Goal: Task Accomplishment & Management: Complete application form

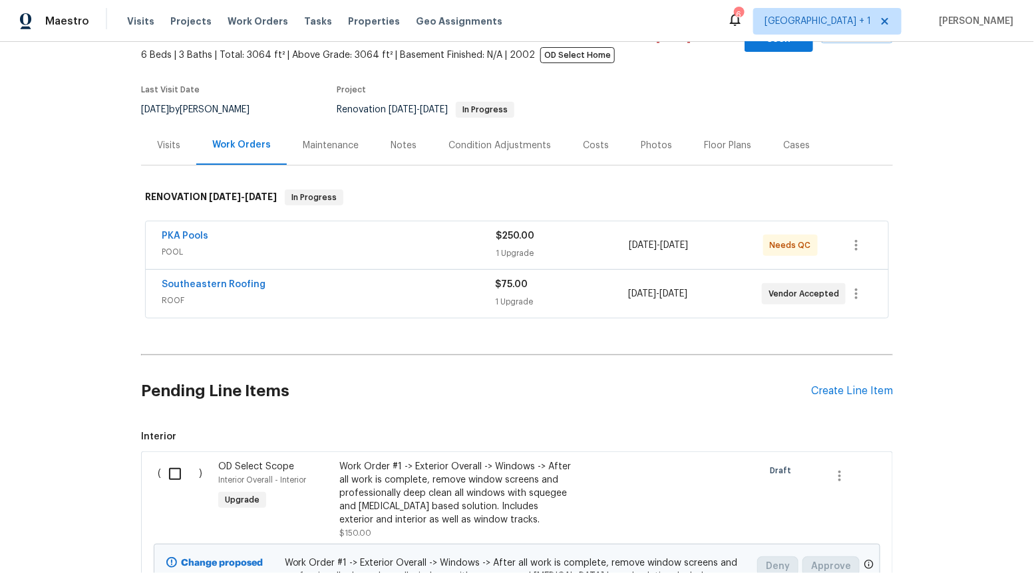
scroll to position [82, 0]
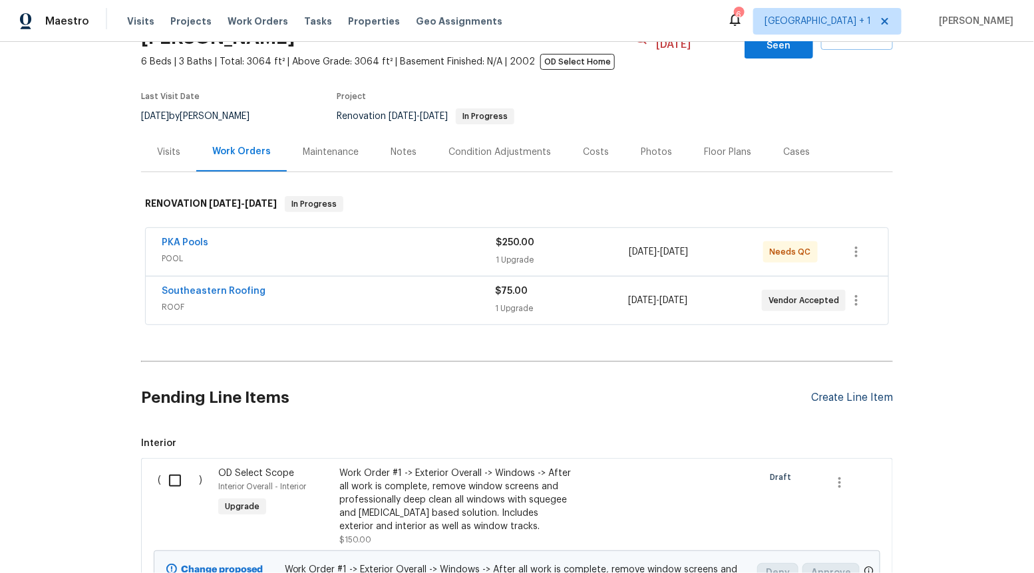
click at [846, 392] on div "Create Line Item" at bounding box center [852, 398] width 82 height 13
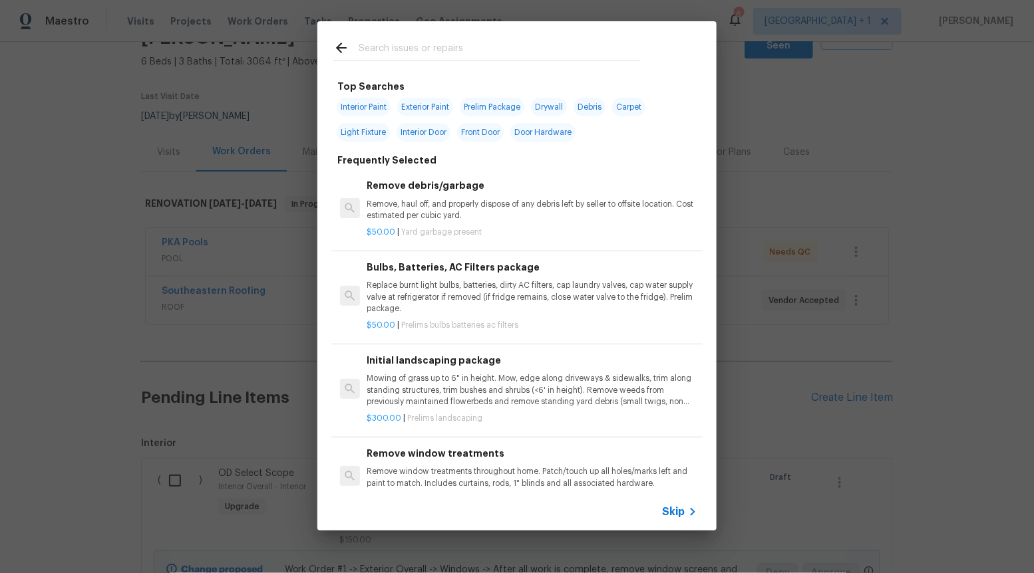
click at [677, 514] on span "Skip" at bounding box center [673, 512] width 23 height 13
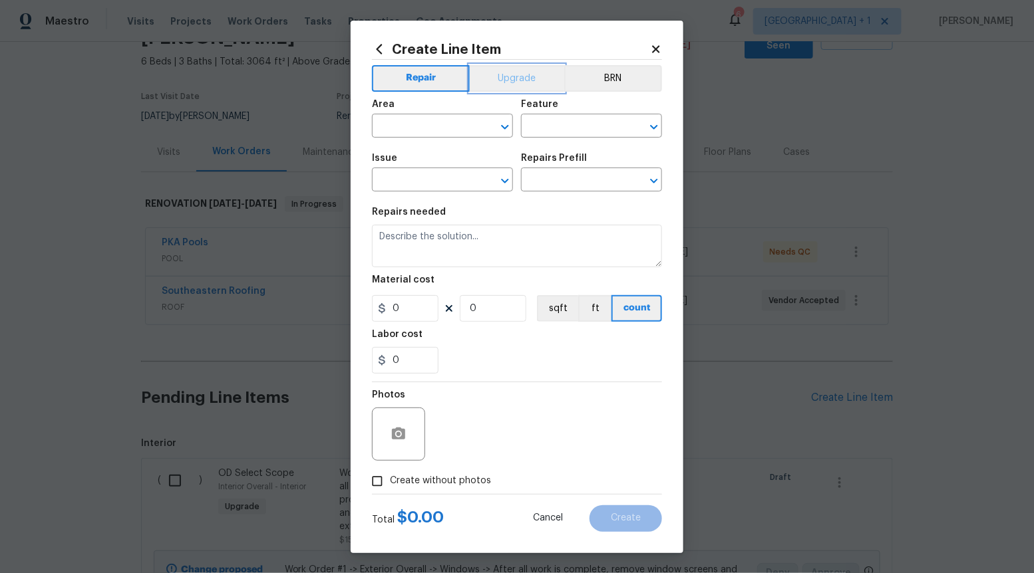
click at [532, 71] on button "Upgrade" at bounding box center [517, 78] width 95 height 27
click at [501, 179] on icon "Open" at bounding box center [505, 181] width 16 height 16
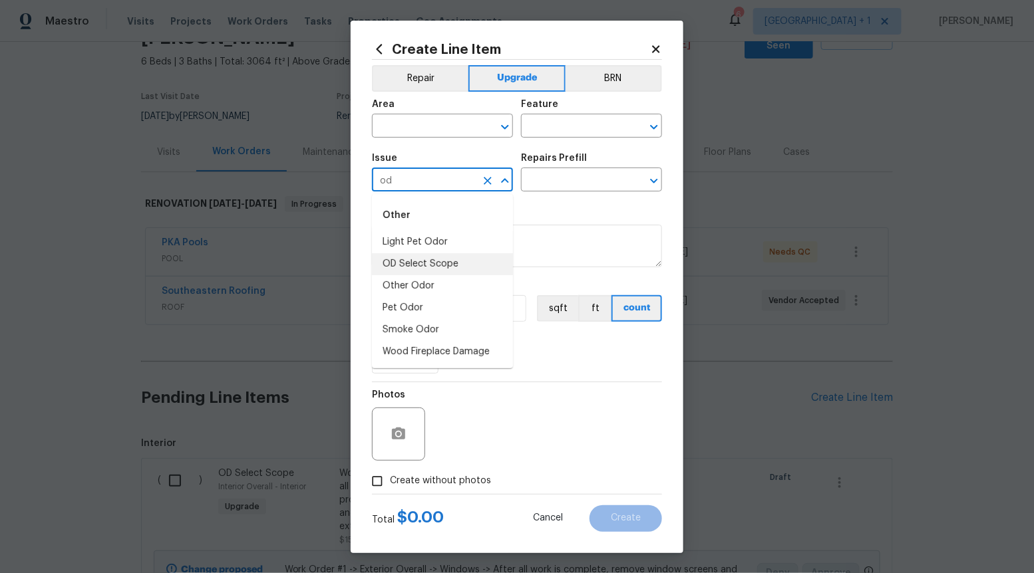
click at [456, 261] on li "OD Select Scope" at bounding box center [442, 264] width 141 height 22
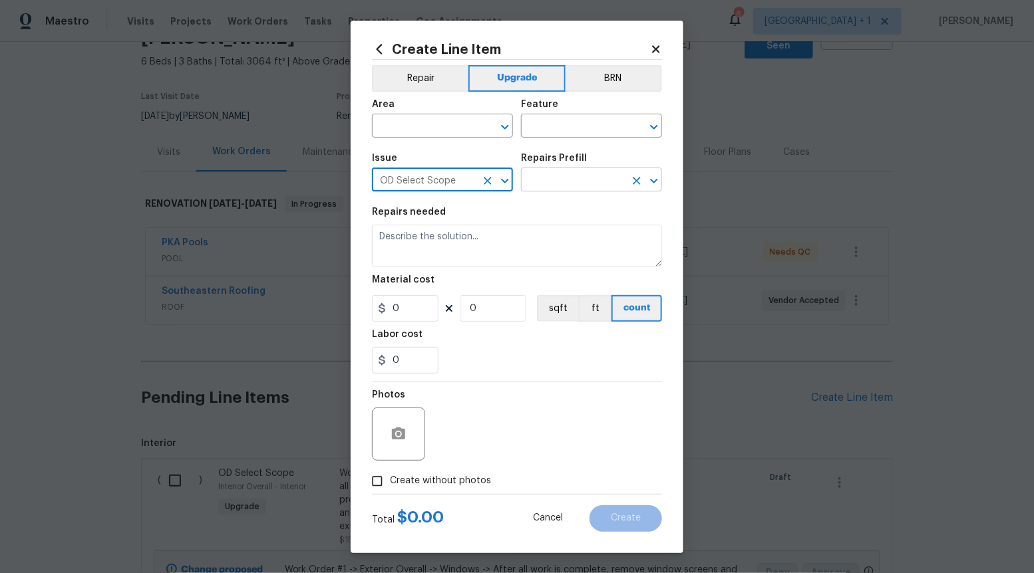
type input "OD Select Scope"
click at [595, 178] on input "text" at bounding box center [573, 181] width 104 height 21
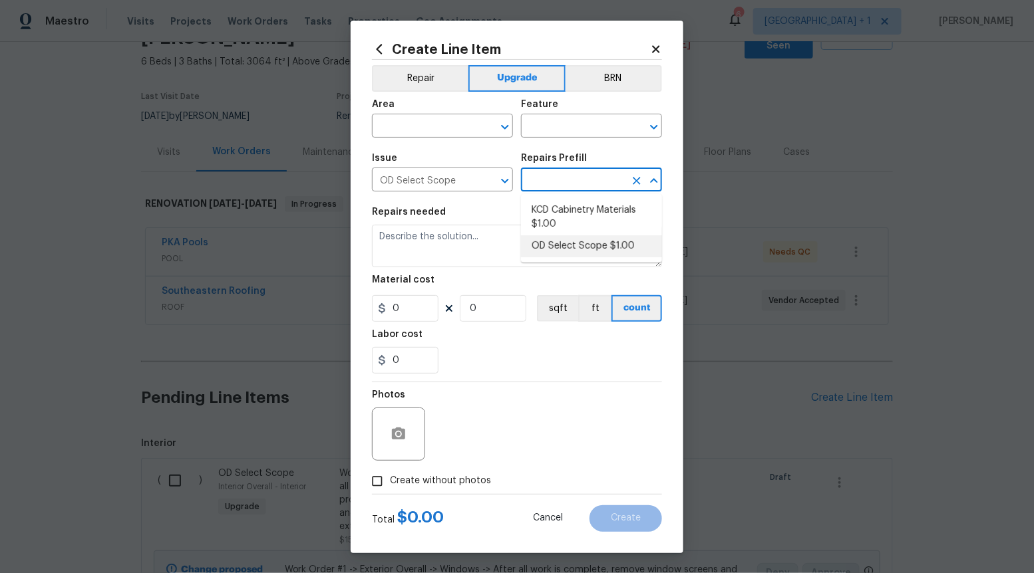
click at [585, 241] on li "OD Select Scope $1.00" at bounding box center [591, 246] width 141 height 22
type input "OD Select Scope $1.00"
type textarea "Refer to the agreed upon scope document for further details."
type input "1"
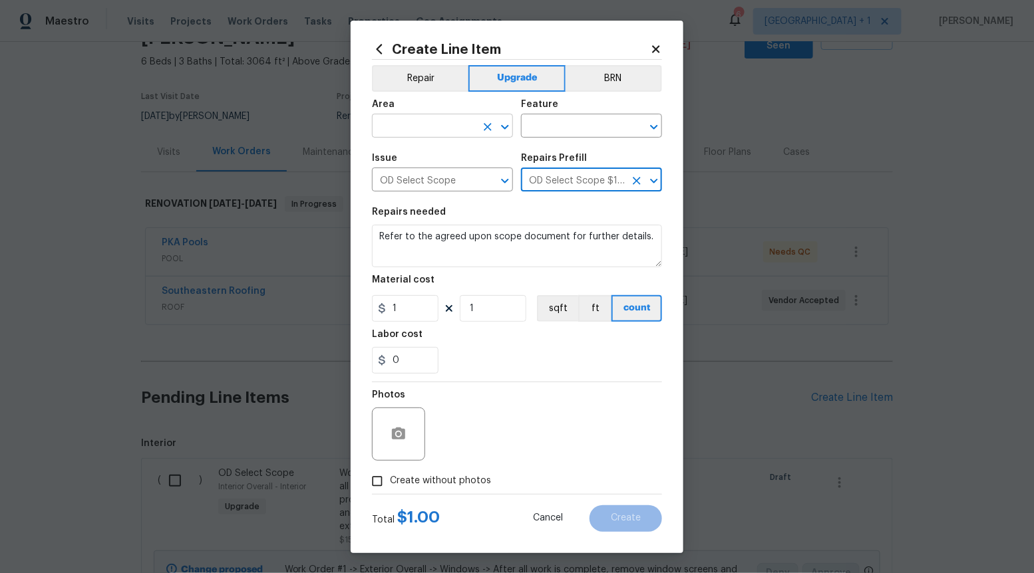
click at [499, 117] on div "​" at bounding box center [442, 127] width 141 height 21
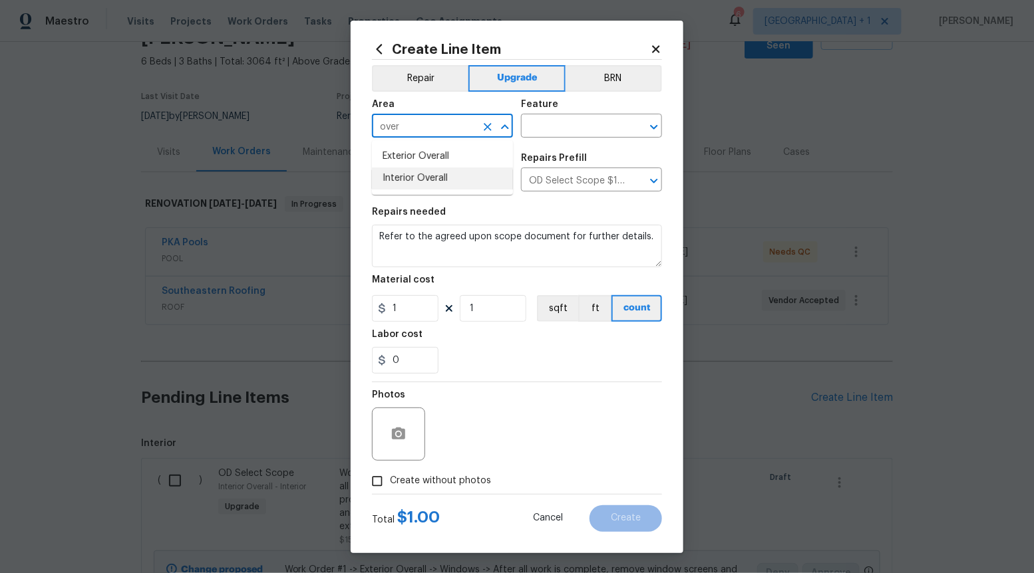
click at [471, 179] on li "Interior Overall" at bounding box center [442, 179] width 141 height 22
type input "Interior Overall"
click at [590, 127] on input "text" at bounding box center [573, 127] width 104 height 21
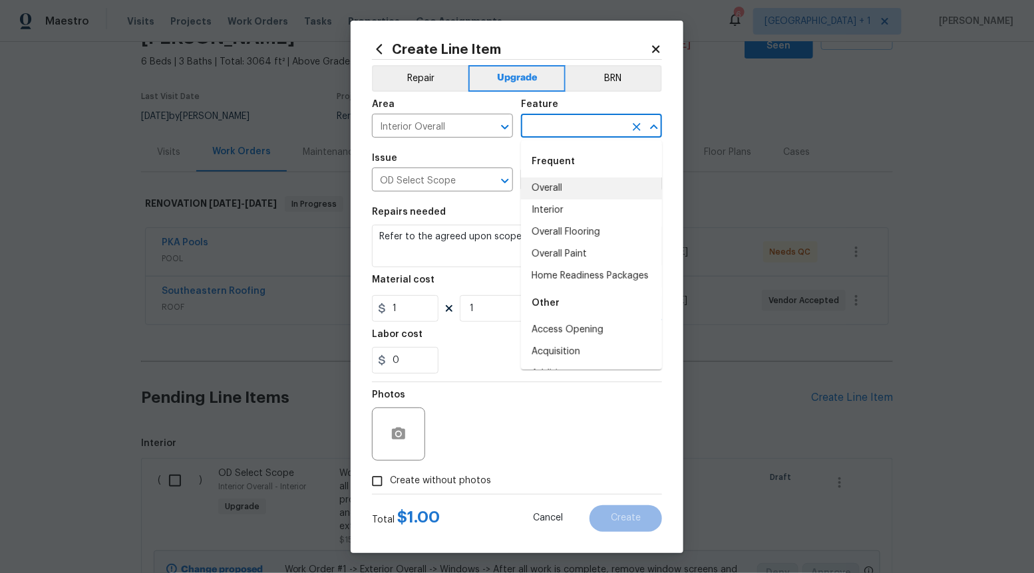
click at [573, 192] on li "Overall" at bounding box center [591, 189] width 141 height 22
type input "Overall"
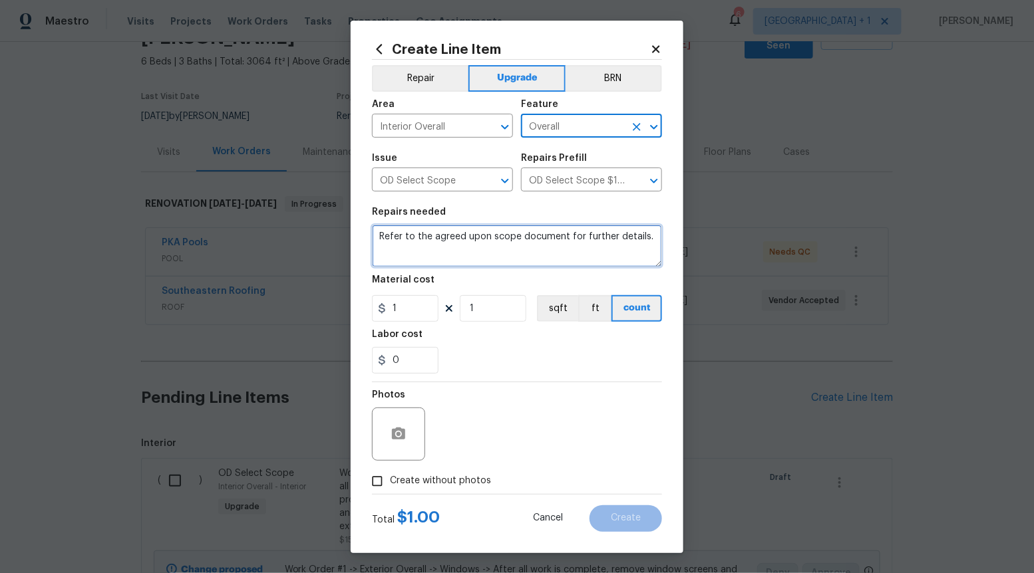
click at [451, 230] on textarea "Refer to the agreed upon scope document for further details." at bounding box center [517, 246] width 290 height 43
paste textarea "Work Order #2 -> Kitchen -> Appliances -> Uninstall/reinstall and cover/protect…"
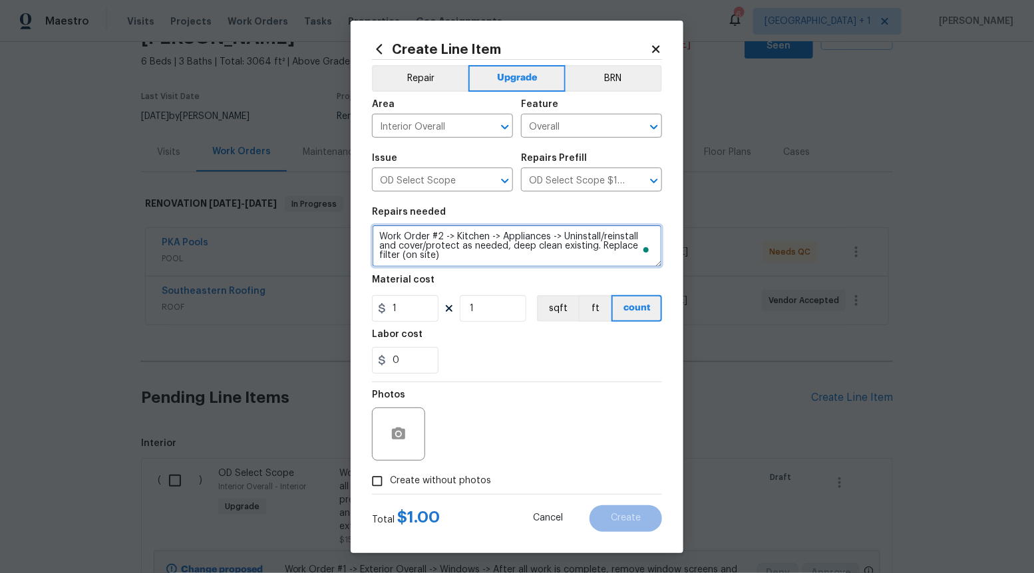
type textarea "Work Order #2 -> Kitchen -> Appliances -> Uninstall/reinstall and cover/protect…"
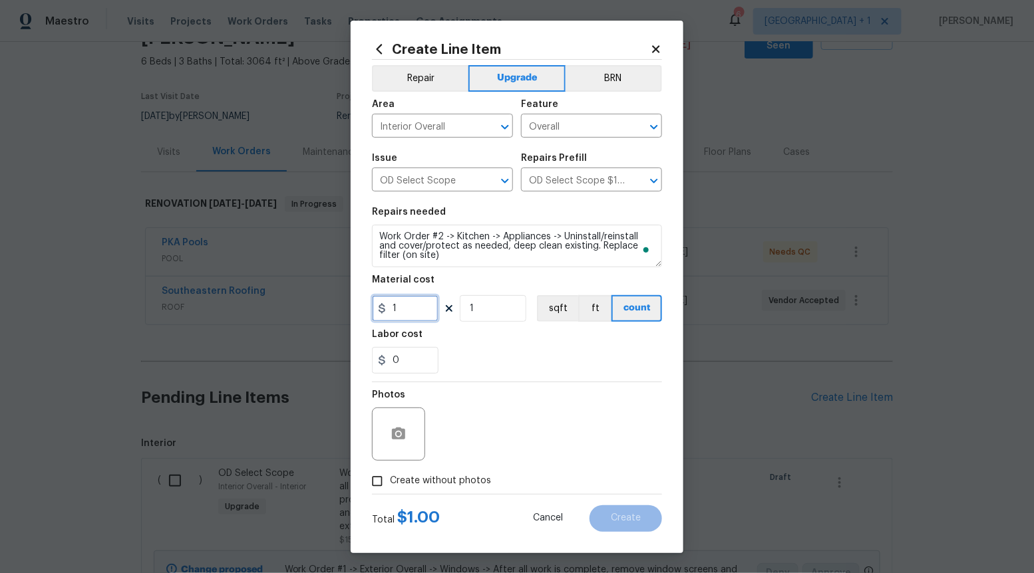
click at [411, 309] on input "1" at bounding box center [405, 308] width 67 height 27
click at [412, 317] on input "1" at bounding box center [405, 308] width 67 height 27
click at [418, 313] on input "1" at bounding box center [405, 308] width 67 height 27
type input "0"
type input "100"
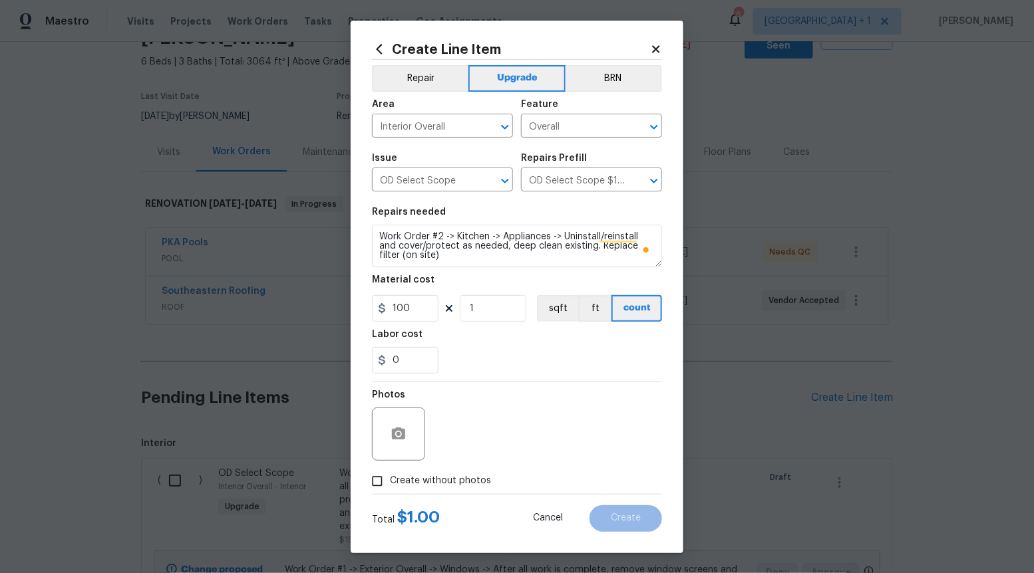
click at [382, 481] on input "Create without photos" at bounding box center [377, 481] width 25 height 25
checkbox input "true"
click at [514, 442] on textarea at bounding box center [549, 434] width 226 height 53
click at [631, 523] on span "Create" at bounding box center [626, 519] width 30 height 10
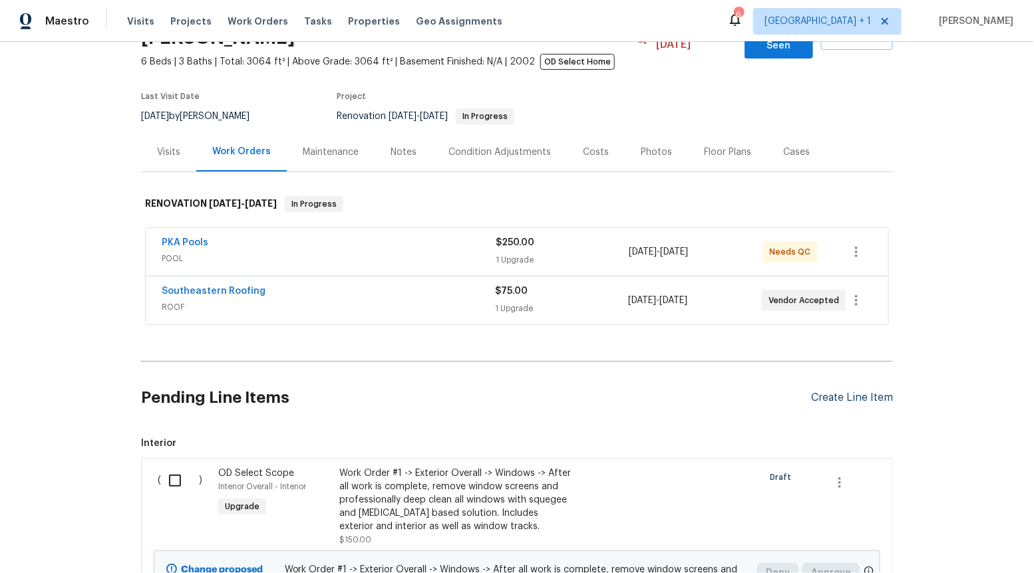
click at [844, 392] on div "Create Line Item" at bounding box center [852, 398] width 82 height 13
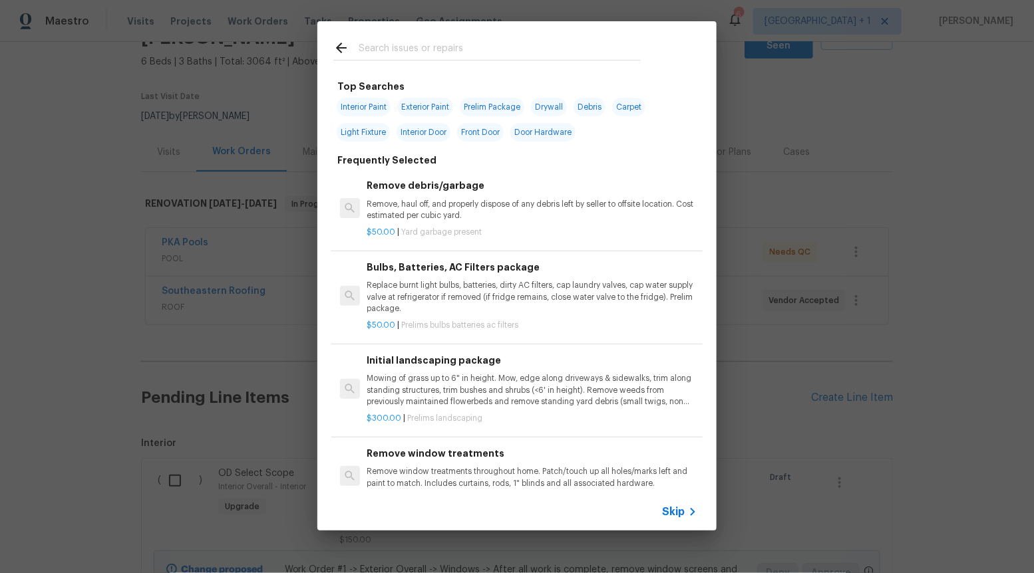
click at [678, 511] on span "Skip" at bounding box center [673, 512] width 23 height 13
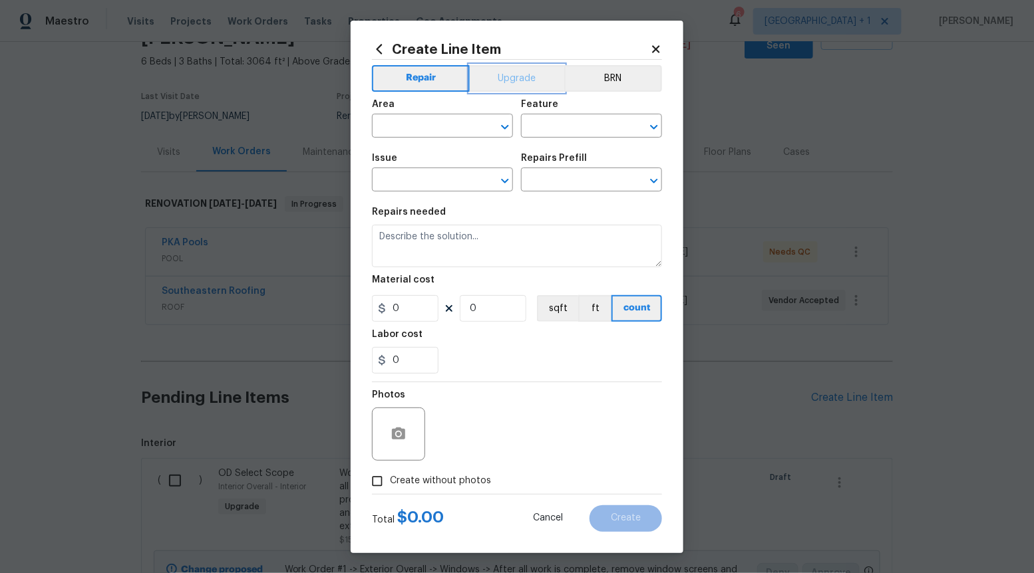
click at [548, 70] on button "Upgrade" at bounding box center [517, 78] width 95 height 27
click at [512, 176] on icon "Open" at bounding box center [505, 181] width 16 height 16
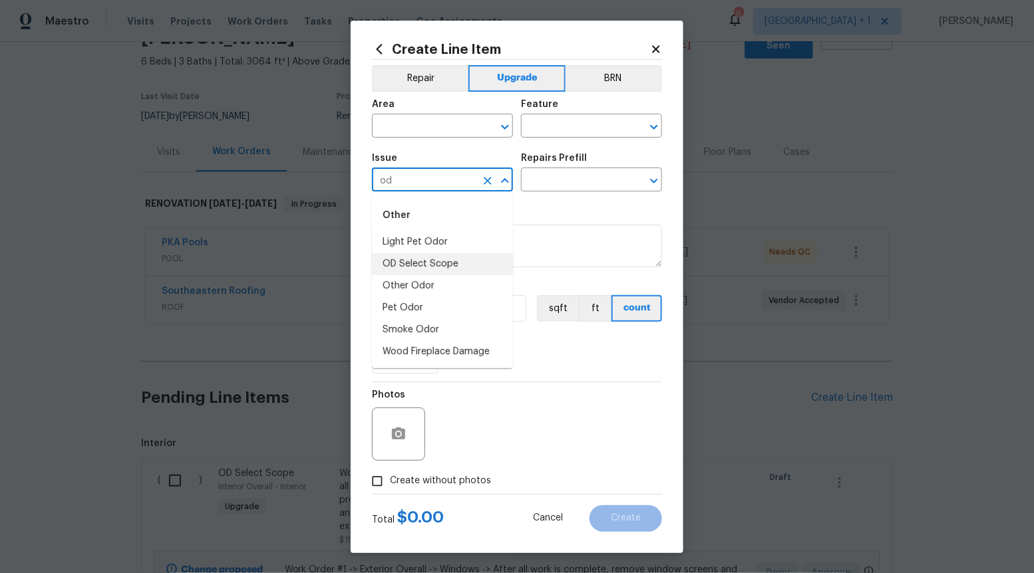
click at [453, 253] on li "OD Select Scope" at bounding box center [442, 264] width 141 height 22
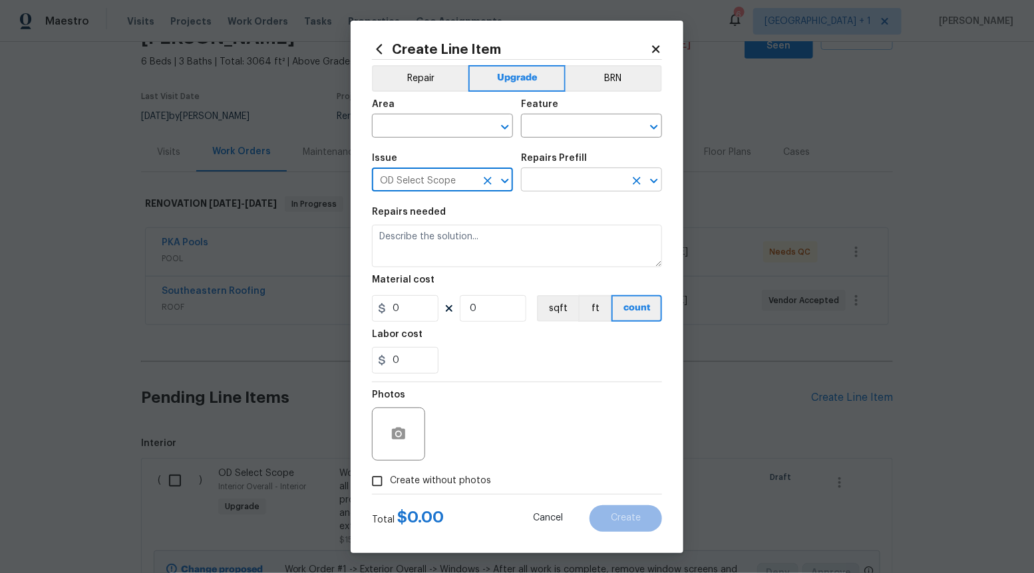
type input "OD Select Scope"
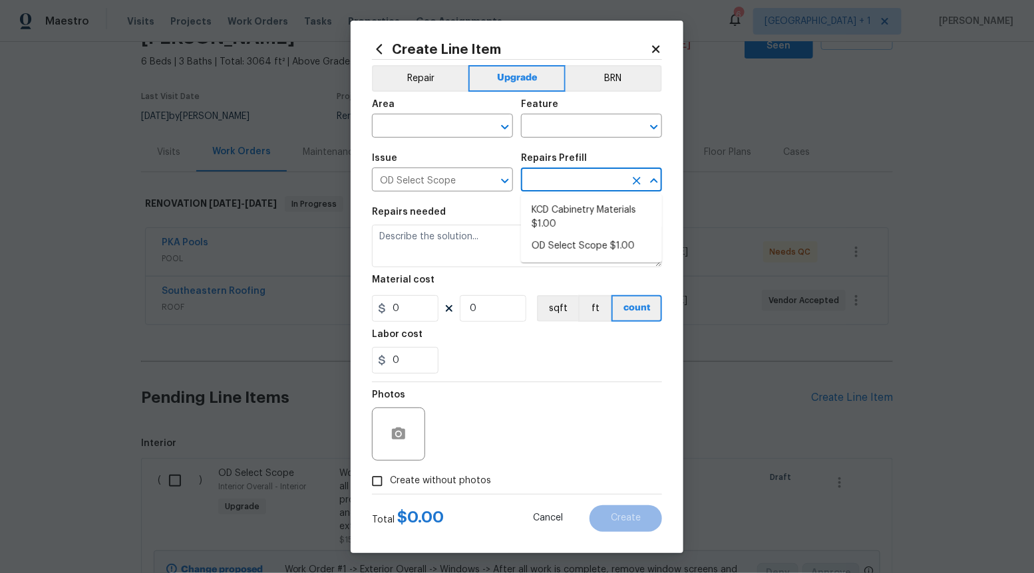
click at [553, 171] on input "text" at bounding box center [573, 181] width 104 height 21
click at [550, 244] on li "OD Select Scope $1.00" at bounding box center [591, 246] width 141 height 22
type input "OD Select Scope $1.00"
type textarea "Refer to the agreed upon scope document for further details."
type input "1"
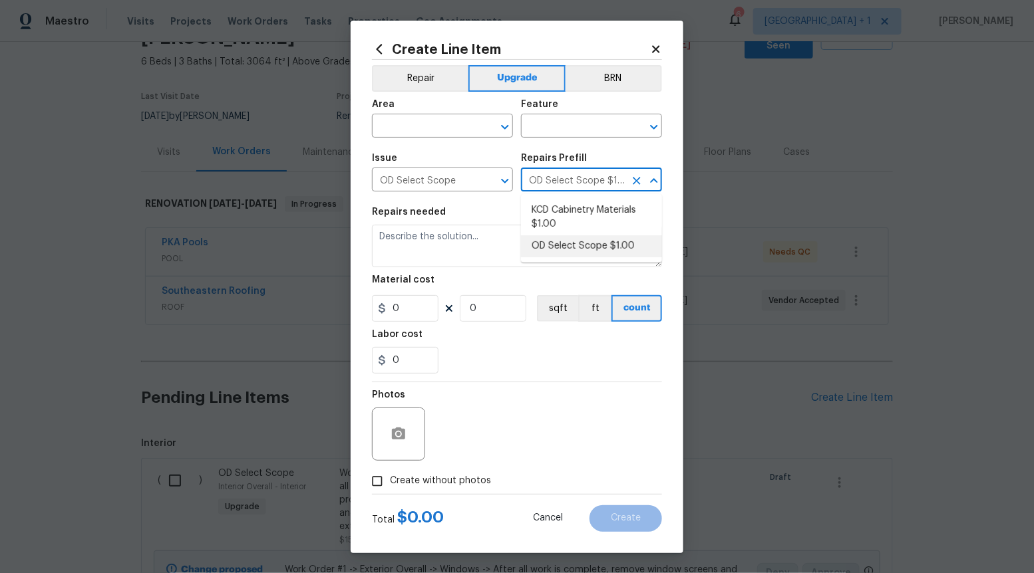
type input "1"
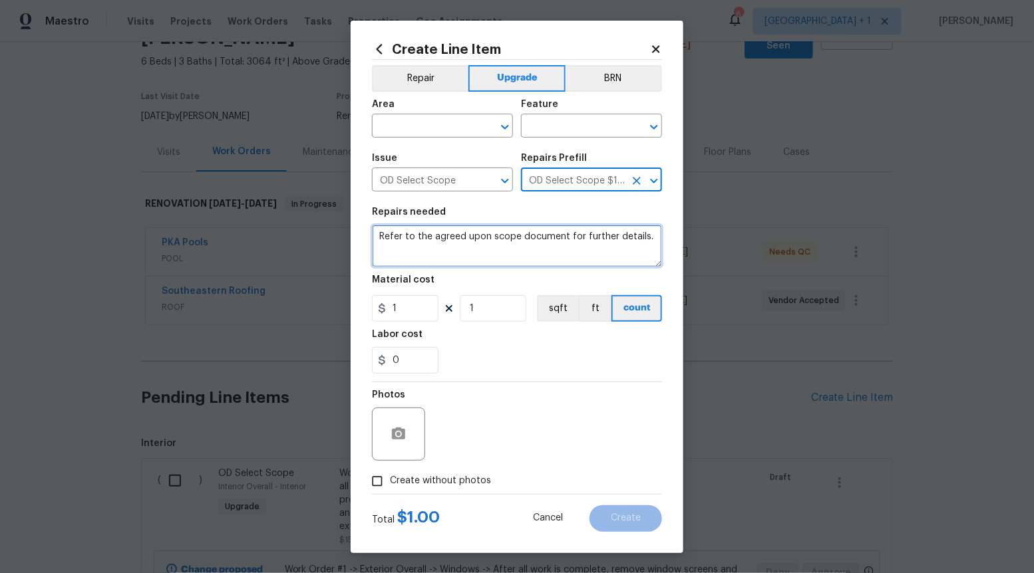
click at [550, 244] on textarea "Refer to the agreed upon scope document for further details." at bounding box center [517, 246] width 290 height 43
paste textarea "Work Order #2 -> Kitchen -> Appliances -> Install LG stainless steel micro hood…"
click at [505, 124] on icon "Open" at bounding box center [505, 127] width 16 height 16
type textarea "Work Order #2 -> Kitchen -> Appliances -> Install LG stainless steel micro hood…"
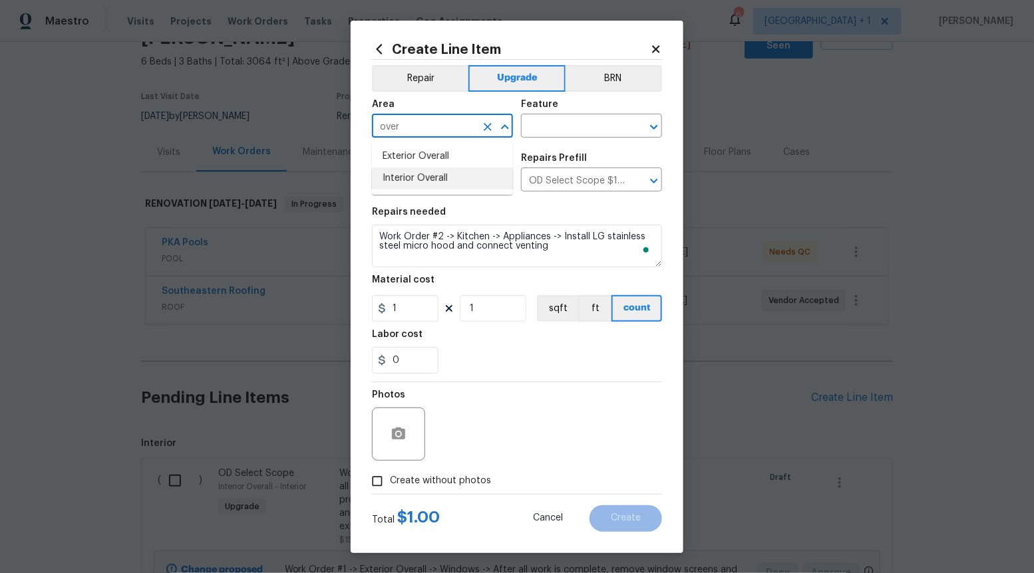
click at [471, 176] on li "Interior Overall" at bounding box center [442, 179] width 141 height 22
type input "Interior Overall"
click at [563, 131] on input "text" at bounding box center [573, 127] width 104 height 21
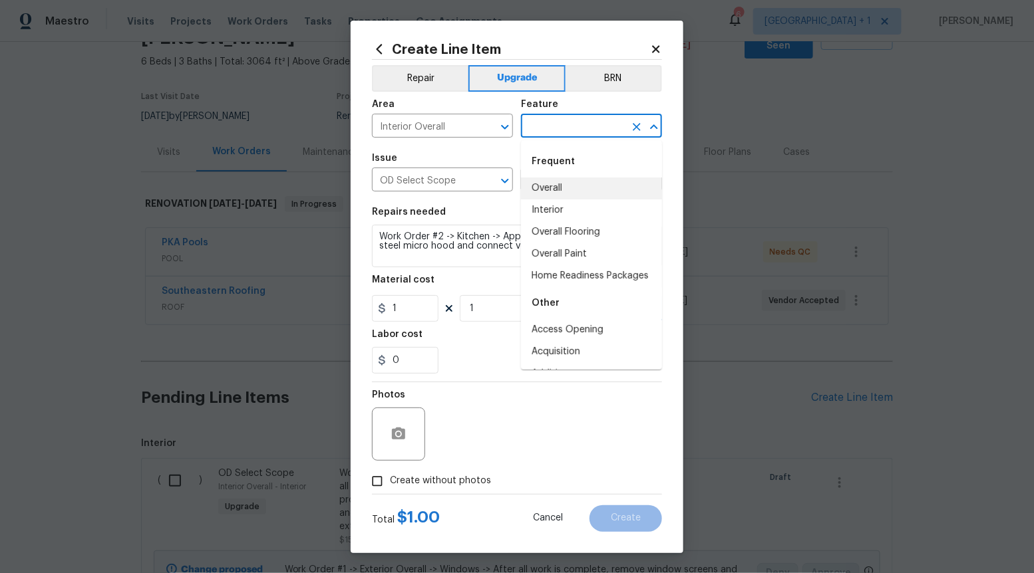
click at [548, 187] on li "Overall" at bounding box center [591, 189] width 141 height 22
type input "Overall"
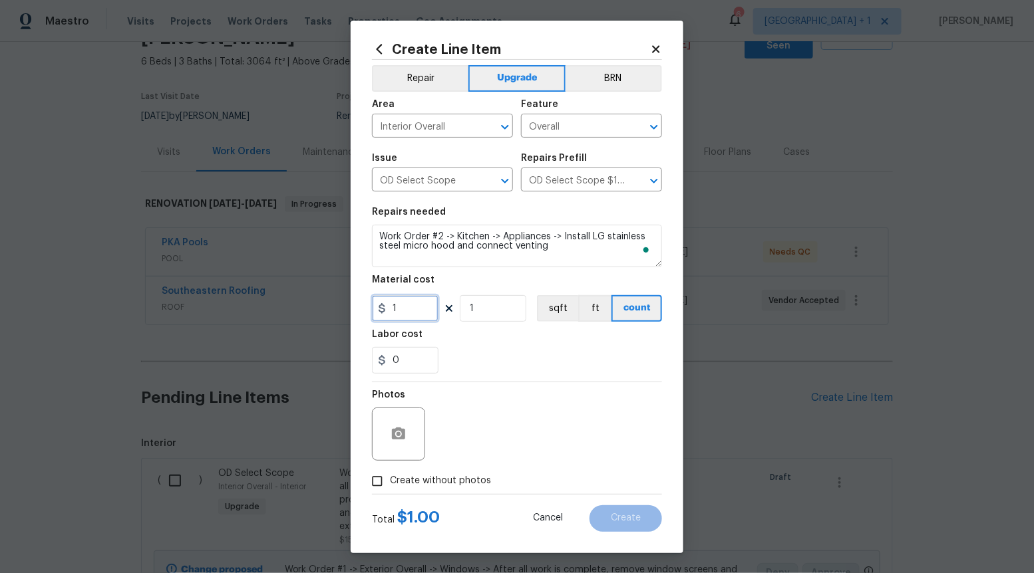
click at [422, 315] on input "1" at bounding box center [405, 308] width 67 height 27
type input "400"
click at [363, 493] on div "Create Line Item Repair Upgrade BRN Area Interior Overall ​ Feature Overall ​ I…" at bounding box center [517, 287] width 333 height 533
click at [391, 482] on span "Create without photos" at bounding box center [440, 481] width 101 height 14
click at [390, 482] on input "Create without photos" at bounding box center [377, 481] width 25 height 25
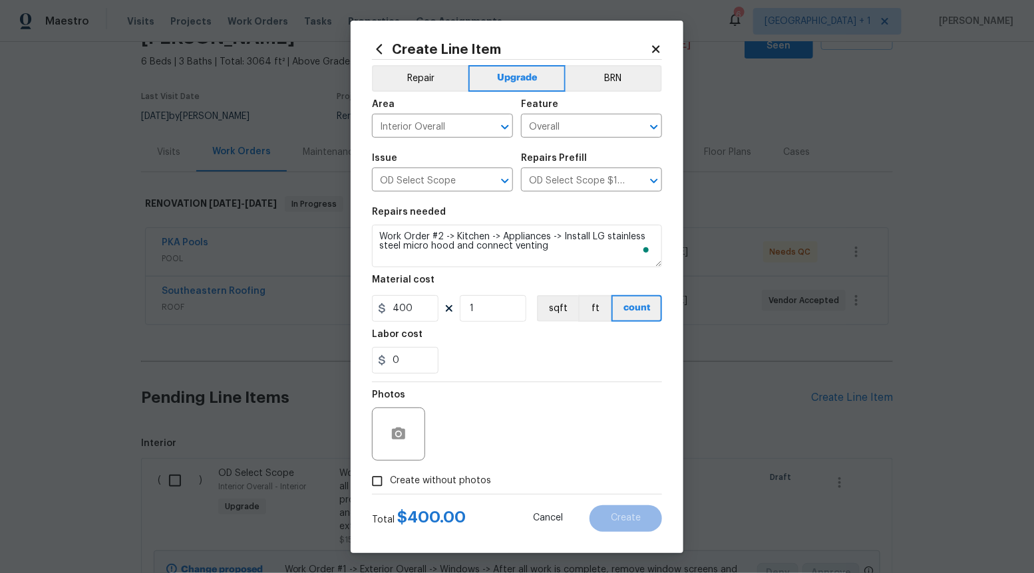
checkbox input "true"
click at [443, 442] on textarea "To enrich screen reader interactions, please activate Accessibility in Grammarl…" at bounding box center [549, 434] width 226 height 53
click at [641, 518] on button "Create" at bounding box center [625, 519] width 73 height 27
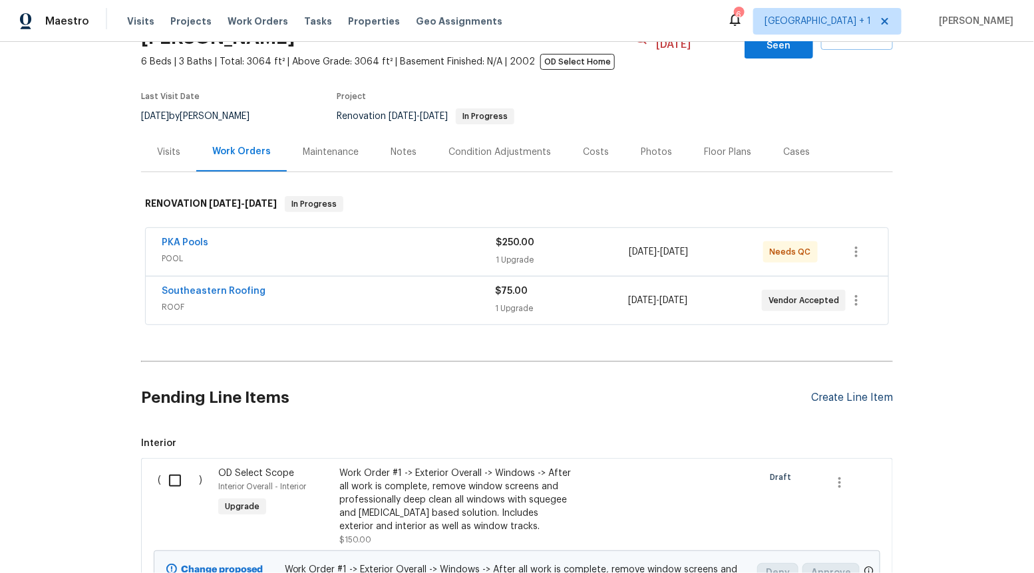
click at [825, 392] on div "Create Line Item" at bounding box center [852, 398] width 82 height 13
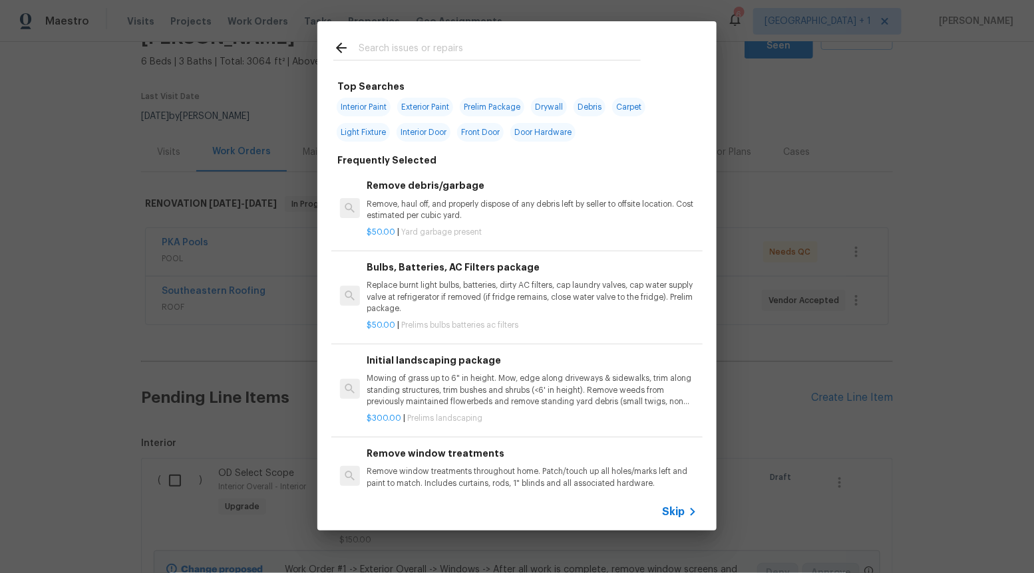
click at [668, 509] on span "Skip" at bounding box center [673, 512] width 23 height 13
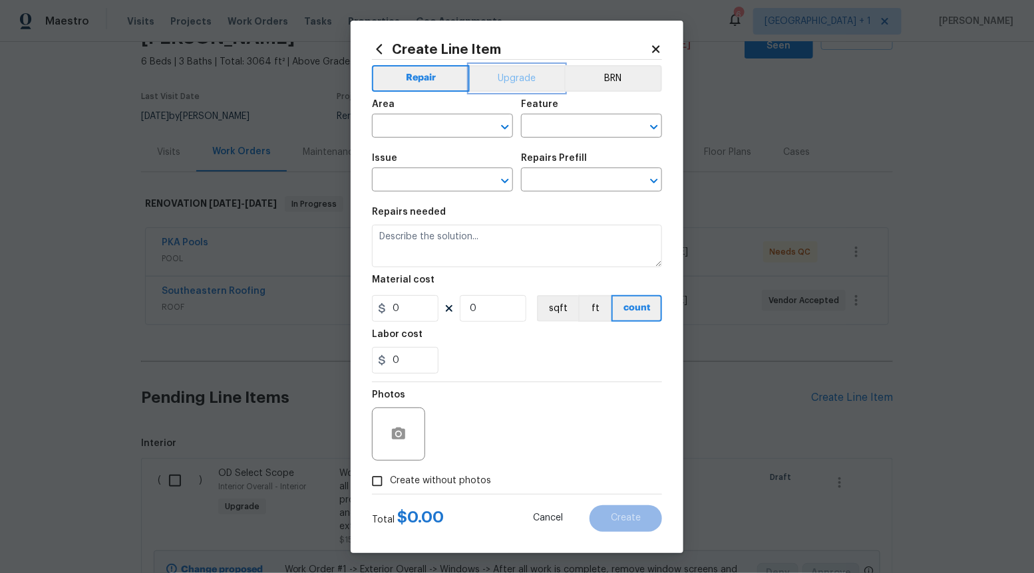
click at [505, 69] on button "Upgrade" at bounding box center [517, 78] width 95 height 27
click at [506, 176] on icon "Open" at bounding box center [505, 181] width 16 height 16
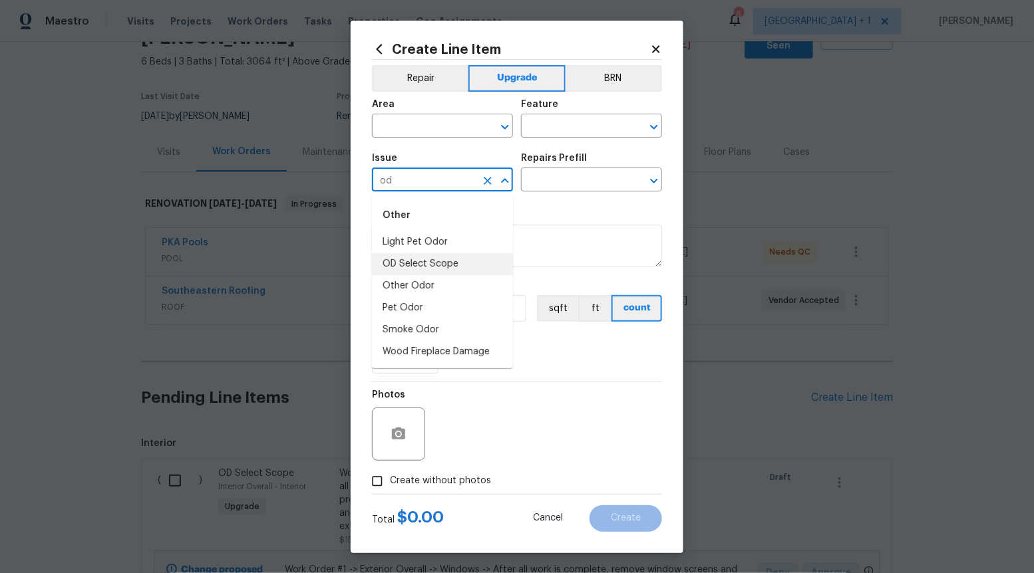
click at [454, 261] on li "OD Select Scope" at bounding box center [442, 264] width 141 height 22
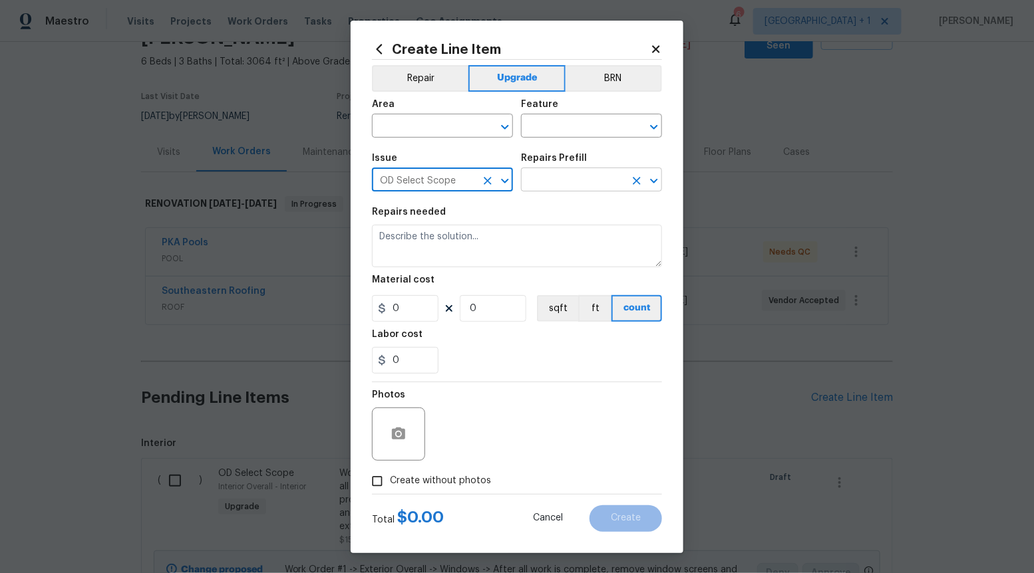
type input "OD Select Scope"
click at [578, 182] on input "text" at bounding box center [573, 181] width 104 height 21
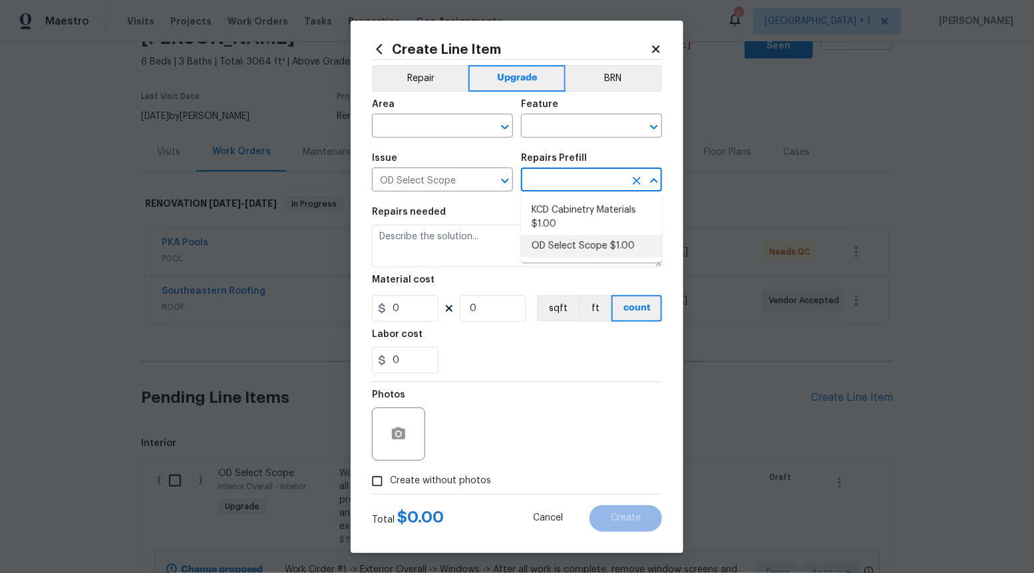
click at [563, 240] on li "OD Select Scope $1.00" at bounding box center [591, 246] width 141 height 22
type input "OD Select Scope $1.00"
type textarea "Refer to the agreed upon scope document for further details."
type input "1"
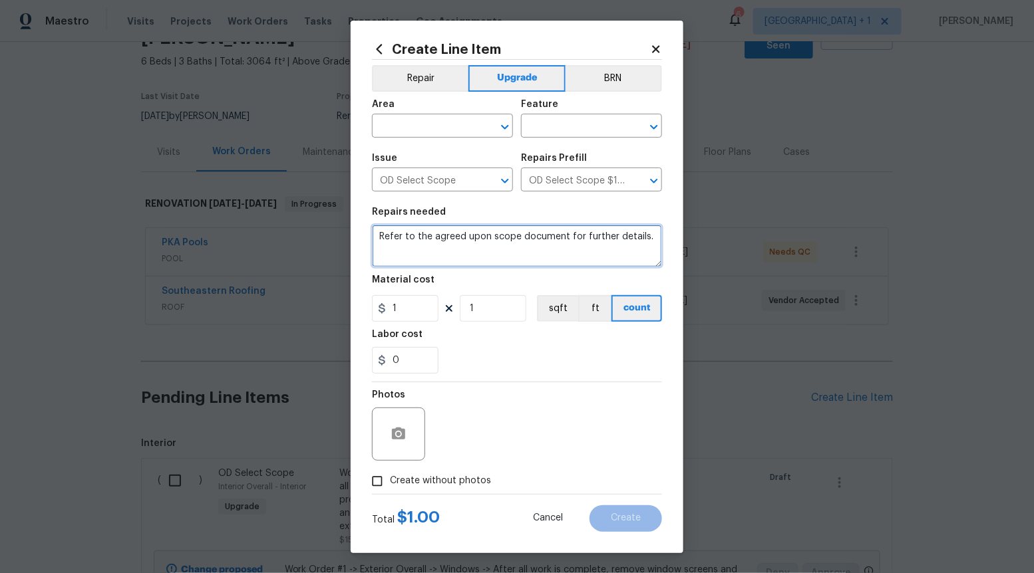
click at [563, 239] on textarea "Refer to the agreed upon scope document for further details." at bounding box center [517, 246] width 290 height 43
paste textarea "Work Order #2 -> Kitchen -> Appliances -> Uninstall/reinstall and cover/protect…"
type textarea "Work Order #2 -> Kitchen -> Appliances -> Uninstall/reinstall and cover/protect…"
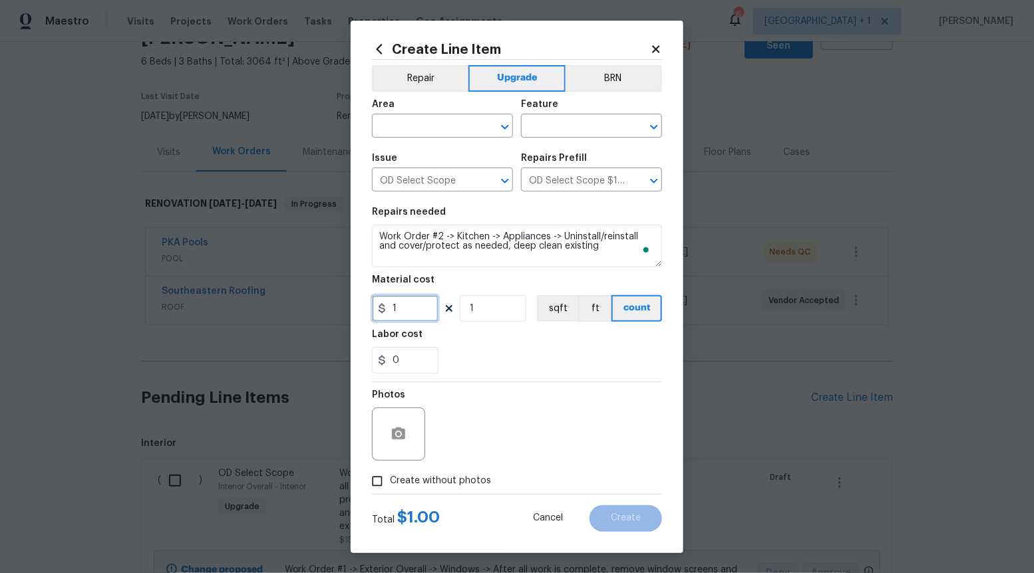
click at [431, 309] on input "1" at bounding box center [405, 308] width 67 height 27
type input "125"
click at [379, 480] on input "Create without photos" at bounding box center [377, 481] width 25 height 25
checkbox input "true"
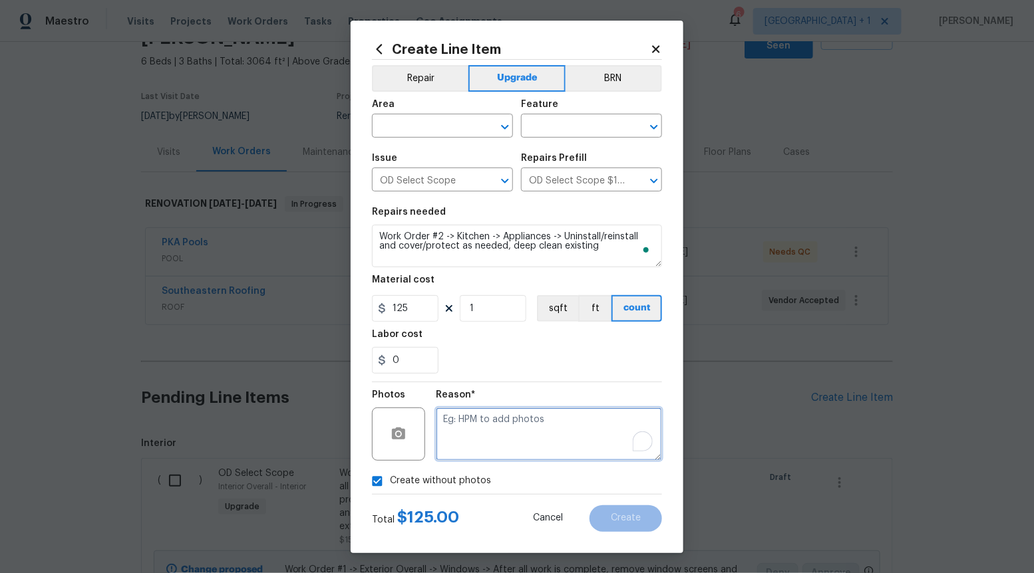
click at [485, 443] on textarea "To enrich screen reader interactions, please activate Accessibility in Grammarl…" at bounding box center [549, 434] width 226 height 53
click at [504, 130] on icon "Open" at bounding box center [505, 127] width 16 height 16
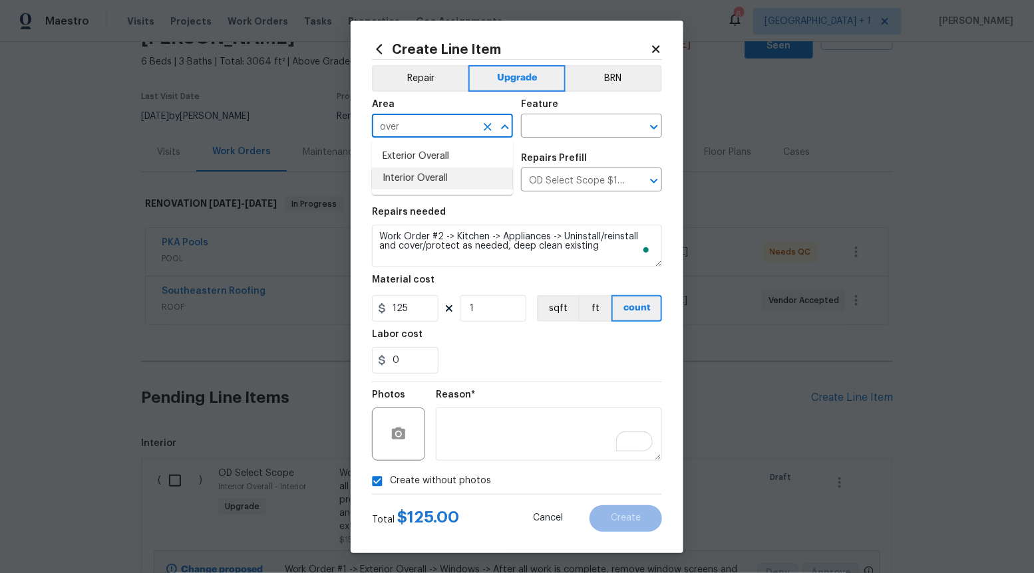
click at [462, 175] on li "Interior Overall" at bounding box center [442, 179] width 141 height 22
type input "Interior Overall"
click at [591, 128] on input "text" at bounding box center [573, 127] width 104 height 21
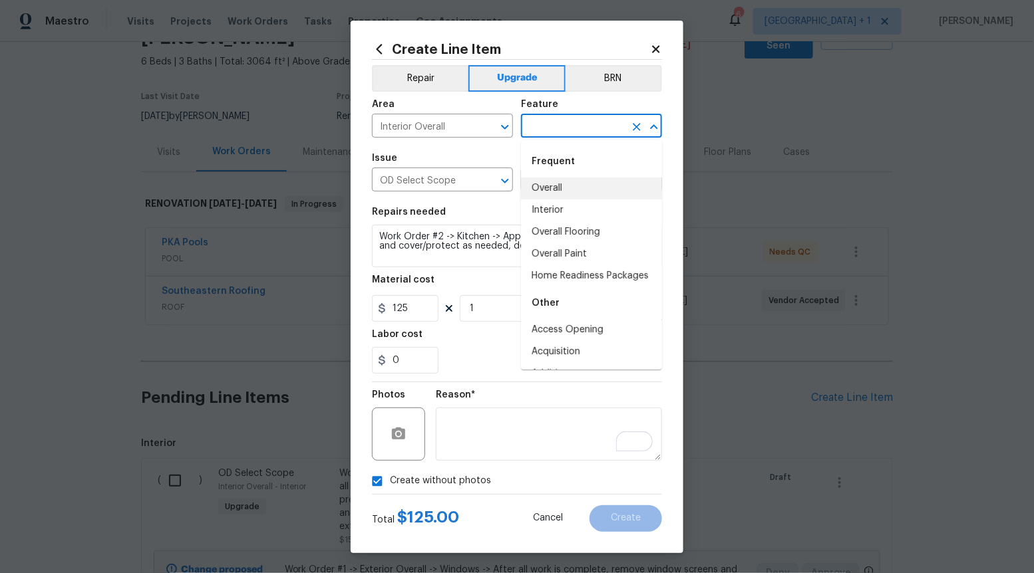
click at [581, 190] on li "Overall" at bounding box center [591, 189] width 141 height 22
type input "Overall"
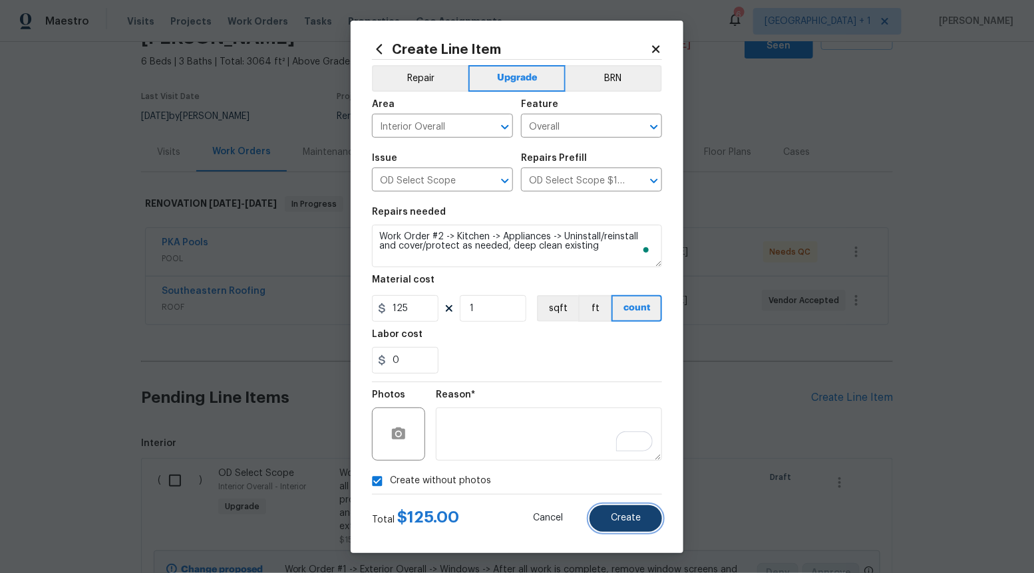
click at [645, 512] on button "Create" at bounding box center [625, 519] width 73 height 27
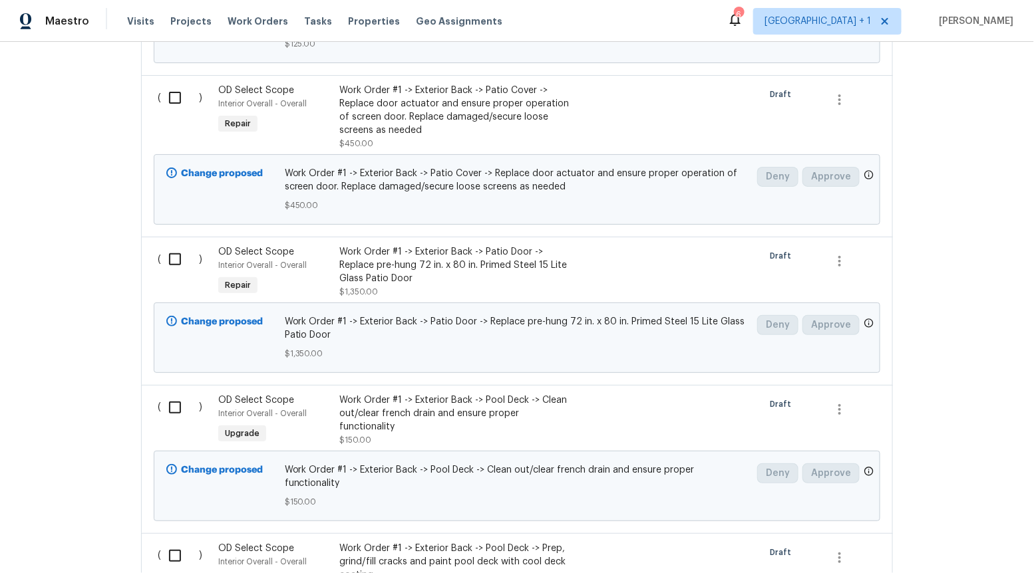
scroll to position [0, 0]
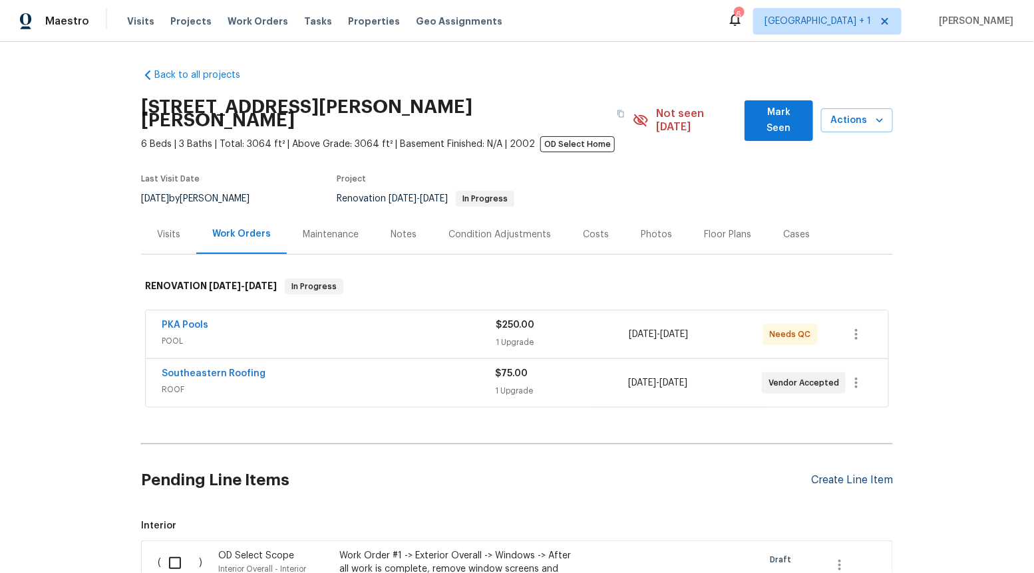
click at [845, 474] on div "Create Line Item" at bounding box center [852, 480] width 82 height 13
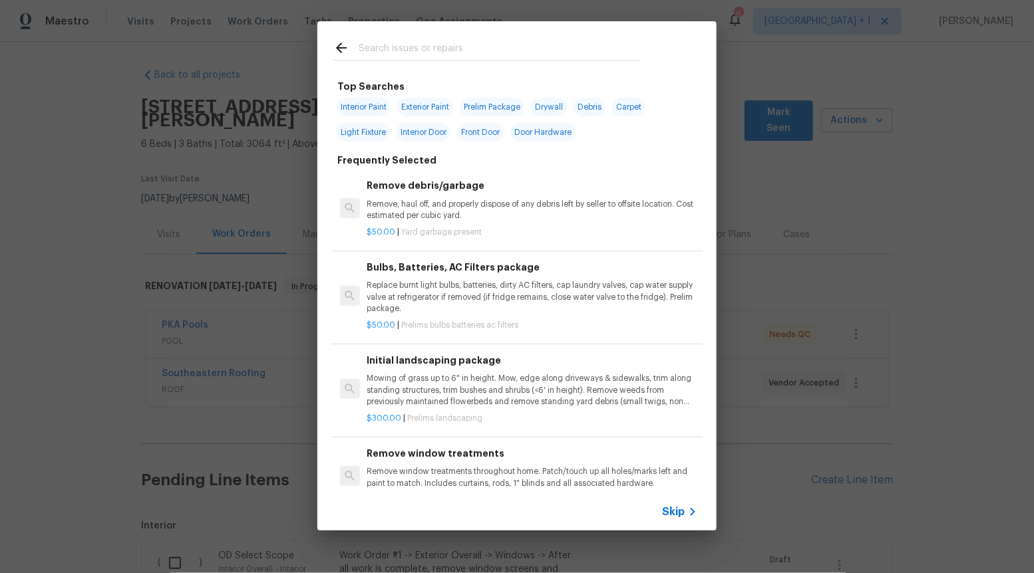
click at [684, 516] on div "Skip" at bounding box center [681, 512] width 39 height 16
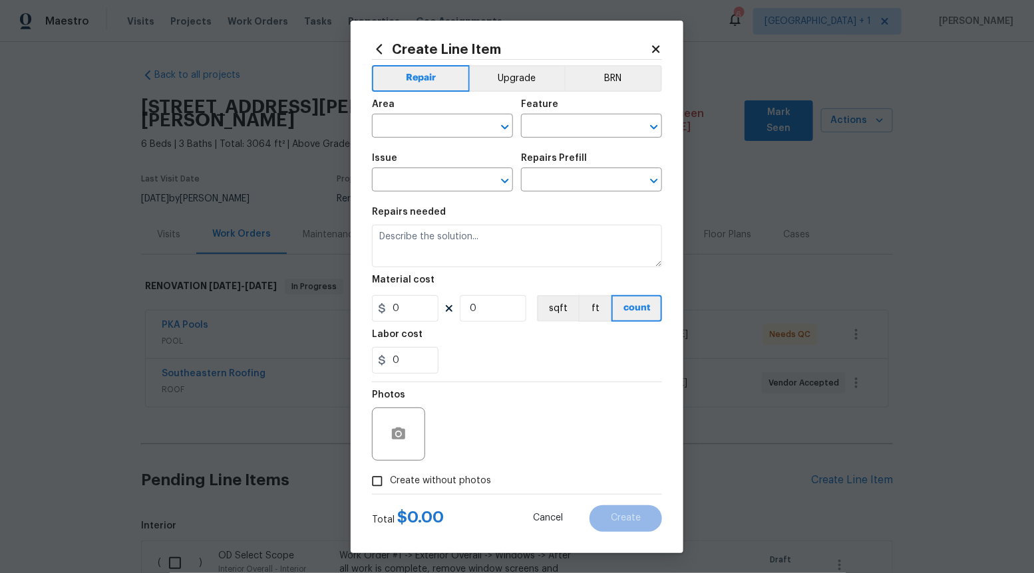
click at [522, 92] on div "Area ​ Feature ​" at bounding box center [517, 119] width 290 height 54
click at [510, 70] on button "Upgrade" at bounding box center [517, 78] width 95 height 27
click at [507, 176] on icon "Open" at bounding box center [505, 181] width 16 height 16
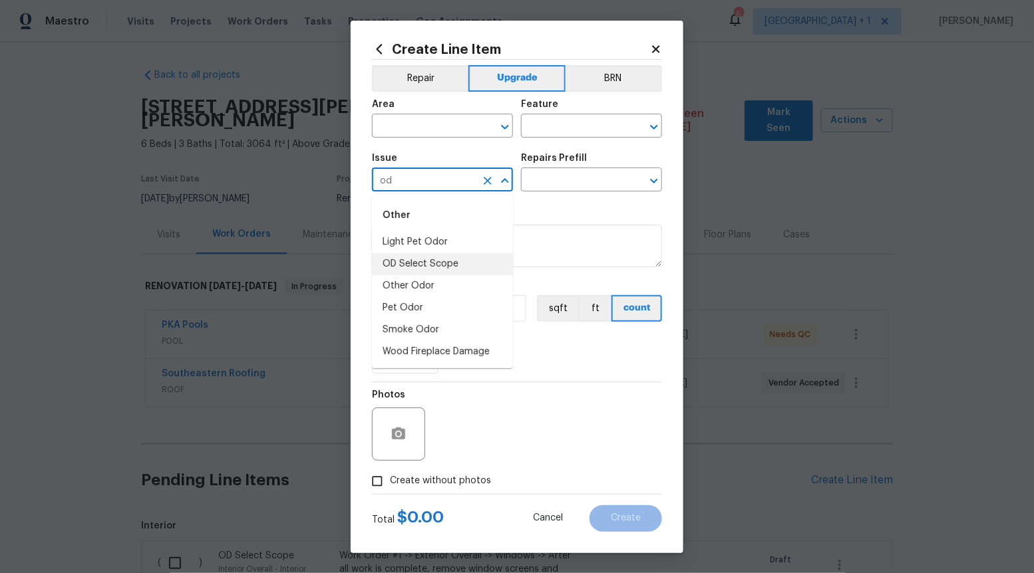
click at [445, 263] on li "OD Select Scope" at bounding box center [442, 264] width 141 height 22
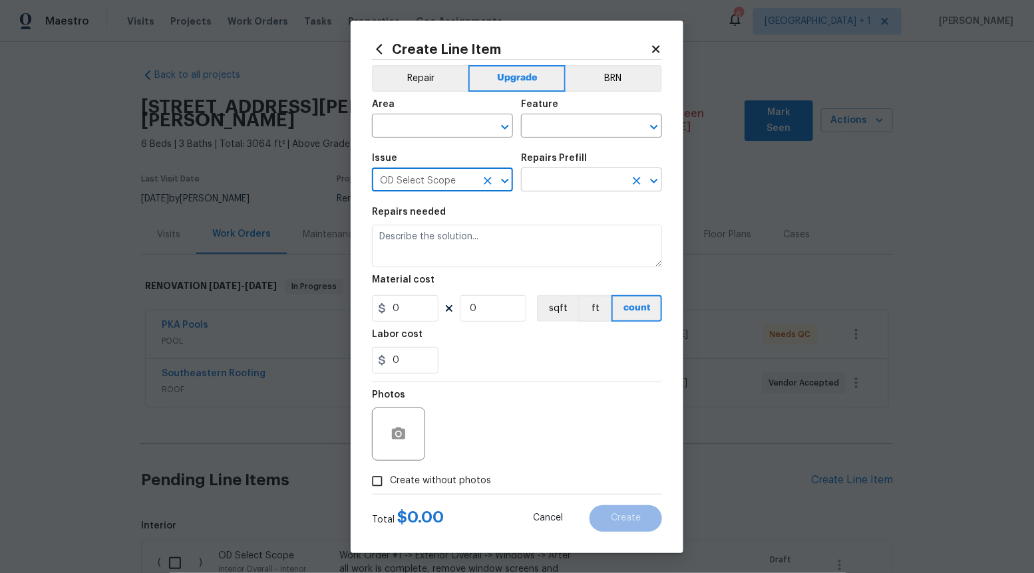
type input "OD Select Scope"
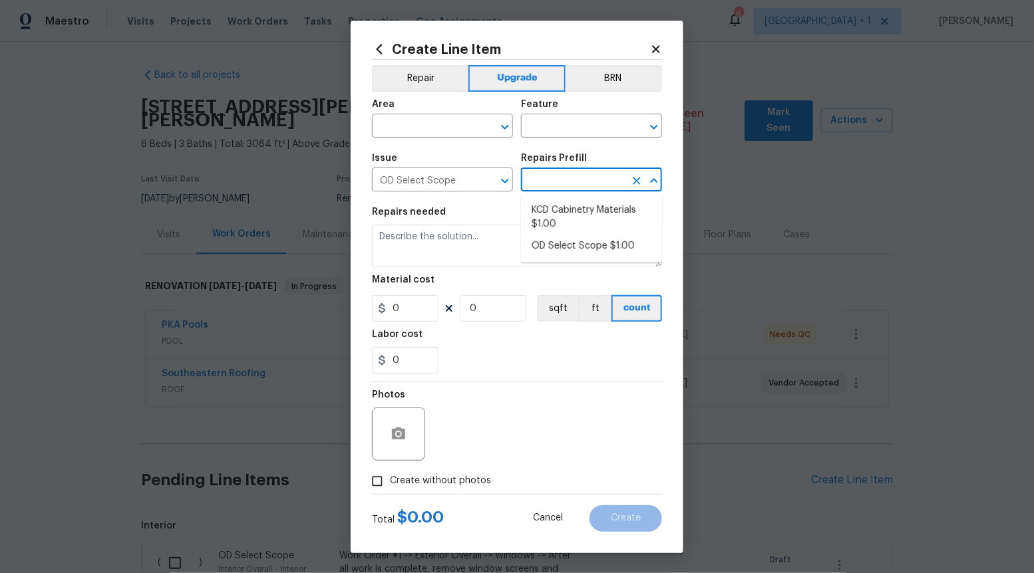
click at [544, 185] on input "text" at bounding box center [573, 181] width 104 height 21
click at [553, 249] on li "OD Select Scope $1.00" at bounding box center [591, 246] width 141 height 22
type input "OD Select Scope $1.00"
type textarea "Refer to the agreed upon scope document for further details."
type input "1"
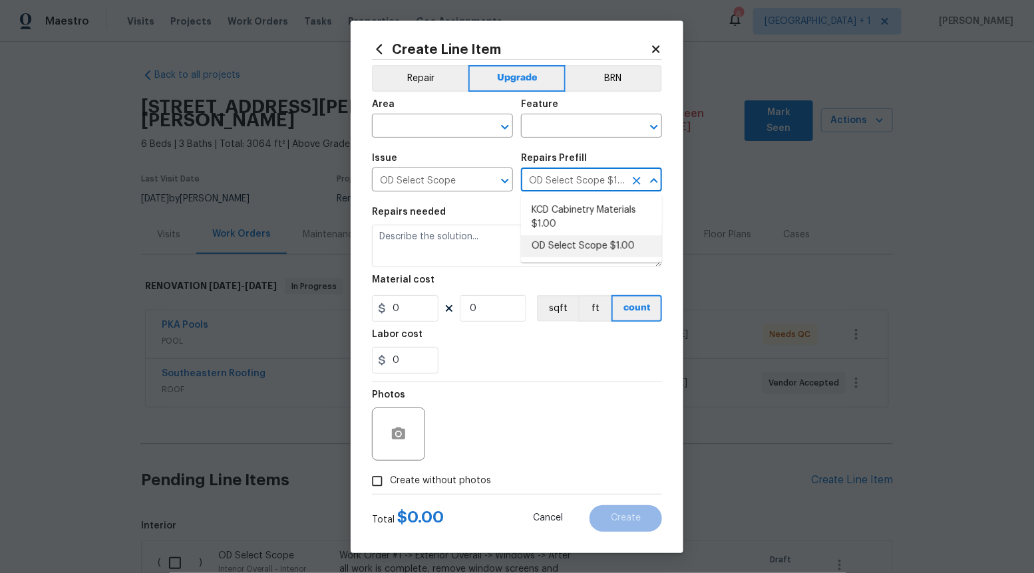
type input "1"
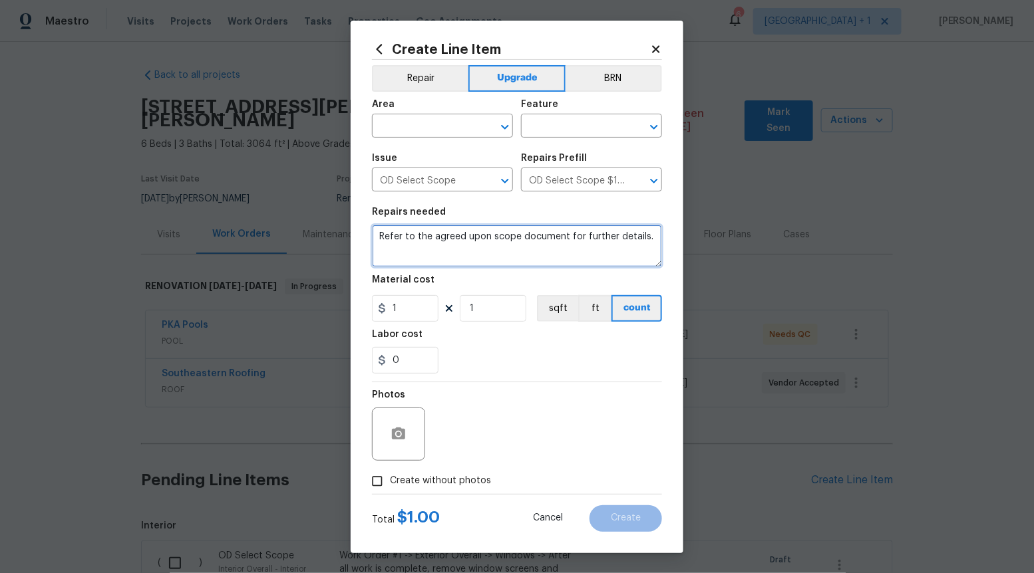
click at [553, 249] on textarea "Refer to the agreed upon scope document for further details." at bounding box center [517, 246] width 290 height 43
paste textarea "Work Order #2 -> Kitchen -> Appliances -> Install LG freestanding electric range"
type textarea "Work Order #2 -> Kitchen -> Appliances -> Install LG freestanding electric range"
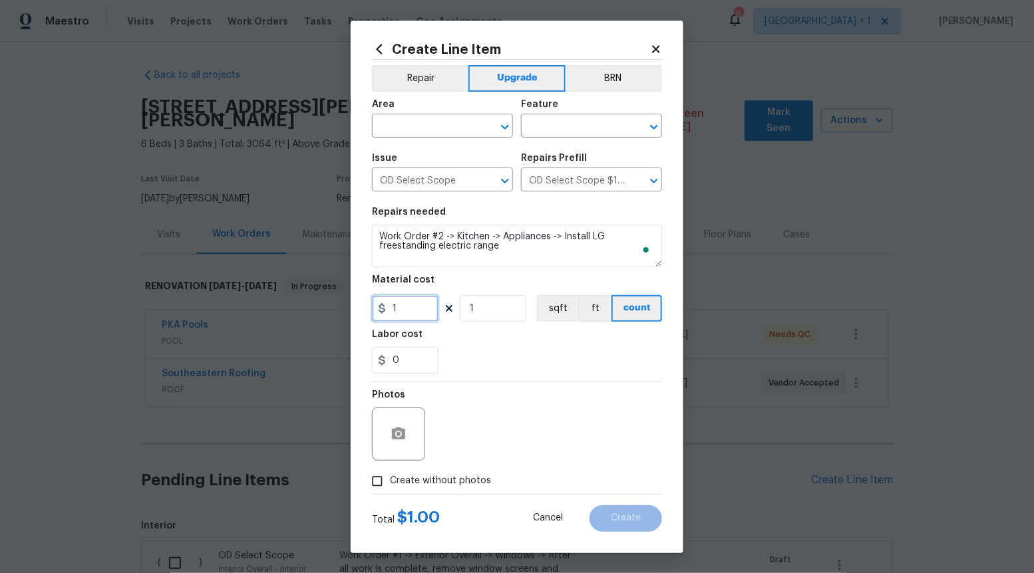
click at [411, 310] on input "1" at bounding box center [405, 308] width 67 height 27
type input "1000"
click at [397, 480] on span "Create without photos" at bounding box center [440, 481] width 101 height 14
click at [390, 480] on input "Create without photos" at bounding box center [377, 481] width 25 height 25
checkbox input "true"
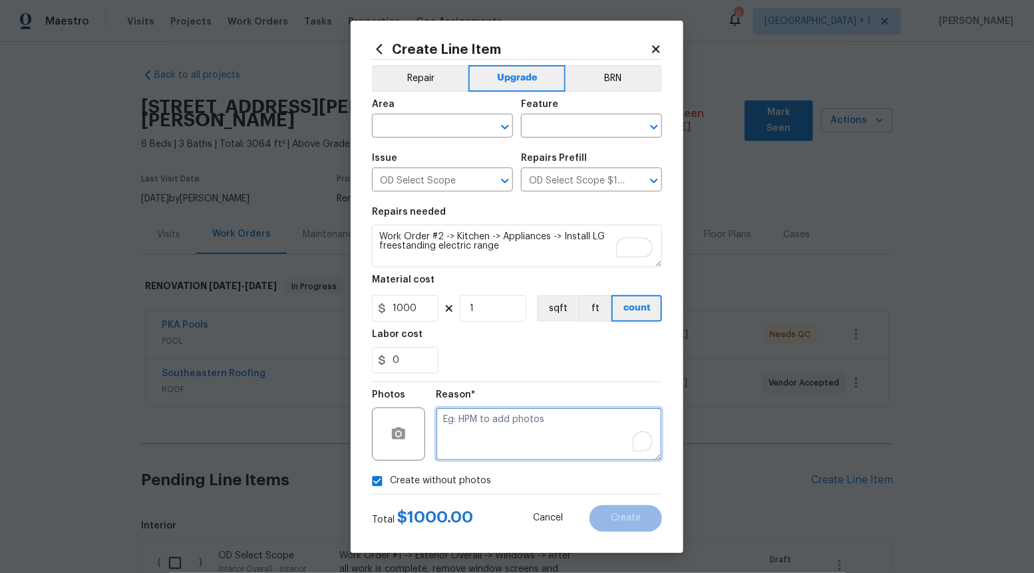
click at [502, 429] on textarea "To enrich screen reader interactions, please activate Accessibility in Grammarl…" at bounding box center [549, 434] width 226 height 53
click at [512, 132] on icon "Open" at bounding box center [505, 127] width 16 height 16
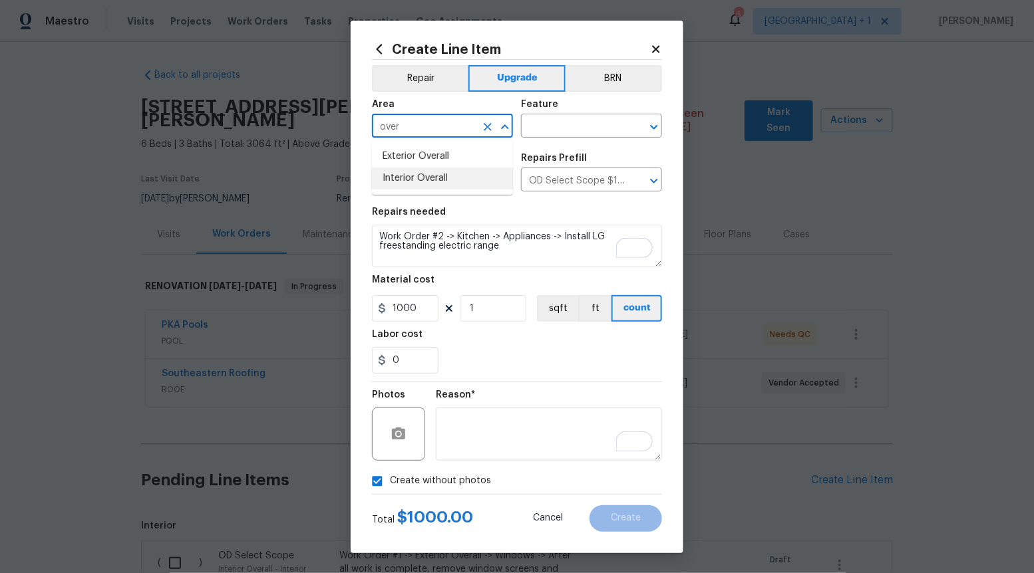
click at [484, 180] on li "Interior Overall" at bounding box center [442, 179] width 141 height 22
type input "Interior Overall"
click at [593, 125] on input "text" at bounding box center [573, 127] width 104 height 21
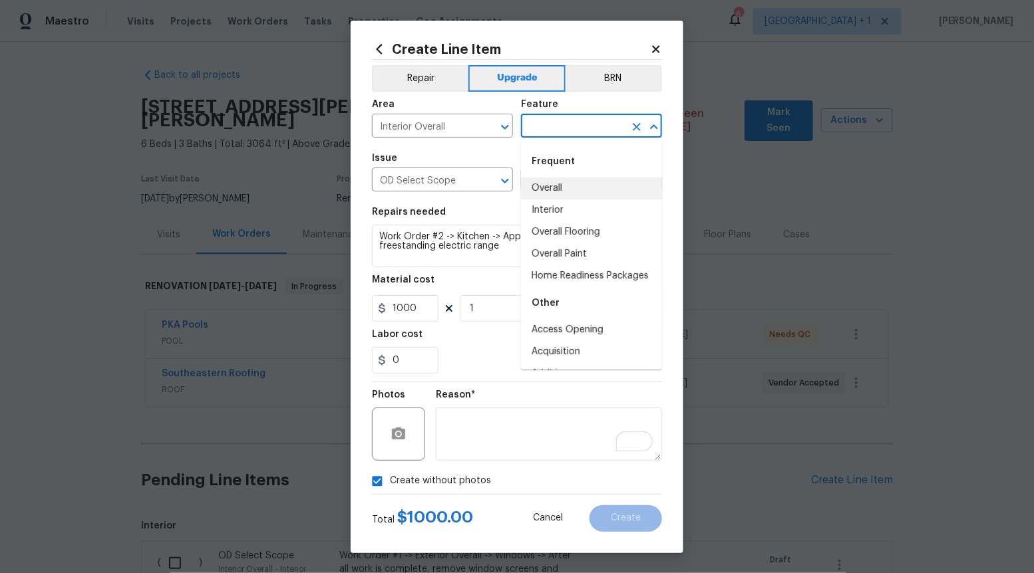
click at [582, 187] on li "Overall" at bounding box center [591, 189] width 141 height 22
type input "Overall"
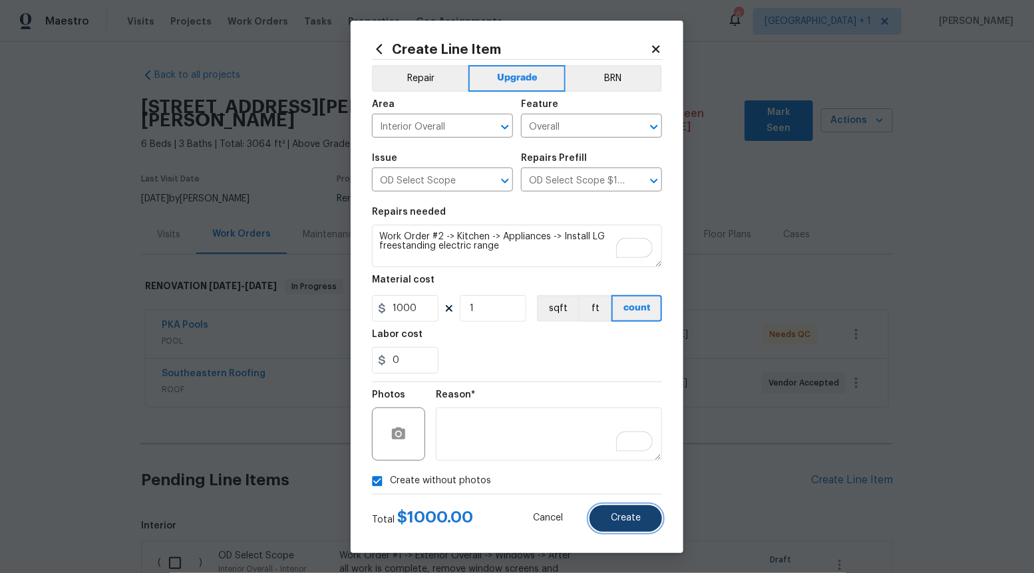
click at [621, 512] on button "Create" at bounding box center [625, 519] width 73 height 27
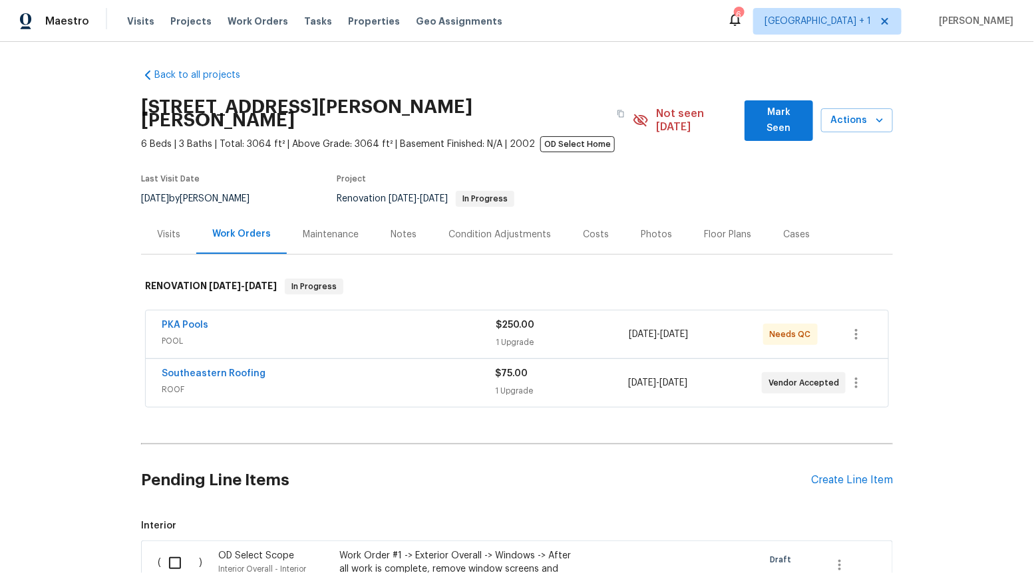
click at [615, 159] on section "19331 Sandy Springs Cir, Lutz, FL 33558 6 Beds | 3 Baths | Total: 3064 ft² | Ab…" at bounding box center [517, 152] width 752 height 125
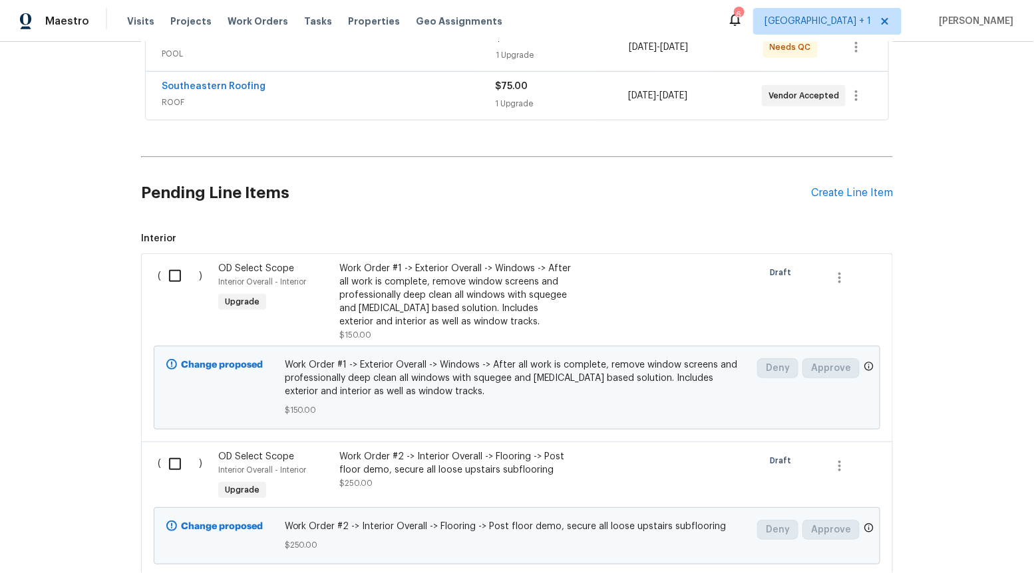
scroll to position [287, 0]
click at [865, 187] on div "Create Line Item" at bounding box center [852, 193] width 82 height 13
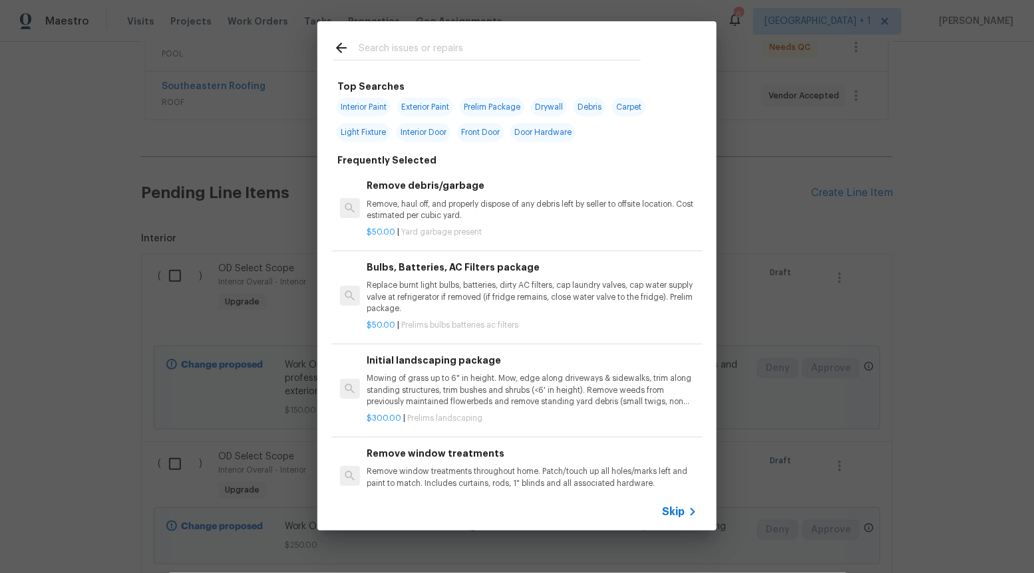
click at [673, 508] on span "Skip" at bounding box center [673, 512] width 23 height 13
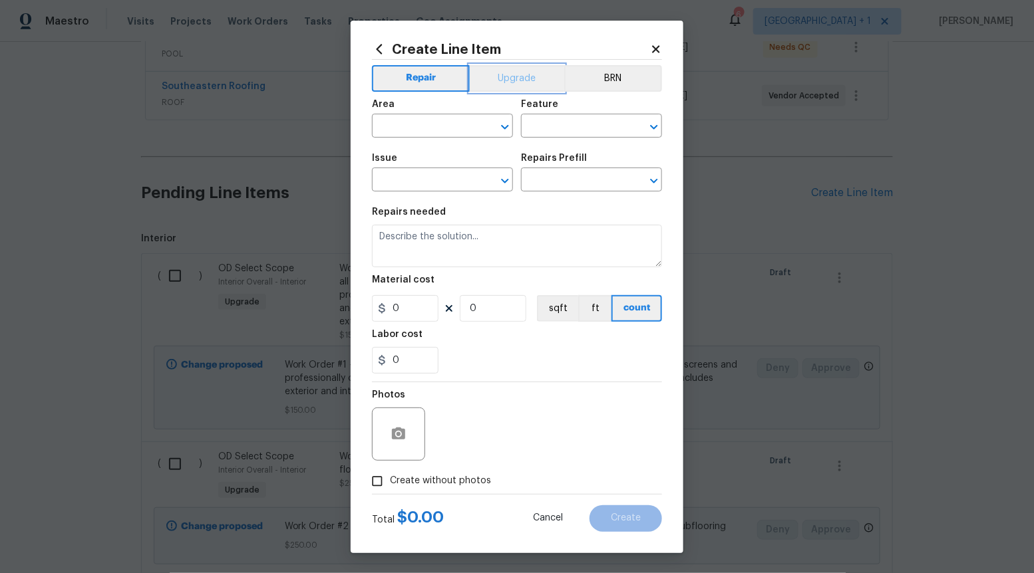
click at [524, 71] on button "Upgrade" at bounding box center [517, 78] width 95 height 27
click at [505, 172] on button "Open" at bounding box center [505, 181] width 19 height 19
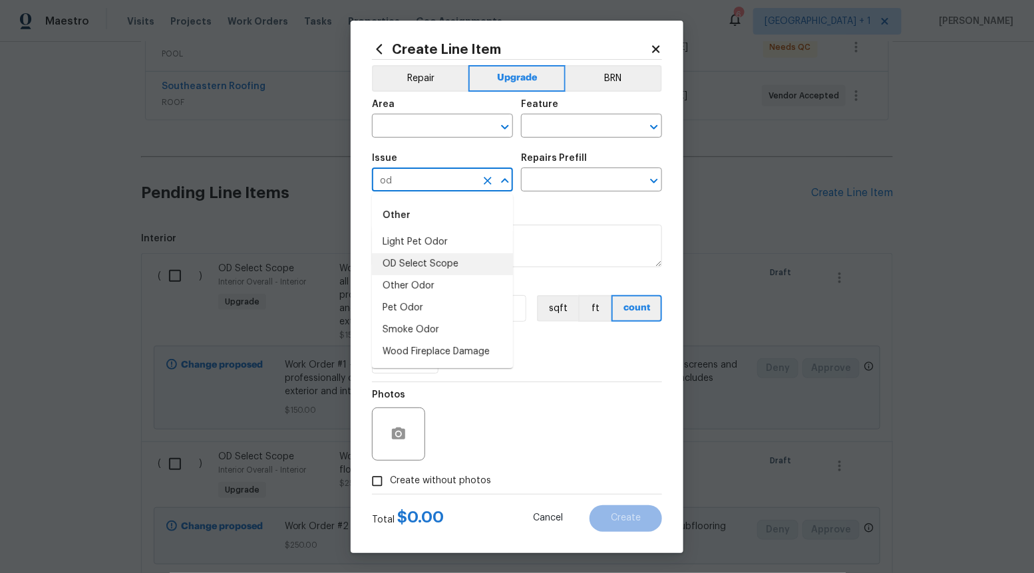
click at [466, 267] on li "OD Select Scope" at bounding box center [442, 264] width 141 height 22
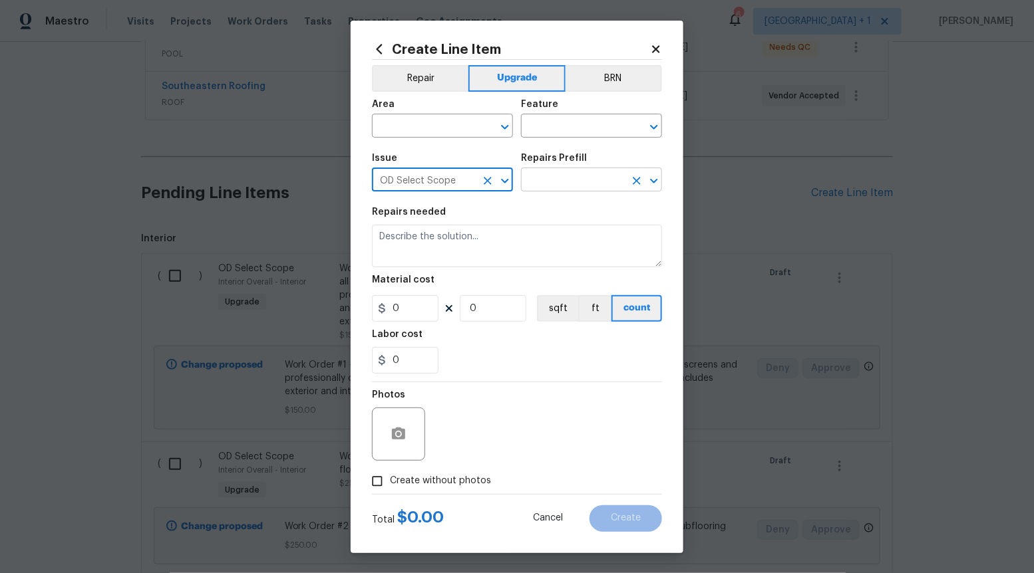
type input "OD Select Scope"
click at [556, 181] on input "text" at bounding box center [573, 181] width 104 height 21
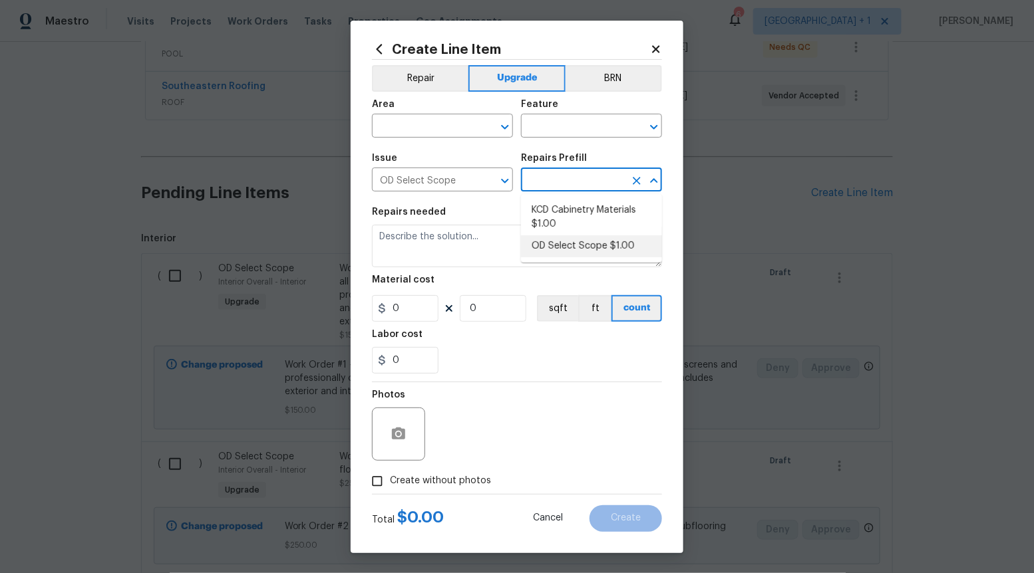
click at [561, 249] on li "OD Select Scope $1.00" at bounding box center [591, 246] width 141 height 22
type input "OD Select Scope $1.00"
type textarea "Refer to the agreed upon scope document for further details."
type input "1"
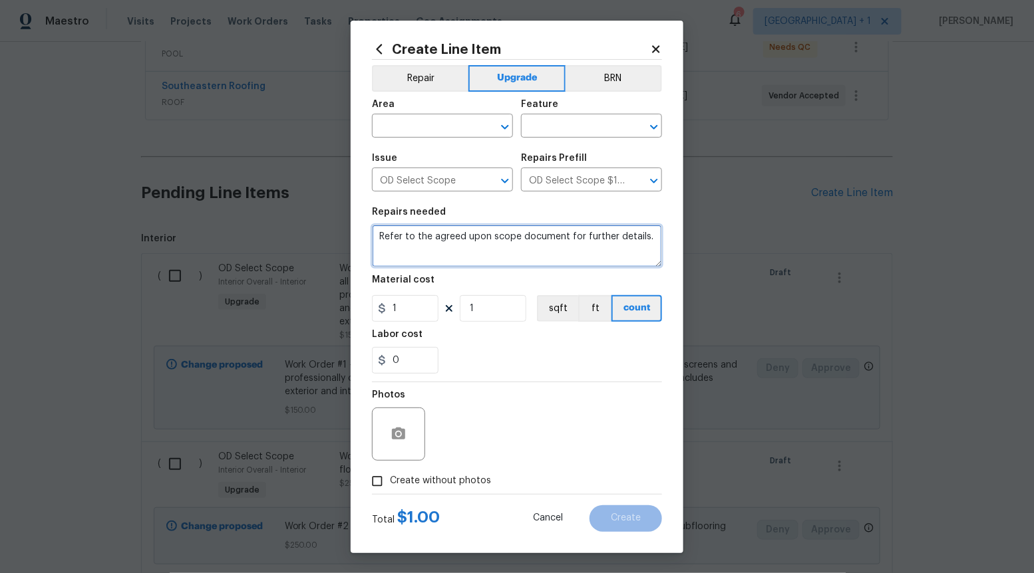
click at [561, 249] on textarea "Refer to the agreed upon scope document for further details." at bounding box center [517, 246] width 290 height 43
paste textarea "Work Order #2 -> Kitchen -> Backsplash -> Install tile backsplash and edging. D…"
type textarea "Work Order #2 -> Kitchen -> Backsplash -> Install tile backsplash and edging. D…"
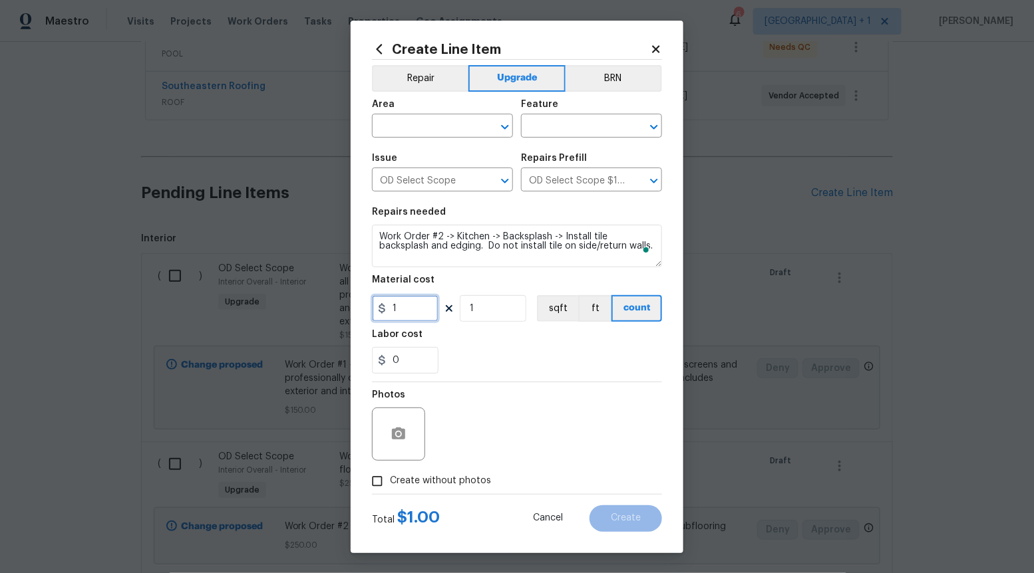
click at [412, 300] on input "1" at bounding box center [405, 308] width 67 height 27
type input "850"
click at [376, 486] on input "Create without photos" at bounding box center [377, 481] width 25 height 25
checkbox input "true"
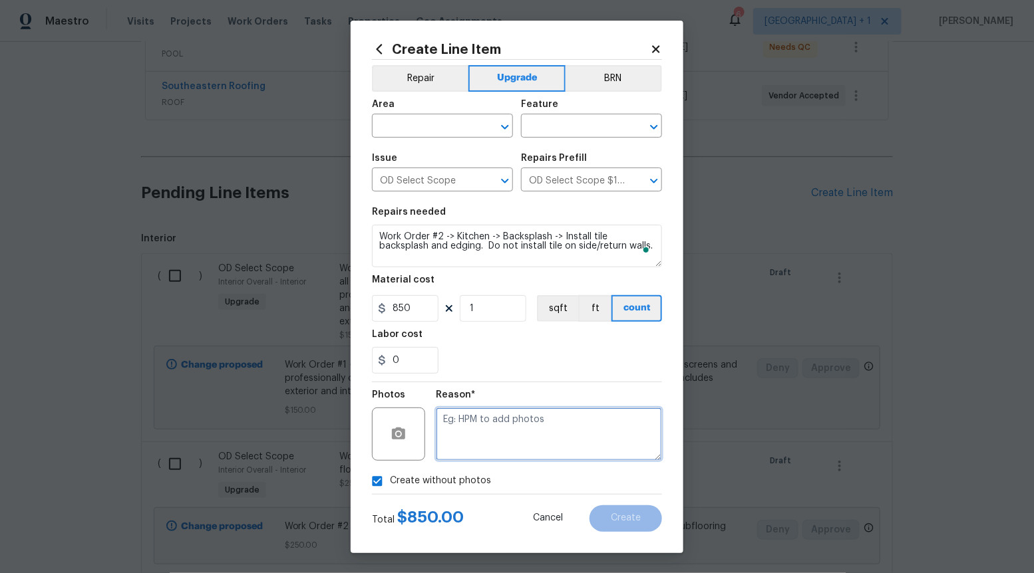
click at [508, 434] on textarea at bounding box center [549, 434] width 226 height 53
click at [508, 131] on icon "Open" at bounding box center [505, 127] width 16 height 16
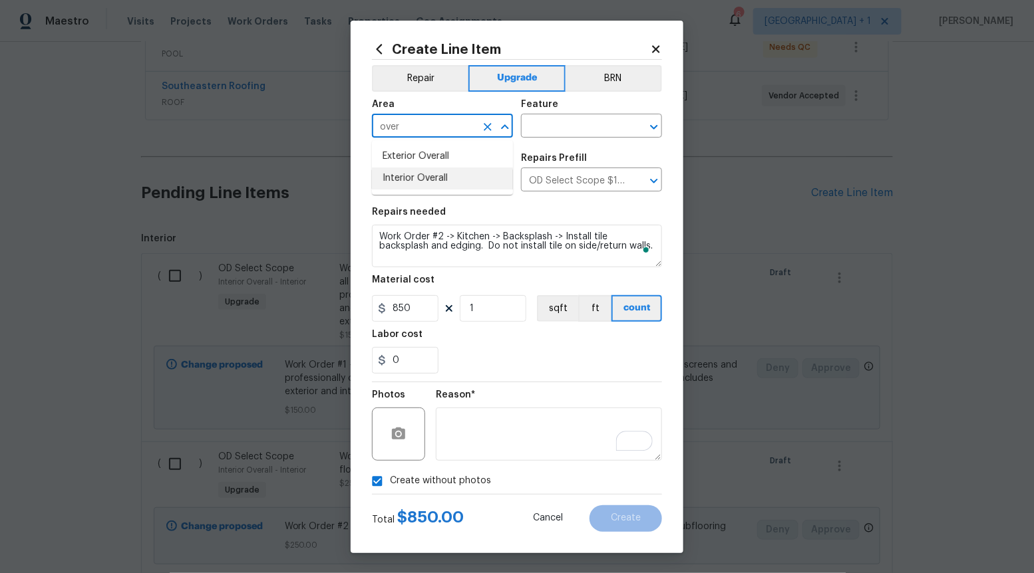
click at [477, 170] on li "Interior Overall" at bounding box center [442, 179] width 141 height 22
type input "Interior Overall"
click at [580, 124] on input "text" at bounding box center [573, 127] width 104 height 21
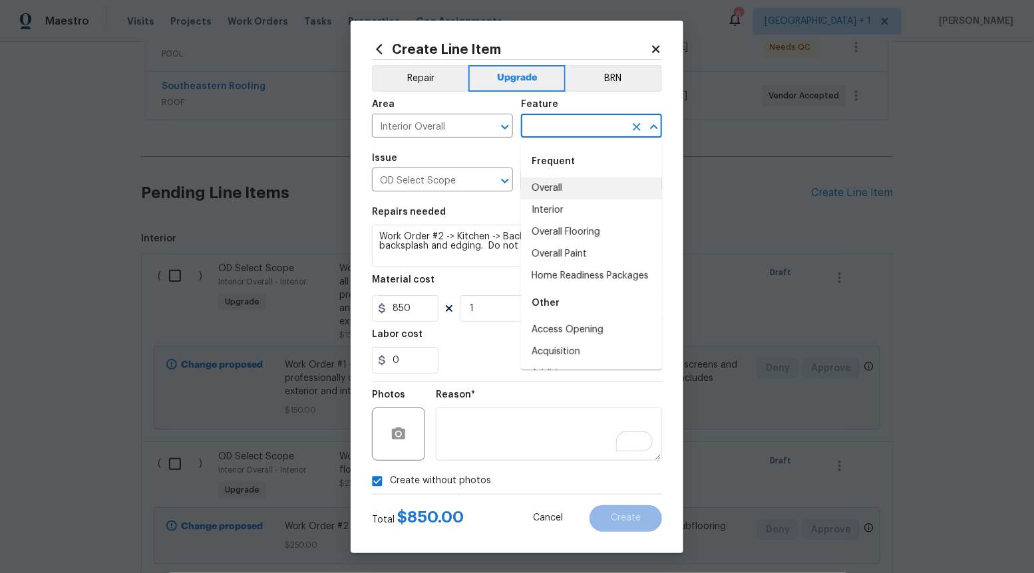
click at [575, 179] on li "Overall" at bounding box center [591, 189] width 141 height 22
type input "Overall"
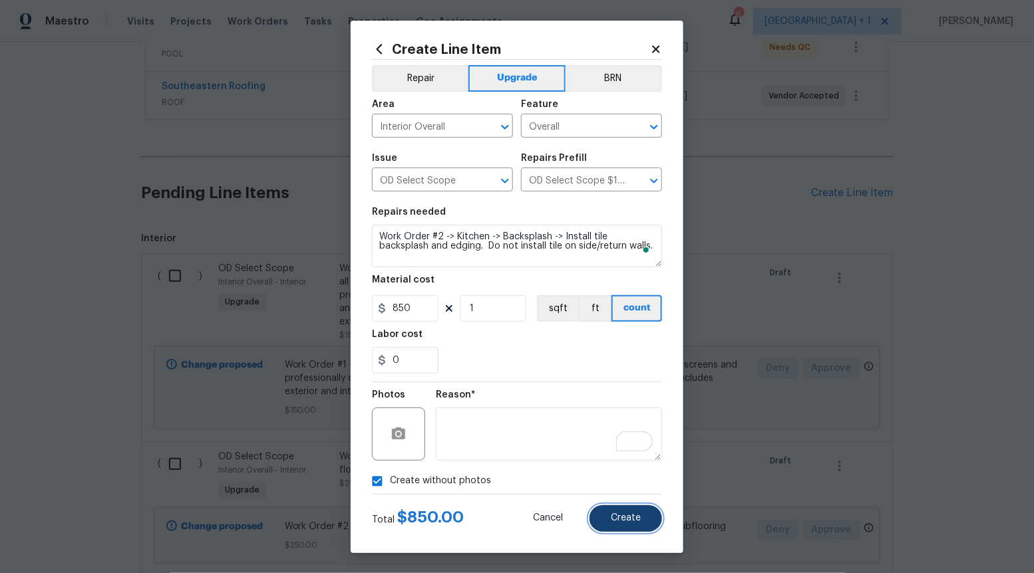
click at [628, 531] on button "Create" at bounding box center [625, 519] width 73 height 27
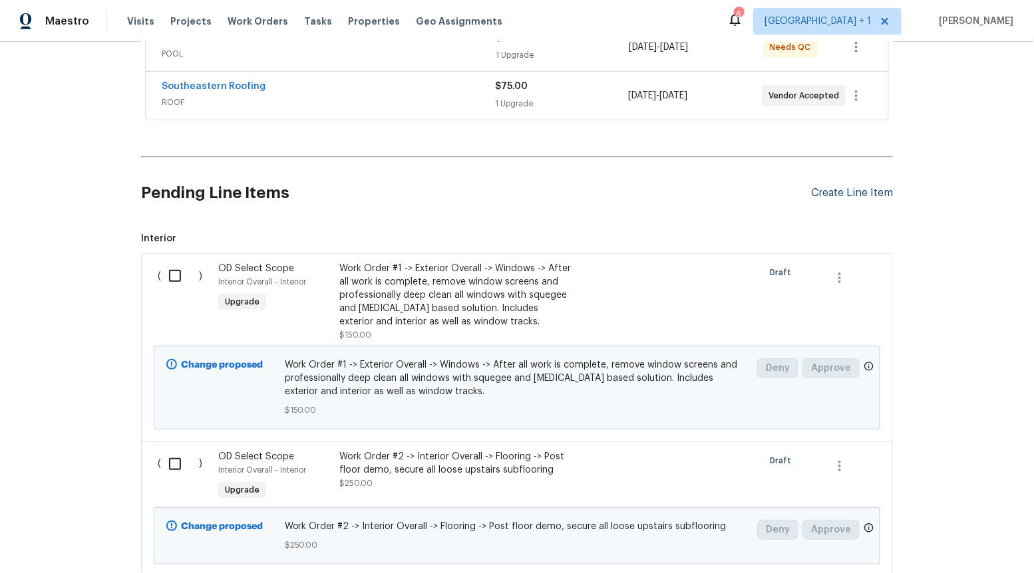
click at [846, 187] on div "Create Line Item" at bounding box center [852, 193] width 82 height 13
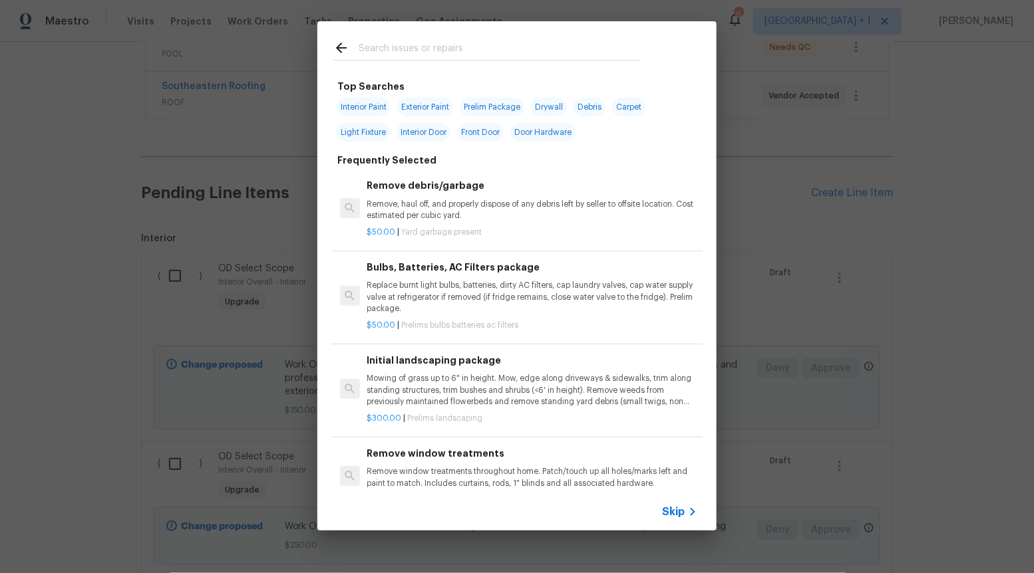
click at [682, 518] on div "Skip" at bounding box center [681, 512] width 39 height 16
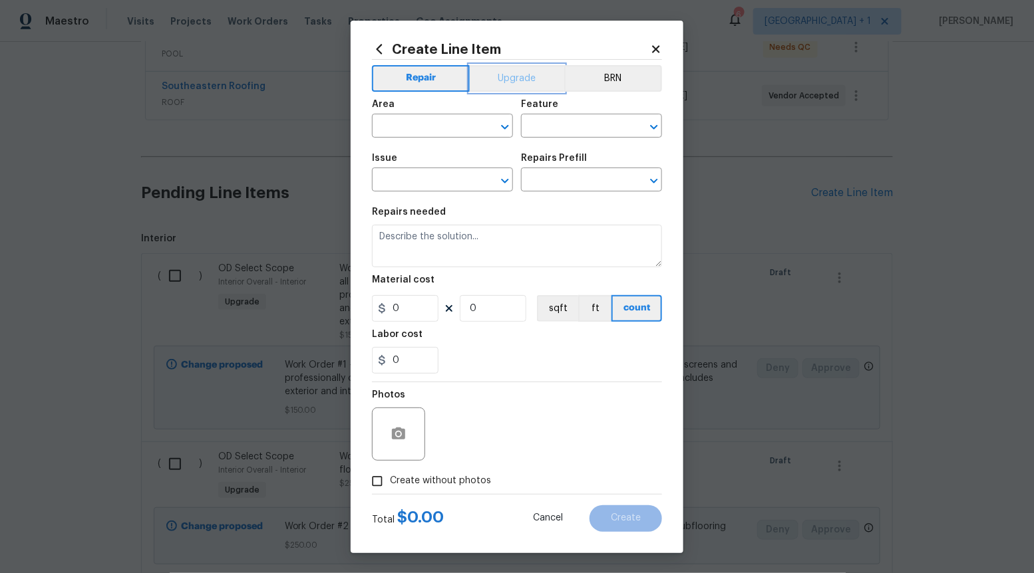
click at [540, 69] on button "Upgrade" at bounding box center [517, 78] width 95 height 27
click at [504, 179] on icon "Open" at bounding box center [505, 181] width 16 height 16
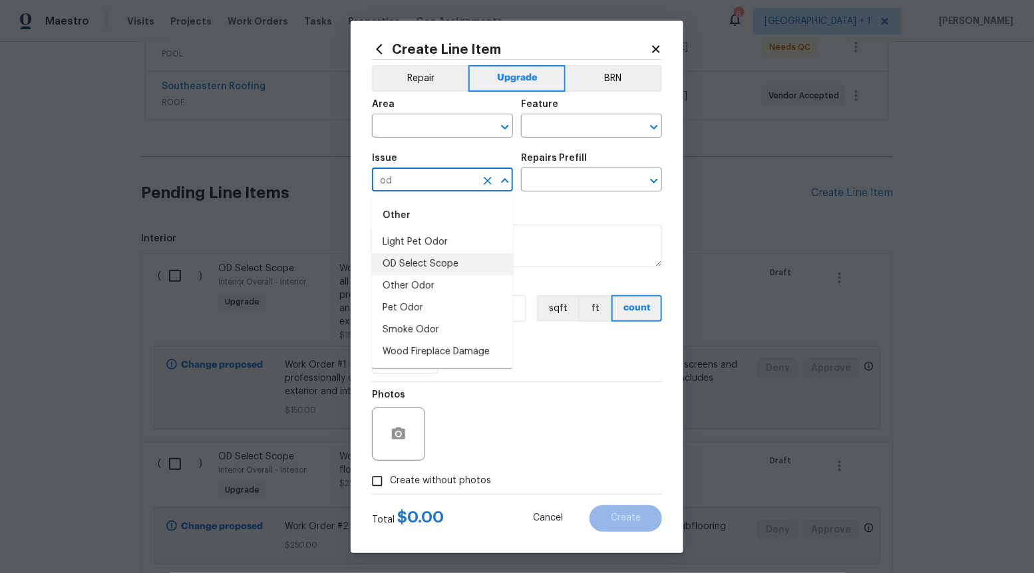
click at [455, 264] on li "OD Select Scope" at bounding box center [442, 264] width 141 height 22
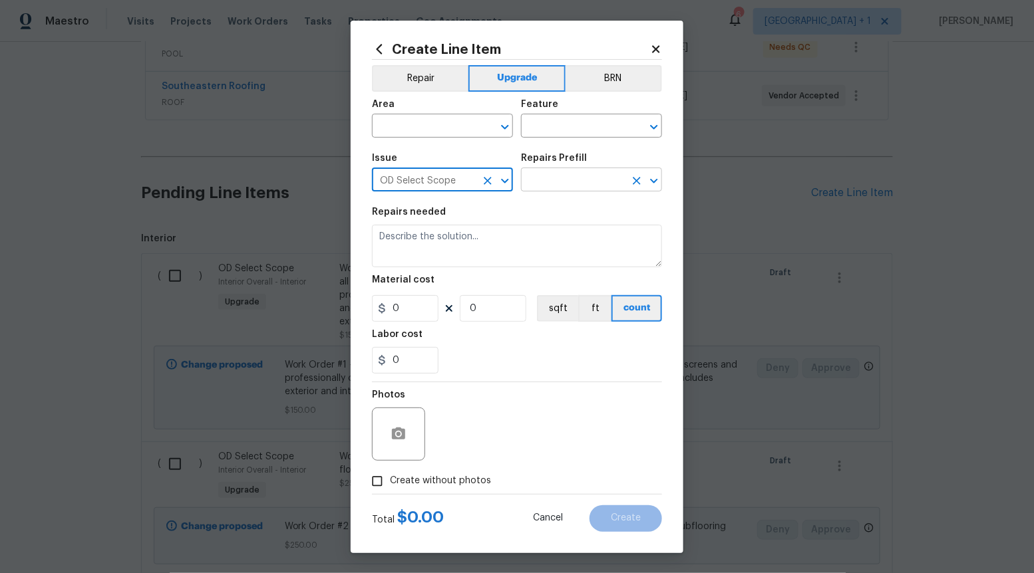
type input "OD Select Scope"
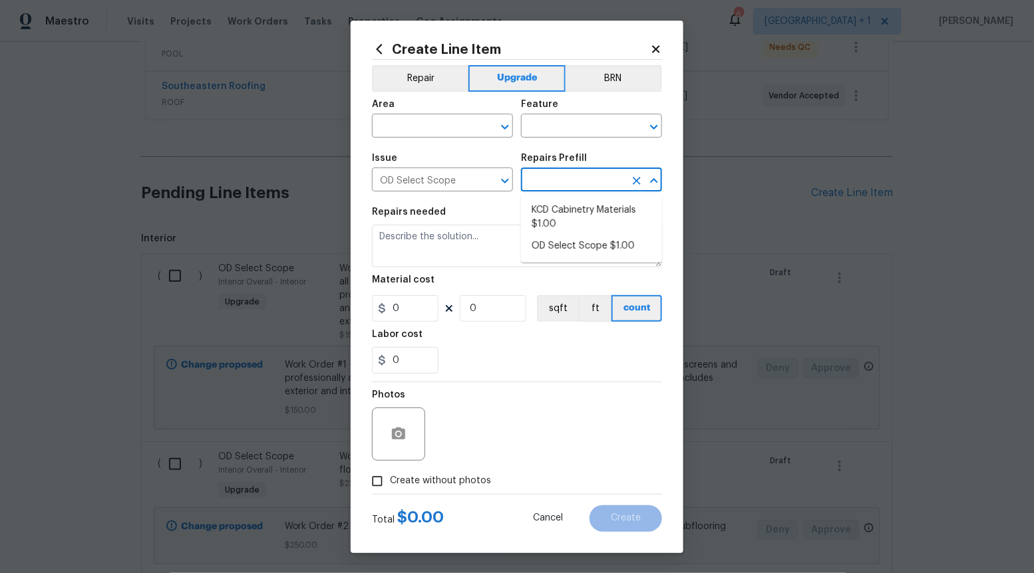
click at [574, 185] on input "text" at bounding box center [573, 181] width 104 height 21
click at [569, 241] on li "OD Select Scope $1.00" at bounding box center [591, 246] width 141 height 22
type input "OD Select Scope $1.00"
type textarea "Refer to the agreed upon scope document for further details."
type input "1"
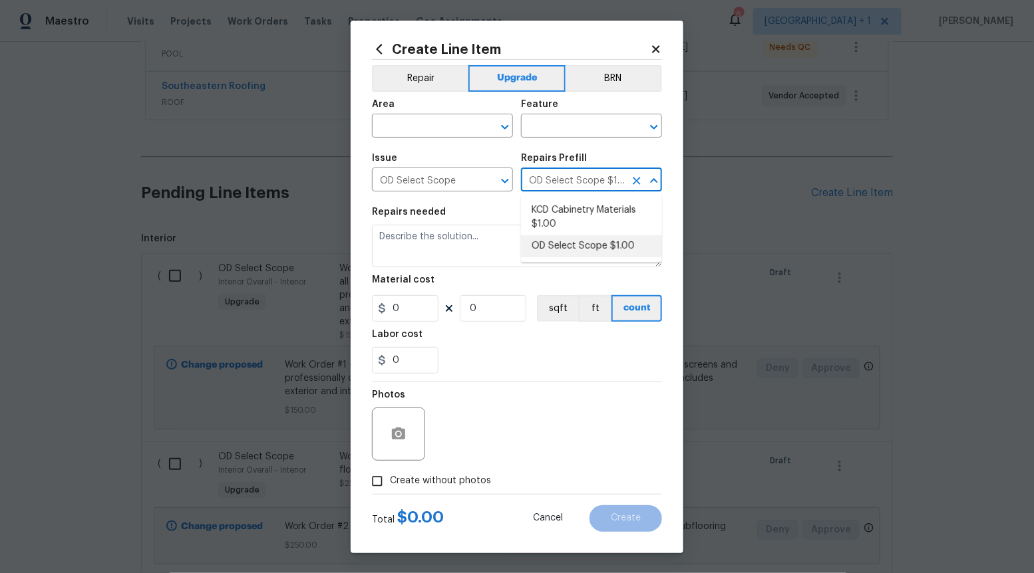
type input "1"
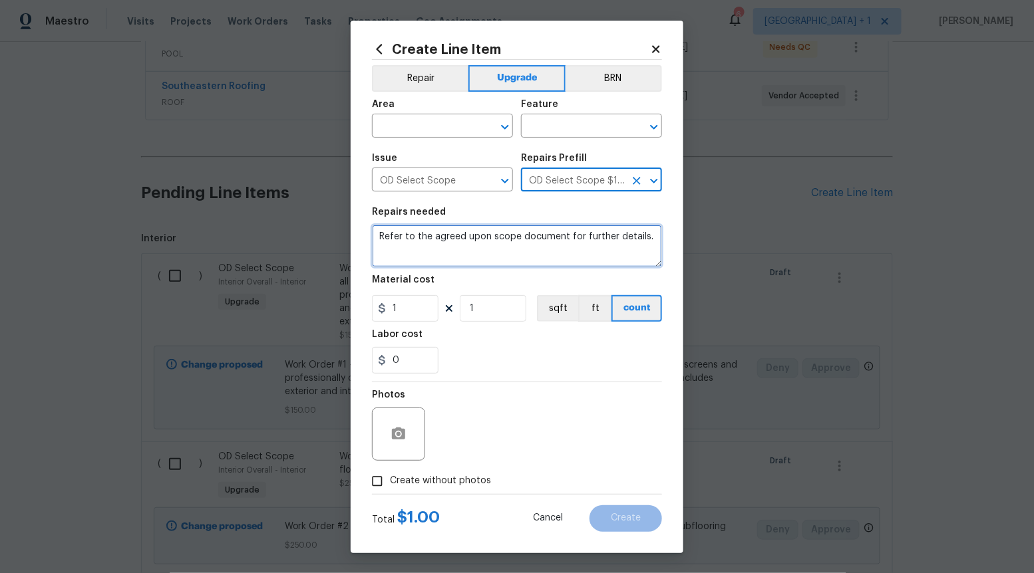
click at [569, 241] on textarea "Refer to the agreed upon scope document for further details." at bounding box center [517, 246] width 290 height 43
paste textarea "Work Order #2 -> Kitchen -> Cabinets -> Prep and Paint cabinets boxes, drawer a…"
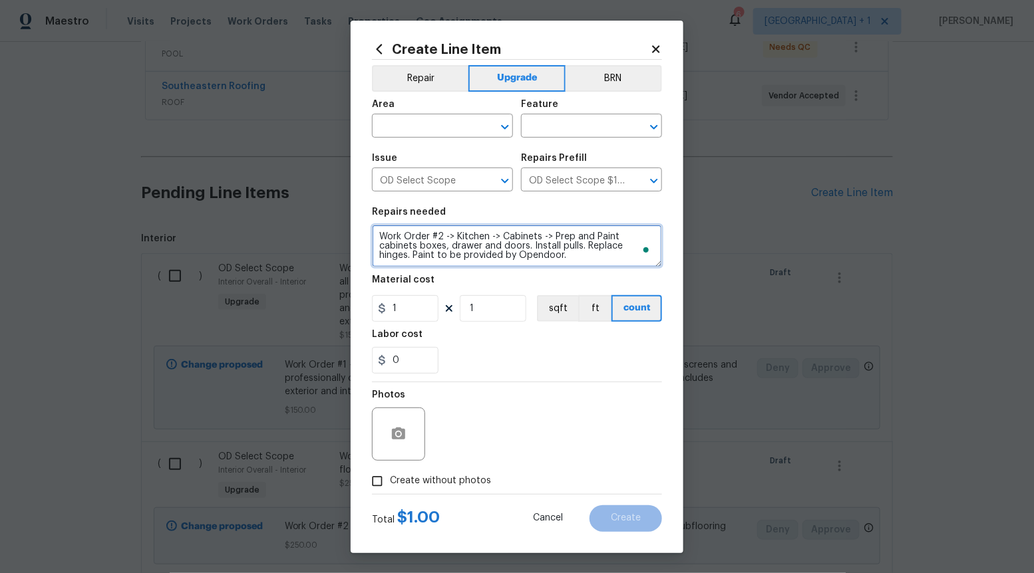
type textarea "Work Order #2 -> Kitchen -> Cabinets -> Prep and Paint cabinets boxes, drawer a…"
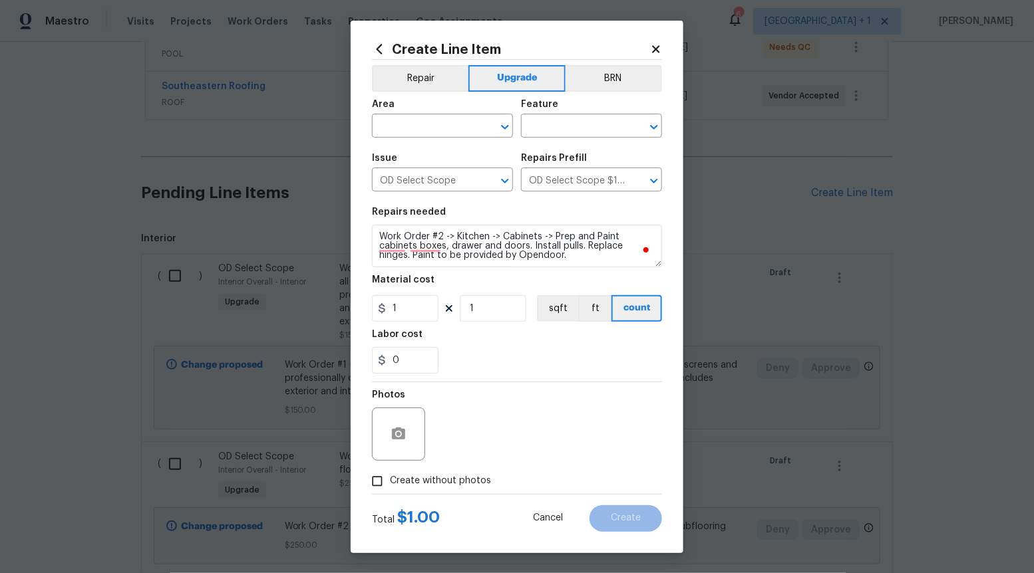
click at [444, 309] on icon at bounding box center [449, 308] width 11 height 11
click at [444, 307] on icon at bounding box center [449, 308] width 11 height 11
click at [426, 307] on input "1" at bounding box center [405, 308] width 67 height 27
type input "1750"
click at [375, 480] on input "Create without photos" at bounding box center [377, 481] width 25 height 25
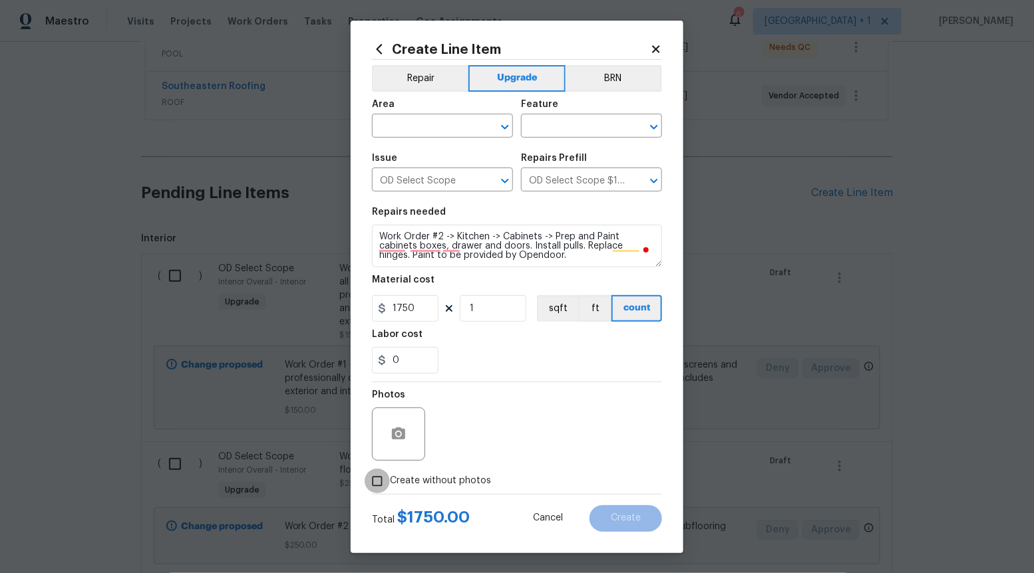
checkbox input "true"
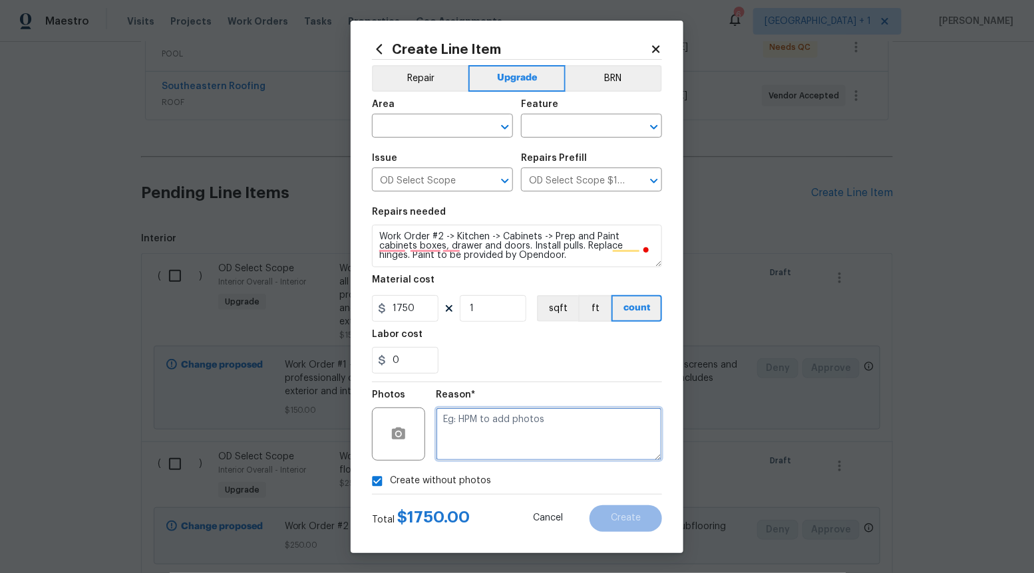
click at [500, 433] on textarea at bounding box center [549, 434] width 226 height 53
click at [502, 126] on icon "Open" at bounding box center [504, 127] width 7 height 5
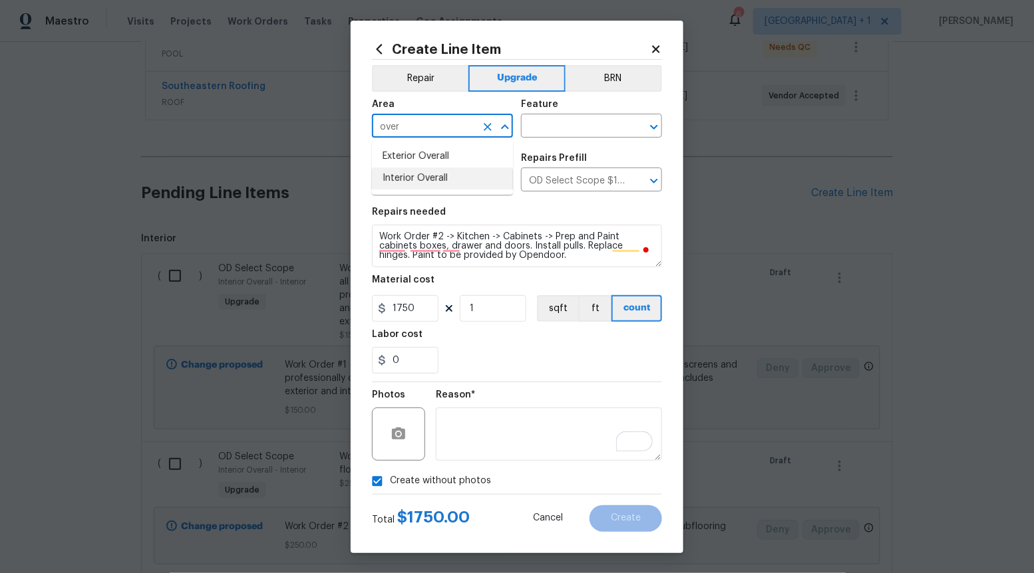
click at [471, 175] on li "Interior Overall" at bounding box center [442, 179] width 141 height 22
type input "Interior Overall"
click at [585, 128] on input "text" at bounding box center [573, 127] width 104 height 21
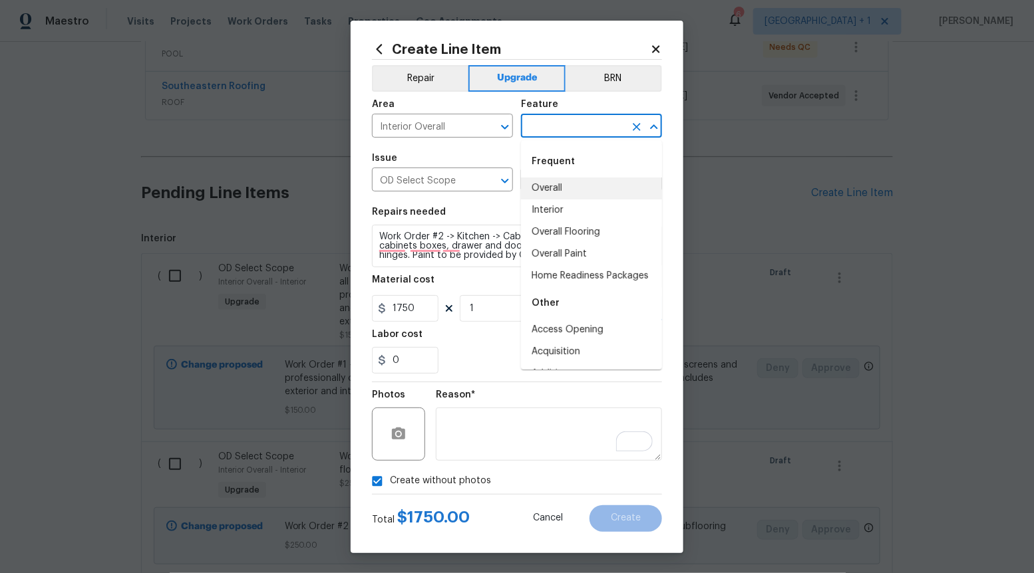
click at [557, 201] on li "Interior" at bounding box center [591, 211] width 141 height 22
type input "Interior"
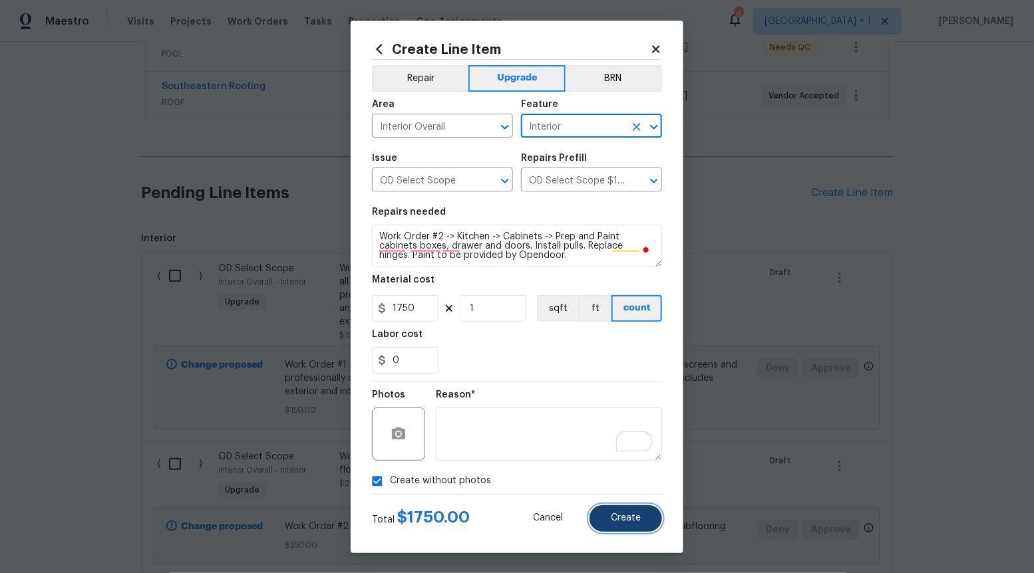
click at [645, 518] on button "Create" at bounding box center [625, 519] width 73 height 27
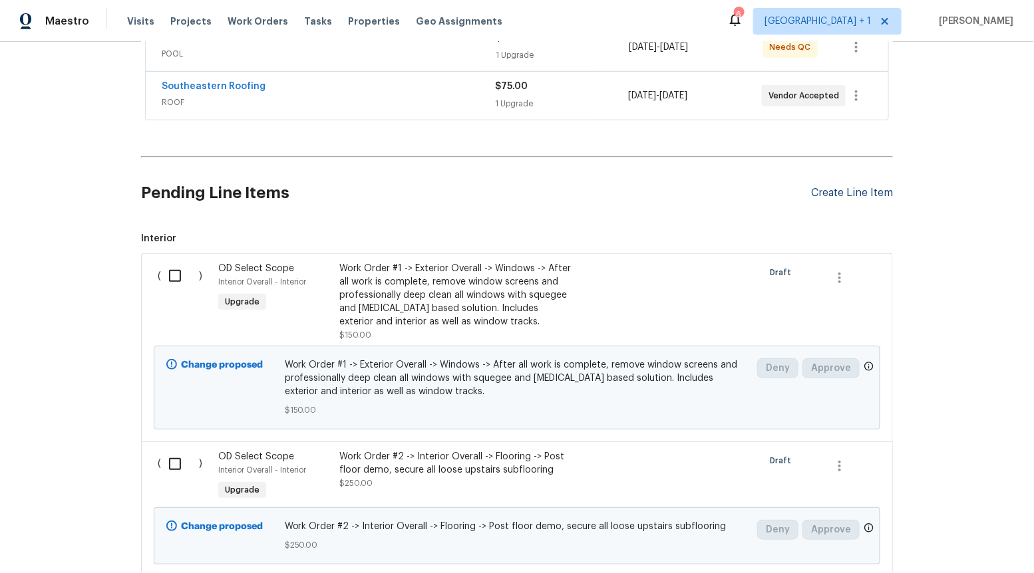
click at [856, 187] on div "Create Line Item" at bounding box center [852, 193] width 82 height 13
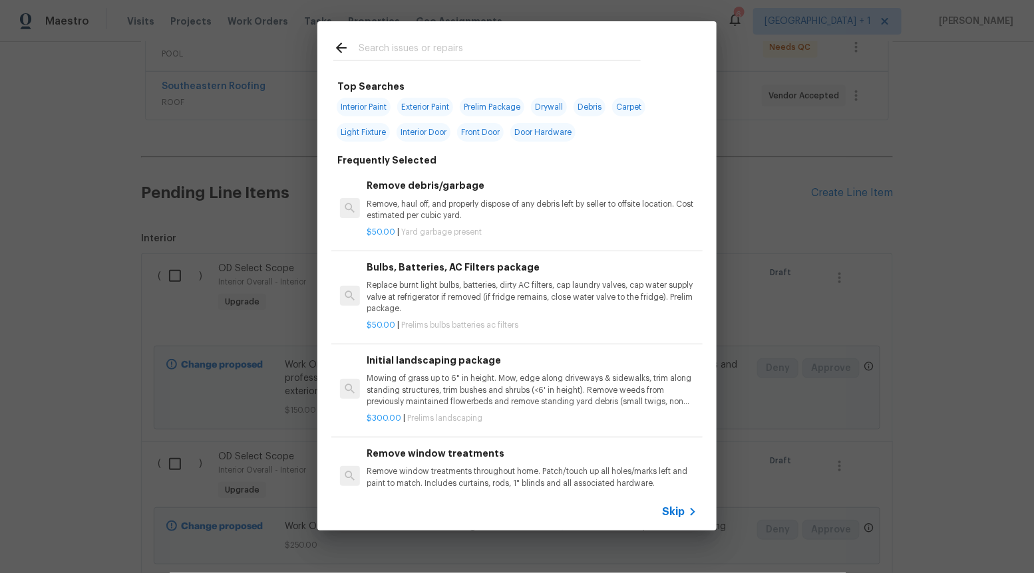
click at [677, 506] on span "Skip" at bounding box center [673, 512] width 23 height 13
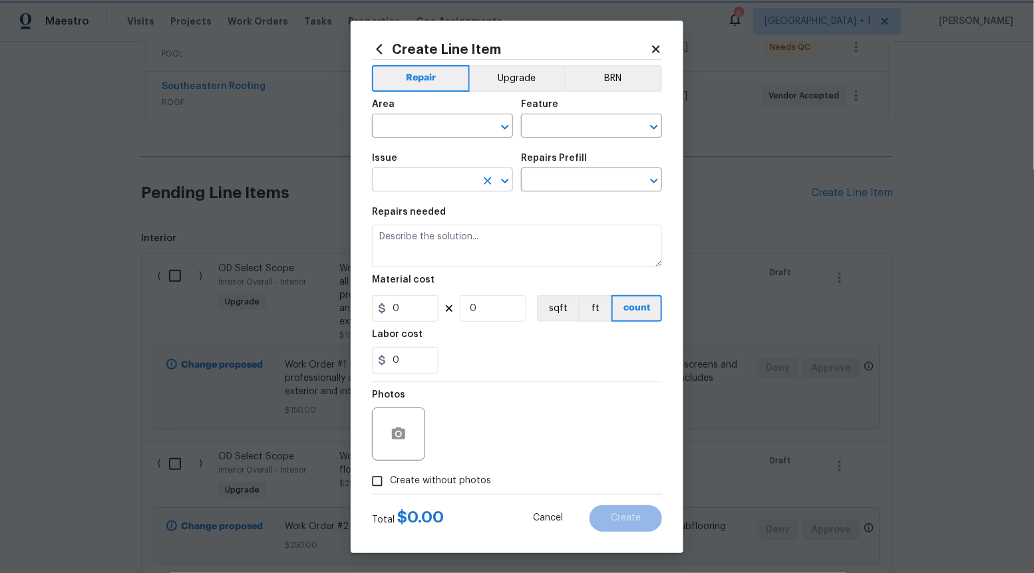
click at [506, 182] on icon "Open" at bounding box center [504, 181] width 7 height 5
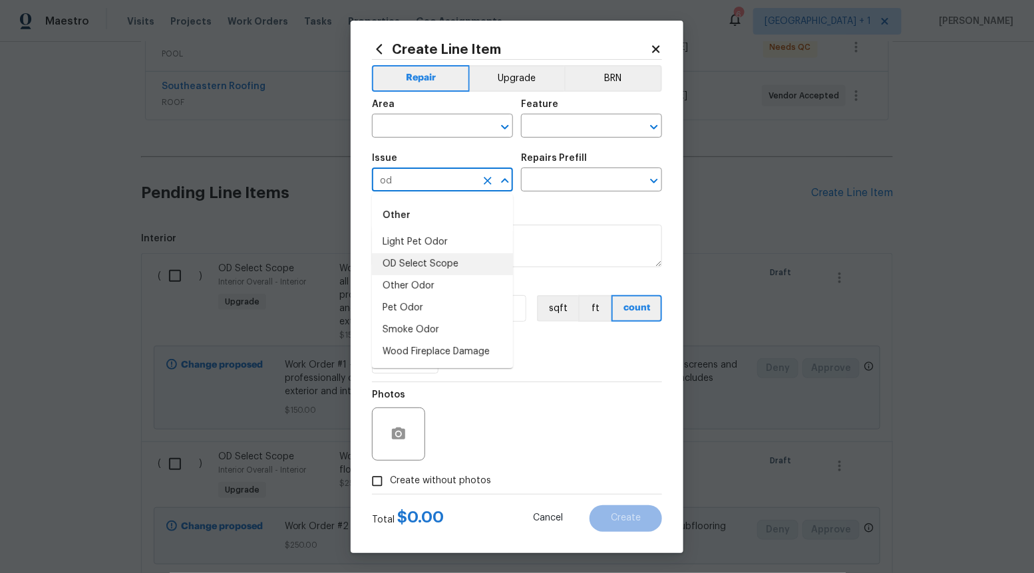
click at [472, 261] on li "OD Select Scope" at bounding box center [442, 264] width 141 height 22
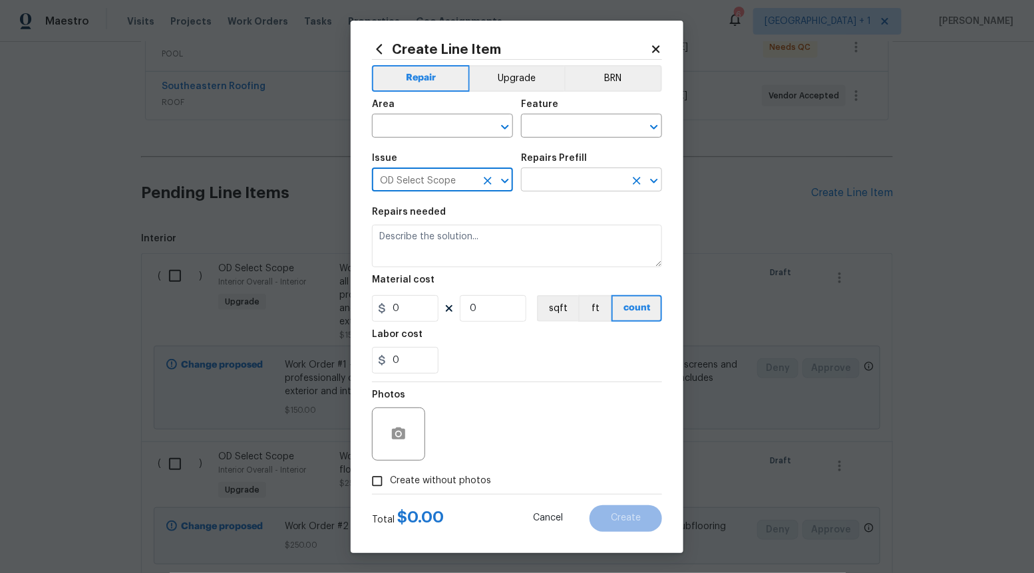
type input "OD Select Scope"
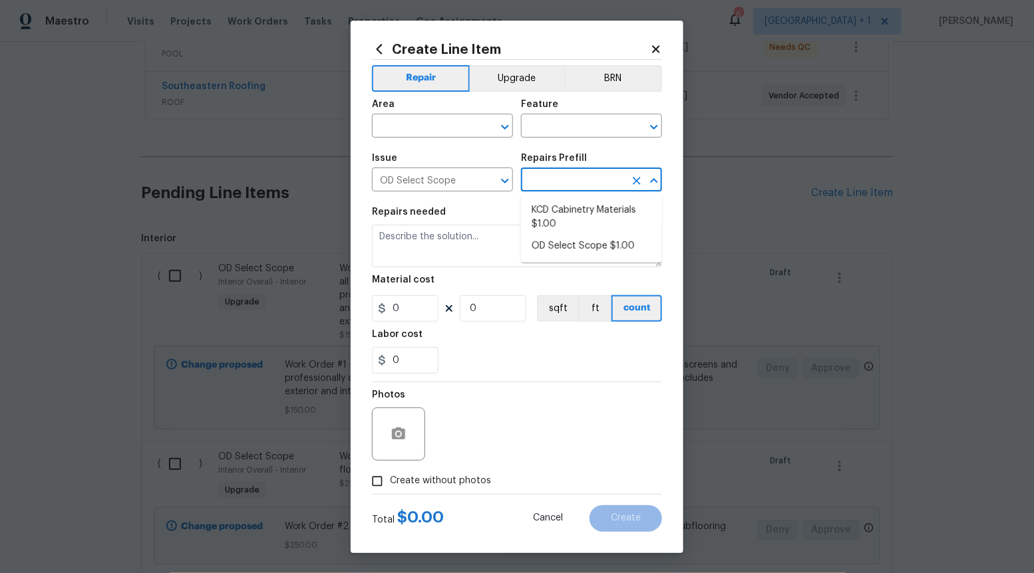
click at [595, 174] on input "text" at bounding box center [573, 181] width 104 height 21
click at [572, 250] on li "OD Select Scope $1.00" at bounding box center [591, 246] width 141 height 22
type input "OD Select Scope $1.00"
type textarea "Refer to the agreed upon scope document for further details."
type input "1"
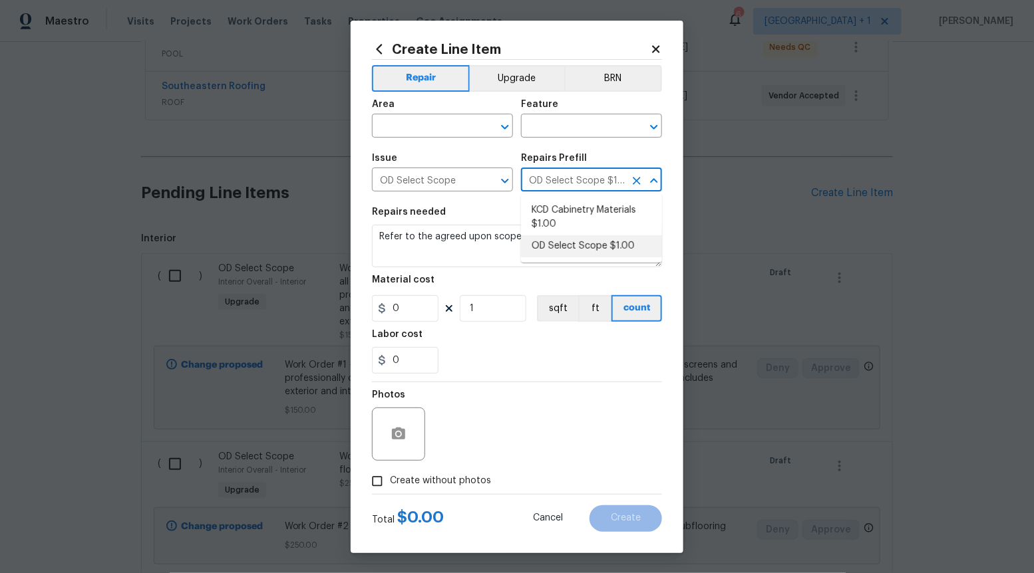
type input "1"
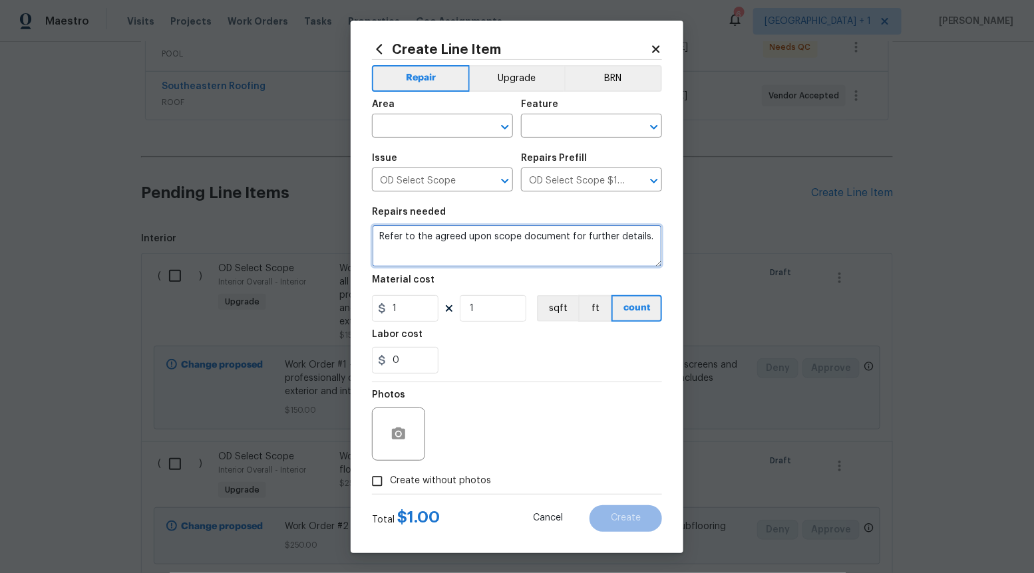
click at [572, 250] on textarea "Refer to the agreed upon scope document for further details." at bounding box center [517, 246] width 290 height 43
paste textarea "Work Order #2 -> Kitchen -> Cabinets -> Replace all toe kicks, replace sink bas…"
type textarea "Work Order #2 -> Kitchen -> Cabinets -> Replace all toe kicks, replace sink bas…"
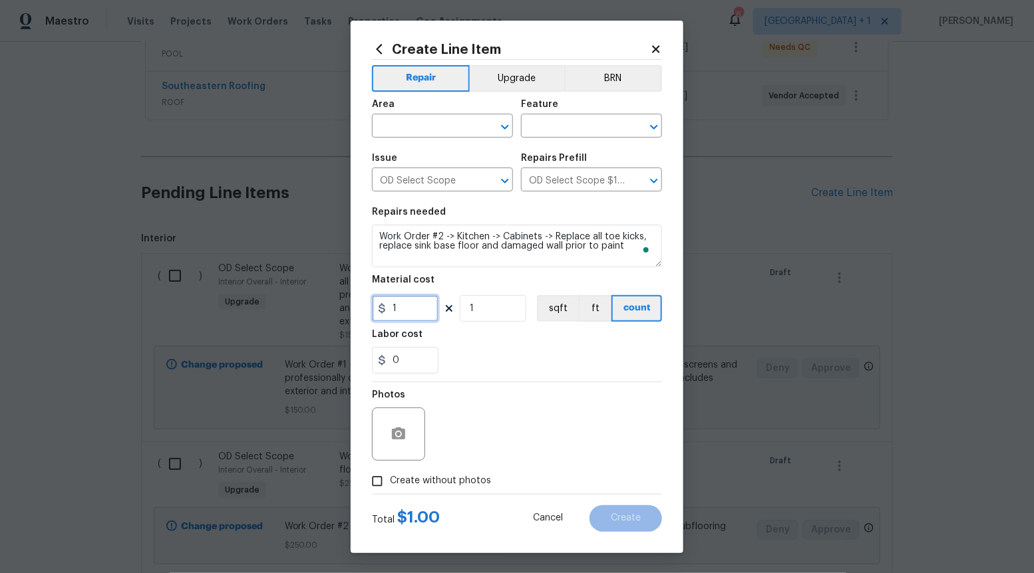
click at [422, 307] on input "1" at bounding box center [405, 308] width 67 height 27
type input "250"
click at [387, 472] on input "Create without photos" at bounding box center [377, 481] width 25 height 25
checkbox input "true"
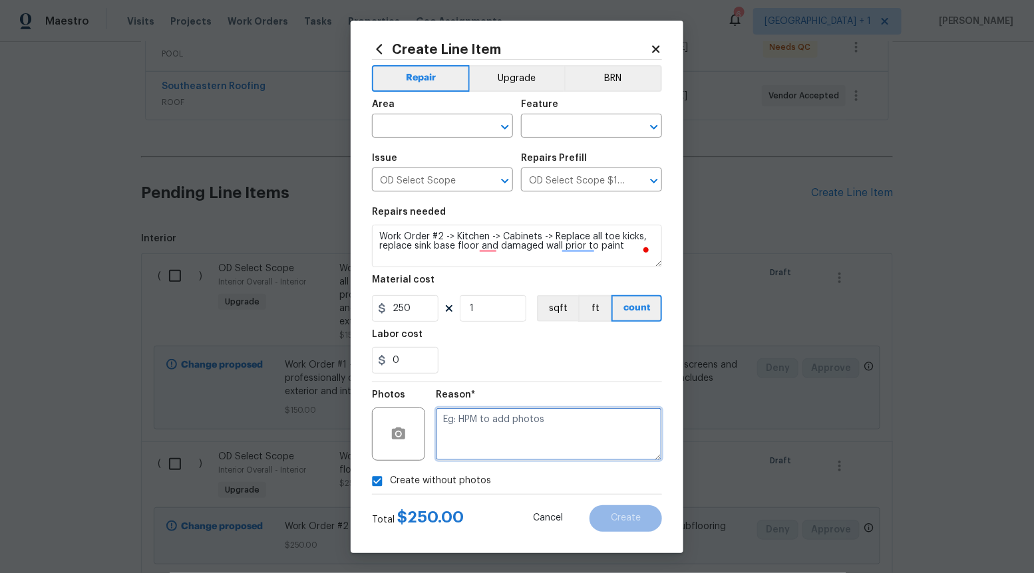
click at [468, 432] on textarea at bounding box center [549, 434] width 226 height 53
click at [504, 131] on icon "Open" at bounding box center [505, 127] width 16 height 16
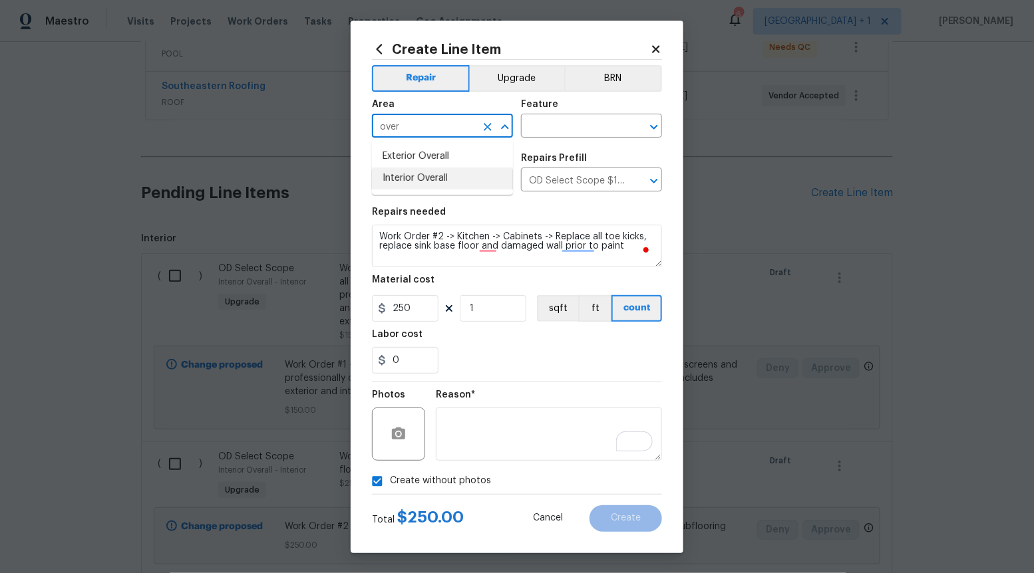
click at [467, 178] on li "Interior Overall" at bounding box center [442, 179] width 141 height 22
type input "Interior Overall"
click at [613, 122] on input "text" at bounding box center [573, 127] width 104 height 21
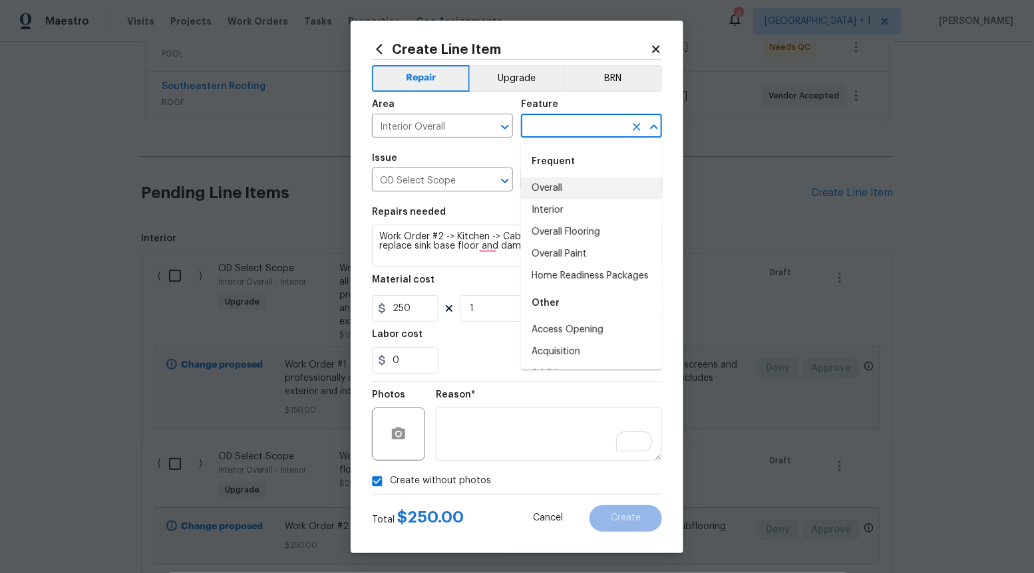
click at [579, 179] on li "Overall" at bounding box center [591, 189] width 141 height 22
type input "Overall"
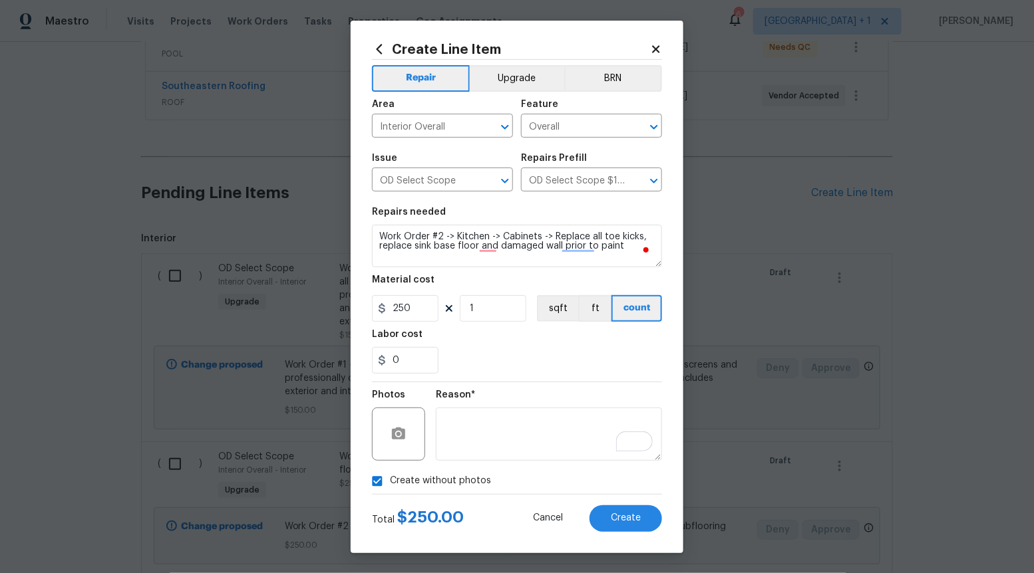
click at [615, 532] on div "Create Line Item Repair Upgrade BRN Area Interior Overall ​ Feature Overall ​ I…" at bounding box center [517, 287] width 333 height 533
click at [623, 513] on button "Create" at bounding box center [625, 519] width 73 height 27
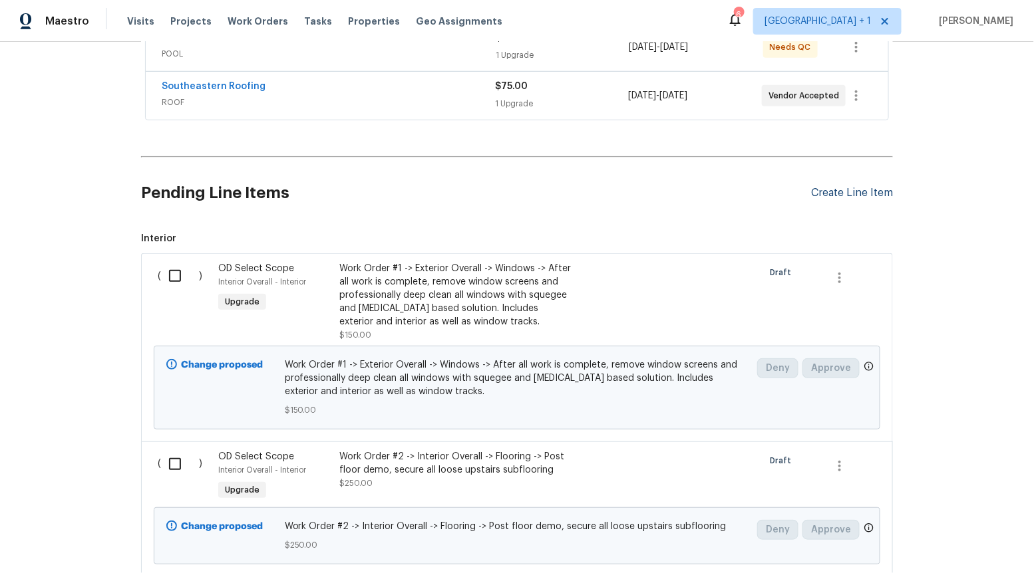
click at [832, 187] on div "Create Line Item" at bounding box center [852, 193] width 82 height 13
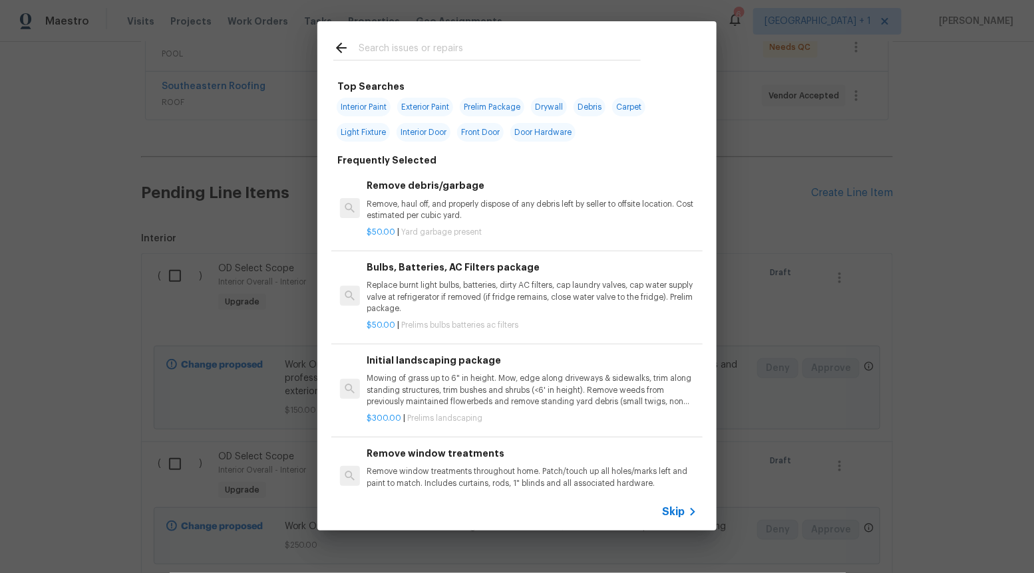
click at [677, 511] on span "Skip" at bounding box center [673, 512] width 23 height 13
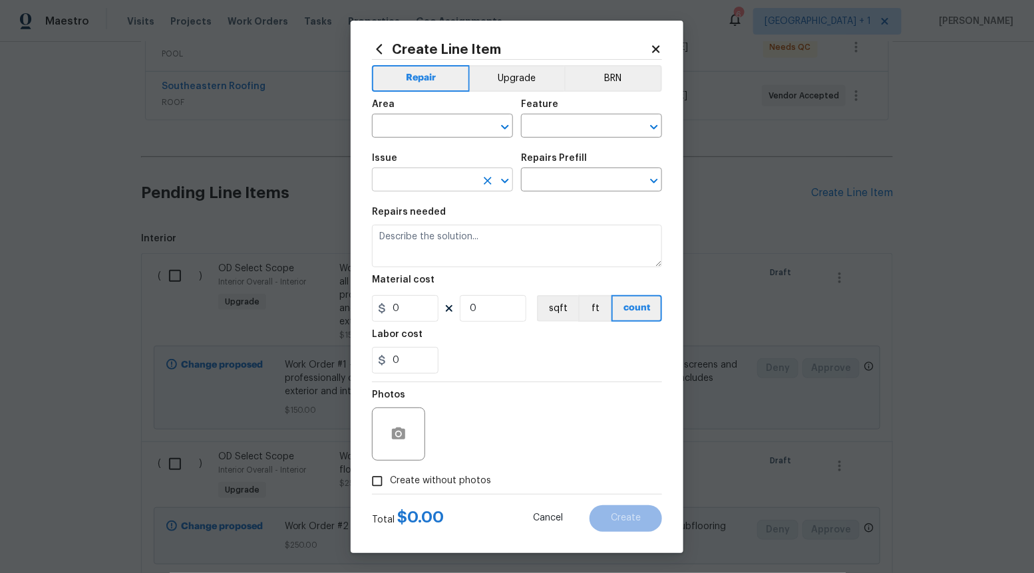
click at [496, 176] on button "Clear" at bounding box center [487, 181] width 19 height 19
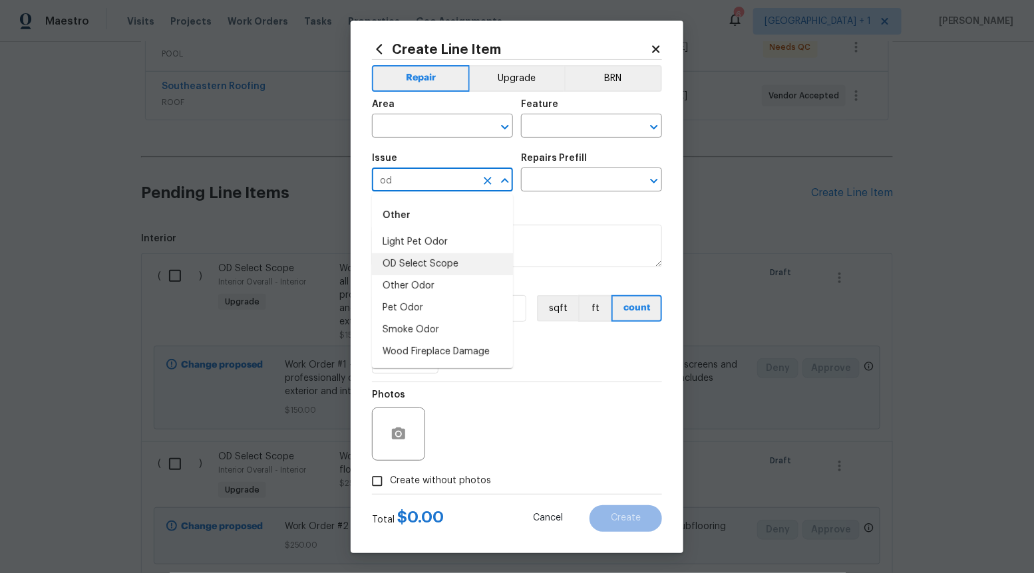
click at [465, 256] on li "OD Select Scope" at bounding box center [442, 264] width 141 height 22
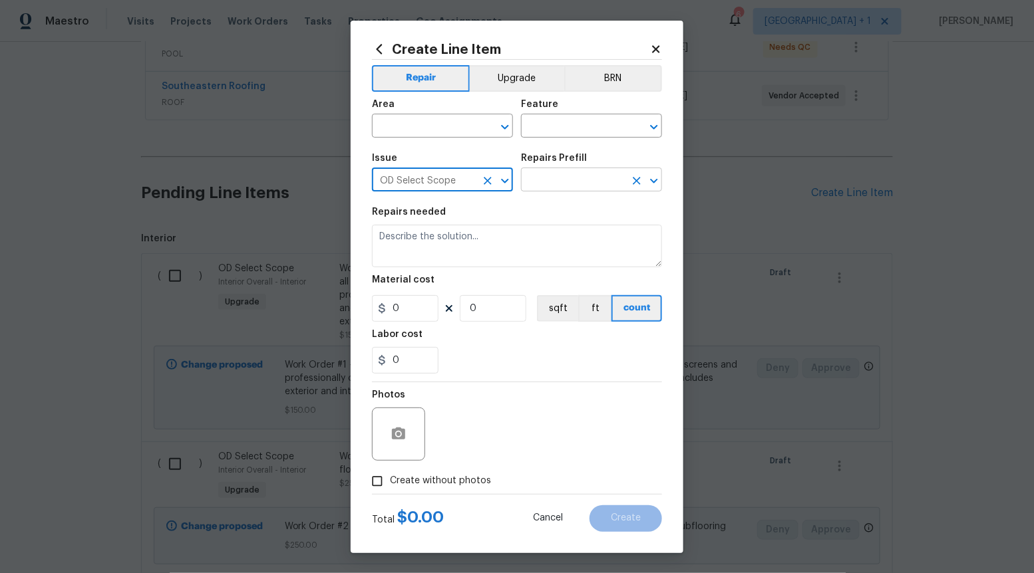
type input "OD Select Scope"
click at [573, 190] on input "text" at bounding box center [573, 181] width 104 height 21
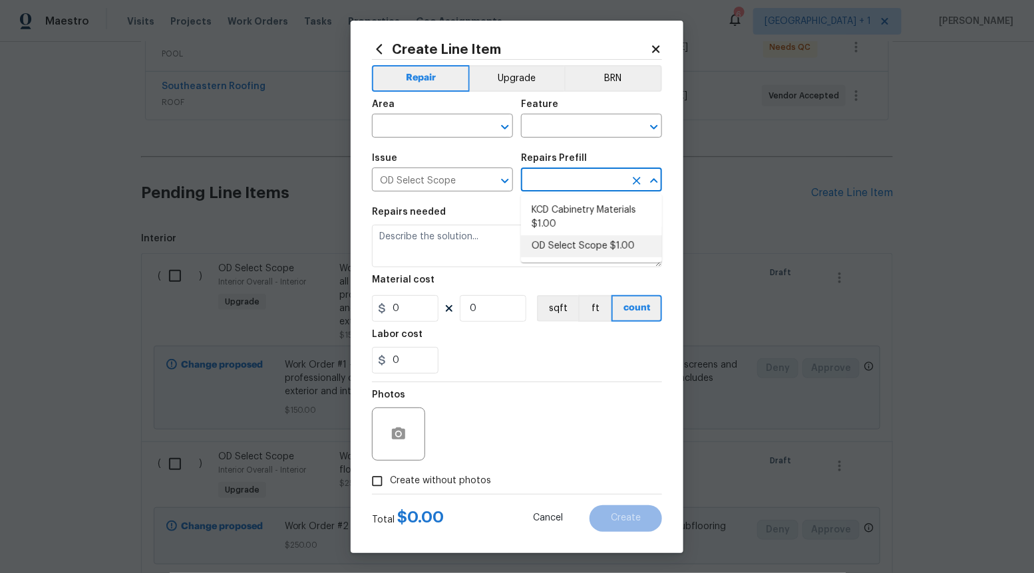
click at [567, 248] on li "OD Select Scope $1.00" at bounding box center [591, 246] width 141 height 22
type input "OD Select Scope $1.00"
type textarea "Refer to the agreed upon scope document for further details."
type input "1"
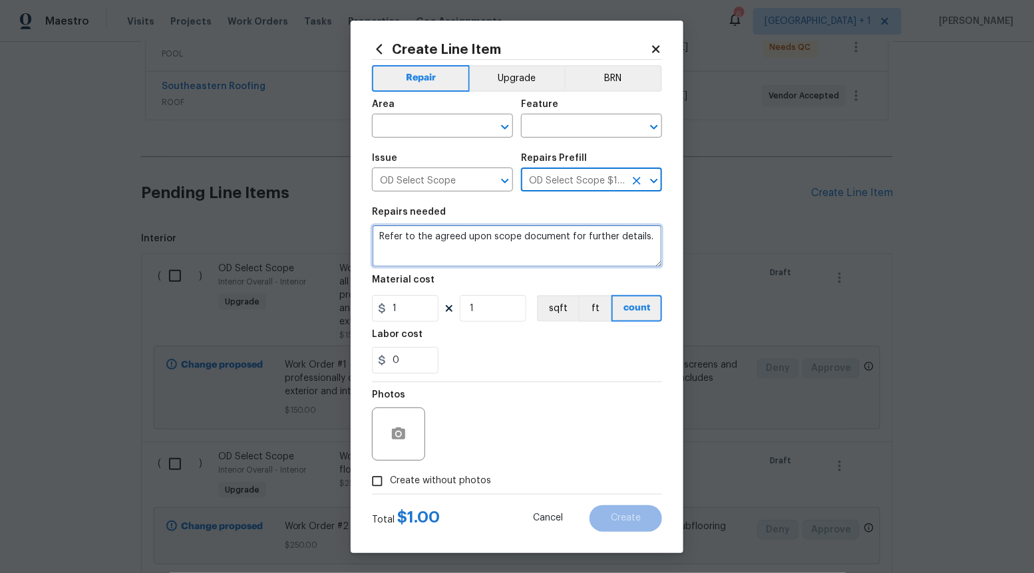
click at [567, 248] on textarea "Refer to the agreed upon scope document for further details." at bounding box center [517, 246] width 290 height 43
paste textarea "Work Order #2 -> Kitchen -> Countertops -> Install stone countertops. Includes …"
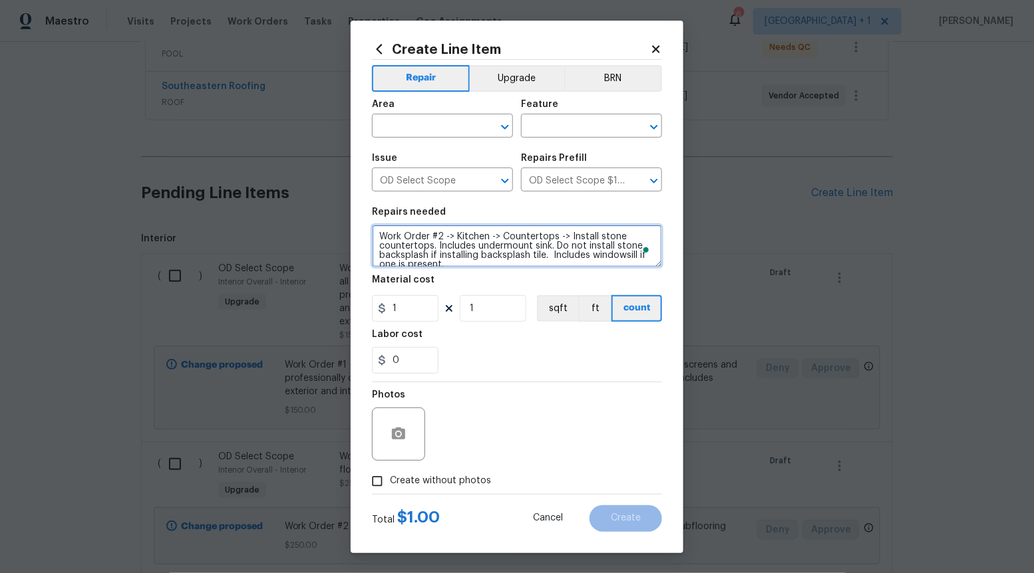
scroll to position [2, 0]
type textarea "Work Order #2 -> Kitchen -> Countertops -> Install stone countertops. Includes …"
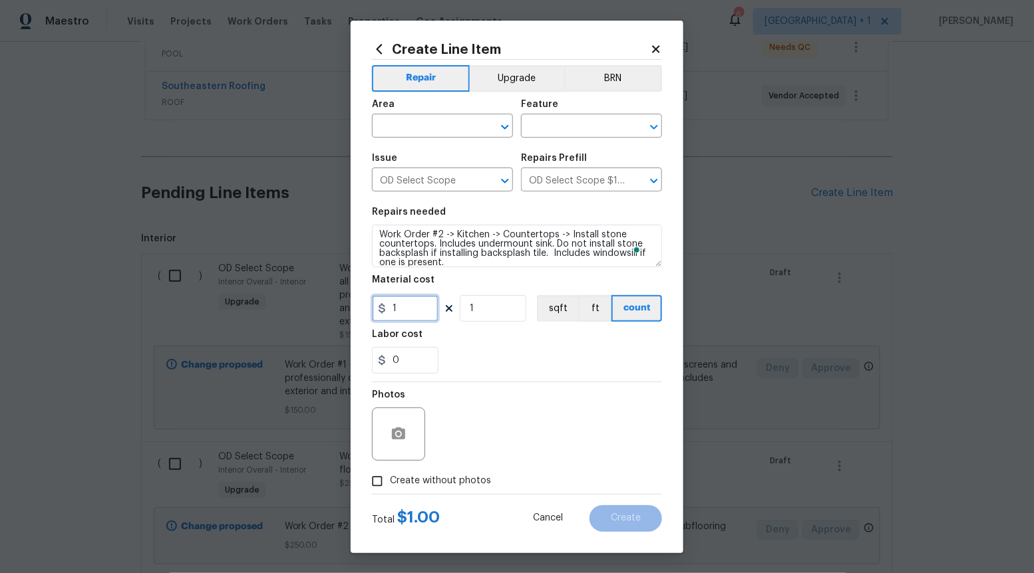
click at [424, 303] on input "1" at bounding box center [405, 308] width 67 height 27
type input "4750"
click at [373, 483] on input "Create without photos" at bounding box center [377, 481] width 25 height 25
checkbox input "true"
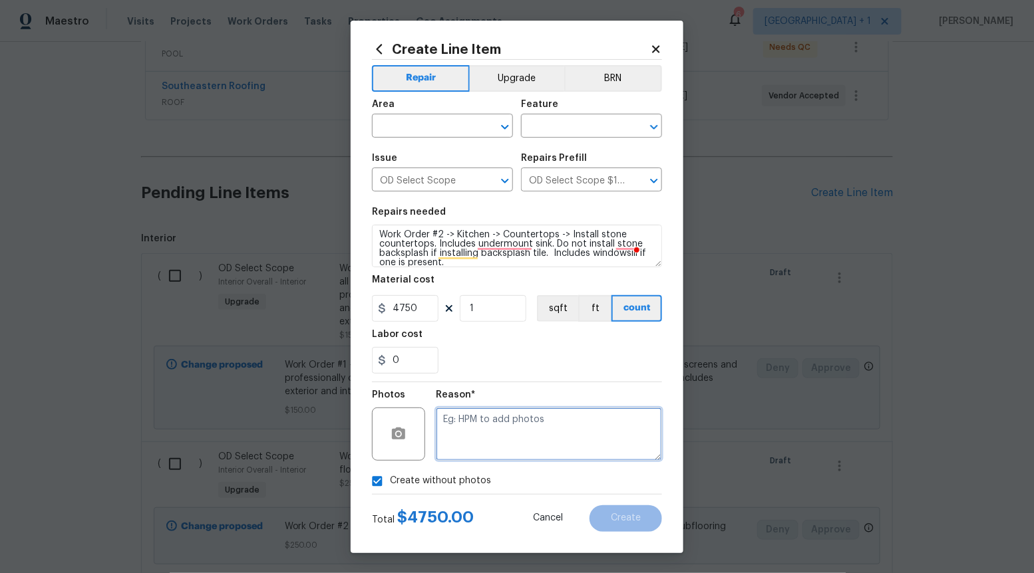
click at [469, 436] on textarea at bounding box center [549, 434] width 226 height 53
click at [511, 120] on icon "Open" at bounding box center [505, 127] width 16 height 16
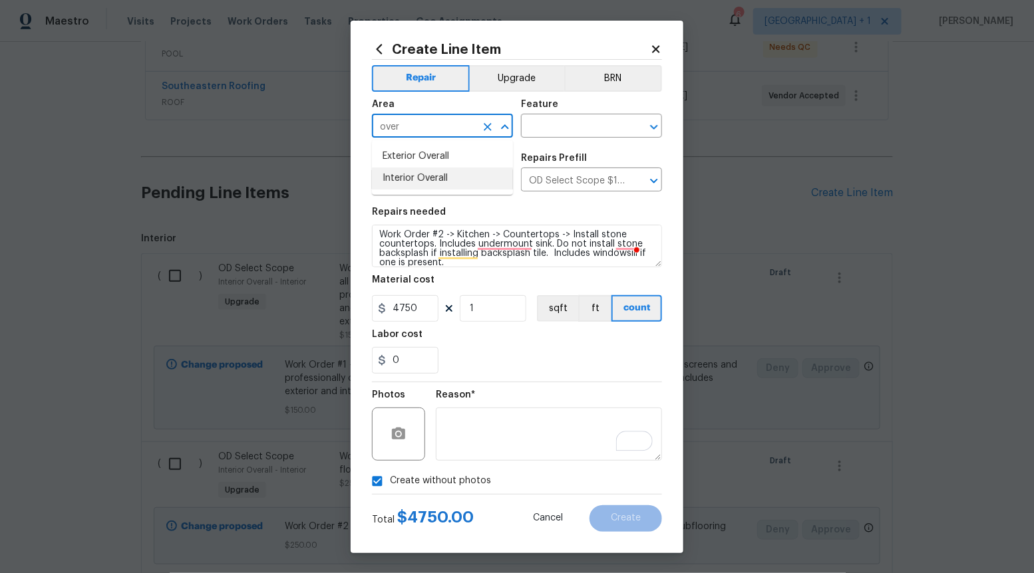
click at [447, 184] on li "Interior Overall" at bounding box center [442, 179] width 141 height 22
type input "Interior Overall"
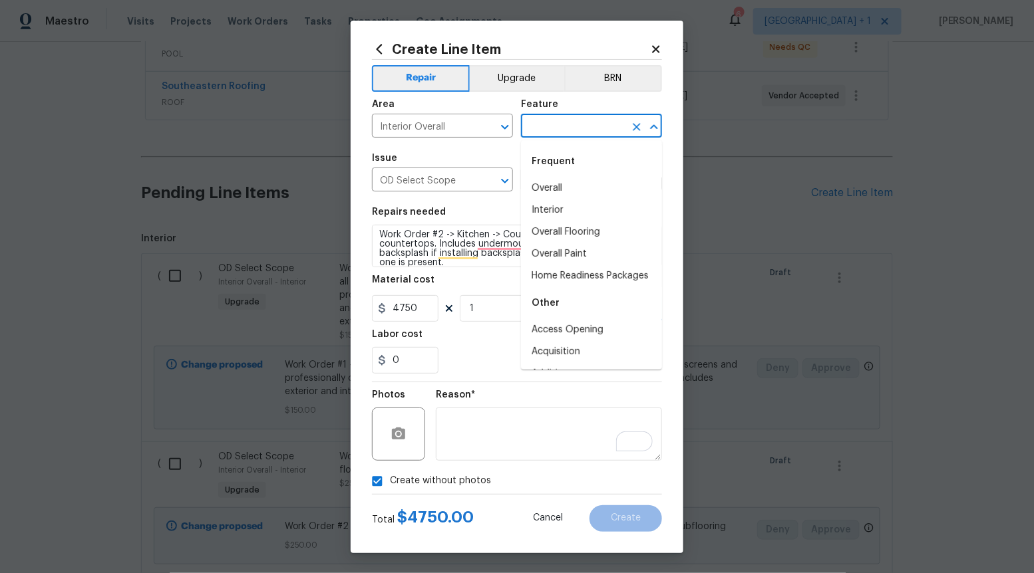
click at [580, 126] on input "text" at bounding box center [573, 127] width 104 height 21
click at [568, 190] on li "Overall" at bounding box center [591, 189] width 141 height 22
type input "Overall"
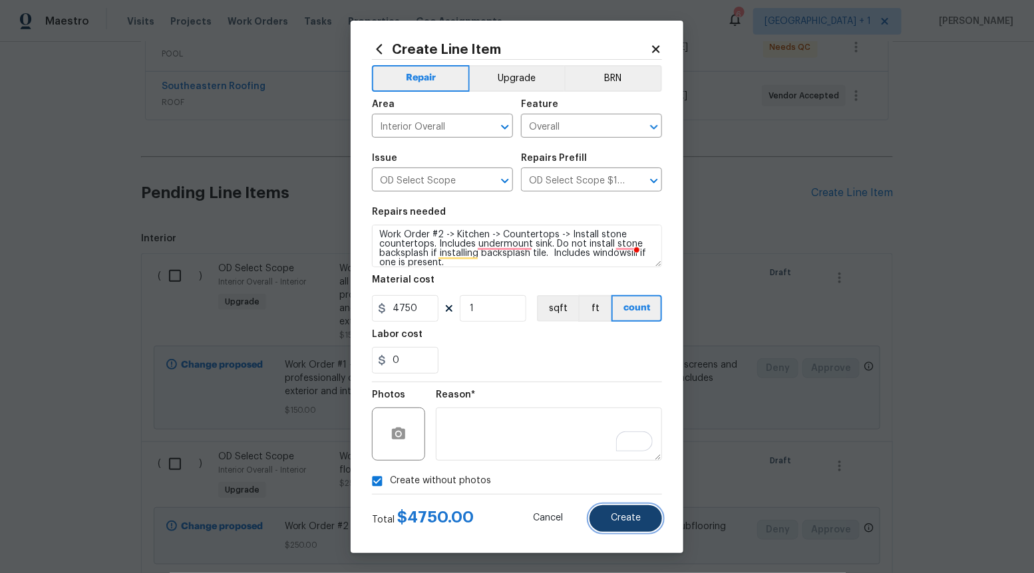
click at [641, 518] on span "Create" at bounding box center [626, 519] width 30 height 10
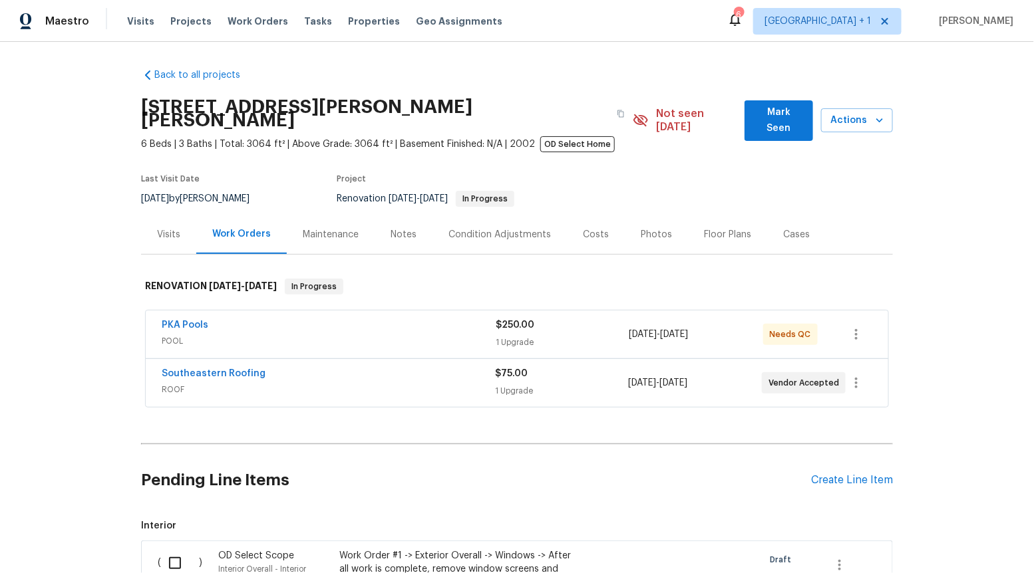
scroll to position [287, 0]
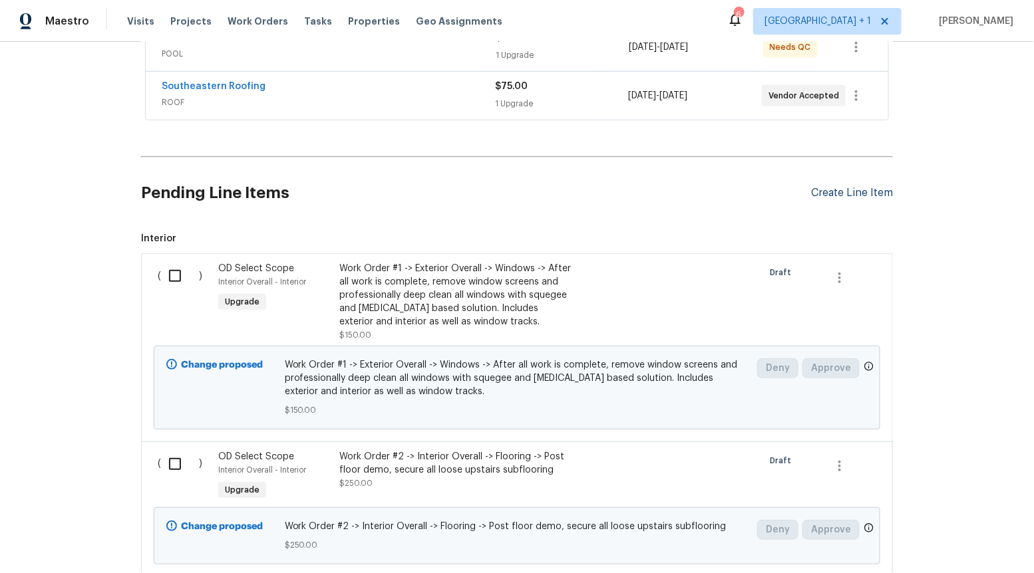
click at [832, 187] on div "Create Line Item" at bounding box center [852, 193] width 82 height 13
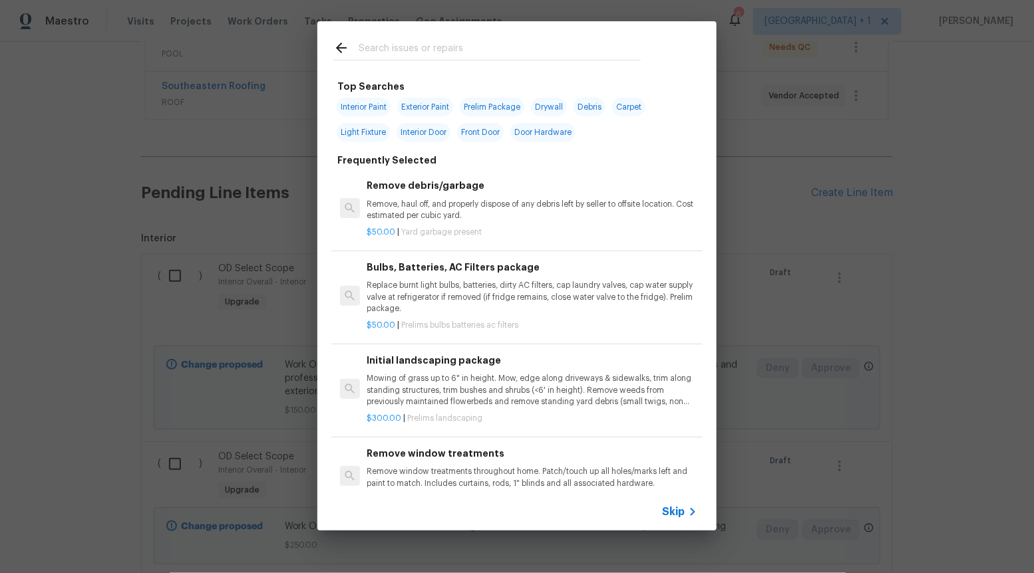
click at [670, 516] on span "Skip" at bounding box center [673, 512] width 23 height 13
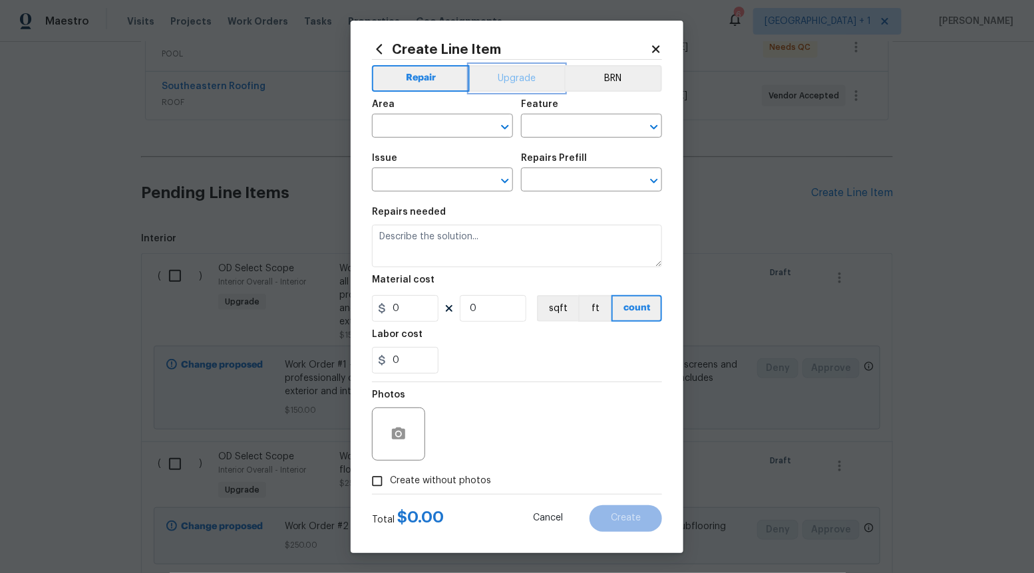
click at [508, 79] on button "Upgrade" at bounding box center [517, 78] width 95 height 27
click at [505, 182] on icon "Open" at bounding box center [504, 181] width 7 height 5
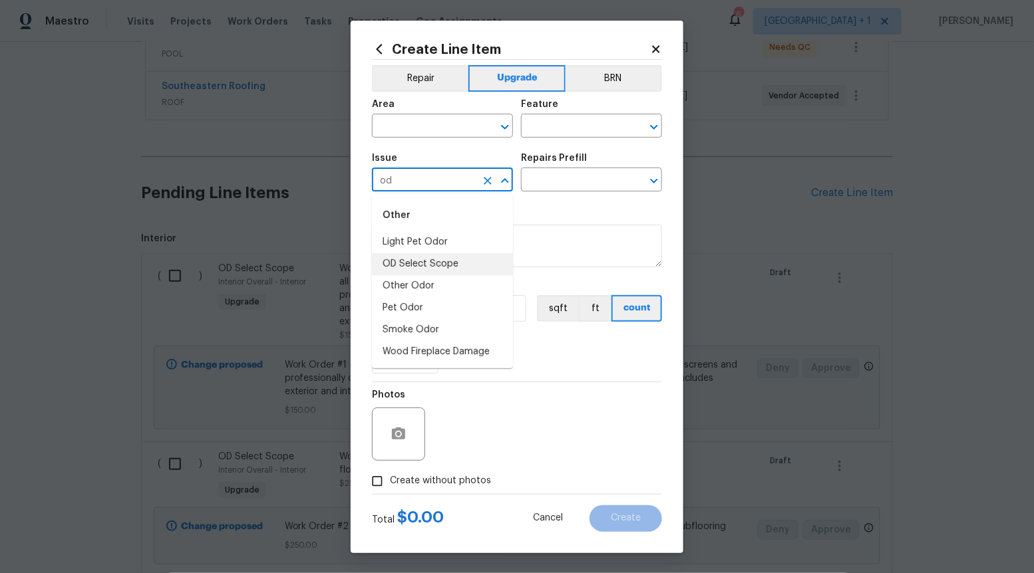
click at [497, 265] on li "OD Select Scope" at bounding box center [442, 264] width 141 height 22
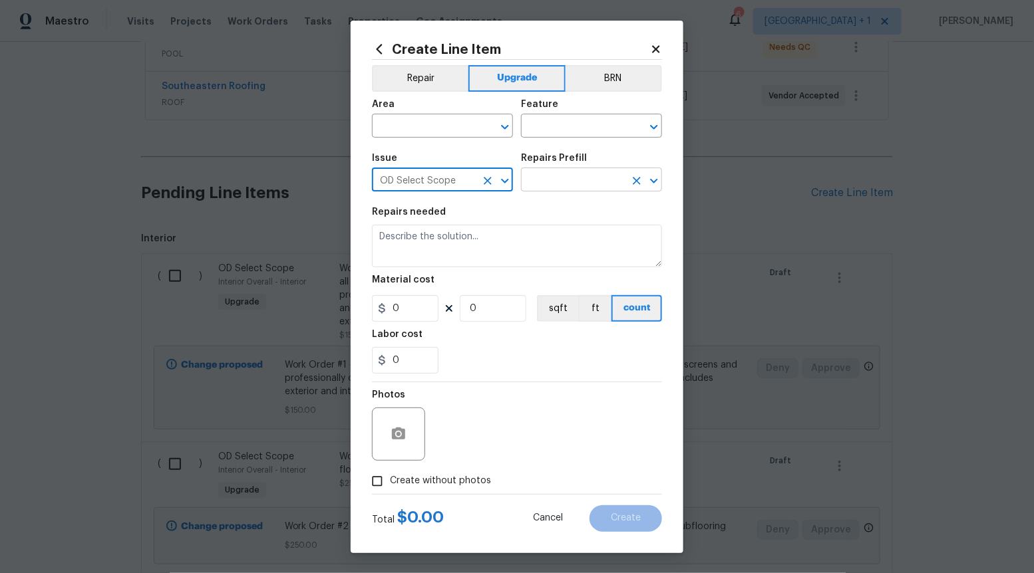
type input "OD Select Scope"
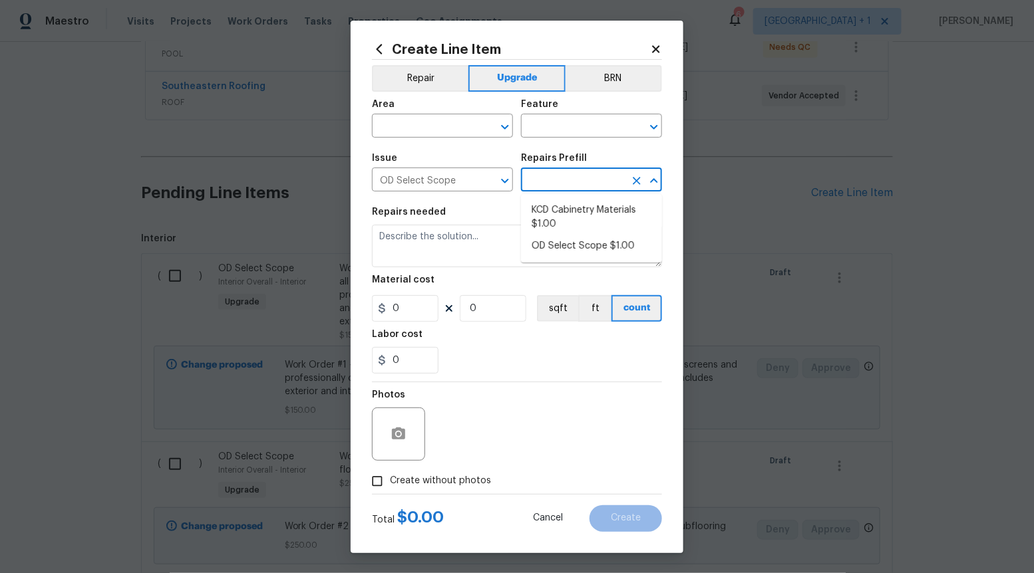
click at [571, 176] on input "text" at bounding box center [573, 181] width 104 height 21
click at [569, 245] on li "OD Select Scope $1.00" at bounding box center [591, 246] width 141 height 22
type input "OD Select Scope $1.00"
type textarea "Refer to the agreed upon scope document for further details."
type input "1"
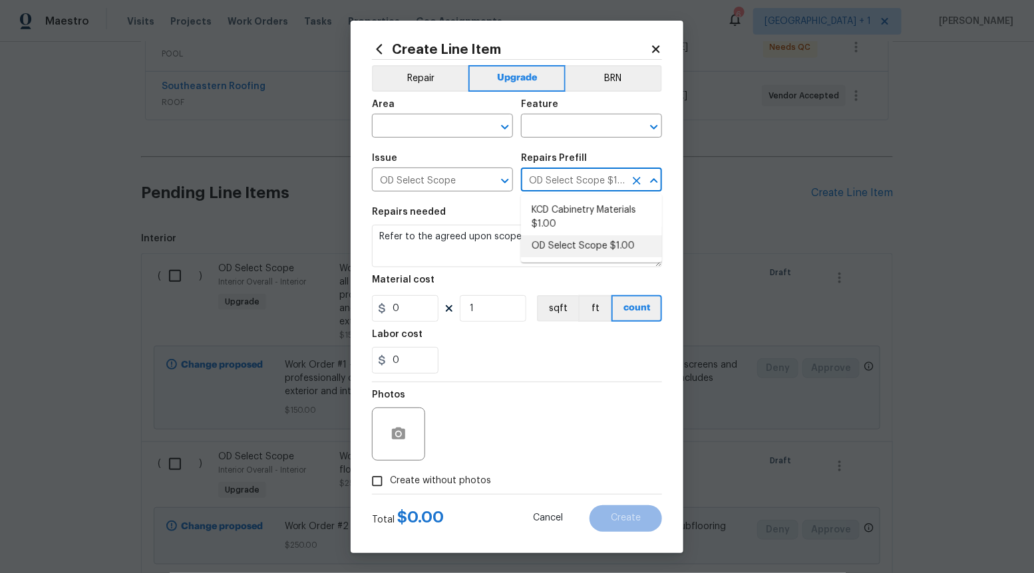
type input "1"
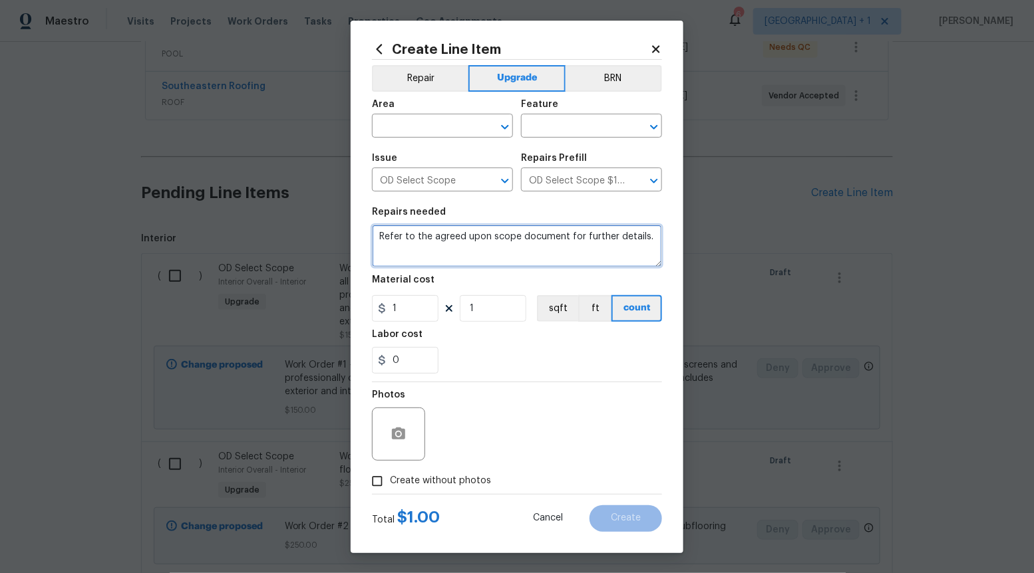
click at [569, 245] on textarea "Refer to the agreed upon scope document for further details." at bounding box center [517, 246] width 290 height 43
paste textarea "Work Order #2 -> Kitchen -> Lighting -> Install six recessed LED trim kits"
type textarea "Work Order #2 -> Kitchen -> Lighting -> Install six recessed LED trim kits"
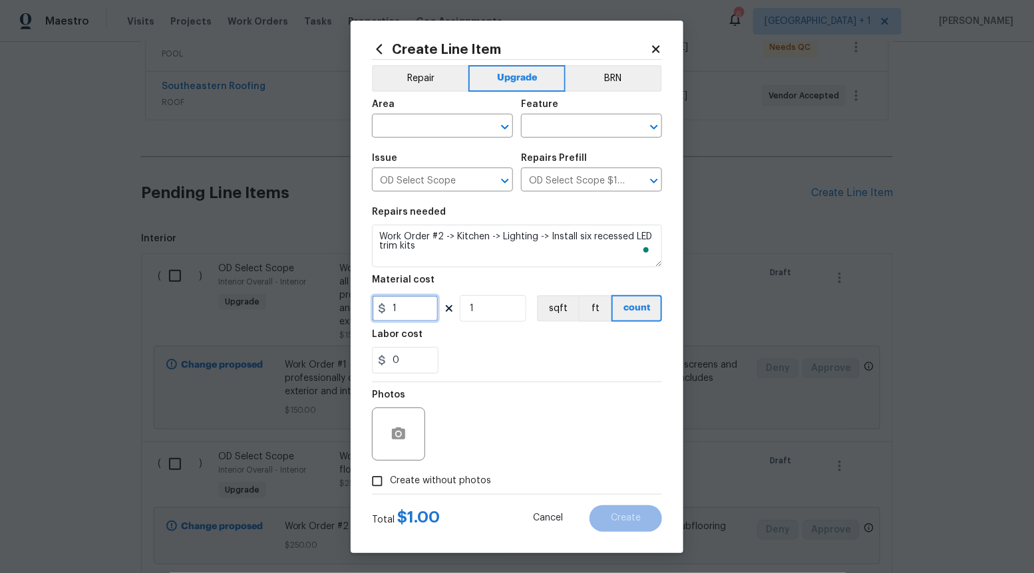
drag, startPoint x: 414, startPoint y: 310, endPoint x: 420, endPoint y: 294, distance: 16.8
click at [413, 309] on input "1" at bounding box center [405, 308] width 67 height 27
type input "360"
click at [376, 478] on input "Create without photos" at bounding box center [377, 481] width 25 height 25
checkbox input "true"
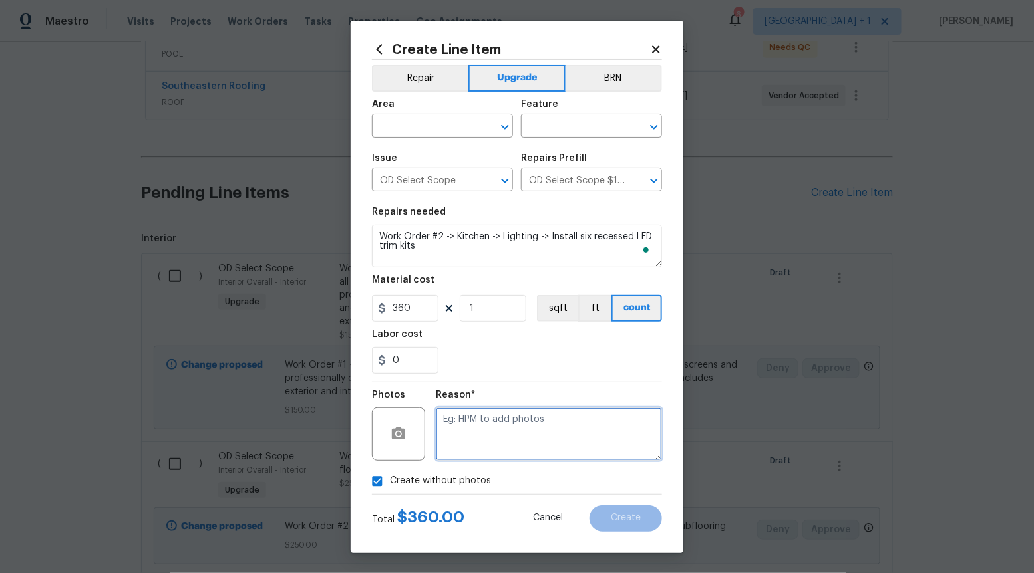
click at [489, 445] on textarea at bounding box center [549, 434] width 226 height 53
click at [504, 128] on icon "Open" at bounding box center [504, 127] width 7 height 5
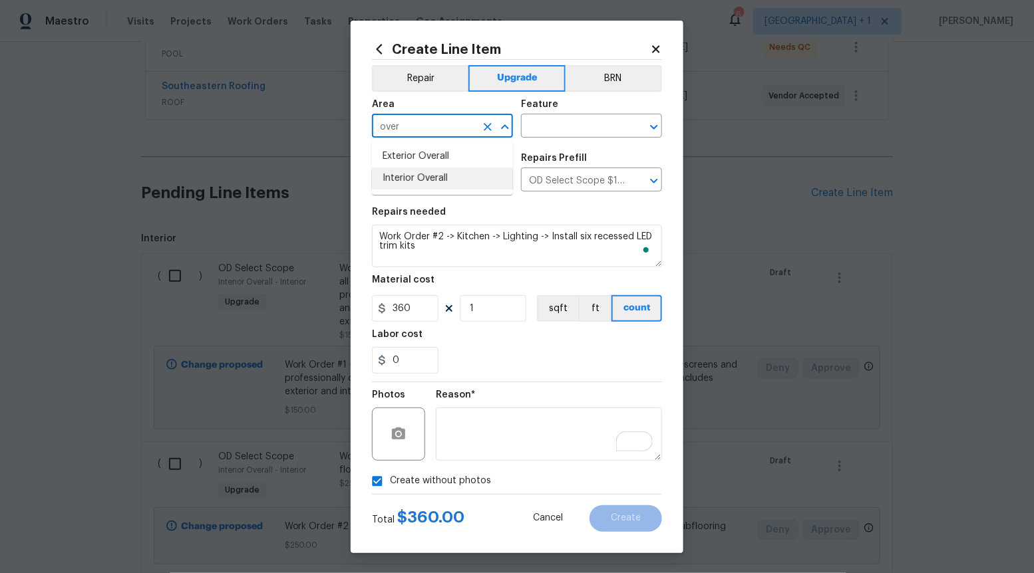
click at [462, 175] on li "Interior Overall" at bounding box center [442, 179] width 141 height 22
type input "Interior Overall"
click at [571, 126] on input "text" at bounding box center [573, 127] width 104 height 21
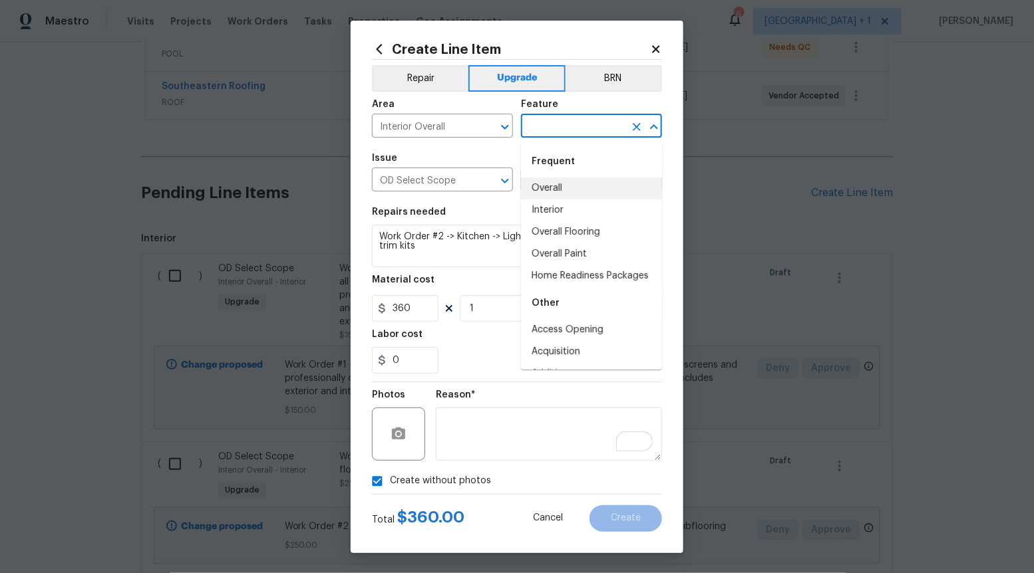
click at [567, 196] on li "Overall" at bounding box center [591, 189] width 141 height 22
type input "Overall"
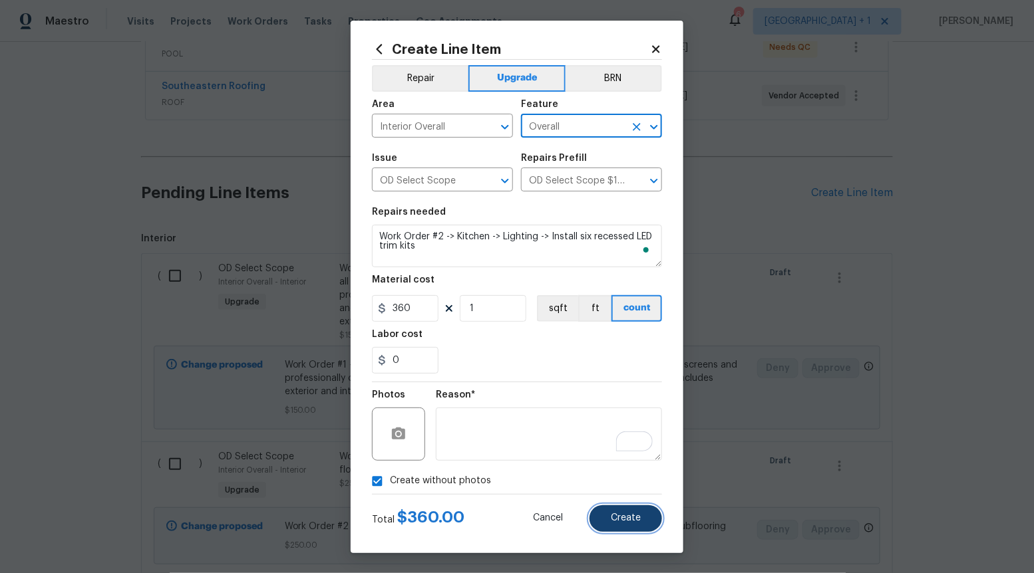
click at [626, 512] on button "Create" at bounding box center [625, 519] width 73 height 27
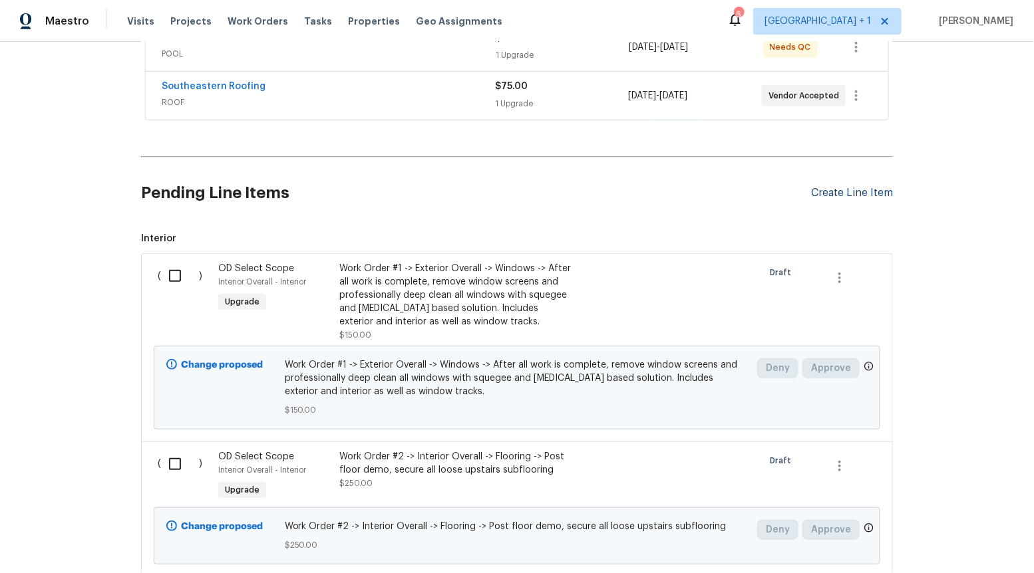
click at [838, 187] on div "Create Line Item" at bounding box center [852, 193] width 82 height 13
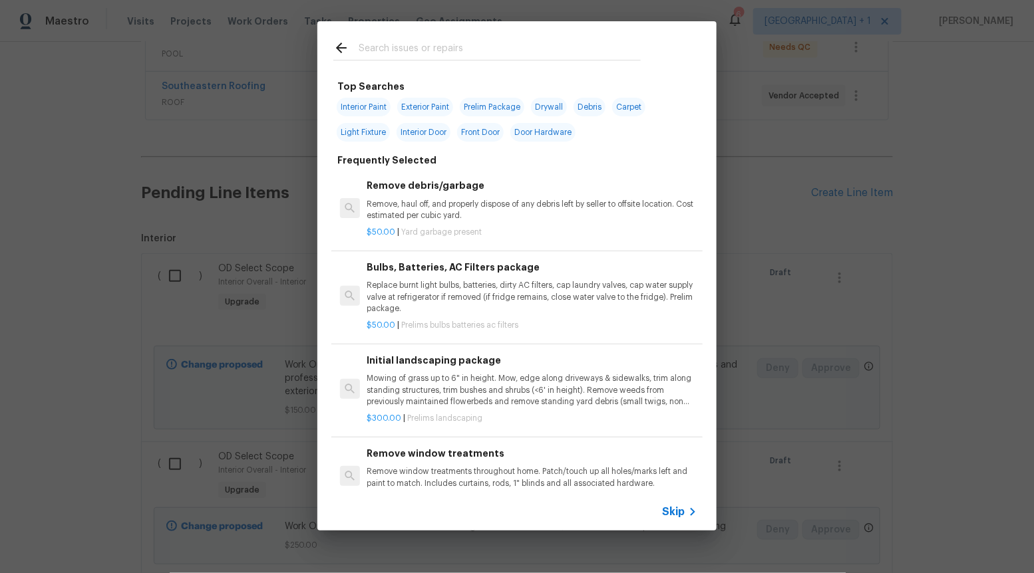
click at [678, 519] on div "Skip" at bounding box center [681, 512] width 39 height 16
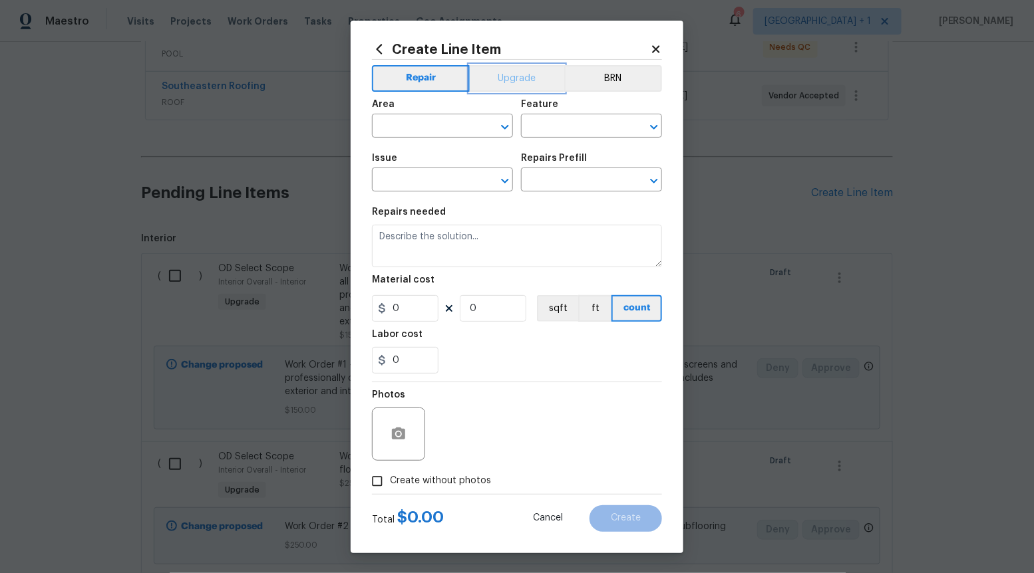
click at [531, 82] on button "Upgrade" at bounding box center [517, 78] width 95 height 27
click at [508, 169] on div "Issue" at bounding box center [442, 162] width 141 height 17
click at [508, 171] on div "​" at bounding box center [442, 181] width 141 height 21
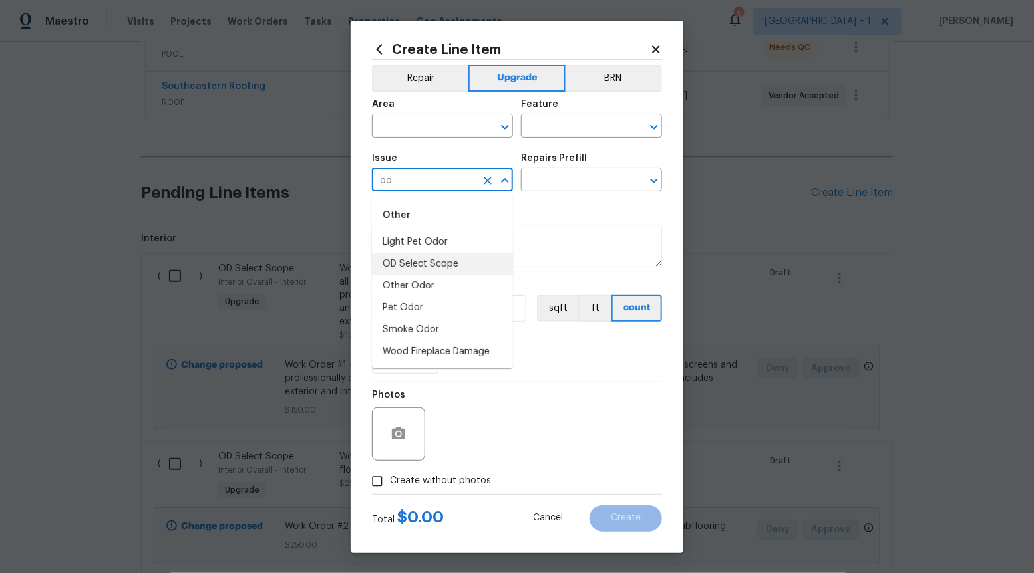
click at [475, 265] on li "OD Select Scope" at bounding box center [442, 264] width 141 height 22
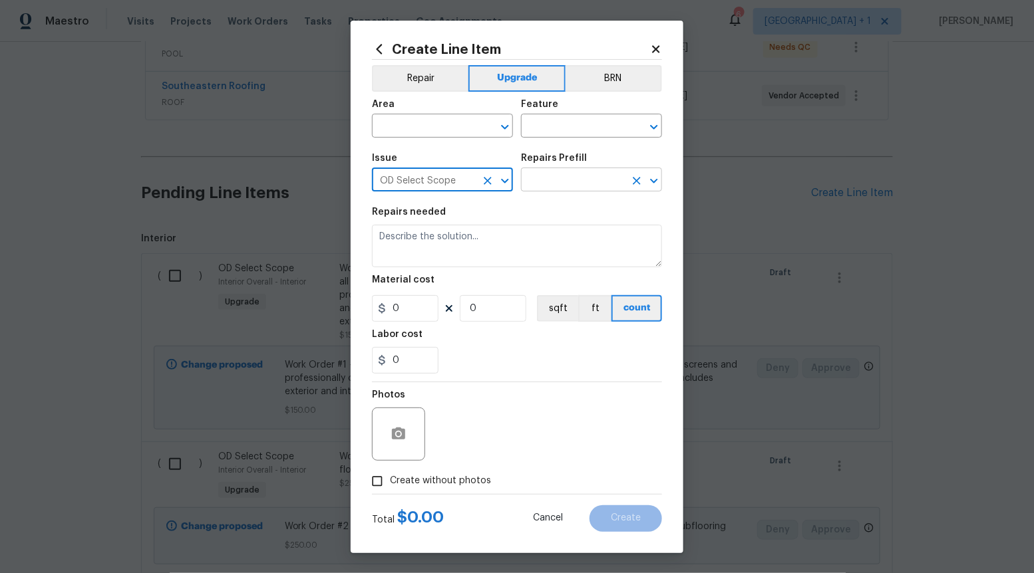
type input "OD Select Scope"
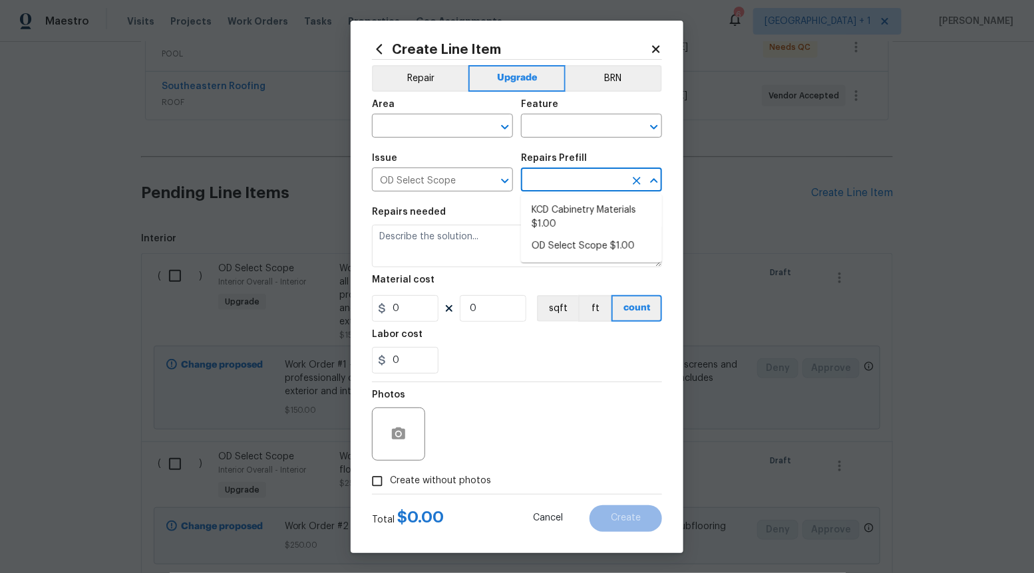
click at [581, 176] on input "text" at bounding box center [573, 181] width 104 height 21
click at [577, 247] on li "OD Select Scope $1.00" at bounding box center [591, 246] width 141 height 22
type input "OD Select Scope $1.00"
type textarea "Refer to the agreed upon scope document for further details."
type input "1"
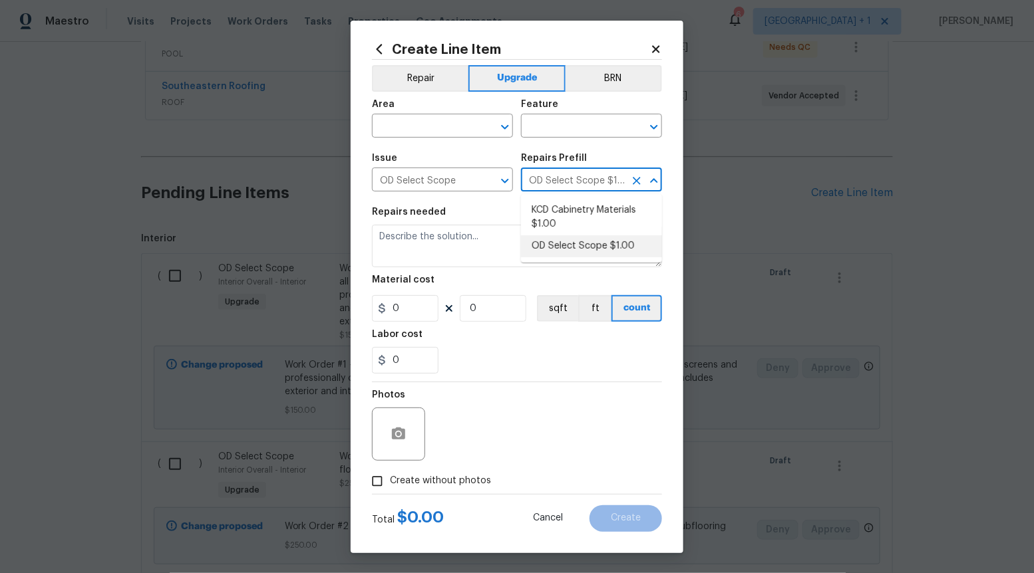
type input "1"
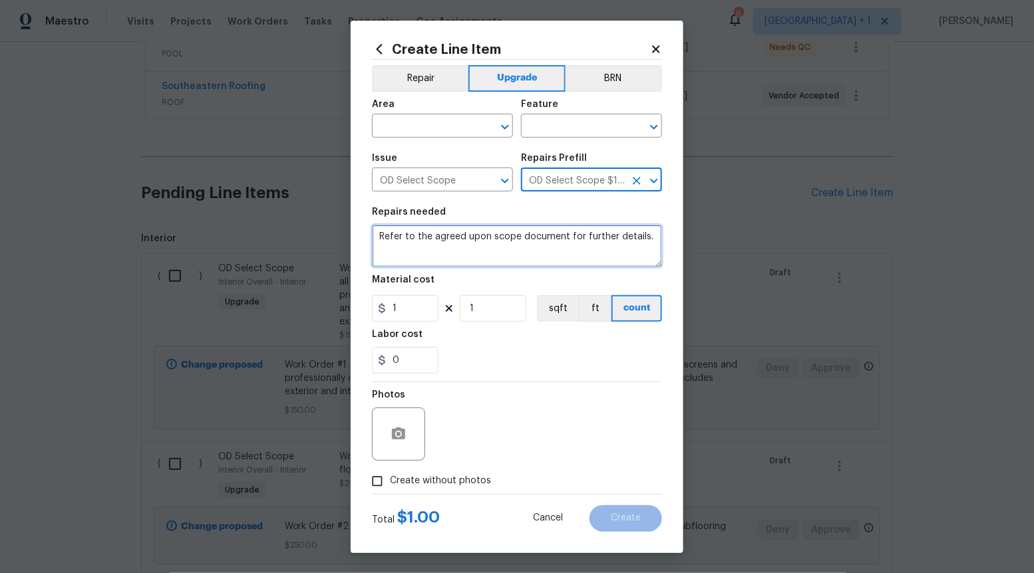
click at [577, 247] on textarea "Refer to the agreed upon scope document for further details." at bounding box center [517, 246] width 290 height 43
paste textarea "Work Order #2 -> Kitchen -> Lighting -> Install new wall mounted linear LED lig…"
type textarea "Work Order #2 -> Kitchen -> Lighting -> Install new wall mounted linear LED lig…"
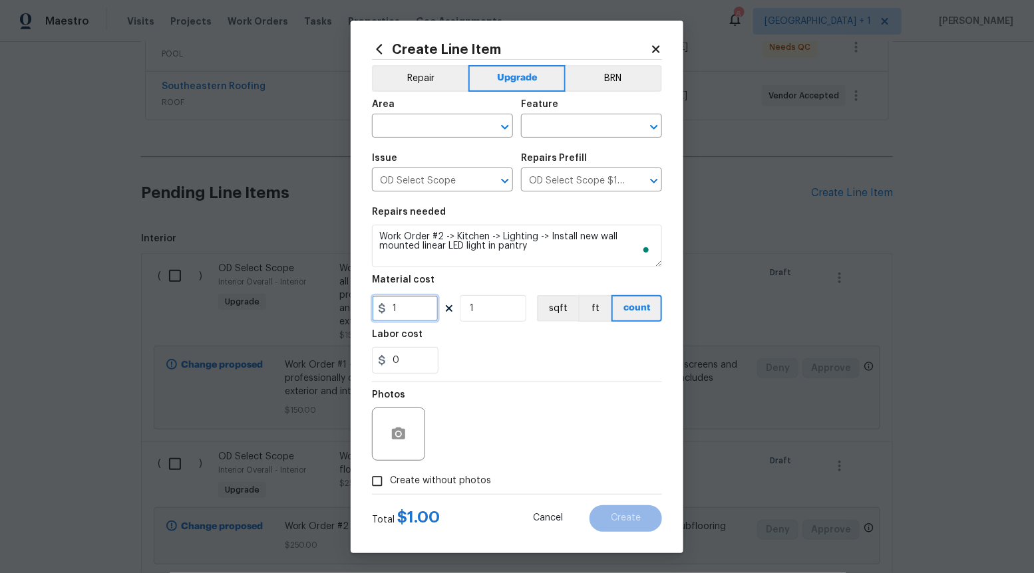
click at [426, 309] on input "1" at bounding box center [405, 308] width 67 height 27
type input "60"
click at [380, 483] on input "Create without photos" at bounding box center [377, 481] width 25 height 25
checkbox input "true"
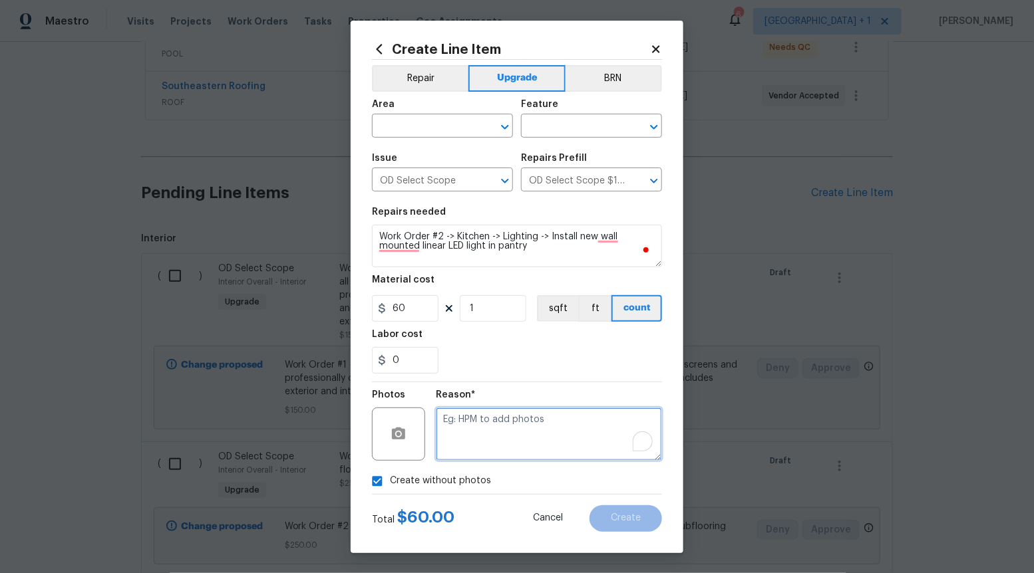
click at [447, 439] on textarea "To enrich screen reader interactions, please activate Accessibility in Grammarl…" at bounding box center [549, 434] width 226 height 53
click at [504, 134] on icon "Open" at bounding box center [505, 127] width 16 height 16
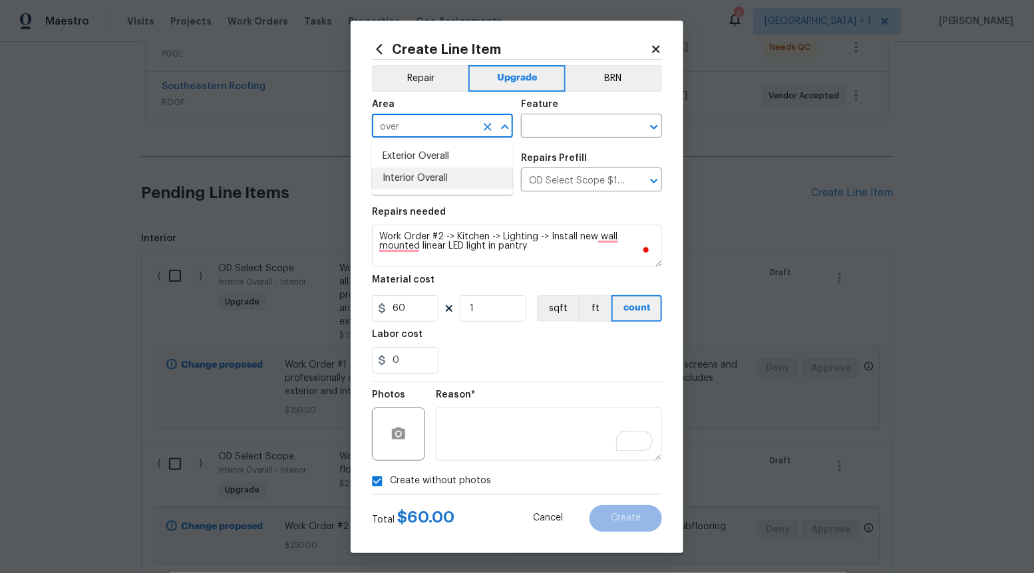
click at [474, 184] on li "Interior Overall" at bounding box center [442, 179] width 141 height 22
type input "Interior Overall"
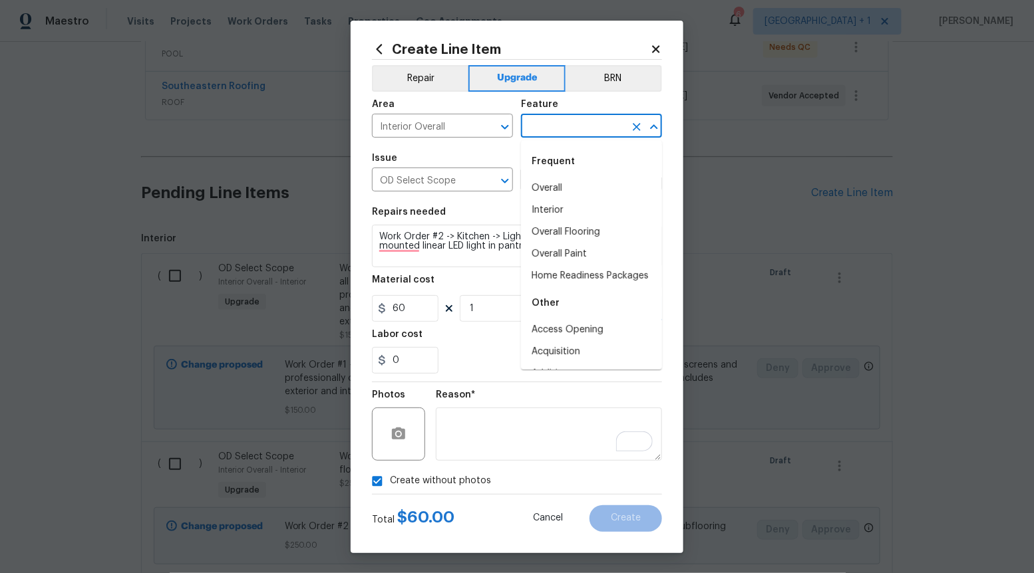
click at [574, 129] on input "text" at bounding box center [573, 127] width 104 height 21
click at [574, 178] on li "Overall" at bounding box center [591, 189] width 141 height 22
type input "Overall"
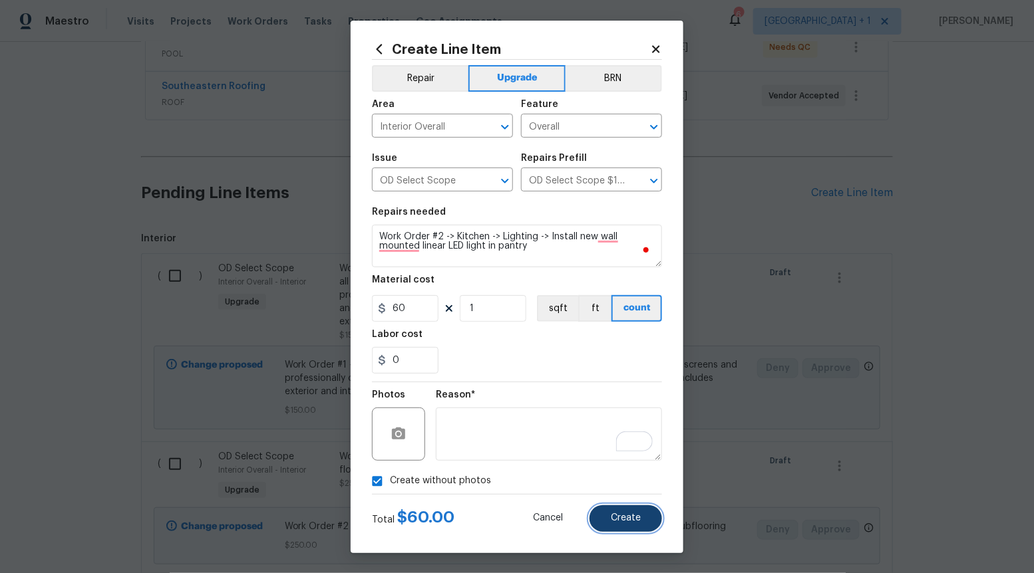
click at [629, 522] on span "Create" at bounding box center [626, 519] width 30 height 10
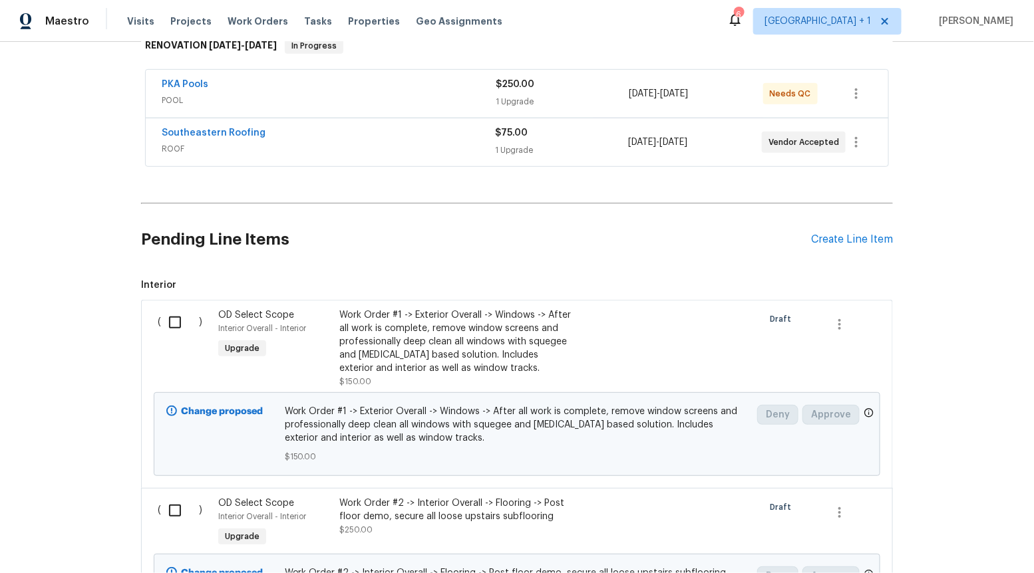
scroll to position [0, 0]
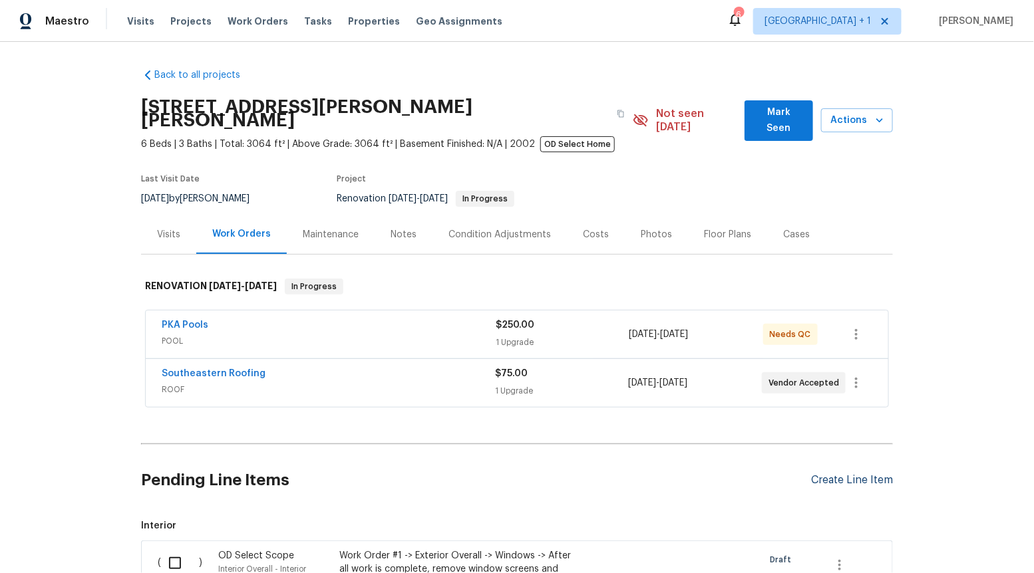
click at [848, 474] on div "Create Line Item" at bounding box center [852, 480] width 82 height 13
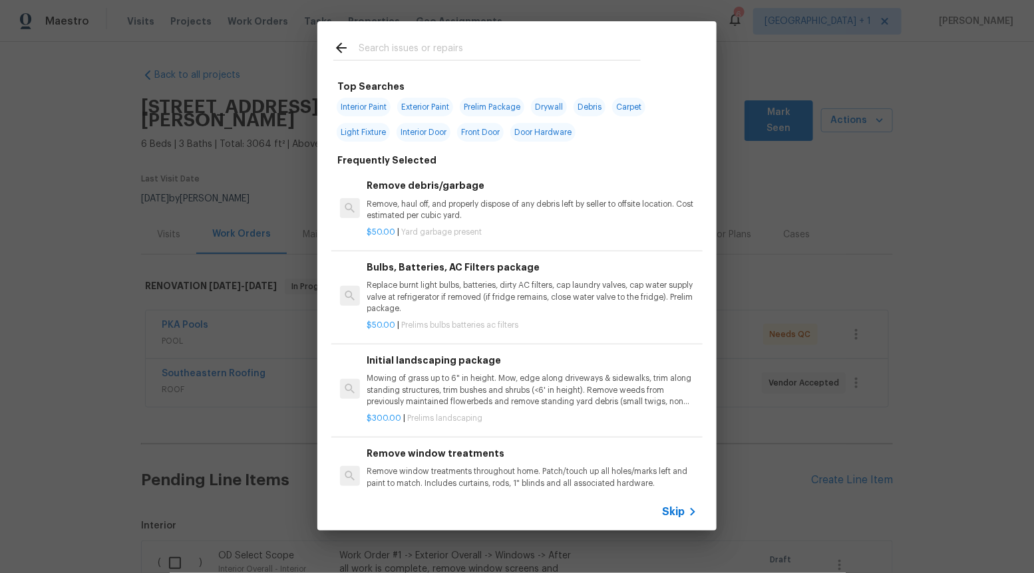
click at [663, 514] on span "Skip" at bounding box center [673, 512] width 23 height 13
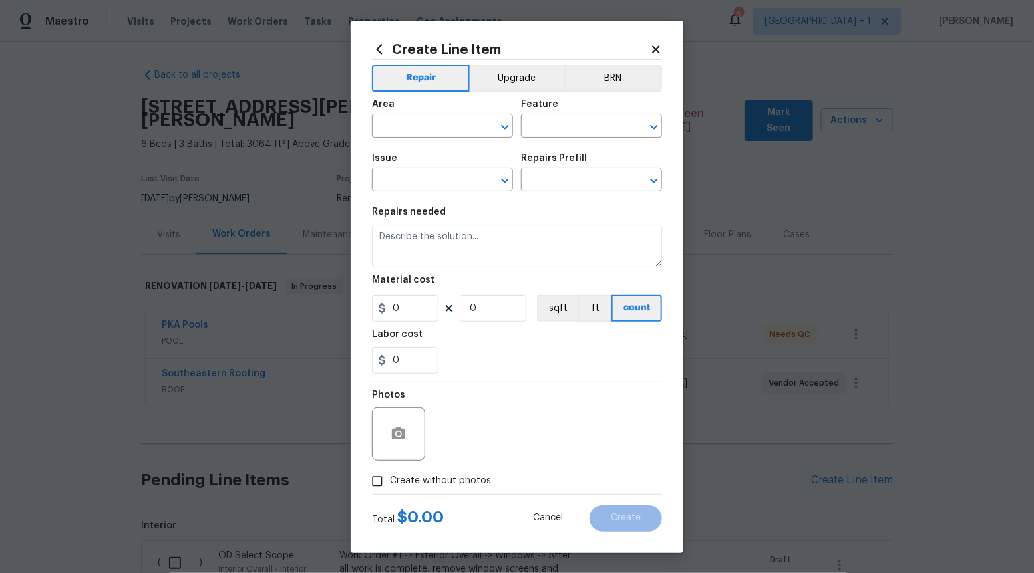
click at [505, 61] on div "Repair Upgrade BRN Area ​ Feature ​ Issue ​ Repairs Prefill ​ Repairs needed Ma…" at bounding box center [517, 277] width 290 height 434
click at [505, 72] on button "Upgrade" at bounding box center [517, 78] width 95 height 27
click at [502, 181] on icon "Open" at bounding box center [505, 181] width 16 height 16
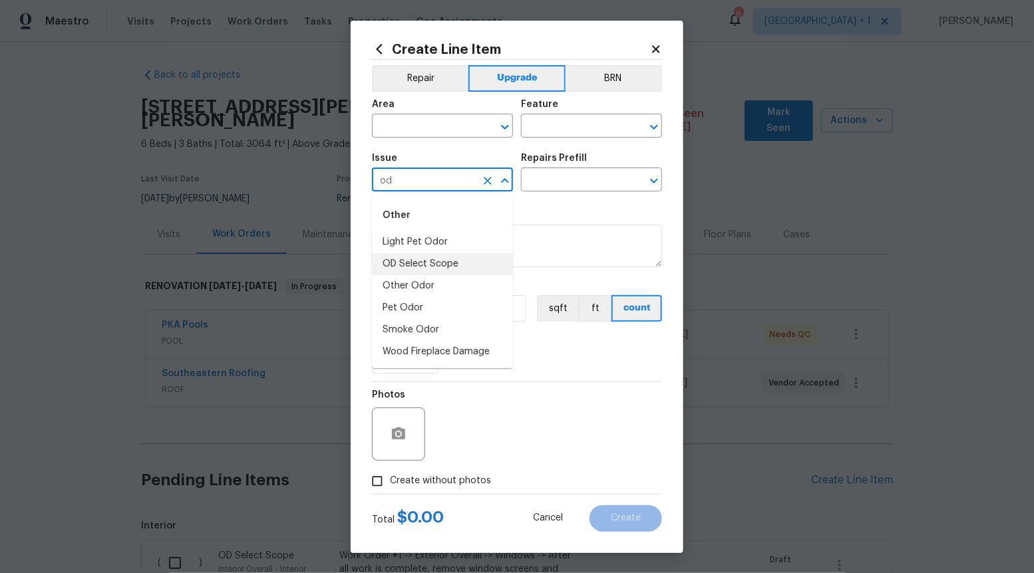
click at [475, 264] on li "OD Select Scope" at bounding box center [442, 264] width 141 height 22
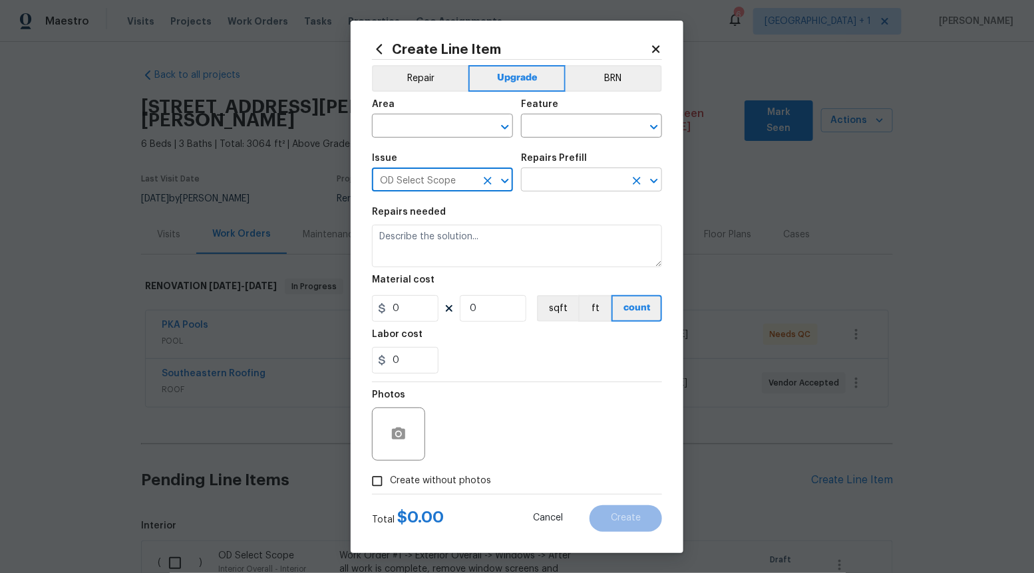
type input "OD Select Scope"
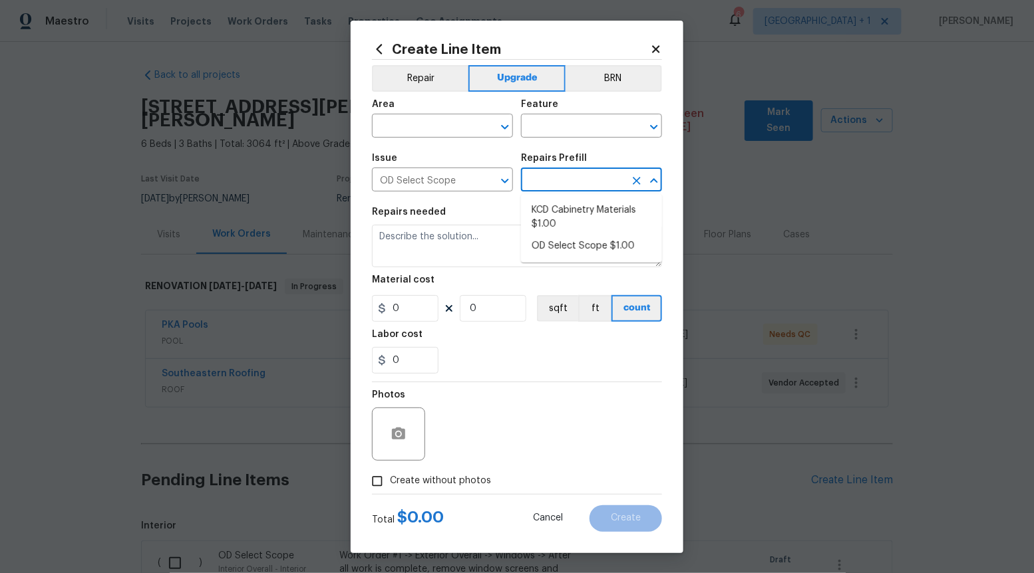
click at [563, 184] on input "text" at bounding box center [573, 181] width 104 height 21
click at [559, 246] on li "OD Select Scope $1.00" at bounding box center [591, 246] width 141 height 22
type input "OD Select Scope $1.00"
type textarea "Refer to the agreed upon scope document for further details."
type input "1"
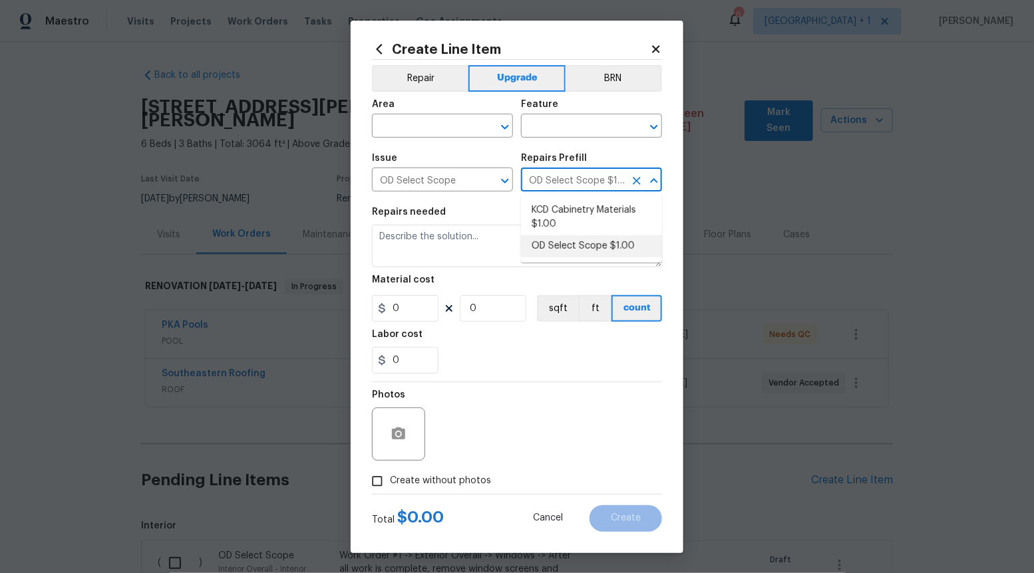
type input "1"
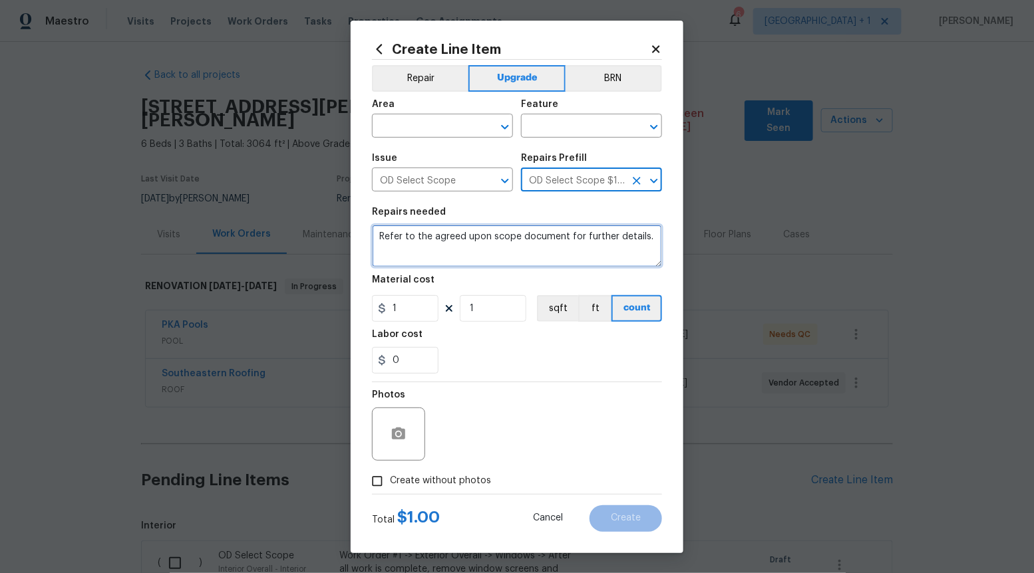
click at [559, 252] on textarea "Refer to the agreed upon scope document for further details." at bounding box center [517, 246] width 290 height 43
type textarea "Refer to the agreed upon scope document for further details."
click at [559, 251] on textarea "Refer to the agreed upon scope document for further details." at bounding box center [517, 246] width 290 height 43
paste textarea "Work Order #3 -> Kitchen -> Lighting -> Install pendant lights over island"
type textarea "Work Order #3 -> Kitchen -> Lighting -> Install pendant lights over island"
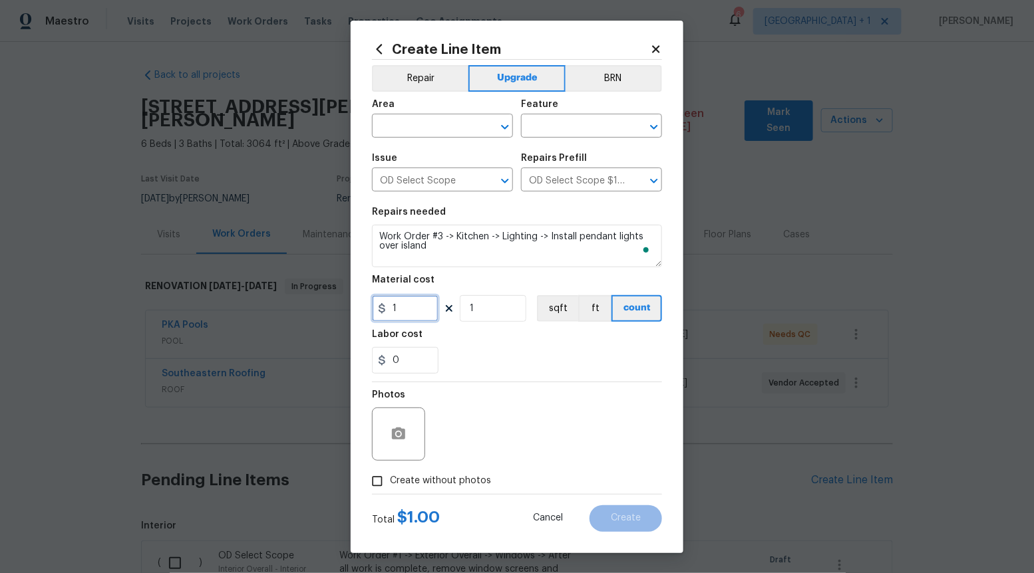
click at [407, 317] on input "1" at bounding box center [405, 308] width 67 height 27
type input "260"
click at [379, 479] on input "Create without photos" at bounding box center [377, 481] width 25 height 25
checkbox input "true"
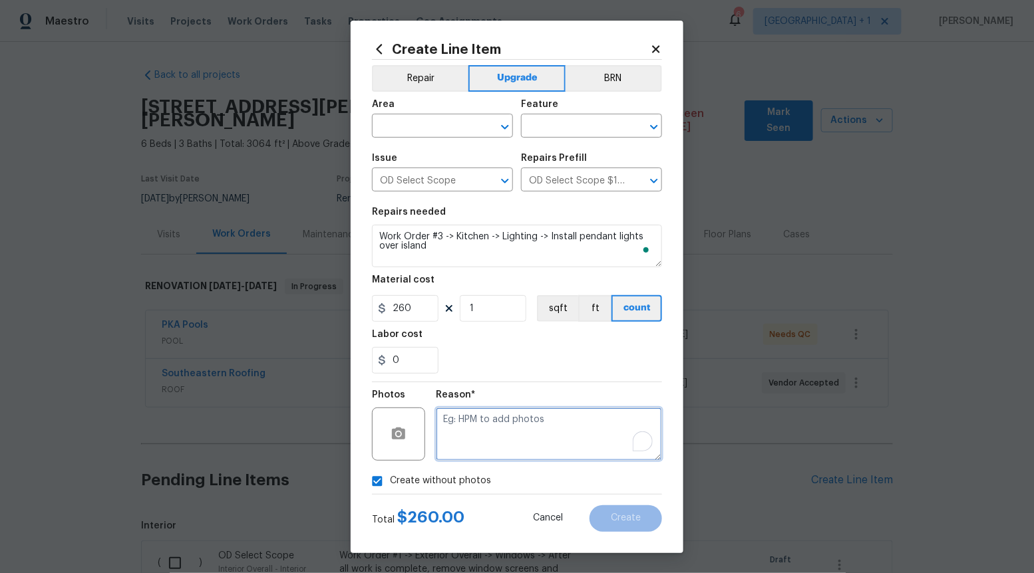
click at [492, 426] on textarea "To enrich screen reader interactions, please activate Accessibility in Grammarl…" at bounding box center [549, 434] width 226 height 53
click at [500, 129] on icon "Open" at bounding box center [505, 127] width 16 height 16
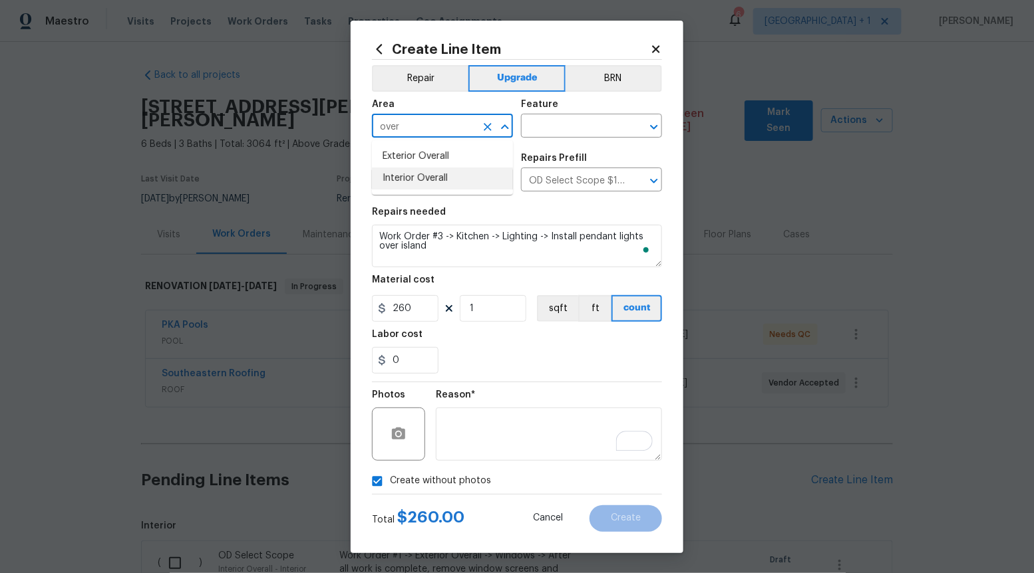
click at [458, 176] on li "Interior Overall" at bounding box center [442, 179] width 141 height 22
type input "Interior Overall"
click at [590, 122] on input "text" at bounding box center [573, 127] width 104 height 21
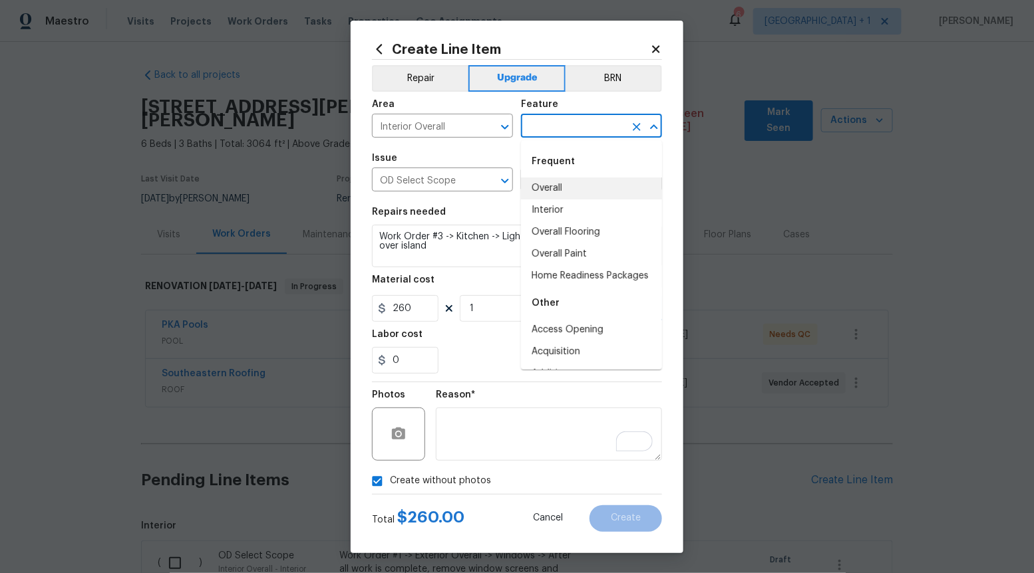
click at [571, 197] on li "Overall" at bounding box center [591, 189] width 141 height 22
type input "Overall"
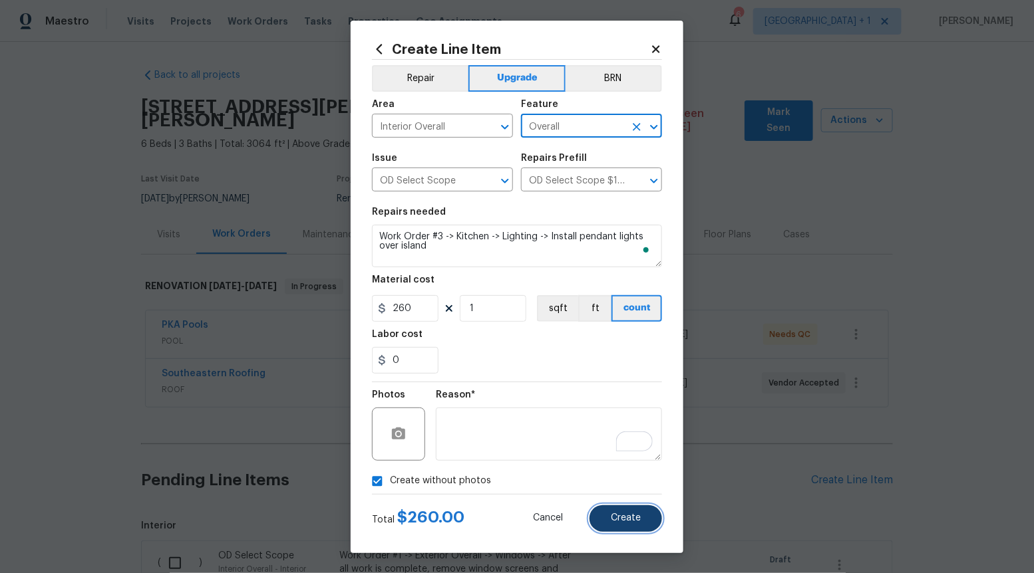
click at [634, 526] on button "Create" at bounding box center [625, 519] width 73 height 27
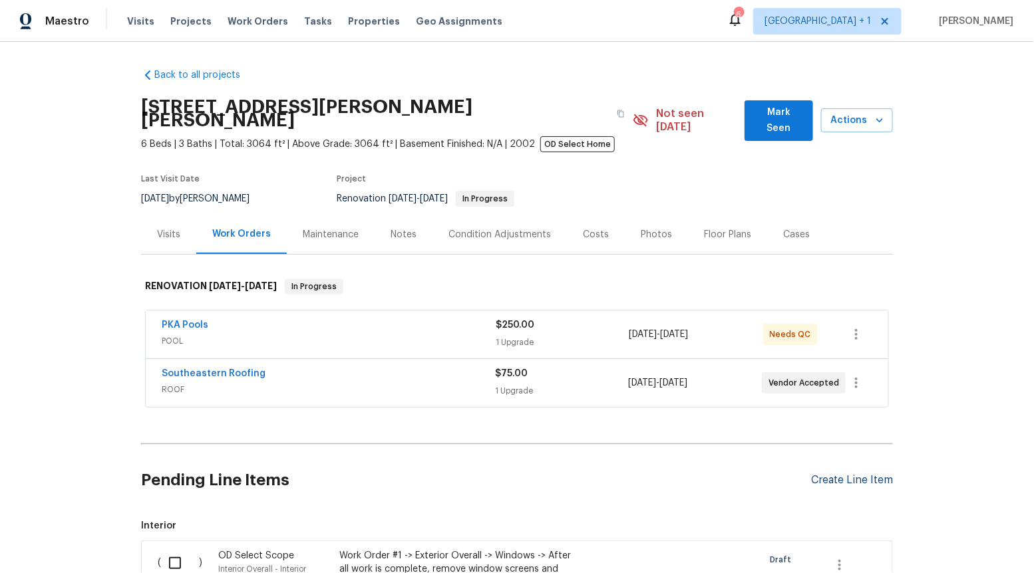
click at [852, 474] on div "Create Line Item" at bounding box center [852, 480] width 82 height 13
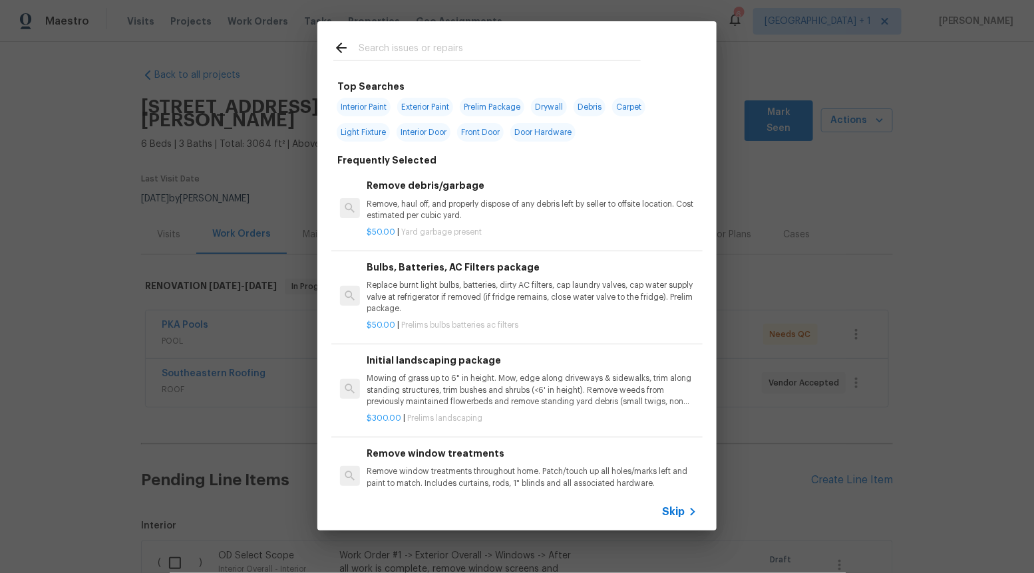
click at [670, 513] on span "Skip" at bounding box center [673, 512] width 23 height 13
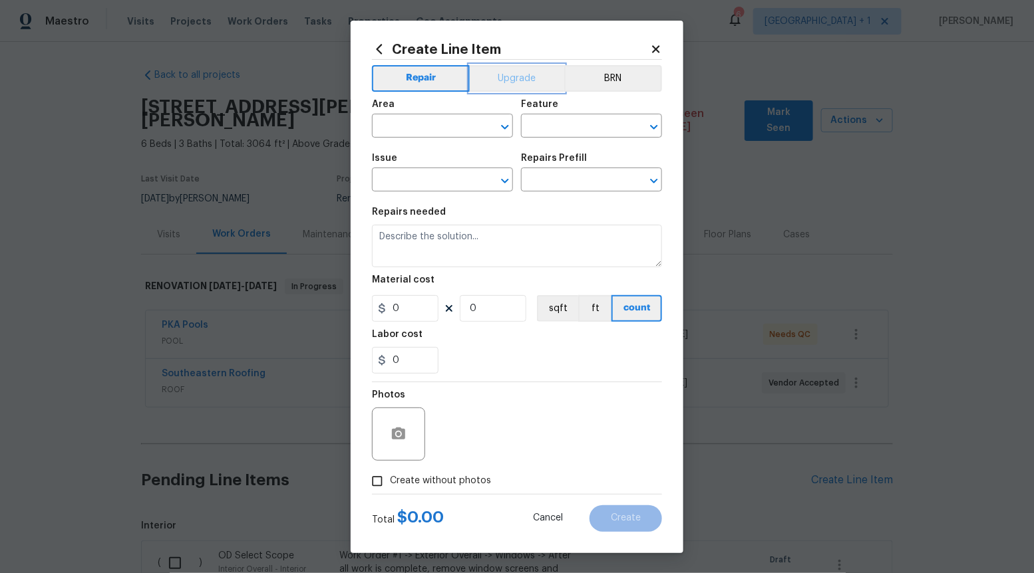
click at [514, 69] on button "Upgrade" at bounding box center [517, 78] width 95 height 27
click at [503, 174] on icon "Open" at bounding box center [505, 181] width 16 height 16
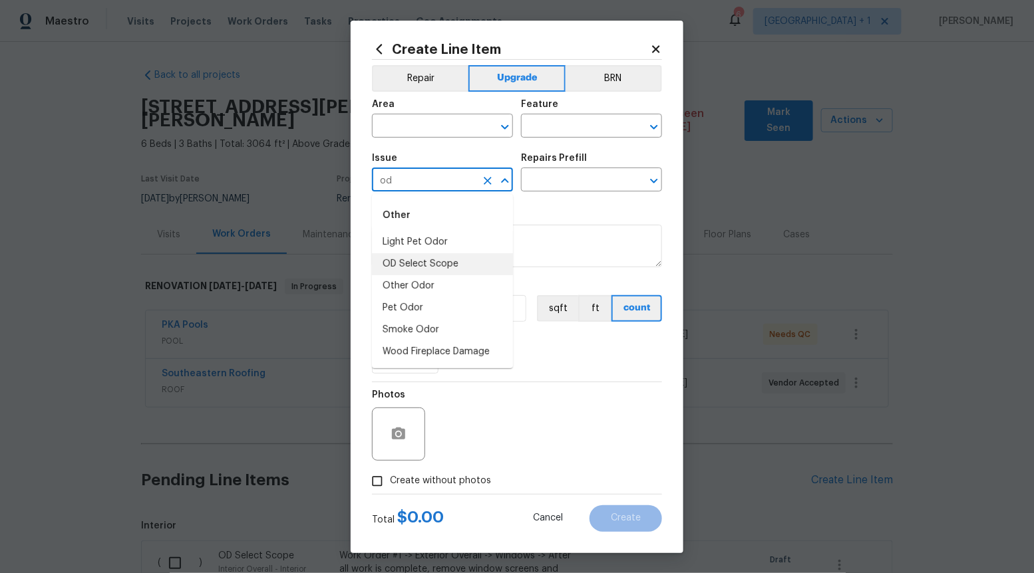
click at [470, 260] on li "OD Select Scope" at bounding box center [442, 264] width 141 height 22
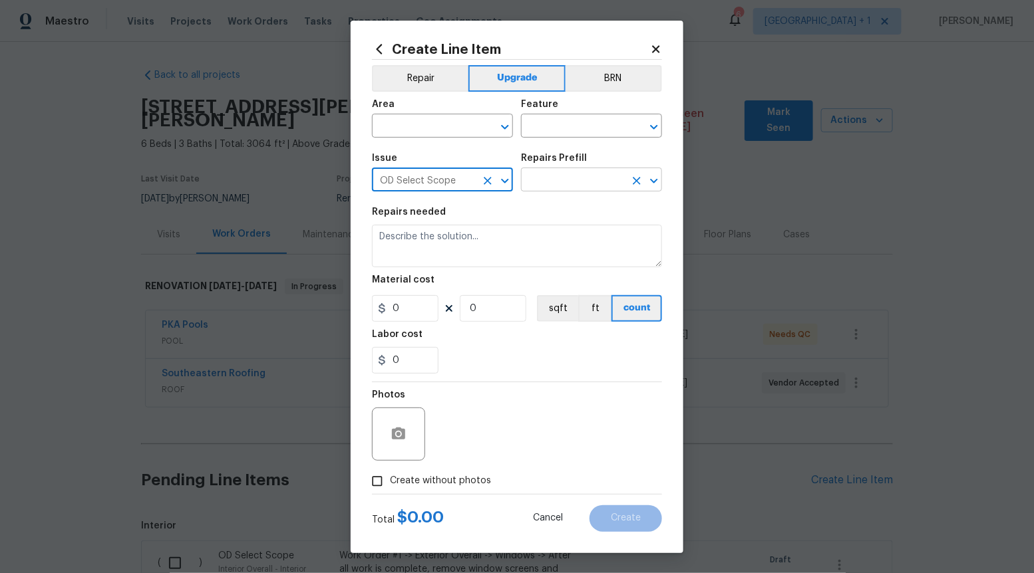
type input "OD Select Scope"
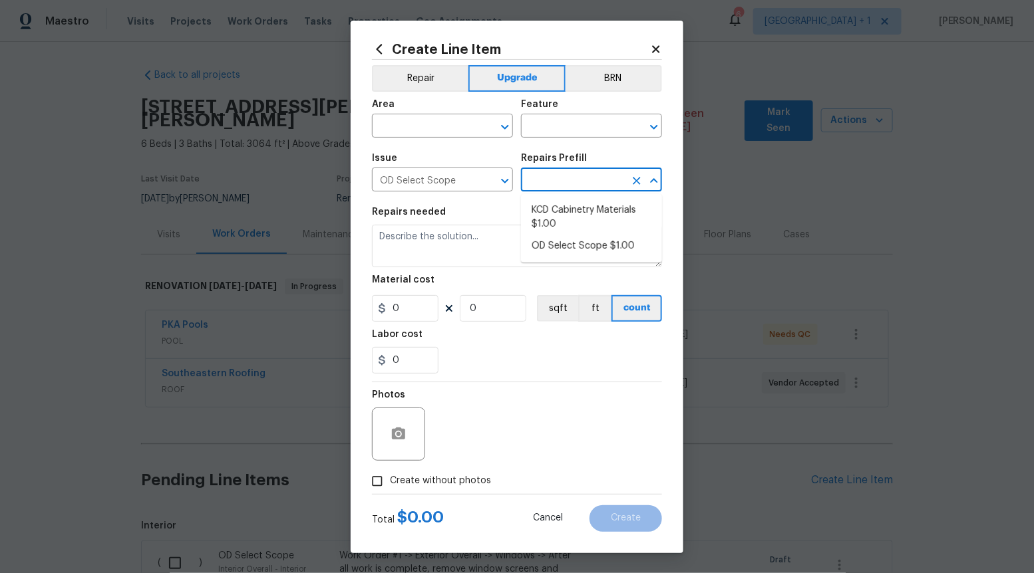
click at [581, 184] on input "text" at bounding box center [573, 181] width 104 height 21
click at [576, 241] on li "OD Select Scope $1.00" at bounding box center [591, 246] width 141 height 22
type input "OD Select Scope $1.00"
type textarea "Refer to the agreed upon scope document for further details."
type input "1"
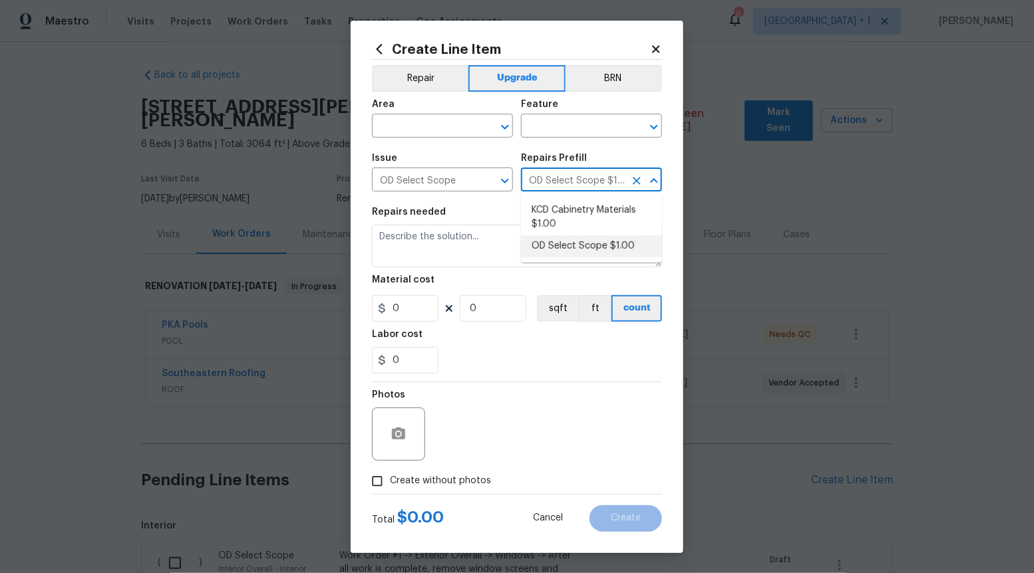
type input "1"
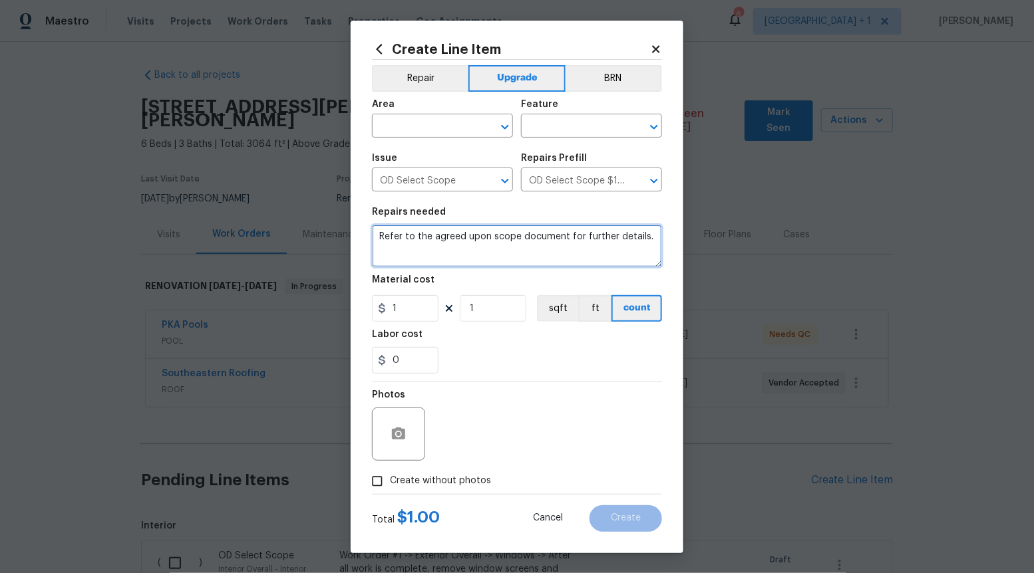
click at [576, 241] on textarea "Refer to the agreed upon scope document for further details." at bounding box center [517, 246] width 290 height 43
paste textarea "Work Order #3 -> Kitchen -> -> Replace 6-panel bifold door, includes hardware/t…"
type textarea "Work Order #3 -> Kitchen -> -> Replace 6-panel bifold door, includes hardware/t…"
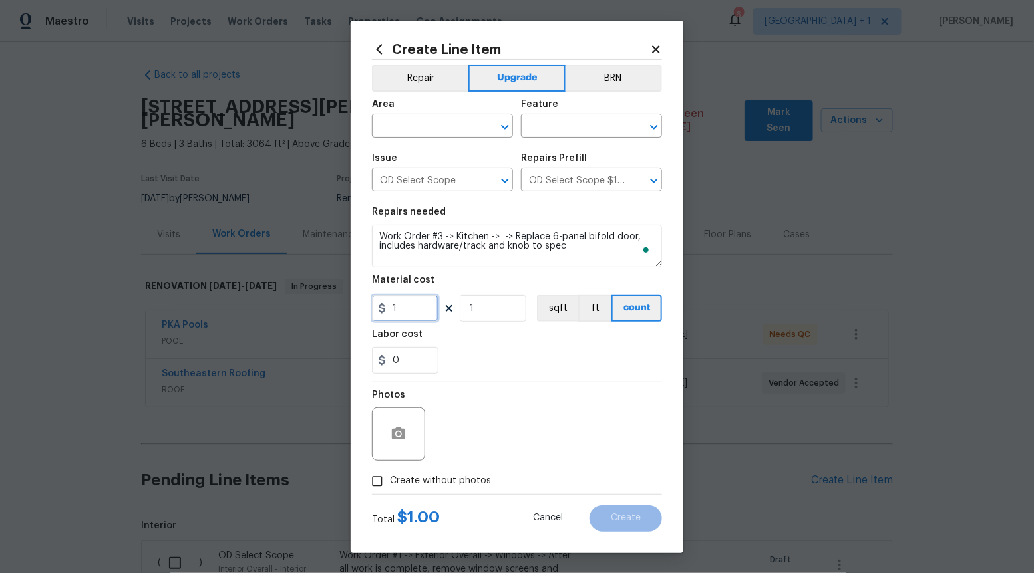
click at [421, 313] on input "1" at bounding box center [405, 308] width 67 height 27
type input "150"
click at [377, 478] on input "Create without photos" at bounding box center [377, 481] width 25 height 25
checkbox input "true"
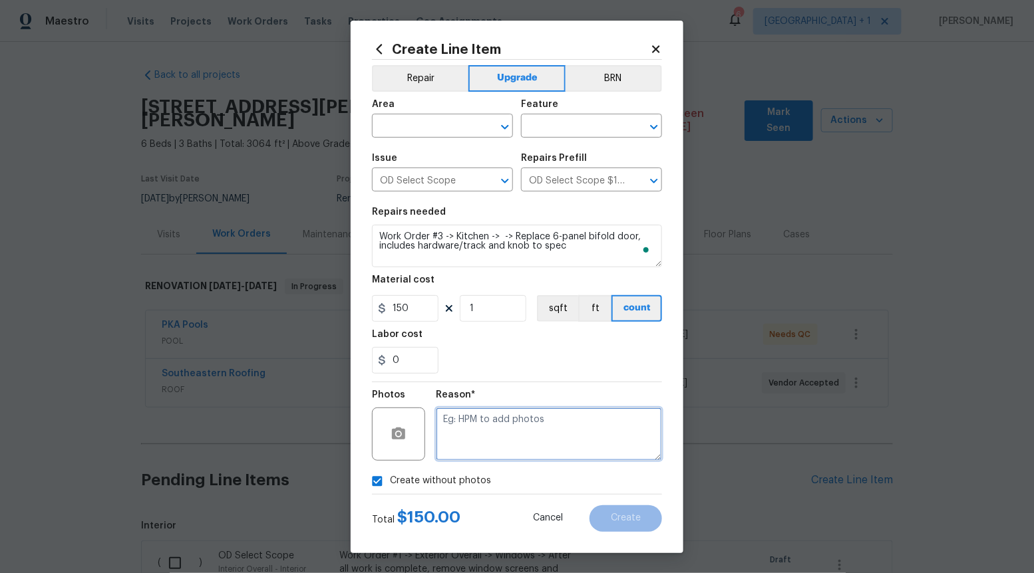
drag, startPoint x: 512, startPoint y: 437, endPoint x: 513, endPoint y: 429, distance: 8.0
click at [513, 437] on textarea at bounding box center [549, 434] width 226 height 53
click at [504, 132] on icon "Open" at bounding box center [505, 127] width 16 height 16
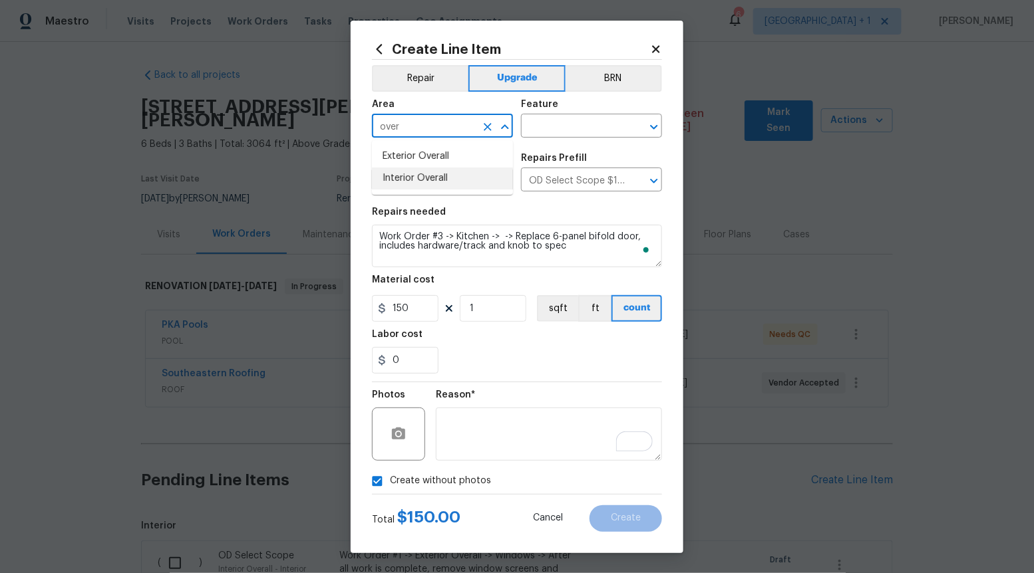
click at [494, 174] on li "Interior Overall" at bounding box center [442, 179] width 141 height 22
type input "Interior Overall"
click at [569, 134] on input "text" at bounding box center [573, 127] width 104 height 21
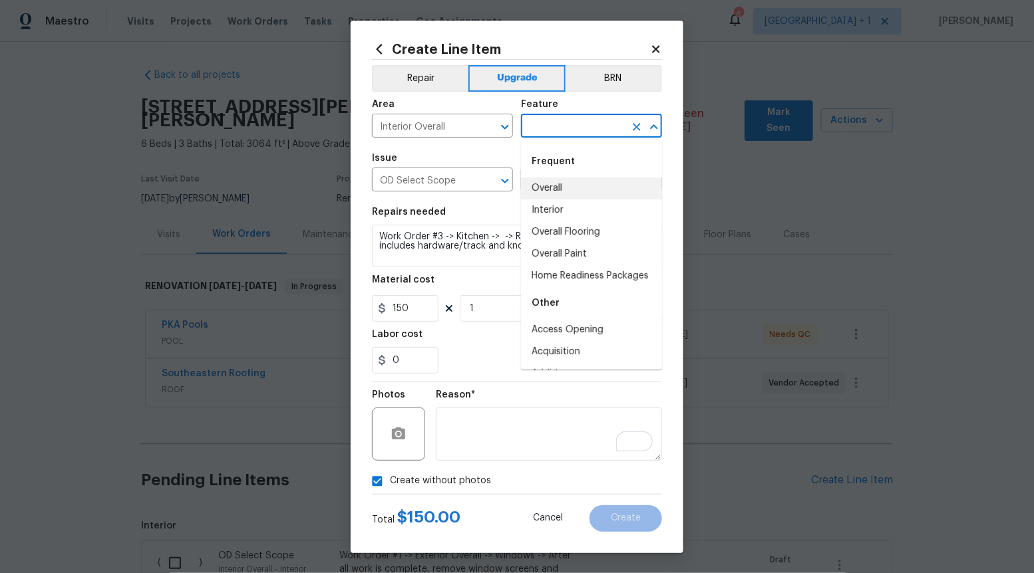
click at [565, 180] on li "Overall" at bounding box center [591, 189] width 141 height 22
type input "Overall"
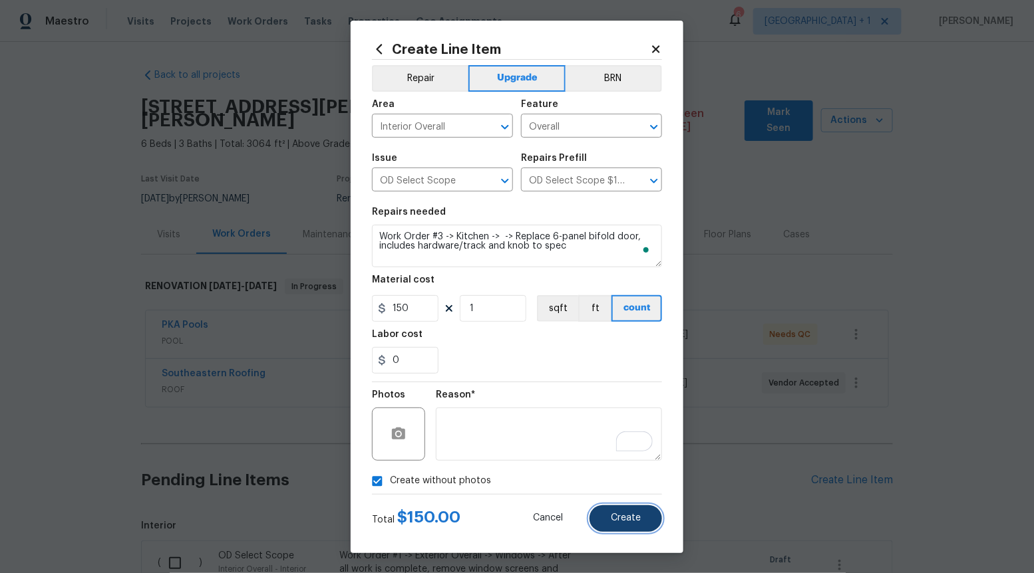
click at [633, 512] on button "Create" at bounding box center [625, 519] width 73 height 27
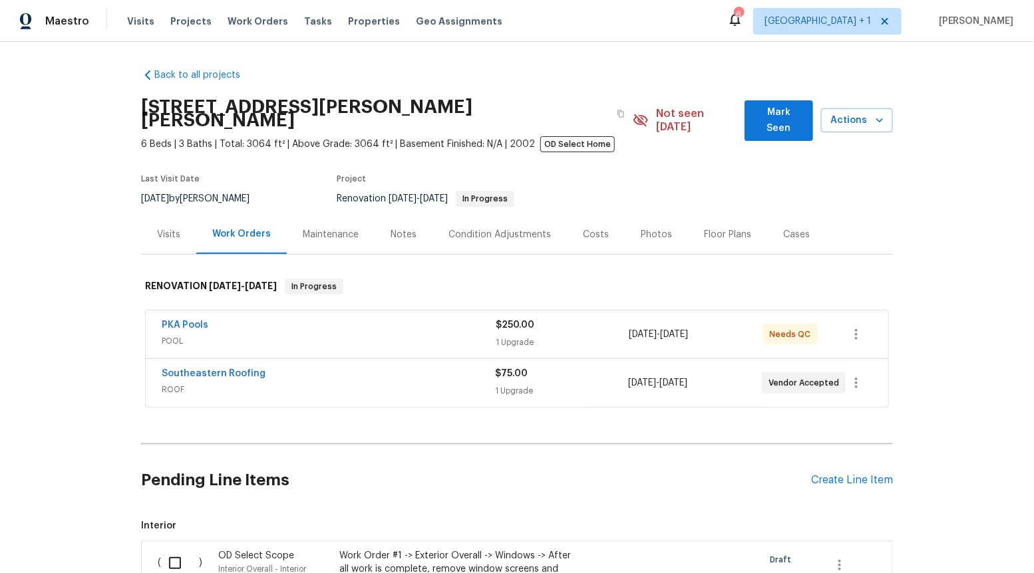
click at [856, 460] on div "Pending Line Items Create Line Item" at bounding box center [517, 481] width 752 height 62
click at [867, 474] on div "Create Line Item" at bounding box center [852, 480] width 82 height 13
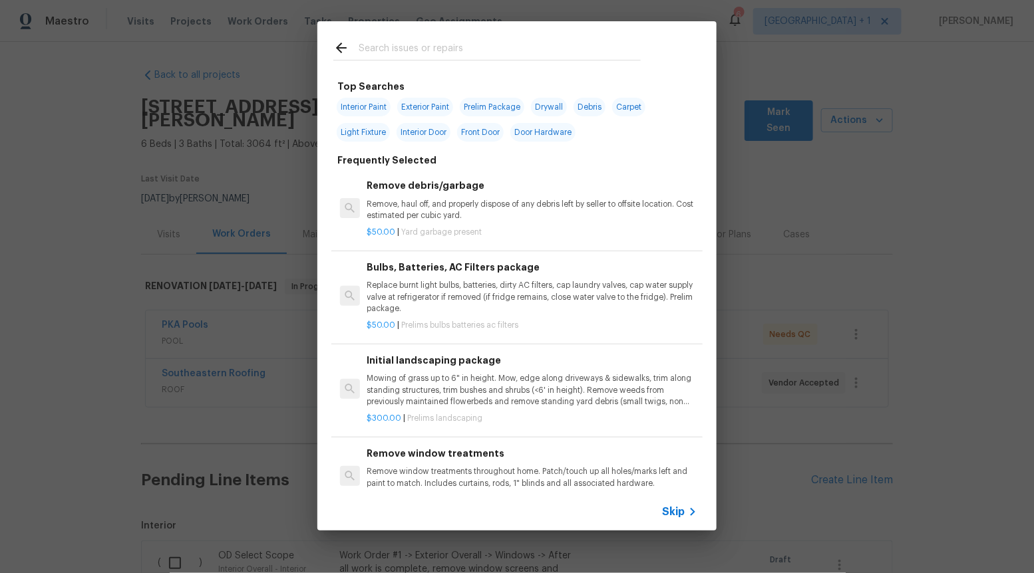
click at [685, 509] on icon at bounding box center [693, 512] width 16 height 16
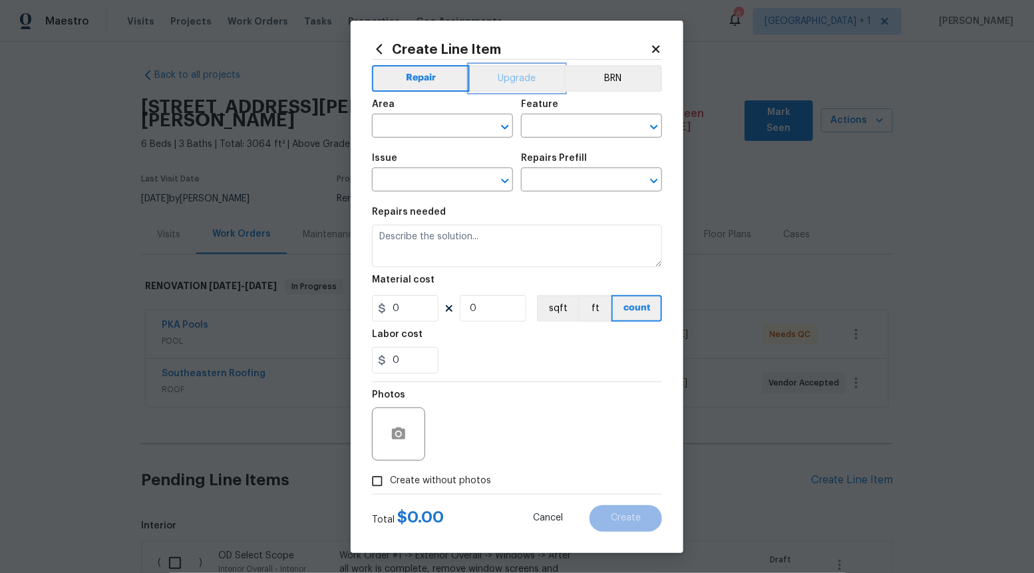
click at [514, 86] on button "Upgrade" at bounding box center [517, 78] width 95 height 27
click at [502, 180] on icon "Open" at bounding box center [504, 181] width 7 height 5
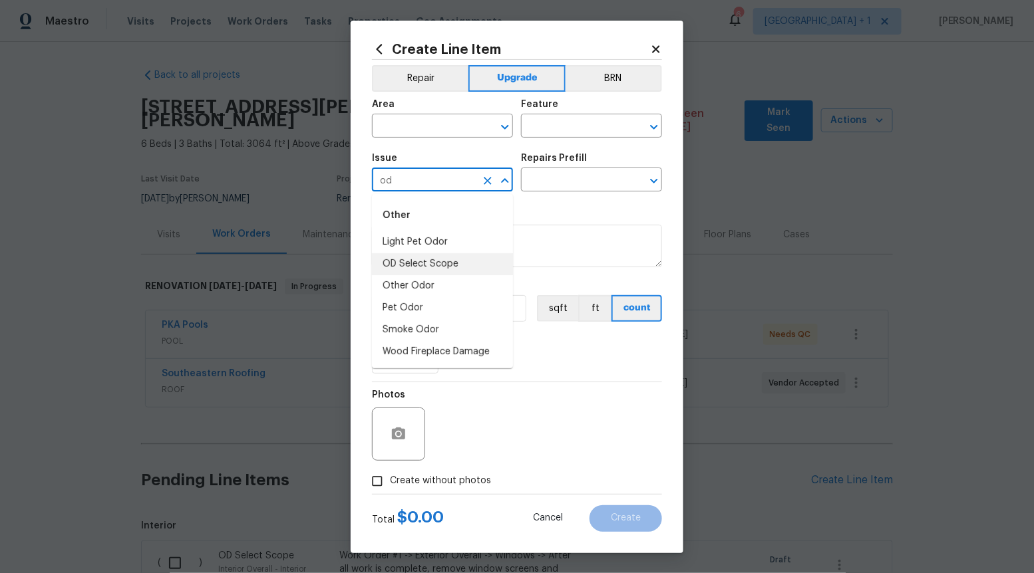
click at [473, 257] on li "OD Select Scope" at bounding box center [442, 264] width 141 height 22
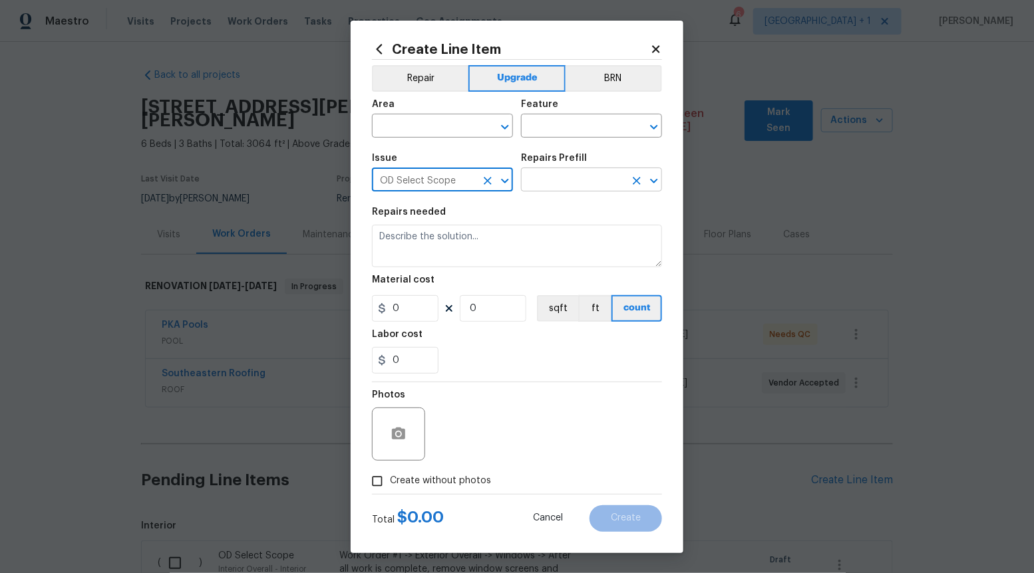
type input "OD Select Scope"
click at [570, 180] on input "text" at bounding box center [573, 181] width 104 height 21
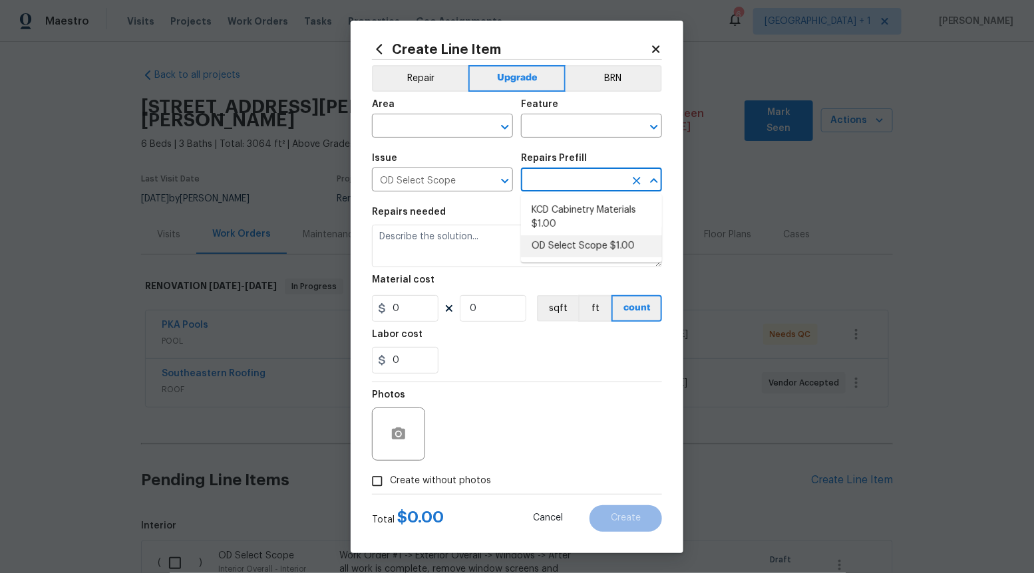
click at [569, 243] on li "OD Select Scope $1.00" at bounding box center [591, 246] width 141 height 22
type input "OD Select Scope $1.00"
type textarea "Refer to the agreed upon scope document for further details."
type input "1"
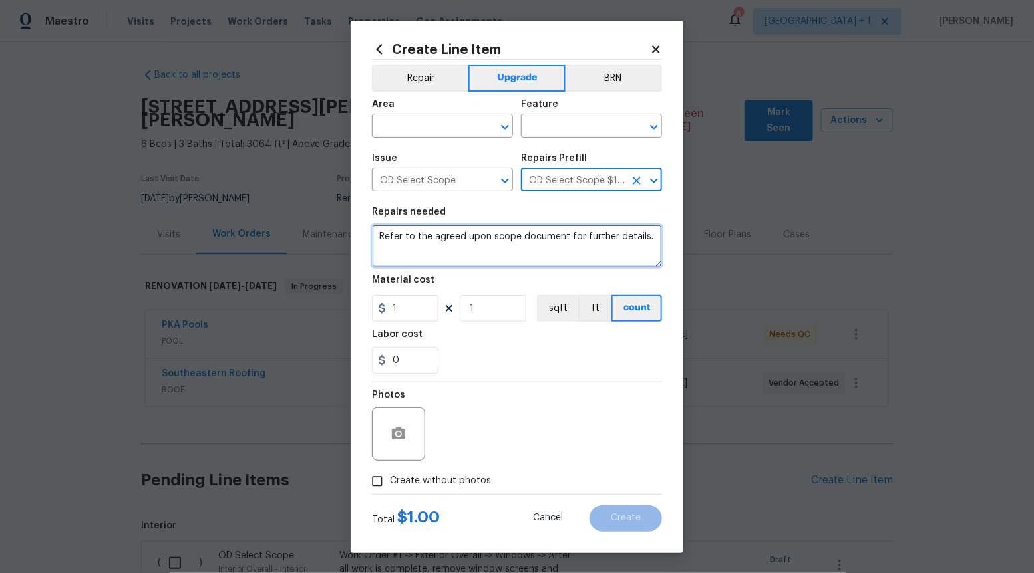
click at [569, 243] on textarea "Refer to the agreed upon scope document for further details." at bounding box center [517, 246] width 290 height 43
paste textarea "Work Order #3 -> Kitchen -> -> Repair door trim and Remove all loose wood shelv…"
type textarea "Work Order #3 -> Kitchen -> -> Repair door trim and Remove all loose wood shelv…"
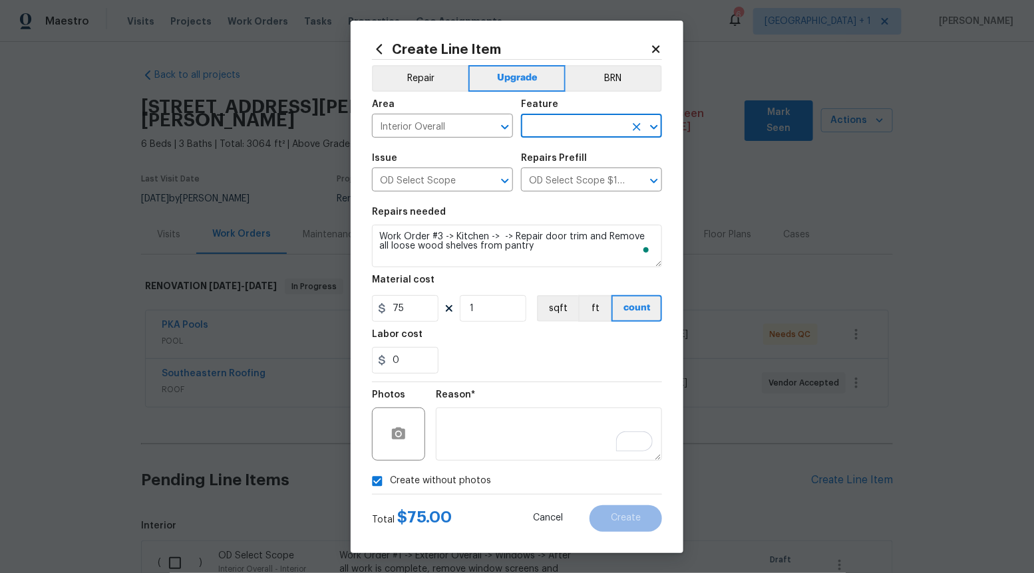
click at [587, 128] on input "text" at bounding box center [573, 127] width 104 height 21
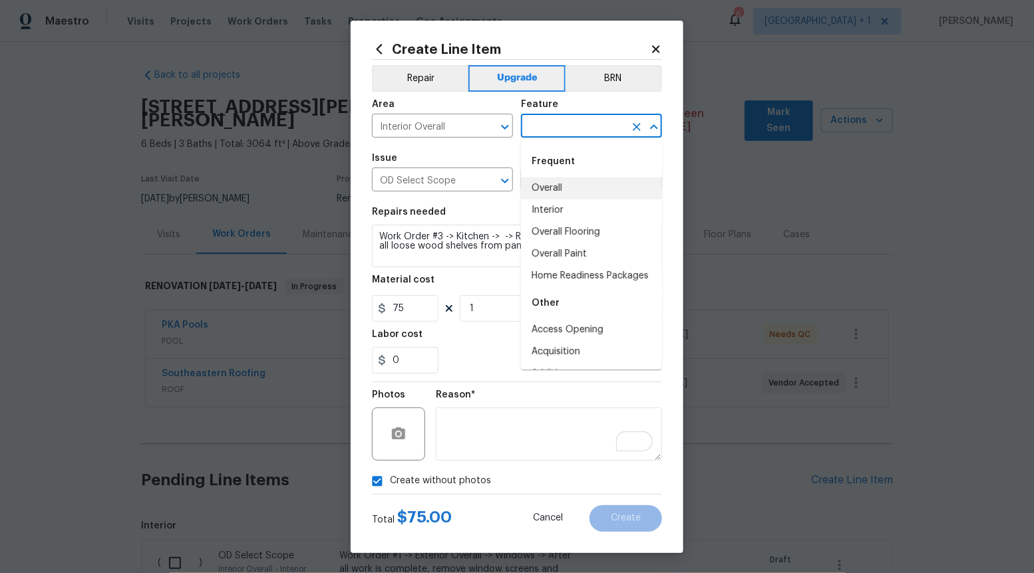
click at [563, 183] on li "Overall" at bounding box center [591, 189] width 141 height 22
type input "Overall"
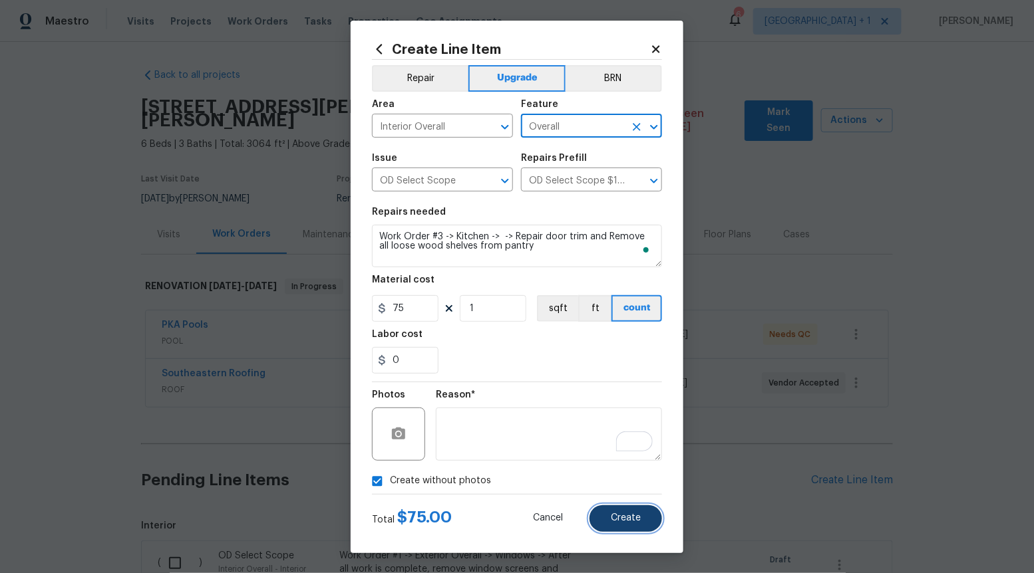
click at [631, 514] on span "Create" at bounding box center [626, 519] width 30 height 10
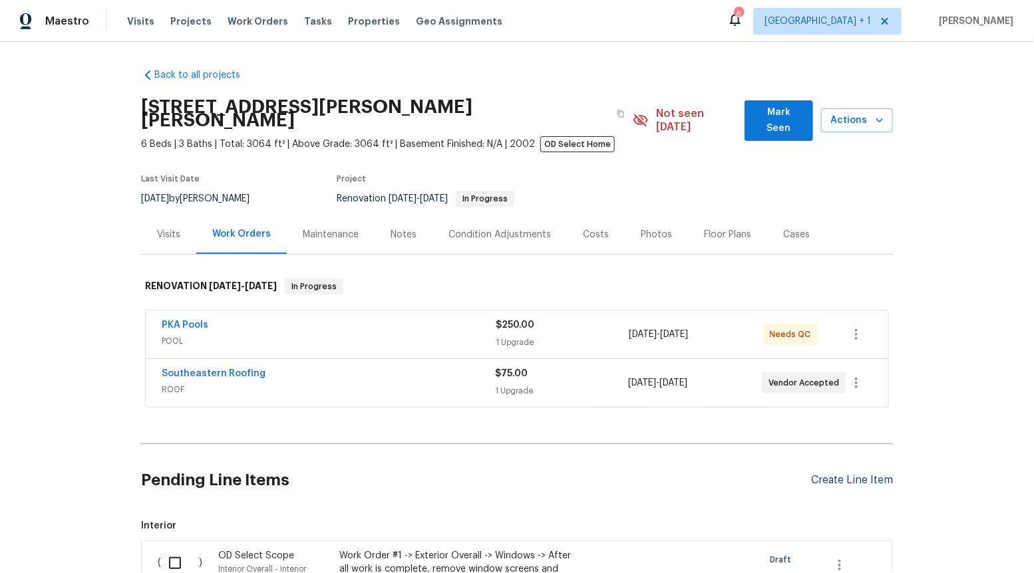
click at [838, 474] on div "Create Line Item" at bounding box center [852, 480] width 82 height 13
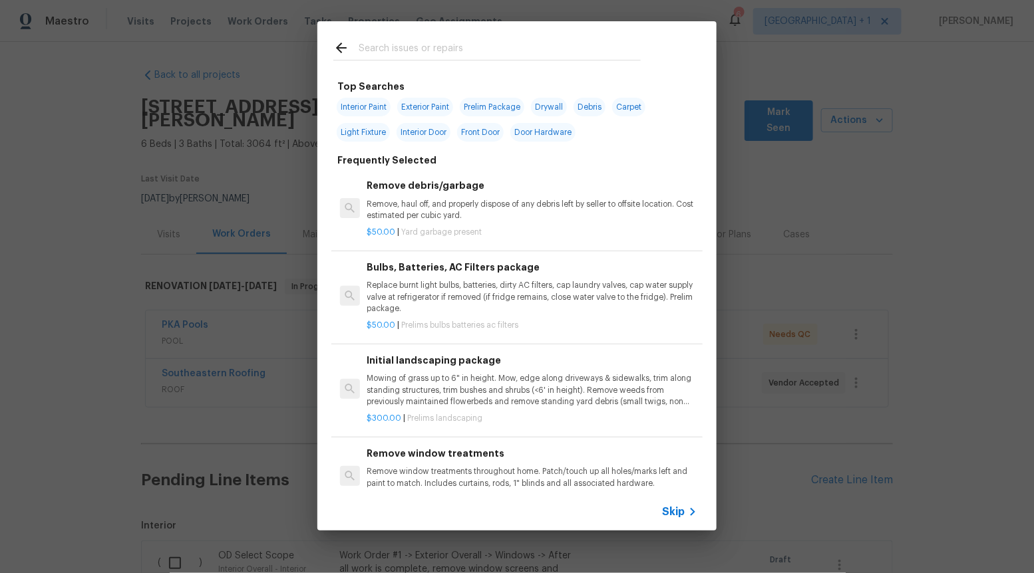
click at [677, 516] on span "Skip" at bounding box center [673, 512] width 23 height 13
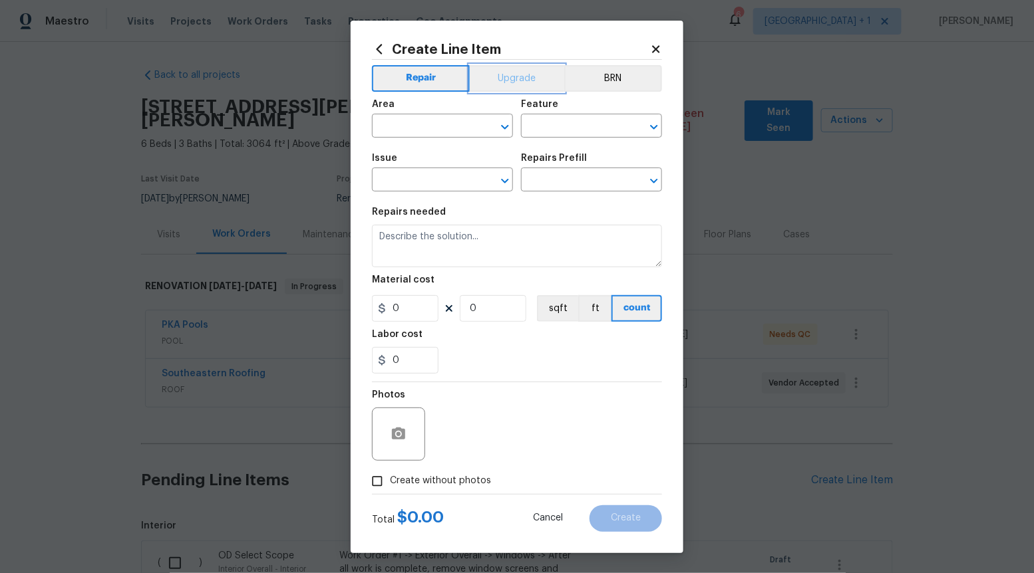
click at [528, 75] on button "Upgrade" at bounding box center [517, 78] width 95 height 27
click at [502, 179] on icon "Open" at bounding box center [504, 181] width 7 height 5
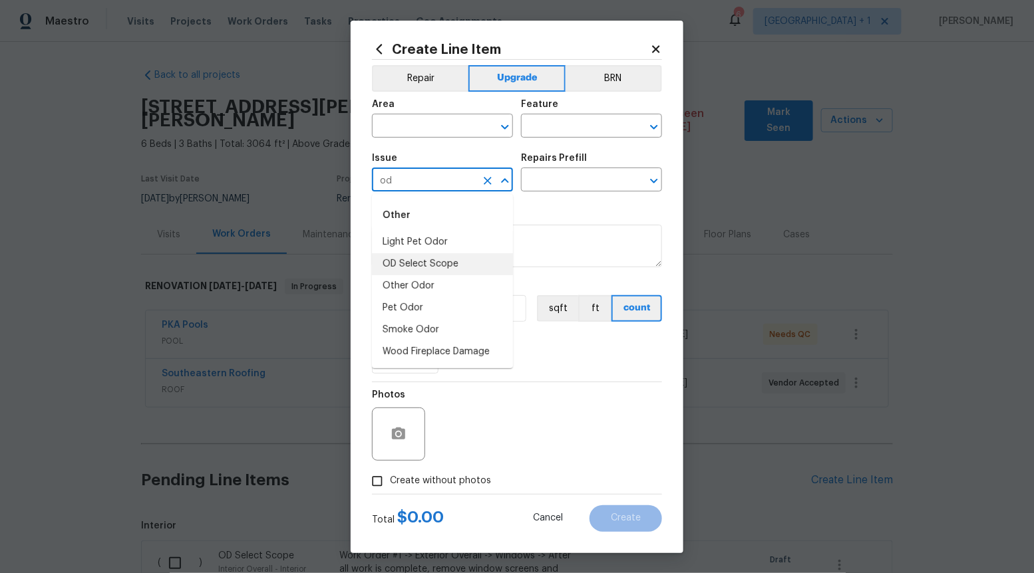
click at [466, 258] on li "OD Select Scope" at bounding box center [442, 264] width 141 height 22
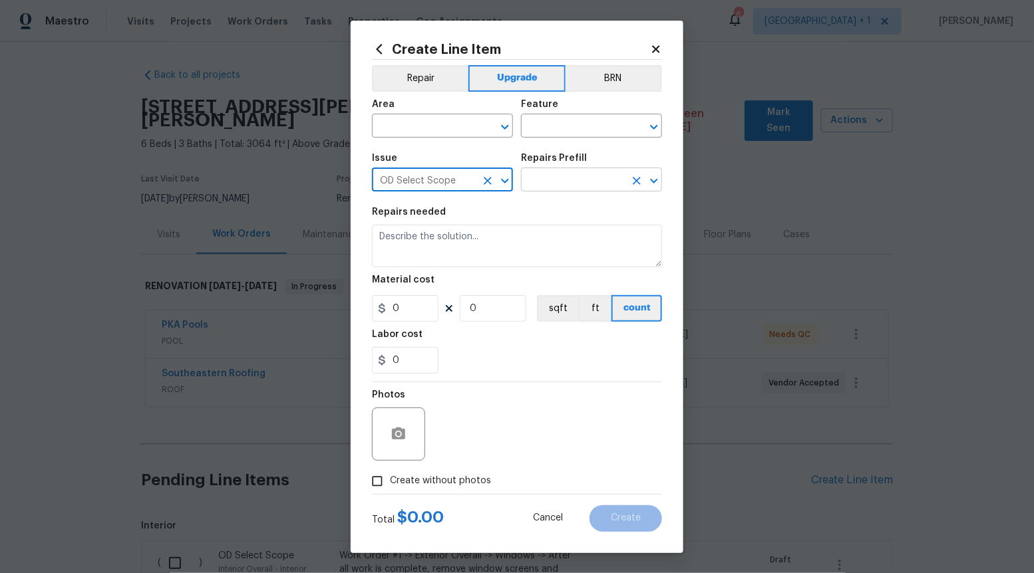
type input "OD Select Scope"
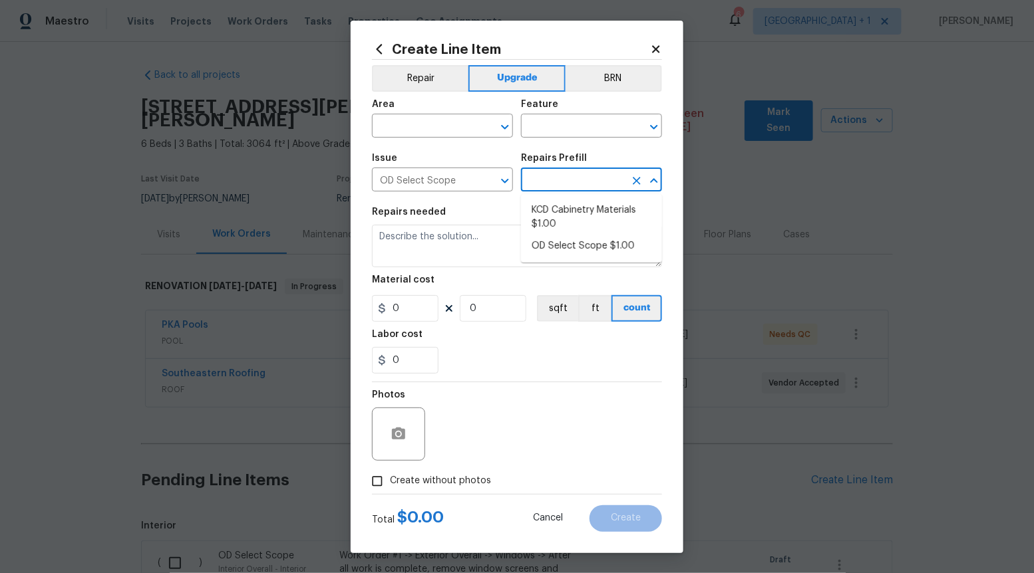
click at [557, 182] on input "text" at bounding box center [573, 181] width 104 height 21
click at [554, 247] on li "OD Select Scope $1.00" at bounding box center [591, 246] width 141 height 22
type input "OD Select Scope $1.00"
type textarea "Refer to the agreed upon scope document for further details."
type input "1"
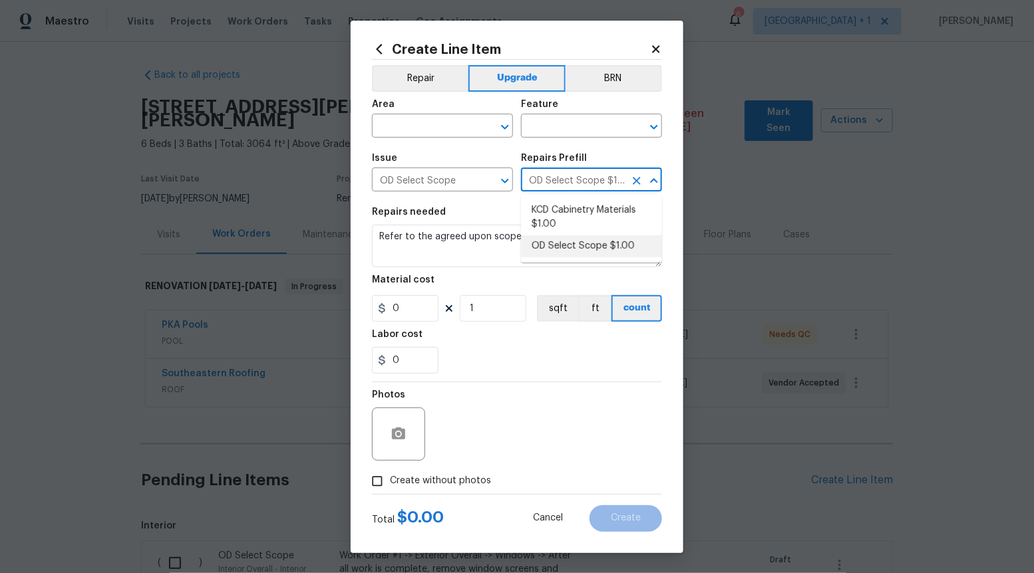
type input "1"
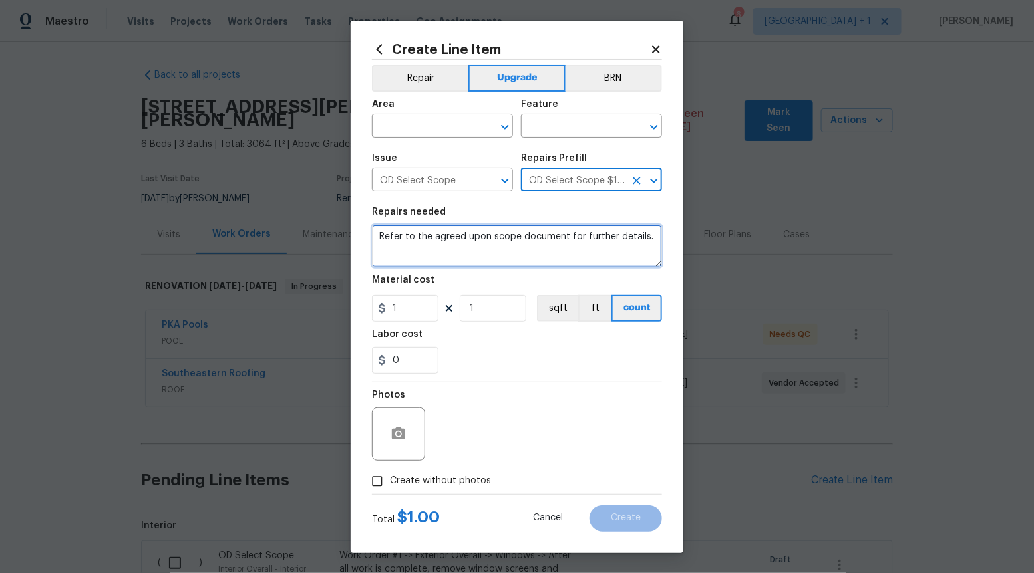
click at [554, 247] on textarea "Refer to the agreed upon scope document for further details." at bounding box center [517, 246] width 290 height 43
paste textarea "Work Order #3 -> Kitchen -> Sink -> Install sink, faucet, garbage disposal, and…"
type textarea "Work Order #3 -> Kitchen -> Sink -> Install sink, faucet, garbage disposal, and…"
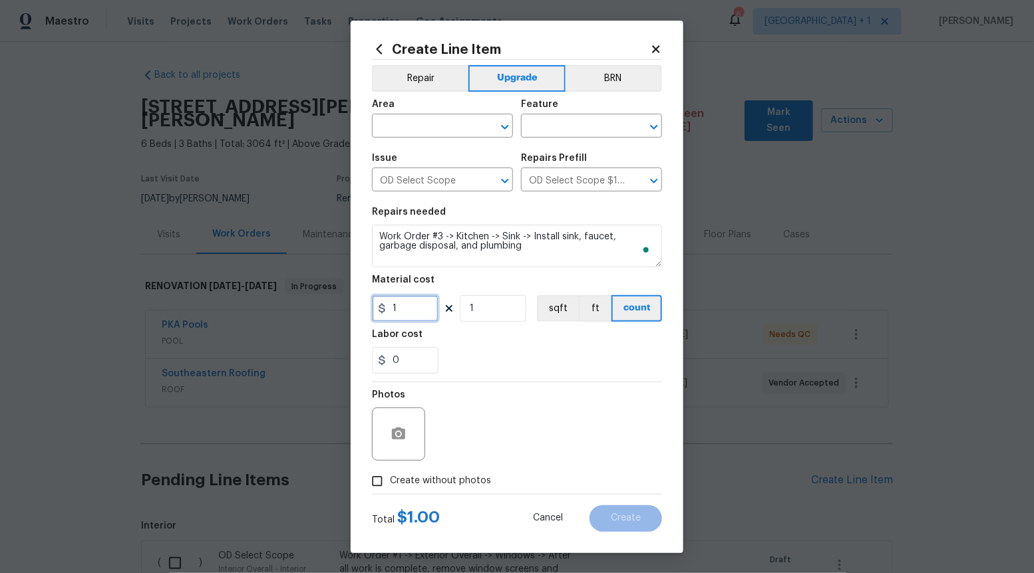
click at [420, 314] on input "1" at bounding box center [405, 308] width 67 height 27
type input "650"
click at [382, 484] on input "Create without photos" at bounding box center [377, 481] width 25 height 25
checkbox input "true"
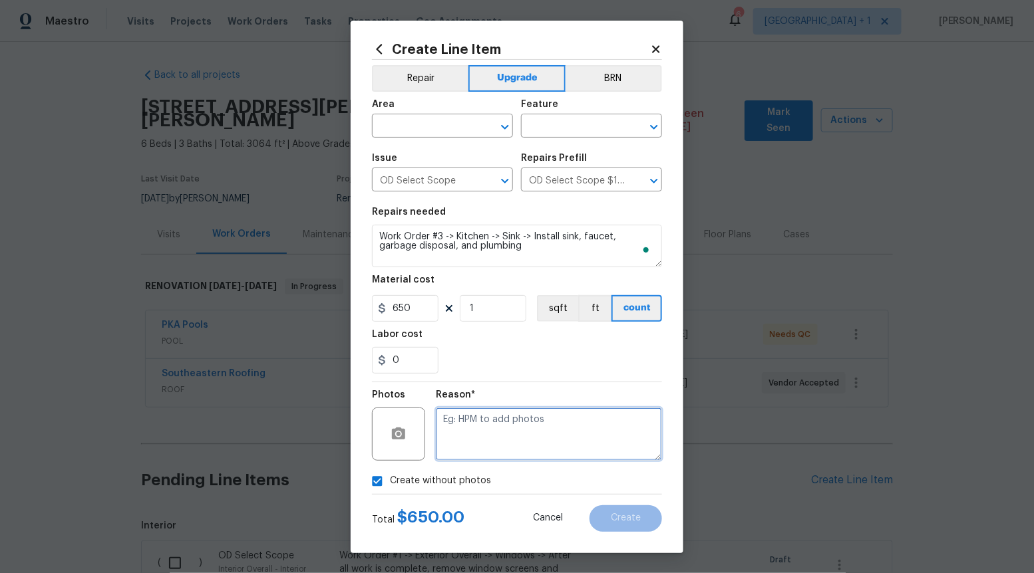
click at [518, 438] on textarea at bounding box center [549, 434] width 226 height 53
click at [501, 122] on icon "Open" at bounding box center [505, 127] width 16 height 16
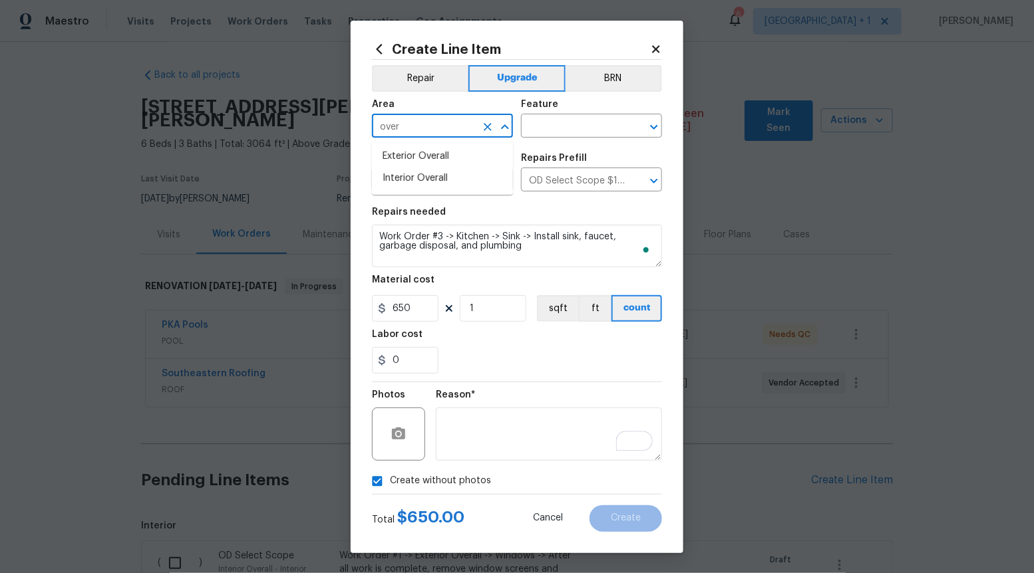
type input "over"
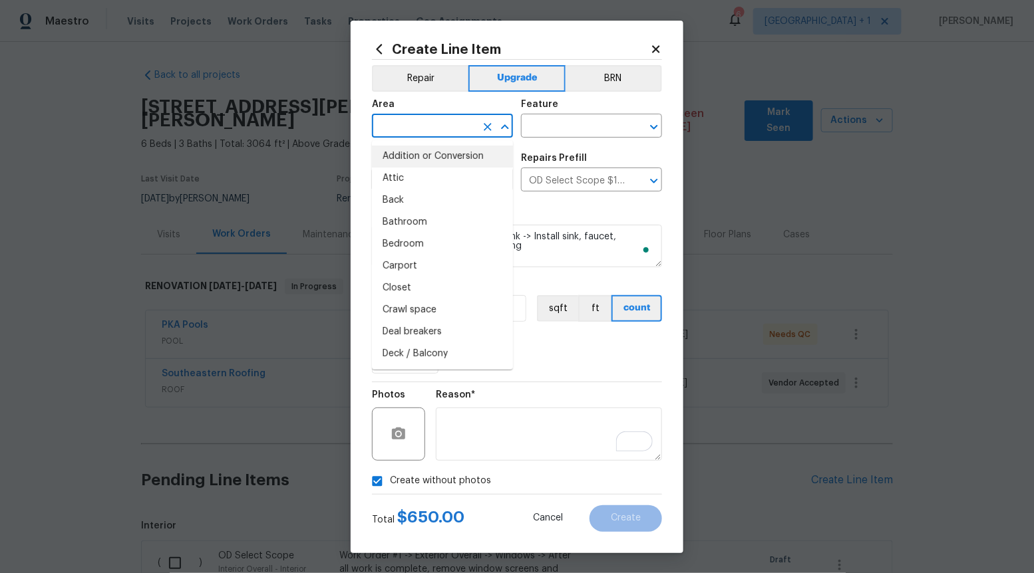
click at [437, 126] on input "text" at bounding box center [424, 127] width 104 height 21
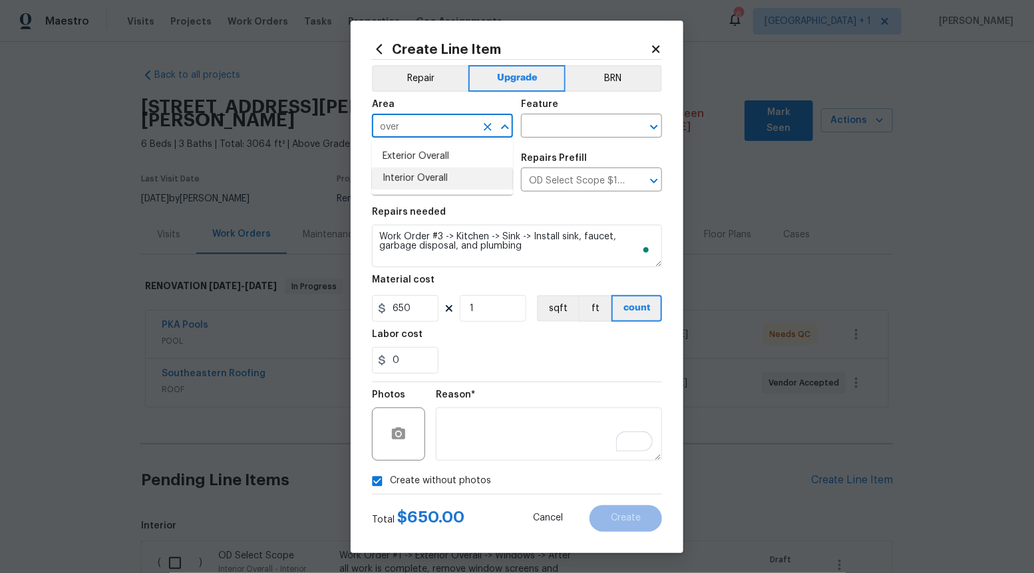
click at [399, 174] on li "Interior Overall" at bounding box center [442, 179] width 141 height 22
type input "Interior Overall"
click at [538, 118] on input "text" at bounding box center [573, 127] width 104 height 21
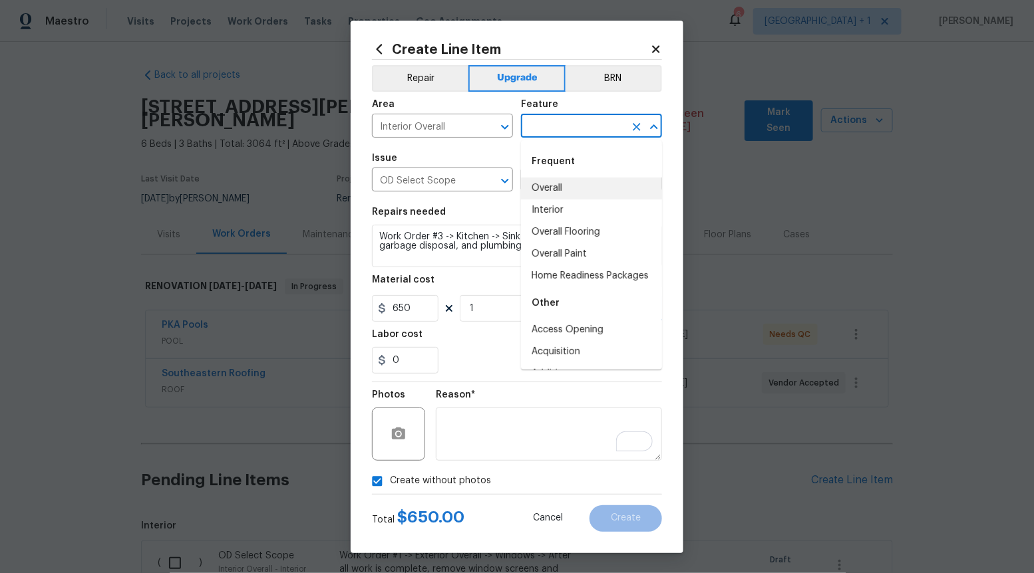
click at [544, 181] on li "Overall" at bounding box center [591, 189] width 141 height 22
type input "Overall"
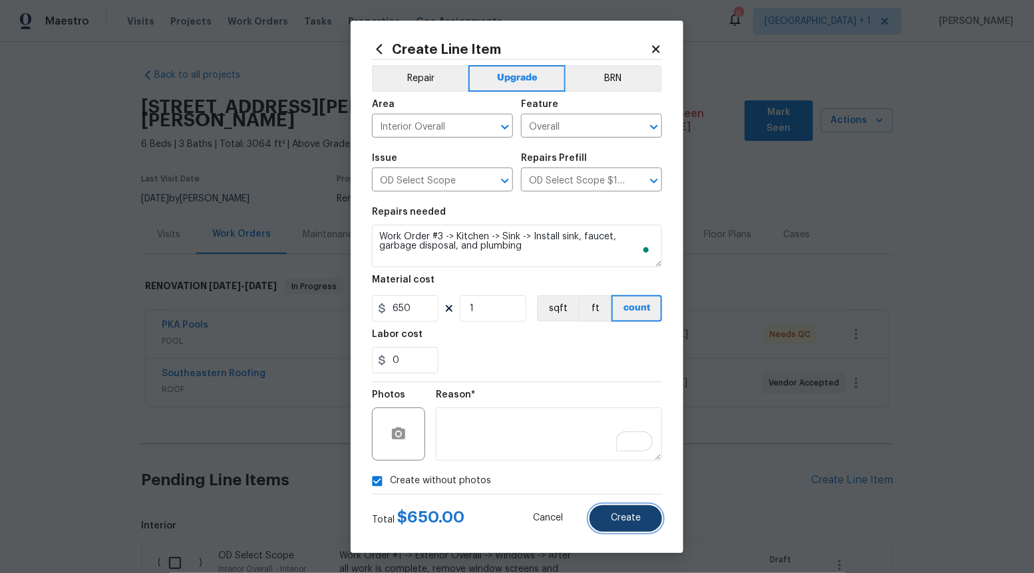
click at [643, 512] on button "Create" at bounding box center [625, 519] width 73 height 27
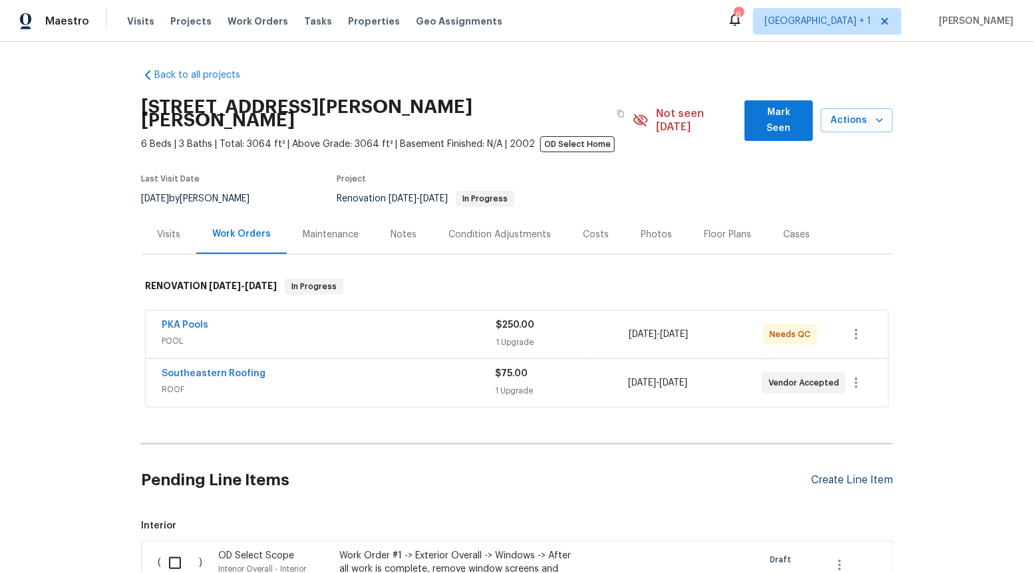
click at [863, 474] on div "Create Line Item" at bounding box center [852, 480] width 82 height 13
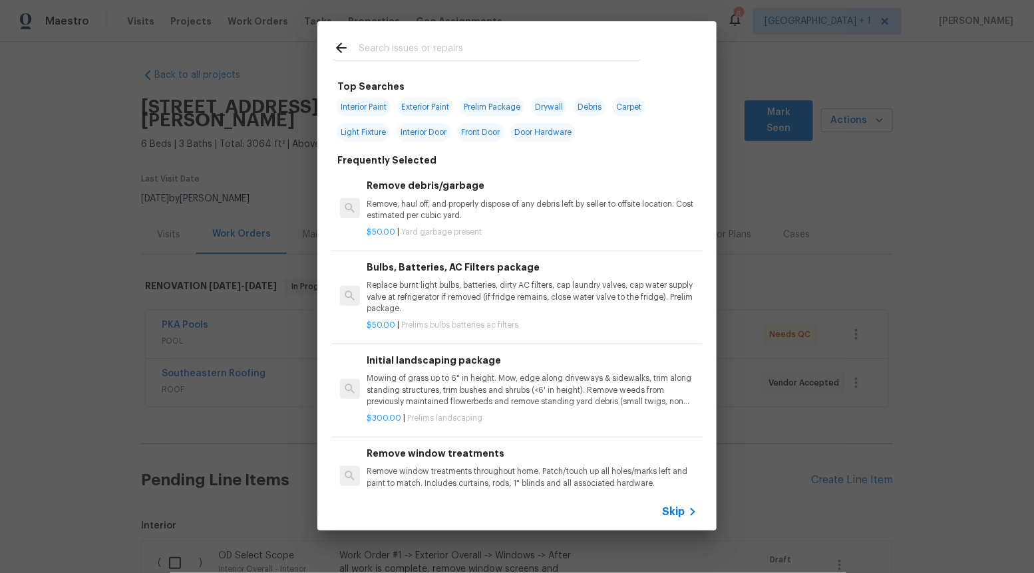
click at [677, 512] on span "Skip" at bounding box center [673, 512] width 23 height 13
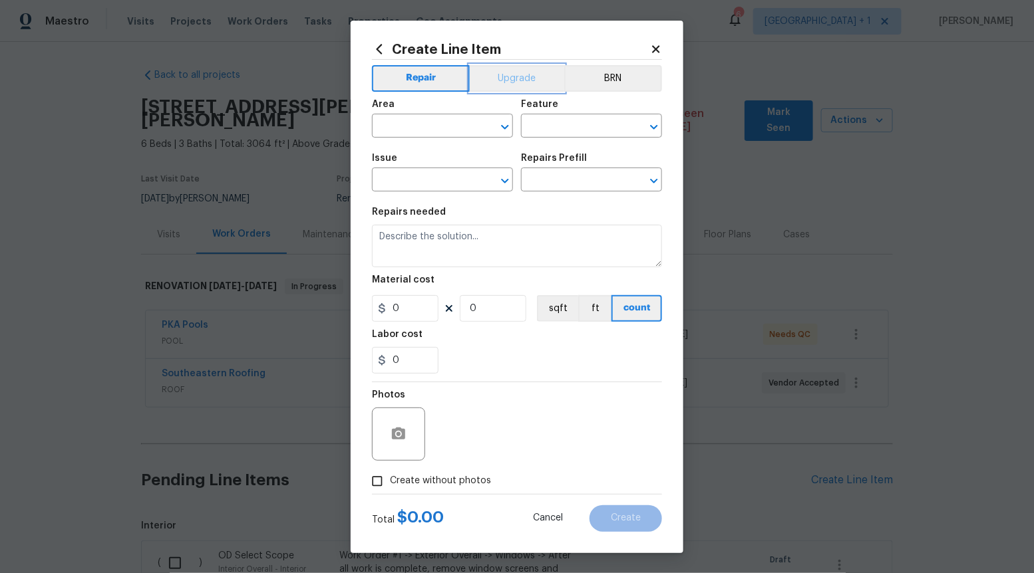
click at [496, 84] on button "Upgrade" at bounding box center [517, 78] width 95 height 27
click at [507, 176] on icon "Open" at bounding box center [505, 181] width 16 height 16
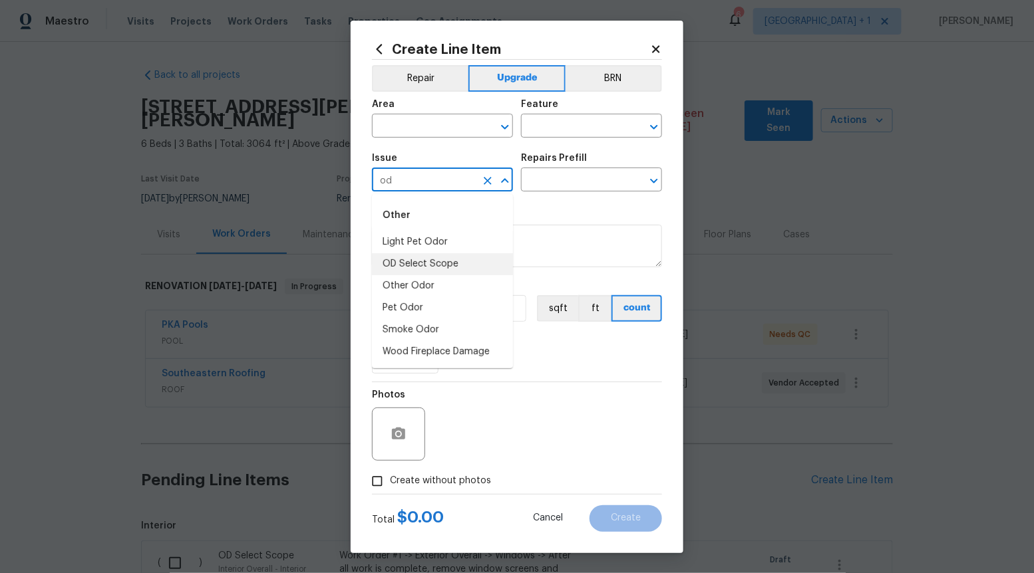
click at [471, 265] on li "OD Select Scope" at bounding box center [442, 264] width 141 height 22
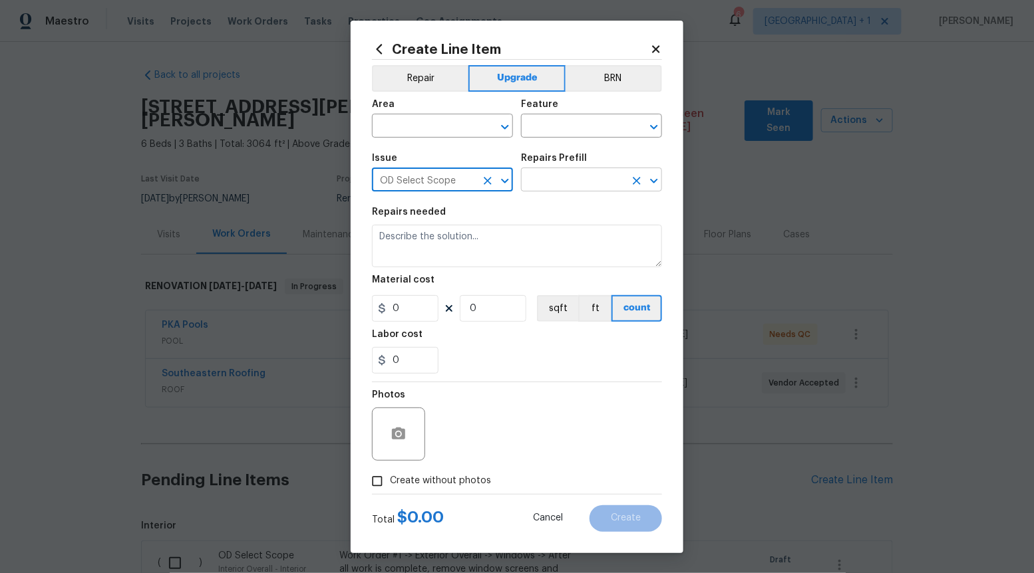
type input "OD Select Scope"
click at [558, 176] on input "text" at bounding box center [573, 181] width 104 height 21
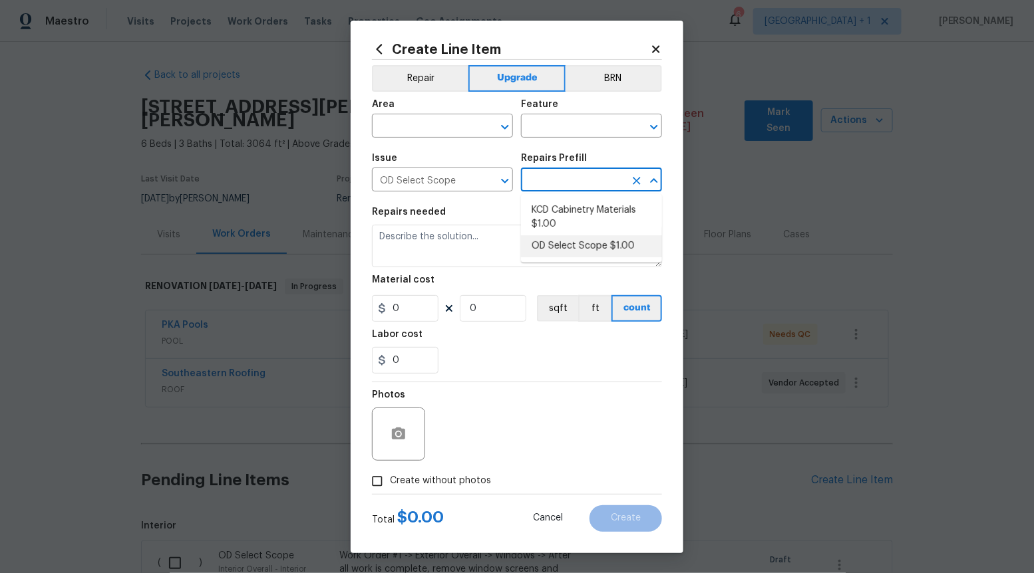
click at [562, 238] on li "OD Select Scope $1.00" at bounding box center [591, 246] width 141 height 22
type input "OD Select Scope $1.00"
type textarea "Refer to the agreed upon scope document for further details."
type input "1"
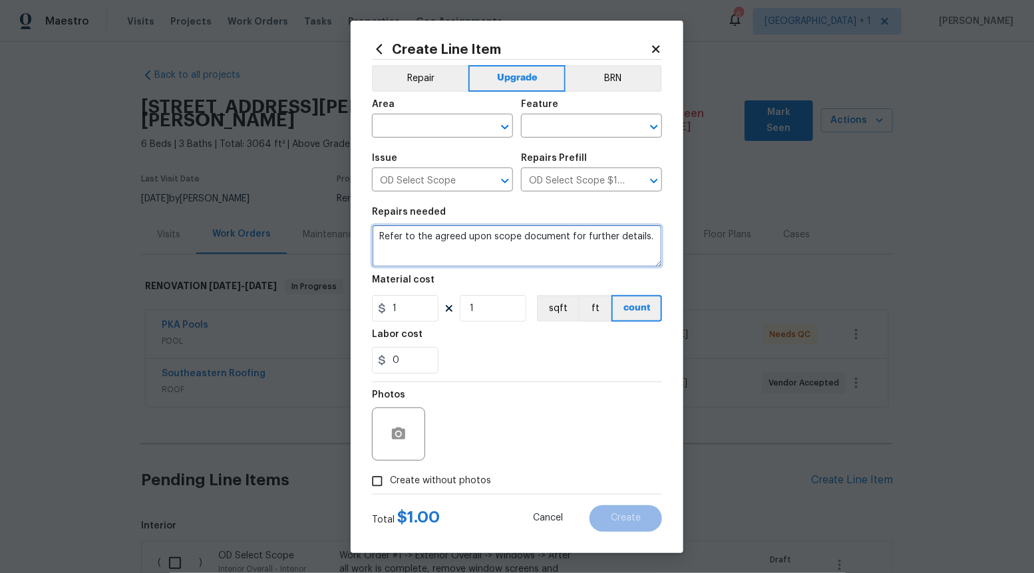
click at [562, 237] on textarea "Refer to the agreed upon scope document for further details." at bounding box center [517, 246] width 290 height 43
paste textarea "Work Order #3 -> Dining Room -> Lighting -> Install chandelier"
type textarea "Work Order #3 -> Dining Room -> Lighting -> Install chandelier"
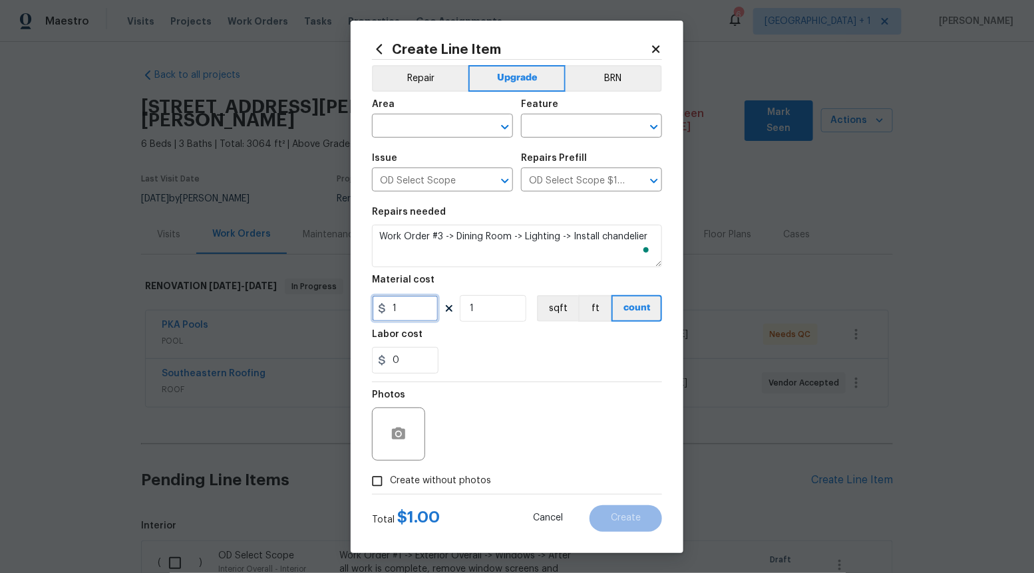
click at [426, 307] on input "1" at bounding box center [405, 308] width 67 height 27
type input "160"
click at [376, 485] on input "Create without photos" at bounding box center [377, 481] width 25 height 25
checkbox input "true"
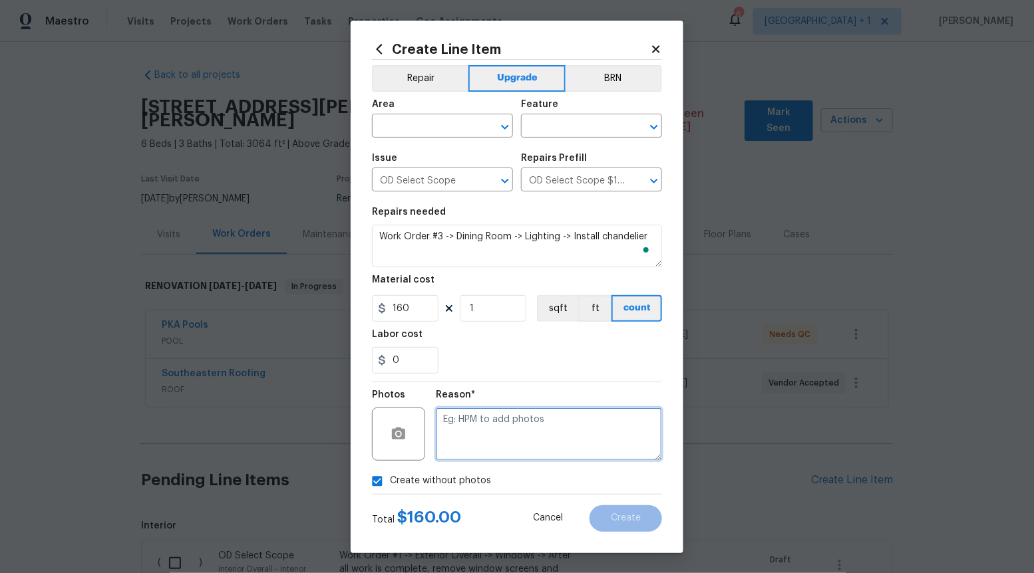
click at [480, 444] on textarea at bounding box center [549, 434] width 226 height 53
click at [499, 124] on icon "Open" at bounding box center [505, 127] width 16 height 16
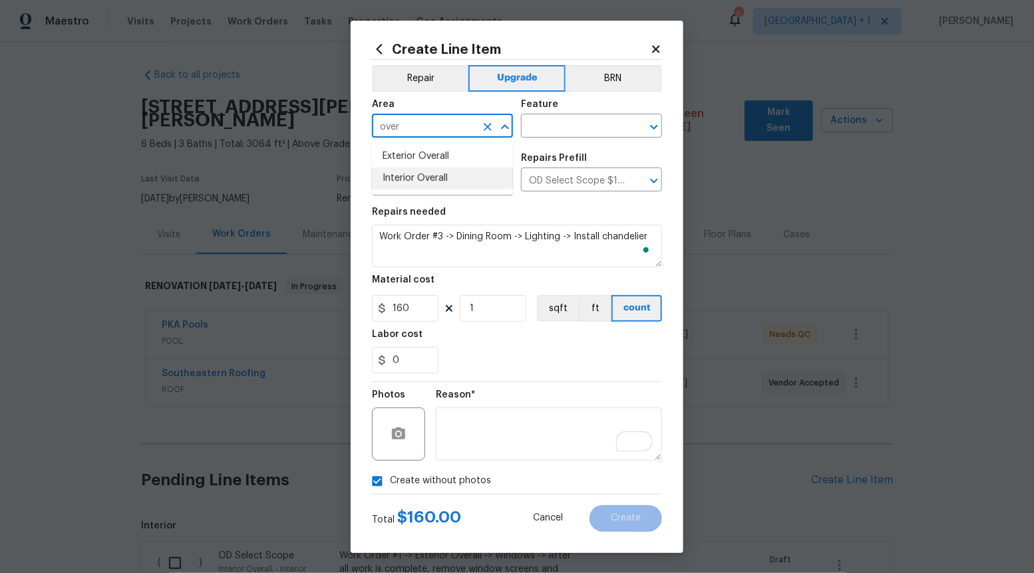
click at [453, 178] on li "Interior Overall" at bounding box center [442, 179] width 141 height 22
type input "Interior Overall"
click at [591, 124] on input "text" at bounding box center [573, 127] width 104 height 21
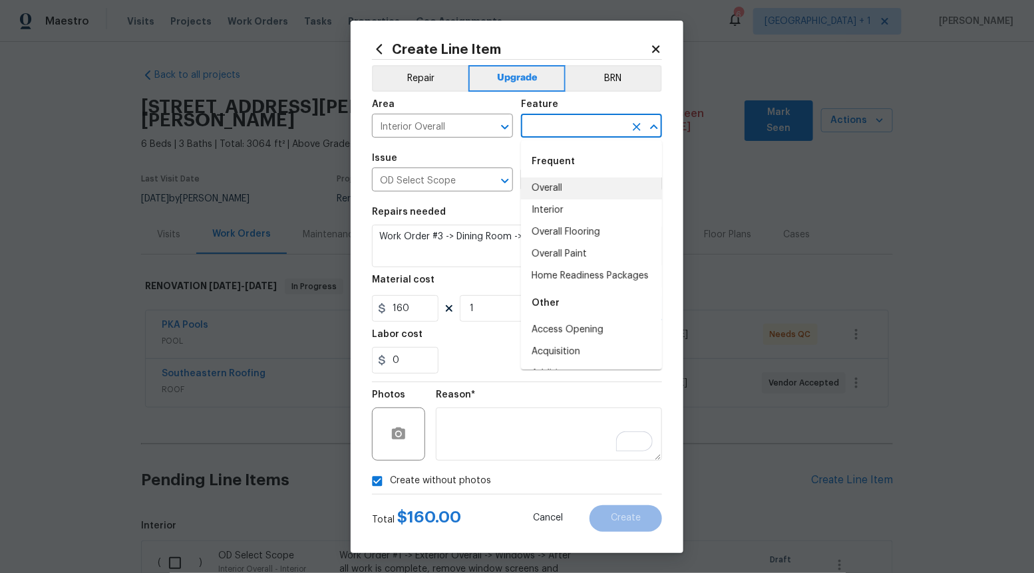
click at [583, 180] on li "Overall" at bounding box center [591, 189] width 141 height 22
type input "Overall"
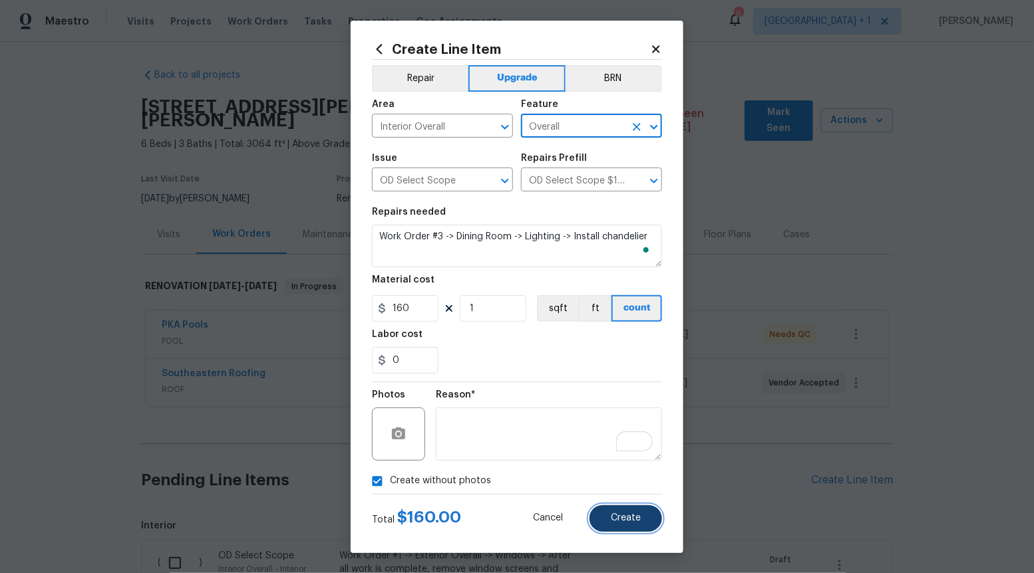
click at [632, 524] on button "Create" at bounding box center [625, 519] width 73 height 27
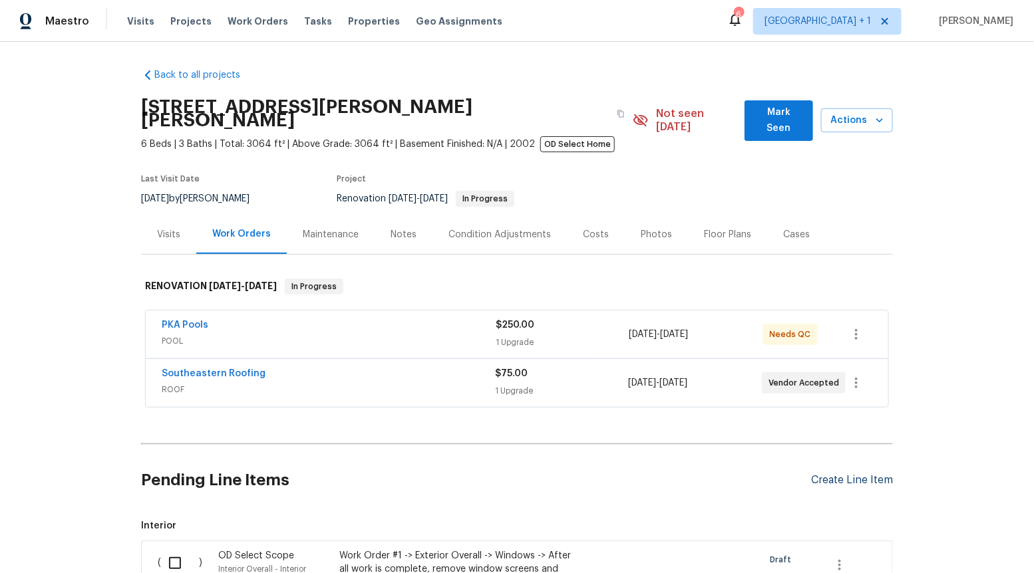
click at [858, 474] on div "Create Line Item" at bounding box center [852, 480] width 82 height 13
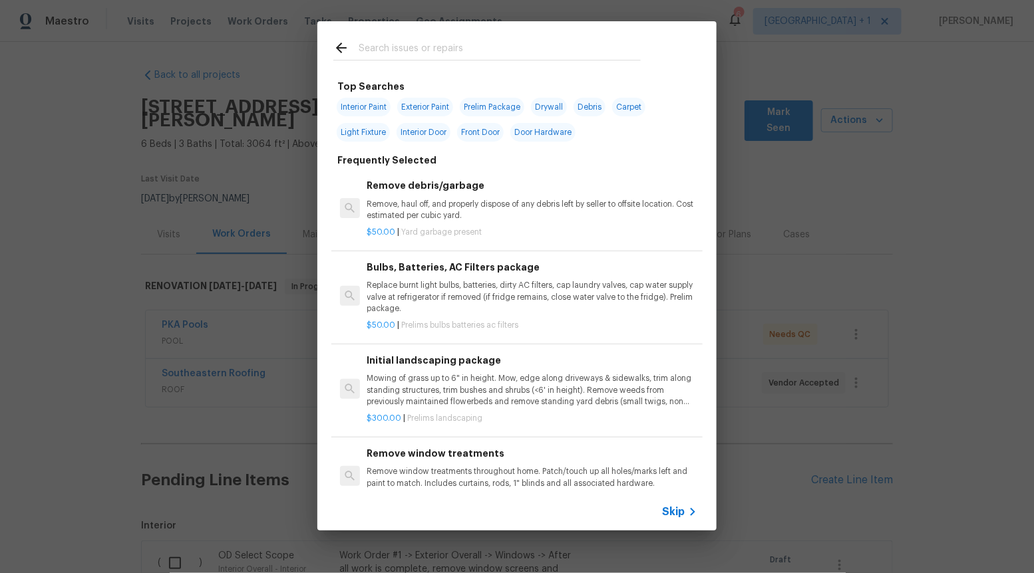
click at [687, 509] on icon at bounding box center [693, 512] width 16 height 16
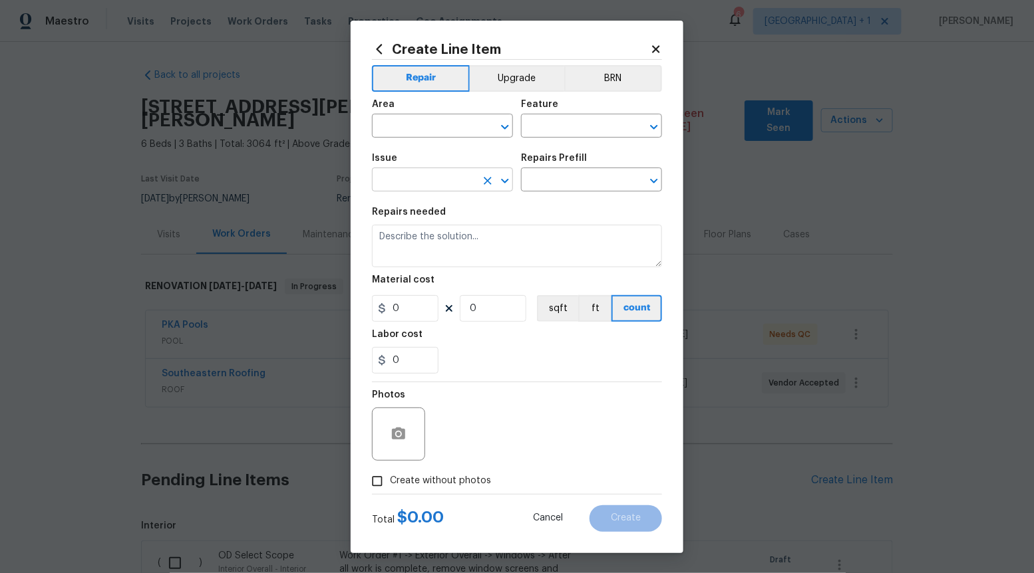
click at [499, 174] on icon "Open" at bounding box center [505, 181] width 16 height 16
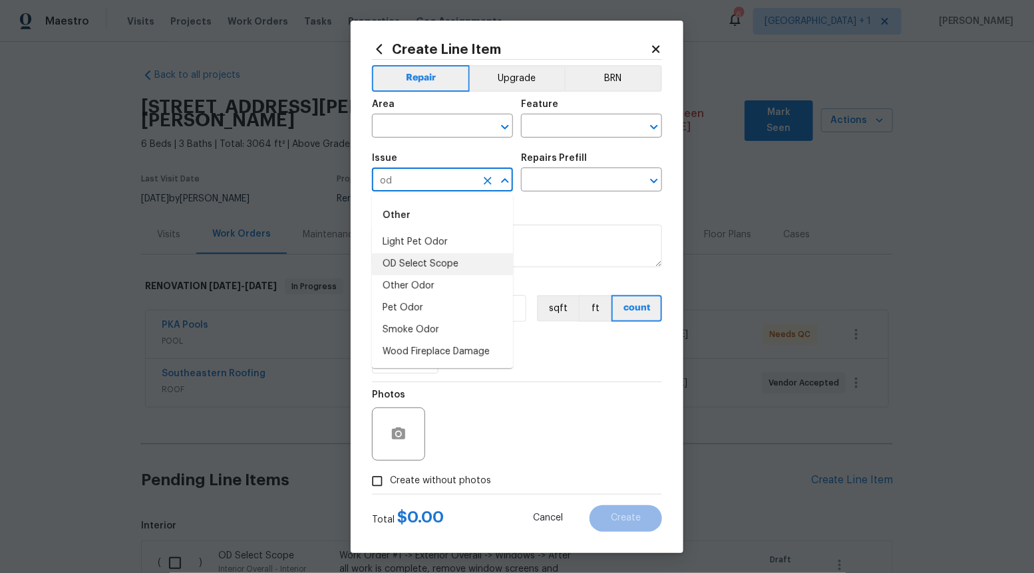
click at [451, 264] on li "OD Select Scope" at bounding box center [442, 264] width 141 height 22
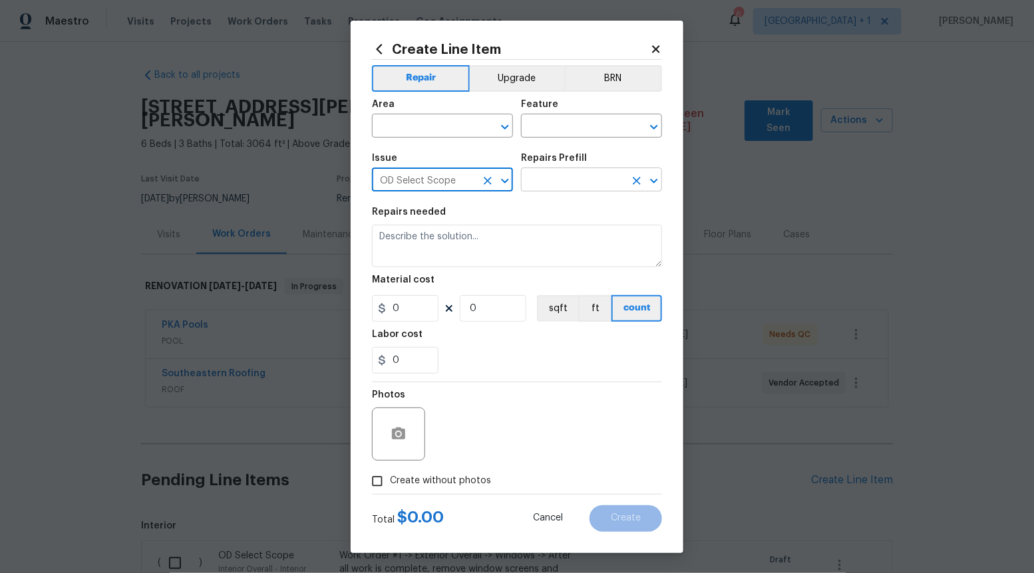
type input "OD Select Scope"
click at [599, 178] on input "text" at bounding box center [573, 181] width 104 height 21
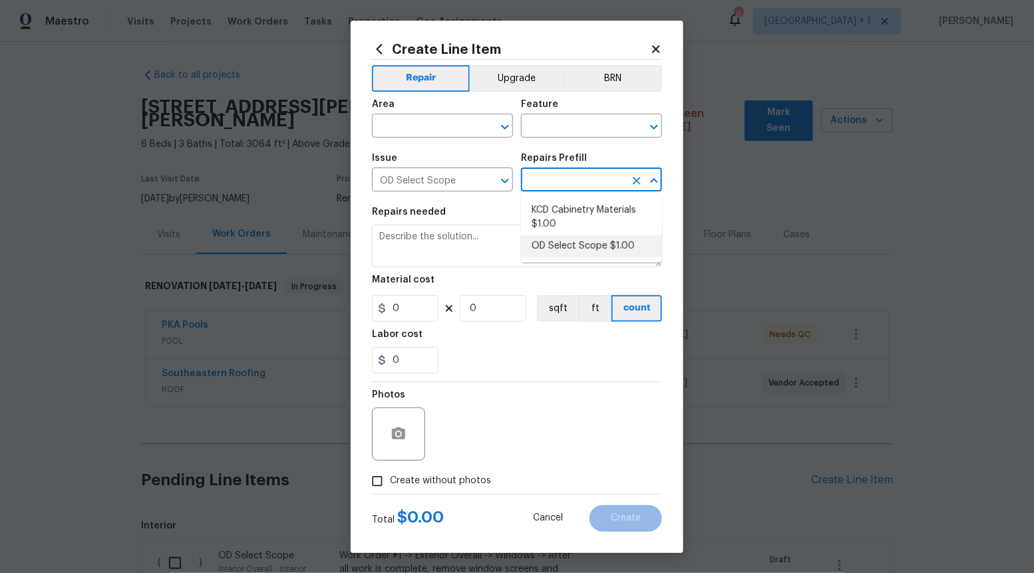
click at [579, 251] on li "OD Select Scope $1.00" at bounding box center [591, 246] width 141 height 22
type input "OD Select Scope $1.00"
type textarea "Refer to the agreed upon scope document for further details."
type input "1"
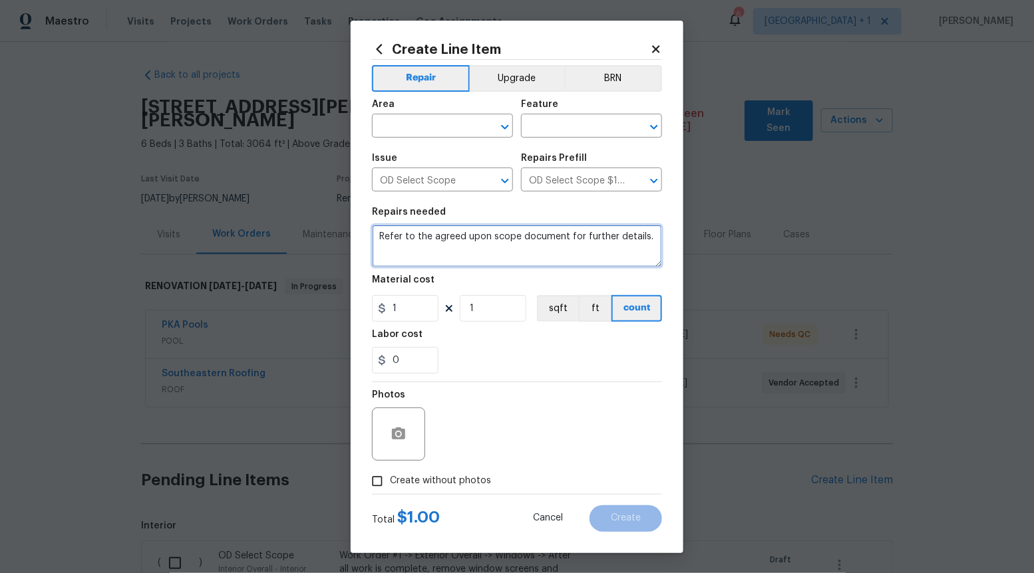
click at [579, 249] on textarea "Refer to the agreed upon scope document for further details." at bounding box center [517, 246] width 290 height 43
paste textarea "Work Order #3 -> Dining Room -> Walls and Ceilings -> Inspect organic growth ev…"
type textarea "Work Order #3 -> Dining Room -> Walls and Ceilings -> Inspect organic growth ev…"
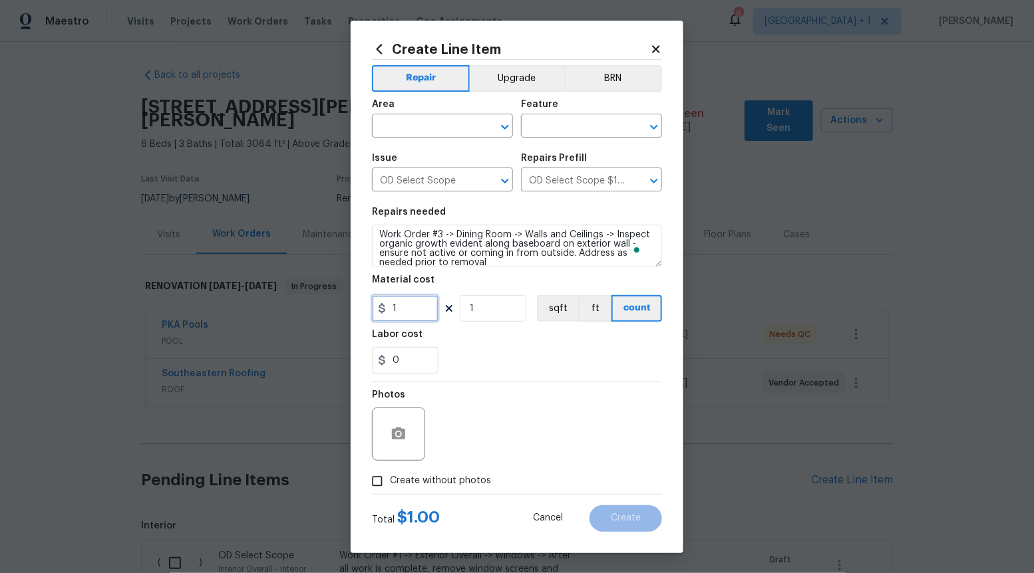
click at [412, 318] on input "1" at bounding box center [405, 308] width 67 height 27
type input "140"
click at [382, 476] on input "Create without photos" at bounding box center [377, 481] width 25 height 25
checkbox input "true"
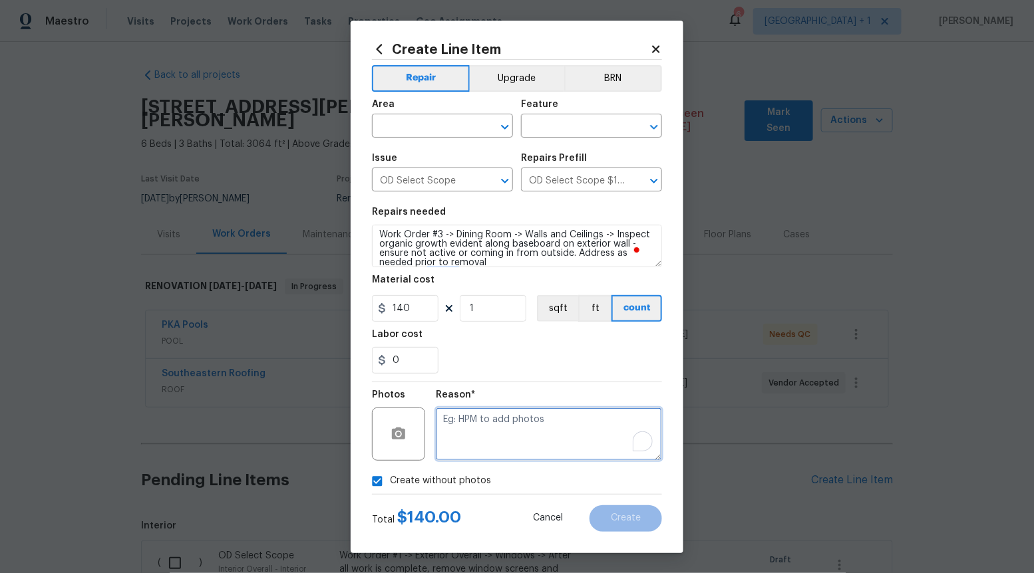
click at [497, 439] on textarea "To enrich screen reader interactions, please activate Accessibility in Grammarl…" at bounding box center [549, 434] width 226 height 53
click at [499, 136] on div "​" at bounding box center [442, 127] width 141 height 21
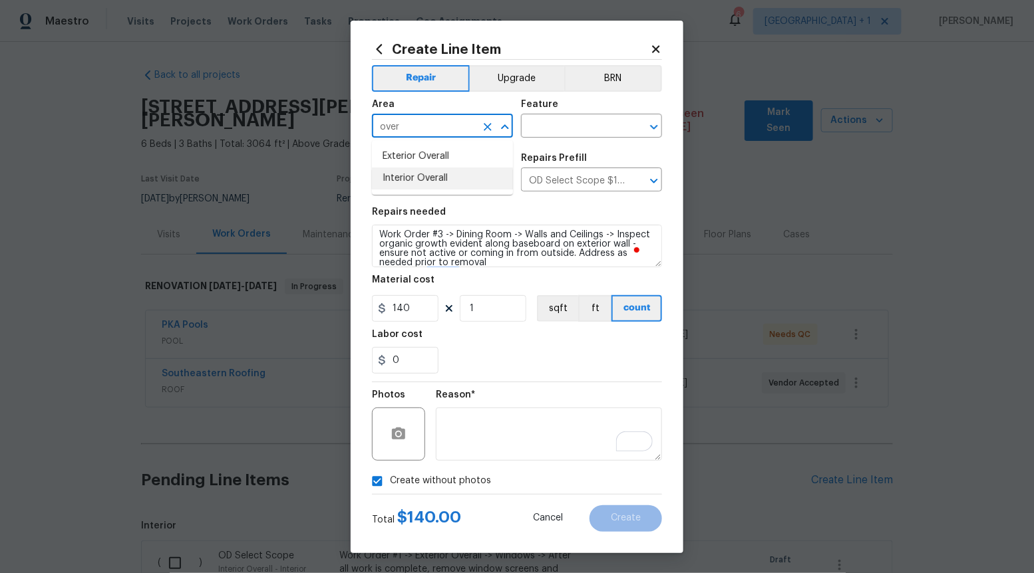
click at [440, 186] on li "Interior Overall" at bounding box center [442, 179] width 141 height 22
type input "Interior Overall"
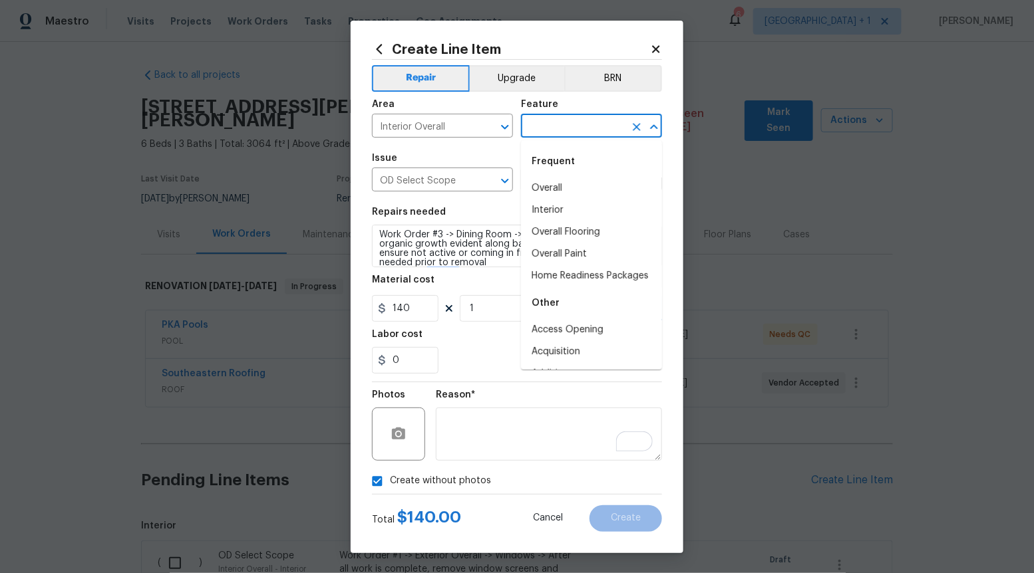
click at [600, 120] on input "text" at bounding box center [573, 127] width 104 height 21
click at [569, 185] on li "Overall" at bounding box center [591, 189] width 141 height 22
type input "Overall"
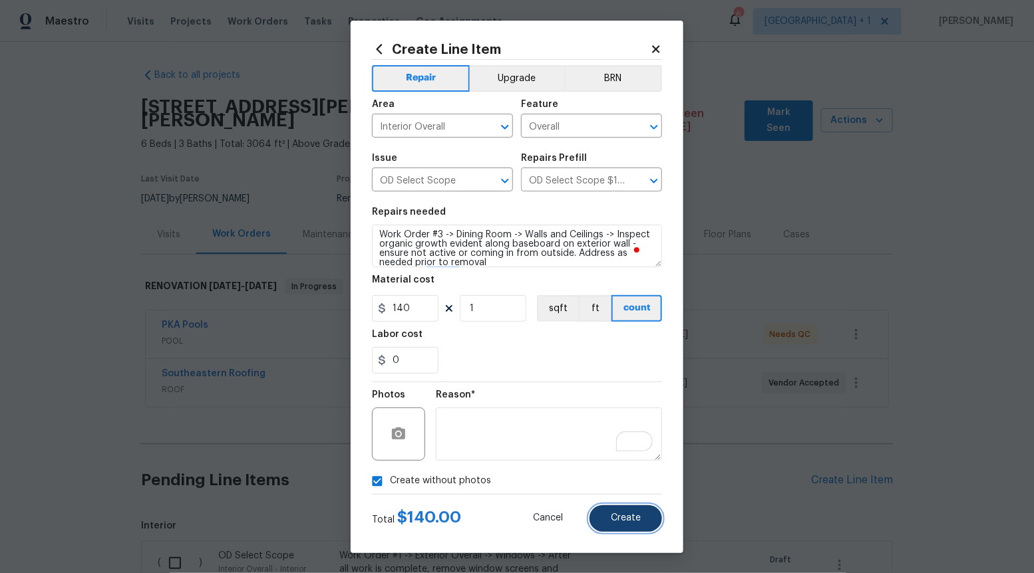
click at [620, 523] on span "Create" at bounding box center [626, 519] width 30 height 10
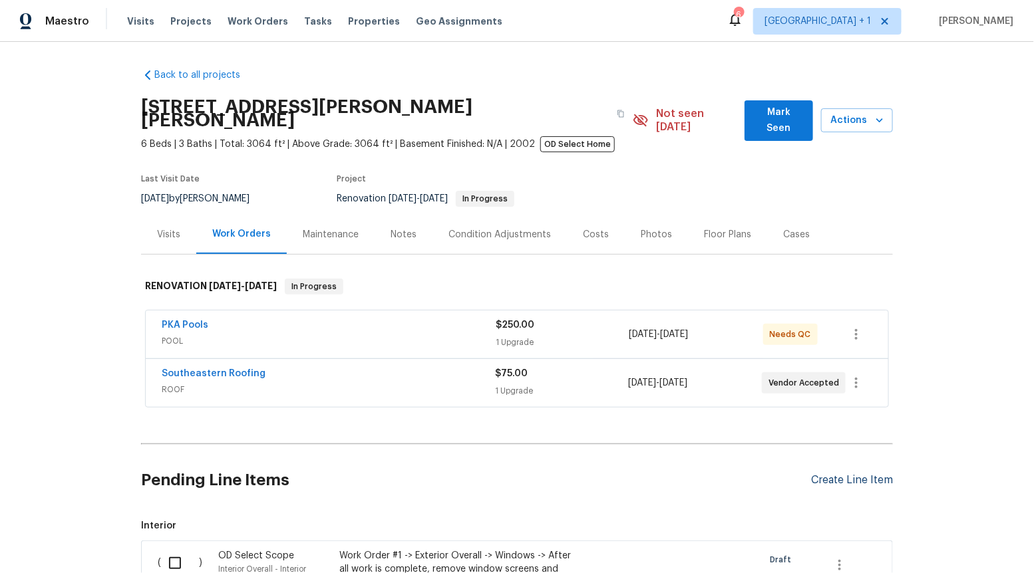
click at [833, 474] on div "Create Line Item" at bounding box center [852, 480] width 82 height 13
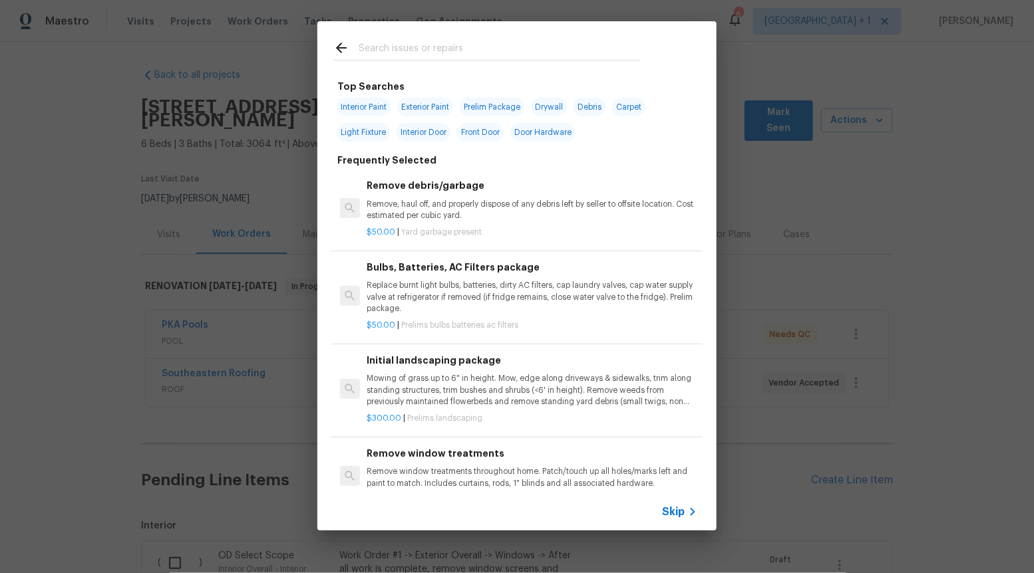
click at [673, 510] on span "Skip" at bounding box center [673, 512] width 23 height 13
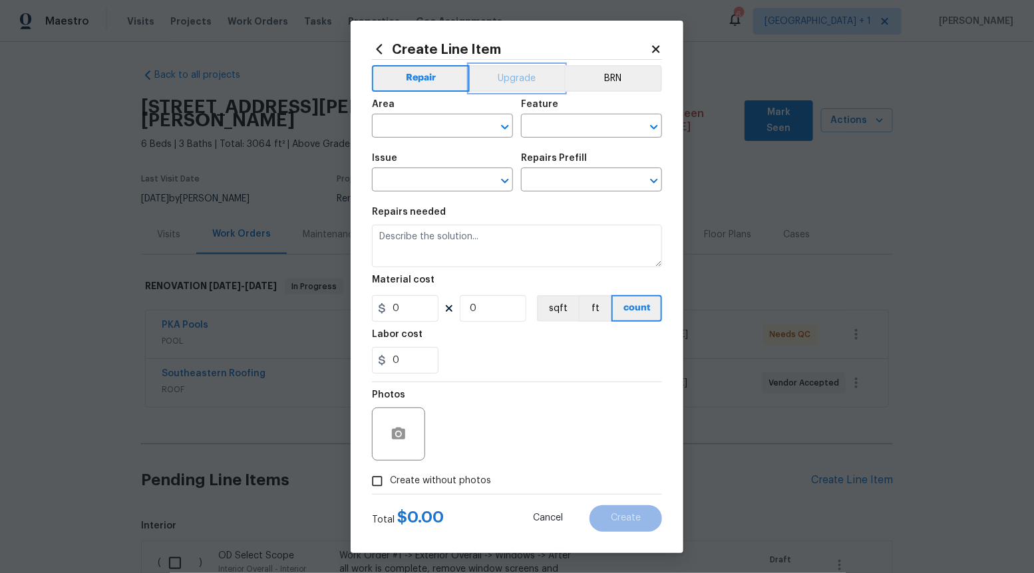
click at [532, 76] on button "Upgrade" at bounding box center [517, 78] width 95 height 27
click at [503, 178] on icon "Open" at bounding box center [505, 181] width 16 height 16
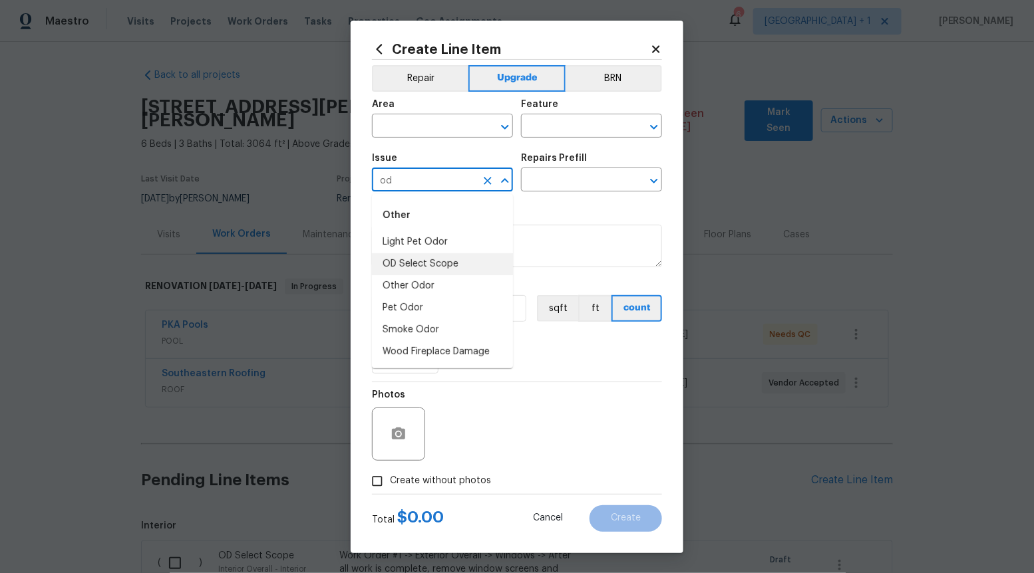
click at [448, 255] on li "OD Select Scope" at bounding box center [442, 264] width 141 height 22
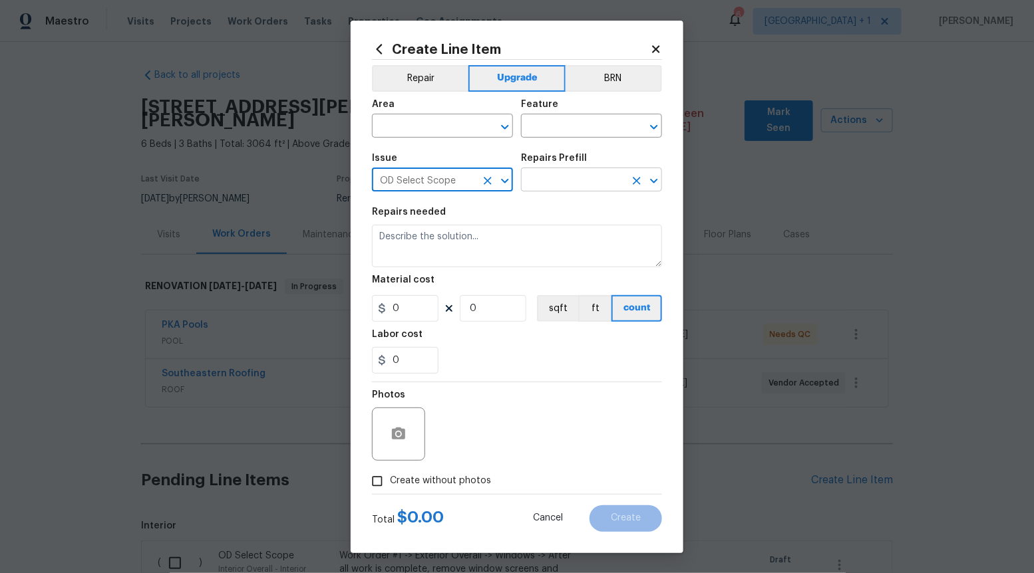
type input "OD Select Scope"
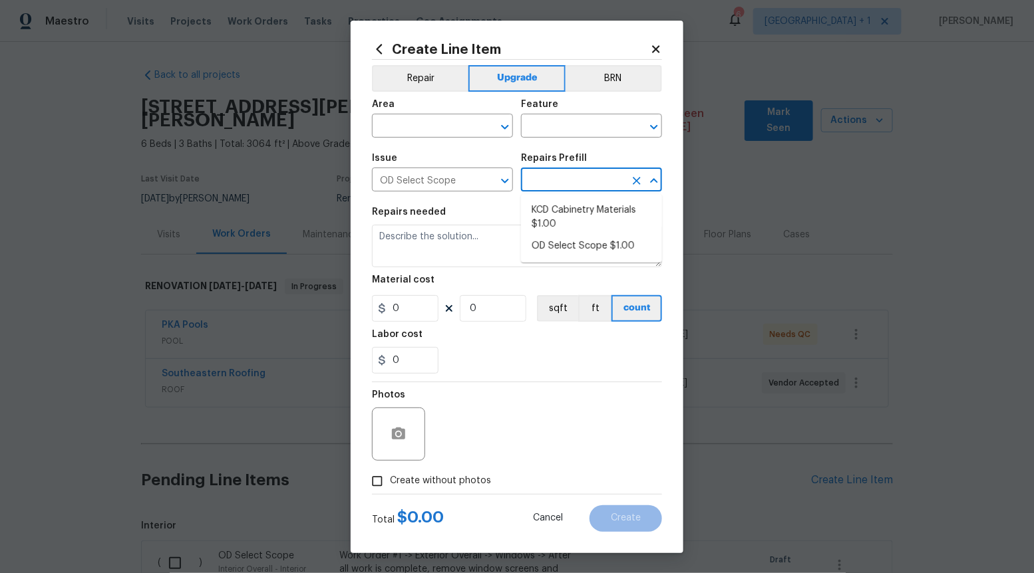
click at [583, 173] on input "text" at bounding box center [573, 181] width 104 height 21
click at [567, 245] on li "OD Select Scope $1.00" at bounding box center [591, 246] width 141 height 22
type input "OD Select Scope $1.00"
type textarea "Refer to the agreed upon scope document for further details."
type input "1"
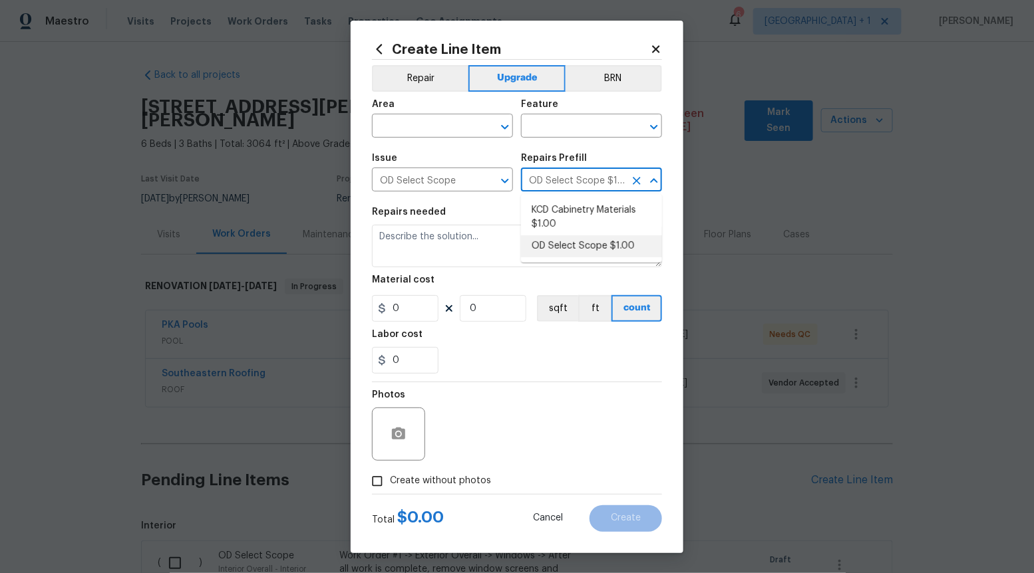
type input "1"
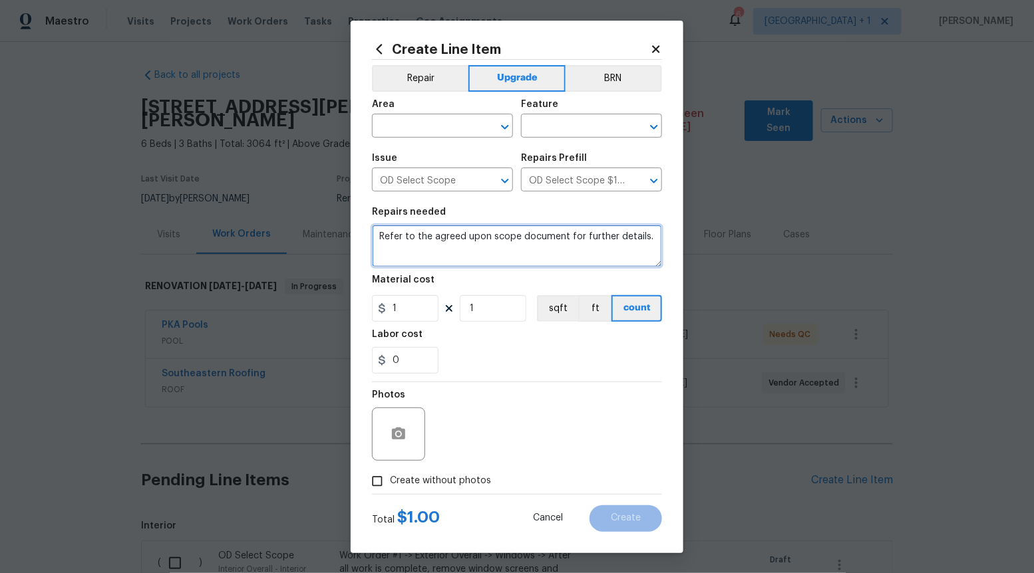
click at [567, 245] on textarea "Refer to the agreed upon scope document for further details." at bounding box center [517, 246] width 290 height 43
paste textarea "Work Order #3 -> Dining Nook -> Lighting -> Install flush mount light"
type textarea "Work Order #3 -> Dining Nook -> Lighting -> Install flush mount light"
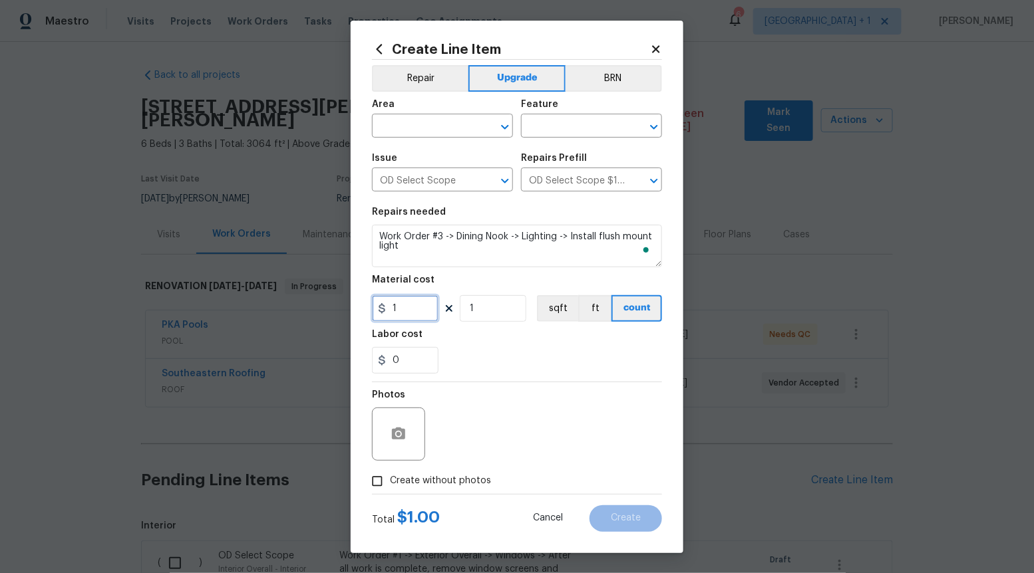
click at [428, 313] on input "1" at bounding box center [405, 308] width 67 height 27
type input "85"
click at [390, 484] on input "Create without photos" at bounding box center [377, 481] width 25 height 25
checkbox input "true"
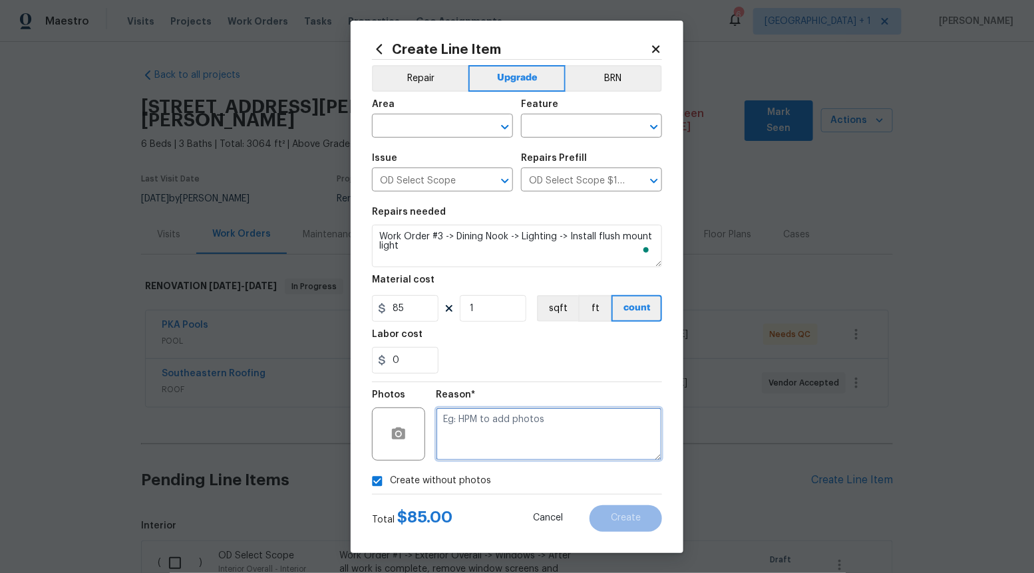
click at [495, 430] on textarea at bounding box center [549, 434] width 226 height 53
click at [500, 127] on icon "Open" at bounding box center [505, 127] width 16 height 16
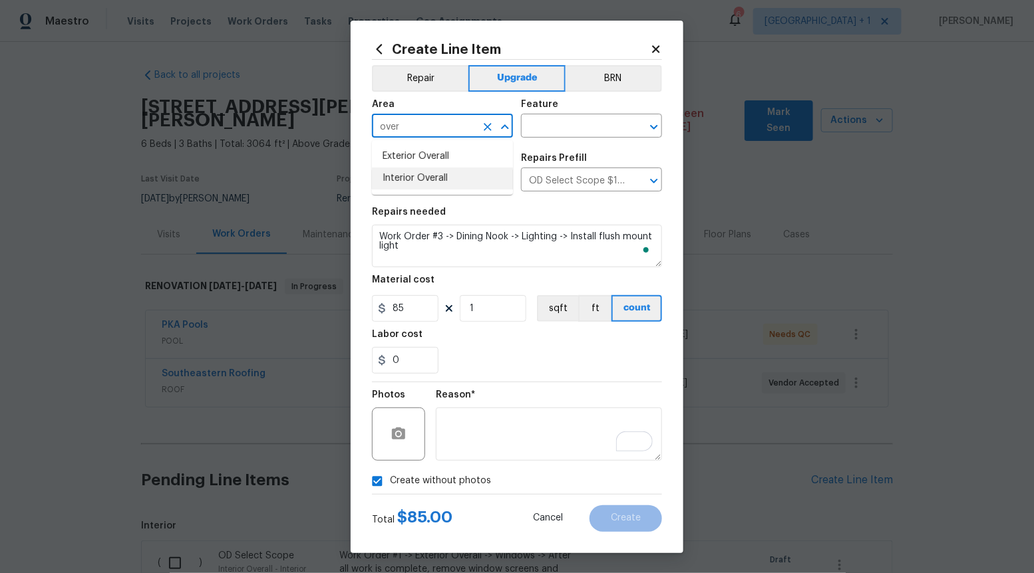
click at [436, 178] on li "Interior Overall" at bounding box center [442, 179] width 141 height 22
type input "Interior Overall"
click at [603, 126] on input "text" at bounding box center [573, 127] width 104 height 21
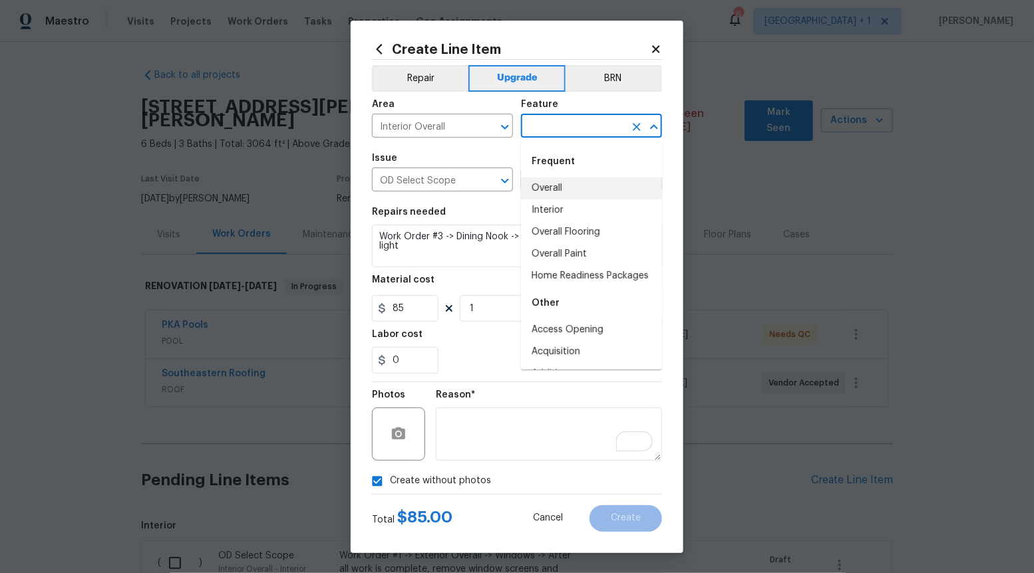
click at [576, 182] on li "Overall" at bounding box center [591, 189] width 141 height 22
type input "Overall"
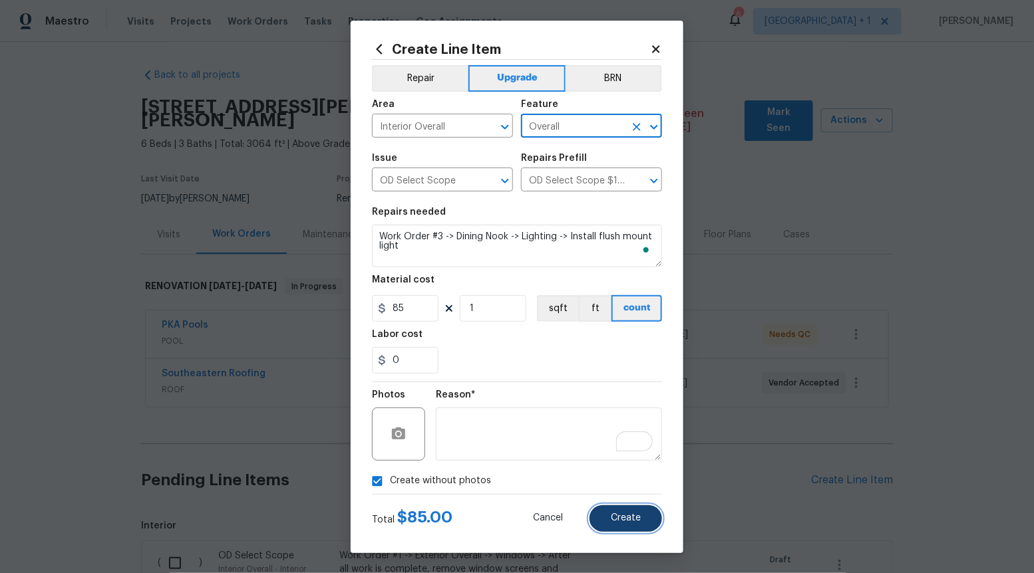
click at [631, 517] on span "Create" at bounding box center [626, 519] width 30 height 10
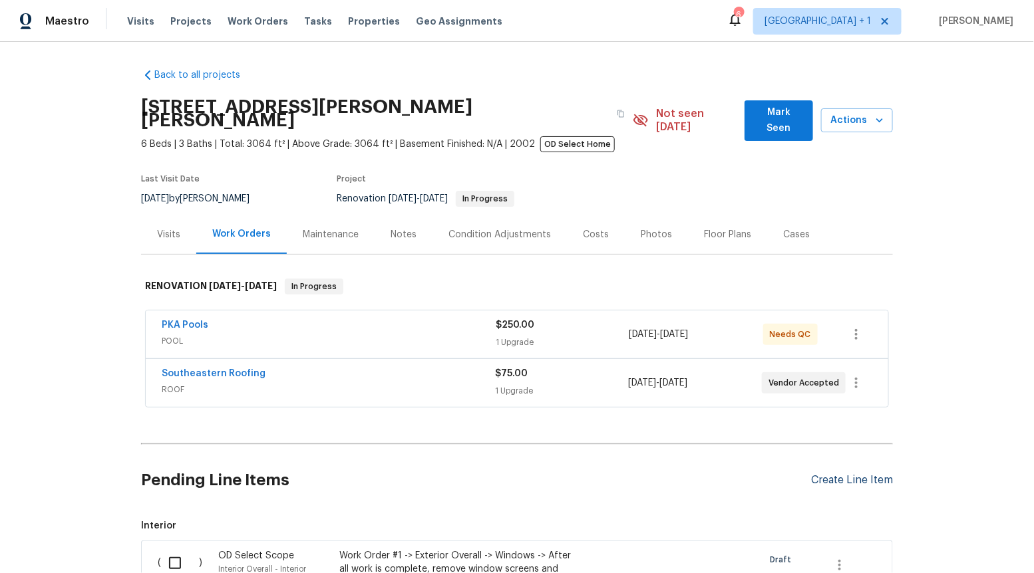
click at [832, 474] on div "Create Line Item" at bounding box center [852, 480] width 82 height 13
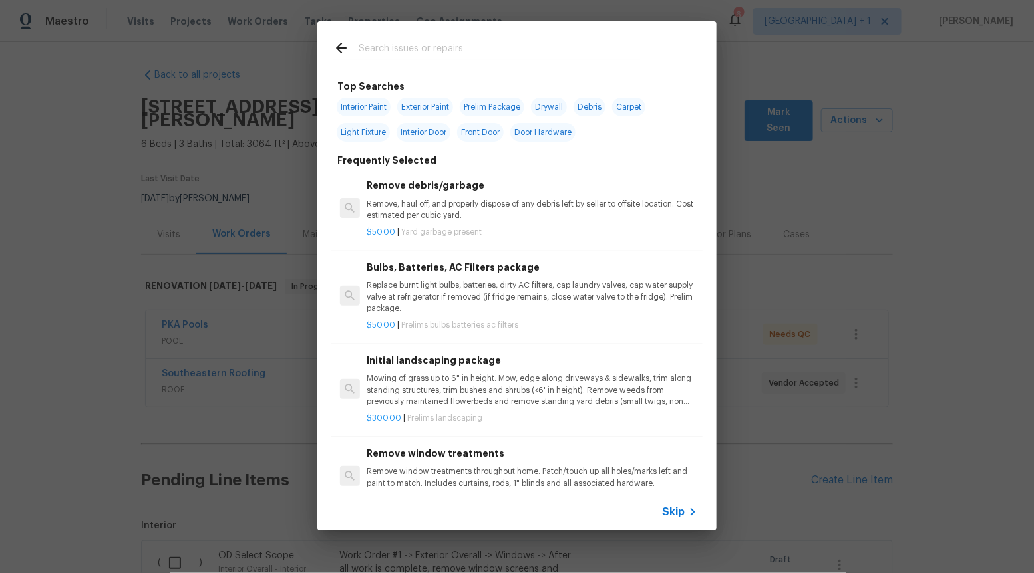
click at [678, 513] on span "Skip" at bounding box center [673, 512] width 23 height 13
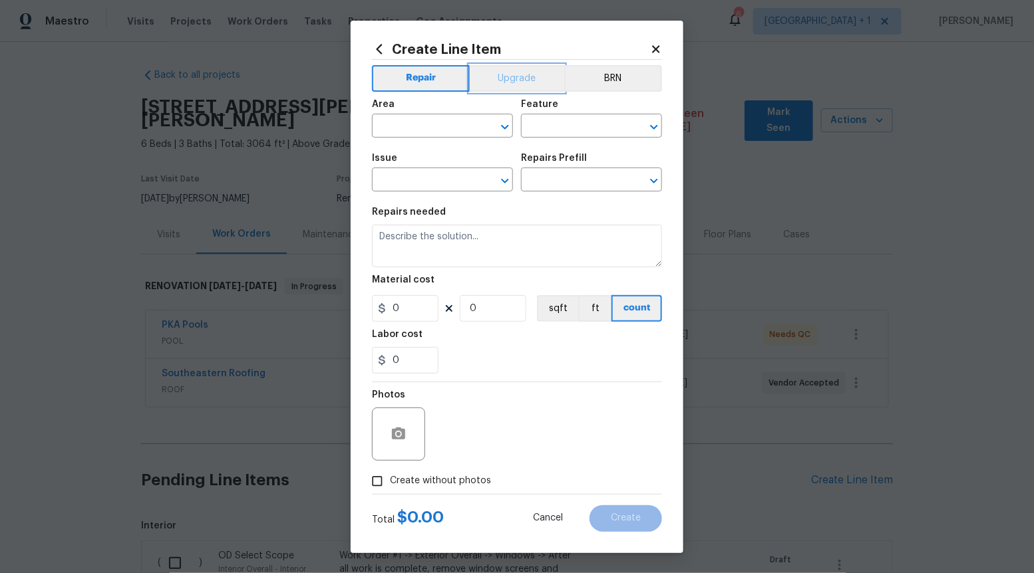
click at [524, 72] on button "Upgrade" at bounding box center [517, 78] width 95 height 27
click at [504, 178] on icon "Open" at bounding box center [505, 181] width 16 height 16
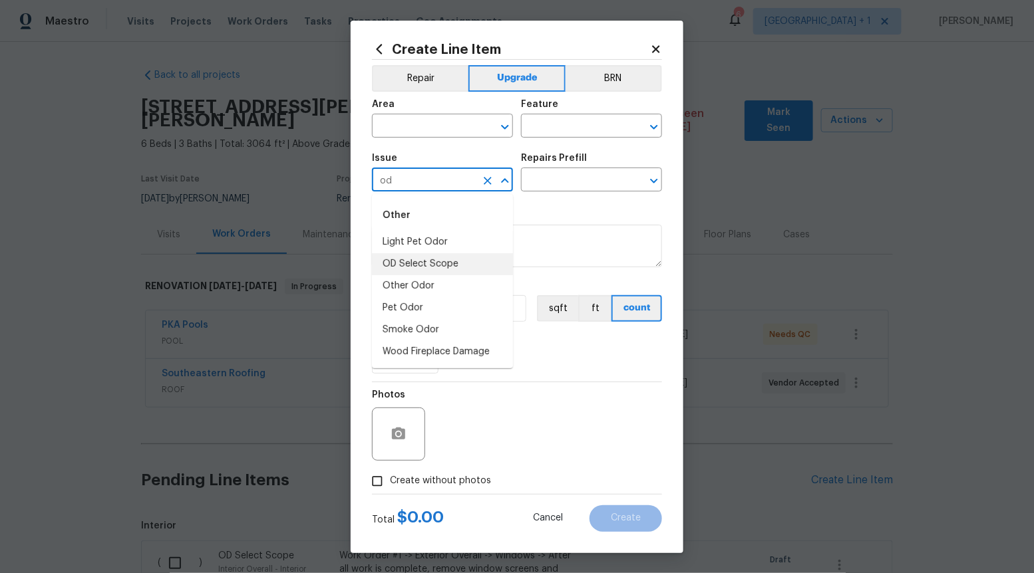
click at [446, 266] on li "OD Select Scope" at bounding box center [442, 264] width 141 height 22
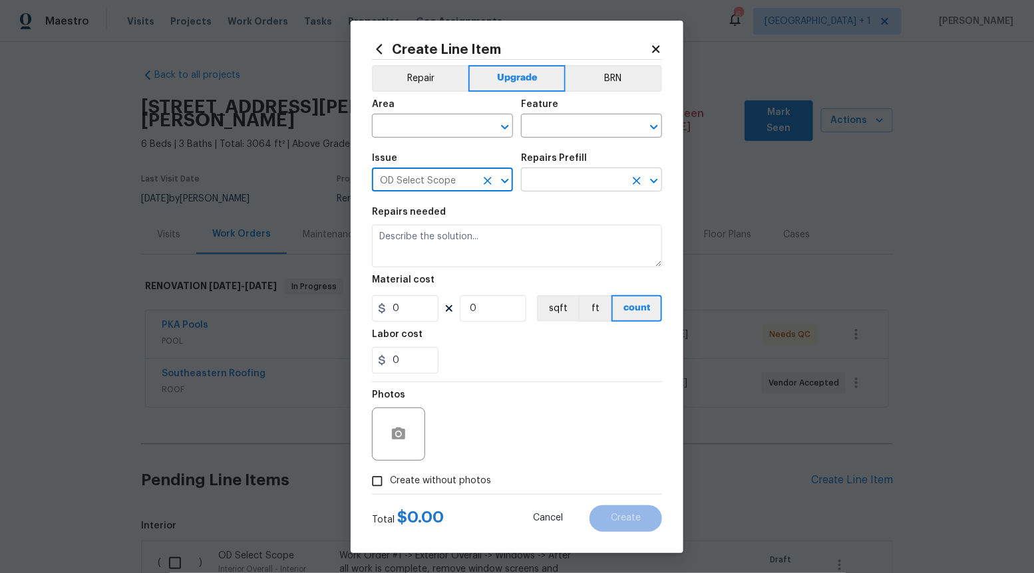
type input "OD Select Scope"
click at [577, 178] on input "text" at bounding box center [573, 181] width 104 height 21
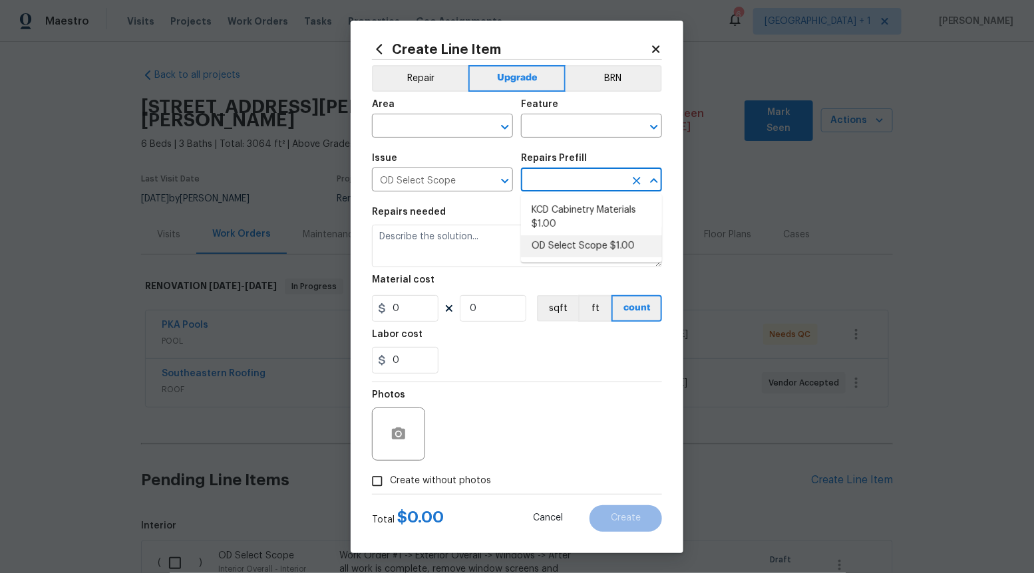
click at [569, 246] on li "OD Select Scope $1.00" at bounding box center [591, 246] width 141 height 22
type input "OD Select Scope $1.00"
type textarea "Refer to the agreed upon scope document for further details."
type input "1"
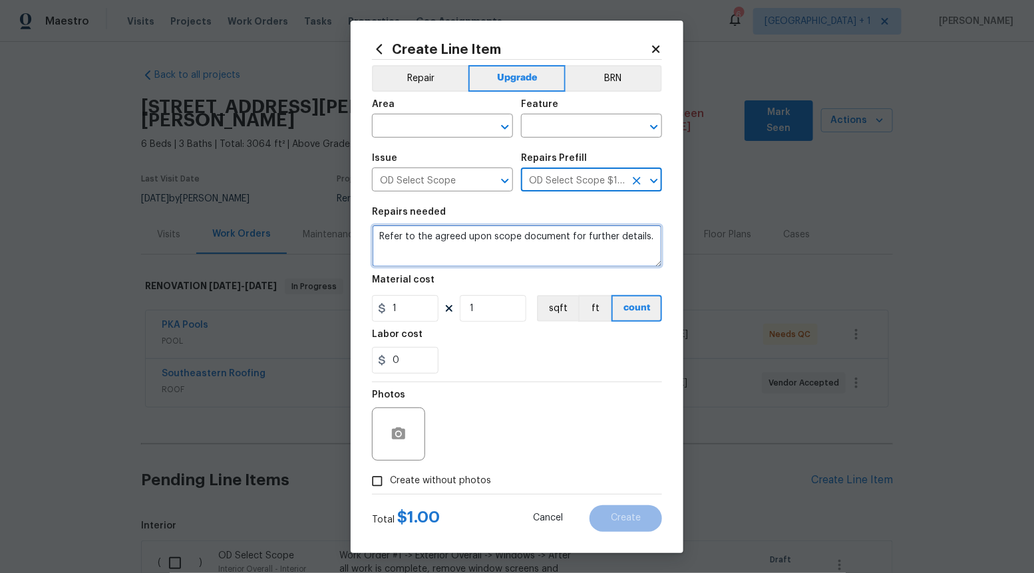
click at [569, 246] on textarea "Refer to the agreed upon scope document for further details." at bounding box center [517, 246] width 290 height 43
paste textarea "Work Order #3 -> Living Room -> Walls and Ceilings -> Demo all cables within bu…"
type textarea "Work Order #3 -> Living Room -> Walls and Ceilings -> Demo all cables within bu…"
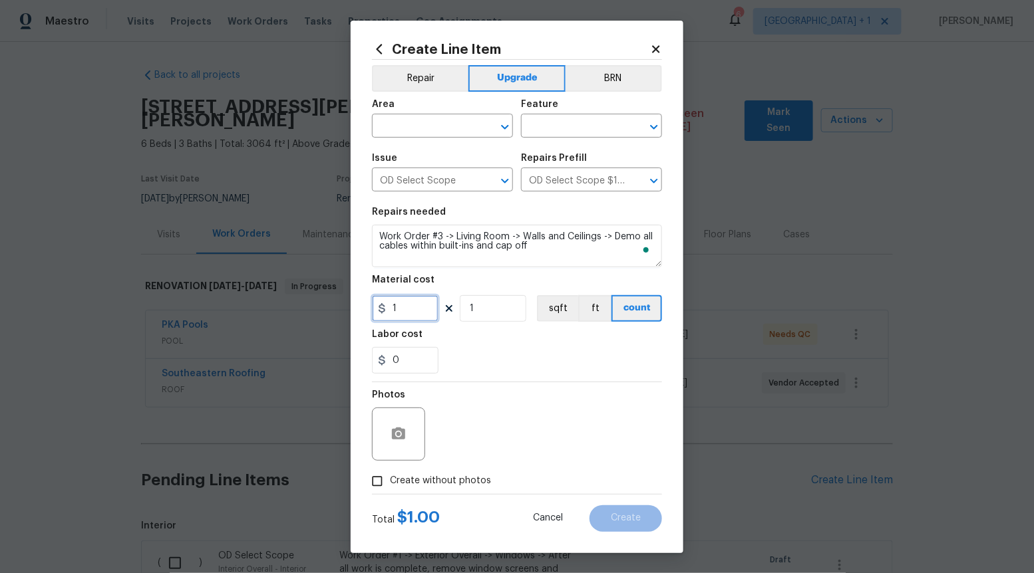
click at [429, 312] on input "1" at bounding box center [405, 308] width 67 height 27
type input "30"
click at [382, 471] on input "Create without photos" at bounding box center [377, 481] width 25 height 25
checkbox input "true"
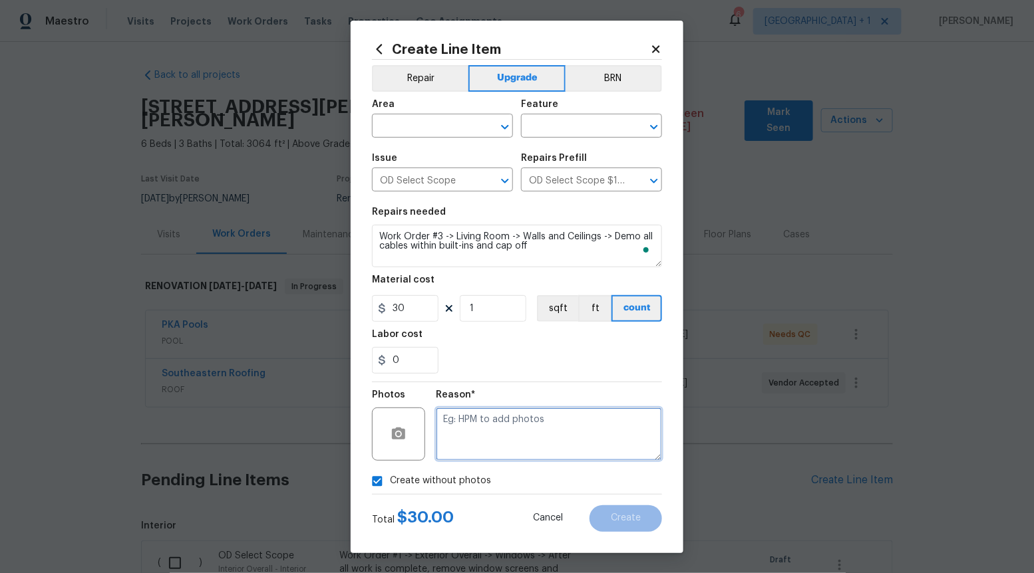
click at [501, 413] on textarea at bounding box center [549, 434] width 226 height 53
click at [504, 127] on icon "Open" at bounding box center [504, 127] width 7 height 5
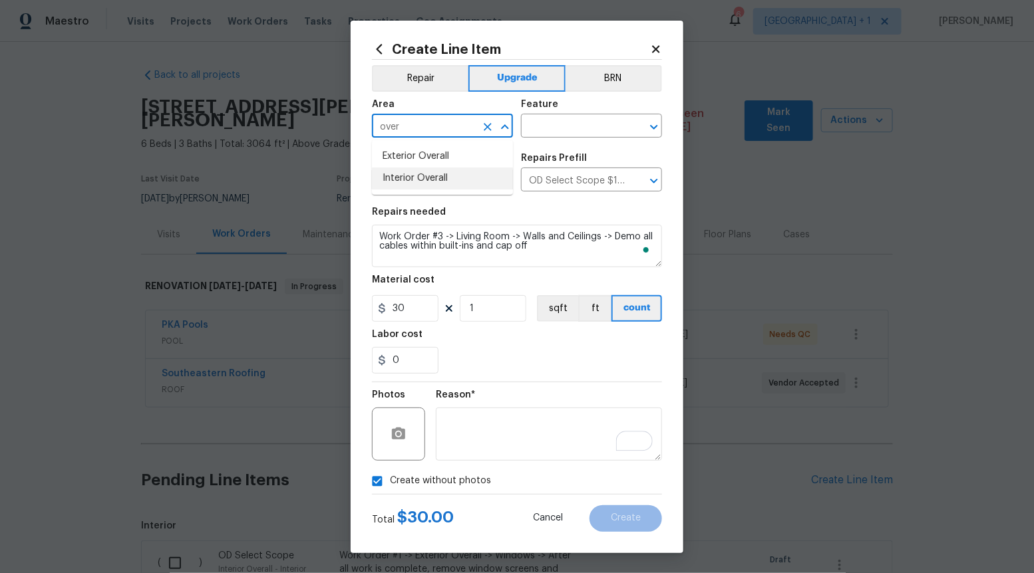
click at [456, 170] on li "Interior Overall" at bounding box center [442, 179] width 141 height 22
type input "Interior Overall"
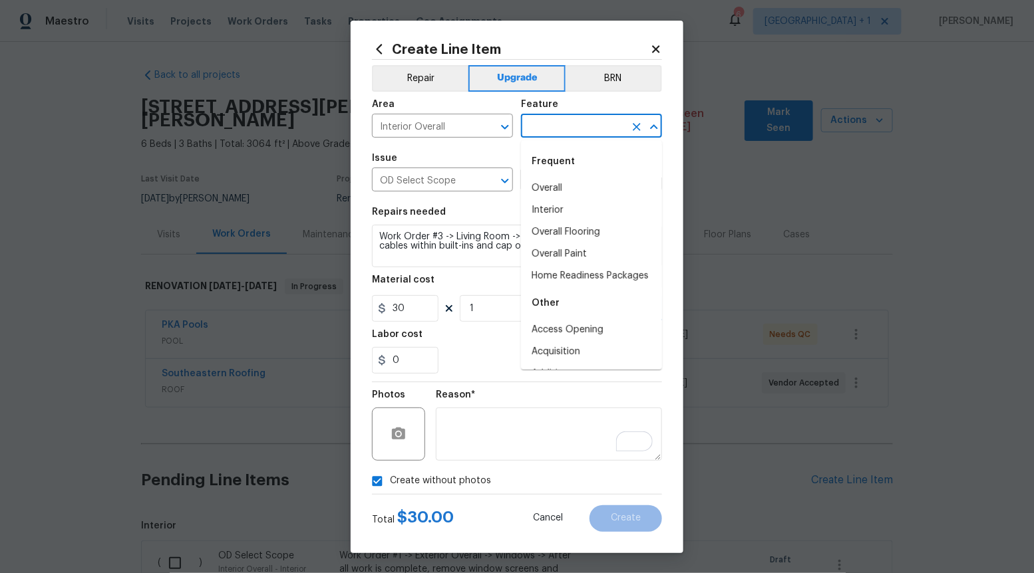
click at [591, 124] on input "text" at bounding box center [573, 127] width 104 height 21
click at [570, 188] on li "Overall" at bounding box center [591, 189] width 141 height 22
type input "Overall"
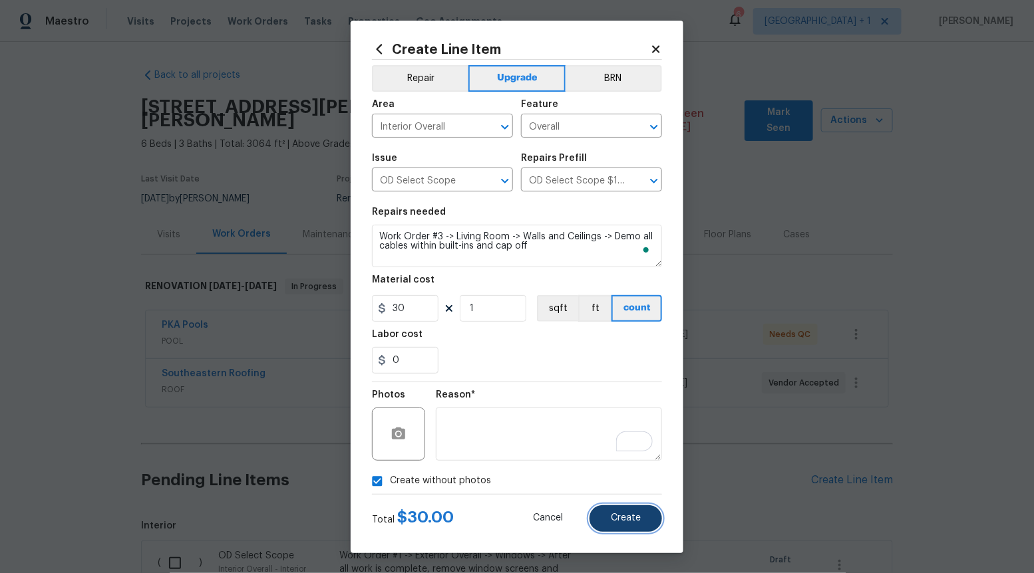
click at [624, 514] on span "Create" at bounding box center [626, 519] width 30 height 10
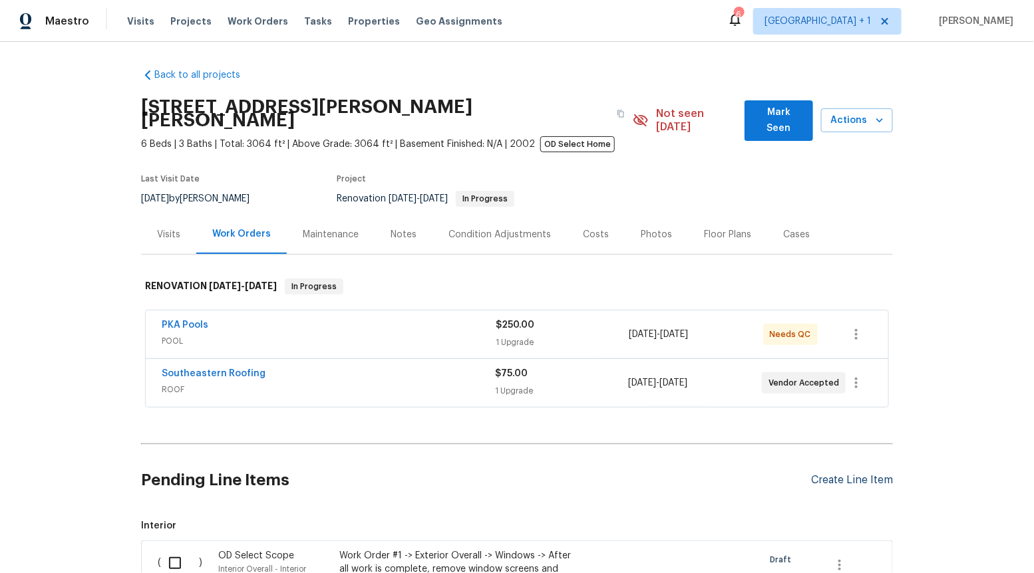
click at [861, 474] on div "Create Line Item" at bounding box center [852, 480] width 82 height 13
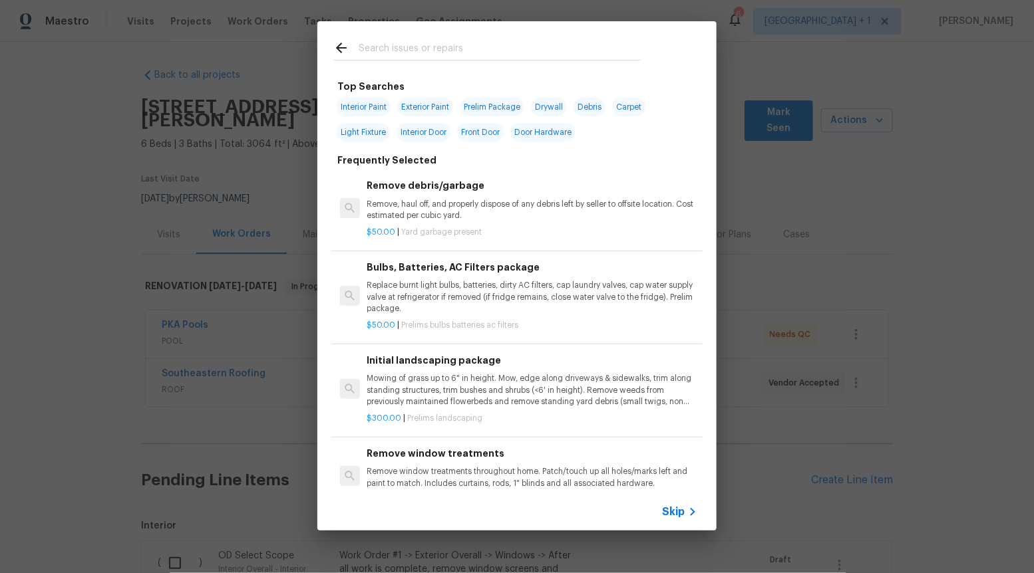
click at [677, 510] on span "Skip" at bounding box center [673, 512] width 23 height 13
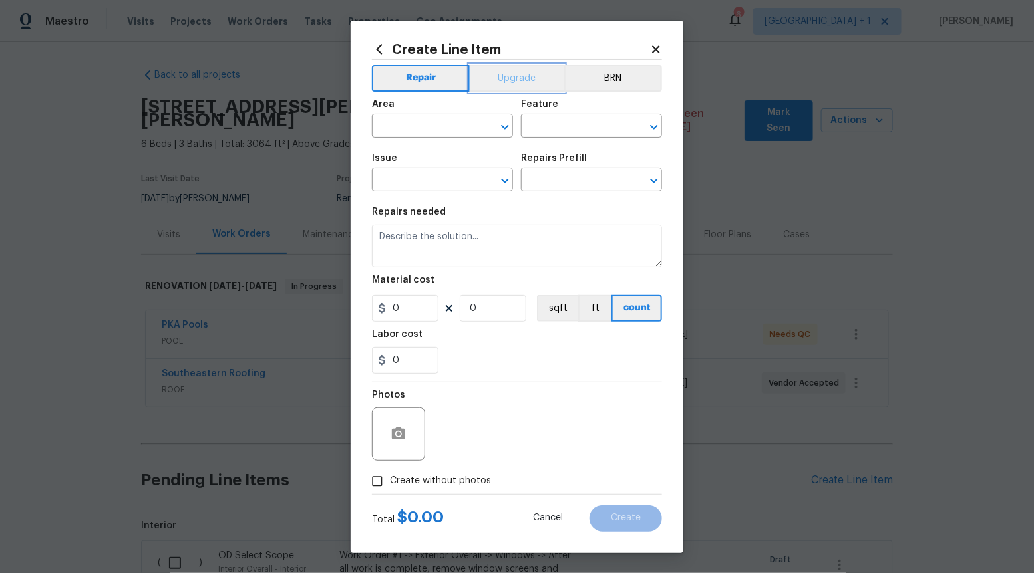
click at [502, 89] on button "Upgrade" at bounding box center [517, 78] width 95 height 27
click at [502, 181] on icon "Open" at bounding box center [505, 181] width 16 height 16
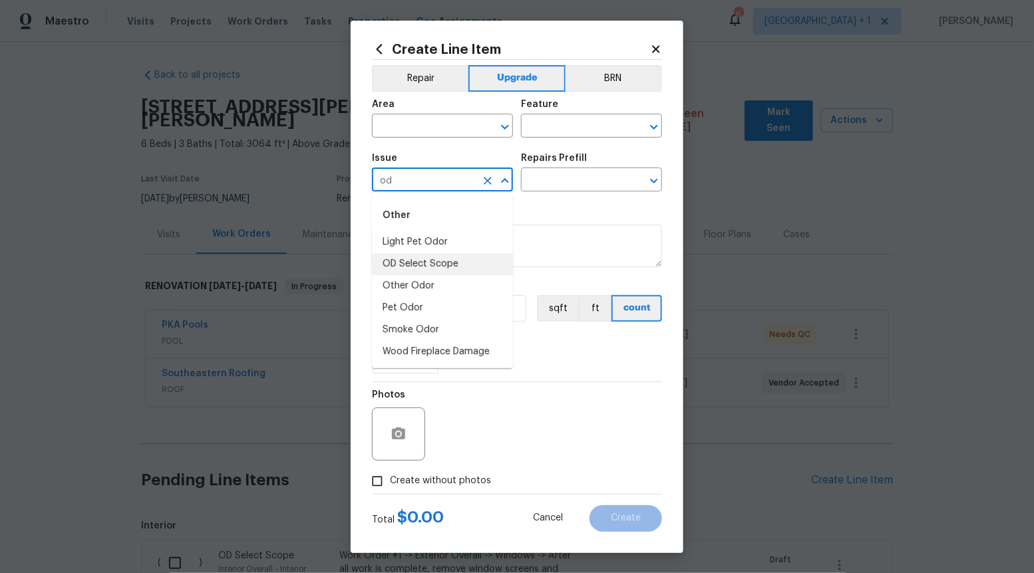
click at [468, 259] on li "OD Select Scope" at bounding box center [442, 264] width 141 height 22
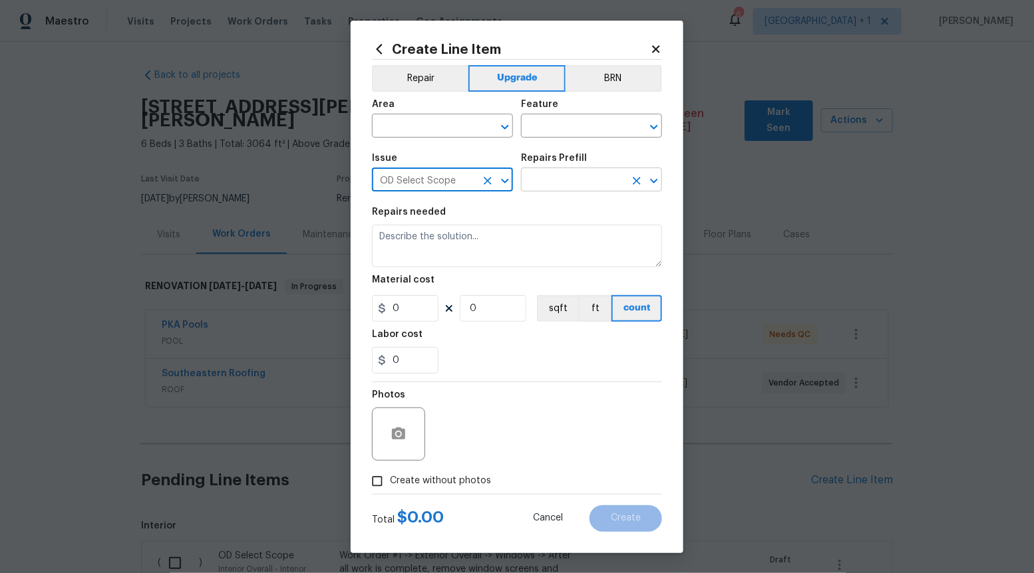
type input "OD Select Scope"
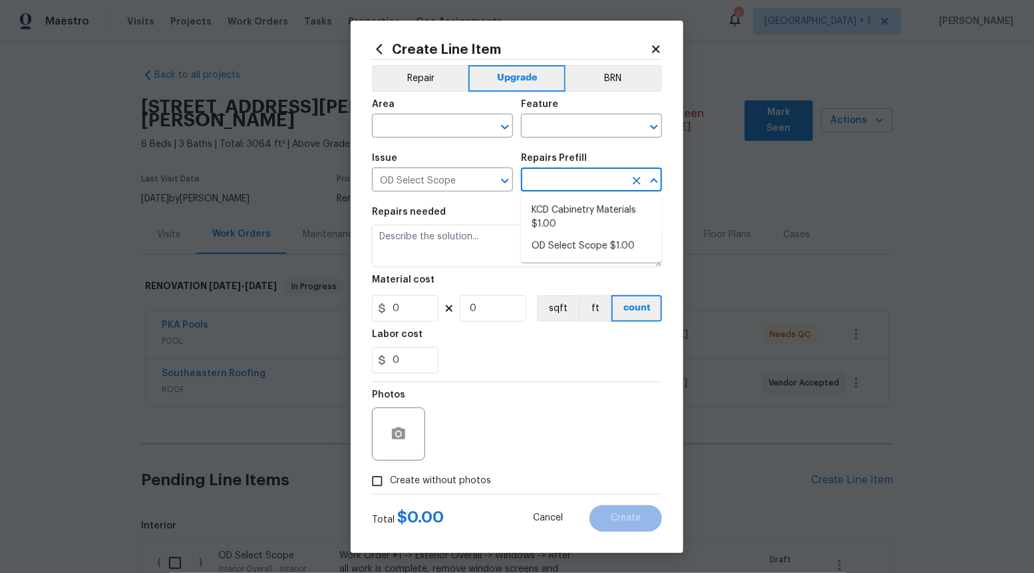
click at [571, 186] on input "text" at bounding box center [573, 181] width 104 height 21
click at [571, 253] on li "OD Select Scope $1.00" at bounding box center [591, 246] width 141 height 22
type input "OD Select Scope $1.00"
type textarea "Refer to the agreed upon scope document for further details."
type input "1"
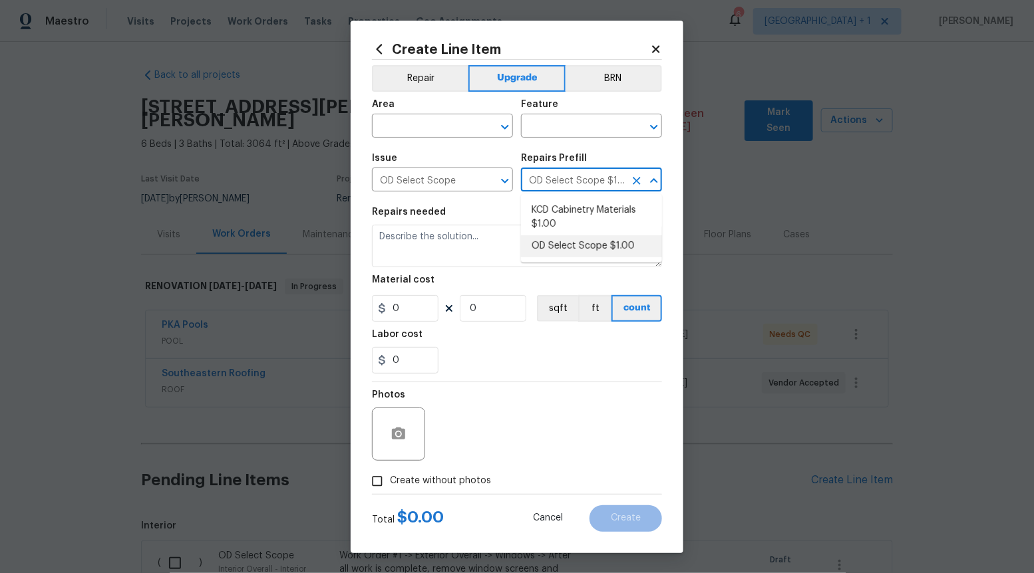
type input "1"
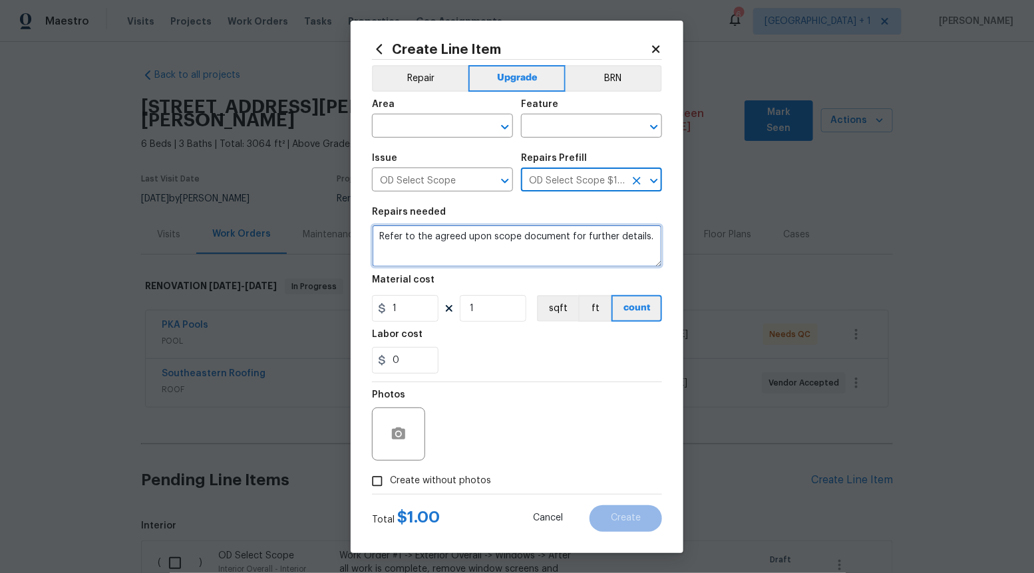
click at [571, 253] on textarea "Refer to the agreed upon scope document for further details." at bounding box center [517, 246] width 290 height 43
paste textarea "Work Order #3 -> Living Room -> Lighting -> Install ceiling fan"
type textarea "Work Order #3 -> Living Room -> Lighting -> Install ceiling fan"
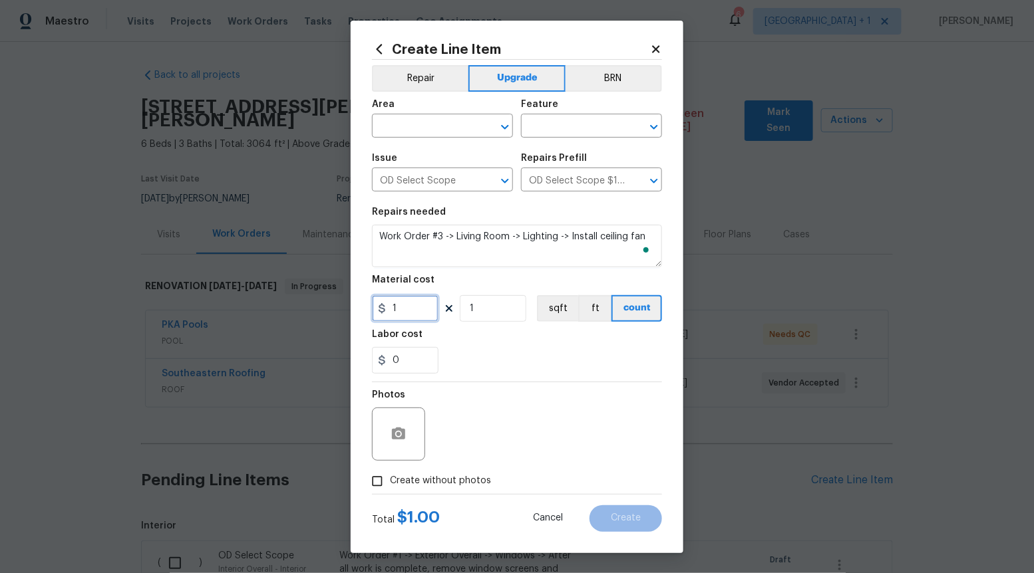
click at [412, 317] on input "1" at bounding box center [405, 308] width 67 height 27
type input "225"
click at [381, 487] on input "Create without photos" at bounding box center [377, 481] width 25 height 25
checkbox input "true"
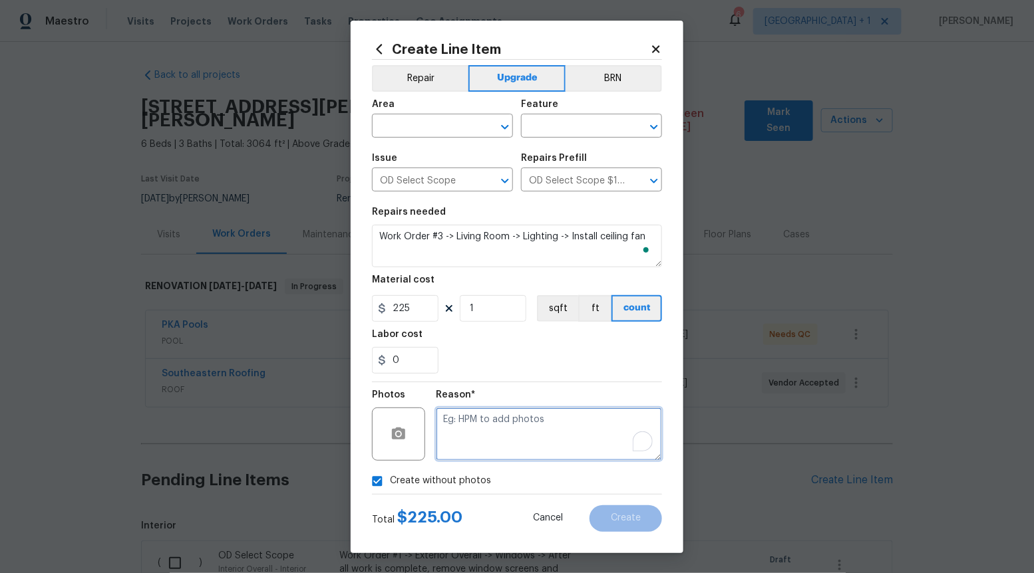
click at [504, 427] on textarea "To enrich screen reader interactions, please activate Accessibility in Grammarl…" at bounding box center [549, 434] width 226 height 53
click at [503, 130] on icon "Open" at bounding box center [505, 127] width 16 height 16
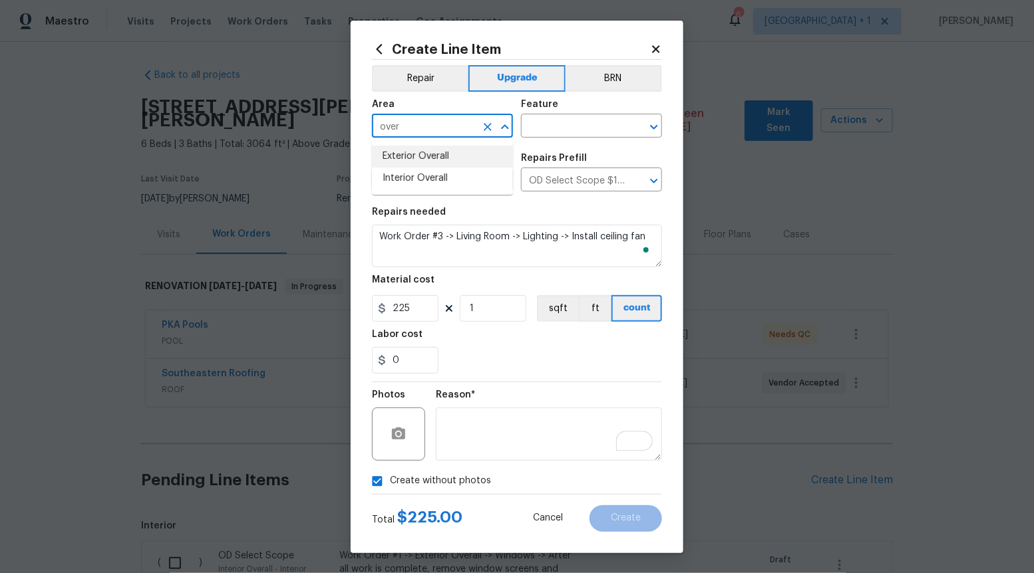
click at [480, 175] on li "Interior Overall" at bounding box center [442, 179] width 141 height 22
type input "Interior Overall"
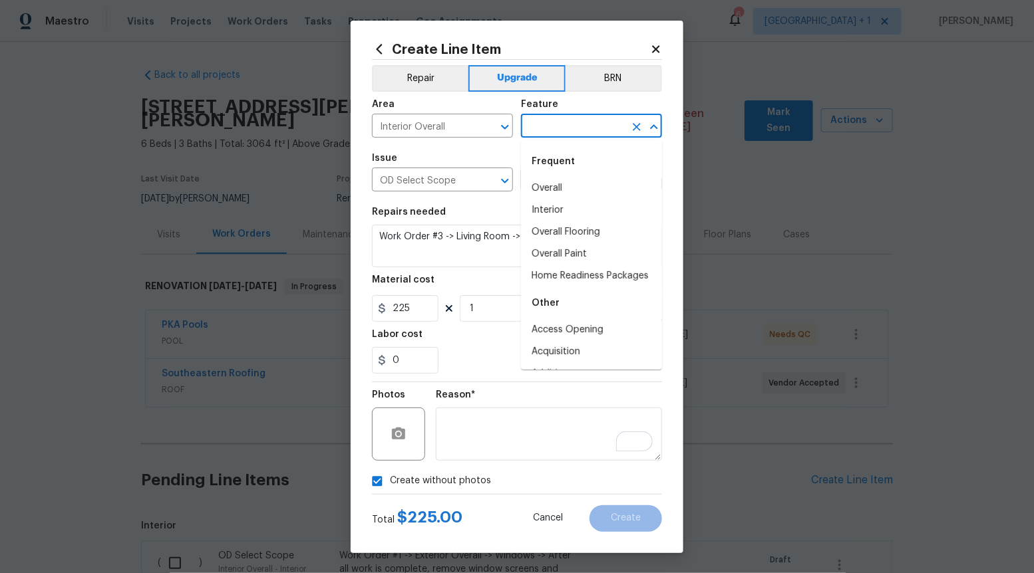
click at [581, 120] on input "text" at bounding box center [573, 127] width 104 height 21
click at [569, 188] on li "Overall" at bounding box center [591, 189] width 141 height 22
type input "Overall"
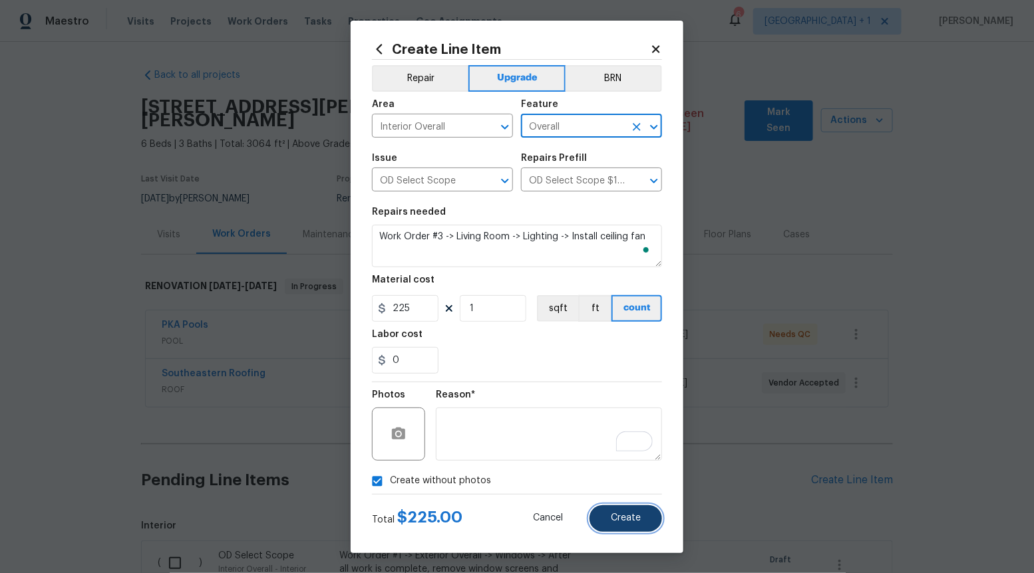
click at [630, 514] on span "Create" at bounding box center [626, 519] width 30 height 10
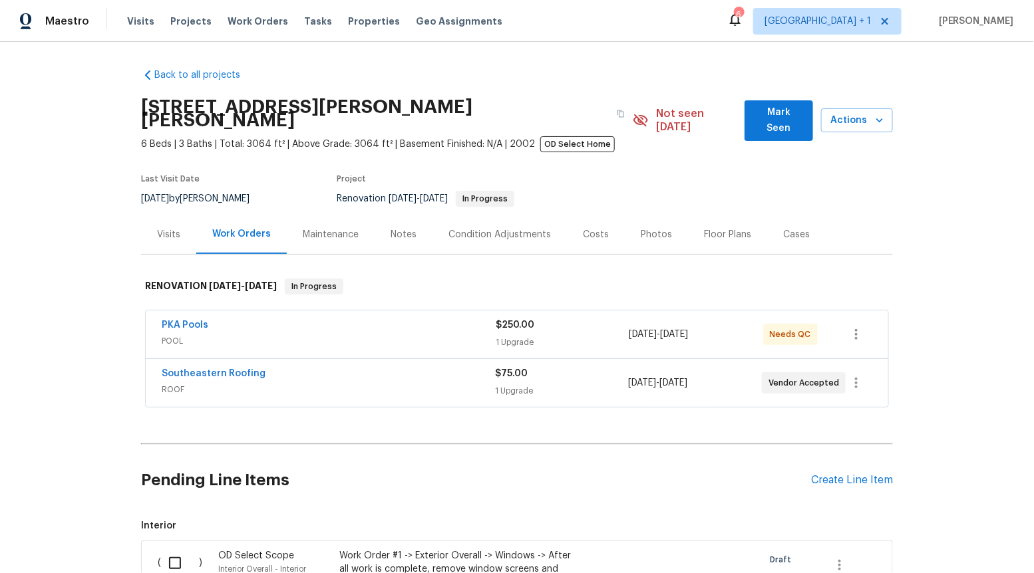
click at [820, 474] on div "Create Line Item" at bounding box center [852, 480] width 82 height 13
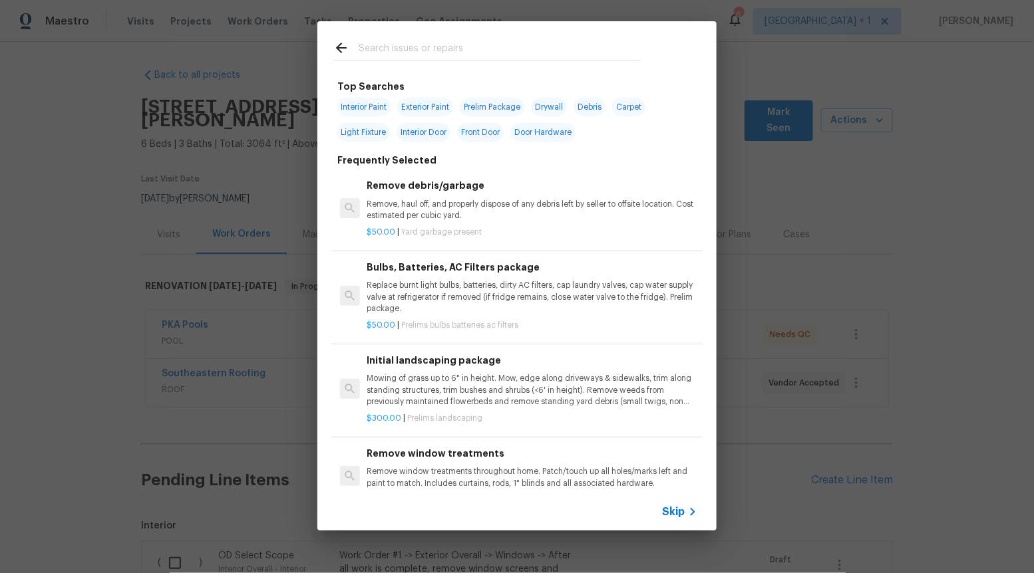
click at [672, 522] on div "Skip" at bounding box center [516, 512] width 399 height 37
click at [676, 512] on span "Skip" at bounding box center [673, 512] width 23 height 13
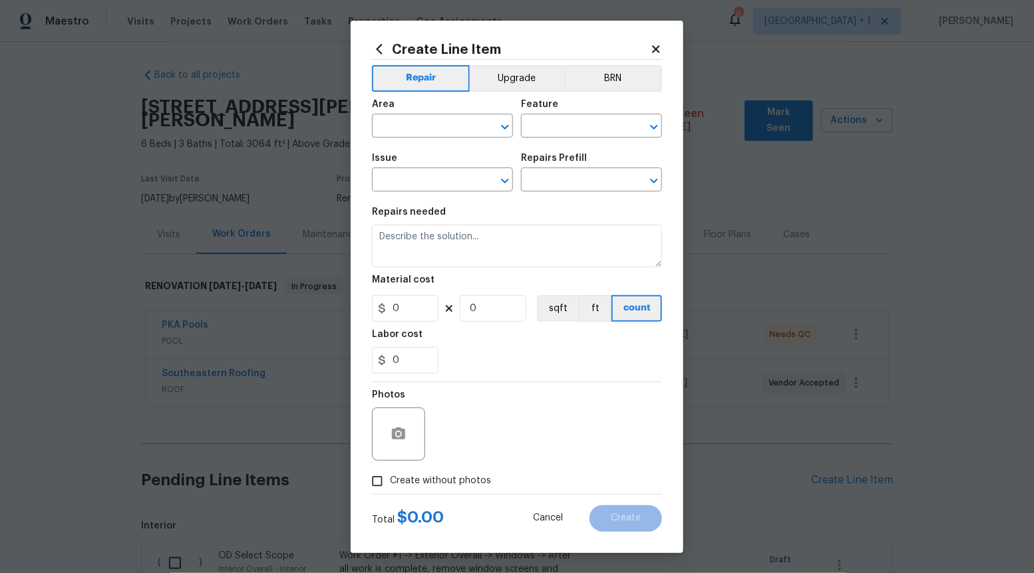
click at [506, 64] on div "Repair Upgrade BRN Area ​ Feature ​ Issue ​ Repairs Prefill ​ Repairs needed Ma…" at bounding box center [517, 277] width 290 height 434
click at [507, 75] on button "Upgrade" at bounding box center [517, 78] width 95 height 27
click at [504, 178] on icon "Open" at bounding box center [505, 181] width 16 height 16
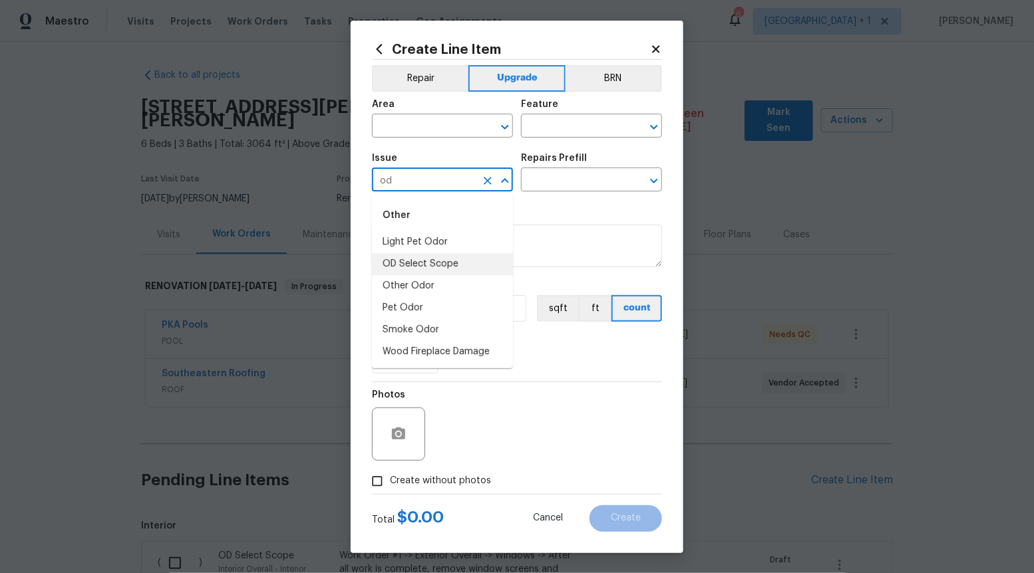
click at [440, 263] on li "OD Select Scope" at bounding box center [442, 264] width 141 height 22
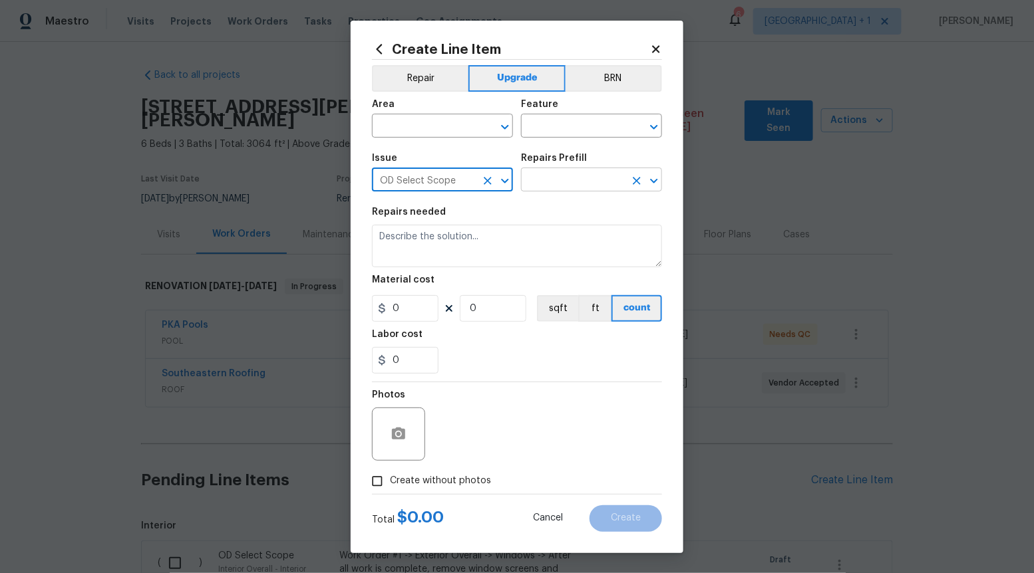
type input "OD Select Scope"
click at [565, 178] on input "text" at bounding box center [573, 181] width 104 height 21
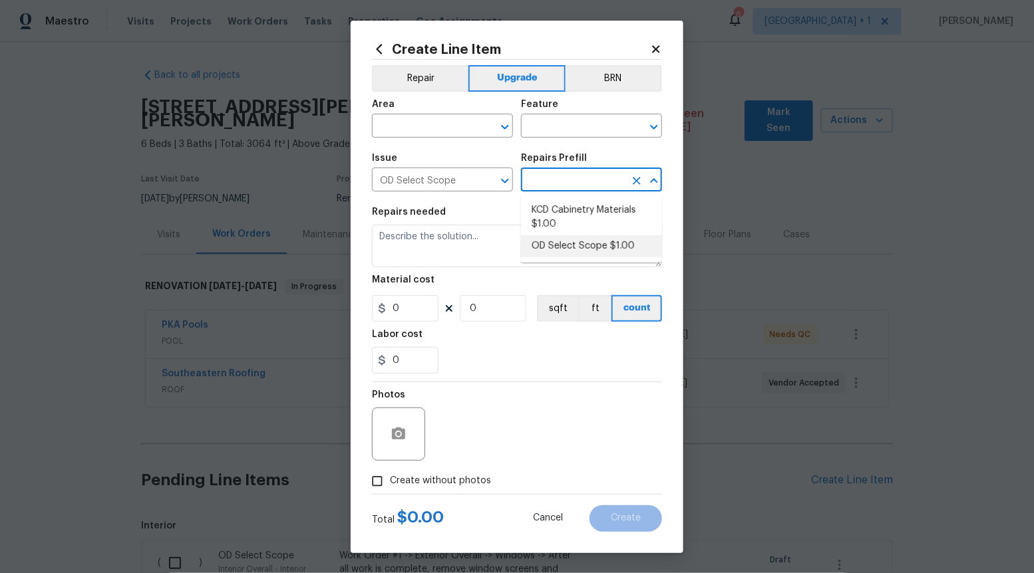
click at [563, 241] on li "OD Select Scope $1.00" at bounding box center [591, 246] width 141 height 22
type input "OD Select Scope $1.00"
type textarea "Refer to the agreed upon scope document for further details."
type input "1"
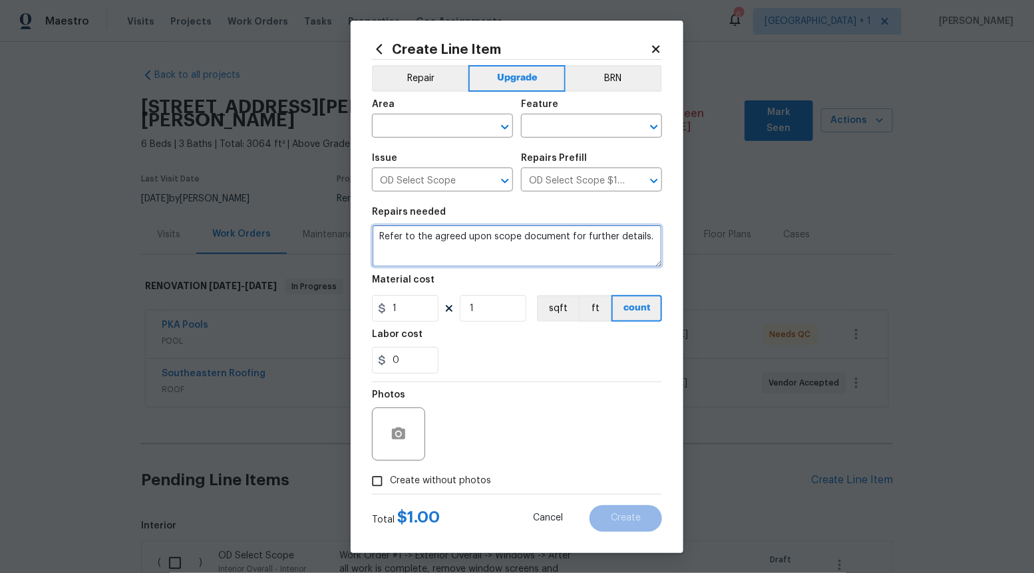
click at [563, 241] on textarea "Refer to the agreed upon scope document for further details." at bounding box center [517, 246] width 290 height 43
paste textarea "Work Order #3 -> Hallway -> Doorbell -> Replace doorbell chime"
type textarea "Work Order #3 -> Hallway -> Doorbell -> Replace doorbell chime"
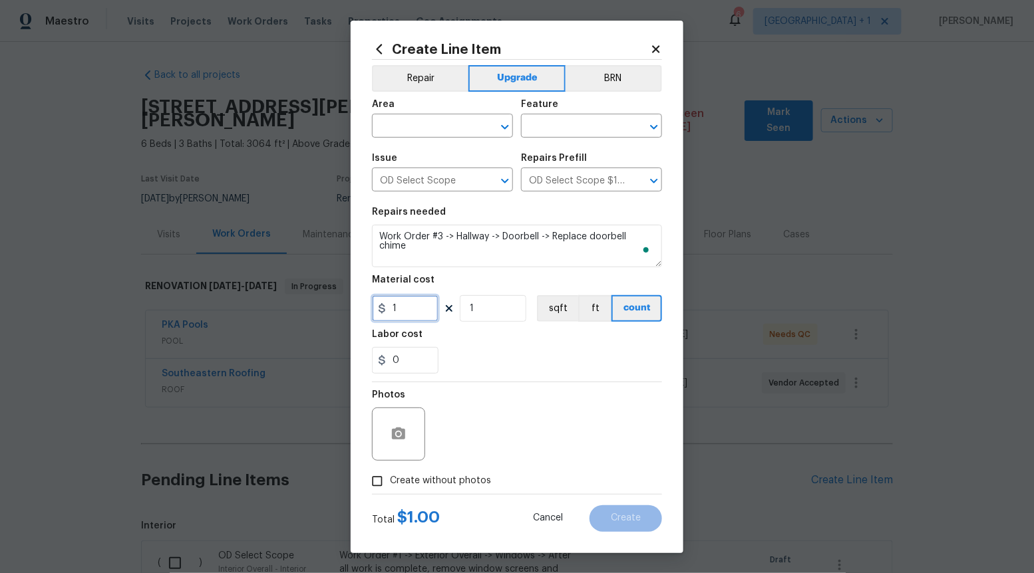
click at [425, 308] on input "1" at bounding box center [405, 308] width 67 height 27
type input "90"
click at [375, 486] on input "Create without photos" at bounding box center [377, 481] width 25 height 25
checkbox input "true"
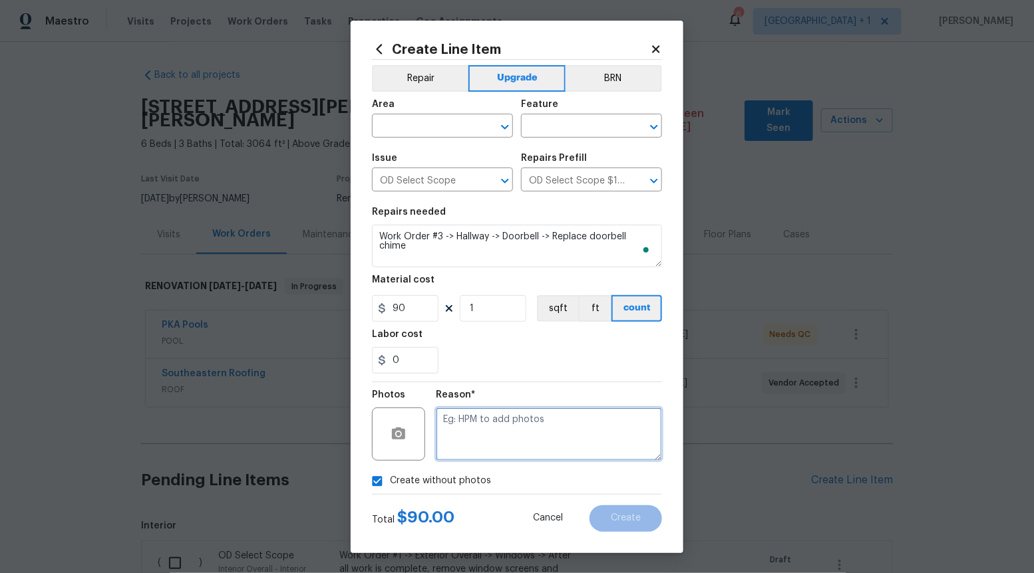
click at [568, 442] on textarea at bounding box center [549, 434] width 226 height 53
click at [505, 126] on icon "Open" at bounding box center [505, 127] width 16 height 16
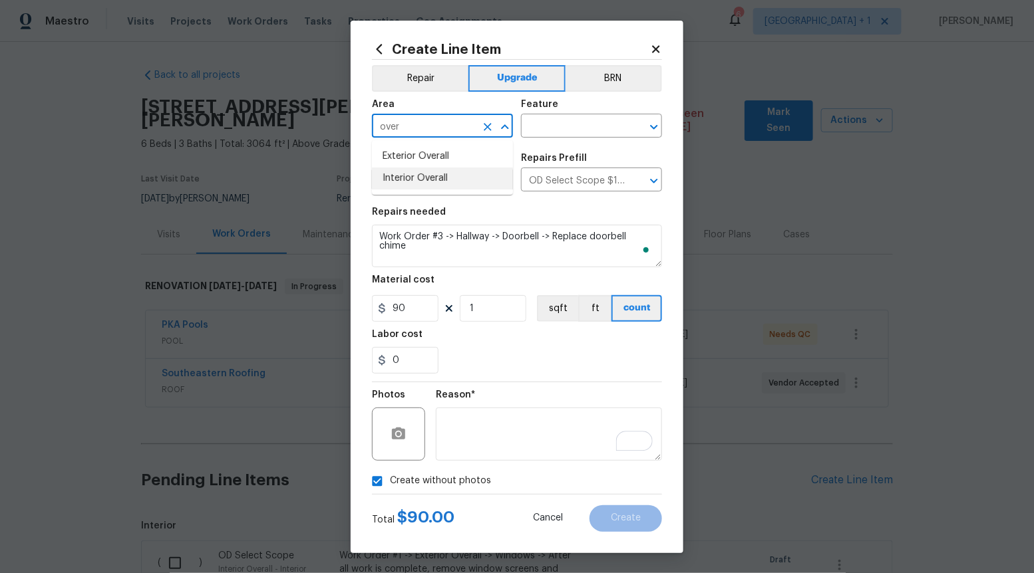
click at [442, 180] on li "Interior Overall" at bounding box center [442, 179] width 141 height 22
type input "Interior Overall"
click at [585, 110] on div "Feature" at bounding box center [591, 108] width 141 height 17
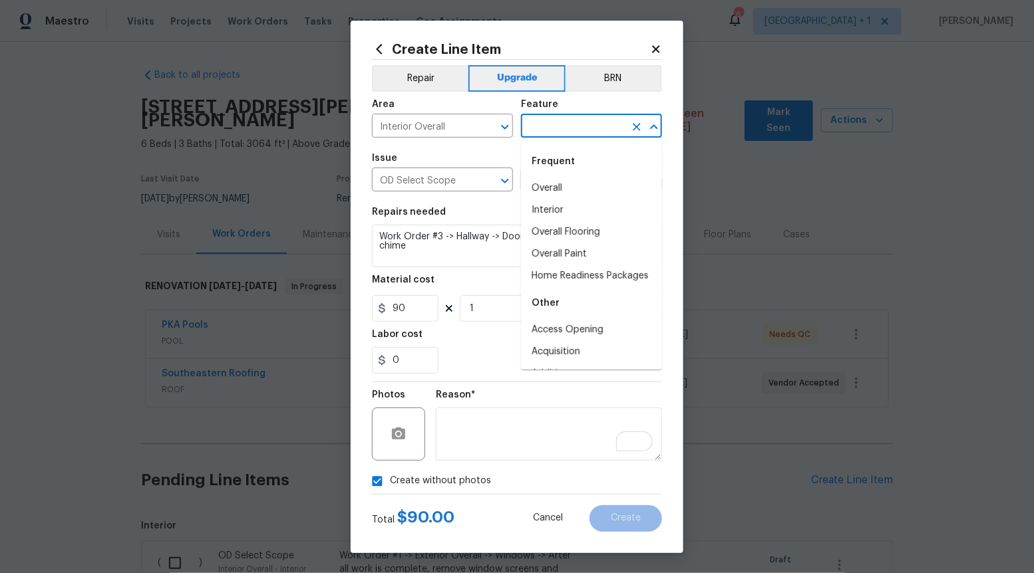
click at [585, 131] on input "text" at bounding box center [573, 127] width 104 height 21
click at [550, 178] on li "Overall" at bounding box center [591, 189] width 141 height 22
type input "Overall"
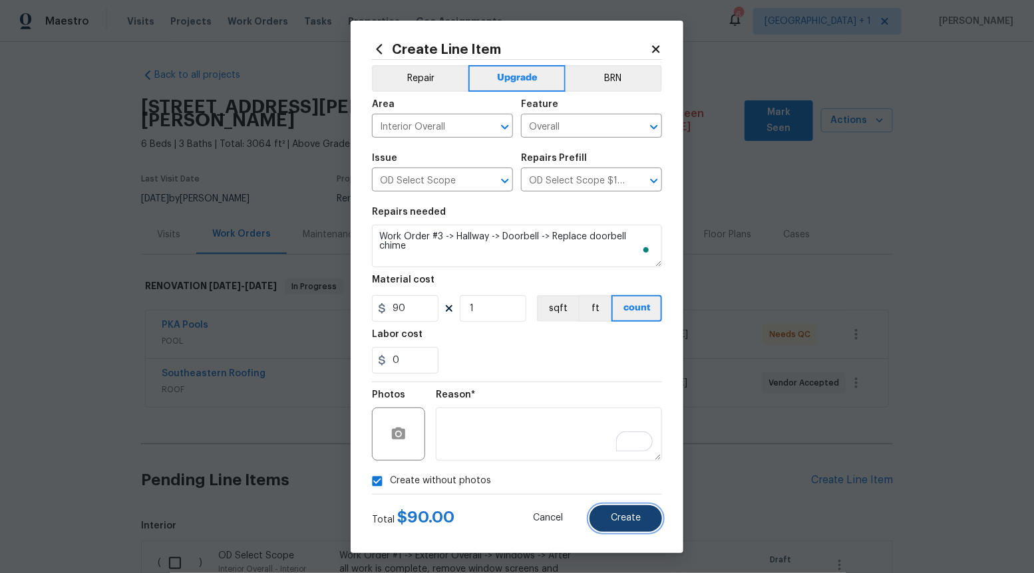
click at [626, 510] on button "Create" at bounding box center [625, 519] width 73 height 27
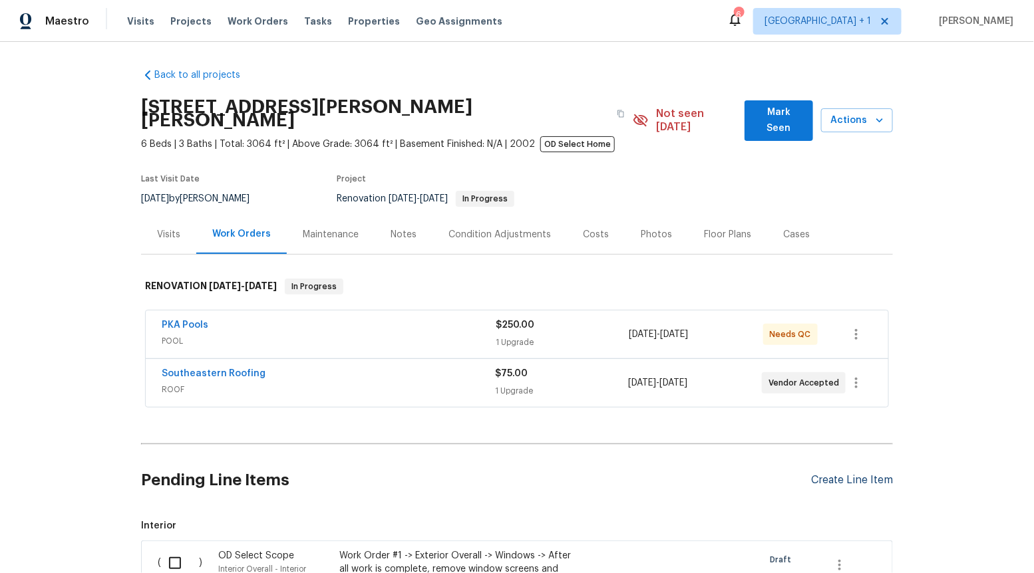
click at [861, 474] on div "Create Line Item" at bounding box center [852, 480] width 82 height 13
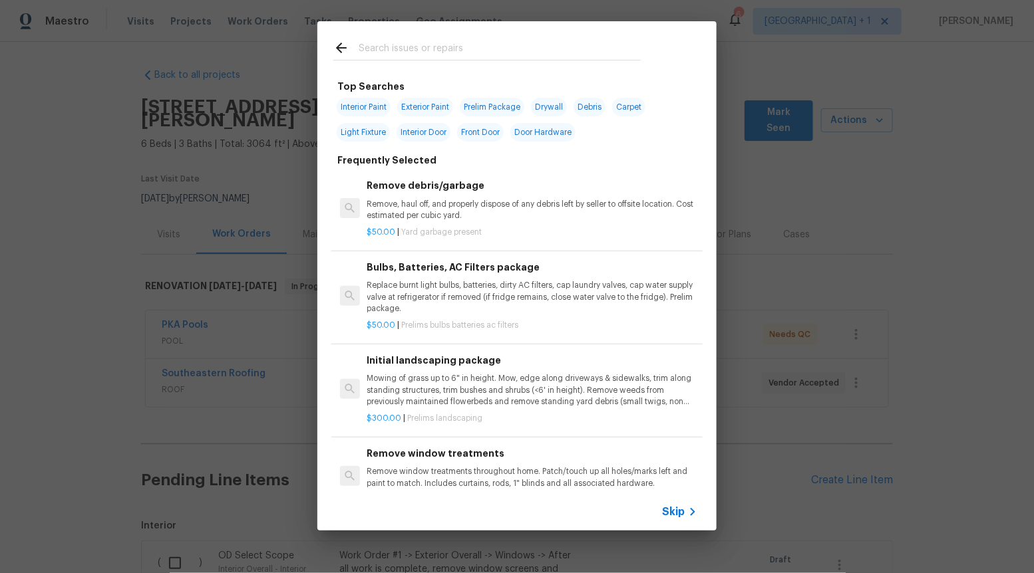
click at [673, 506] on span "Skip" at bounding box center [673, 512] width 23 height 13
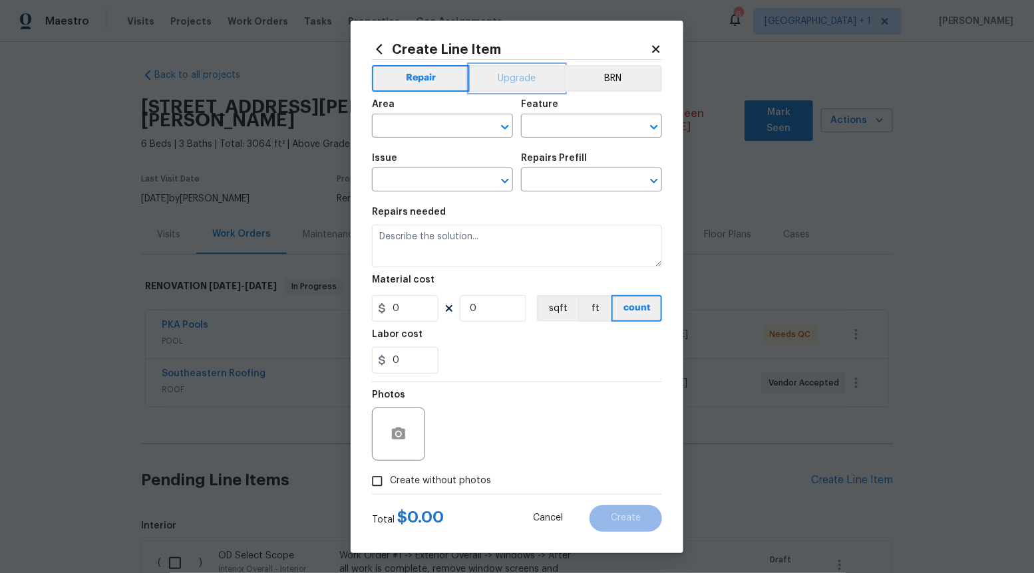
click at [530, 73] on button "Upgrade" at bounding box center [517, 78] width 95 height 27
click at [504, 175] on icon "Open" at bounding box center [505, 181] width 16 height 16
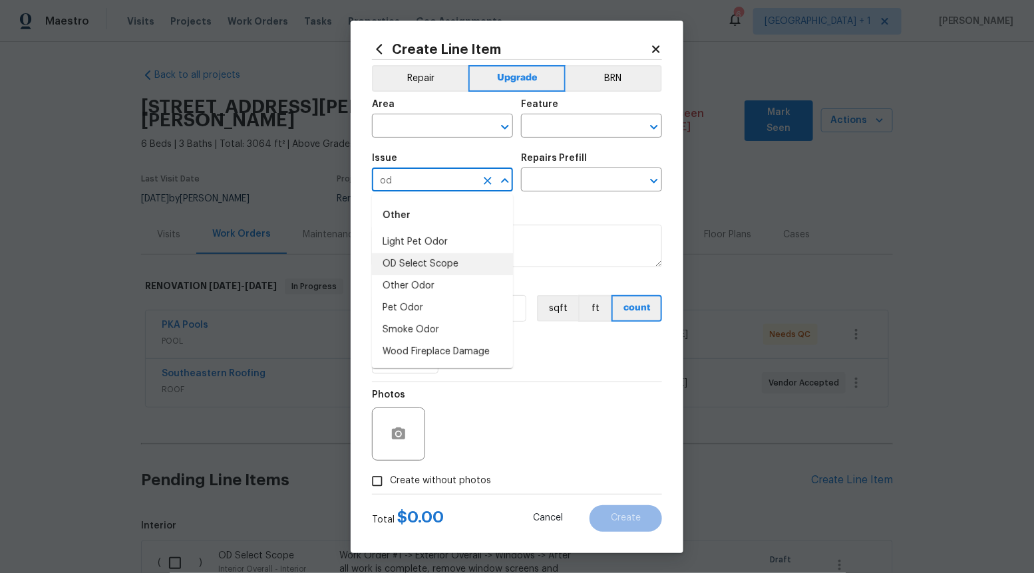
click at [466, 255] on li "OD Select Scope" at bounding box center [442, 264] width 141 height 22
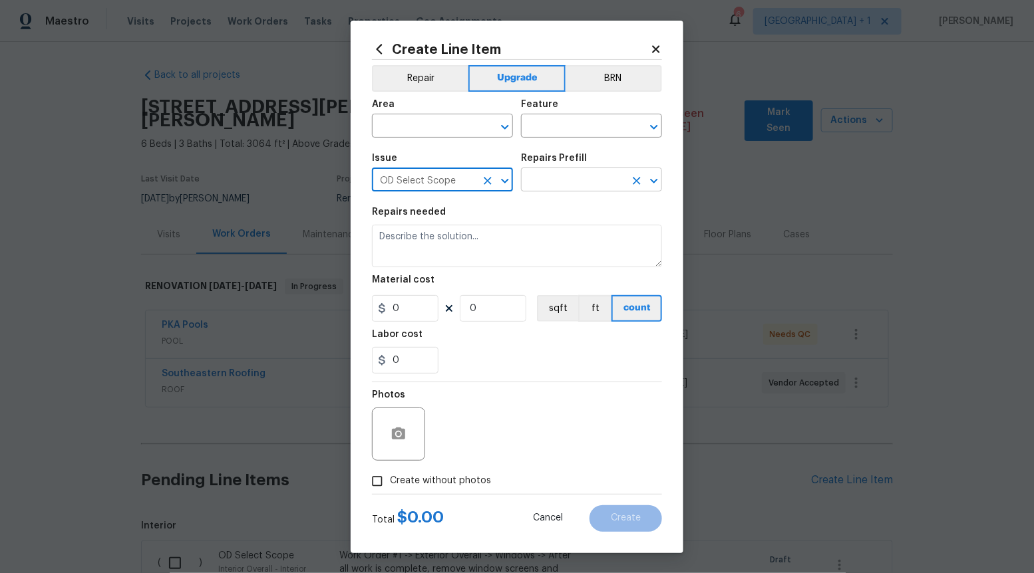
type input "OD Select Scope"
click at [569, 174] on input "text" at bounding box center [573, 181] width 104 height 21
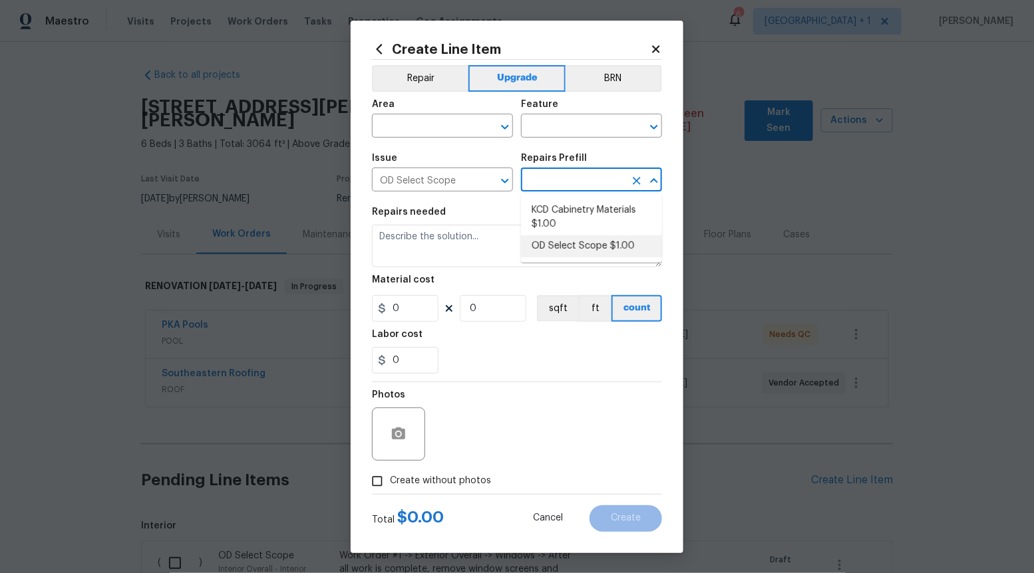
click at [556, 246] on li "OD Select Scope $1.00" at bounding box center [591, 246] width 141 height 22
type input "OD Select Scope $1.00"
type textarea "Refer to the agreed upon scope document for further details."
type input "1"
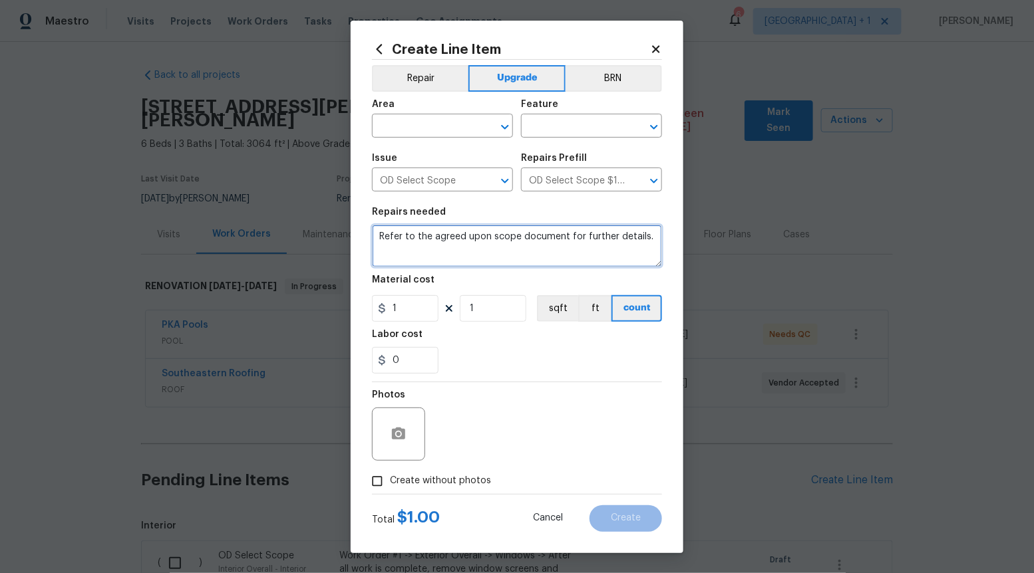
click at [556, 246] on textarea "Refer to the agreed upon scope document for further details." at bounding box center [517, 246] width 290 height 43
paste textarea "Work Order #3 -> Hallway -> Lighting -> Install flush mount light"
type textarea "Work Order #3 -> Hallway -> Lighting -> Install flush mount light"
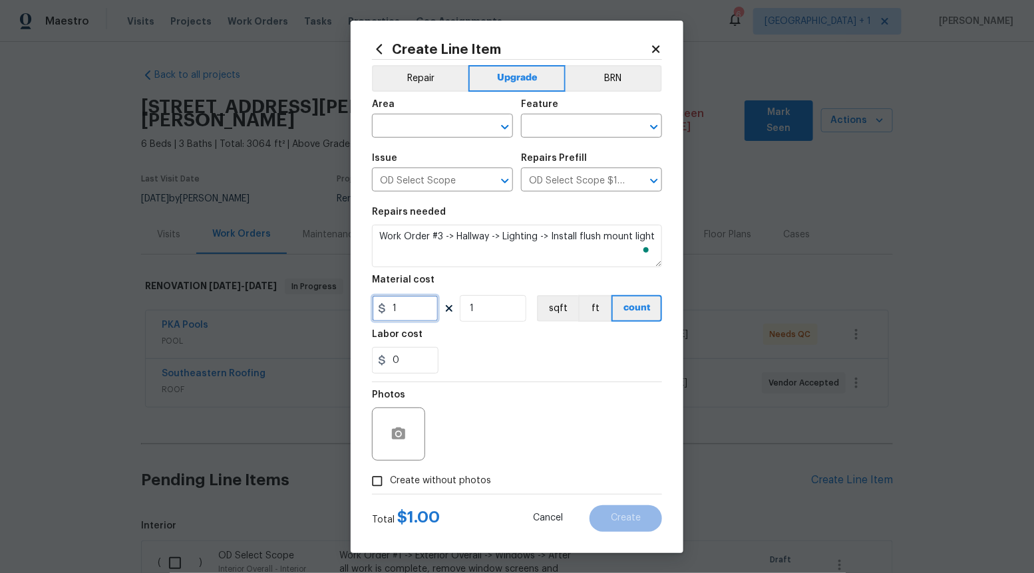
click at [432, 305] on input "1" at bounding box center [405, 308] width 67 height 27
type input "300"
click at [384, 482] on input "Create without photos" at bounding box center [377, 481] width 25 height 25
checkbox input "true"
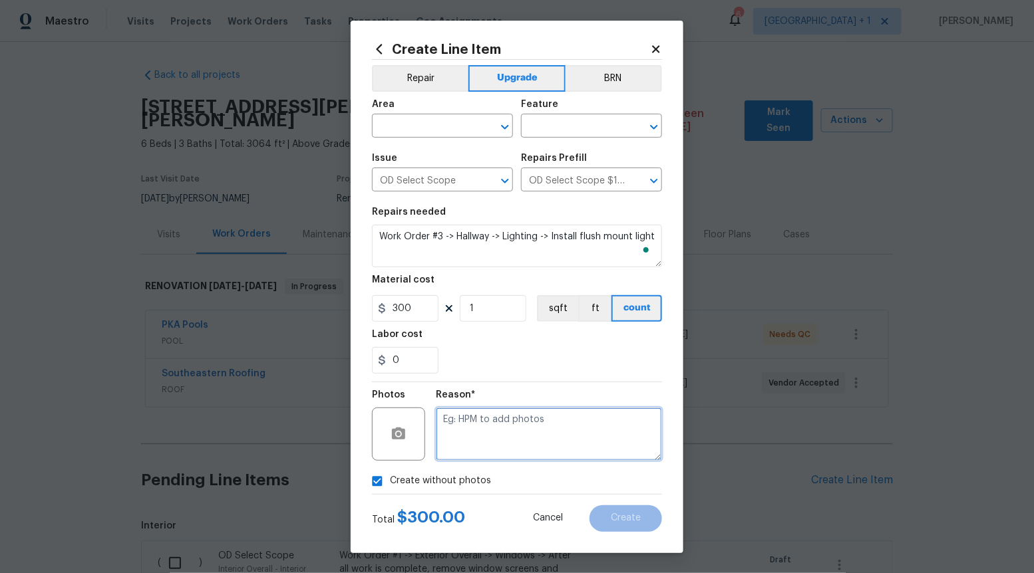
click at [475, 451] on textarea at bounding box center [549, 434] width 226 height 53
click at [506, 126] on icon "Open" at bounding box center [504, 127] width 7 height 5
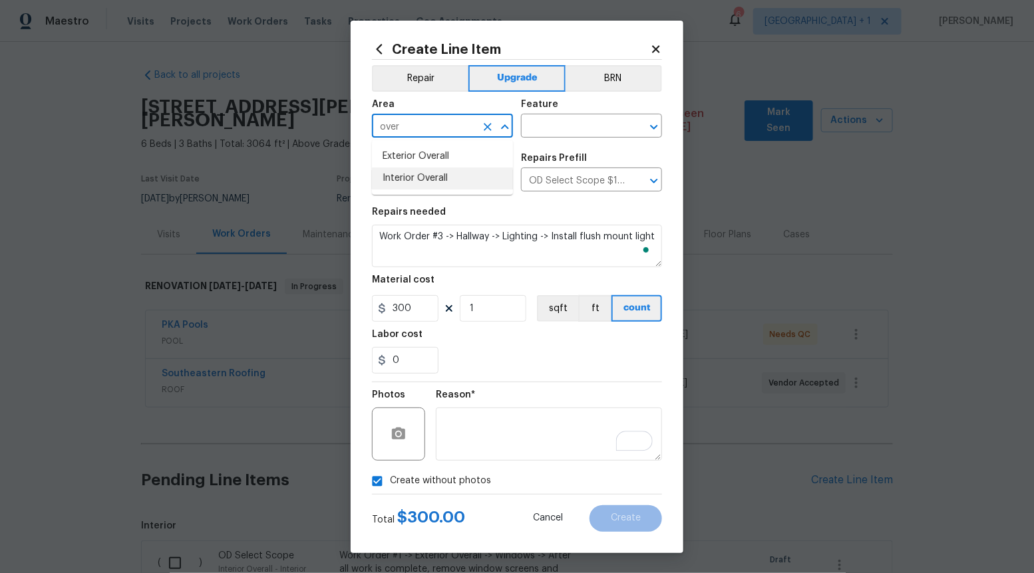
click at [438, 175] on li "Interior Overall" at bounding box center [442, 179] width 141 height 22
type input "Interior Overall"
click at [621, 112] on div "Feature" at bounding box center [591, 108] width 141 height 17
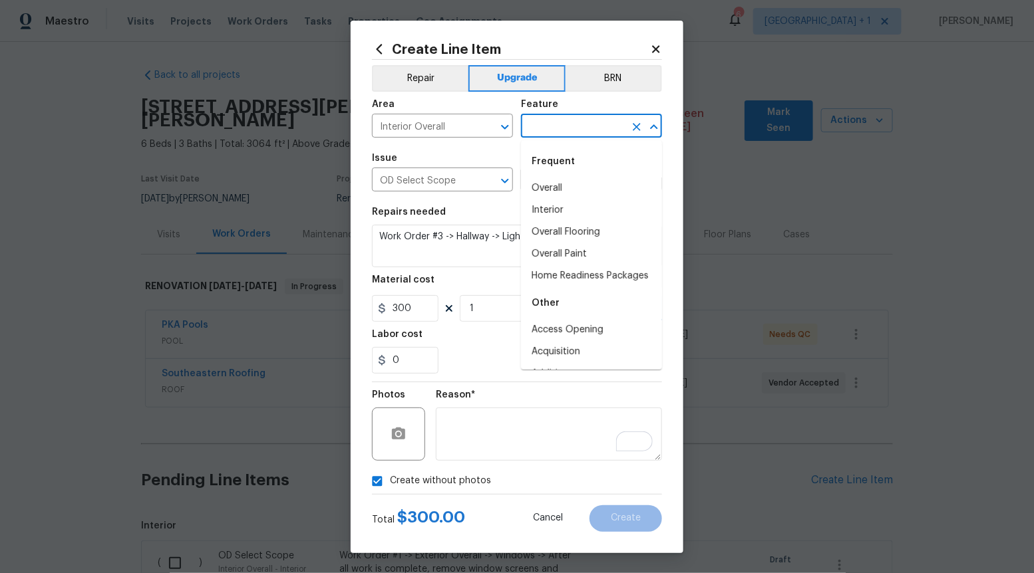
click at [612, 120] on input "text" at bounding box center [573, 127] width 104 height 21
click at [581, 181] on li "Overall" at bounding box center [591, 189] width 141 height 22
type input "Overall"
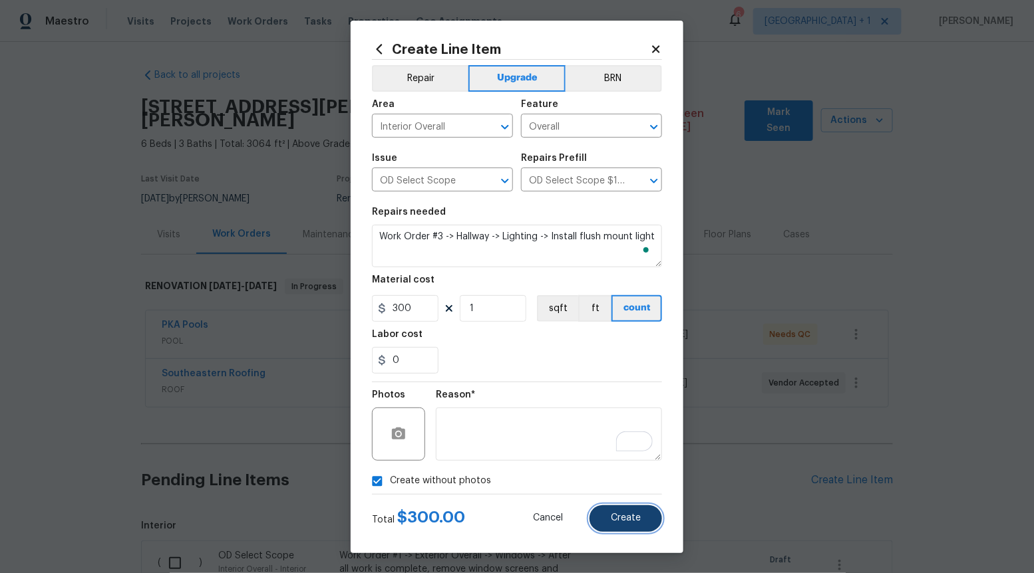
click at [624, 512] on button "Create" at bounding box center [625, 519] width 73 height 27
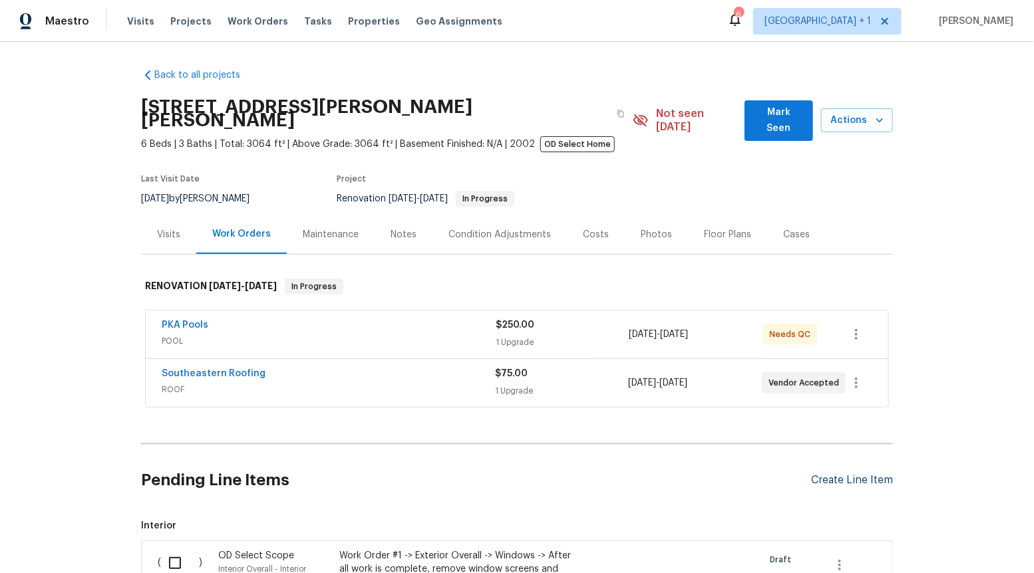
click at [854, 474] on div "Create Line Item" at bounding box center [852, 480] width 82 height 13
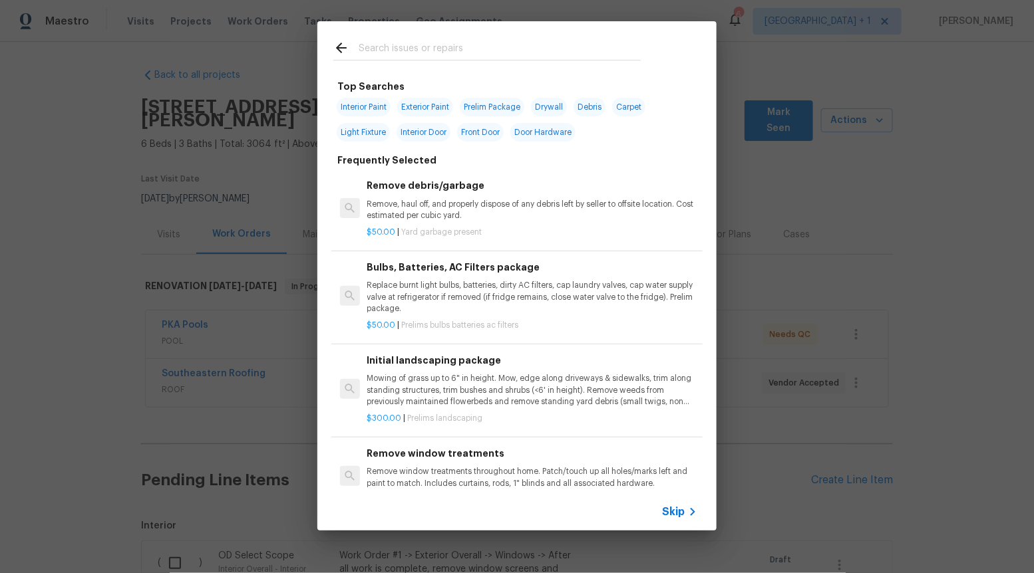
click at [675, 510] on span "Skip" at bounding box center [673, 512] width 23 height 13
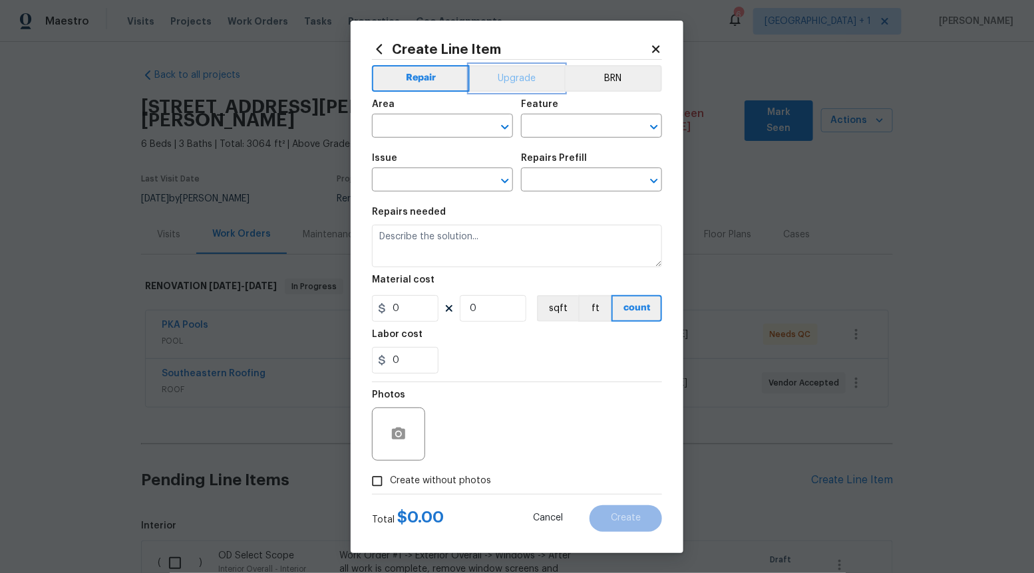
click at [504, 72] on button "Upgrade" at bounding box center [517, 78] width 95 height 27
click at [502, 182] on icon "Open" at bounding box center [505, 181] width 16 height 16
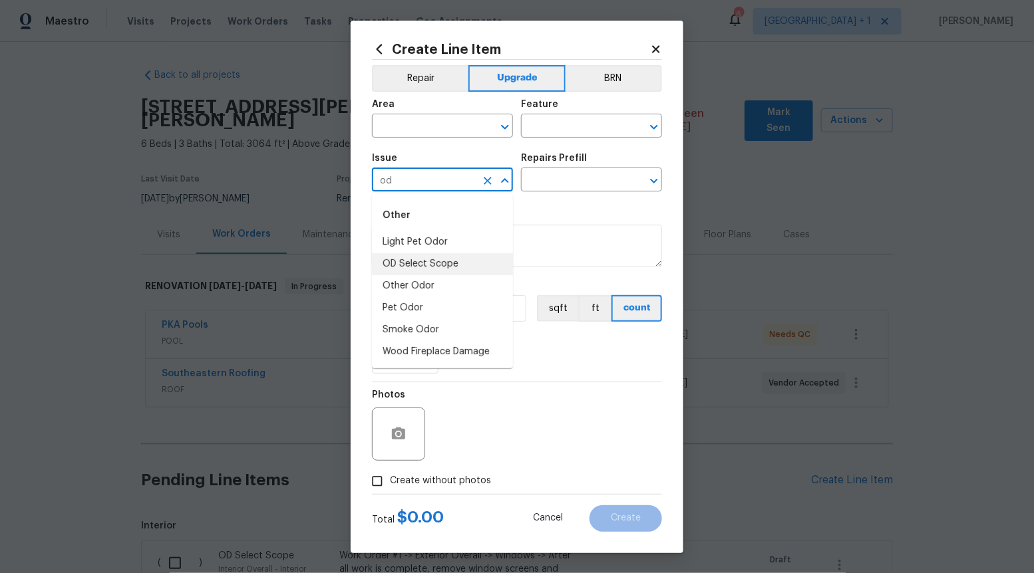
click at [455, 269] on li "OD Select Scope" at bounding box center [442, 264] width 141 height 22
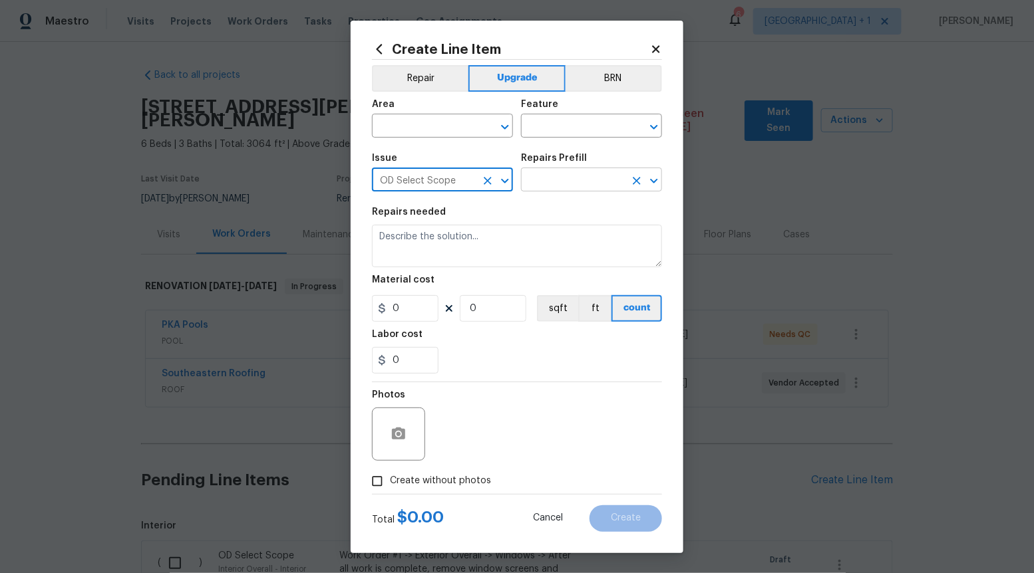
type input "OD Select Scope"
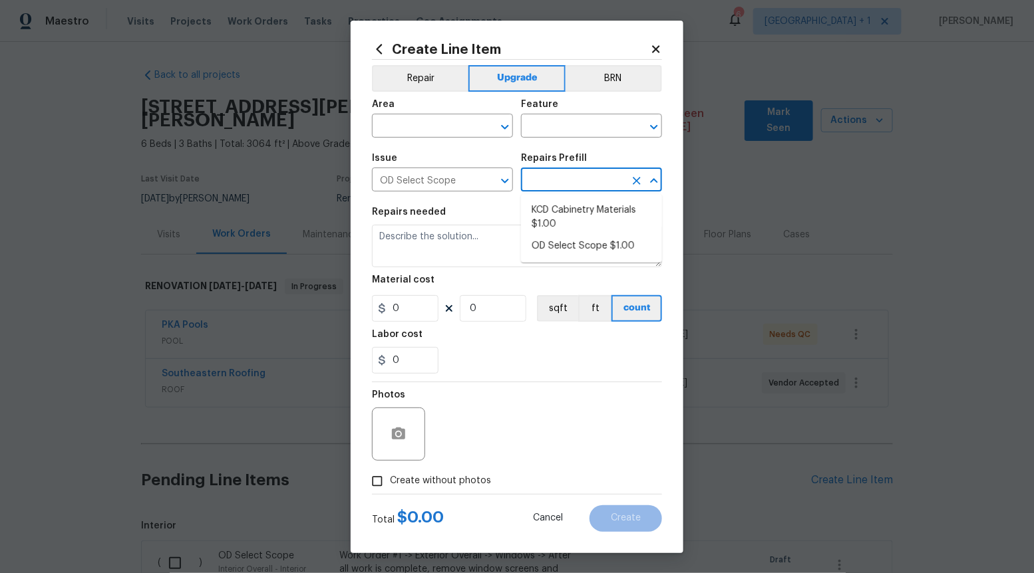
click at [581, 184] on input "text" at bounding box center [573, 181] width 104 height 21
click at [570, 250] on li "OD Select Scope $1.00" at bounding box center [591, 246] width 141 height 22
type input "OD Select Scope $1.00"
type textarea "Refer to the agreed upon scope document for further details."
type input "1"
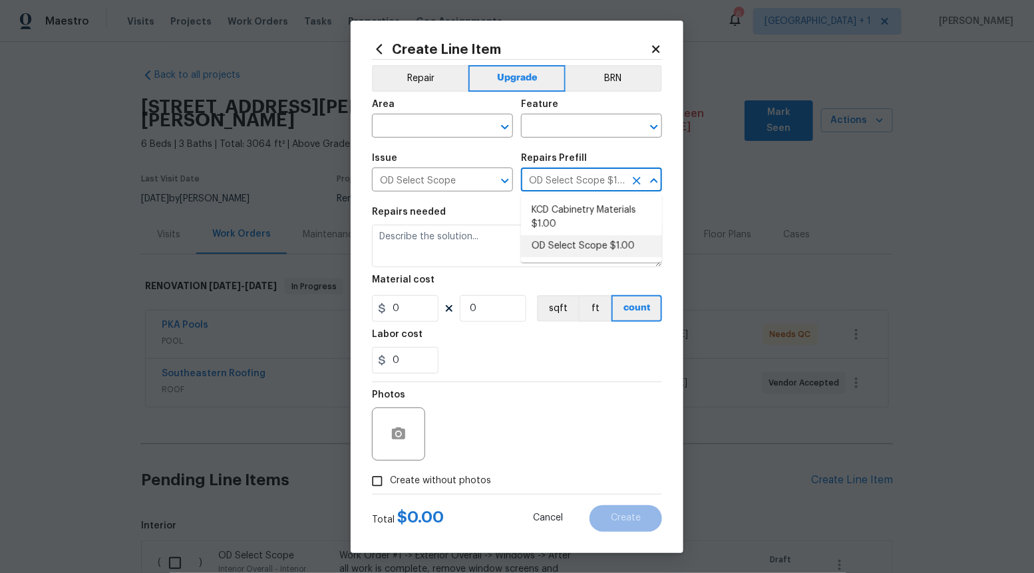
type input "1"
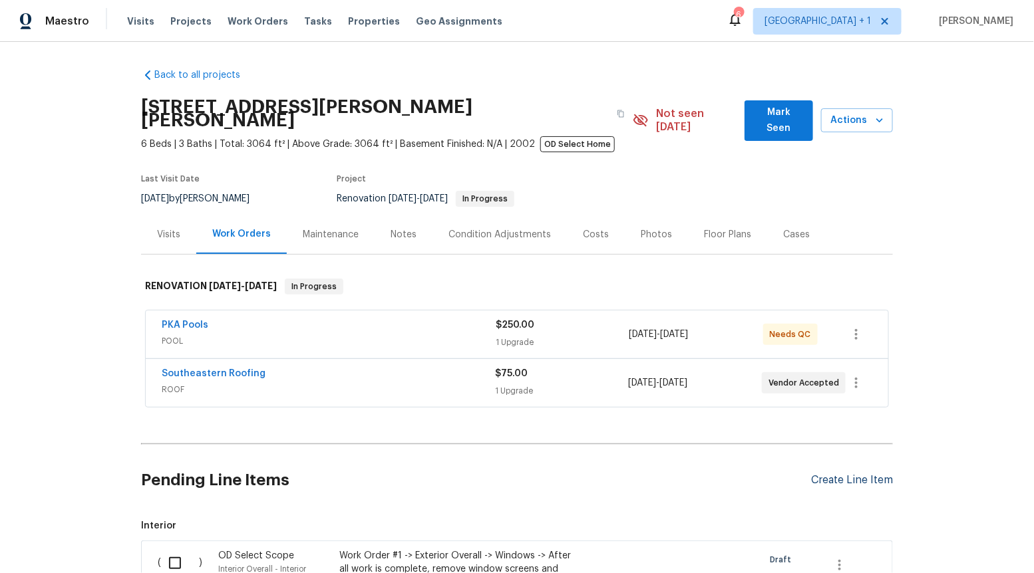
click at [842, 474] on div "Create Line Item" at bounding box center [852, 480] width 82 height 13
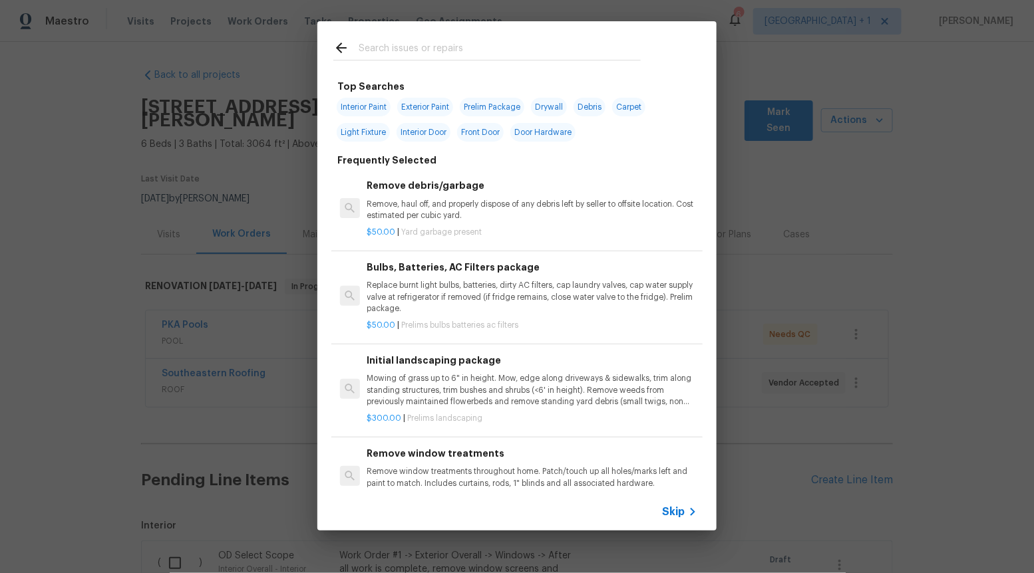
click at [672, 510] on span "Skip" at bounding box center [673, 512] width 23 height 13
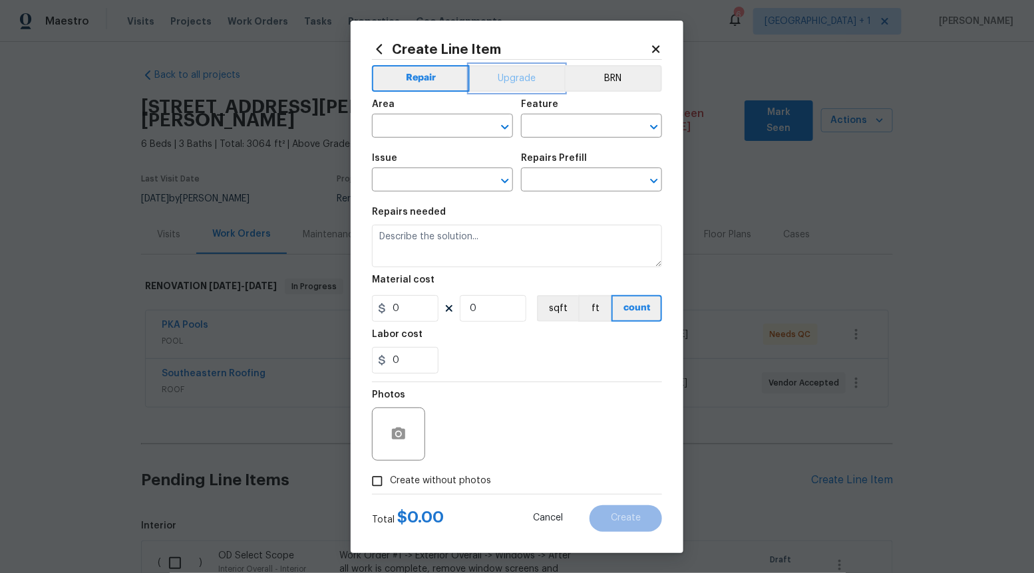
click at [499, 72] on button "Upgrade" at bounding box center [517, 78] width 95 height 27
click at [512, 180] on icon "Open" at bounding box center [505, 181] width 16 height 16
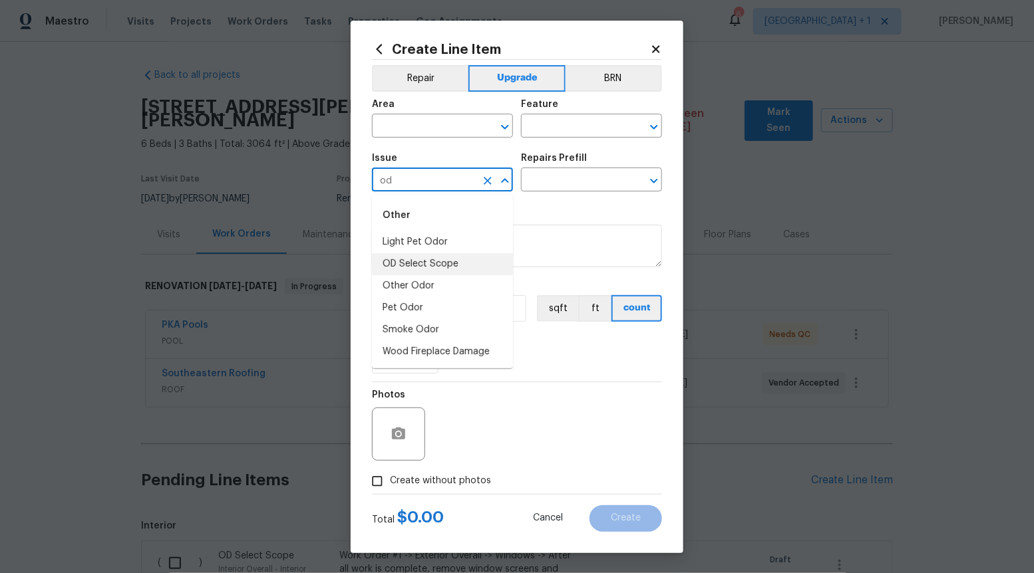
click at [459, 267] on li "OD Select Scope" at bounding box center [442, 264] width 141 height 22
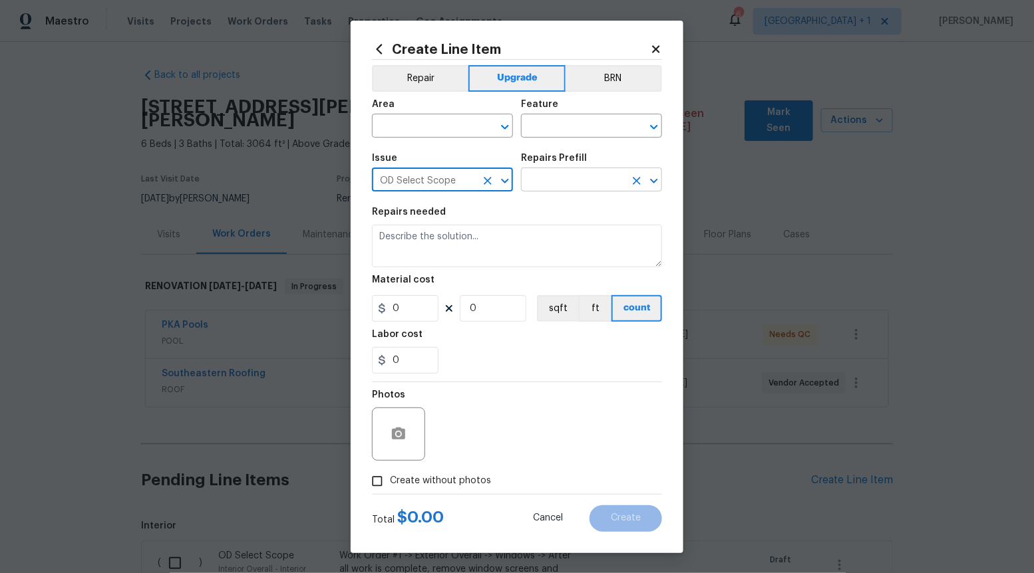
type input "OD Select Scope"
click at [564, 181] on input "text" at bounding box center [573, 181] width 104 height 21
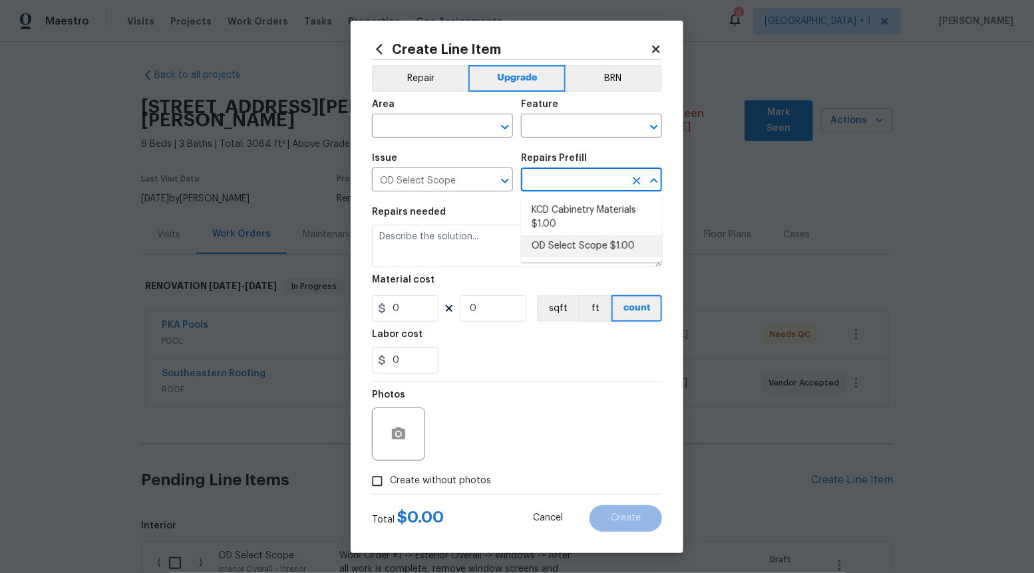
click at [559, 246] on li "OD Select Scope $1.00" at bounding box center [591, 246] width 141 height 22
type input "OD Select Scope $1.00"
type textarea "Refer to the agreed upon scope document for further details."
type input "1"
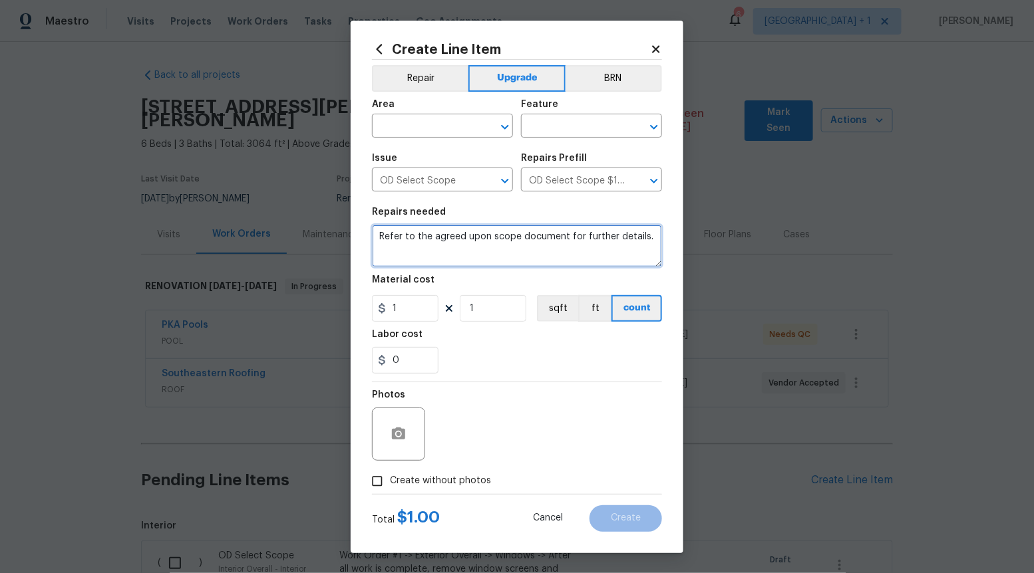
click at [559, 246] on textarea "Refer to the agreed upon scope document for further details." at bounding box center [517, 246] width 290 height 43
paste textarea "Work Order #3 -> Main Bathroom -> Accessory Package -> Install accessory package"
type textarea "Work Order #3 -> Main Bathroom -> Accessory Package -> Install accessory package"
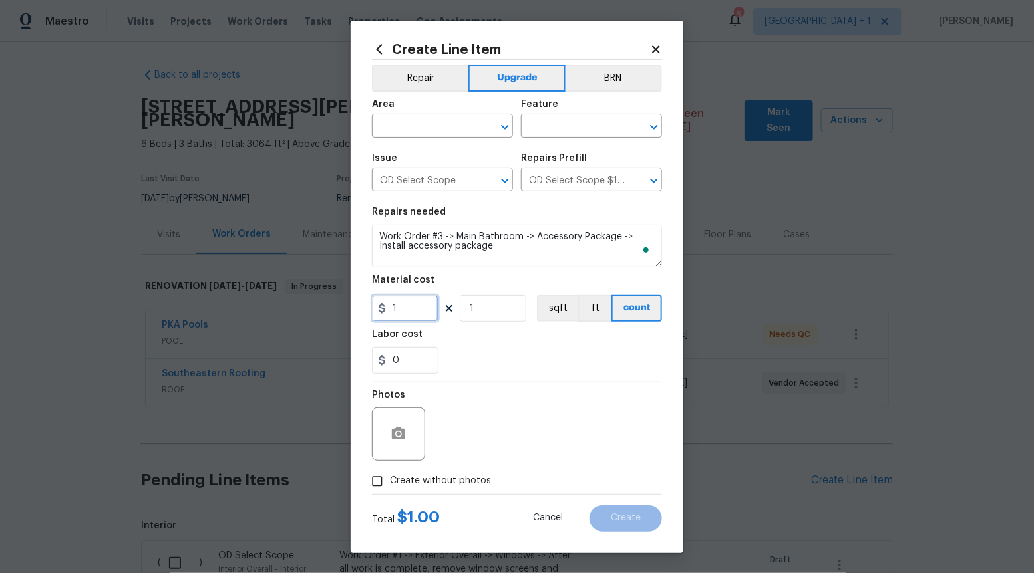
click at [418, 314] on input "1" at bounding box center [405, 308] width 67 height 27
type input "80"
click at [373, 480] on input "Create without photos" at bounding box center [377, 481] width 25 height 25
checkbox input "true"
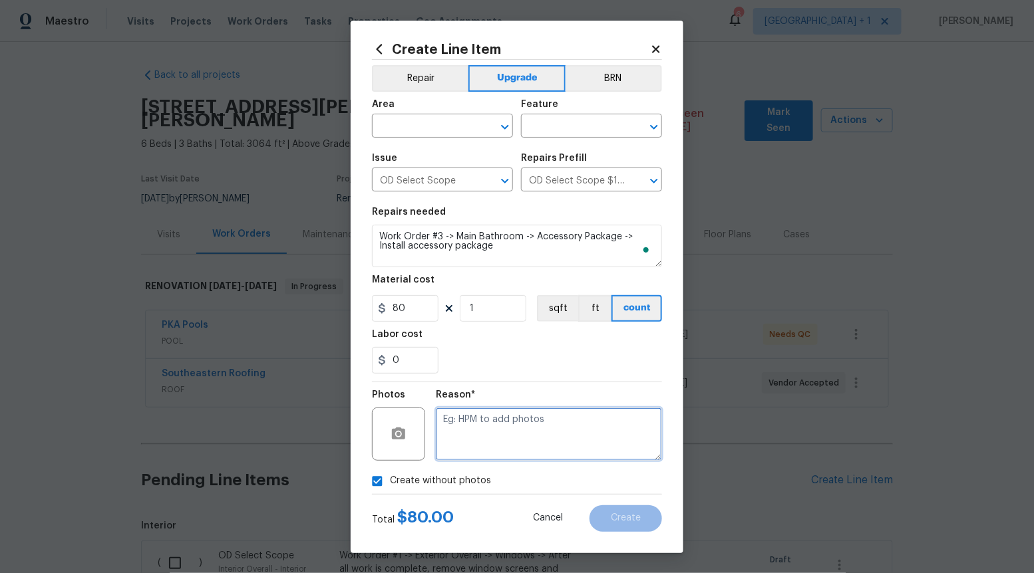
click at [513, 418] on textarea at bounding box center [549, 434] width 226 height 53
click at [504, 120] on icon "Open" at bounding box center [505, 127] width 16 height 16
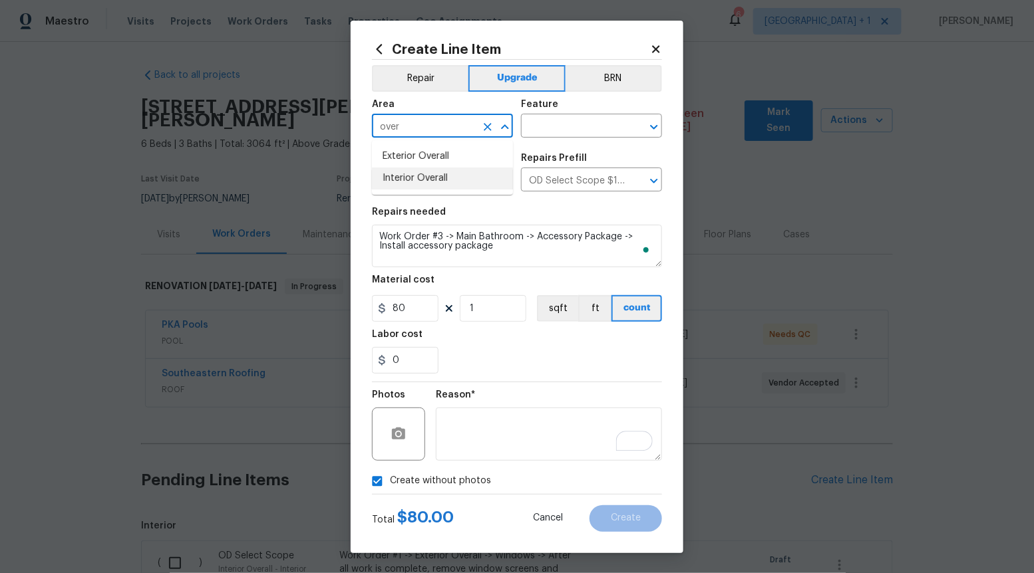
click at [450, 182] on li "Interior Overall" at bounding box center [442, 179] width 141 height 22
type input "Interior Overall"
click at [590, 122] on input "text" at bounding box center [573, 127] width 104 height 21
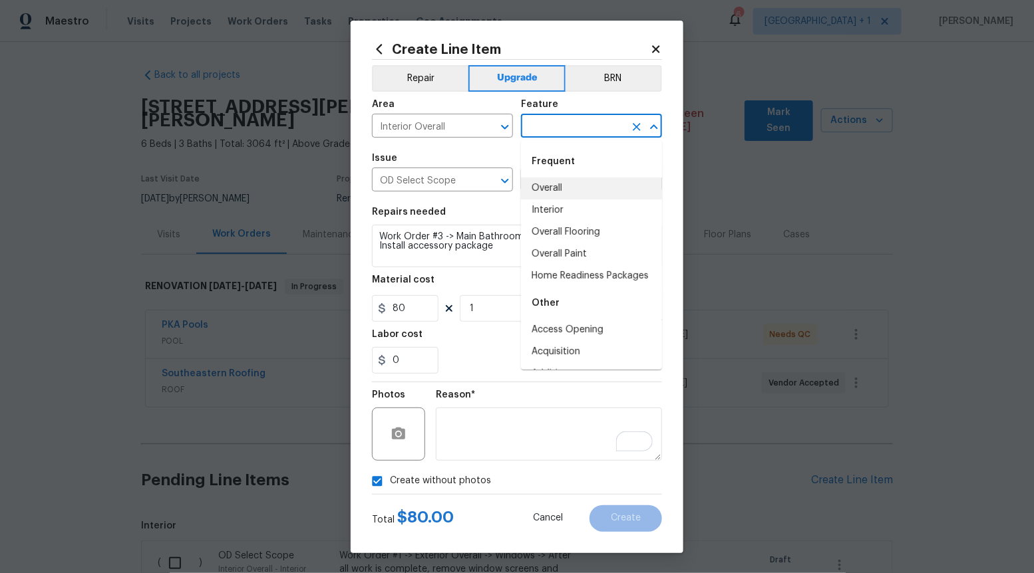
click at [572, 187] on li "Overall" at bounding box center [591, 189] width 141 height 22
type input "Overall"
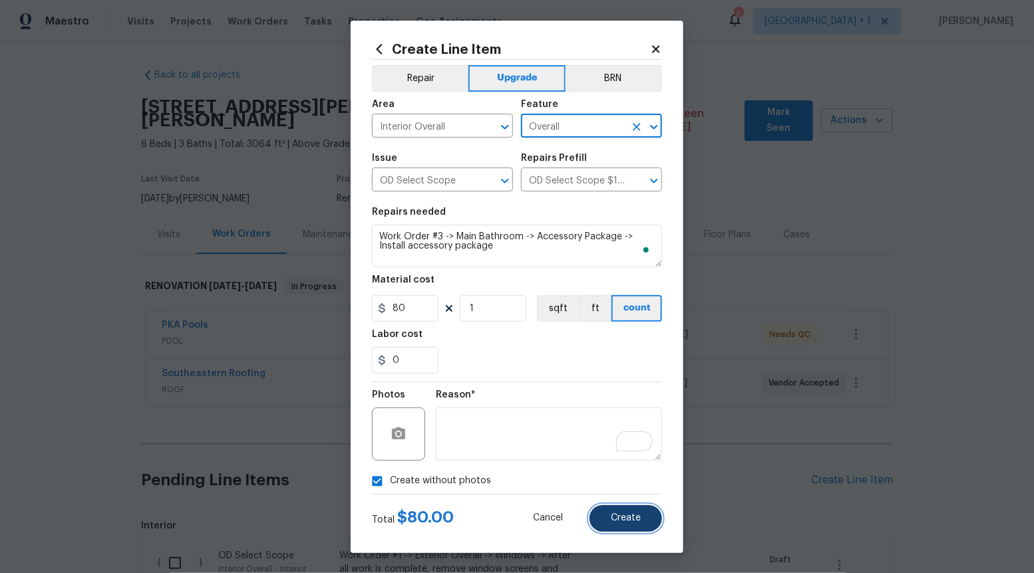
click at [625, 532] on button "Create" at bounding box center [625, 519] width 73 height 27
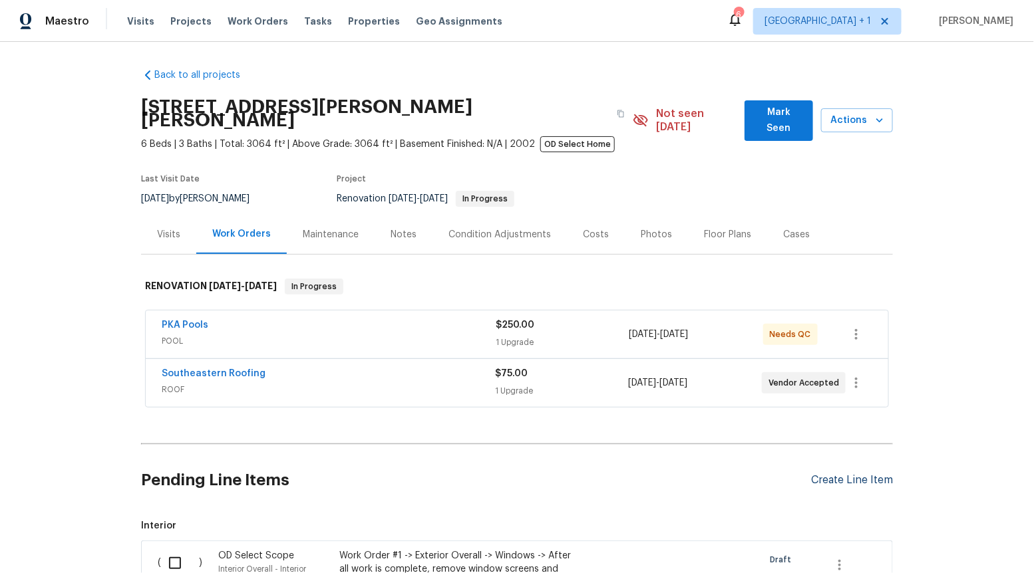
click at [838, 474] on div "Create Line Item" at bounding box center [852, 480] width 82 height 13
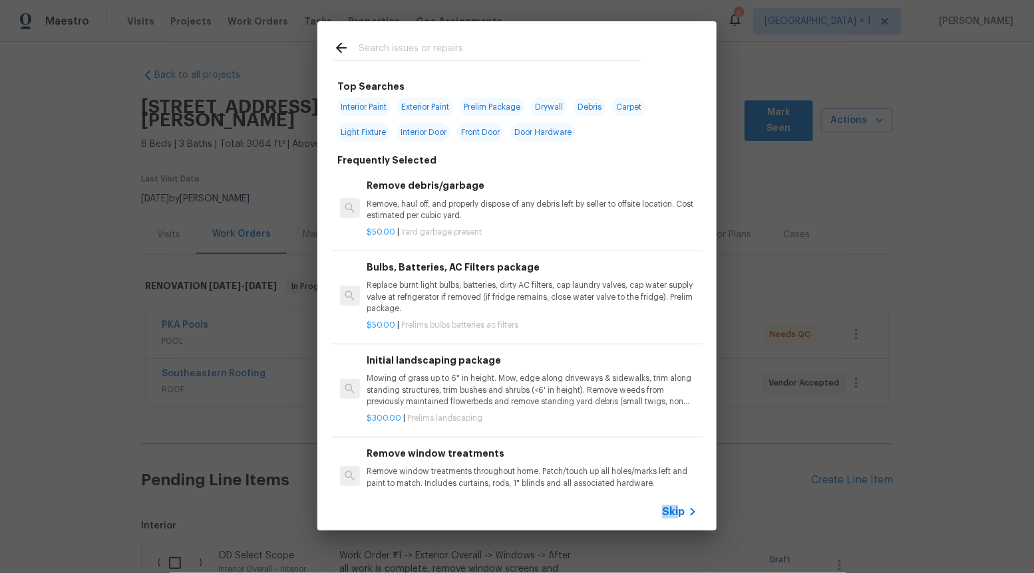
click at [681, 506] on span "Skip" at bounding box center [673, 512] width 23 height 13
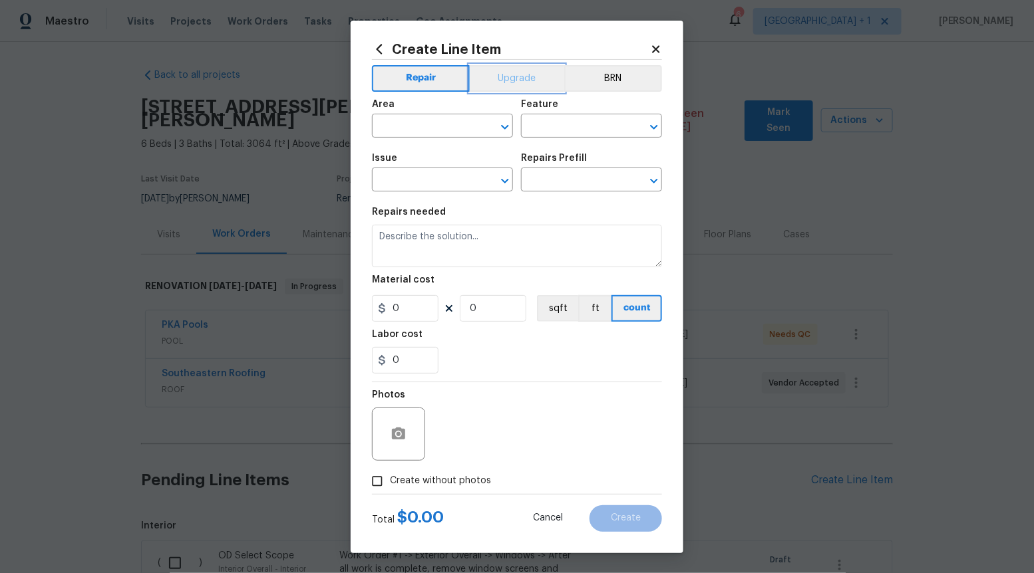
click at [518, 86] on button "Upgrade" at bounding box center [517, 78] width 95 height 27
click at [449, 73] on button "Repair" at bounding box center [420, 78] width 96 height 27
click at [504, 182] on icon "Open" at bounding box center [504, 181] width 7 height 5
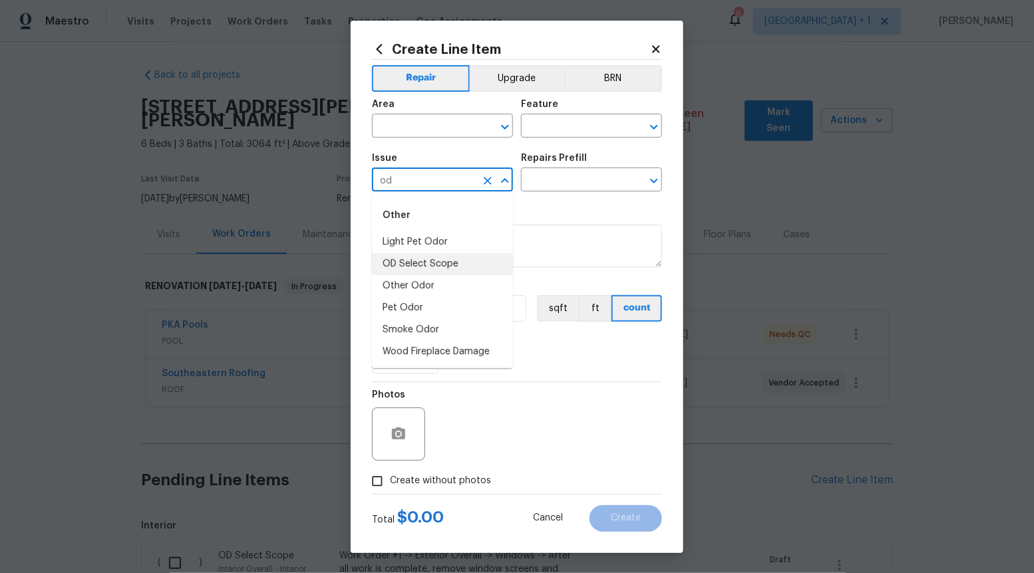
click at [467, 259] on li "OD Select Scope" at bounding box center [442, 264] width 141 height 22
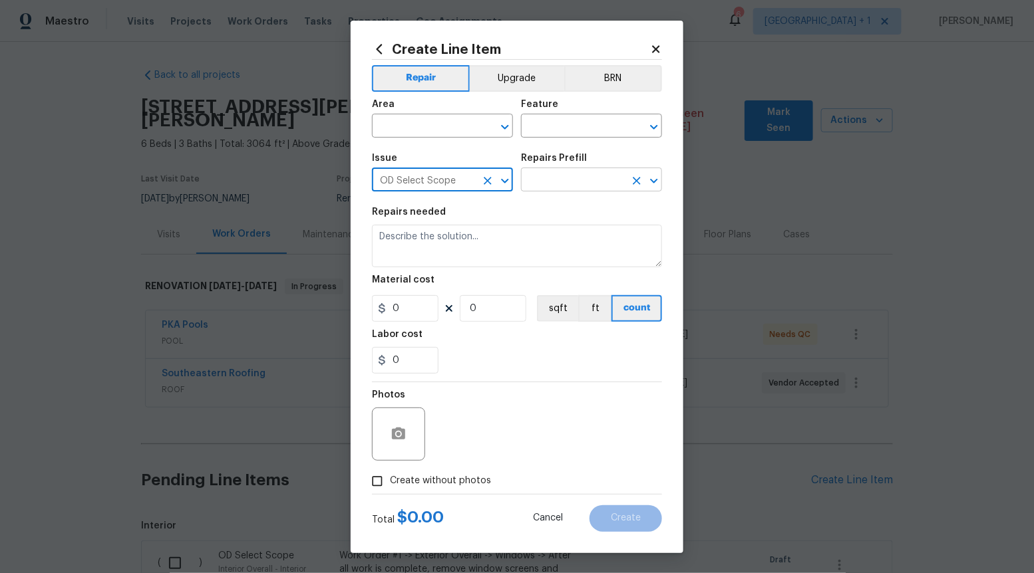
type input "OD Select Scope"
click at [579, 175] on input "text" at bounding box center [573, 181] width 104 height 21
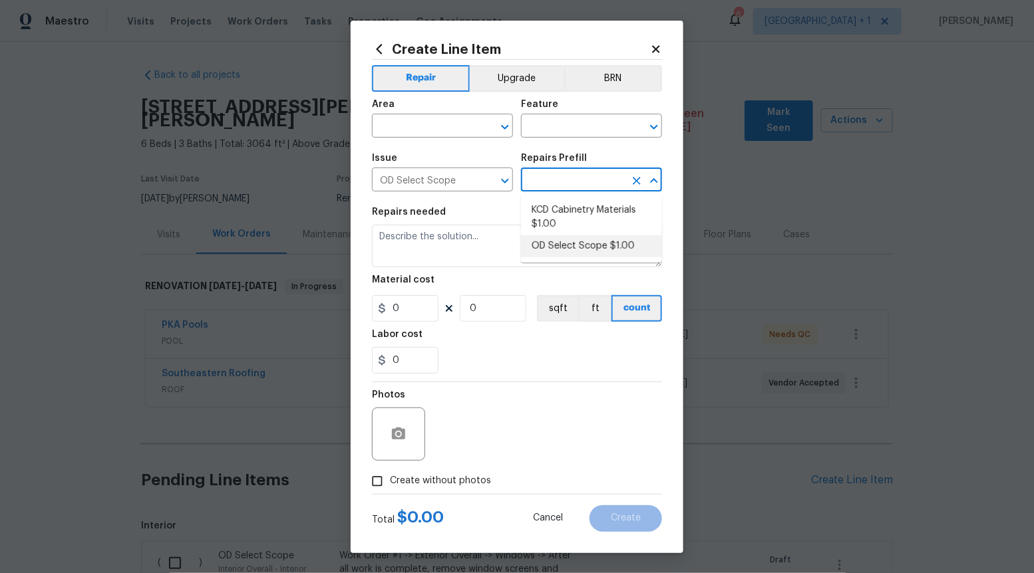
click at [569, 243] on li "OD Select Scope $1.00" at bounding box center [591, 246] width 141 height 22
type input "OD Select Scope $1.00"
type textarea "Refer to the agreed upon scope document for further details."
type input "1"
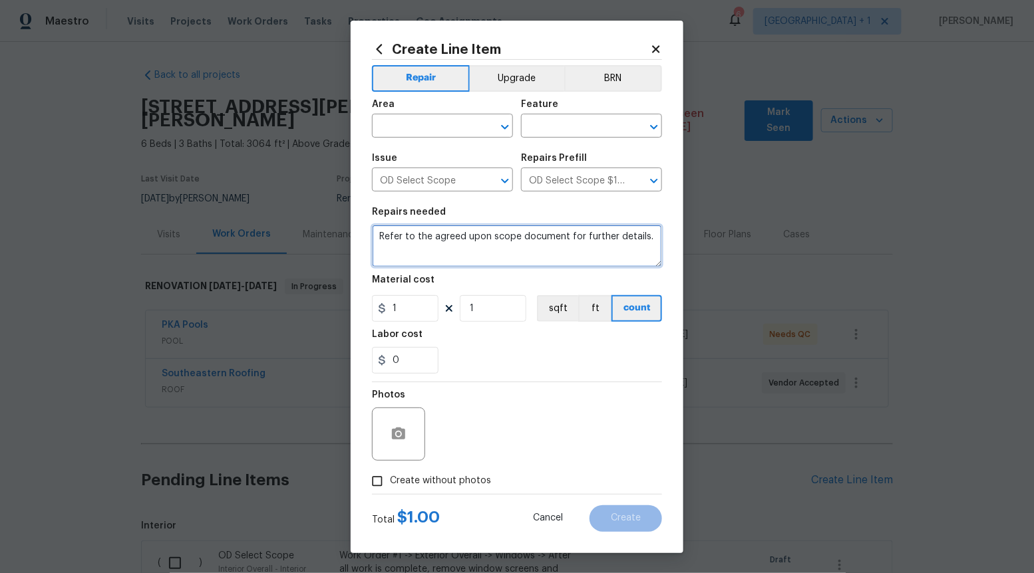
click at [569, 243] on textarea "Refer to the agreed upon scope document for further details." at bounding box center [517, 246] width 290 height 43
paste textarea "Work Order #3 -> Main Bathroom -> Flooring -> Floor at entry is 1/4" below rest…"
type textarea "Work Order #3 -> Main Bathroom -> Flooring -> Floor at entry is 1/4" below rest…"
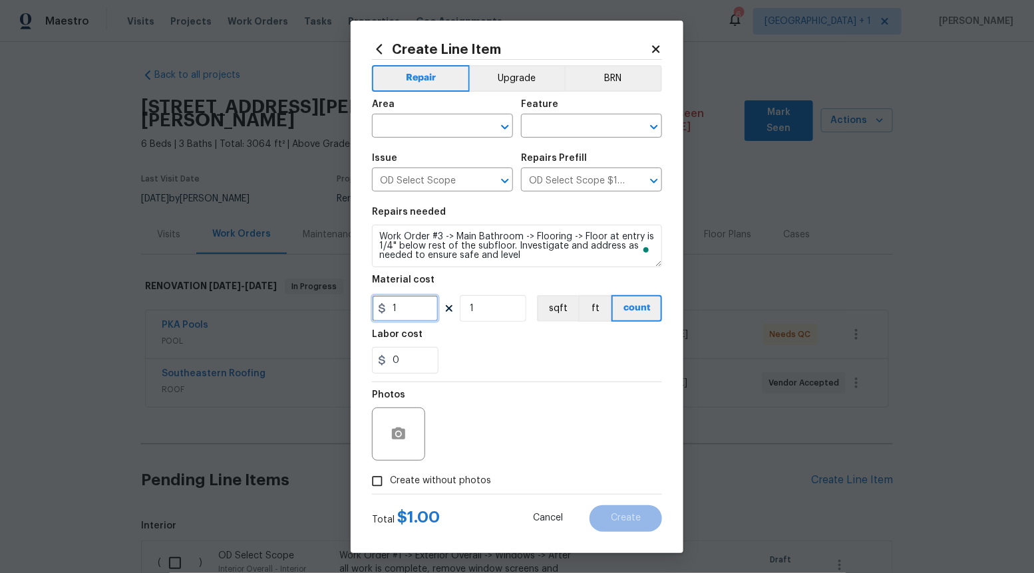
click at [421, 309] on input "1" at bounding box center [405, 308] width 67 height 27
type input "200"
click at [375, 483] on input "Create without photos" at bounding box center [377, 481] width 25 height 25
checkbox input "true"
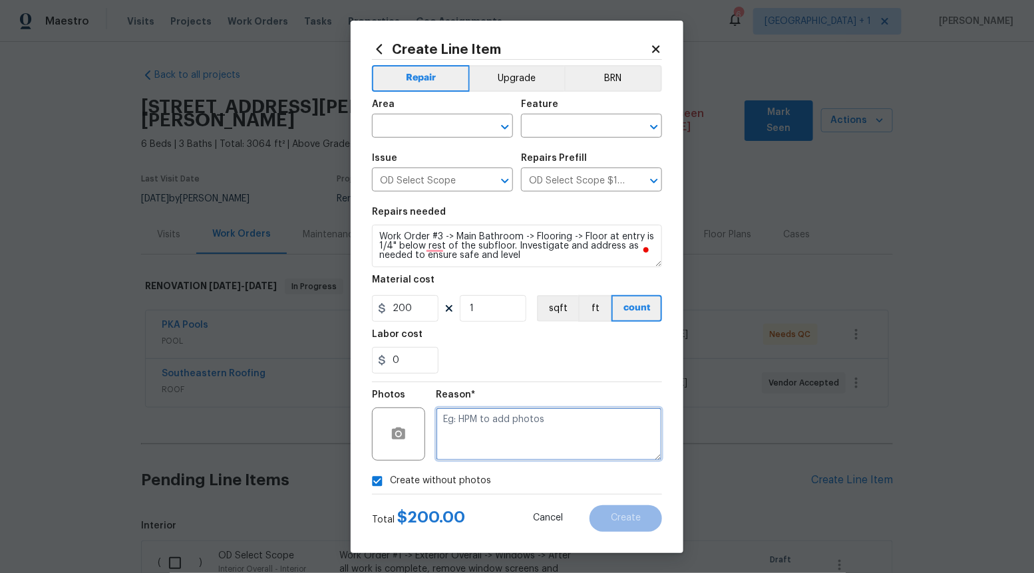
click at [492, 448] on textarea at bounding box center [549, 434] width 226 height 53
click at [505, 128] on icon "Open" at bounding box center [504, 127] width 7 height 5
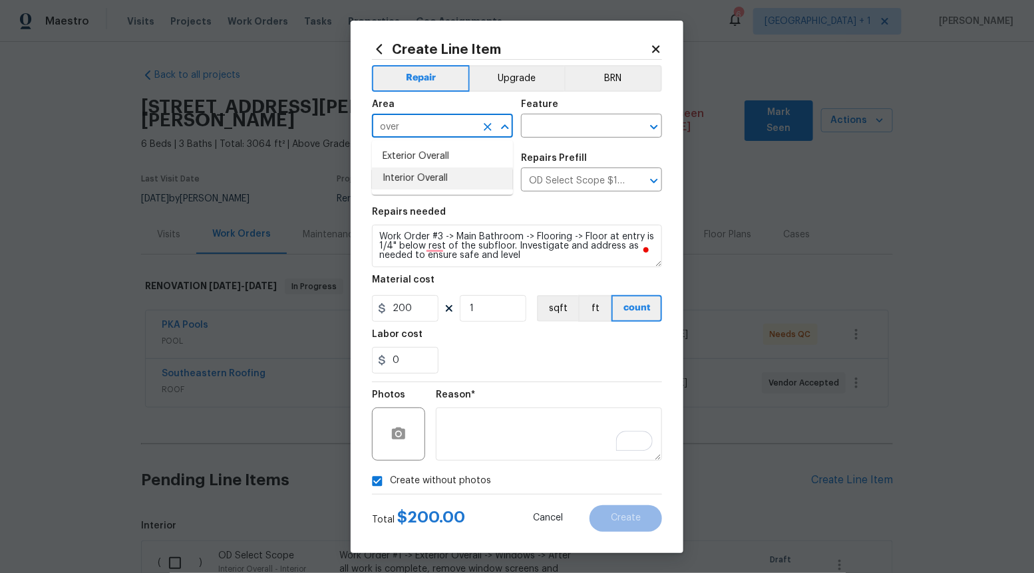
click at [446, 181] on li "Interior Overall" at bounding box center [442, 179] width 141 height 22
type input "Interior Overall"
click at [591, 123] on input "text" at bounding box center [573, 127] width 104 height 21
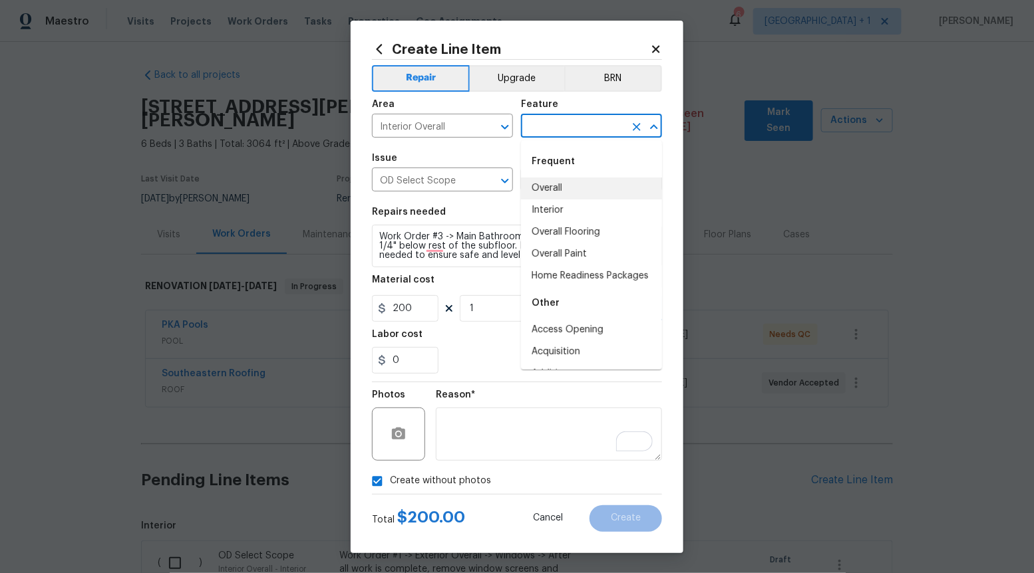
click at [561, 182] on li "Overall" at bounding box center [591, 189] width 141 height 22
type input "Overall"
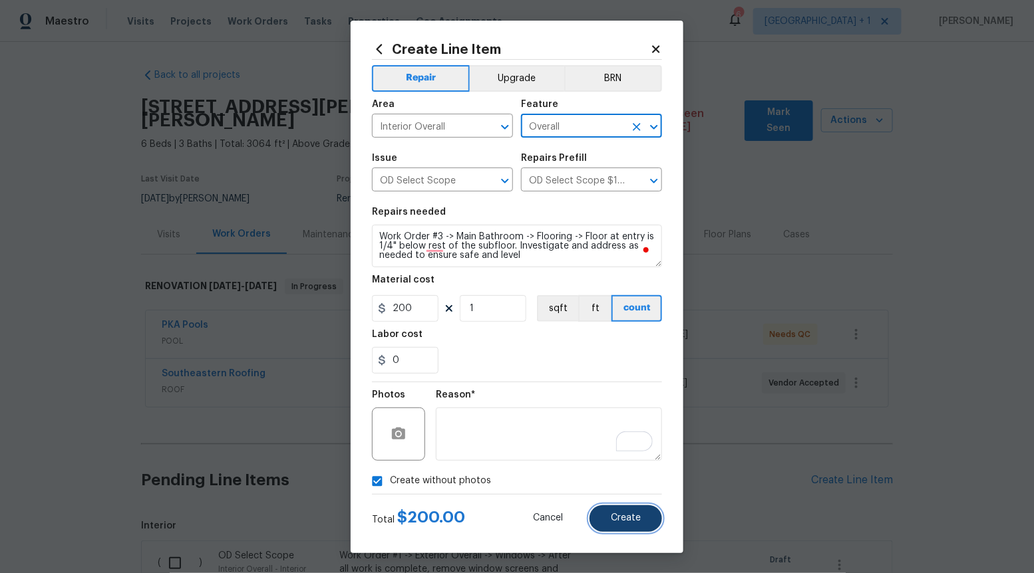
click at [626, 508] on button "Create" at bounding box center [625, 519] width 73 height 27
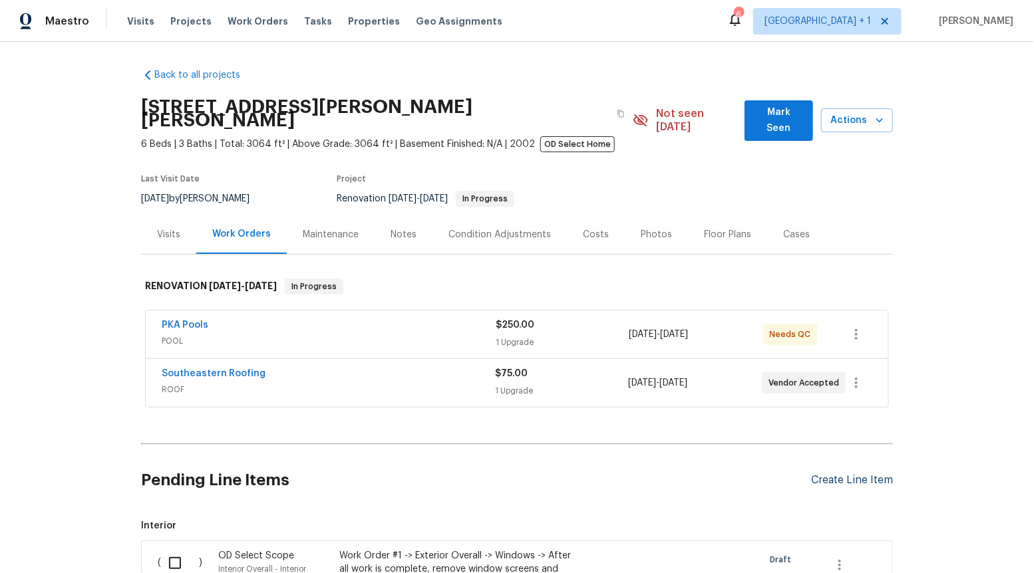
click at [856, 474] on div "Create Line Item" at bounding box center [852, 480] width 82 height 13
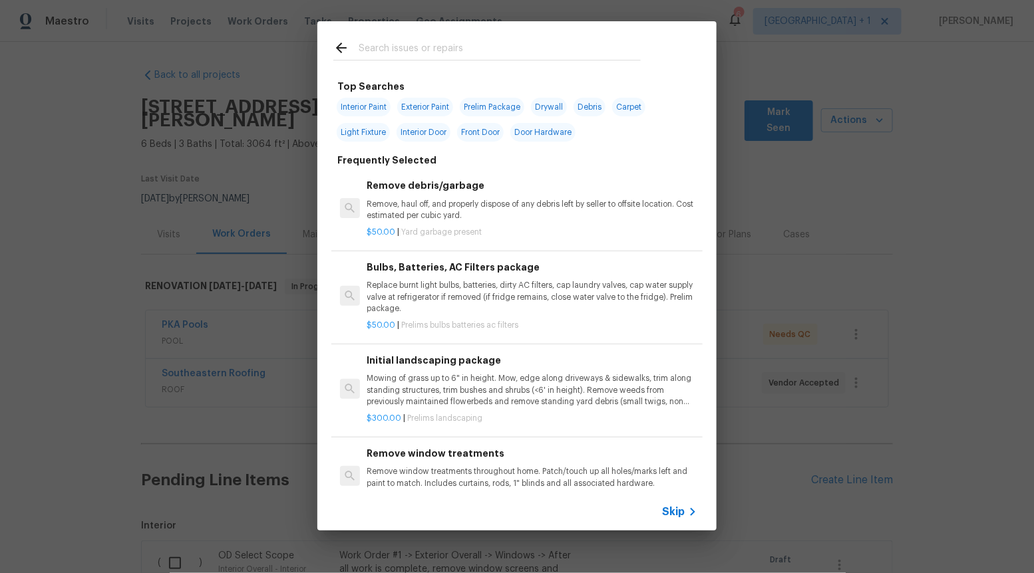
click at [676, 520] on div "Skip" at bounding box center [681, 512] width 39 height 16
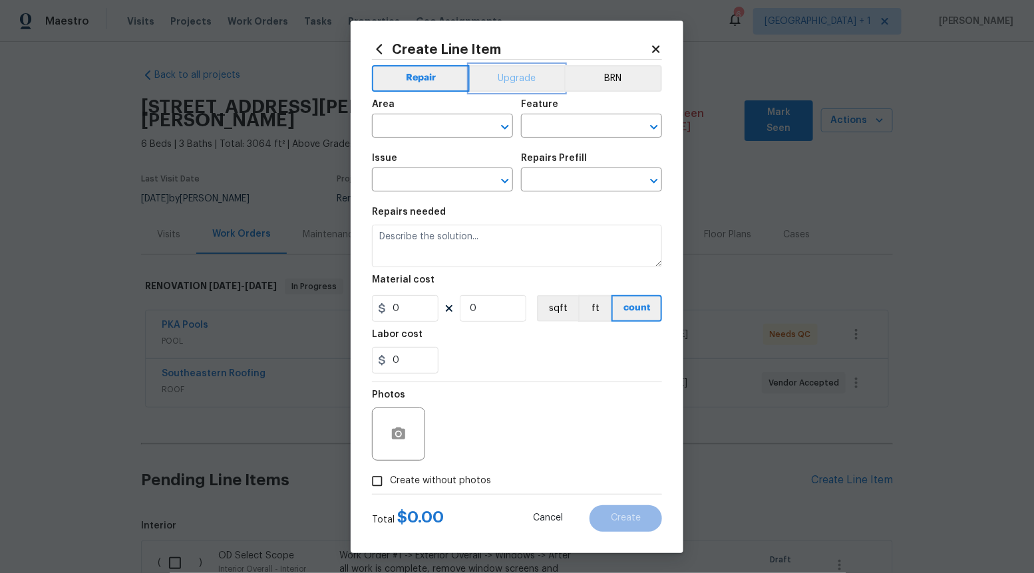
click at [495, 83] on button "Upgrade" at bounding box center [517, 78] width 95 height 27
click at [505, 180] on icon "Open" at bounding box center [505, 181] width 16 height 16
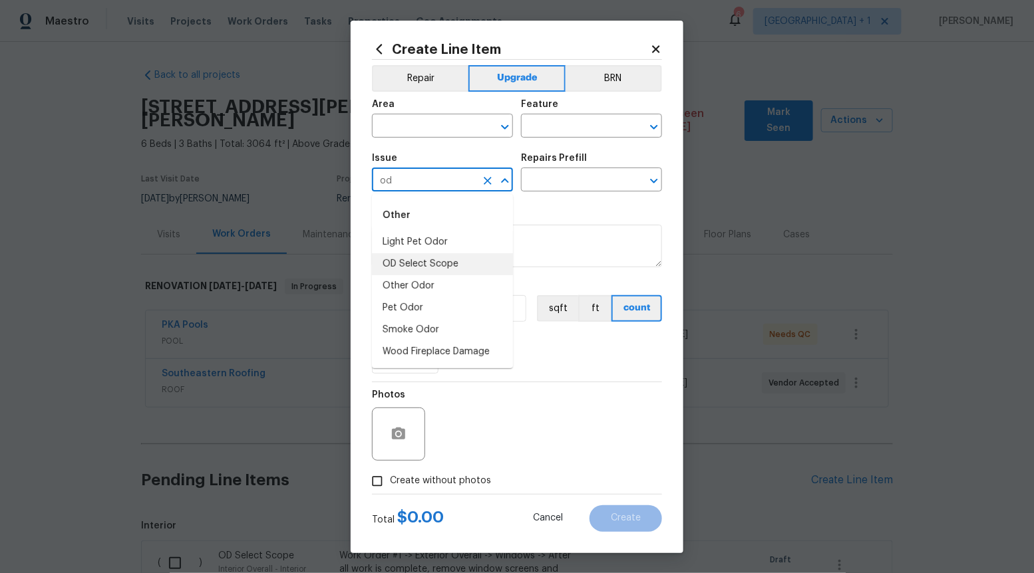
click at [464, 265] on li "OD Select Scope" at bounding box center [442, 264] width 141 height 22
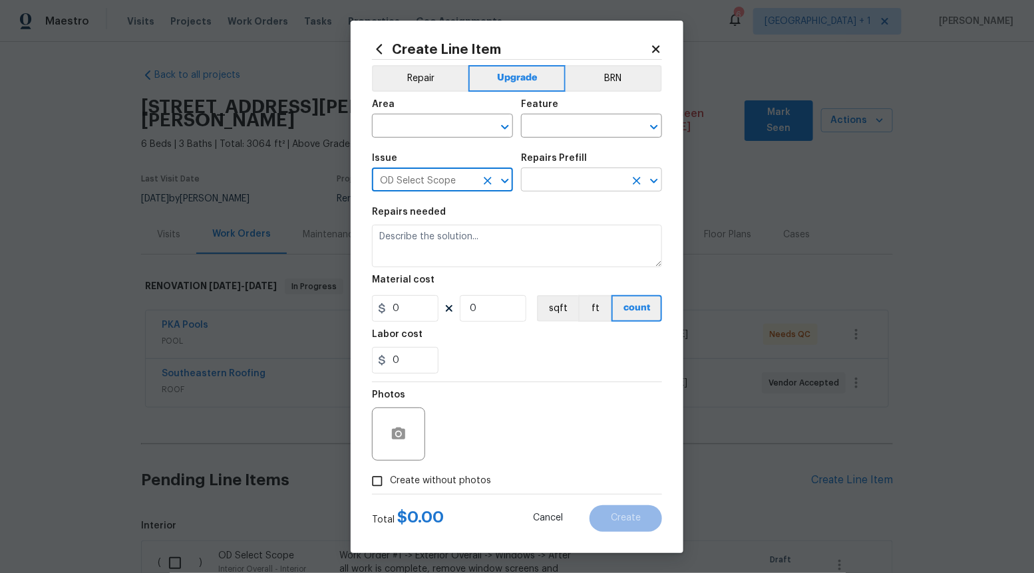
type input "OD Select Scope"
click at [589, 184] on input "text" at bounding box center [573, 181] width 104 height 21
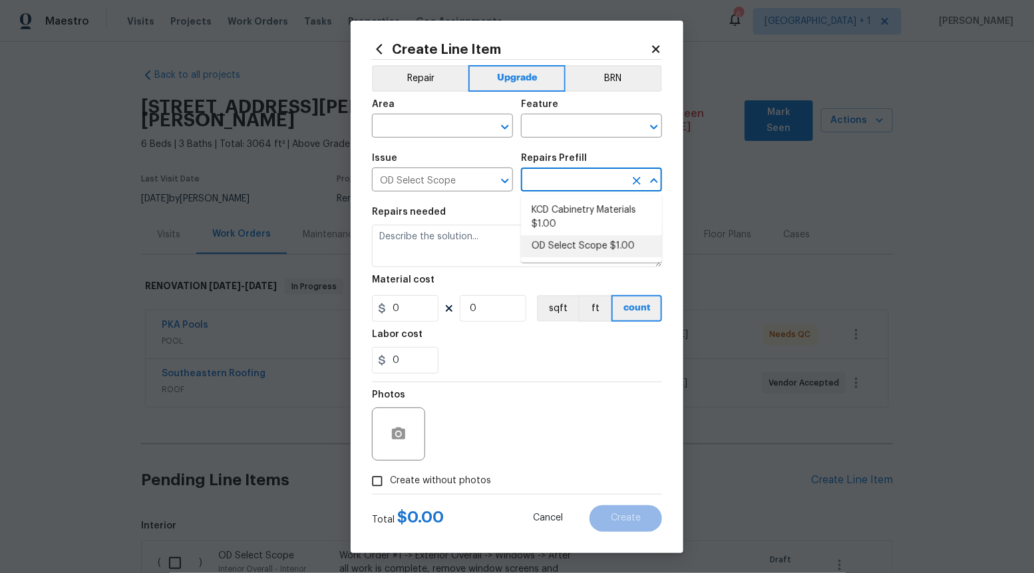
click at [575, 249] on li "OD Select Scope $1.00" at bounding box center [591, 246] width 141 height 22
type input "OD Select Scope $1.00"
type textarea "Refer to the agreed upon scope document for further details."
type input "1"
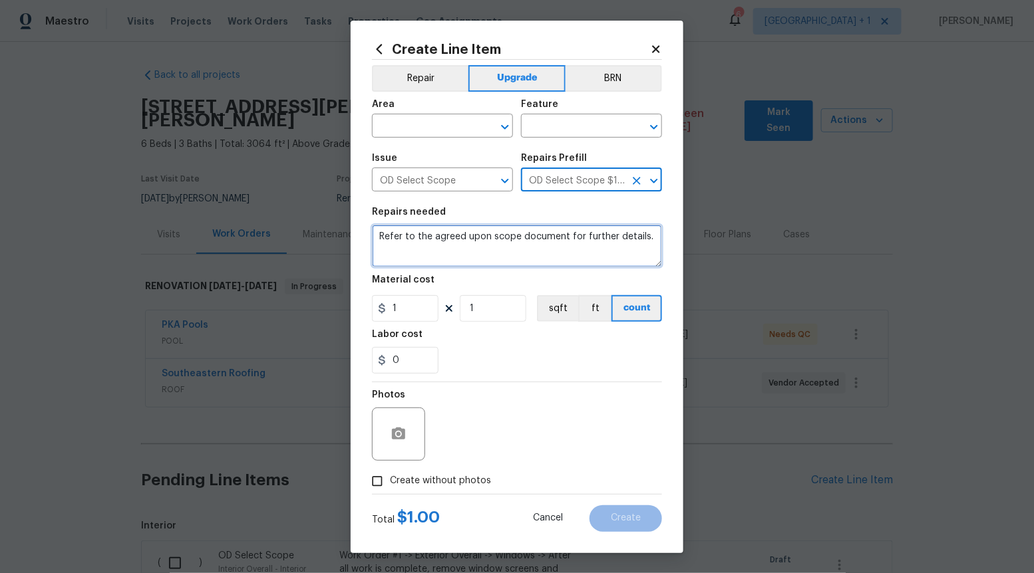
click at [575, 249] on textarea "Refer to the agreed upon scope document for further details." at bounding box center [517, 246] width 290 height 43
paste textarea "Work Order #3 -> Main Bathroom -> Lighting -> Install vanity light (4-light her…"
type textarea "Work Order #3 -> Main Bathroom -> Lighting -> Install vanity light (4-light her…"
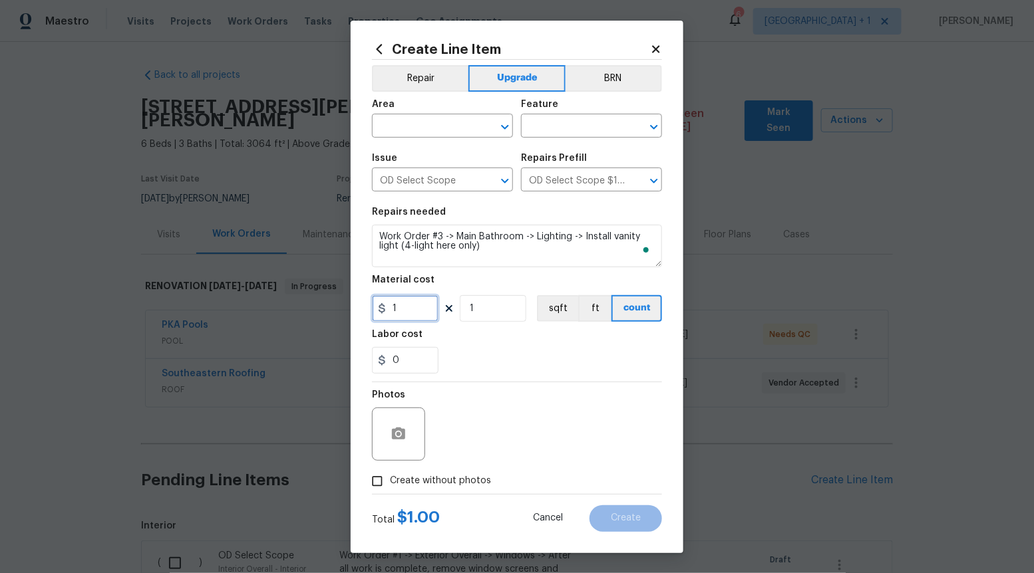
click at [424, 305] on input "1" at bounding box center [405, 308] width 67 height 27
type input "180"
click at [373, 484] on input "Create without photos" at bounding box center [377, 481] width 25 height 25
checkbox input "true"
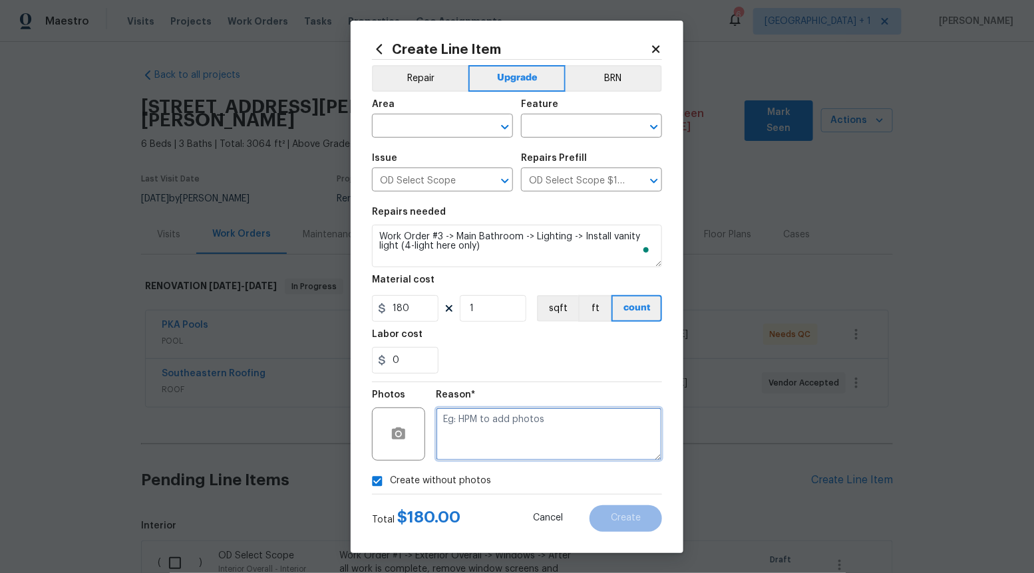
click at [504, 439] on textarea at bounding box center [549, 434] width 226 height 53
click at [502, 129] on icon "Open" at bounding box center [505, 127] width 16 height 16
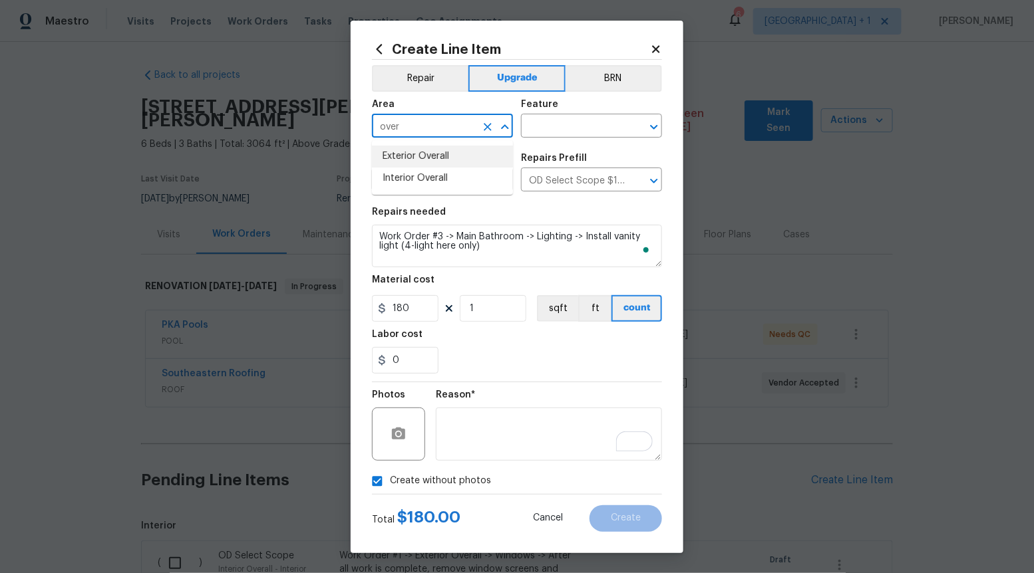
click at [470, 177] on li "Interior Overall" at bounding box center [442, 179] width 141 height 22
type input "Interior Overall"
click at [606, 125] on input "text" at bounding box center [573, 127] width 104 height 21
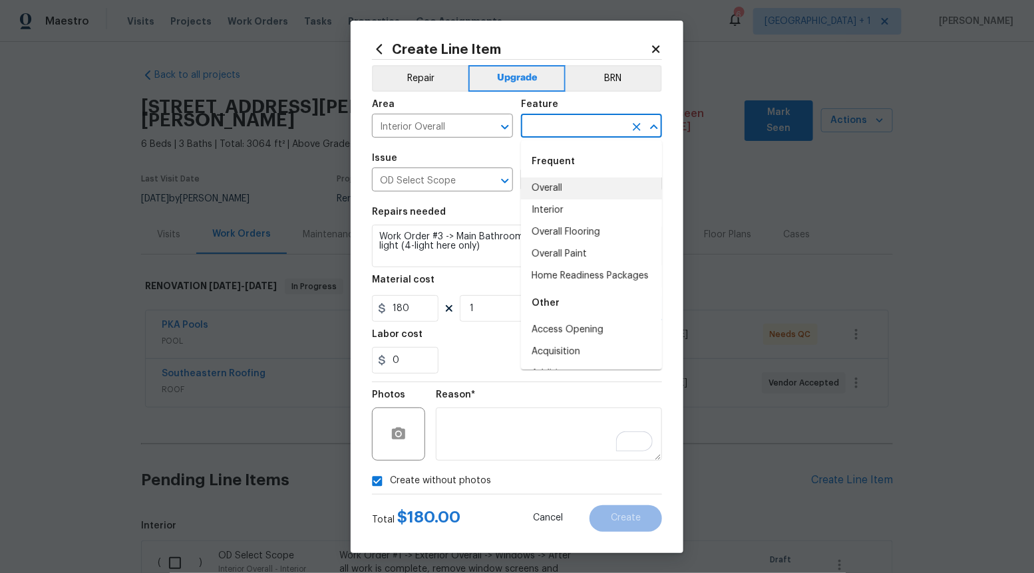
click at [566, 198] on li "Overall" at bounding box center [591, 189] width 141 height 22
type input "Overall"
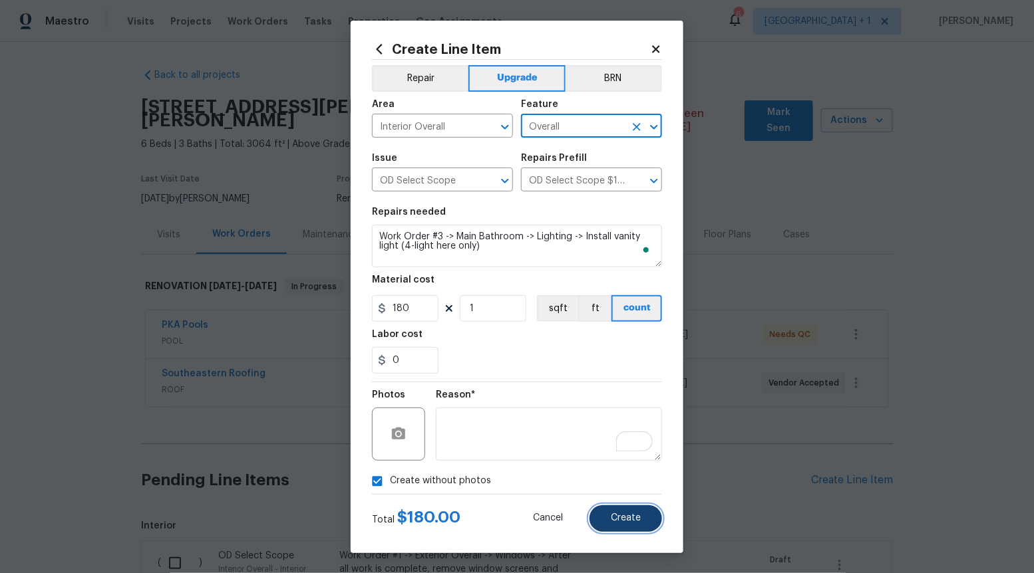
click at [632, 526] on button "Create" at bounding box center [625, 519] width 73 height 27
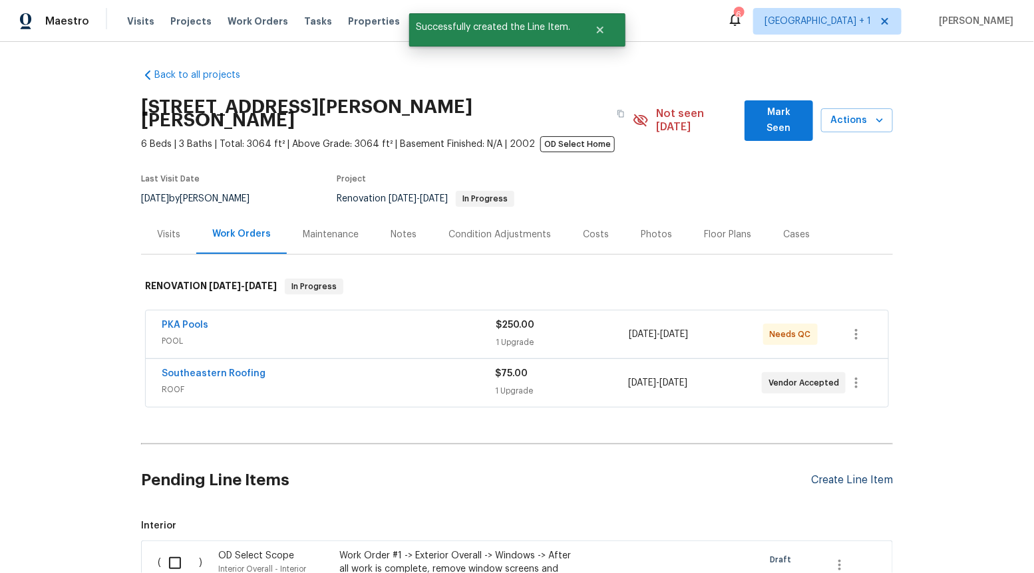
click at [837, 474] on div "Create Line Item" at bounding box center [852, 480] width 82 height 13
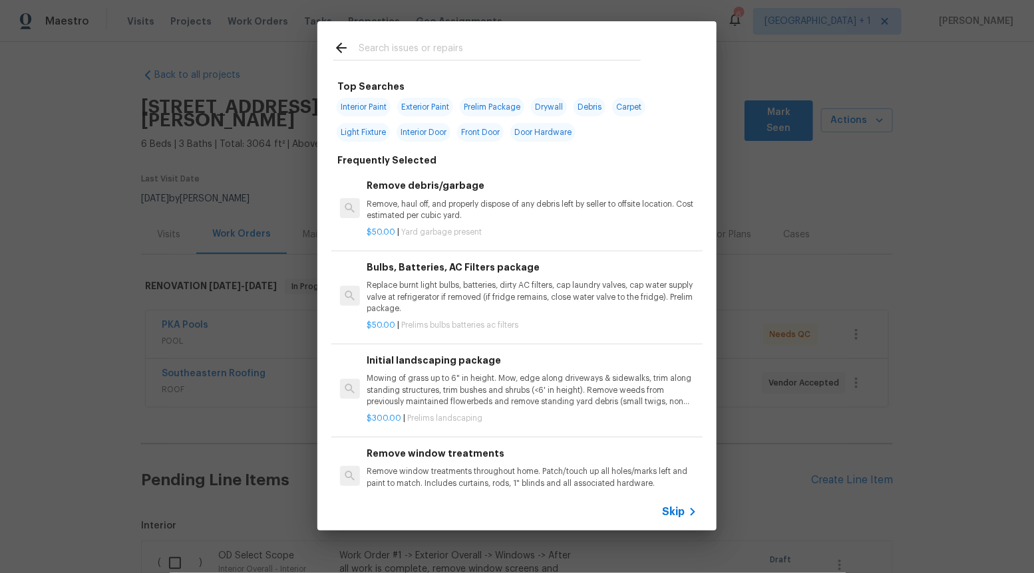
click at [670, 514] on span "Skip" at bounding box center [673, 512] width 23 height 13
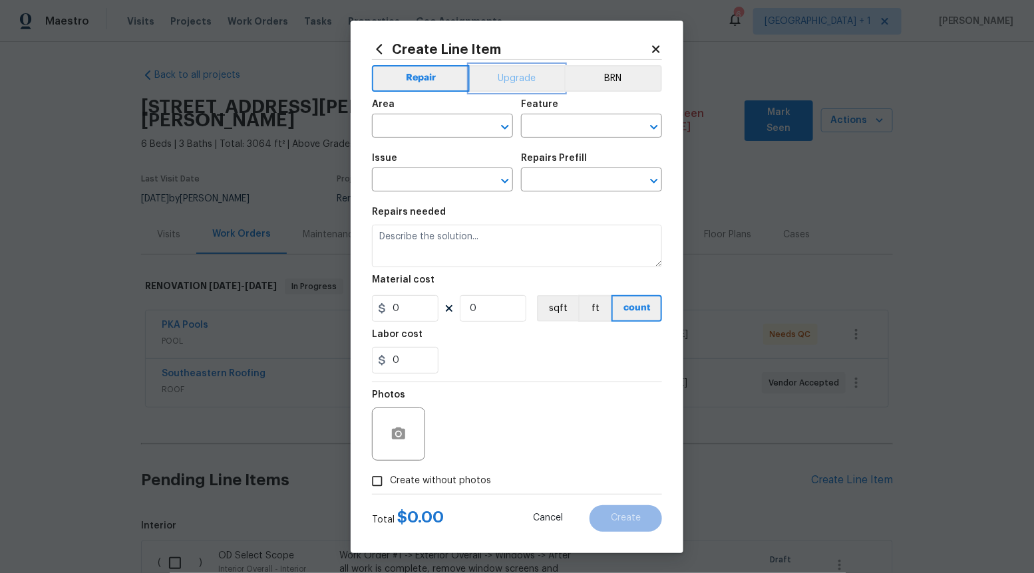
click at [530, 78] on button "Upgrade" at bounding box center [517, 78] width 95 height 27
click at [506, 183] on icon "Open" at bounding box center [504, 181] width 7 height 5
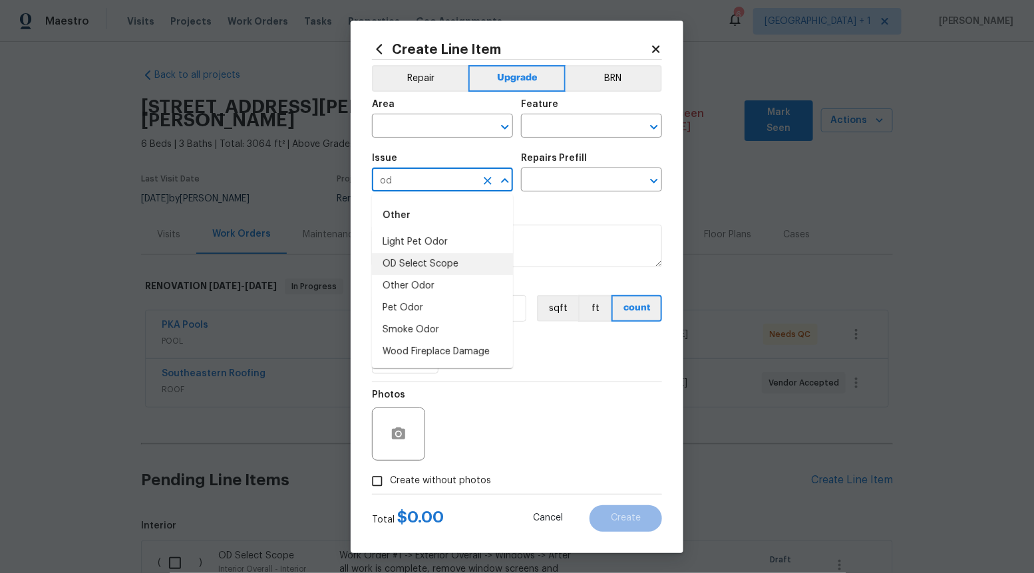
click at [442, 260] on li "OD Select Scope" at bounding box center [442, 264] width 141 height 22
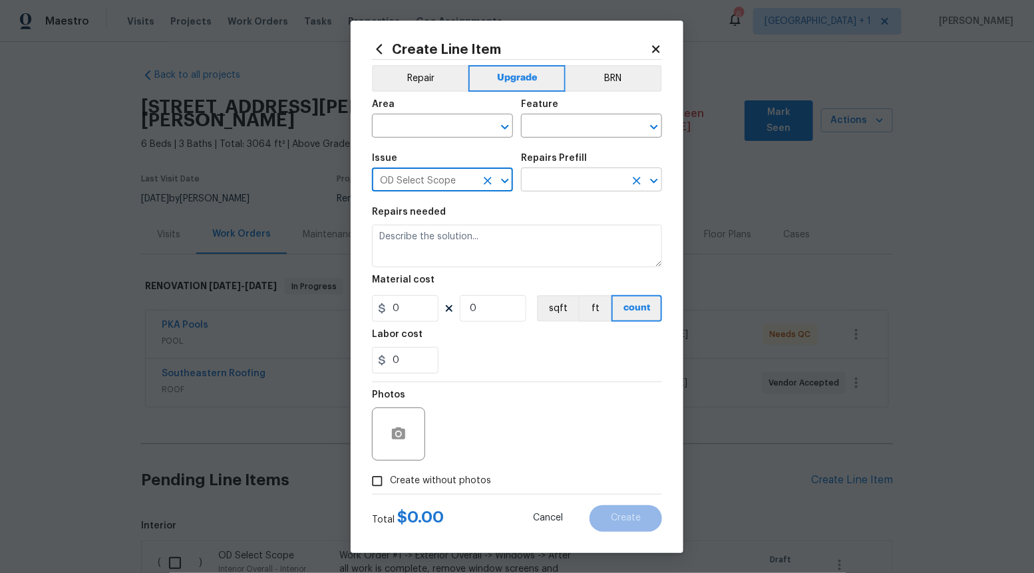
type input "OD Select Scope"
click at [551, 179] on input "text" at bounding box center [573, 181] width 104 height 21
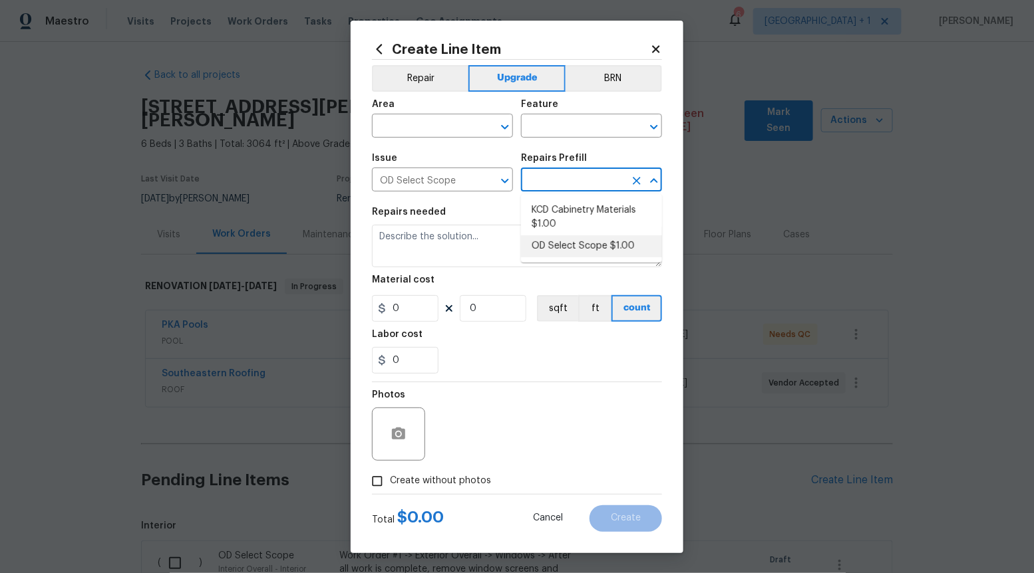
click at [548, 239] on li "OD Select Scope $1.00" at bounding box center [591, 246] width 141 height 22
type input "OD Select Scope $1.00"
type textarea "Refer to the agreed upon scope document for further details."
type input "1"
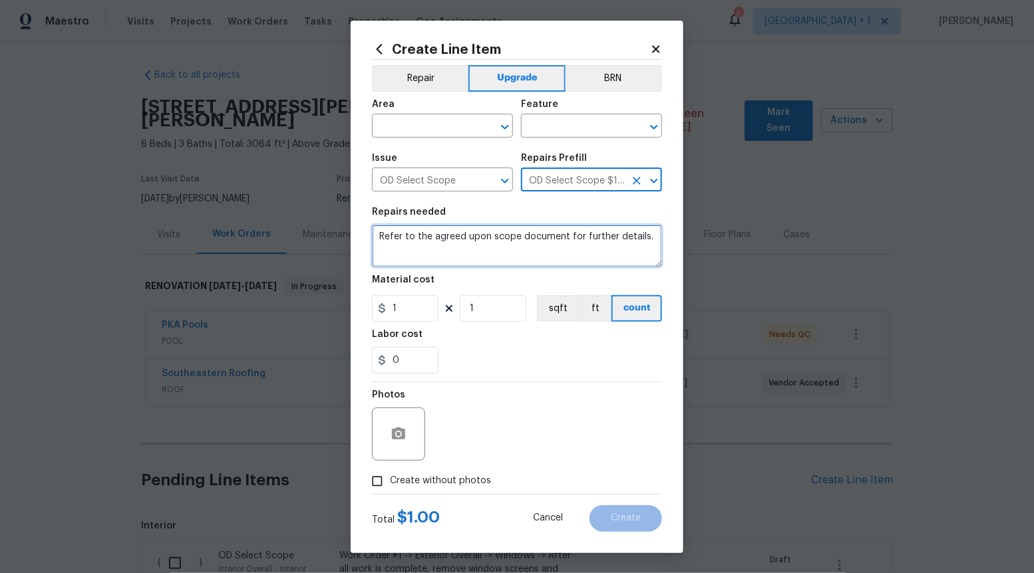
click at [548, 239] on textarea "Refer to the agreed upon scope document for further details." at bounding box center [517, 246] width 290 height 43
paste textarea "Work Order #3 -> Main Bathroom -> Lighting -> Install flush mount light in clos…"
type textarea "Work Order #3 -> Main Bathroom -> Lighting -> Install flush mount light in clos…"
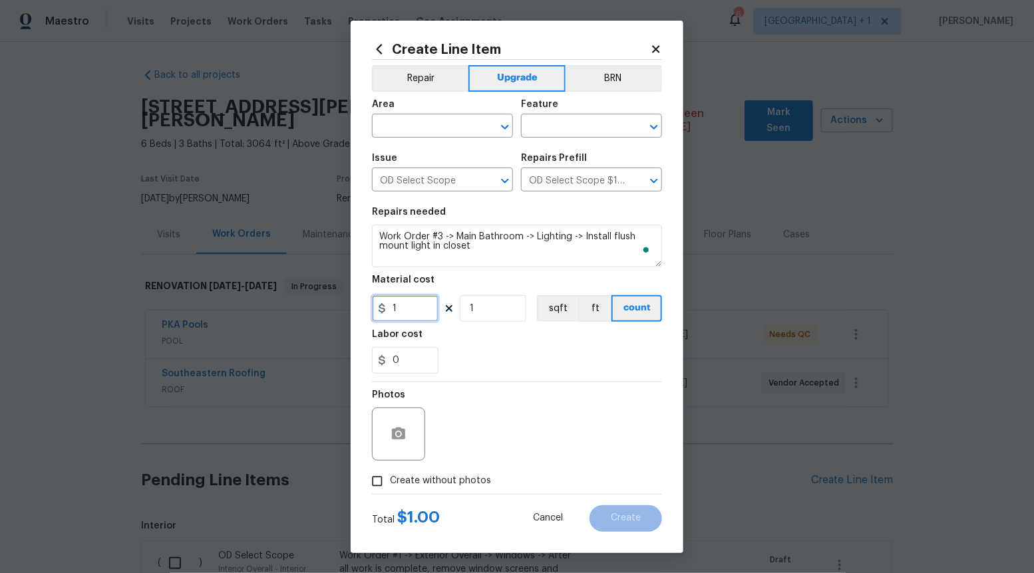
click at [409, 311] on input "1" at bounding box center [405, 308] width 67 height 27
type input "100"
click at [373, 480] on input "Create without photos" at bounding box center [377, 481] width 25 height 25
checkbox input "true"
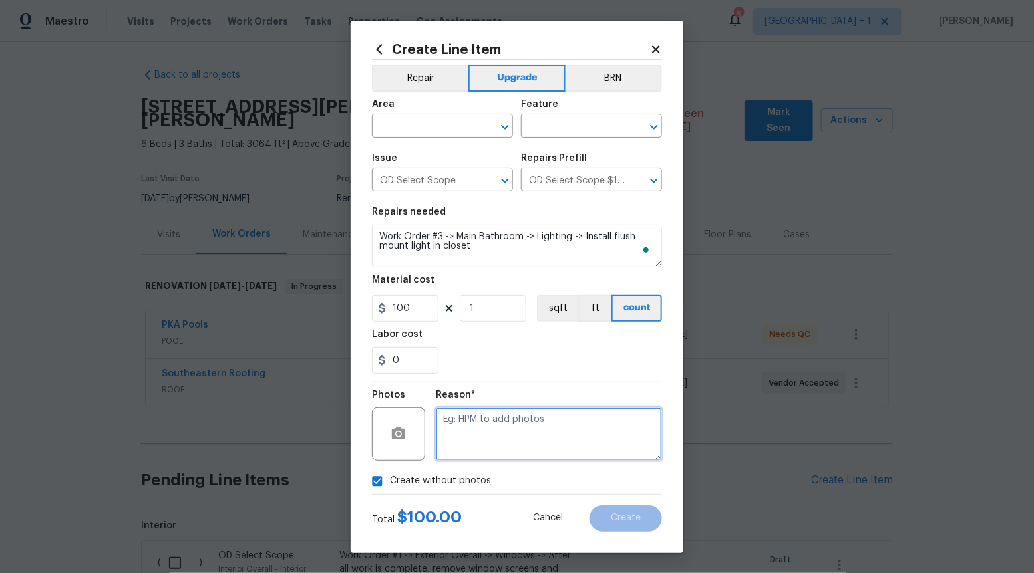
click at [528, 408] on textarea at bounding box center [549, 434] width 226 height 53
click at [502, 124] on icon "Open" at bounding box center [505, 127] width 16 height 16
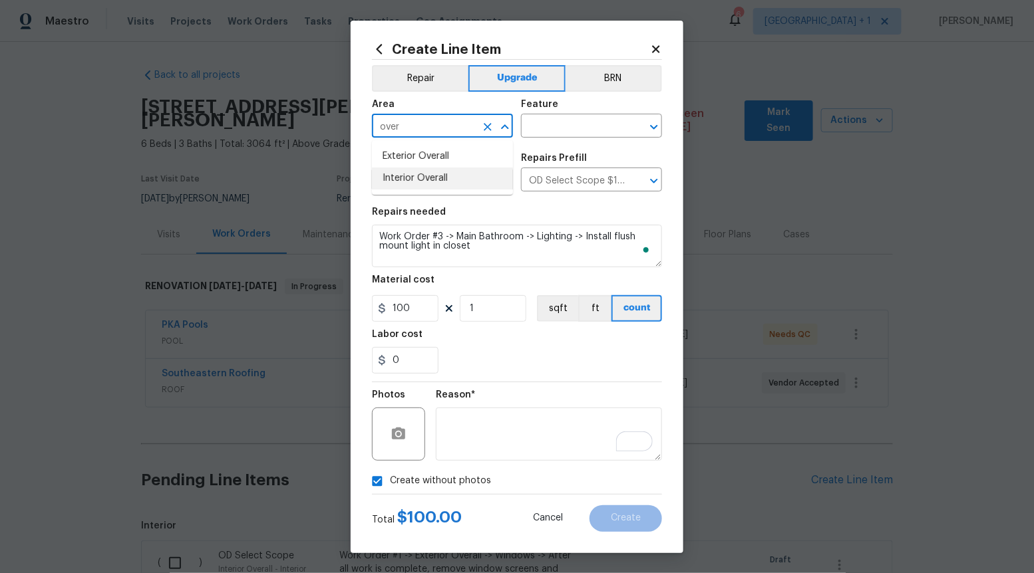
click at [464, 176] on li "Interior Overall" at bounding box center [442, 179] width 141 height 22
type input "Interior Overall"
click at [590, 124] on input "text" at bounding box center [573, 127] width 104 height 21
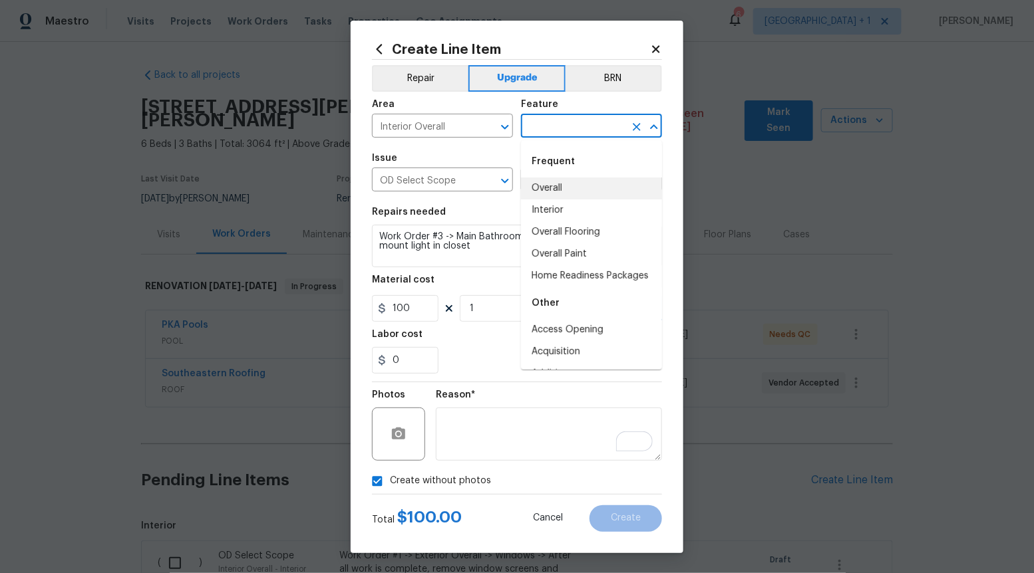
click at [549, 191] on li "Overall" at bounding box center [591, 189] width 141 height 22
type input "Overall"
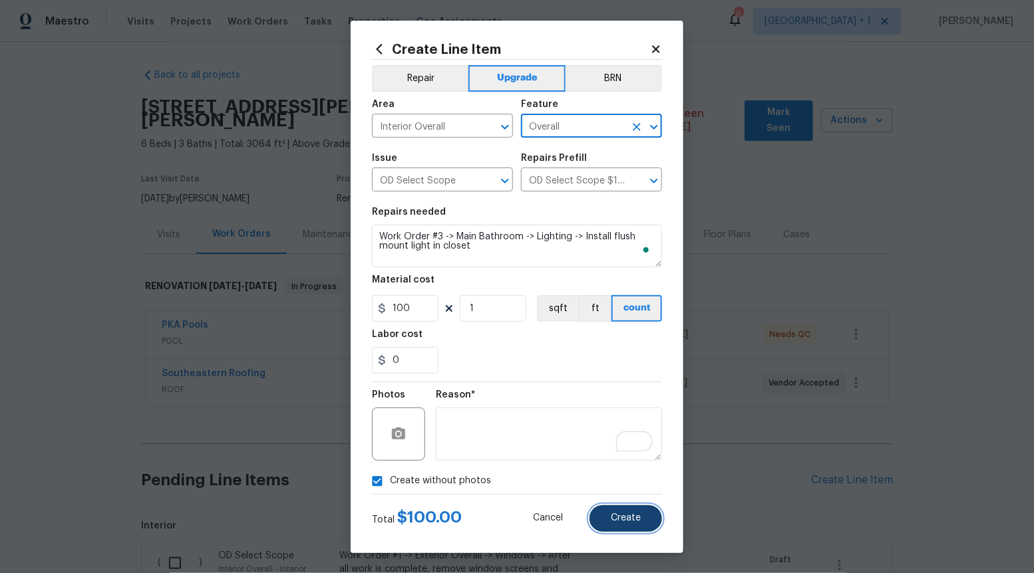
click at [619, 520] on span "Create" at bounding box center [626, 519] width 30 height 10
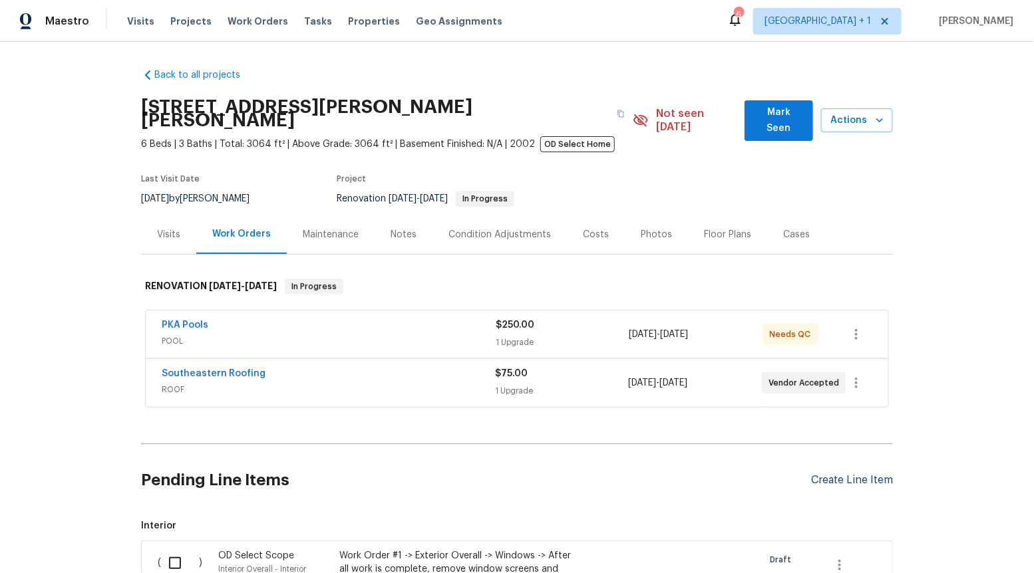
click at [861, 474] on div "Create Line Item" at bounding box center [852, 480] width 82 height 13
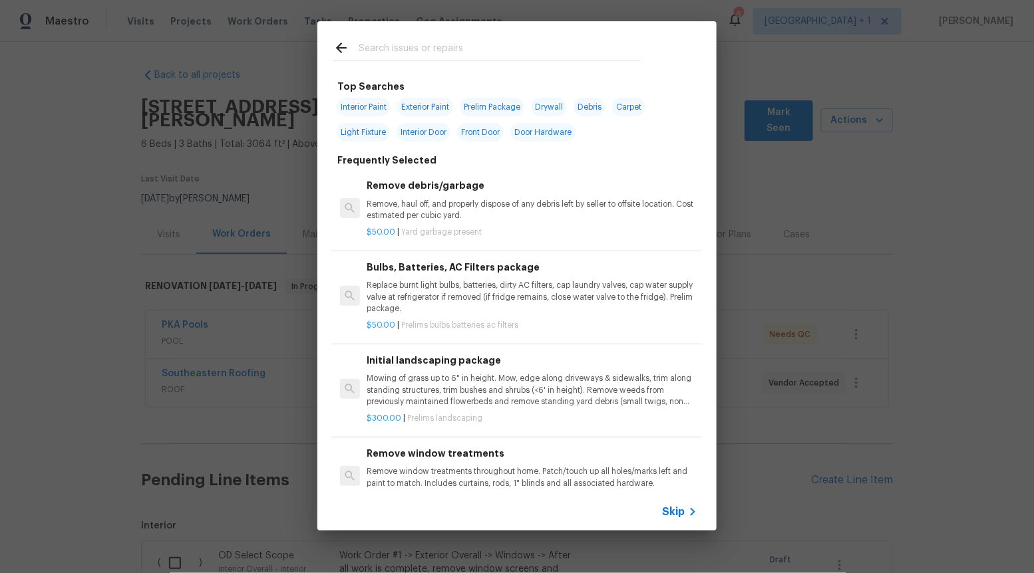
click at [674, 512] on span "Skip" at bounding box center [673, 512] width 23 height 13
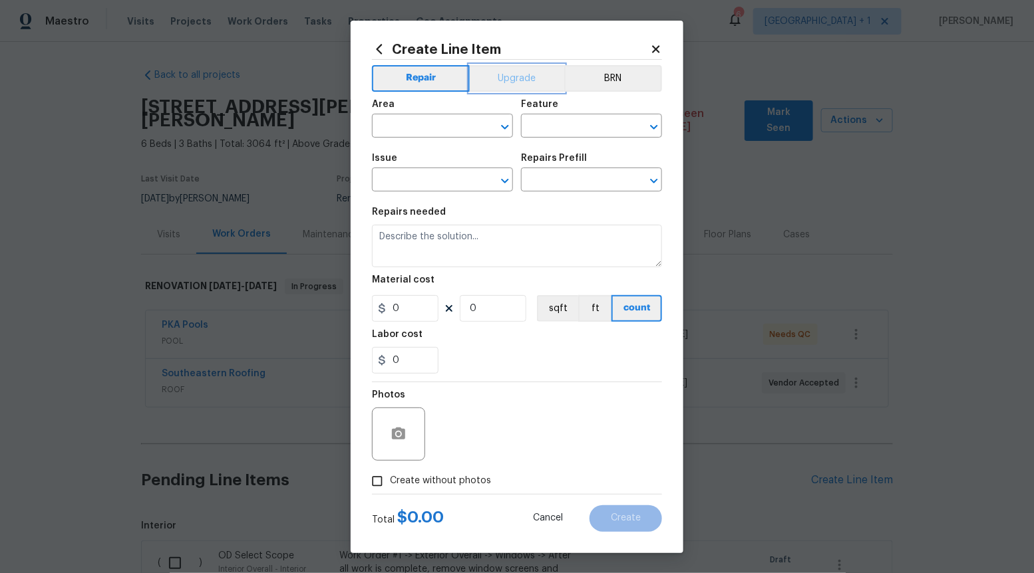
click at [532, 70] on button "Upgrade" at bounding box center [517, 78] width 95 height 27
click at [505, 182] on icon "Open" at bounding box center [504, 181] width 7 height 5
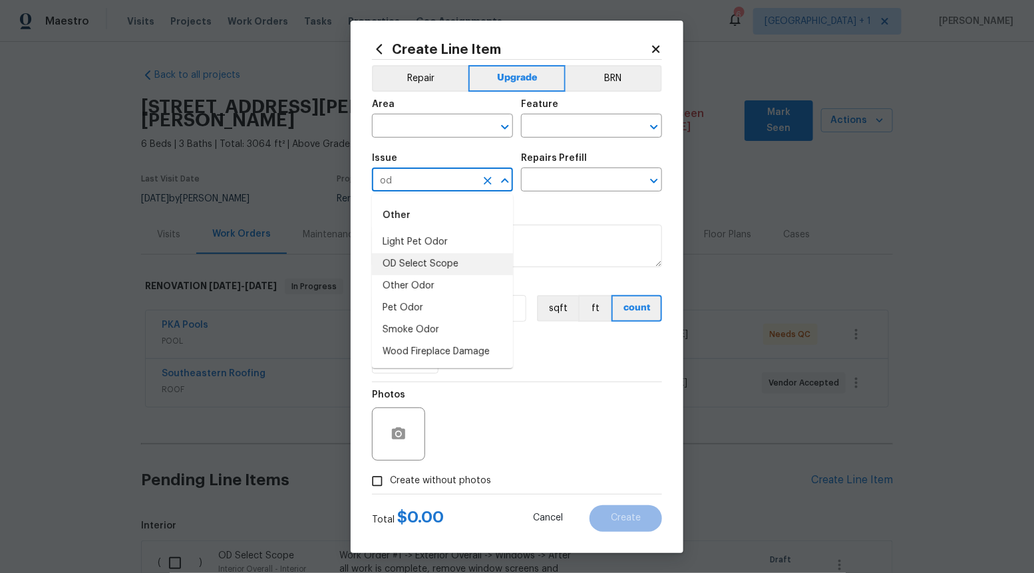
click at [491, 255] on li "OD Select Scope" at bounding box center [442, 264] width 141 height 22
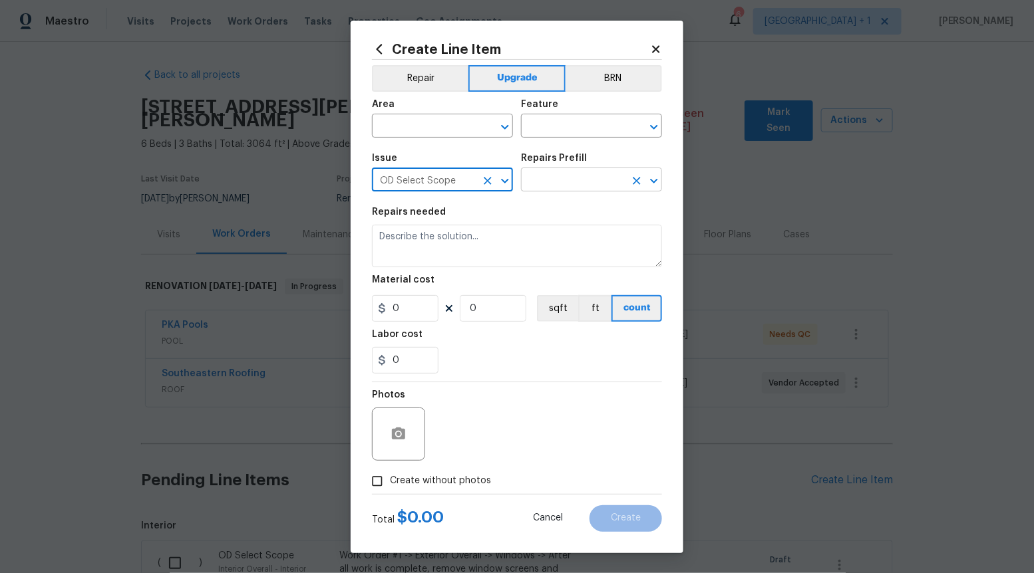
type input "OD Select Scope"
click at [584, 188] on input "text" at bounding box center [573, 181] width 104 height 21
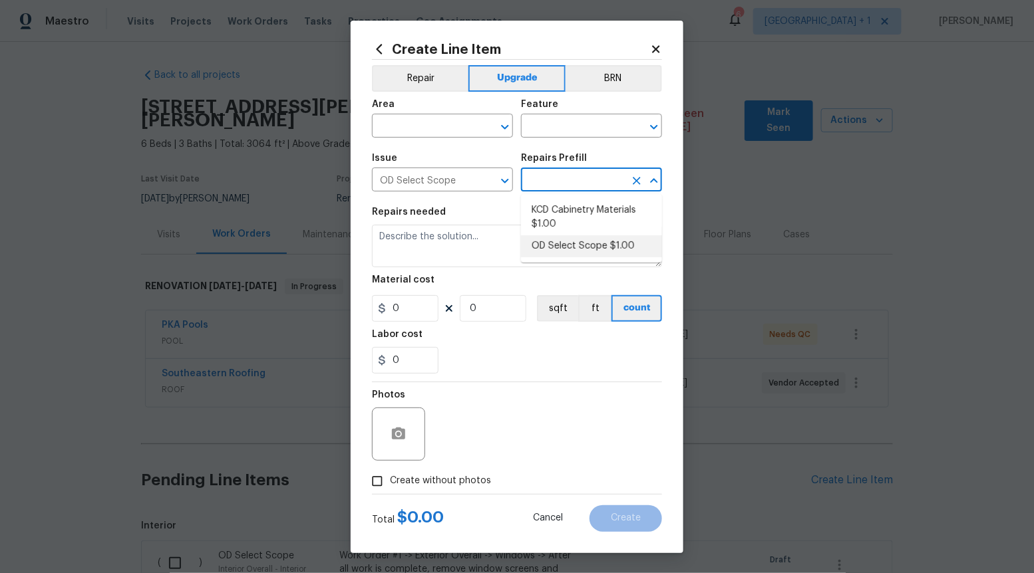
click at [565, 249] on li "OD Select Scope $1.00" at bounding box center [591, 246] width 141 height 22
type input "OD Select Scope $1.00"
type textarea "Refer to the agreed upon scope document for further details."
type input "1"
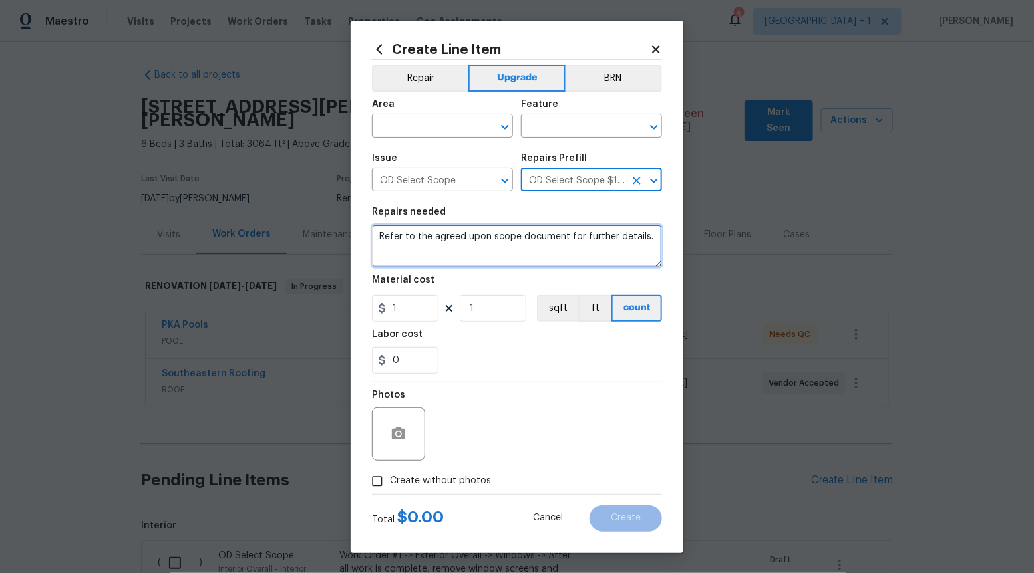
click at [565, 248] on textarea "Refer to the agreed upon scope document for further details." at bounding box center [517, 246] width 290 height 43
paste textarea "Work Order #3 -> Main Bathroom -> Lighting -> Replace recessed LED trim kit ove…"
type textarea "Work Order #3 -> Main Bathroom -> Lighting -> Replace recessed LED trim kit ove…"
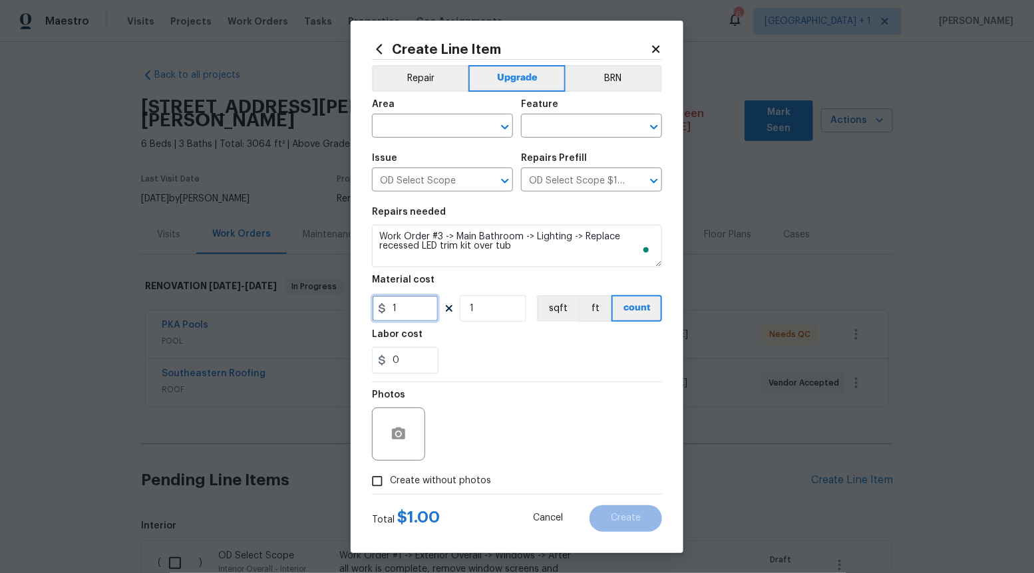
click at [417, 313] on input "1" at bounding box center [405, 308] width 67 height 27
type input "60"
click at [377, 474] on input "Create without photos" at bounding box center [377, 481] width 25 height 25
checkbox input "true"
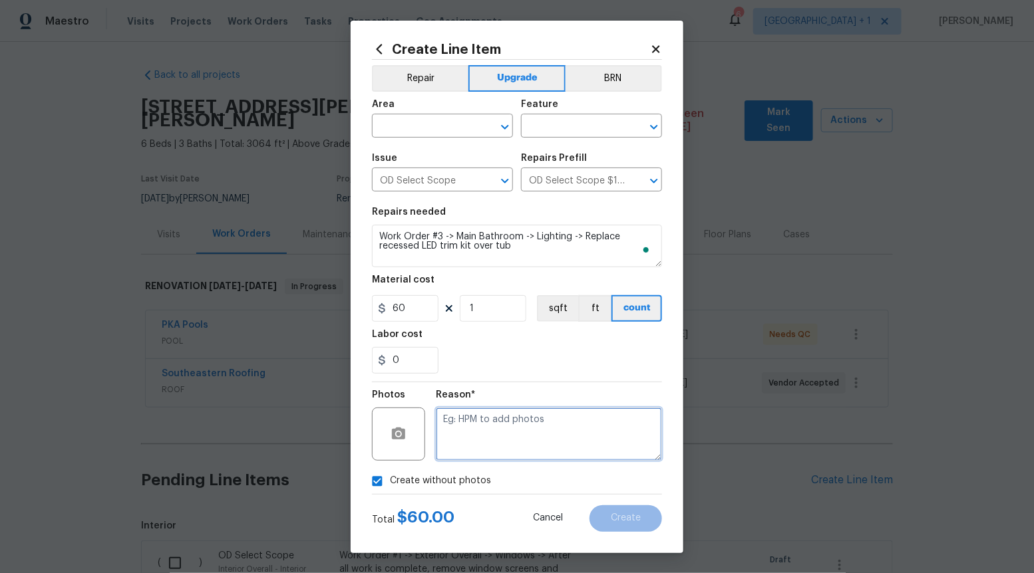
click at [511, 412] on textarea at bounding box center [549, 434] width 226 height 53
click at [502, 130] on icon "Open" at bounding box center [505, 127] width 16 height 16
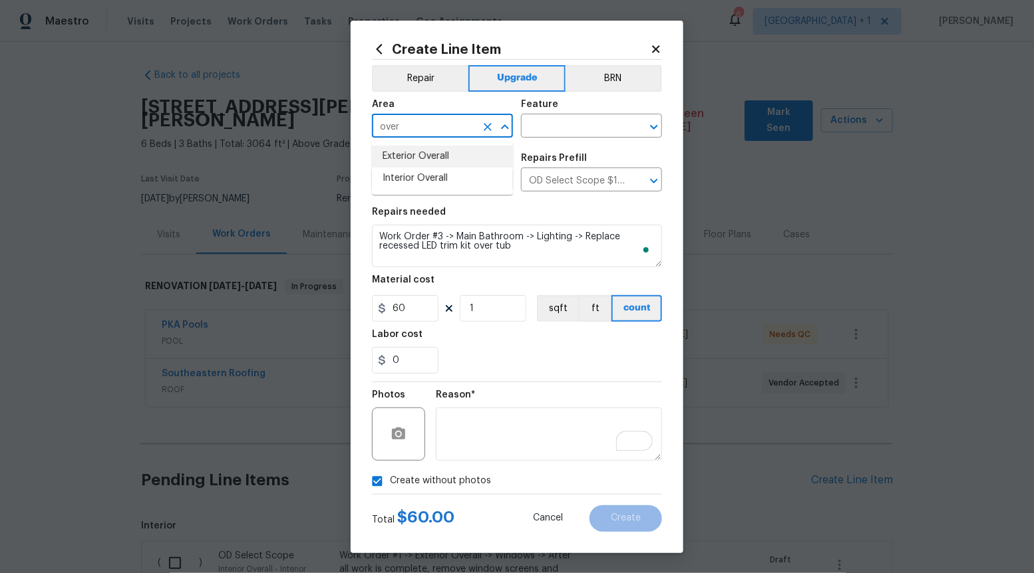
click at [452, 173] on li "Interior Overall" at bounding box center [442, 179] width 141 height 22
type input "Interior Overall"
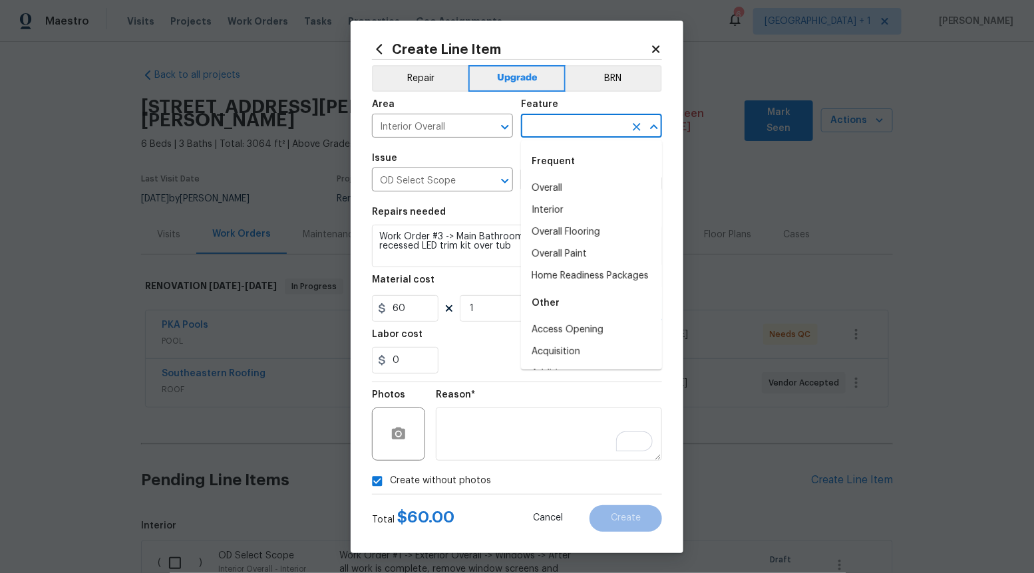
click at [592, 130] on input "text" at bounding box center [573, 127] width 104 height 21
click at [561, 194] on li "Overall" at bounding box center [591, 189] width 141 height 22
type input "Overall"
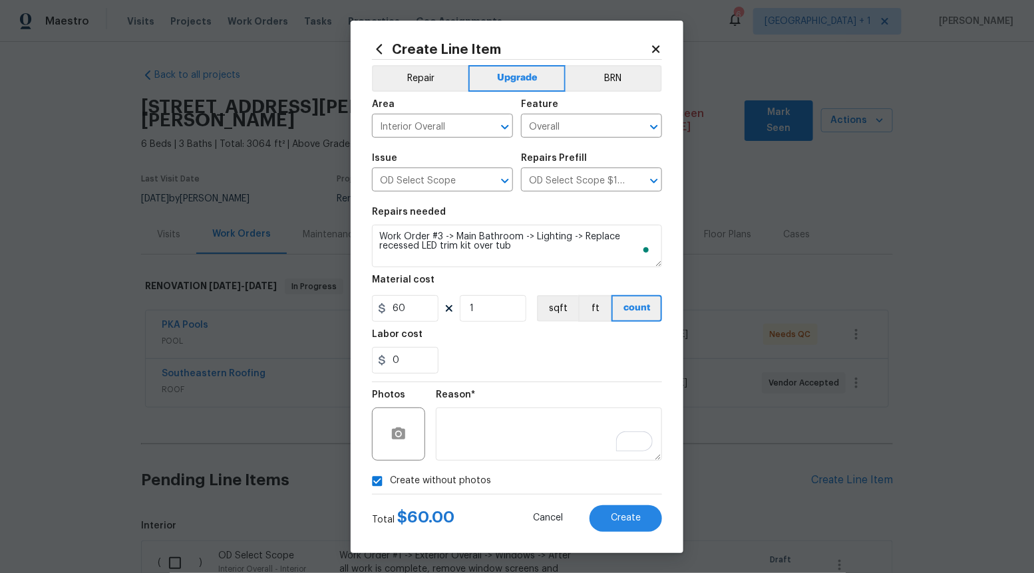
click at [600, 504] on div "Total $ 60.00 Cancel Create" at bounding box center [517, 513] width 290 height 37
click at [617, 518] on span "Create" at bounding box center [626, 519] width 30 height 10
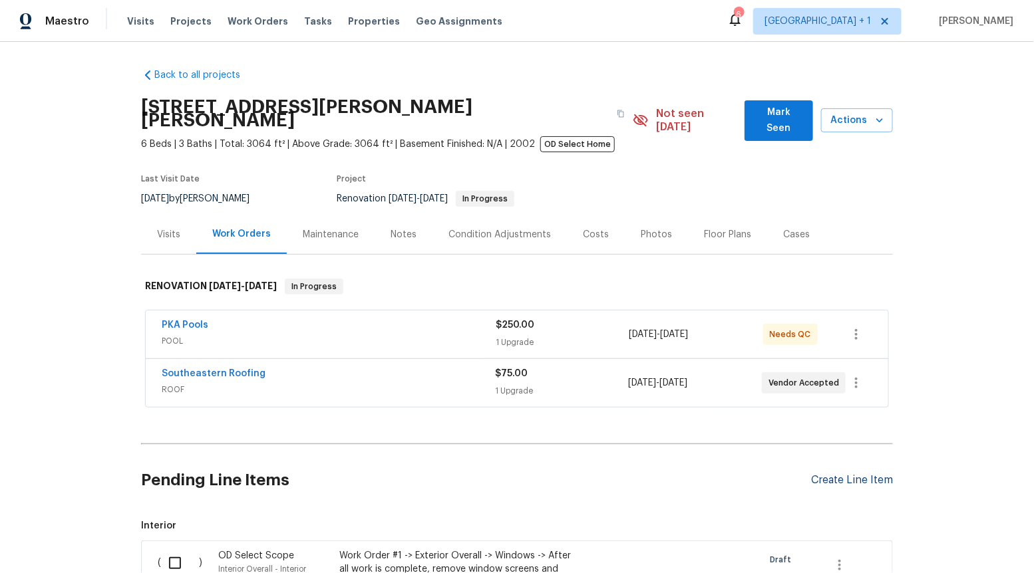
click at [841, 474] on div "Create Line Item" at bounding box center [852, 480] width 82 height 13
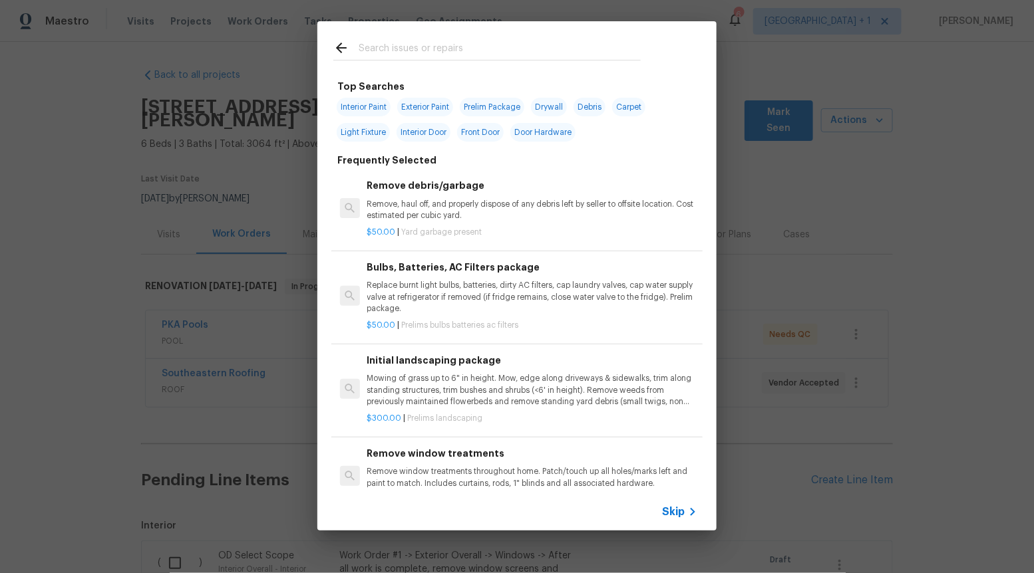
click at [666, 508] on span "Skip" at bounding box center [673, 512] width 23 height 13
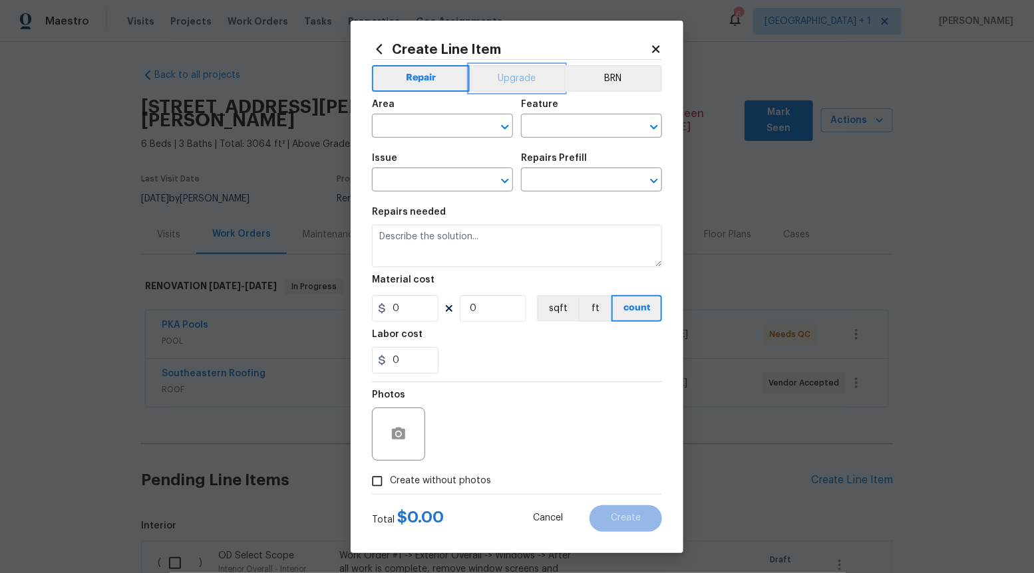
click at [522, 80] on button "Upgrade" at bounding box center [517, 78] width 95 height 27
click at [511, 177] on icon "Open" at bounding box center [505, 181] width 16 height 16
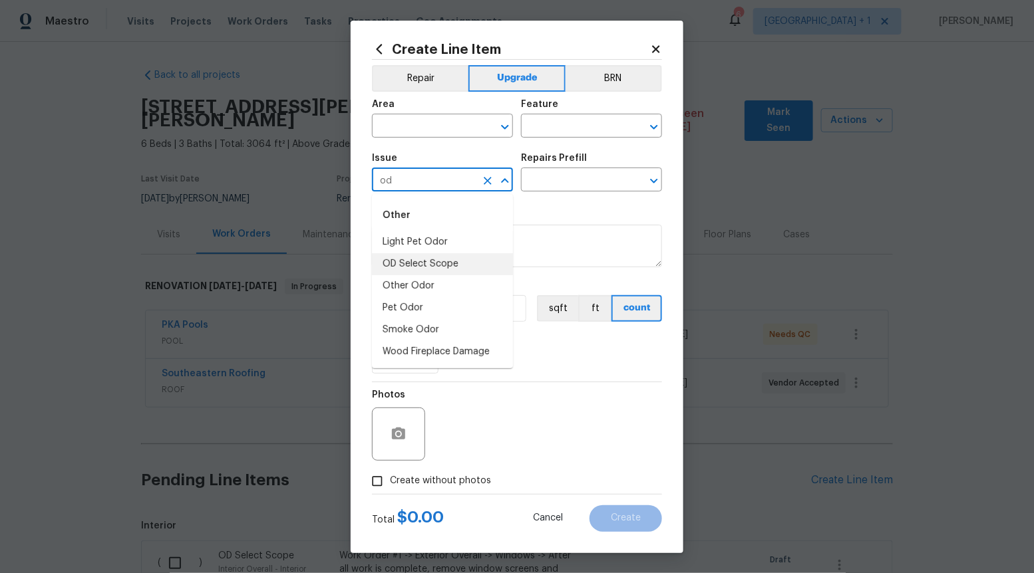
click at [440, 266] on li "OD Select Scope" at bounding box center [442, 264] width 141 height 22
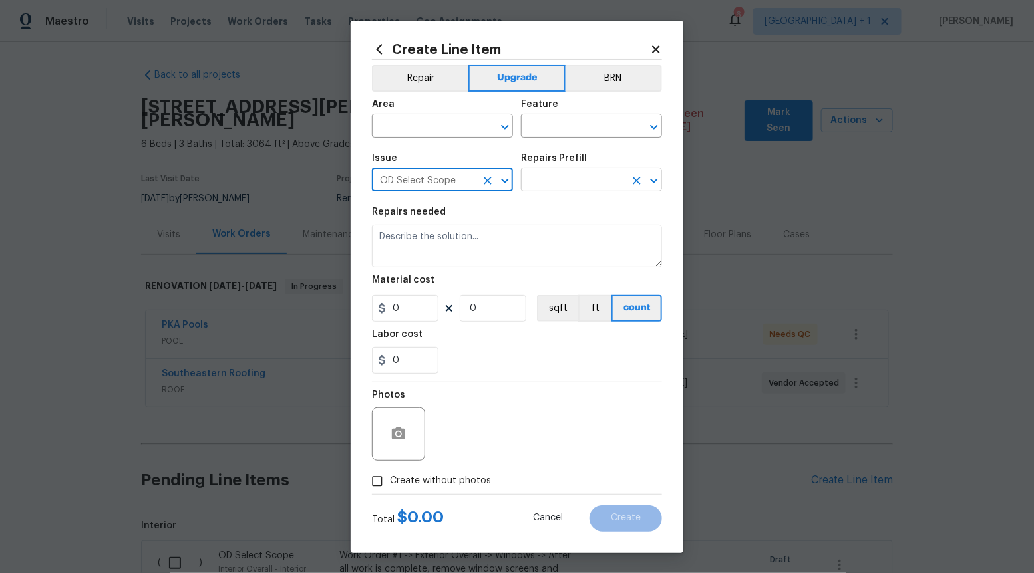
type input "OD Select Scope"
click at [545, 176] on input "text" at bounding box center [573, 181] width 104 height 21
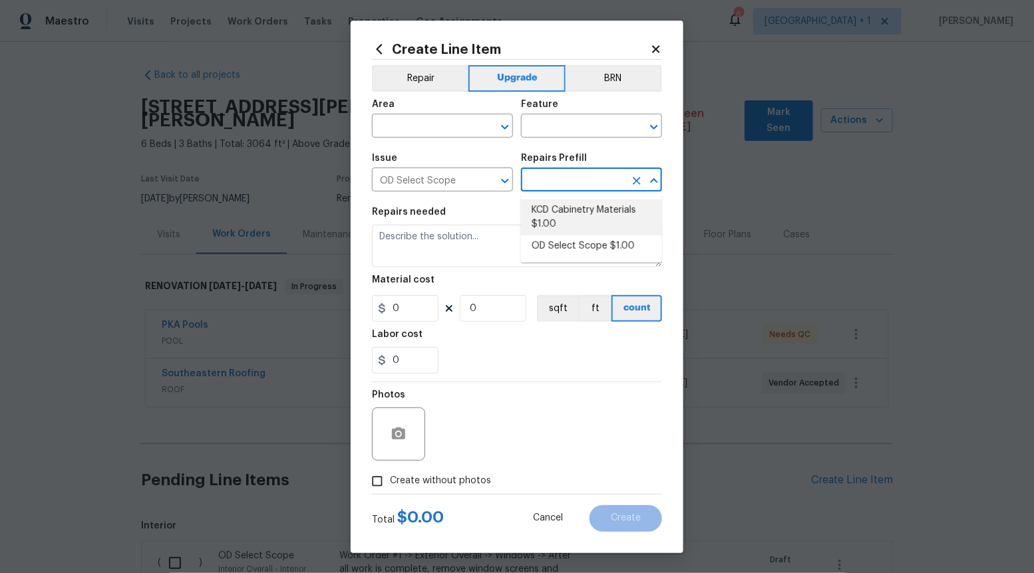
click at [549, 239] on li "OD Select Scope $1.00" at bounding box center [591, 246] width 141 height 22
type input "OD Select Scope $1.00"
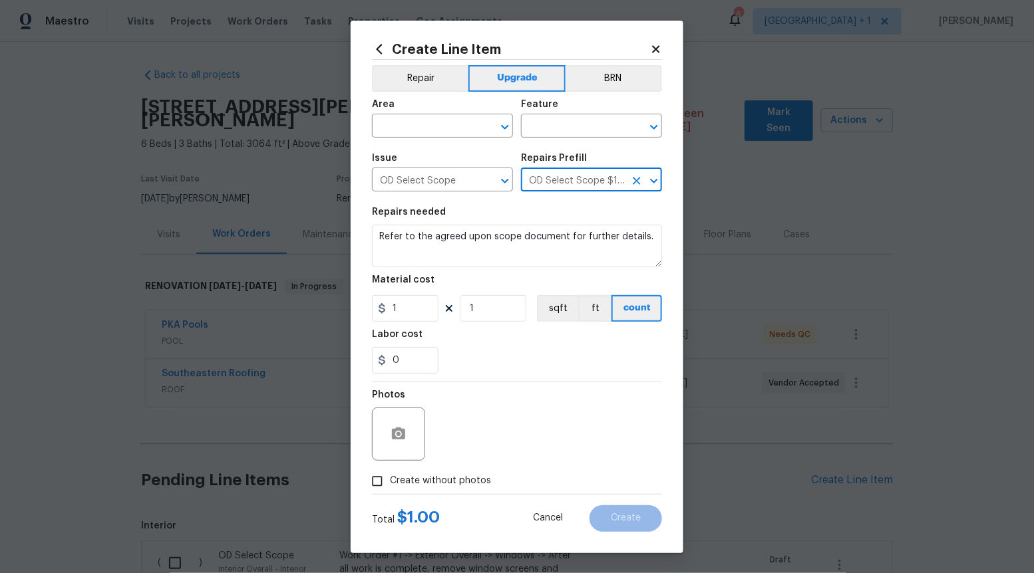
type textarea "Refer to the agreed upon scope document for further details."
type input "1"
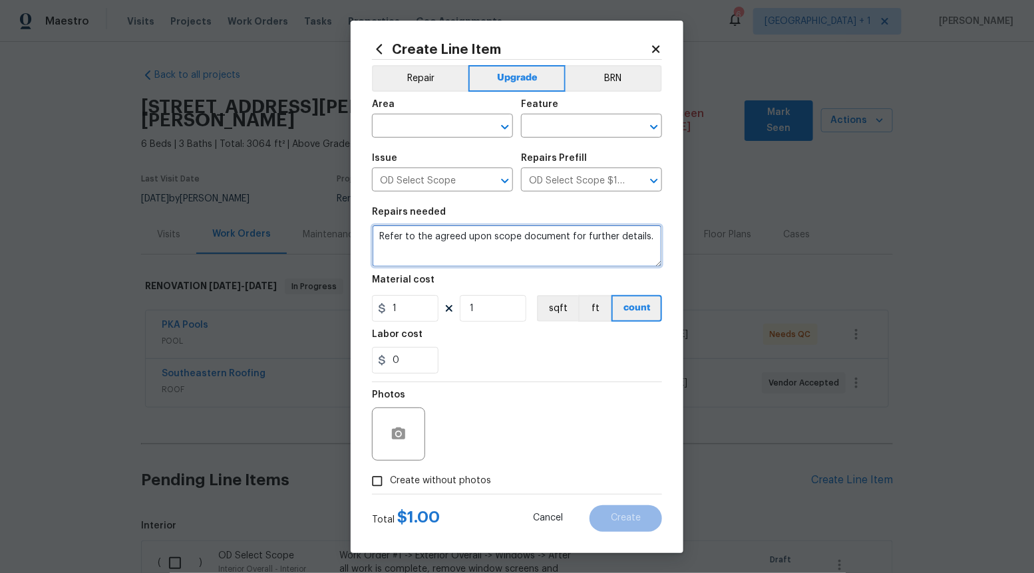
click at [549, 239] on textarea "Refer to the agreed upon scope document for further details." at bounding box center [517, 246] width 290 height 43
paste textarea "Demo medicine cabinet and patch"
type textarea "Demo medicine cabinet and patch"
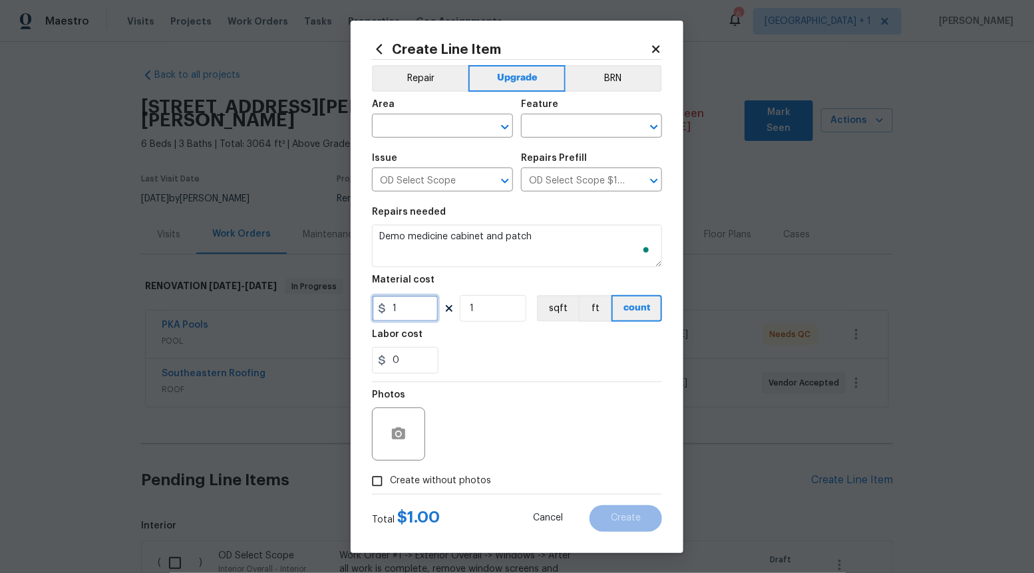
click at [416, 319] on input "1" at bounding box center [405, 308] width 67 height 27
type input "80"
click at [387, 471] on input "Create without photos" at bounding box center [377, 481] width 25 height 25
checkbox input "true"
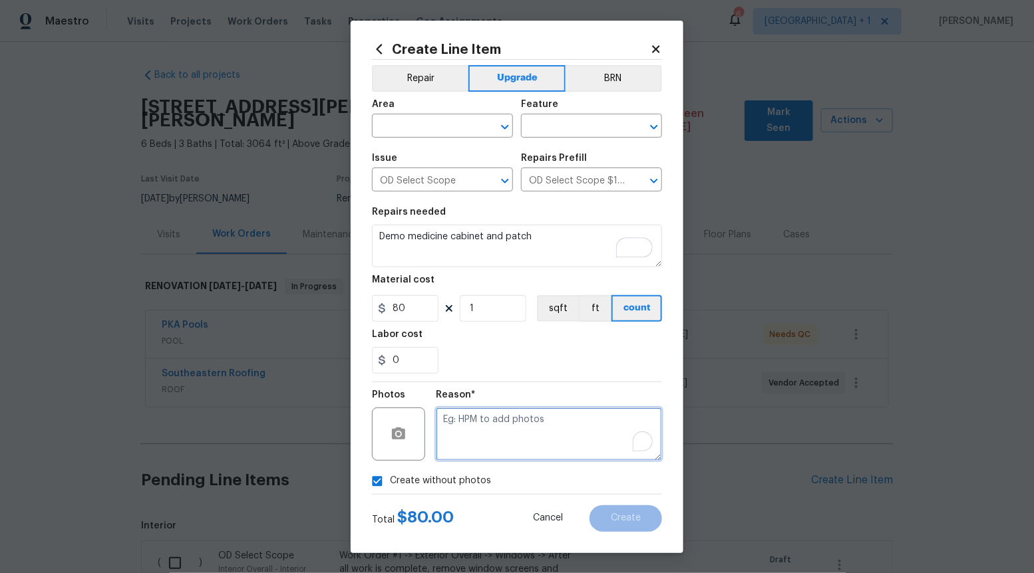
click at [535, 408] on textarea "To enrich screen reader interactions, please activate Accessibility in Grammarl…" at bounding box center [549, 434] width 226 height 53
click at [513, 433] on textarea "To enrich screen reader interactions, please activate Accessibility in Grammarl…" at bounding box center [549, 434] width 226 height 53
click at [504, 121] on icon "Open" at bounding box center [505, 127] width 16 height 16
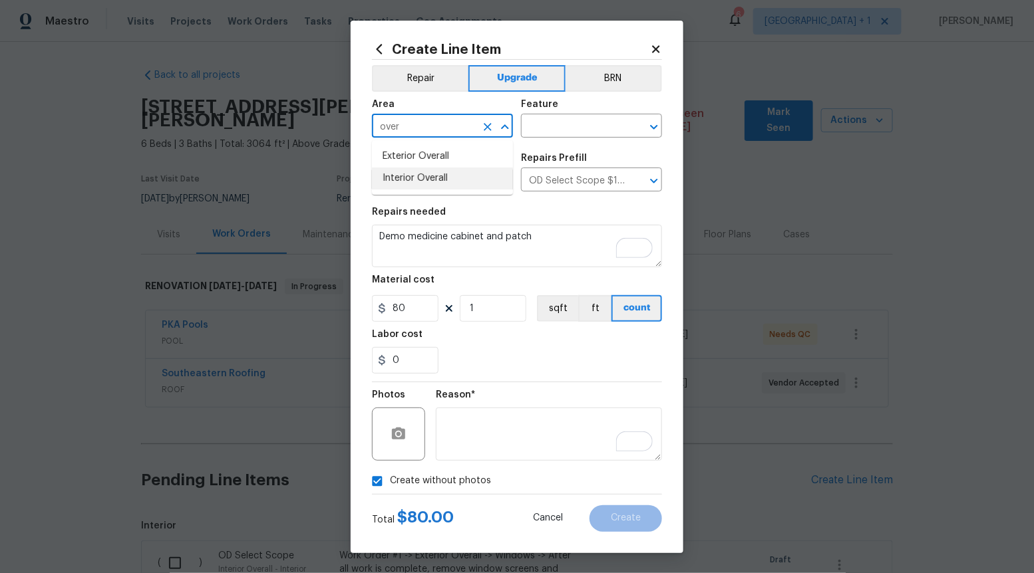
click at [484, 170] on li "Interior Overall" at bounding box center [442, 179] width 141 height 22
type input "Interior Overall"
click at [559, 124] on input "text" at bounding box center [573, 127] width 104 height 21
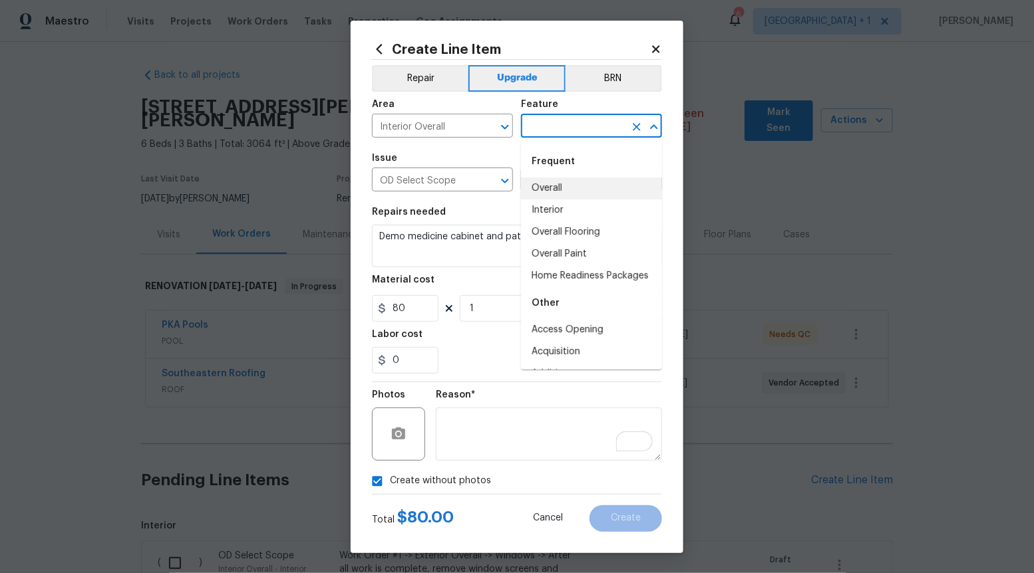
click at [558, 185] on li "Overall" at bounding box center [591, 189] width 141 height 22
type input "Overall"
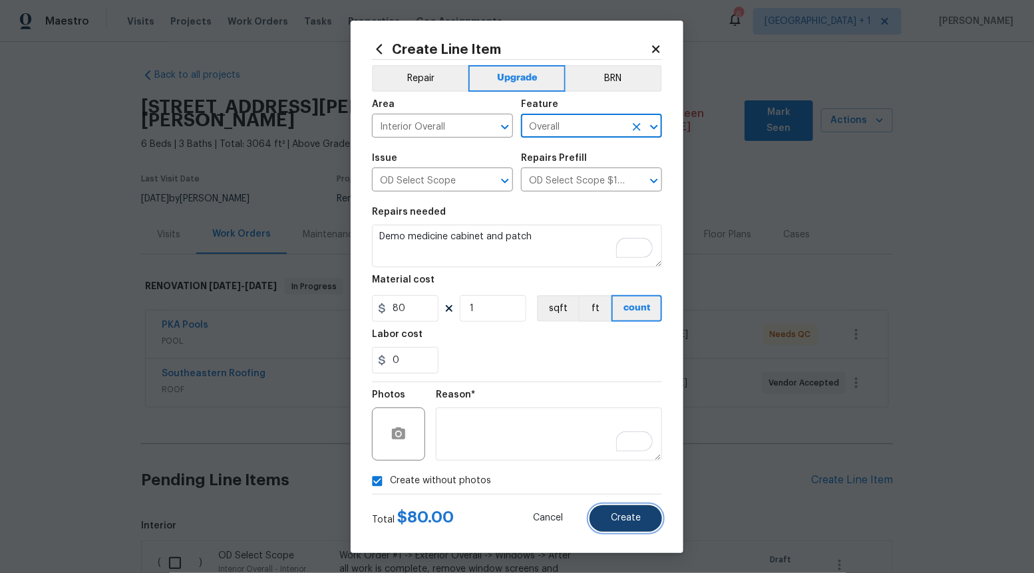
click at [643, 518] on button "Create" at bounding box center [625, 519] width 73 height 27
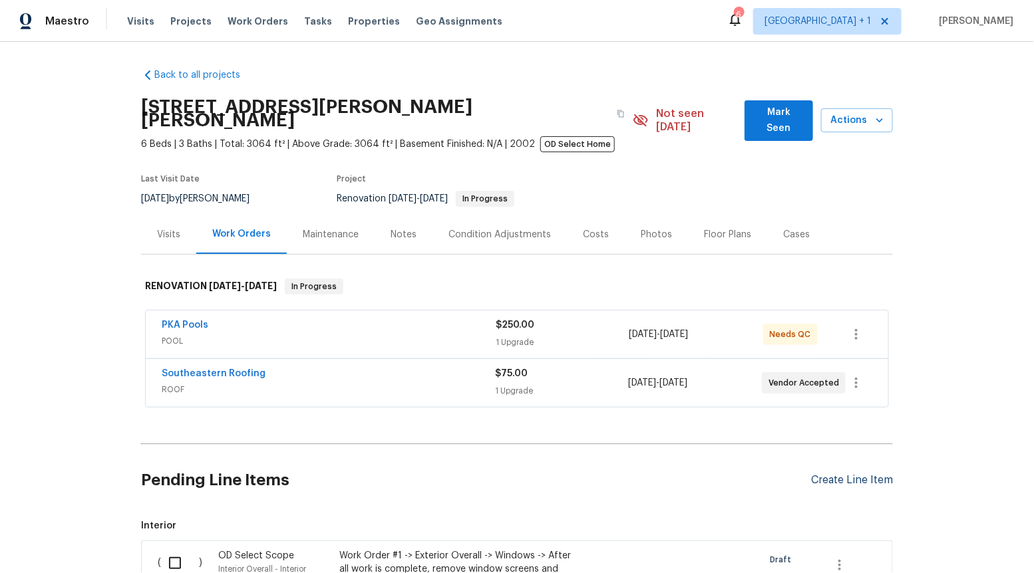
click at [848, 474] on div "Create Line Item" at bounding box center [852, 480] width 82 height 13
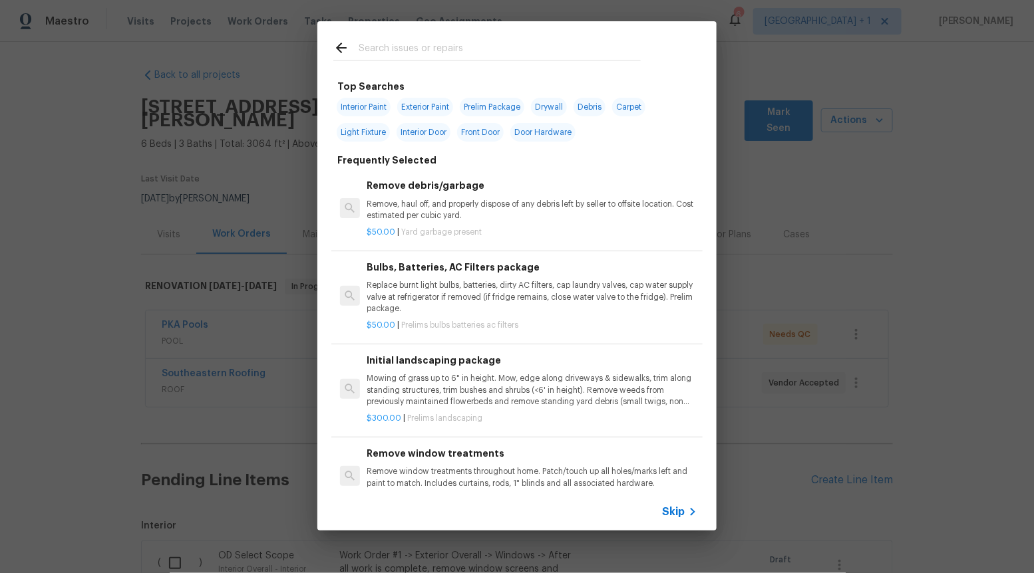
click at [671, 515] on span "Skip" at bounding box center [673, 512] width 23 height 13
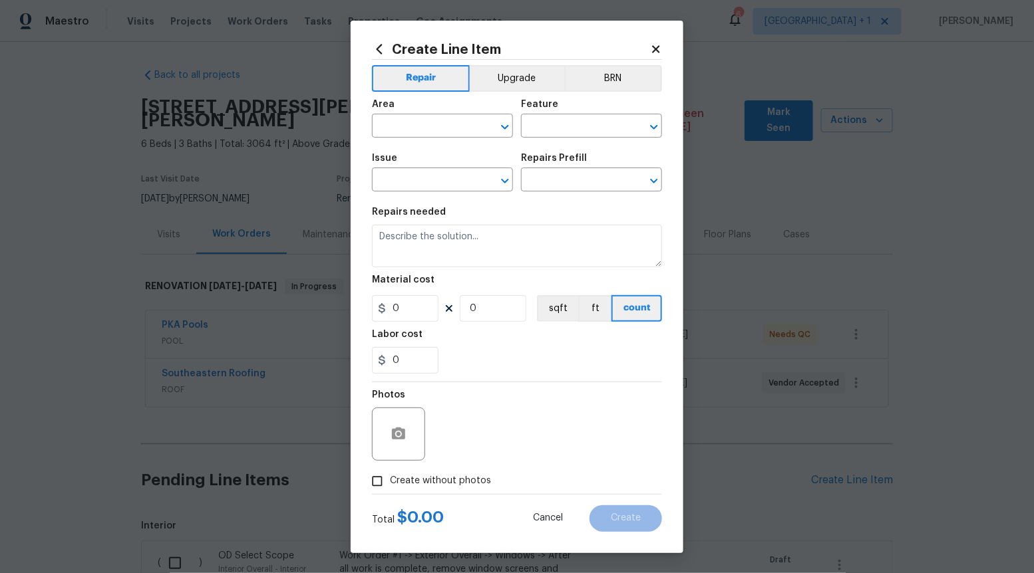
click at [501, 63] on div "Repair Upgrade BRN Area ​ Feature ​ Issue ​ Repairs Prefill ​ Repairs needed Ma…" at bounding box center [517, 277] width 290 height 434
click at [501, 75] on button "Upgrade" at bounding box center [517, 78] width 95 height 27
click at [510, 177] on icon "Open" at bounding box center [505, 181] width 16 height 16
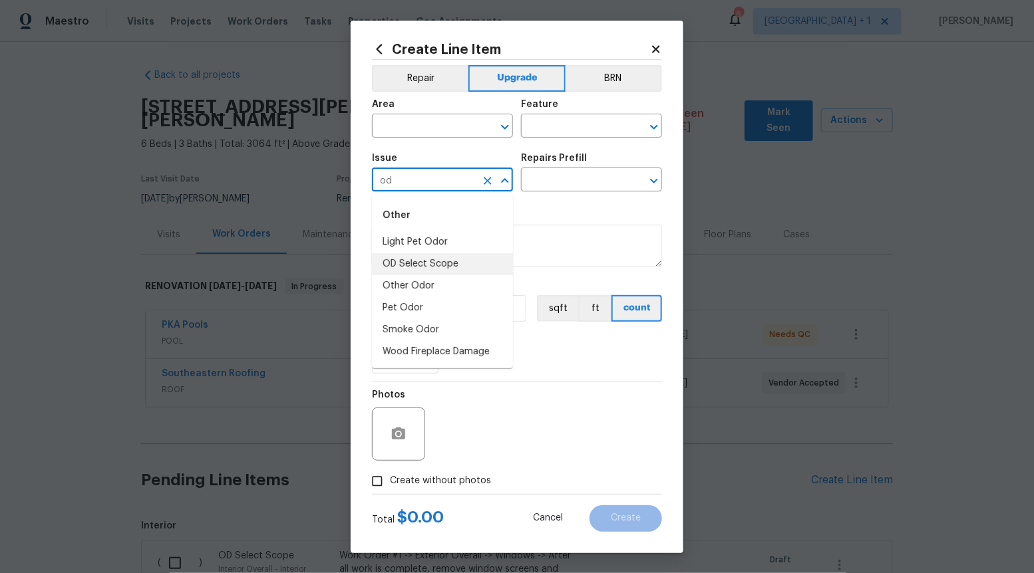
click at [458, 262] on li "OD Select Scope" at bounding box center [442, 264] width 141 height 22
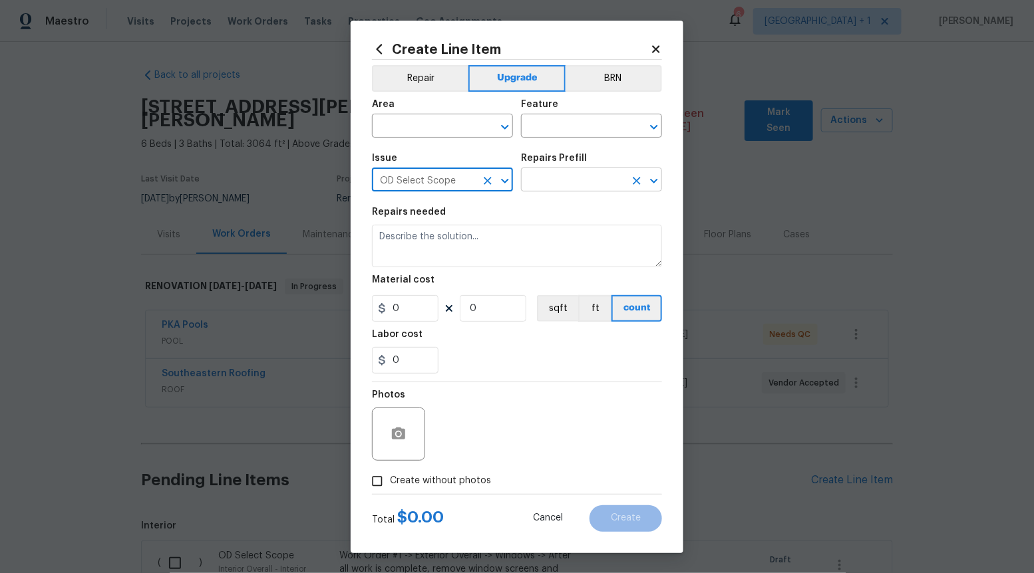
type input "OD Select Scope"
click at [559, 171] on input "text" at bounding box center [573, 181] width 104 height 21
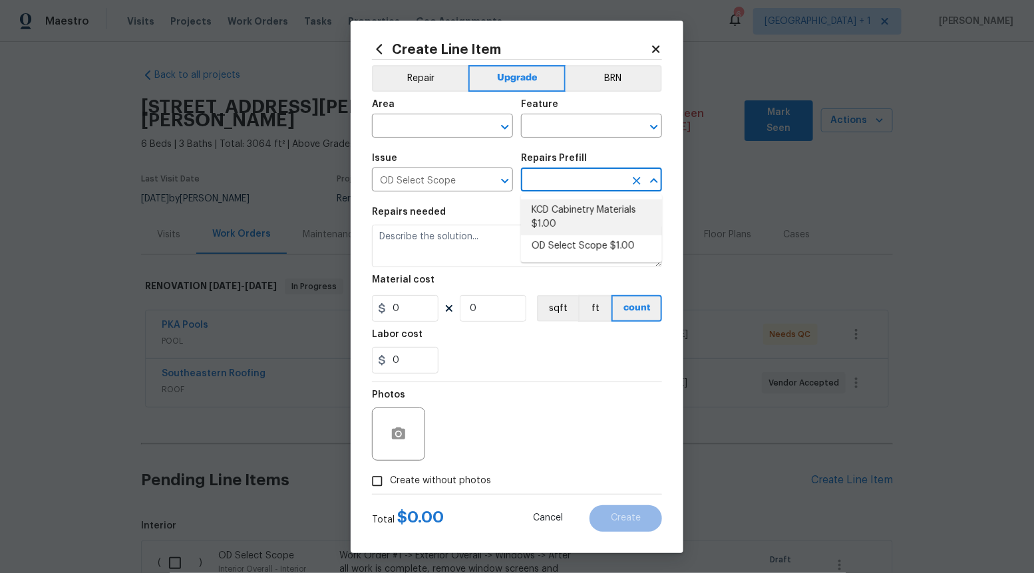
click at [560, 235] on li "KCD Cabinetry Materials $1.00" at bounding box center [591, 218] width 141 height 36
type input "KCD Cabinetry Materials $1.00"
type textarea "Kitchen Cabinet Distributors (KCD) Cabinetry ordered by Opendoor Select"
type input "1"
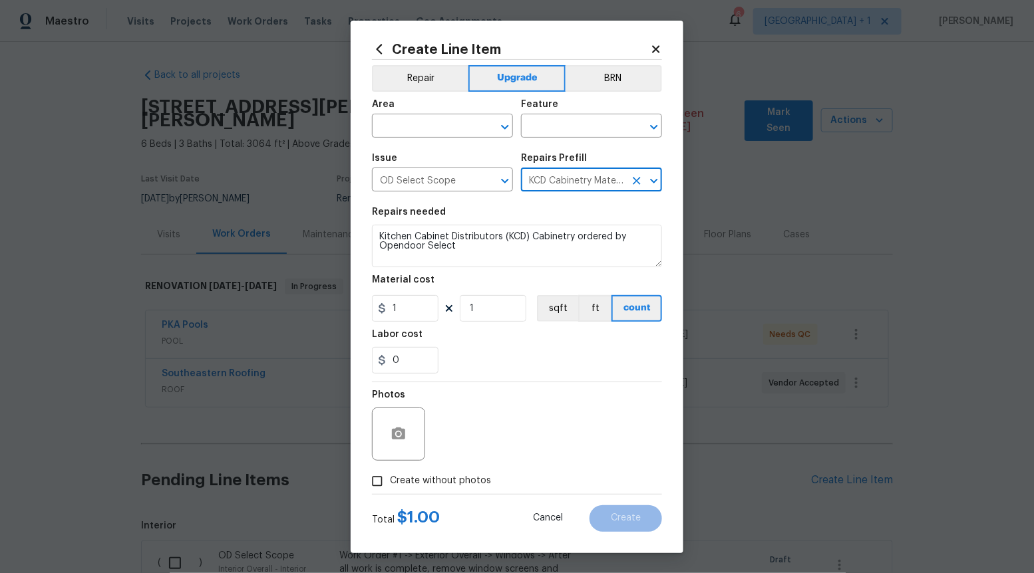
click at [633, 182] on icon "Clear" at bounding box center [636, 180] width 13 height 13
click at [658, 175] on icon "Open" at bounding box center [654, 181] width 16 height 16
click at [583, 241] on li "OD Select Scope $1.00" at bounding box center [591, 246] width 141 height 22
type input "OD Select Scope $1.00"
type textarea "Refer to the agreed upon scope document for further details."
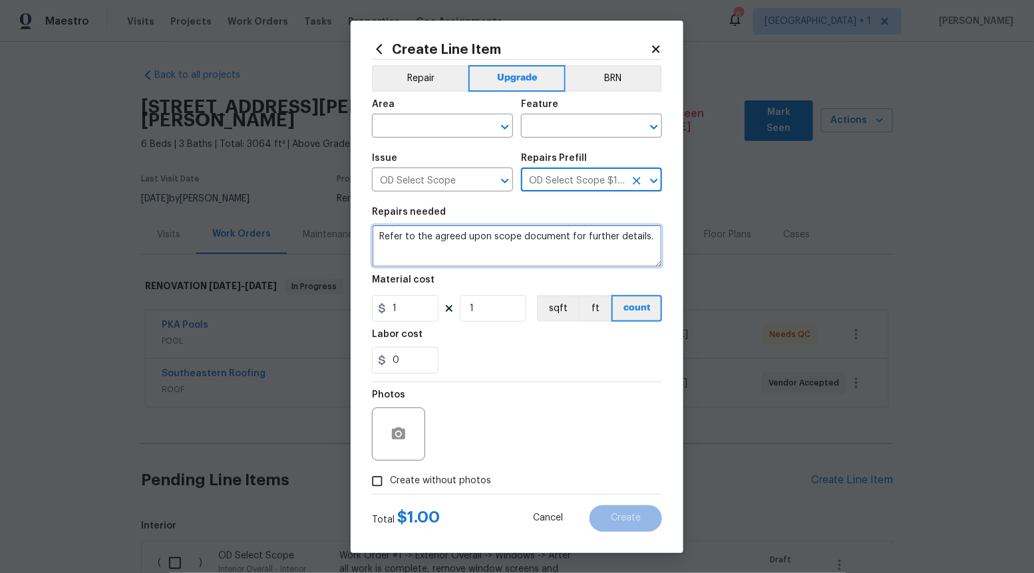
click at [583, 240] on textarea "Refer to the agreed upon scope document for further details." at bounding box center [517, 246] width 290 height 43
paste textarea "Work Order #3 -> Main Bathroom -> Mirror -> Demo wall mirror and install new. P…"
type textarea "Work Order #3 -> Main Bathroom -> Mirror -> Demo wall mirror and install new. P…"
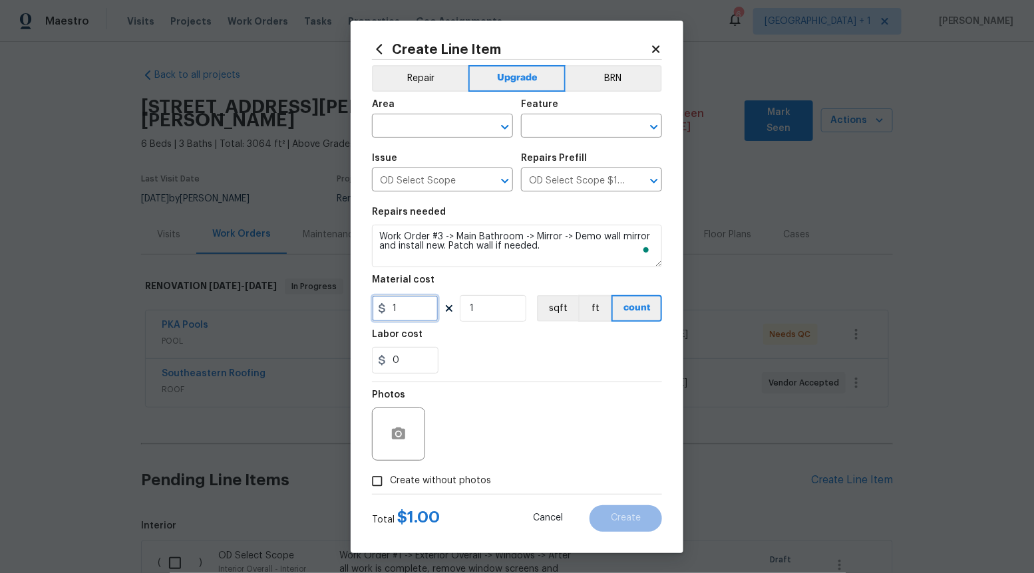
click at [423, 315] on input "1" at bounding box center [405, 308] width 67 height 27
type input "325"
click at [373, 474] on input "Create without photos" at bounding box center [377, 481] width 25 height 25
checkbox input "true"
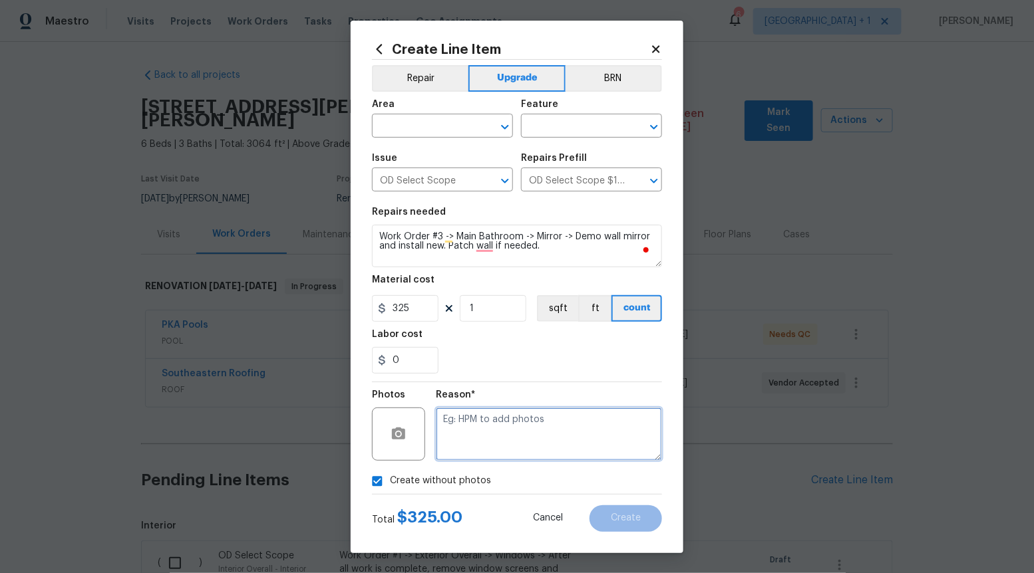
click at [476, 440] on textarea at bounding box center [549, 434] width 226 height 53
click at [500, 128] on icon "Open" at bounding box center [505, 127] width 16 height 16
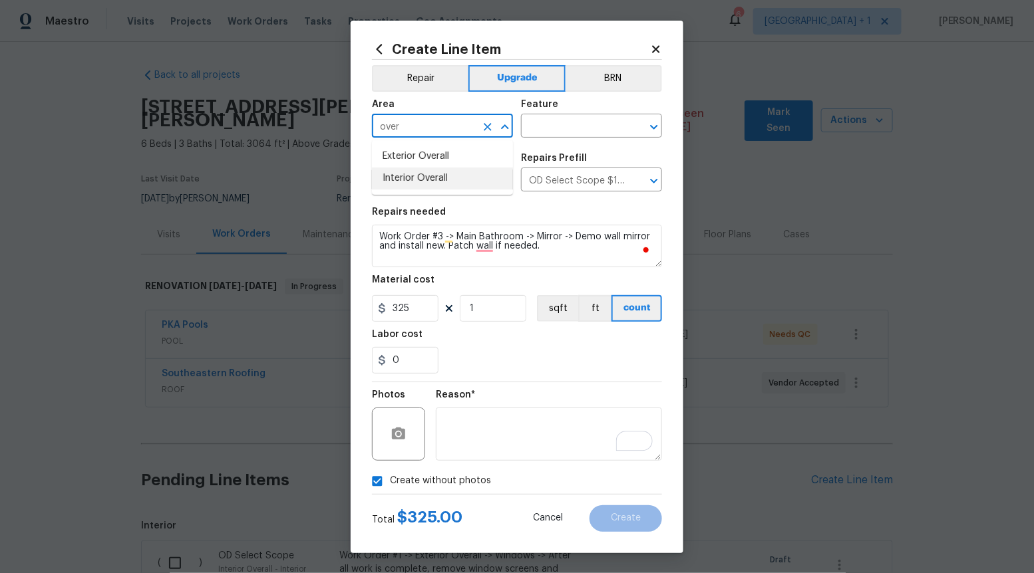
click at [474, 169] on li "Interior Overall" at bounding box center [442, 179] width 141 height 22
type input "Interior Overall"
click at [574, 126] on input "text" at bounding box center [573, 127] width 104 height 21
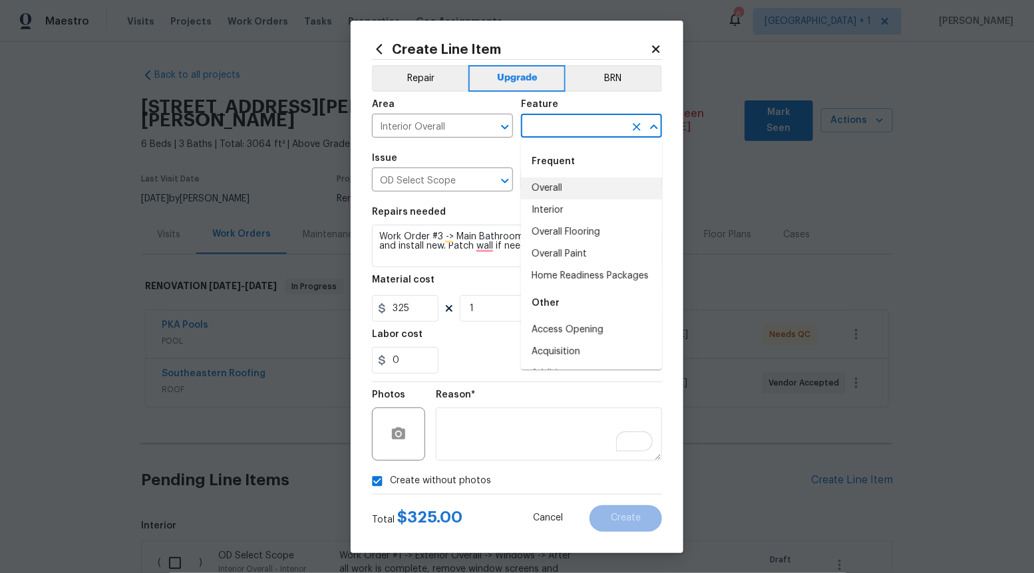
click at [547, 190] on li "Overall" at bounding box center [591, 189] width 141 height 22
type input "Overall"
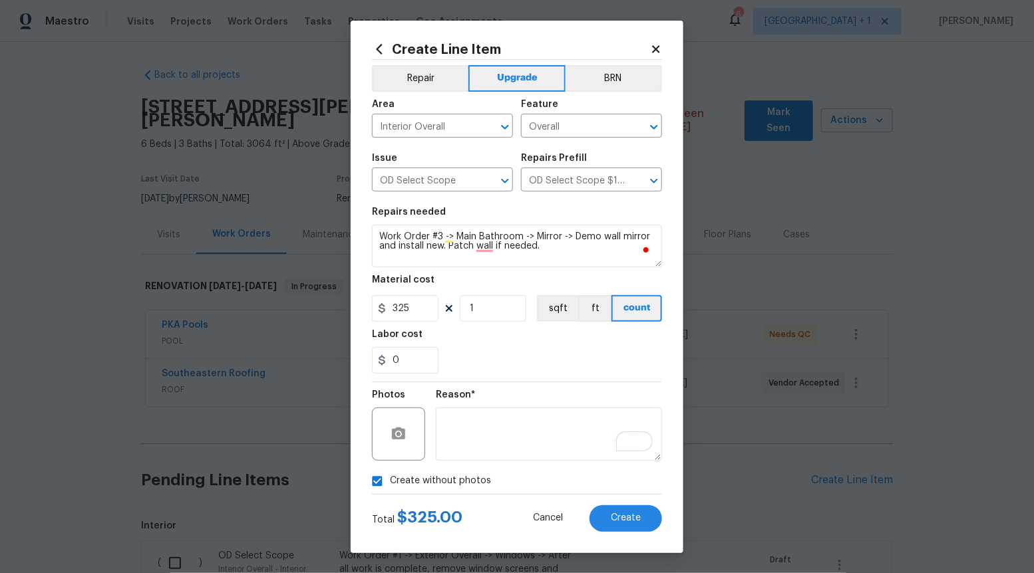
click at [623, 504] on div "Total $ 325.00 Cancel Create" at bounding box center [517, 513] width 290 height 37
click at [625, 510] on button "Create" at bounding box center [625, 519] width 73 height 27
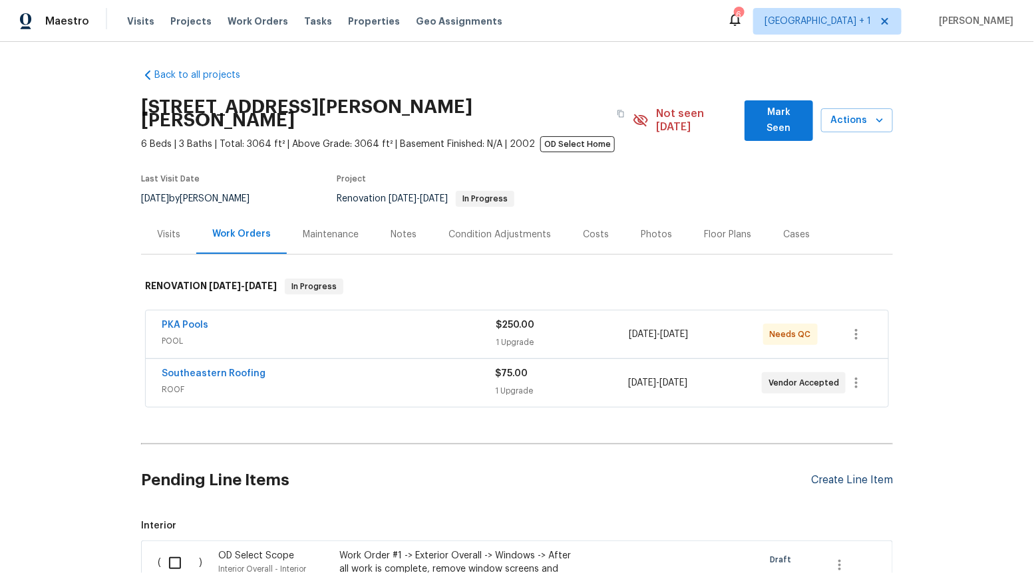
click at [849, 474] on div "Create Line Item" at bounding box center [852, 480] width 82 height 13
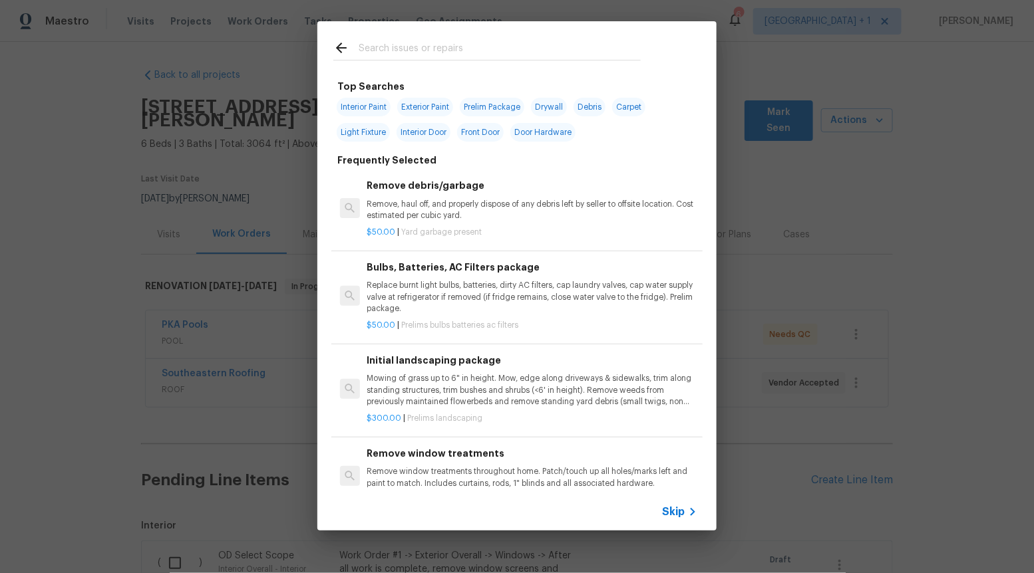
click at [676, 510] on span "Skip" at bounding box center [673, 512] width 23 height 13
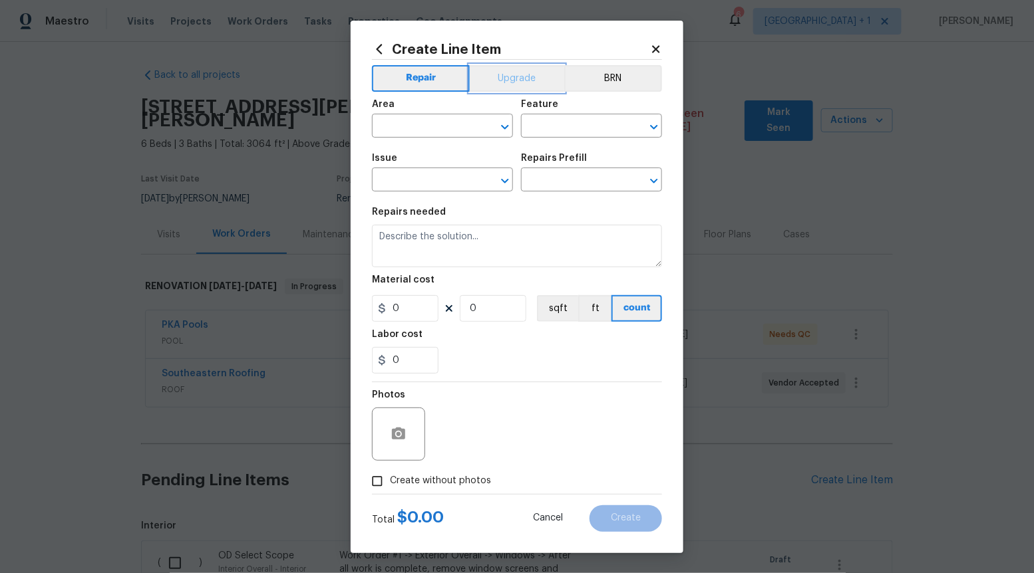
click at [504, 75] on button "Upgrade" at bounding box center [517, 78] width 95 height 27
click at [512, 177] on icon "Open" at bounding box center [505, 181] width 16 height 16
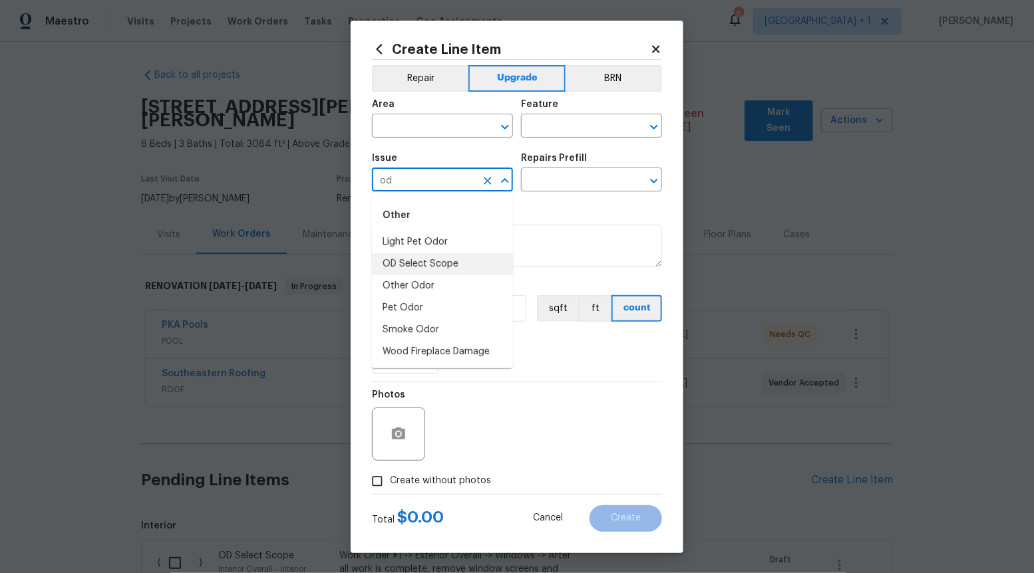
click at [462, 264] on li "OD Select Scope" at bounding box center [442, 264] width 141 height 22
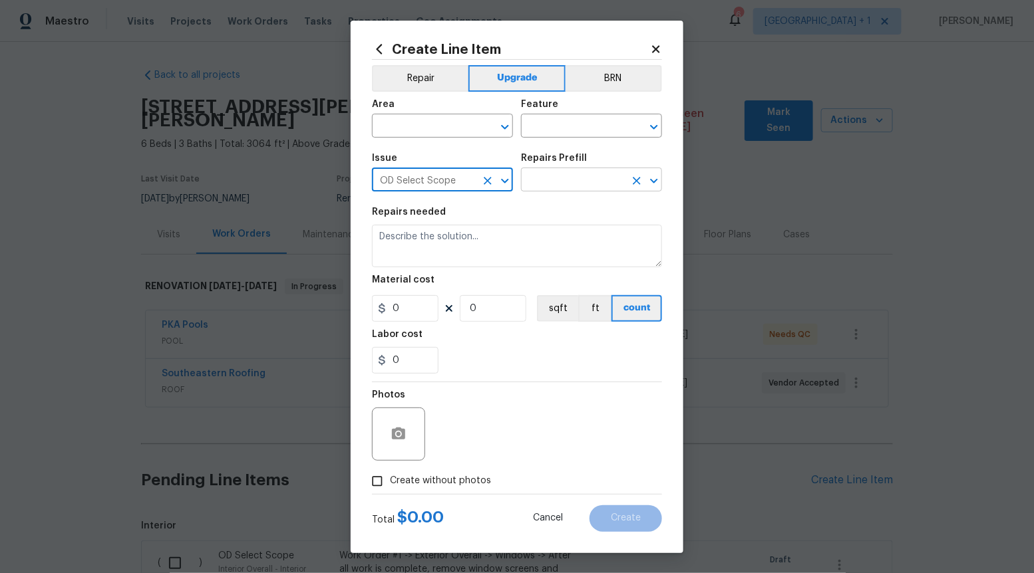
type input "OD Select Scope"
click at [533, 174] on input "text" at bounding box center [573, 181] width 104 height 21
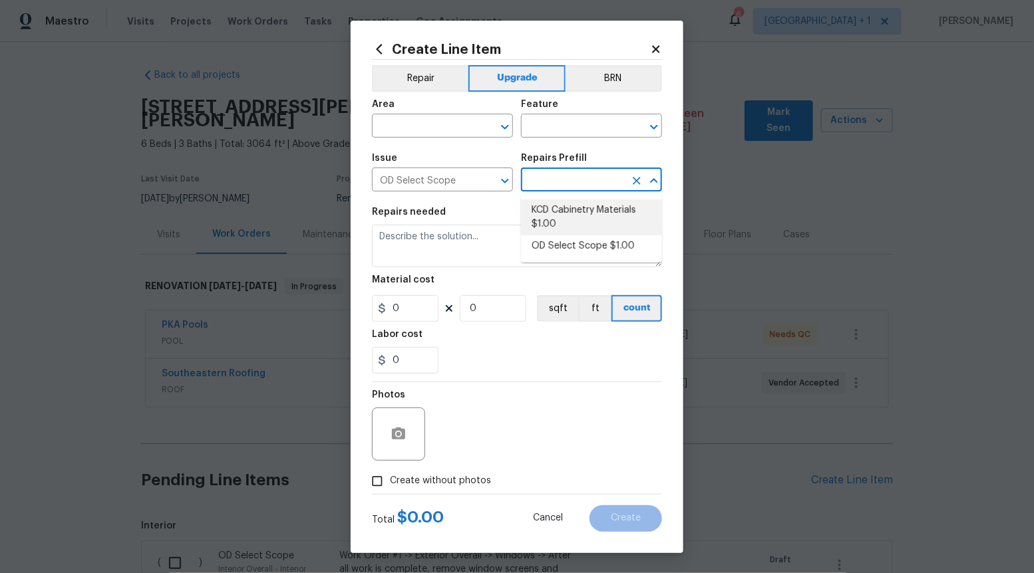
click at [540, 232] on li "KCD Cabinetry Materials $1.00" at bounding box center [591, 218] width 141 height 36
type input "KCD Cabinetry Materials $1.00"
type textarea "Kitchen Cabinet Distributors (KCD) Cabinetry ordered by Opendoor Select"
type input "1"
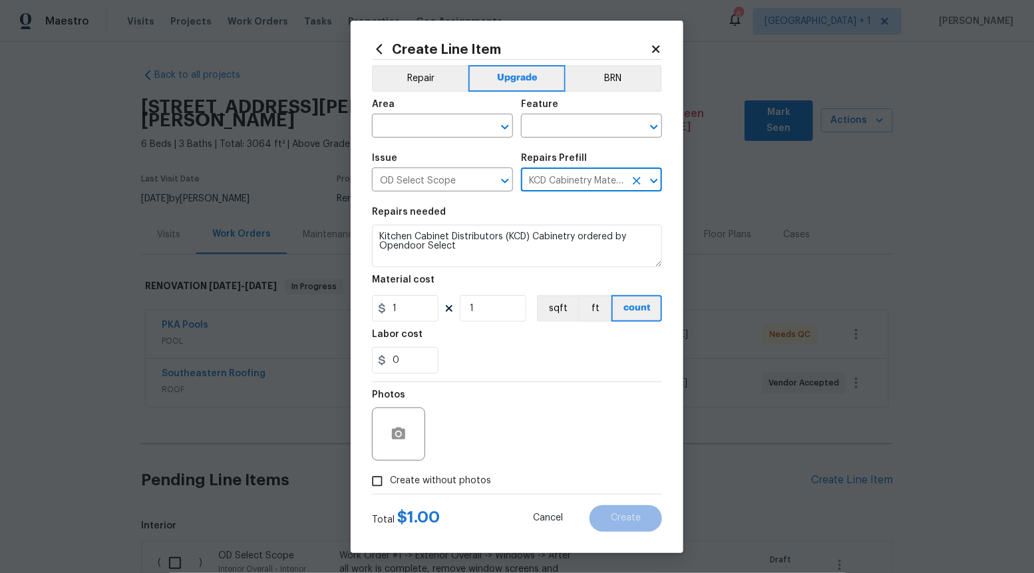
click at [631, 177] on icon "Clear" at bounding box center [636, 180] width 13 height 13
click at [659, 178] on icon "Open" at bounding box center [654, 181] width 16 height 16
click at [610, 234] on li "KCD Cabinetry Materials $1.00" at bounding box center [591, 218] width 141 height 36
type input "KCD Cabinetry Materials $1.00"
click at [637, 176] on icon "Clear" at bounding box center [636, 180] width 13 height 13
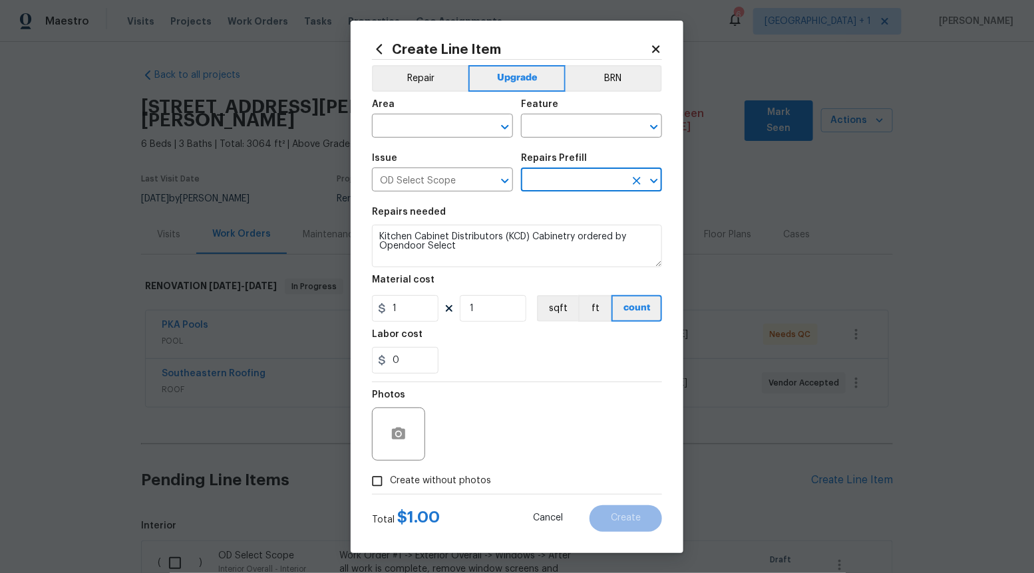
click at [651, 187] on icon "Open" at bounding box center [654, 181] width 16 height 16
click at [595, 247] on li "OD Select Scope $1.00" at bounding box center [591, 246] width 141 height 22
type input "OD Select Scope $1.00"
type textarea "Refer to the agreed upon scope document for further details."
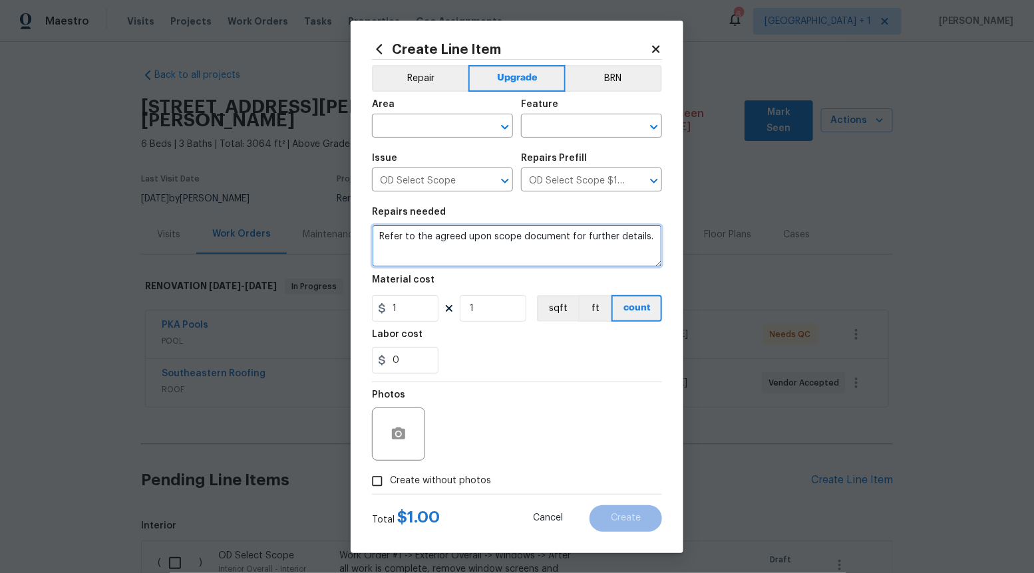
click at [595, 247] on textarea "Refer to the agreed upon scope document for further details." at bounding box center [517, 246] width 290 height 43
paste textarea "Work Order #3 -> Main Bathroom -> Shower -> Demo shower door and tile surround …"
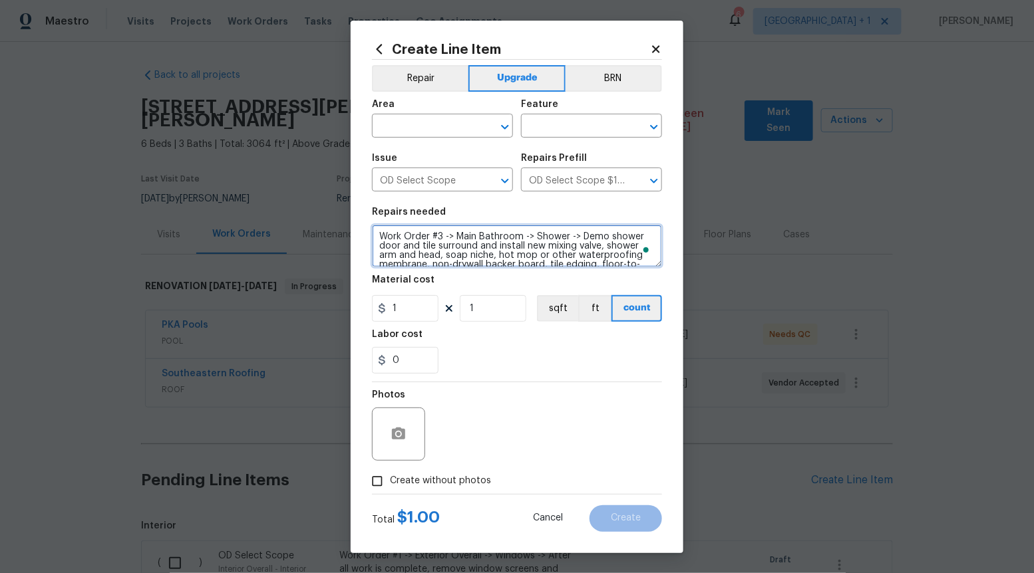
scroll to position [11, 0]
type textarea "Work Order #3 -> Main Bathroom -> Shower -> Demo shower door and tile surround …"
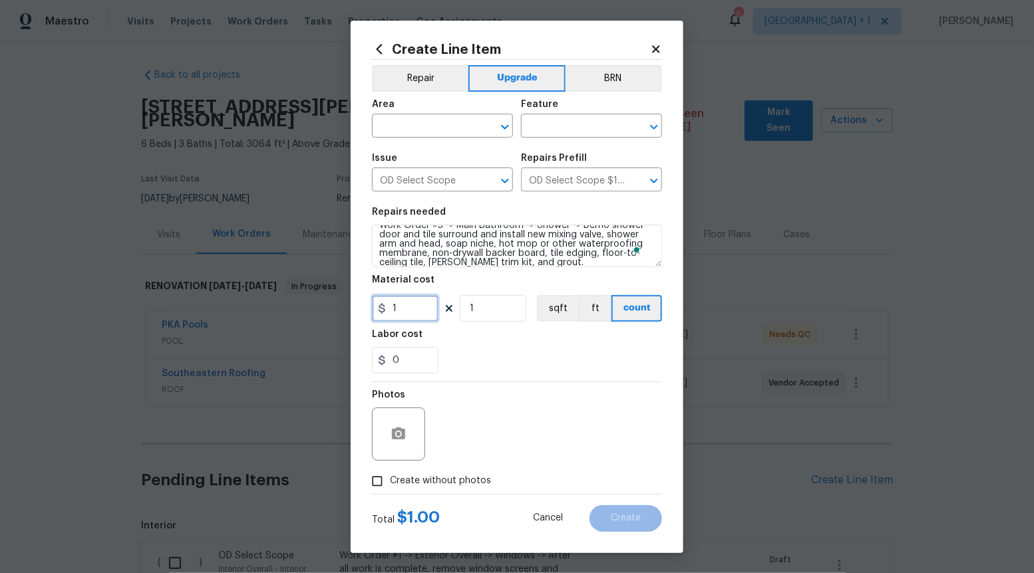
click at [416, 310] on input "1" at bounding box center [405, 308] width 67 height 27
type input "3200"
click at [377, 482] on input "Create without photos" at bounding box center [377, 481] width 25 height 25
checkbox input "true"
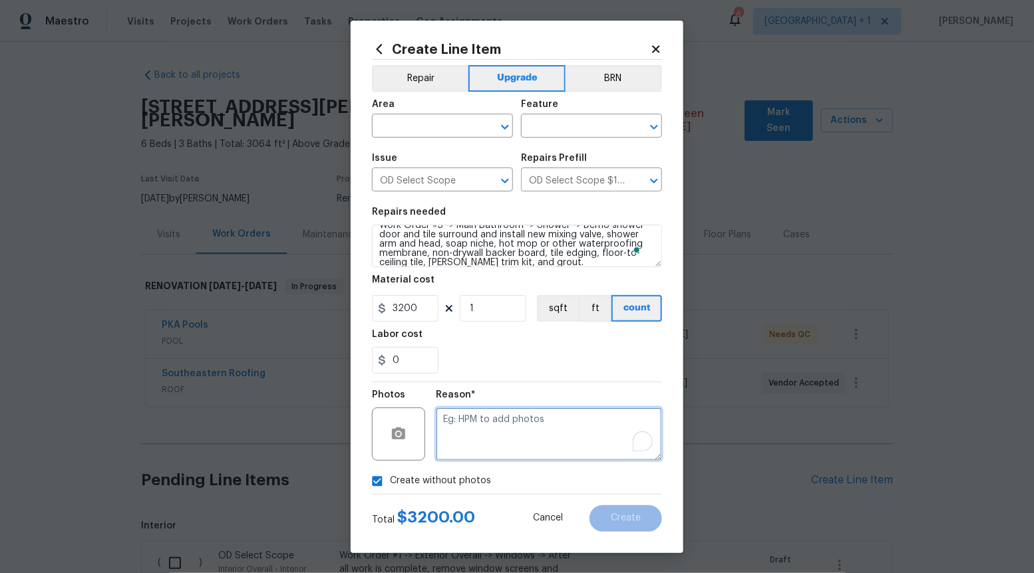
click at [478, 432] on textarea "To enrich screen reader interactions, please activate Accessibility in Grammarl…" at bounding box center [549, 434] width 226 height 53
click at [502, 122] on icon "Open" at bounding box center [505, 127] width 16 height 16
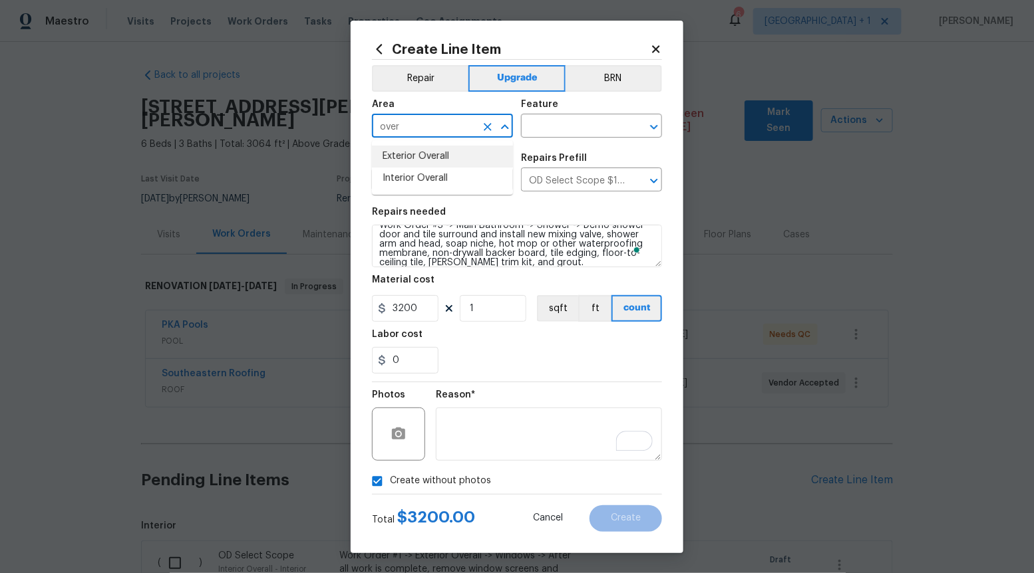
click at [465, 168] on li "Interior Overall" at bounding box center [442, 179] width 141 height 22
type input "Interior Overall"
click at [595, 115] on div "Feature" at bounding box center [591, 108] width 141 height 17
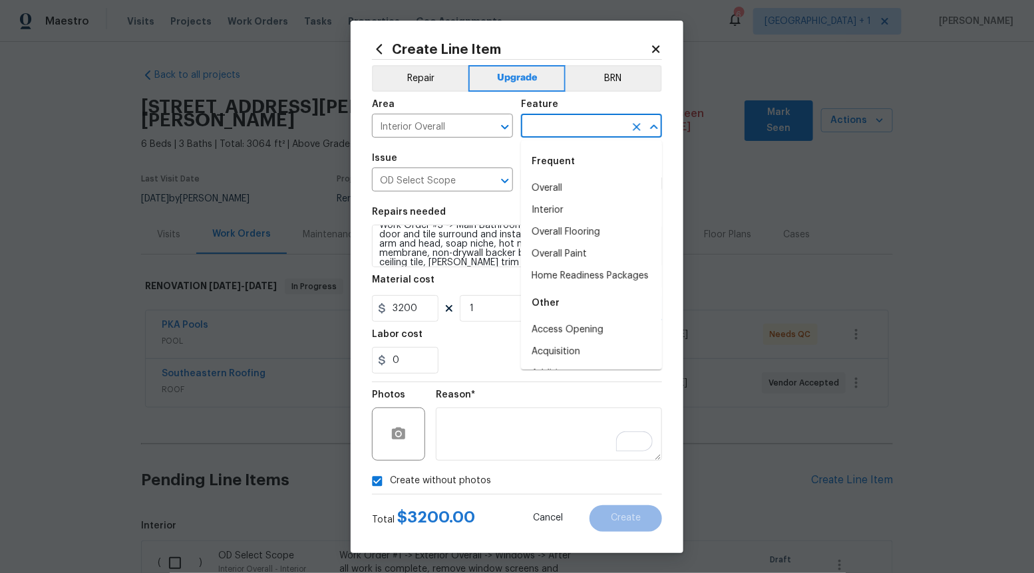
click at [595, 118] on input "text" at bounding box center [573, 127] width 104 height 21
click at [561, 184] on li "Overall" at bounding box center [591, 189] width 141 height 22
type input "Overall"
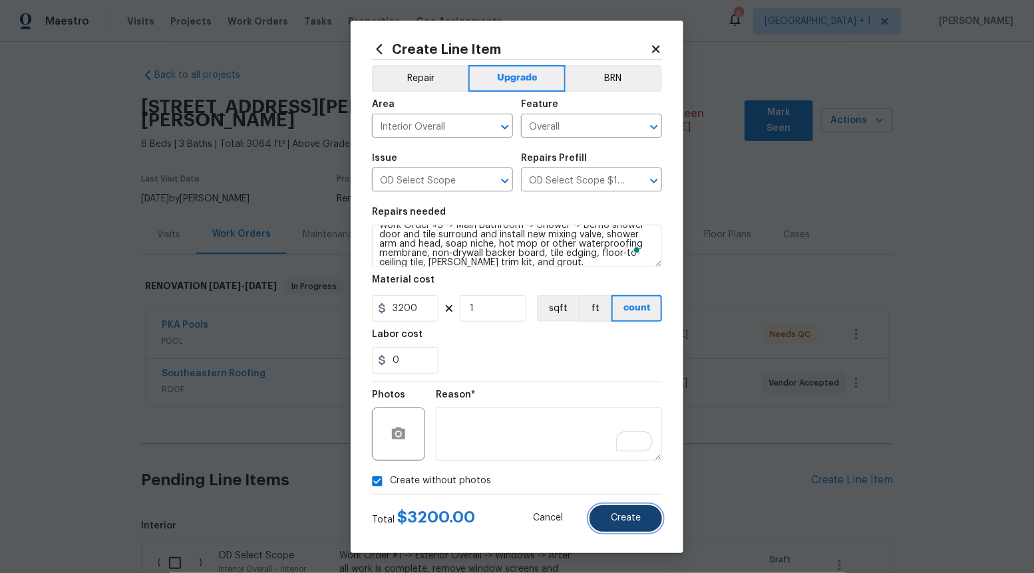
click at [636, 521] on span "Create" at bounding box center [626, 519] width 30 height 10
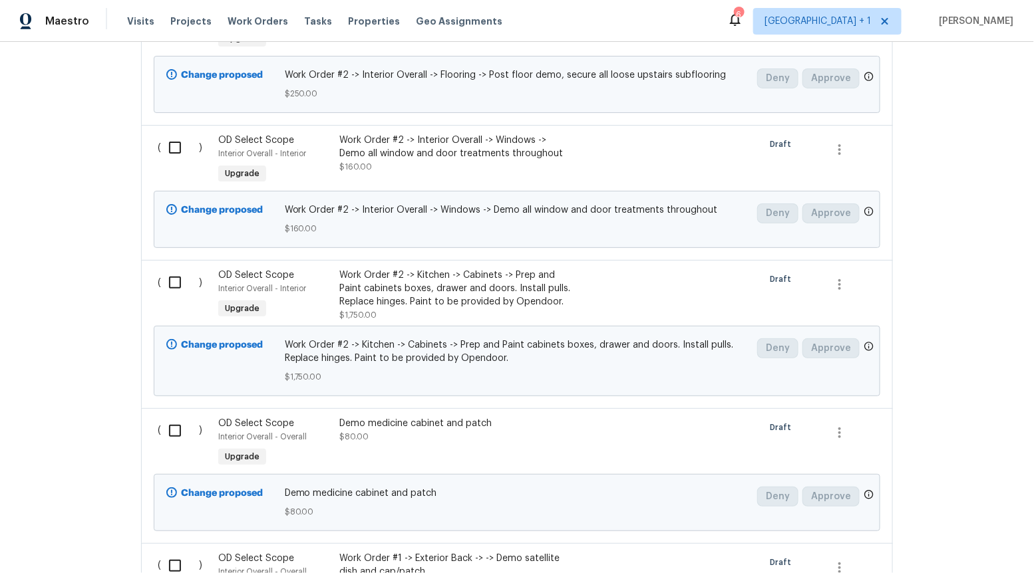
scroll to position [0, 0]
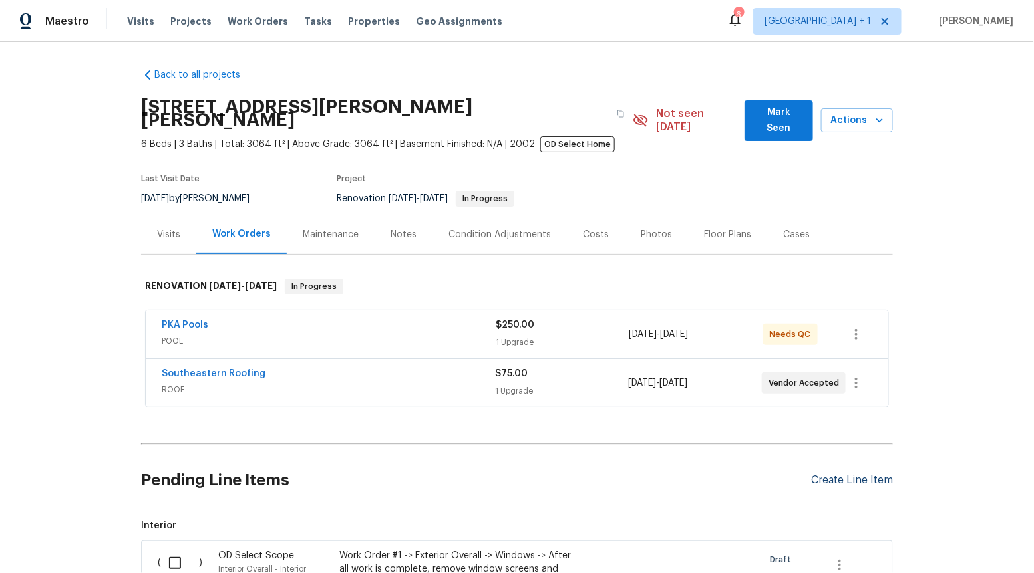
click at [853, 474] on div "Create Line Item" at bounding box center [852, 480] width 82 height 13
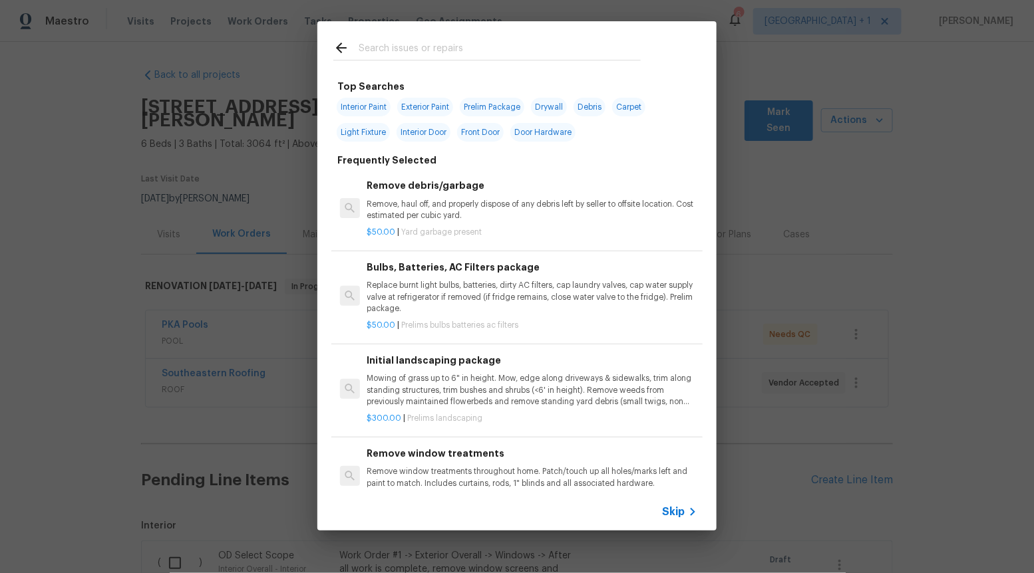
click at [678, 513] on span "Skip" at bounding box center [673, 512] width 23 height 13
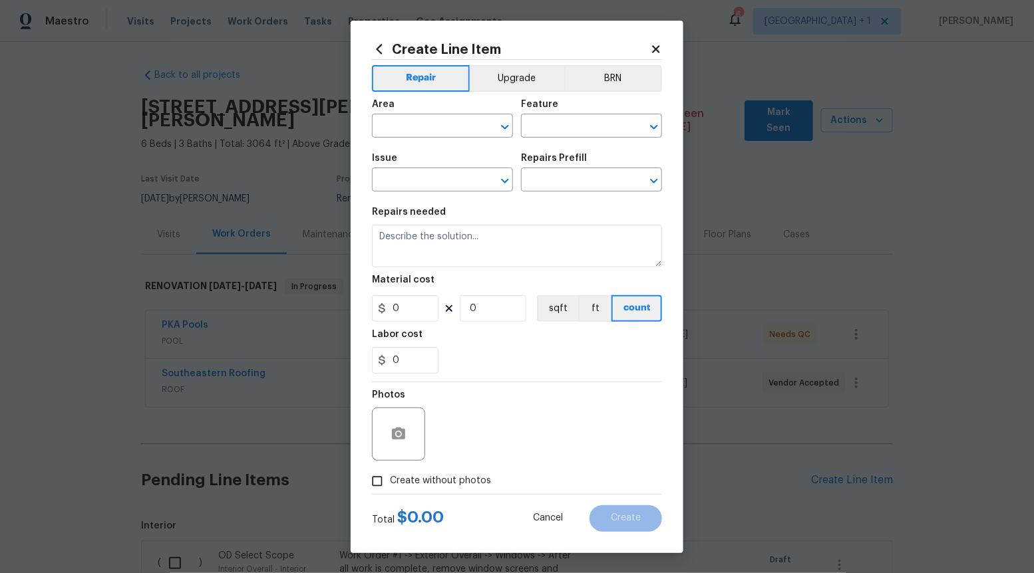
click at [512, 94] on span "Area ​" at bounding box center [442, 119] width 141 height 54
click at [514, 76] on button "Upgrade" at bounding box center [517, 78] width 95 height 27
click at [508, 176] on icon "Open" at bounding box center [505, 181] width 16 height 16
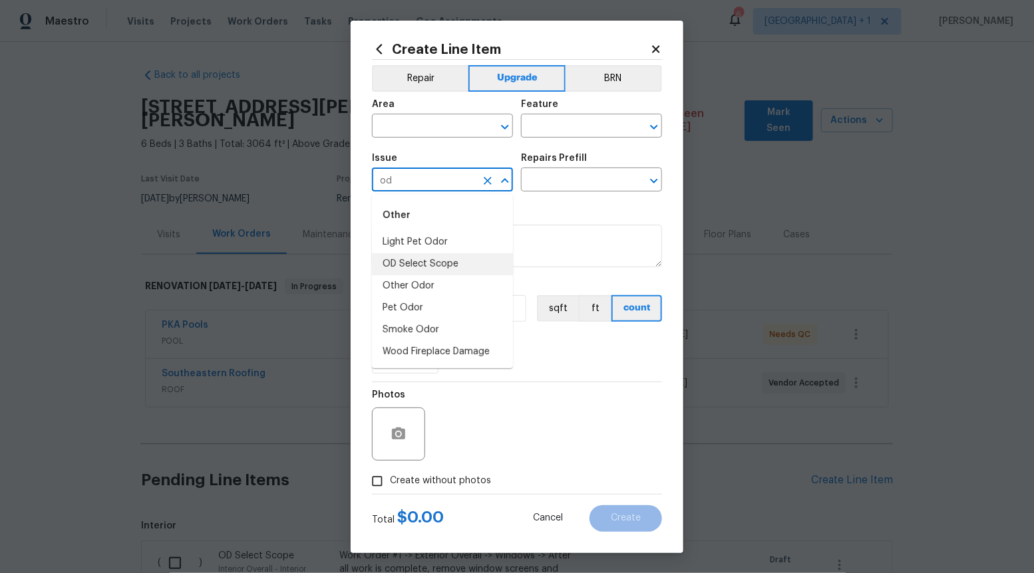
click at [465, 265] on li "OD Select Scope" at bounding box center [442, 264] width 141 height 22
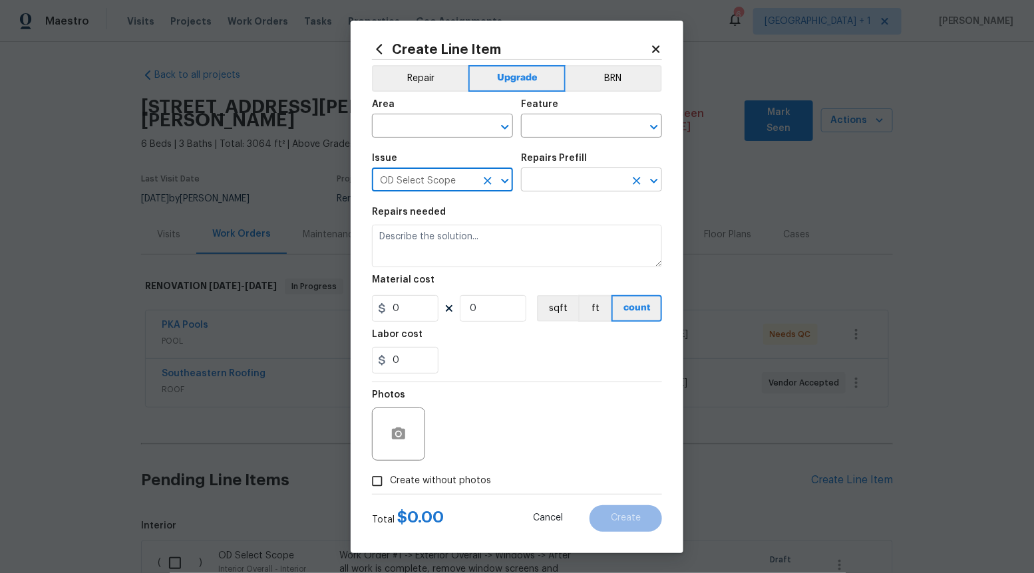
type input "OD Select Scope"
click at [574, 184] on input "text" at bounding box center [573, 181] width 104 height 21
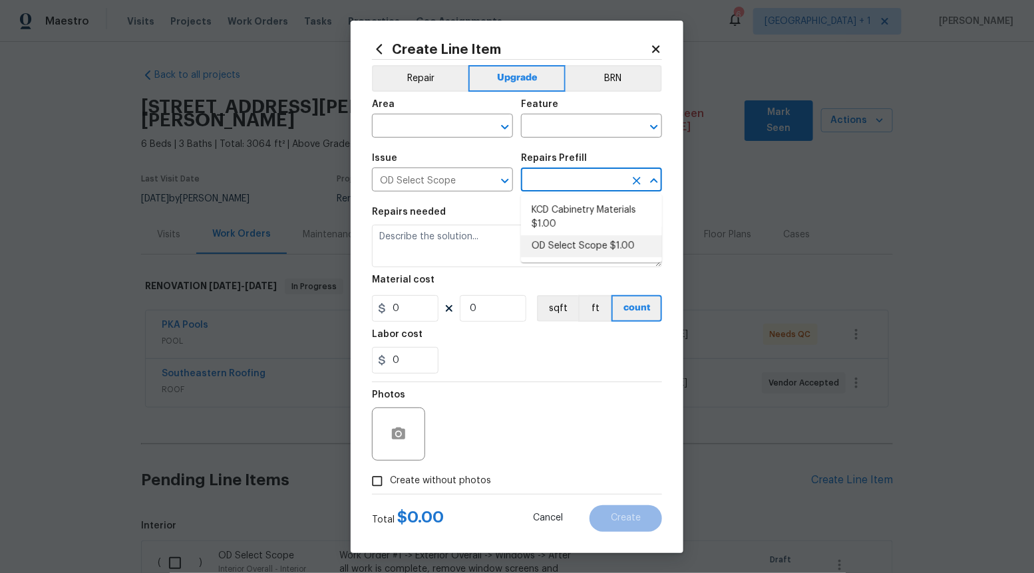
click at [570, 239] on li "OD Select Scope $1.00" at bounding box center [591, 246] width 141 height 22
type input "OD Select Scope $1.00"
type textarea "Refer to the agreed upon scope document for further details."
type input "1"
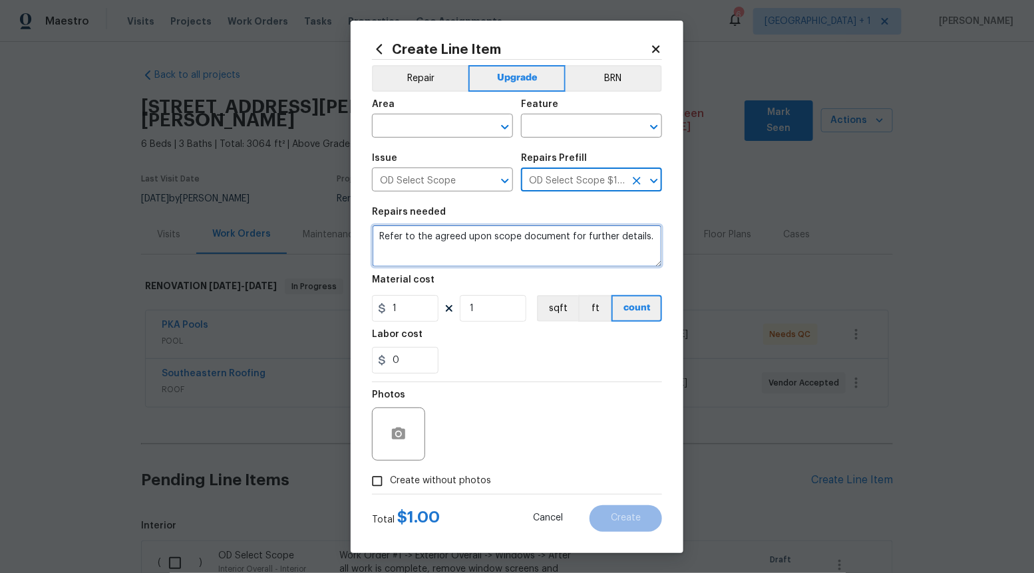
click at [570, 239] on textarea "Refer to the agreed upon scope document for further details." at bounding box center [517, 246] width 290 height 43
paste textarea "Install new pivot shower door and glass insert to match"
type textarea "Install new pivot shower door and glass insert to match"
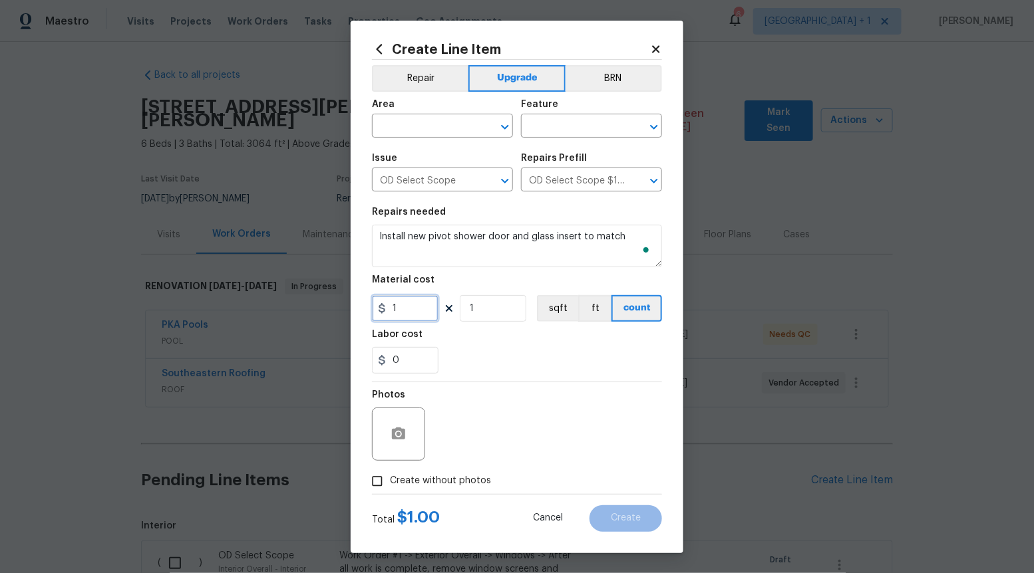
click at [416, 306] on input "1" at bounding box center [405, 308] width 67 height 27
type input "1525"
click at [379, 477] on input "Create without photos" at bounding box center [377, 481] width 25 height 25
checkbox input "true"
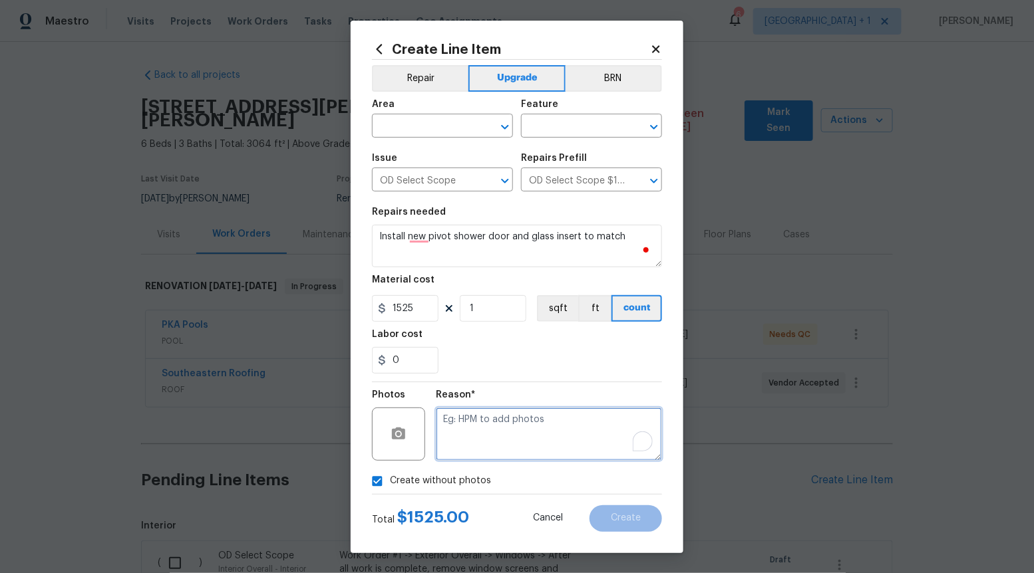
click at [491, 449] on textarea "To enrich screen reader interactions, please activate Accessibility in Grammarl…" at bounding box center [549, 434] width 226 height 53
click at [506, 129] on icon "Open" at bounding box center [505, 127] width 16 height 16
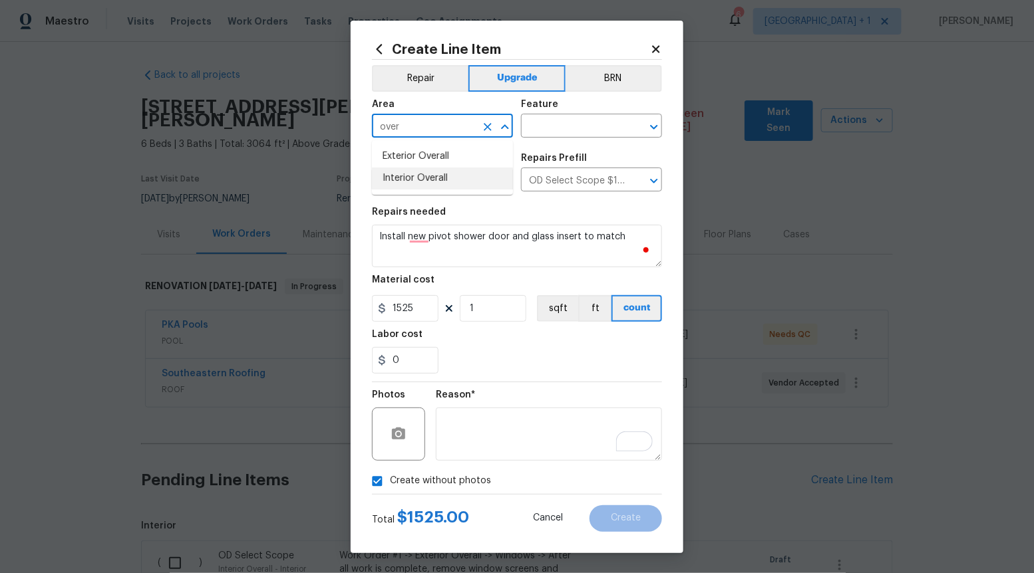
click at [464, 184] on li "Interior Overall" at bounding box center [442, 179] width 141 height 22
type input "Interior Overall"
click at [567, 128] on input "text" at bounding box center [573, 127] width 104 height 21
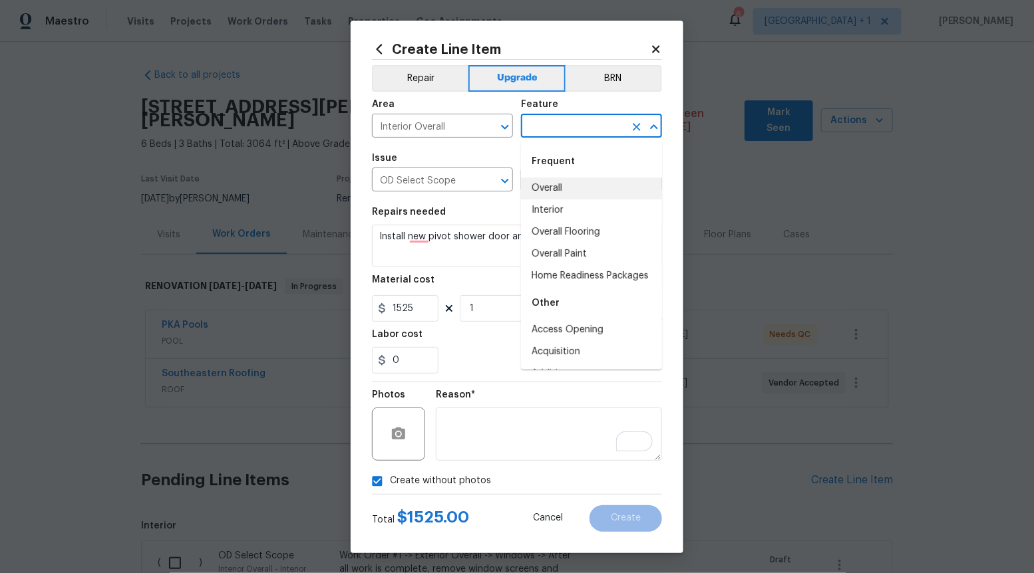
click at [566, 186] on li "Overall" at bounding box center [591, 189] width 141 height 22
type input "Overall"
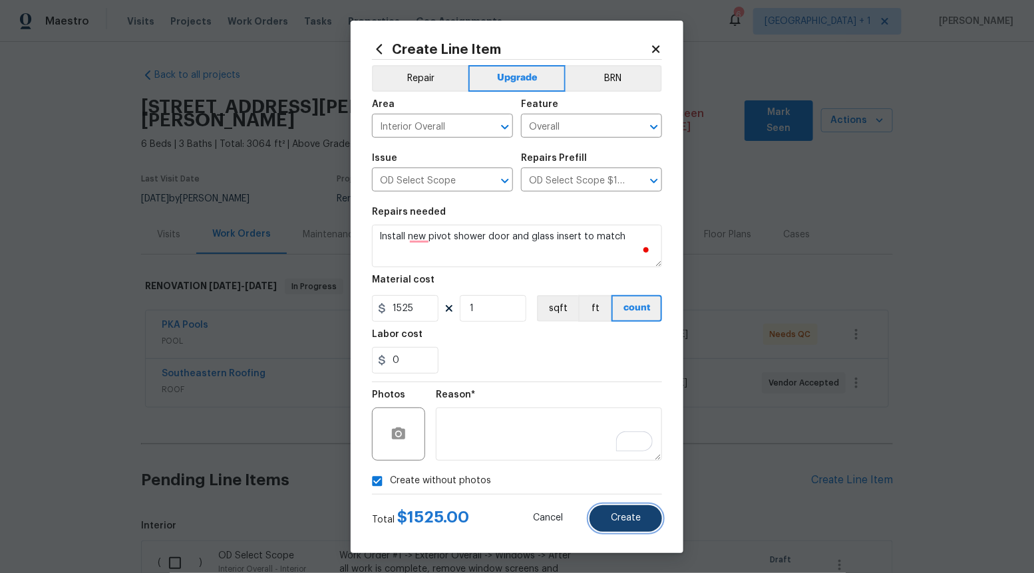
click at [614, 516] on span "Create" at bounding box center [626, 519] width 30 height 10
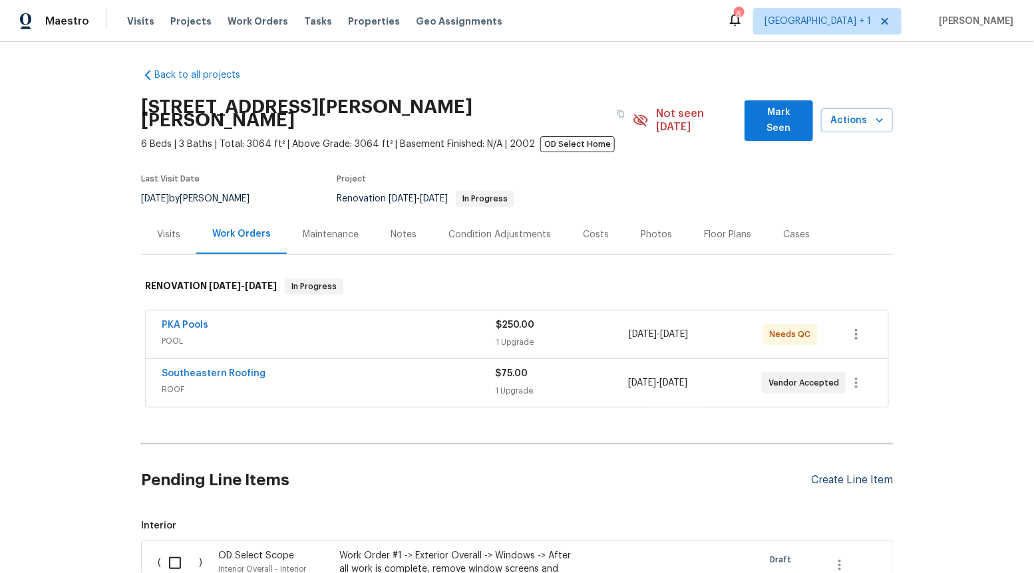
click at [848, 474] on div "Create Line Item" at bounding box center [852, 480] width 82 height 13
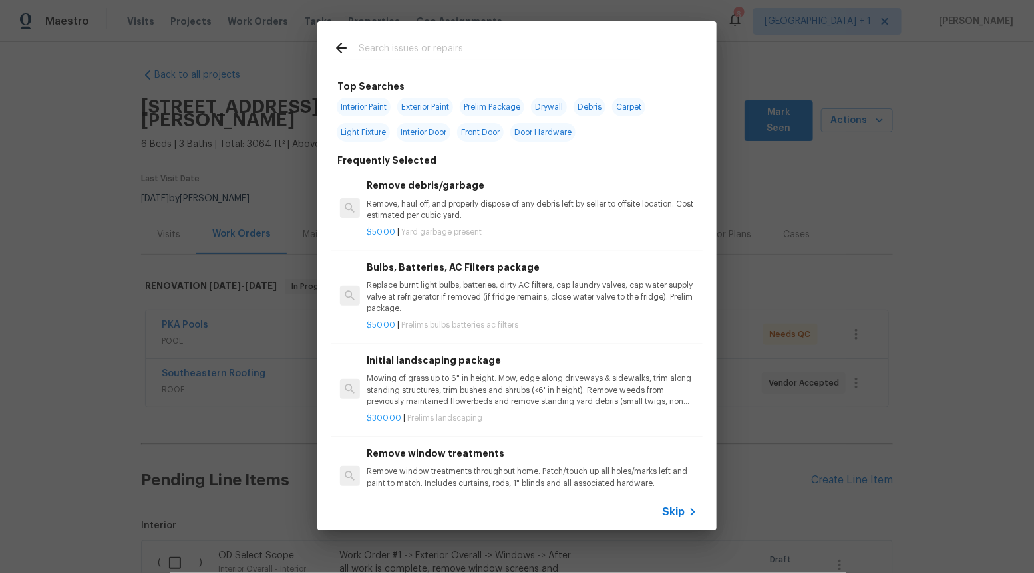
click at [687, 507] on icon at bounding box center [693, 512] width 16 height 16
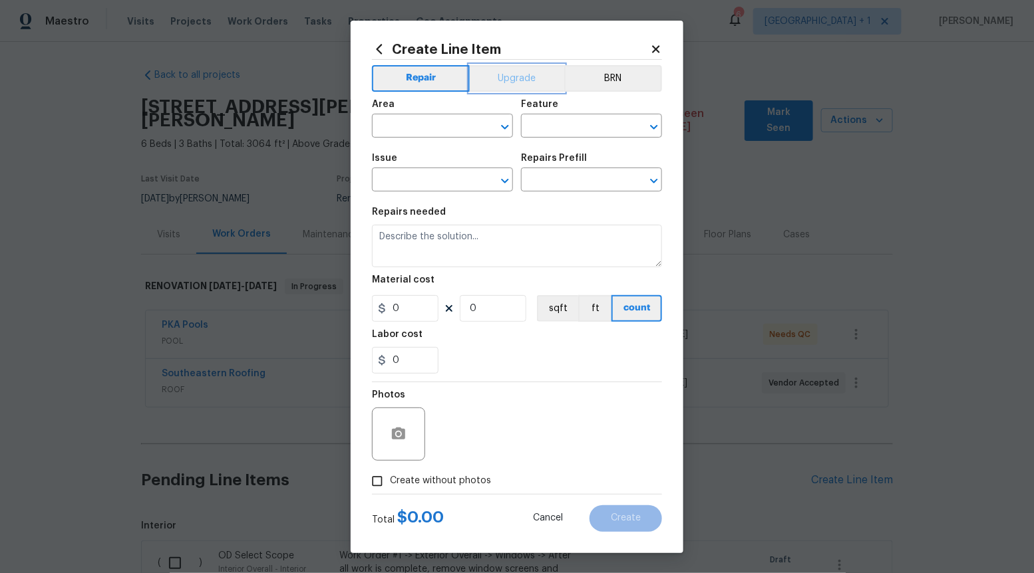
click at [525, 76] on button "Upgrade" at bounding box center [517, 78] width 95 height 27
click at [504, 189] on icon "Open" at bounding box center [505, 181] width 16 height 16
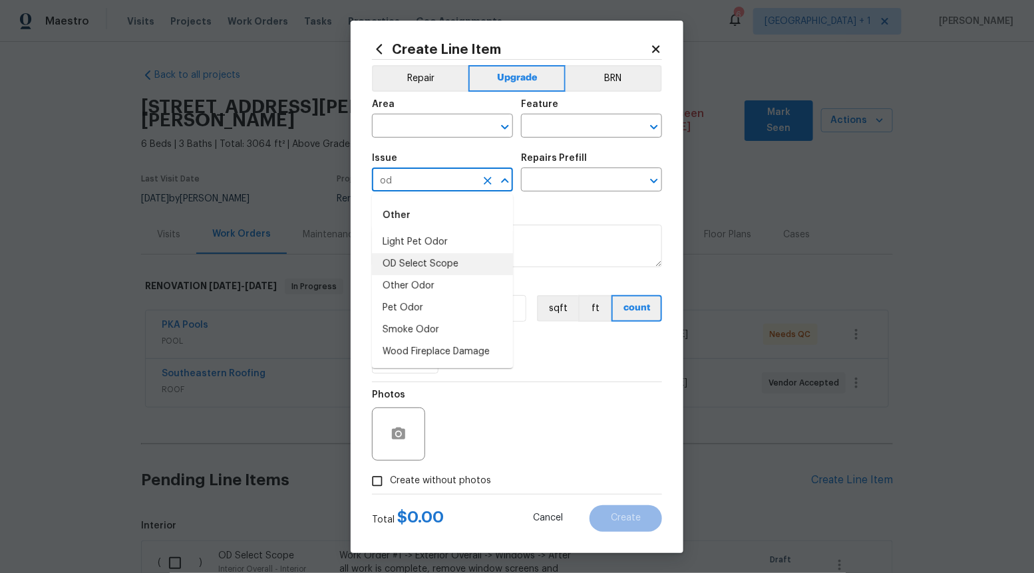
click at [455, 271] on li "OD Select Scope" at bounding box center [442, 264] width 141 height 22
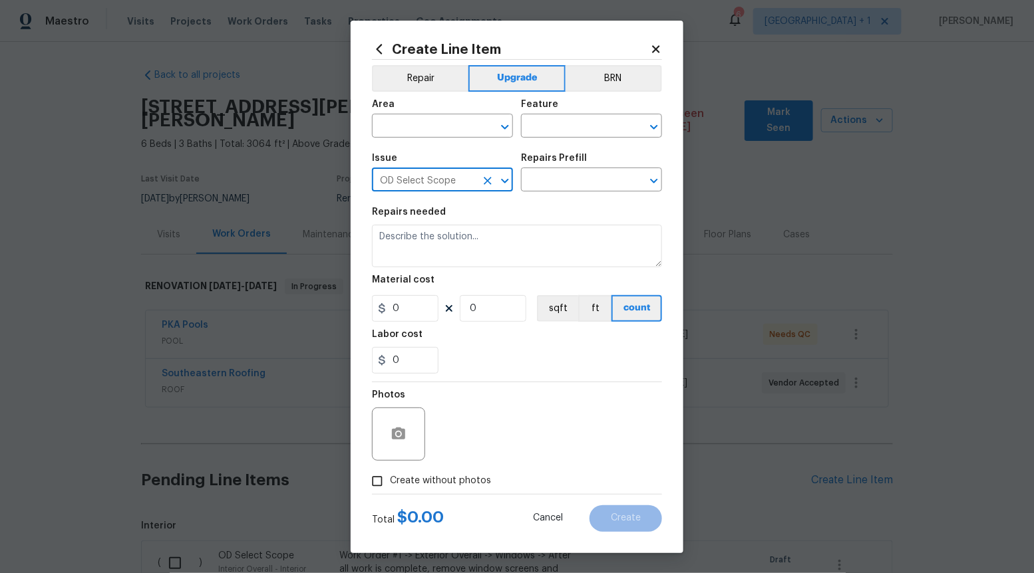
type input "OD Select Scope"
click at [585, 161] on div "Repairs Prefill" at bounding box center [591, 162] width 141 height 17
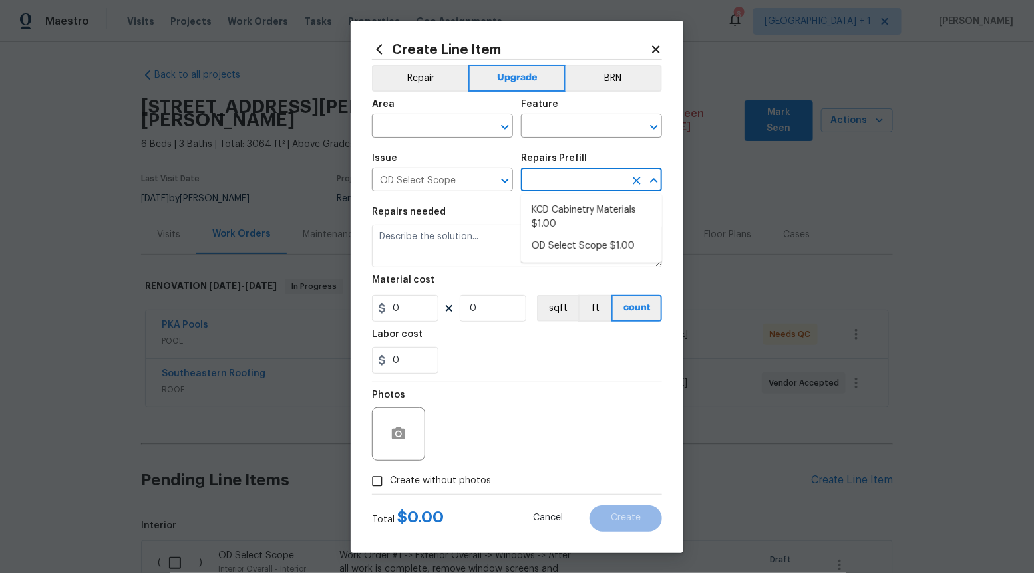
click at [585, 177] on input "text" at bounding box center [573, 181] width 104 height 21
click at [567, 232] on li "KCD Cabinetry Materials $1.00" at bounding box center [591, 218] width 141 height 36
type input "KCD Cabinetry Materials $1.00"
type textarea "Kitchen Cabinet Distributors (KCD) Cabinetry ordered by Opendoor Select"
type input "1"
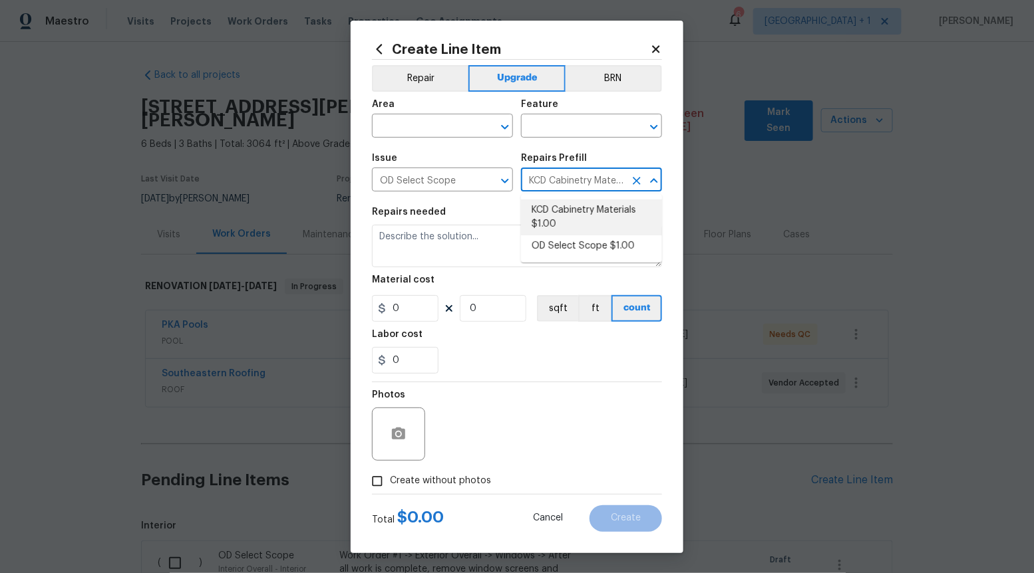
type input "1"
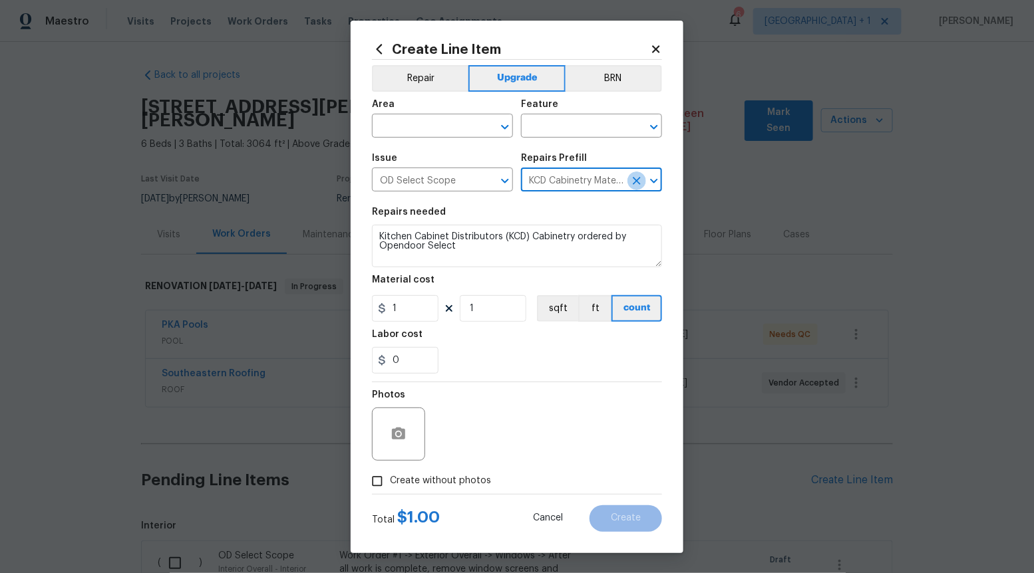
click at [631, 179] on icon "Clear" at bounding box center [636, 180] width 13 height 13
click at [666, 181] on div "Create Line Item Repair Upgrade BRN Area ​ Feature ​ Issue OD Select Scope ​ Re…" at bounding box center [517, 287] width 333 height 533
click at [646, 182] on icon "Open" at bounding box center [654, 181] width 16 height 16
click at [578, 250] on li "OD Select Scope $1.00" at bounding box center [591, 246] width 141 height 22
type input "OD Select Scope $1.00"
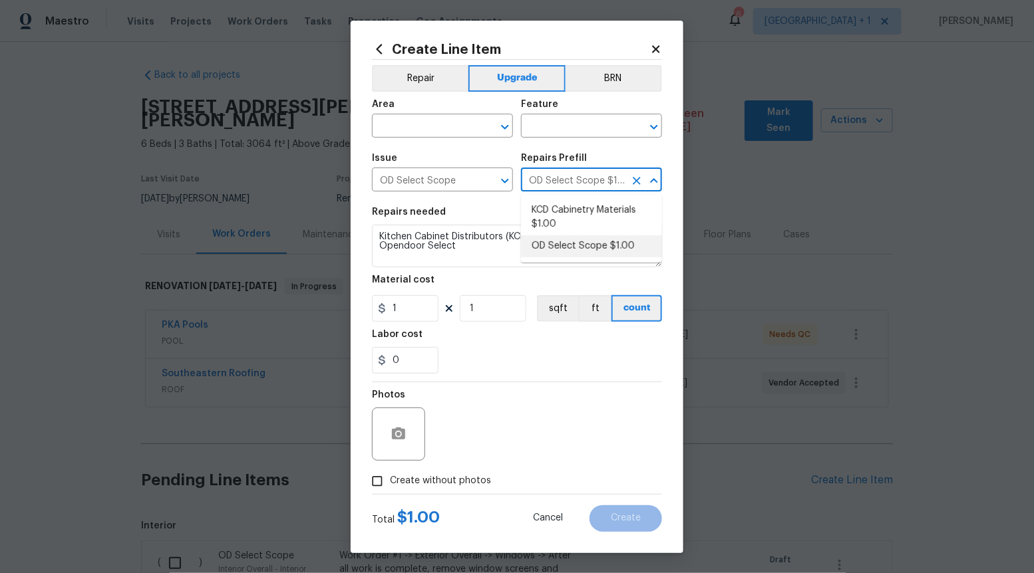
type textarea "Refer to the agreed upon scope document for further details."
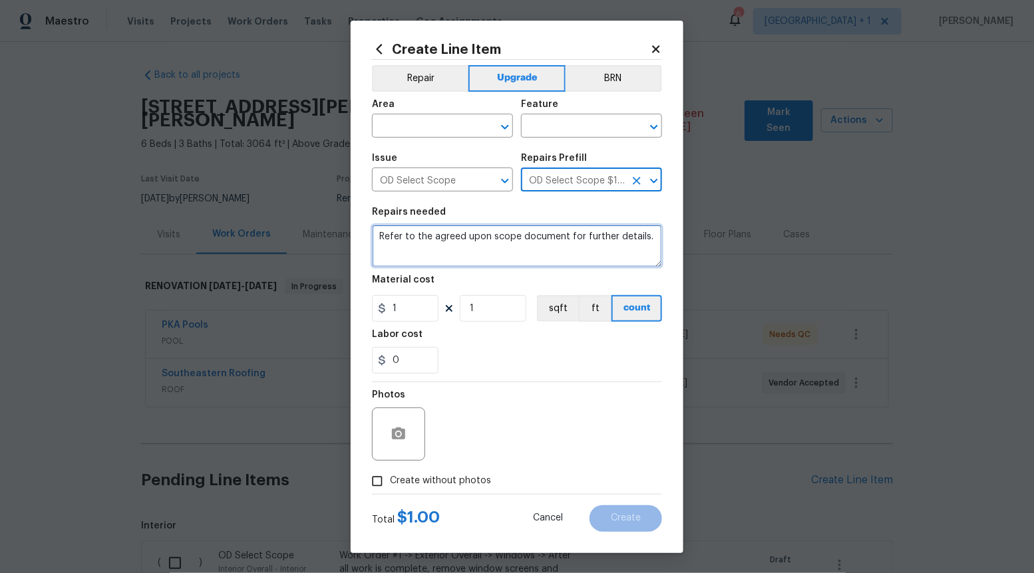
click at [579, 249] on textarea "Refer to the agreed upon scope document for further details." at bounding box center [517, 246] width 290 height 43
paste textarea "Work Order #3 -> Main Bathroom -> Sinks -> Install undermount sink, faucet, and…"
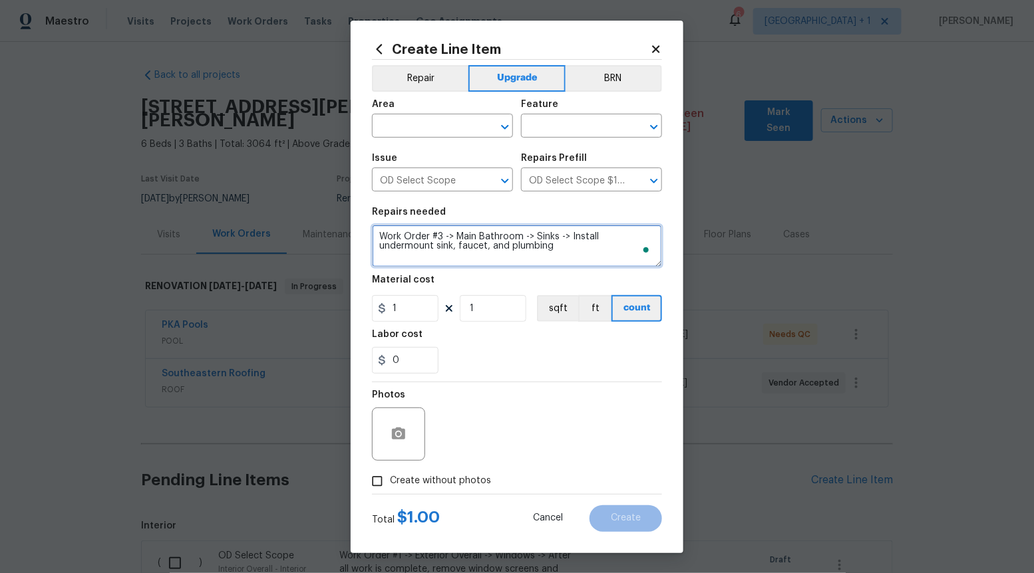
type textarea "Work Order #3 -> Main Bathroom -> Sinks -> Install undermount sink, faucet, and…"
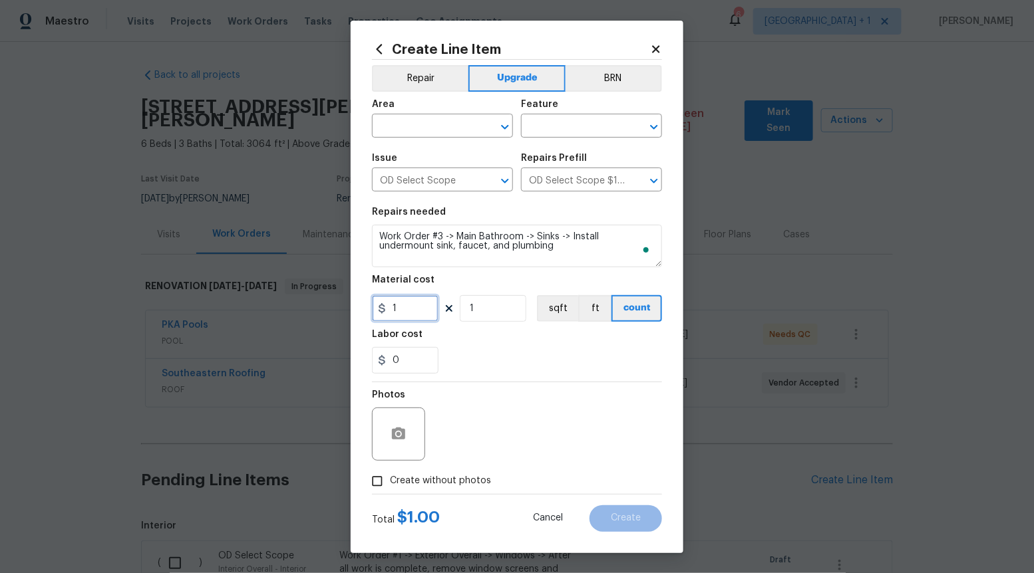
click at [428, 307] on input "1" at bounding box center [405, 308] width 67 height 27
type input "850"
click at [377, 478] on input "Create without photos" at bounding box center [377, 481] width 25 height 25
checkbox input "true"
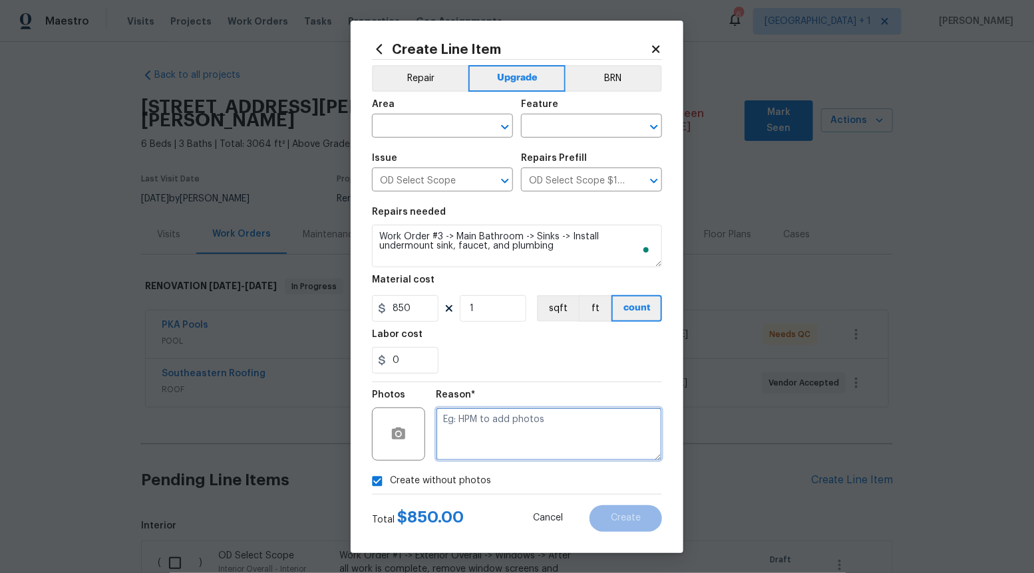
click at [508, 430] on textarea at bounding box center [549, 434] width 226 height 53
click at [502, 129] on icon "Open" at bounding box center [505, 127] width 16 height 16
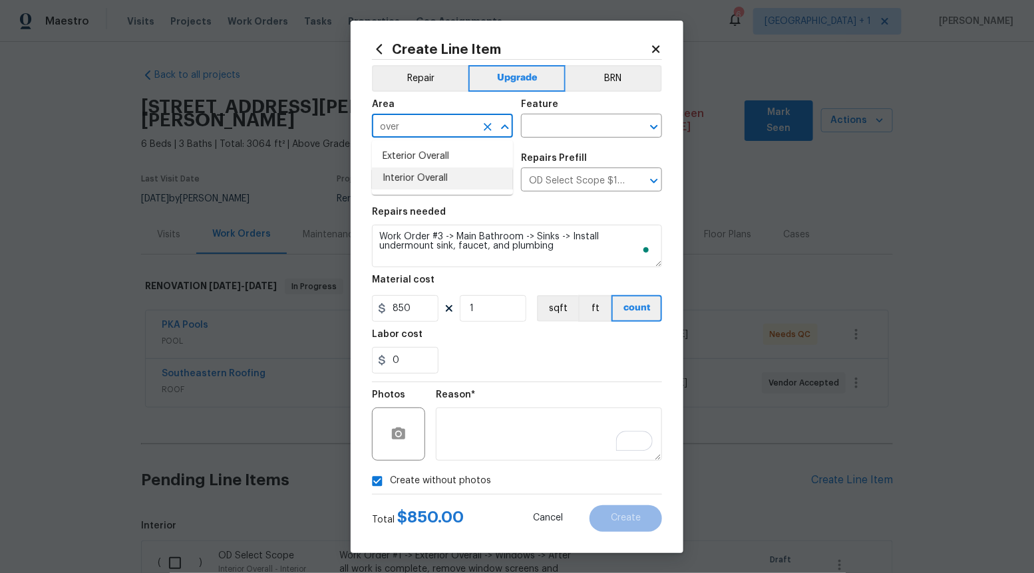
click at [445, 177] on li "Interior Overall" at bounding box center [442, 179] width 141 height 22
type input "Interior Overall"
click at [553, 127] on input "text" at bounding box center [573, 127] width 104 height 21
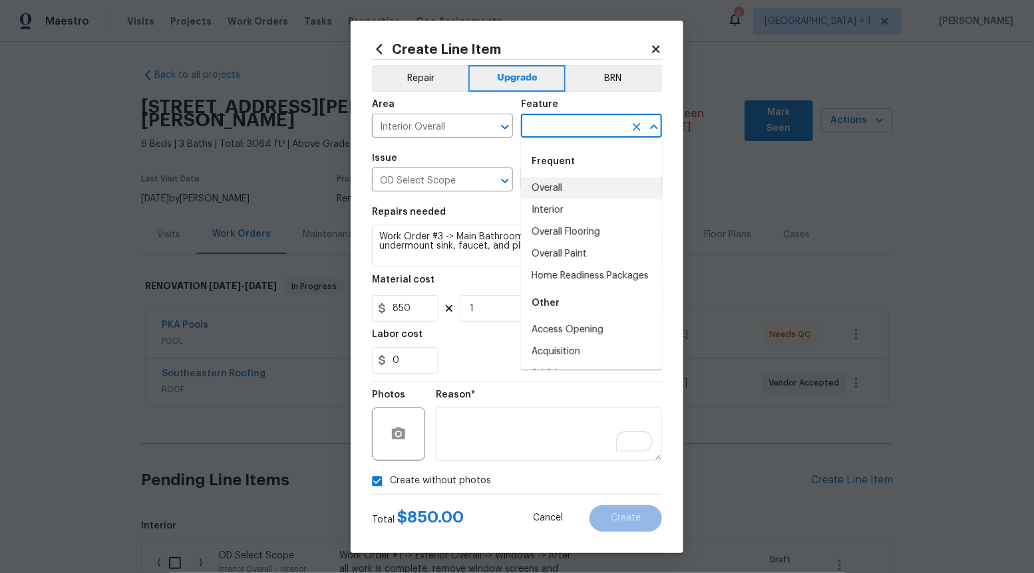
click at [541, 188] on li "Overall" at bounding box center [591, 189] width 141 height 22
type input "Overall"
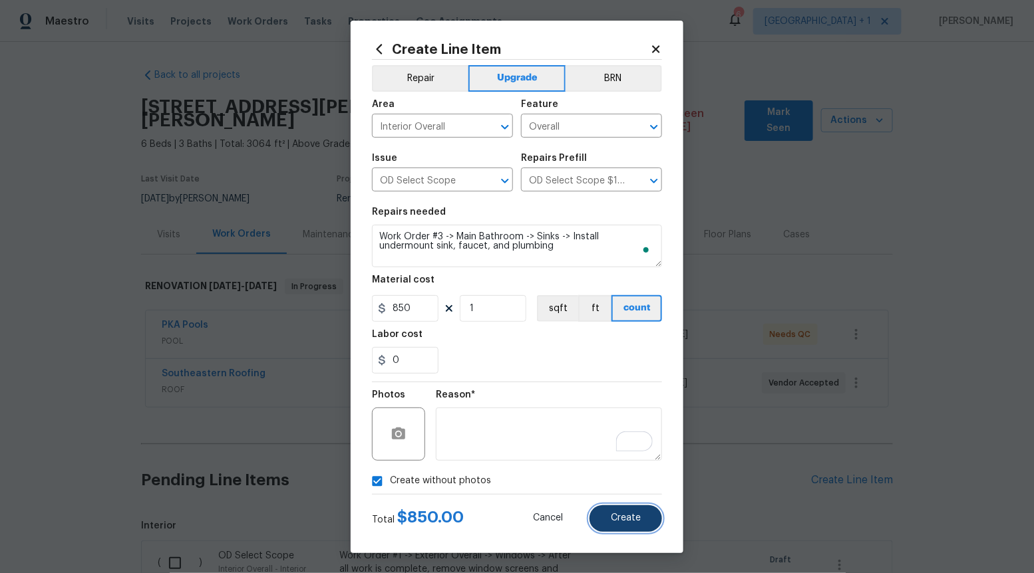
click at [630, 519] on span "Create" at bounding box center [626, 519] width 30 height 10
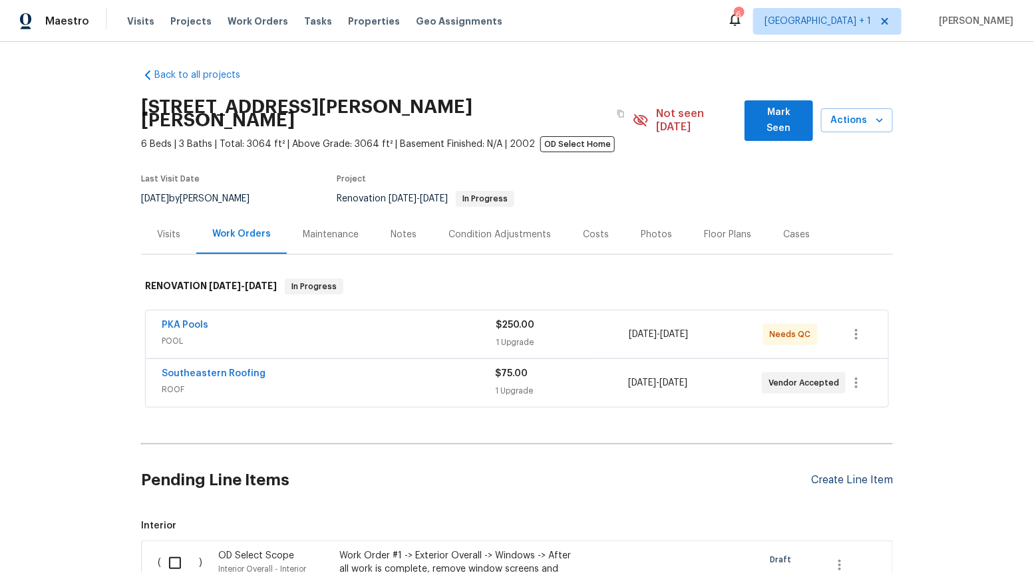
click at [832, 474] on div "Create Line Item" at bounding box center [852, 480] width 82 height 13
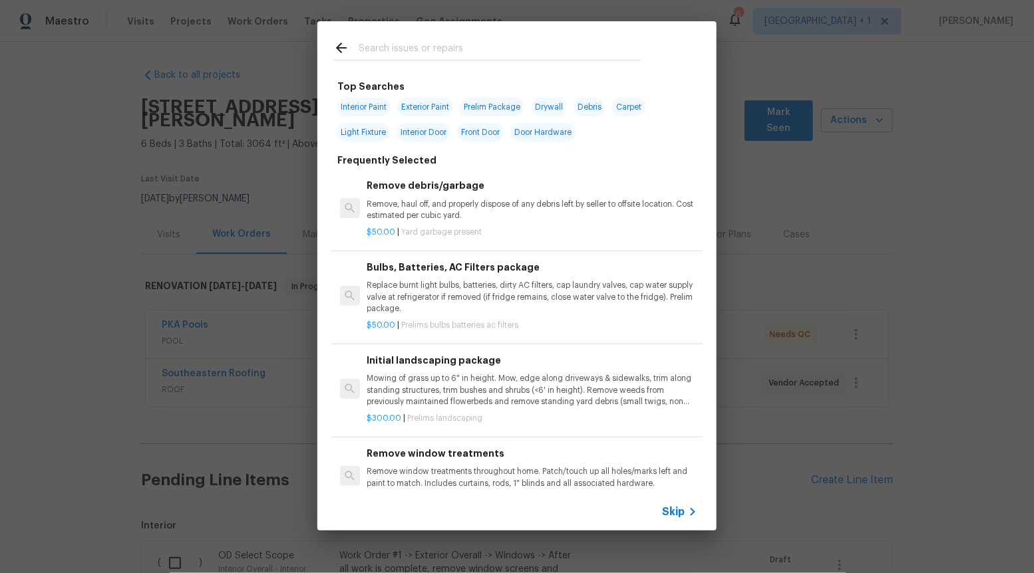
click at [676, 513] on span "Skip" at bounding box center [673, 512] width 23 height 13
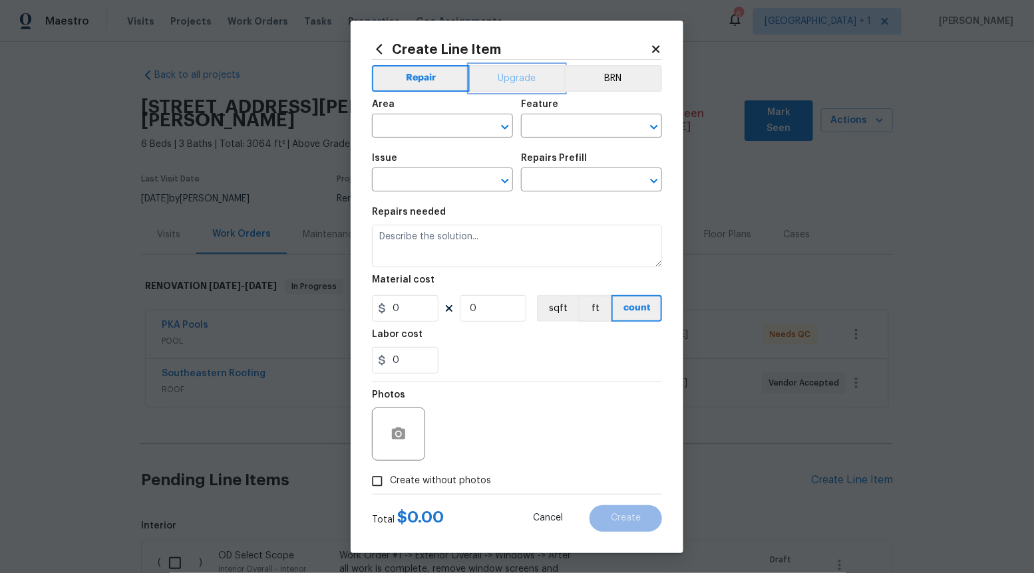
click at [522, 69] on button "Upgrade" at bounding box center [517, 78] width 95 height 27
click at [503, 184] on icon "Open" at bounding box center [505, 181] width 16 height 16
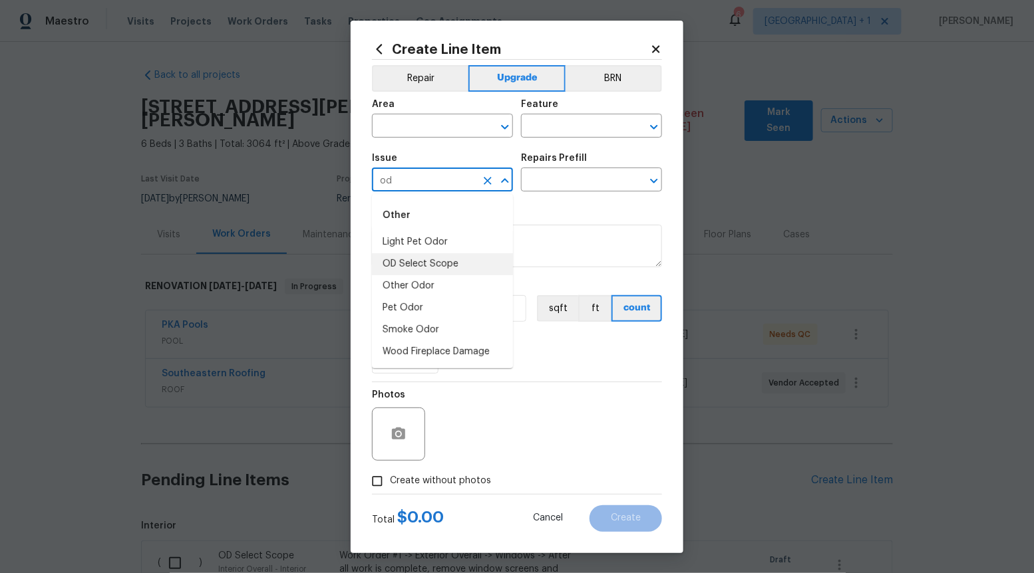
click at [452, 262] on li "OD Select Scope" at bounding box center [442, 264] width 141 height 22
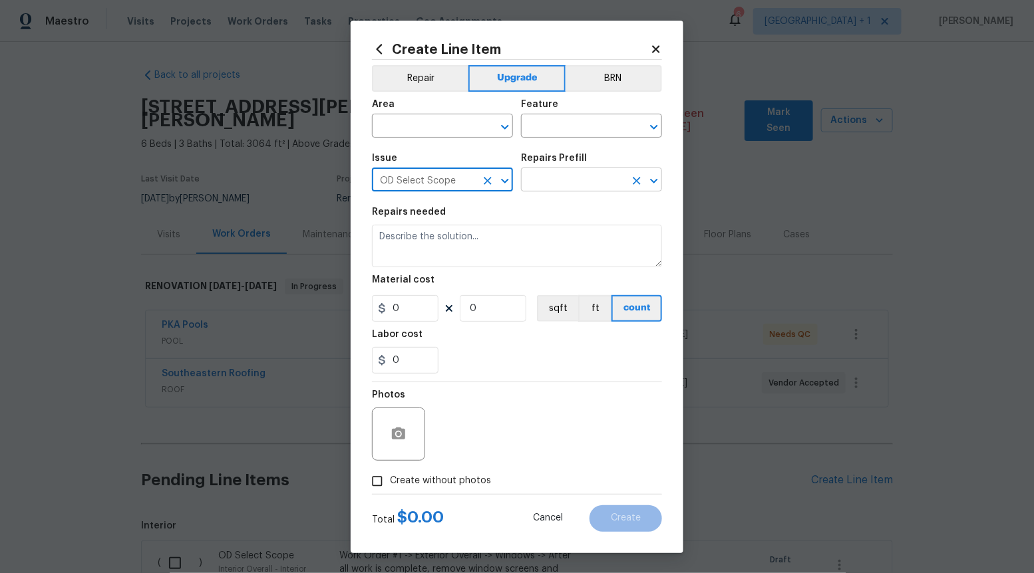
type input "OD Select Scope"
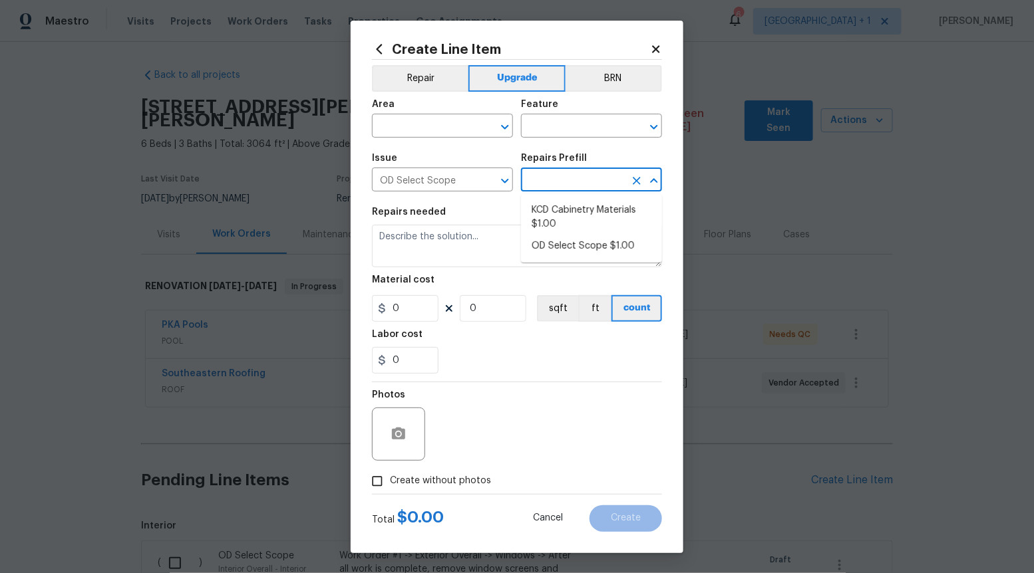
click at [598, 178] on input "text" at bounding box center [573, 181] width 104 height 21
click at [586, 243] on li "OD Select Scope $1.00" at bounding box center [591, 246] width 141 height 22
type input "OD Select Scope $1.00"
type textarea "Refer to the agreed upon scope document for further details."
type input "1"
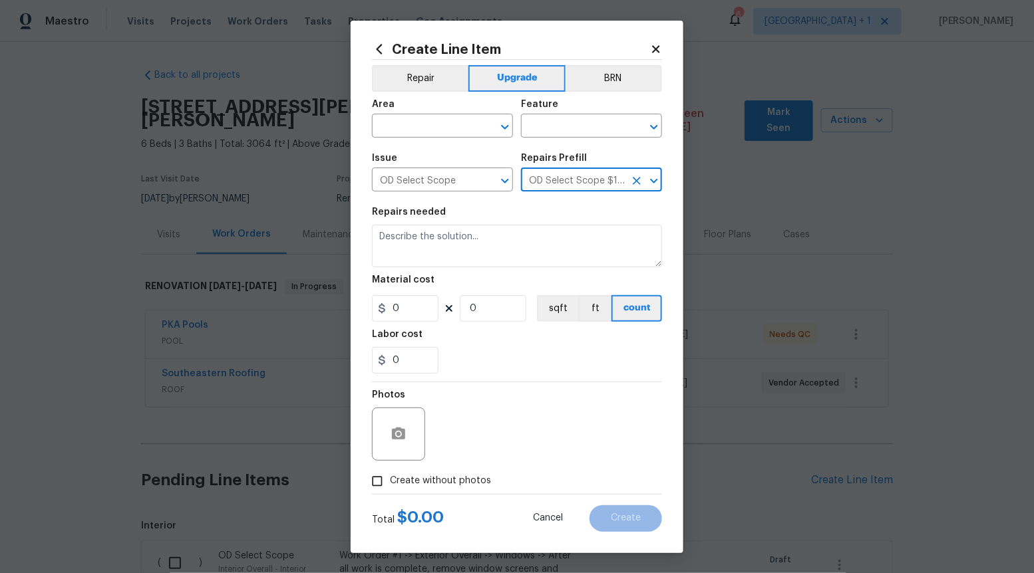
type input "1"
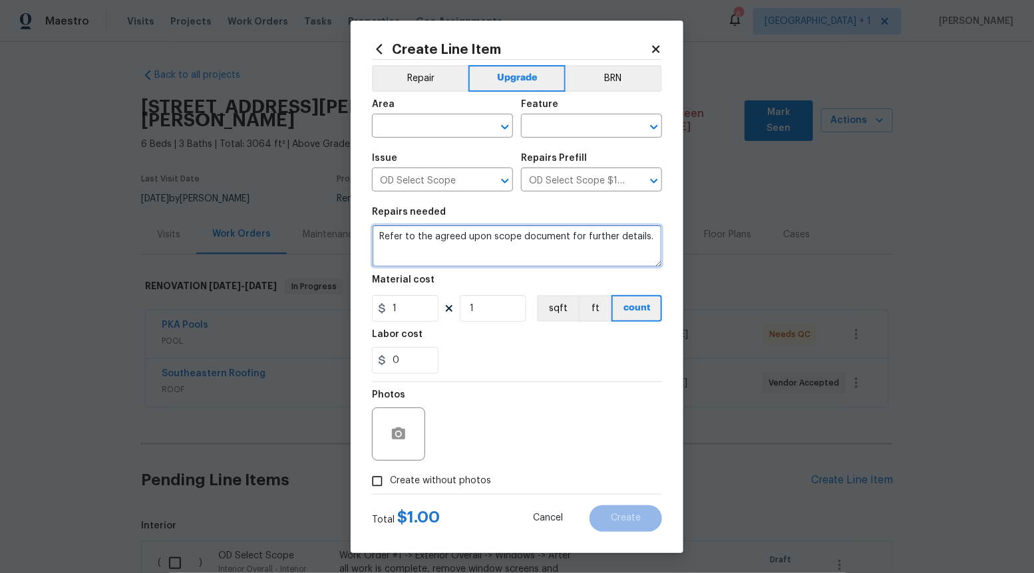
click at [586, 243] on textarea "Refer to the agreed upon scope document for further details." at bounding box center [517, 246] width 290 height 43
paste textarea "Work Order #3 -> Main Bathroom -> Toilet -> Replace toilet with elongated unit"
type textarea "Work Order #3 -> Main Bathroom -> Toilet -> Replace toilet with elongated unit"
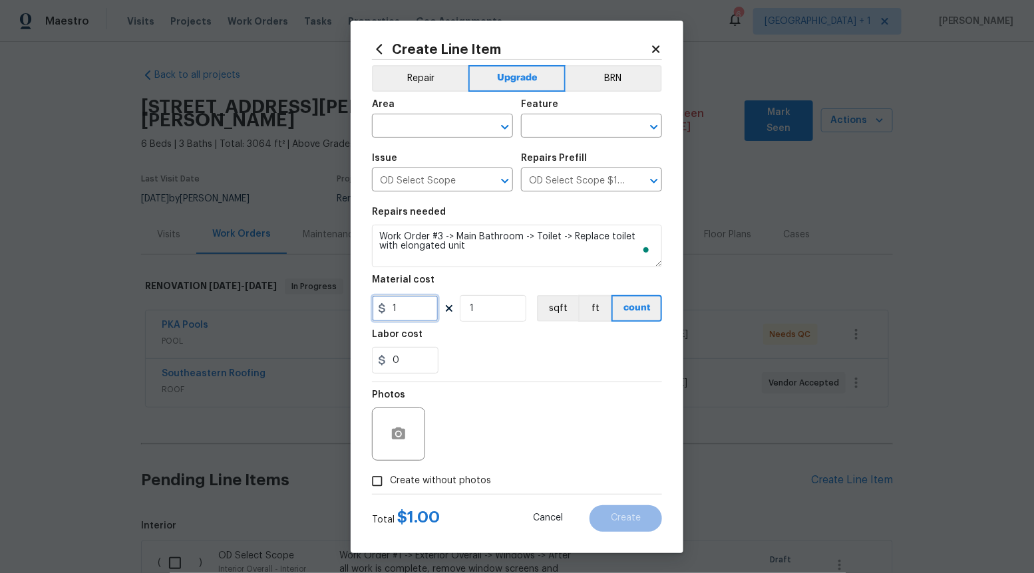
click at [407, 309] on input "1" at bounding box center [405, 308] width 67 height 27
type input "210"
click at [377, 474] on input "Create without photos" at bounding box center [377, 481] width 25 height 25
checkbox input "true"
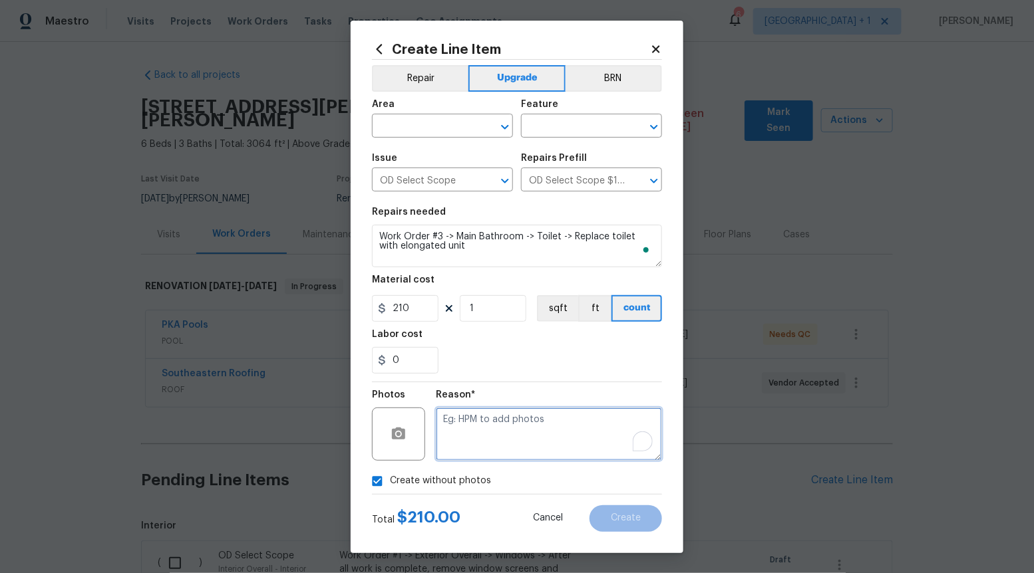
click at [500, 436] on textarea "To enrich screen reader interactions, please activate Accessibility in Grammarl…" at bounding box center [549, 434] width 226 height 53
click at [503, 136] on button "Open" at bounding box center [505, 127] width 19 height 19
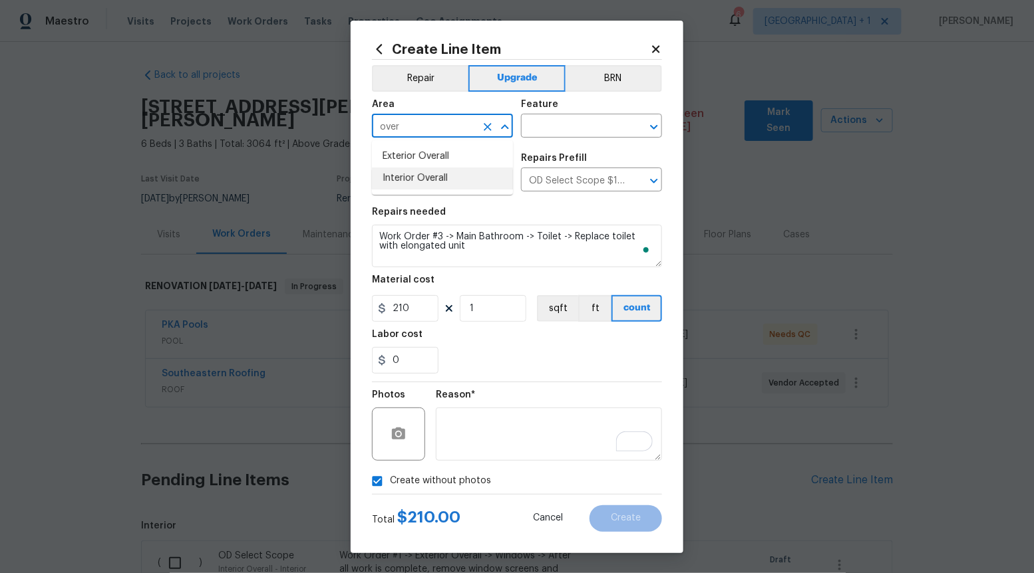
click at [457, 178] on li "Interior Overall" at bounding box center [442, 179] width 141 height 22
type input "Interior Overall"
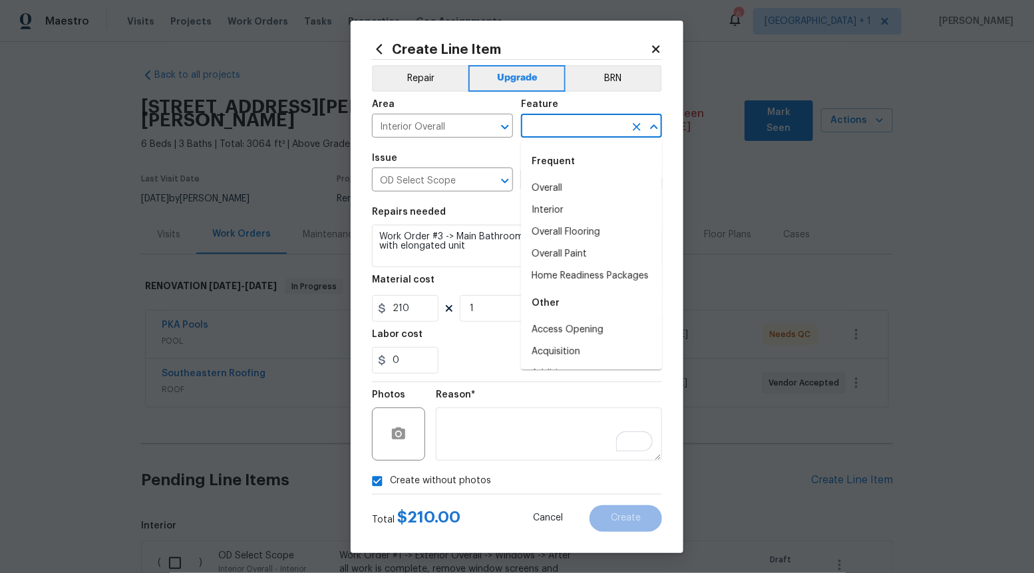
click at [615, 128] on input "text" at bounding box center [573, 127] width 104 height 21
click at [593, 184] on li "Overall" at bounding box center [591, 189] width 141 height 22
type input "Overall"
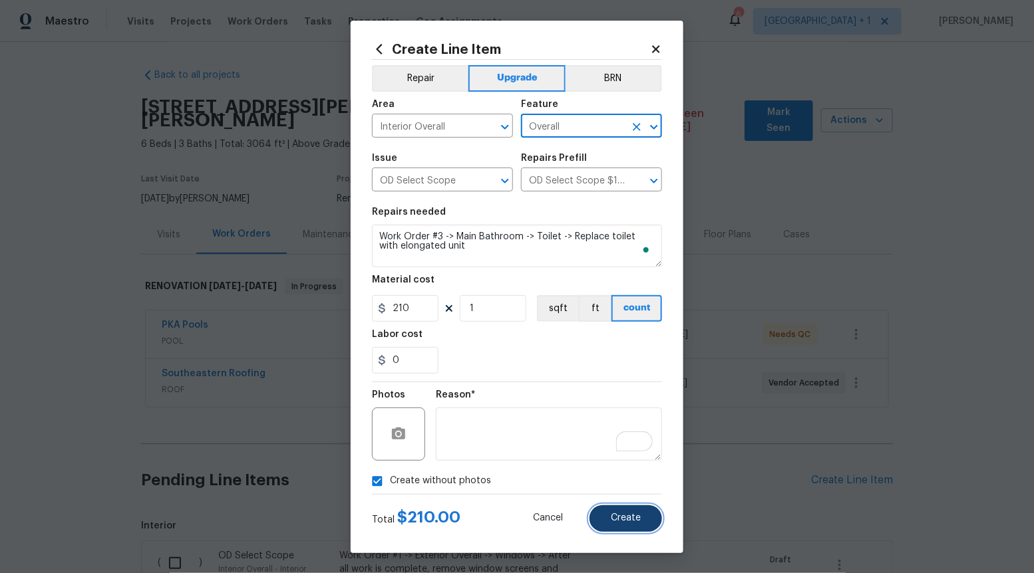
click at [621, 507] on button "Create" at bounding box center [625, 519] width 73 height 27
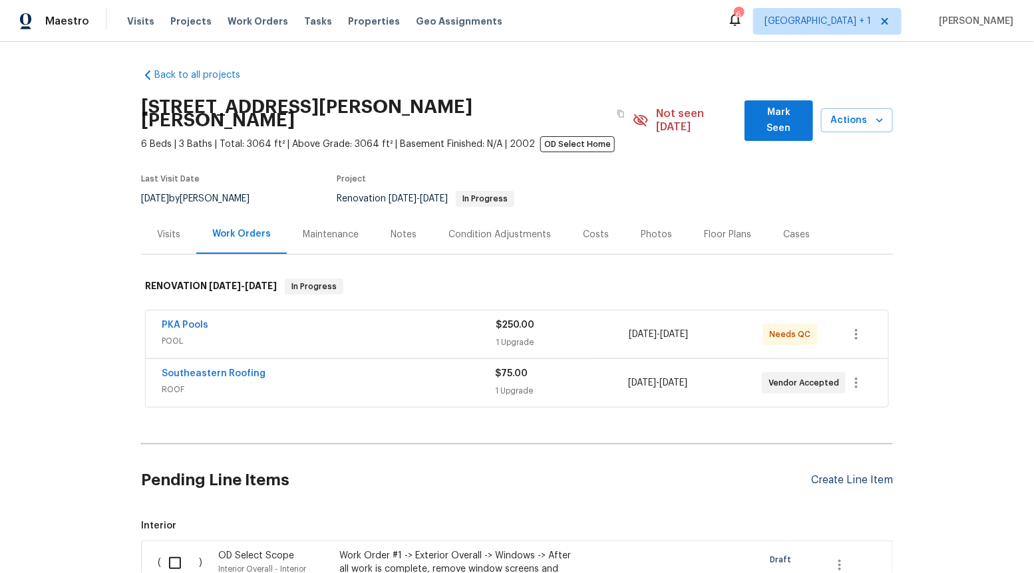
click at [838, 474] on div "Create Line Item" at bounding box center [852, 480] width 82 height 13
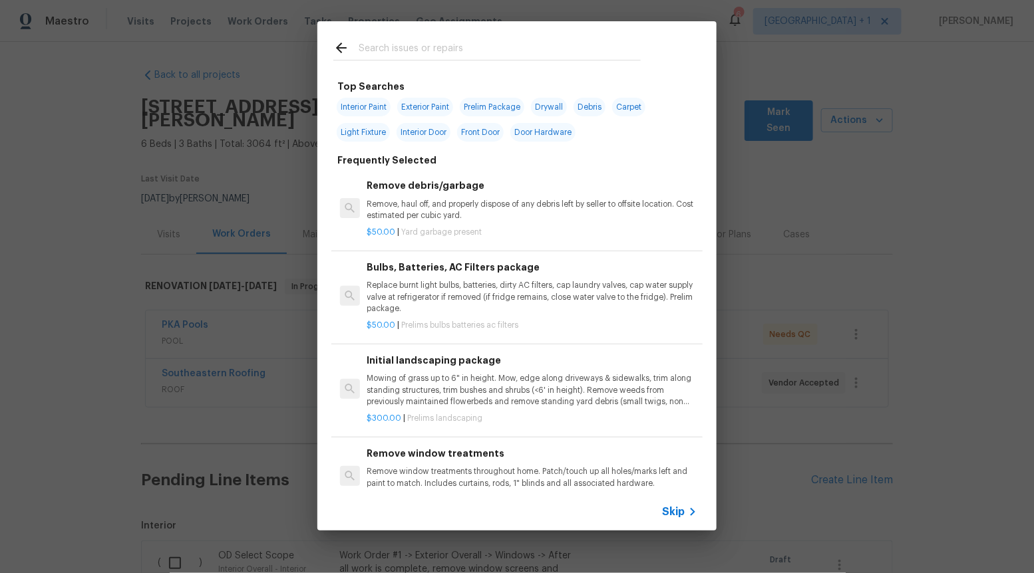
click at [673, 514] on span "Skip" at bounding box center [673, 512] width 23 height 13
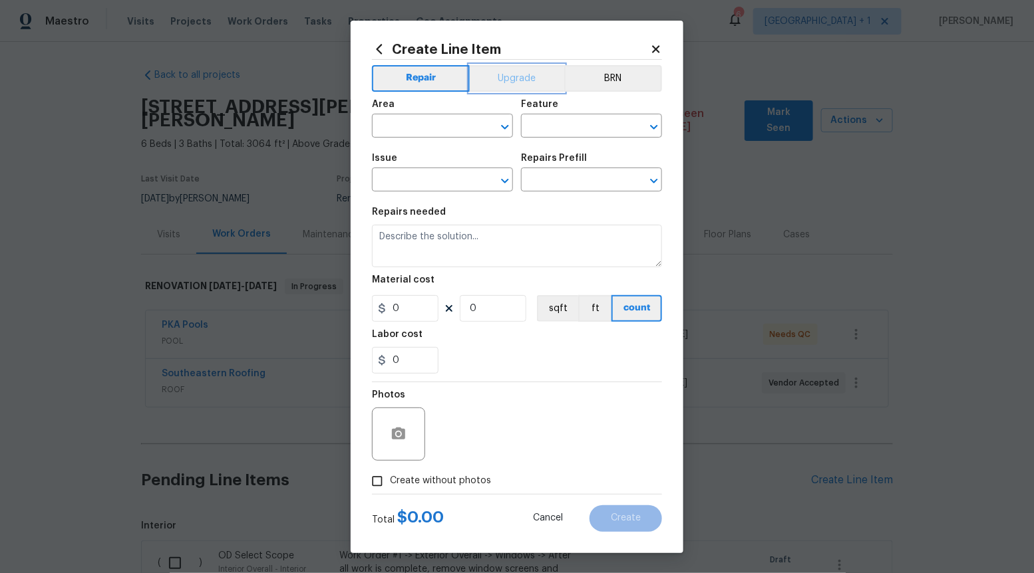
click at [520, 78] on button "Upgrade" at bounding box center [517, 78] width 95 height 27
click at [506, 170] on div "Issue" at bounding box center [442, 162] width 141 height 17
click at [500, 191] on div "​" at bounding box center [442, 181] width 141 height 21
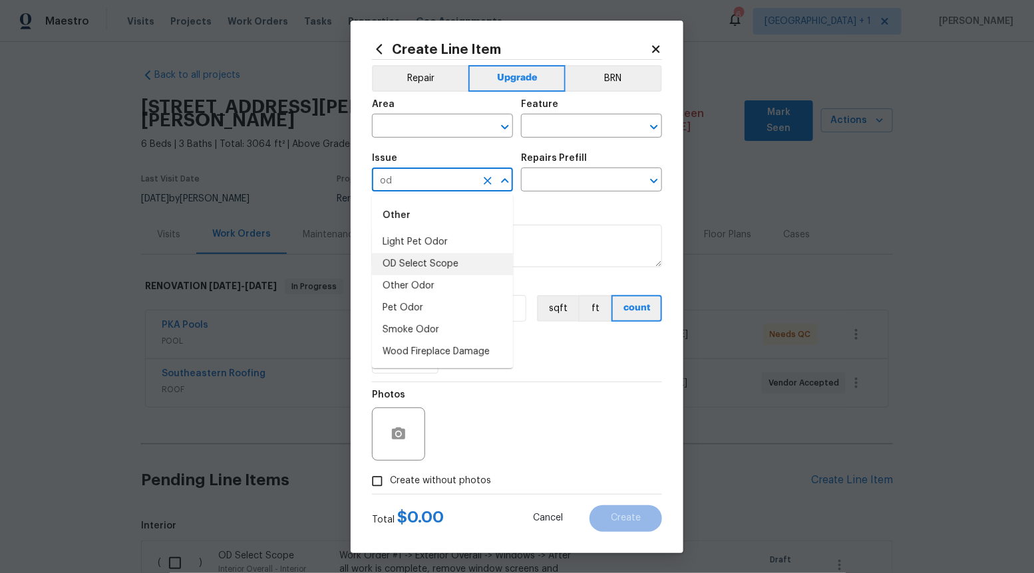
click at [461, 261] on li "OD Select Scope" at bounding box center [442, 264] width 141 height 22
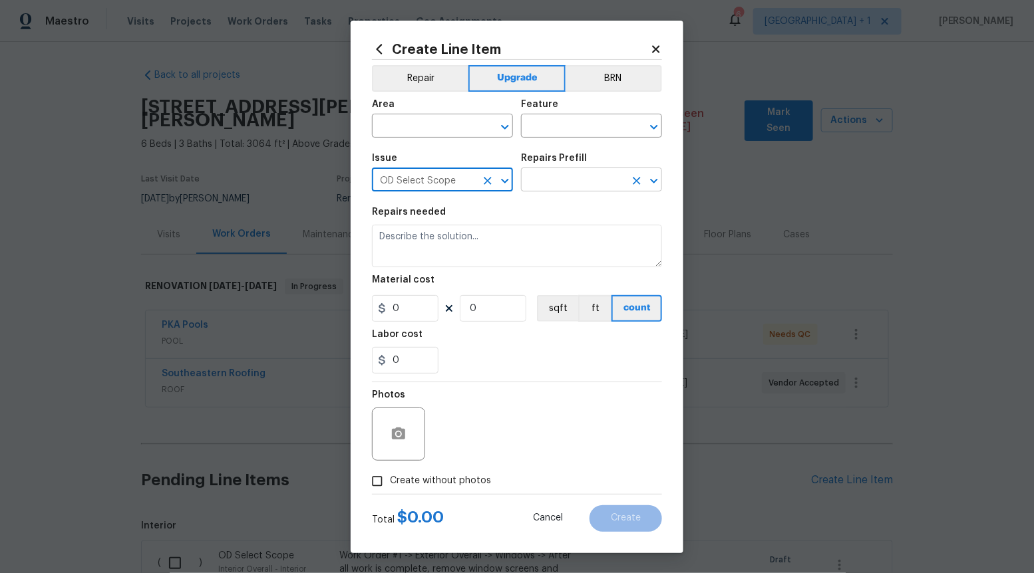
type input "OD Select Scope"
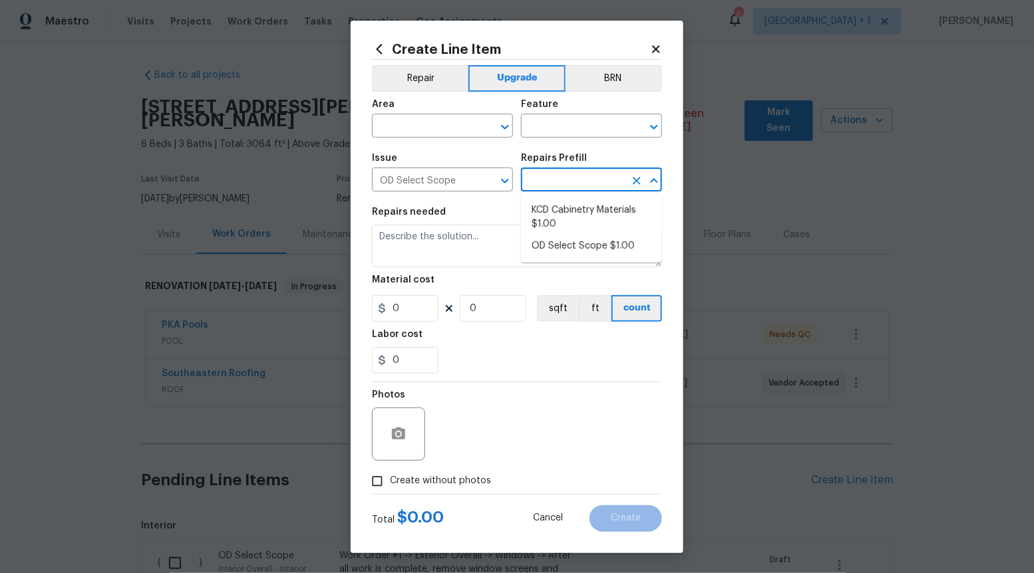
click at [597, 174] on input "text" at bounding box center [573, 181] width 104 height 21
click at [581, 251] on li "OD Select Scope $1.00" at bounding box center [591, 246] width 141 height 22
type input "OD Select Scope $1.00"
type textarea "Refer to the agreed upon scope document for further details."
type input "1"
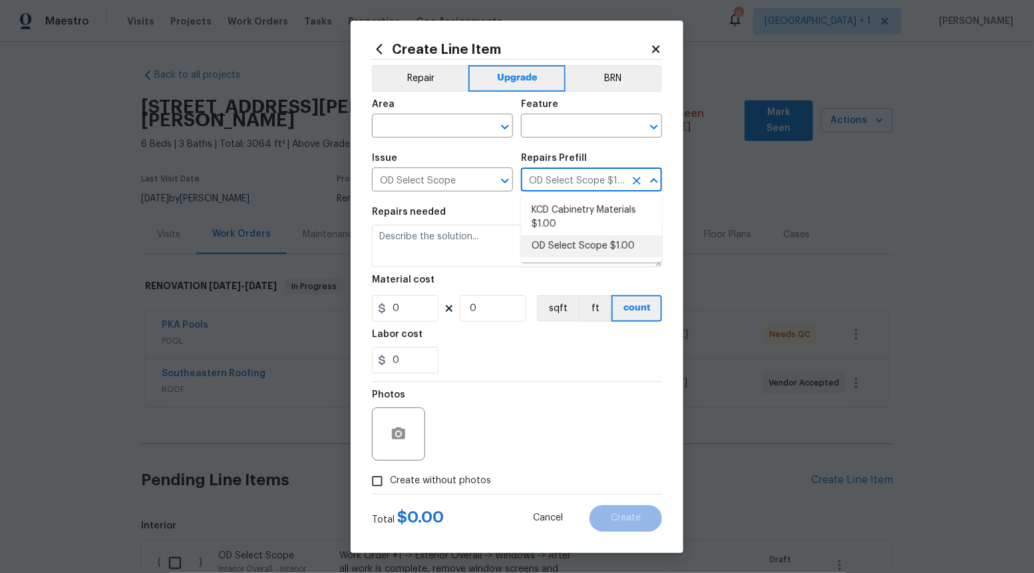
type input "1"
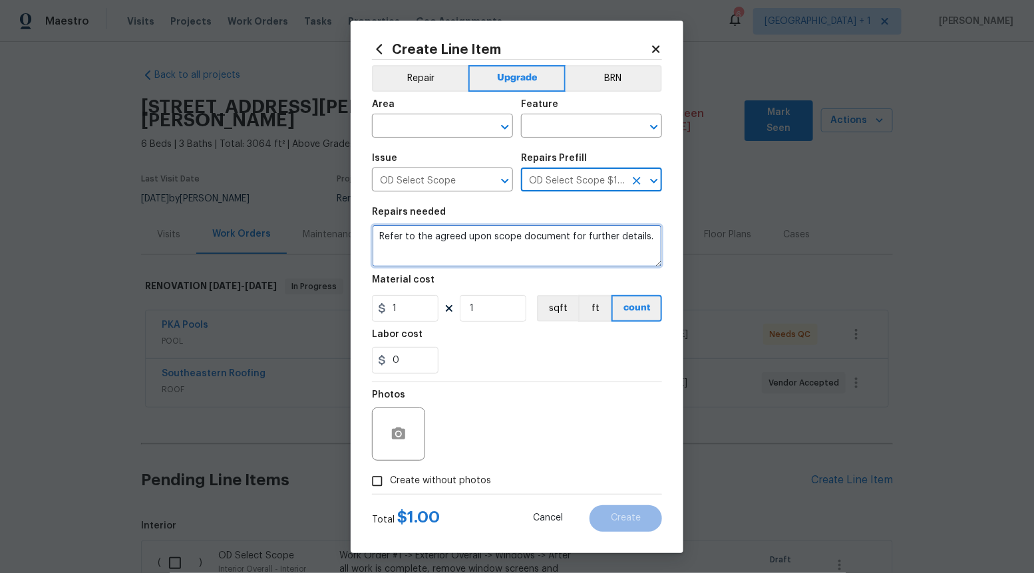
click at [581, 251] on textarea "Refer to the agreed upon scope document for further details." at bounding box center [517, 246] width 290 height 43
paste textarea "Work Order #3 -> Main Bathroom -> Tub -> Refinish tub only"
type textarea "Work Order #3 -> Main Bathroom -> Tub -> Refinish tub only"
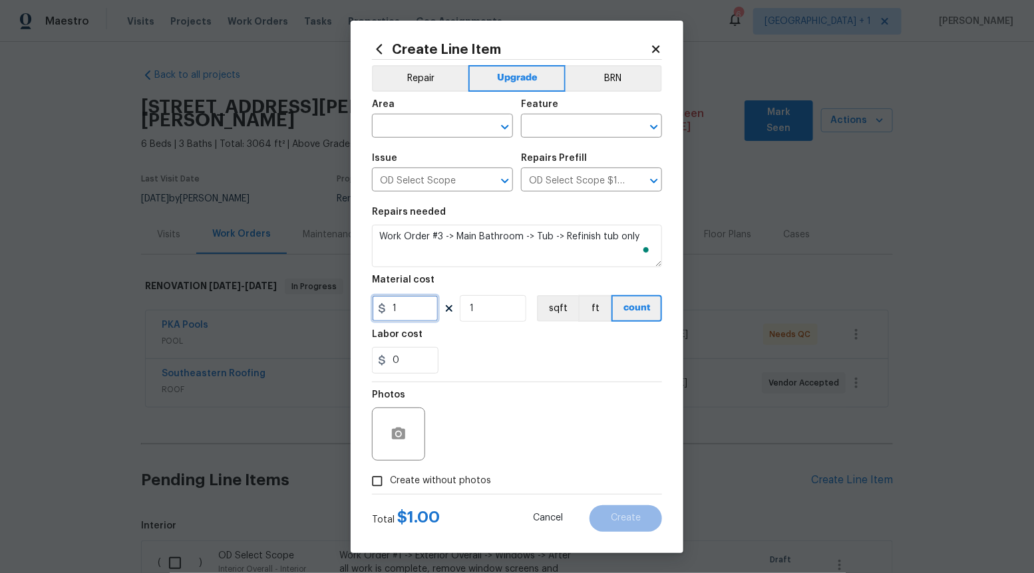
click at [416, 304] on input "1" at bounding box center [405, 308] width 67 height 27
type input "400"
click at [383, 474] on input "Create without photos" at bounding box center [377, 481] width 25 height 25
checkbox input "true"
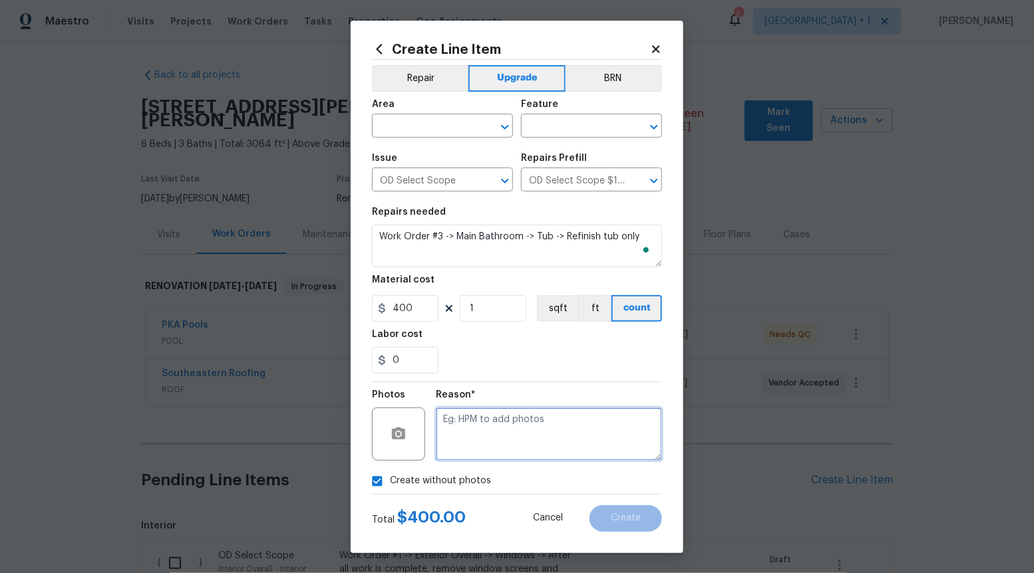
click at [542, 408] on textarea at bounding box center [549, 434] width 226 height 53
click at [502, 130] on icon "Open" at bounding box center [505, 127] width 16 height 16
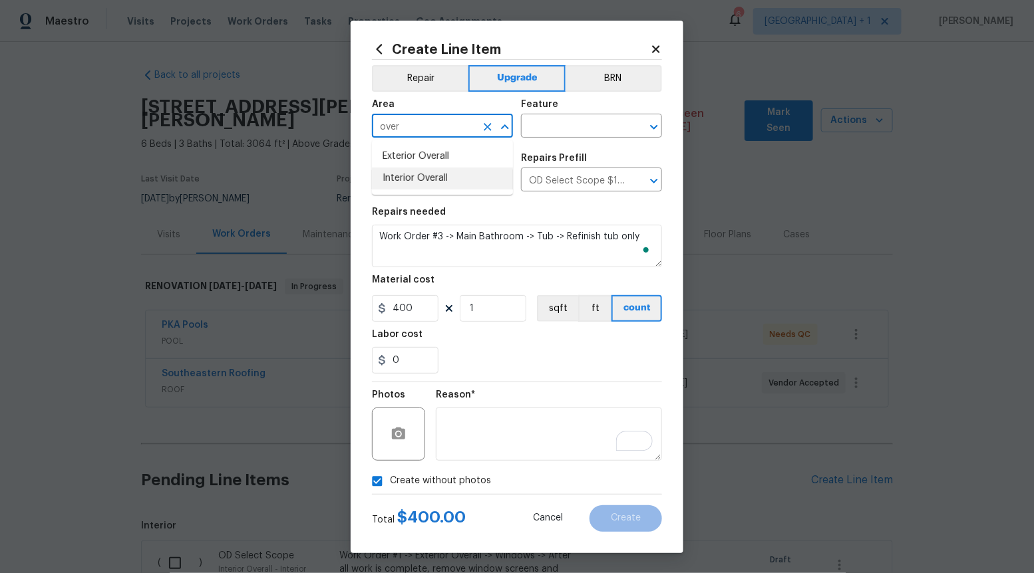
click at [434, 175] on li "Interior Overall" at bounding box center [442, 179] width 141 height 22
type input "Interior Overall"
click at [584, 117] on input "text" at bounding box center [573, 127] width 104 height 21
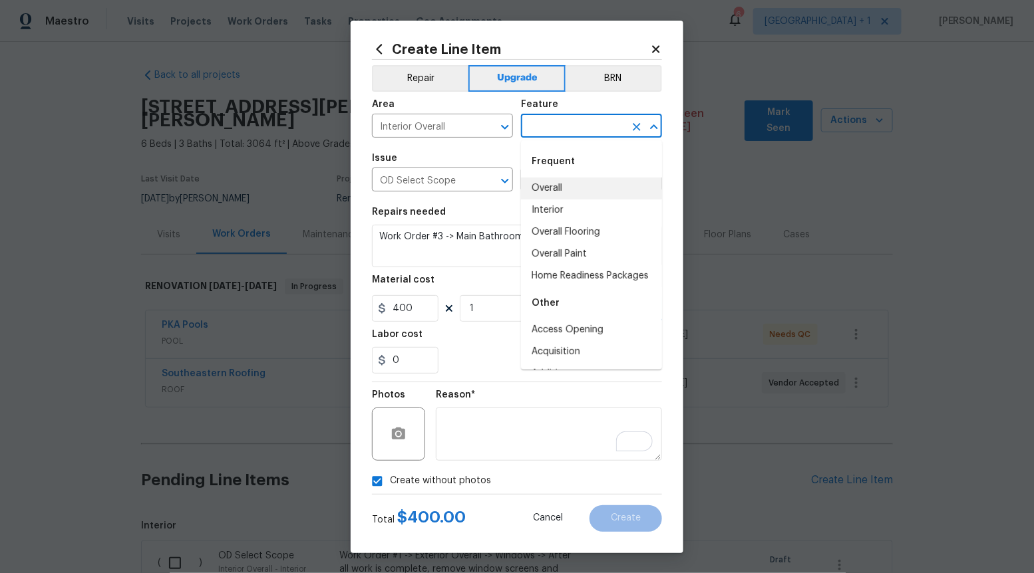
click at [565, 191] on li "Overall" at bounding box center [591, 189] width 141 height 22
type input "Overall"
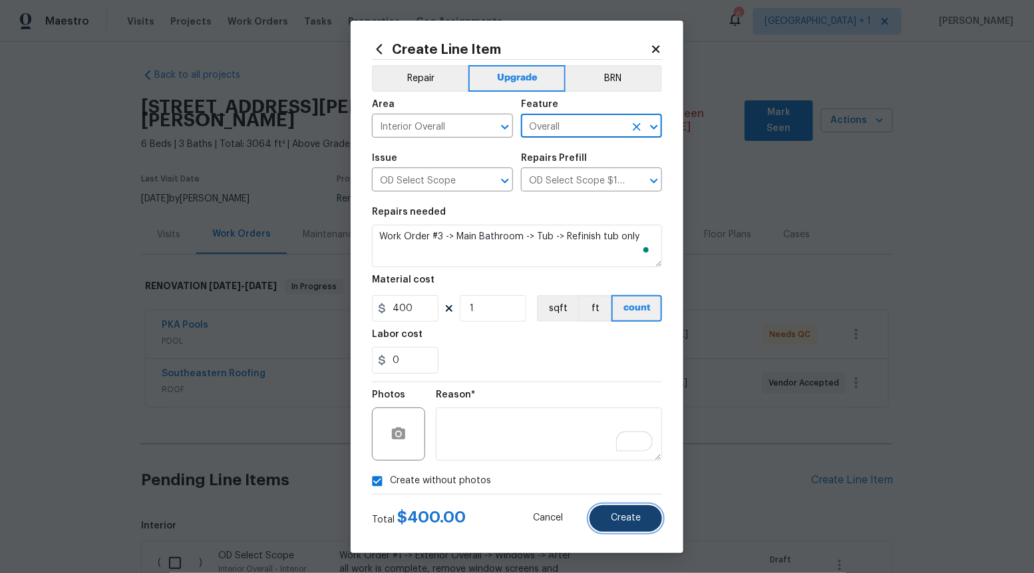
click at [619, 530] on button "Create" at bounding box center [625, 519] width 73 height 27
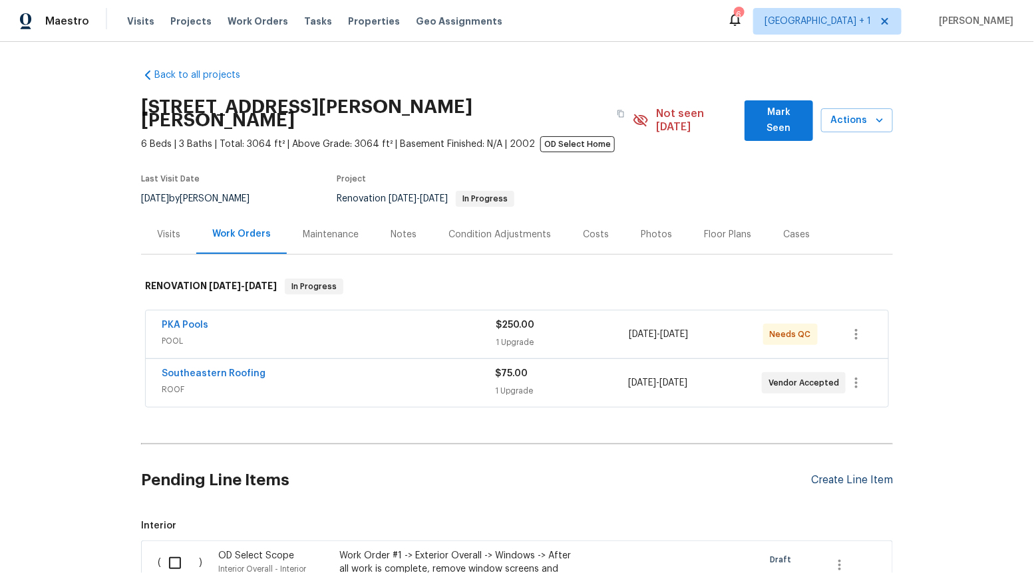
click at [858, 474] on div "Create Line Item" at bounding box center [852, 480] width 82 height 13
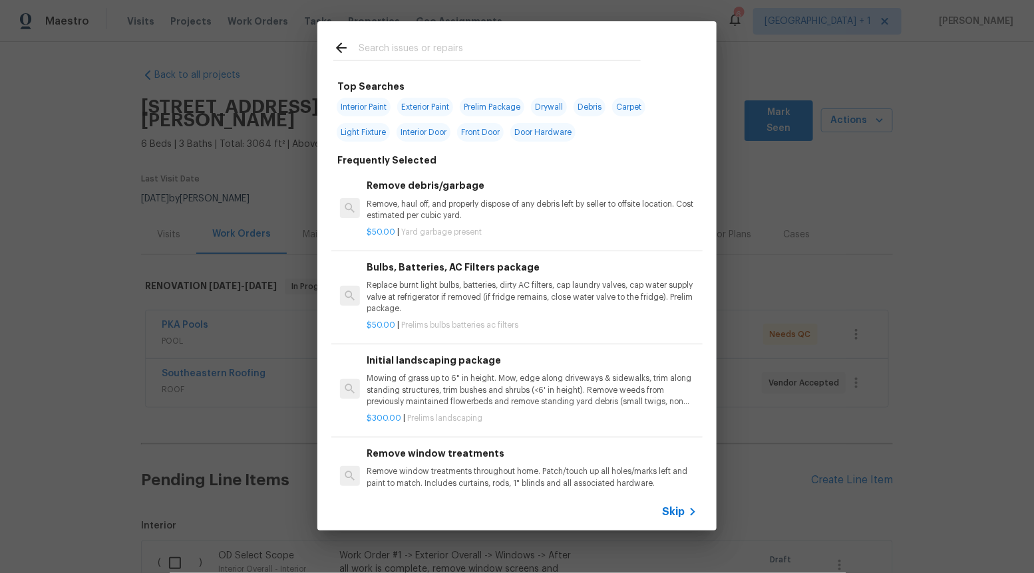
click at [681, 510] on span "Skip" at bounding box center [673, 512] width 23 height 13
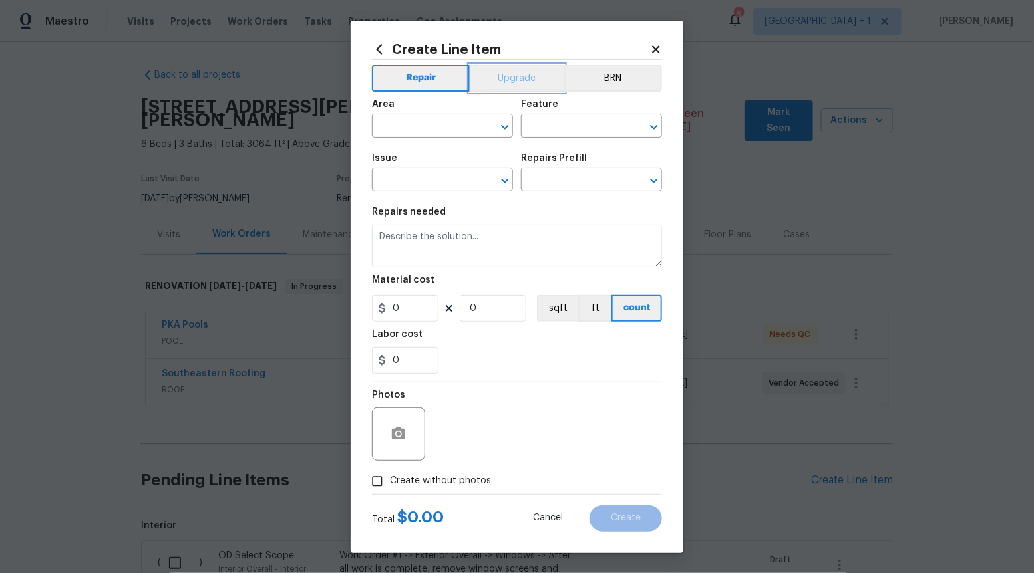
click at [500, 84] on button "Upgrade" at bounding box center [517, 78] width 95 height 27
click at [500, 183] on icon "Open" at bounding box center [505, 181] width 16 height 16
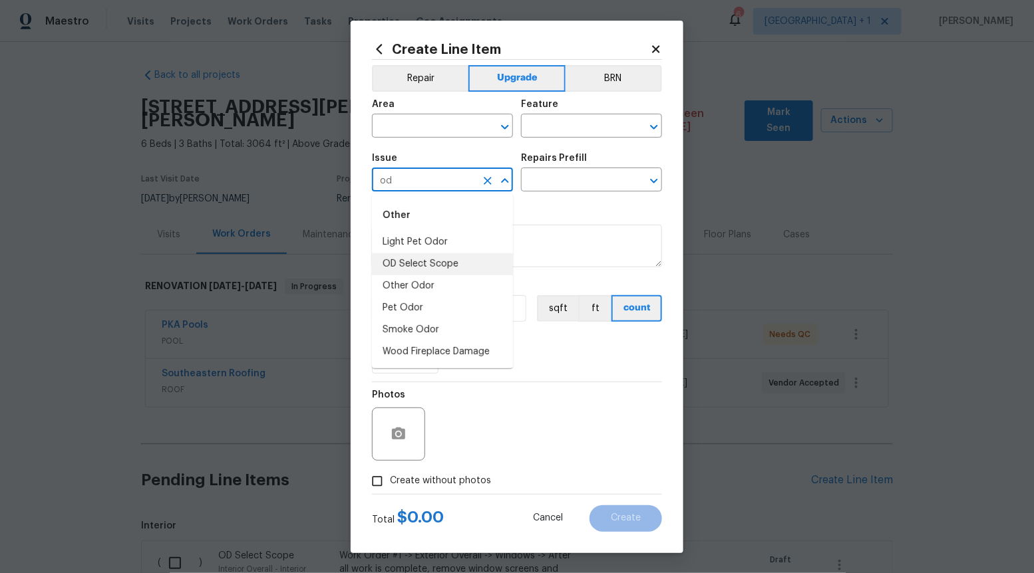
click at [443, 260] on li "OD Select Scope" at bounding box center [442, 264] width 141 height 22
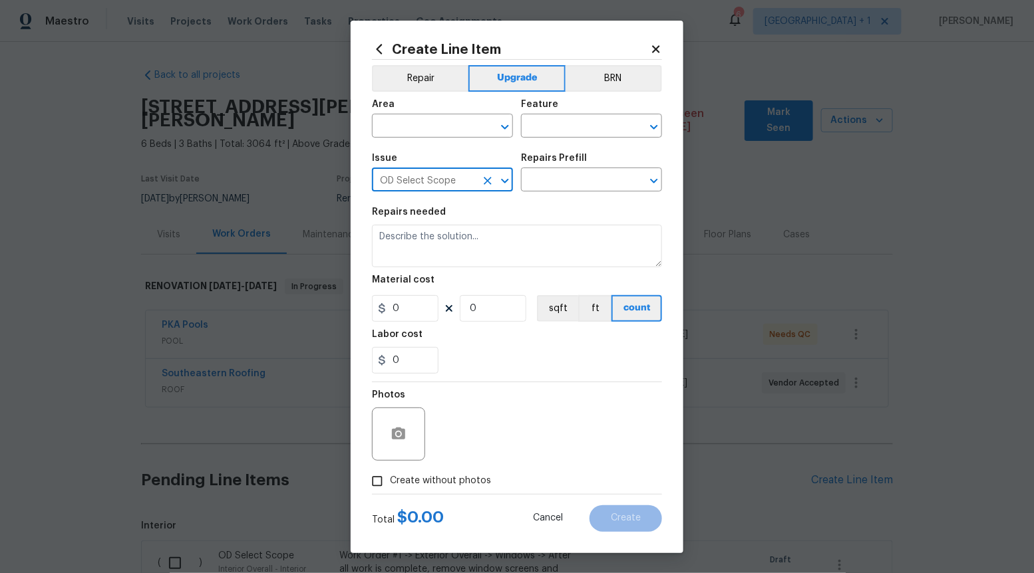
type input "OD Select Scope"
click at [555, 170] on div "Repairs Prefill" at bounding box center [591, 162] width 141 height 17
click at [551, 182] on input "text" at bounding box center [573, 181] width 104 height 21
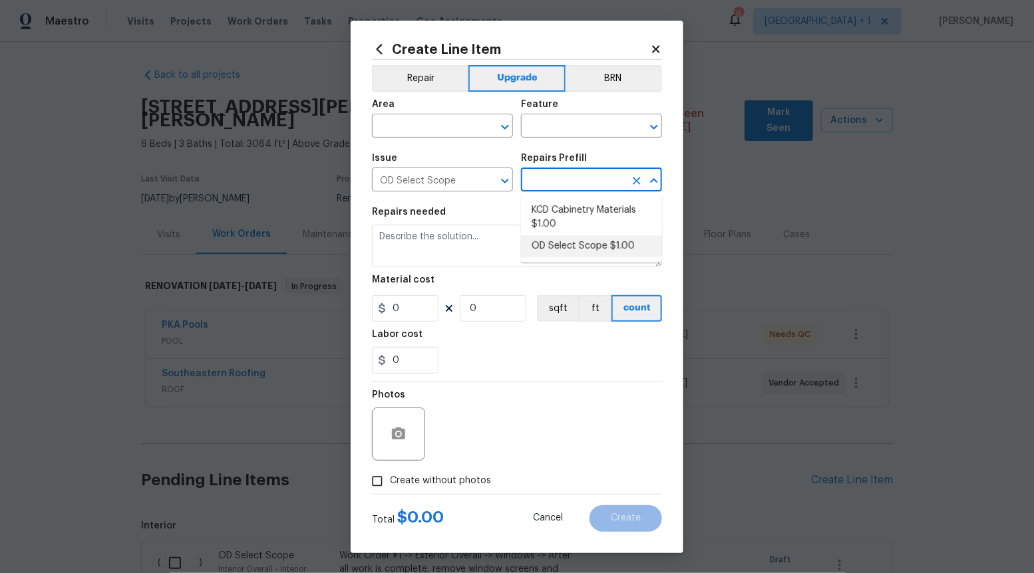
click at [551, 249] on li "OD Select Scope $1.00" at bounding box center [591, 246] width 141 height 22
type input "OD Select Scope $1.00"
type textarea "Refer to the agreed upon scope document for further details."
type input "1"
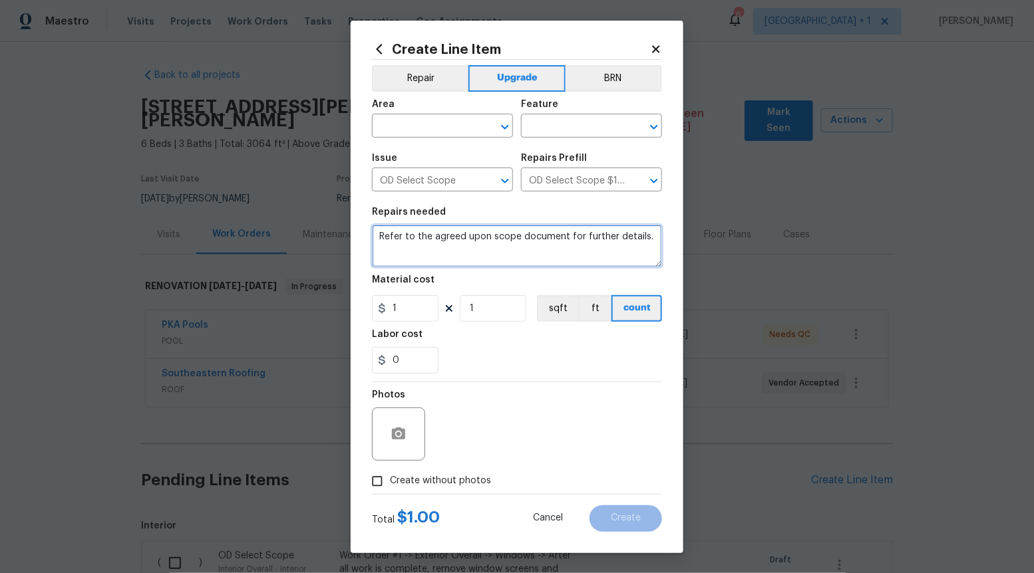
click at [551, 249] on textarea "Refer to the agreed upon scope document for further details." at bounding box center [517, 246] width 290 height 43
paste textarea "Work Order #3 -> Main Bathroom -> Tub -> Replace tub tile surround to match sho…"
type textarea "Work Order #3 -> Main Bathroom -> Tub -> Replace tub tile surround to match sho…"
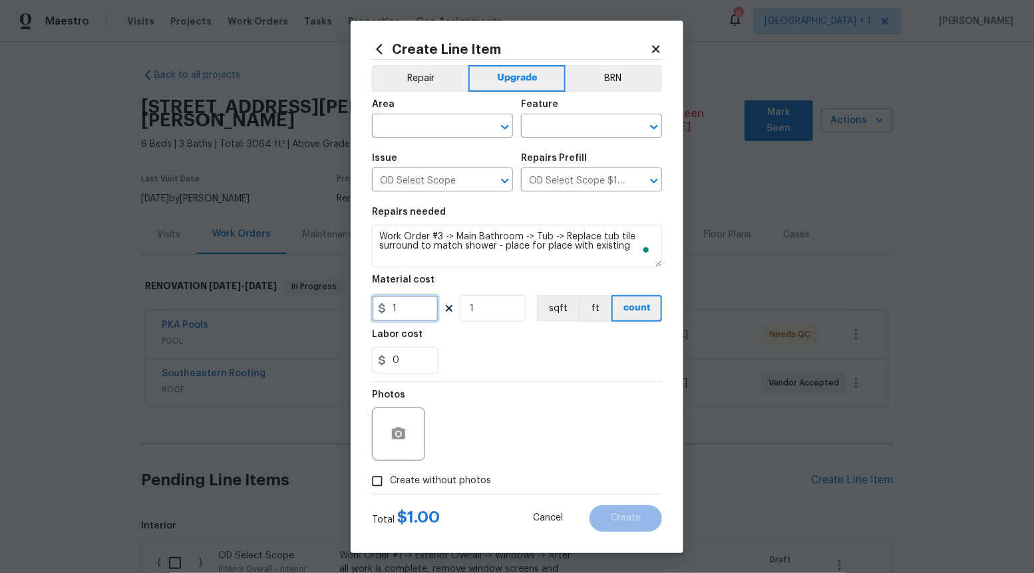
click at [422, 312] on input "1" at bounding box center [405, 308] width 67 height 27
type input "1700"
click at [367, 484] on input "Create without photos" at bounding box center [377, 481] width 25 height 25
checkbox input "true"
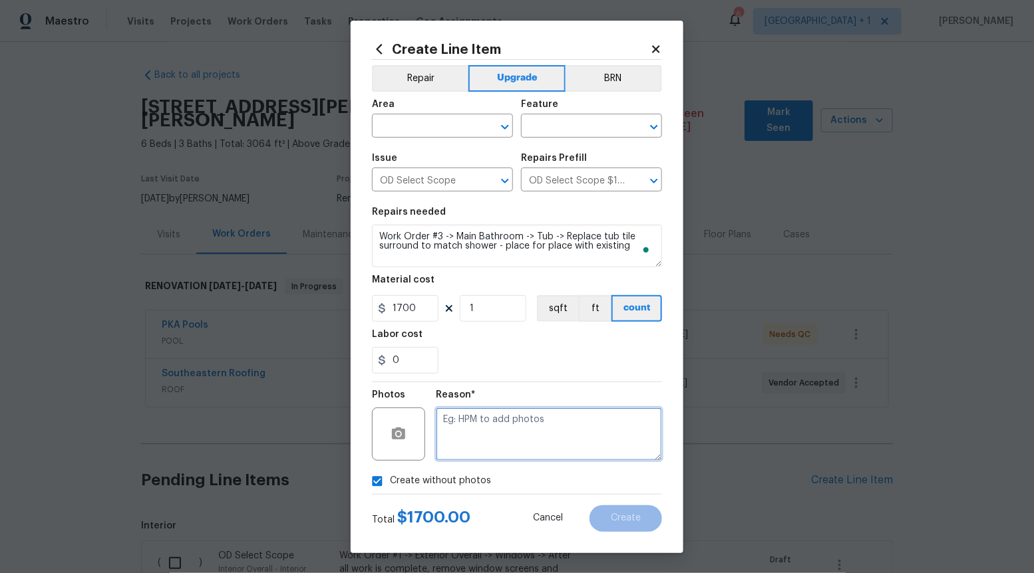
click at [472, 446] on textarea at bounding box center [549, 434] width 226 height 53
click at [509, 129] on icon "Open" at bounding box center [505, 127] width 16 height 16
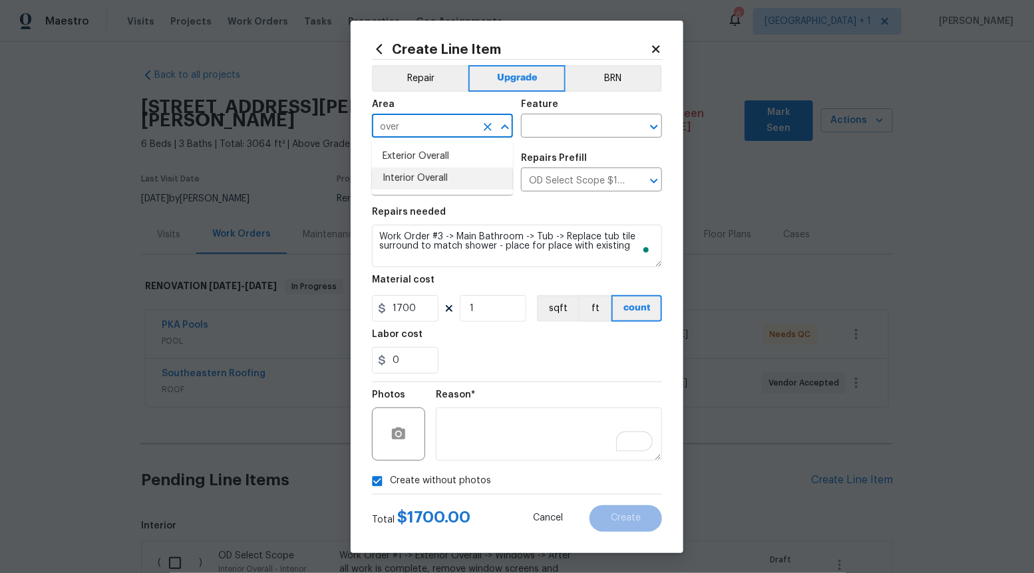
click at [458, 184] on li "Interior Overall" at bounding box center [442, 179] width 141 height 22
type input "Interior Overall"
click at [577, 122] on input "text" at bounding box center [573, 127] width 104 height 21
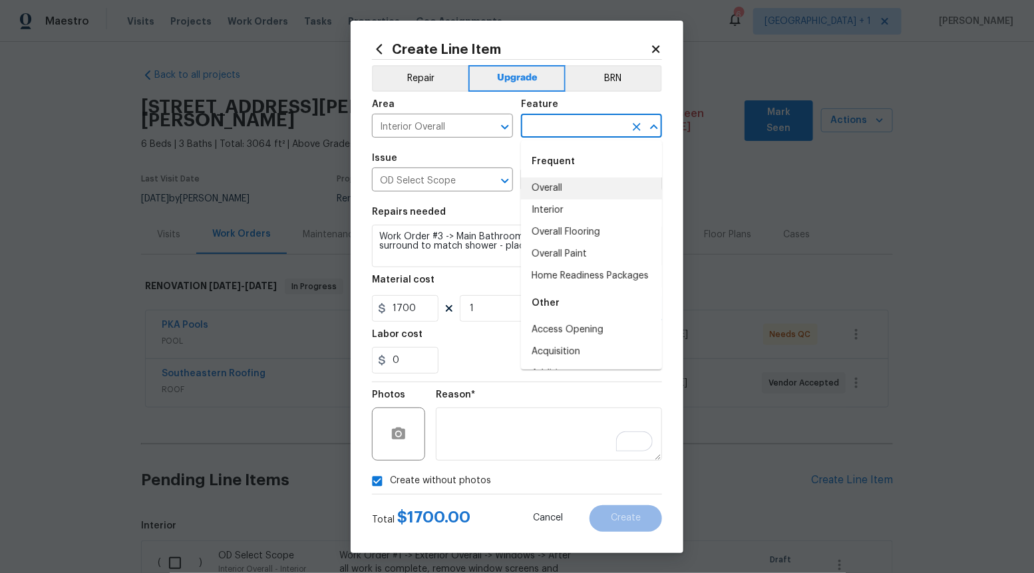
click at [560, 186] on li "Overall" at bounding box center [591, 189] width 141 height 22
type input "Overall"
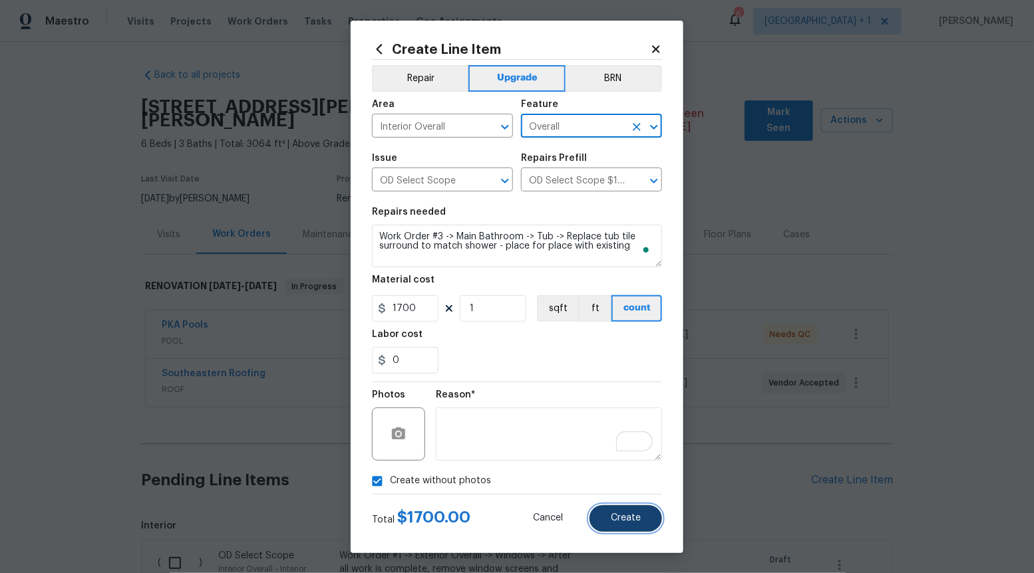
click at [639, 522] on span "Create" at bounding box center [626, 519] width 30 height 10
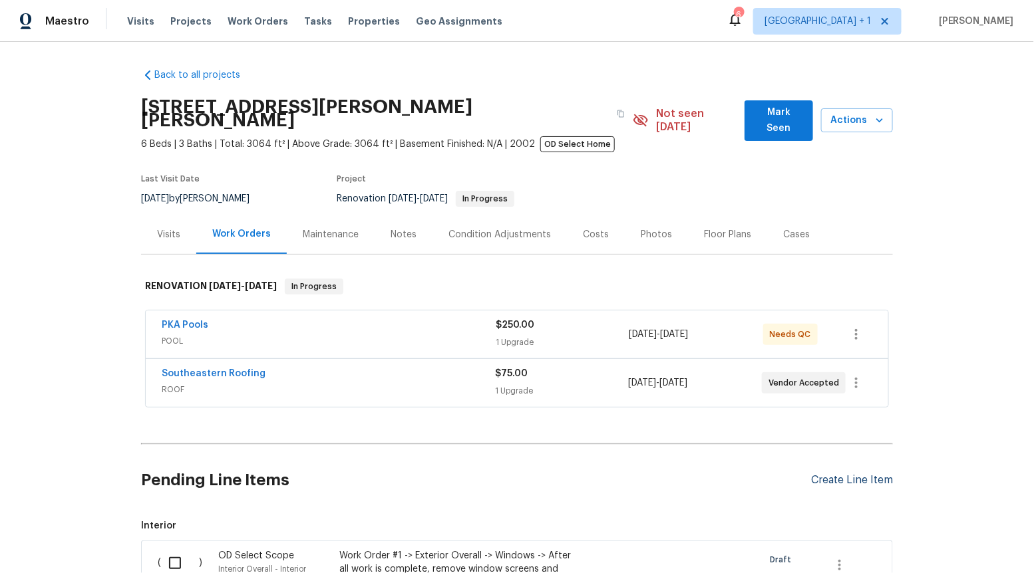
click at [836, 474] on div "Create Line Item" at bounding box center [852, 480] width 82 height 13
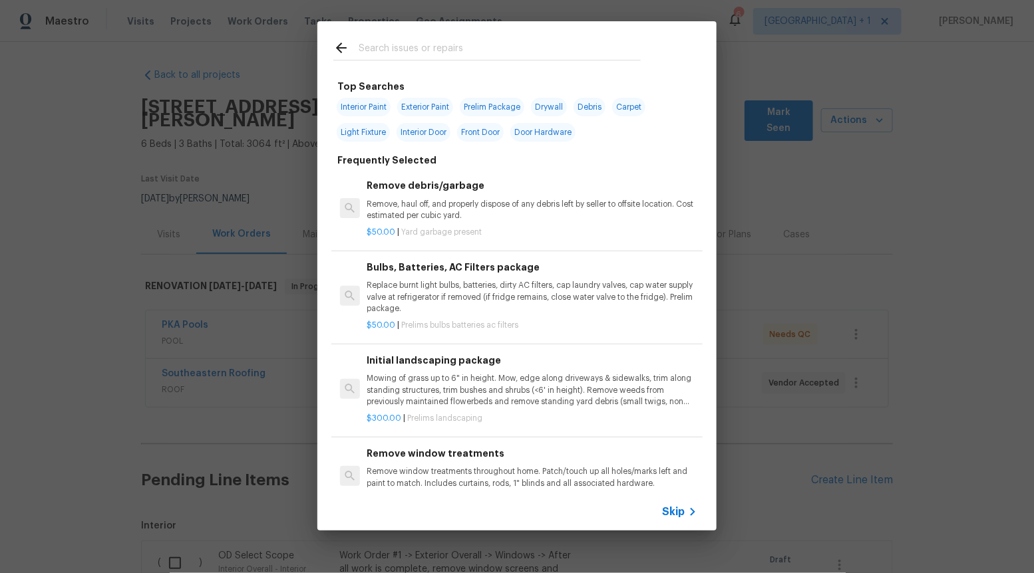
click at [663, 510] on span "Skip" at bounding box center [673, 512] width 23 height 13
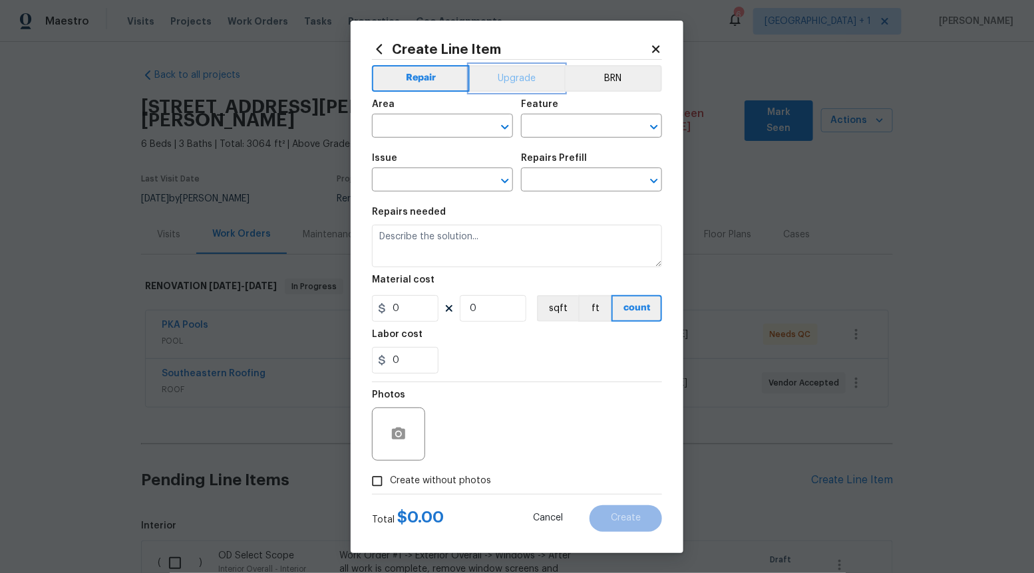
click at [535, 86] on button "Upgrade" at bounding box center [517, 78] width 95 height 27
click at [500, 184] on icon "Open" at bounding box center [505, 181] width 16 height 16
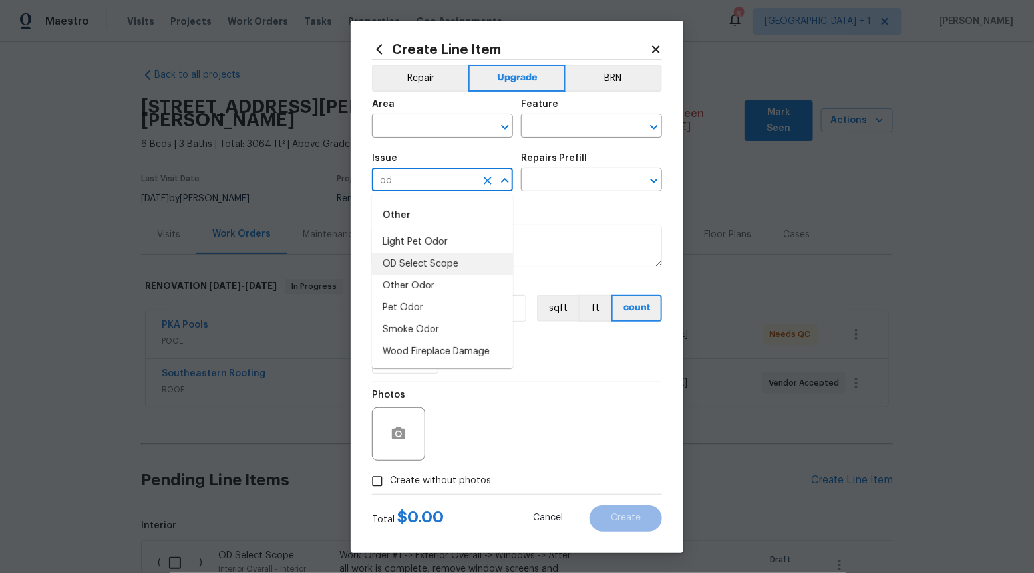
click at [448, 259] on li "OD Select Scope" at bounding box center [442, 264] width 141 height 22
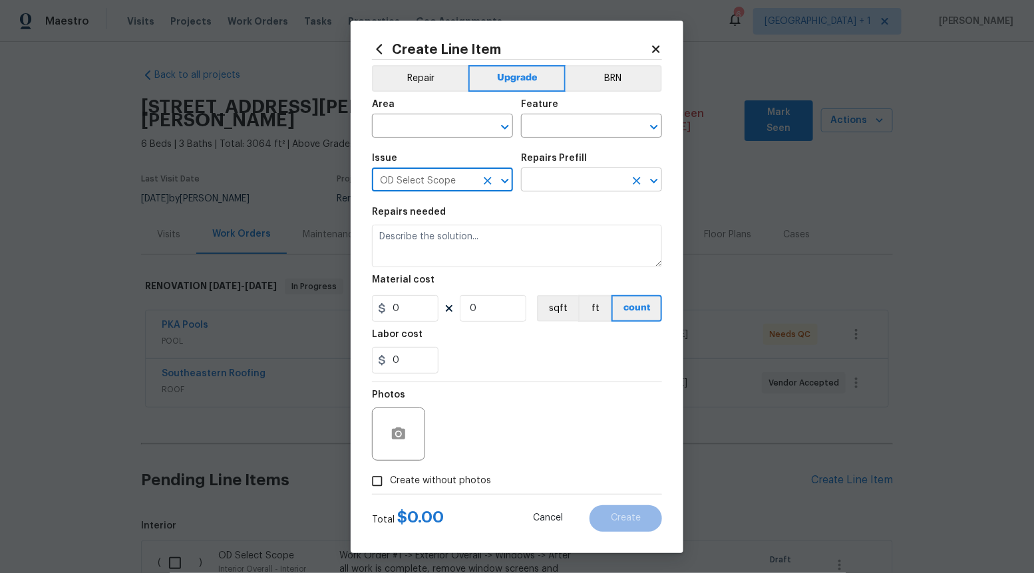
type input "OD Select Scope"
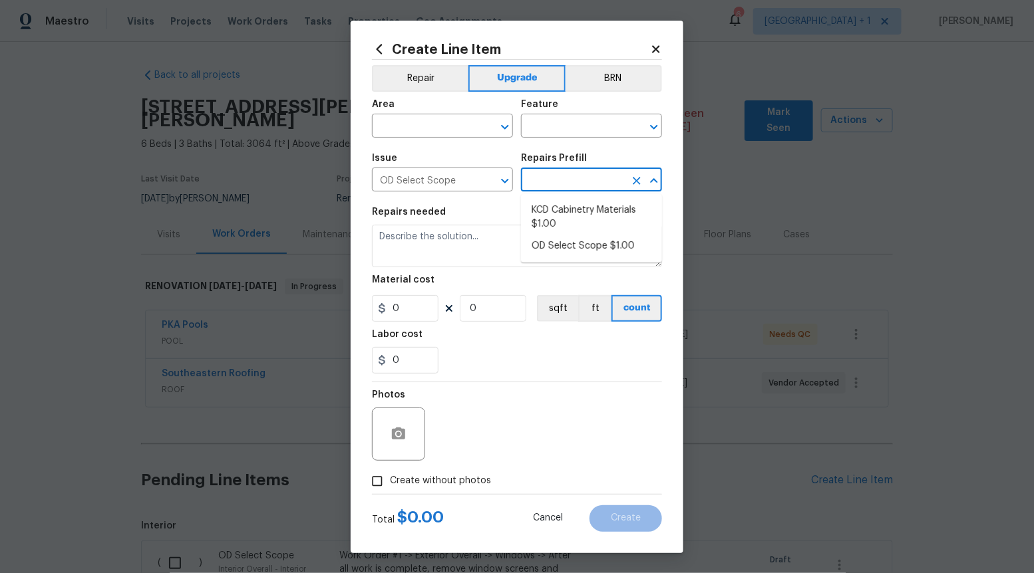
click at [559, 178] on input "text" at bounding box center [573, 181] width 104 height 21
click at [553, 249] on li "OD Select Scope $1.00" at bounding box center [591, 246] width 141 height 22
type input "OD Select Scope $1.00"
type textarea "Refer to the agreed upon scope document for further details."
type input "1"
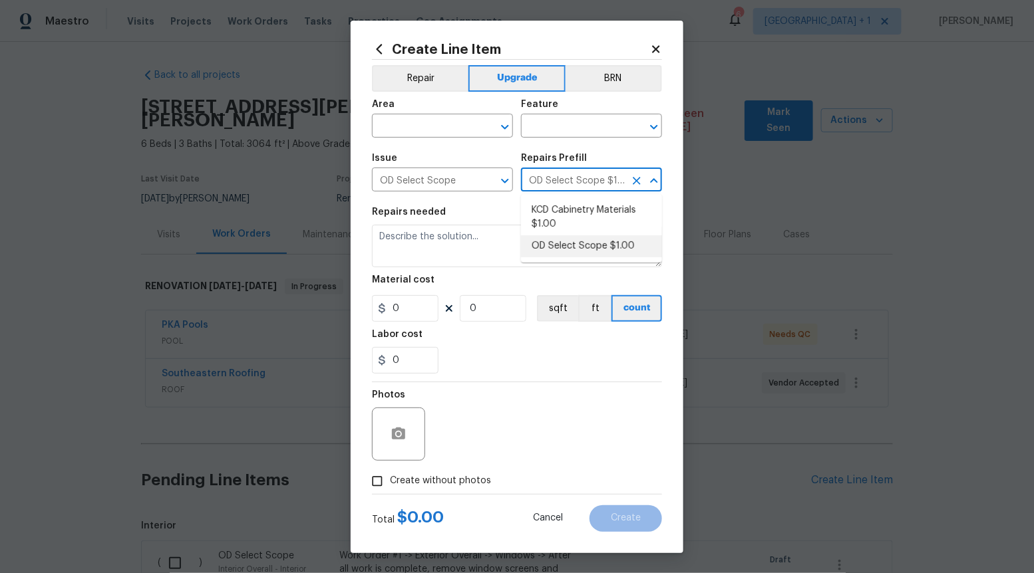
type input "1"
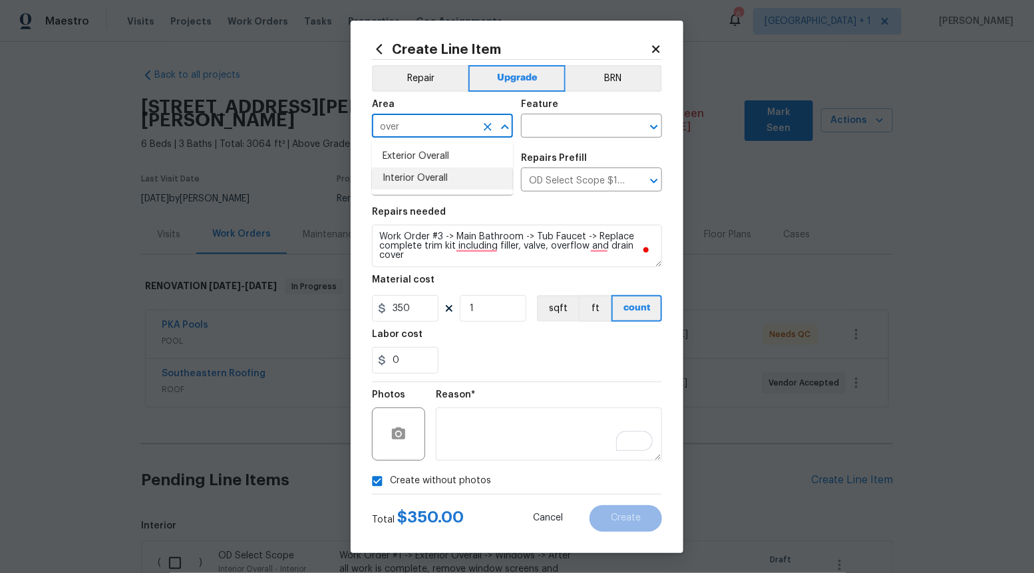
click at [458, 182] on li "Interior Overall" at bounding box center [442, 179] width 141 height 22
type input "Interior Overall"
click at [573, 130] on input "text" at bounding box center [573, 127] width 104 height 21
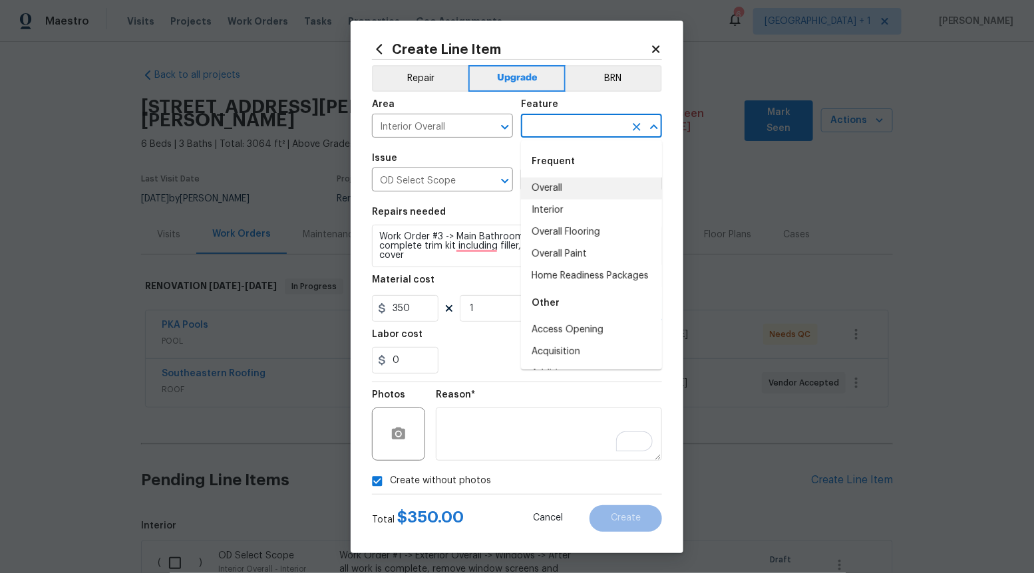
click at [563, 188] on li "Overall" at bounding box center [591, 189] width 141 height 22
type input "Overall"
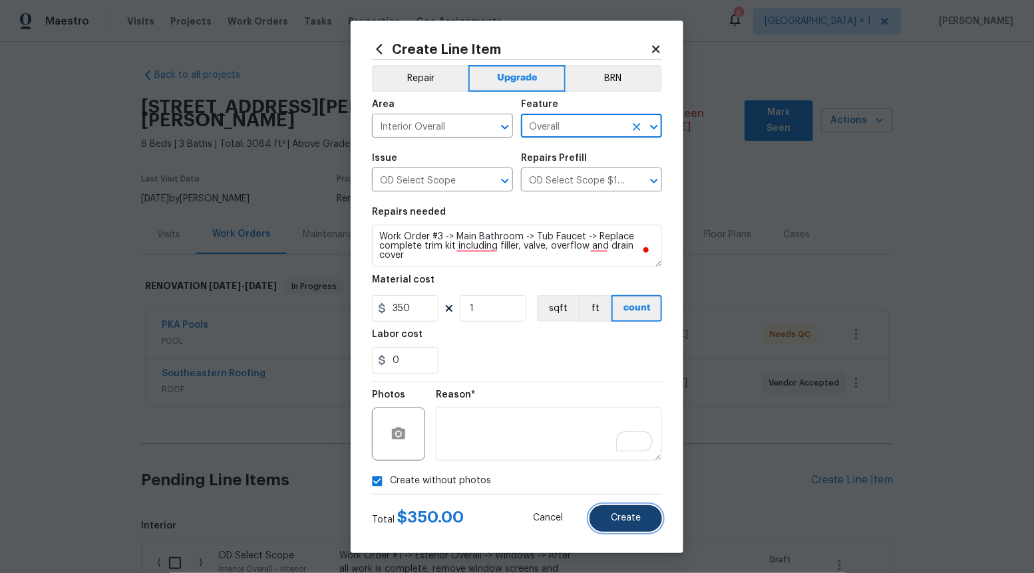
click at [635, 520] on span "Create" at bounding box center [626, 519] width 30 height 10
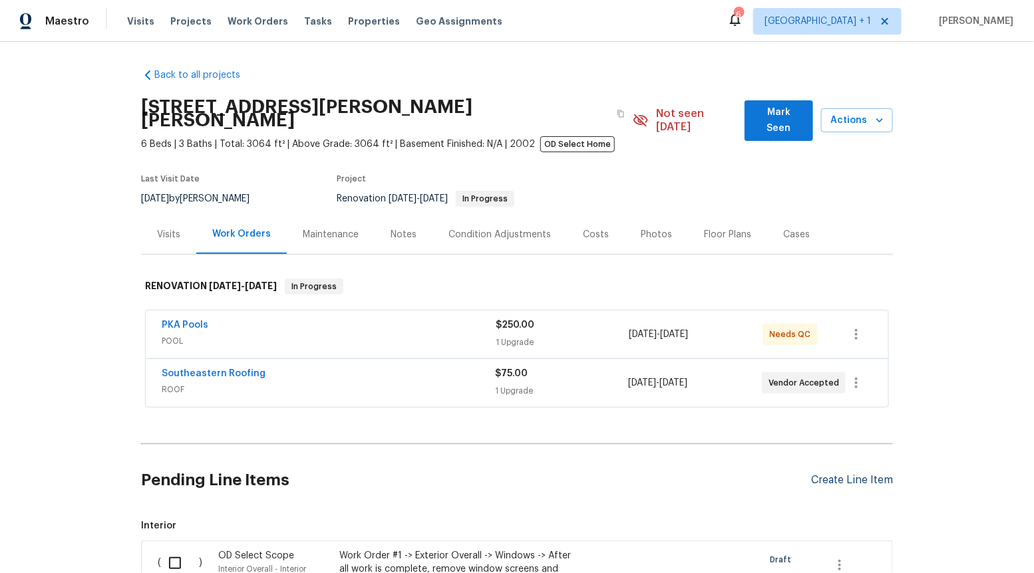
click at [850, 460] on div "Pending Line Items Create Line Item" at bounding box center [517, 481] width 752 height 62
click at [843, 474] on div "Create Line Item" at bounding box center [852, 480] width 82 height 13
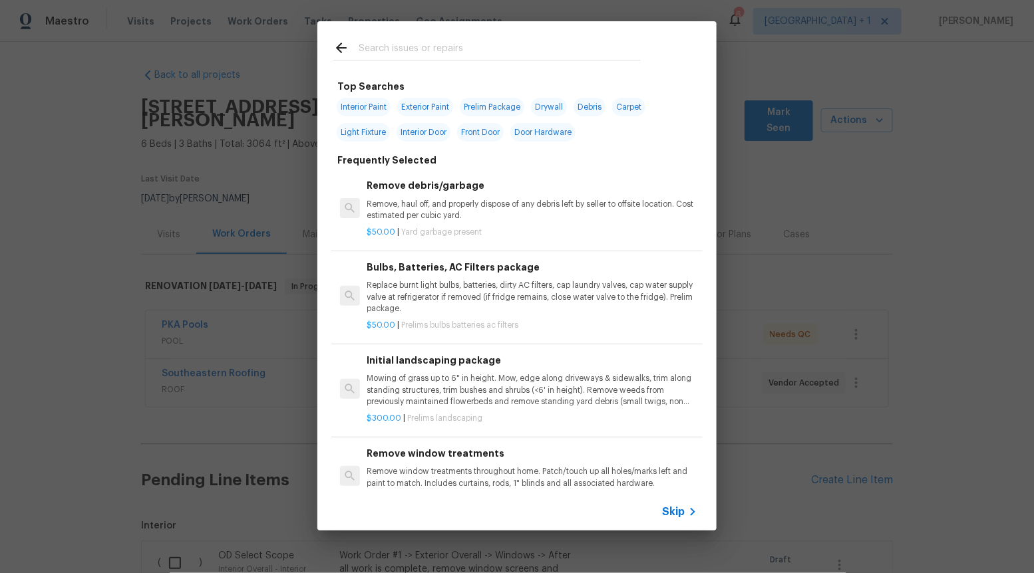
click at [661, 512] on div "Skip" at bounding box center [516, 512] width 399 height 37
click at [673, 507] on span "Skip" at bounding box center [673, 512] width 23 height 13
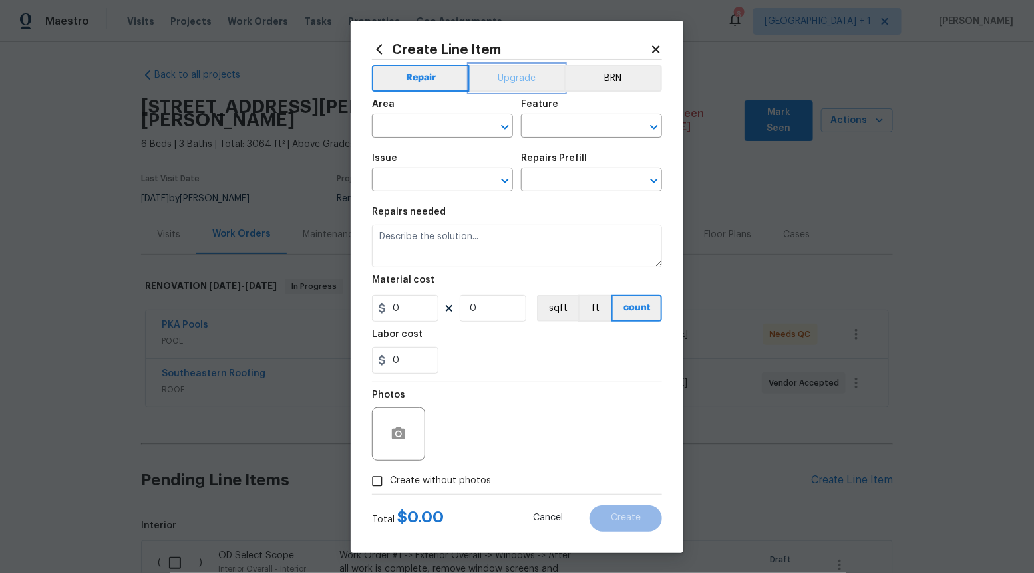
click at [512, 81] on button "Upgrade" at bounding box center [517, 78] width 95 height 27
click at [504, 185] on icon "Open" at bounding box center [505, 181] width 16 height 16
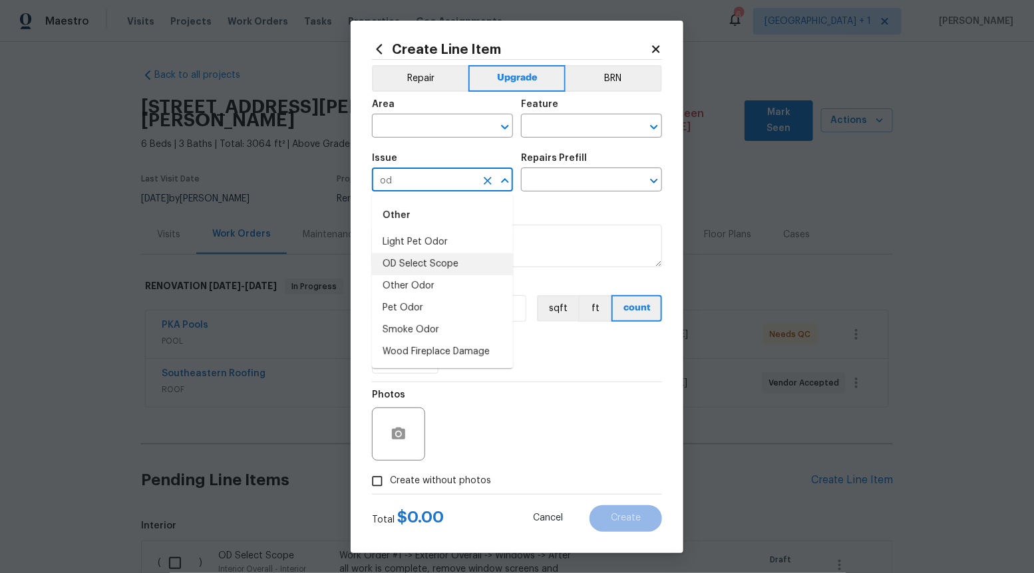
click at [471, 261] on li "OD Select Scope" at bounding box center [442, 264] width 141 height 22
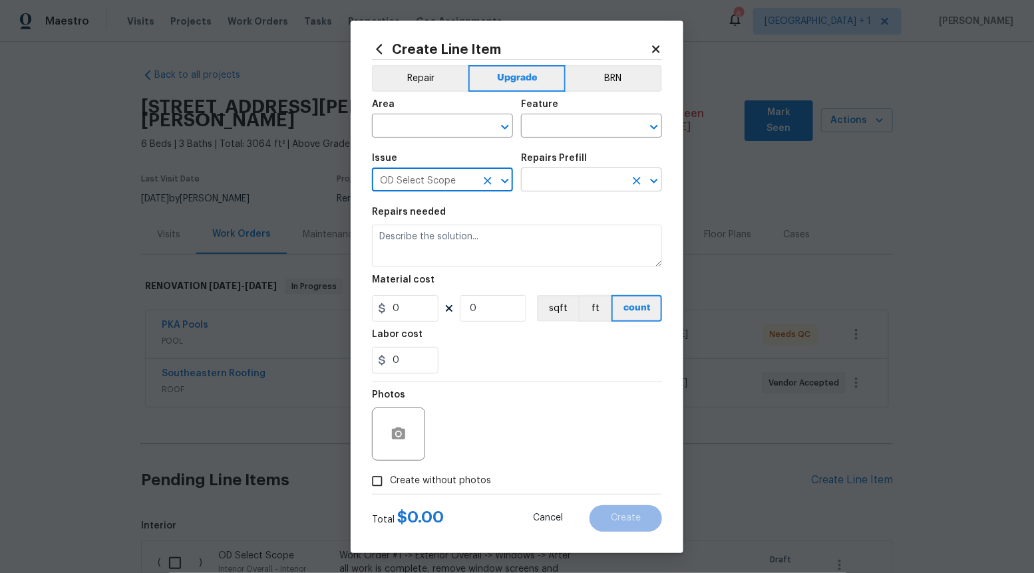
type input "OD Select Scope"
click at [587, 178] on input "text" at bounding box center [573, 181] width 104 height 21
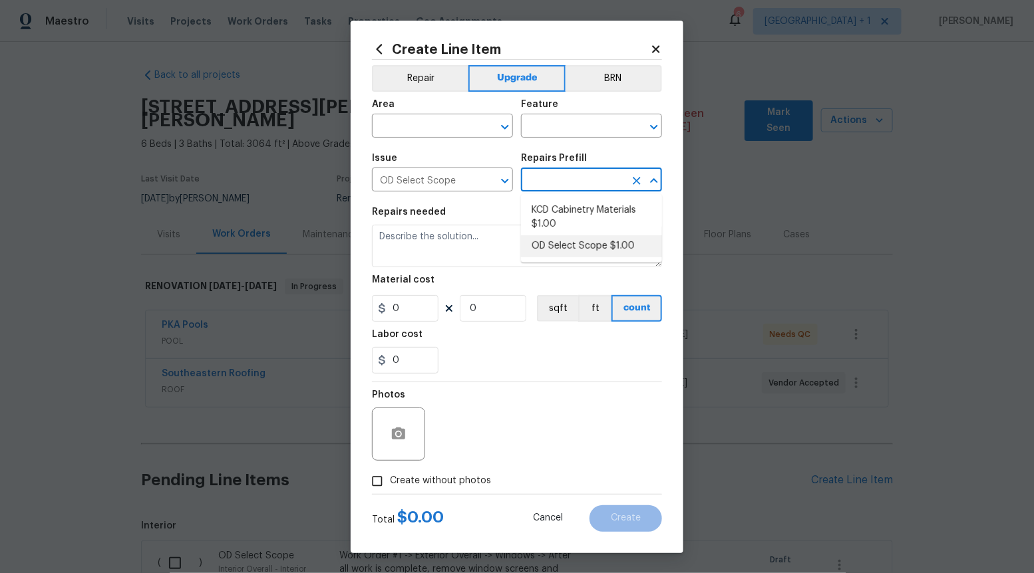
click at [574, 257] on ul "KCD Cabinetry Materials $1.00 OD Select Scope $1.00" at bounding box center [591, 228] width 141 height 69
click at [574, 247] on li "OD Select Scope $1.00" at bounding box center [591, 246] width 141 height 22
type input "OD Select Scope $1.00"
type textarea "Refer to the agreed upon scope document for further details."
type input "1"
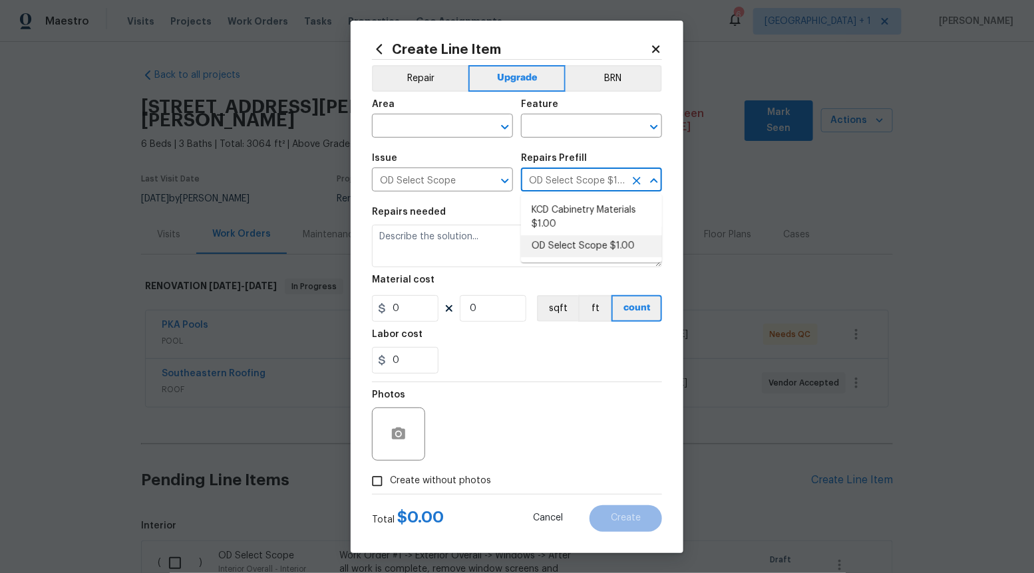
type input "1"
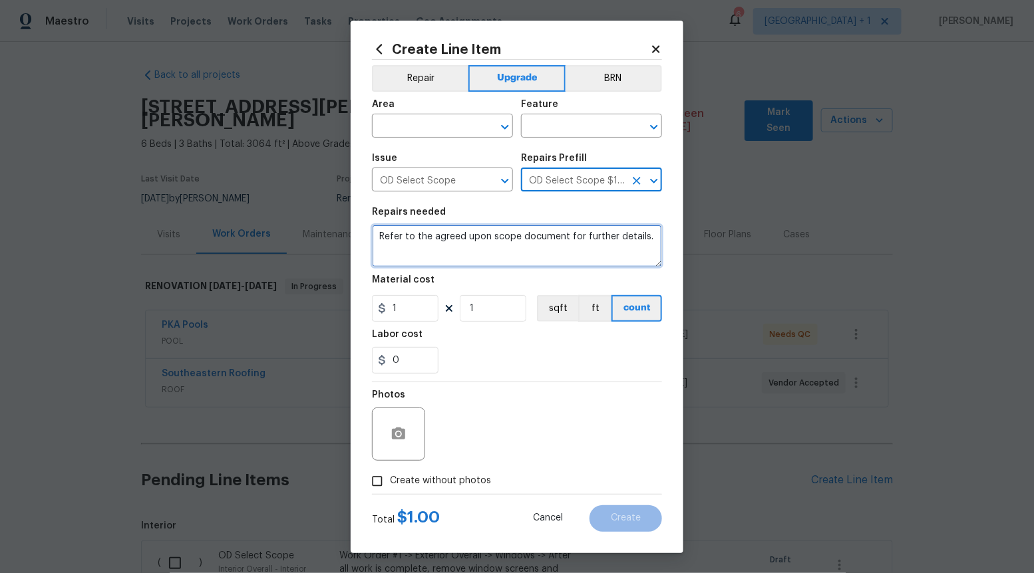
click at [574, 247] on textarea "Refer to the agreed upon scope document for further details." at bounding box center [517, 246] width 290 height 43
paste textarea "Work Order #3 -> Main Bathroom -> Vanity -> Prep and paint vanity and install n…"
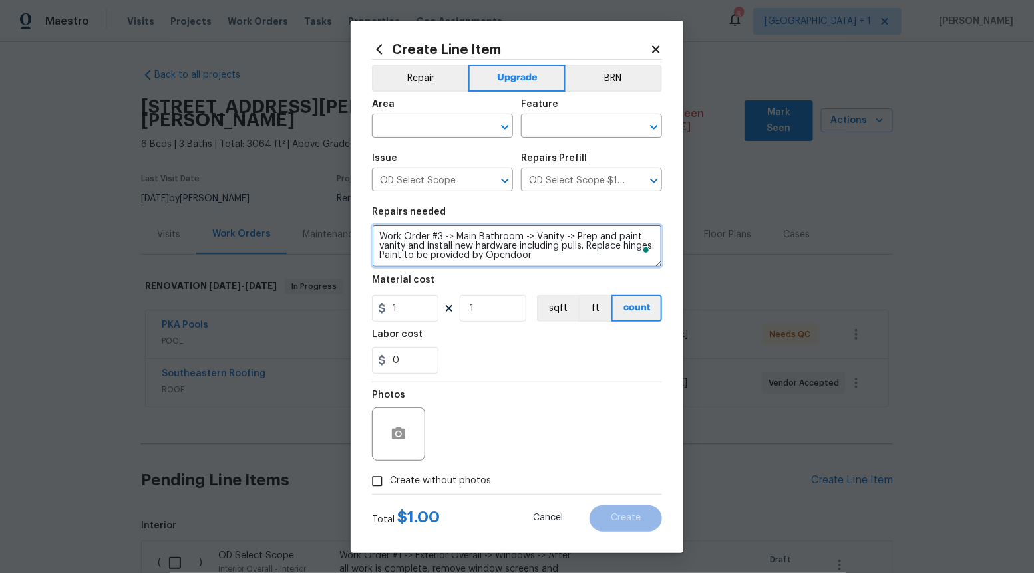
type textarea "Work Order #3 -> Main Bathroom -> Vanity -> Prep and paint vanity and install n…"
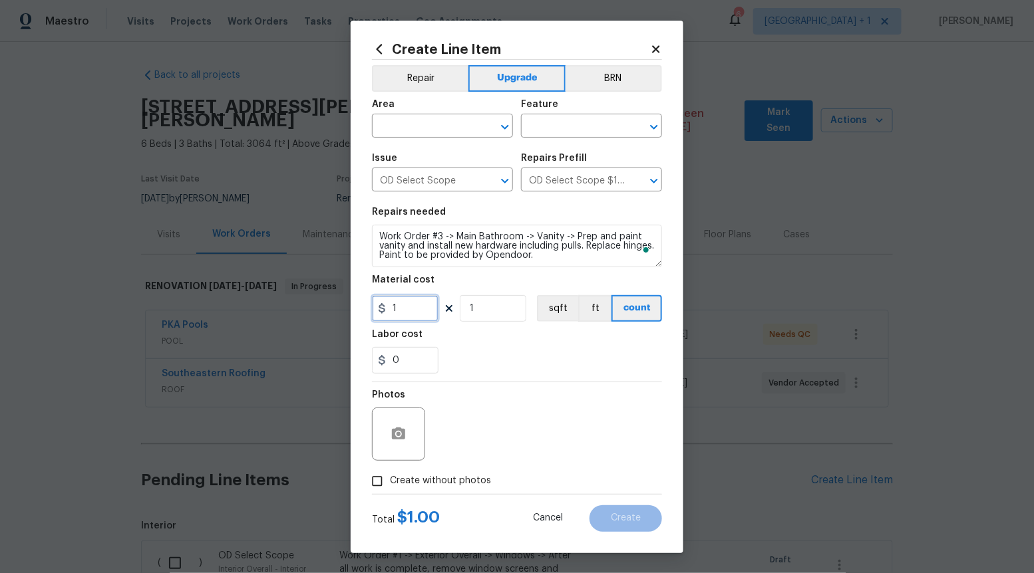
click at [432, 306] on input "1" at bounding box center [405, 308] width 67 height 27
type input "350"
click at [364, 473] on div "Create Line Item Repair Upgrade BRN Area ​ Feature ​ Issue OD Select Scope ​ Re…" at bounding box center [517, 287] width 333 height 533
click at [371, 475] on input "Create without photos" at bounding box center [377, 481] width 25 height 25
checkbox input "true"
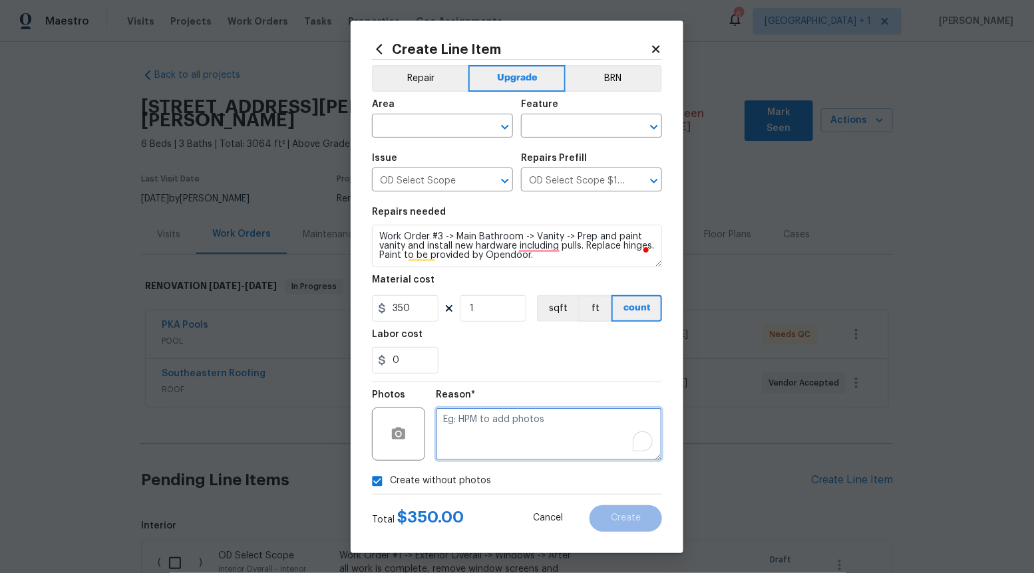
click at [478, 422] on textarea "To enrich screen reader interactions, please activate Accessibility in Grammarl…" at bounding box center [549, 434] width 226 height 53
click at [506, 130] on icon "Open" at bounding box center [505, 127] width 16 height 16
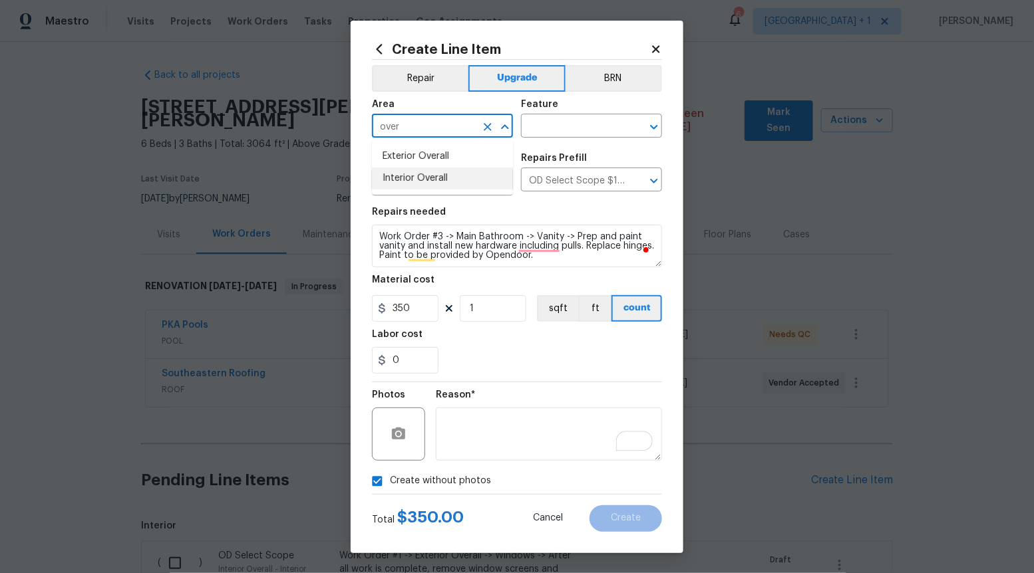
click at [467, 177] on li "Interior Overall" at bounding box center [442, 179] width 141 height 22
type input "Interior Overall"
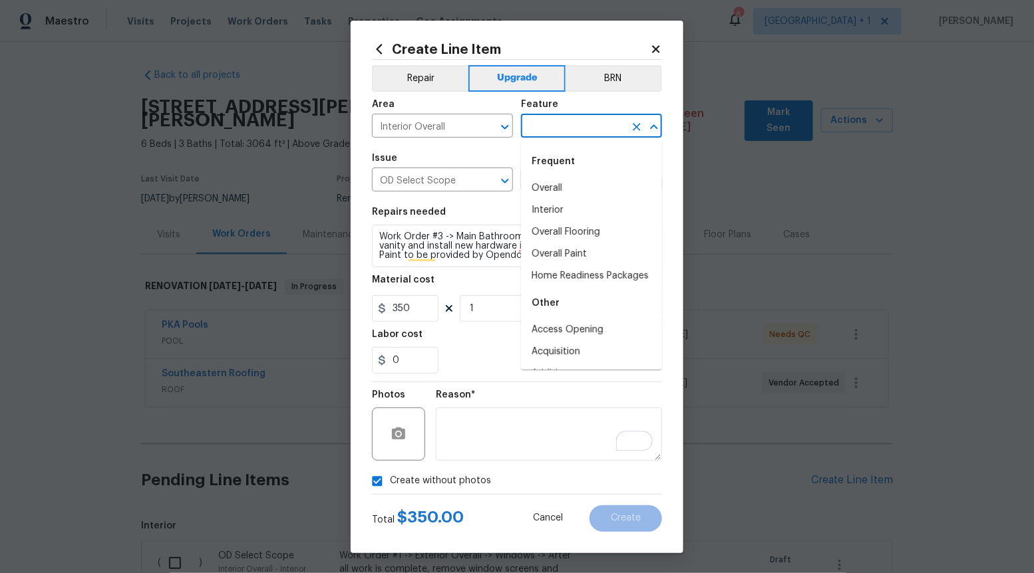
click at [587, 123] on input "text" at bounding box center [573, 127] width 104 height 21
click at [555, 196] on li "Overall" at bounding box center [591, 189] width 141 height 22
type input "Overall"
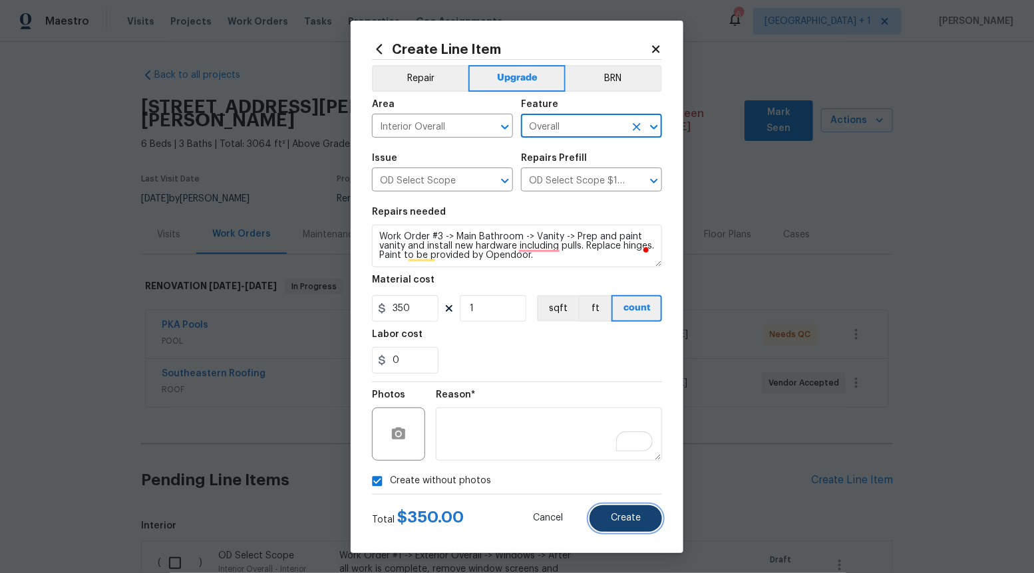
click at [631, 511] on button "Create" at bounding box center [625, 519] width 73 height 27
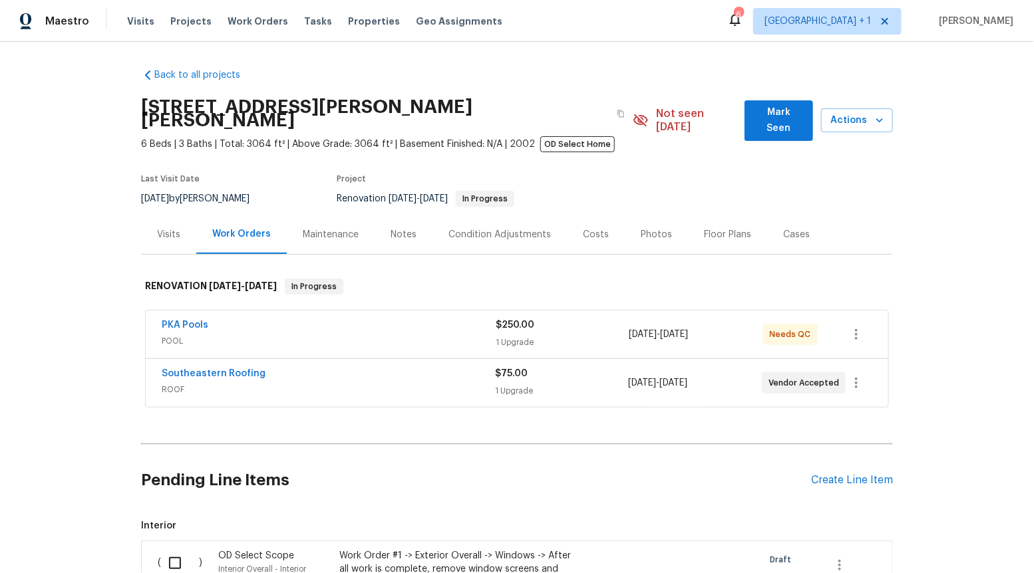
scroll to position [12366, 0]
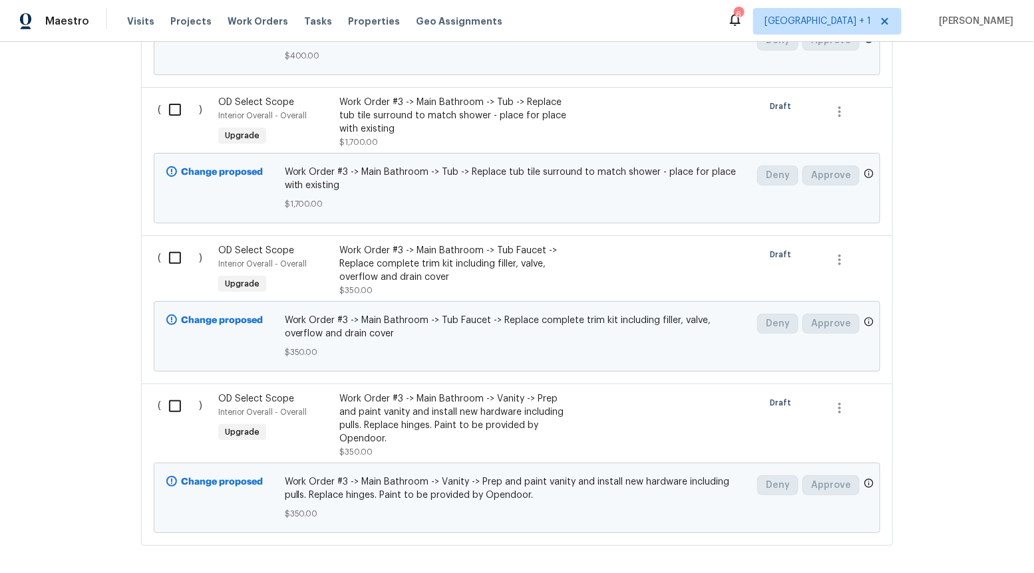
click at [375, 392] on div "Work Order #3 -> Main Bathroom -> Vanity -> Prep and paint vanity and install n…" at bounding box center [456, 425] width 234 height 67
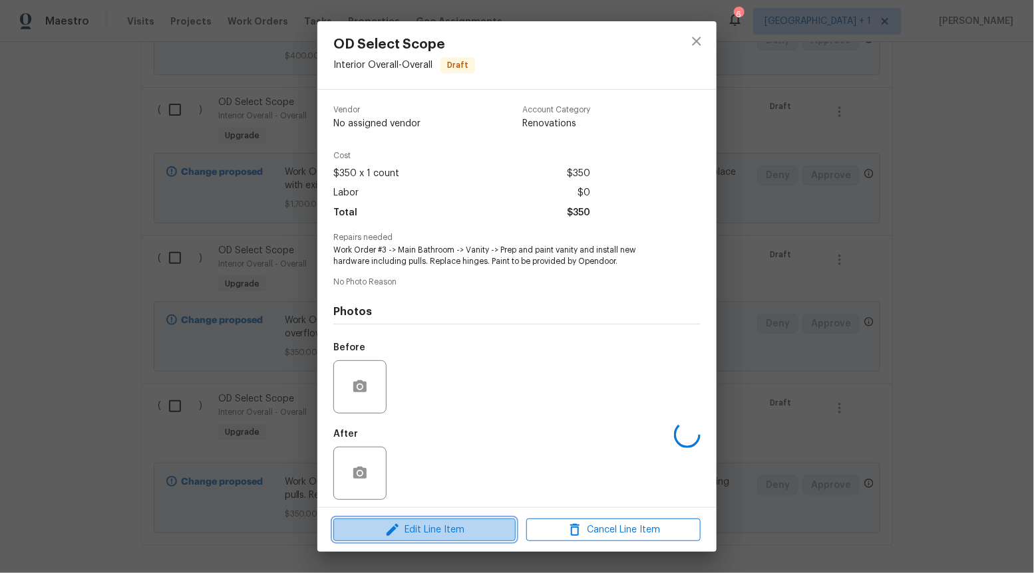
click at [402, 531] on span "Edit Line Item" at bounding box center [424, 530] width 174 height 17
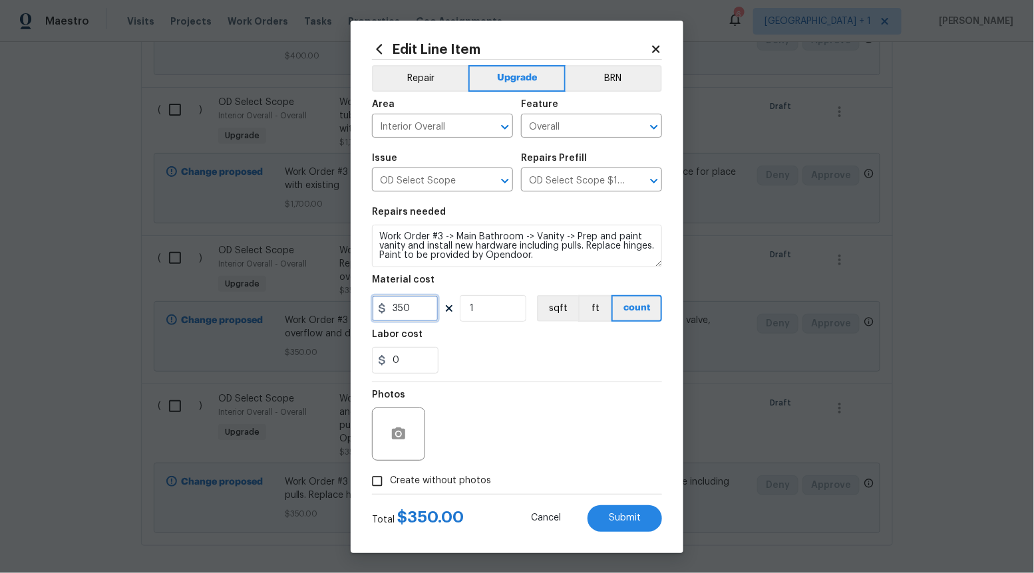
drag, startPoint x: 433, startPoint y: 305, endPoint x: 323, endPoint y: 307, distance: 110.4
click at [326, 307] on div "Edit Line Item Repair Upgrade BRN Area Interior Overall ​ Feature Overall ​ Iss…" at bounding box center [517, 286] width 1034 height 573
type input "500"
click at [615, 510] on button "Submit" at bounding box center [624, 519] width 75 height 27
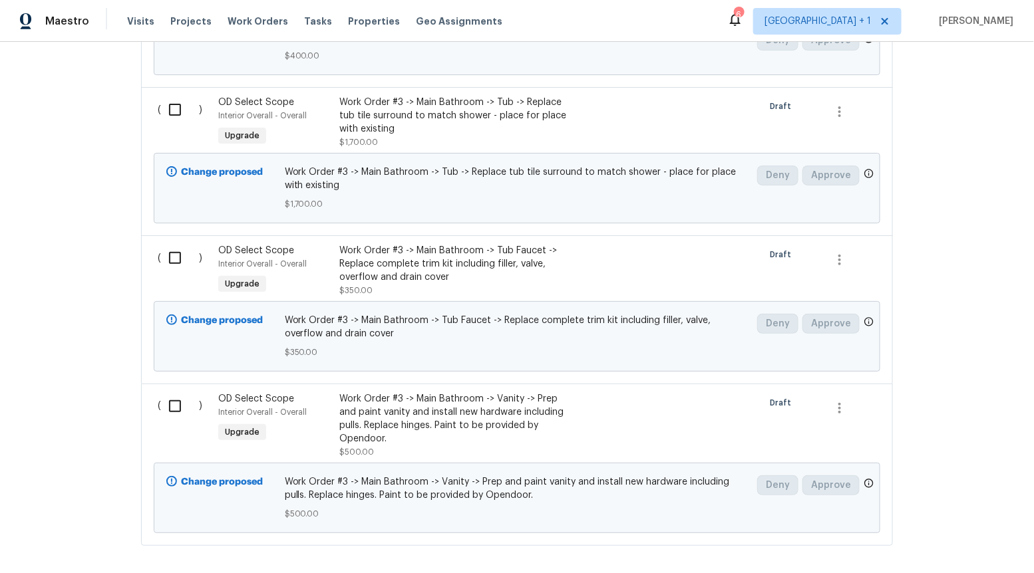
click at [1020, 464] on div "Back to all projects 19331 Sandy Springs Cir, Lutz, FL 33558 6 Beds | 3 Baths |…" at bounding box center [517, 308] width 1034 height 532
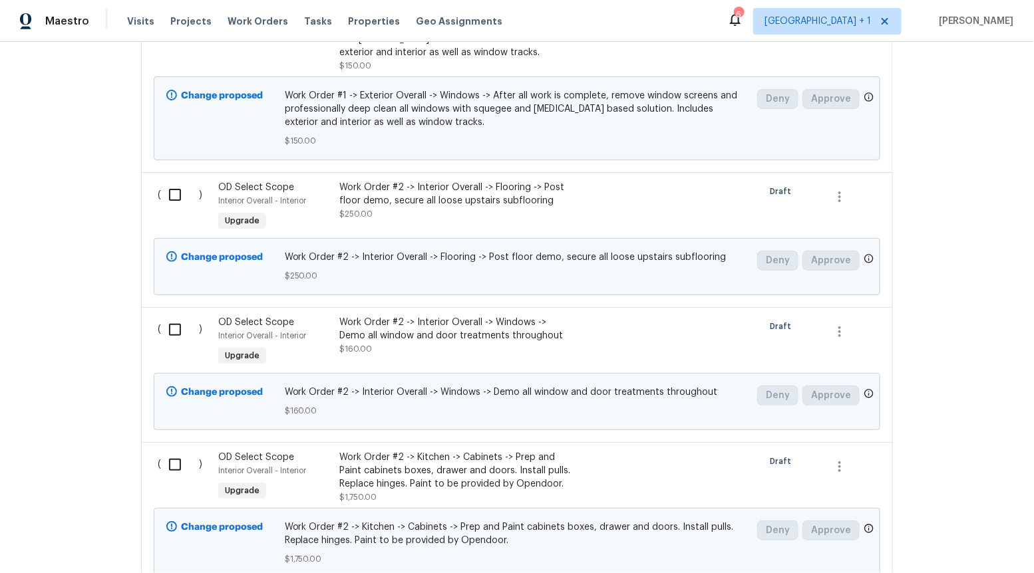
scroll to position [0, 0]
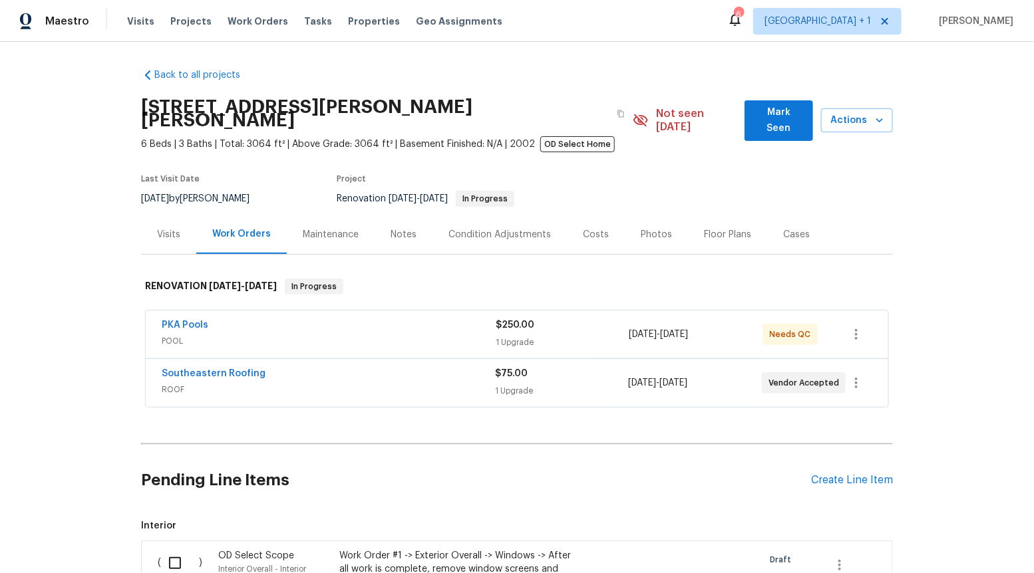
drag, startPoint x: 1034, startPoint y: 150, endPoint x: 1034, endPoint y: 11, distance: 139.7
click at [1033, 11] on div "Maestro Visits Projects Work Orders Tasks Properties Geo Assignments 6 Las Vega…" at bounding box center [517, 286] width 1034 height 573
click at [834, 474] on div "Create Line Item" at bounding box center [852, 480] width 82 height 13
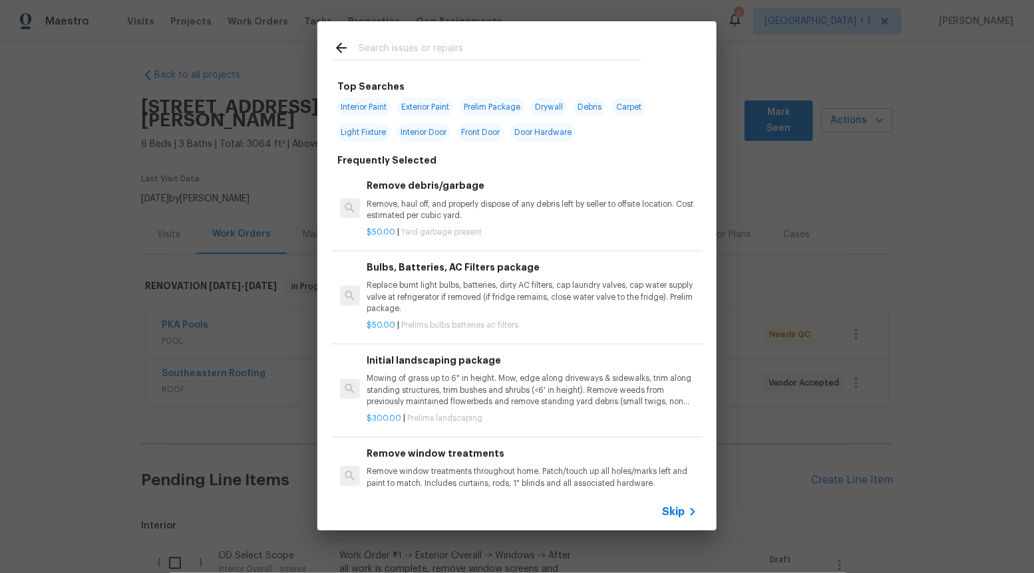
click at [669, 507] on span "Skip" at bounding box center [673, 512] width 23 height 13
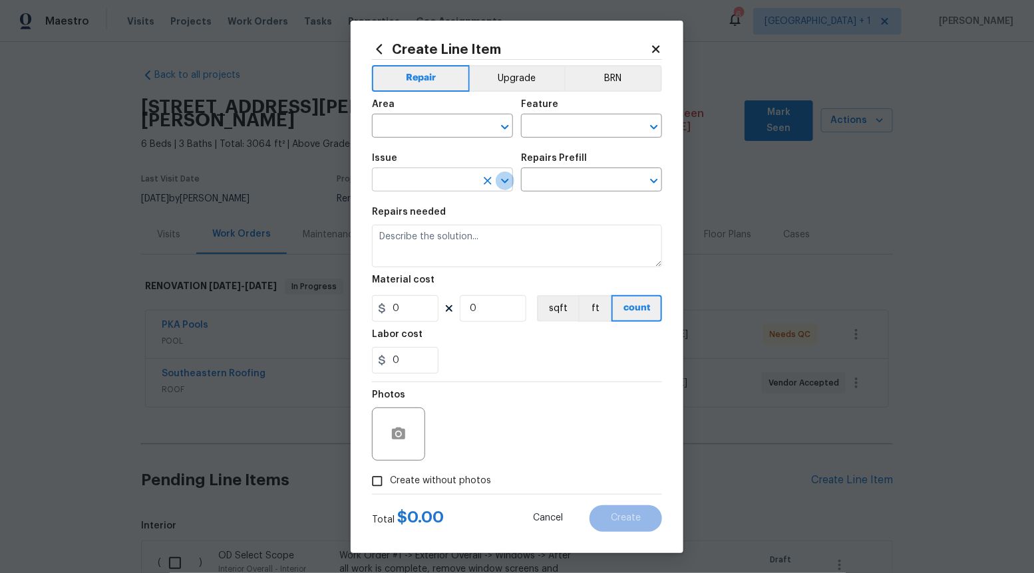
click at [503, 180] on icon "Open" at bounding box center [504, 181] width 7 height 5
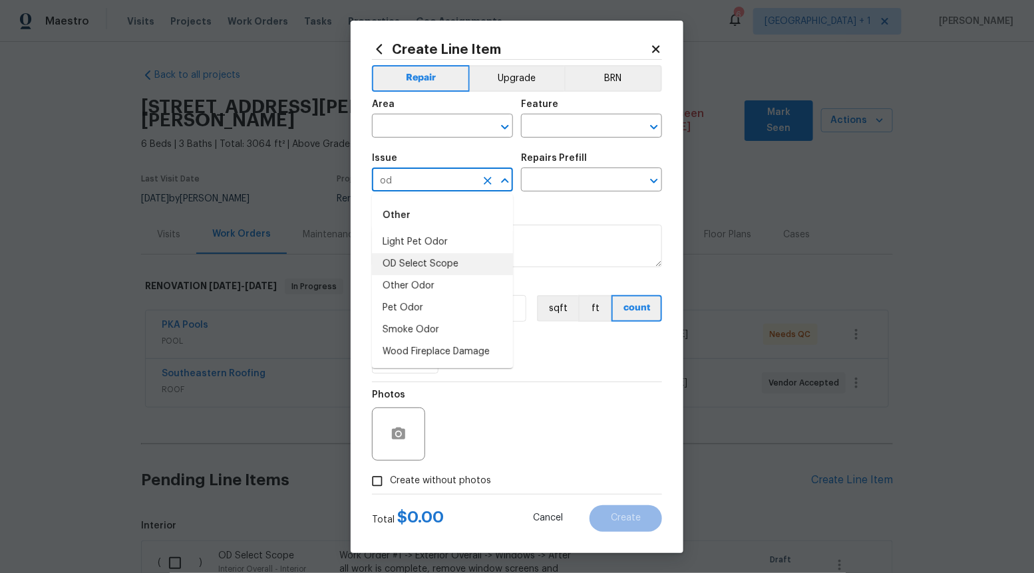
click at [475, 265] on li "OD Select Scope" at bounding box center [442, 264] width 141 height 22
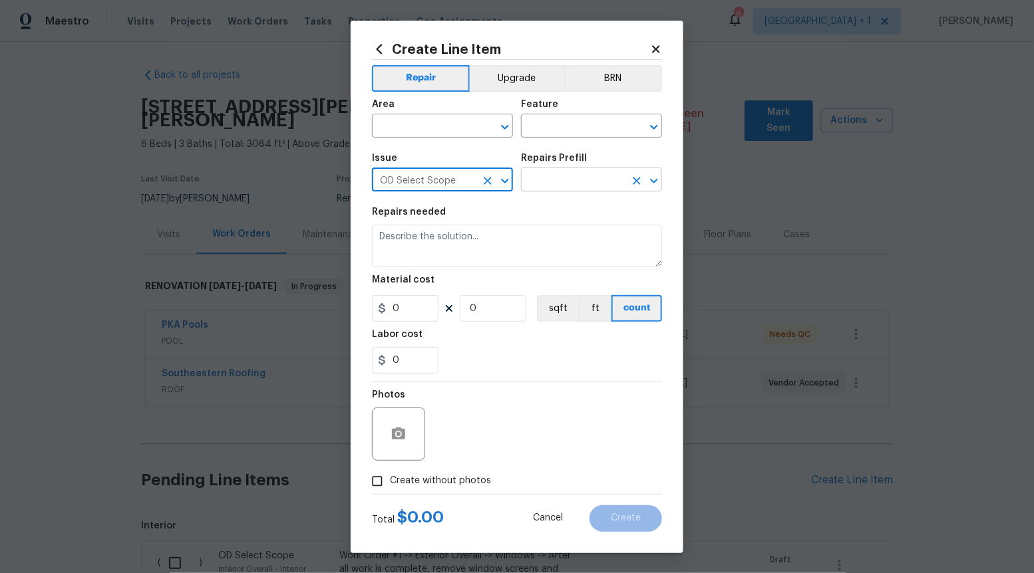
type input "OD Select Scope"
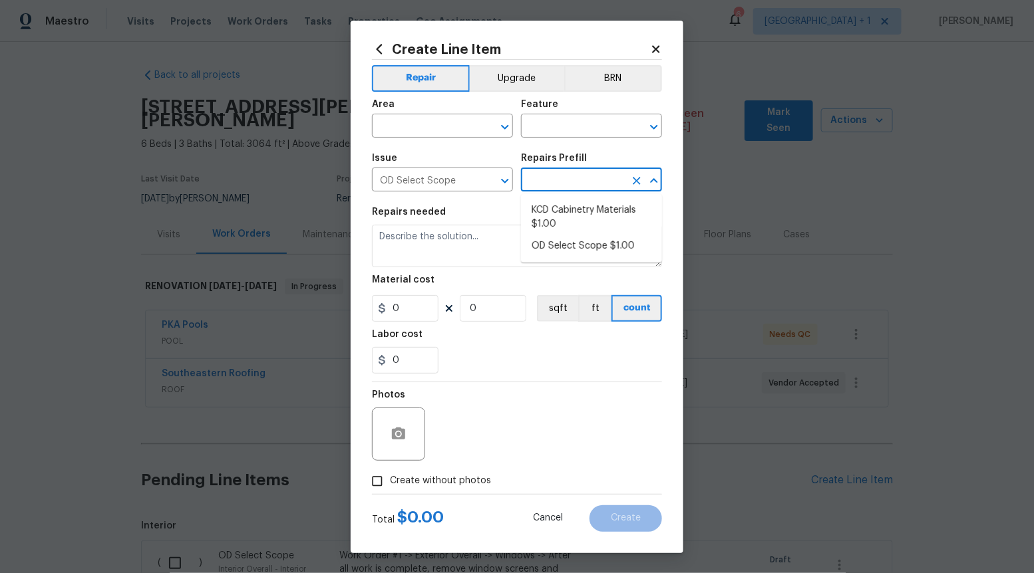
click at [574, 182] on input "text" at bounding box center [573, 181] width 104 height 21
click at [571, 251] on li "OD Select Scope $1.00" at bounding box center [591, 246] width 141 height 22
type input "OD Select Scope $1.00"
type textarea "Refer to the agreed upon scope document for further details."
type input "1"
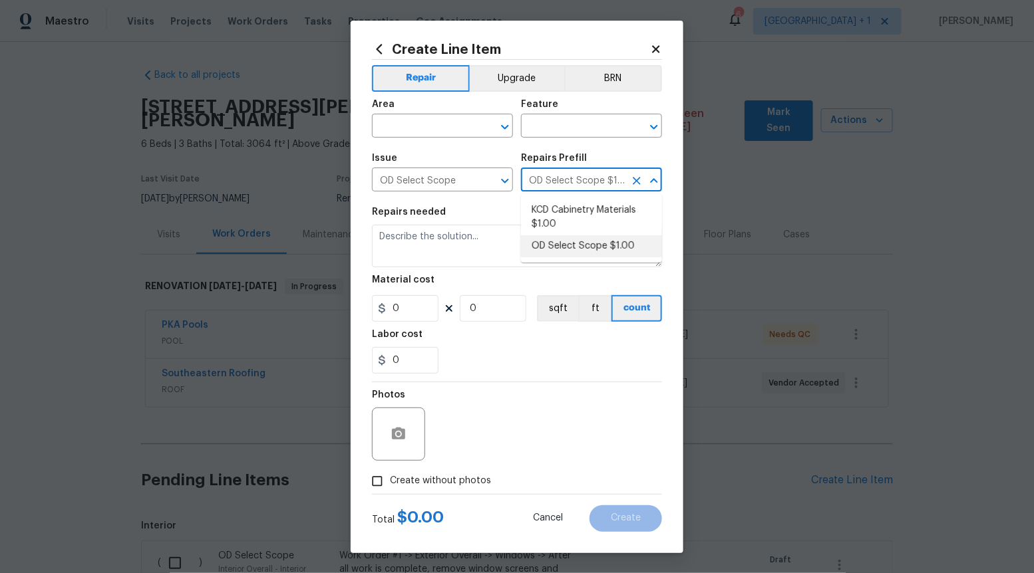
type input "1"
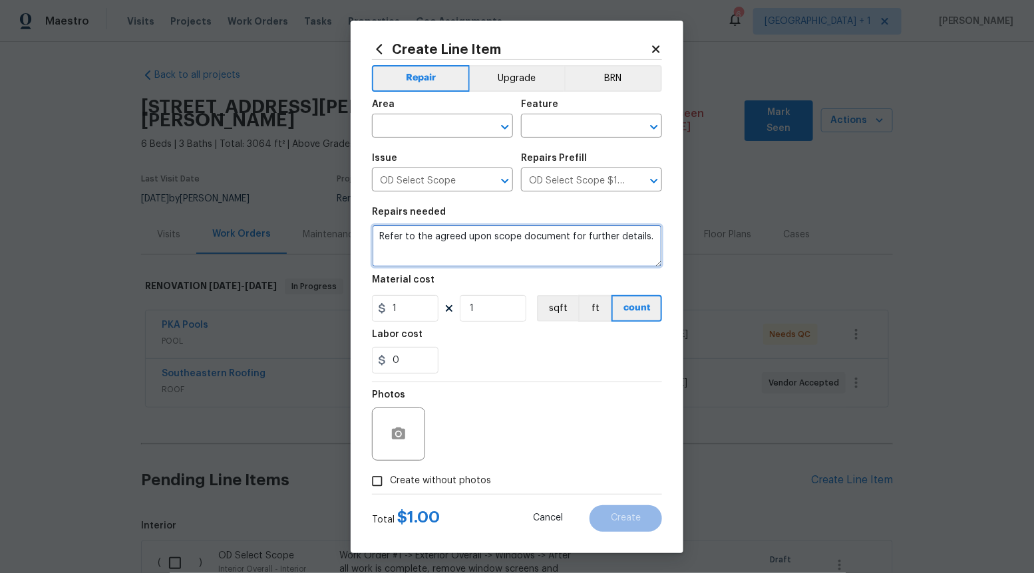
click at [571, 251] on textarea "Refer to the agreed upon scope document for further details." at bounding box center [517, 246] width 290 height 43
paste textarea "Work Order #3 -> Main Bathroom -> Vanity -> Install new stone top on vanity w/m…"
type textarea "Work Order #3 -> Main Bathroom -> Vanity -> Install new stone top on vanity w/m…"
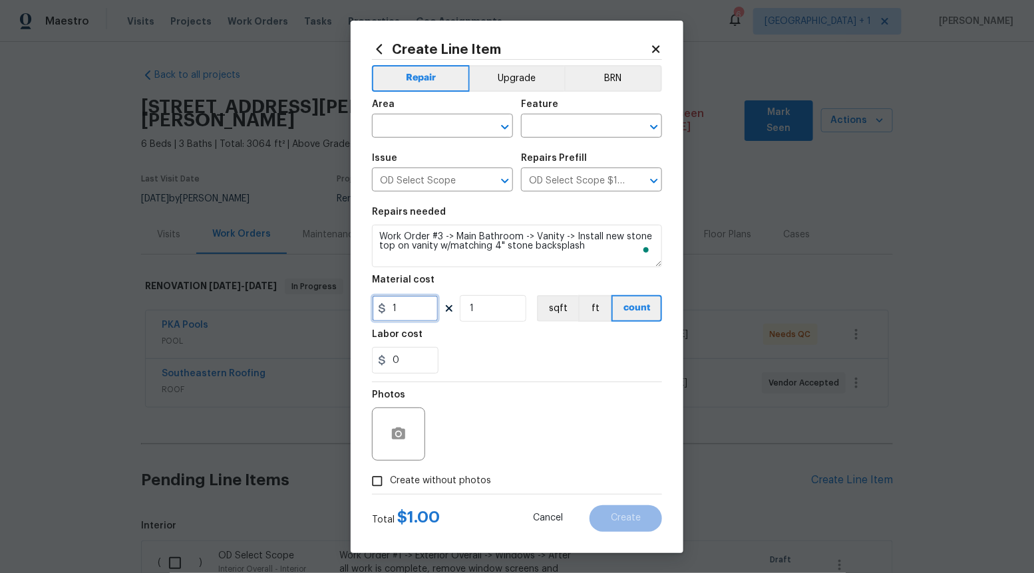
click at [418, 309] on input "1" at bounding box center [405, 308] width 67 height 27
type input "725"
click at [396, 484] on span "Create without photos" at bounding box center [440, 481] width 101 height 14
click at [390, 484] on input "Create without photos" at bounding box center [377, 481] width 25 height 25
checkbox input "true"
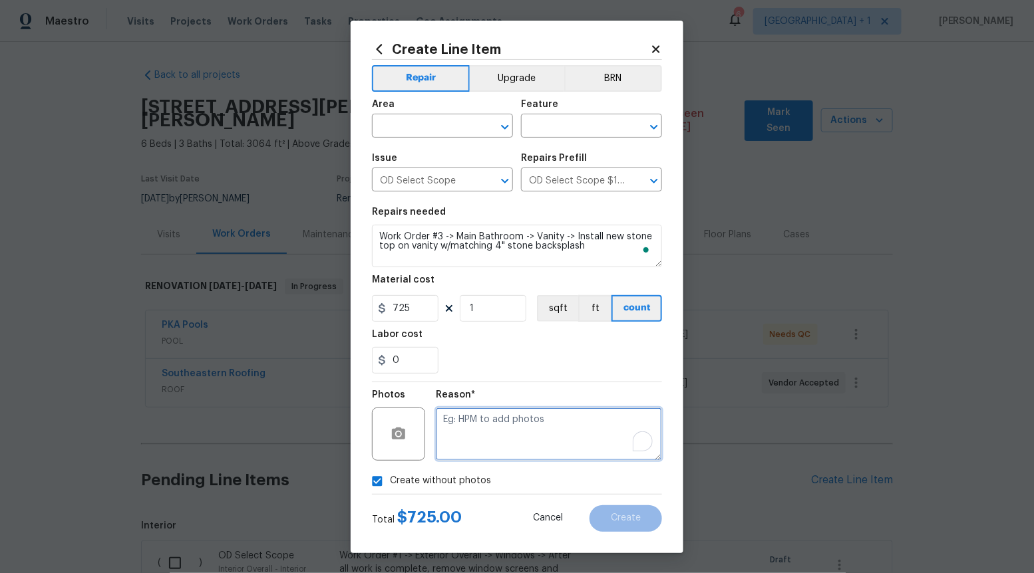
click at [507, 438] on textarea "To enrich screen reader interactions, please activate Accessibility in Grammarl…" at bounding box center [549, 434] width 226 height 53
click at [509, 122] on icon "Open" at bounding box center [505, 127] width 16 height 16
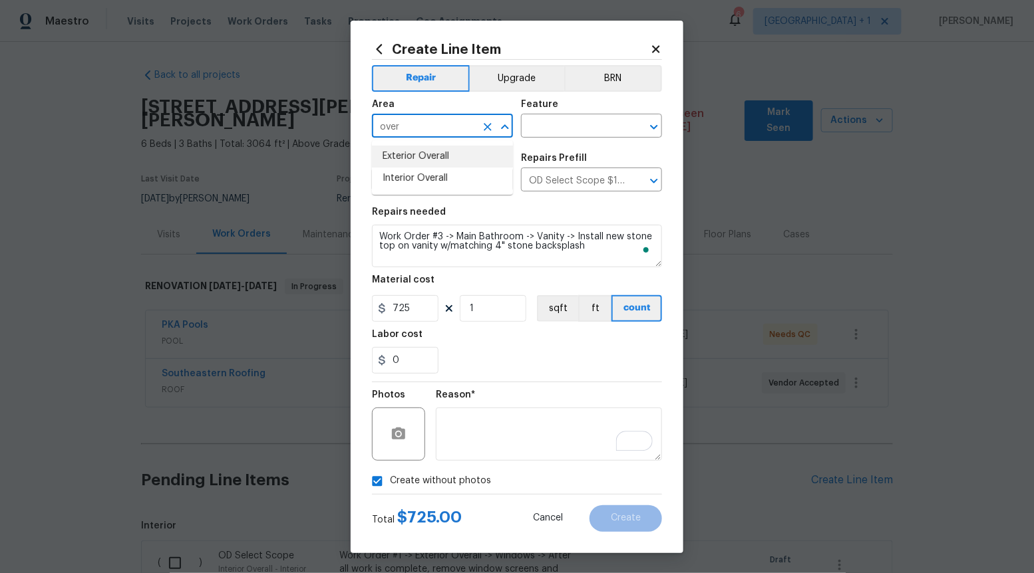
click at [466, 171] on li "Interior Overall" at bounding box center [442, 179] width 141 height 22
type input "Interior Overall"
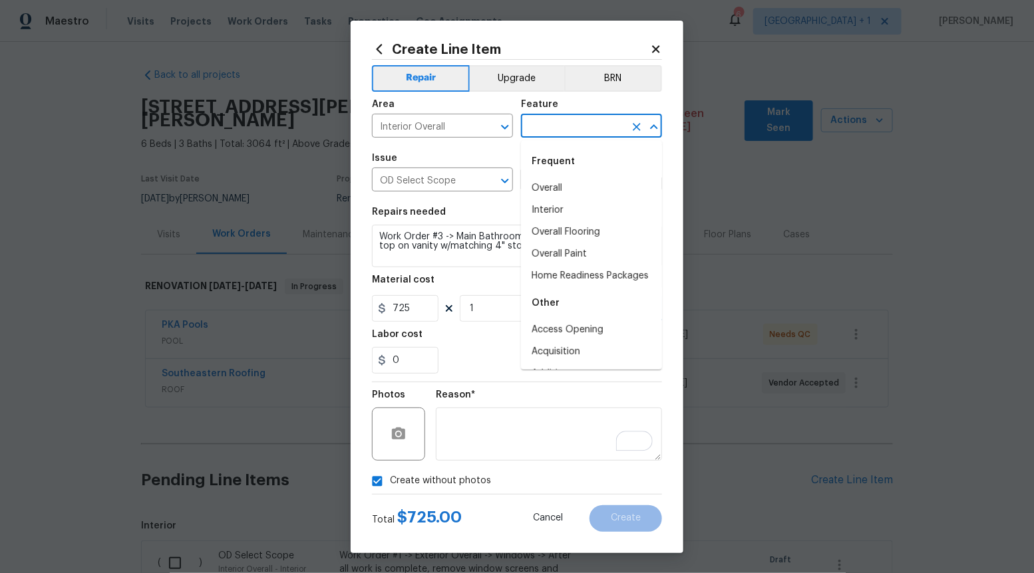
click at [589, 117] on input "text" at bounding box center [573, 127] width 104 height 21
click at [555, 210] on li "Interior" at bounding box center [591, 211] width 141 height 22
type input "Interior"
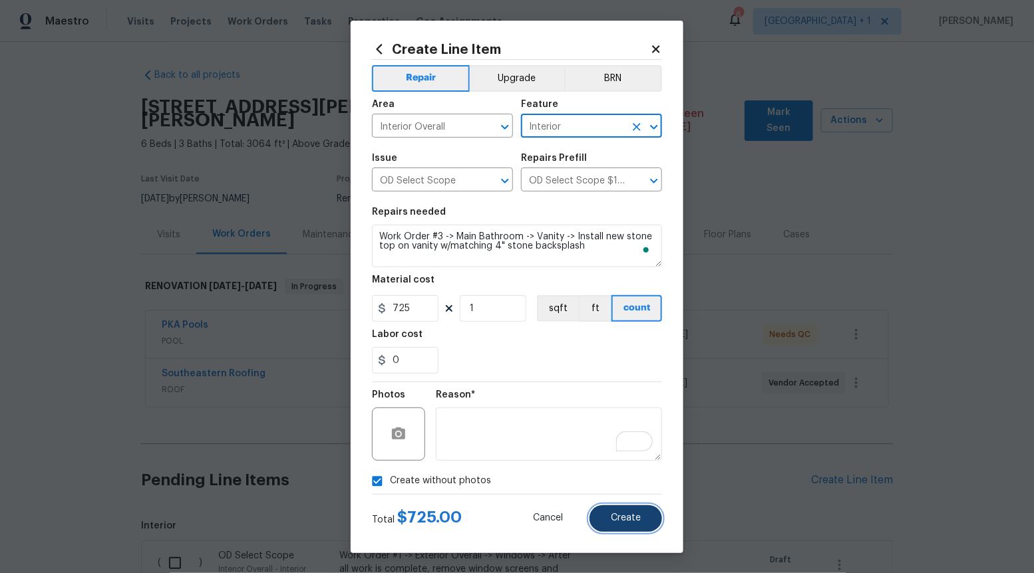
click at [637, 513] on button "Create" at bounding box center [625, 519] width 73 height 27
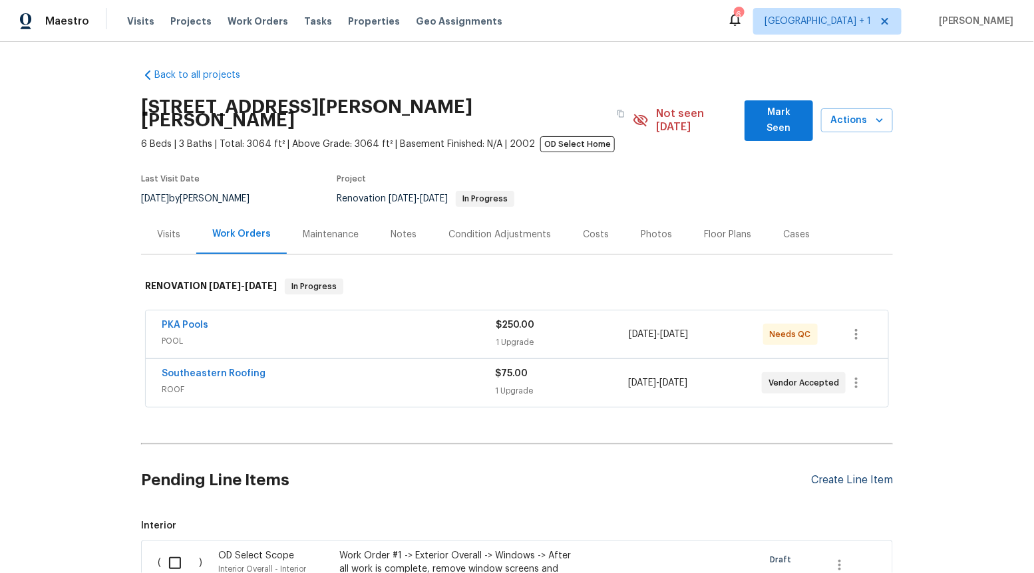
click at [844, 474] on div "Create Line Item" at bounding box center [852, 480] width 82 height 13
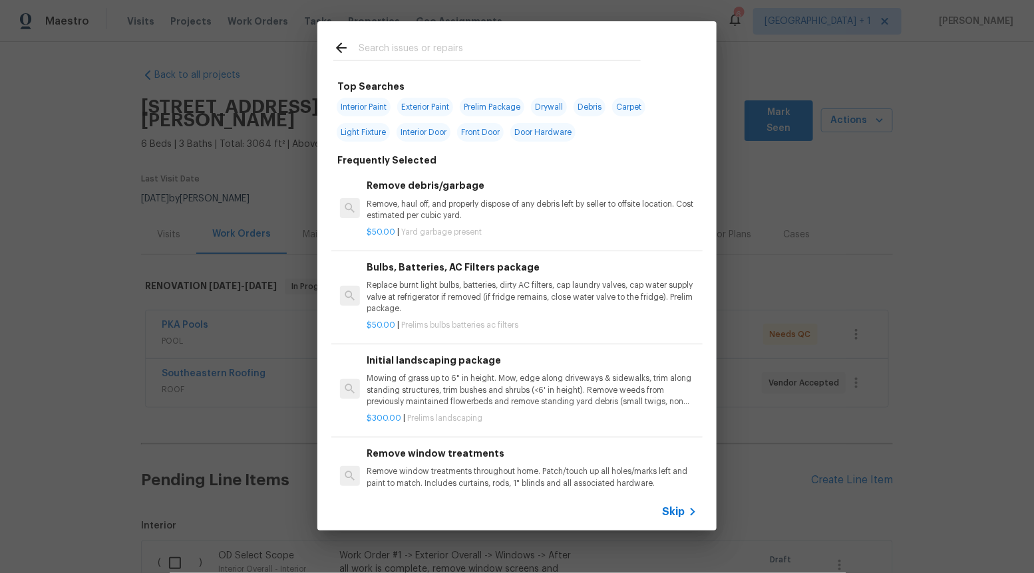
click at [685, 507] on icon at bounding box center [693, 512] width 16 height 16
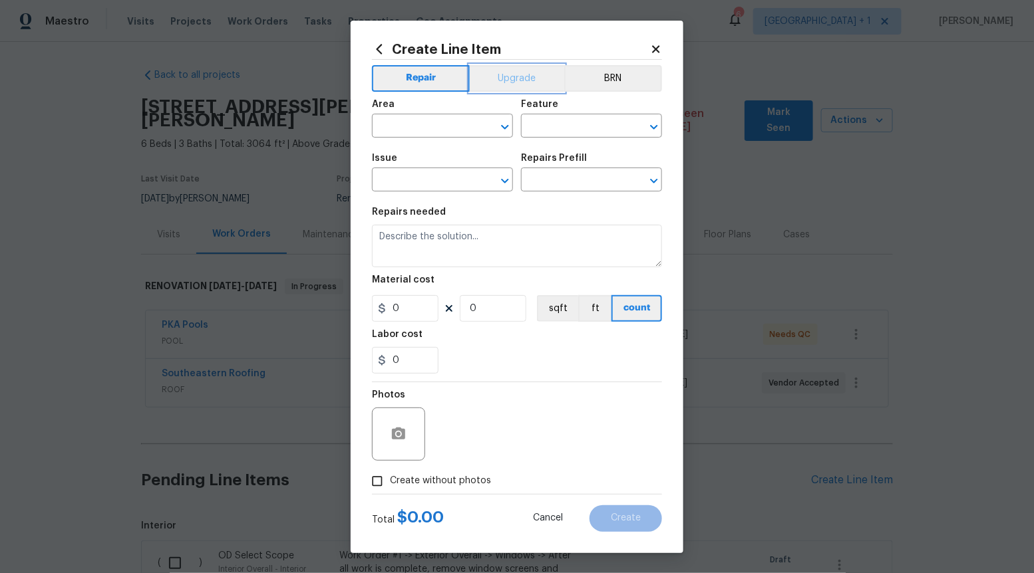
click at [524, 77] on button "Upgrade" at bounding box center [517, 78] width 95 height 27
click at [500, 182] on icon "Open" at bounding box center [505, 181] width 16 height 16
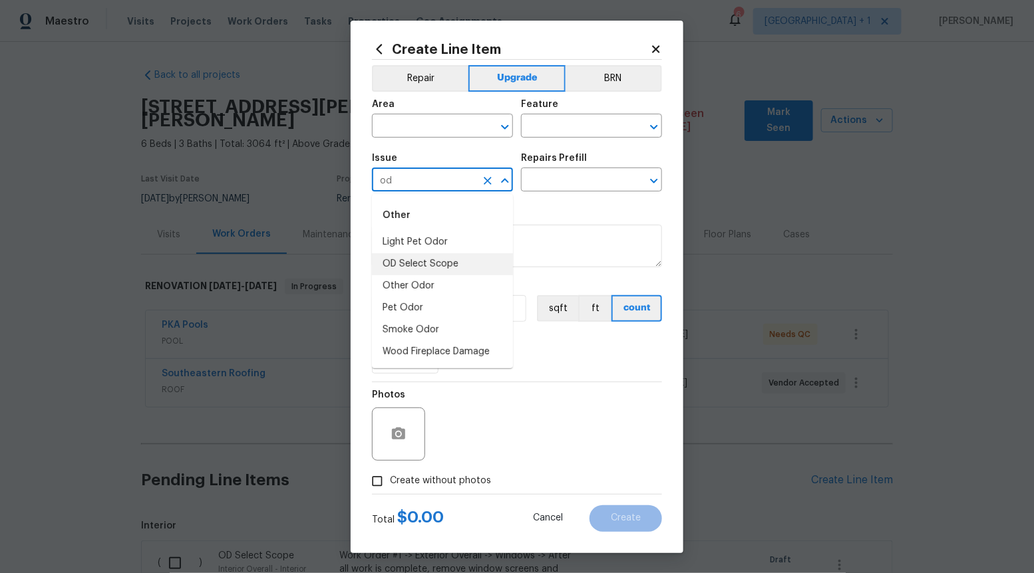
click at [452, 265] on li "OD Select Scope" at bounding box center [442, 264] width 141 height 22
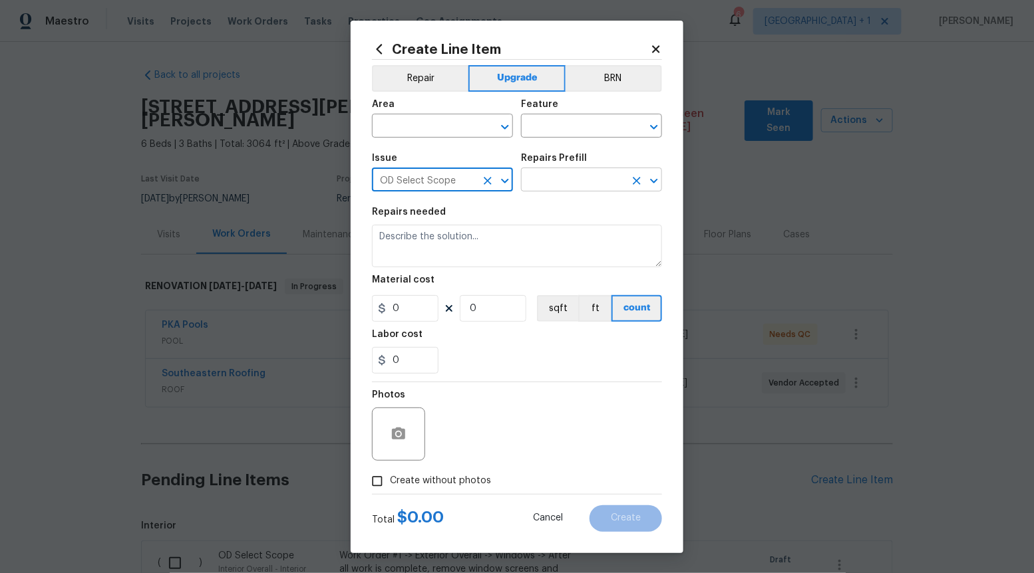
type input "OD Select Scope"
click at [590, 174] on input "text" at bounding box center [573, 181] width 104 height 21
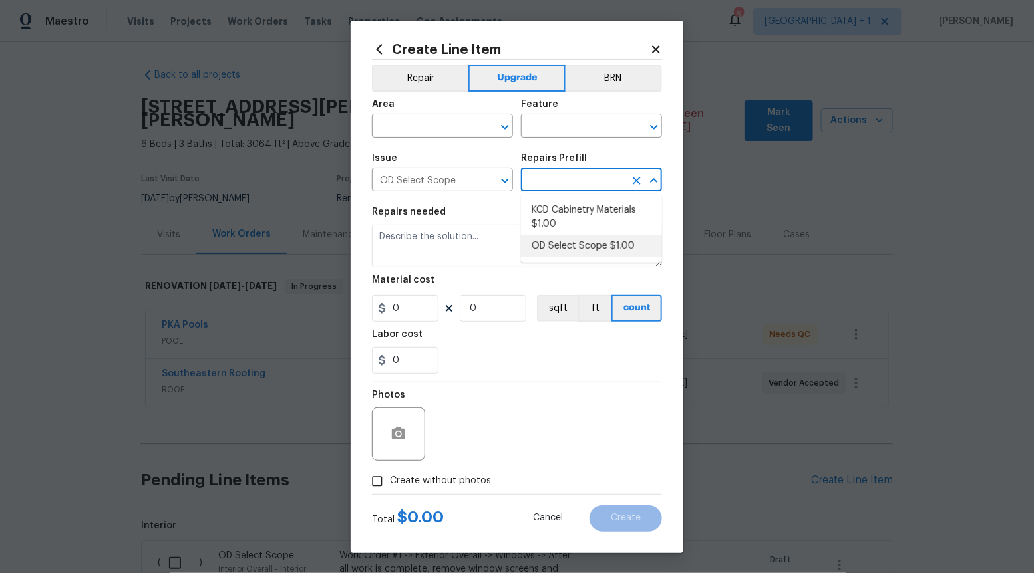
click at [581, 250] on li "OD Select Scope $1.00" at bounding box center [591, 246] width 141 height 22
type input "OD Select Scope $1.00"
type textarea "Refer to the agreed upon scope document for further details."
type input "1"
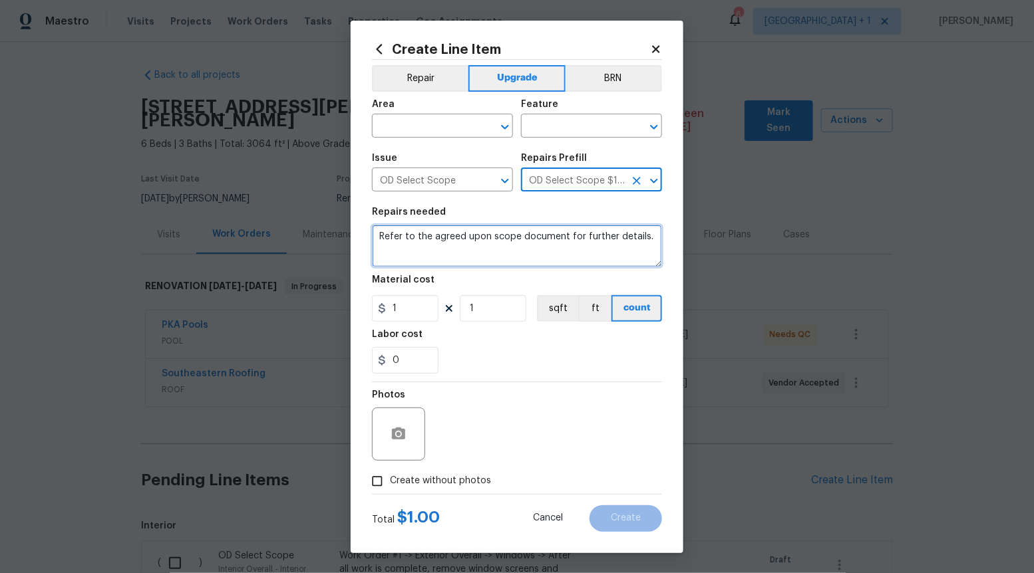
click at [581, 250] on textarea "Refer to the agreed upon scope document for further details." at bounding box center [517, 246] width 290 height 43
paste textarea "Work Order #3 -> Main Bathroom -> Ventilation -> Replace bath fan/light combo"
type textarea "Work Order #3 -> Main Bathroom -> Ventilation -> Replace bath fan/light combo"
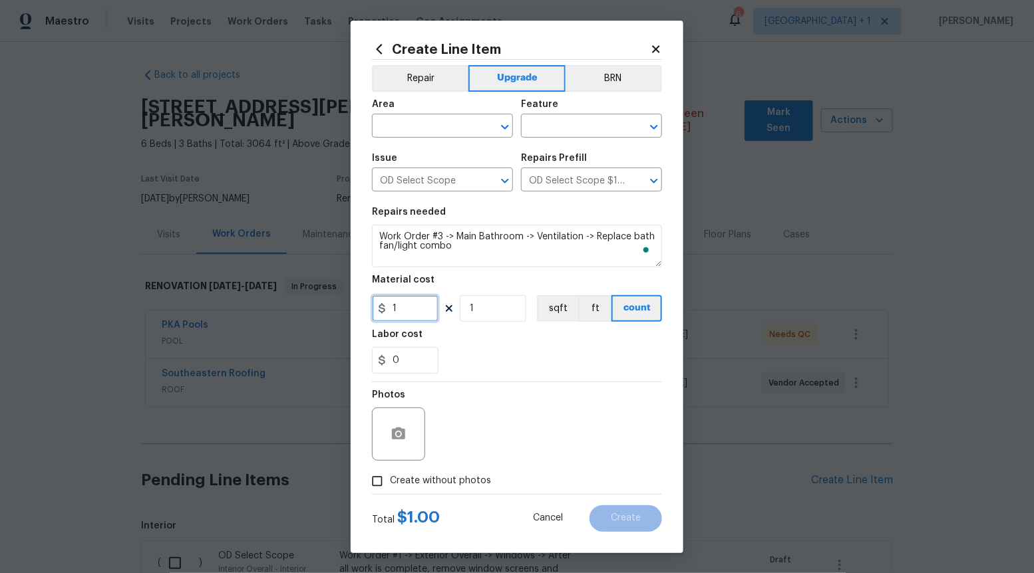
click at [422, 309] on input "1" at bounding box center [405, 308] width 67 height 27
type input "175"
click at [400, 493] on label "Create without photos" at bounding box center [428, 481] width 126 height 25
click at [390, 493] on input "Create without photos" at bounding box center [377, 481] width 25 height 25
checkbox input "true"
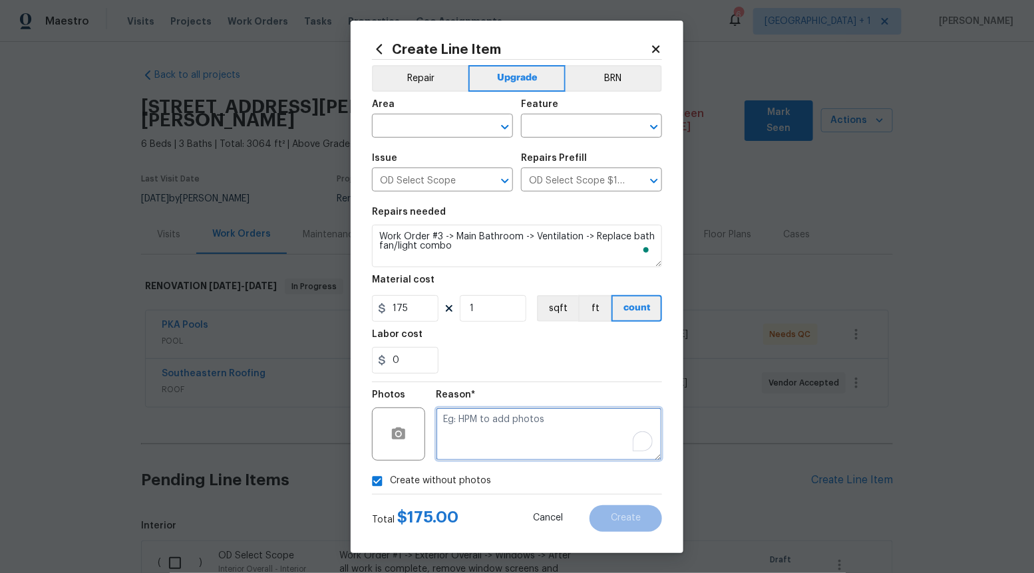
click at [481, 452] on textarea "To enrich screen reader interactions, please activate Accessibility in Grammarl…" at bounding box center [549, 434] width 226 height 53
click at [503, 131] on icon "Open" at bounding box center [505, 127] width 16 height 16
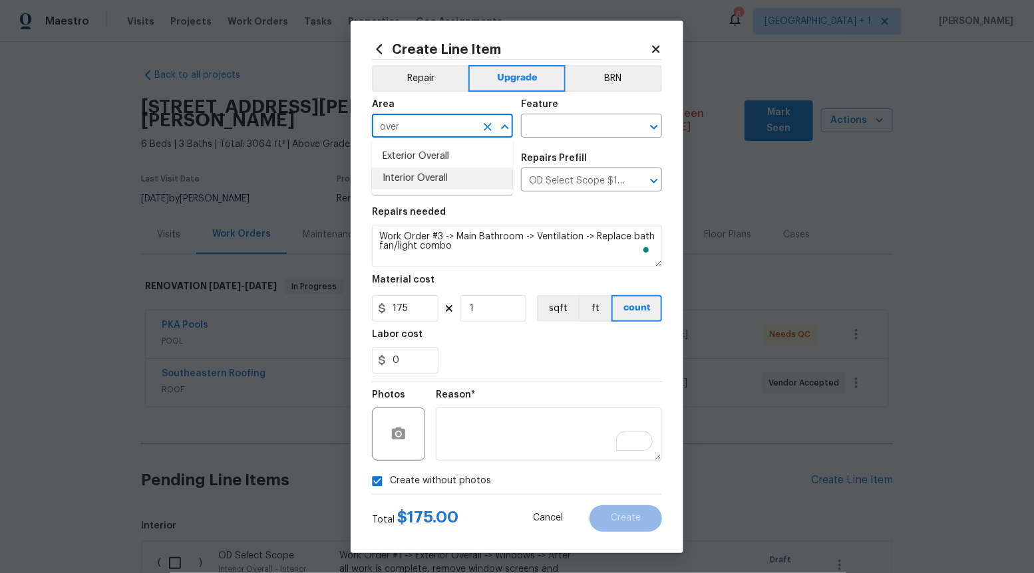
click at [441, 178] on li "Interior Overall" at bounding box center [442, 179] width 141 height 22
type input "Interior Overall"
click at [599, 124] on input "text" at bounding box center [573, 127] width 104 height 21
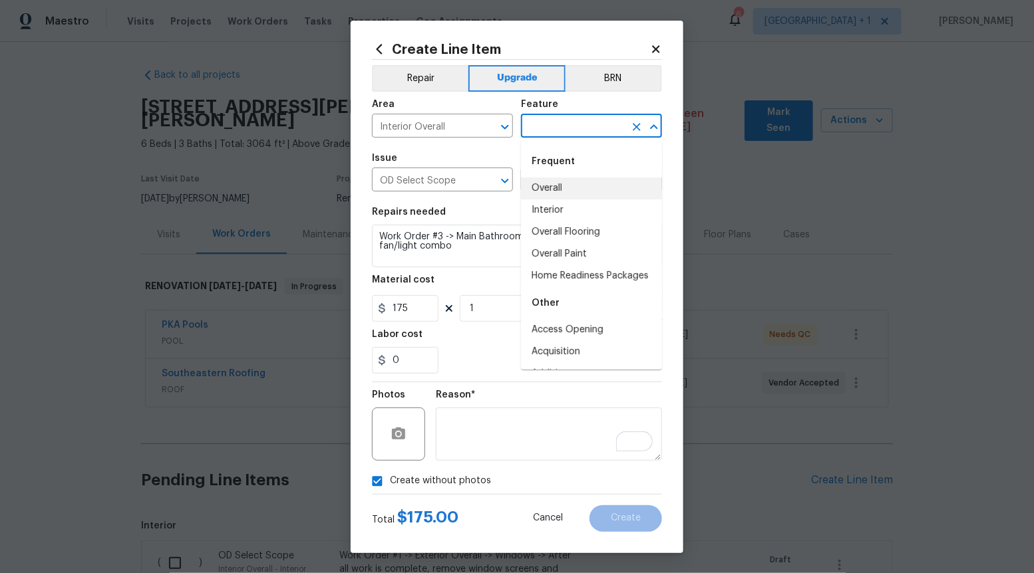
click at [565, 190] on li "Overall" at bounding box center [591, 189] width 141 height 22
type input "Overall"
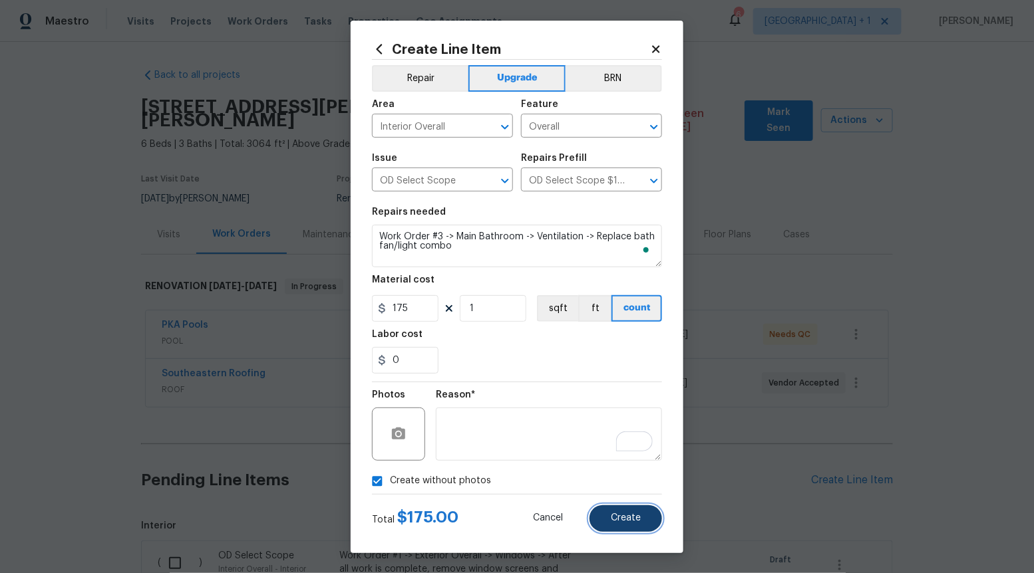
click at [628, 524] on button "Create" at bounding box center [625, 519] width 73 height 27
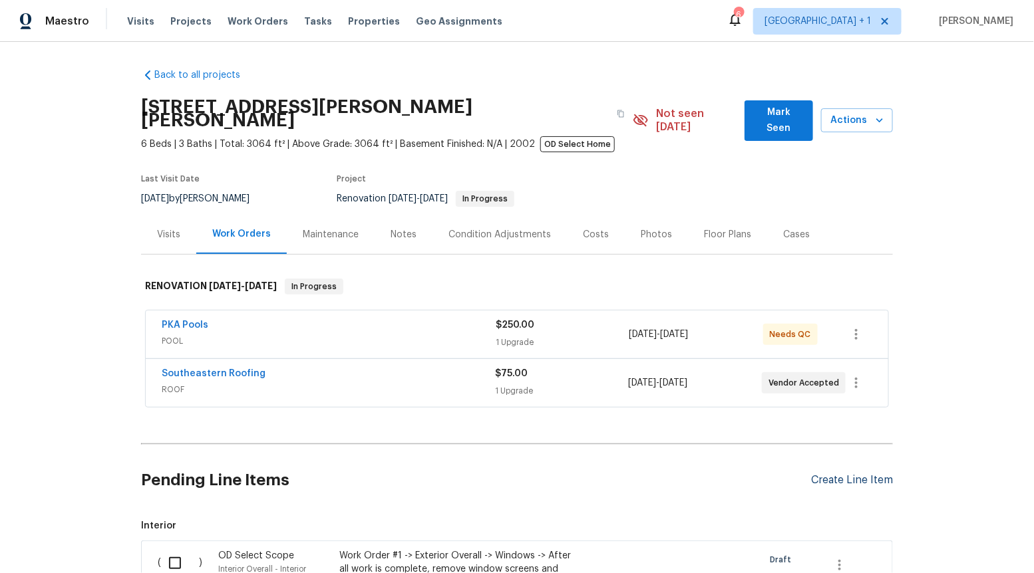
click at [854, 474] on div "Create Line Item" at bounding box center [852, 480] width 82 height 13
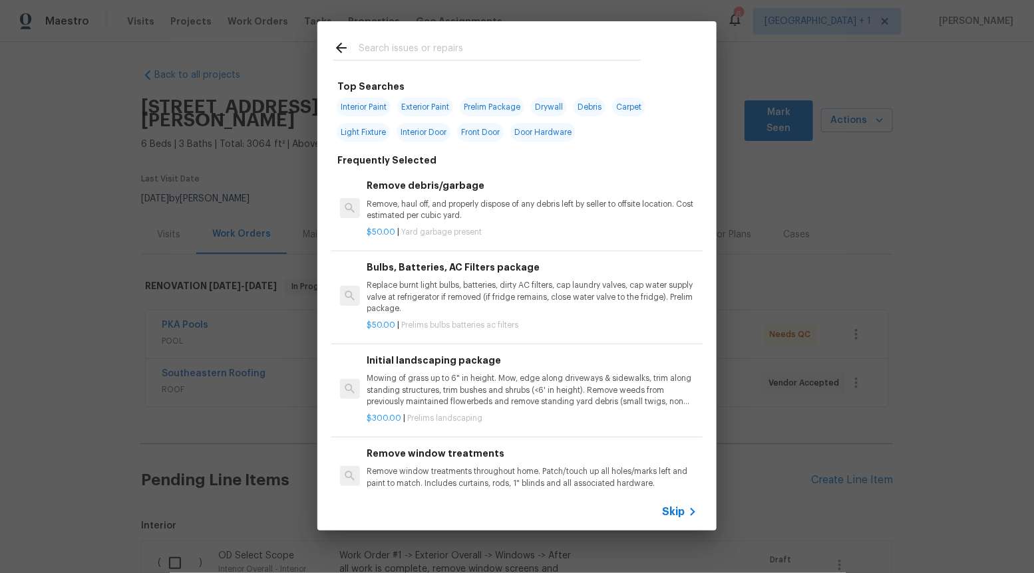
click at [665, 514] on span "Skip" at bounding box center [673, 512] width 23 height 13
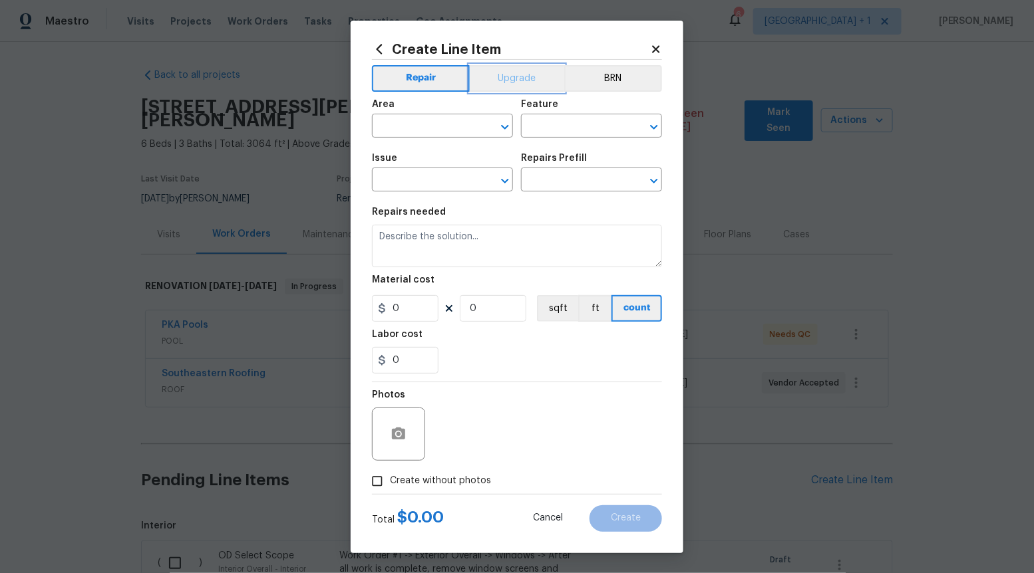
click at [523, 73] on button "Upgrade" at bounding box center [517, 78] width 95 height 27
click at [506, 176] on icon "Open" at bounding box center [505, 181] width 16 height 16
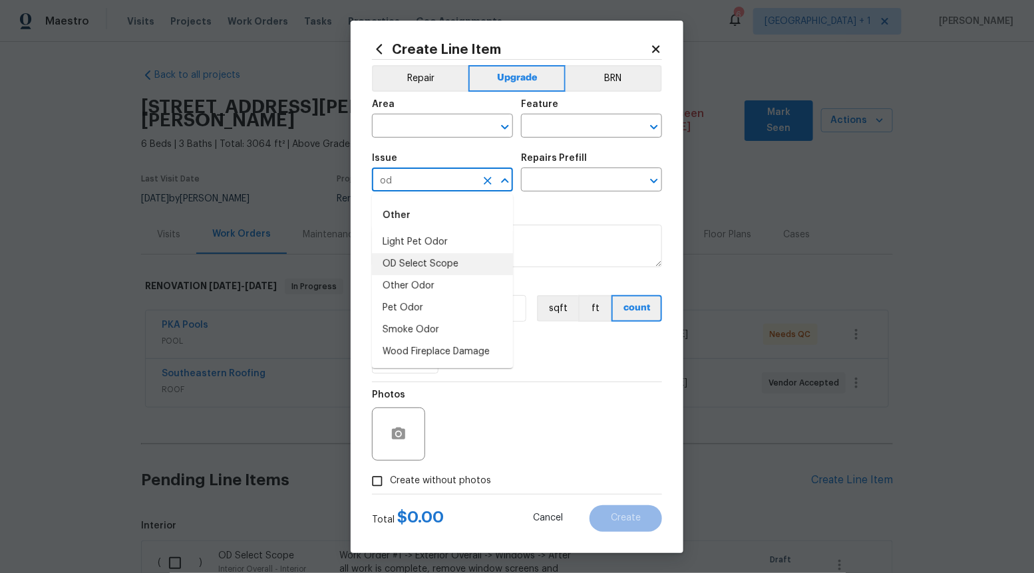
click at [478, 257] on li "OD Select Scope" at bounding box center [442, 264] width 141 height 22
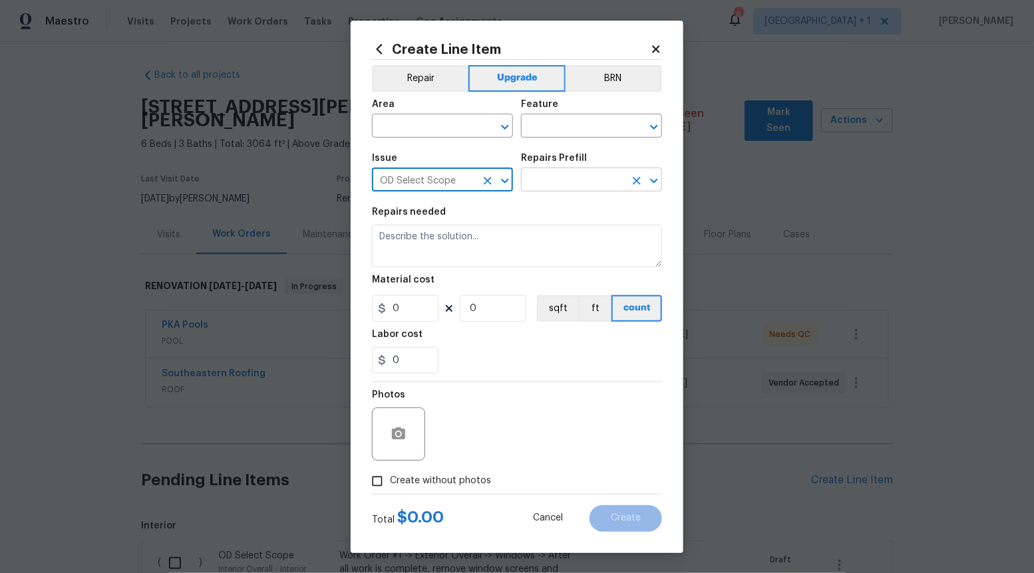
type input "OD Select Scope"
click at [580, 176] on input "text" at bounding box center [573, 181] width 104 height 21
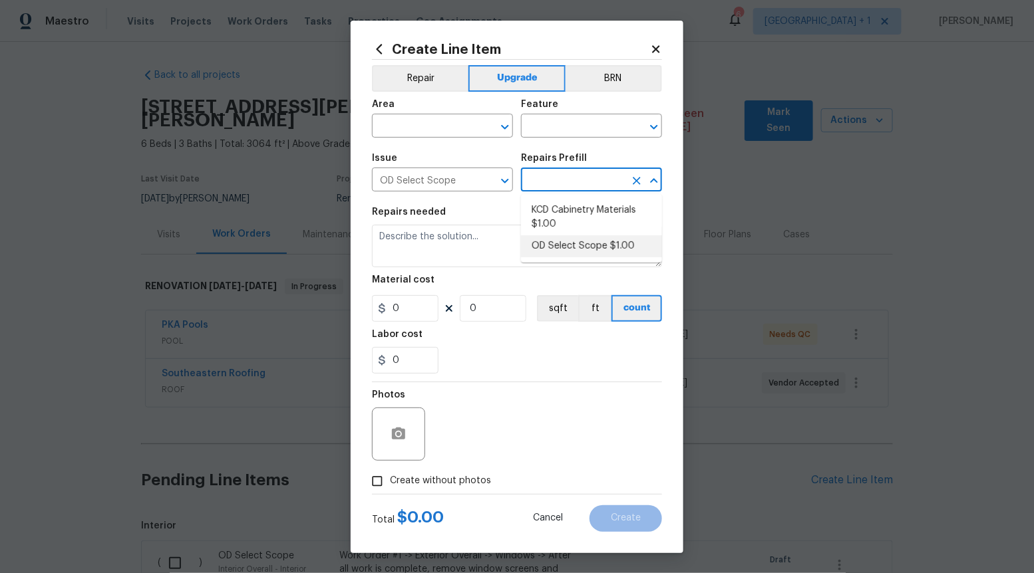
click at [567, 240] on li "OD Select Scope $1.00" at bounding box center [591, 246] width 141 height 22
type input "OD Select Scope $1.00"
type textarea "Refer to the agreed upon scope document for further details."
type input "1"
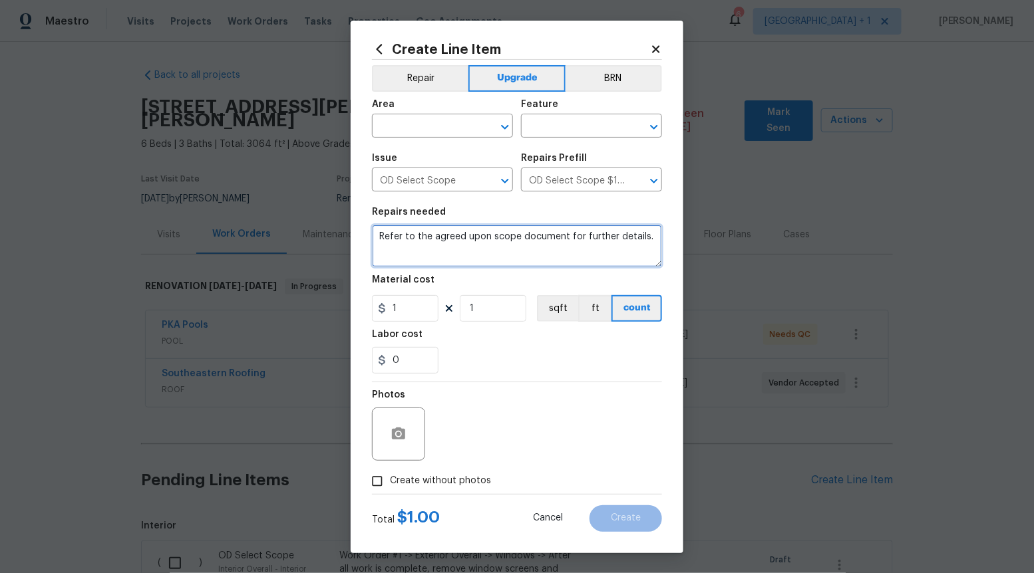
click at [567, 241] on textarea "Refer to the agreed upon scope document for further details." at bounding box center [517, 246] width 290 height 43
paste textarea "Work Order #3 -> Bathroom 2 -> Accessory Package -> Install accessory package"
type textarea "Work Order #3 -> Bathroom 2 -> Accessory Package -> Install accessory package"
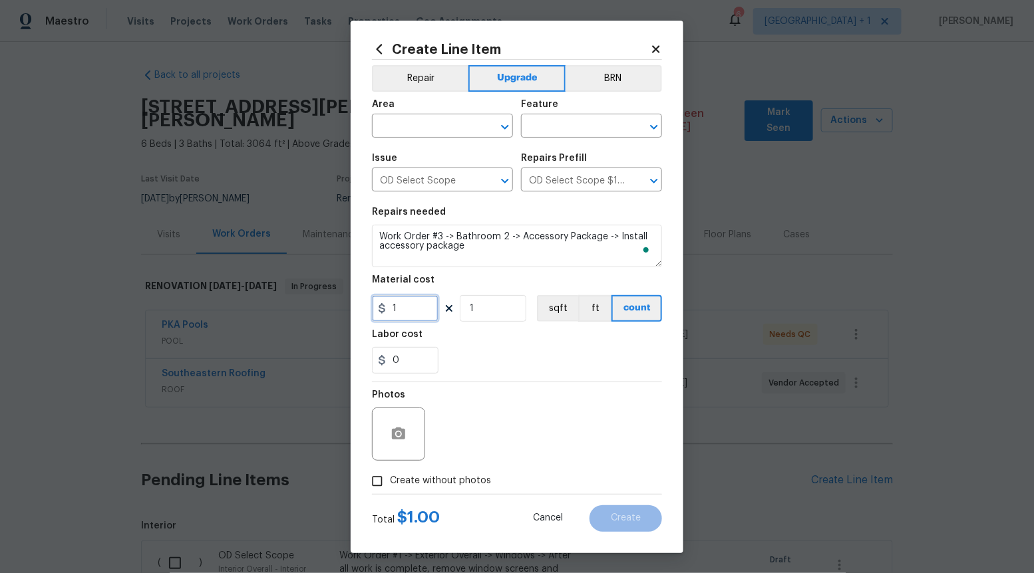
click at [419, 313] on input "1" at bounding box center [405, 308] width 67 height 27
type input "80"
click at [381, 474] on input "Create without photos" at bounding box center [377, 481] width 25 height 25
checkbox input "true"
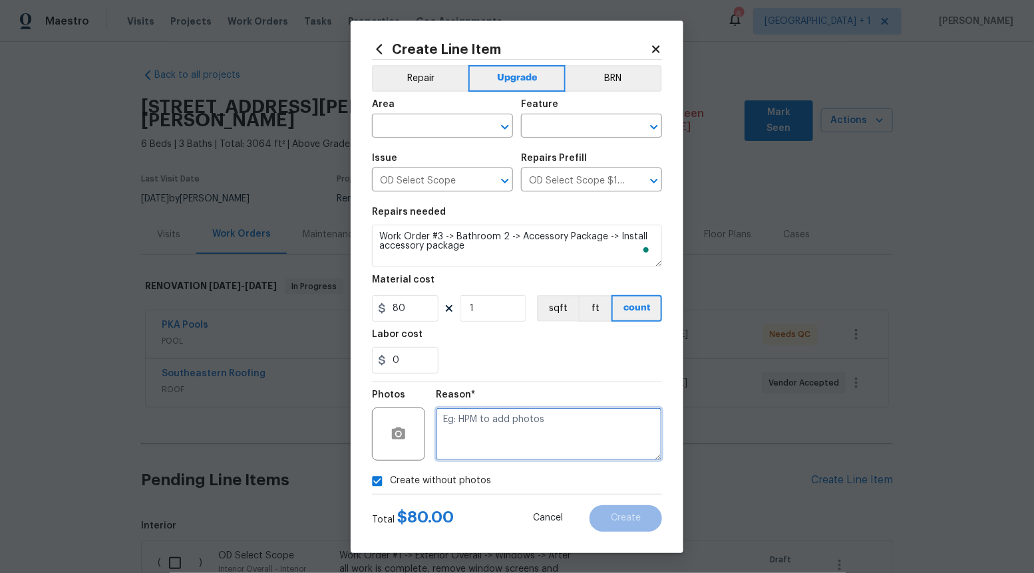
click at [512, 414] on textarea at bounding box center [549, 434] width 226 height 53
click at [508, 124] on icon "Open" at bounding box center [505, 127] width 16 height 16
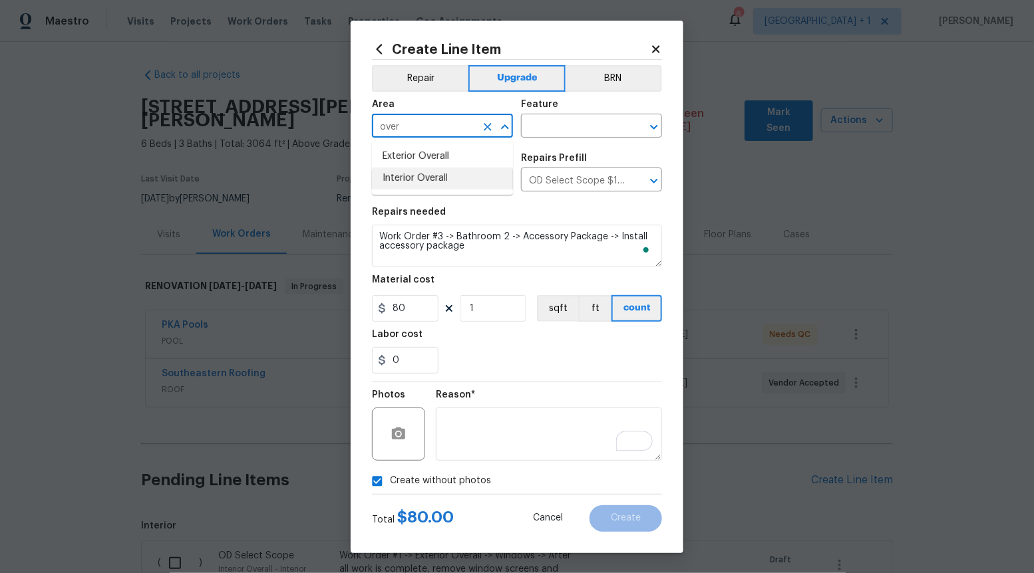
click at [452, 177] on li "Interior Overall" at bounding box center [442, 179] width 141 height 22
type input "Interior Overall"
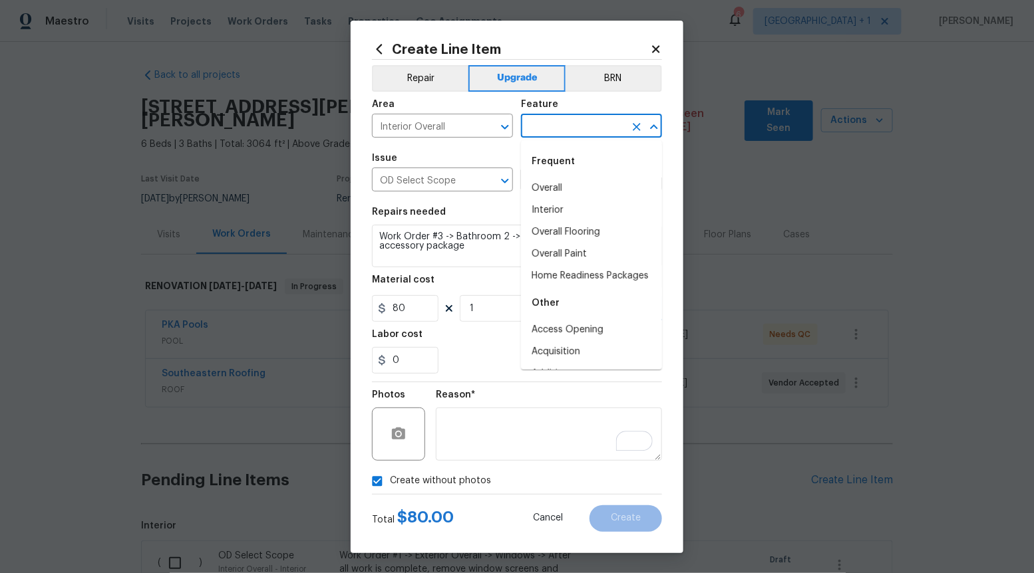
click at [619, 125] on input "text" at bounding box center [573, 127] width 104 height 21
click at [548, 191] on li "Overall" at bounding box center [591, 189] width 141 height 22
type input "Overall"
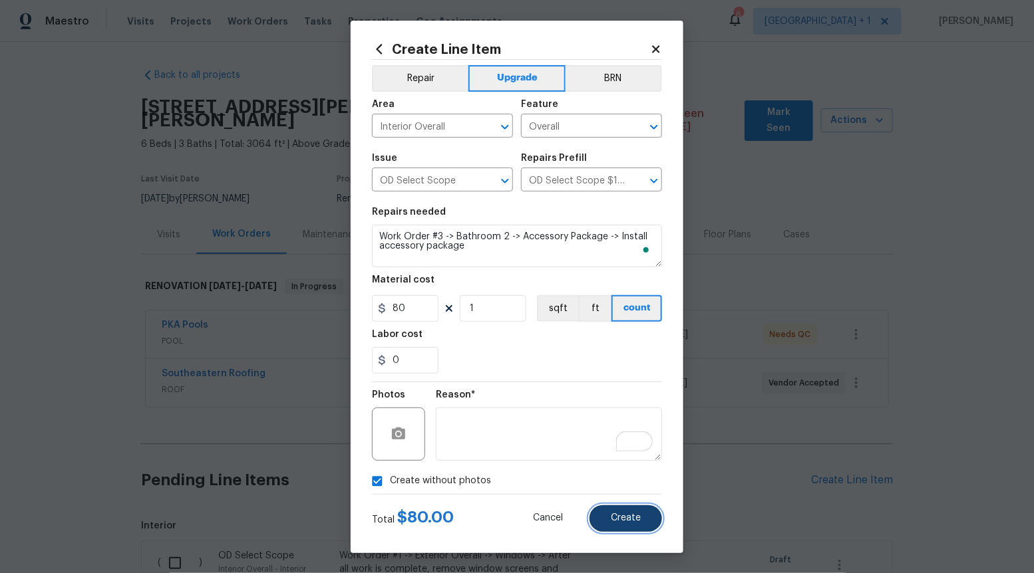
click at [630, 521] on span "Create" at bounding box center [626, 519] width 30 height 10
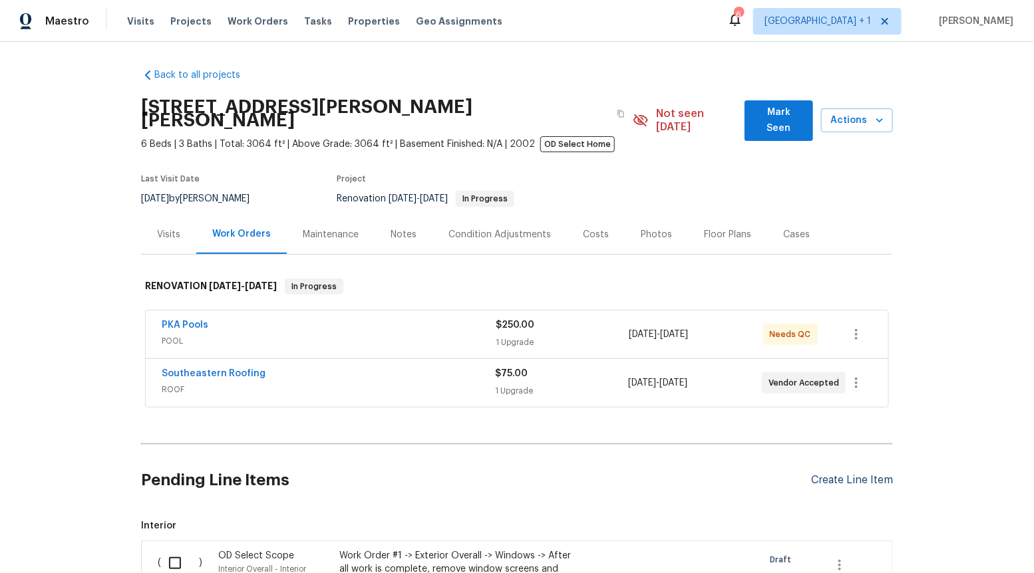
click at [824, 474] on div "Create Line Item" at bounding box center [852, 480] width 82 height 13
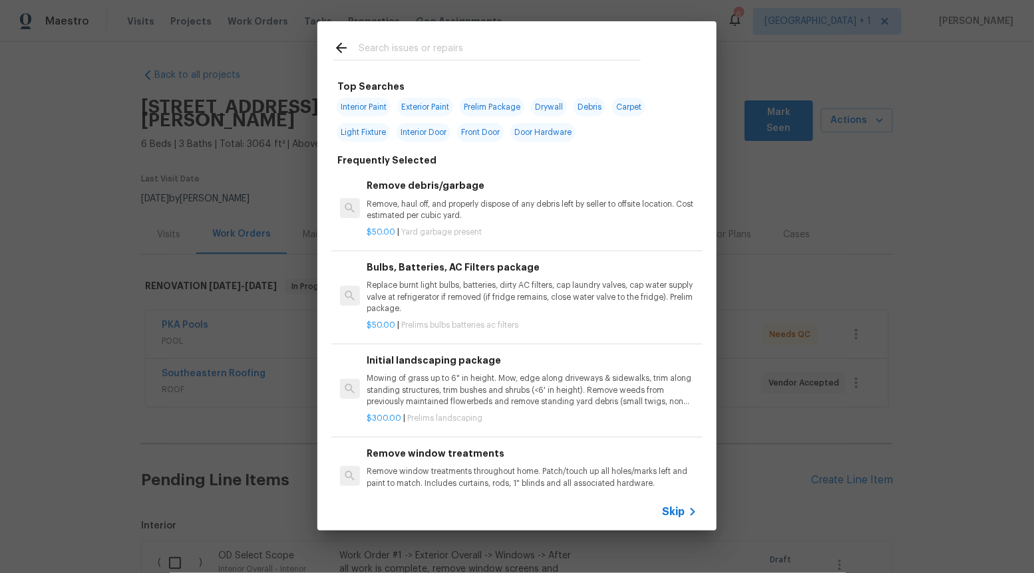
click at [669, 514] on span "Skip" at bounding box center [673, 512] width 23 height 13
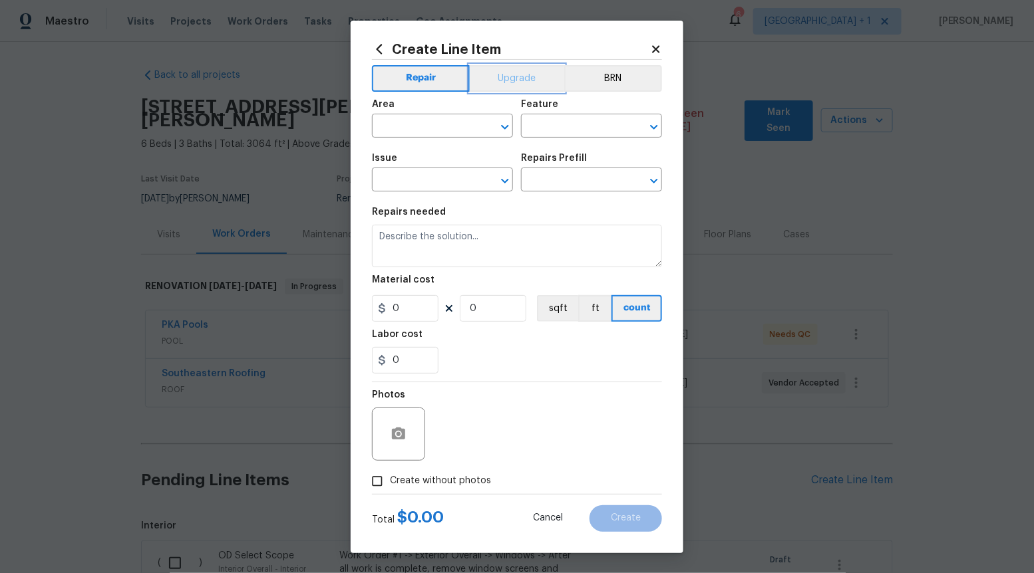
click at [516, 83] on button "Upgrade" at bounding box center [517, 78] width 95 height 27
click at [504, 175] on icon "Open" at bounding box center [505, 181] width 16 height 16
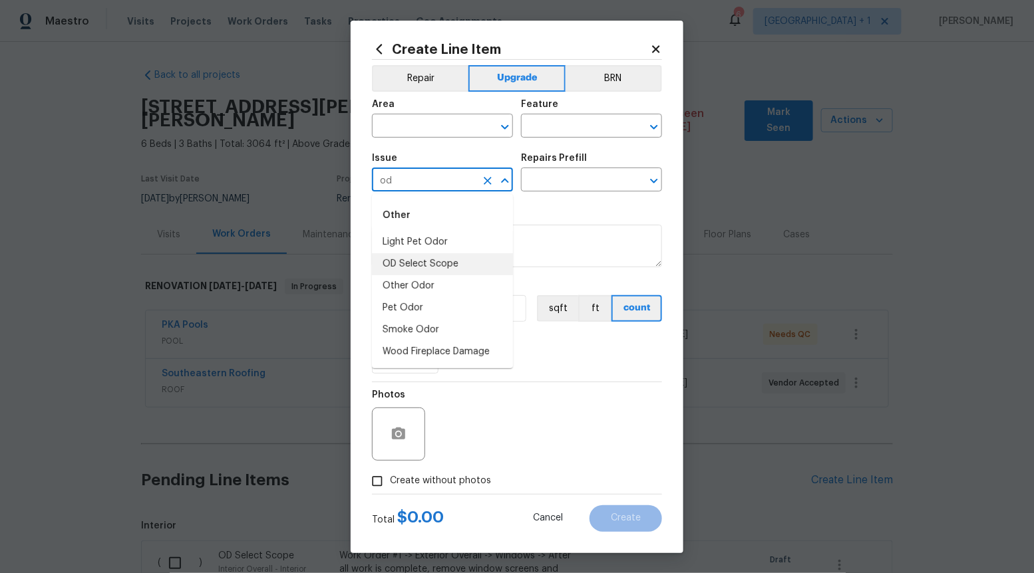
click at [458, 261] on li "OD Select Scope" at bounding box center [442, 264] width 141 height 22
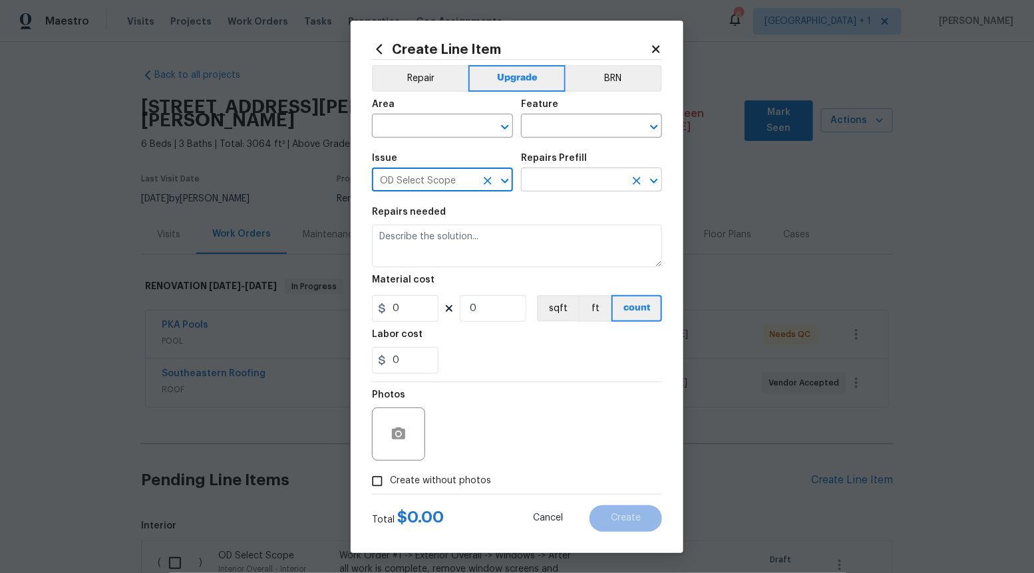
type input "OD Select Scope"
click at [557, 180] on input "text" at bounding box center [573, 181] width 104 height 21
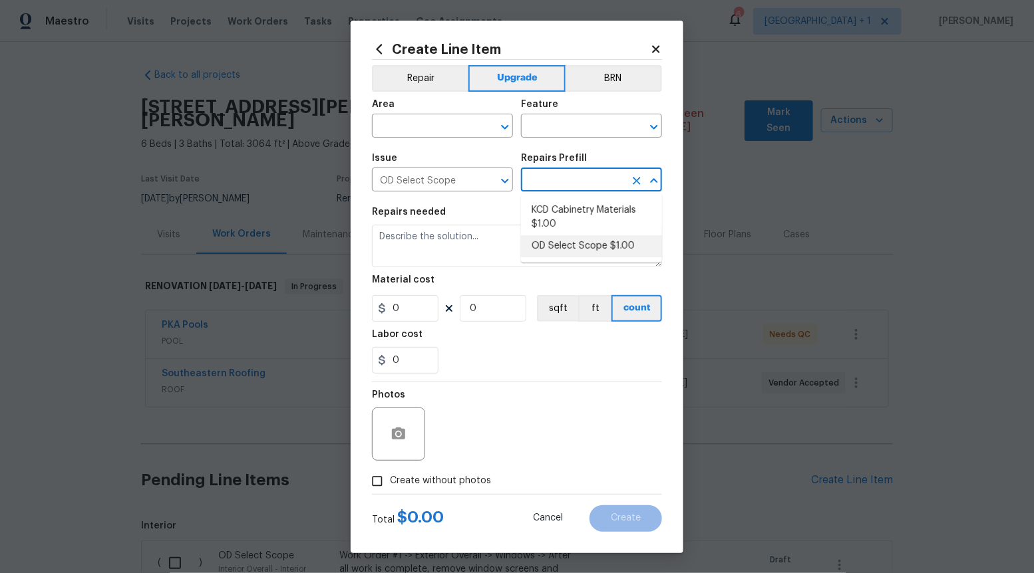
click at [558, 245] on li "OD Select Scope $1.00" at bounding box center [591, 246] width 141 height 22
type input "OD Select Scope $1.00"
type textarea "Refer to the agreed upon scope document for further details."
type input "1"
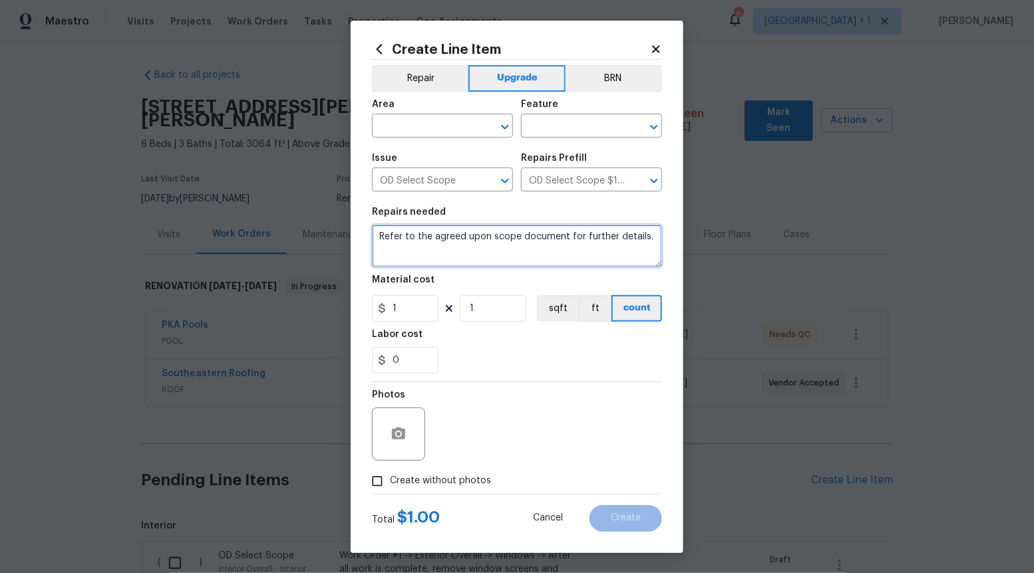
click at [558, 244] on textarea "Refer to the agreed upon scope document for further details." at bounding box center [517, 246] width 290 height 43
paste textarea "Work Order #3 -> Bathroom 2 -> Demo -> Demo shelves above toilet"
type textarea "Work Order #3 -> Bathroom 2 -> Demo -> Demo shelves above toilet"
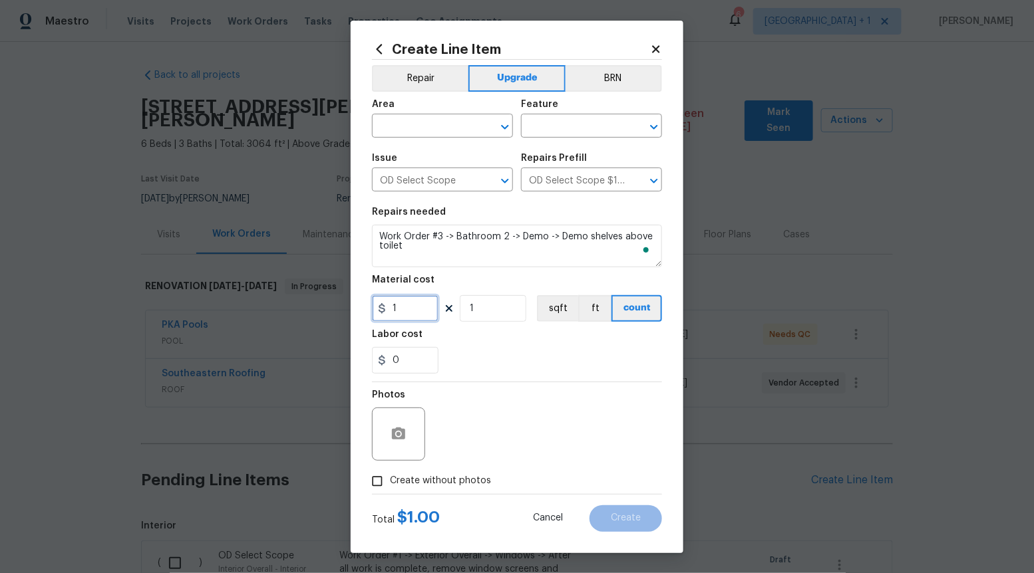
click at [408, 303] on input "1" at bounding box center [405, 308] width 67 height 27
type input "25"
click at [392, 476] on span "Create without photos" at bounding box center [440, 481] width 101 height 14
click at [390, 476] on input "Create without photos" at bounding box center [377, 481] width 25 height 25
checkbox input "true"
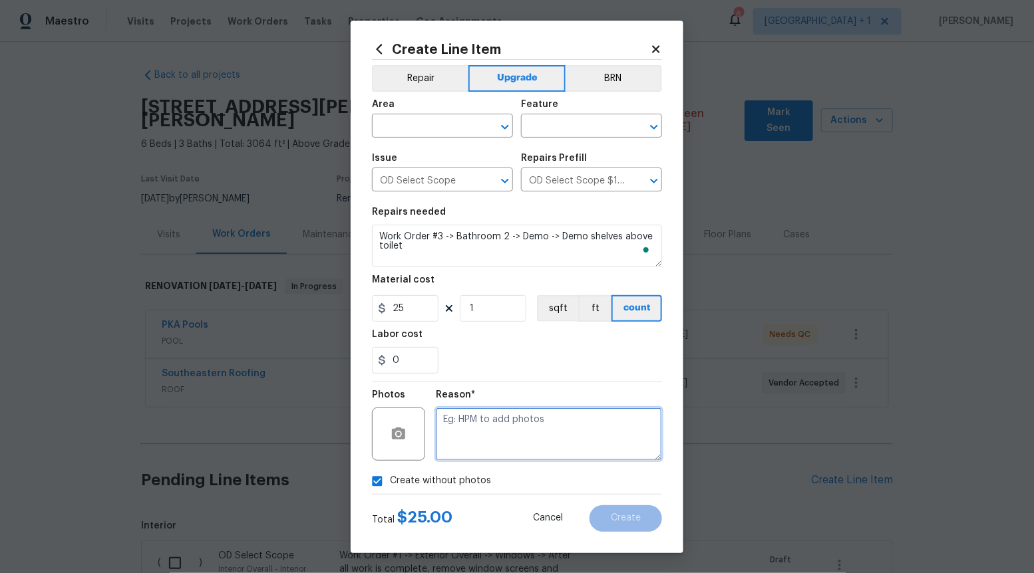
click at [486, 430] on textarea at bounding box center [549, 434] width 226 height 53
click at [504, 132] on icon "Open" at bounding box center [505, 127] width 16 height 16
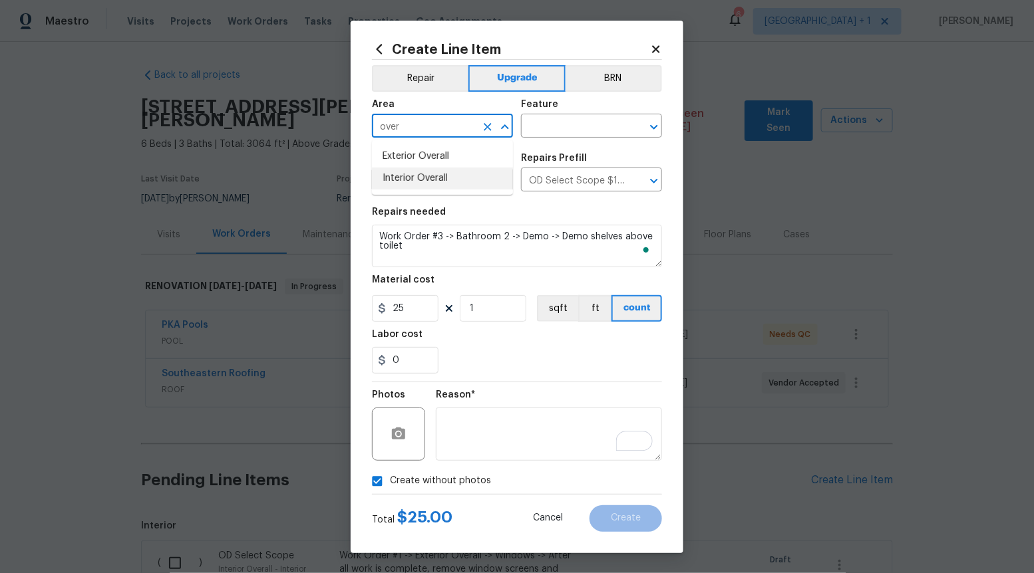
click at [452, 182] on li "Interior Overall" at bounding box center [442, 179] width 141 height 22
type input "Interior Overall"
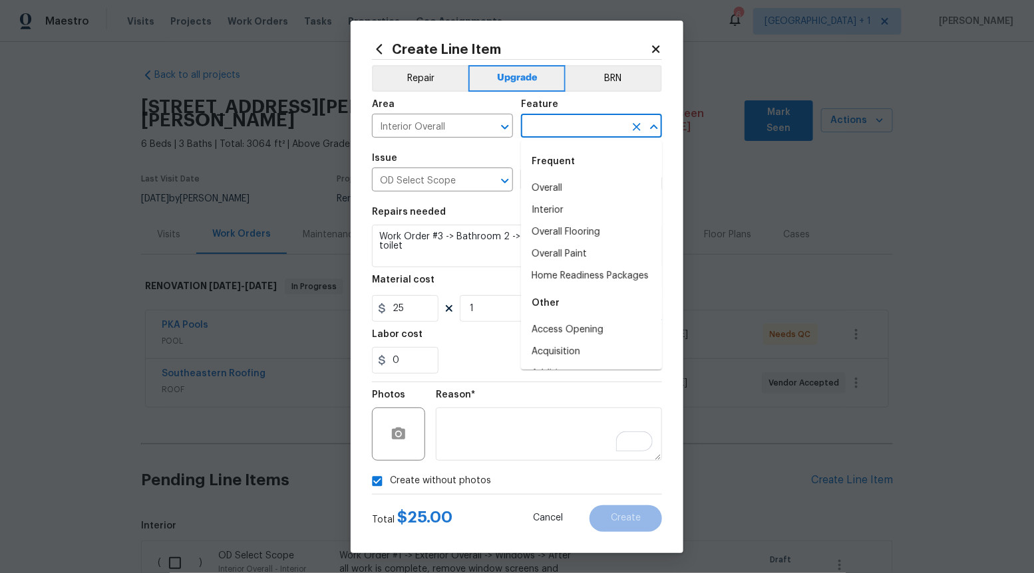
click at [611, 124] on input "text" at bounding box center [573, 127] width 104 height 21
click at [575, 180] on li "Overall" at bounding box center [591, 189] width 141 height 22
type input "Overall"
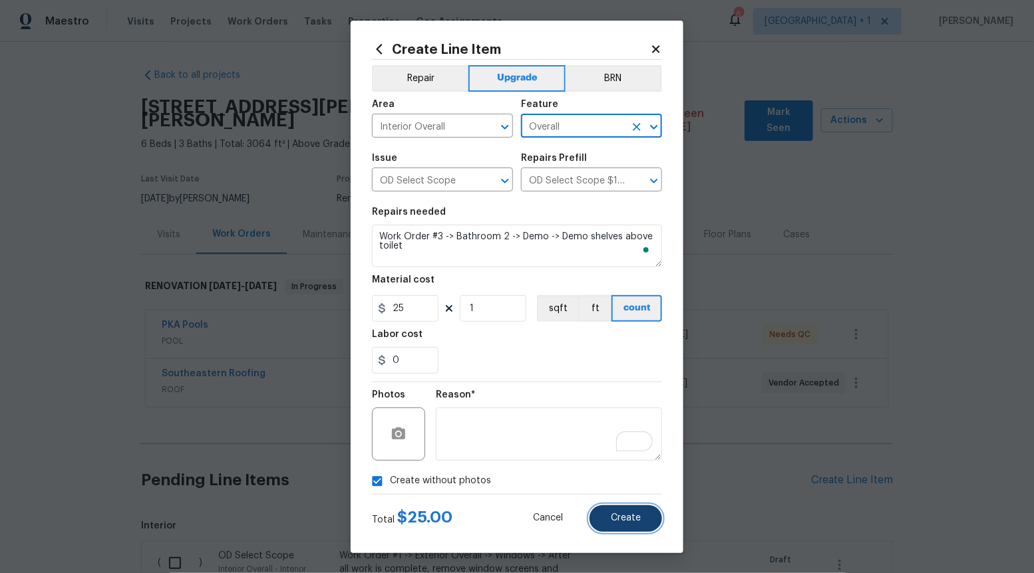
click at [614, 523] on span "Create" at bounding box center [626, 519] width 30 height 10
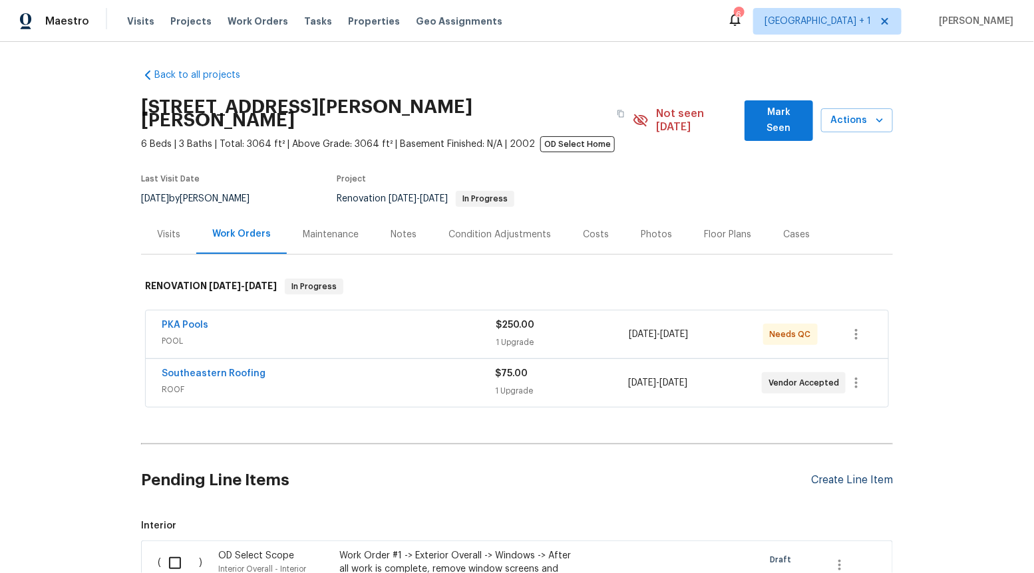
click at [838, 474] on div "Create Line Item" at bounding box center [852, 480] width 82 height 13
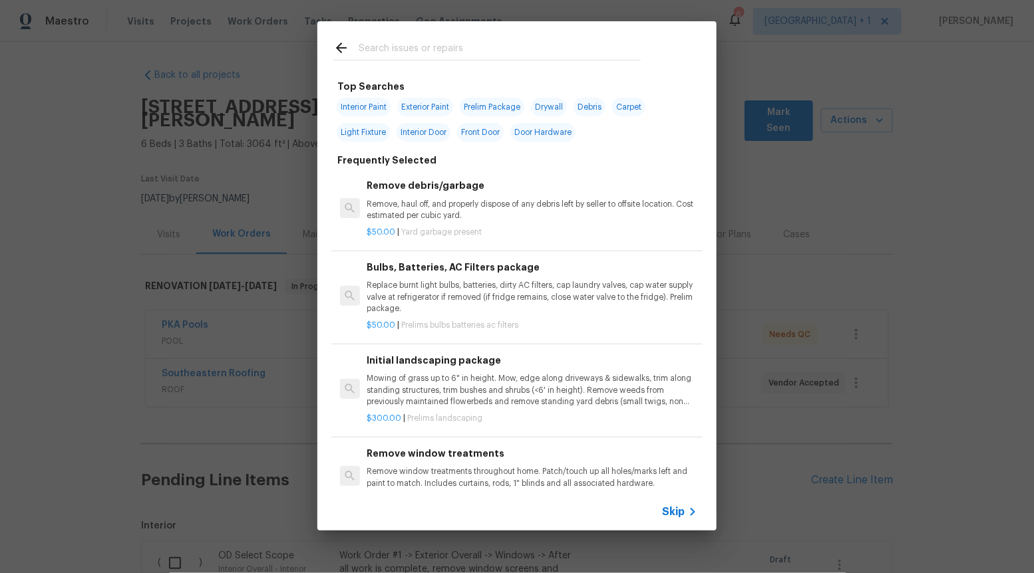
click at [681, 512] on span "Skip" at bounding box center [673, 512] width 23 height 13
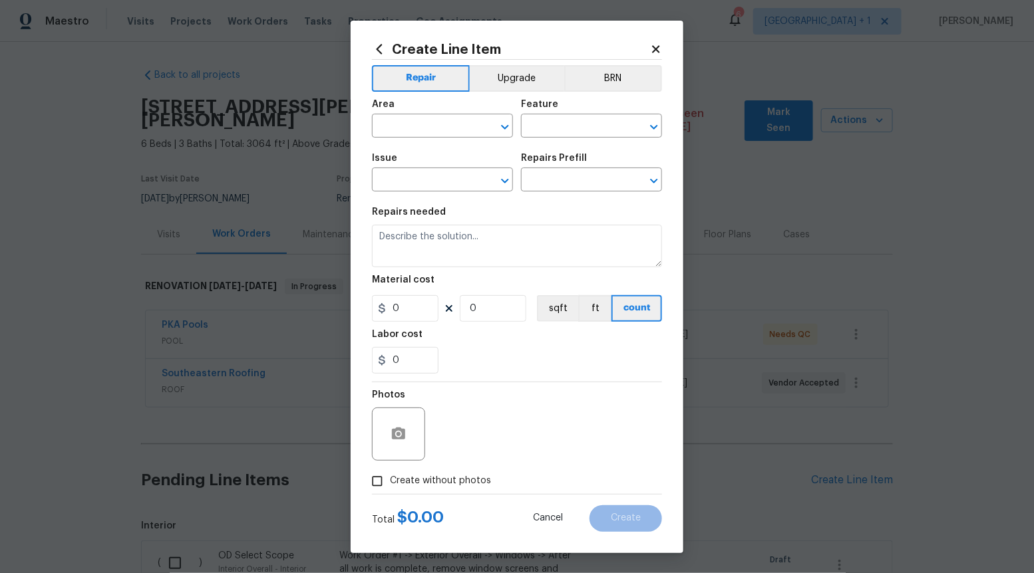
click at [520, 93] on div "Area ​ Feature ​" at bounding box center [517, 119] width 290 height 54
click at [516, 84] on button "Upgrade" at bounding box center [517, 78] width 95 height 27
click at [505, 179] on icon "Open" at bounding box center [505, 181] width 16 height 16
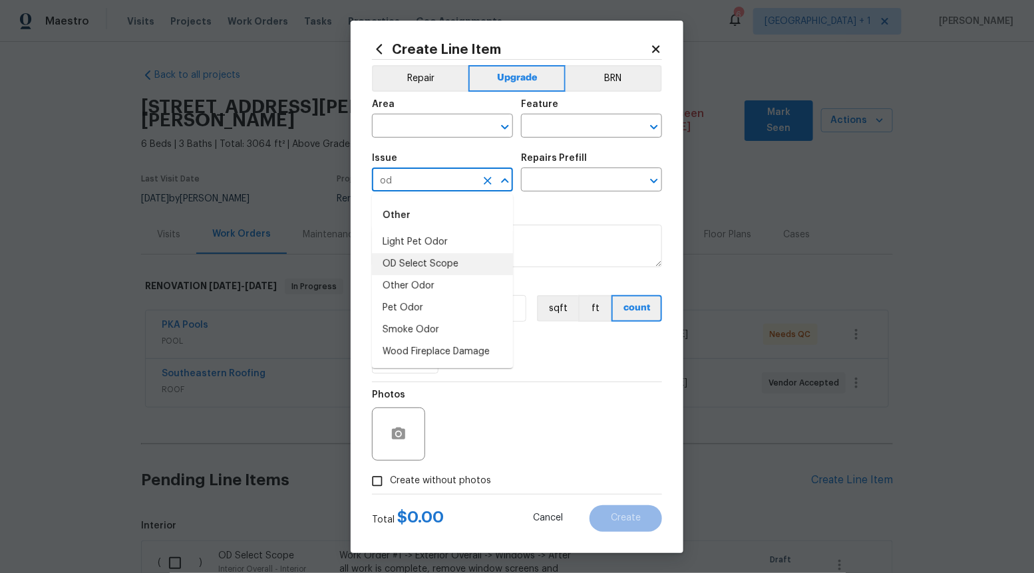
click at [445, 271] on li "OD Select Scope" at bounding box center [442, 264] width 141 height 22
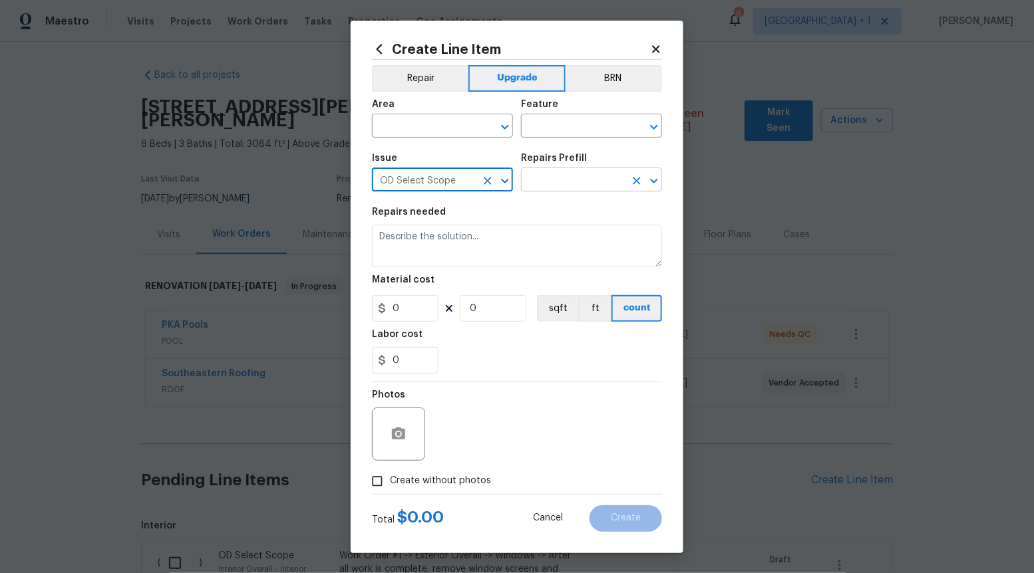
type input "OD Select Scope"
click at [591, 182] on input "text" at bounding box center [573, 181] width 104 height 21
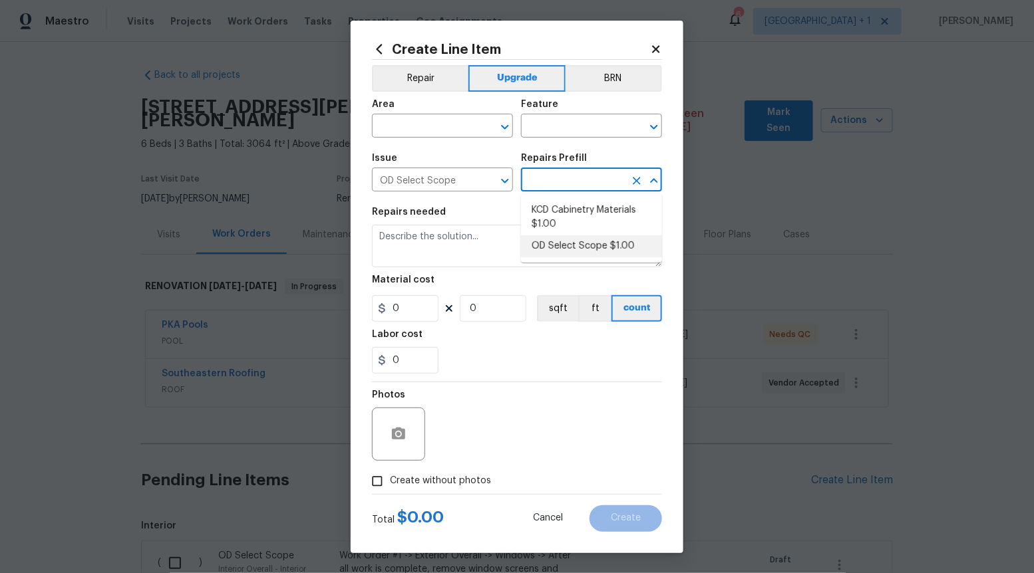
click at [575, 246] on li "OD Select Scope $1.00" at bounding box center [591, 246] width 141 height 22
type input "OD Select Scope $1.00"
type textarea "Refer to the agreed upon scope document for further details."
type input "1"
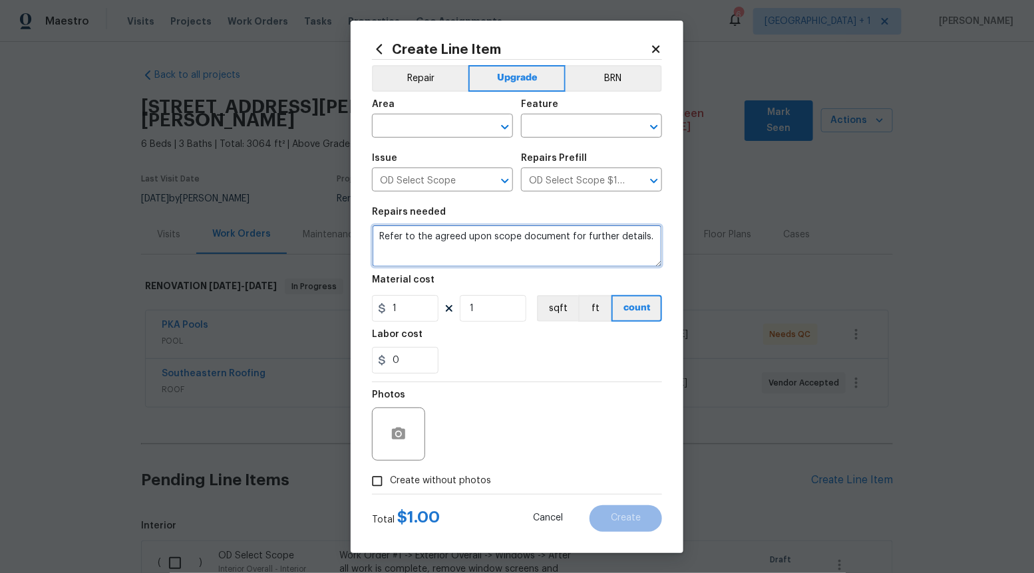
click at [575, 246] on textarea "Refer to the agreed upon scope document for further details." at bounding box center [517, 246] width 290 height 43
paste textarea "Work Order #3 -> Bathroom 2 -> Lighting -> Install vanity light"
type textarea "Work Order #3 -> Bathroom 2 -> Lighting -> Install vanity light"
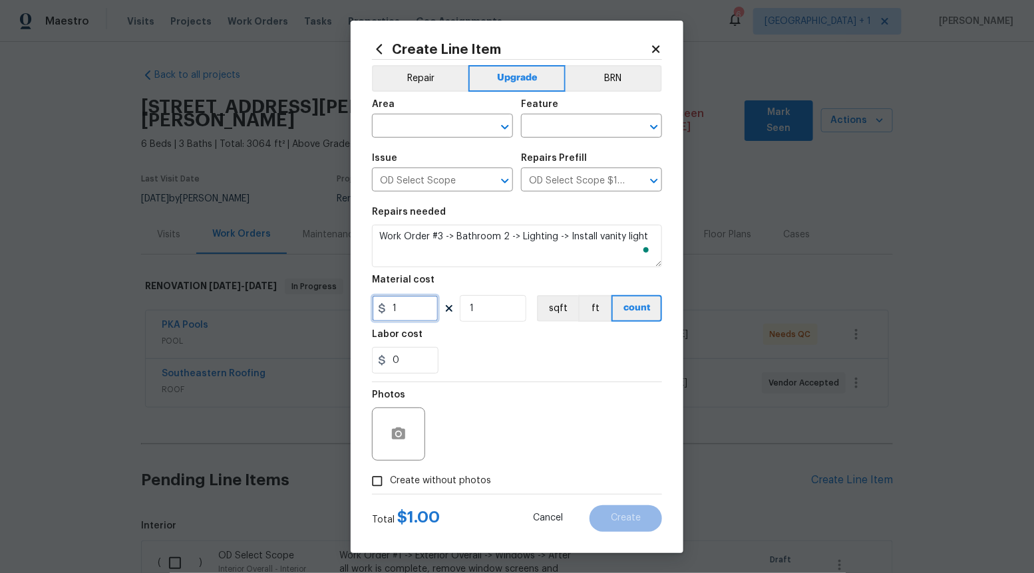
click at [402, 311] on input "1" at bounding box center [405, 308] width 67 height 27
type input "130"
click at [380, 482] on input "Create without photos" at bounding box center [377, 481] width 25 height 25
checkbox input "true"
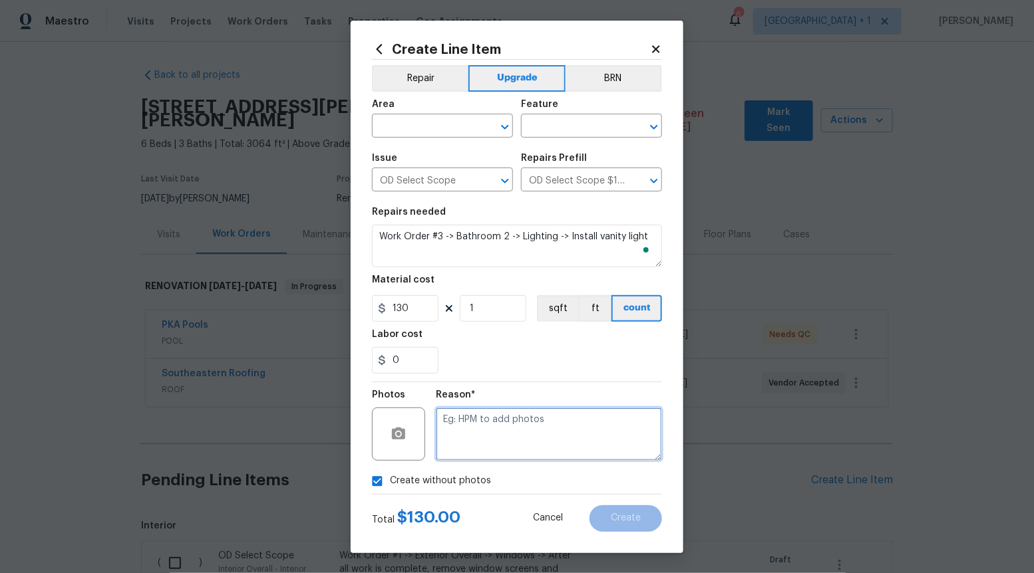
click at [516, 449] on textarea at bounding box center [549, 434] width 226 height 53
click at [499, 120] on icon "Open" at bounding box center [505, 127] width 16 height 16
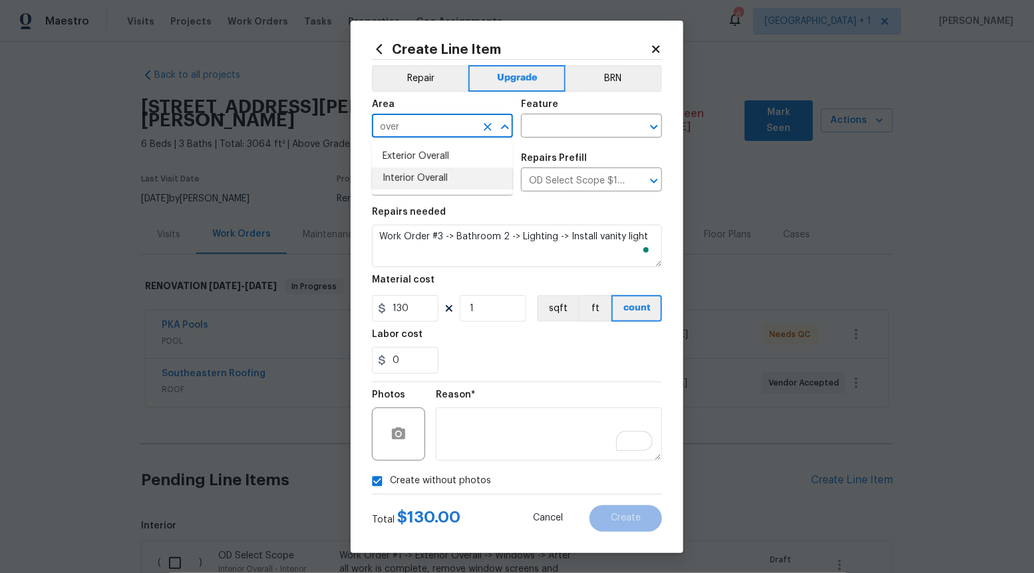
click at [455, 179] on li "Interior Overall" at bounding box center [442, 179] width 141 height 22
type input "Interior Overall"
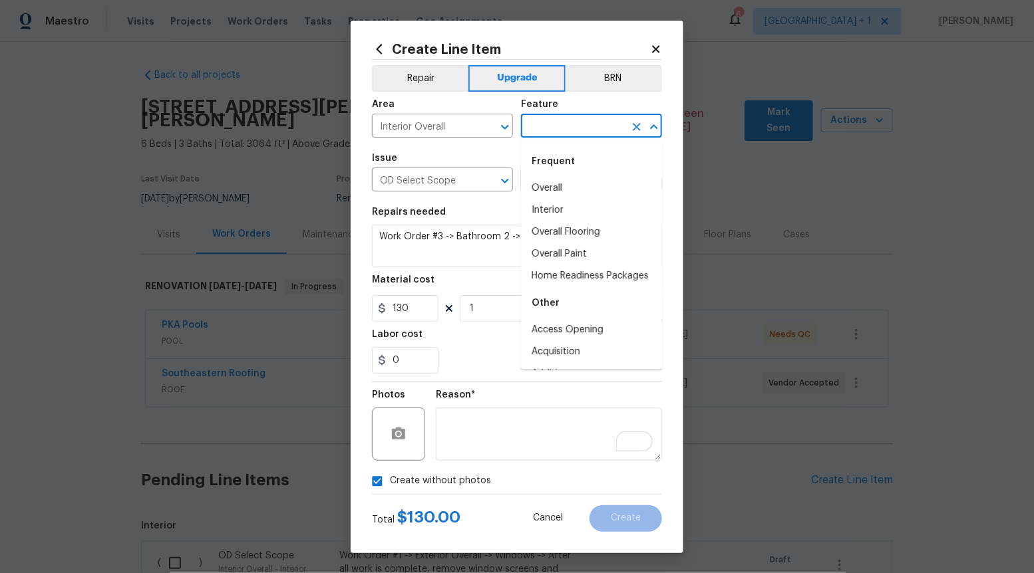
click at [613, 127] on input "text" at bounding box center [573, 127] width 104 height 21
click at [582, 186] on li "Overall" at bounding box center [591, 189] width 141 height 22
type input "Overall"
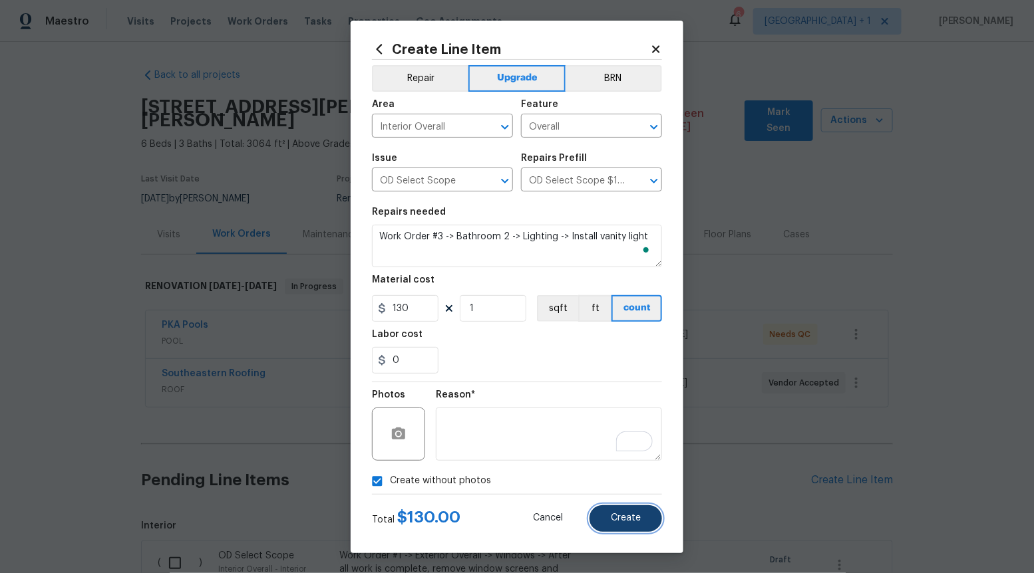
click at [618, 515] on span "Create" at bounding box center [626, 519] width 30 height 10
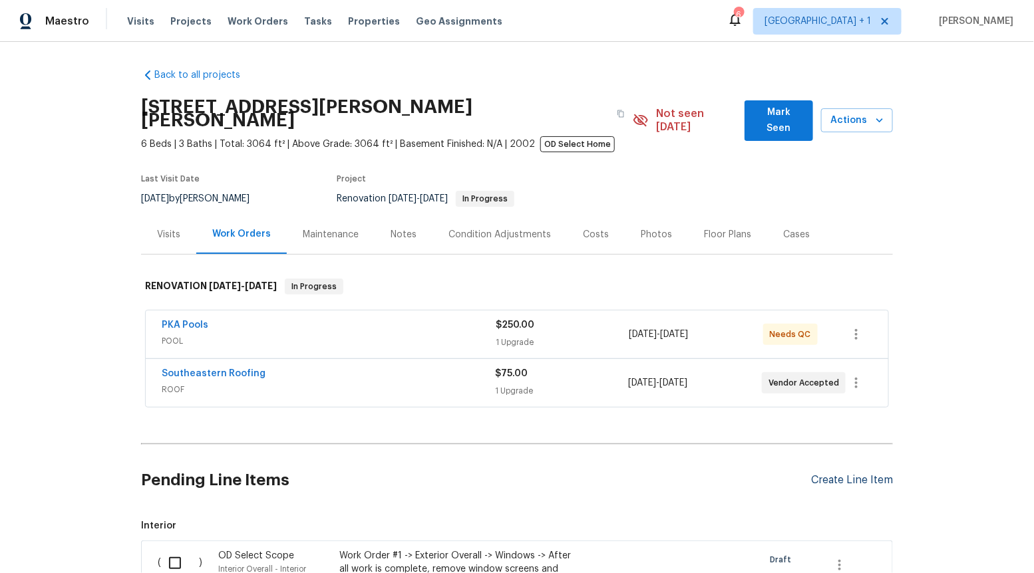
click at [862, 474] on div "Create Line Item" at bounding box center [852, 480] width 82 height 13
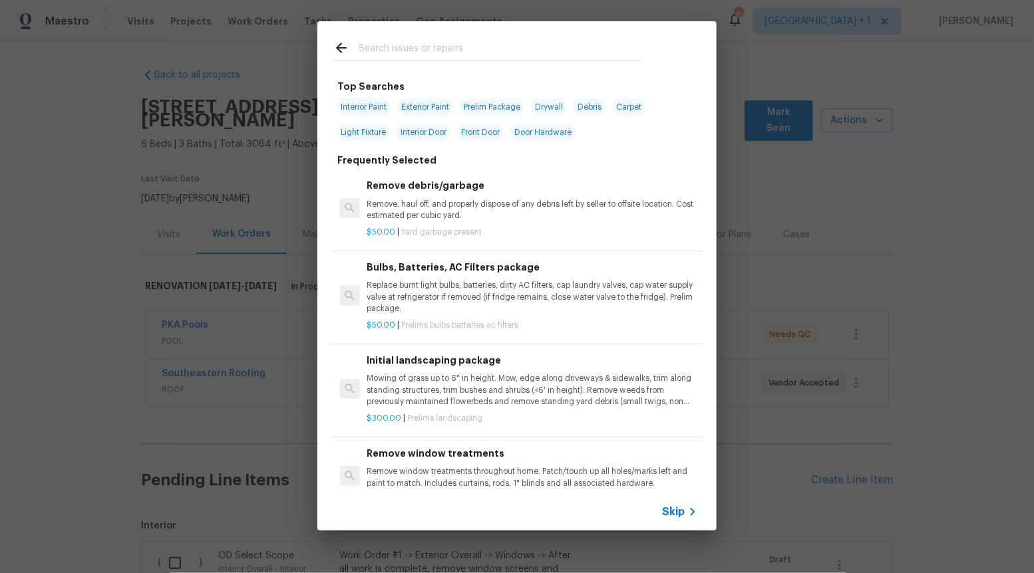
click at [669, 512] on span "Skip" at bounding box center [673, 512] width 23 height 13
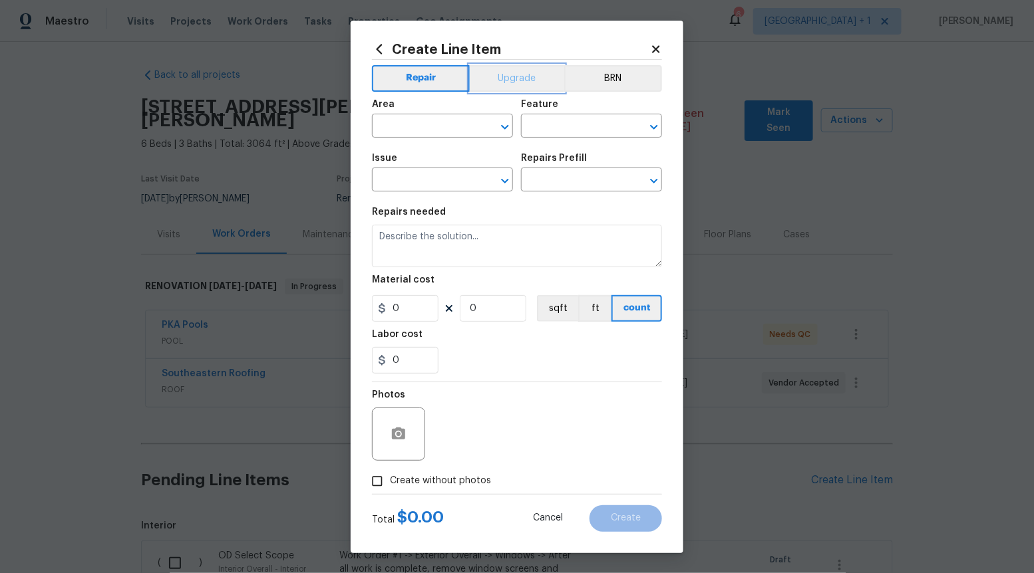
click at [526, 69] on button "Upgrade" at bounding box center [517, 78] width 95 height 27
click at [505, 183] on icon "Open" at bounding box center [504, 181] width 7 height 5
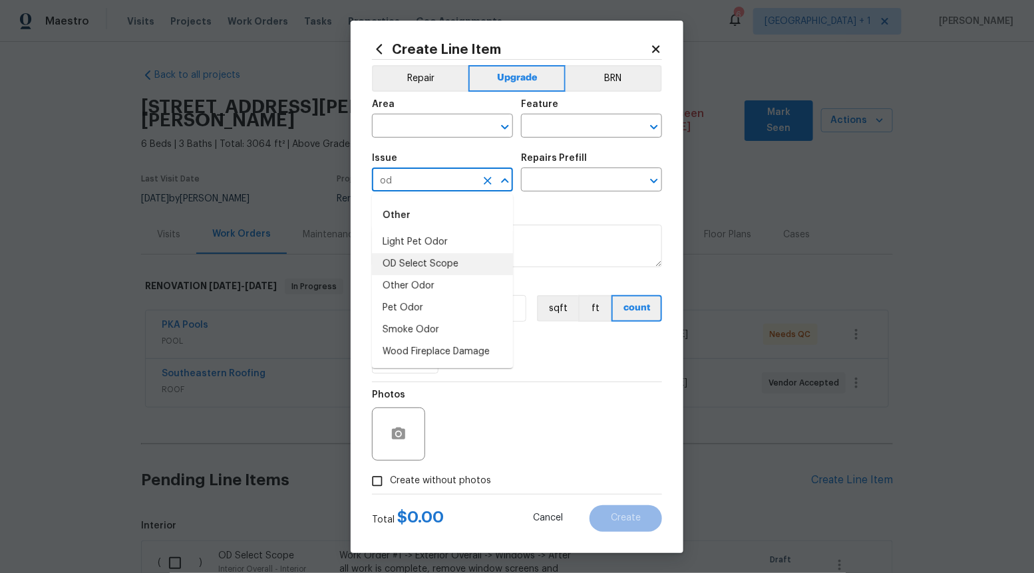
click at [443, 269] on li "OD Select Scope" at bounding box center [442, 264] width 141 height 22
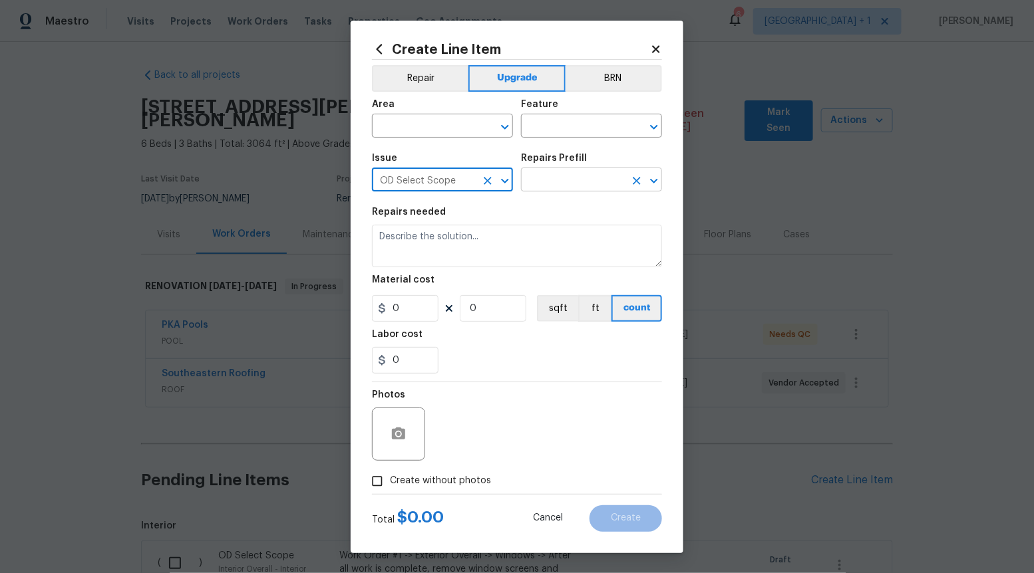
type input "OD Select Scope"
click at [571, 186] on input "text" at bounding box center [573, 181] width 104 height 21
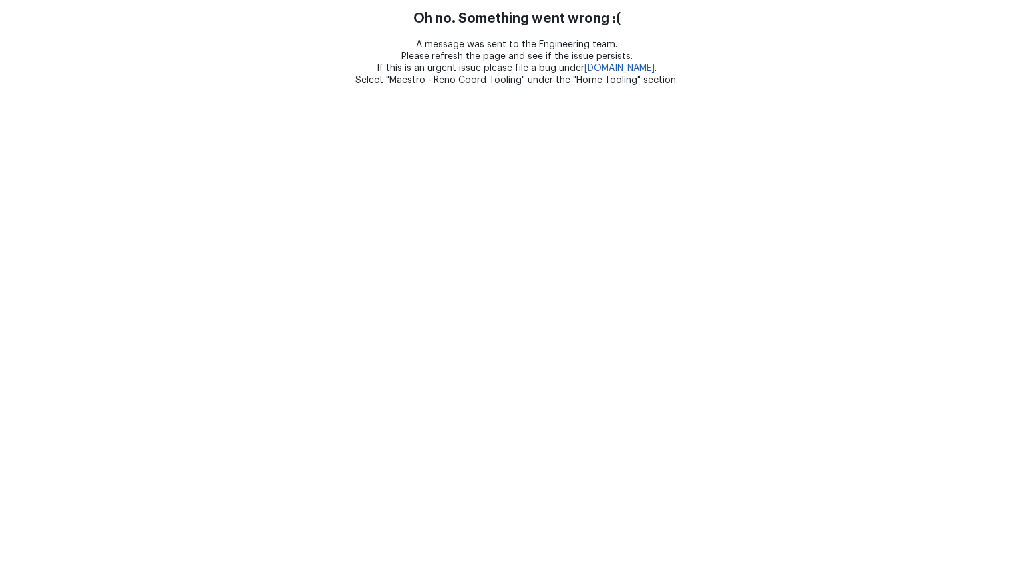
click at [564, 86] on html "Oh no. Something went wrong :( A message was sent to the Engineering team. Plea…" at bounding box center [517, 43] width 1034 height 86
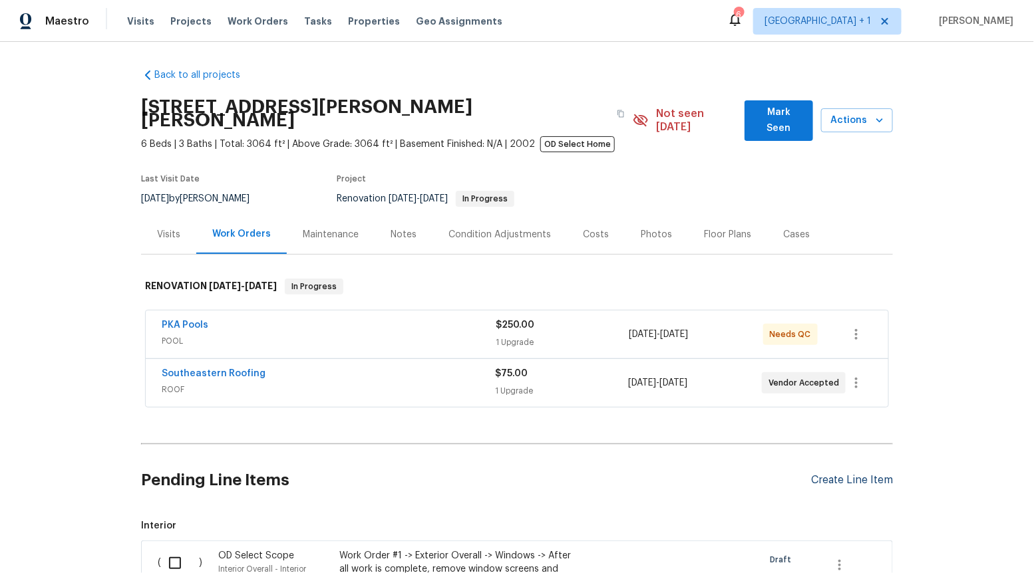
click at [857, 474] on div "Create Line Item" at bounding box center [852, 480] width 82 height 13
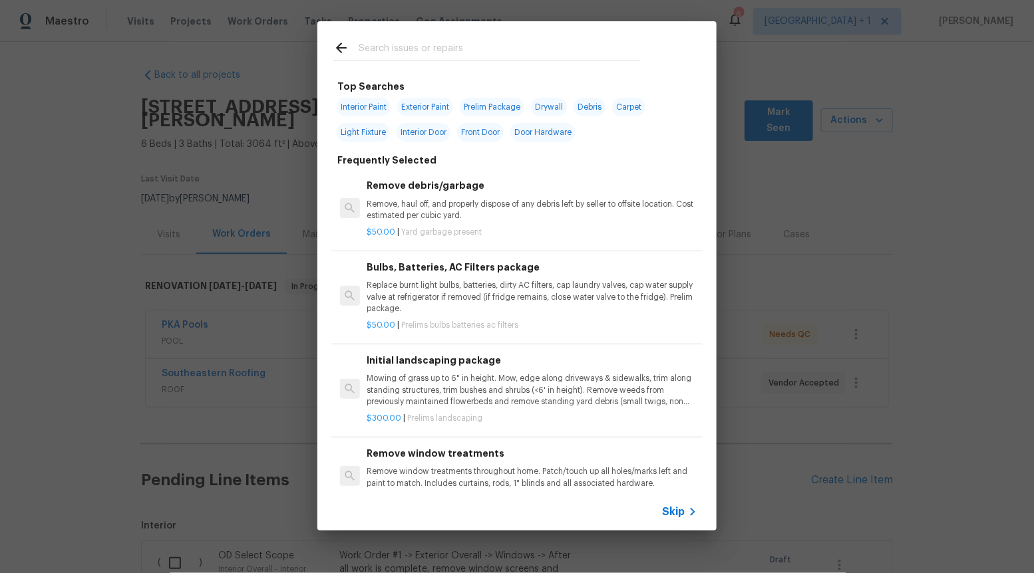
click at [671, 510] on span "Skip" at bounding box center [673, 512] width 23 height 13
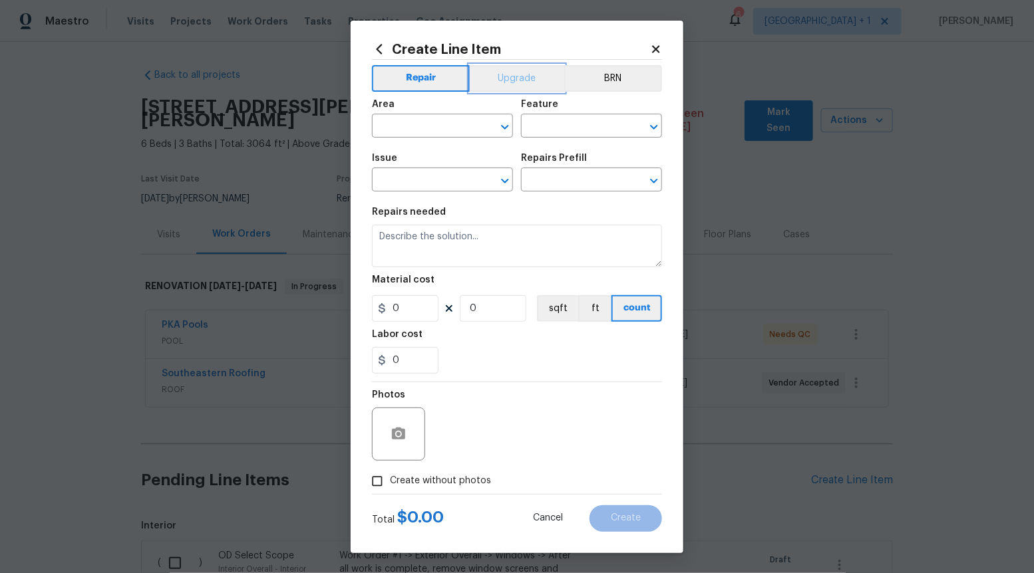
click at [523, 79] on button "Upgrade" at bounding box center [517, 78] width 95 height 27
click at [502, 176] on icon "Open" at bounding box center [505, 181] width 16 height 16
click at [432, 84] on button "Repair" at bounding box center [420, 78] width 96 height 27
click at [504, 183] on icon "Open" at bounding box center [505, 181] width 16 height 16
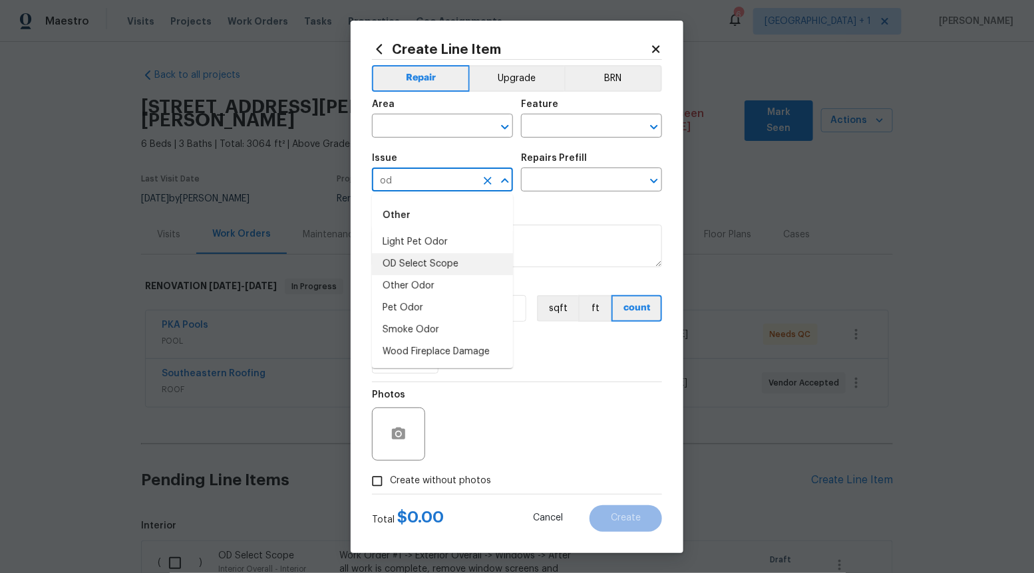
click at [475, 260] on li "OD Select Scope" at bounding box center [442, 264] width 141 height 22
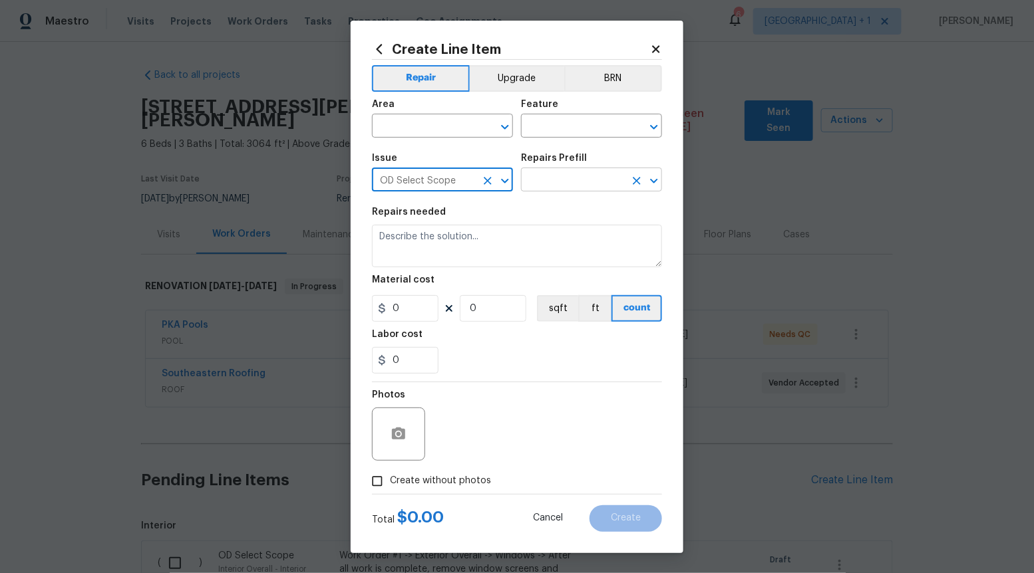
type input "OD Select Scope"
click at [587, 179] on input "text" at bounding box center [573, 181] width 104 height 21
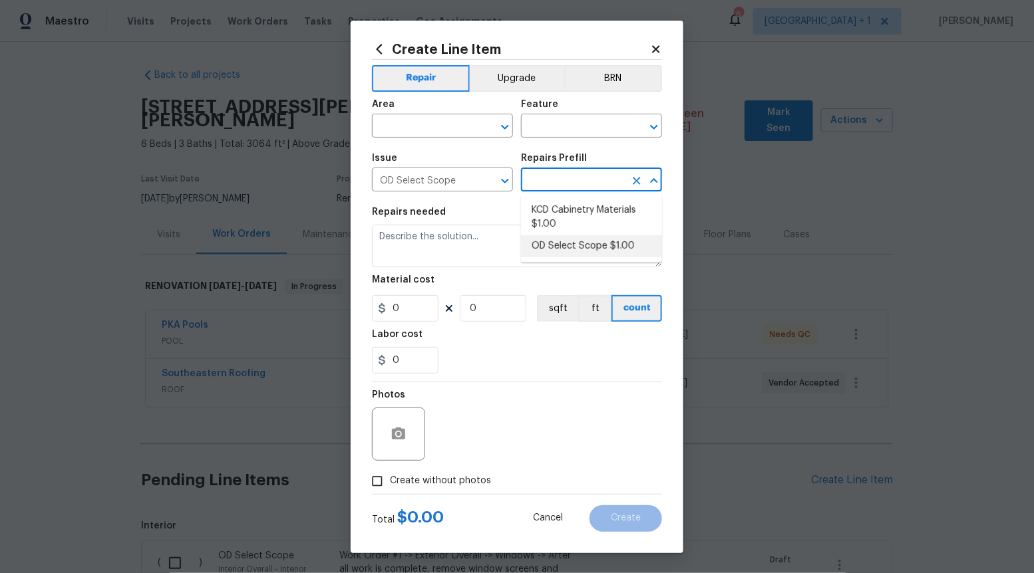
click at [576, 253] on li "OD Select Scope $1.00" at bounding box center [591, 246] width 141 height 22
type input "OD Select Scope $1.00"
type textarea "Refer to the agreed upon scope document for further details."
type input "1"
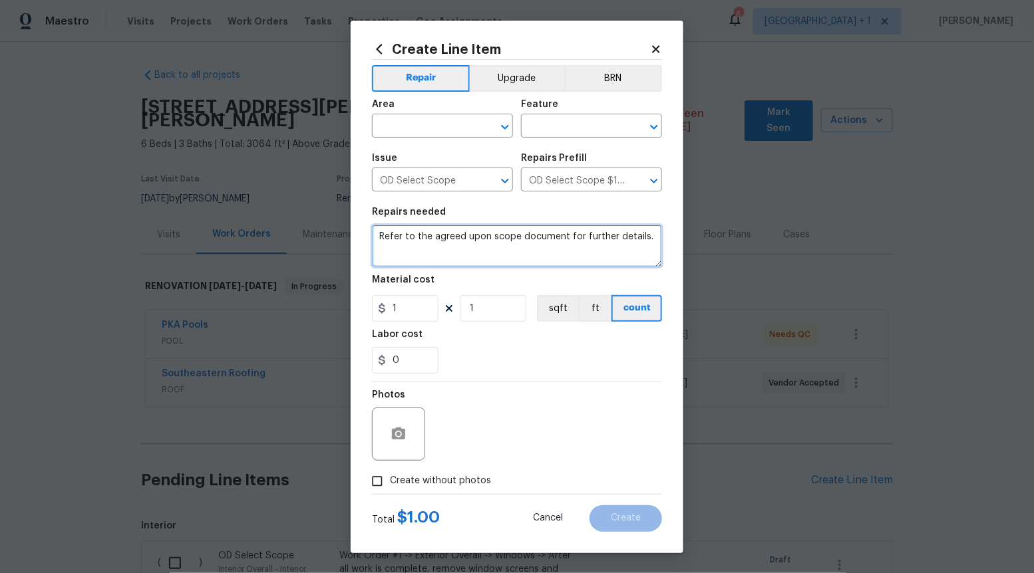
click at [577, 252] on textarea "Refer to the agreed upon scope document for further details." at bounding box center [517, 246] width 290 height 43
paste textarea "Work Order #3 -> Bathroom 2 -> Vanity -> Prep and paint vanity and install new …"
type textarea "Work Order #3 -> Bathroom 2 -> Vanity -> Prep and paint vanity and install new …"
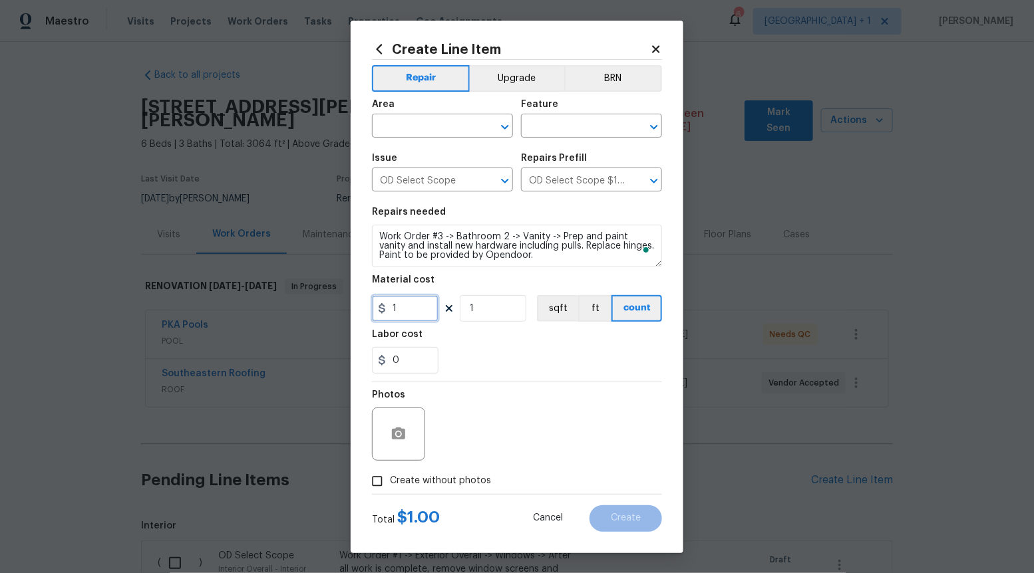
click at [434, 309] on input "1" at bounding box center [405, 308] width 67 height 27
type input "225"
click at [398, 474] on label "Create without photos" at bounding box center [428, 481] width 126 height 25
click at [390, 474] on input "Create without photos" at bounding box center [377, 481] width 25 height 25
checkbox input "true"
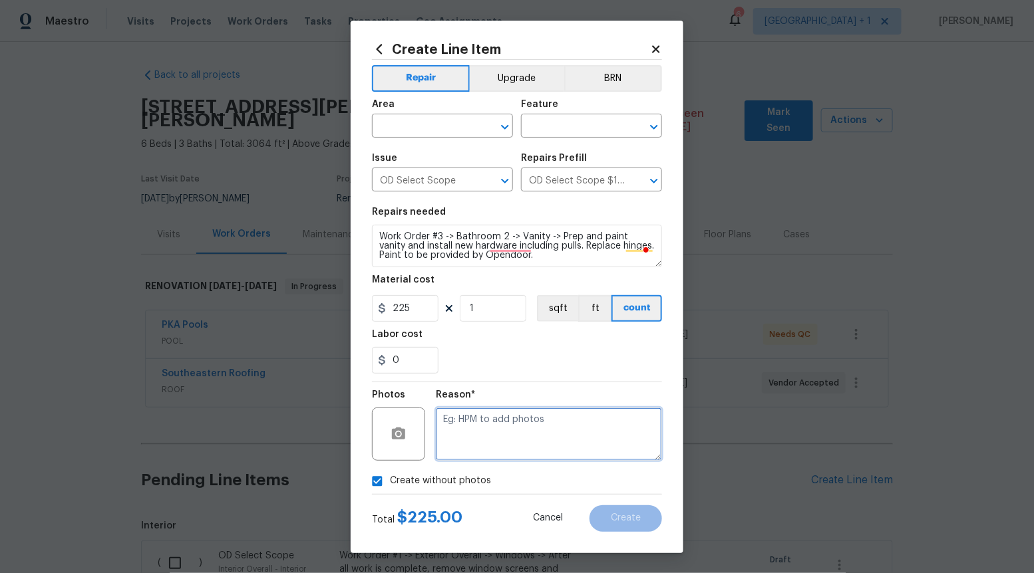
click at [482, 443] on textarea at bounding box center [549, 434] width 226 height 53
click at [503, 126] on icon "Open" at bounding box center [504, 127] width 7 height 5
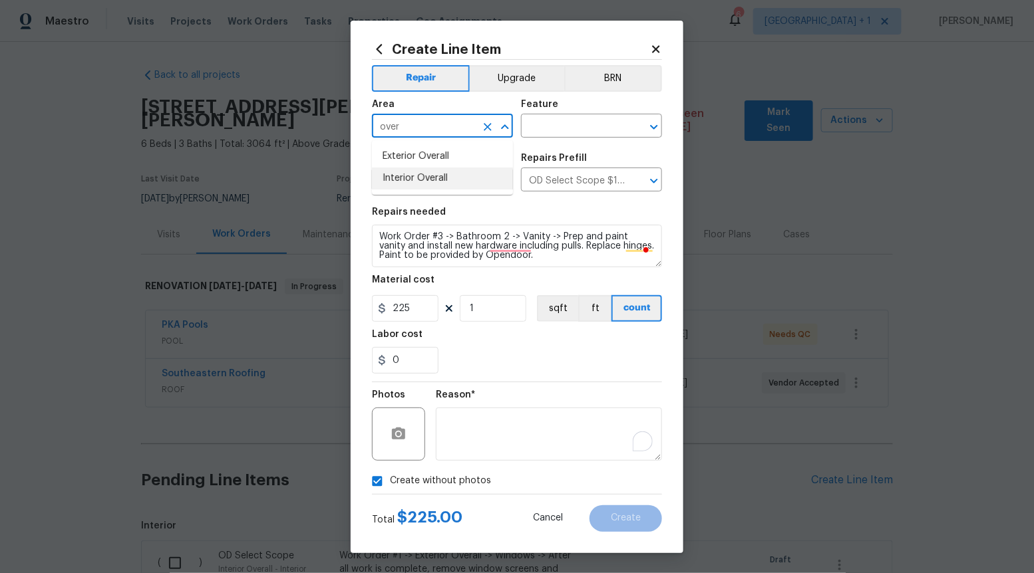
click at [476, 174] on li "Interior Overall" at bounding box center [442, 179] width 141 height 22
type input "Interior Overall"
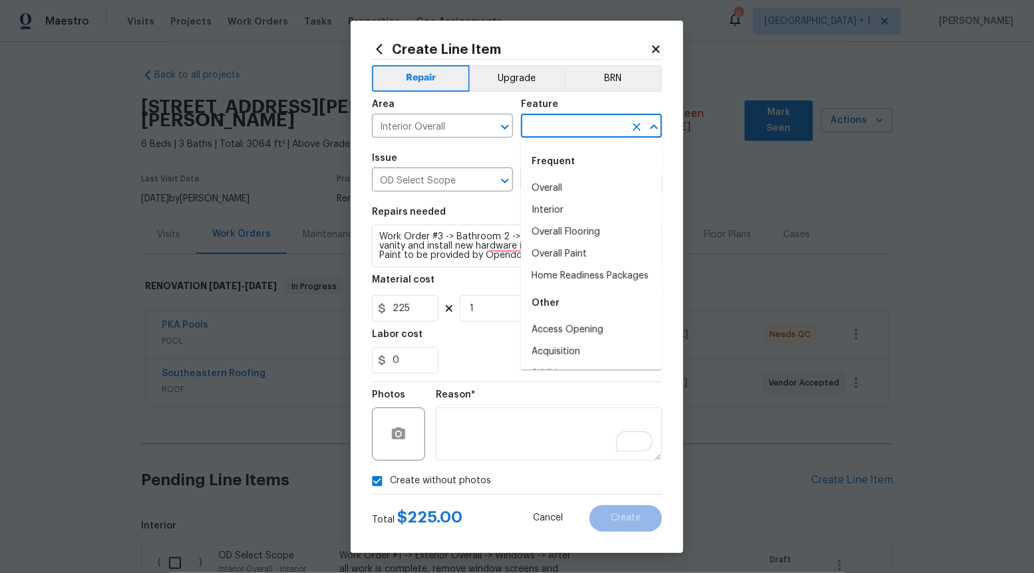
click at [553, 130] on input "text" at bounding box center [573, 127] width 104 height 21
click at [551, 186] on li "Overall" at bounding box center [591, 189] width 141 height 22
type input "Overall"
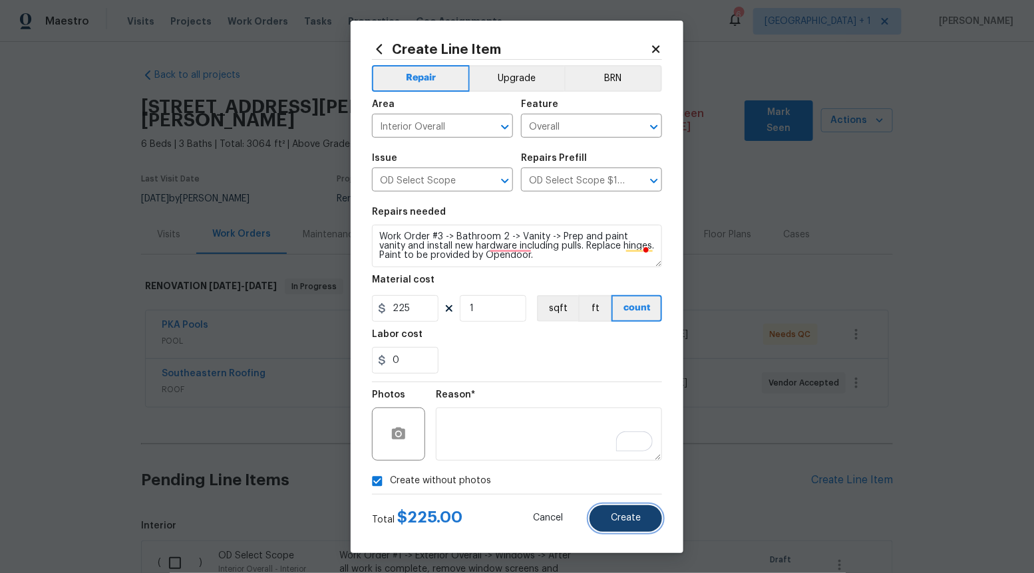
click at [623, 520] on span "Create" at bounding box center [626, 519] width 30 height 10
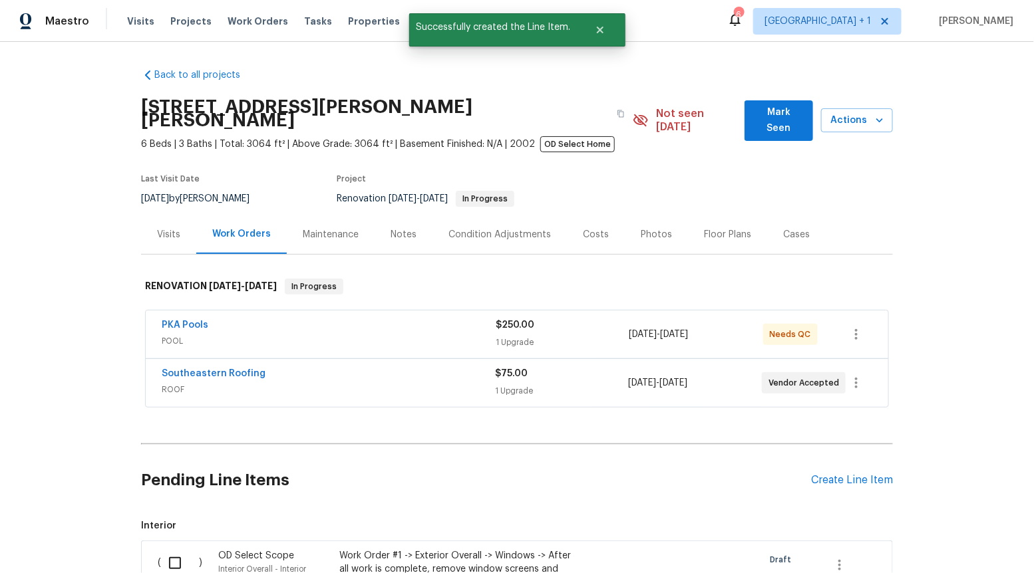
click at [848, 478] on div "Pending Line Items Create Line Item" at bounding box center [517, 481] width 752 height 62
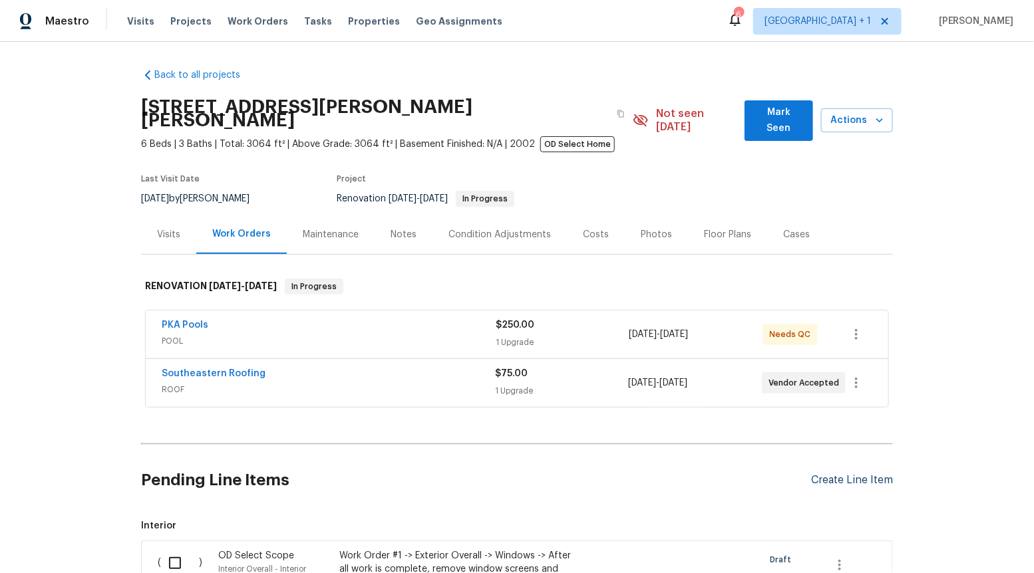
click at [852, 474] on div "Create Line Item" at bounding box center [852, 480] width 82 height 13
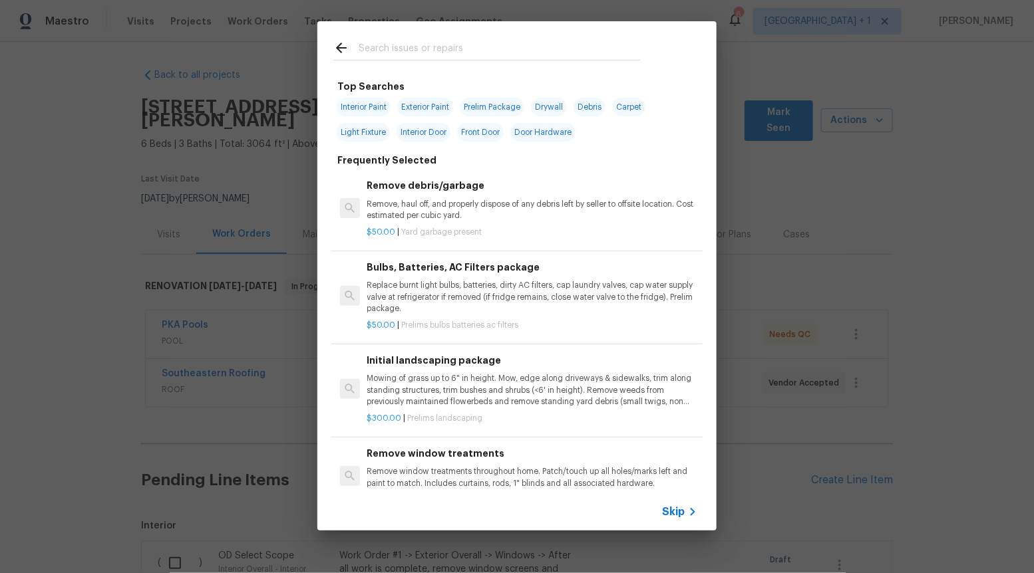
click at [682, 507] on span "Skip" at bounding box center [673, 512] width 23 height 13
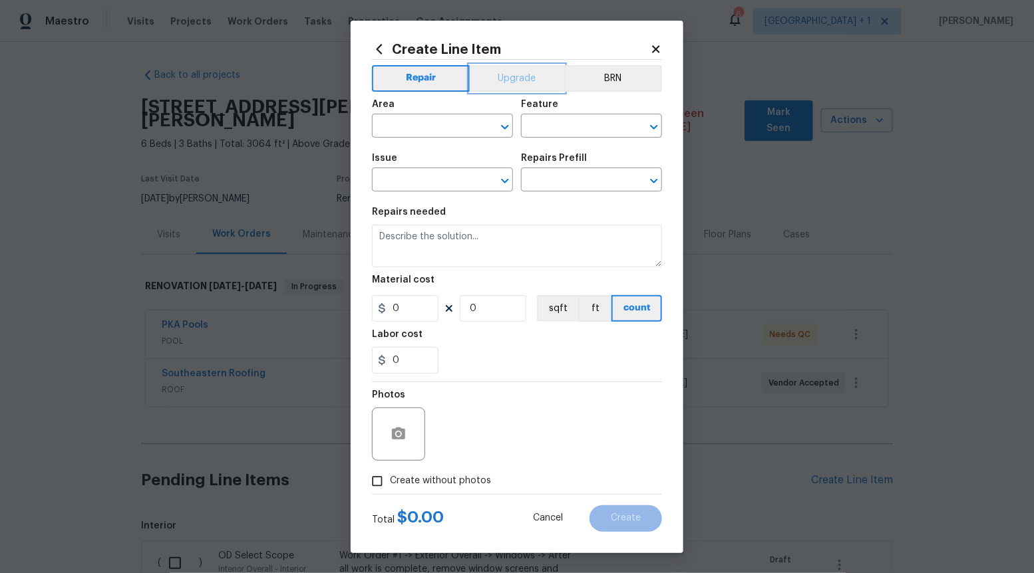
click at [523, 72] on button "Upgrade" at bounding box center [517, 78] width 95 height 27
click at [500, 173] on icon "Open" at bounding box center [505, 181] width 16 height 16
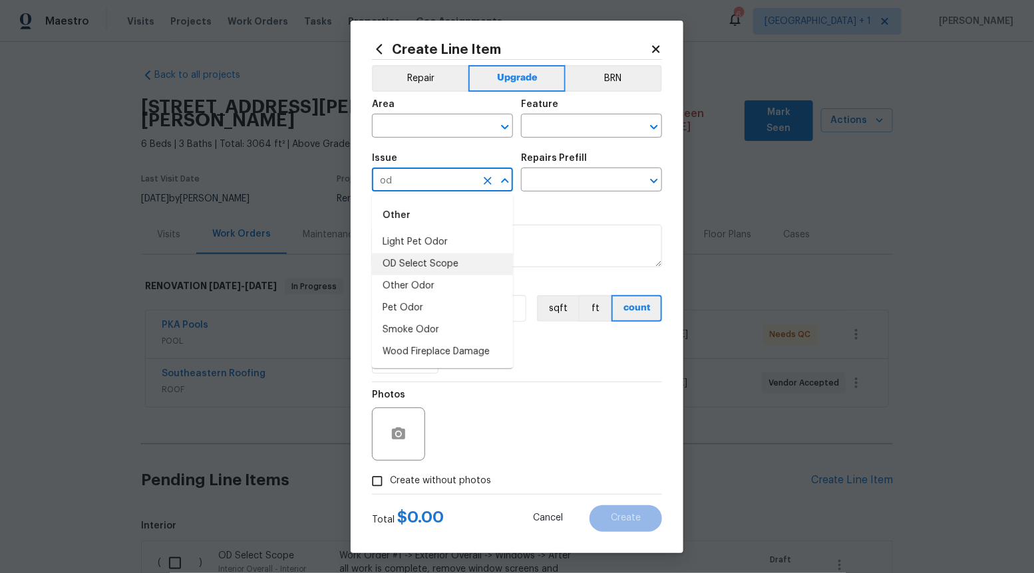
click at [449, 260] on li "OD Select Scope" at bounding box center [442, 264] width 141 height 22
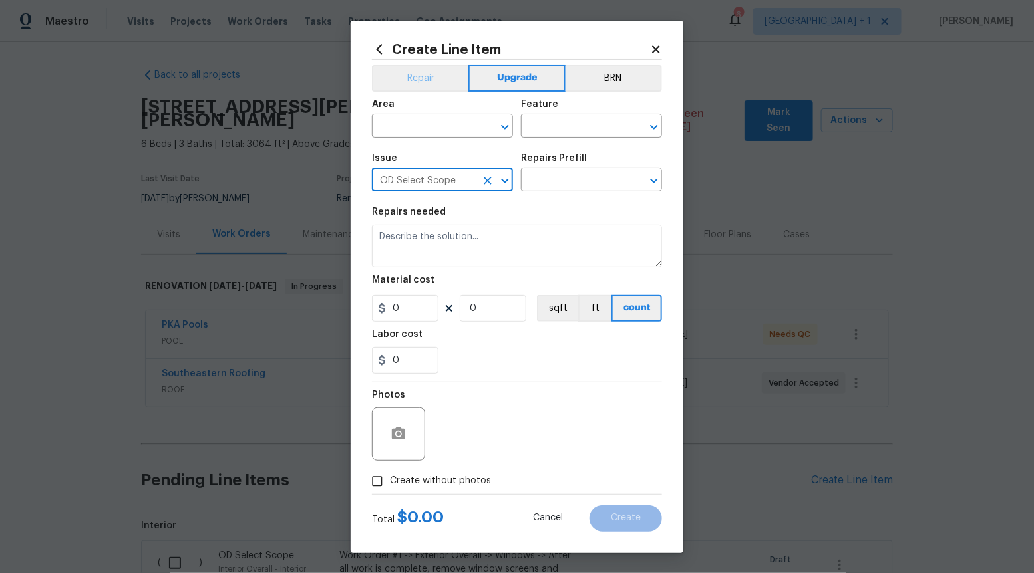
type input "OD Select Scope"
click at [434, 68] on button "Repair" at bounding box center [420, 78] width 96 height 27
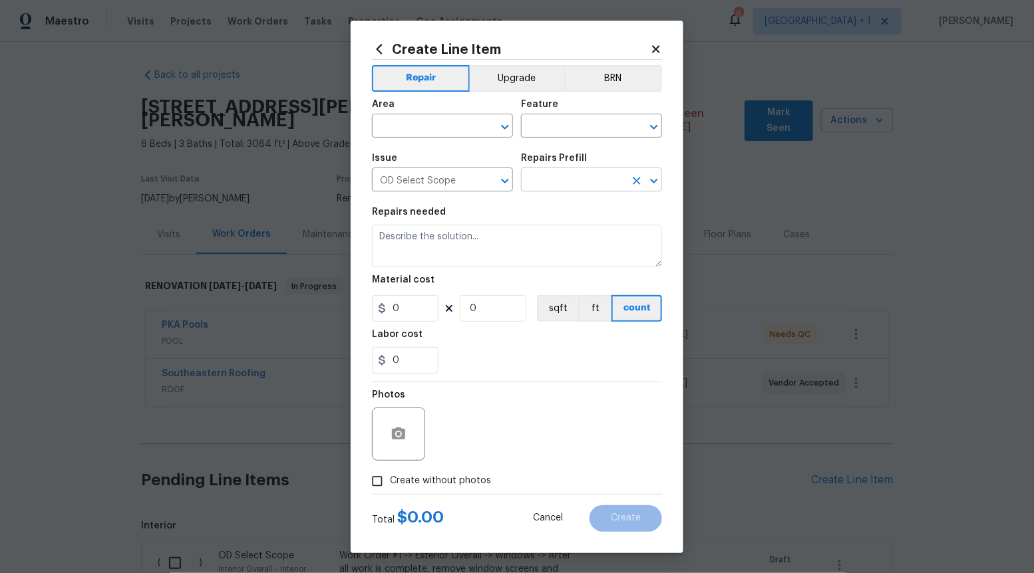
click at [534, 180] on input "text" at bounding box center [573, 181] width 104 height 21
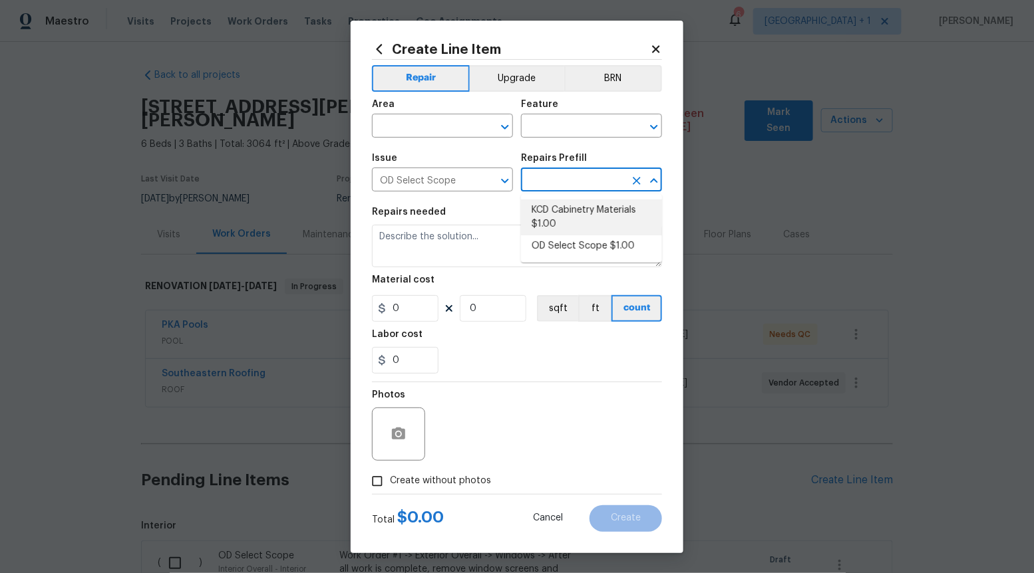
click at [539, 237] on li "OD Select Scope $1.00" at bounding box center [591, 246] width 141 height 22
type input "OD Select Scope $1.00"
type textarea "Refer to the agreed upon scope document for further details."
type input "1"
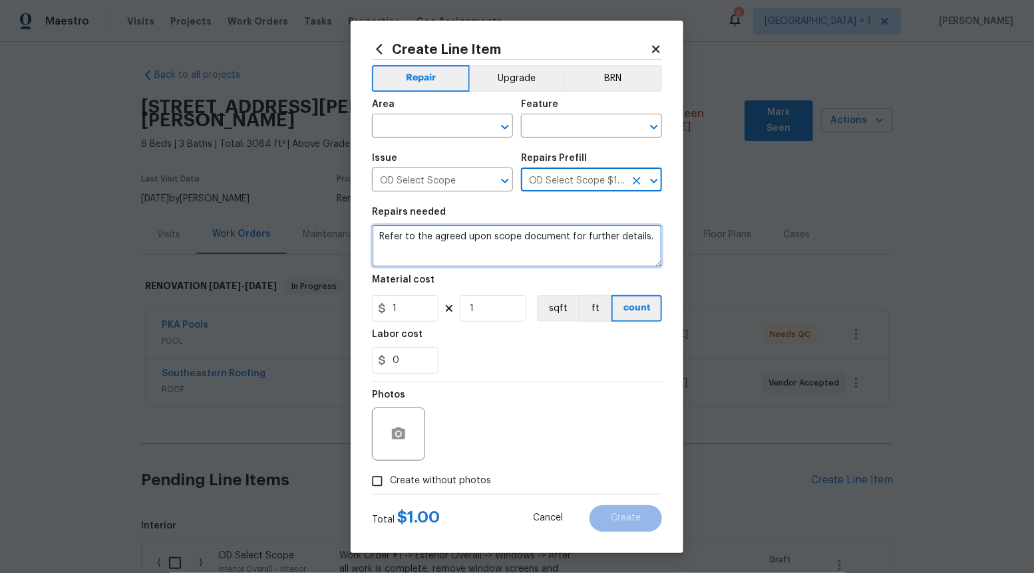
click at [539, 244] on textarea "Refer to the agreed upon scope document for further details." at bounding box center [517, 246] width 290 height 43
type textarea "Refer to the agreed upon scope document for further details."
paste textarea "Work Order #3 -> Bathroom 2 -> Vanity -> Install new stone top on vanity w/matc…"
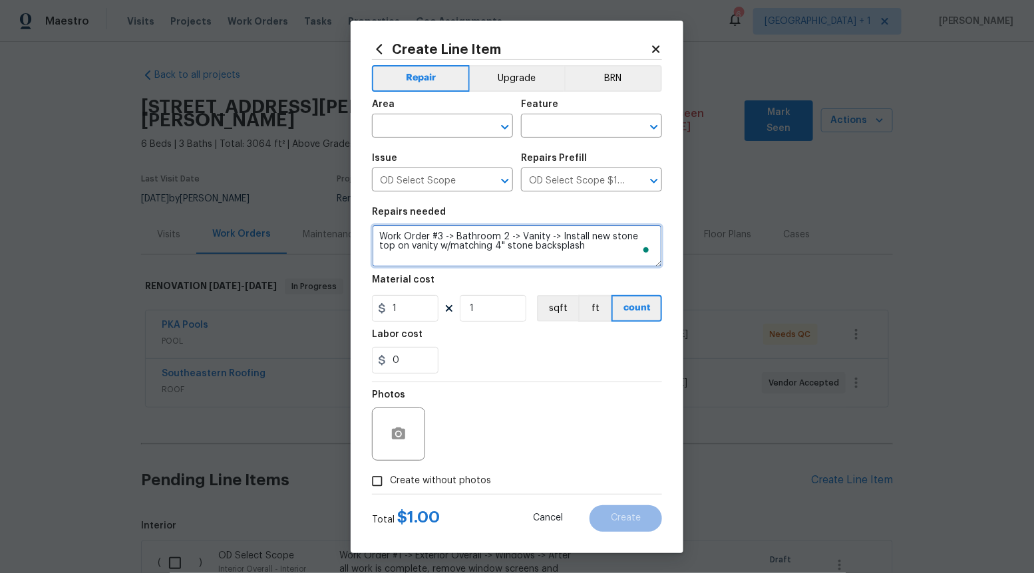
type textarea "Work Order #3 -> Bathroom 2 -> Vanity -> Install new stone top on vanity w/matc…"
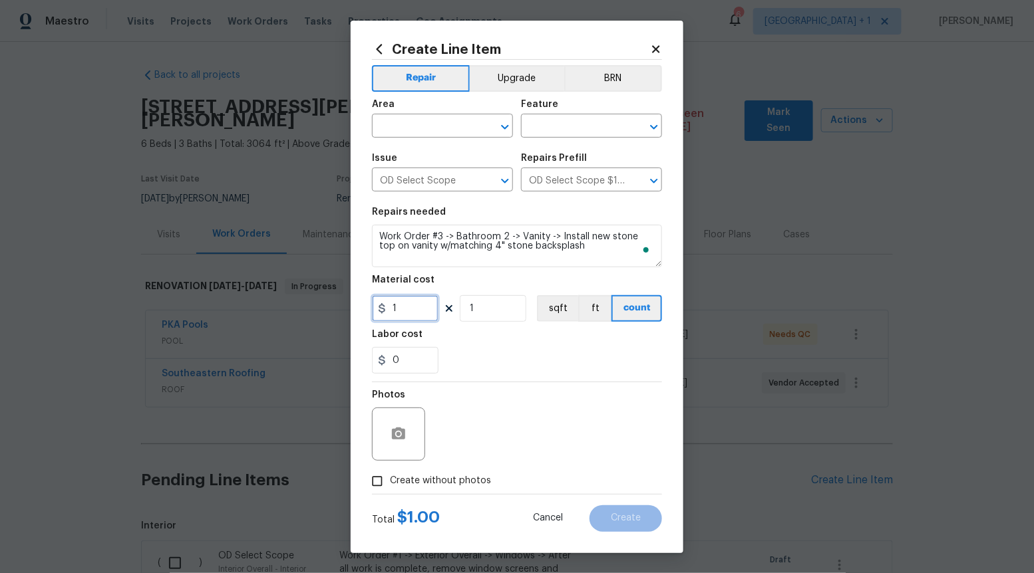
click at [428, 317] on input "1" at bounding box center [405, 308] width 67 height 27
type input "400"
click at [393, 478] on span "Create without photos" at bounding box center [440, 481] width 101 height 14
click at [390, 478] on input "Create without photos" at bounding box center [377, 481] width 25 height 25
checkbox input "true"
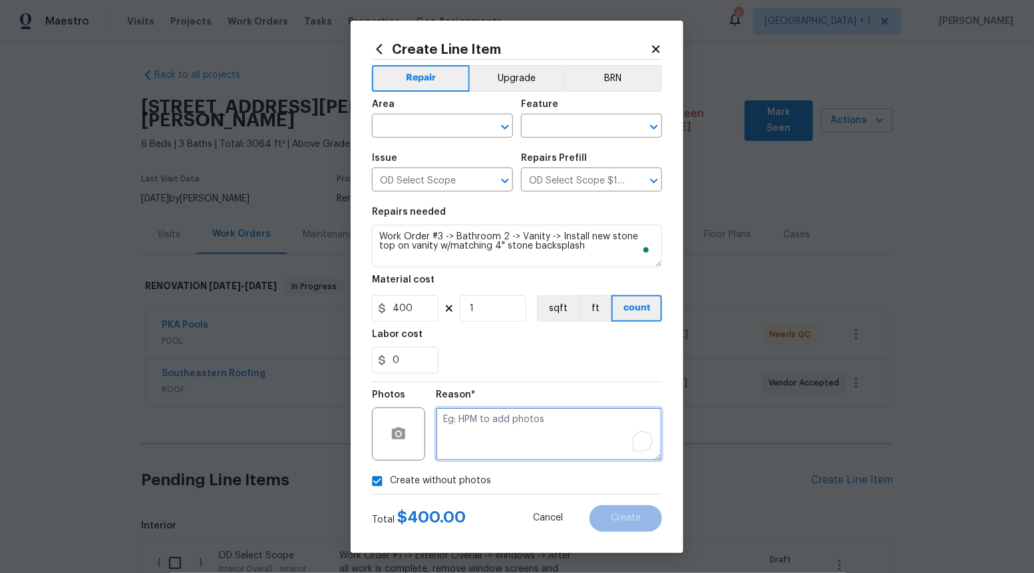
click at [480, 460] on textarea "To enrich screen reader interactions, please activate Accessibility in Grammarl…" at bounding box center [549, 434] width 226 height 53
click at [506, 119] on icon "Open" at bounding box center [505, 127] width 16 height 16
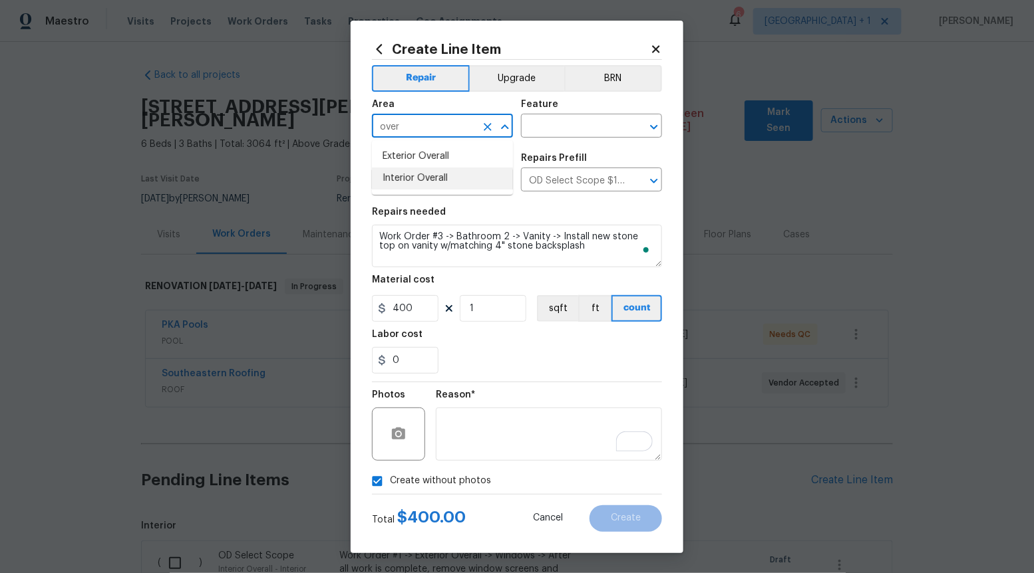
click at [482, 178] on li "Interior Overall" at bounding box center [442, 179] width 141 height 22
type input "Interior Overall"
click at [615, 135] on input "text" at bounding box center [573, 127] width 104 height 21
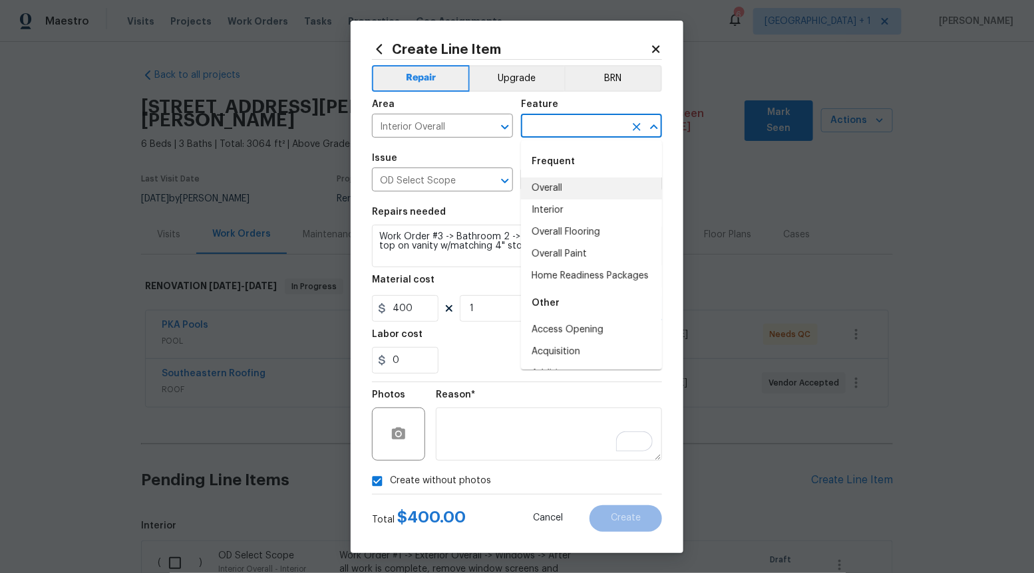
click at [572, 192] on li "Overall" at bounding box center [591, 189] width 141 height 22
type input "Overall"
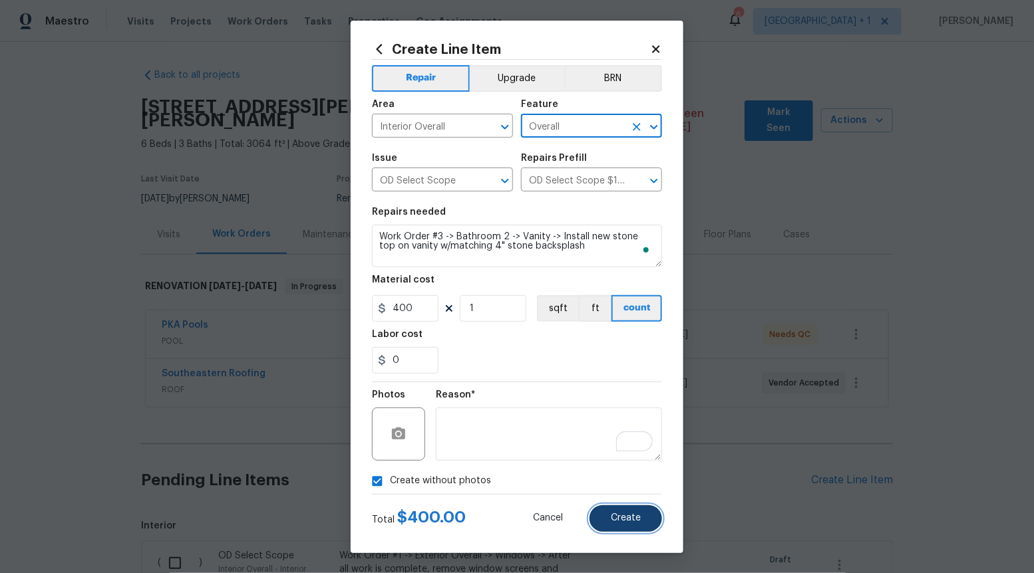
click at [616, 523] on span "Create" at bounding box center [626, 519] width 30 height 10
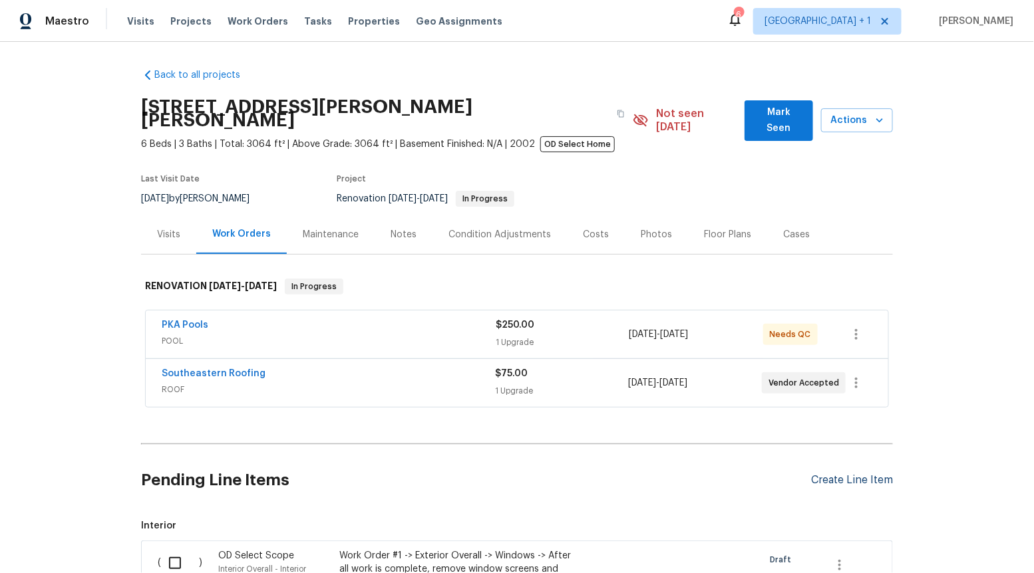
click at [854, 474] on div "Create Line Item" at bounding box center [852, 480] width 82 height 13
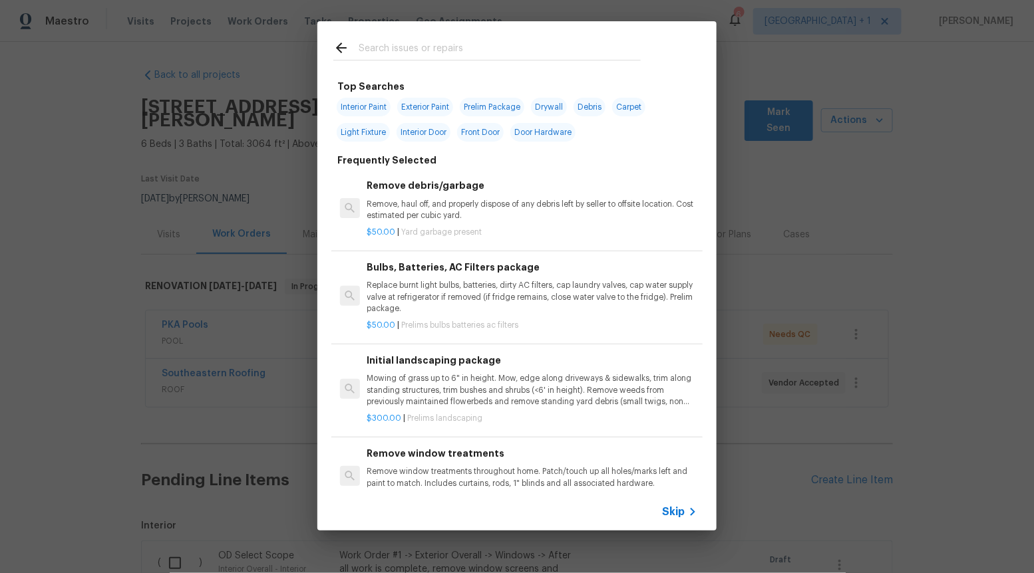
click at [673, 511] on span "Skip" at bounding box center [673, 512] width 23 height 13
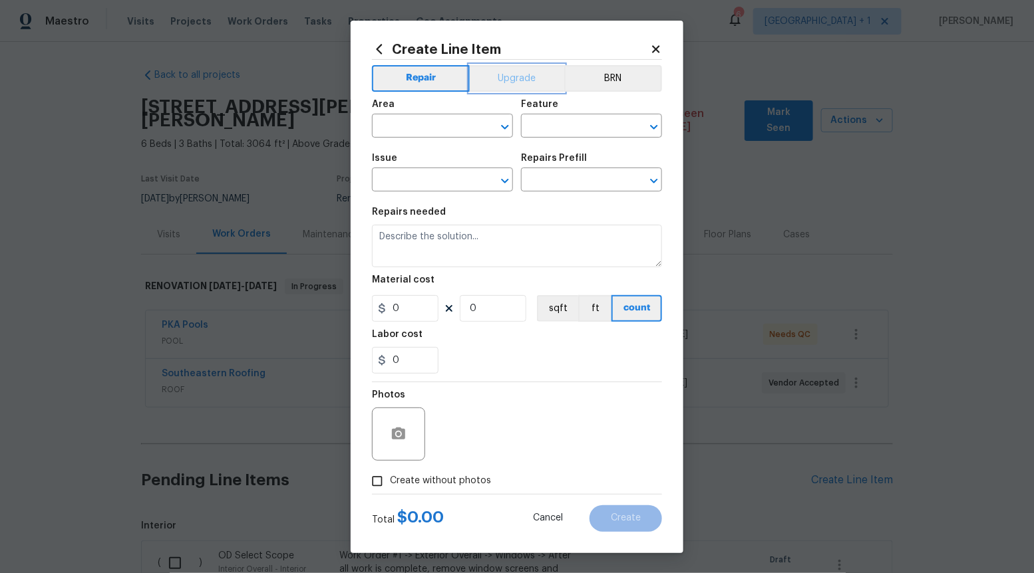
click at [524, 90] on button "Upgrade" at bounding box center [517, 78] width 95 height 27
click at [502, 178] on icon "Open" at bounding box center [505, 181] width 16 height 16
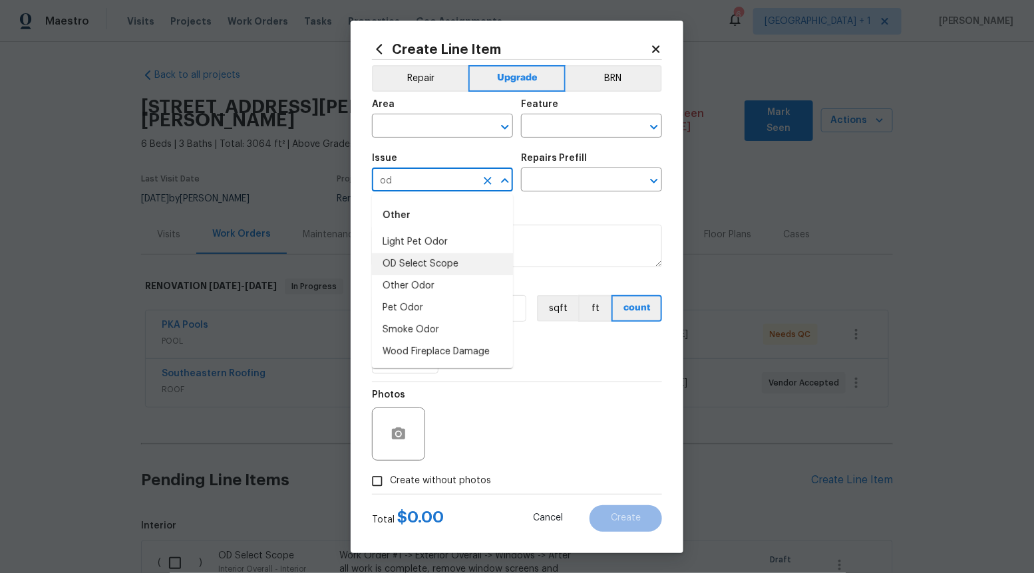
click at [468, 270] on li "OD Select Scope" at bounding box center [442, 264] width 141 height 22
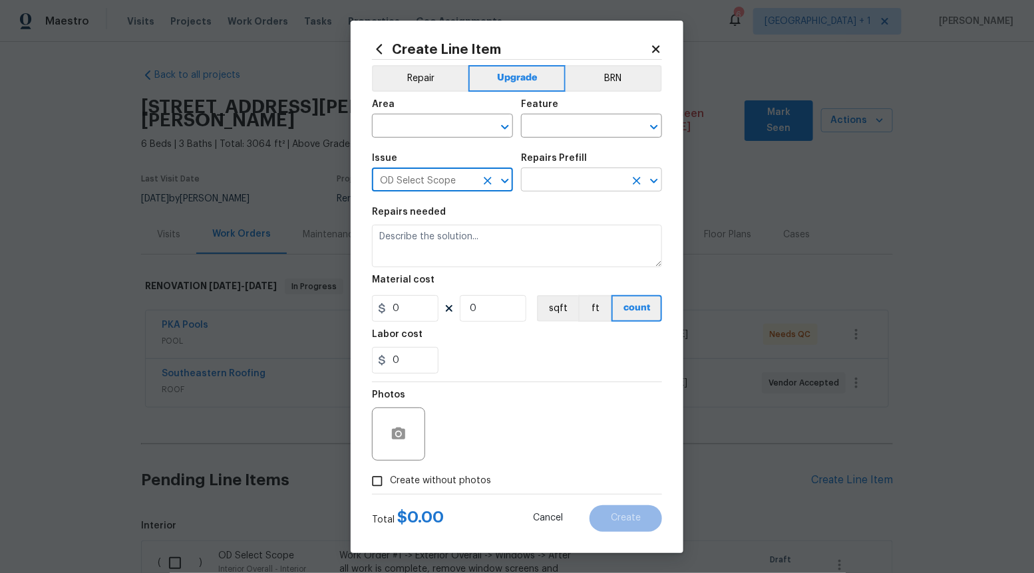
type input "OD Select Scope"
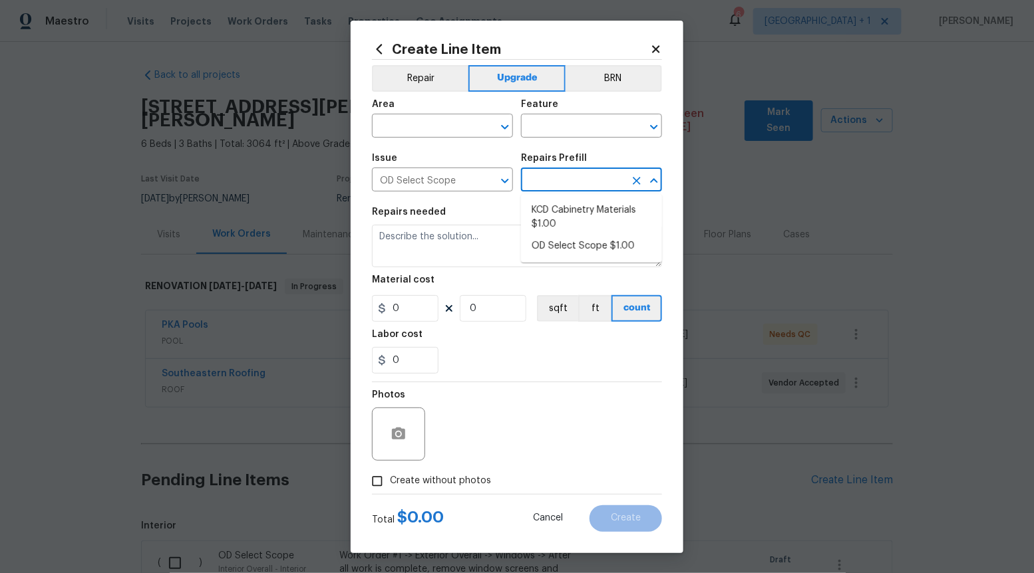
click at [541, 180] on input "text" at bounding box center [573, 181] width 104 height 21
click at [542, 249] on li "OD Select Scope $1.00" at bounding box center [591, 246] width 141 height 22
type input "OD Select Scope $1.00"
type textarea "Refer to the agreed upon scope document for further details."
type input "1"
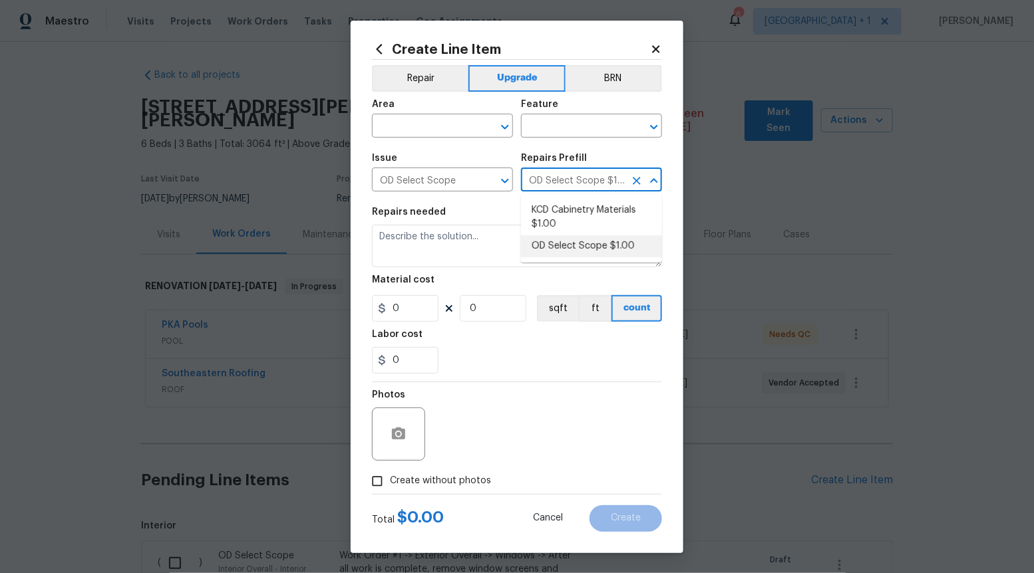
type input "1"
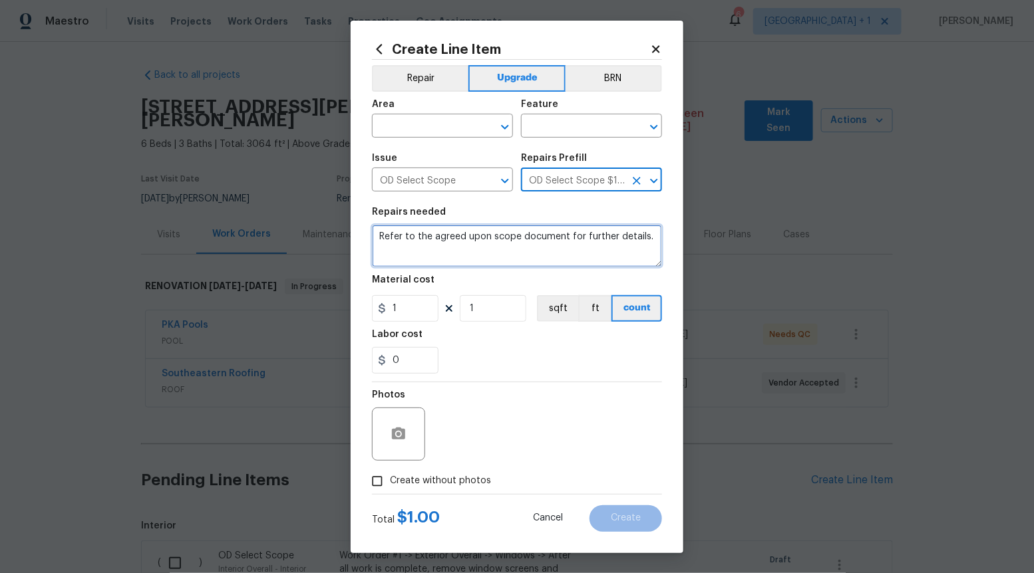
click at [542, 249] on textarea "Refer to the agreed upon scope document for further details." at bounding box center [517, 246] width 290 height 43
paste textarea "Work Order #3 -> Bathroom 2 -> Ventilation -> Deep clean existing fan"
type textarea "Work Order #3 -> Bathroom 2 -> Ventilation -> Deep clean existing fan"
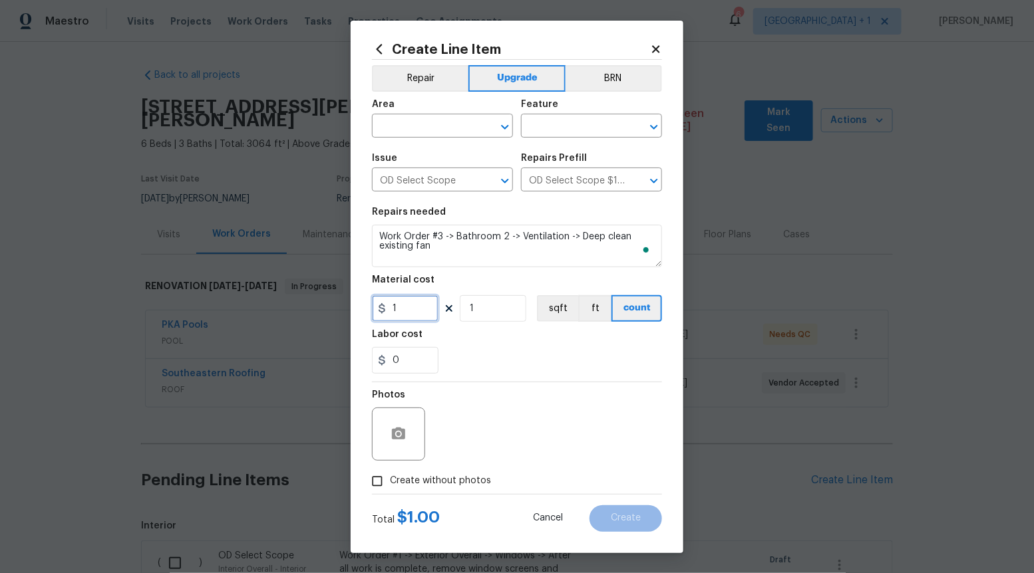
click at [416, 303] on input "1" at bounding box center [405, 308] width 67 height 27
type input "20"
click at [371, 490] on input "Create without photos" at bounding box center [377, 481] width 25 height 25
checkbox input "true"
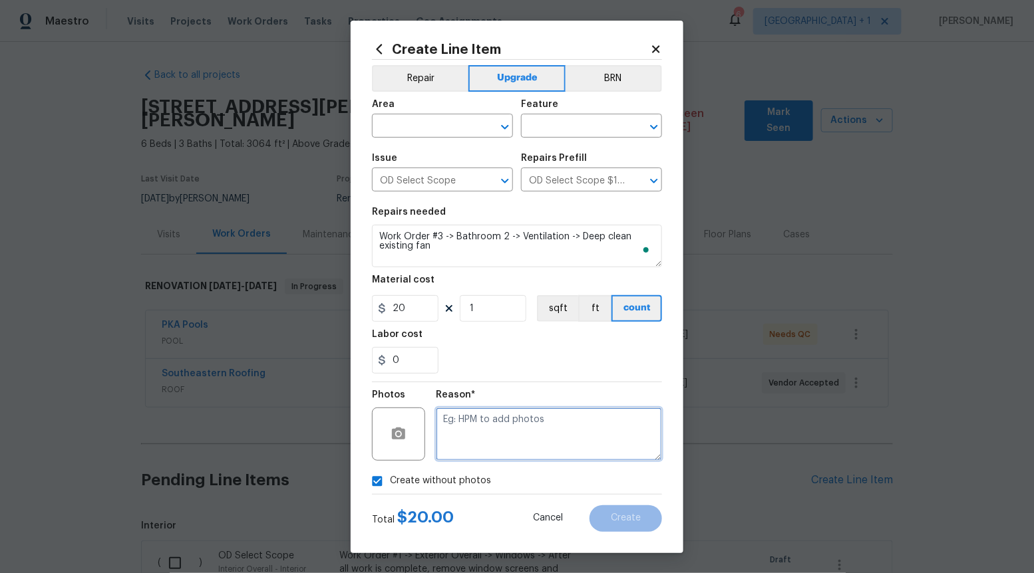
click at [488, 452] on textarea at bounding box center [549, 434] width 226 height 53
click at [503, 136] on button "Open" at bounding box center [505, 127] width 19 height 19
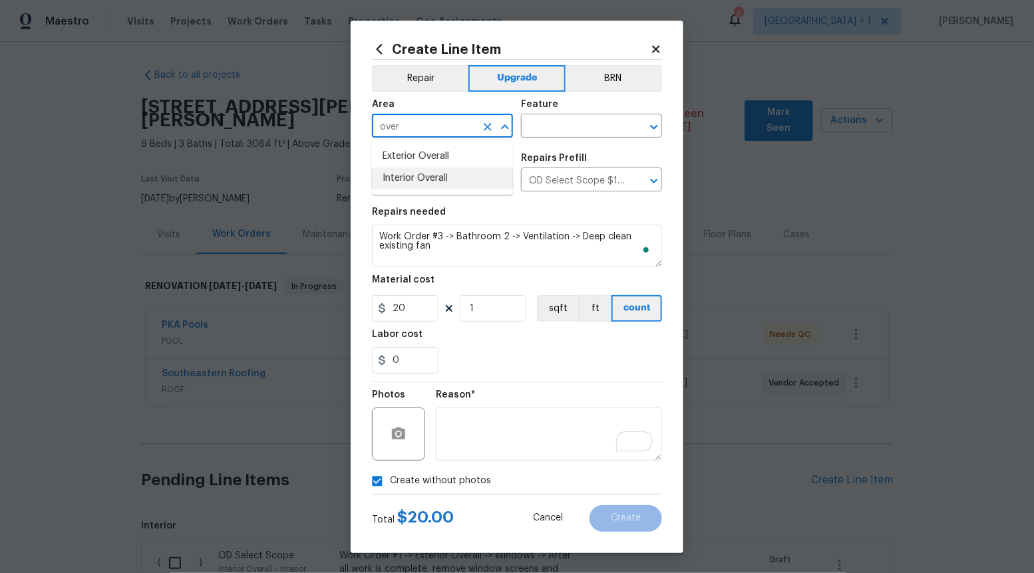
click at [456, 176] on li "Interior Overall" at bounding box center [442, 179] width 141 height 22
type input "Interior Overall"
click at [617, 113] on div "Feature" at bounding box center [591, 108] width 141 height 17
click at [604, 134] on input "text" at bounding box center [573, 127] width 104 height 21
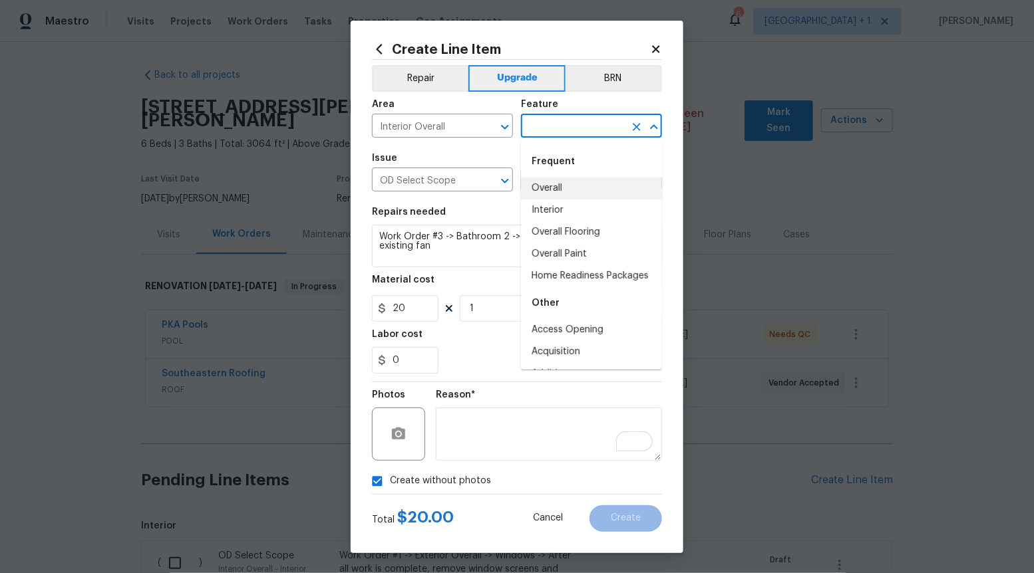
click at [577, 187] on li "Overall" at bounding box center [591, 189] width 141 height 22
type input "Overall"
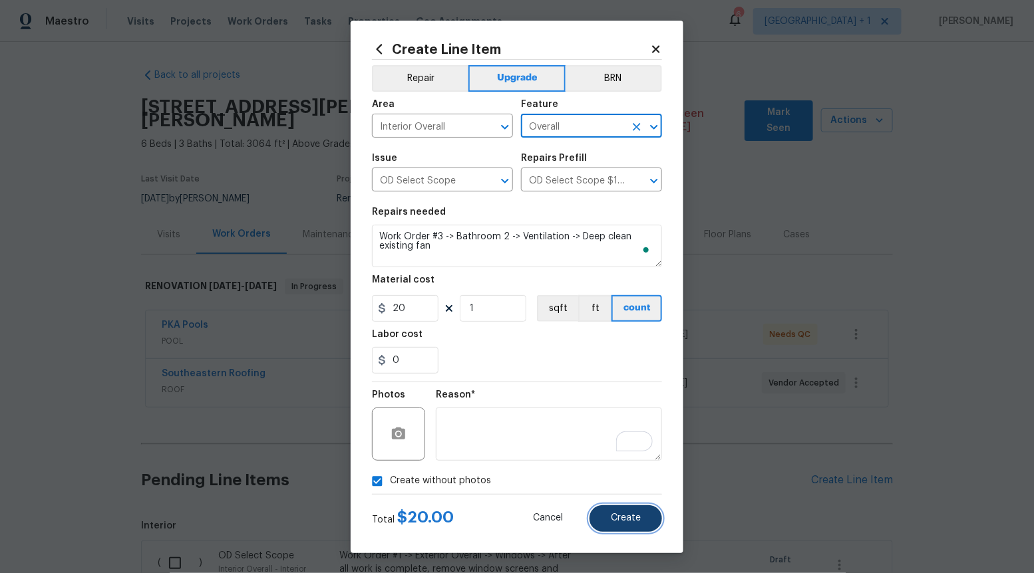
click at [625, 521] on span "Create" at bounding box center [626, 519] width 30 height 10
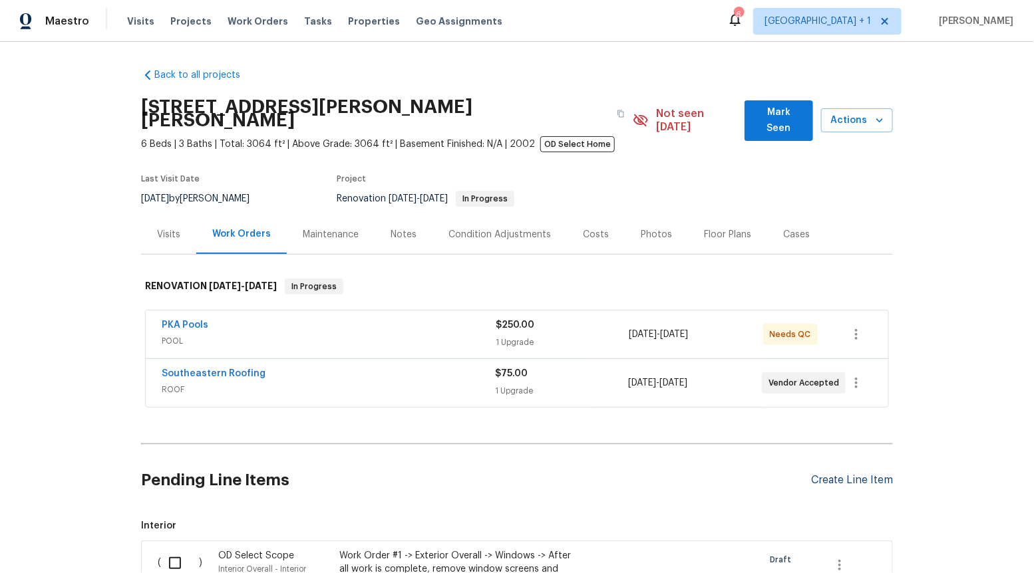
click at [850, 474] on div "Create Line Item" at bounding box center [852, 480] width 82 height 13
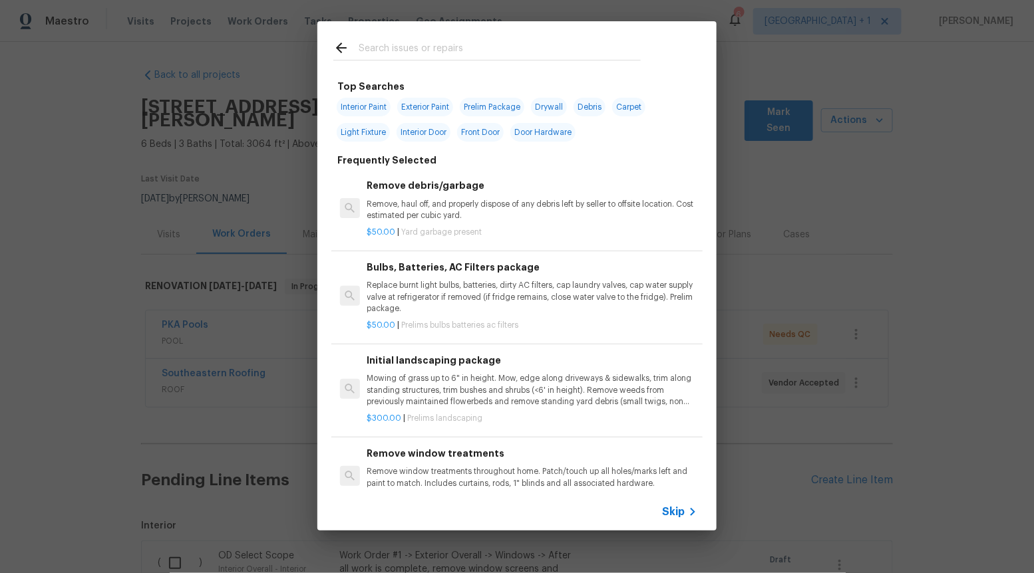
click at [665, 516] on span "Skip" at bounding box center [673, 512] width 23 height 13
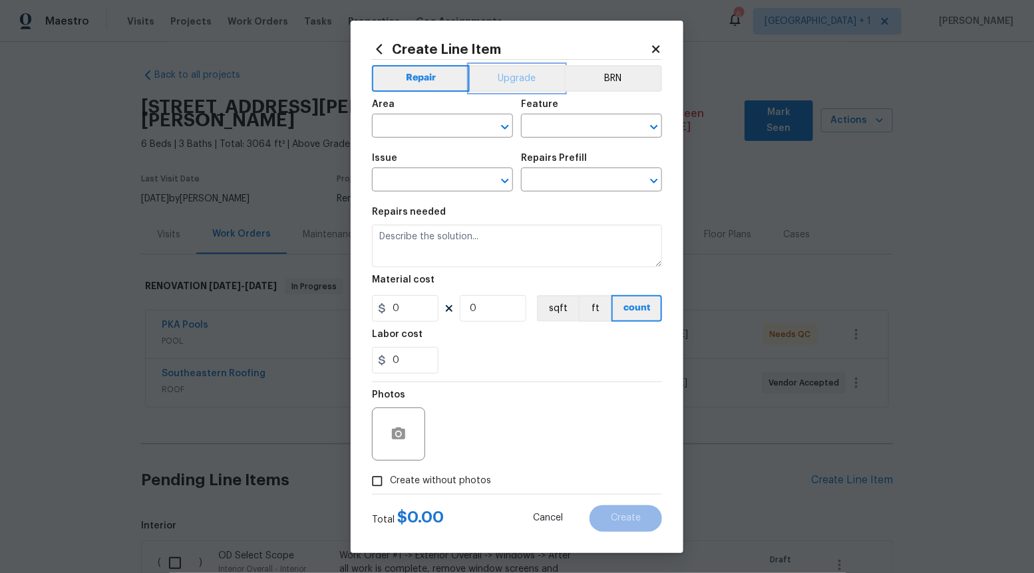
click at [494, 85] on button "Upgrade" at bounding box center [517, 78] width 95 height 27
click at [504, 181] on icon "Open" at bounding box center [504, 181] width 7 height 5
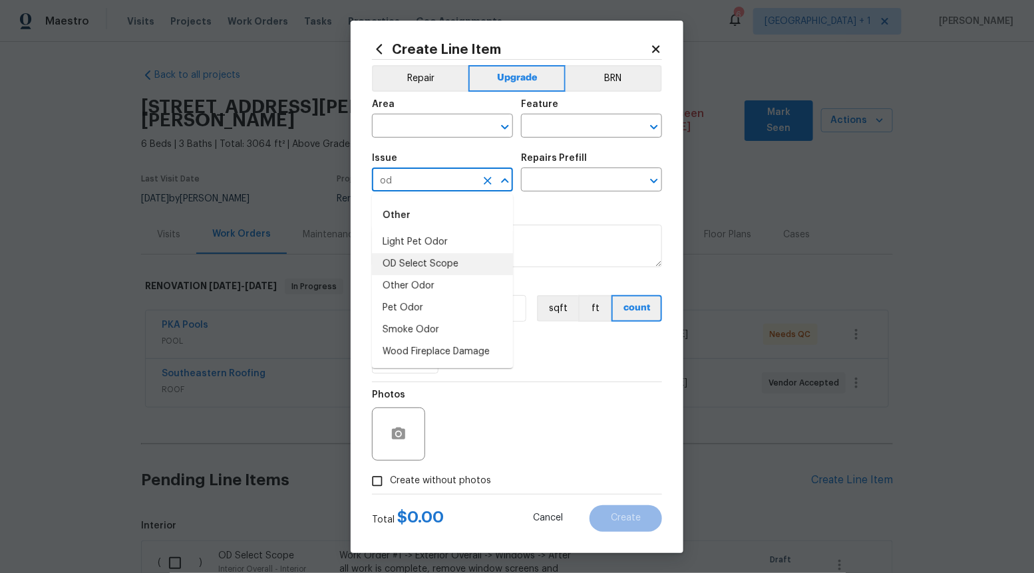
click at [460, 258] on li "OD Select Scope" at bounding box center [442, 264] width 141 height 22
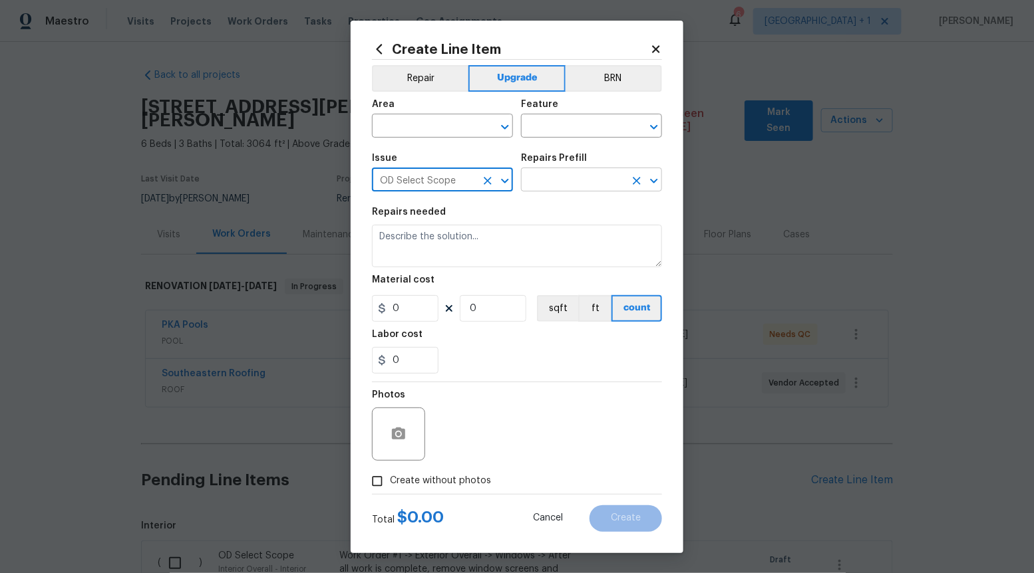
type input "OD Select Scope"
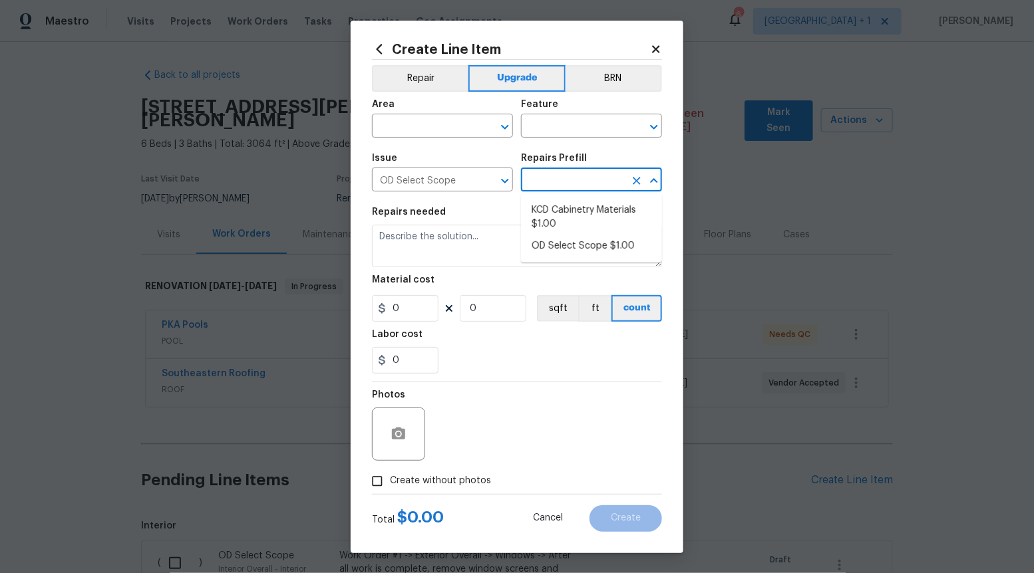
click at [567, 185] on input "text" at bounding box center [573, 181] width 104 height 21
click at [567, 249] on li "OD Select Scope $1.00" at bounding box center [591, 246] width 141 height 22
type input "OD Select Scope $1.00"
type textarea "Refer to the agreed upon scope document for further details."
type input "1"
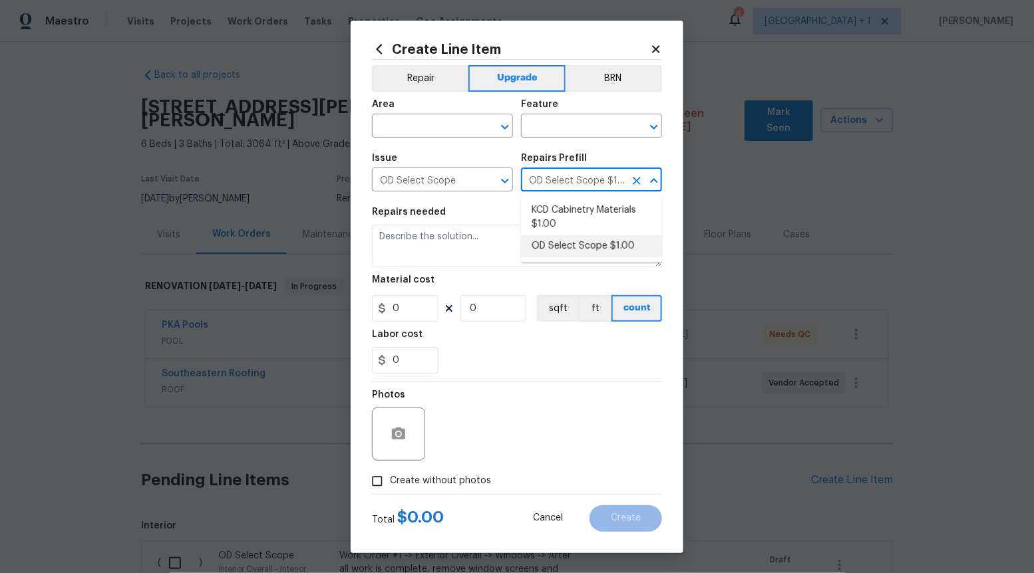
type input "1"
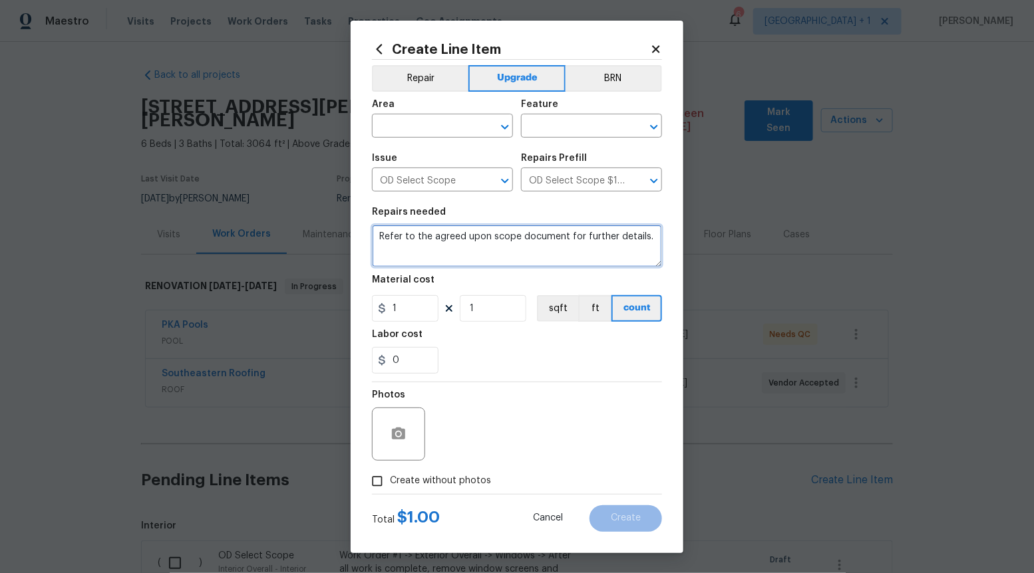
click at [567, 249] on textarea "Refer to the agreed upon scope document for further details." at bounding box center [517, 246] width 290 height 43
paste textarea "Work Order #3 -> Bathroom 2 -> Walls and Ceilings -> Demo paneling/wainscoting …"
type textarea "Work Order #3 -> Bathroom 2 -> Walls and Ceilings -> Demo paneling/wainscoting …"
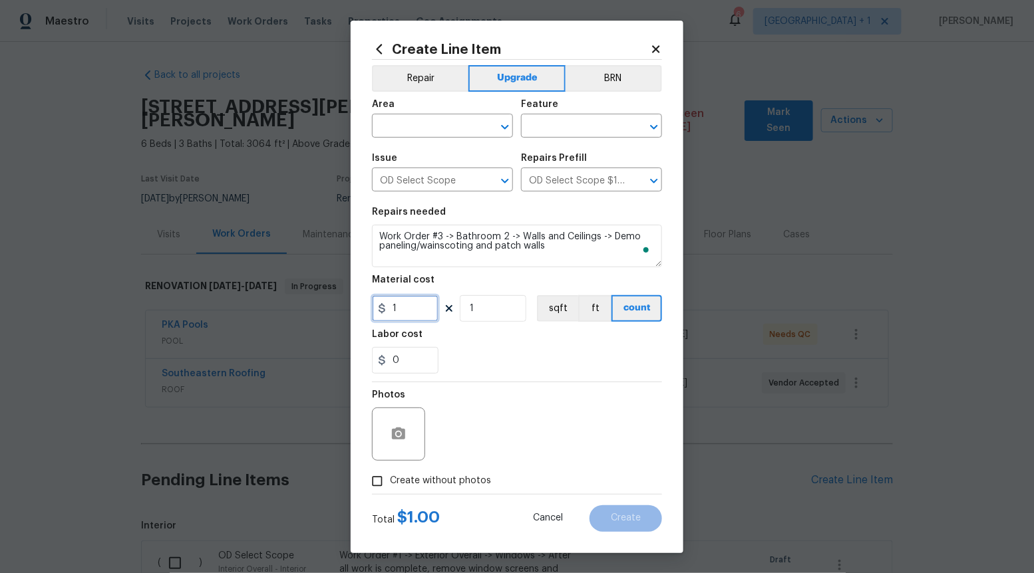
click at [432, 295] on input "1" at bounding box center [405, 308] width 67 height 27
type input "75"
click at [416, 476] on span "Create without photos" at bounding box center [440, 481] width 101 height 14
click at [390, 476] on input "Create without photos" at bounding box center [377, 481] width 25 height 25
checkbox input "true"
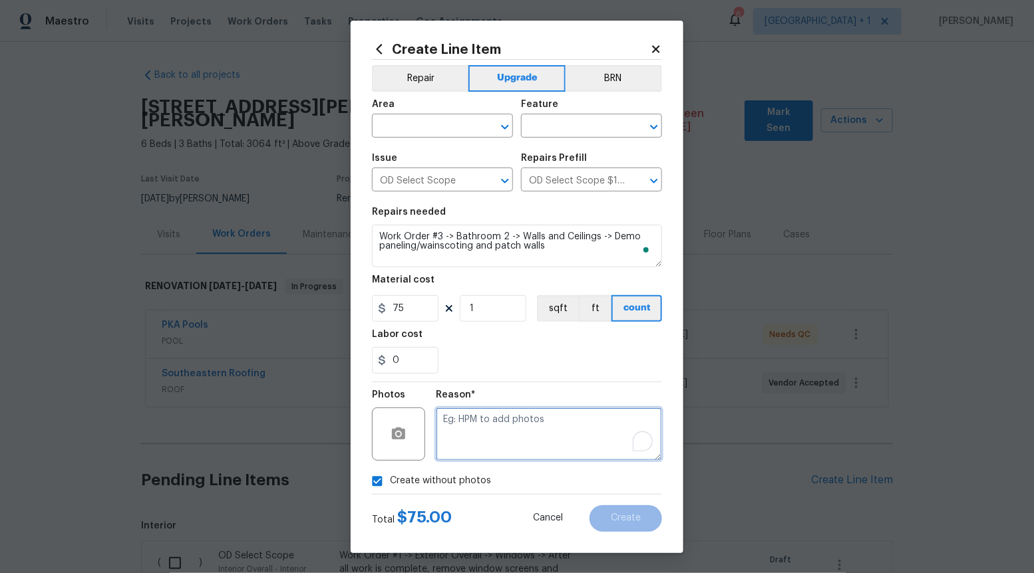
click at [532, 433] on textarea "To enrich screen reader interactions, please activate Accessibility in Grammarl…" at bounding box center [549, 434] width 226 height 53
click at [511, 130] on icon "Open" at bounding box center [505, 127] width 16 height 16
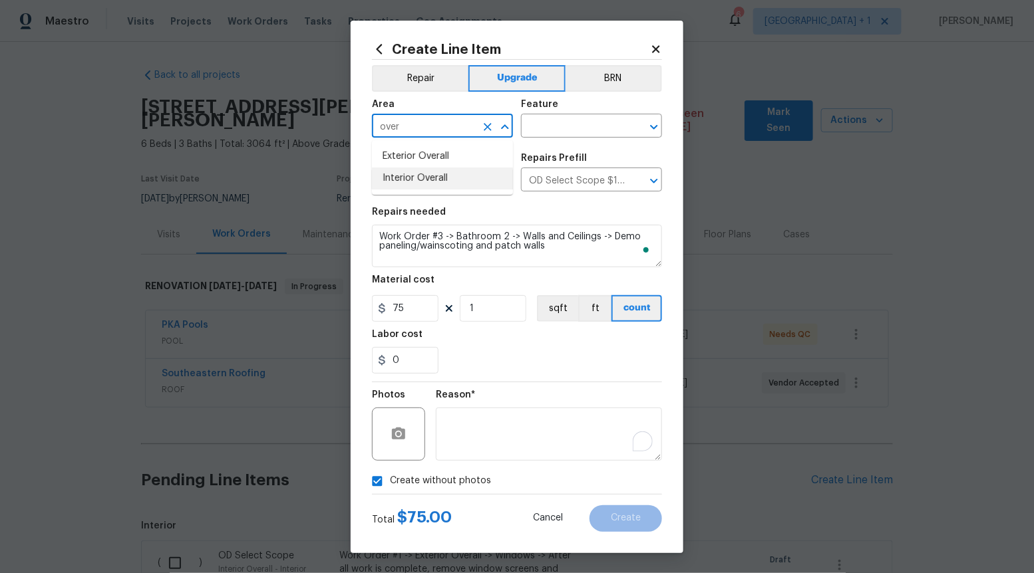
click at [452, 177] on li "Interior Overall" at bounding box center [442, 179] width 141 height 22
type input "Interior Overall"
click at [561, 126] on input "text" at bounding box center [573, 127] width 104 height 21
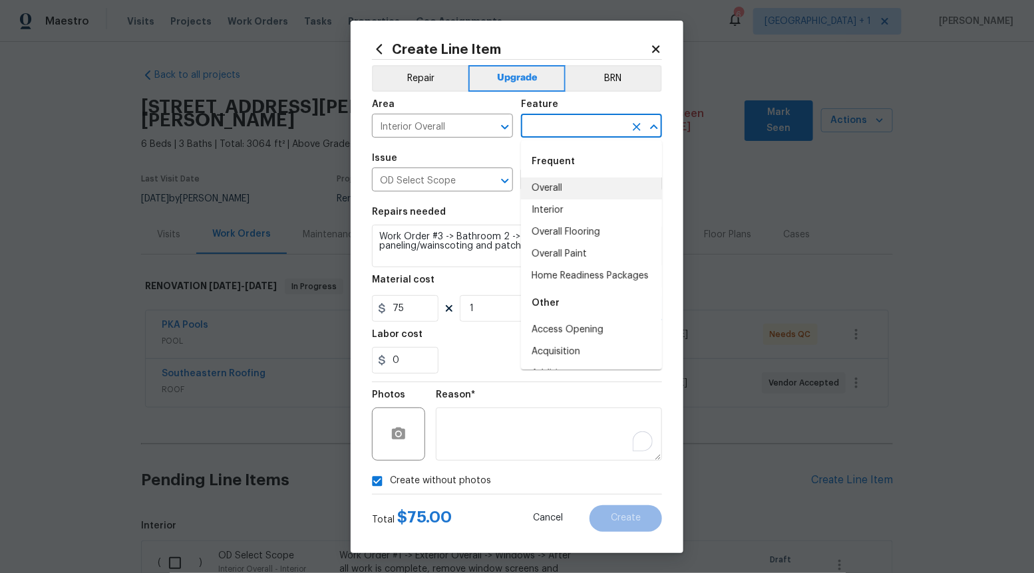
click at [546, 200] on li "Interior" at bounding box center [591, 211] width 141 height 22
type input "Interior"
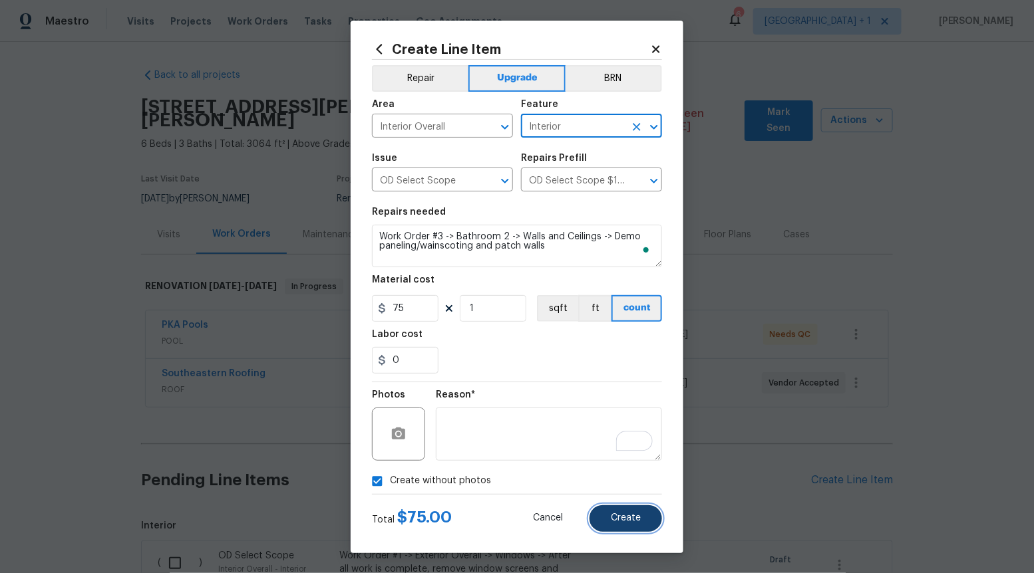
click at [628, 524] on button "Create" at bounding box center [625, 519] width 73 height 27
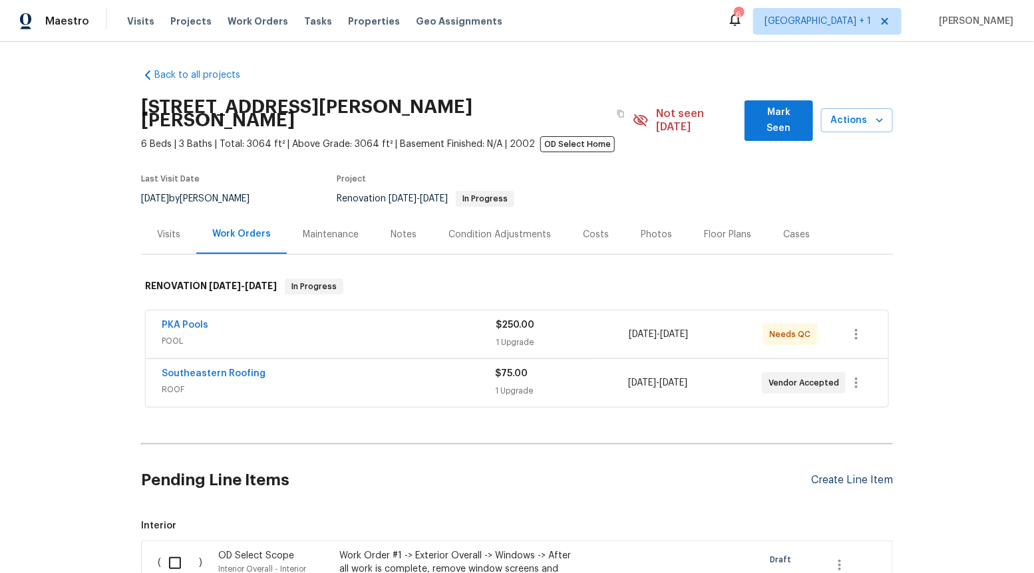
click at [846, 474] on div "Create Line Item" at bounding box center [852, 480] width 82 height 13
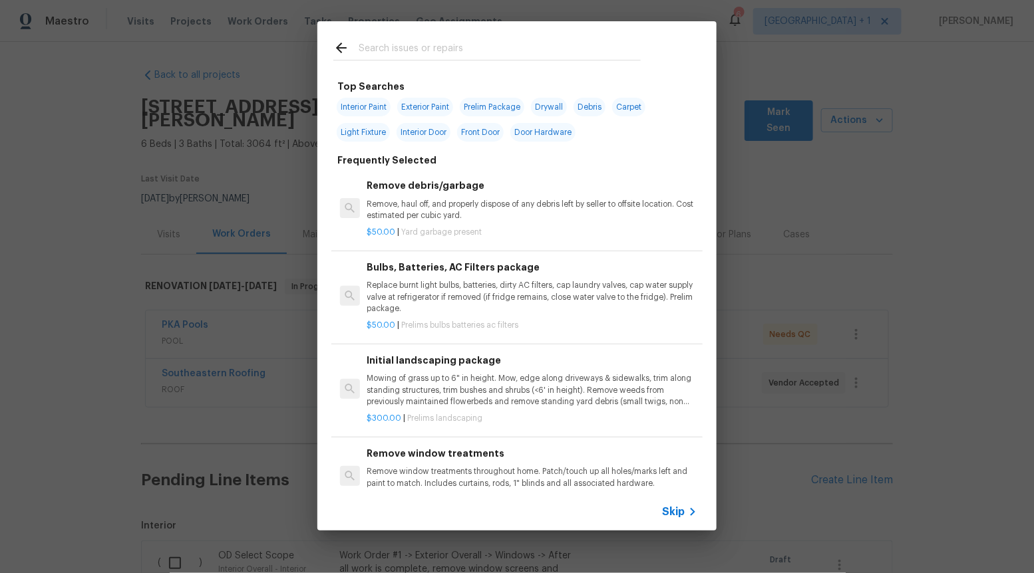
click at [674, 511] on span "Skip" at bounding box center [673, 512] width 23 height 13
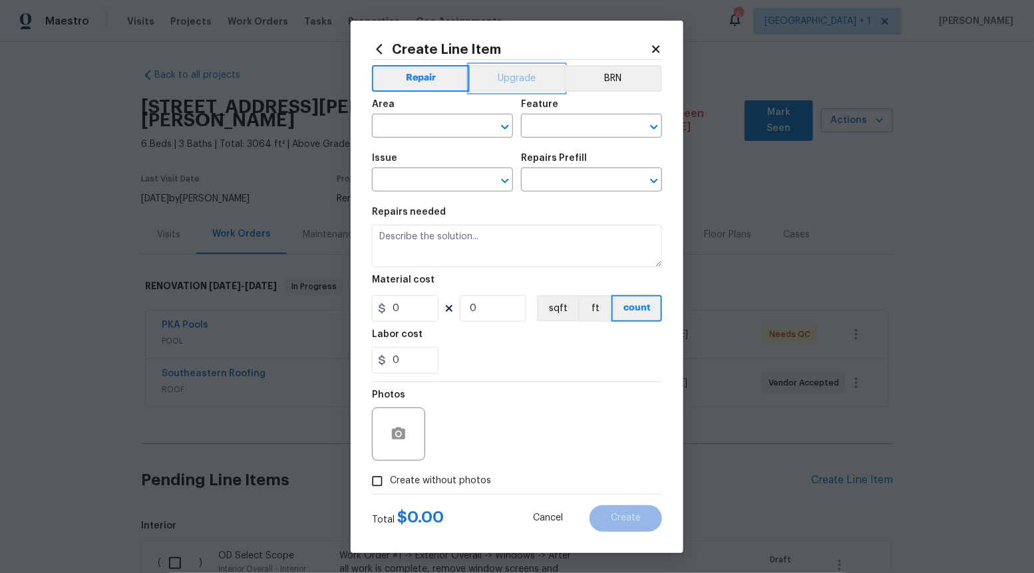
click at [492, 89] on button "Upgrade" at bounding box center [517, 78] width 95 height 27
click at [502, 172] on button "Open" at bounding box center [505, 181] width 19 height 19
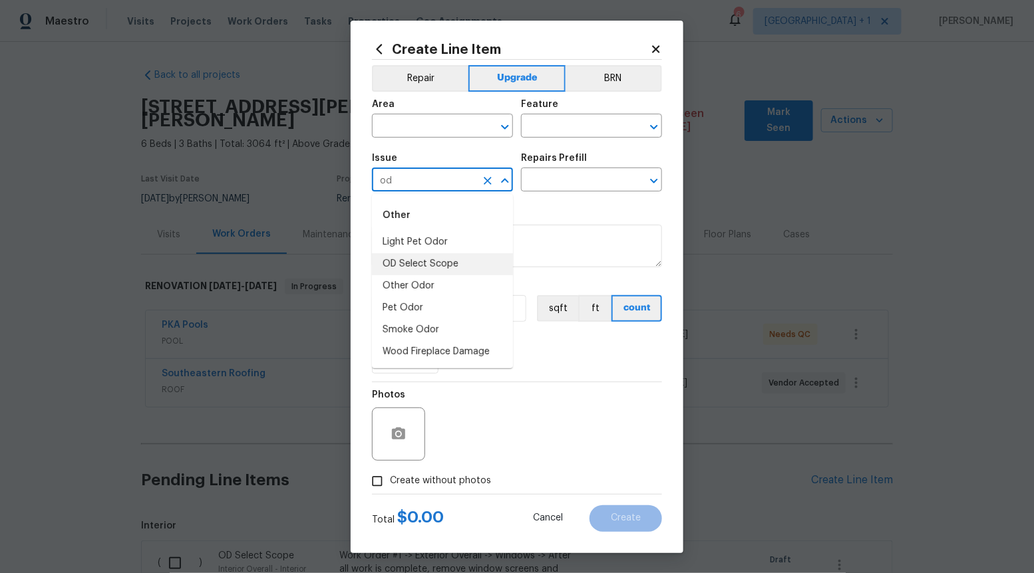
click at [474, 265] on li "OD Select Scope" at bounding box center [442, 264] width 141 height 22
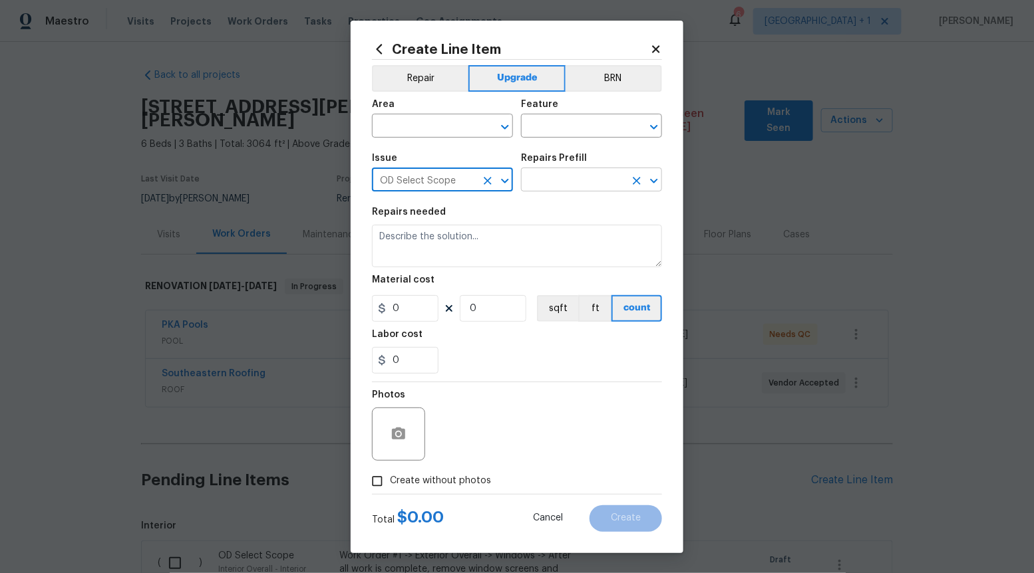
type input "OD Select Scope"
click at [584, 186] on input "text" at bounding box center [573, 181] width 104 height 21
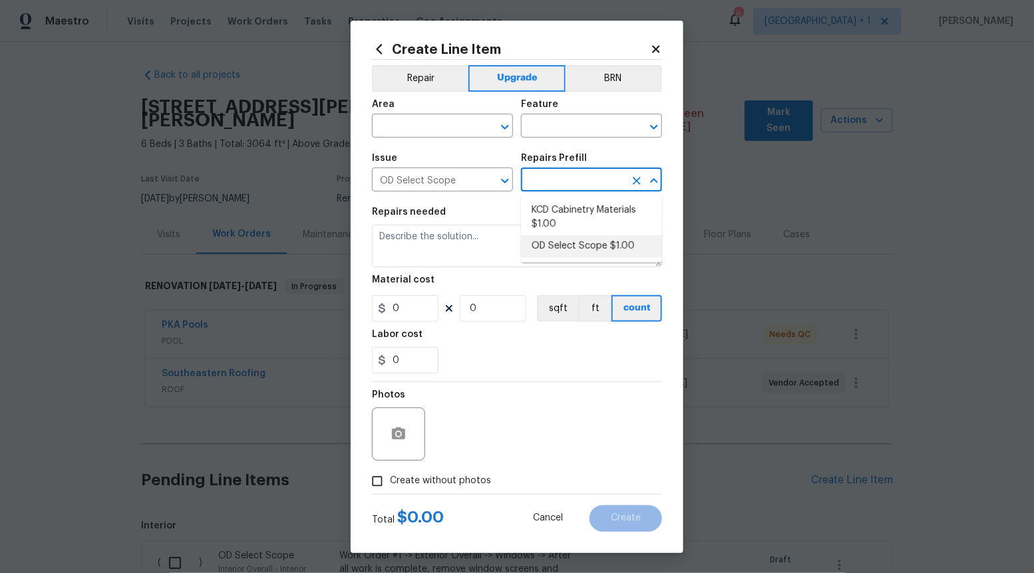
click at [571, 255] on li "OD Select Scope $1.00" at bounding box center [591, 246] width 141 height 22
type input "OD Select Scope $1.00"
type textarea "Refer to the agreed upon scope document for further details."
type input "1"
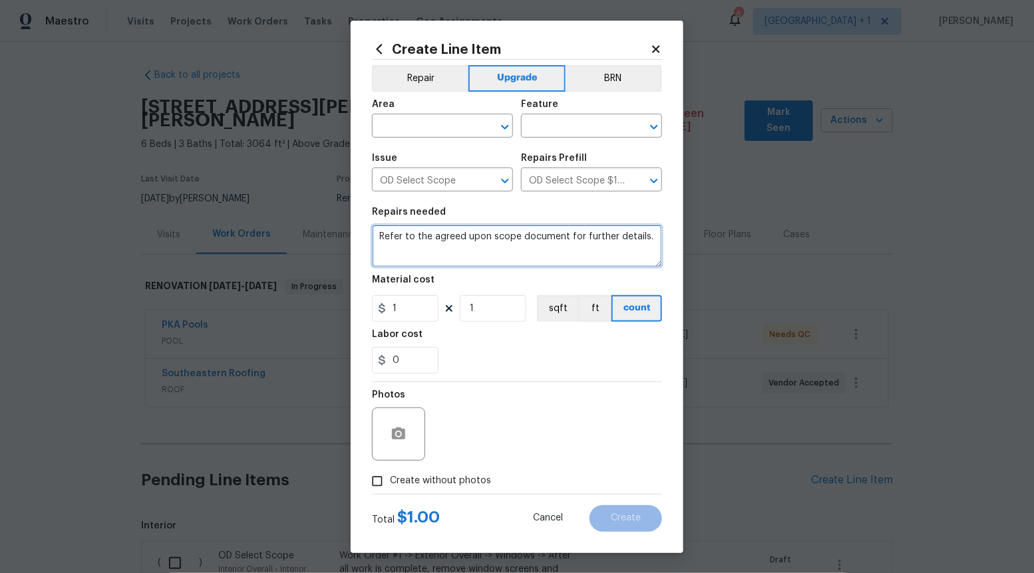
click at [571, 255] on textarea "Refer to the agreed upon scope document for further details." at bounding box center [517, 246] width 290 height 43
paste textarea "Work Order #3 -> Bathroom 3 -> Accessory Package -> Install accessory package"
type textarea "Work Order #3 -> Bathroom 3 -> Accessory Package -> Install accessory package"
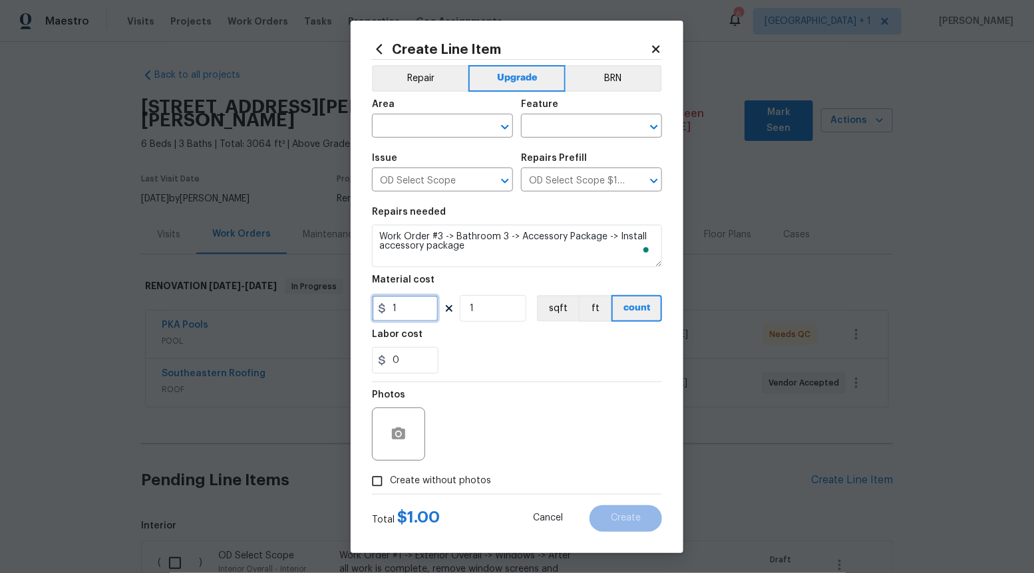
click at [410, 314] on input "1" at bounding box center [405, 308] width 67 height 27
type input "80"
click at [402, 483] on span "Create without photos" at bounding box center [440, 481] width 101 height 14
click at [390, 483] on input "Create without photos" at bounding box center [377, 481] width 25 height 25
checkbox input "true"
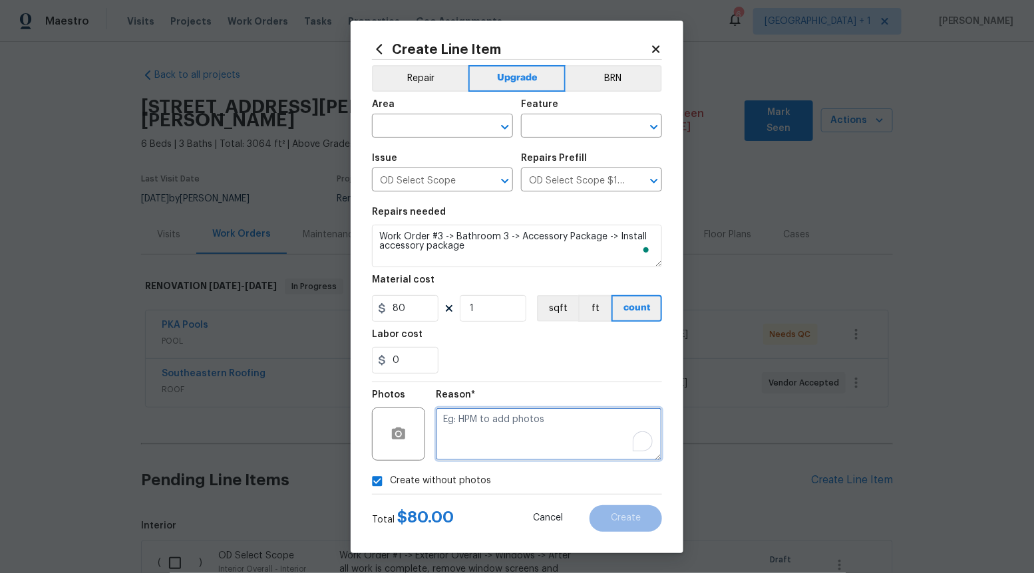
click at [514, 430] on textarea "To enrich screen reader interactions, please activate Accessibility in Grammarl…" at bounding box center [549, 434] width 226 height 53
click at [501, 134] on icon "Open" at bounding box center [505, 127] width 16 height 16
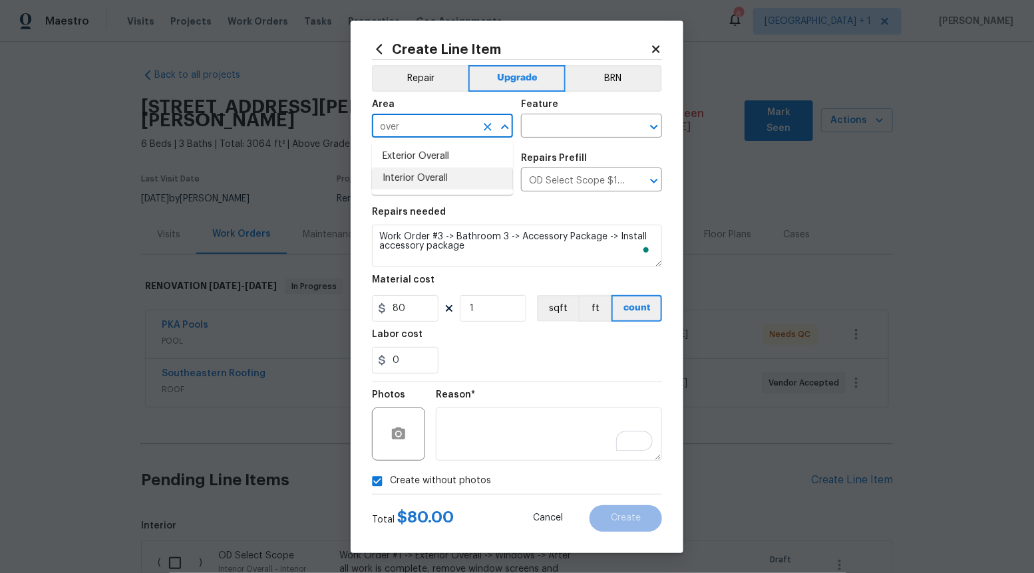
click at [467, 184] on li "Interior Overall" at bounding box center [442, 179] width 141 height 22
type input "Interior Overall"
click at [559, 122] on input "text" at bounding box center [573, 127] width 104 height 21
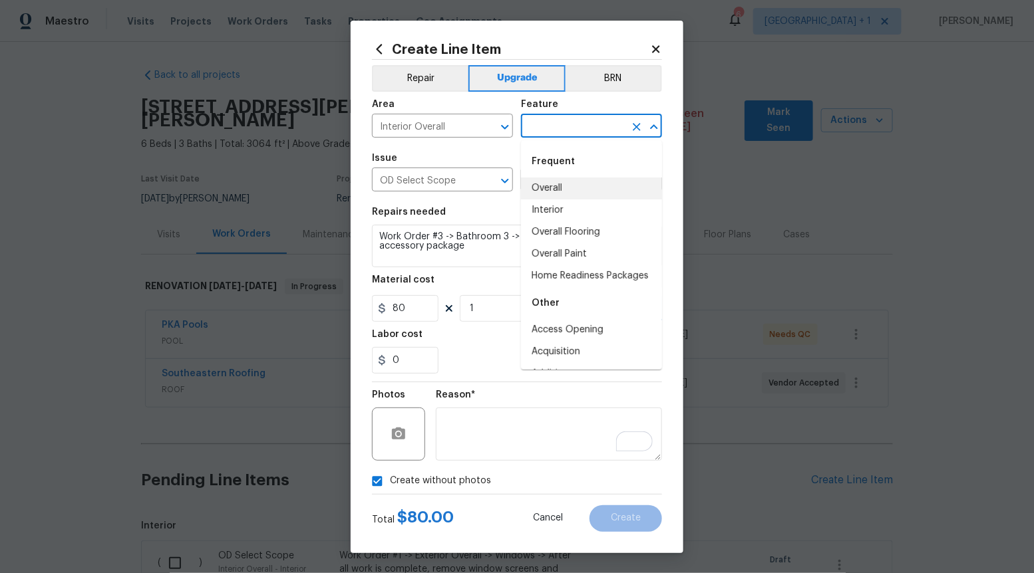
click at [561, 196] on li "Overall" at bounding box center [591, 189] width 141 height 22
type input "Overall"
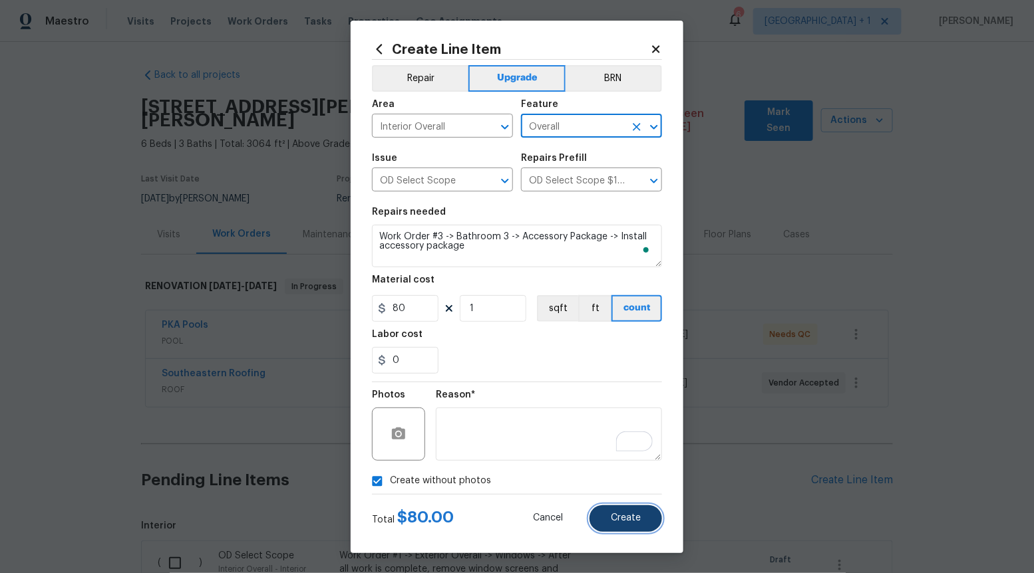
click at [630, 523] on span "Create" at bounding box center [626, 519] width 30 height 10
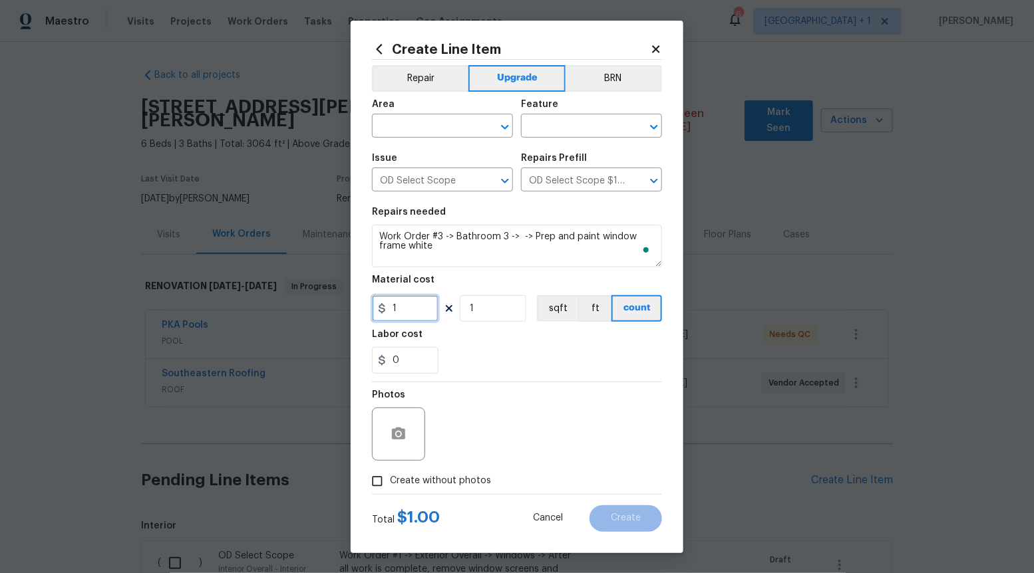
click at [418, 308] on input "1" at bounding box center [405, 308] width 67 height 27
type input "150"
click at [379, 477] on input "Create without photos" at bounding box center [377, 481] width 25 height 25
checkbox input "true"
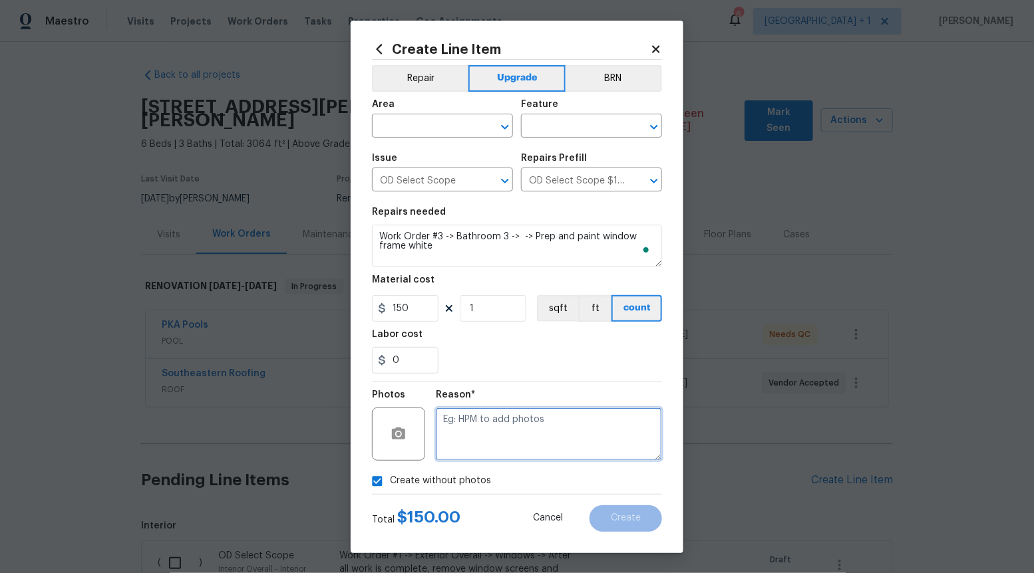
click at [514, 438] on textarea at bounding box center [549, 434] width 226 height 53
click at [501, 130] on icon "Open" at bounding box center [505, 127] width 16 height 16
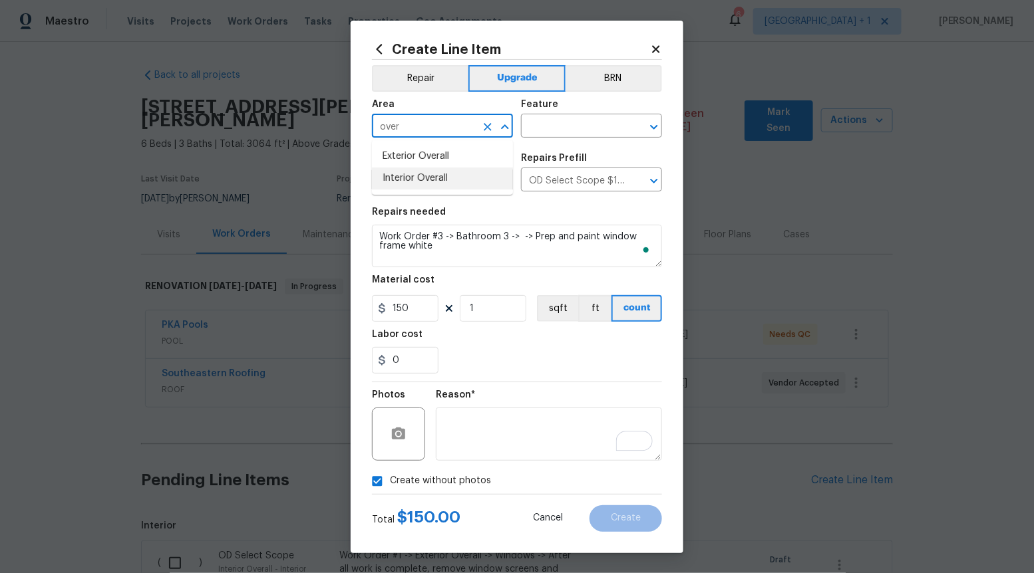
click at [472, 175] on li "Interior Overall" at bounding box center [442, 179] width 141 height 22
type input "Interior Overall"
click at [622, 133] on input "text" at bounding box center [573, 127] width 104 height 21
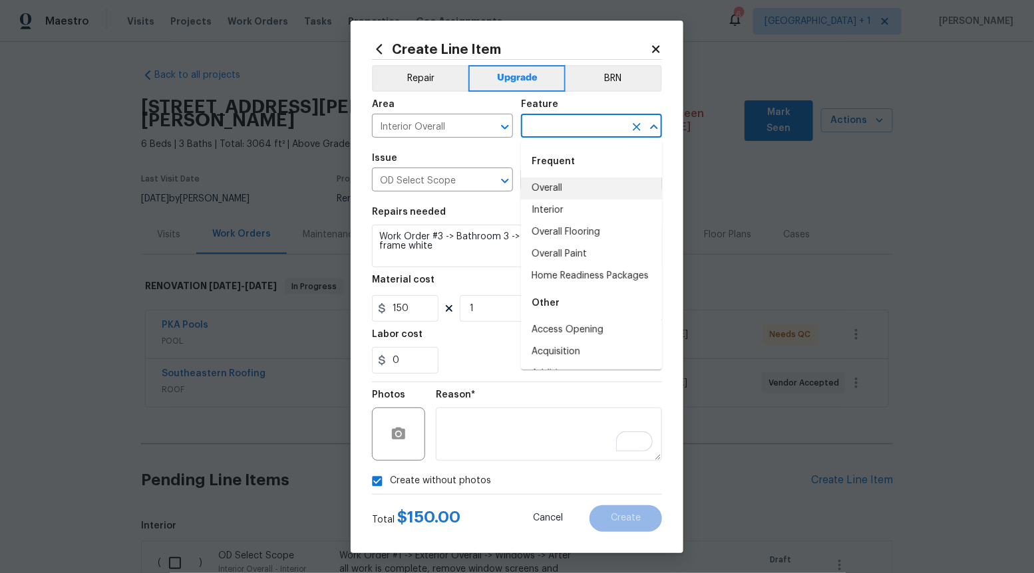
click at [589, 187] on li "Overall" at bounding box center [591, 189] width 141 height 22
type input "Overall"
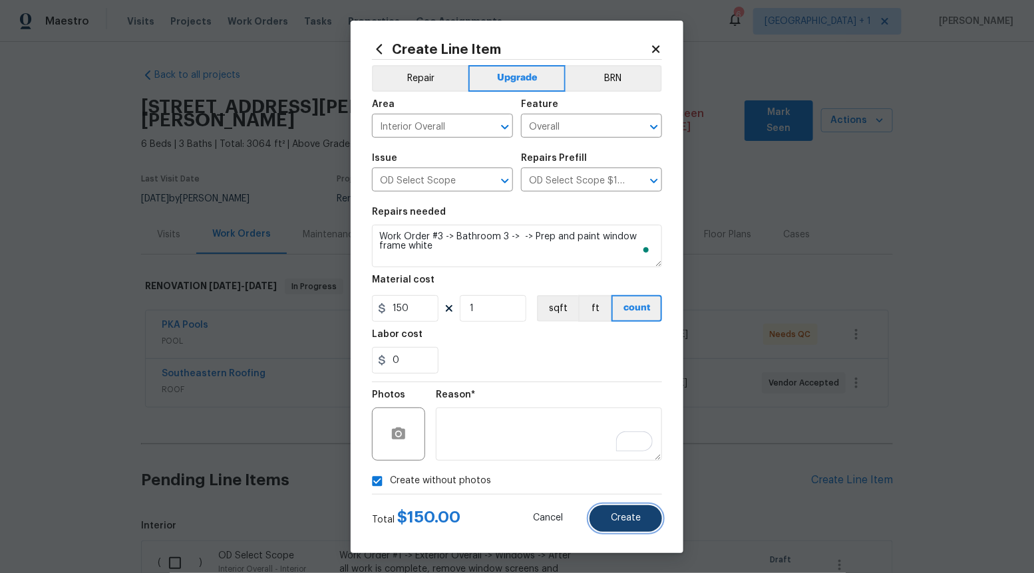
click at [617, 509] on button "Create" at bounding box center [625, 519] width 73 height 27
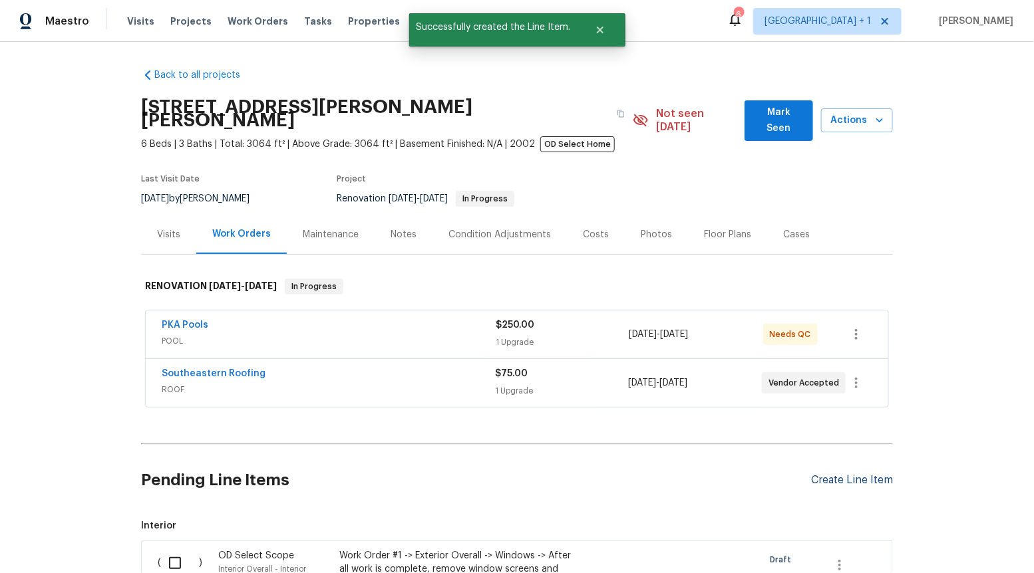
click at [848, 474] on div "Create Line Item" at bounding box center [852, 480] width 82 height 13
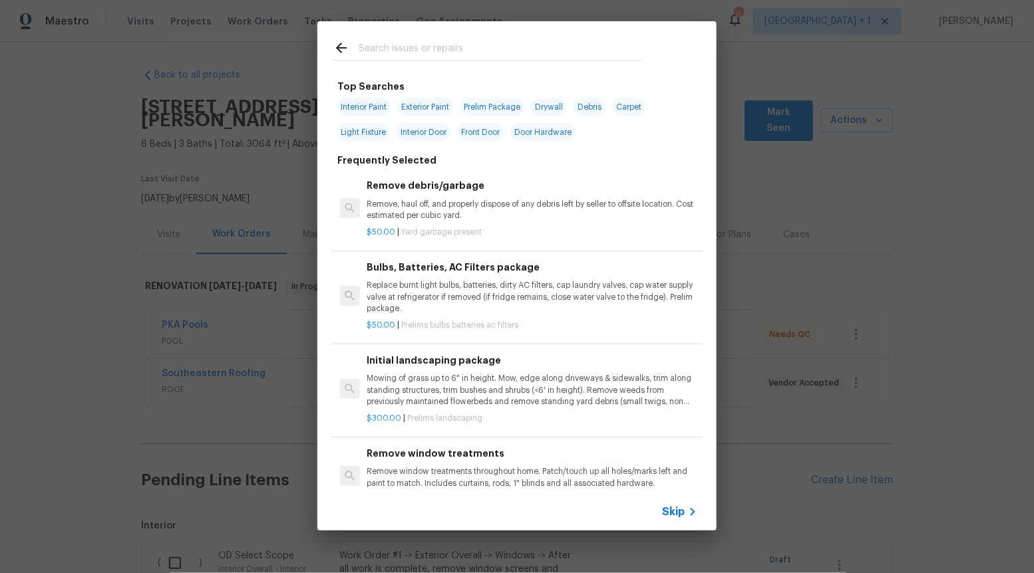
click at [684, 509] on span "Skip" at bounding box center [673, 512] width 23 height 13
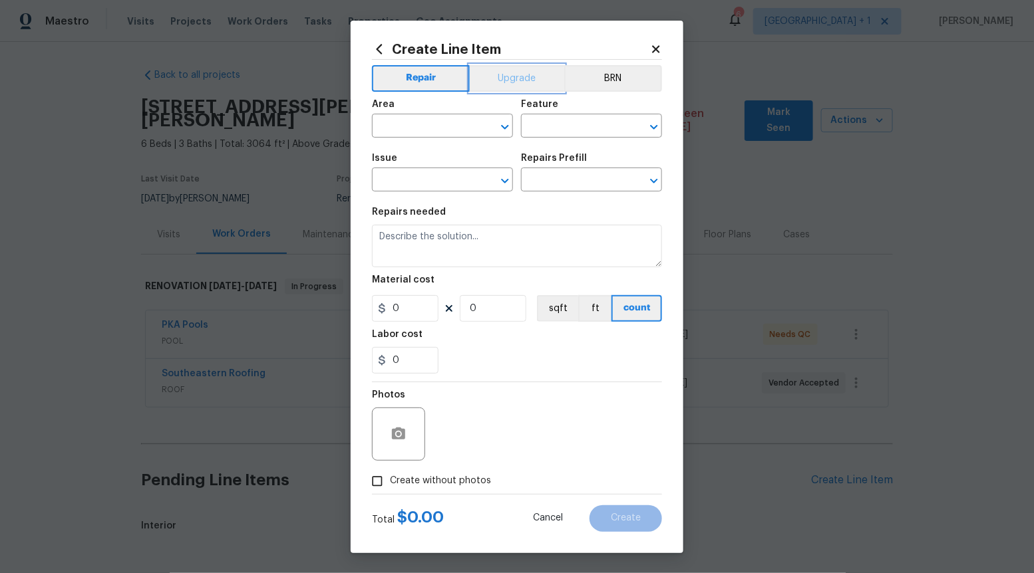
click at [509, 70] on button "Upgrade" at bounding box center [517, 78] width 95 height 27
click at [500, 173] on icon "Open" at bounding box center [505, 181] width 16 height 16
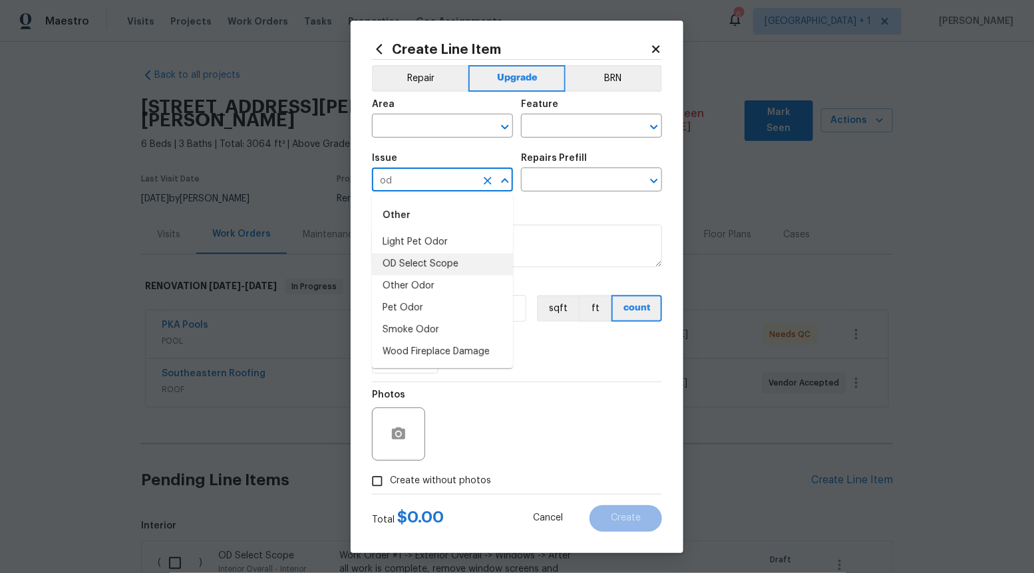
click at [454, 259] on li "OD Select Scope" at bounding box center [442, 264] width 141 height 22
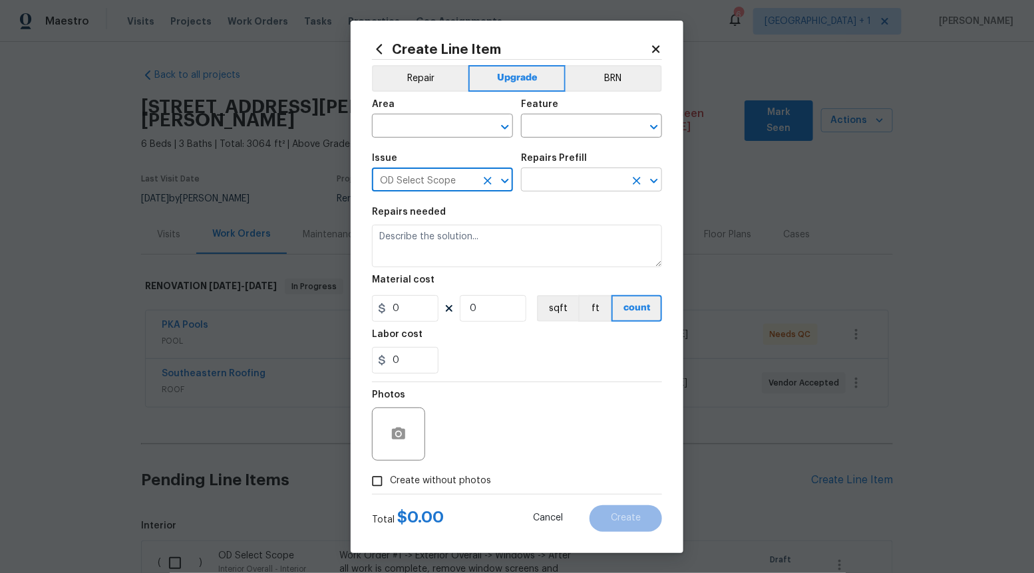
type input "OD Select Scope"
click at [606, 190] on input "text" at bounding box center [573, 181] width 104 height 21
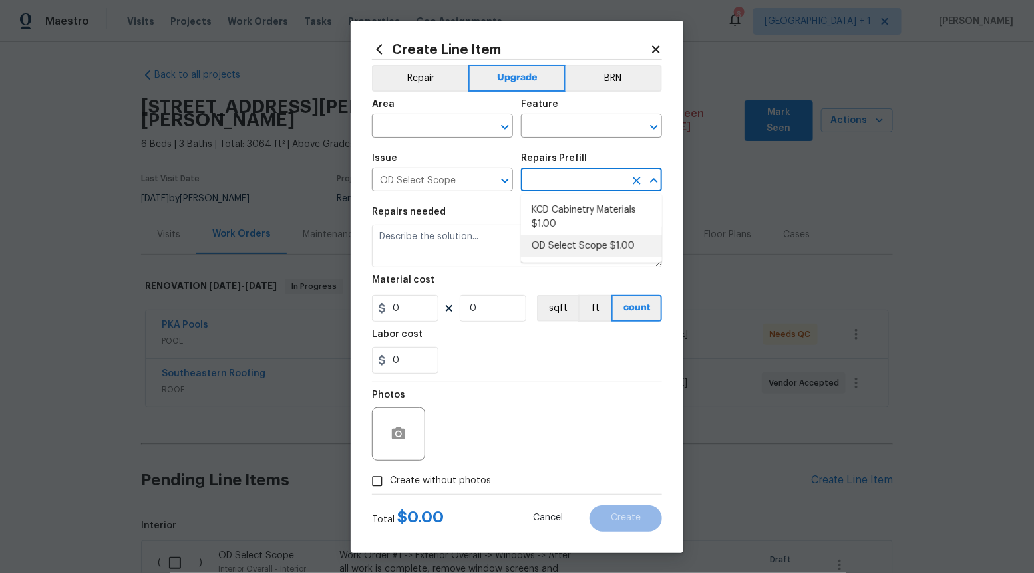
click at [579, 251] on li "OD Select Scope $1.00" at bounding box center [591, 246] width 141 height 22
type input "OD Select Scope $1.00"
type textarea "Refer to the agreed upon scope document for further details."
type input "1"
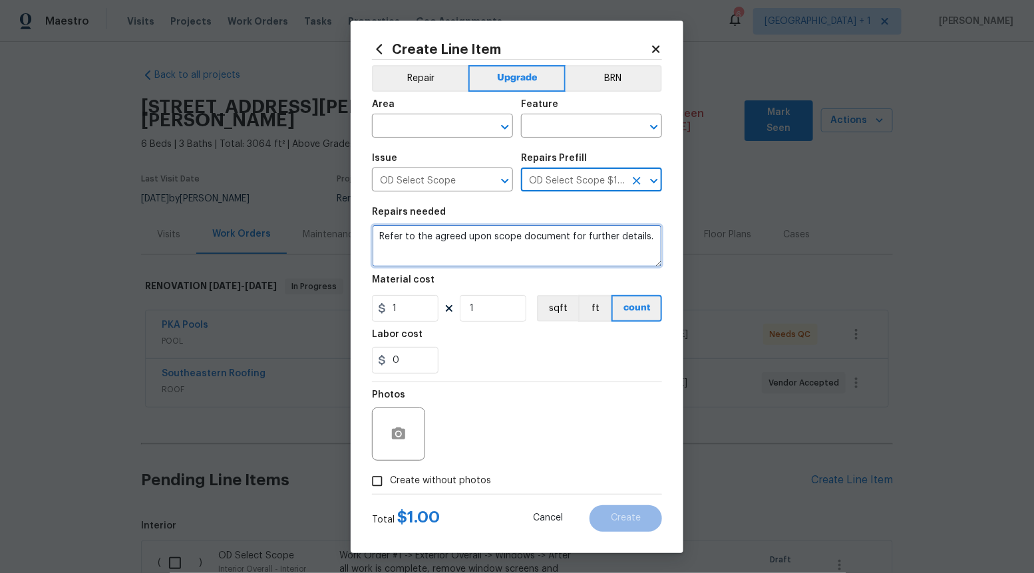
click at [579, 251] on textarea "Refer to the agreed upon scope document for further details." at bounding box center [517, 246] width 290 height 43
paste textarea "Work Order #3 -> Bathroom 3 -> Lighting -> Install vanity light"
type textarea "Work Order #3 -> Bathroom 3 -> Lighting -> Install vanity light"
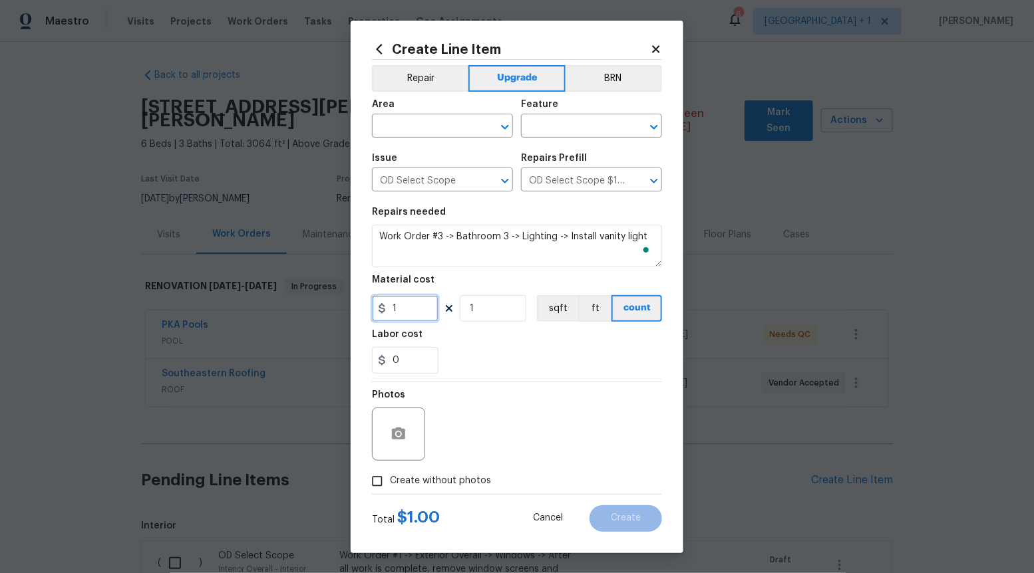
click at [410, 311] on input "1" at bounding box center [405, 308] width 67 height 27
type input "130"
click at [377, 483] on input "Create without photos" at bounding box center [377, 481] width 25 height 25
checkbox input "true"
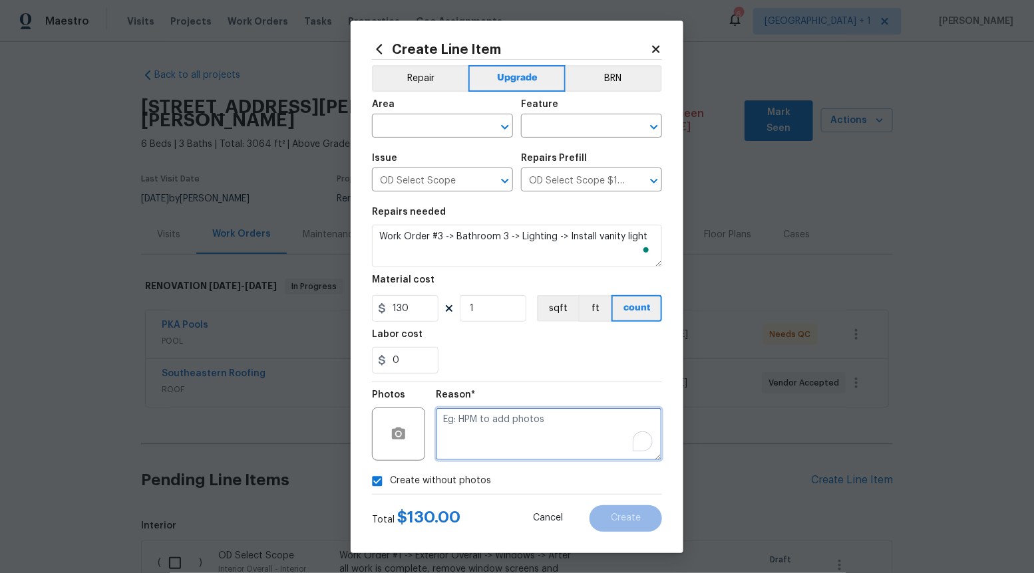
click at [503, 438] on textarea "To enrich screen reader interactions, please activate Accessibility in Grammarl…" at bounding box center [549, 434] width 226 height 53
click at [503, 124] on icon "Open" at bounding box center [505, 127] width 16 height 16
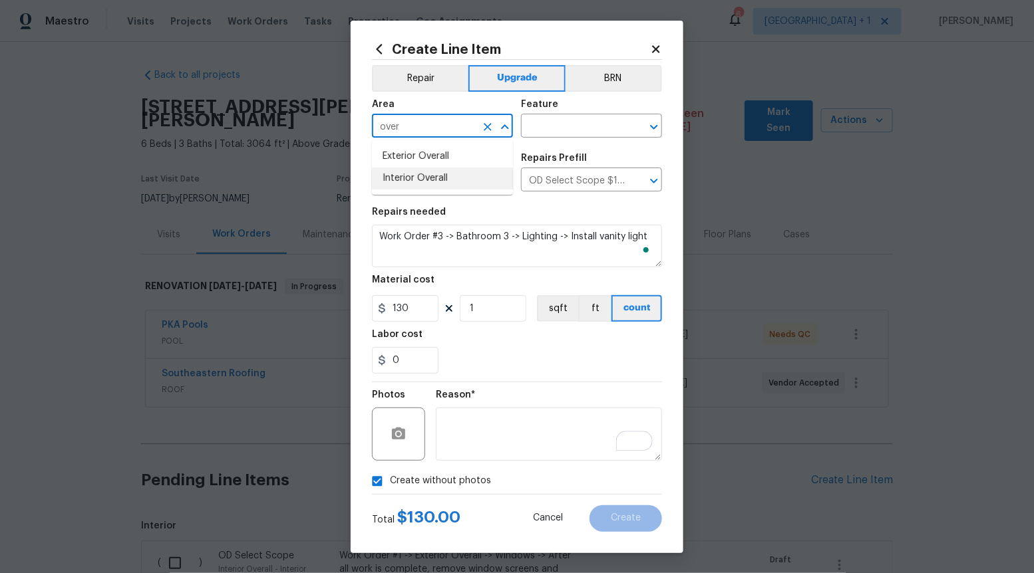
click at [433, 173] on li "Interior Overall" at bounding box center [442, 179] width 141 height 22
type input "Interior Overall"
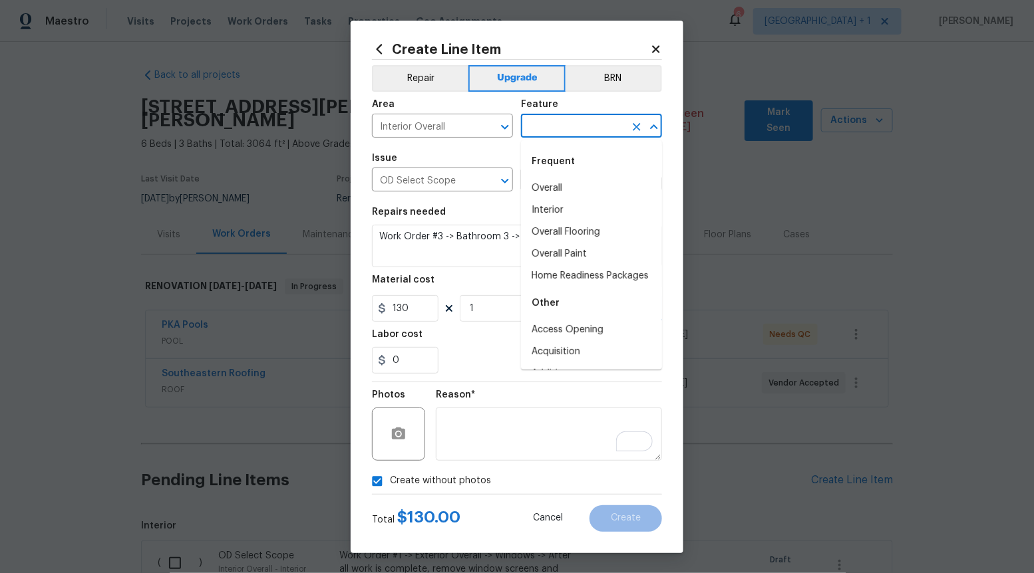
click at [588, 121] on input "text" at bounding box center [573, 127] width 104 height 21
click at [560, 189] on li "Overall" at bounding box center [591, 189] width 141 height 22
type input "Overall"
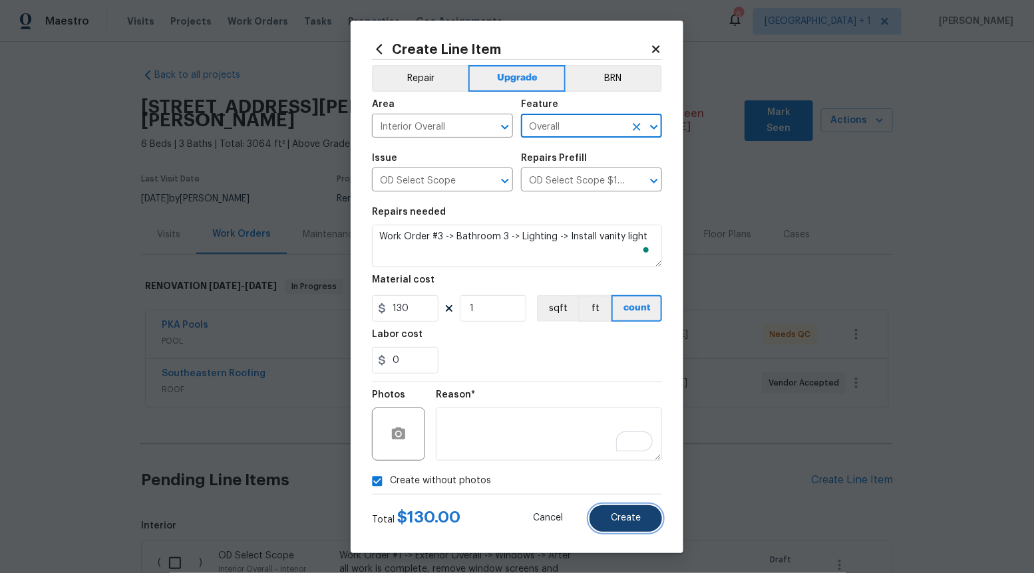
click at [623, 513] on button "Create" at bounding box center [625, 519] width 73 height 27
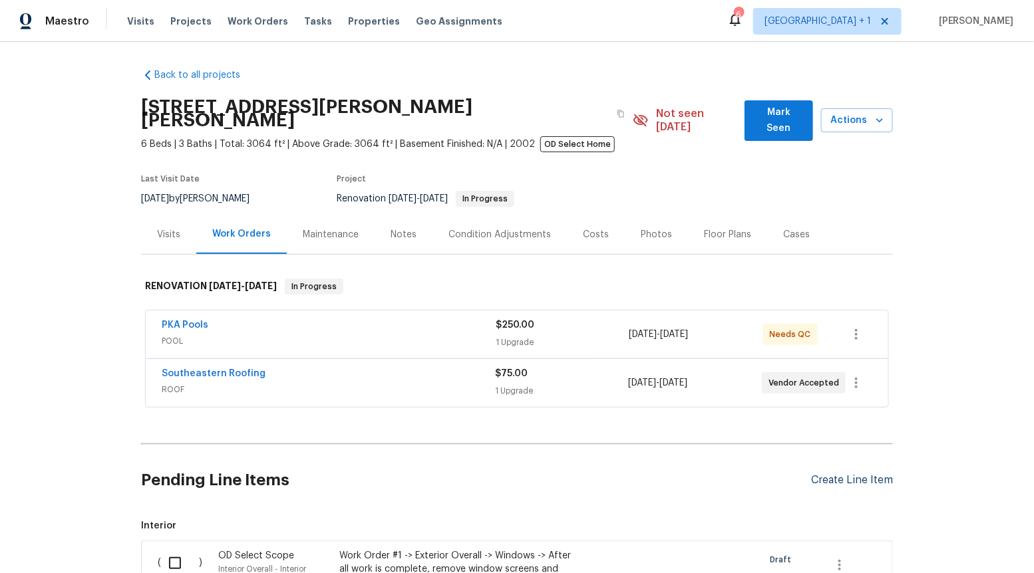
click at [862, 474] on div "Create Line Item" at bounding box center [852, 480] width 82 height 13
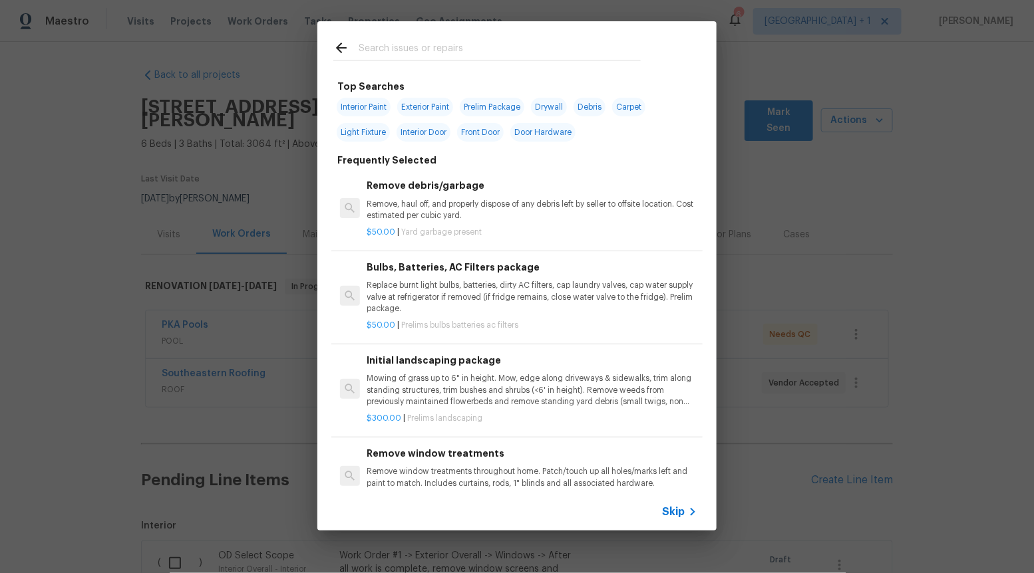
click at [673, 502] on div "Skip" at bounding box center [516, 512] width 399 height 37
click at [675, 518] on span "Skip" at bounding box center [673, 512] width 23 height 13
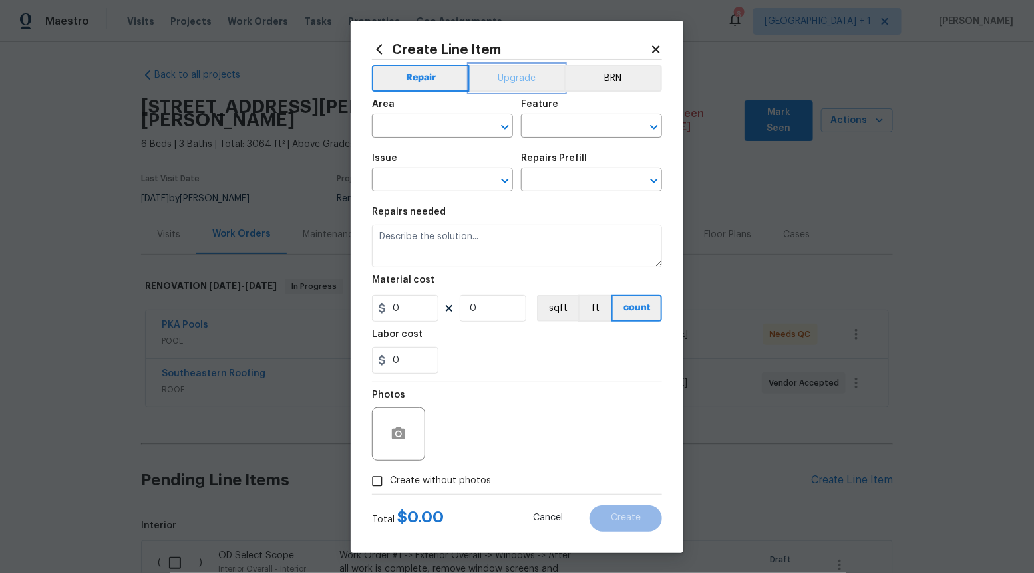
click at [490, 69] on button "Upgrade" at bounding box center [517, 78] width 95 height 27
click at [515, 176] on div "Issue ​ Repairs Prefill ​" at bounding box center [517, 173] width 290 height 54
click at [510, 176] on icon "Open" at bounding box center [505, 181] width 16 height 16
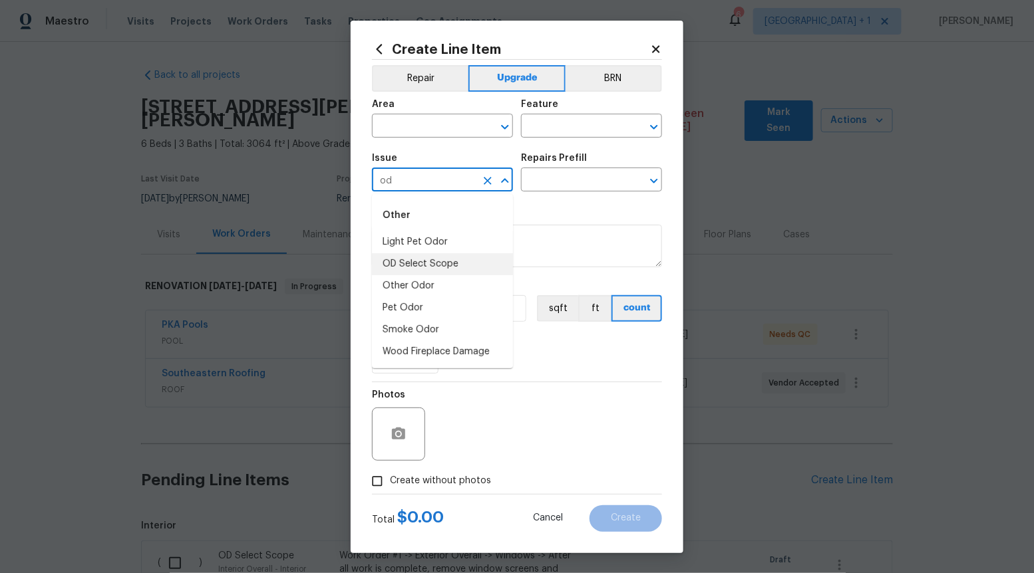
click at [476, 258] on li "OD Select Scope" at bounding box center [442, 264] width 141 height 22
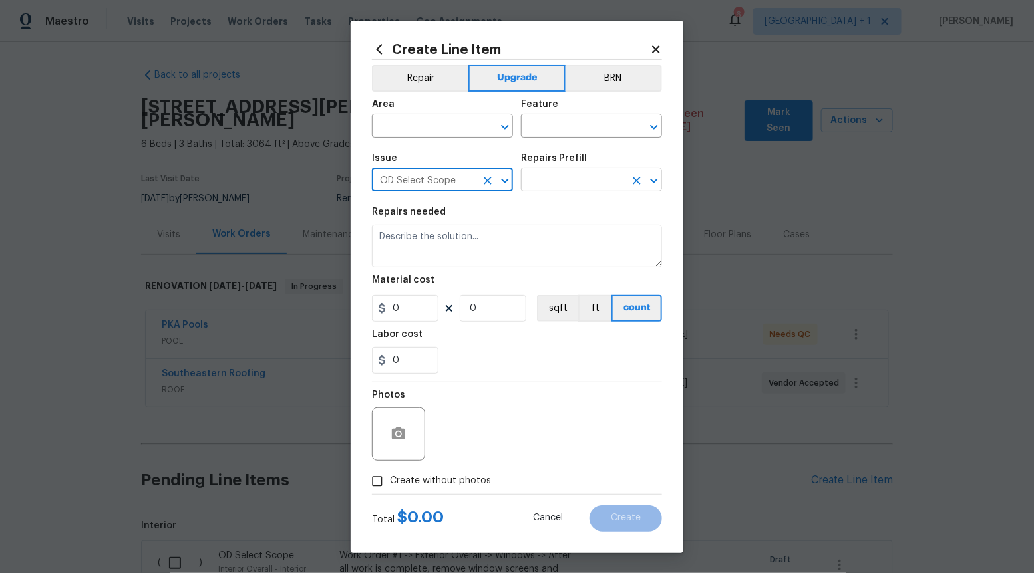
type input "OD Select Scope"
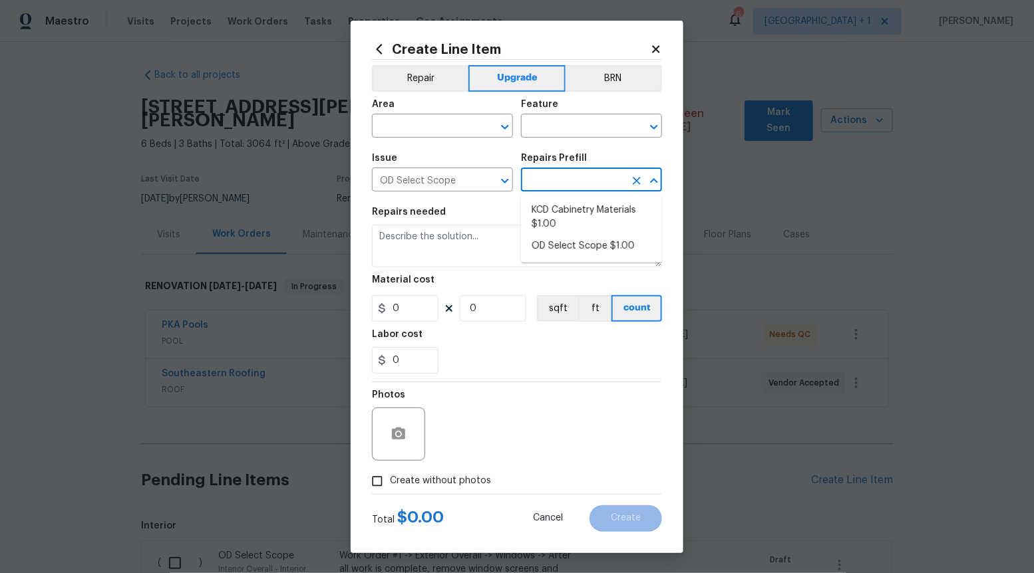
click at [588, 180] on input "text" at bounding box center [573, 181] width 104 height 21
click at [585, 236] on li "OD Select Scope $1.00" at bounding box center [591, 246] width 141 height 22
type input "OD Select Scope $1.00"
type textarea "Refer to the agreed upon scope document for further details."
type input "1"
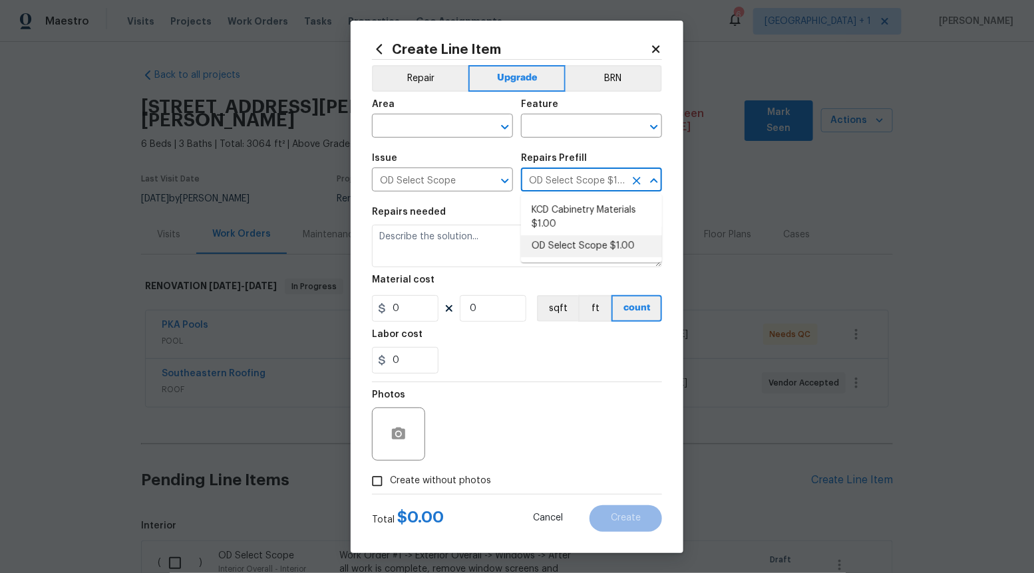
type input "1"
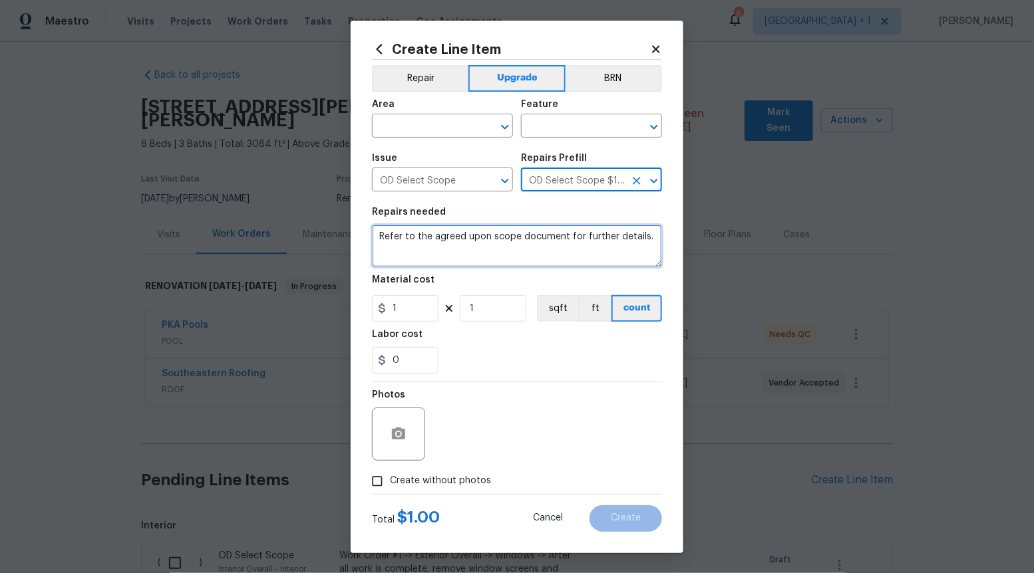
click at [585, 236] on textarea "Refer to the agreed upon scope document for further details." at bounding box center [517, 246] width 290 height 43
paste textarea "Work Order #3 -> Bathroom 3 -> Medicine Cabinet -> Demo medicine cabinet and pa…"
type textarea "Work Order #3 -> Bathroom 3 -> Medicine Cabinet -> Demo medicine cabinet and pa…"
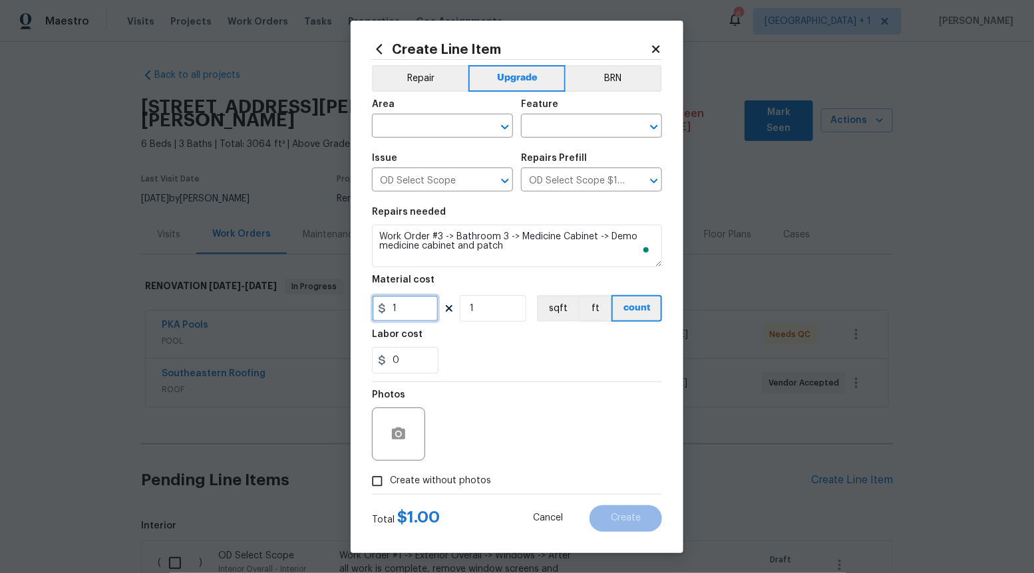
click at [424, 300] on input "1" at bounding box center [405, 308] width 67 height 27
type input "80"
click at [381, 481] on input "Create without photos" at bounding box center [377, 481] width 25 height 25
checkbox input "true"
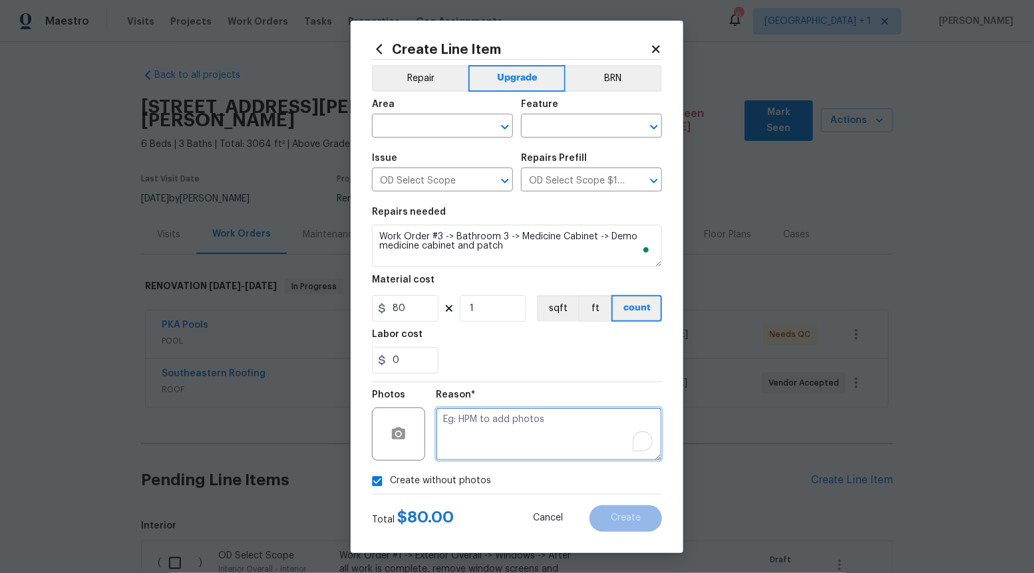
click at [497, 457] on textarea "To enrich screen reader interactions, please activate Accessibility in Grammarl…" at bounding box center [549, 434] width 226 height 53
click at [504, 122] on icon "Open" at bounding box center [505, 127] width 16 height 16
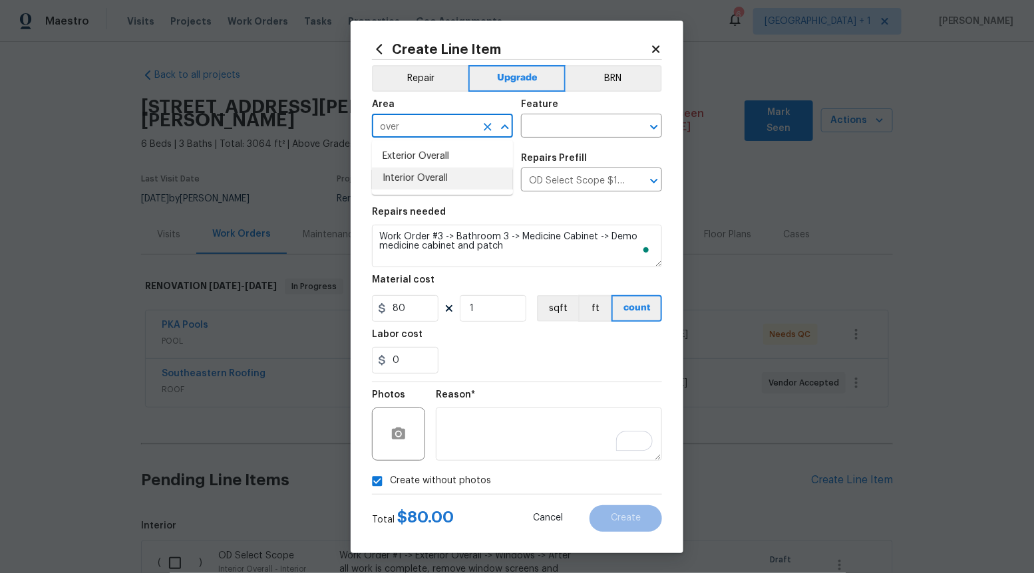
click at [458, 171] on li "Interior Overall" at bounding box center [442, 179] width 141 height 22
type input "Interior Overall"
click at [574, 122] on input "text" at bounding box center [573, 127] width 104 height 21
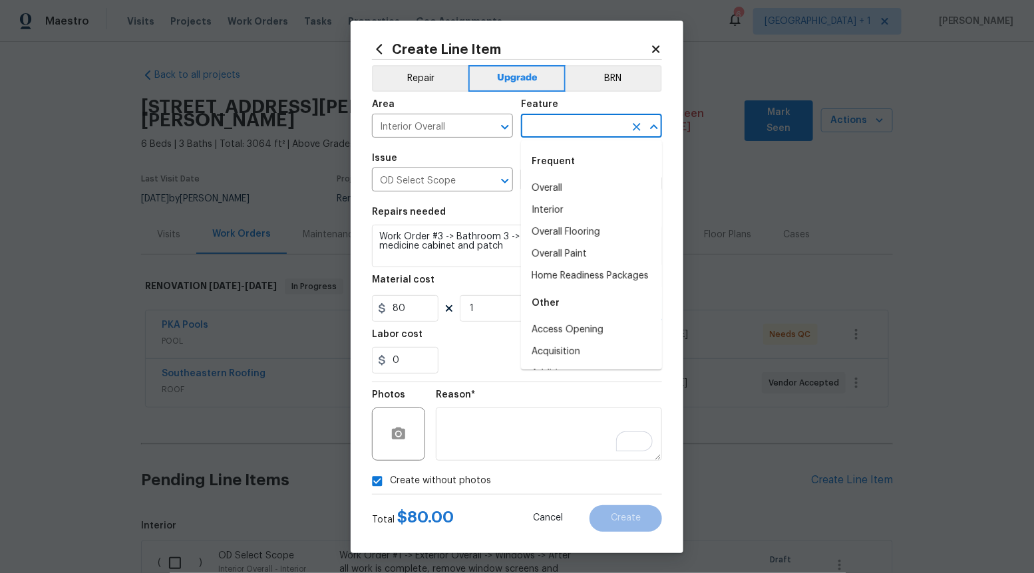
click at [561, 177] on div "Frequent" at bounding box center [591, 162] width 141 height 32
click at [561, 178] on li "Overall" at bounding box center [591, 189] width 141 height 22
type input "Overall"
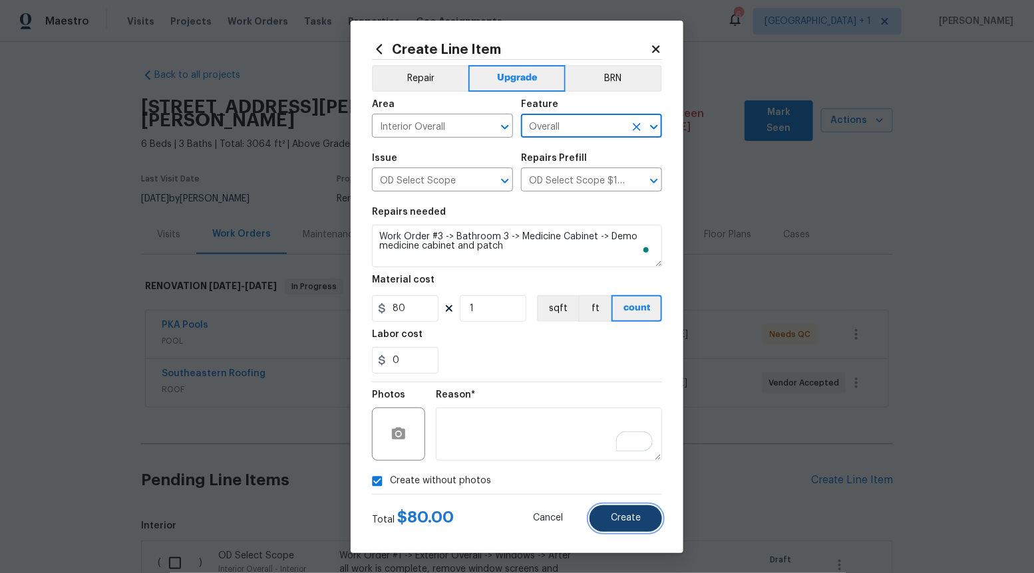
click at [627, 526] on button "Create" at bounding box center [625, 519] width 73 height 27
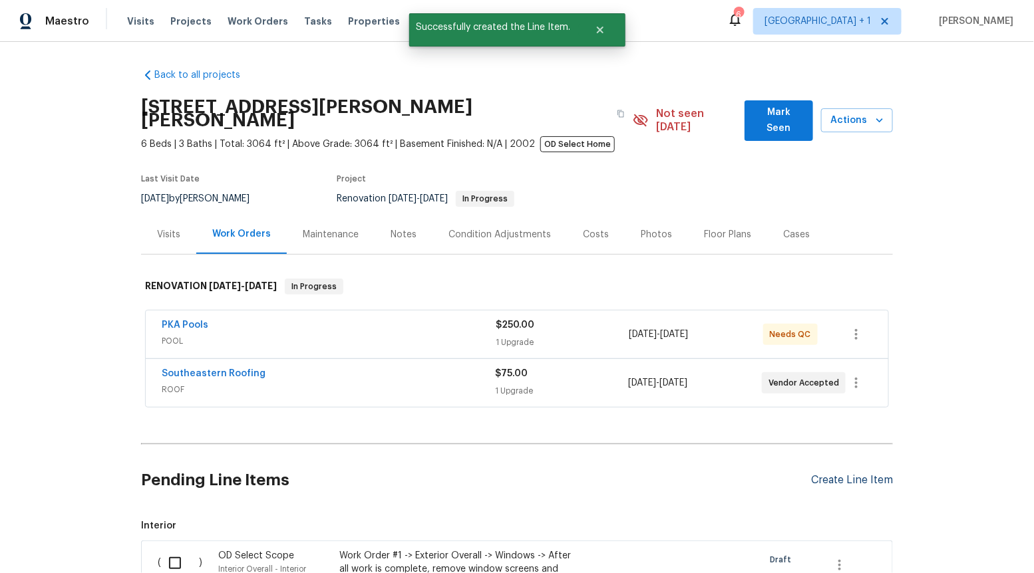
click at [823, 474] on div "Create Line Item" at bounding box center [852, 480] width 82 height 13
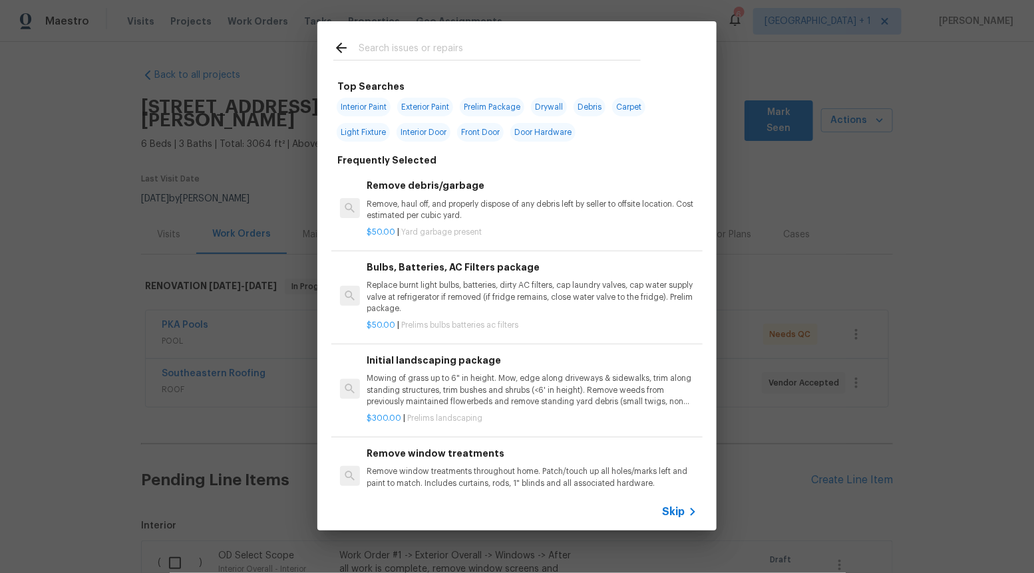
click at [672, 513] on span "Skip" at bounding box center [673, 512] width 23 height 13
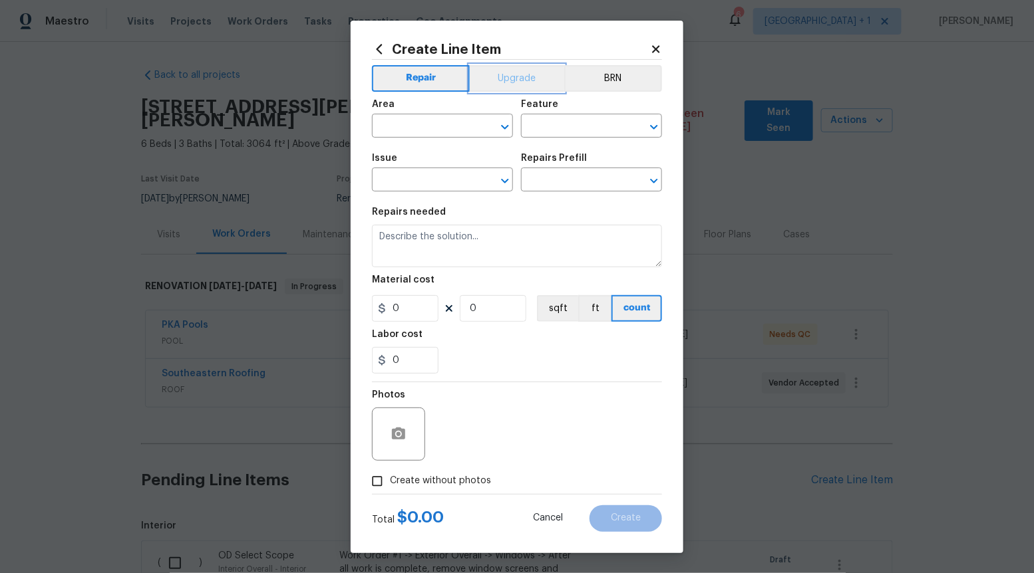
click at [524, 76] on button "Upgrade" at bounding box center [517, 78] width 95 height 27
click at [500, 174] on icon "Open" at bounding box center [505, 181] width 16 height 16
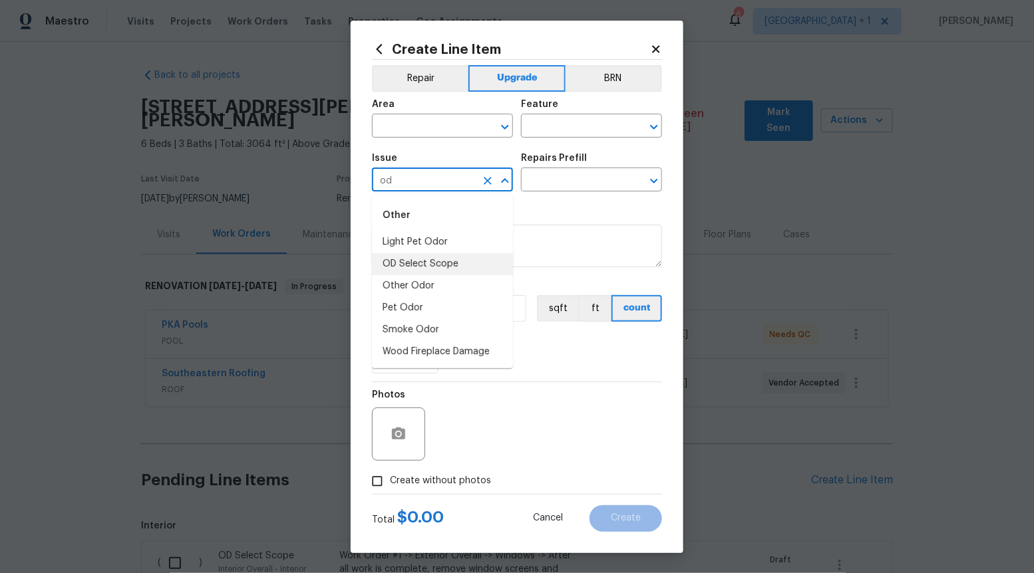
click at [463, 267] on li "OD Select Scope" at bounding box center [442, 264] width 141 height 22
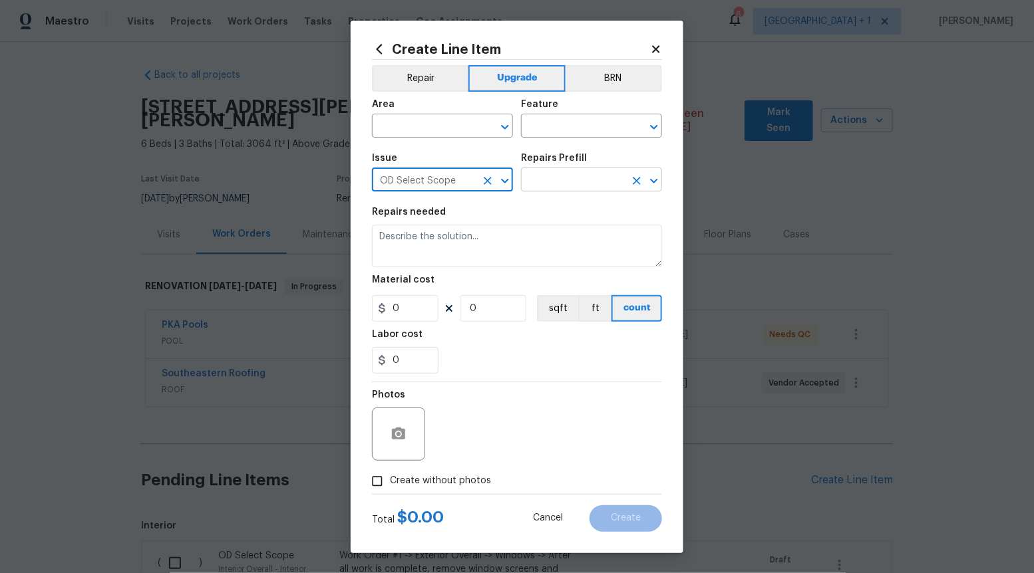
type input "OD Select Scope"
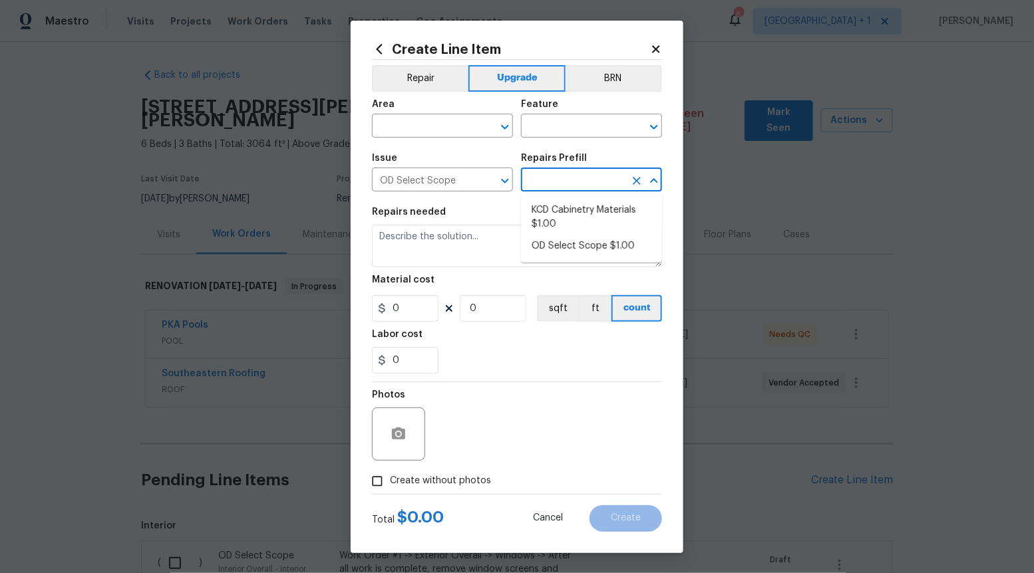
click at [580, 179] on input "text" at bounding box center [573, 181] width 104 height 21
click at [565, 253] on li "OD Select Scope $1.00" at bounding box center [591, 246] width 141 height 22
type input "OD Select Scope $1.00"
type textarea "Refer to the agreed upon scope document for further details."
type input "1"
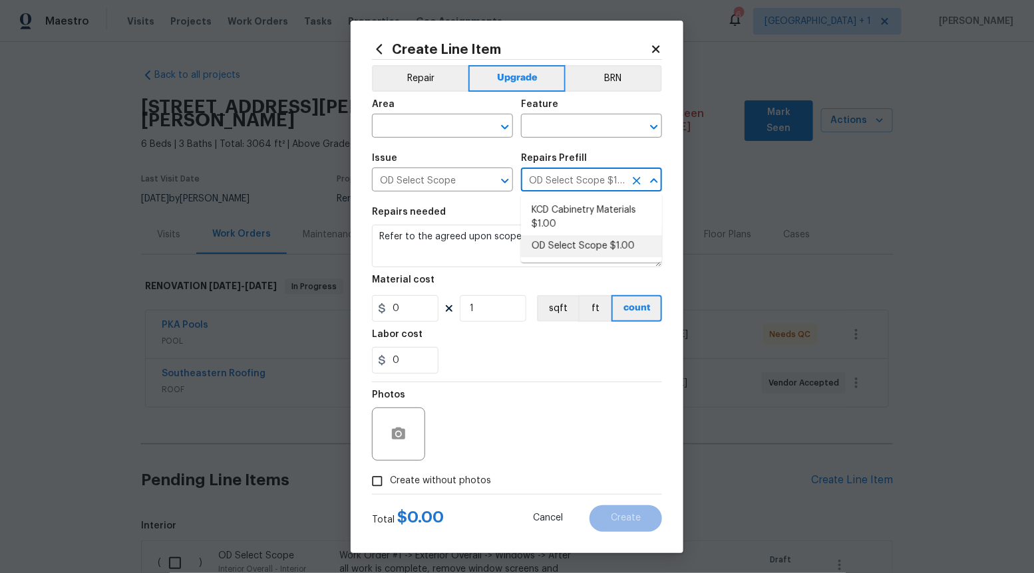
type input "1"
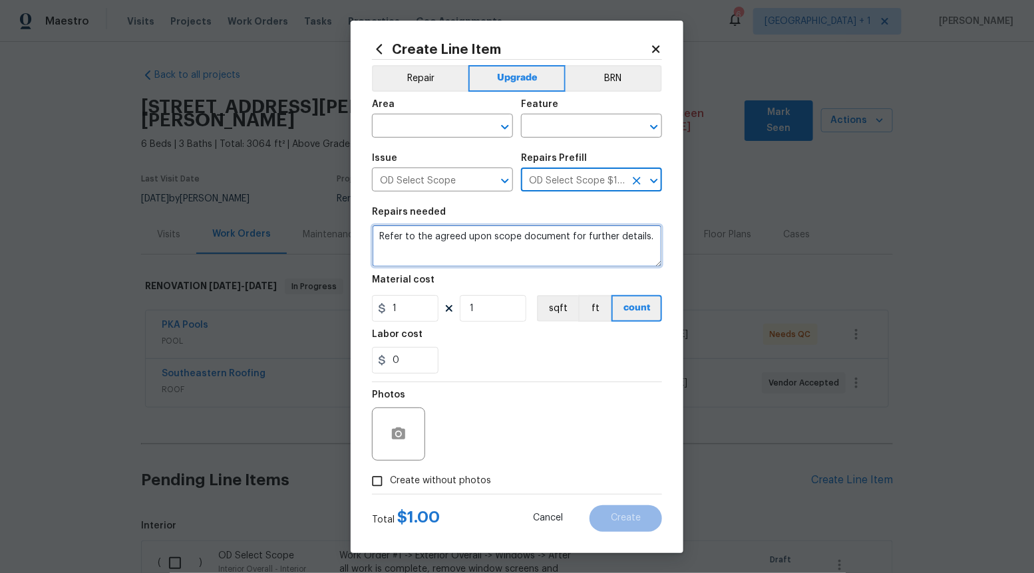
click at [565, 253] on textarea "Refer to the agreed upon scope document for further details." at bounding box center [517, 246] width 290 height 43
paste textarea "Work Order #3 -> Bathroom 3 -> Mirror -> Demo wall mirror and install new. Patc…"
type textarea "Work Order #3 -> Bathroom 3 -> Mirror -> Demo wall mirror and install new. Patc…"
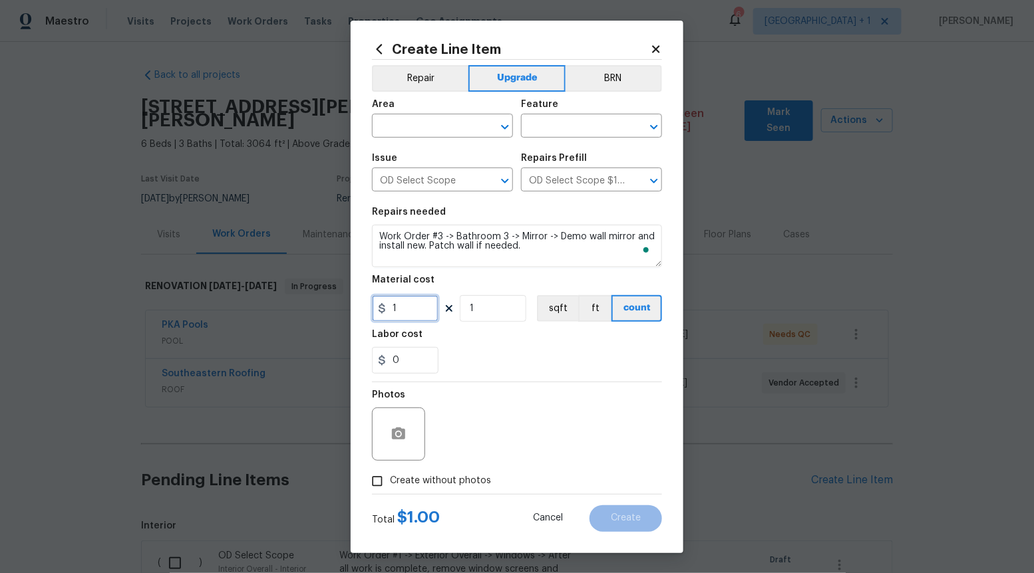
click at [423, 307] on input "1" at bounding box center [405, 308] width 67 height 27
type input "140"
click at [380, 482] on input "Create without photos" at bounding box center [377, 481] width 25 height 25
checkbox input "true"
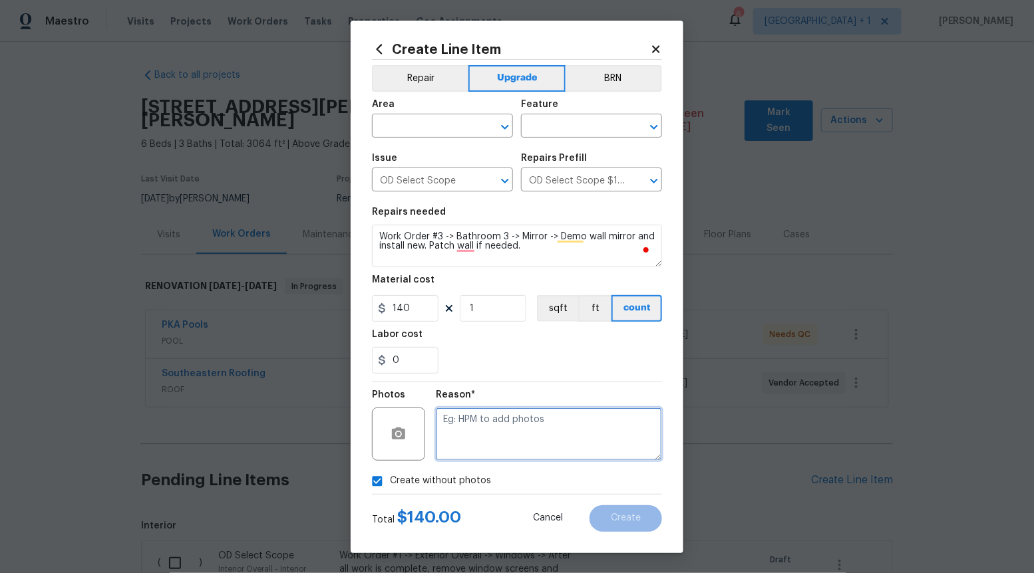
drag, startPoint x: 470, startPoint y: 450, endPoint x: 469, endPoint y: 439, distance: 11.3
click at [470, 450] on textarea at bounding box center [549, 434] width 226 height 53
click at [501, 130] on icon "Open" at bounding box center [505, 127] width 16 height 16
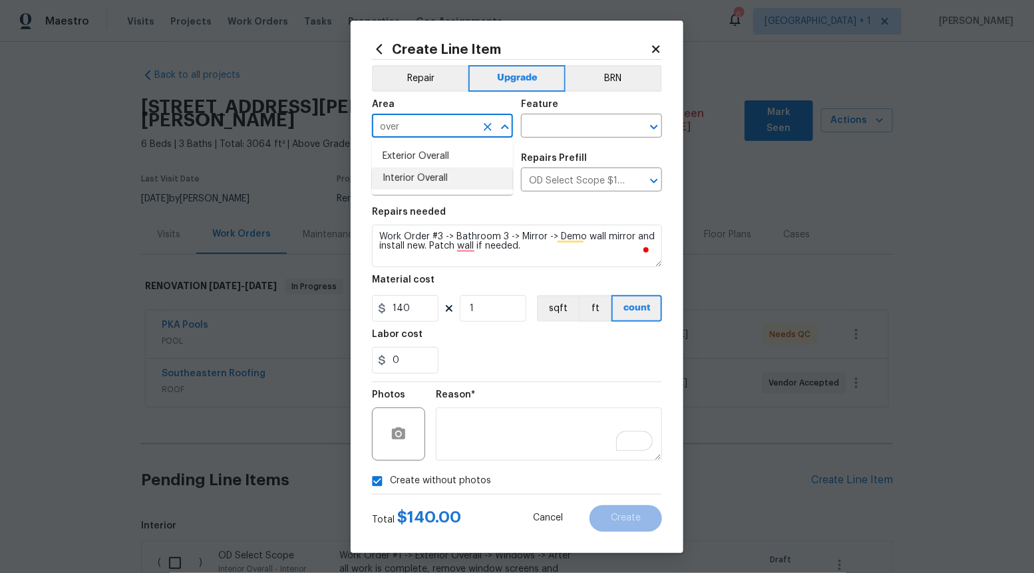
click at [477, 183] on li "Interior Overall" at bounding box center [442, 179] width 141 height 22
type input "Interior Overall"
click at [581, 128] on input "text" at bounding box center [573, 127] width 104 height 21
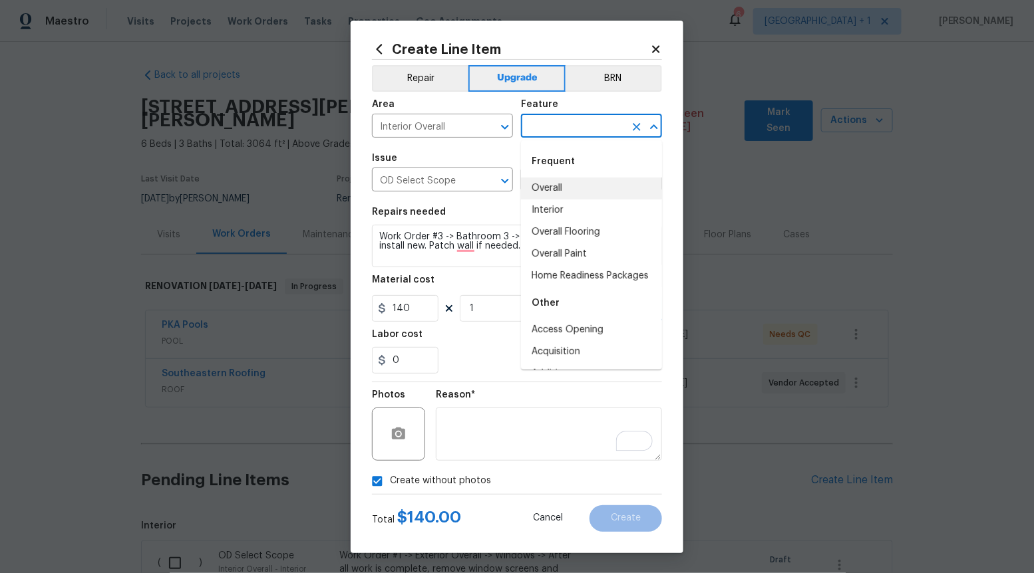
click at [567, 190] on li "Overall" at bounding box center [591, 189] width 141 height 22
type input "Overall"
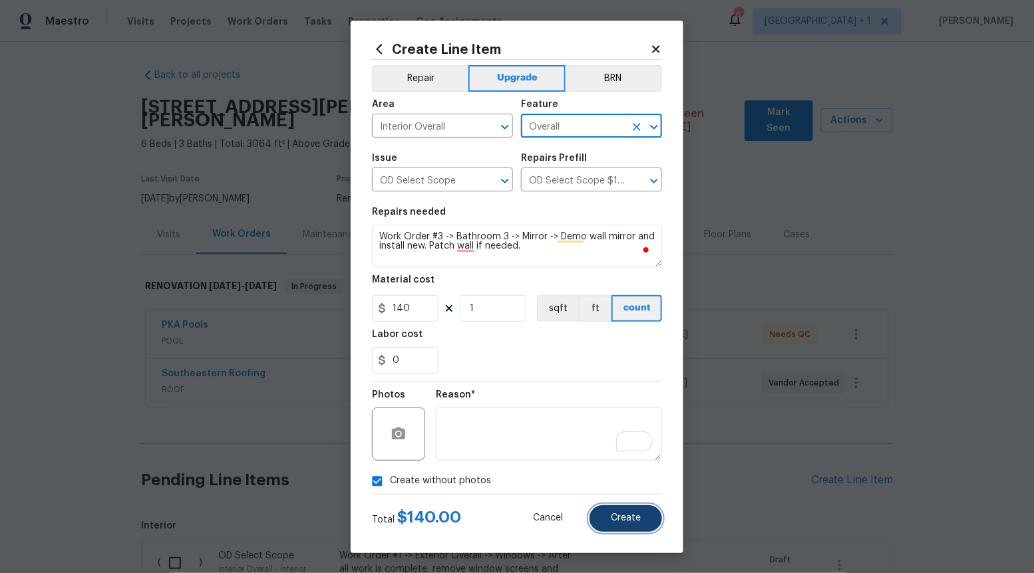
click at [623, 526] on button "Create" at bounding box center [625, 519] width 73 height 27
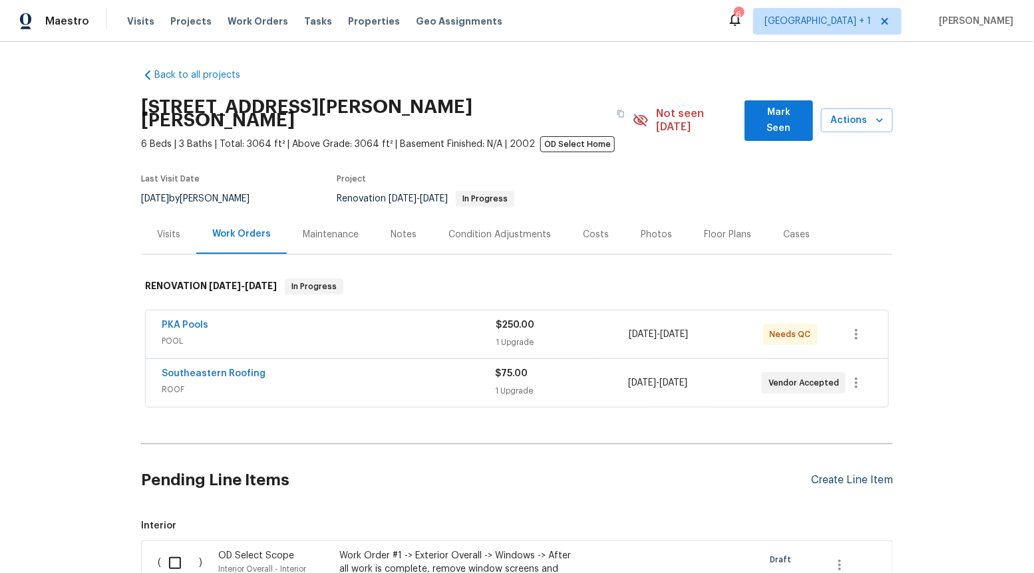
click at [851, 474] on div "Create Line Item" at bounding box center [852, 480] width 82 height 13
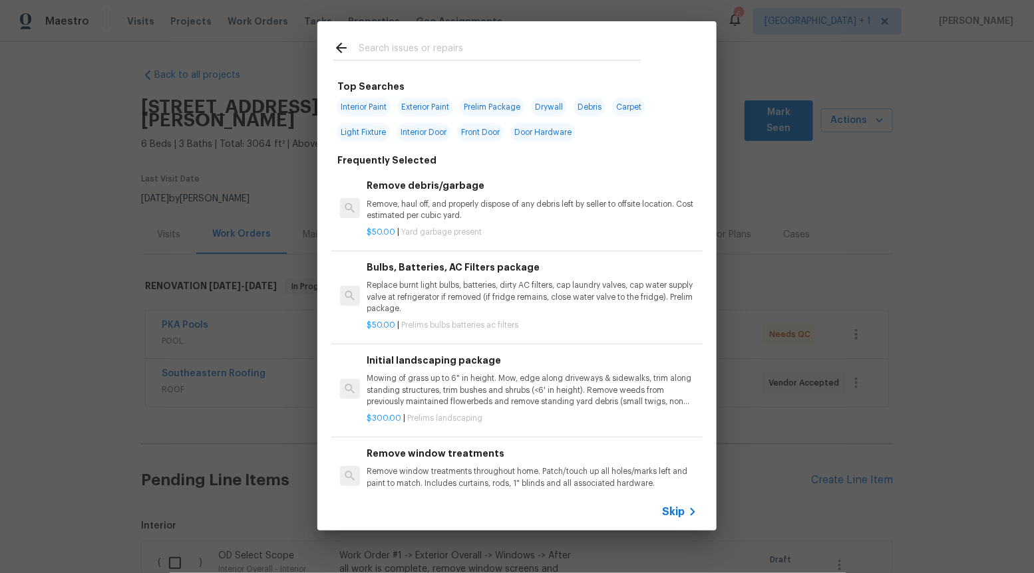
click at [675, 514] on span "Skip" at bounding box center [673, 512] width 23 height 13
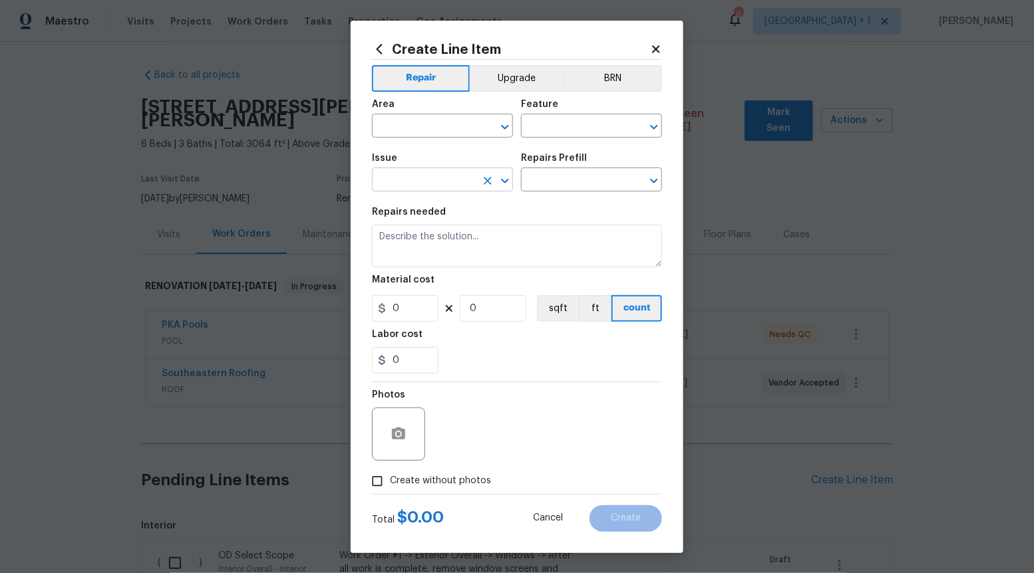
click at [505, 186] on icon "Open" at bounding box center [505, 181] width 16 height 16
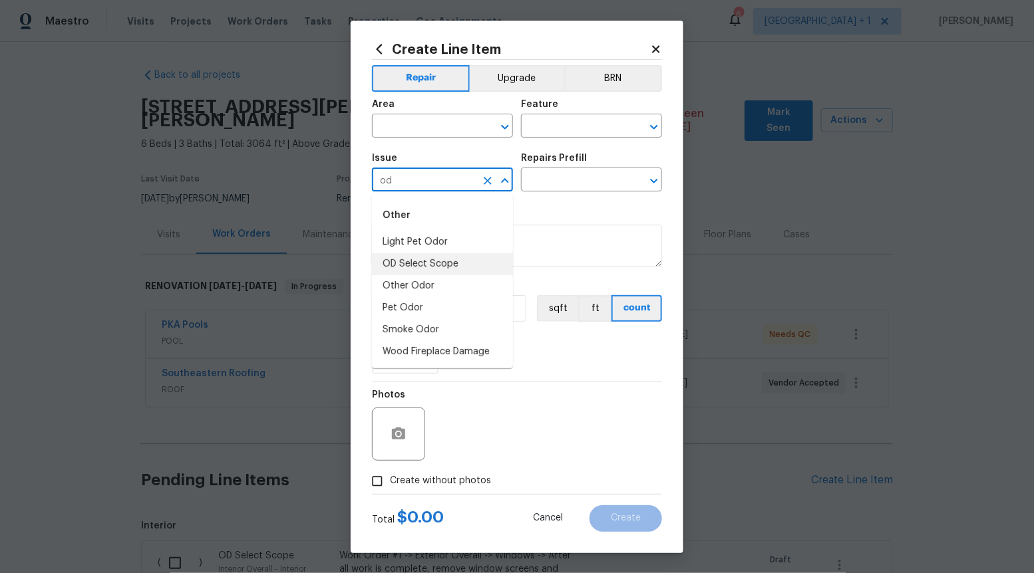
click at [450, 269] on li "OD Select Scope" at bounding box center [442, 264] width 141 height 22
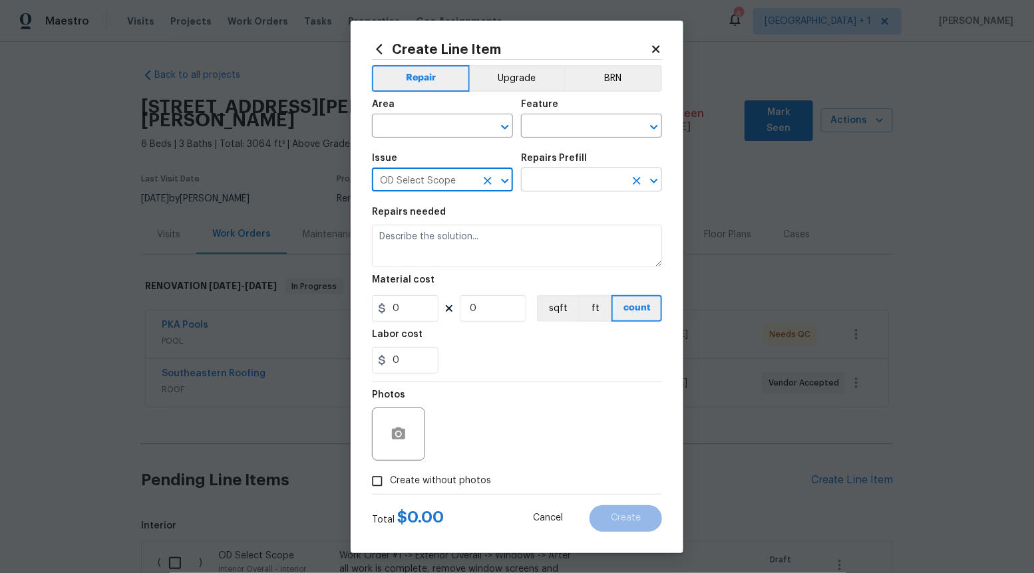
type input "OD Select Scope"
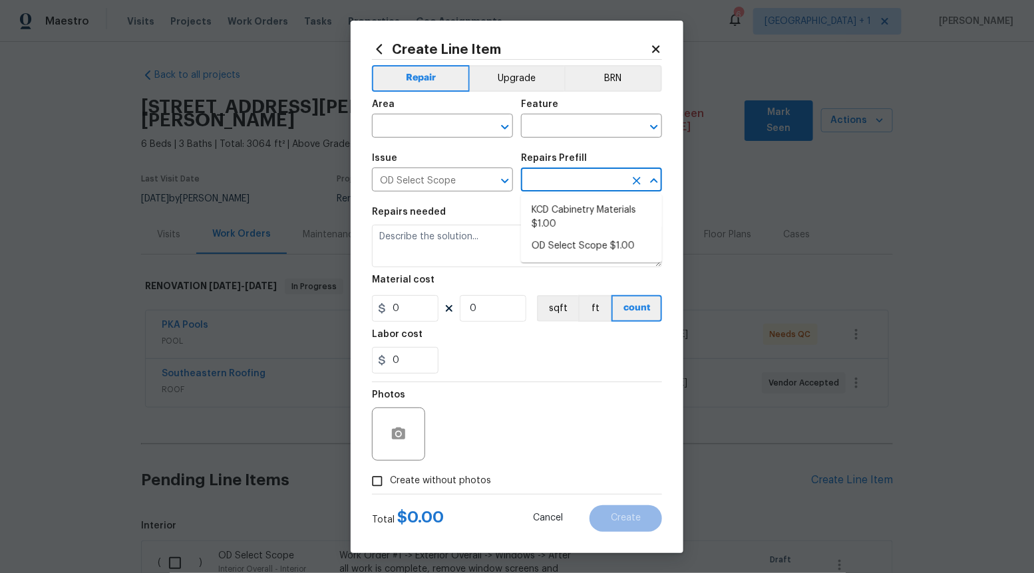
click at [568, 182] on input "text" at bounding box center [573, 181] width 104 height 21
click at [567, 249] on li "OD Select Scope $1.00" at bounding box center [591, 246] width 141 height 22
type input "OD Select Scope $1.00"
type textarea "Refer to the agreed upon scope document for further details."
type input "1"
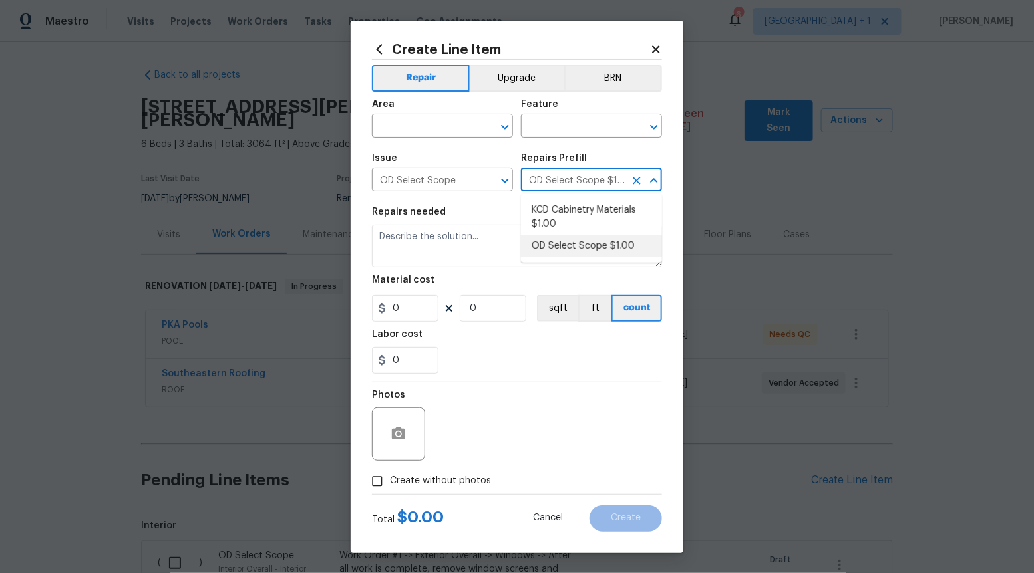
type input "1"
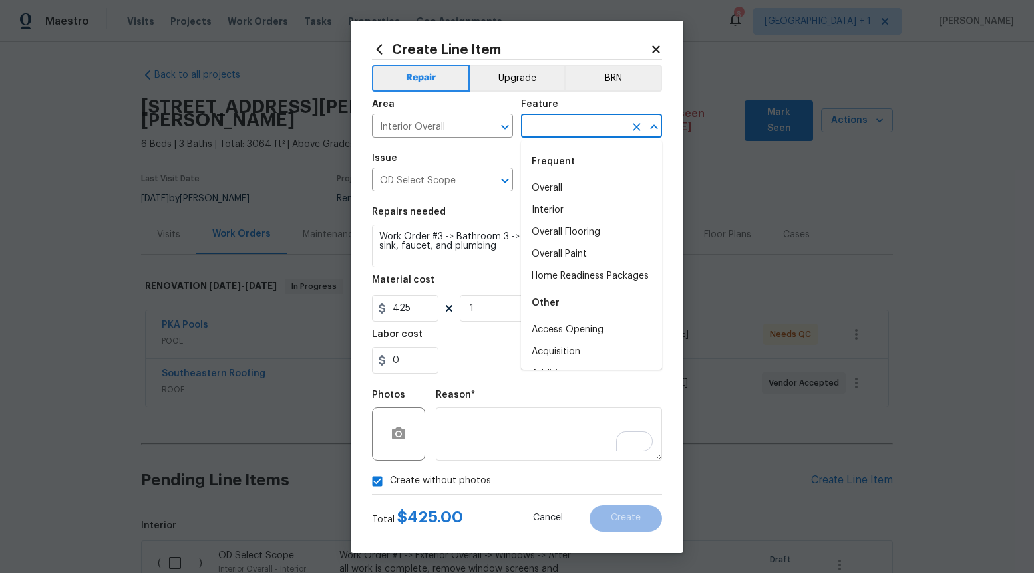
click at [591, 123] on input "text" at bounding box center [573, 127] width 104 height 21
click at [573, 182] on li "Overall" at bounding box center [591, 189] width 141 height 22
type input "Overall"
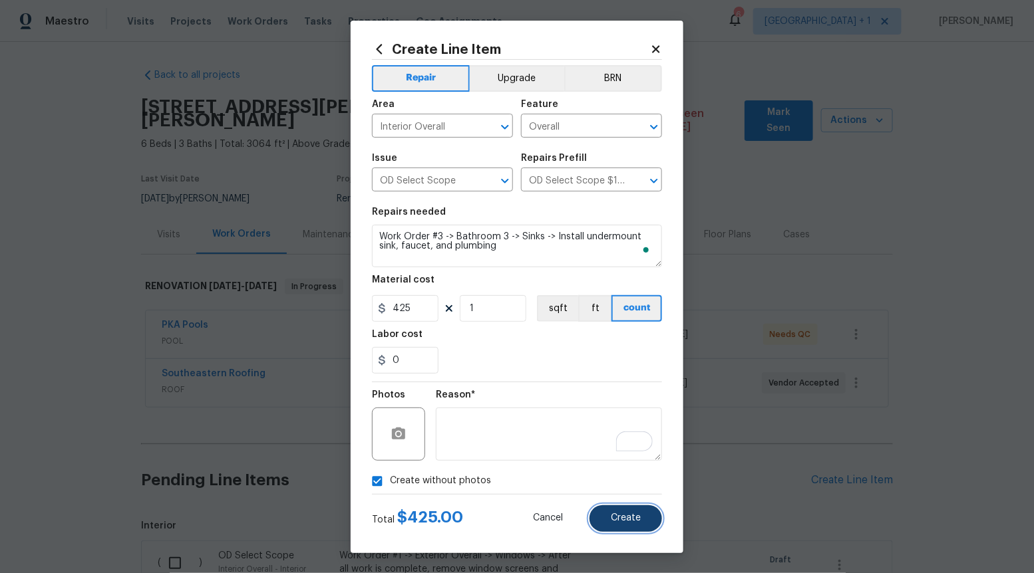
click at [631, 511] on button "Create" at bounding box center [625, 519] width 73 height 27
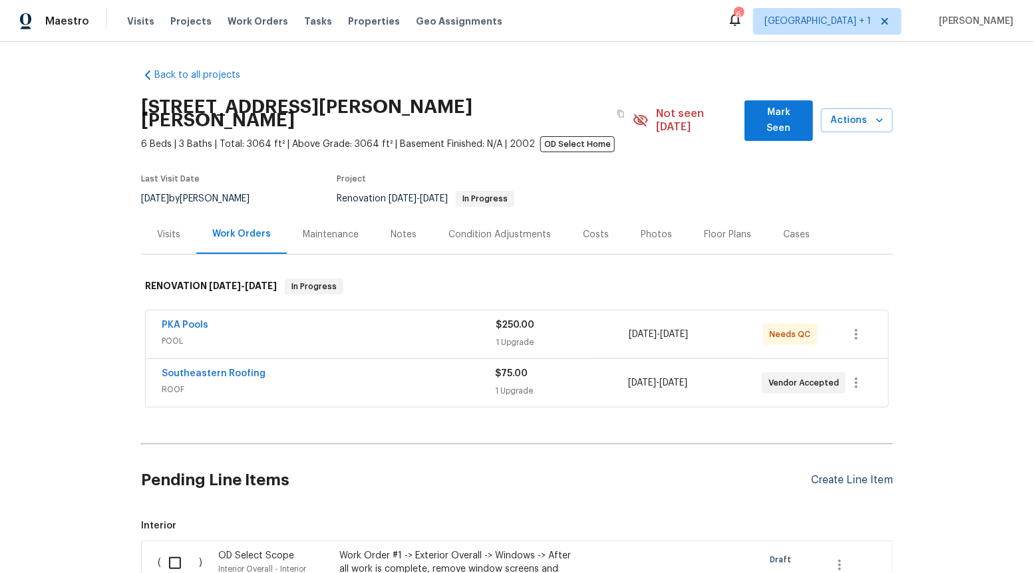
click at [875, 474] on div "Create Line Item" at bounding box center [852, 480] width 82 height 13
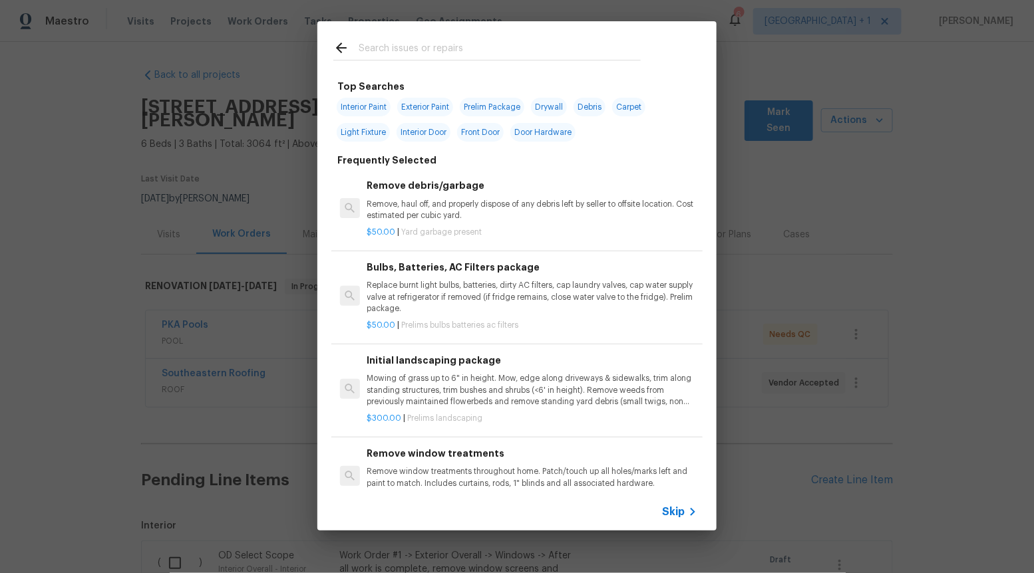
click at [684, 510] on span "Skip" at bounding box center [673, 512] width 23 height 13
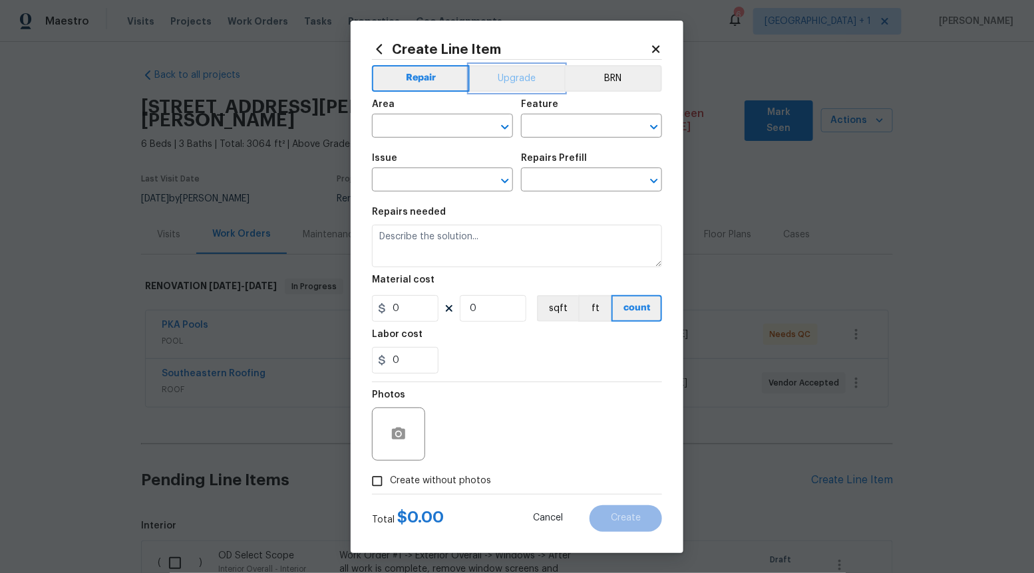
click at [500, 87] on button "Upgrade" at bounding box center [517, 78] width 95 height 27
click at [509, 186] on icon "Open" at bounding box center [505, 181] width 16 height 16
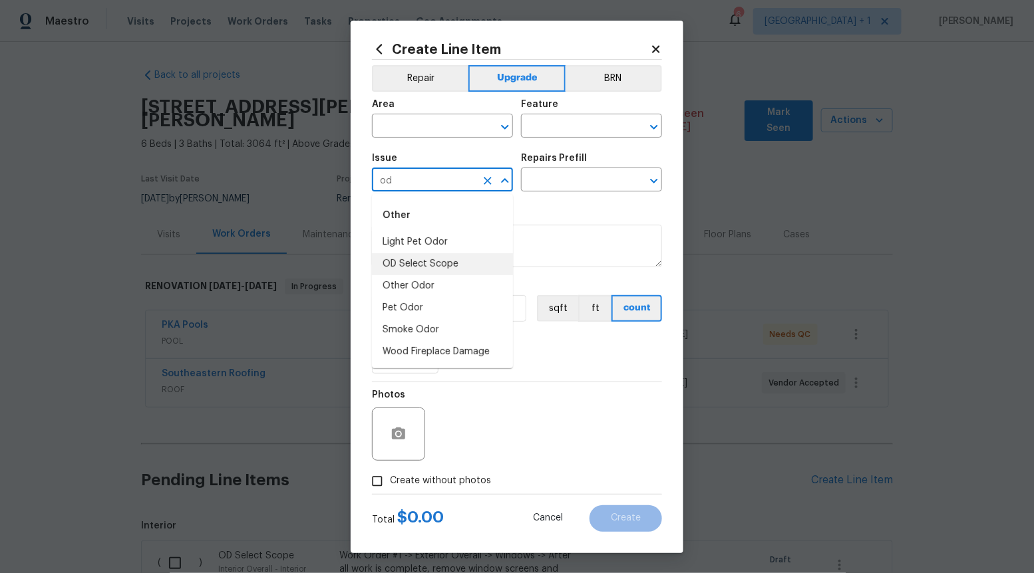
click at [471, 267] on li "OD Select Scope" at bounding box center [442, 264] width 141 height 22
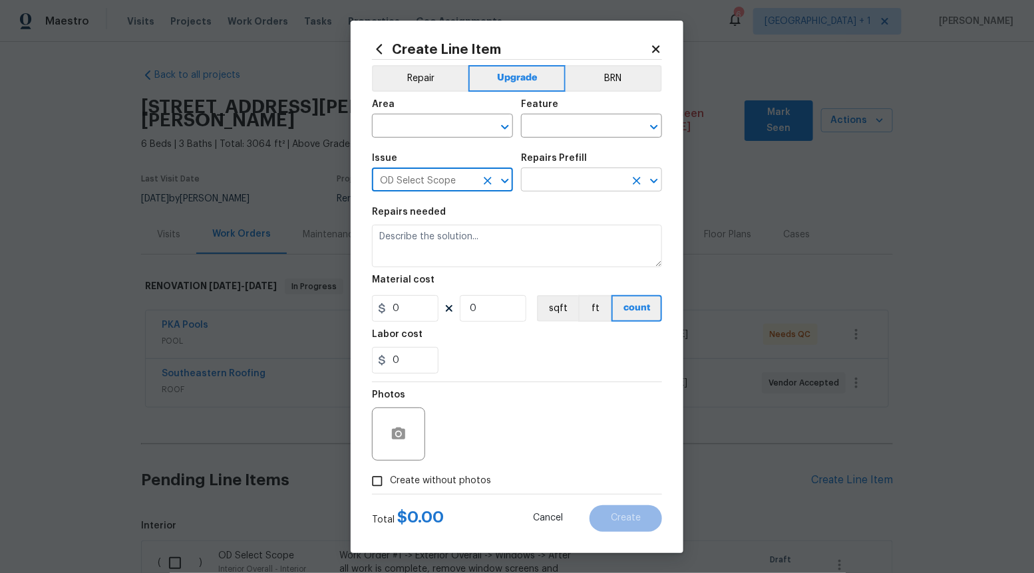
type input "OD Select Scope"
click at [565, 180] on input "text" at bounding box center [573, 181] width 104 height 21
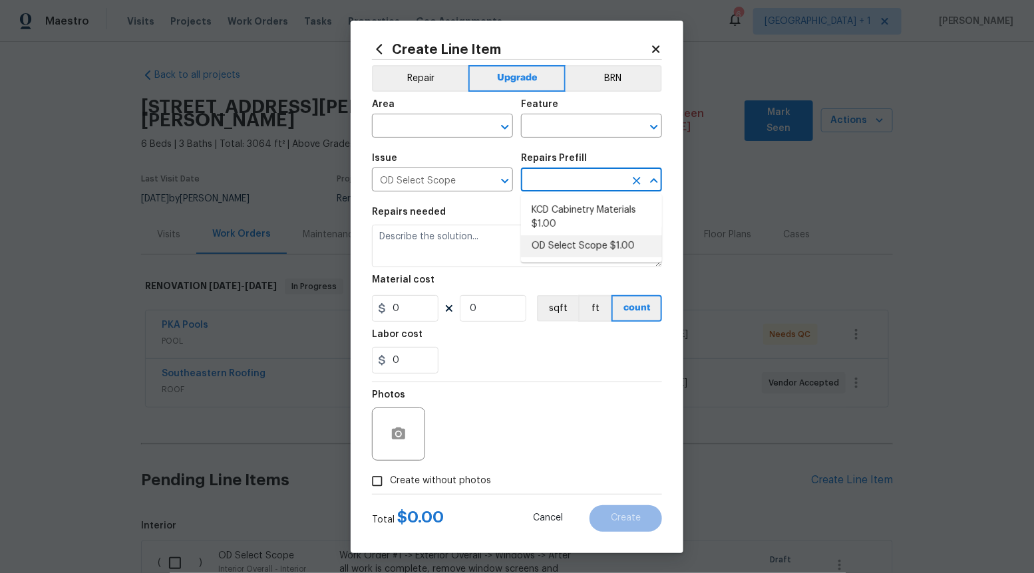
click at [562, 248] on li "OD Select Scope $1.00" at bounding box center [591, 246] width 141 height 22
type input "OD Select Scope $1.00"
type textarea "Refer to the agreed upon scope document for further details."
type input "1"
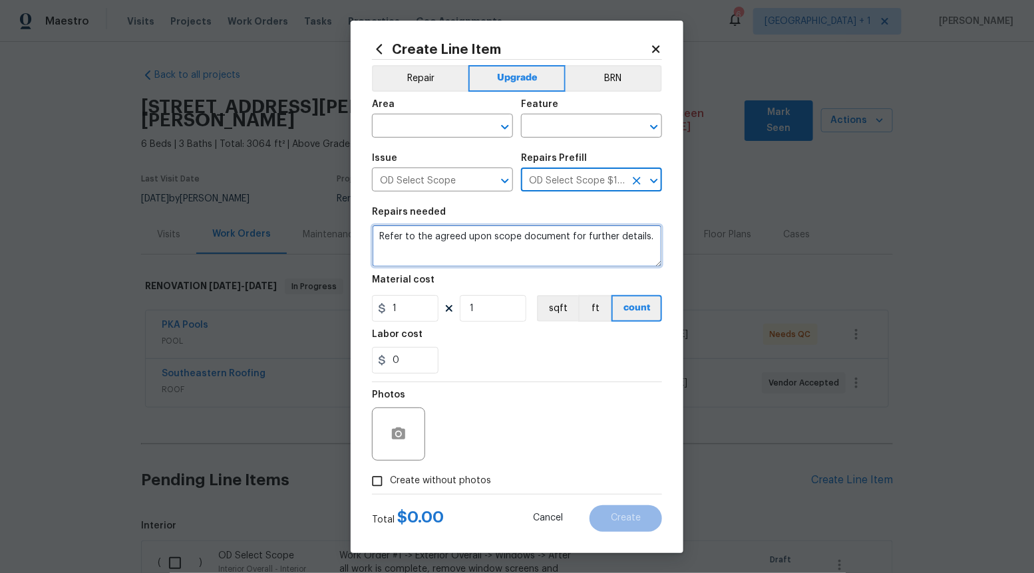
click at [562, 248] on textarea "Refer to the agreed upon scope document for further details." at bounding box center [517, 246] width 290 height 43
paste textarea "Work Order #3 -> Bathroom 3 -> Toilet -> Replace toilet with elongated unit"
type textarea "Work Order #3 -> Bathroom 3 -> Toilet -> Replace toilet with elongated unit"
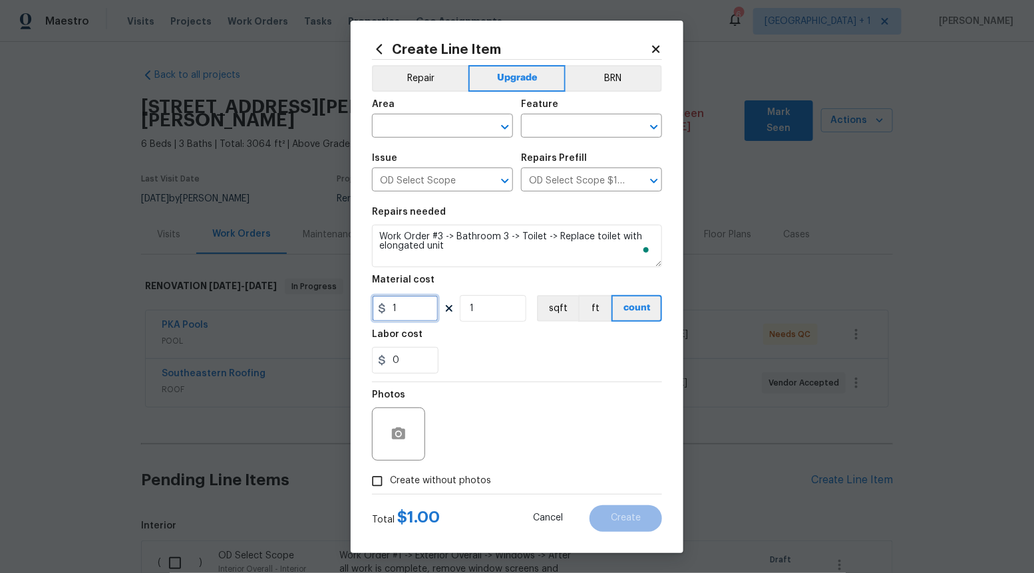
click at [424, 295] on input "1" at bounding box center [405, 308] width 67 height 27
type input "210"
click at [416, 471] on label "Create without photos" at bounding box center [428, 481] width 126 height 25
click at [390, 471] on input "Create without photos" at bounding box center [377, 481] width 25 height 25
checkbox input "true"
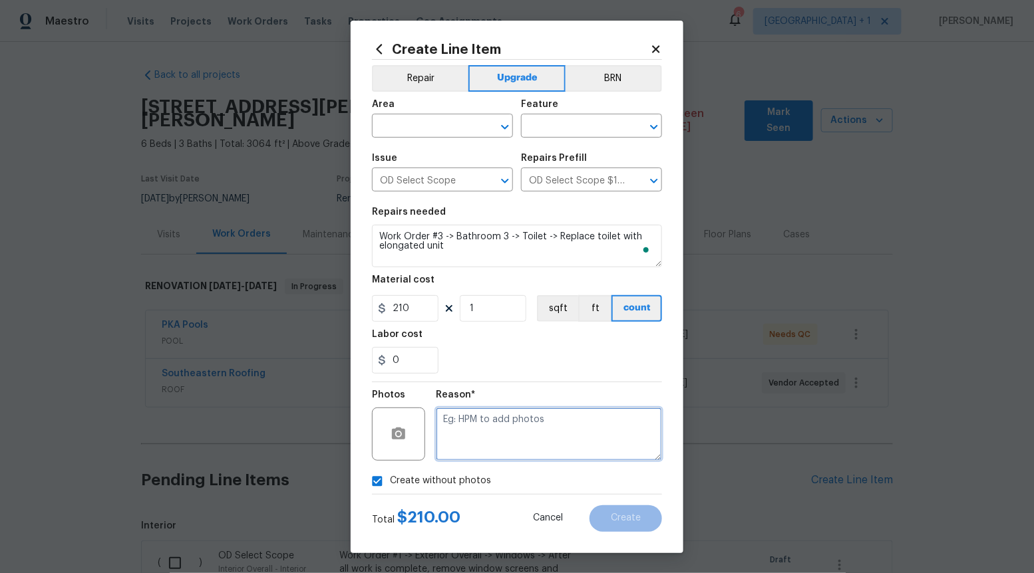
click at [504, 411] on textarea at bounding box center [549, 434] width 226 height 53
click at [503, 128] on icon "Open" at bounding box center [505, 127] width 16 height 16
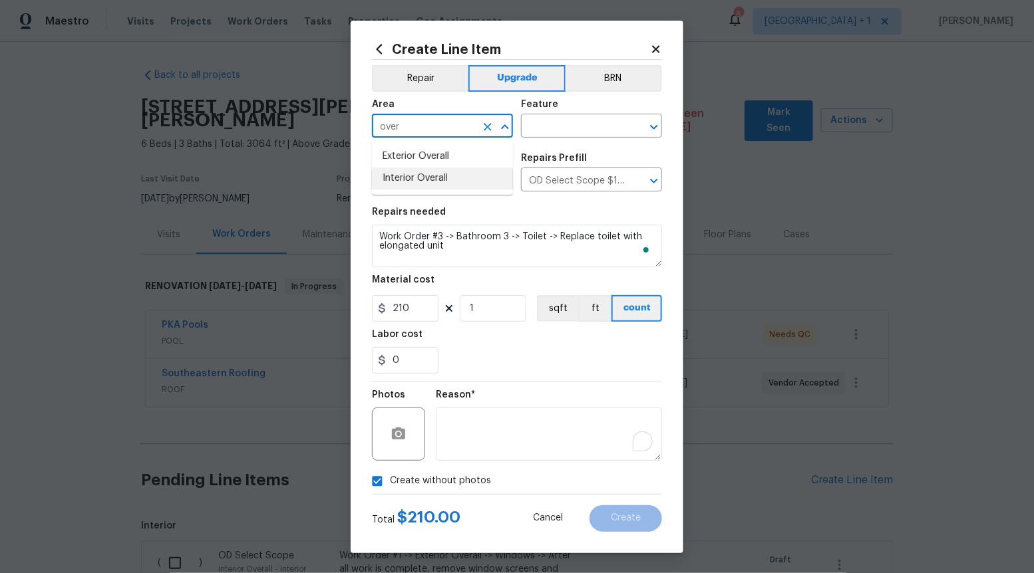
click at [468, 180] on li "Interior Overall" at bounding box center [442, 179] width 141 height 22
type input "Interior Overall"
click at [581, 127] on input "text" at bounding box center [573, 127] width 104 height 21
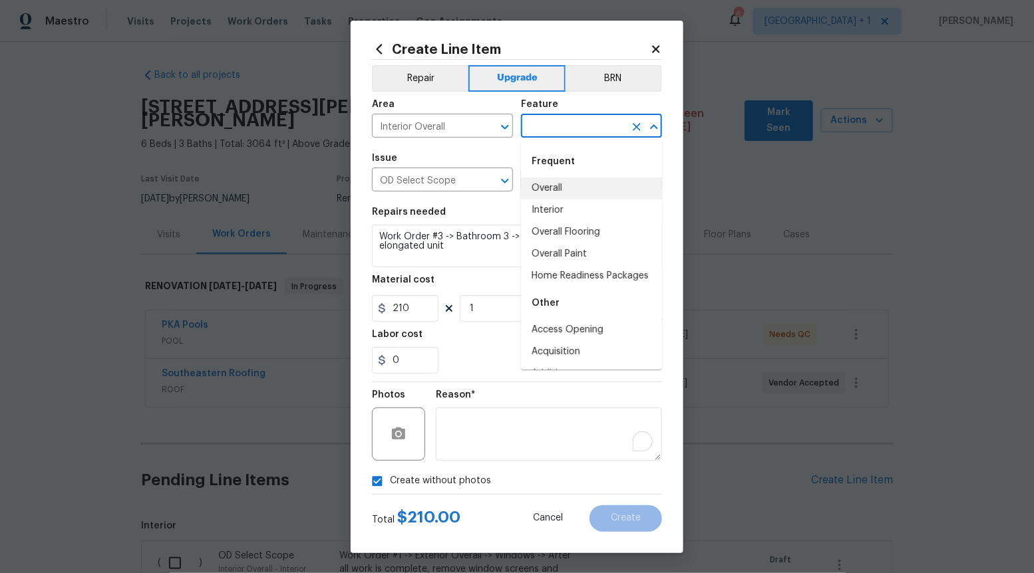
click at [564, 182] on li "Overall" at bounding box center [591, 189] width 141 height 22
type input "Overall"
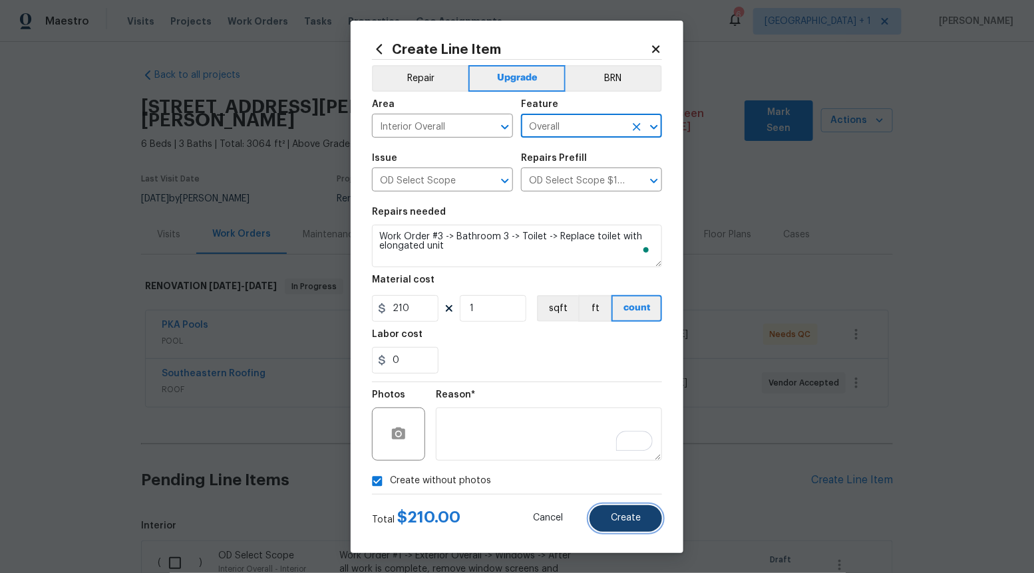
click at [627, 518] on span "Create" at bounding box center [626, 519] width 30 height 10
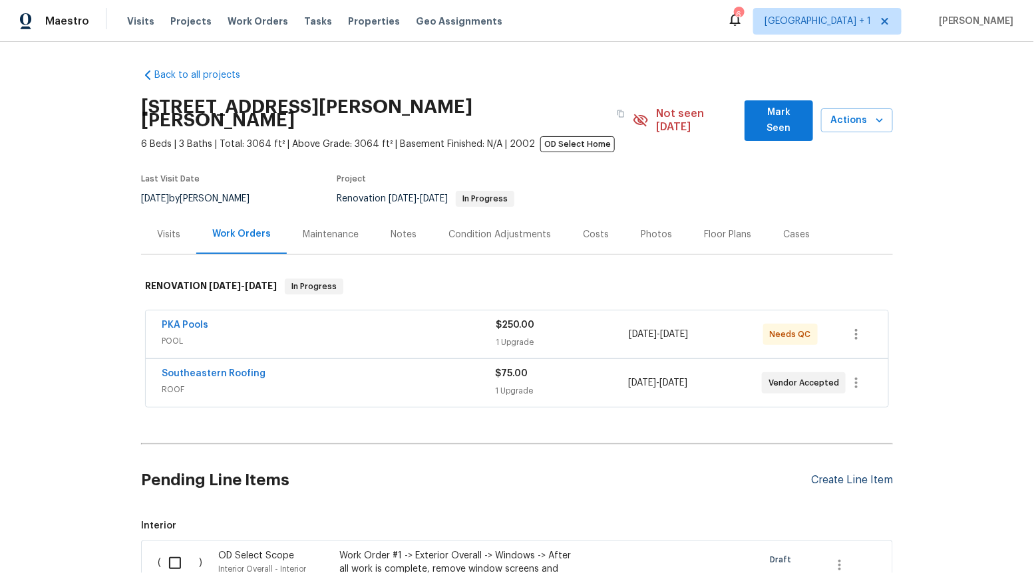
click at [849, 474] on div "Create Line Item" at bounding box center [852, 480] width 82 height 13
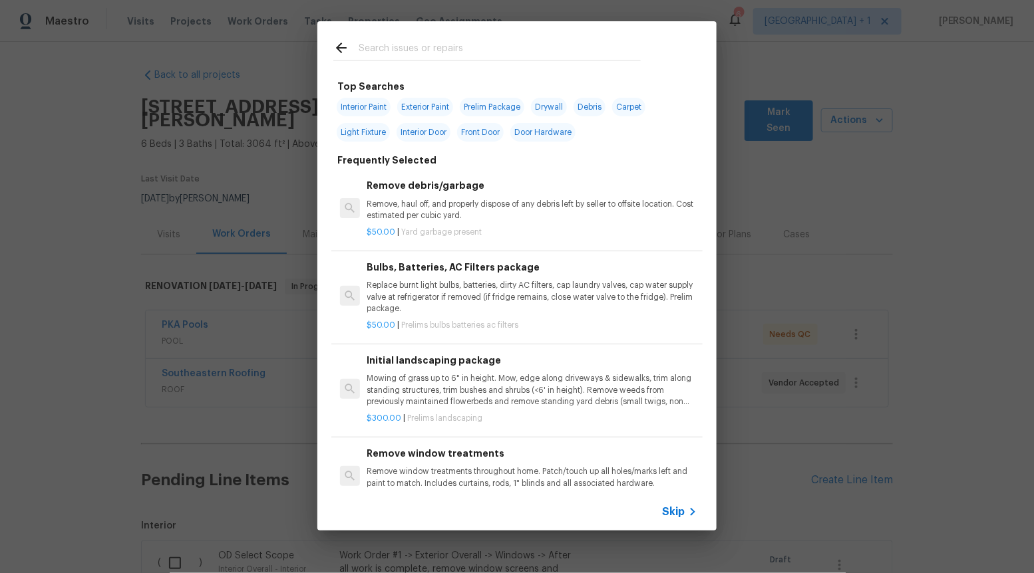
click at [676, 518] on span "Skip" at bounding box center [673, 512] width 23 height 13
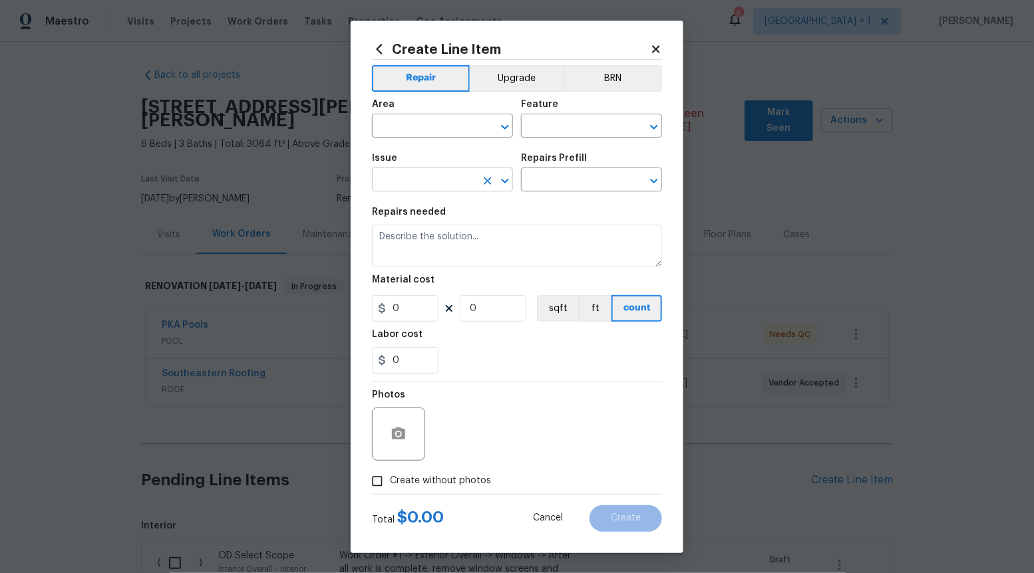
click at [500, 185] on icon "Open" at bounding box center [505, 181] width 16 height 16
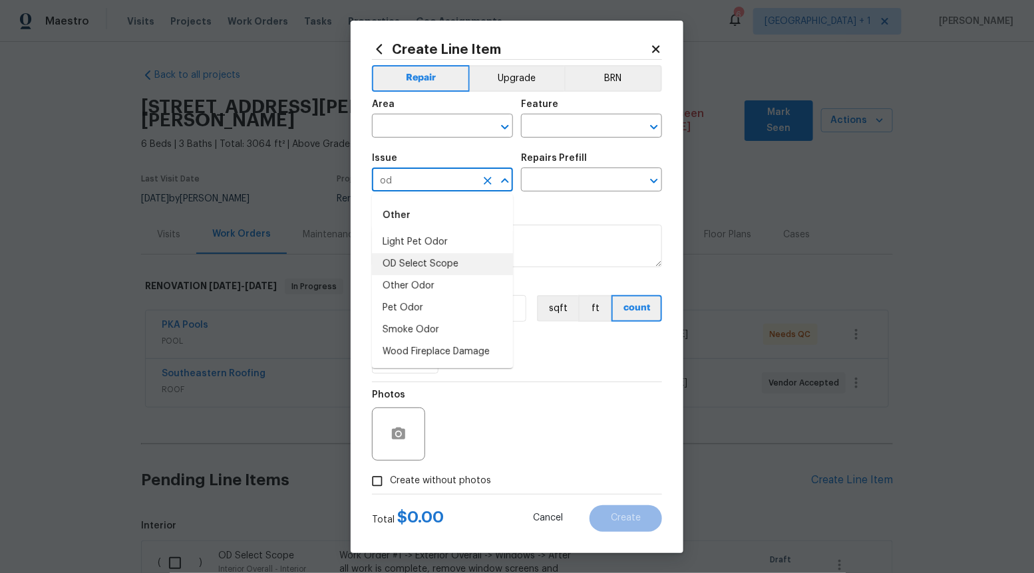
click at [465, 259] on li "OD Select Scope" at bounding box center [442, 264] width 141 height 22
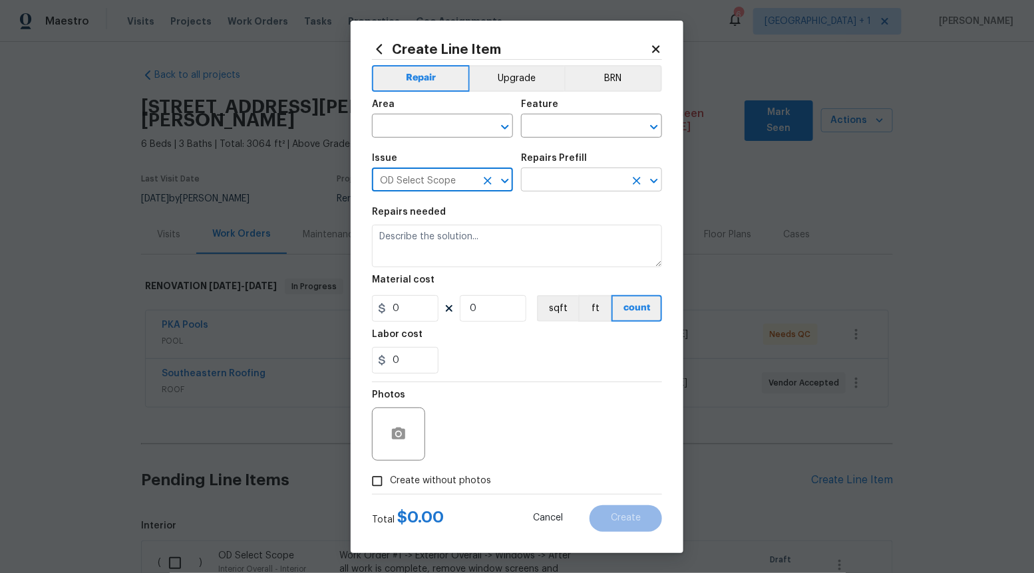
type input "OD Select Scope"
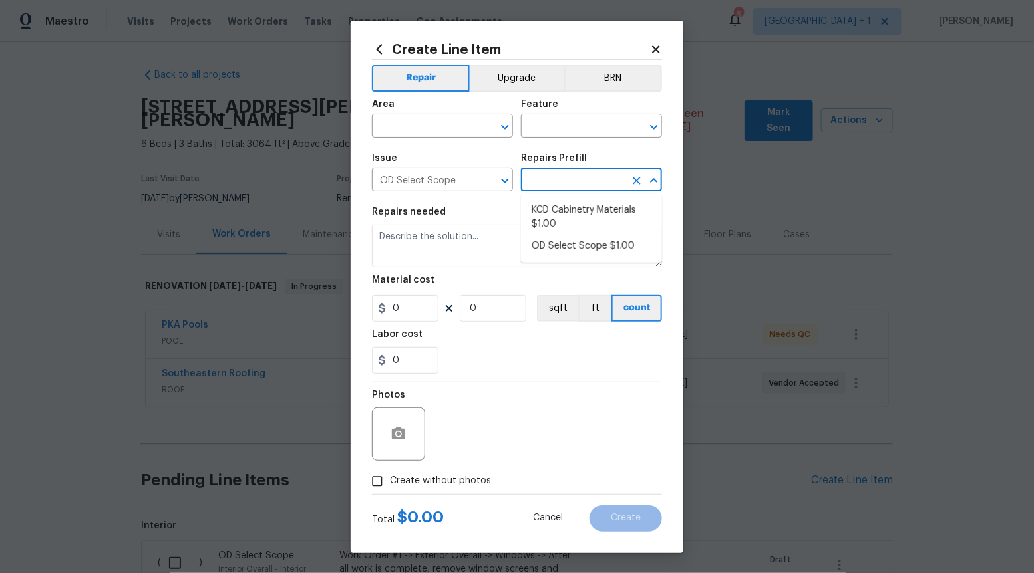
click at [567, 183] on input "text" at bounding box center [573, 181] width 104 height 21
click at [569, 246] on li "OD Select Scope $1.00" at bounding box center [591, 246] width 141 height 22
type input "OD Select Scope $1.00"
type textarea "Refer to the agreed upon scope document for further details."
type input "1"
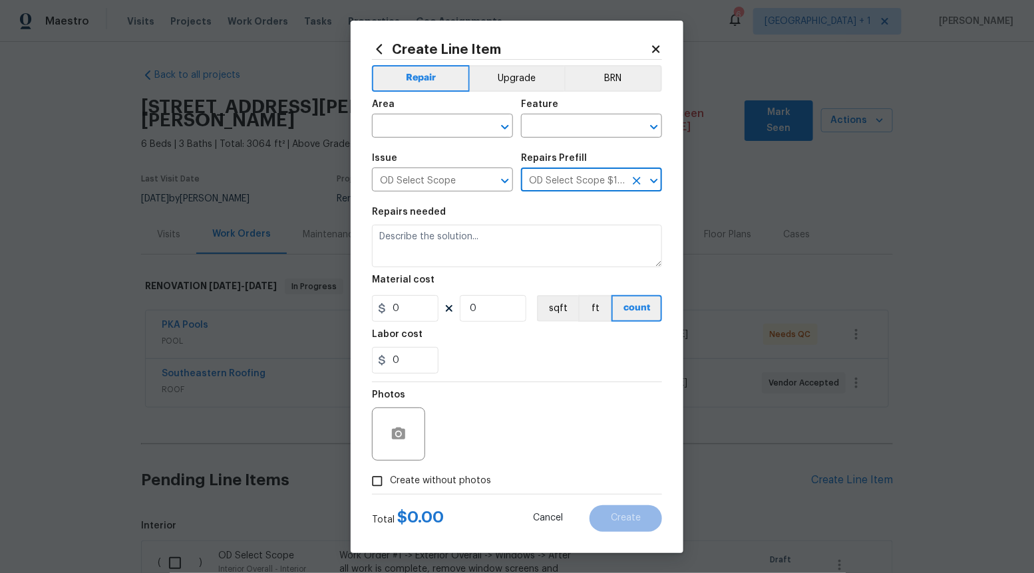
type input "1"
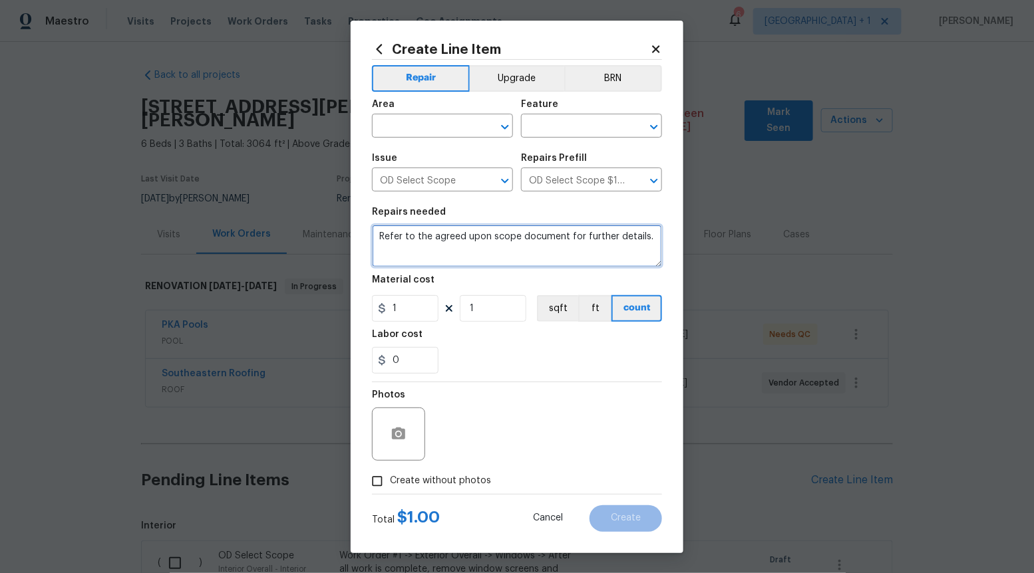
click at [569, 246] on textarea "Refer to the agreed upon scope document for further details." at bounding box center [517, 246] width 290 height 43
paste textarea "Work Order #3 -> Bathroom 3 -> Tub/Shower -> Demo shower completely and install…"
type textarea "Work Order #3 -> Bathroom 3 -> Tub/Shower -> Demo shower completely and install…"
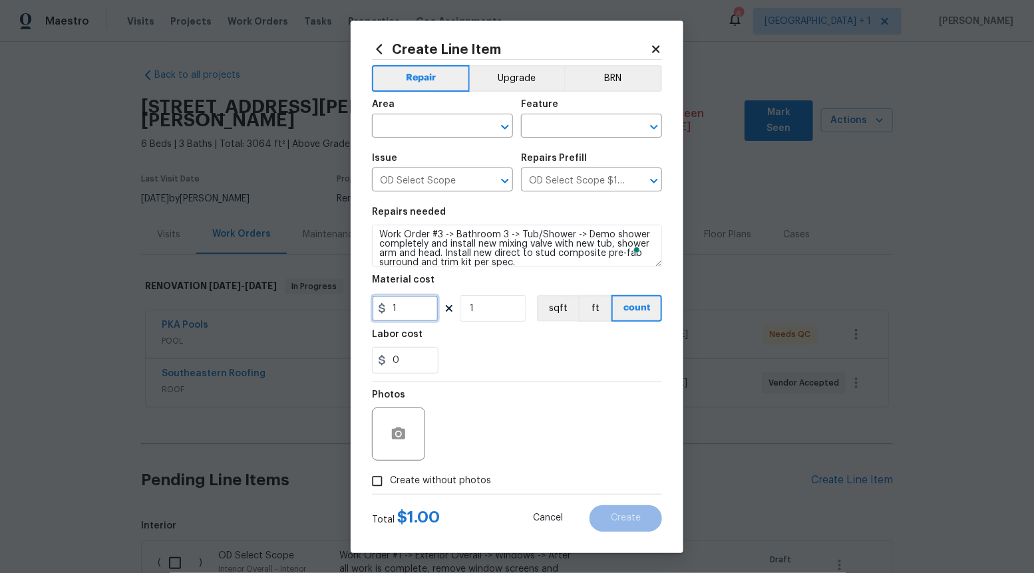
click at [423, 312] on input "1" at bounding box center [405, 308] width 67 height 27
type input "2950"
click at [372, 484] on input "Create without photos" at bounding box center [377, 481] width 25 height 25
checkbox input "true"
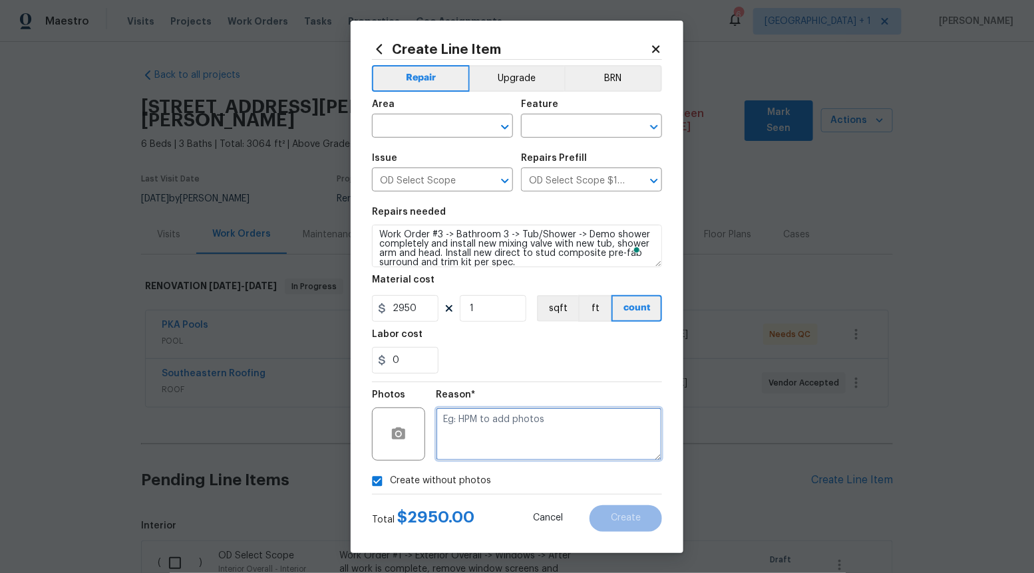
click at [498, 422] on textarea at bounding box center [549, 434] width 226 height 53
click at [504, 121] on icon "Open" at bounding box center [505, 127] width 16 height 16
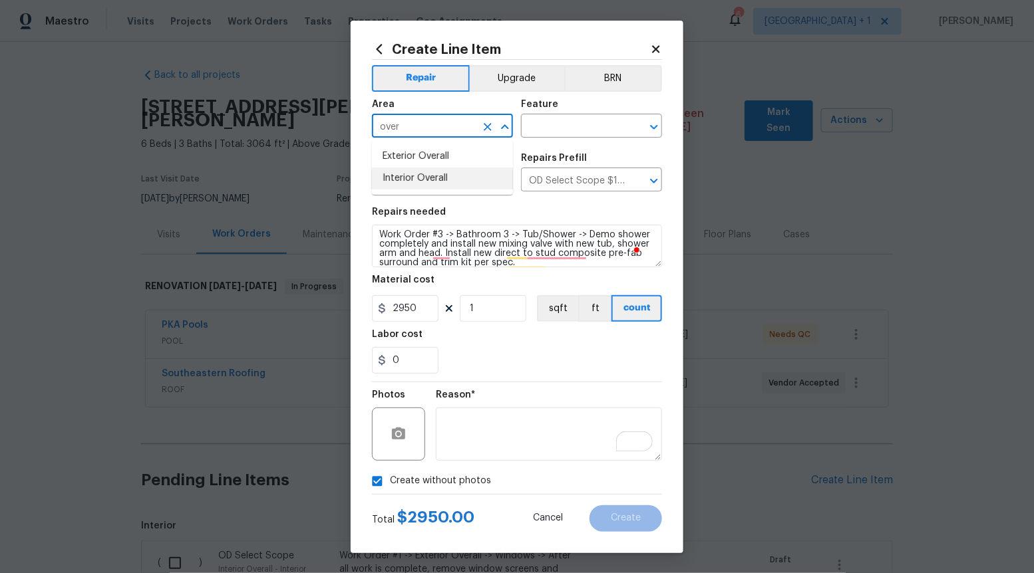
click at [456, 178] on li "Interior Overall" at bounding box center [442, 179] width 141 height 22
type input "Interior Overall"
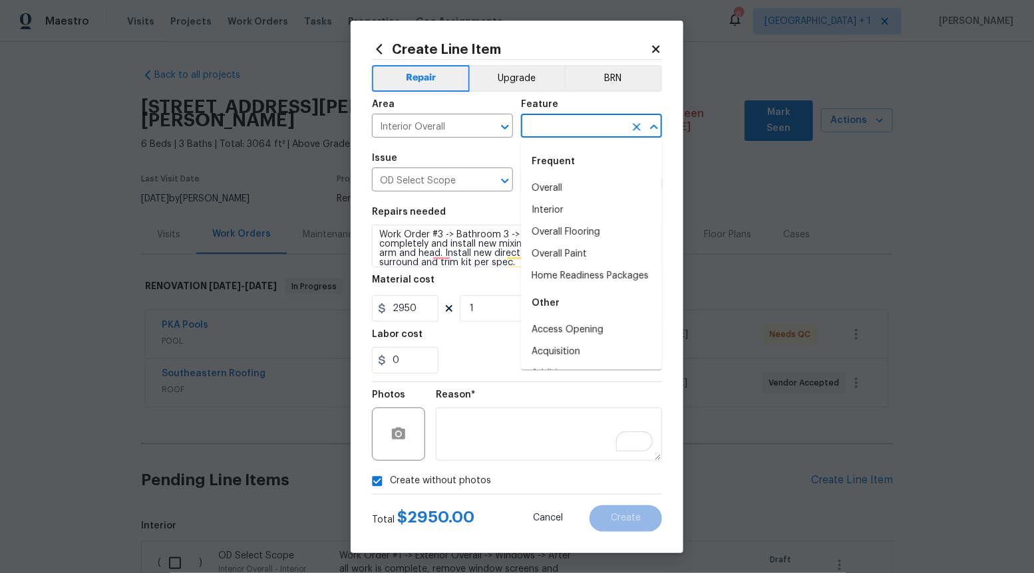
click at [601, 118] on input "text" at bounding box center [573, 127] width 104 height 21
click at [571, 184] on li "Overall" at bounding box center [591, 189] width 141 height 22
type input "Overall"
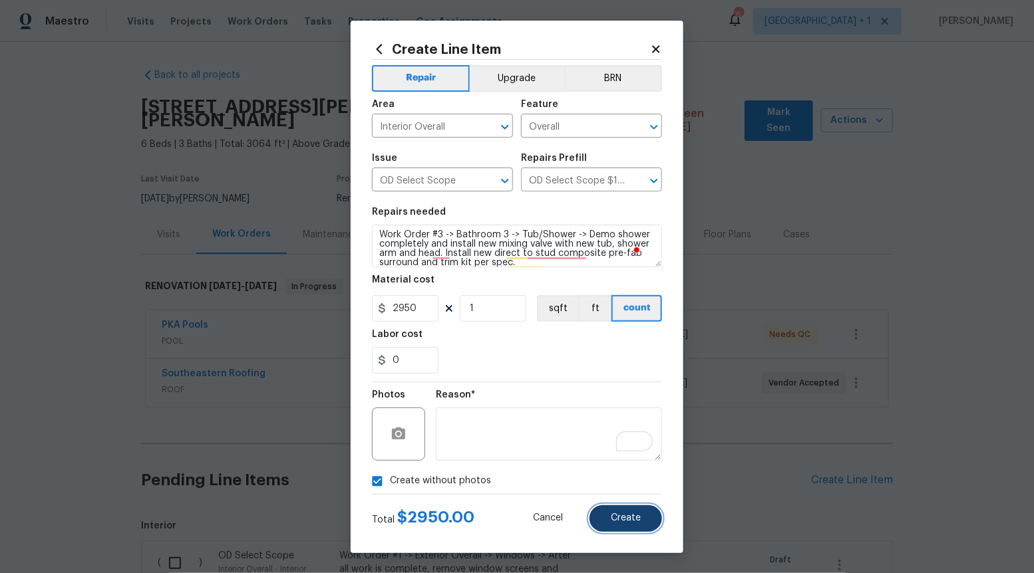
click at [637, 516] on span "Create" at bounding box center [626, 519] width 30 height 10
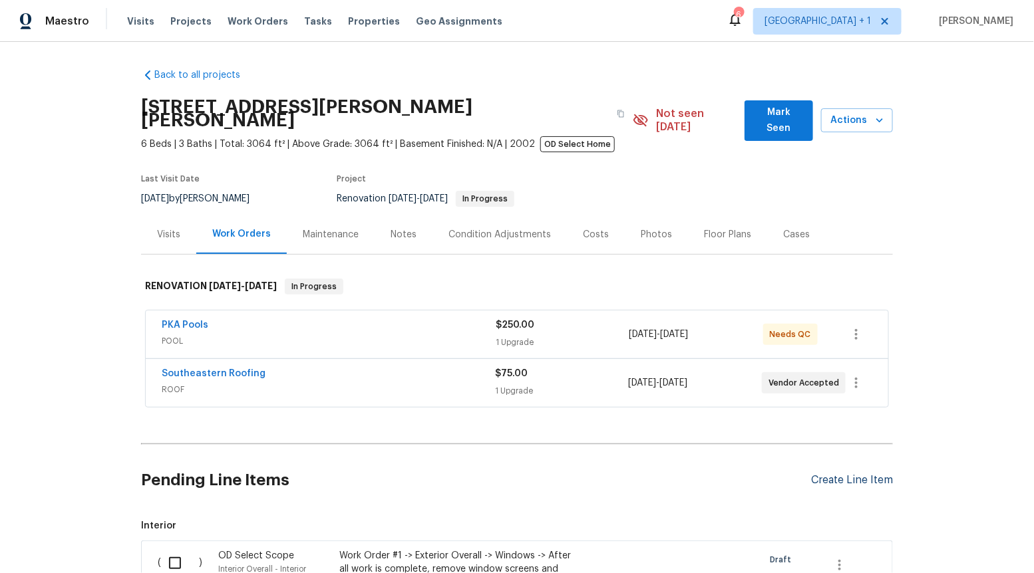
click at [836, 474] on div "Create Line Item" at bounding box center [852, 480] width 82 height 13
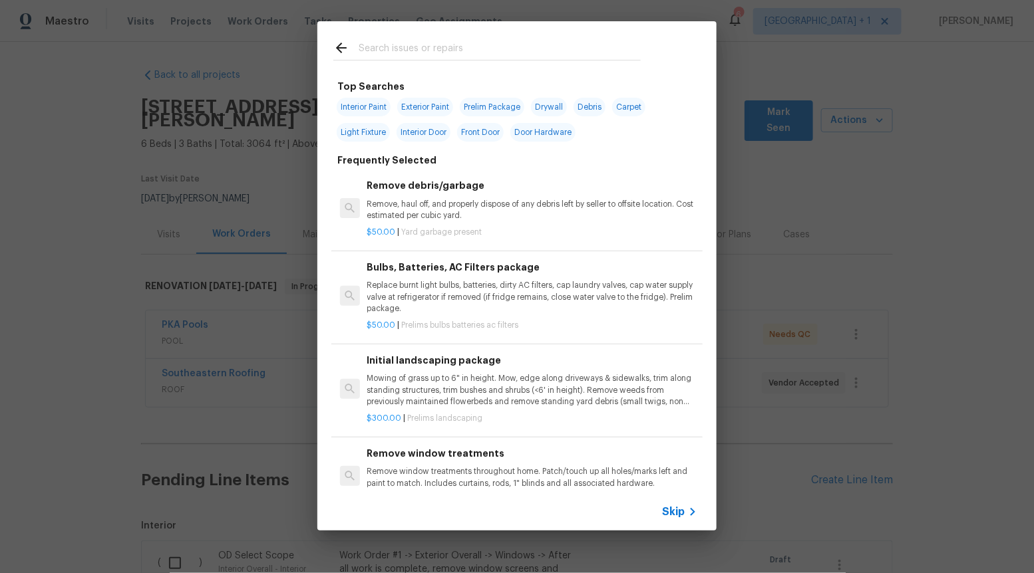
click at [674, 515] on span "Skip" at bounding box center [673, 512] width 23 height 13
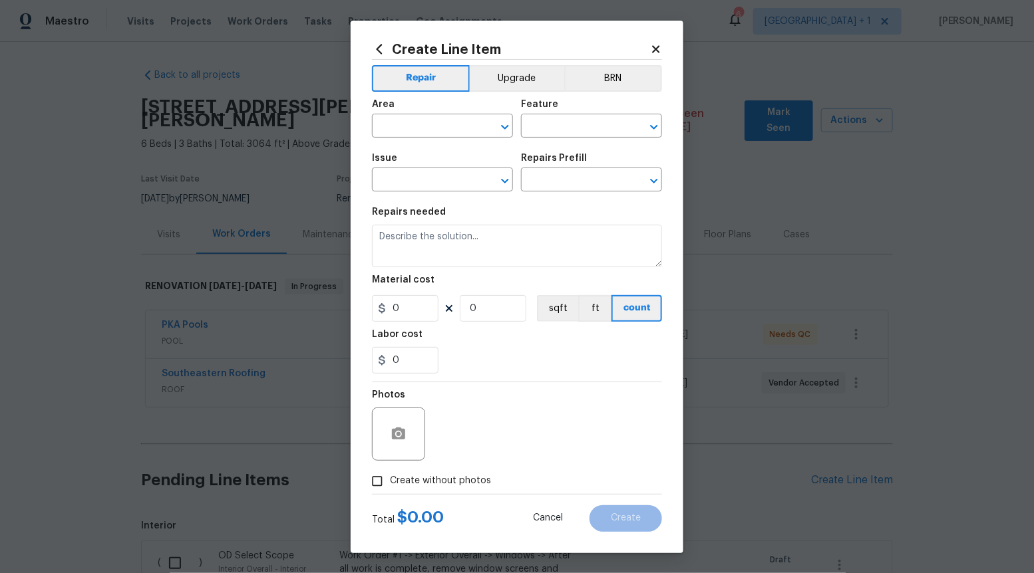
click at [508, 193] on span "Issue ​" at bounding box center [442, 173] width 141 height 54
click at [504, 188] on icon "Open" at bounding box center [505, 181] width 16 height 16
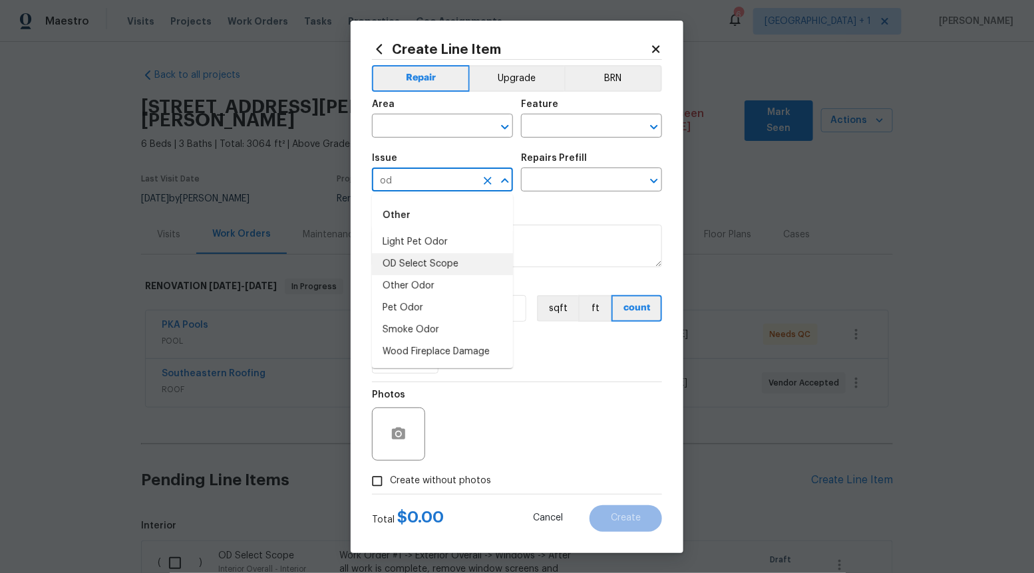
click at [471, 267] on li "OD Select Scope" at bounding box center [442, 264] width 141 height 22
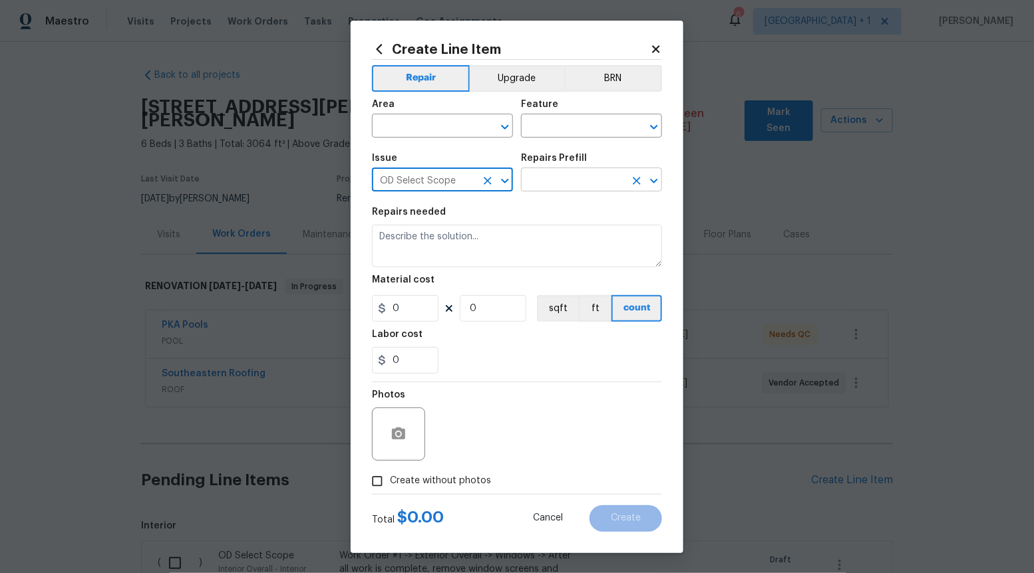
type input "OD Select Scope"
click at [560, 179] on input "text" at bounding box center [573, 181] width 104 height 21
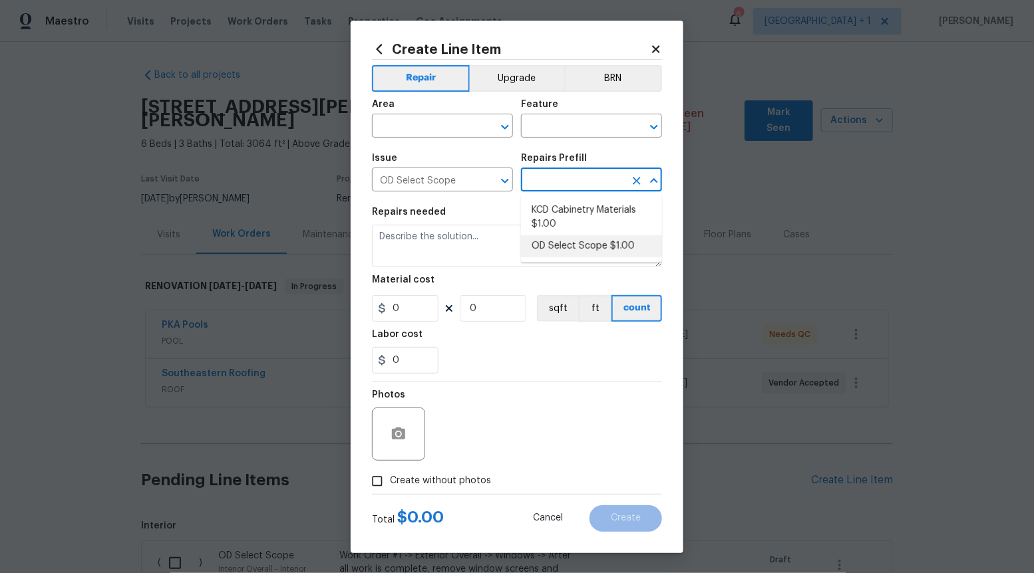
click at [561, 239] on li "OD Select Scope $1.00" at bounding box center [591, 246] width 141 height 22
type input "OD Select Scope $1.00"
type textarea "Refer to the agreed upon scope document for further details."
type input "1"
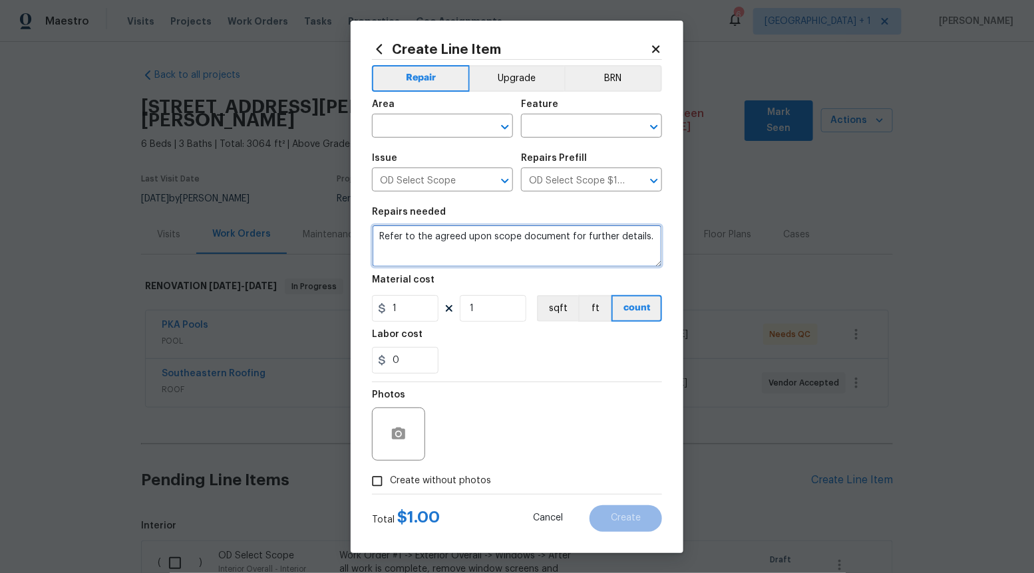
click at [561, 239] on textarea "Refer to the agreed upon scope document for further details." at bounding box center [517, 246] width 290 height 43
paste textarea "Work Order #3 -> Bathroom 3 -> Vanity -> Prep and paint vanity and install new …"
type textarea "Work Order #3 -> Bathroom 3 -> Vanity -> Prep and paint vanity and install new …"
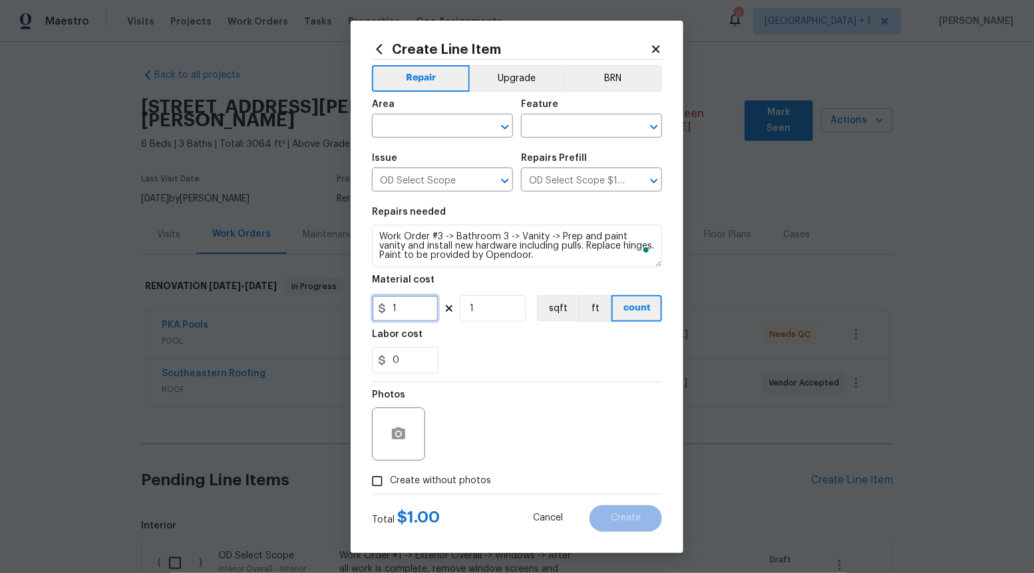
click at [420, 309] on input "1" at bounding box center [405, 308] width 67 height 27
type input "225"
click at [389, 476] on input "Create without photos" at bounding box center [377, 481] width 25 height 25
checkbox input "true"
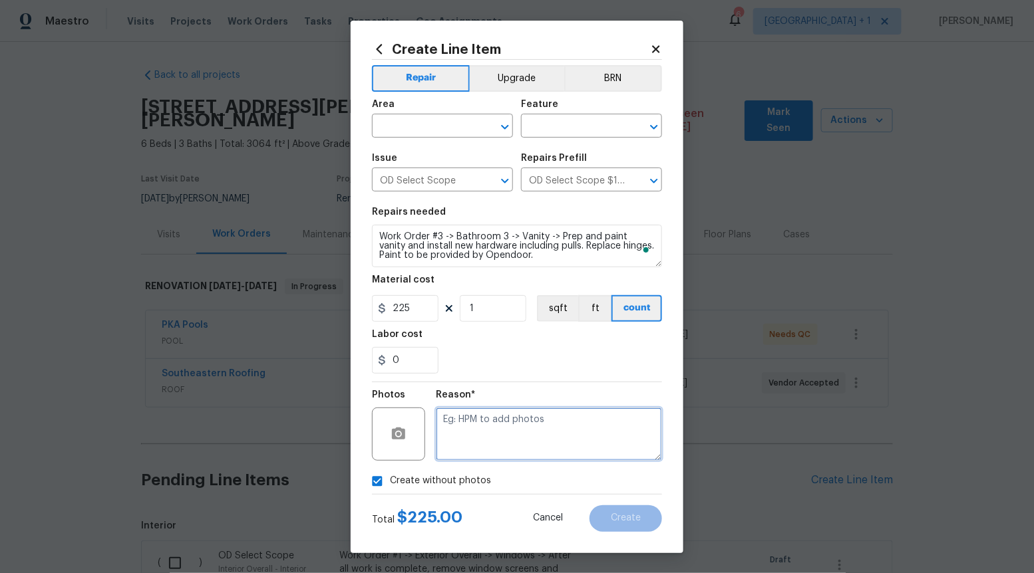
click at [538, 436] on textarea at bounding box center [549, 434] width 226 height 53
click at [504, 134] on icon "Open" at bounding box center [505, 127] width 16 height 16
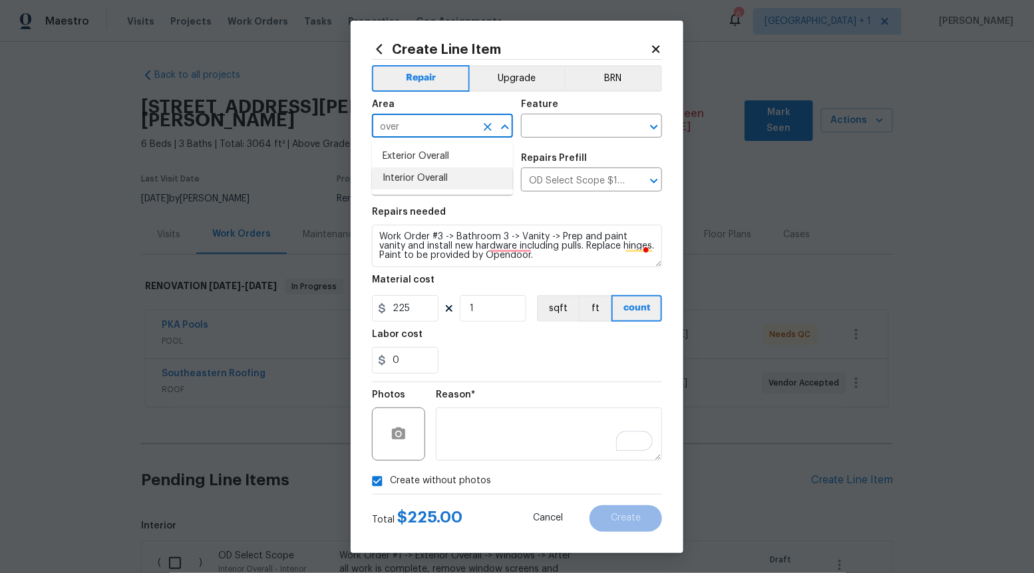
click at [468, 173] on li "Interior Overall" at bounding box center [442, 179] width 141 height 22
type input "Interior Overall"
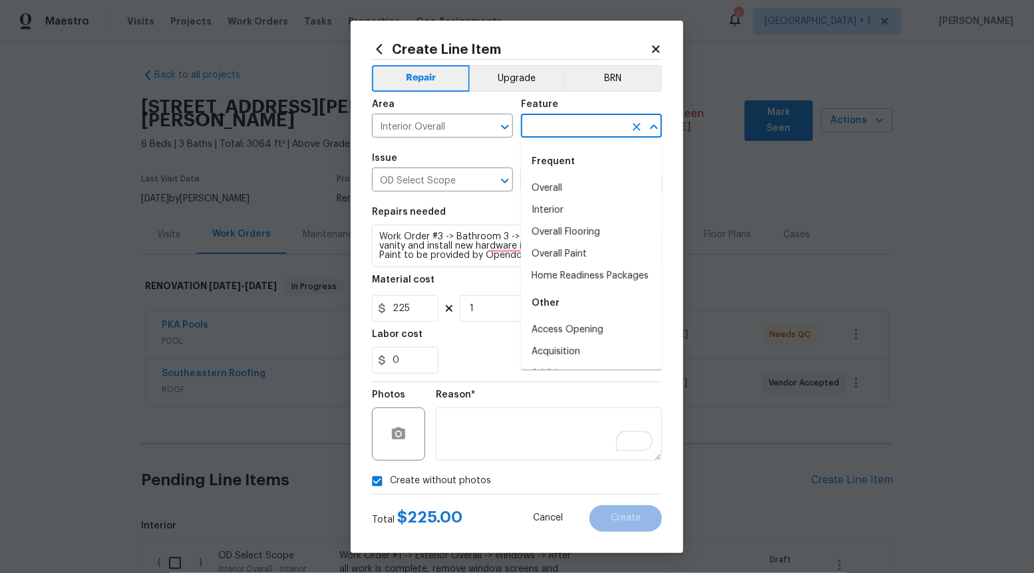
click at [557, 130] on input "text" at bounding box center [573, 127] width 104 height 21
click at [546, 208] on li "Interior" at bounding box center [591, 211] width 141 height 22
type input "Interior"
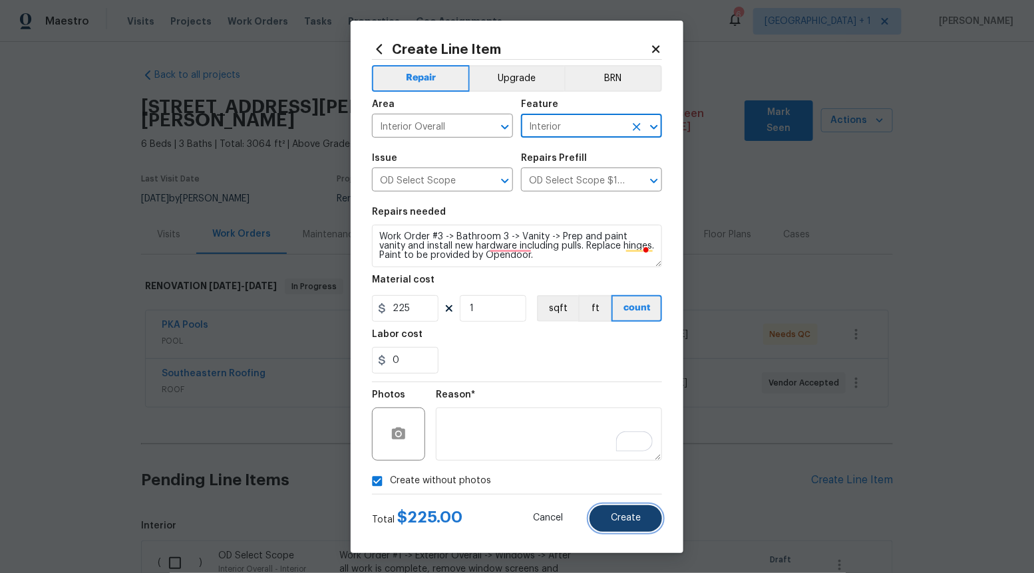
click at [629, 515] on span "Create" at bounding box center [626, 519] width 30 height 10
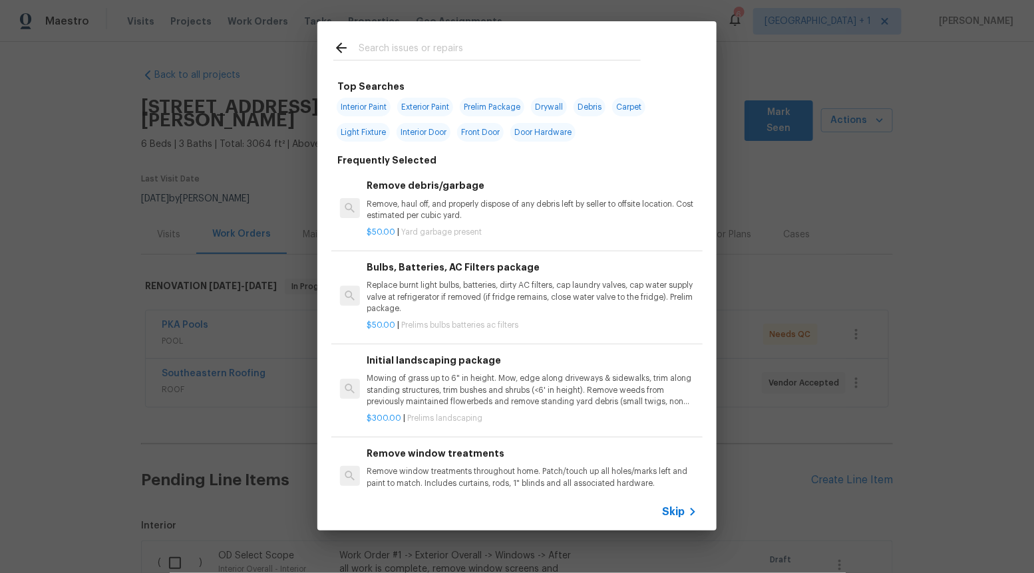
click at [673, 507] on span "Skip" at bounding box center [673, 512] width 23 height 13
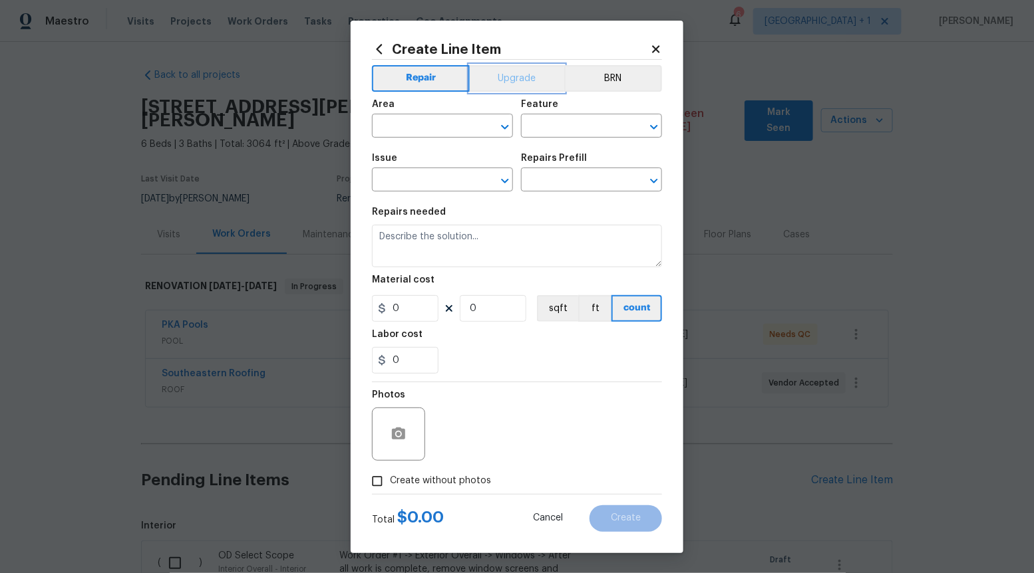
click at [524, 86] on button "Upgrade" at bounding box center [517, 78] width 95 height 27
click at [506, 177] on icon "Open" at bounding box center [505, 181] width 16 height 16
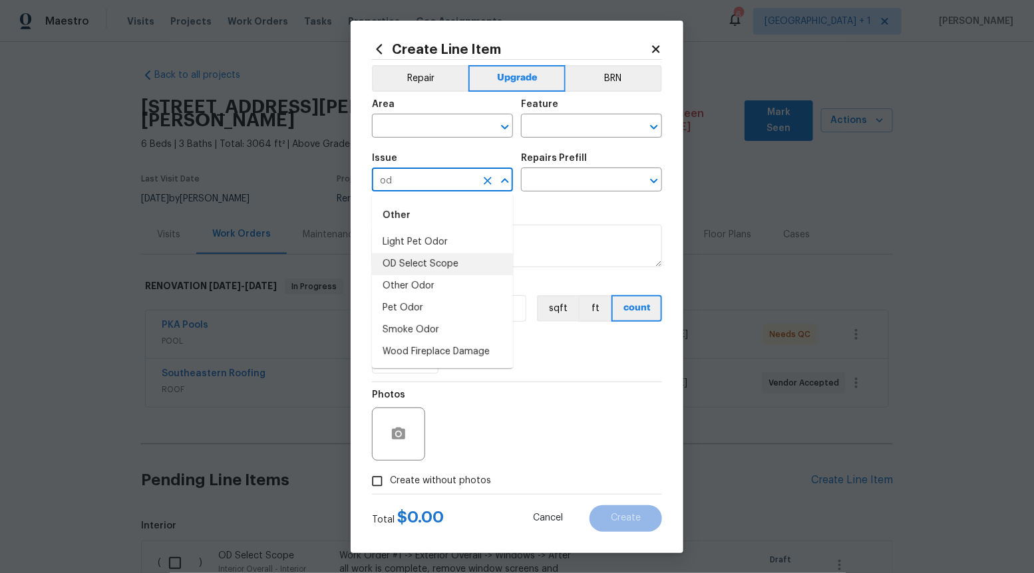
click at [466, 263] on li "OD Select Scope" at bounding box center [442, 264] width 141 height 22
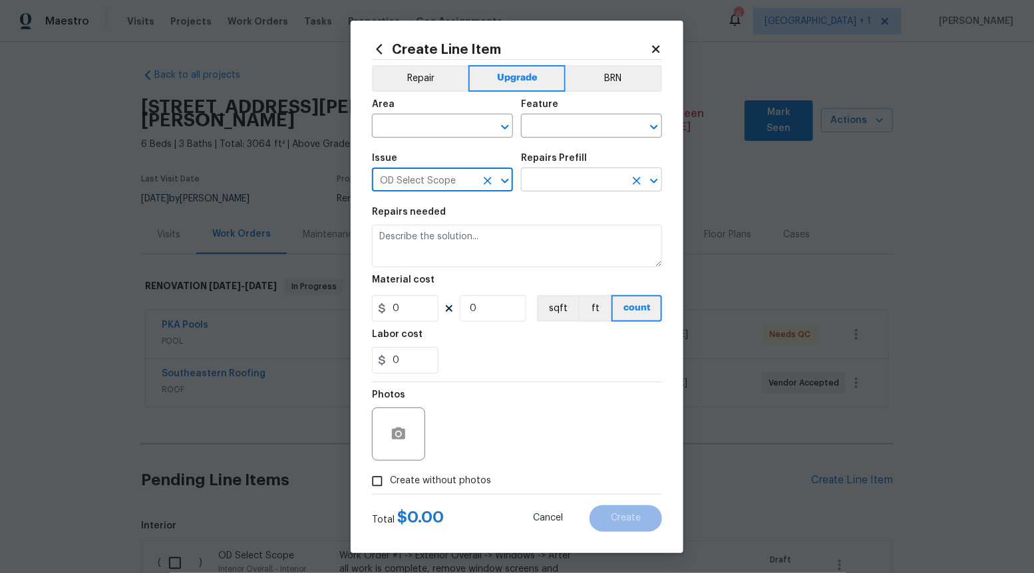
type input "OD Select Scope"
click at [577, 182] on input "text" at bounding box center [573, 181] width 104 height 21
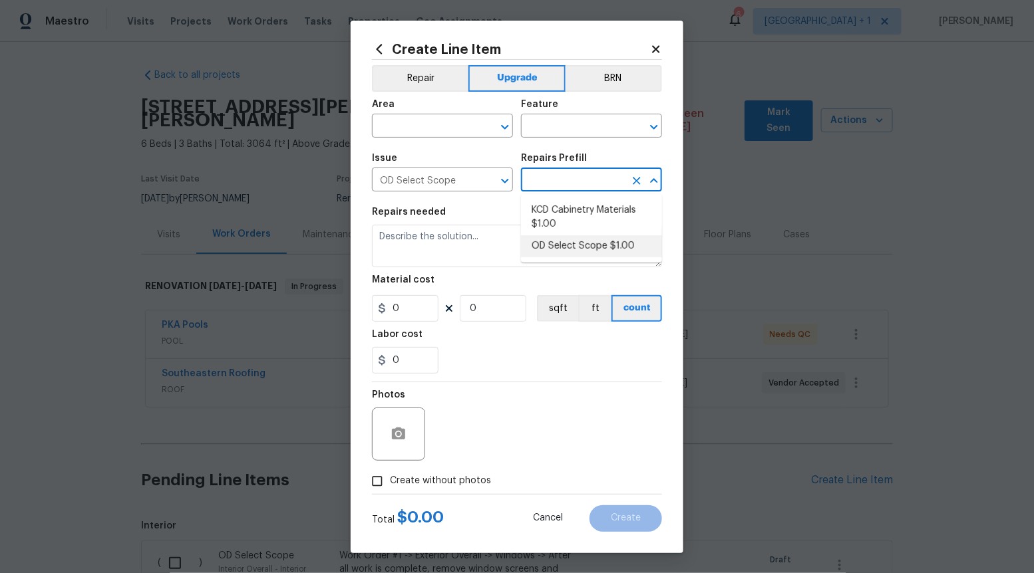
click at [568, 256] on li "OD Select Scope $1.00" at bounding box center [591, 246] width 141 height 22
type input "OD Select Scope $1.00"
type textarea "Refer to the agreed upon scope document for further details."
type input "1"
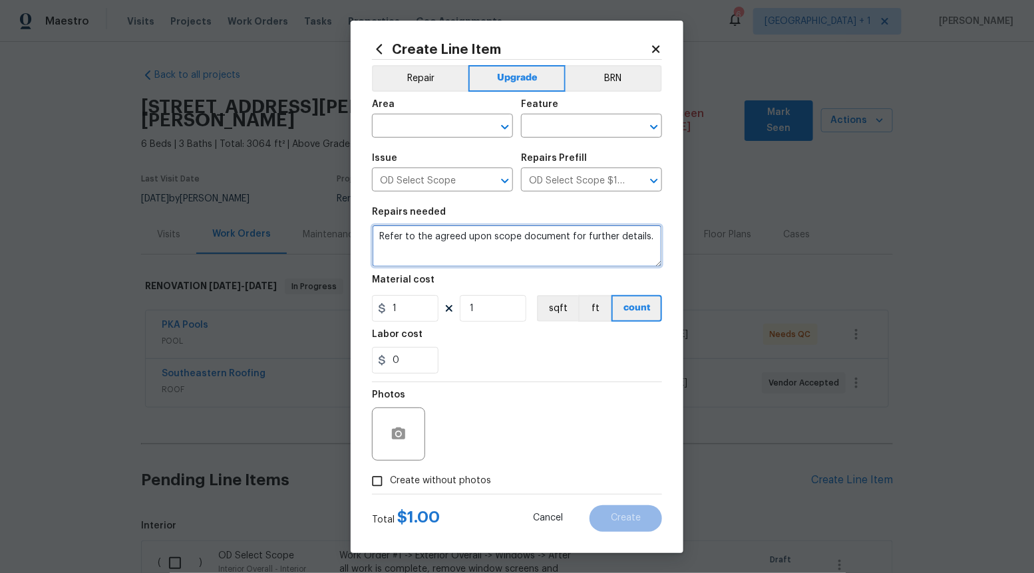
click at [568, 255] on textarea "Refer to the agreed upon scope document for further details." at bounding box center [517, 246] width 290 height 43
paste textarea "Work Order #3 -> Bathroom 3 -> Vanity -> Install new stone top on vanity w/matc…"
type textarea "Work Order #3 -> Bathroom 3 -> Vanity -> Install new stone top on vanity w/matc…"
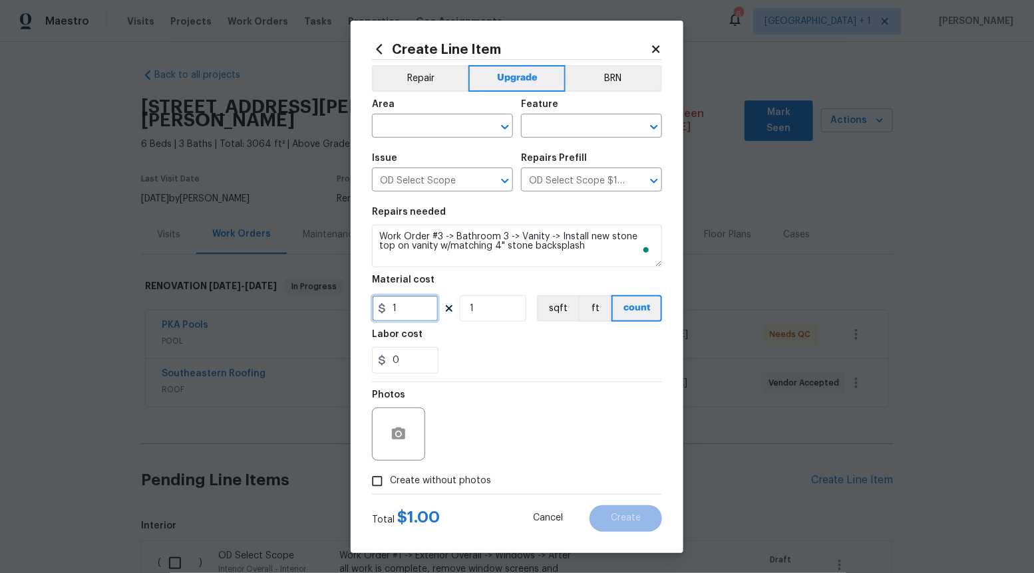
click at [415, 310] on input "1" at bounding box center [405, 308] width 67 height 27
type input "400"
click at [377, 476] on input "Create without photos" at bounding box center [377, 481] width 25 height 25
checkbox input "true"
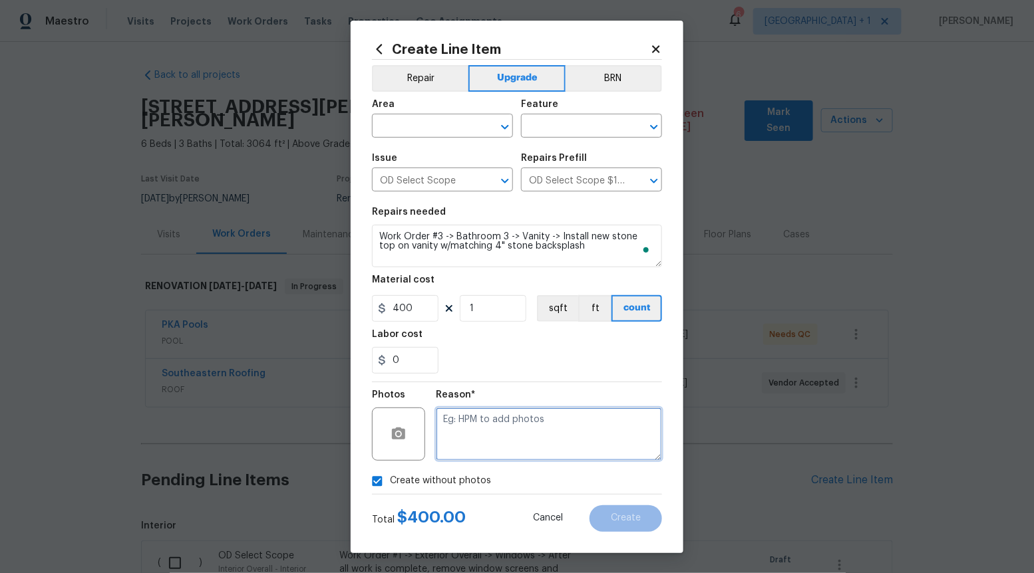
click at [476, 432] on textarea at bounding box center [549, 434] width 226 height 53
click at [505, 128] on icon "Open" at bounding box center [504, 127] width 7 height 5
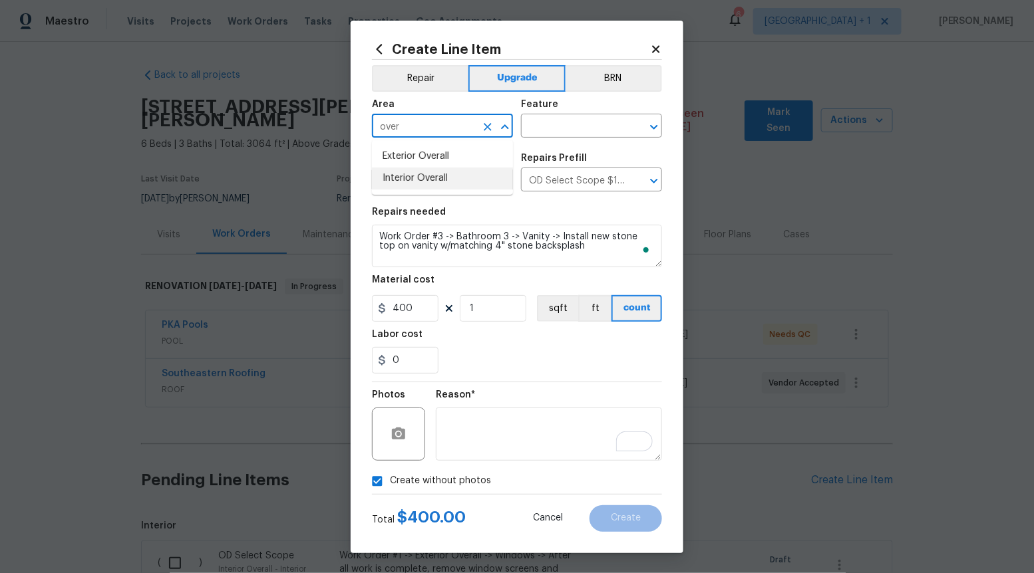
click at [444, 180] on li "Interior Overall" at bounding box center [442, 179] width 141 height 22
type input "Interior Overall"
click at [566, 133] on input "text" at bounding box center [573, 127] width 104 height 21
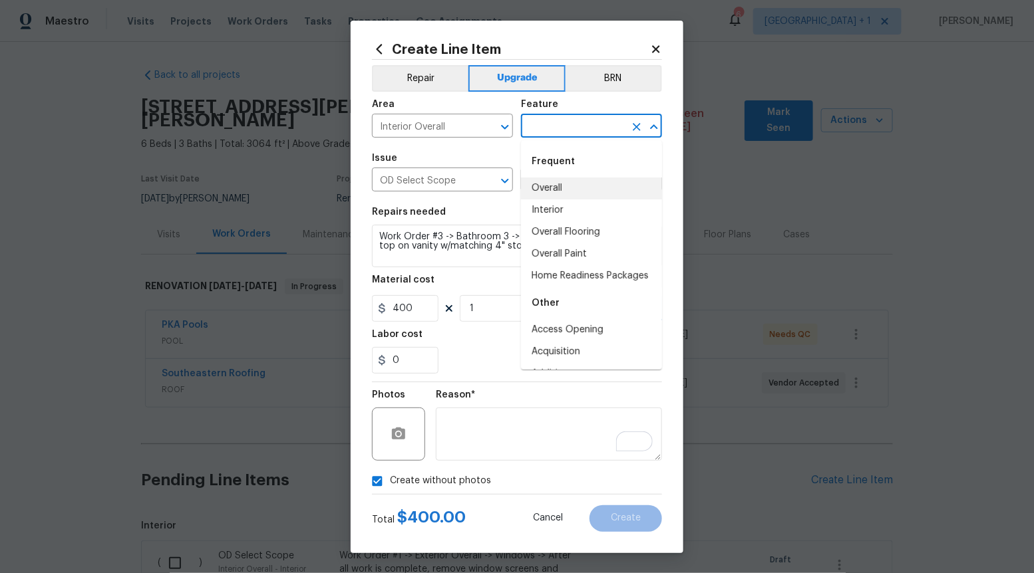
click at [565, 186] on li "Overall" at bounding box center [591, 189] width 141 height 22
type input "Overall"
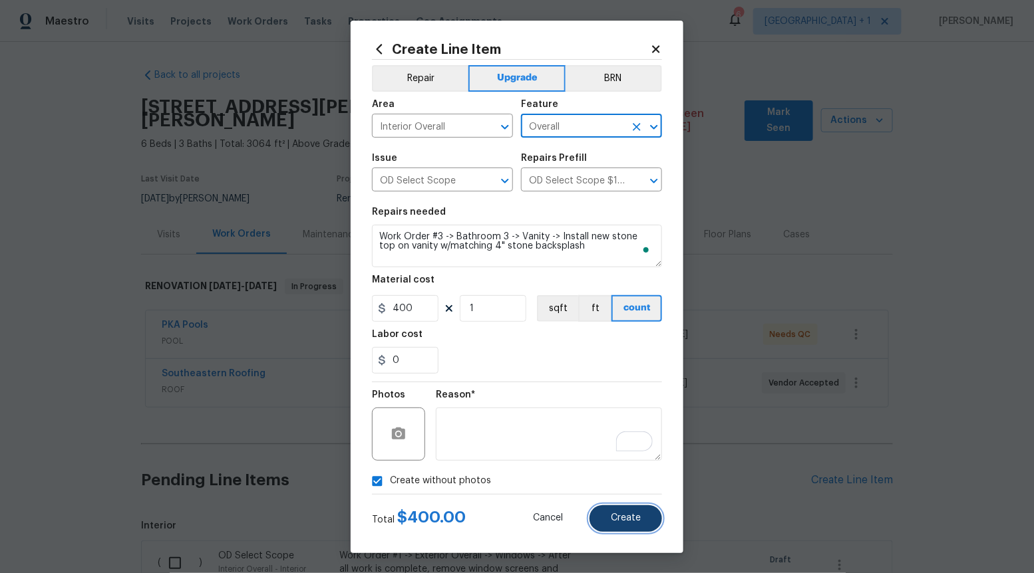
click at [631, 520] on span "Create" at bounding box center [626, 519] width 30 height 10
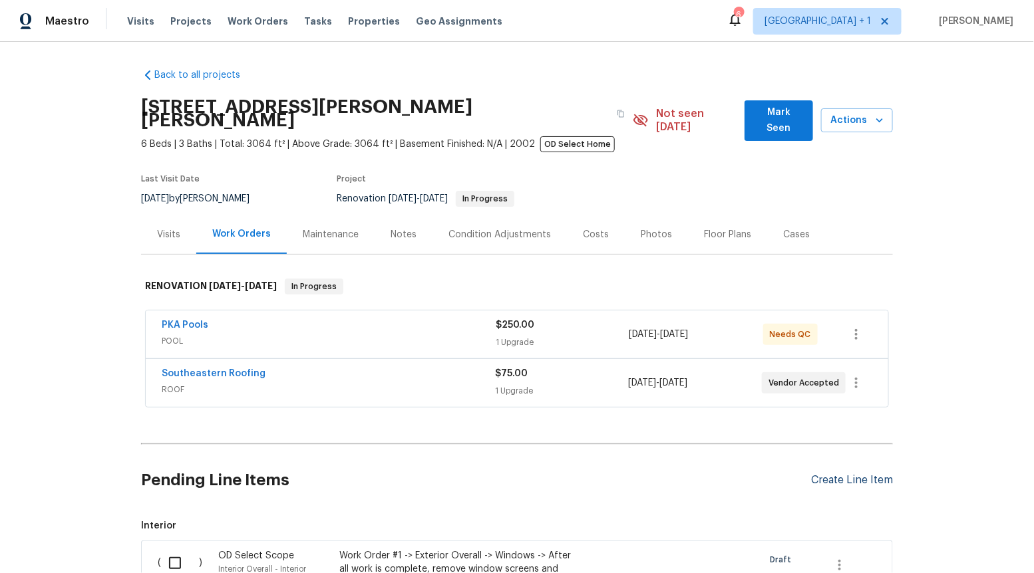
click at [832, 474] on div "Create Line Item" at bounding box center [852, 480] width 82 height 13
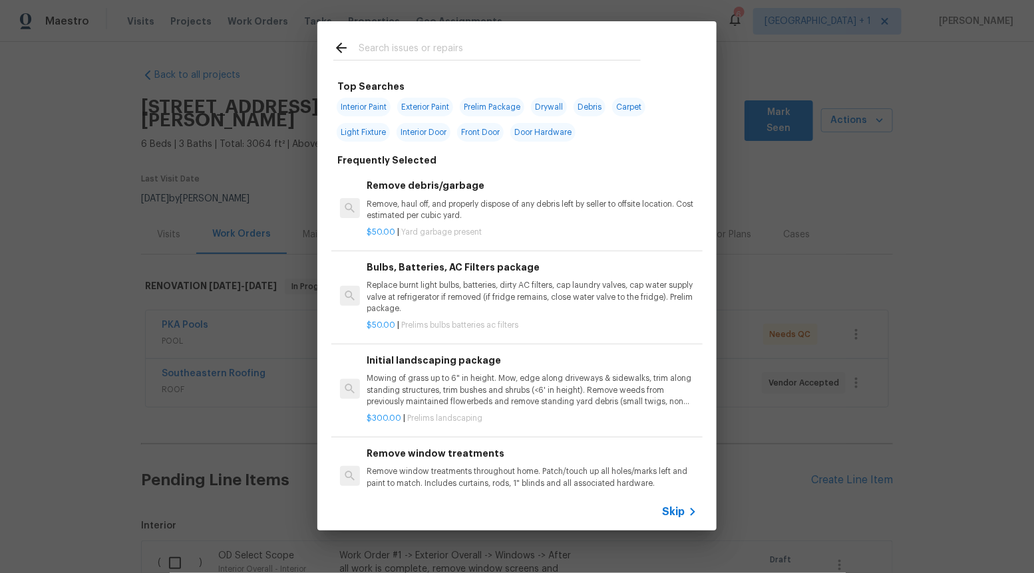
click at [671, 512] on span "Skip" at bounding box center [673, 512] width 23 height 13
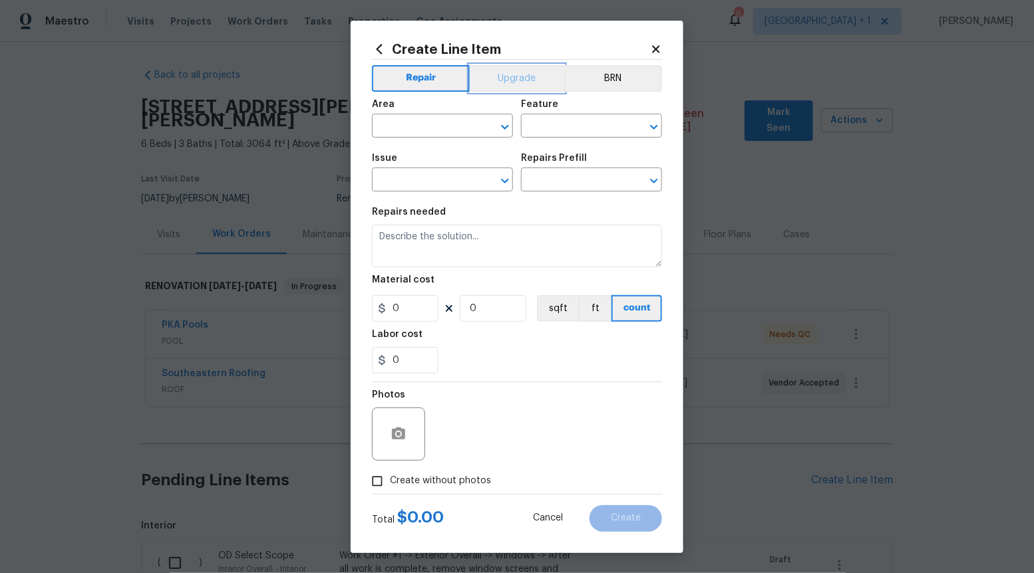
click at [521, 88] on button "Upgrade" at bounding box center [517, 78] width 95 height 27
click at [502, 179] on icon "Open" at bounding box center [504, 181] width 7 height 5
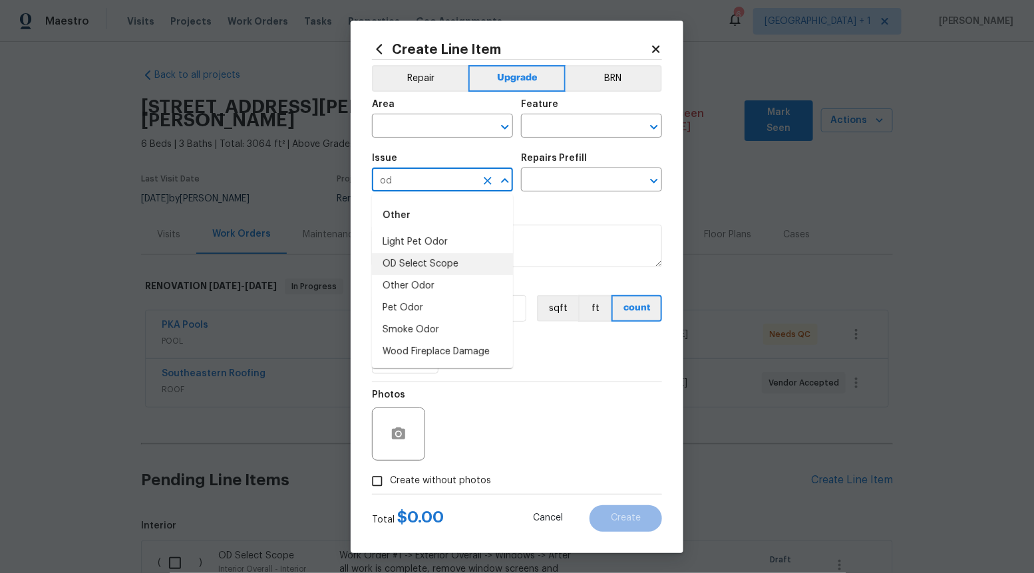
click at [478, 260] on li "OD Select Scope" at bounding box center [442, 264] width 141 height 22
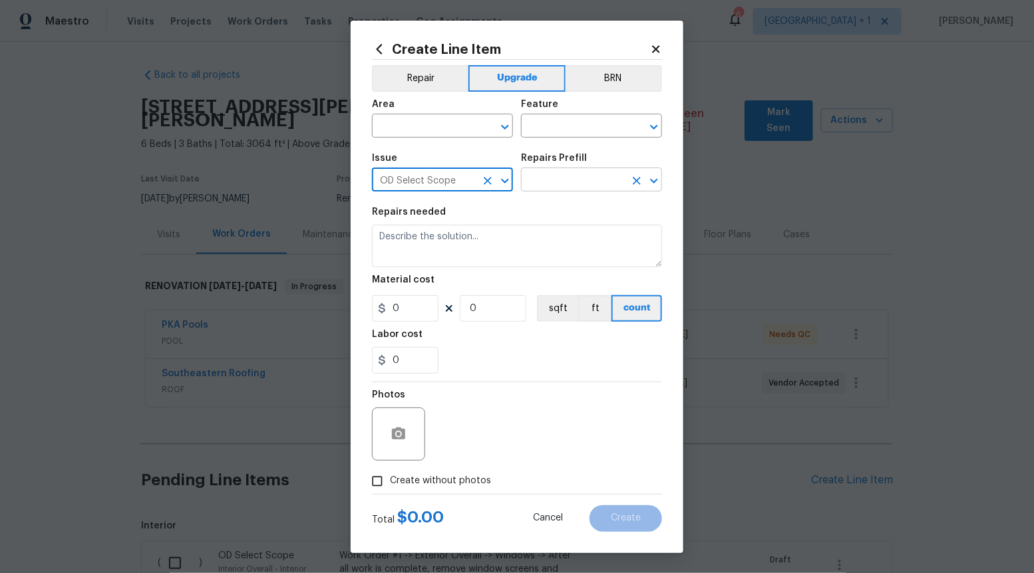
type input "OD Select Scope"
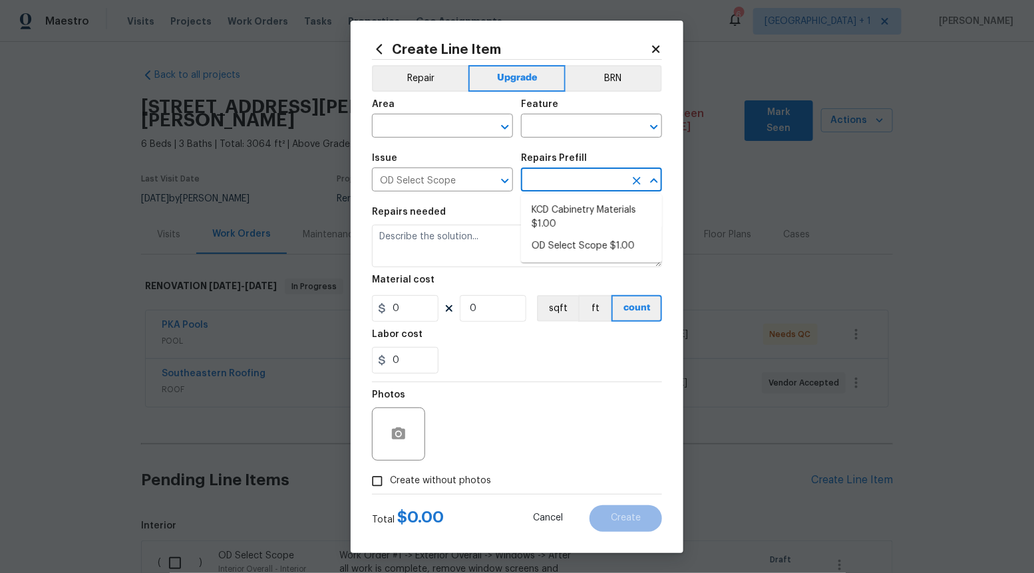
click at [585, 186] on input "text" at bounding box center [573, 181] width 104 height 21
click at [577, 251] on li "OD Select Scope $1.00" at bounding box center [591, 246] width 141 height 22
type input "OD Select Scope $1.00"
type textarea "Refer to the agreed upon scope document for further details."
type input "1"
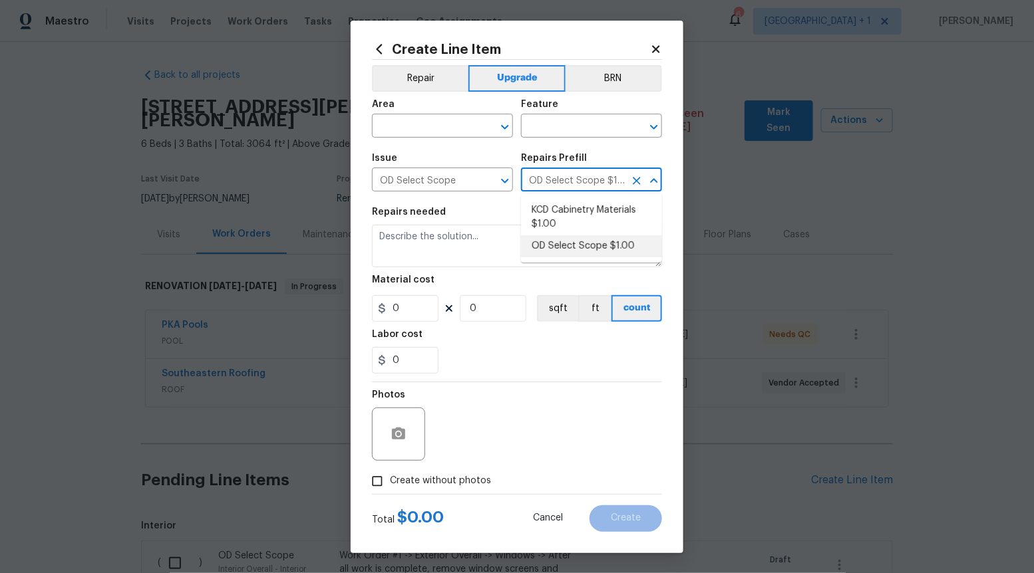
type input "1"
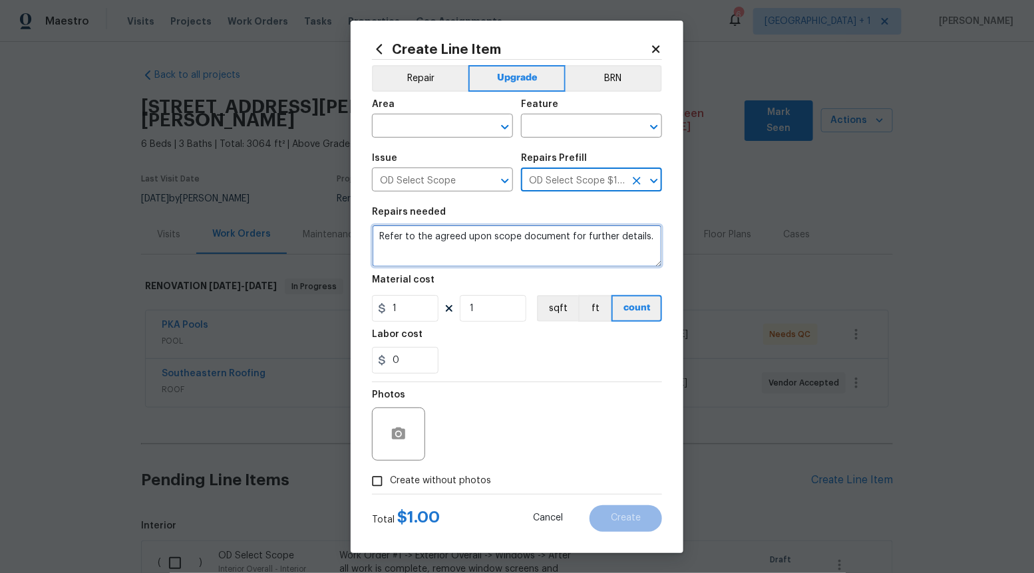
click at [577, 250] on textarea "Refer to the agreed upon scope document for further details." at bounding box center [517, 246] width 290 height 43
paste textarea "Work Order #3 -> Bathroom 3 -> Walls and Ceilings -> Demo paneling/wainscoting …"
type textarea "Work Order #3 -> Bathroom 3 -> Walls and Ceilings -> Demo paneling/wainscoting …"
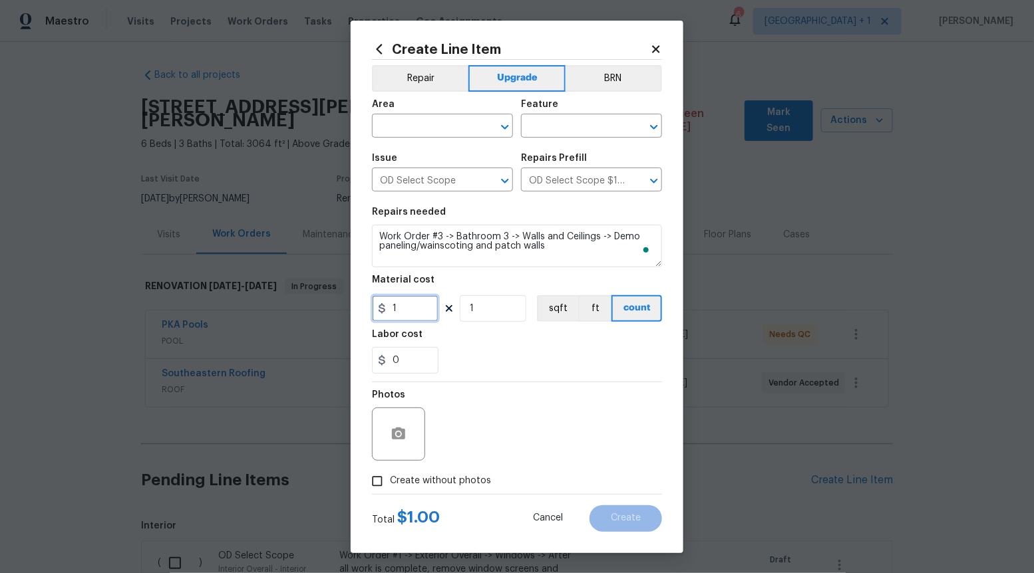
click at [426, 312] on input "1" at bounding box center [405, 308] width 67 height 27
click at [426, 311] on input "1209" at bounding box center [405, 308] width 67 height 27
type input "120"
click at [381, 468] on div "Photos" at bounding box center [400, 426] width 56 height 86
click at [367, 480] on input "Create without photos" at bounding box center [377, 481] width 25 height 25
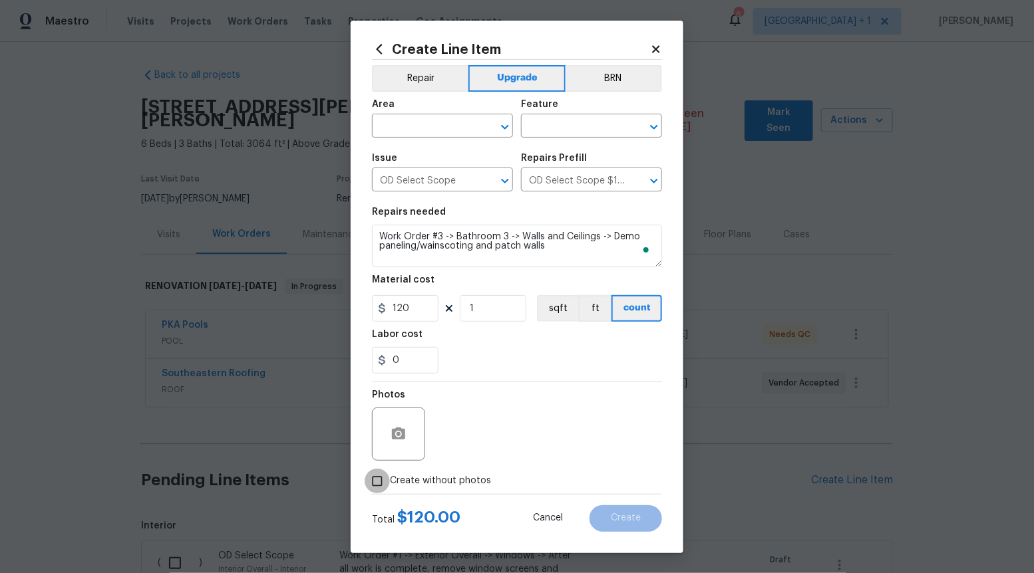
checkbox input "true"
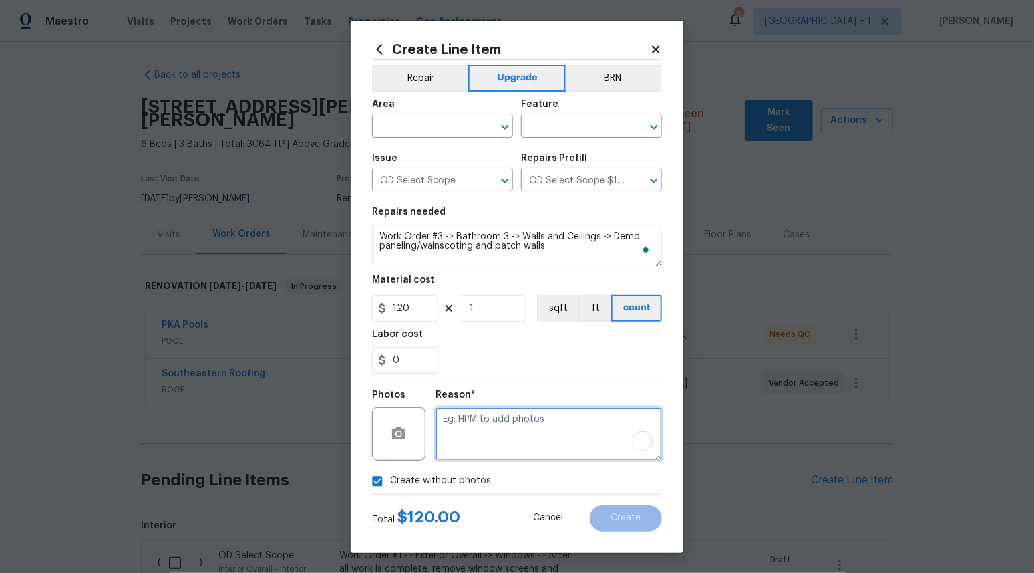
click at [459, 442] on textarea "To enrich screen reader interactions, please activate Accessibility in Grammarl…" at bounding box center [549, 434] width 226 height 53
click at [502, 127] on icon "Open" at bounding box center [505, 127] width 16 height 16
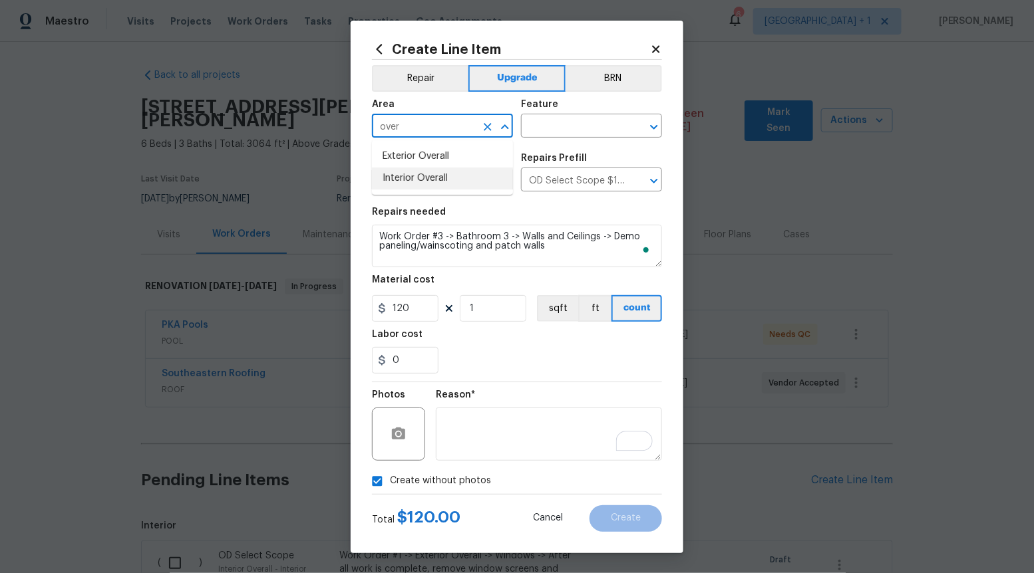
click at [452, 172] on li "Interior Overall" at bounding box center [442, 179] width 141 height 22
type input "Interior Overall"
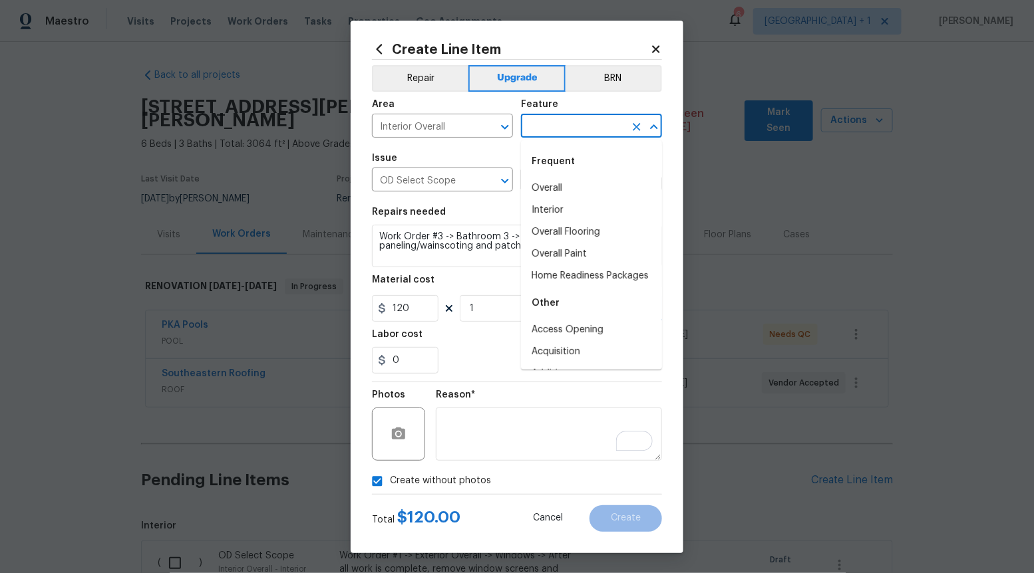
click at [607, 132] on input "text" at bounding box center [573, 127] width 104 height 21
click at [579, 190] on li "Overall" at bounding box center [591, 189] width 141 height 22
type input "Overall"
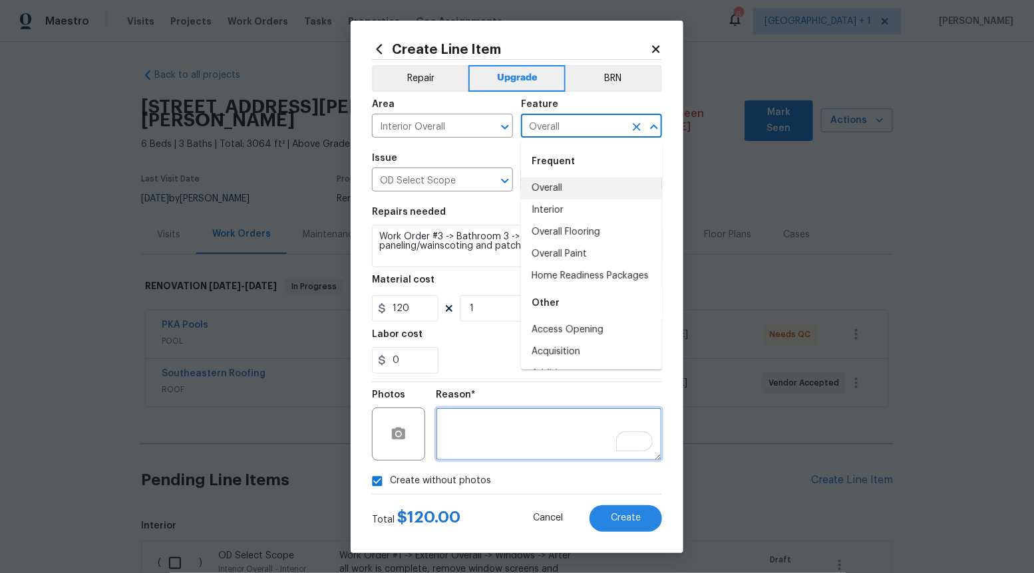
click at [512, 446] on textarea "To enrich screen reader interactions, please activate Accessibility in Grammarl…" at bounding box center [549, 434] width 226 height 53
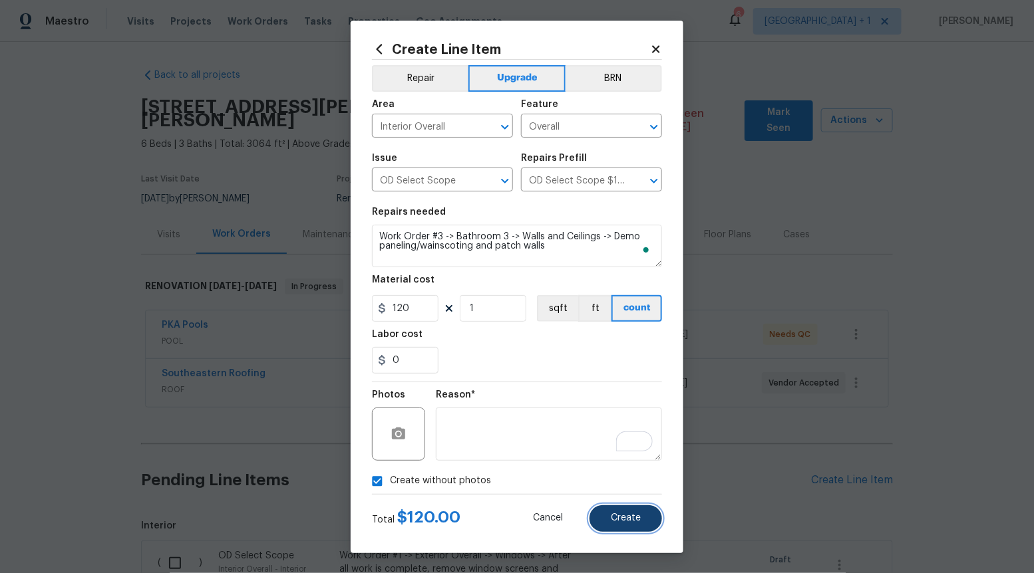
click at [605, 518] on button "Create" at bounding box center [625, 519] width 73 height 27
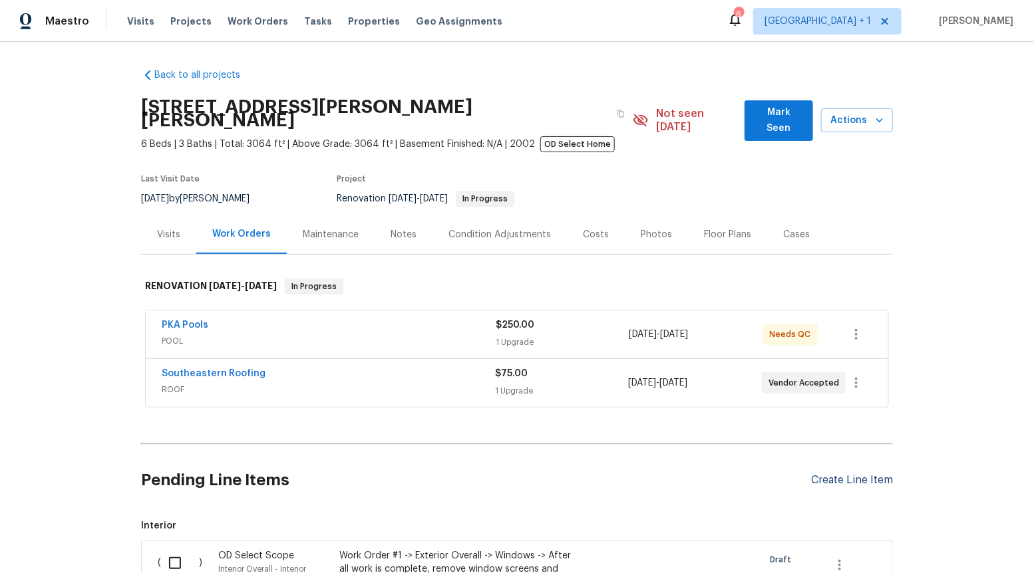
click at [841, 474] on div "Create Line Item" at bounding box center [852, 480] width 82 height 13
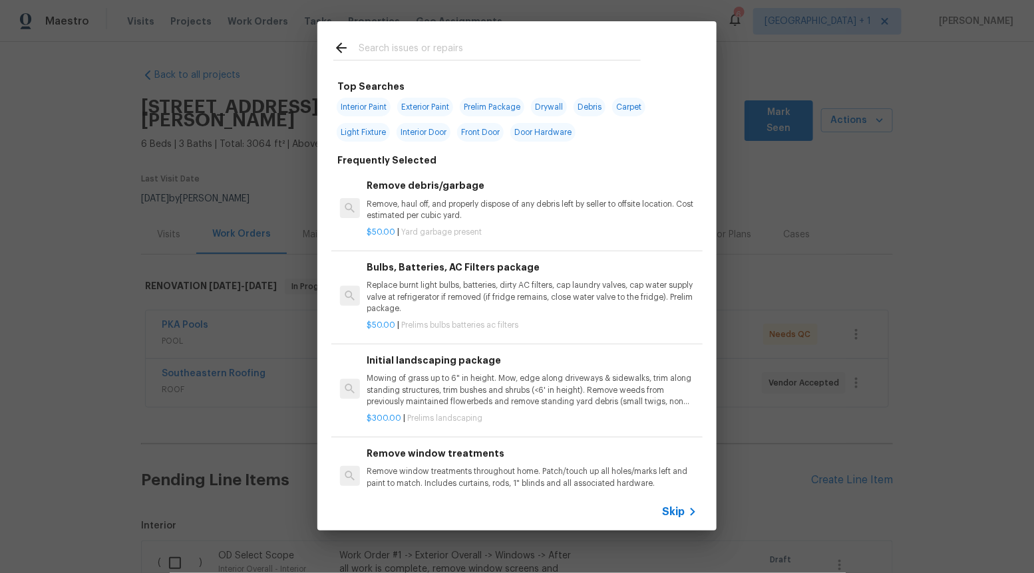
click at [693, 510] on icon at bounding box center [693, 512] width 5 height 8
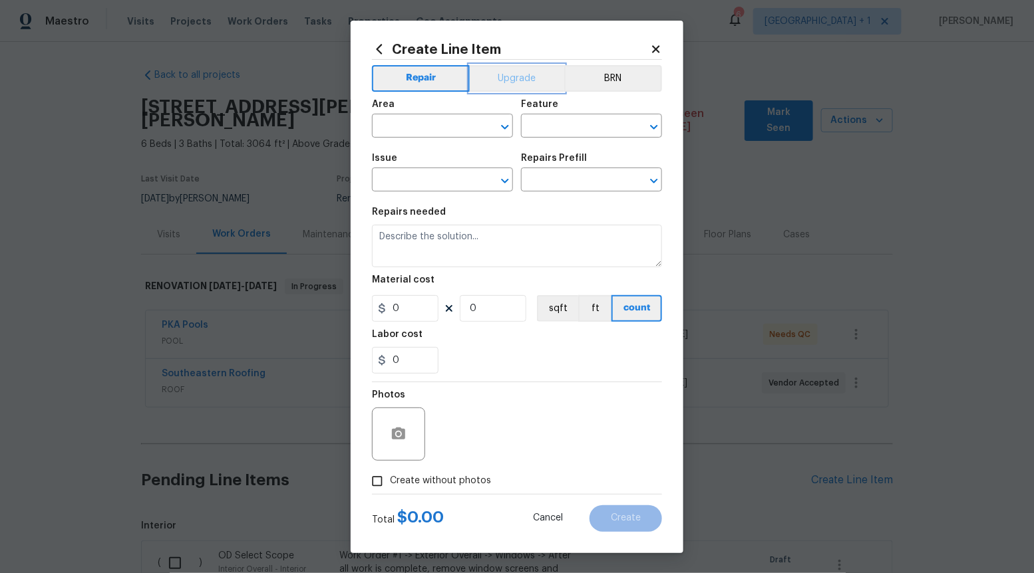
click at [505, 73] on button "Upgrade" at bounding box center [517, 78] width 95 height 27
click at [501, 178] on icon "Open" at bounding box center [505, 181] width 16 height 16
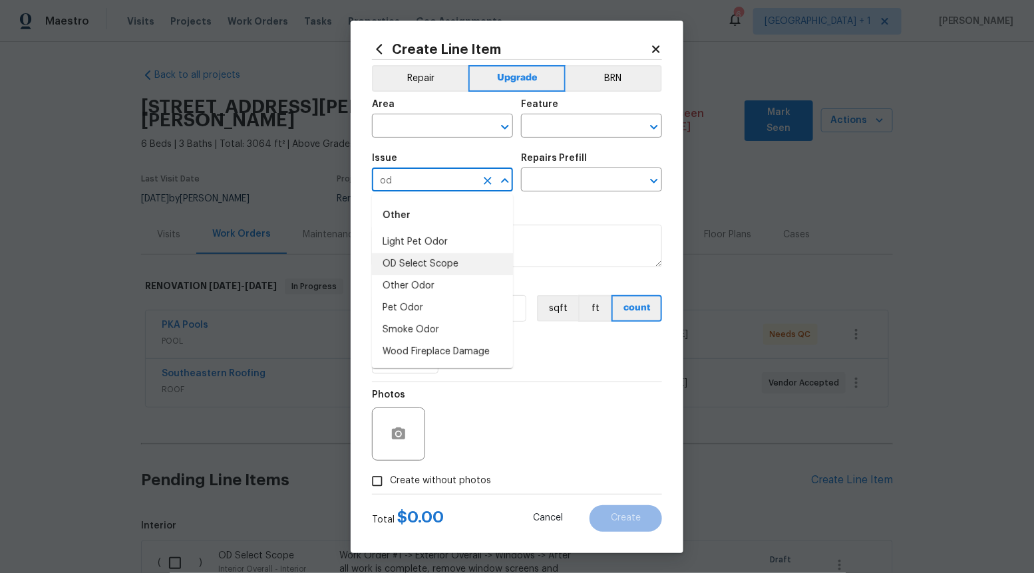
click at [456, 260] on li "OD Select Scope" at bounding box center [442, 264] width 141 height 22
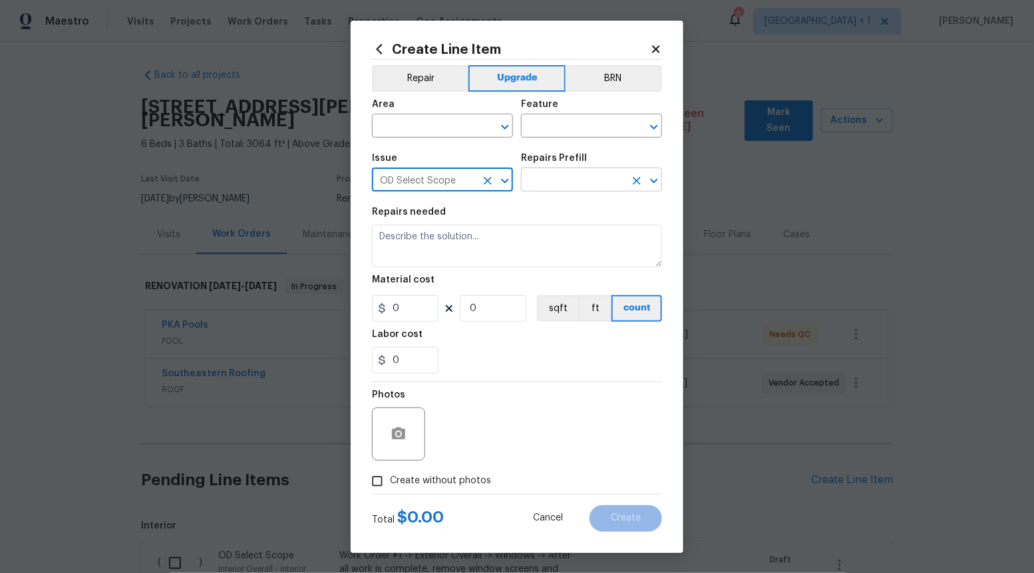
type input "OD Select Scope"
click at [547, 186] on input "text" at bounding box center [573, 181] width 104 height 21
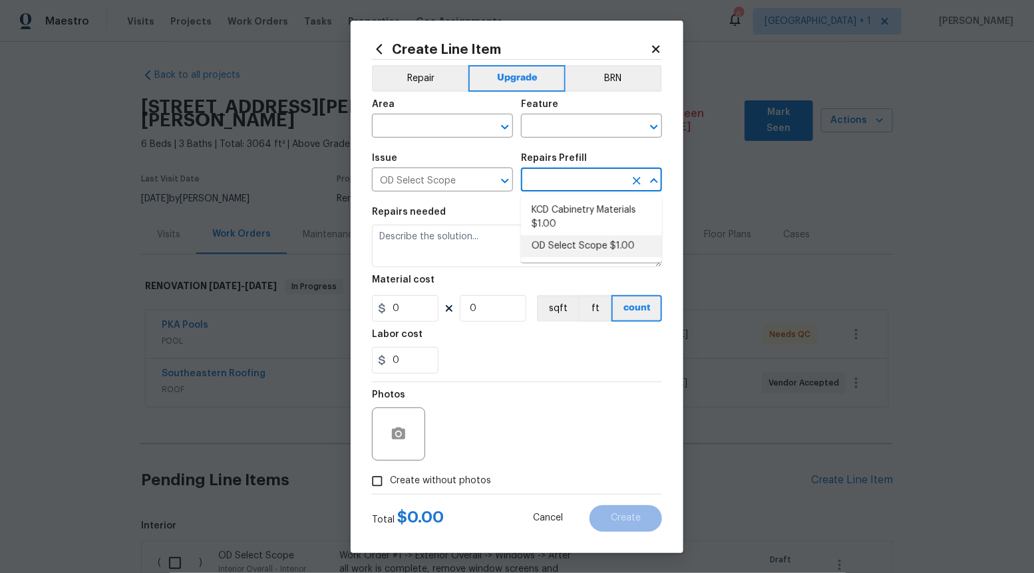
click at [547, 245] on li "OD Select Scope $1.00" at bounding box center [591, 246] width 141 height 22
type input "OD Select Scope $1.00"
type textarea "Refer to the agreed upon scope document for further details."
type input "1"
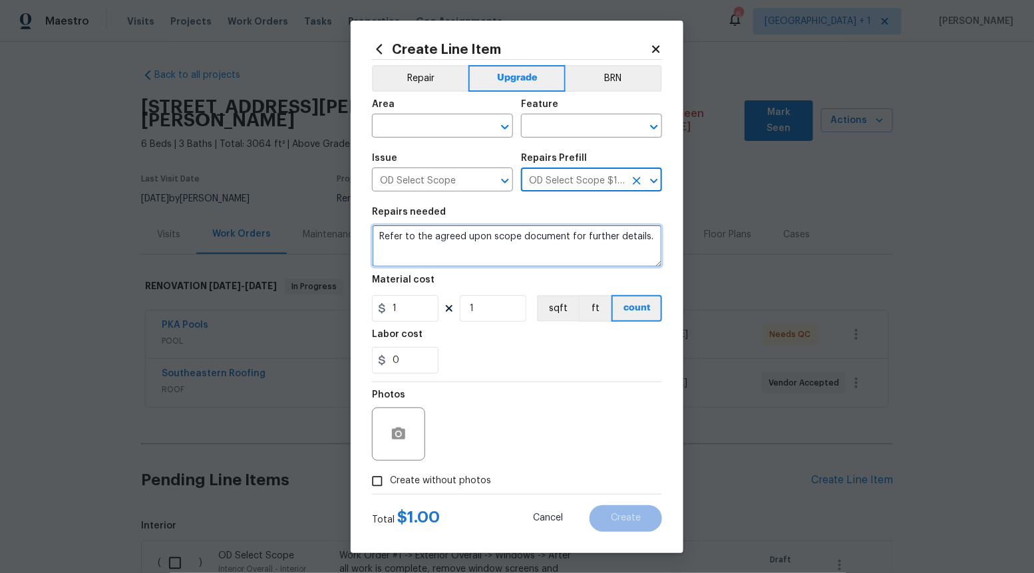
click at [547, 245] on textarea "Refer to the agreed upon scope document for further details." at bounding box center [517, 246] width 290 height 43
paste textarea "Work Order #3 -> Main Bedroom -> Closet -> Secure existing shelves in closet"
type textarea "Work Order #3 -> Main Bedroom -> Closet -> Secure existing shelves in closet"
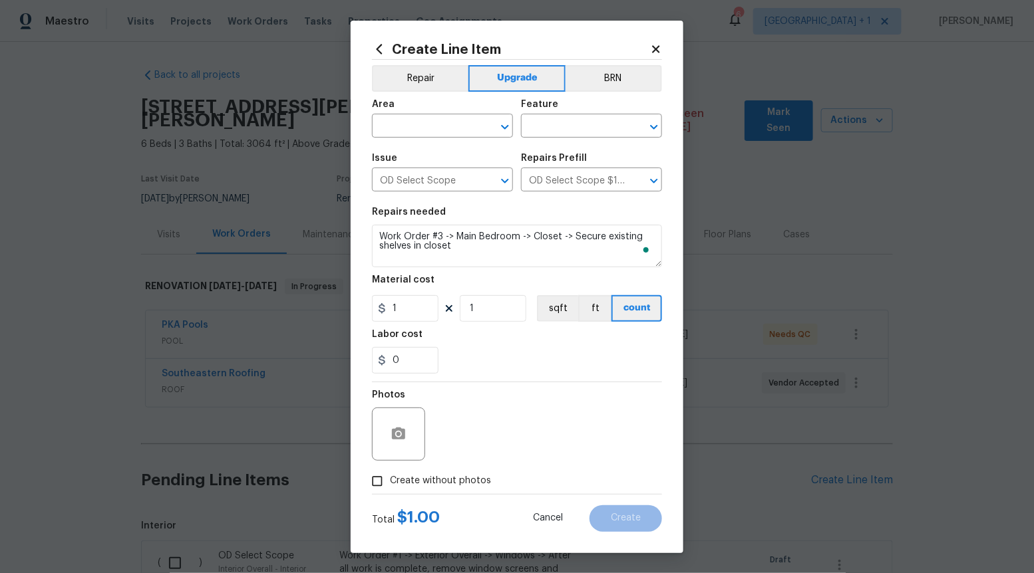
click at [430, 294] on figure "Material cost 1 1 sqft ft count" at bounding box center [517, 298] width 290 height 47
click at [416, 306] on input "1" at bounding box center [405, 308] width 67 height 27
type input "25"
click at [372, 481] on input "Create without photos" at bounding box center [377, 481] width 25 height 25
checkbox input "true"
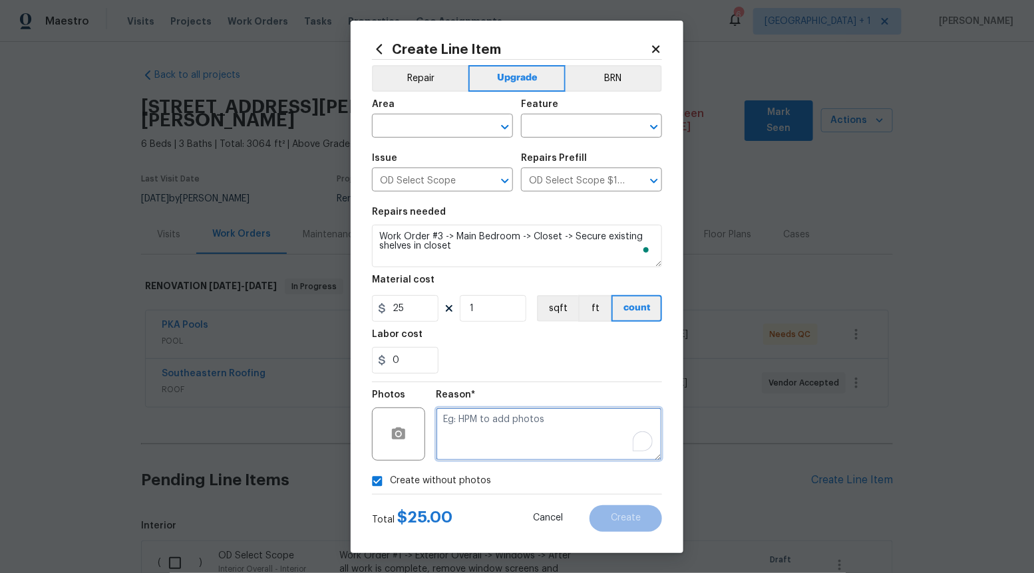
click at [490, 430] on textarea "To enrich screen reader interactions, please activate Accessibility in Grammarl…" at bounding box center [549, 434] width 226 height 53
click at [501, 130] on icon "Open" at bounding box center [505, 127] width 16 height 16
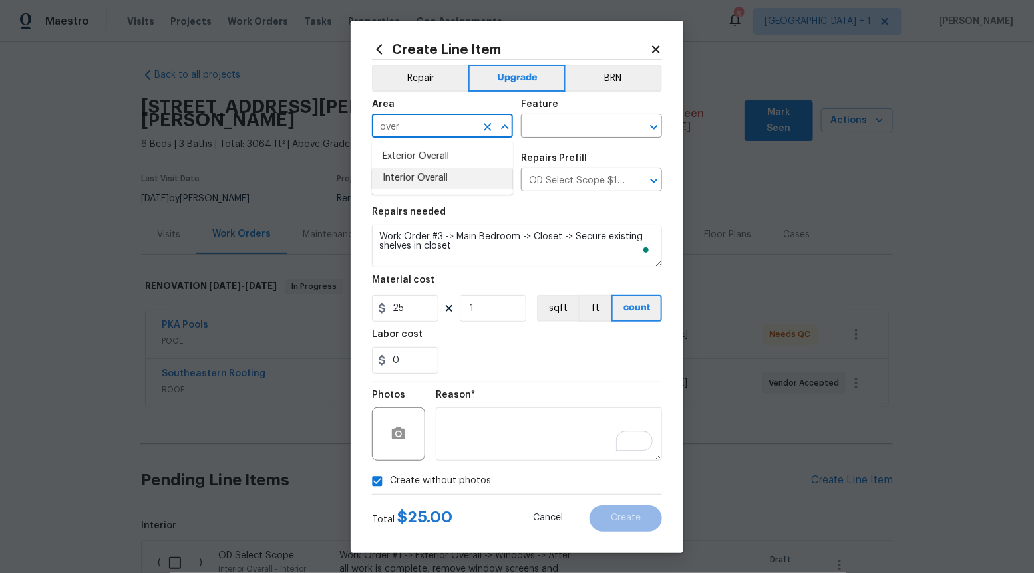
click at [474, 183] on li "Interior Overall" at bounding box center [442, 179] width 141 height 22
type input "Interior Overall"
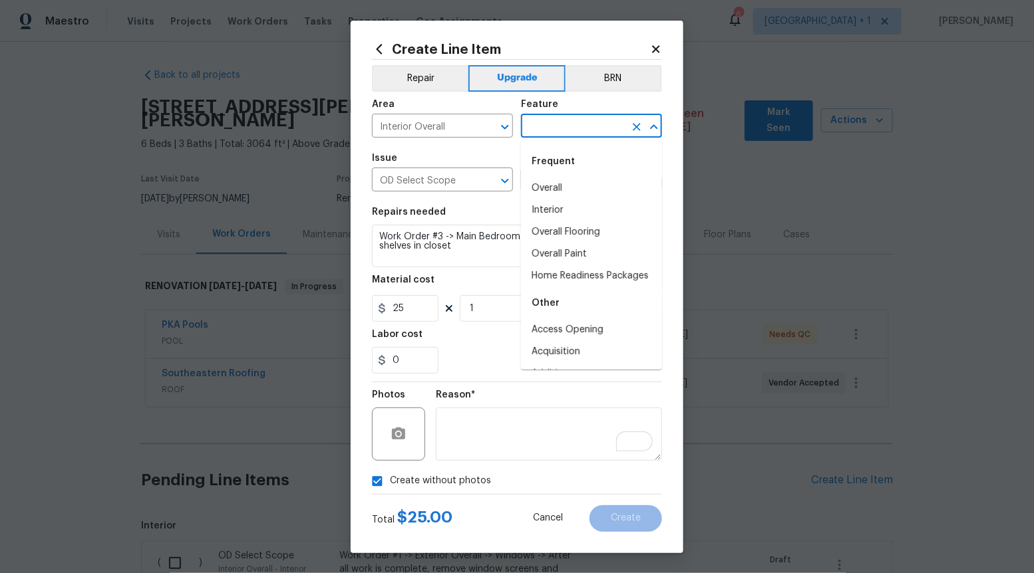
click at [579, 127] on input "text" at bounding box center [573, 127] width 104 height 21
click at [565, 188] on li "Overall" at bounding box center [591, 189] width 141 height 22
type input "Overall"
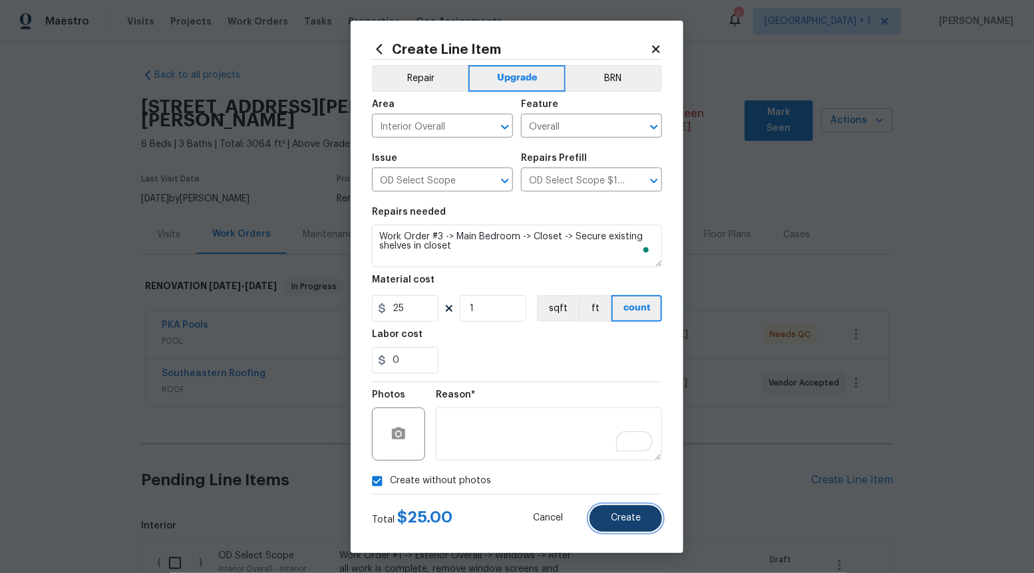
click at [611, 516] on span "Create" at bounding box center [626, 519] width 30 height 10
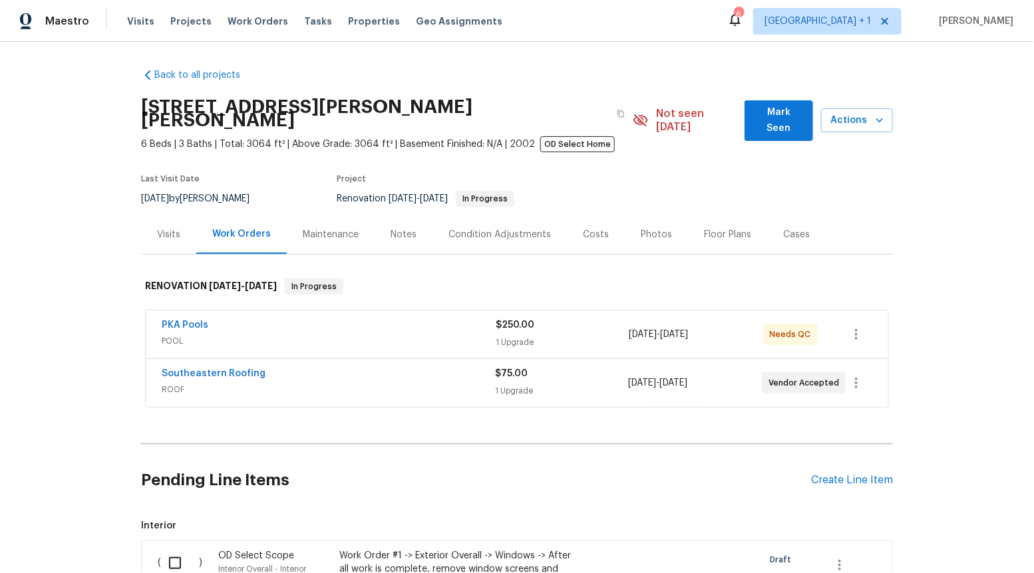
scroll to position [45, 0]
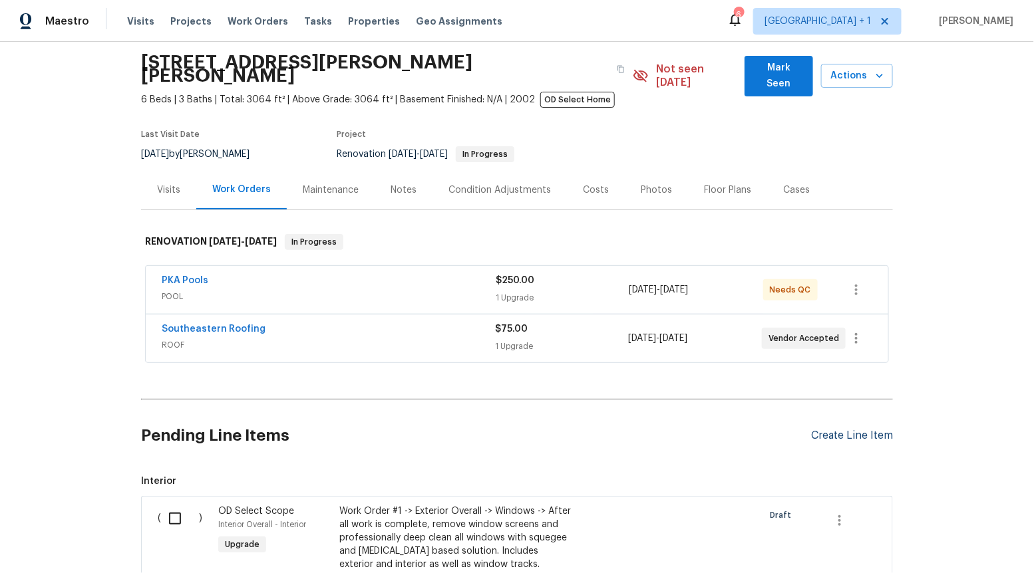
click at [832, 430] on div "Create Line Item" at bounding box center [852, 436] width 82 height 13
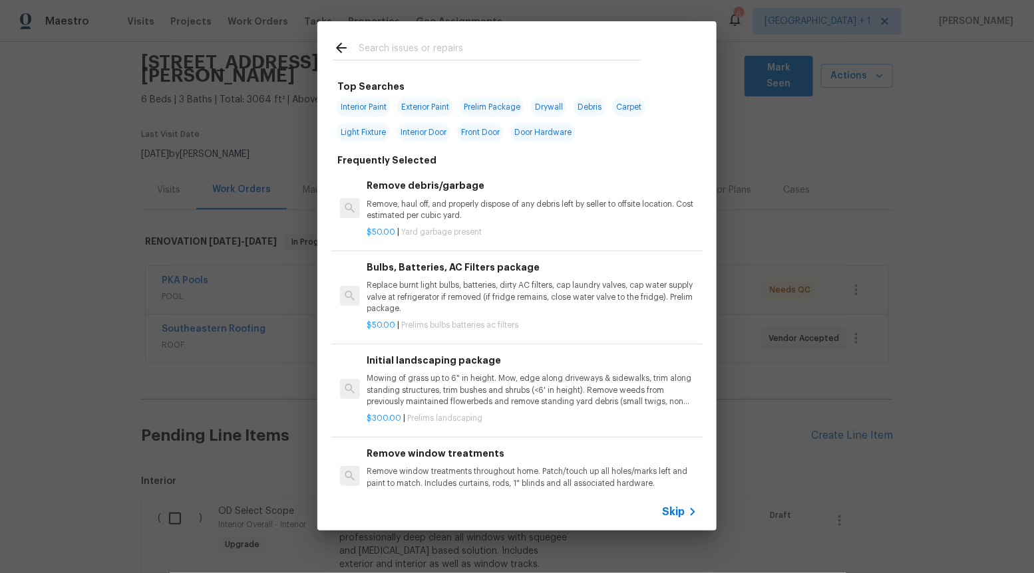
click at [687, 506] on icon at bounding box center [693, 512] width 16 height 16
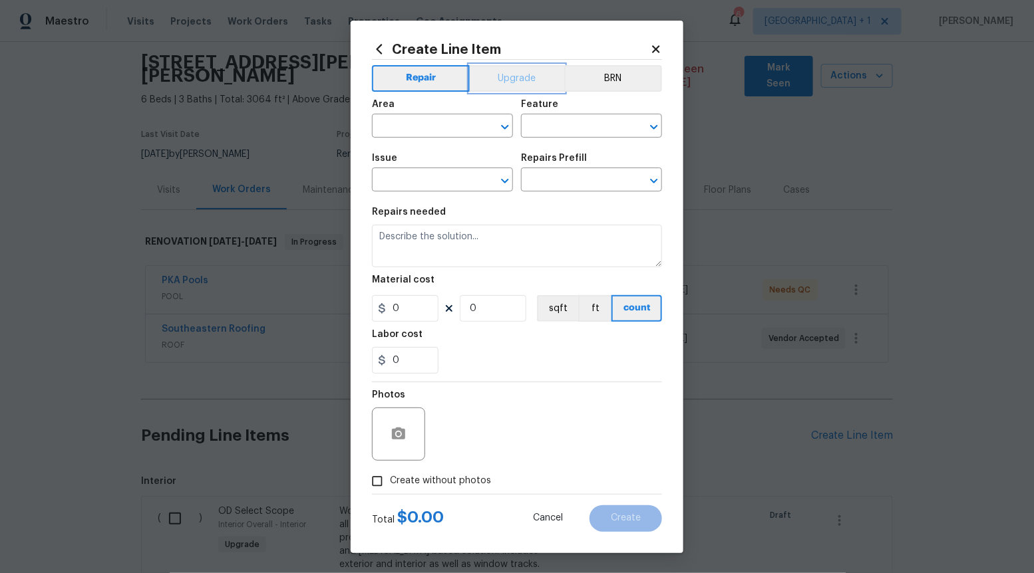
click at [507, 70] on button "Upgrade" at bounding box center [517, 78] width 95 height 27
click at [502, 178] on icon "Open" at bounding box center [505, 181] width 16 height 16
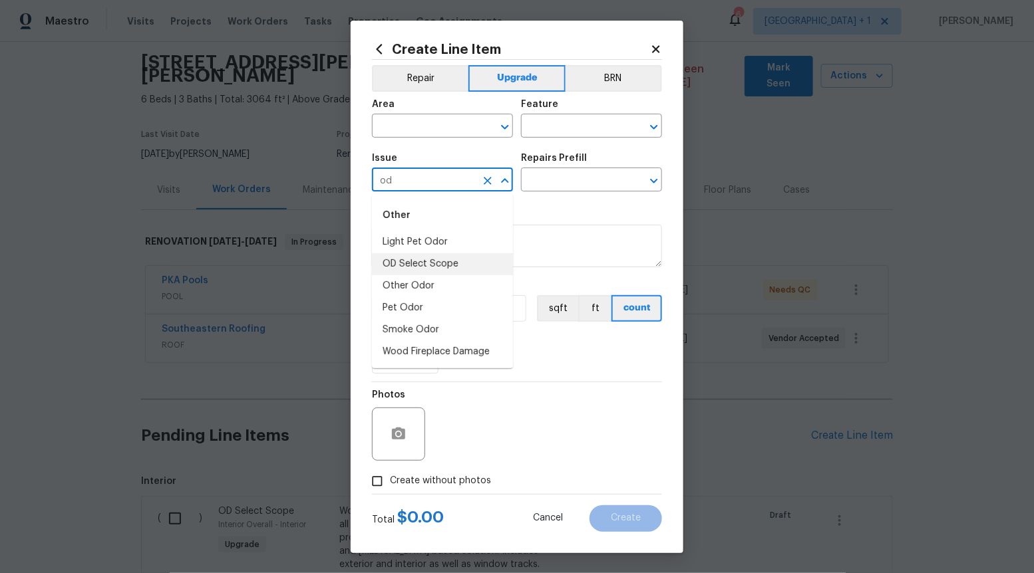
click at [463, 257] on li "OD Select Scope" at bounding box center [442, 264] width 141 height 22
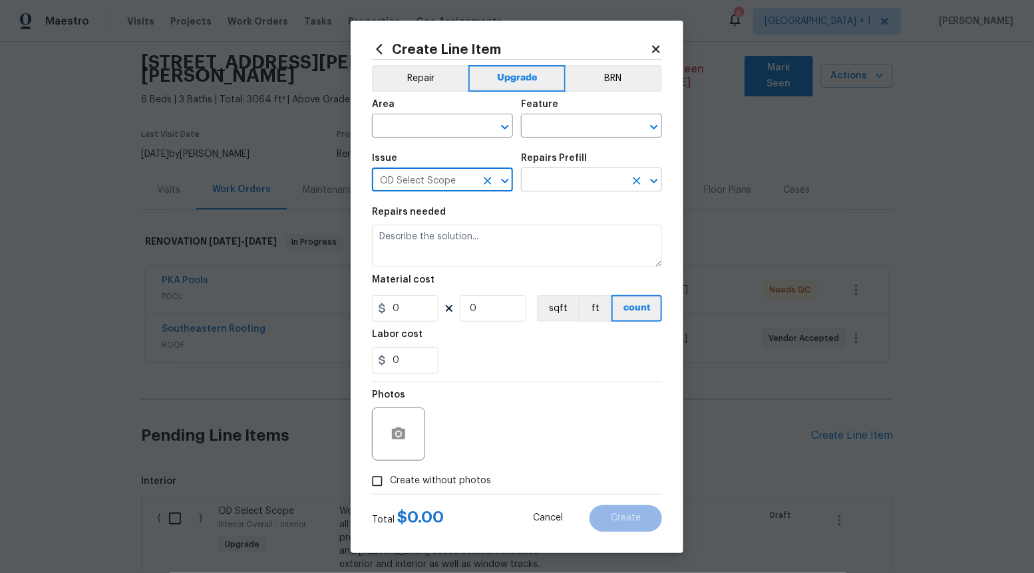
type input "OD Select Scope"
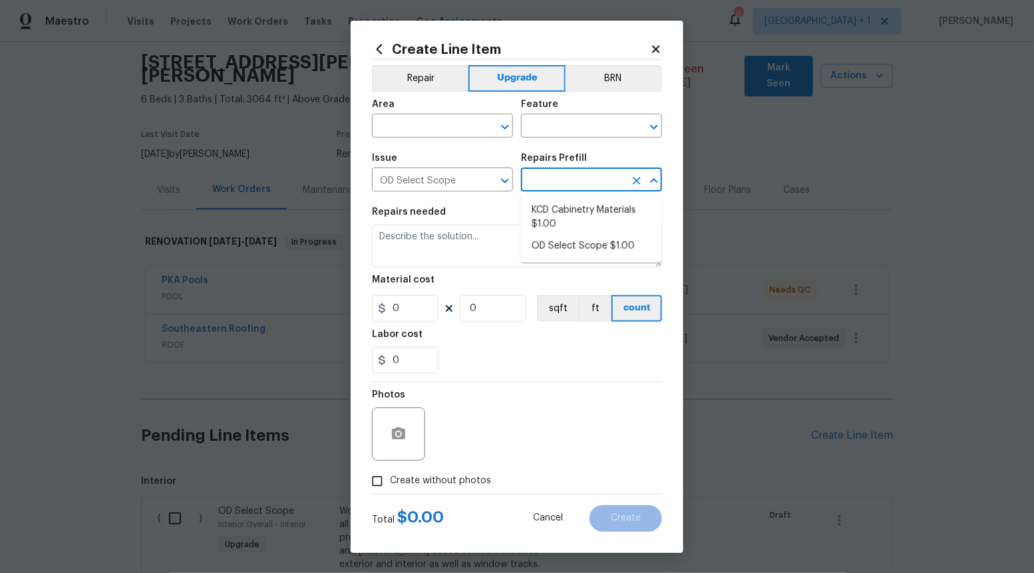
click at [562, 176] on input "text" at bounding box center [573, 181] width 104 height 21
click at [557, 248] on li "OD Select Scope $1.00" at bounding box center [591, 246] width 141 height 22
type input "OD Select Scope $1.00"
type textarea "Refer to the agreed upon scope document for further details."
type input "1"
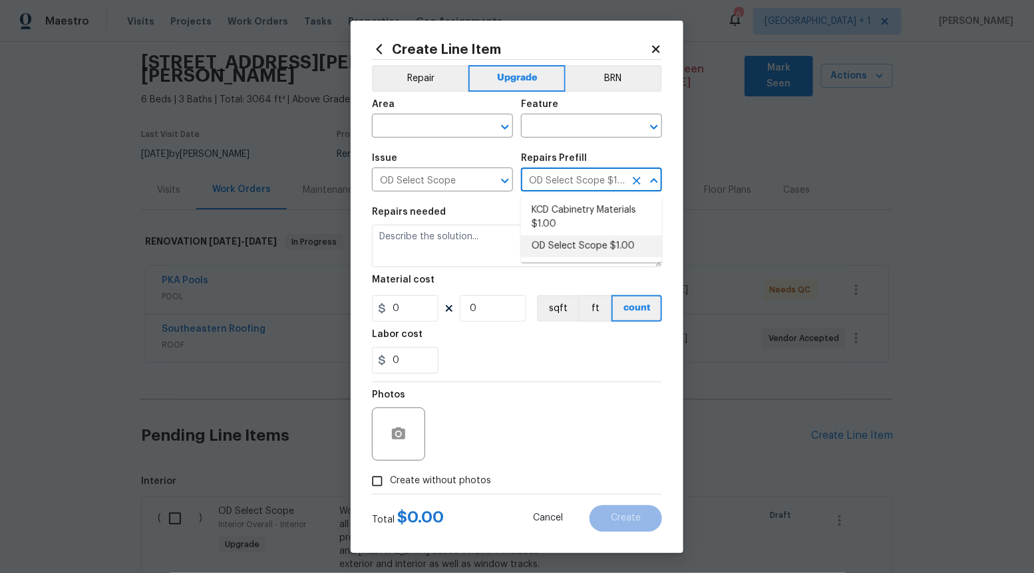
type input "1"
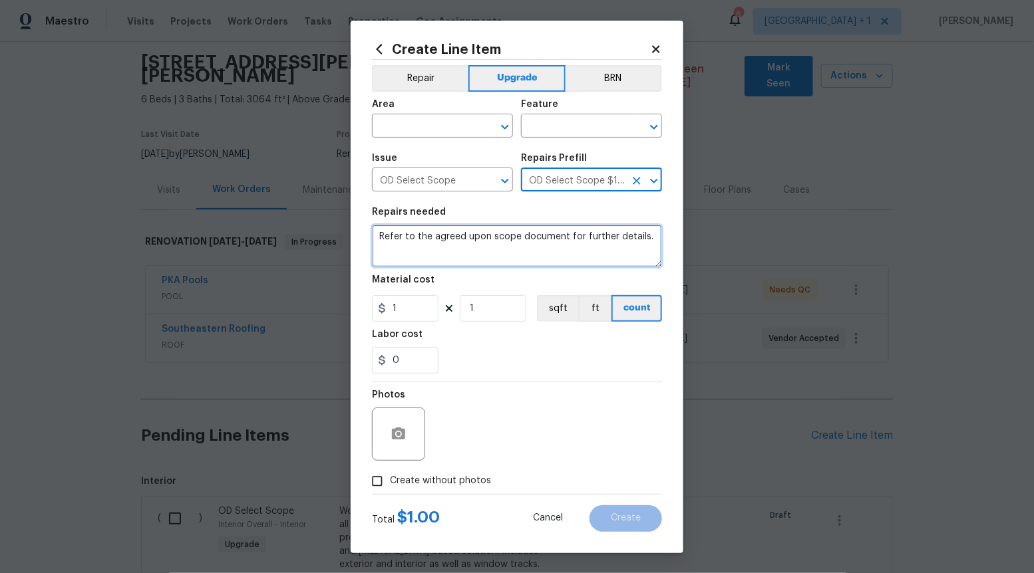
click at [557, 248] on textarea "Refer to the agreed upon scope document for further details." at bounding box center [517, 246] width 290 height 43
paste textarea "Work Order #3 -> Main Bedroom -> Lighting -> Install ceiling fan"
type textarea "Work Order #3 -> Main Bedroom -> Lighting -> Install ceiling fan"
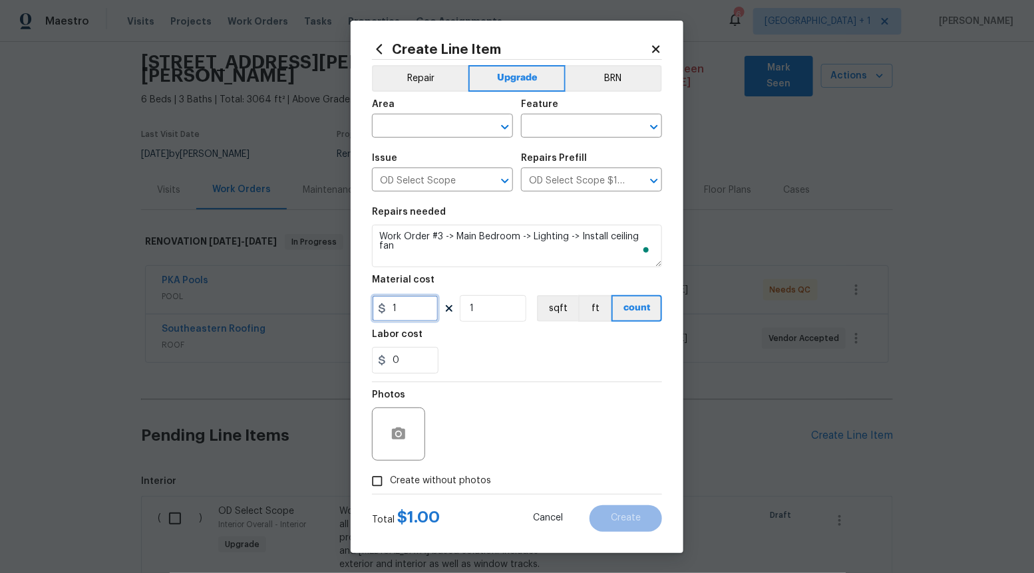
click at [409, 315] on input "1" at bounding box center [405, 308] width 67 height 27
type input "225"
click at [363, 485] on div "Create Line Item Repair Upgrade BRN Area ​ Feature ​ Issue OD Select Scope ​ Re…" at bounding box center [517, 287] width 333 height 533
click at [385, 483] on input "Create without photos" at bounding box center [377, 481] width 25 height 25
checkbox input "true"
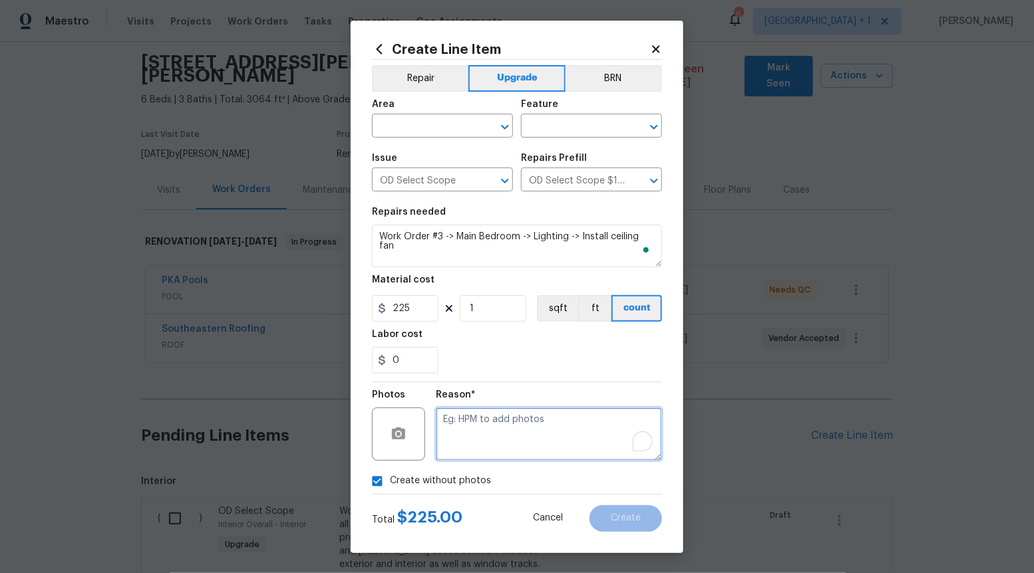
click at [492, 434] on textarea "To enrich screen reader interactions, please activate Accessibility in Grammarl…" at bounding box center [549, 434] width 226 height 53
click at [504, 121] on icon "Open" at bounding box center [505, 127] width 16 height 16
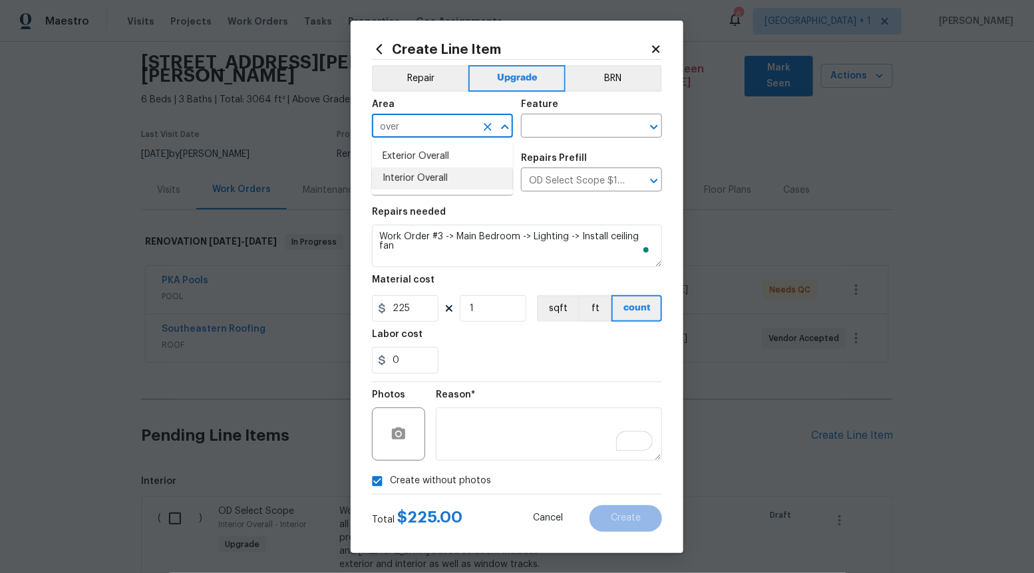
click at [419, 177] on li "Interior Overall" at bounding box center [442, 179] width 141 height 22
type input "Interior Overall"
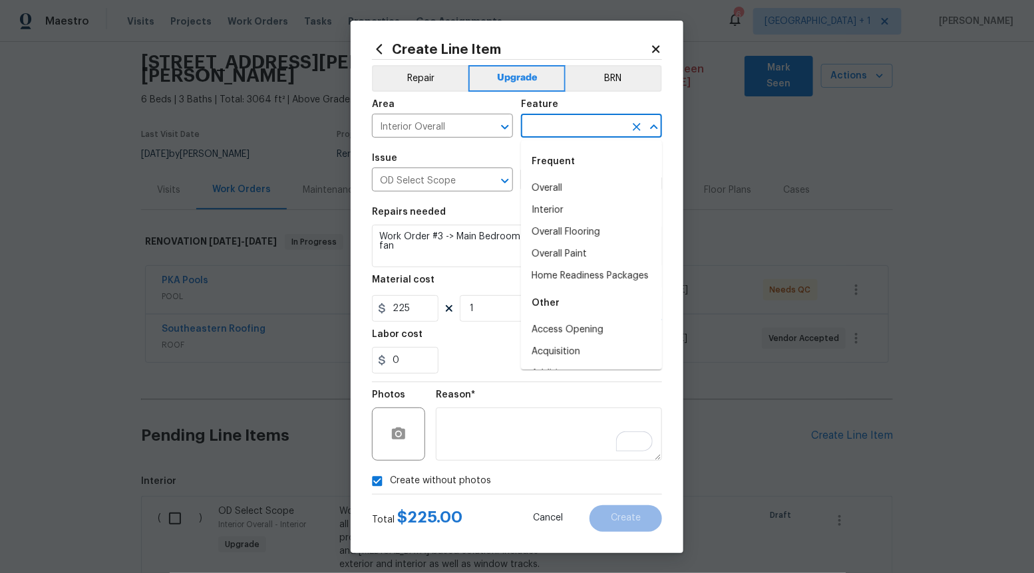
click at [540, 125] on input "text" at bounding box center [573, 127] width 104 height 21
click at [551, 189] on li "Overall" at bounding box center [591, 189] width 141 height 22
type input "Overall"
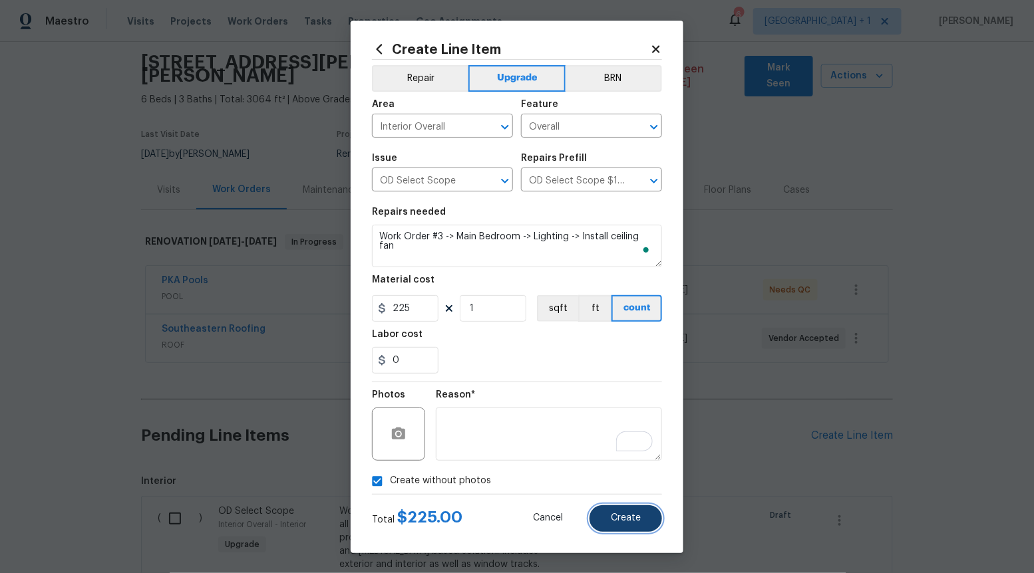
click at [628, 509] on button "Create" at bounding box center [625, 519] width 73 height 27
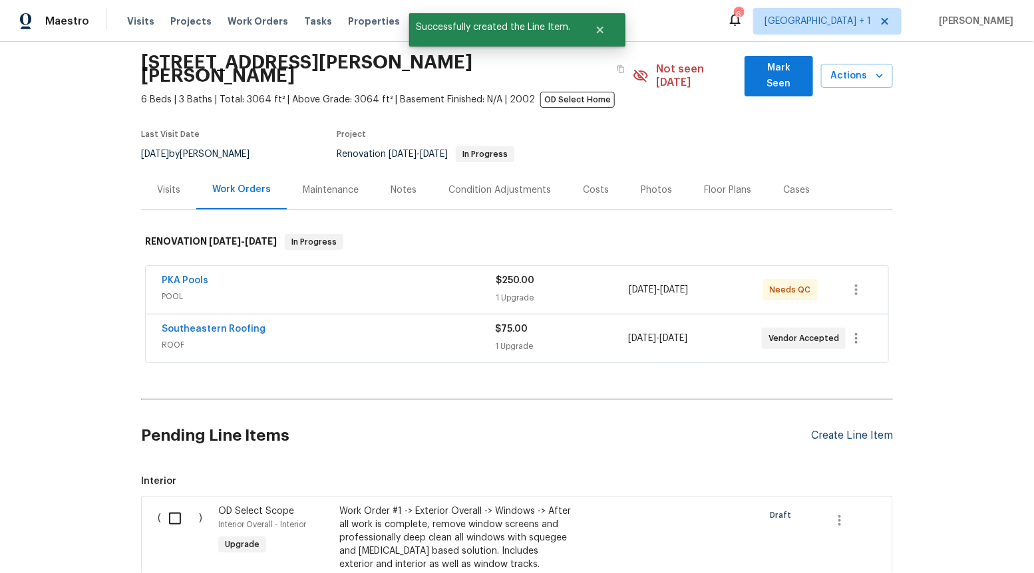
click at [844, 430] on div "Create Line Item" at bounding box center [852, 436] width 82 height 13
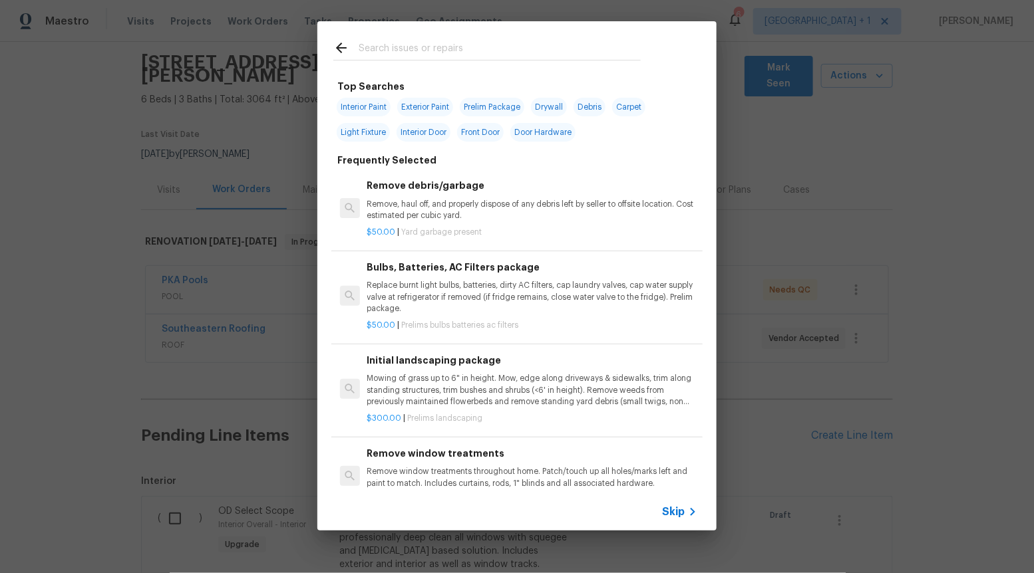
click at [682, 507] on span "Skip" at bounding box center [673, 512] width 23 height 13
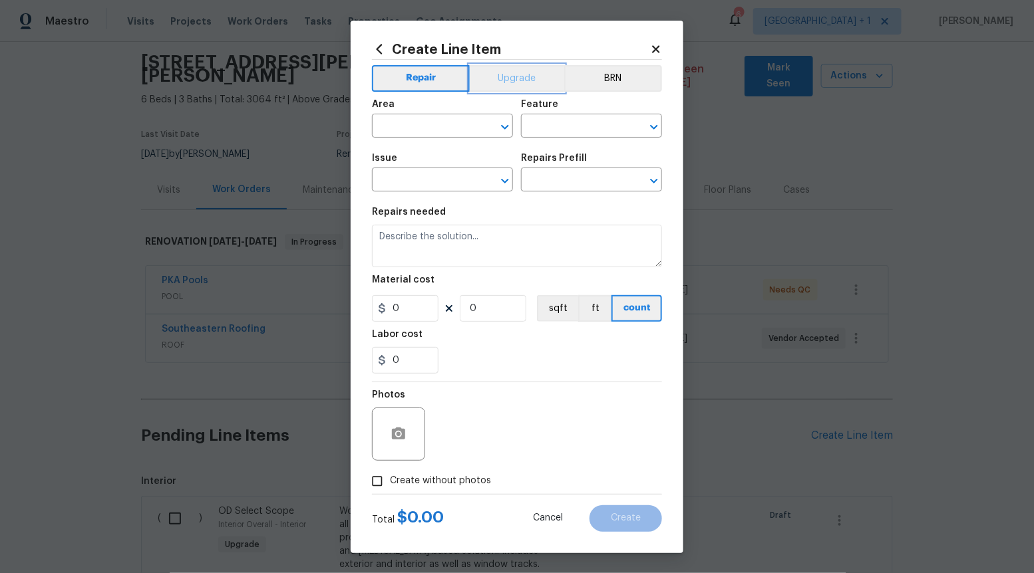
click at [511, 88] on button "Upgrade" at bounding box center [517, 78] width 95 height 27
click at [513, 172] on div "Issue ​ Repairs Prefill ​" at bounding box center [517, 173] width 290 height 54
click at [508, 183] on icon "Open" at bounding box center [505, 181] width 16 height 16
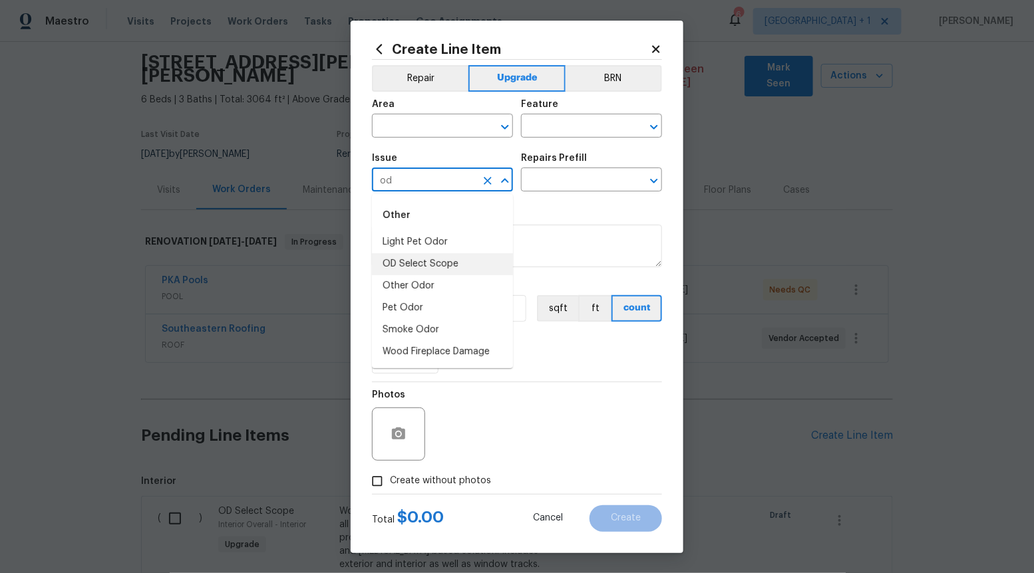
click at [417, 268] on li "OD Select Scope" at bounding box center [442, 264] width 141 height 22
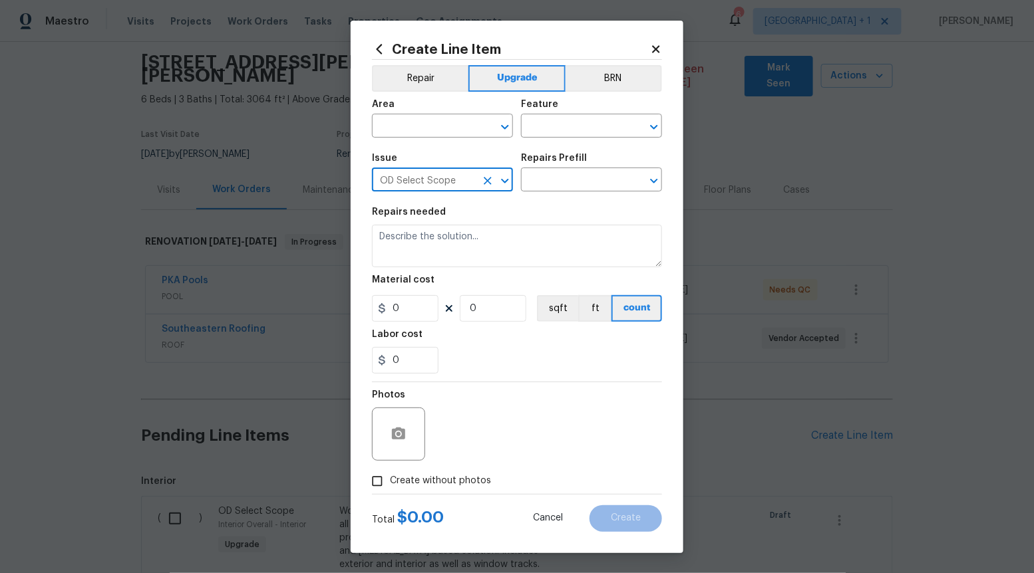
type input "OD Select Scope"
click at [588, 162] on div "Repairs Prefill" at bounding box center [591, 162] width 141 height 17
click at [587, 178] on input "text" at bounding box center [573, 181] width 104 height 21
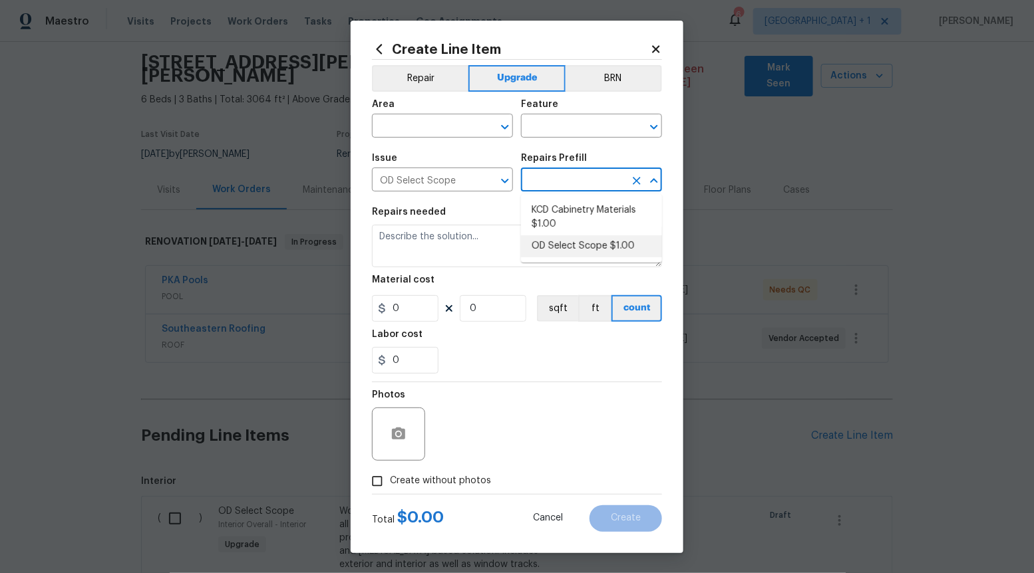
click at [582, 245] on li "OD Select Scope $1.00" at bounding box center [591, 246] width 141 height 22
type input "OD Select Scope $1.00"
type textarea "Refer to the agreed upon scope document for further details."
type input "1"
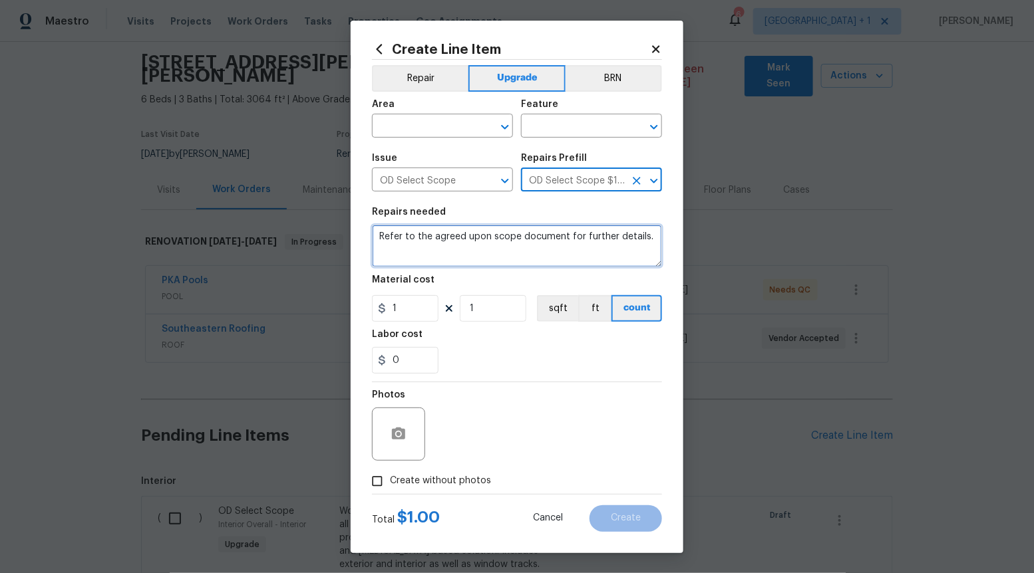
click at [582, 245] on textarea "Refer to the agreed upon scope document for further details." at bounding box center [517, 246] width 290 height 43
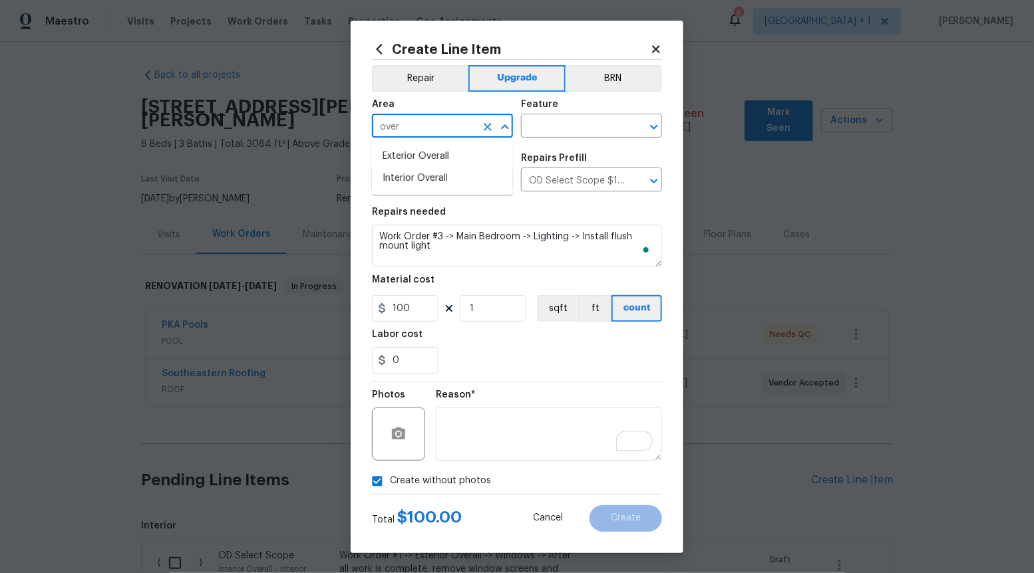
scroll to position [45, 0]
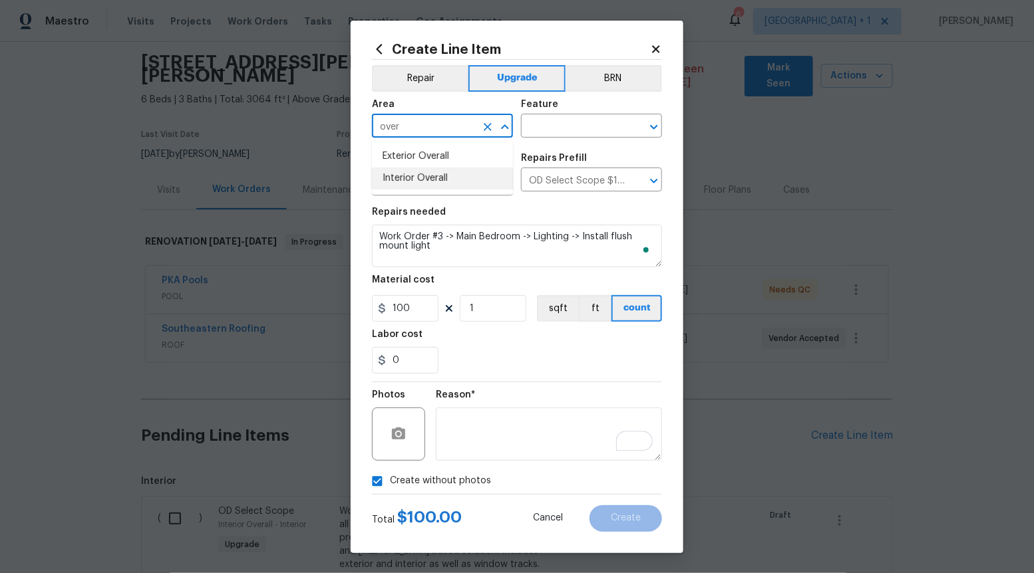
click at [456, 175] on li "Interior Overall" at bounding box center [442, 179] width 141 height 22
type input "Interior Overall"
click at [579, 127] on input "text" at bounding box center [573, 127] width 104 height 21
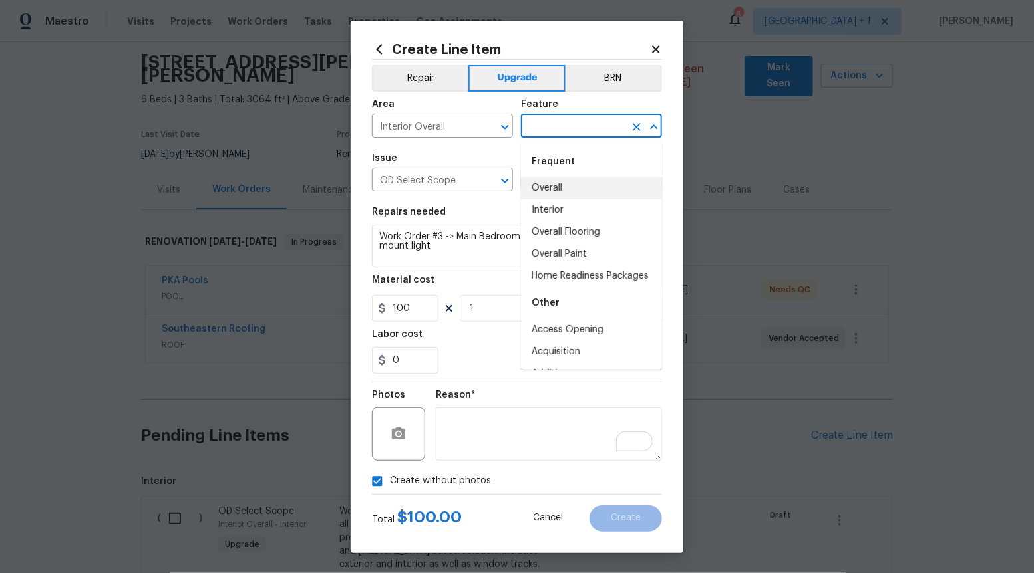
click at [565, 186] on li "Overall" at bounding box center [591, 189] width 141 height 22
type input "Overall"
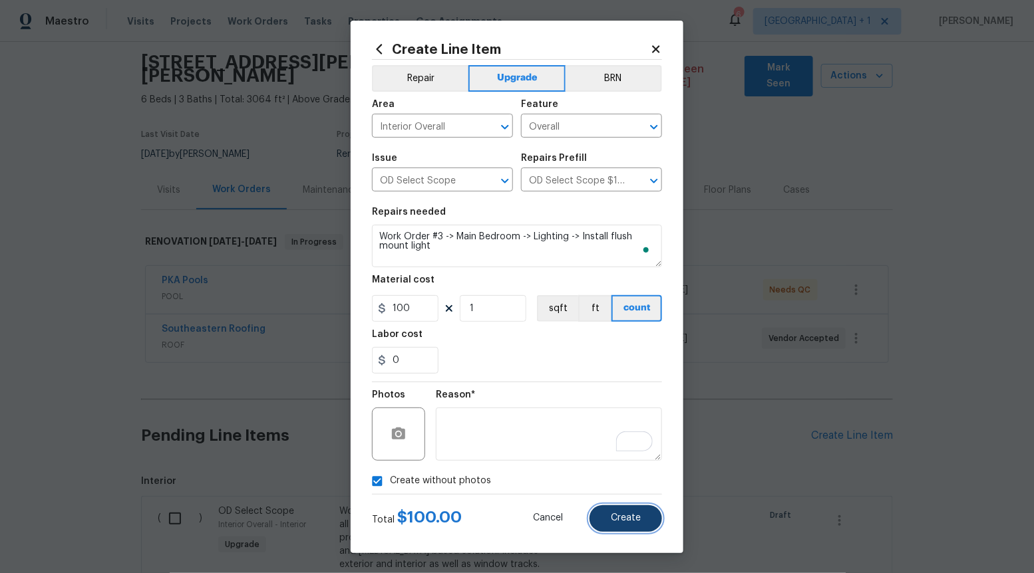
click at [621, 522] on span "Create" at bounding box center [626, 519] width 30 height 10
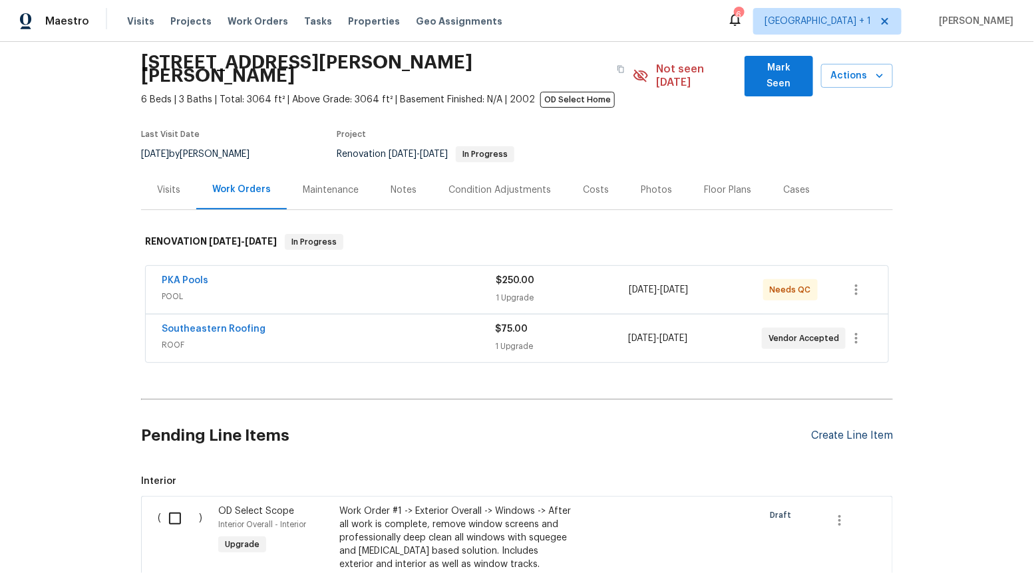
click at [819, 430] on div "Create Line Item" at bounding box center [852, 436] width 82 height 13
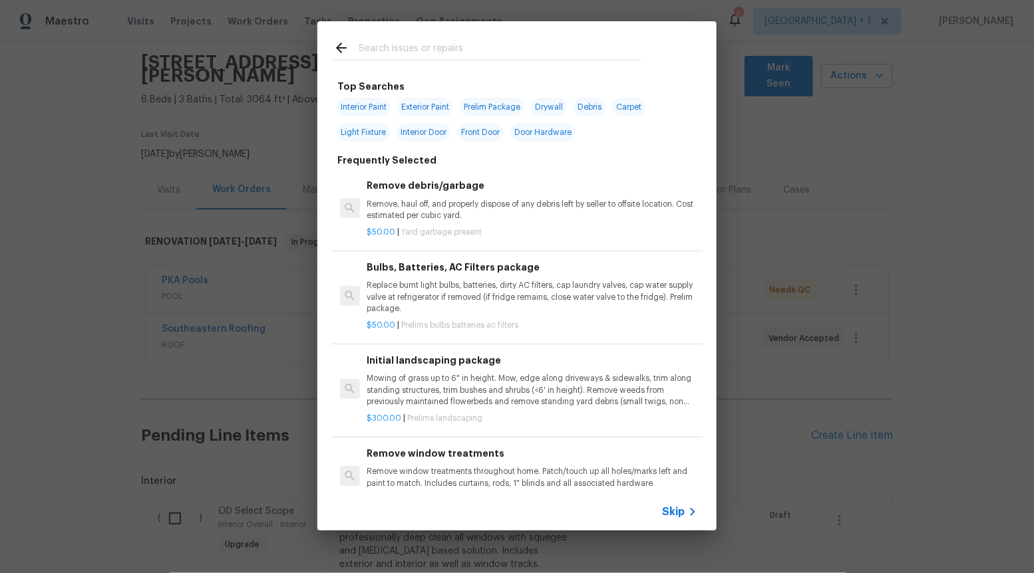
click at [671, 516] on span "Skip" at bounding box center [673, 512] width 23 height 13
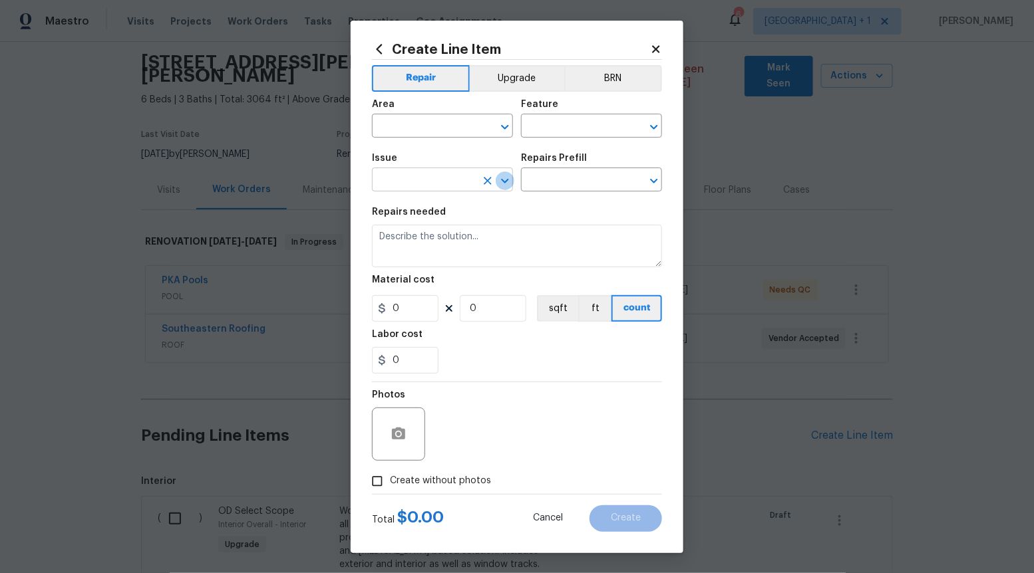
click at [503, 178] on icon "Open" at bounding box center [505, 181] width 16 height 16
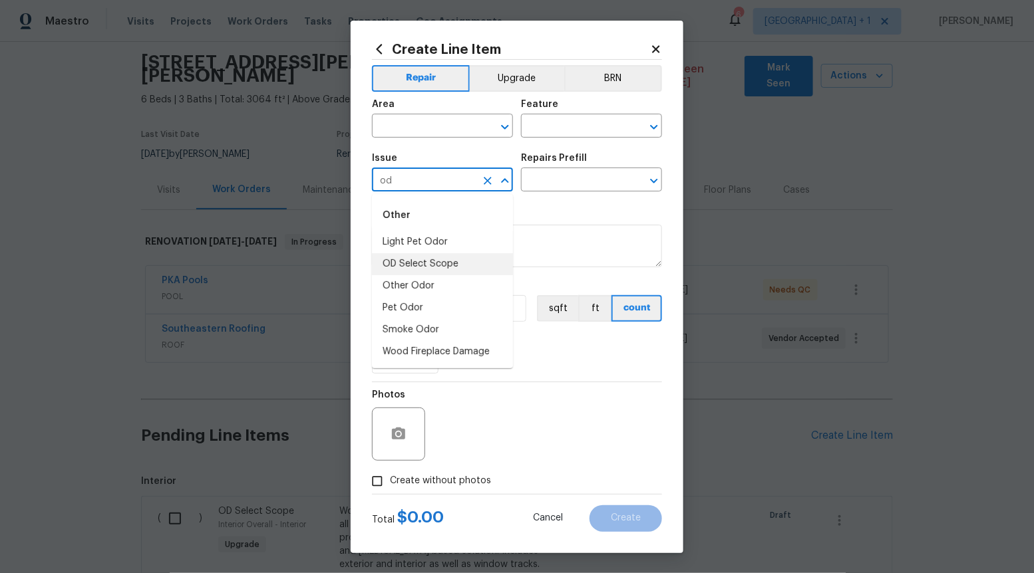
click at [450, 264] on li "OD Select Scope" at bounding box center [442, 264] width 141 height 22
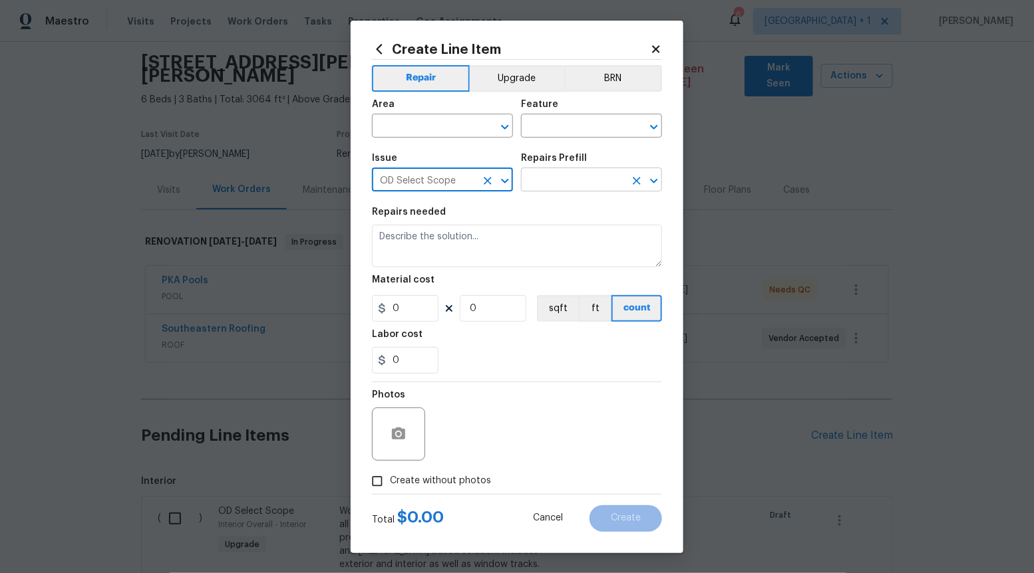
type input "OD Select Scope"
click at [554, 180] on input "text" at bounding box center [573, 181] width 104 height 21
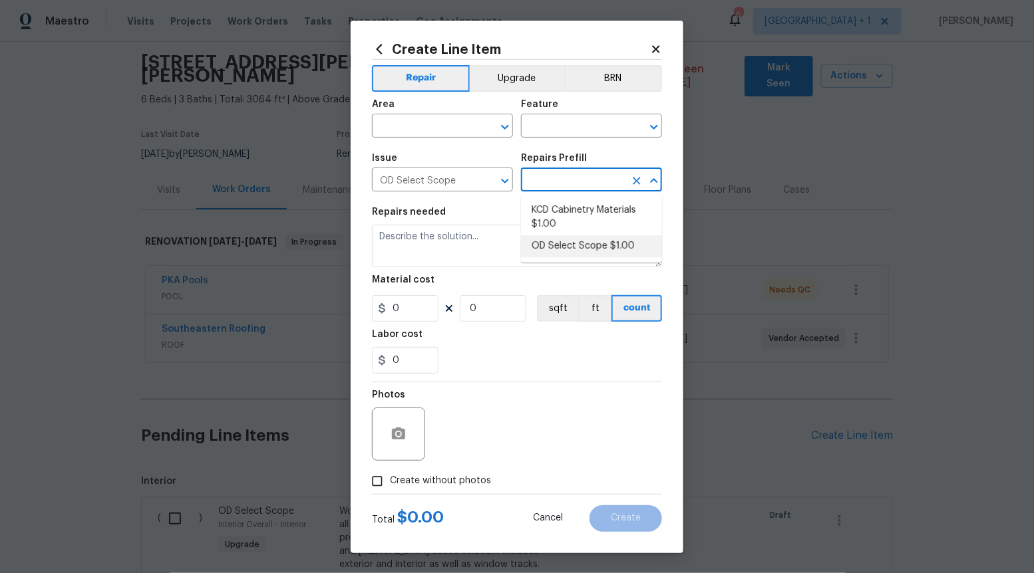
click at [561, 251] on li "OD Select Scope $1.00" at bounding box center [591, 246] width 141 height 22
type input "OD Select Scope $1.00"
type textarea "Refer to the agreed upon scope document for further details."
type input "1"
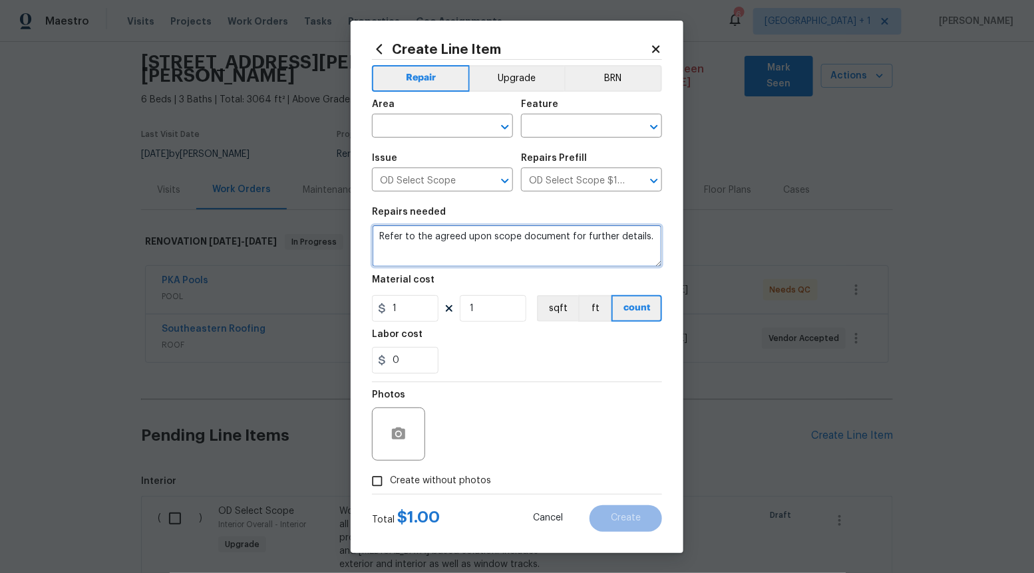
click at [561, 251] on textarea "Refer to the agreed upon scope document for further details." at bounding box center [517, 246] width 290 height 43
paste textarea "Work Order #3 -> Bedroom 2 -> Interior Doors -> Remove latches from entry door …"
type textarea "Work Order #3 -> Bedroom 2 -> Interior Doors -> Remove latches from entry door …"
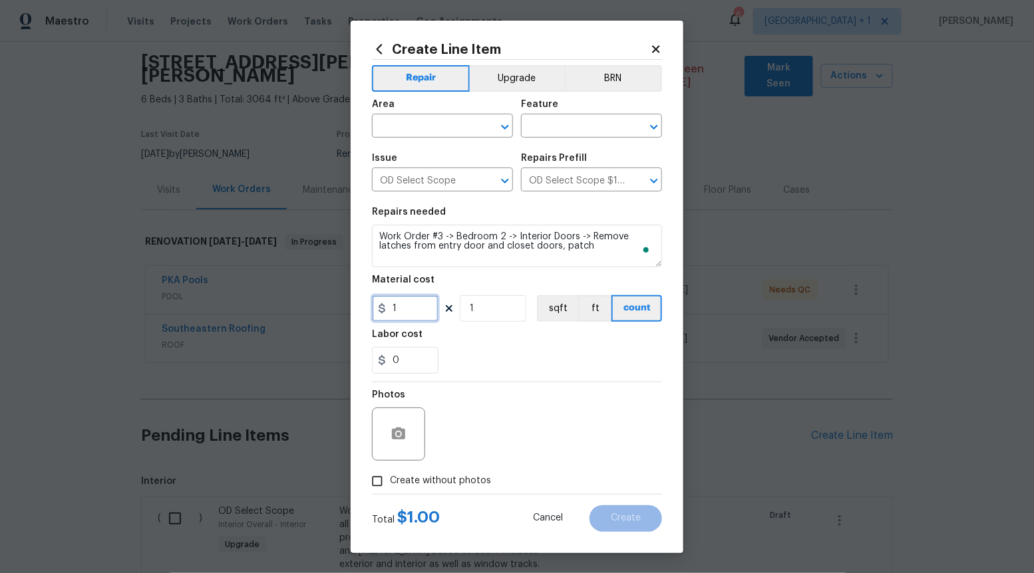
click at [414, 315] on input "1" at bounding box center [405, 308] width 67 height 27
type input "25"
click at [383, 482] on input "Create without photos" at bounding box center [377, 481] width 25 height 25
checkbox input "true"
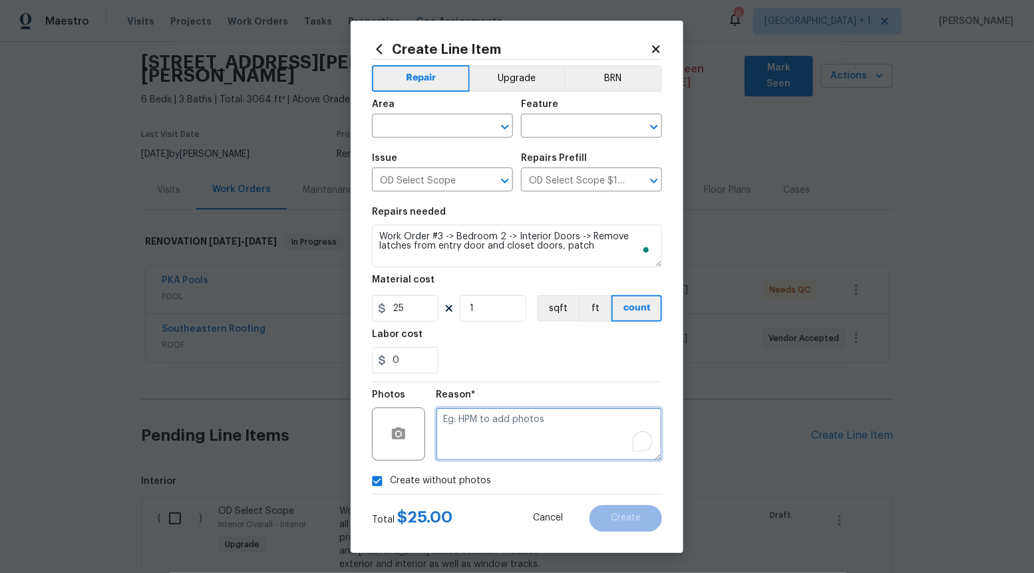
click at [489, 448] on textarea "To enrich screen reader interactions, please activate Accessibility in Grammarl…" at bounding box center [549, 434] width 226 height 53
click at [502, 124] on icon "Open" at bounding box center [505, 127] width 16 height 16
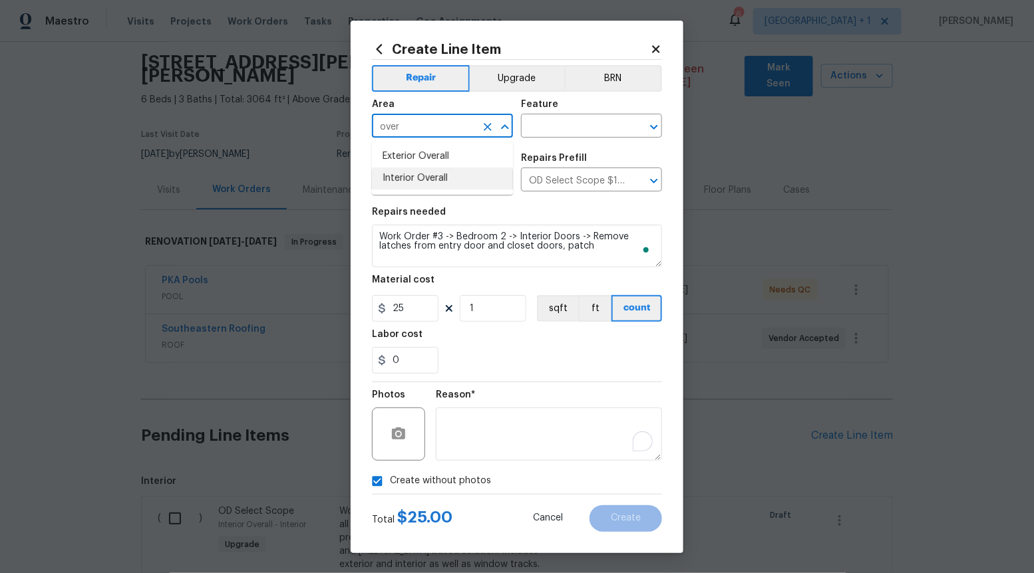
click at [443, 173] on li "Interior Overall" at bounding box center [442, 179] width 141 height 22
type input "Interior Overall"
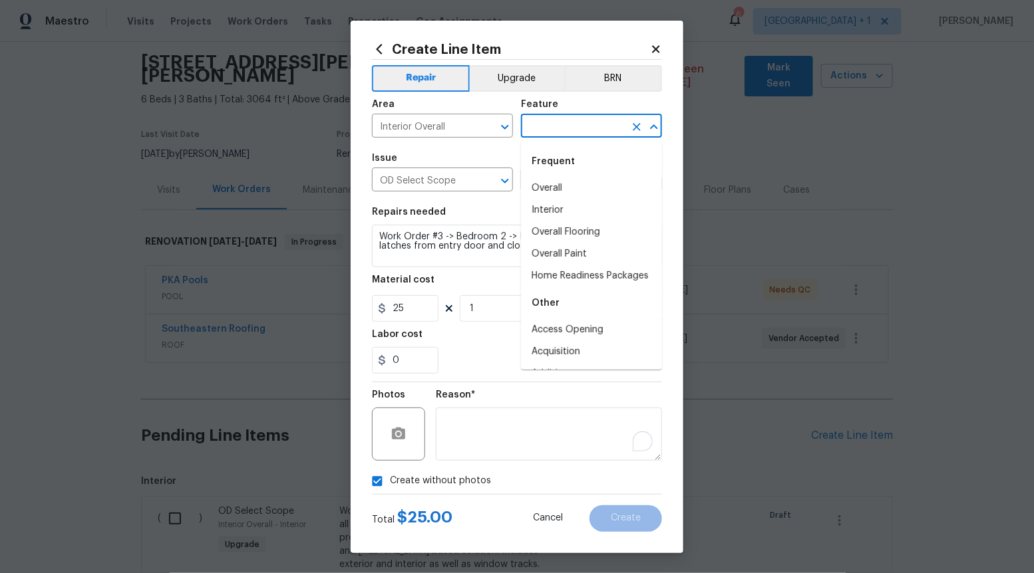
click at [623, 130] on input "text" at bounding box center [573, 127] width 104 height 21
click at [577, 192] on li "Overall" at bounding box center [591, 189] width 141 height 22
type input "Overall"
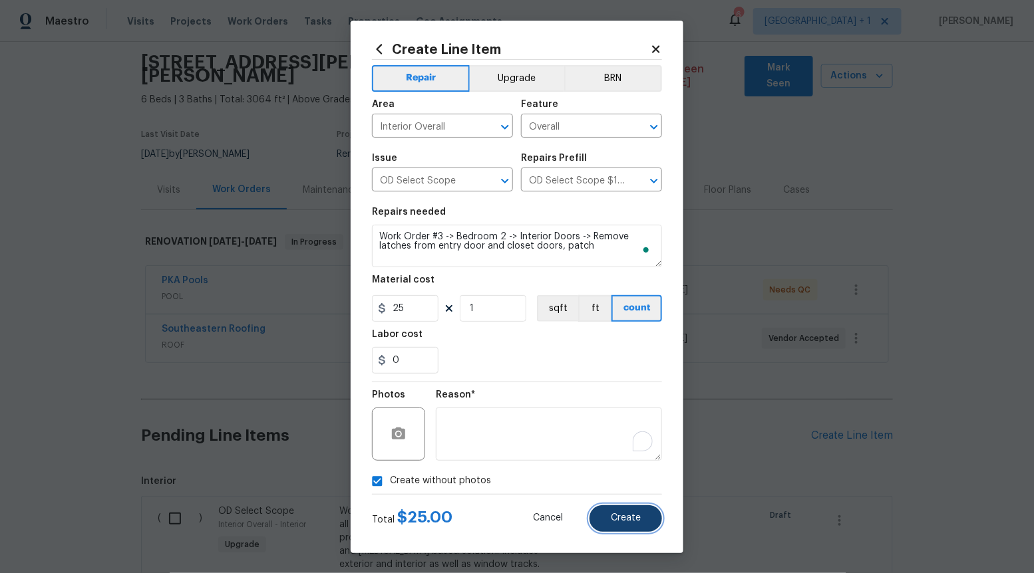
click at [632, 506] on button "Create" at bounding box center [625, 519] width 73 height 27
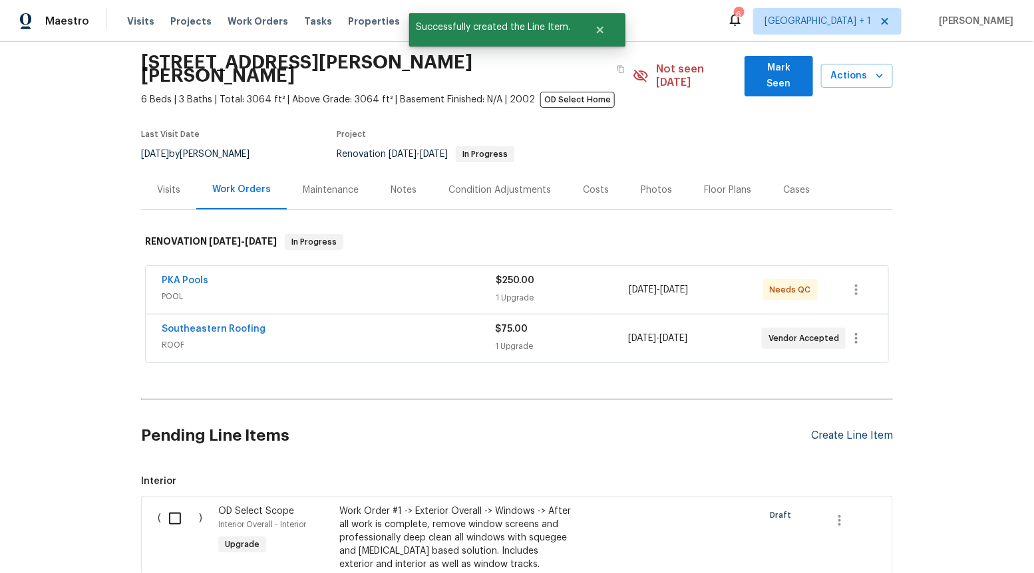
click at [829, 430] on div "Create Line Item" at bounding box center [852, 436] width 82 height 13
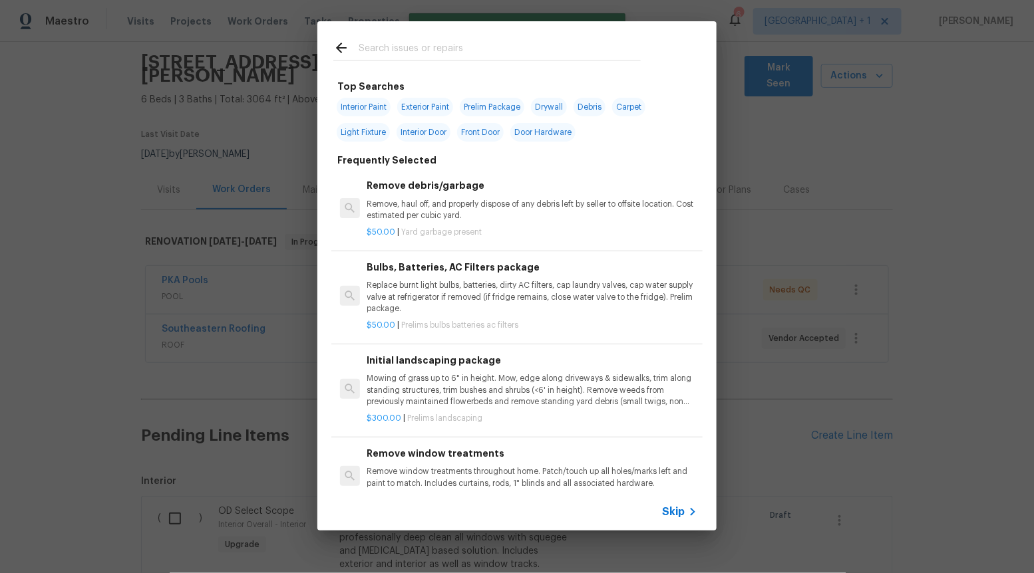
click at [681, 516] on span "Skip" at bounding box center [673, 512] width 23 height 13
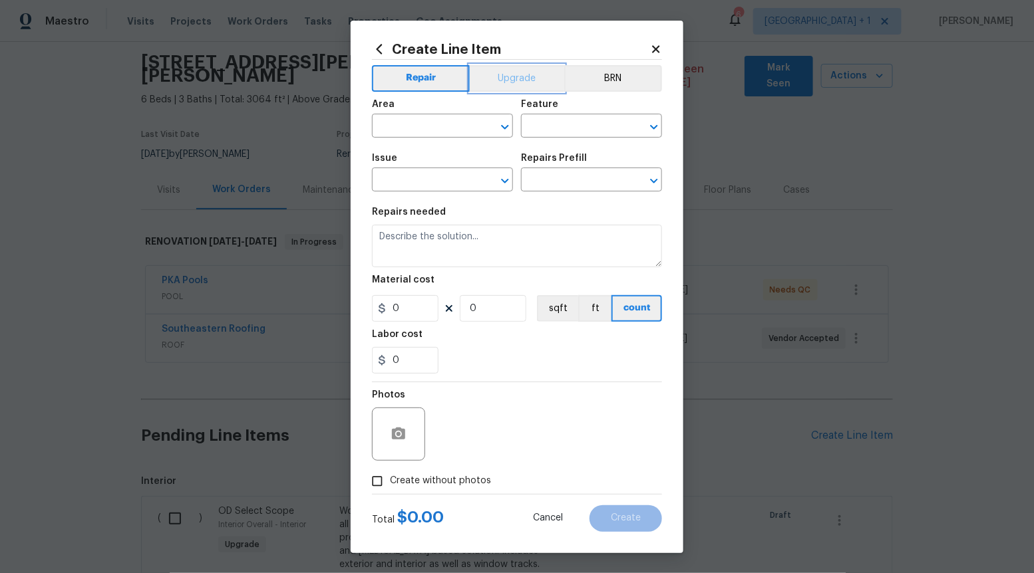
click at [515, 82] on button "Upgrade" at bounding box center [517, 78] width 95 height 27
click at [498, 193] on span "Issue ​" at bounding box center [442, 173] width 141 height 54
click at [500, 185] on icon "Open" at bounding box center [505, 181] width 16 height 16
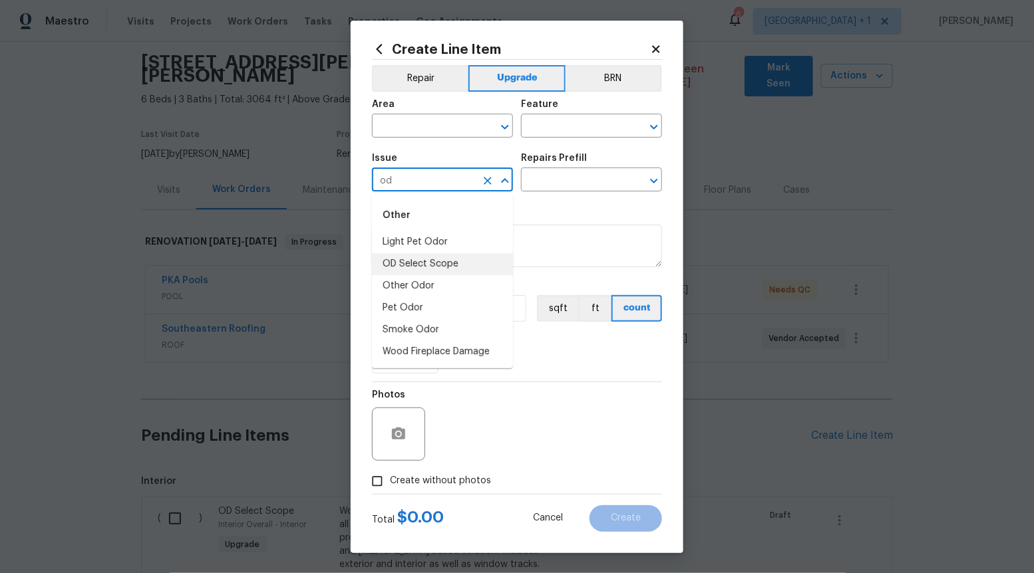
click at [479, 267] on li "OD Select Scope" at bounding box center [442, 264] width 141 height 22
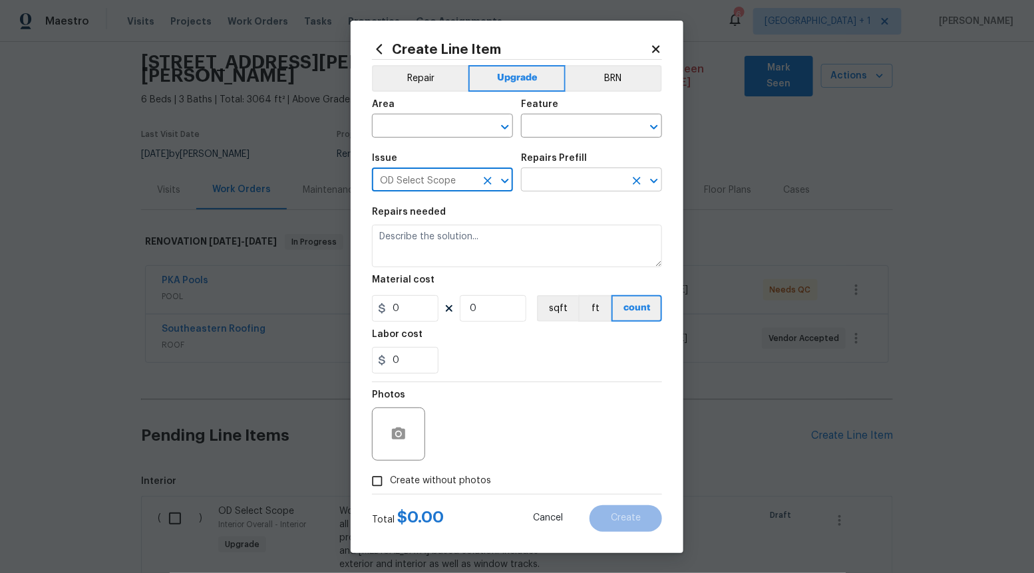
type input "OD Select Scope"
click at [571, 181] on input "text" at bounding box center [573, 181] width 104 height 21
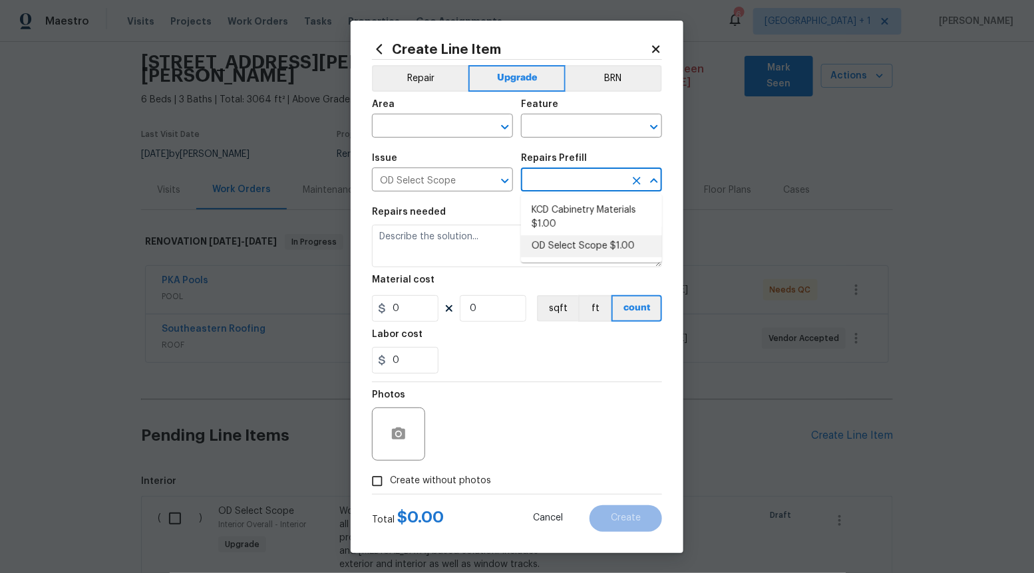
click at [571, 239] on li "OD Select Scope $1.00" at bounding box center [591, 246] width 141 height 22
type input "OD Select Scope $1.00"
type textarea "Refer to the agreed upon scope document for further details."
type input "1"
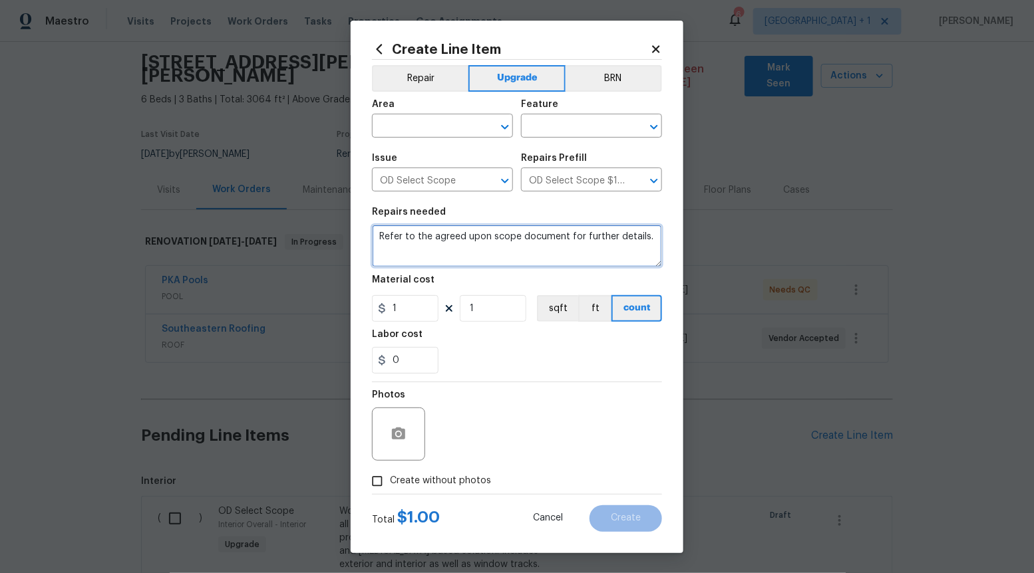
click at [571, 239] on textarea "Refer to the agreed upon scope document for further details." at bounding box center [517, 246] width 290 height 43
paste textarea "Work Order #3 -> Bedroom 2 -> Lighting -> Install ceiling fan"
type textarea "Work Order #3 -> Bedroom 2 -> Lighting -> Install ceiling fan"
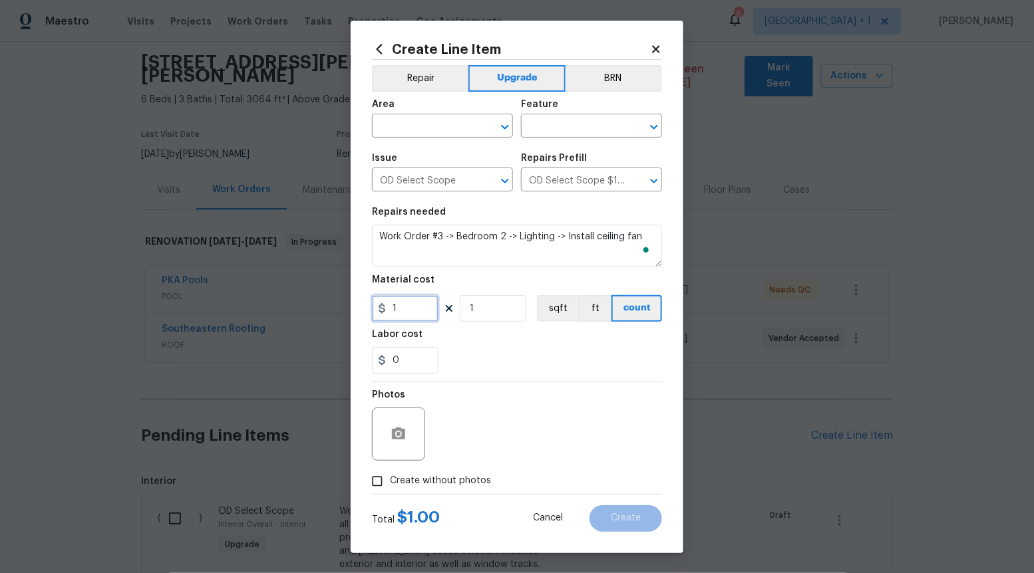
click at [429, 302] on input "1" at bounding box center [405, 308] width 67 height 27
type input "225"
click at [423, 485] on span "Create without photos" at bounding box center [440, 481] width 101 height 14
click at [390, 485] on input "Create without photos" at bounding box center [377, 481] width 25 height 25
checkbox input "true"
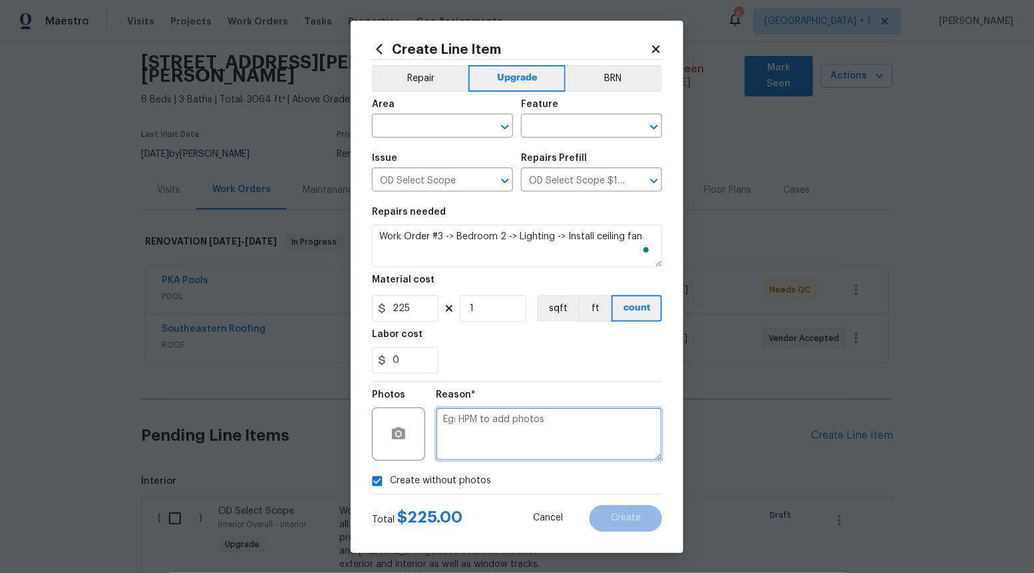
click at [477, 455] on textarea at bounding box center [549, 434] width 226 height 53
click at [510, 133] on icon "Open" at bounding box center [505, 127] width 16 height 16
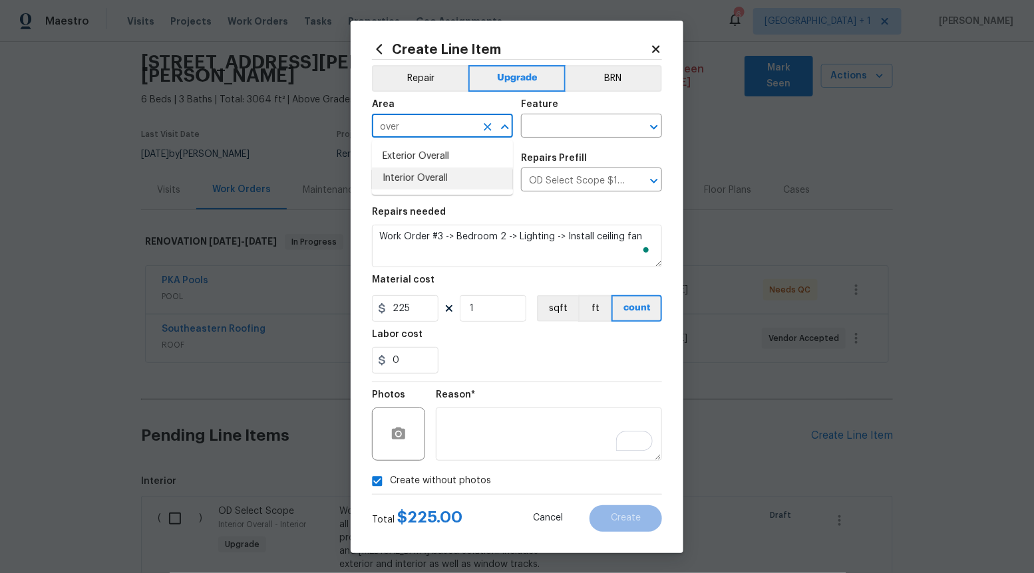
click at [487, 176] on li "Interior Overall" at bounding box center [442, 179] width 141 height 22
type input "Interior Overall"
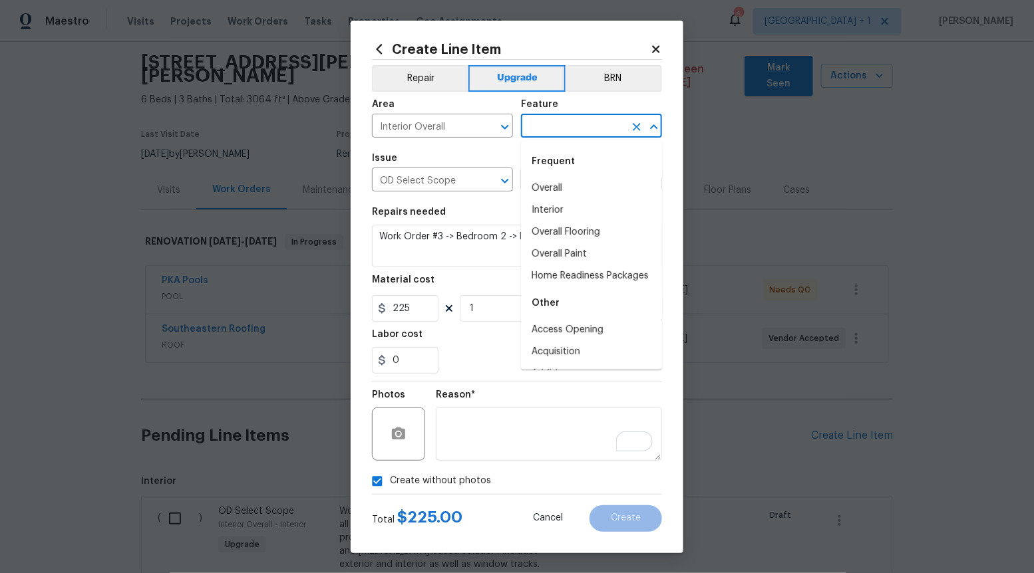
click at [589, 130] on input "text" at bounding box center [573, 127] width 104 height 21
click at [574, 196] on li "Overall" at bounding box center [591, 189] width 141 height 22
type input "Overall"
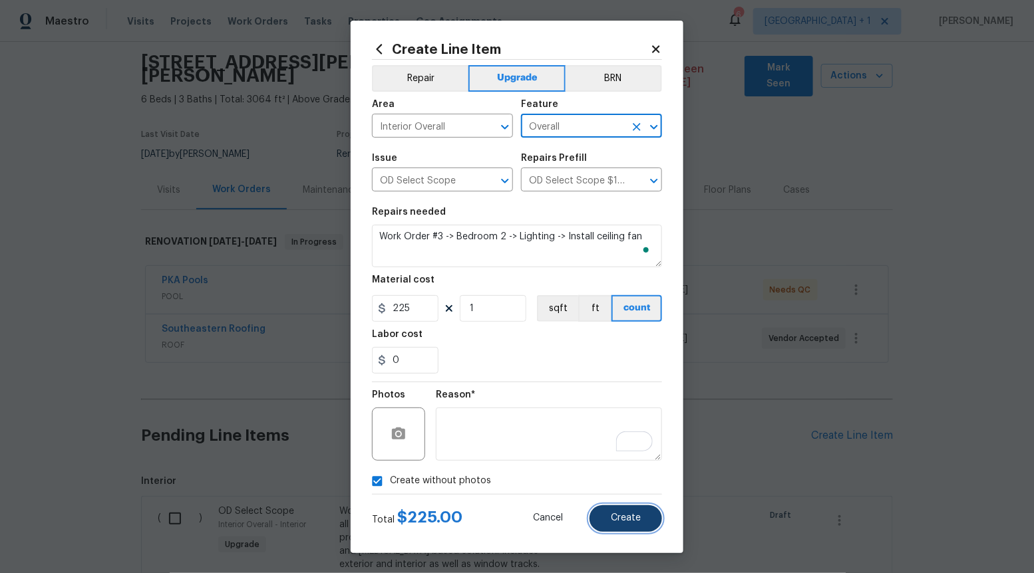
click at [633, 507] on button "Create" at bounding box center [625, 519] width 73 height 27
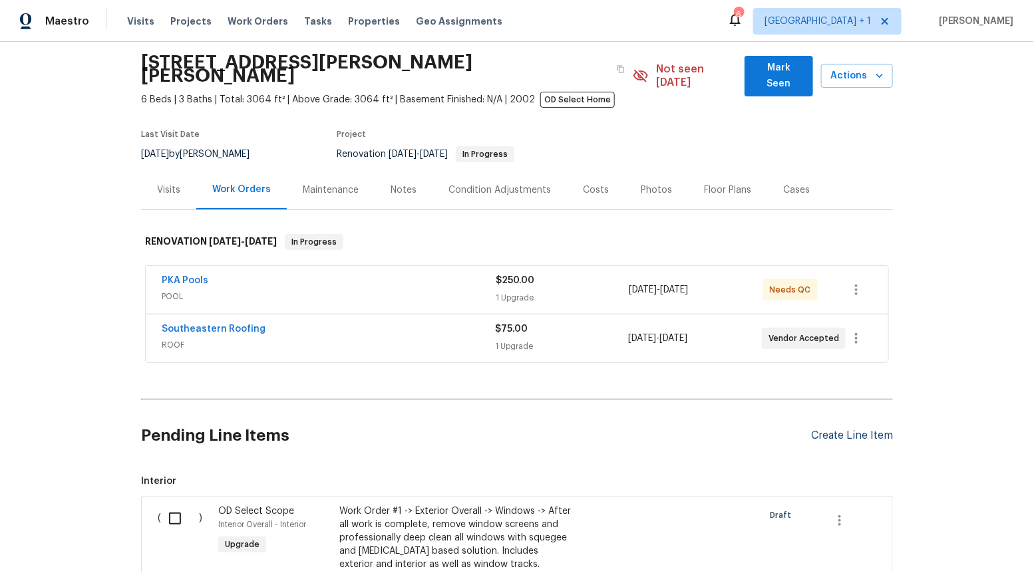
click at [852, 430] on div "Create Line Item" at bounding box center [852, 436] width 82 height 13
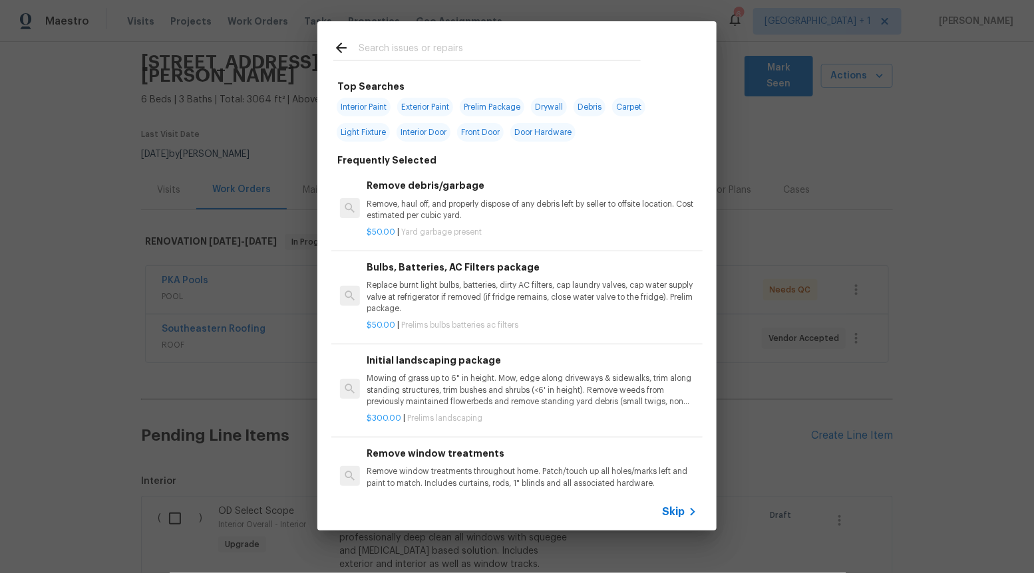
click at [669, 514] on span "Skip" at bounding box center [673, 512] width 23 height 13
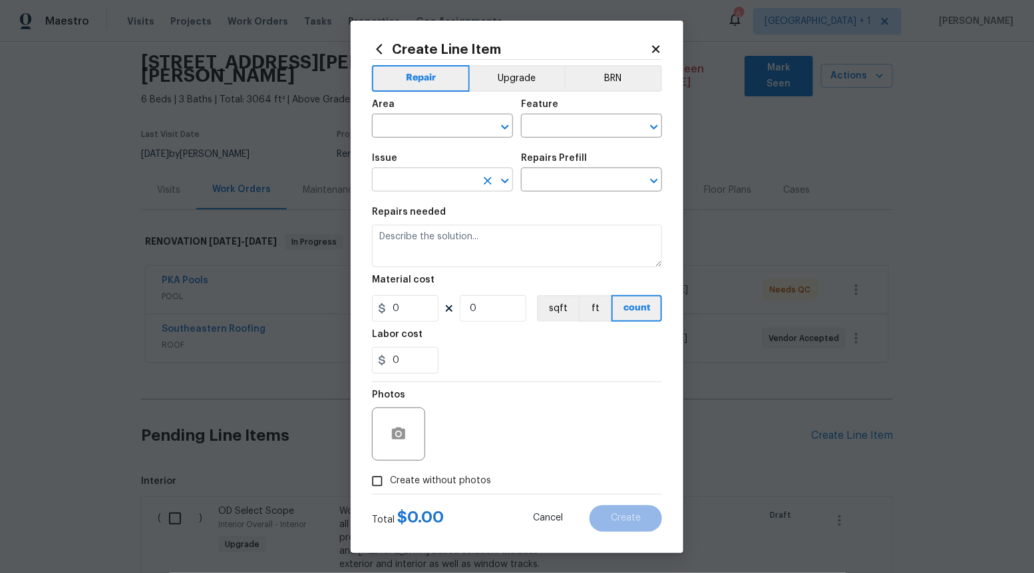
click at [504, 185] on icon "Open" at bounding box center [505, 181] width 16 height 16
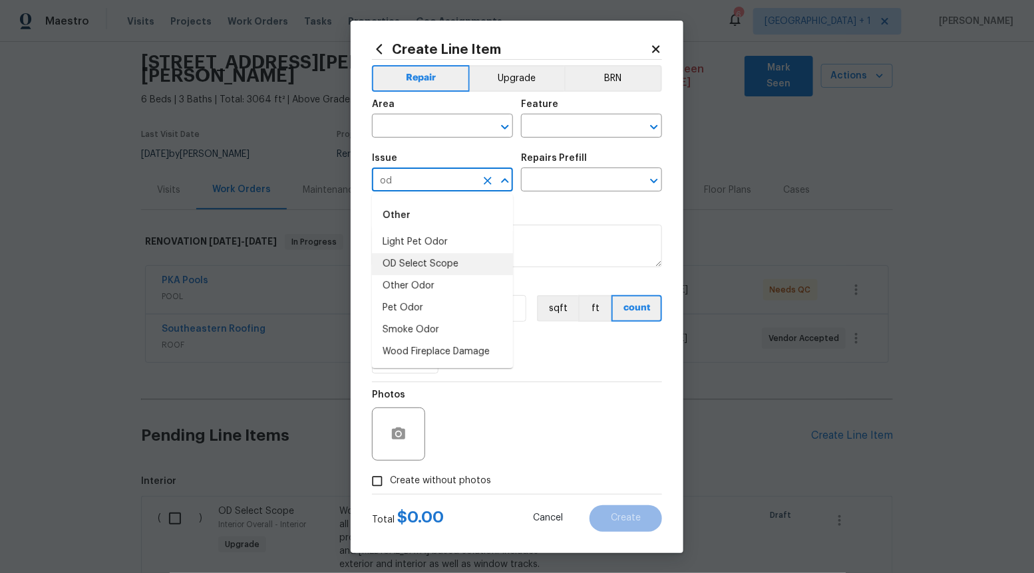
click at [444, 262] on li "OD Select Scope" at bounding box center [442, 264] width 141 height 22
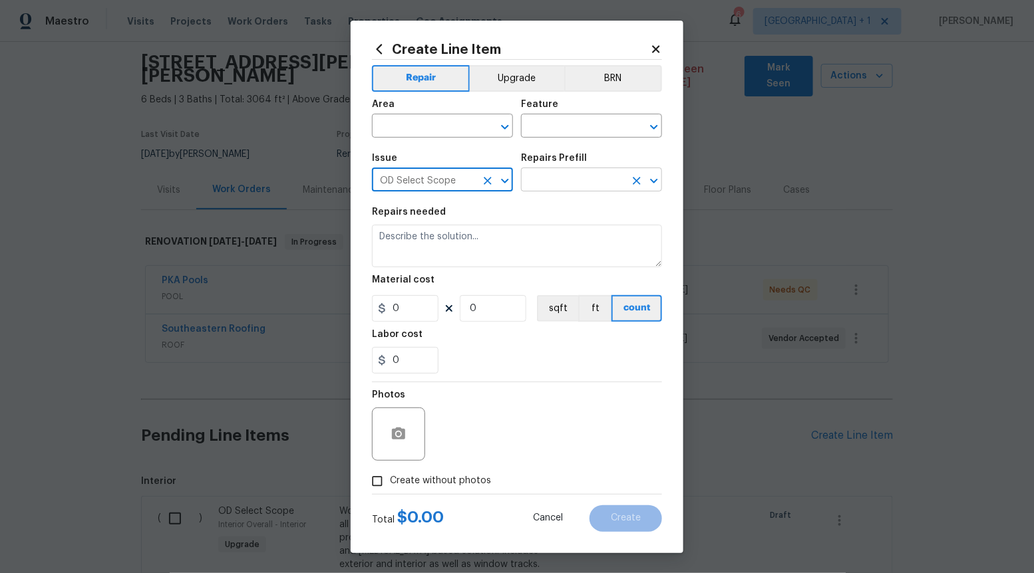
type input "OD Select Scope"
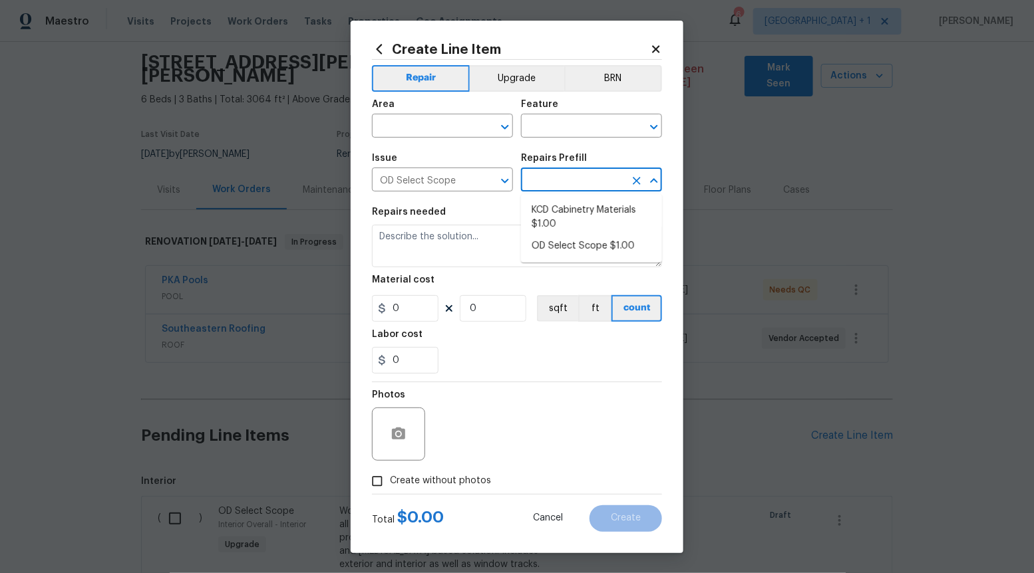
click at [575, 179] on input "text" at bounding box center [573, 181] width 104 height 21
click at [574, 246] on li "OD Select Scope $1.00" at bounding box center [591, 246] width 141 height 22
type input "OD Select Scope $1.00"
type textarea "Refer to the agreed upon scope document for further details."
type input "1"
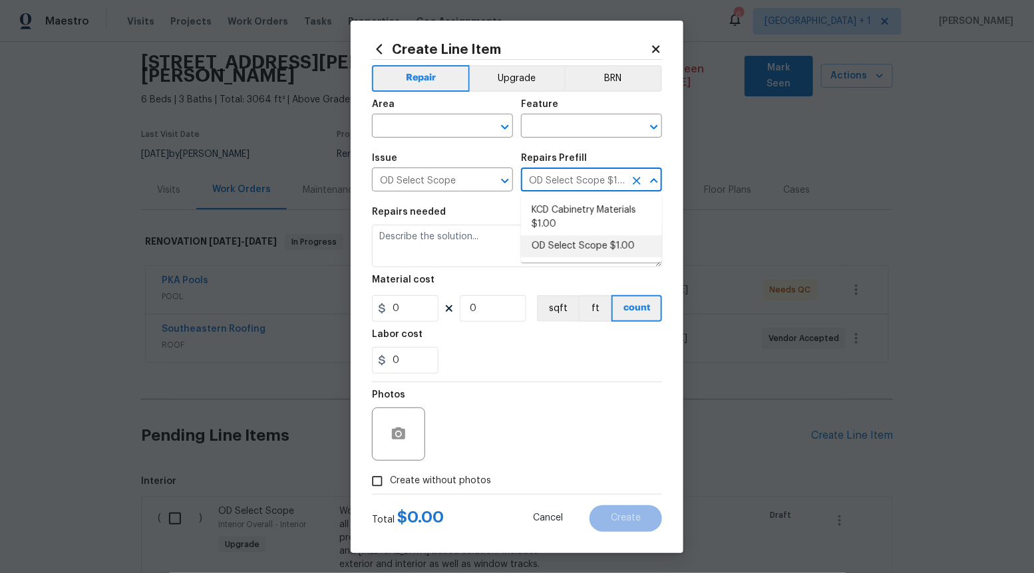
type input "1"
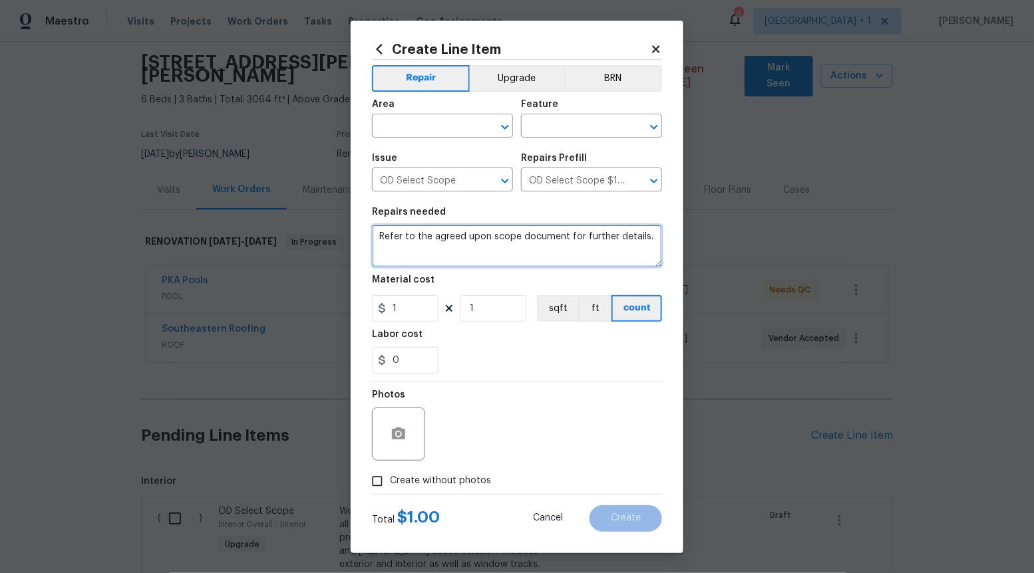
click at [574, 246] on textarea "Refer to the agreed upon scope document for further details." at bounding box center [517, 246] width 290 height 43
paste textarea "Work Order #3 -> Bedroom 2 -> Walls and Ceilings -> Investigate organic growth …"
type textarea "Work Order #3 -> Bedroom 2 -> Walls and Ceilings -> Investigate organic growth …"
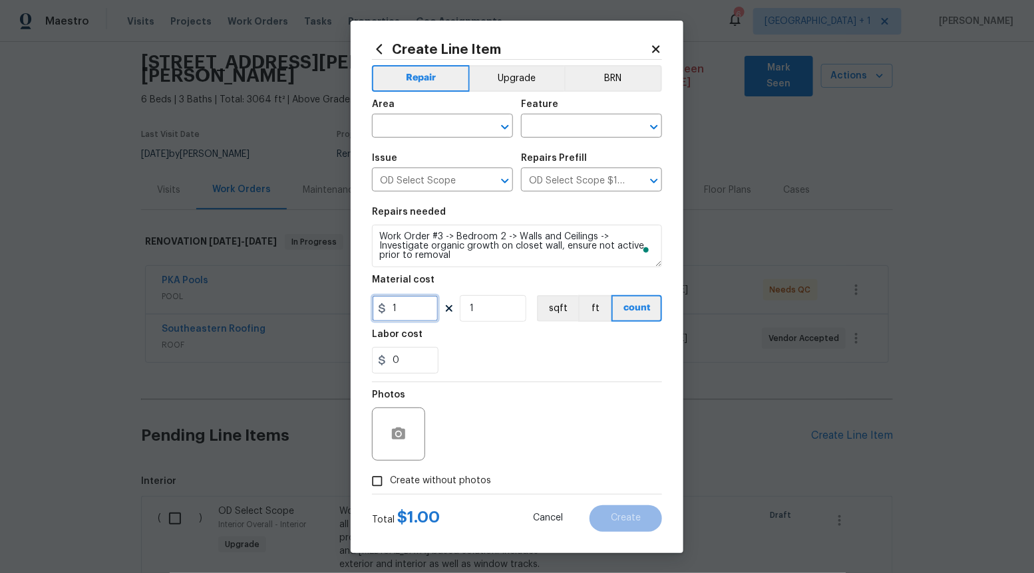
click at [425, 313] on input "1" at bounding box center [405, 308] width 67 height 27
type input "150"
click at [375, 481] on input "Create without photos" at bounding box center [377, 481] width 25 height 25
checkbox input "true"
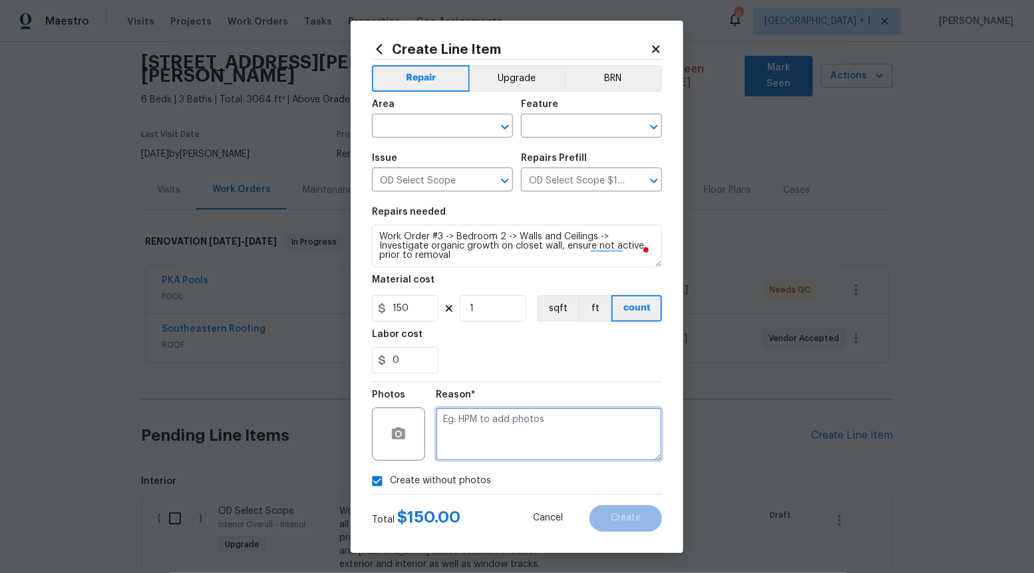
click at [470, 448] on textarea at bounding box center [549, 434] width 226 height 53
click at [505, 125] on icon "Open" at bounding box center [505, 127] width 16 height 16
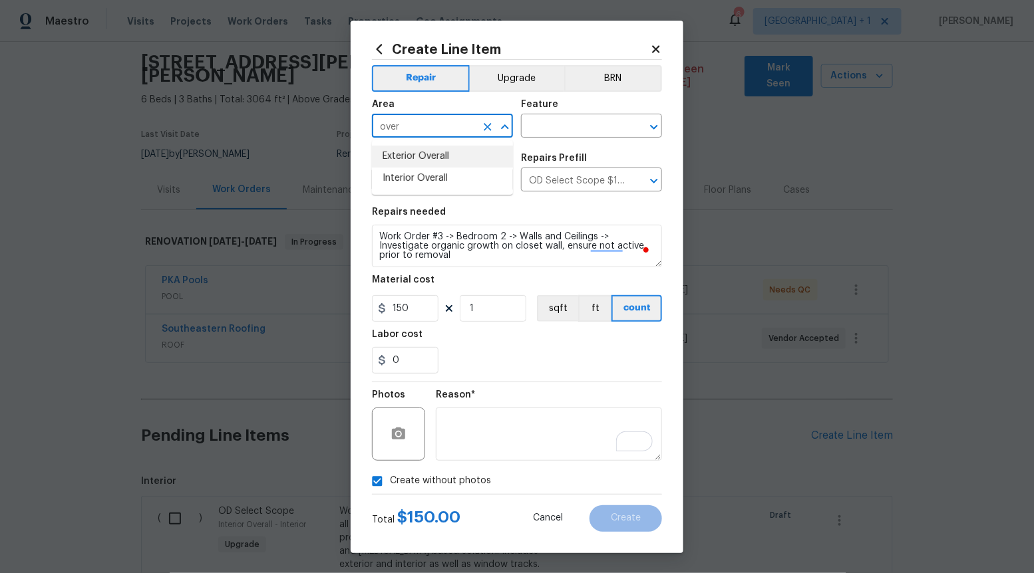
click at [475, 168] on li "Interior Overall" at bounding box center [442, 179] width 141 height 22
type input "Interior Overall"
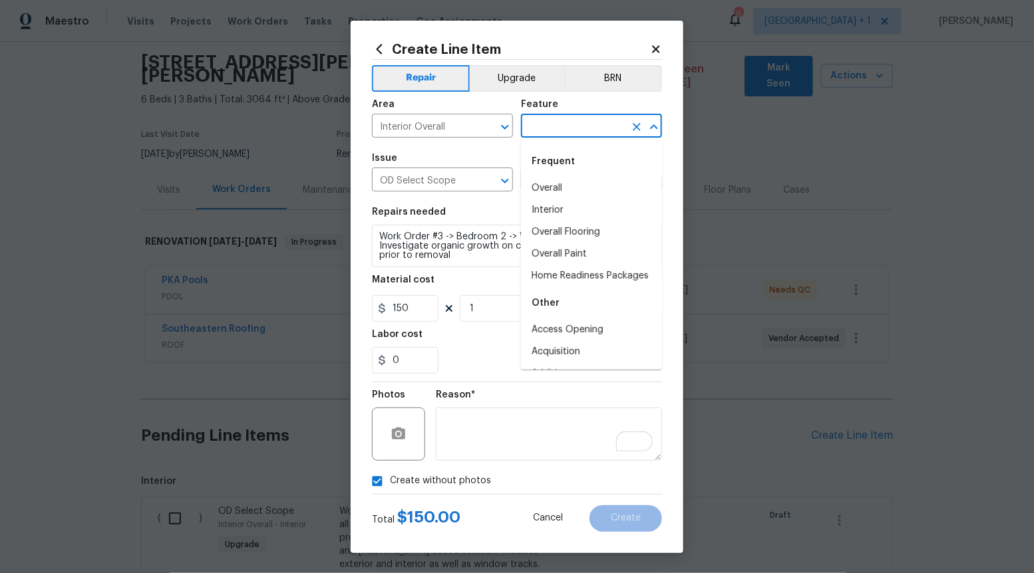
click at [594, 122] on input "text" at bounding box center [573, 127] width 104 height 21
click at [576, 187] on li "Overall" at bounding box center [591, 189] width 141 height 22
type input "Overall"
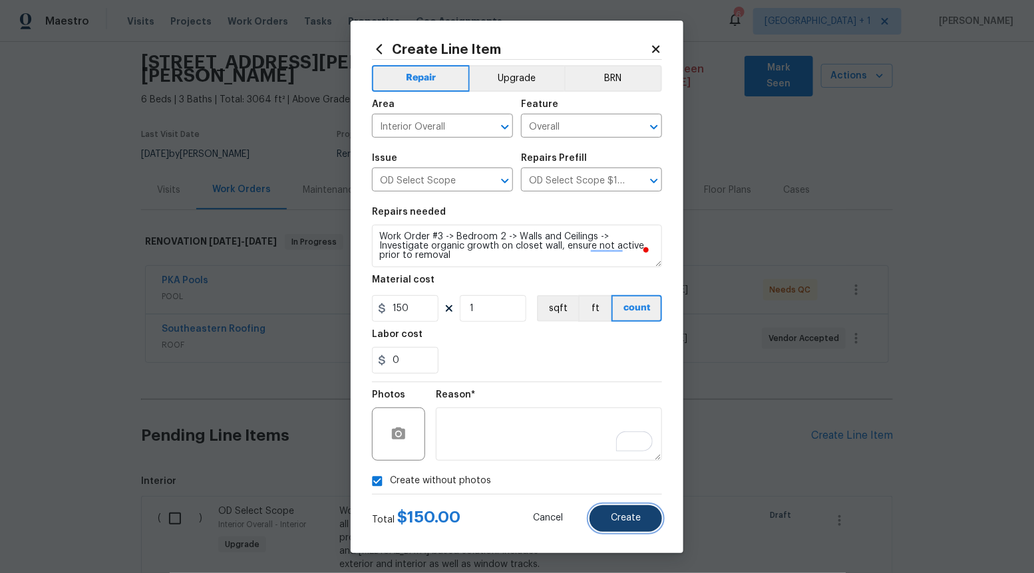
click at [627, 516] on span "Create" at bounding box center [626, 519] width 30 height 10
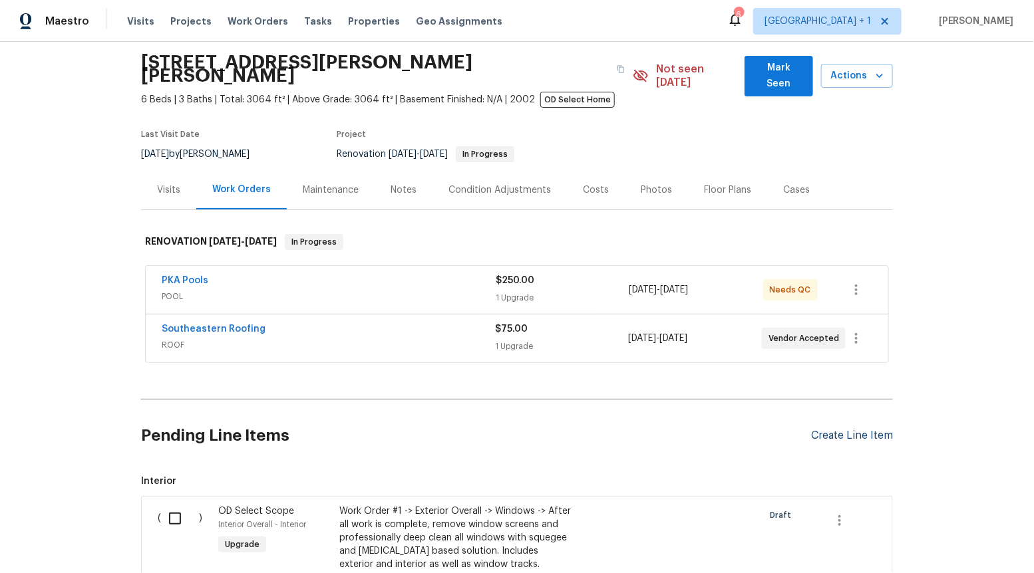
click at [833, 430] on div "Create Line Item" at bounding box center [852, 436] width 82 height 13
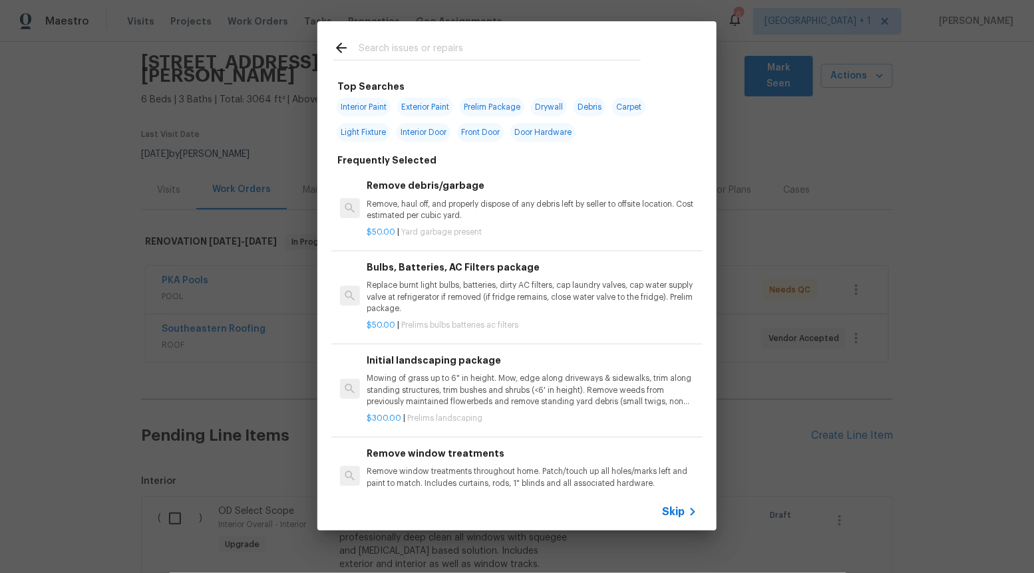
click at [680, 516] on span "Skip" at bounding box center [673, 512] width 23 height 13
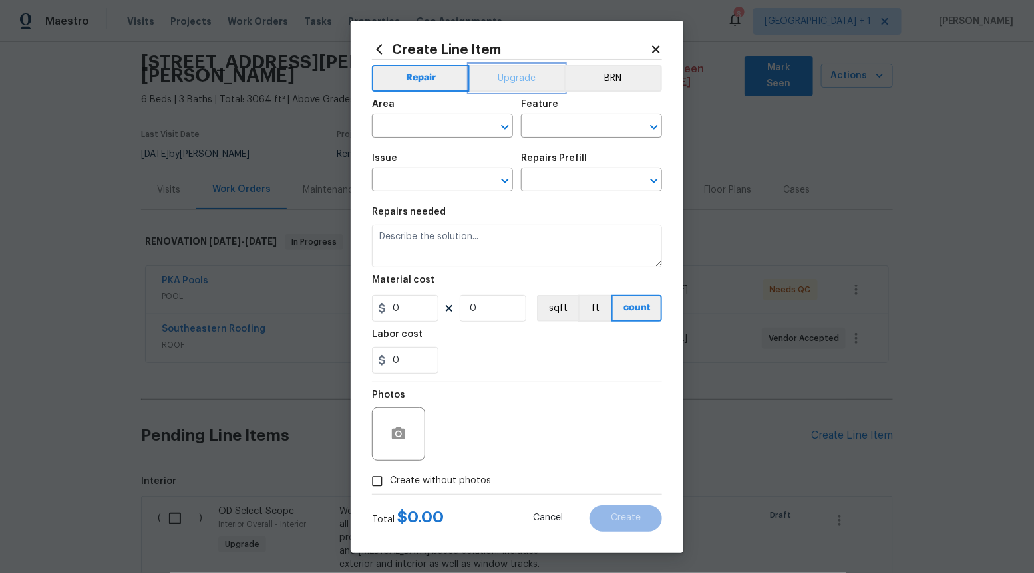
click at [503, 65] on button "Upgrade" at bounding box center [517, 78] width 95 height 27
click at [505, 177] on icon "Open" at bounding box center [505, 181] width 16 height 16
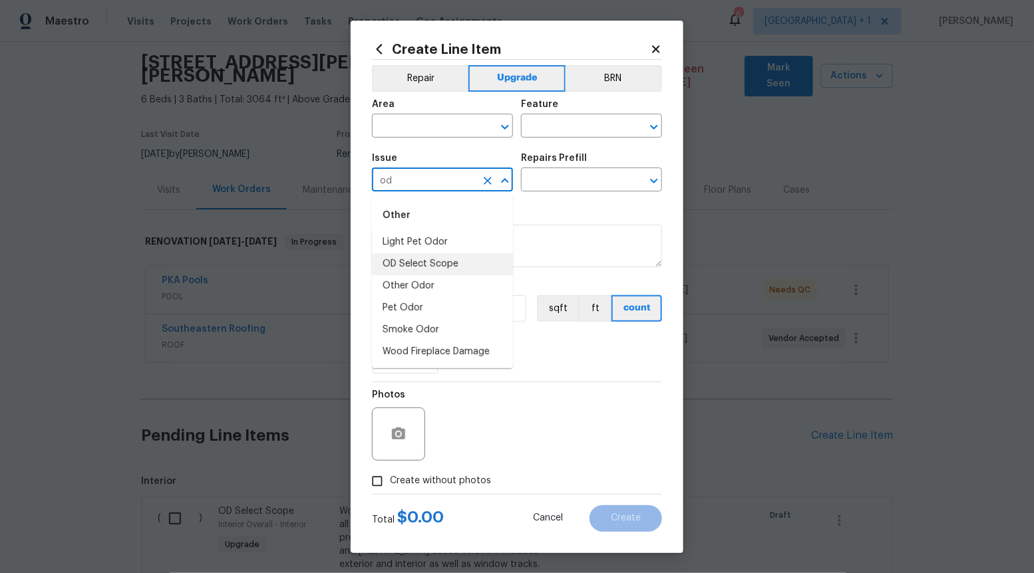
click at [473, 267] on li "OD Select Scope" at bounding box center [442, 264] width 141 height 22
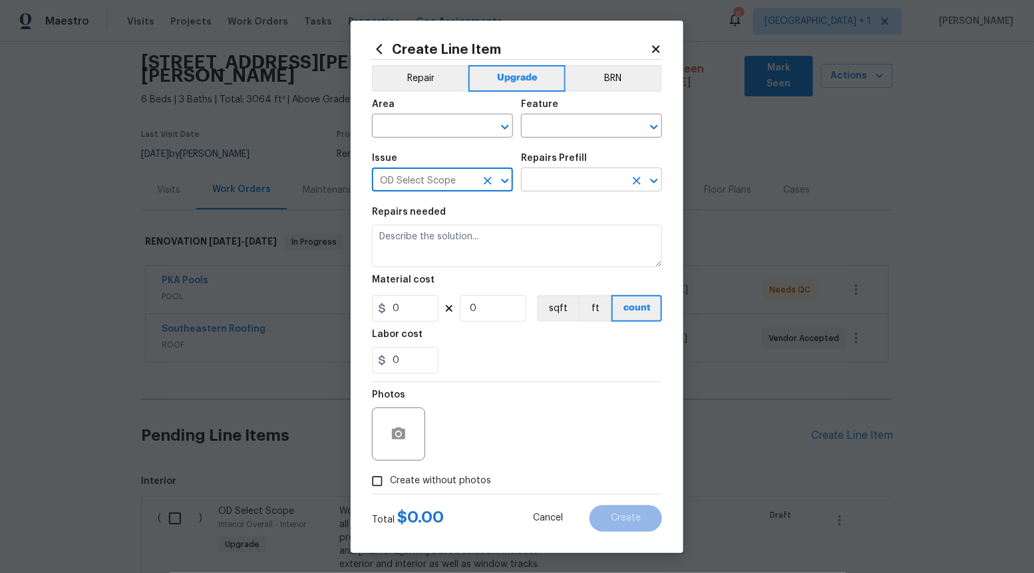
type input "OD Select Scope"
click at [569, 179] on input "text" at bounding box center [573, 181] width 104 height 21
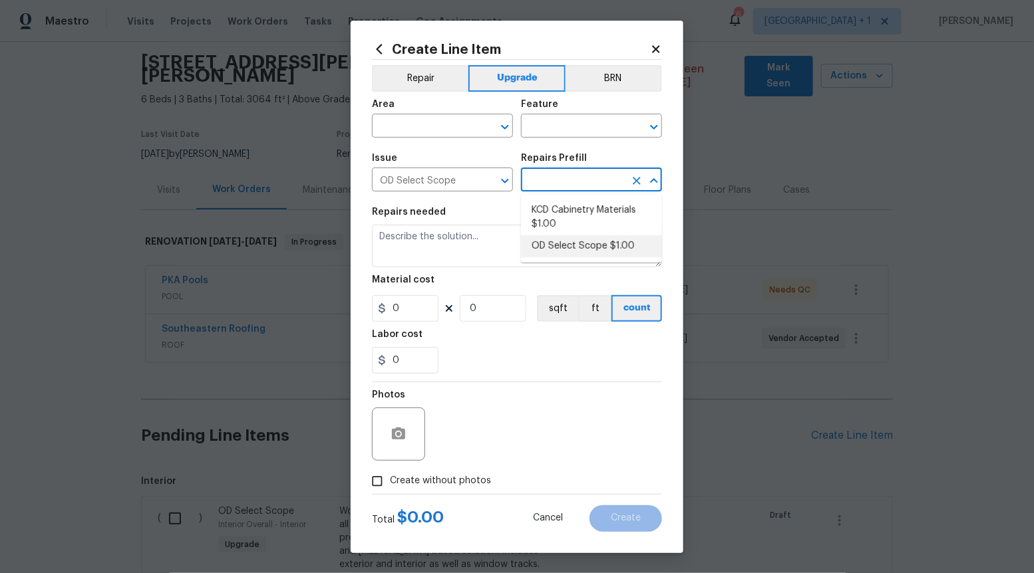
click at [557, 245] on li "OD Select Scope $1.00" at bounding box center [591, 246] width 141 height 22
type input "OD Select Scope $1.00"
type textarea "Refer to the agreed upon scope document for further details."
type input "1"
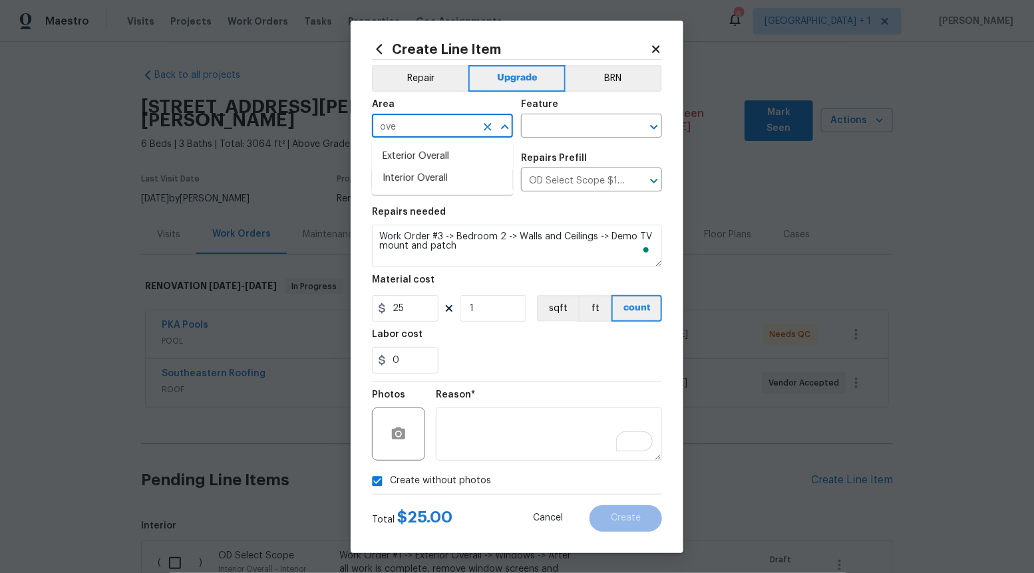
scroll to position [45, 0]
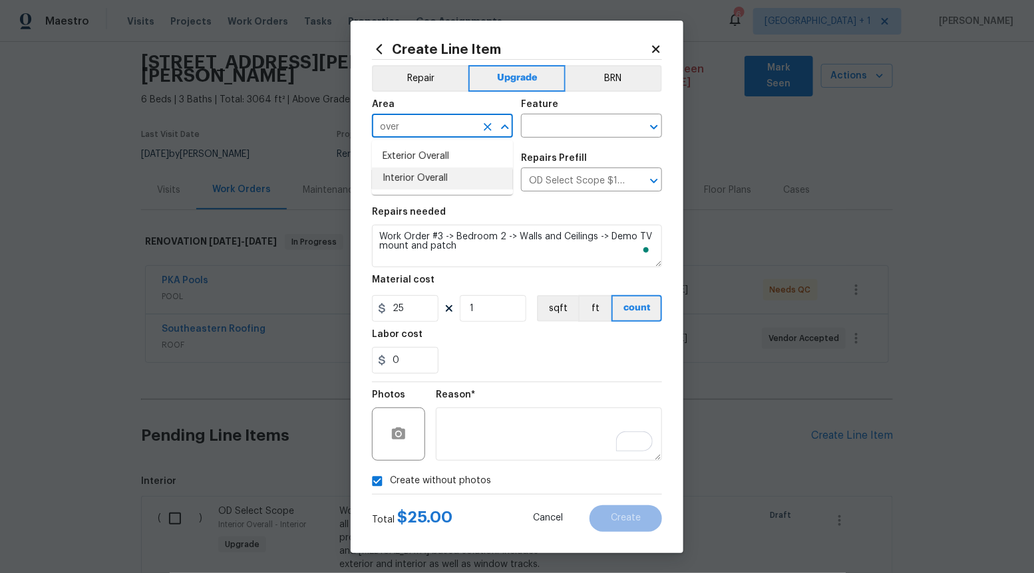
click at [483, 176] on li "Interior Overall" at bounding box center [442, 179] width 141 height 22
type input "Interior Overall"
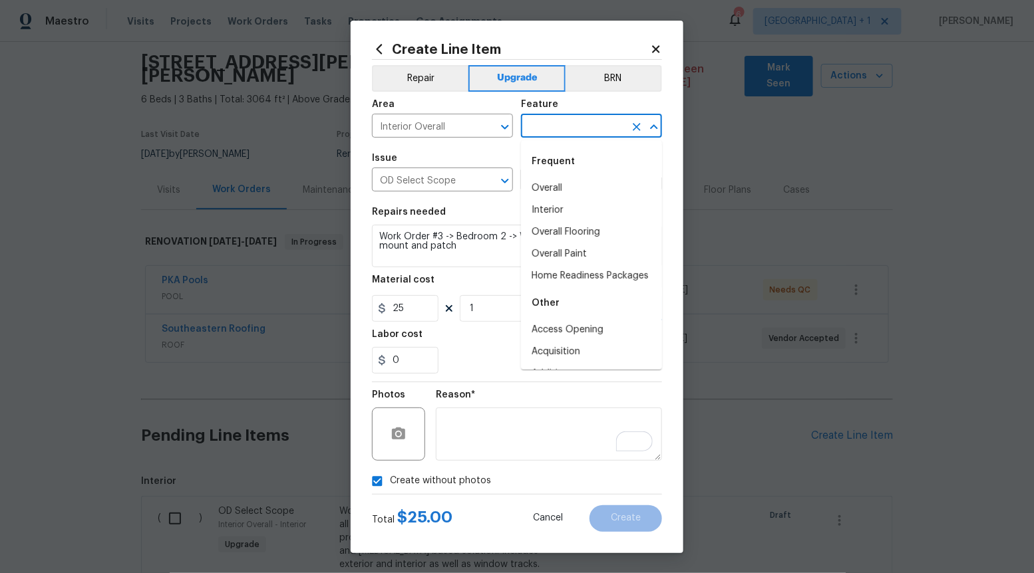
click at [572, 125] on input "text" at bounding box center [573, 127] width 104 height 21
click at [567, 182] on li "Overall" at bounding box center [591, 189] width 141 height 22
type input "Overall"
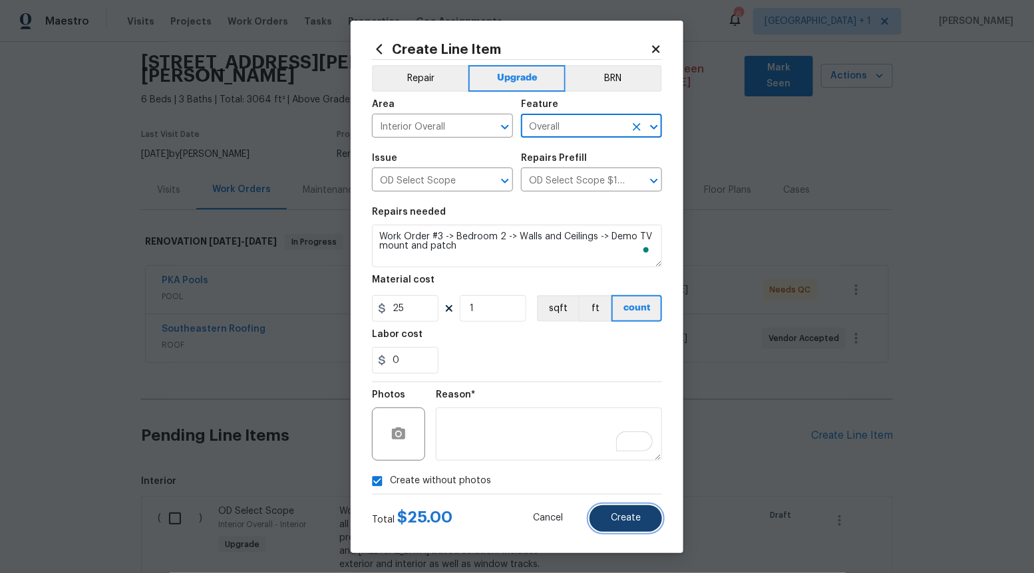
click at [613, 518] on span "Create" at bounding box center [626, 519] width 30 height 10
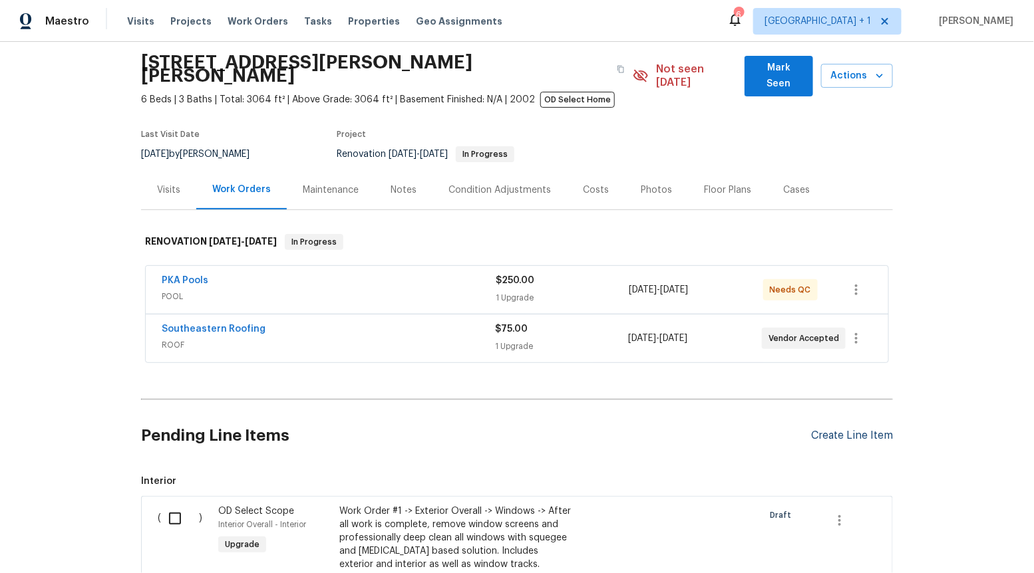
click at [828, 430] on div "Create Line Item" at bounding box center [852, 436] width 82 height 13
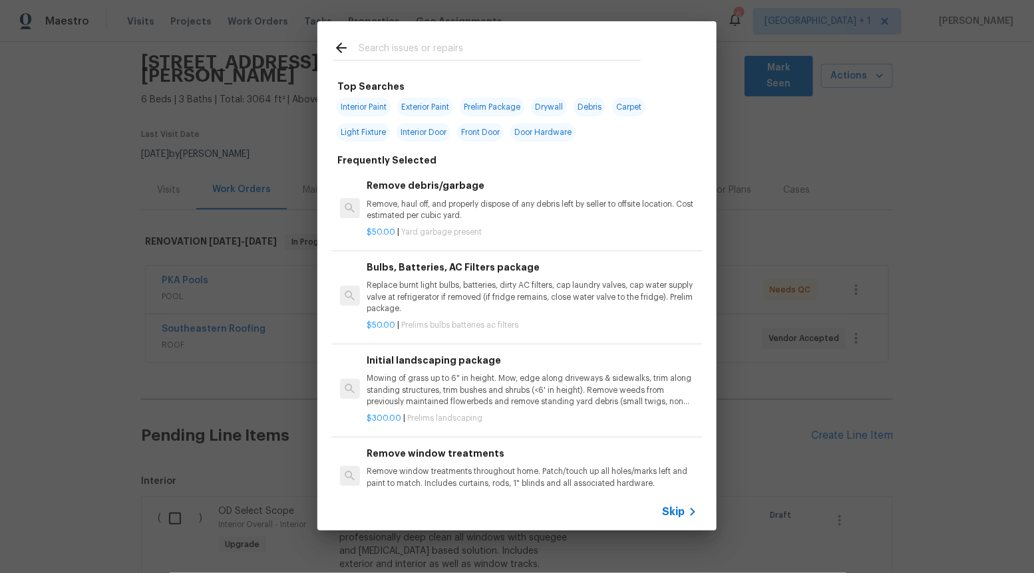
click at [679, 510] on span "Skip" at bounding box center [673, 512] width 23 height 13
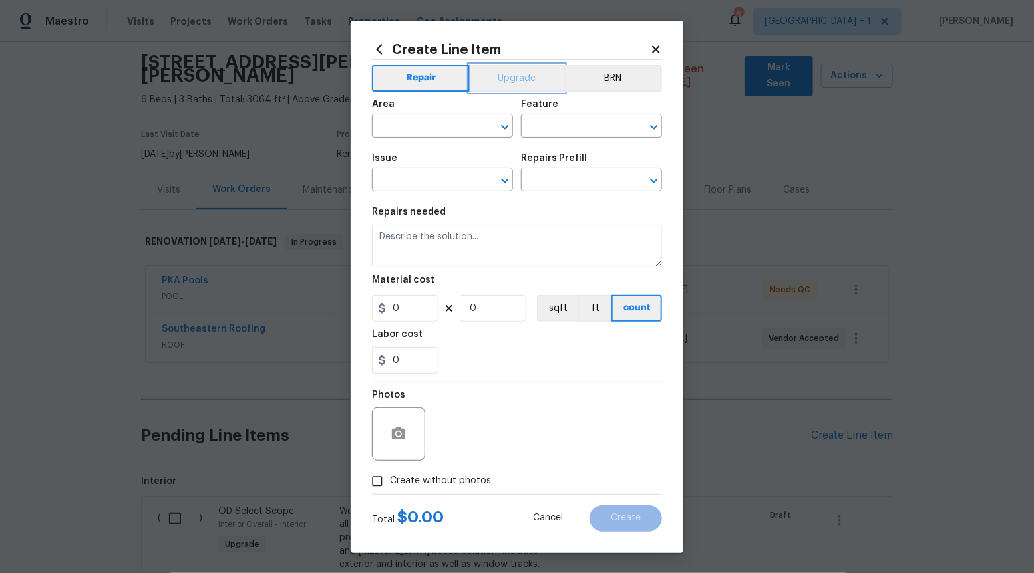
click at [511, 69] on button "Upgrade" at bounding box center [517, 78] width 95 height 27
click at [500, 182] on icon "Open" at bounding box center [505, 181] width 16 height 16
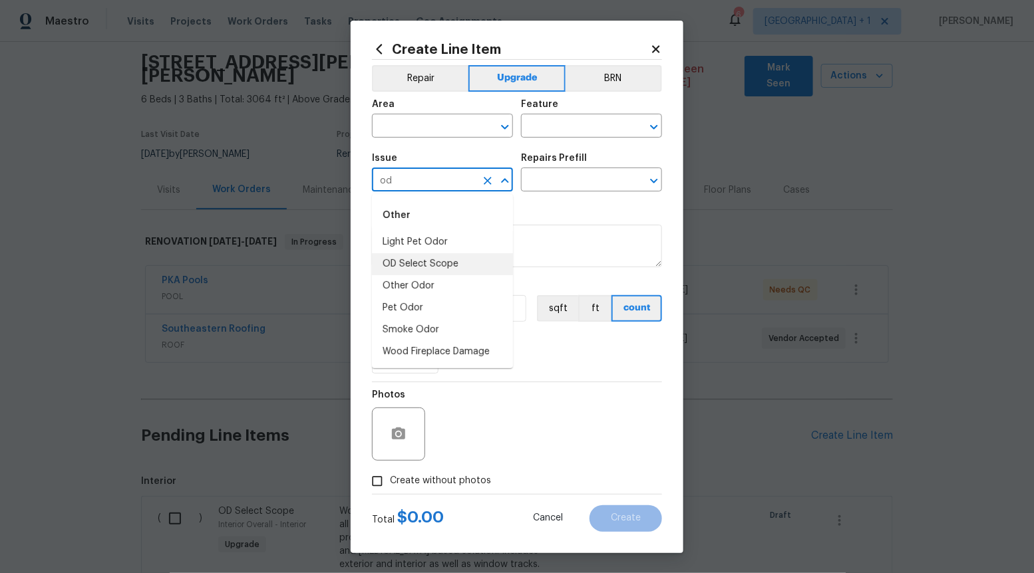
click at [464, 261] on li "OD Select Scope" at bounding box center [442, 264] width 141 height 22
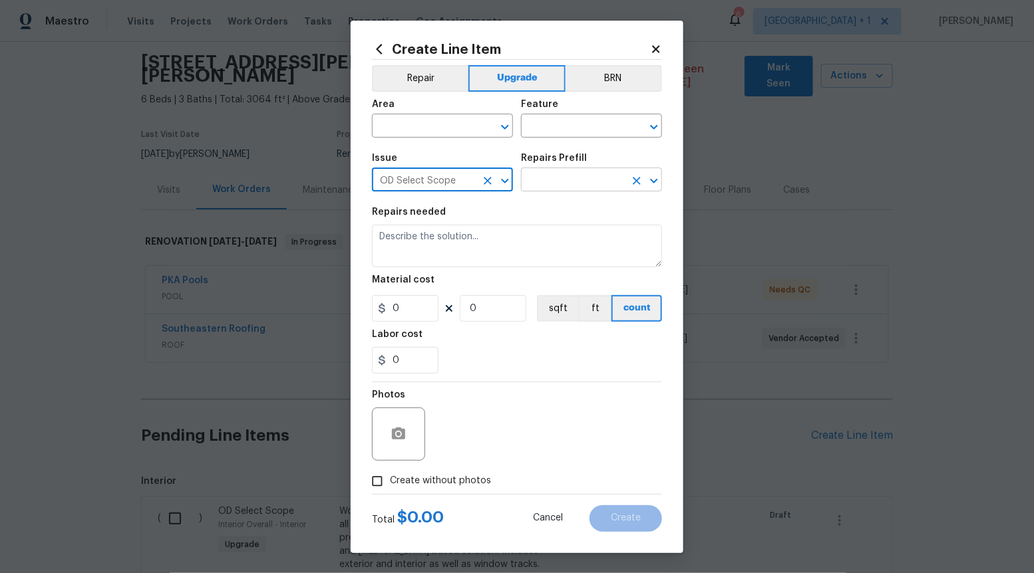
type input "OD Select Scope"
click at [586, 180] on input "text" at bounding box center [573, 181] width 104 height 21
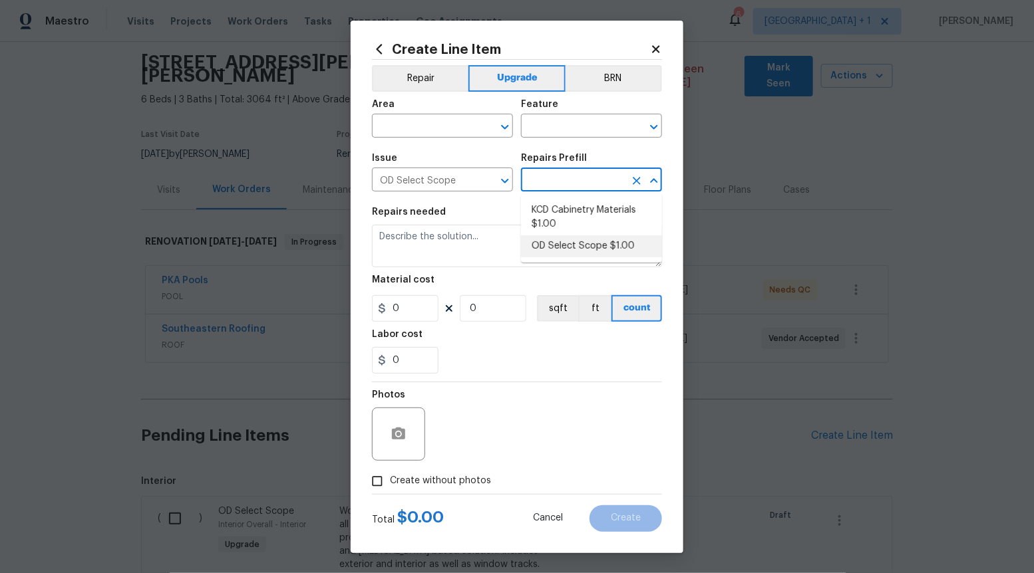
click at [576, 245] on li "OD Select Scope $1.00" at bounding box center [591, 246] width 141 height 22
type input "OD Select Scope $1.00"
type textarea "Refer to the agreed upon scope document for further details."
type input "1"
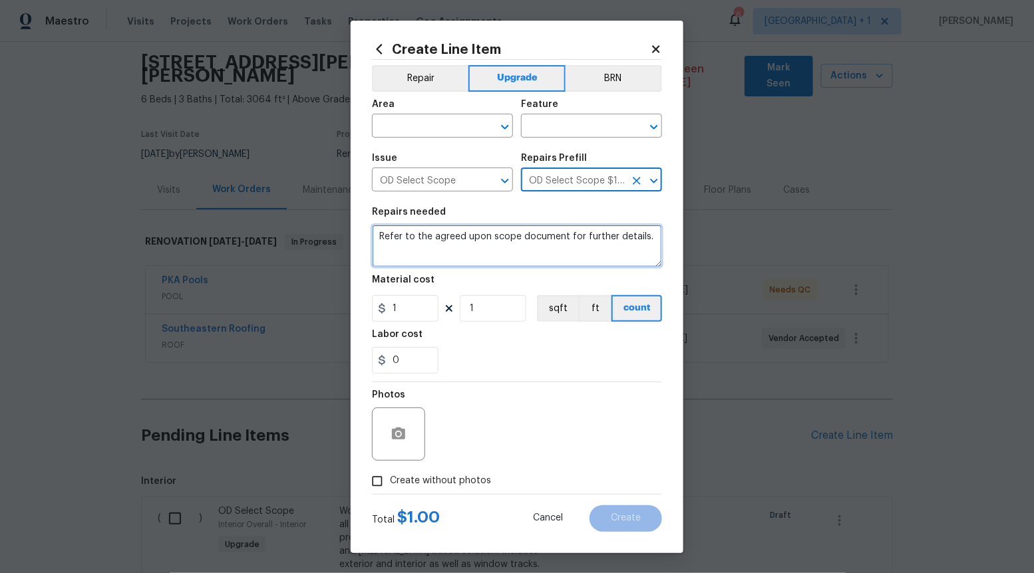
click at [576, 245] on textarea "Refer to the agreed upon scope document for further details." at bounding box center [517, 246] width 290 height 43
paste textarea "Work Order #3 -> Bedroom 3 -> Lighting -> Install ceiling fan"
type textarea "Work Order #3 -> Bedroom 3 -> Lighting -> Install ceiling fan"
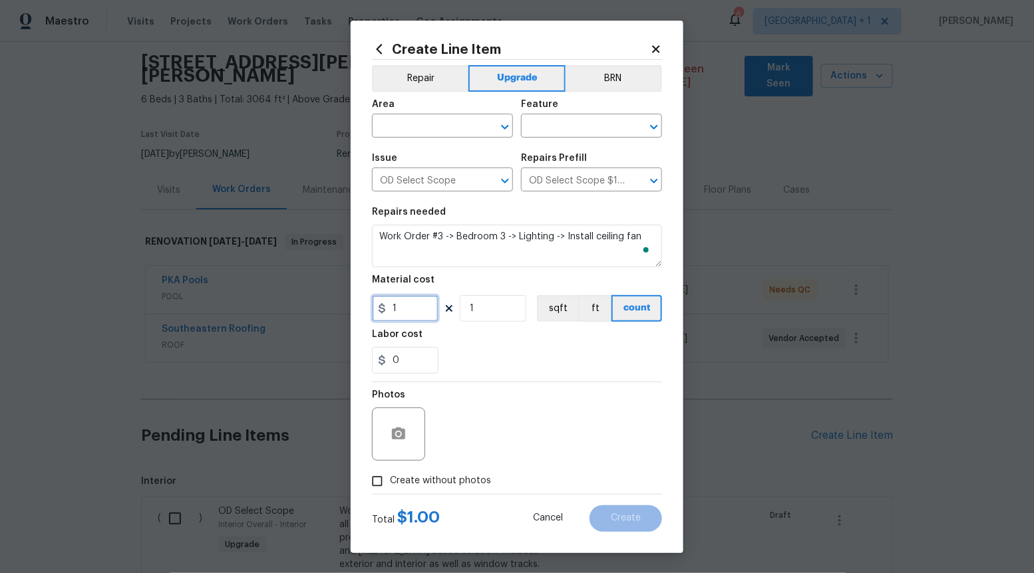
click at [413, 316] on input "1" at bounding box center [405, 308] width 67 height 27
type input "225"
click at [384, 480] on input "Create without photos" at bounding box center [377, 481] width 25 height 25
checkbox input "true"
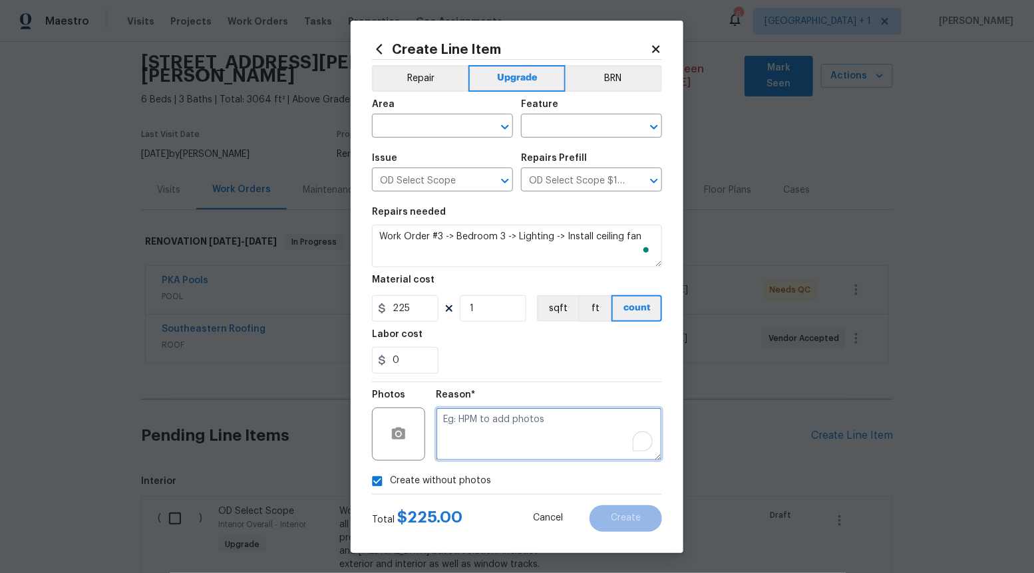
click at [472, 454] on textarea "To enrich screen reader interactions, please activate Accessibility in Grammarl…" at bounding box center [549, 434] width 226 height 53
click at [504, 130] on icon "Open" at bounding box center [505, 127] width 16 height 16
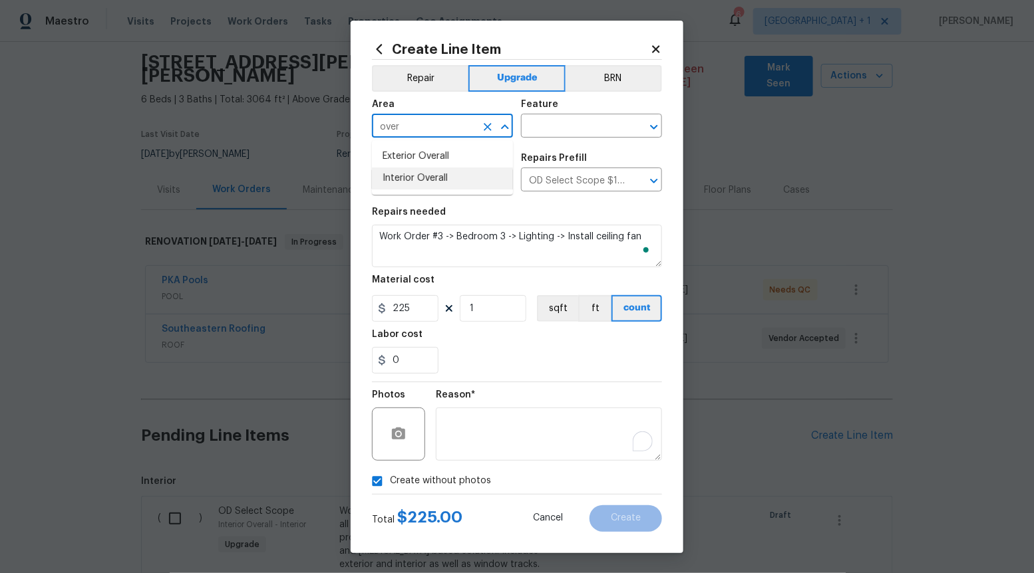
click at [426, 178] on li "Interior Overall" at bounding box center [442, 179] width 141 height 22
type input "Interior Overall"
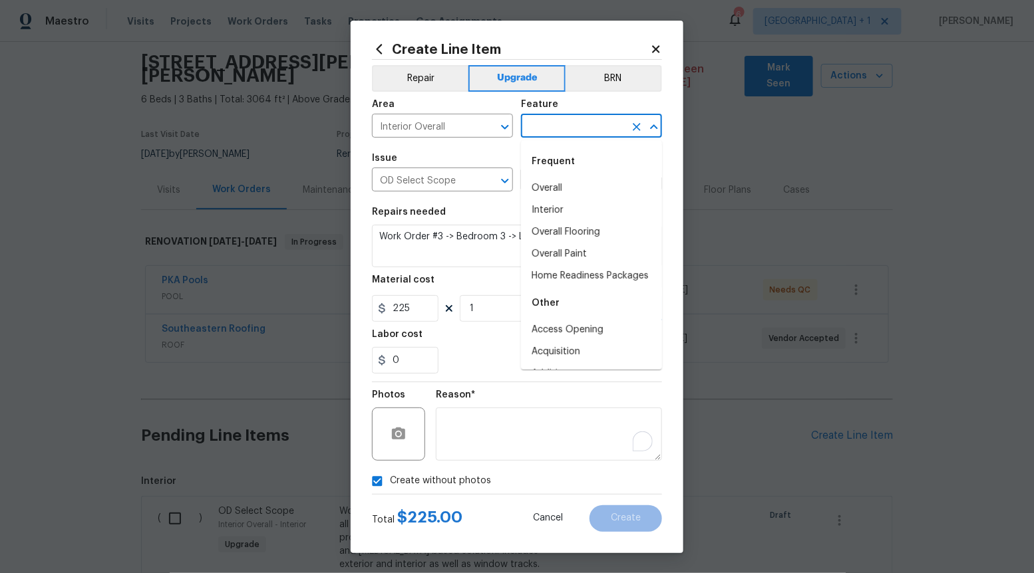
click at [603, 120] on input "text" at bounding box center [573, 127] width 104 height 21
click at [572, 180] on li "Overall" at bounding box center [591, 189] width 141 height 22
type input "Overall"
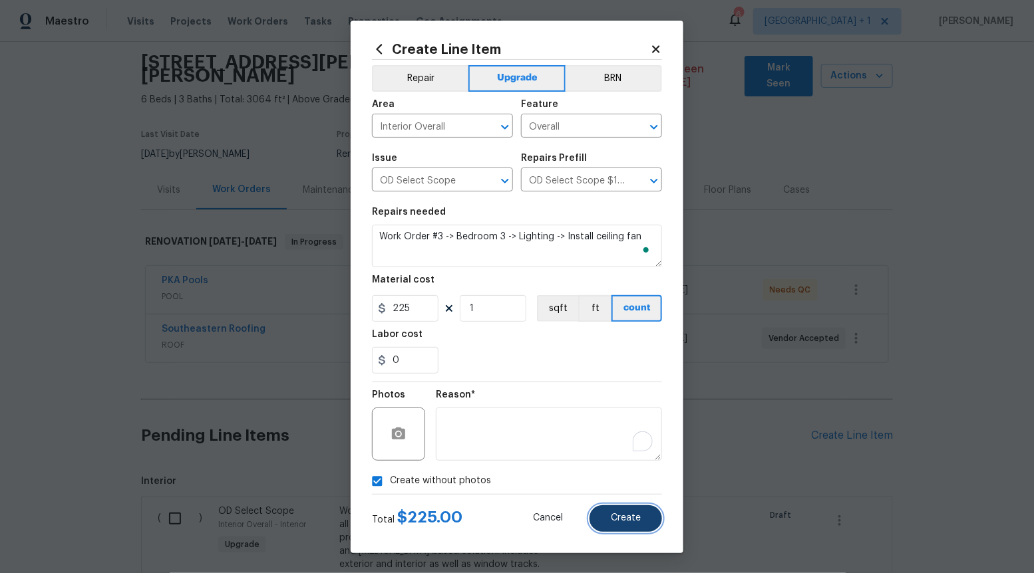
click at [619, 515] on span "Create" at bounding box center [626, 519] width 30 height 10
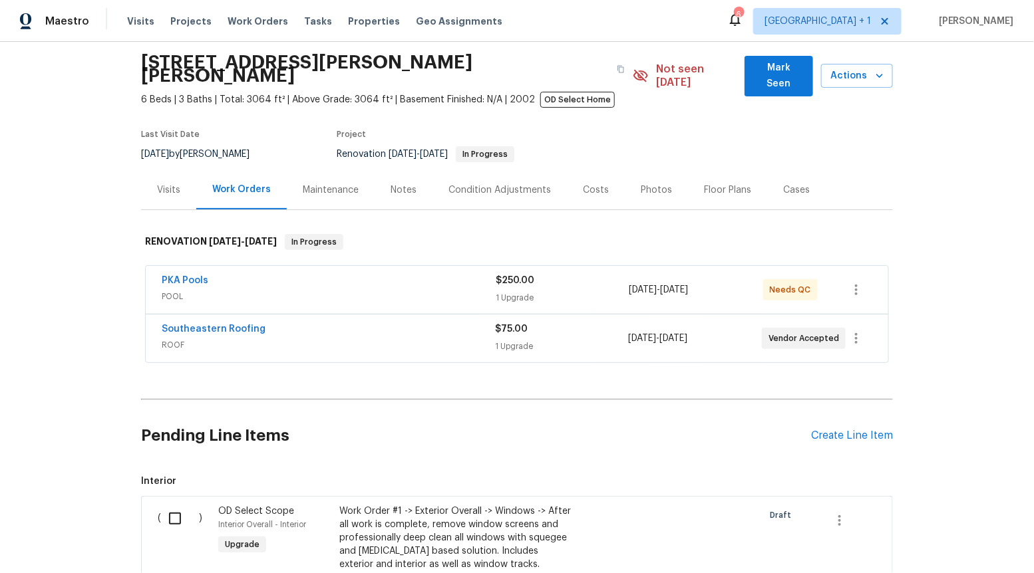
click at [850, 415] on div "Pending Line Items Create Line Item" at bounding box center [517, 436] width 752 height 62
click at [860, 430] on div "Create Line Item" at bounding box center [852, 436] width 82 height 13
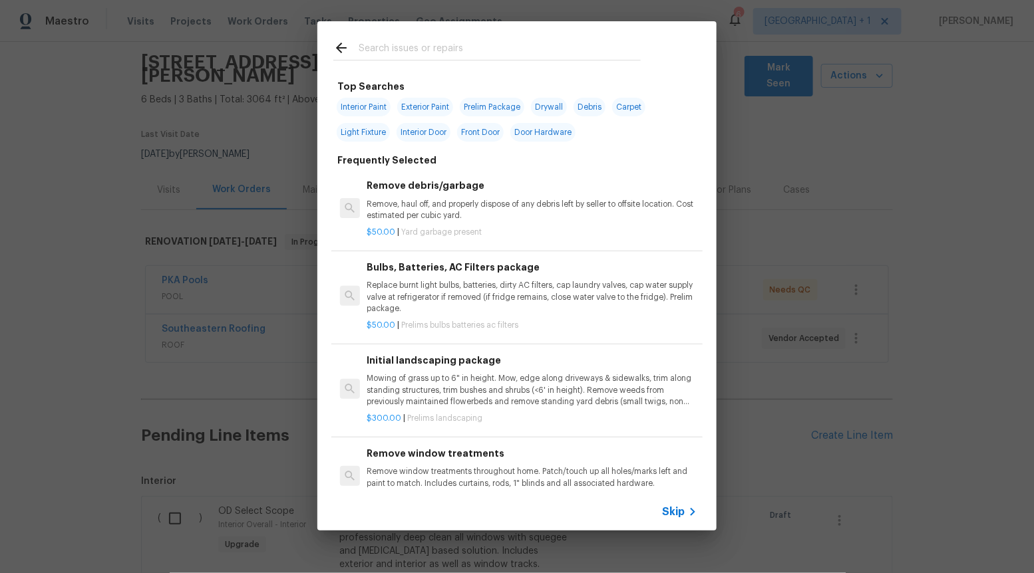
click at [683, 511] on span "Skip" at bounding box center [673, 512] width 23 height 13
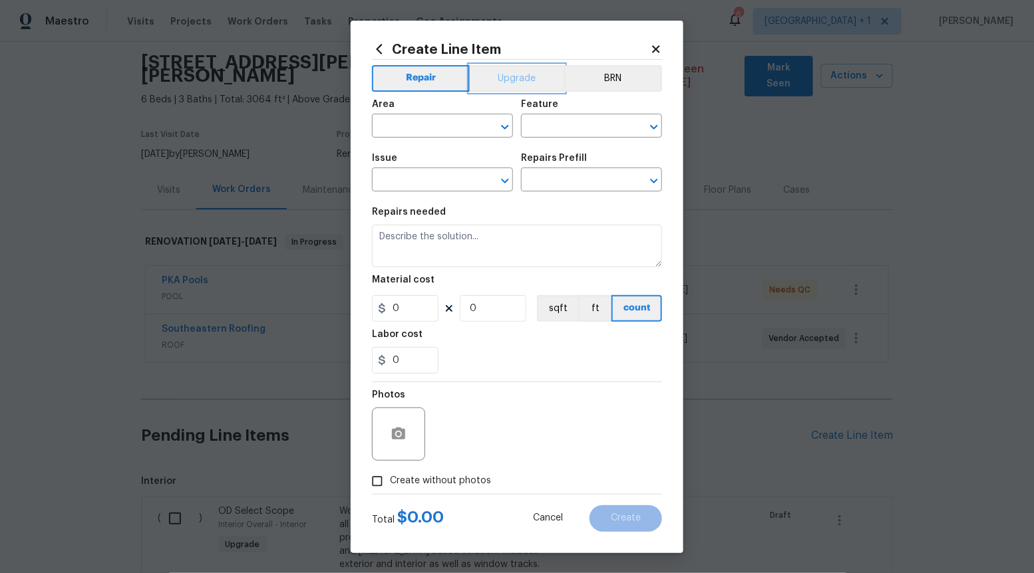
click at [503, 80] on button "Upgrade" at bounding box center [517, 78] width 95 height 27
click at [506, 189] on icon "Open" at bounding box center [505, 181] width 16 height 16
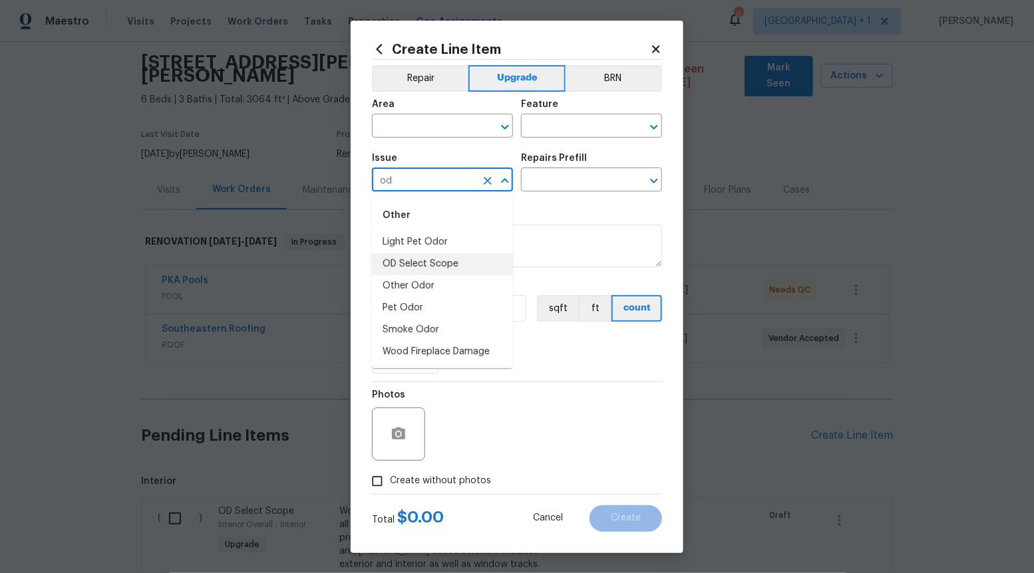
click at [464, 261] on li "OD Select Scope" at bounding box center [442, 264] width 141 height 22
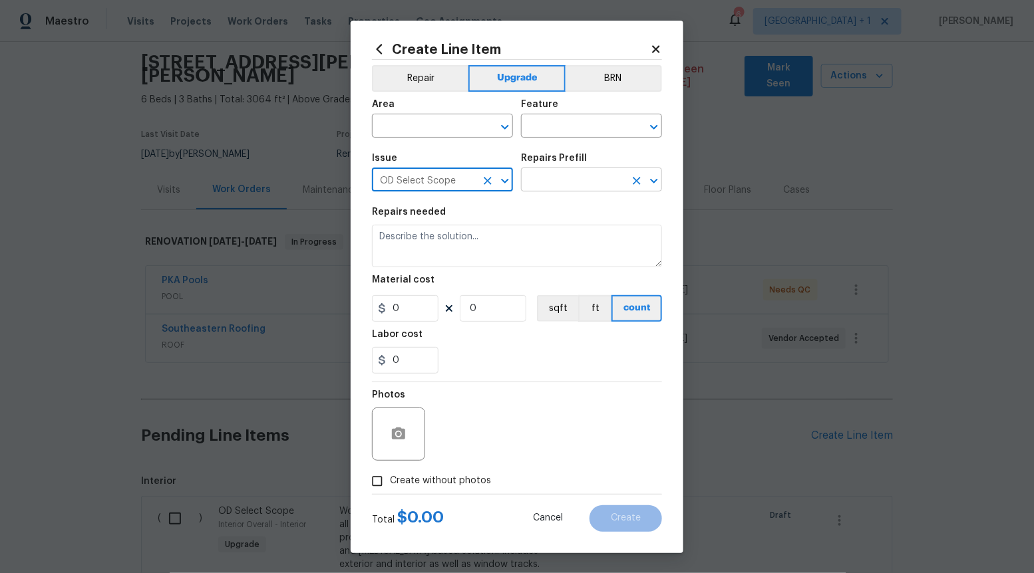
type input "OD Select Scope"
click at [573, 184] on input "text" at bounding box center [573, 181] width 104 height 21
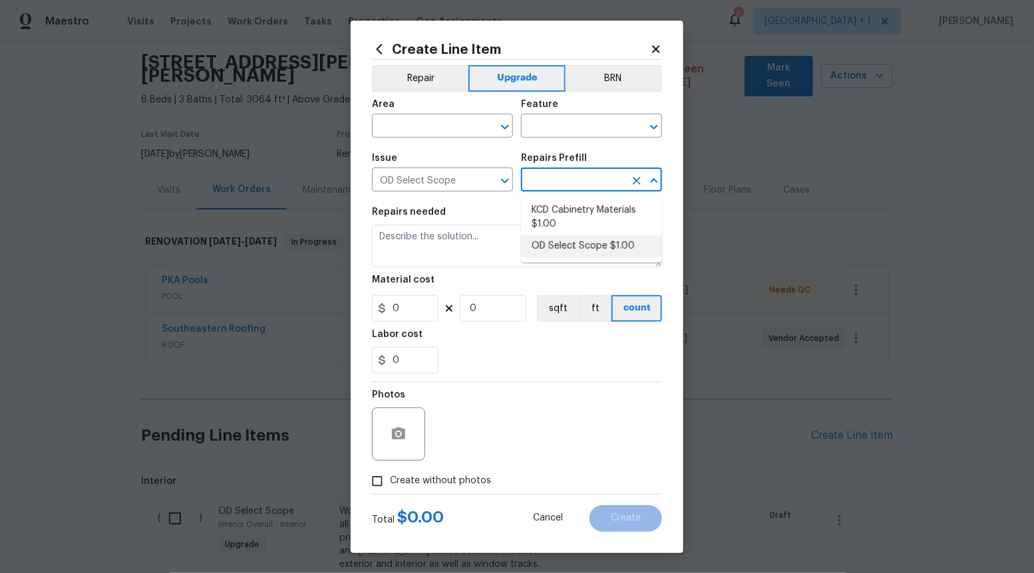
click at [570, 253] on li "OD Select Scope $1.00" at bounding box center [591, 246] width 141 height 22
type input "OD Select Scope $1.00"
type textarea "Refer to the agreed upon scope document for further details."
type input "1"
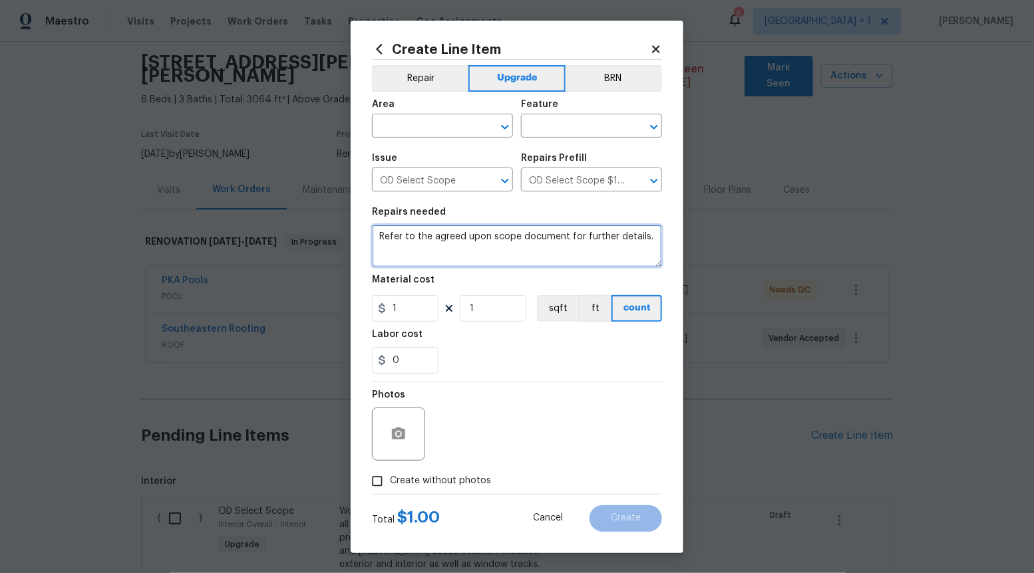
click at [570, 252] on textarea "Refer to the agreed upon scope document for further details." at bounding box center [517, 246] width 290 height 43
paste textarea "Work Order #3 -> Bedroom 4 -> Lighting -> Install ceiling fan"
type textarea "Work Order #3 -> Bedroom 4 -> Lighting -> Install ceiling fan"
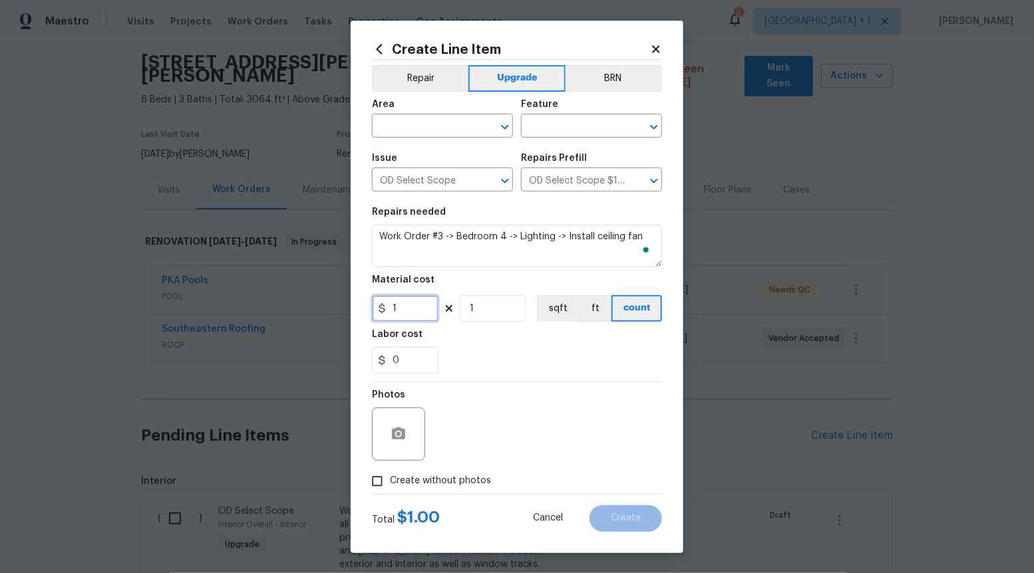
click at [425, 309] on input "1" at bounding box center [405, 308] width 67 height 27
type input "225"
click at [395, 484] on span "Create without photos" at bounding box center [440, 481] width 101 height 14
click at [390, 484] on input "Create without photos" at bounding box center [377, 481] width 25 height 25
checkbox input "true"
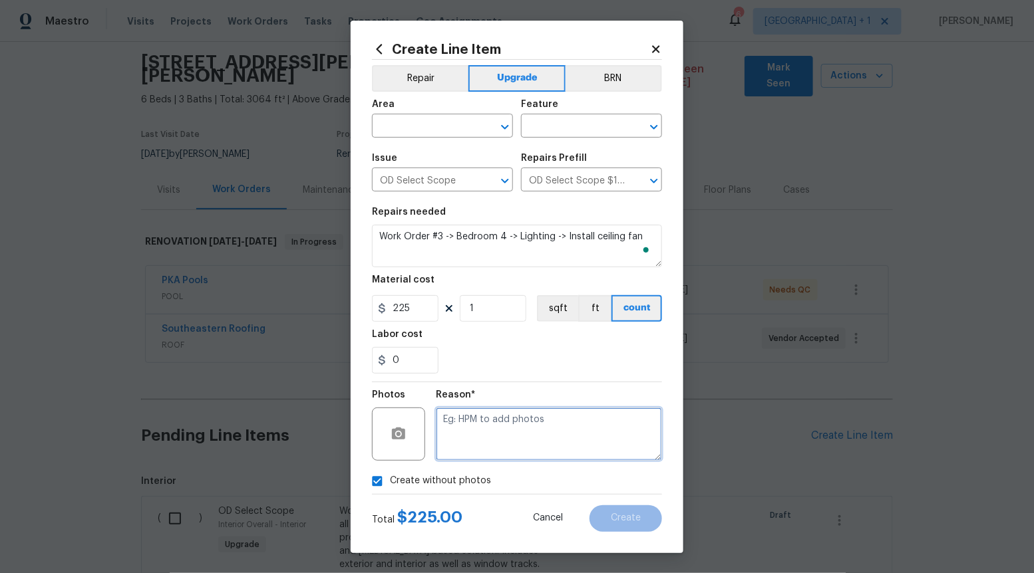
click at [512, 446] on textarea at bounding box center [549, 434] width 226 height 53
click at [503, 130] on icon "Open" at bounding box center [505, 127] width 16 height 16
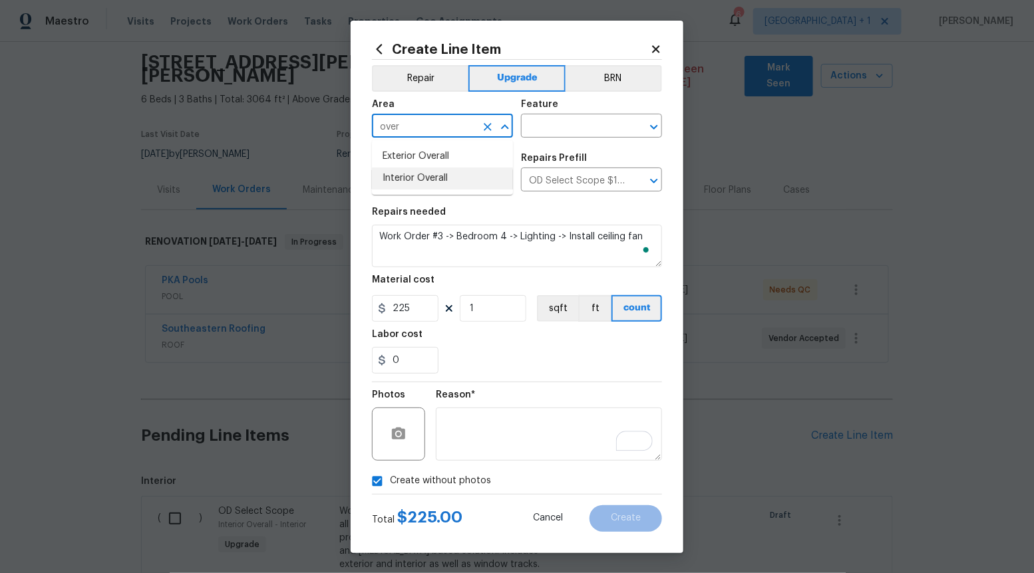
click at [466, 183] on li "Interior Overall" at bounding box center [442, 179] width 141 height 22
type input "Interior Overall"
click at [575, 125] on input "text" at bounding box center [573, 127] width 104 height 21
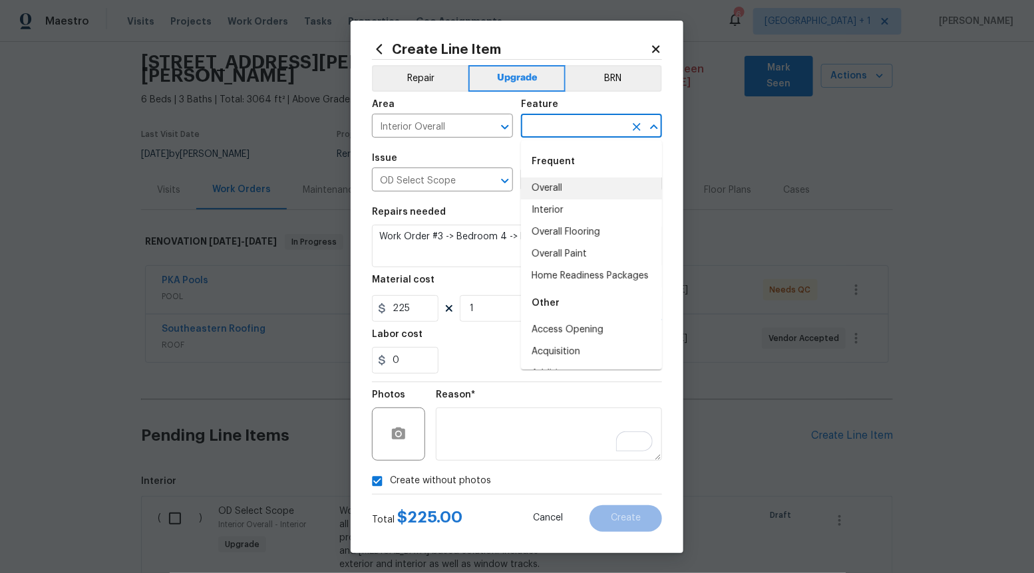
click at [563, 197] on li "Overall" at bounding box center [591, 189] width 141 height 22
type input "Overall"
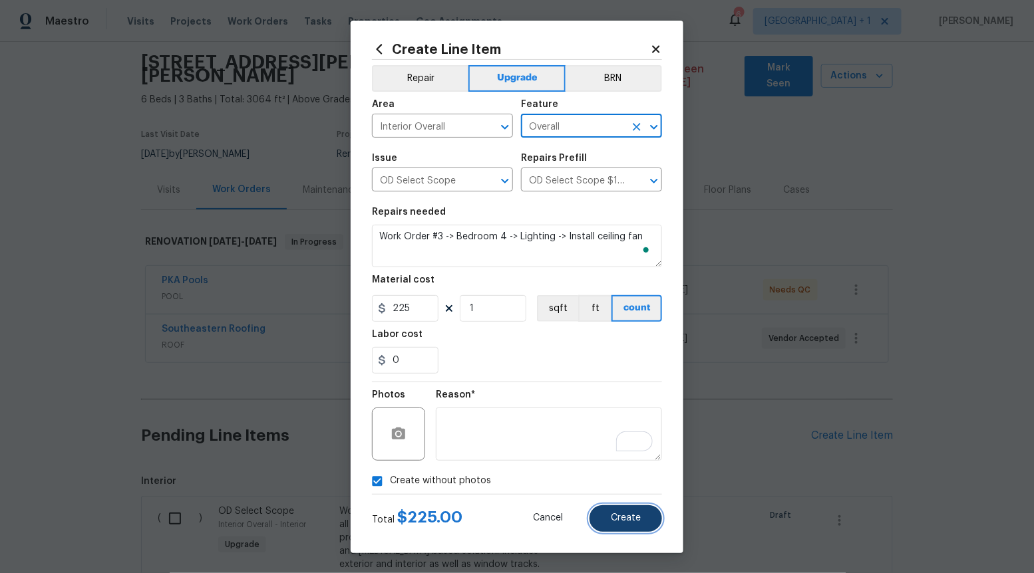
click at [627, 524] on button "Create" at bounding box center [625, 519] width 73 height 27
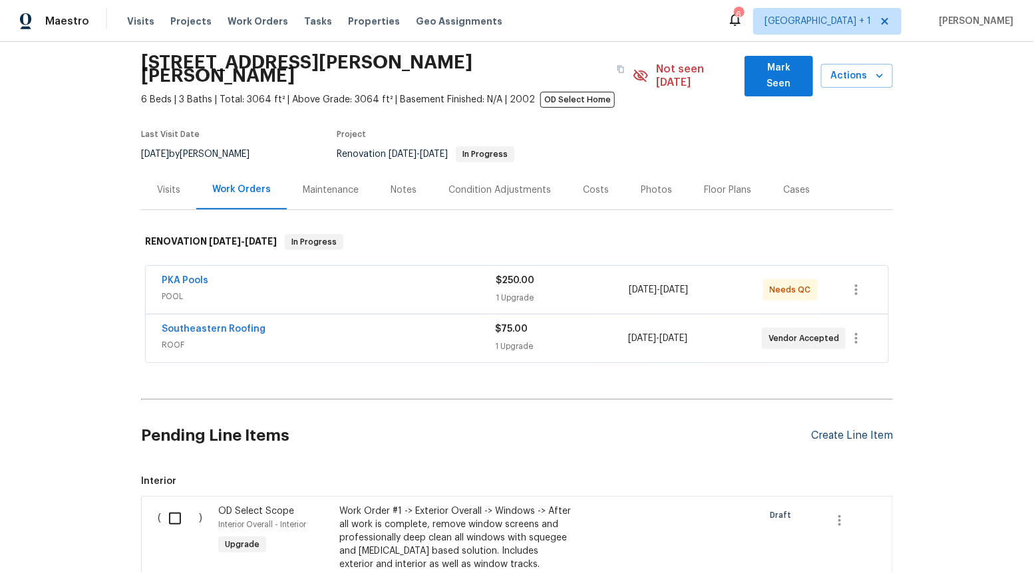
click at [848, 430] on div "Create Line Item" at bounding box center [852, 436] width 82 height 13
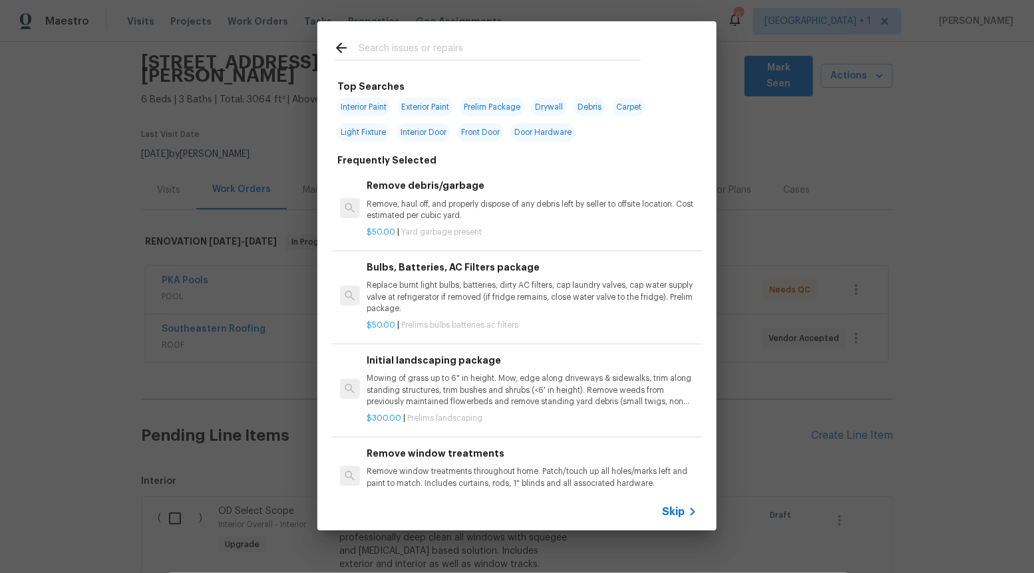
click at [677, 514] on span "Skip" at bounding box center [673, 512] width 23 height 13
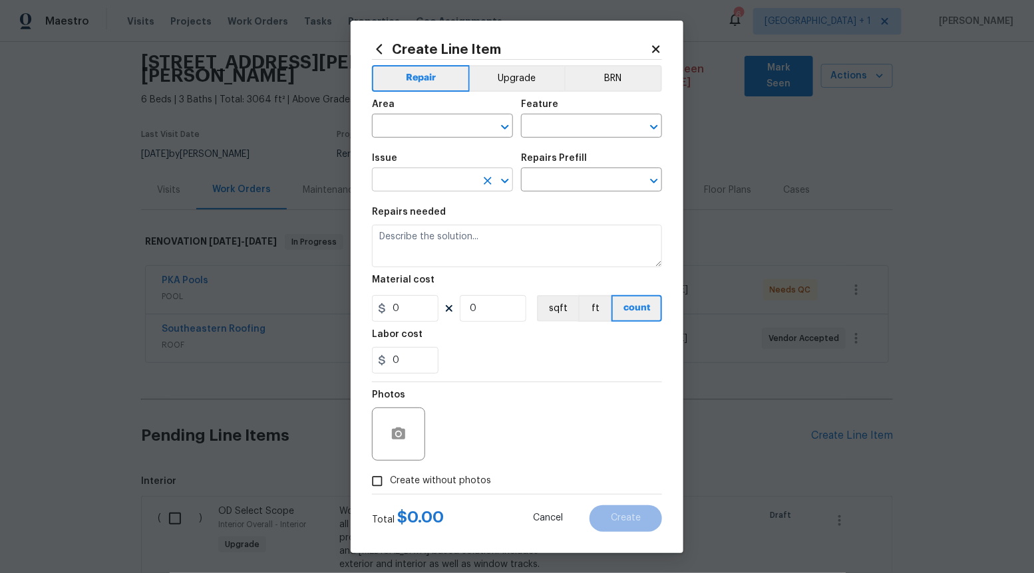
click at [510, 172] on div at bounding box center [495, 181] width 35 height 19
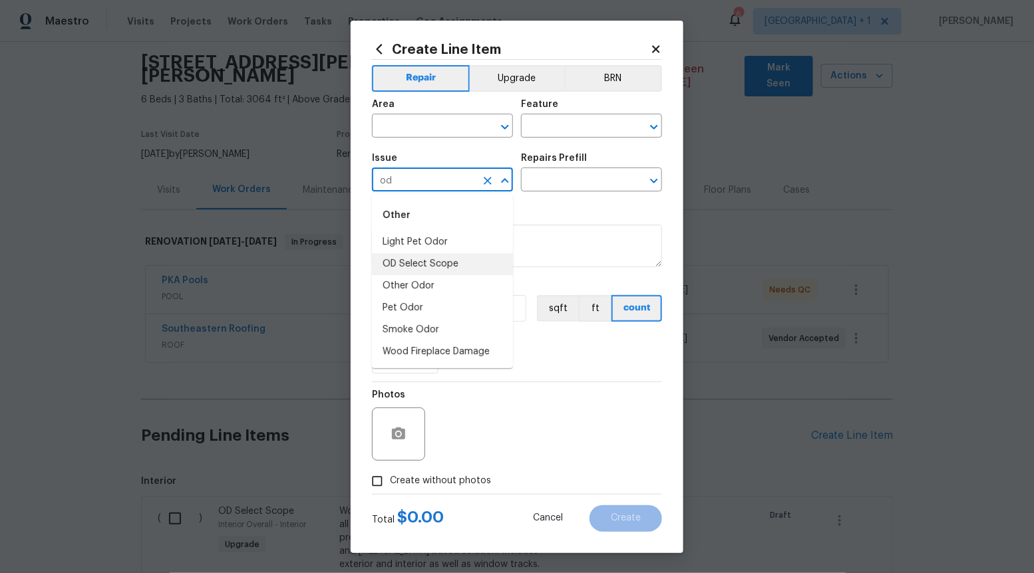
click at [445, 259] on li "OD Select Scope" at bounding box center [442, 264] width 141 height 22
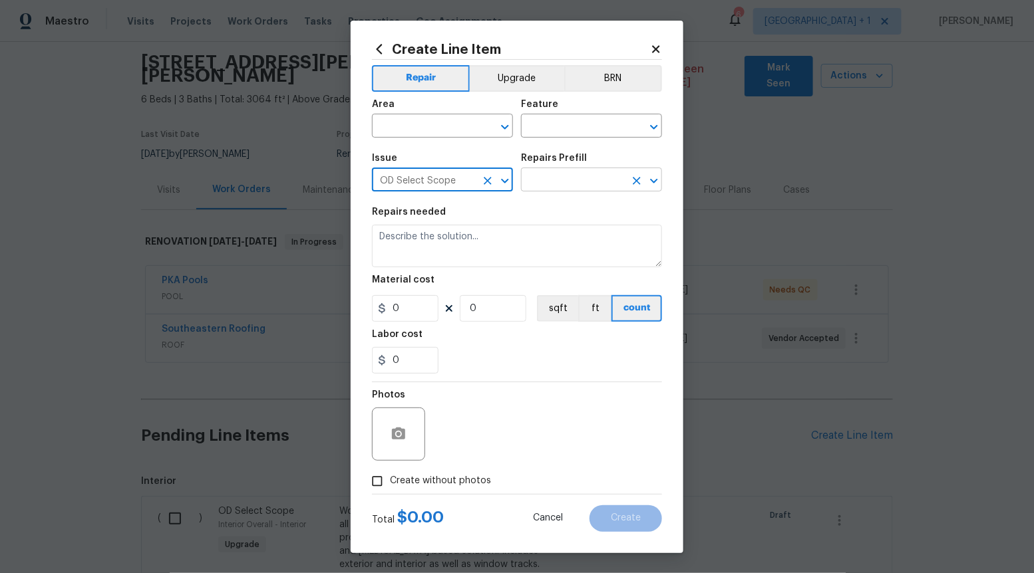
type input "OD Select Scope"
click at [563, 178] on input "text" at bounding box center [573, 181] width 104 height 21
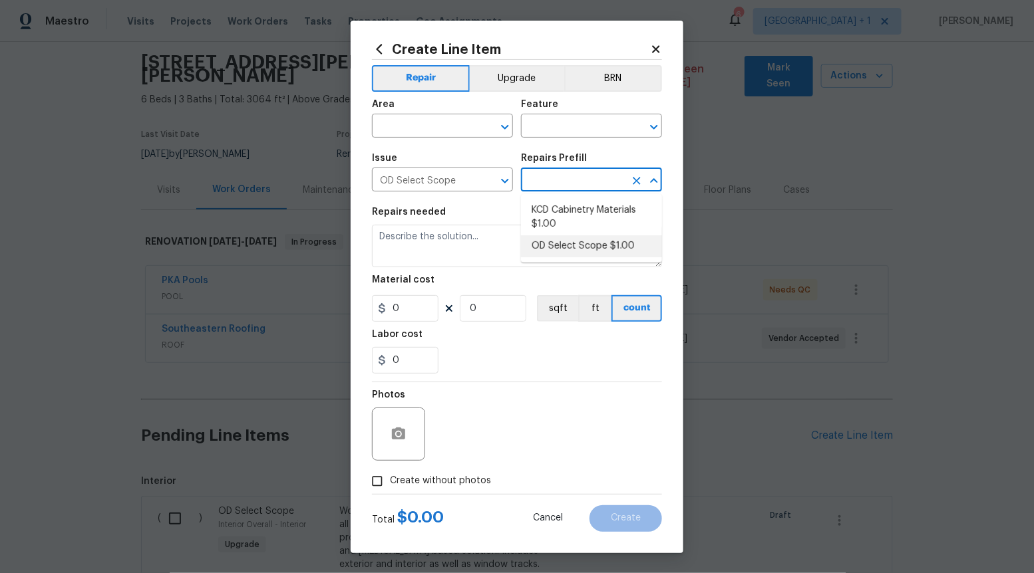
click at [556, 257] on li "OD Select Scope $1.00" at bounding box center [591, 246] width 141 height 22
type input "OD Select Scope $1.00"
type textarea "Refer to the agreed upon scope document for further details."
type input "1"
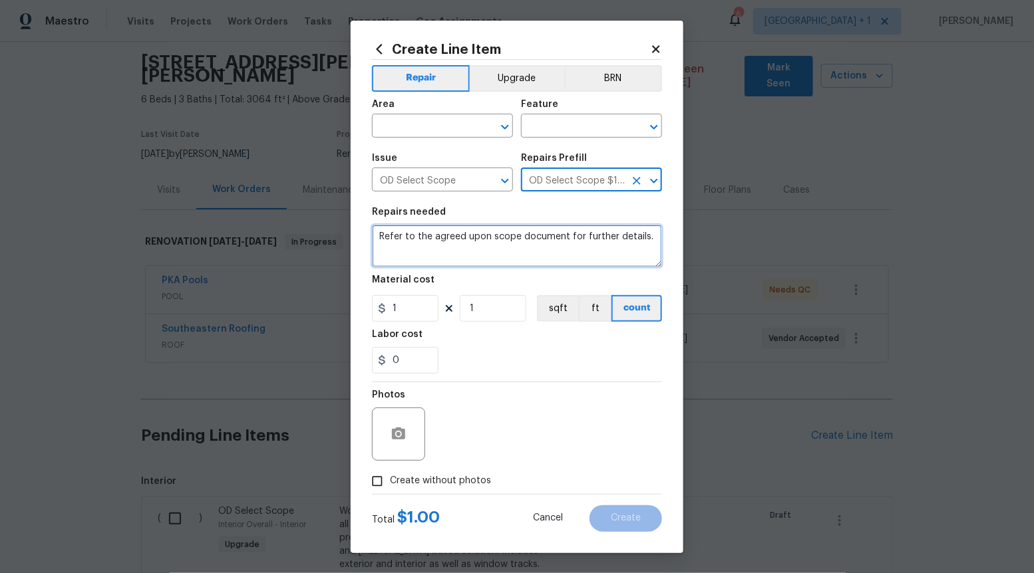
click at [553, 251] on textarea "Refer to the agreed upon scope document for further details." at bounding box center [517, 246] width 290 height 43
paste textarea "Work Order #3 -> Bedroom 4 -> Walls and Ceilings -> Remove all markings/residue…"
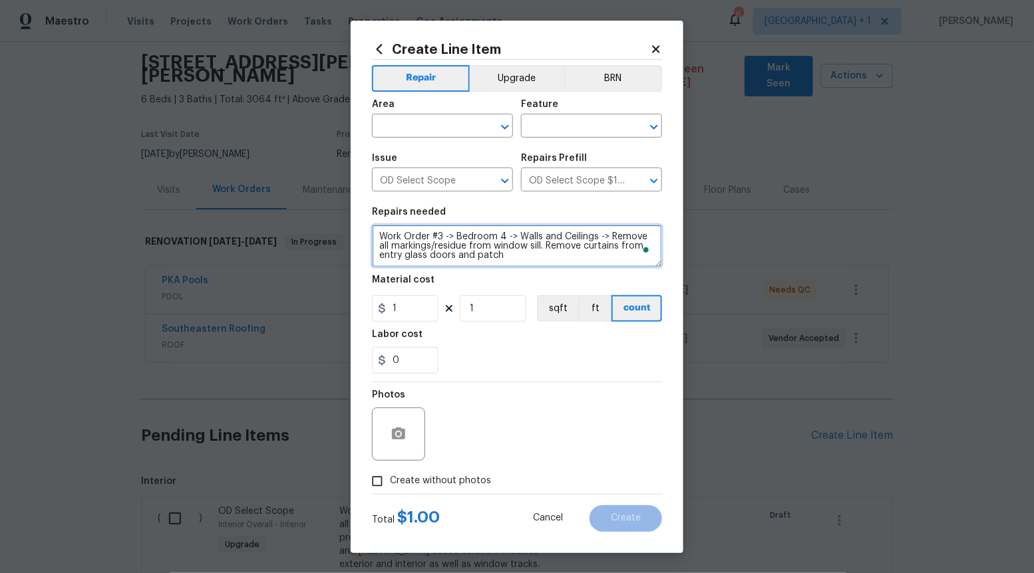
type textarea "Work Order #3 -> Bedroom 4 -> Walls and Ceilings -> Remove all markings/residue…"
click at [438, 295] on div "1" at bounding box center [405, 308] width 67 height 27
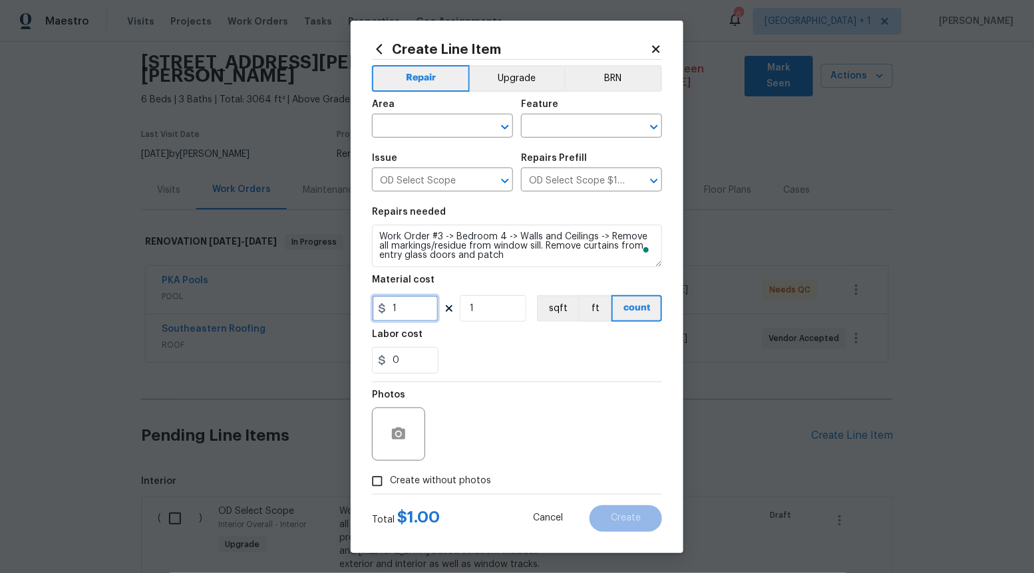
click at [423, 303] on input "1" at bounding box center [405, 308] width 67 height 27
type input "50"
click at [398, 478] on span "Create without photos" at bounding box center [440, 481] width 101 height 14
click at [390, 478] on input "Create without photos" at bounding box center [377, 481] width 25 height 25
checkbox input "true"
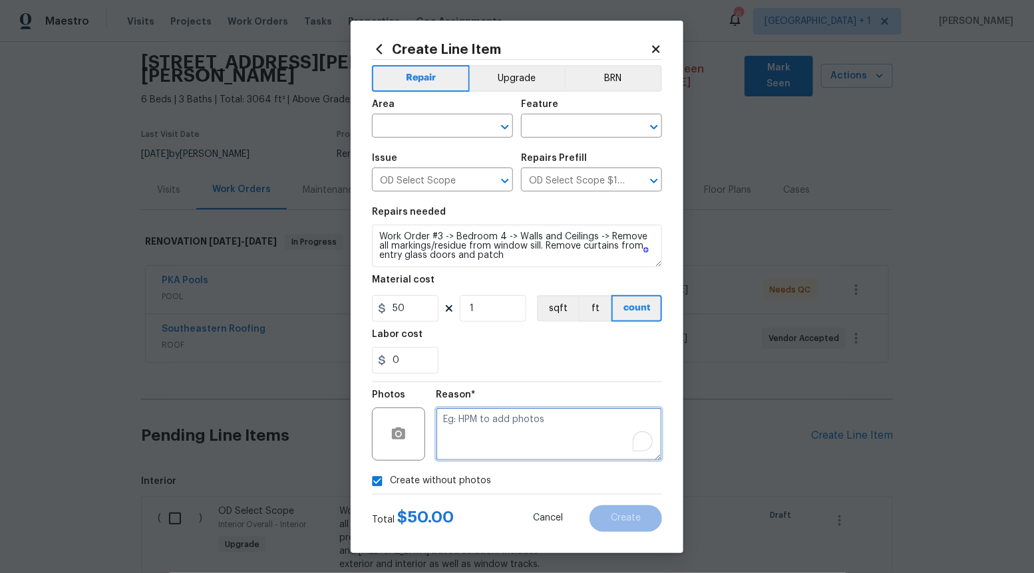
click at [445, 444] on textarea "To enrich screen reader interactions, please activate Accessibility in Grammarl…" at bounding box center [549, 434] width 226 height 53
click at [506, 122] on icon "Open" at bounding box center [505, 127] width 16 height 16
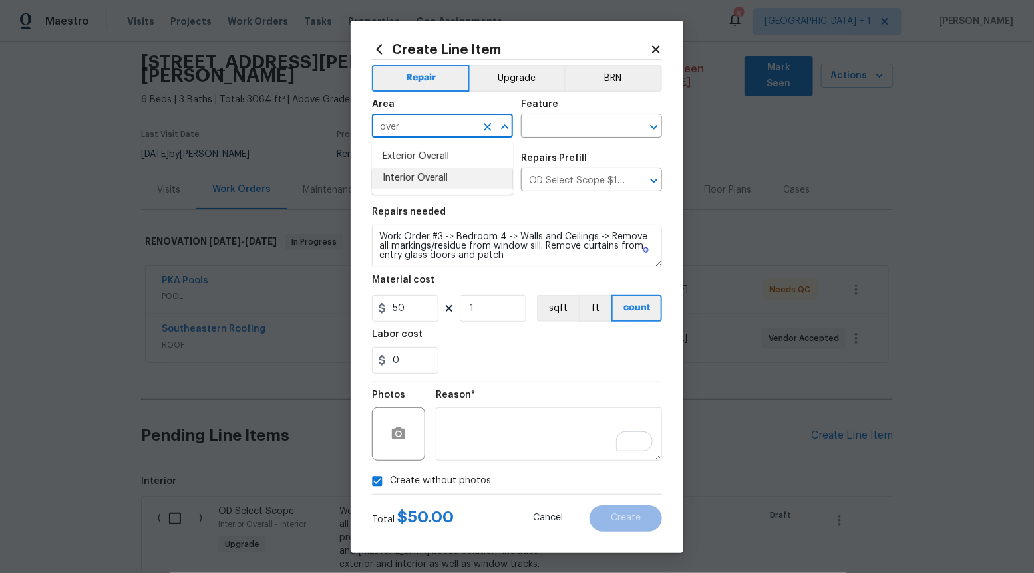
click at [459, 178] on li "Interior Overall" at bounding box center [442, 179] width 141 height 22
type input "Interior Overall"
click at [583, 129] on input "text" at bounding box center [573, 127] width 104 height 21
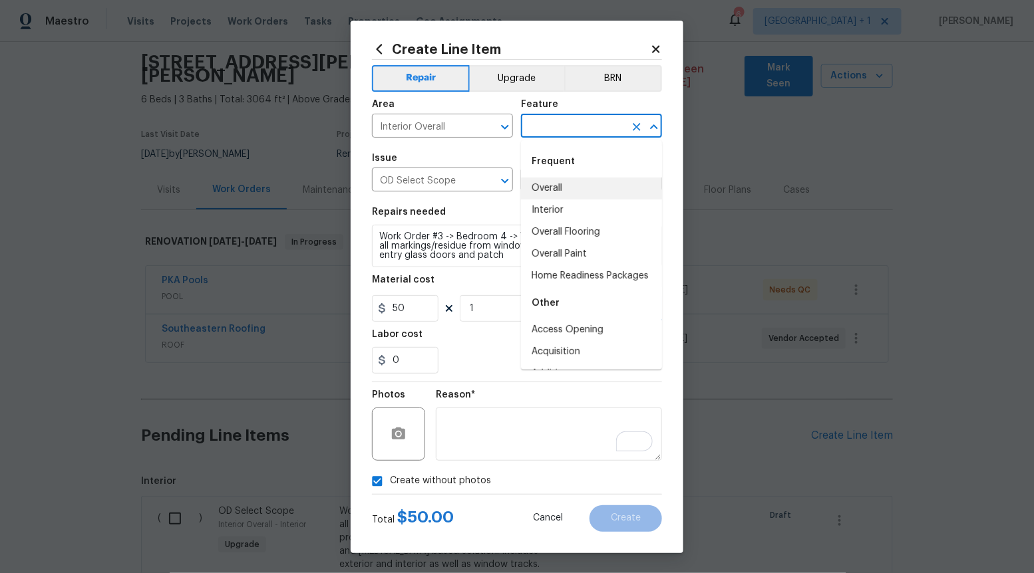
click at [578, 190] on li "Overall" at bounding box center [591, 189] width 141 height 22
type input "Overall"
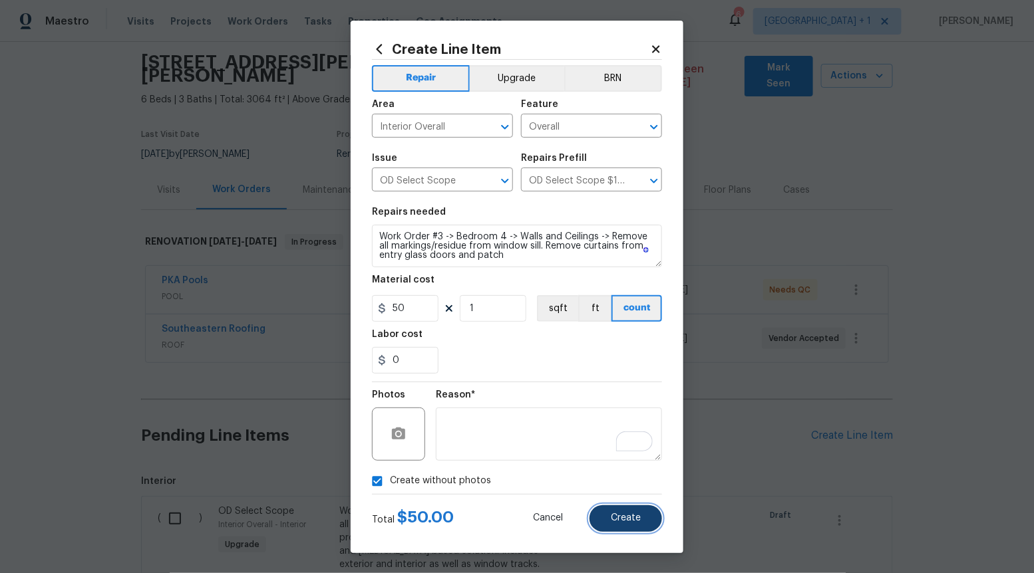
click at [631, 527] on button "Create" at bounding box center [625, 519] width 73 height 27
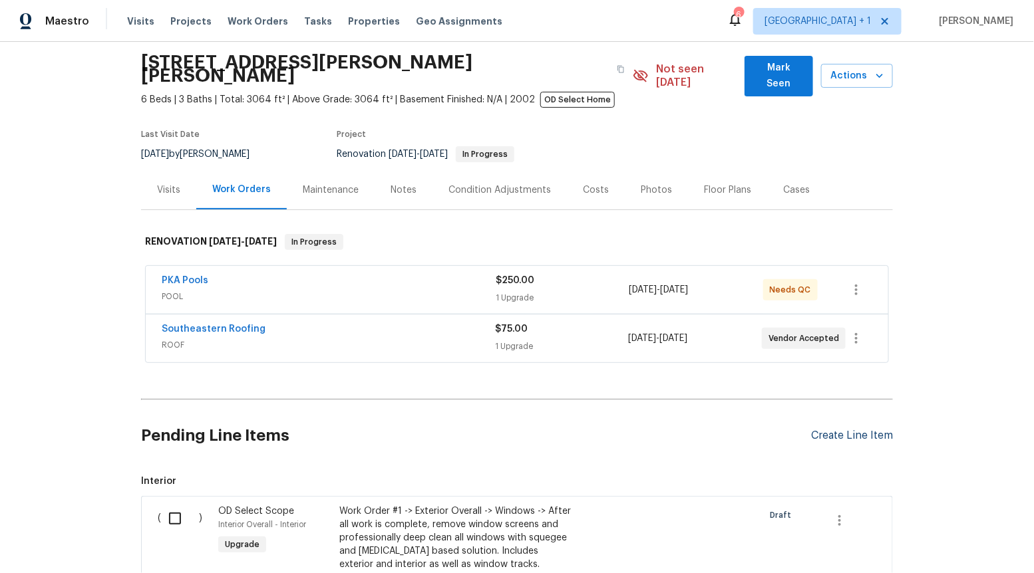
click at [846, 430] on div "Create Line Item" at bounding box center [852, 436] width 82 height 13
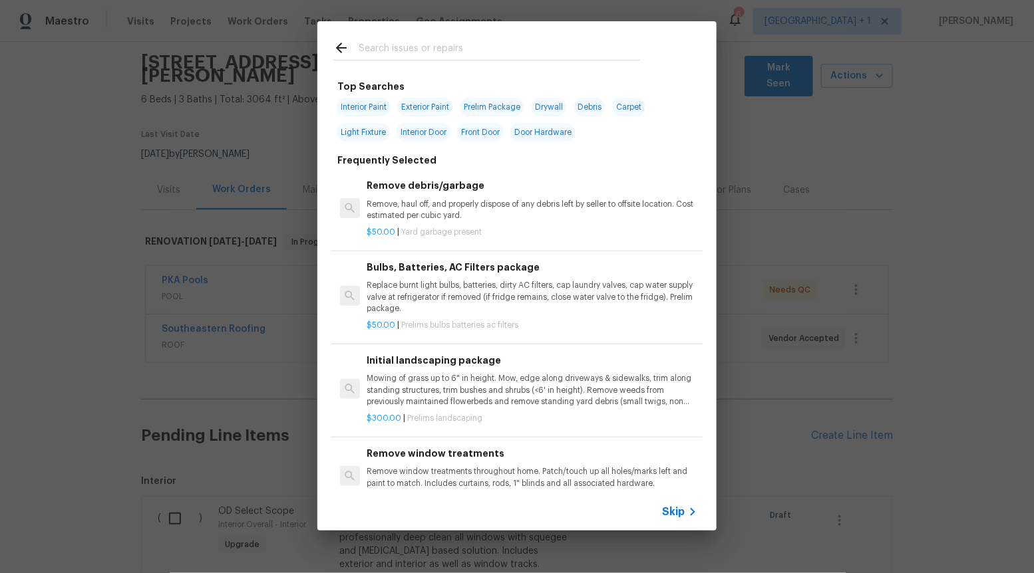
click at [676, 509] on span "Skip" at bounding box center [673, 512] width 23 height 13
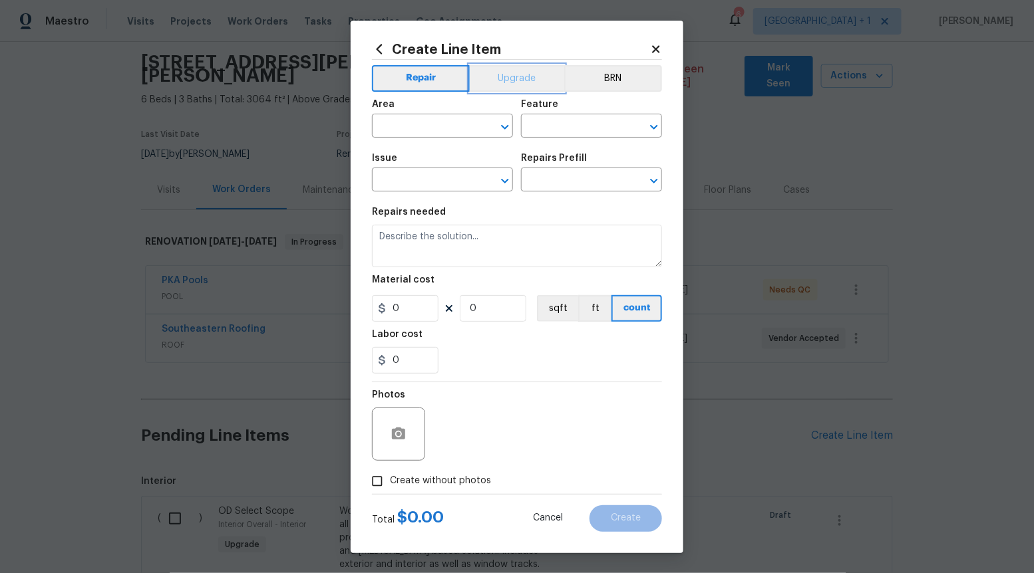
click at [516, 76] on button "Upgrade" at bounding box center [517, 78] width 95 height 27
click at [500, 176] on icon "Open" at bounding box center [505, 181] width 16 height 16
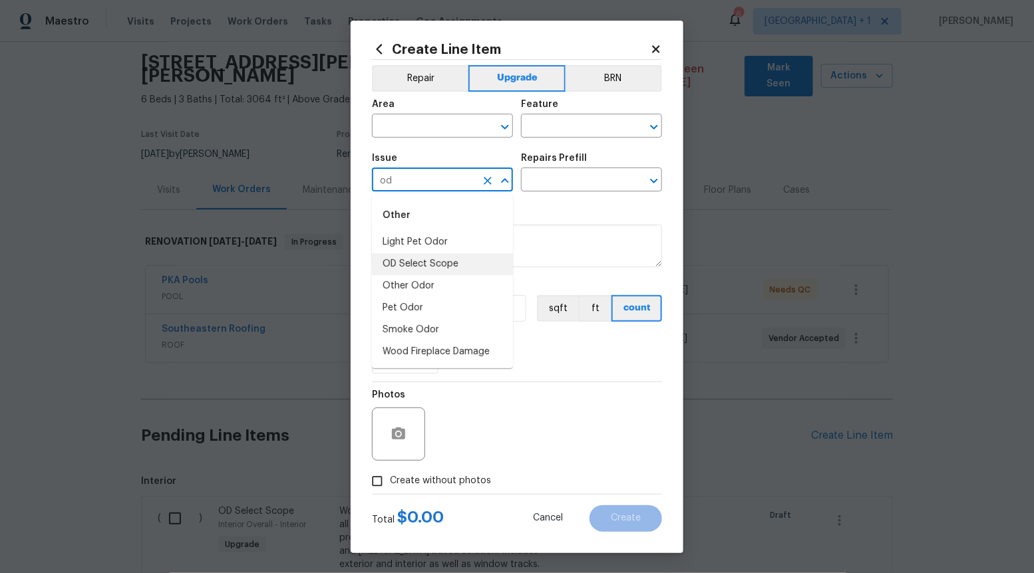
click at [433, 258] on li "OD Select Scope" at bounding box center [442, 264] width 141 height 22
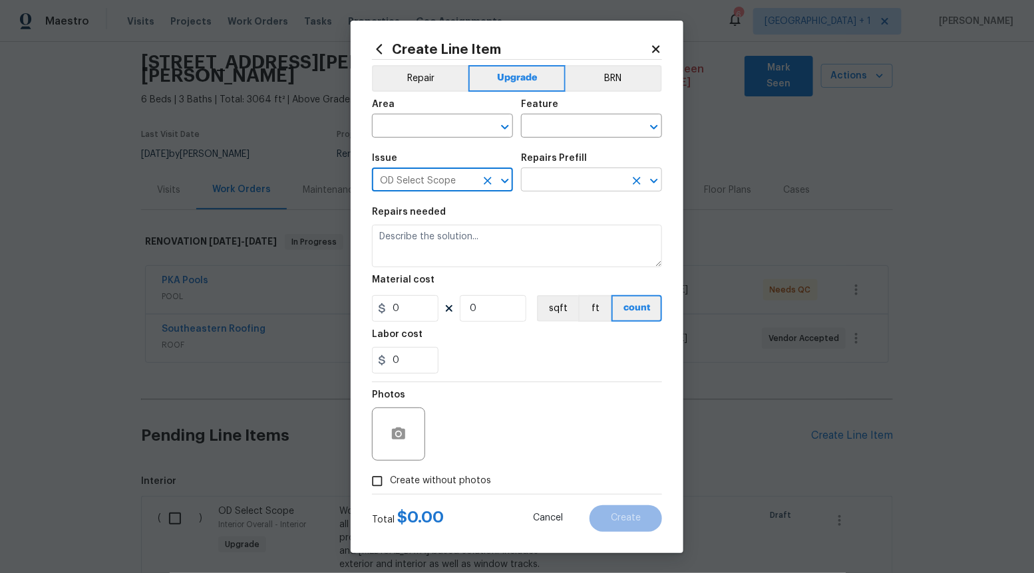
type input "OD Select Scope"
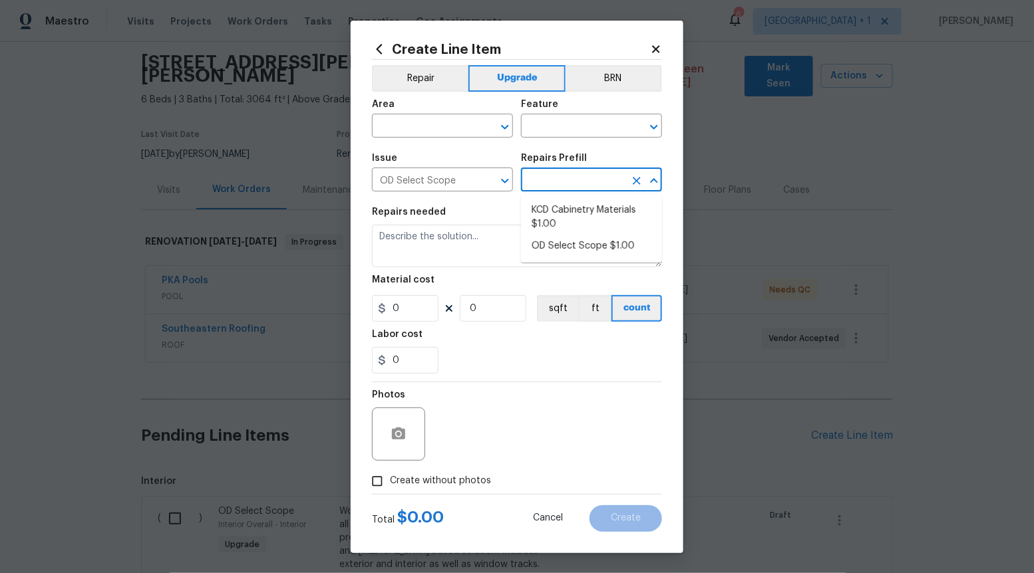
click at [556, 178] on input "text" at bounding box center [573, 181] width 104 height 21
click at [555, 245] on li "OD Select Scope $1.00" at bounding box center [591, 246] width 141 height 22
type input "OD Select Scope $1.00"
type textarea "Refer to the agreed upon scope document for further details."
type input "1"
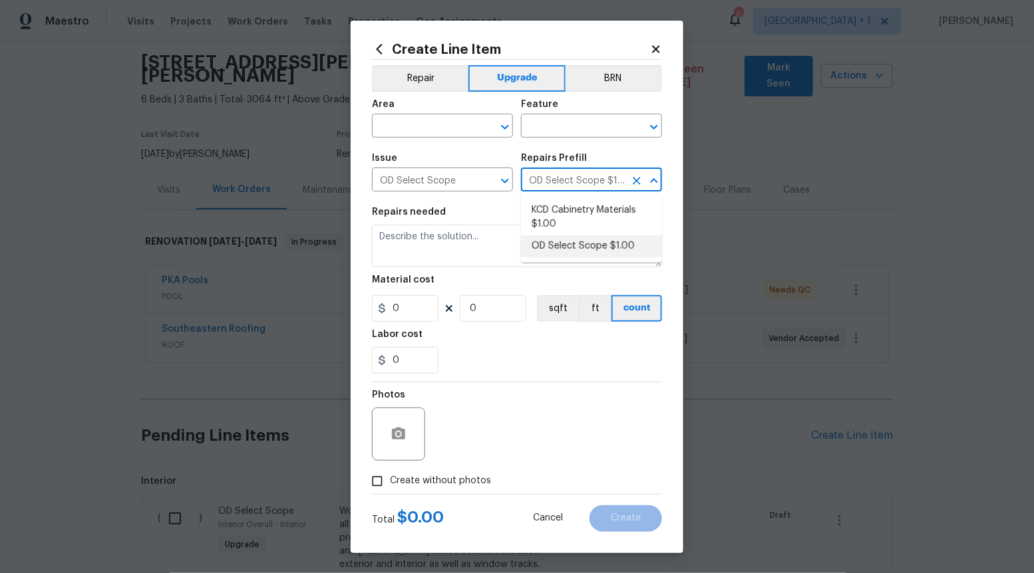
type input "1"
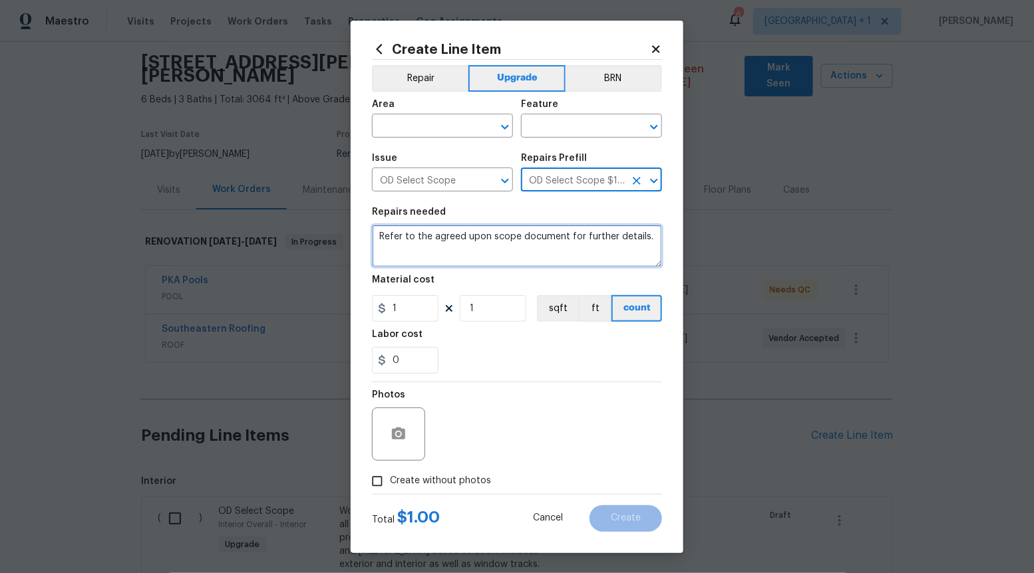
click at [555, 245] on textarea "Refer to the agreed upon scope document for further details." at bounding box center [517, 246] width 290 height 43
paste textarea "Work Order #3 -> Bedroom 5 -> -> Install ceiling fan"
type textarea "Work Order #3 -> Bedroom 5 -> -> Install ceiling fan"
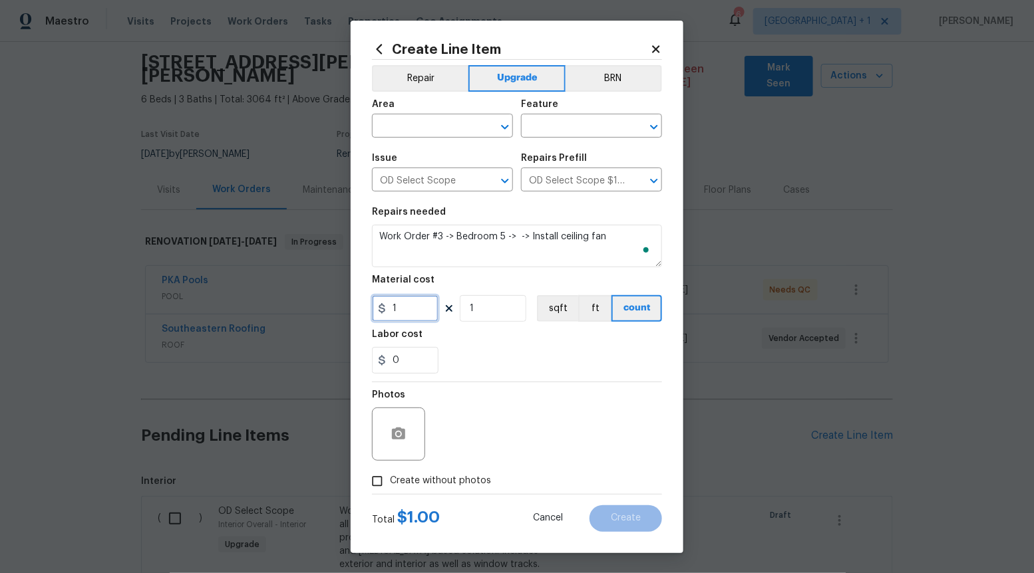
click at [406, 315] on input "1" at bounding box center [405, 308] width 67 height 27
type input "225"
click at [374, 484] on input "Create without photos" at bounding box center [377, 481] width 25 height 25
checkbox input "true"
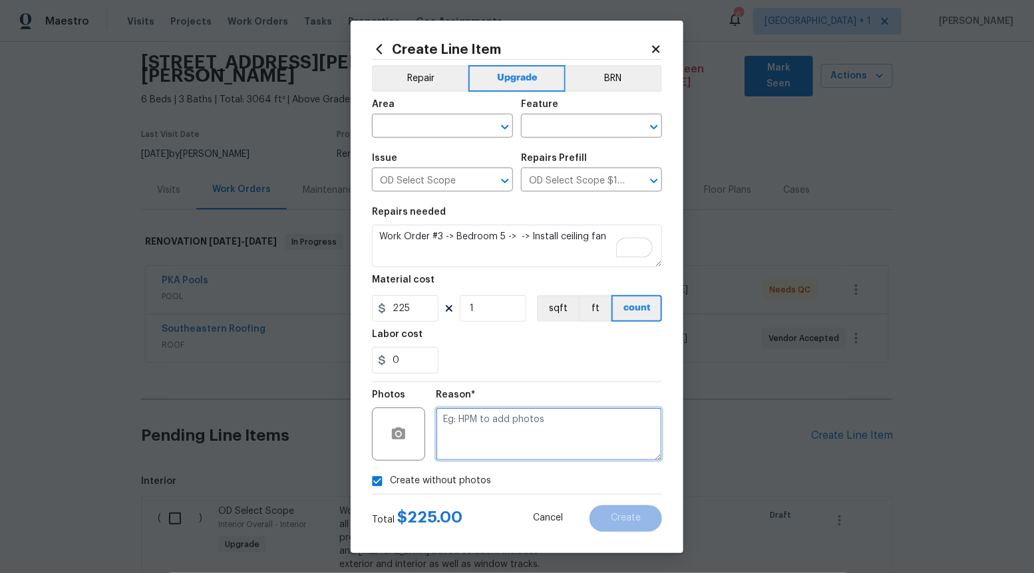
click at [513, 449] on textarea at bounding box center [549, 434] width 226 height 53
click at [498, 130] on icon "Open" at bounding box center [505, 127] width 16 height 16
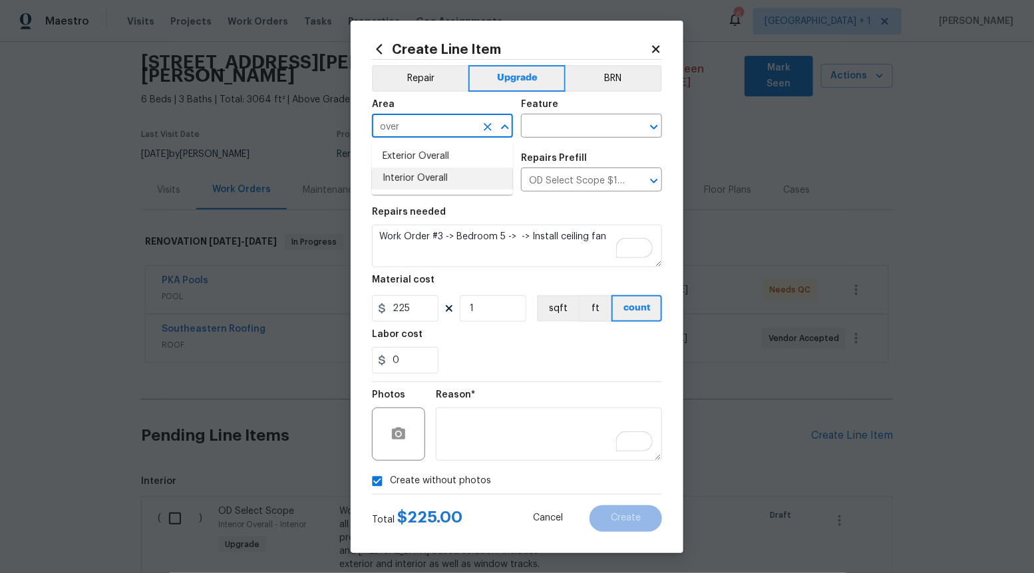
click at [451, 172] on li "Interior Overall" at bounding box center [442, 179] width 141 height 22
type input "Interior Overall"
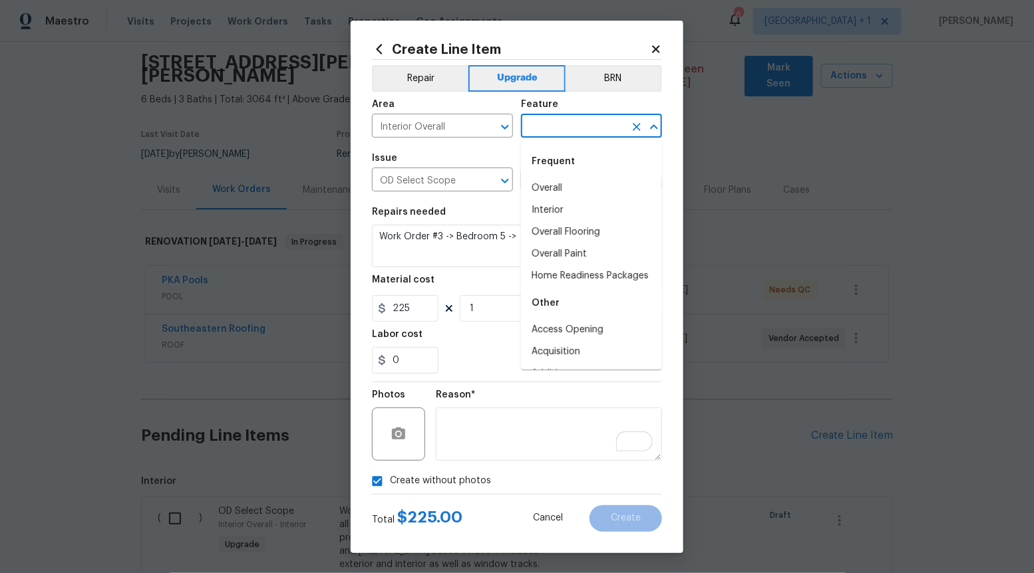
click at [605, 124] on input "text" at bounding box center [573, 127] width 104 height 21
click at [581, 183] on li "Overall" at bounding box center [591, 189] width 141 height 22
type input "Overall"
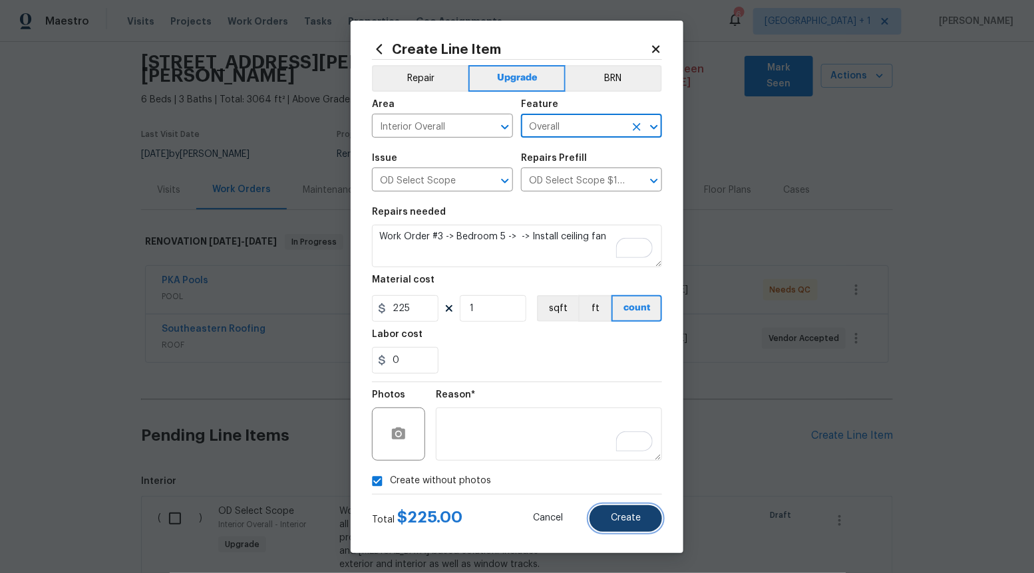
click at [622, 518] on span "Create" at bounding box center [626, 519] width 30 height 10
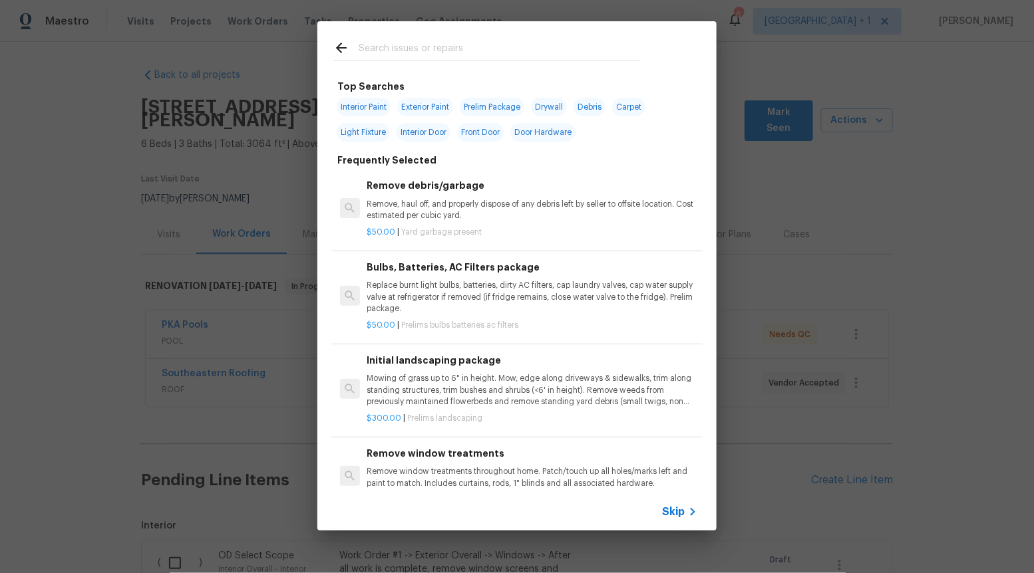
click at [675, 512] on span "Skip" at bounding box center [673, 512] width 23 height 13
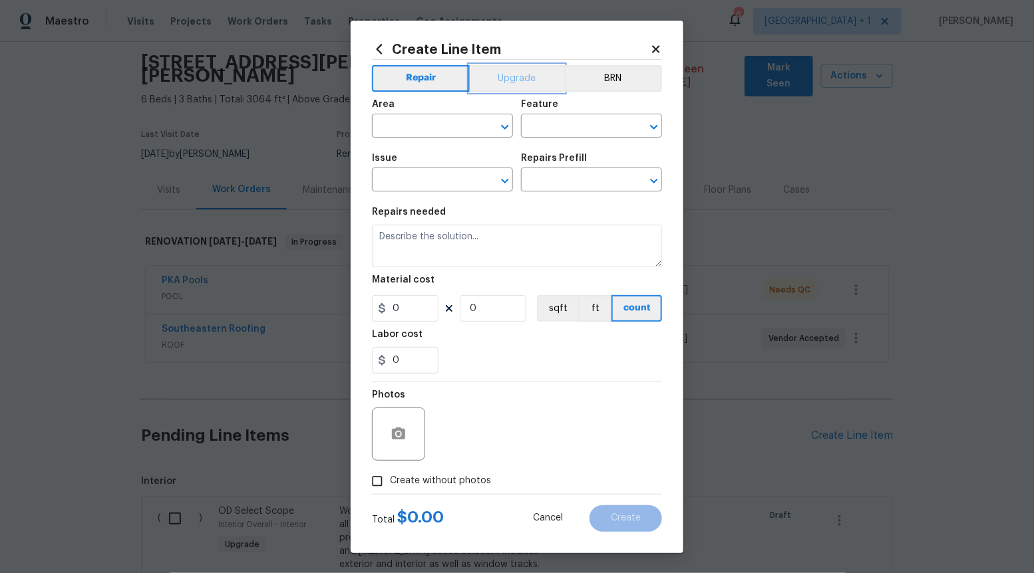
click at [527, 76] on button "Upgrade" at bounding box center [517, 78] width 95 height 27
click at [501, 183] on icon "Open" at bounding box center [505, 181] width 16 height 16
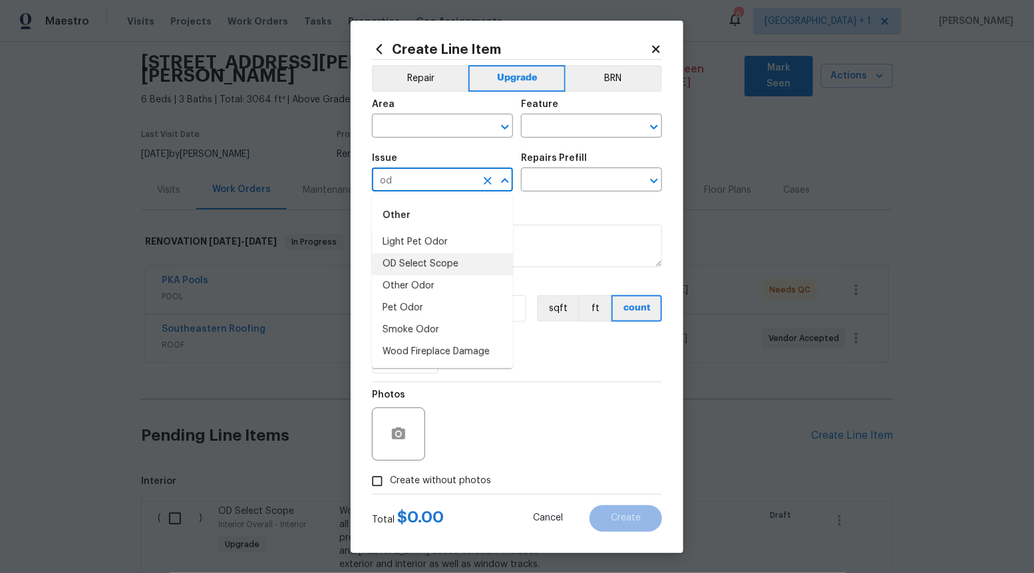
click at [418, 275] on ul "Light Pet Odor OD Select Scope Other Odor Pet Odor Smoke Odor Wood Fireplace Da…" at bounding box center [442, 298] width 141 height 132
click at [463, 264] on li "OD Select Scope" at bounding box center [442, 264] width 141 height 22
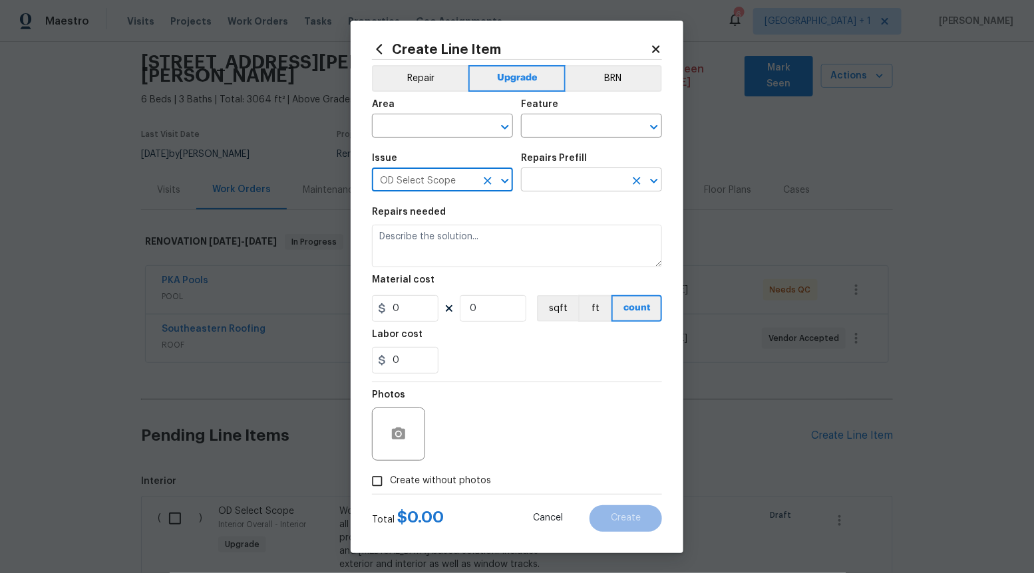
type input "OD Select Scope"
click at [581, 186] on input "text" at bounding box center [573, 181] width 104 height 21
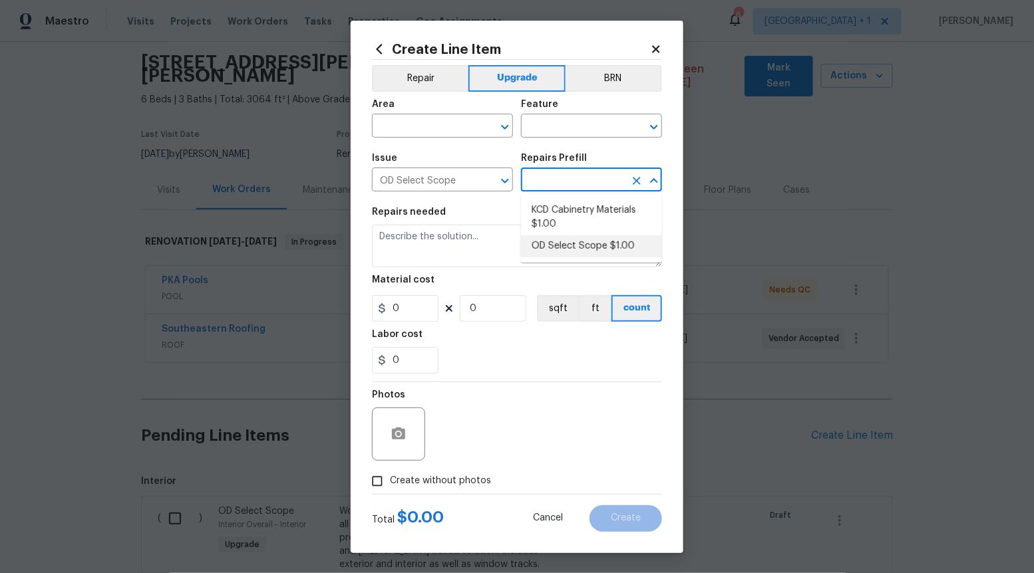
click at [570, 252] on li "OD Select Scope $1.00" at bounding box center [591, 246] width 141 height 22
type input "OD Select Scope $1.00"
type textarea "Refer to the agreed upon scope document for further details."
type input "1"
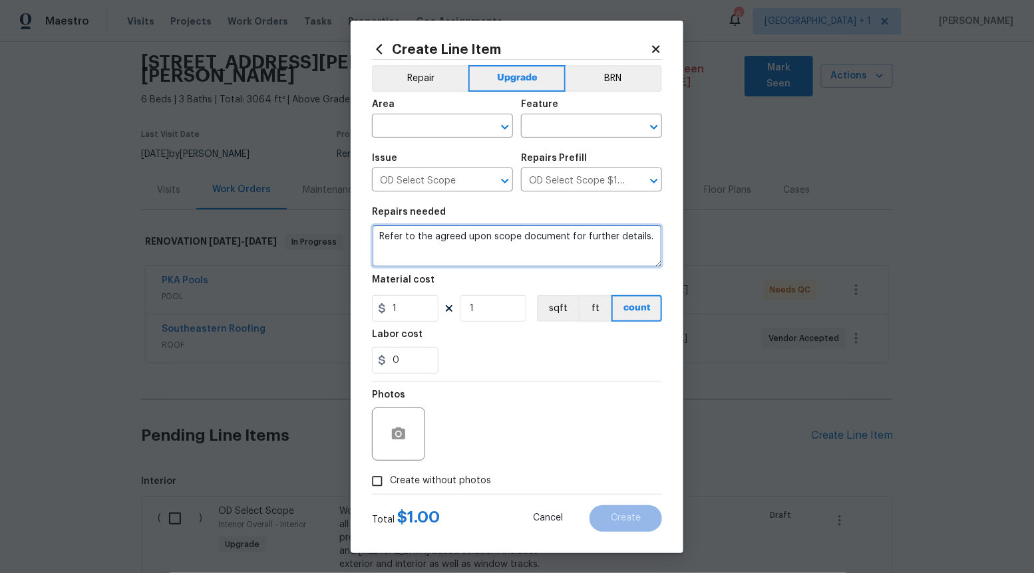
click at [570, 251] on textarea "Refer to the agreed upon scope document for further details." at bounding box center [517, 246] width 290 height 43
paste textarea "Work Order #3 -> Bedroom 6 -> -> Install ceiling fan"
type textarea "Work Order #3 -> Bedroom 6 -> -> Install ceiling fan"
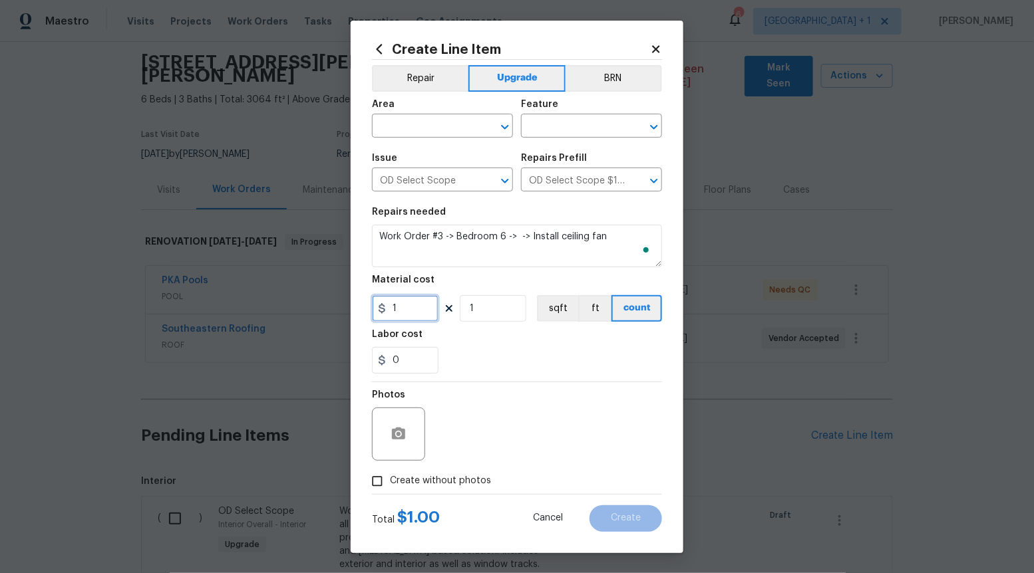
click at [418, 317] on input "1" at bounding box center [405, 308] width 67 height 27
type input "225"
click at [380, 473] on input "Create without photos" at bounding box center [377, 481] width 25 height 25
checkbox input "true"
click at [512, 404] on div "Reason*" at bounding box center [549, 399] width 226 height 17
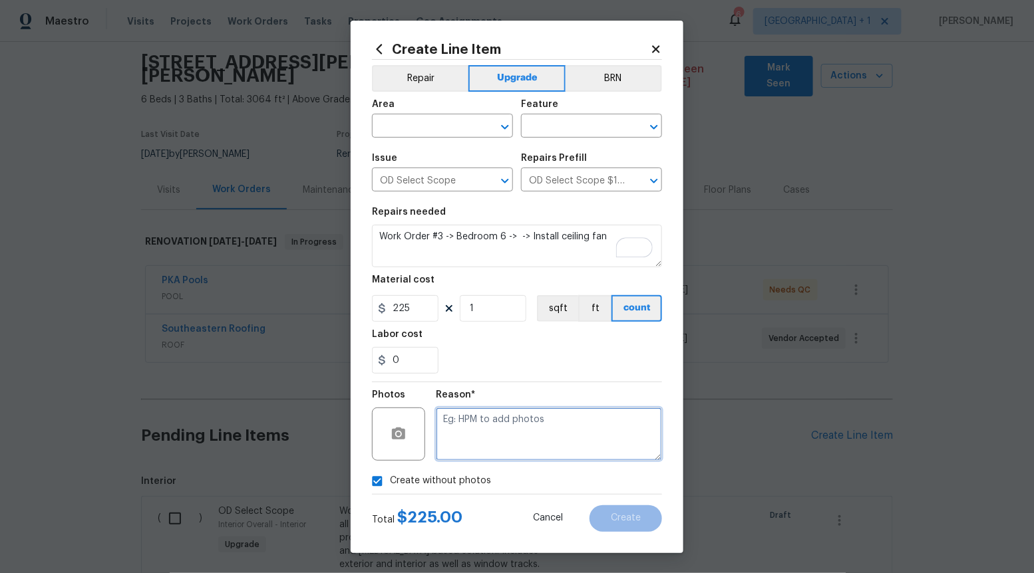
click at [510, 428] on textarea at bounding box center [549, 434] width 226 height 53
click at [502, 132] on icon "Open" at bounding box center [505, 127] width 16 height 16
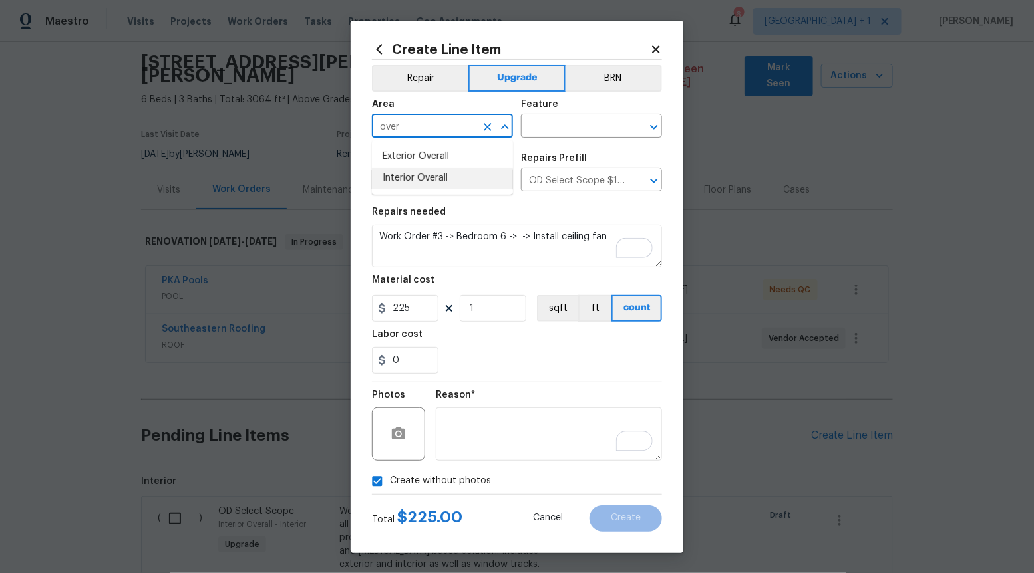
click at [469, 174] on li "Interior Overall" at bounding box center [442, 179] width 141 height 22
type input "Interior Overall"
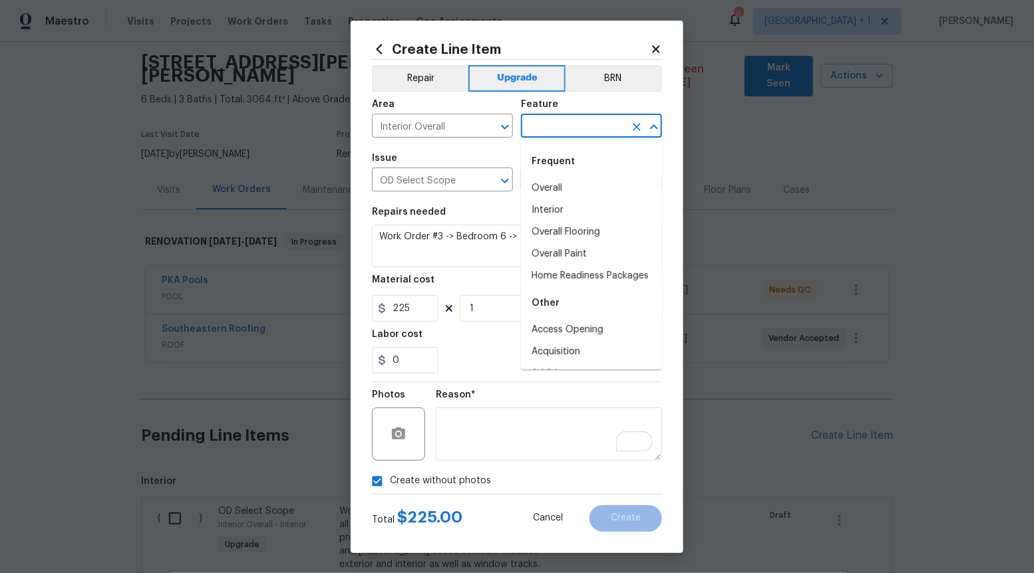
click at [560, 123] on input "text" at bounding box center [573, 127] width 104 height 21
click at [566, 186] on li "Overall" at bounding box center [591, 189] width 141 height 22
type input "Overall"
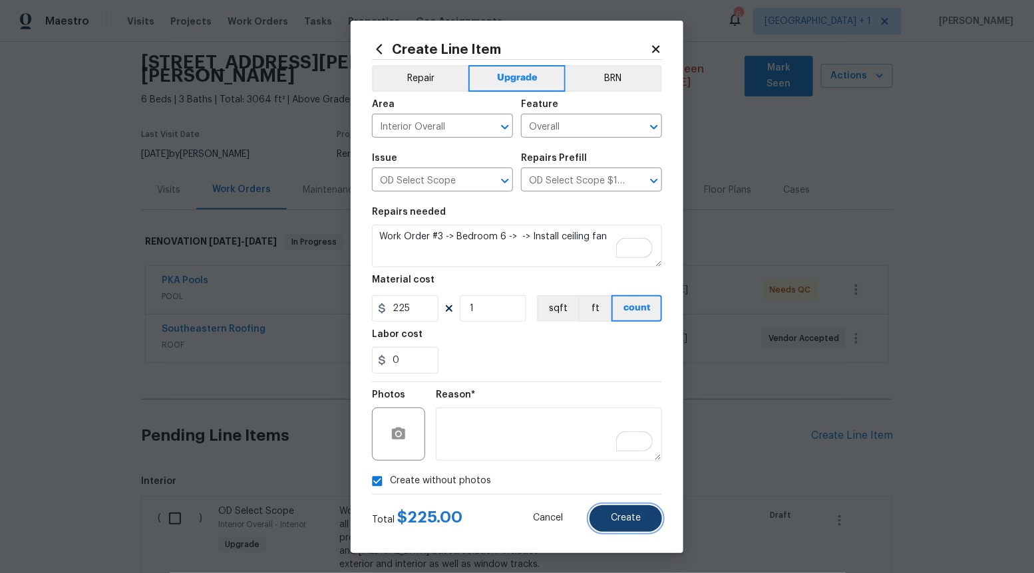
click at [622, 514] on span "Create" at bounding box center [626, 519] width 30 height 10
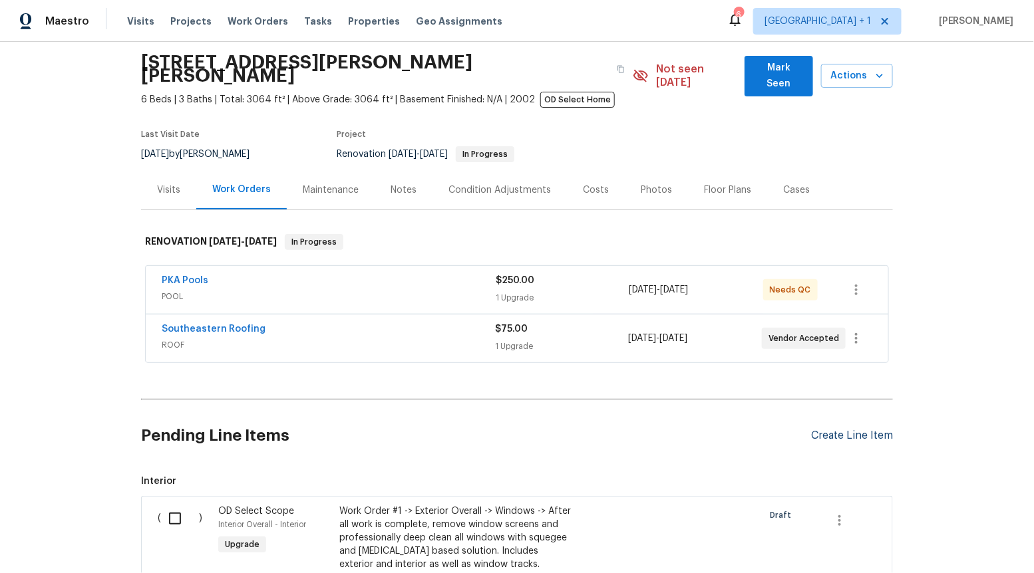
click at [857, 430] on div "Create Line Item" at bounding box center [852, 436] width 82 height 13
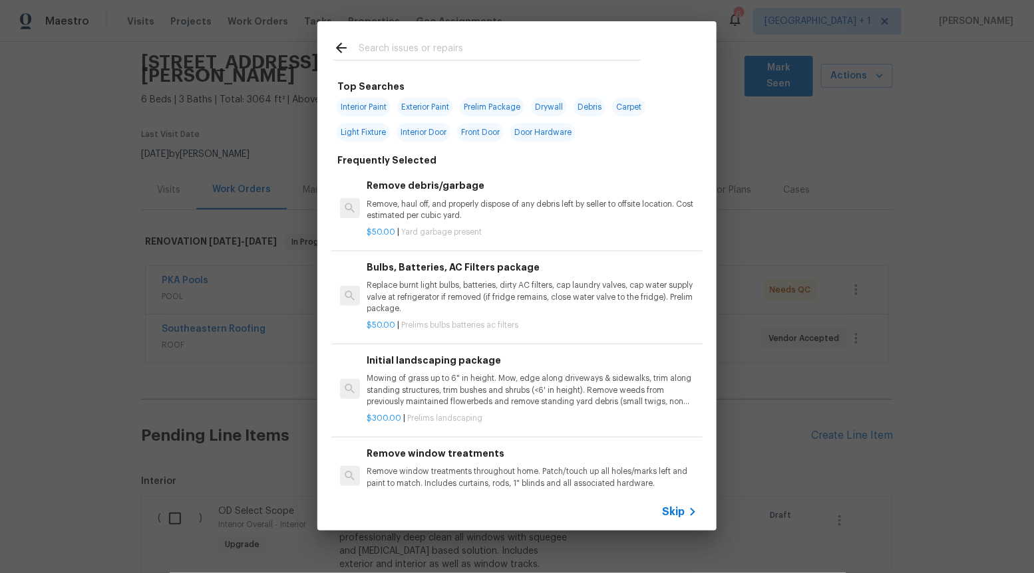
click at [679, 506] on span "Skip" at bounding box center [673, 512] width 23 height 13
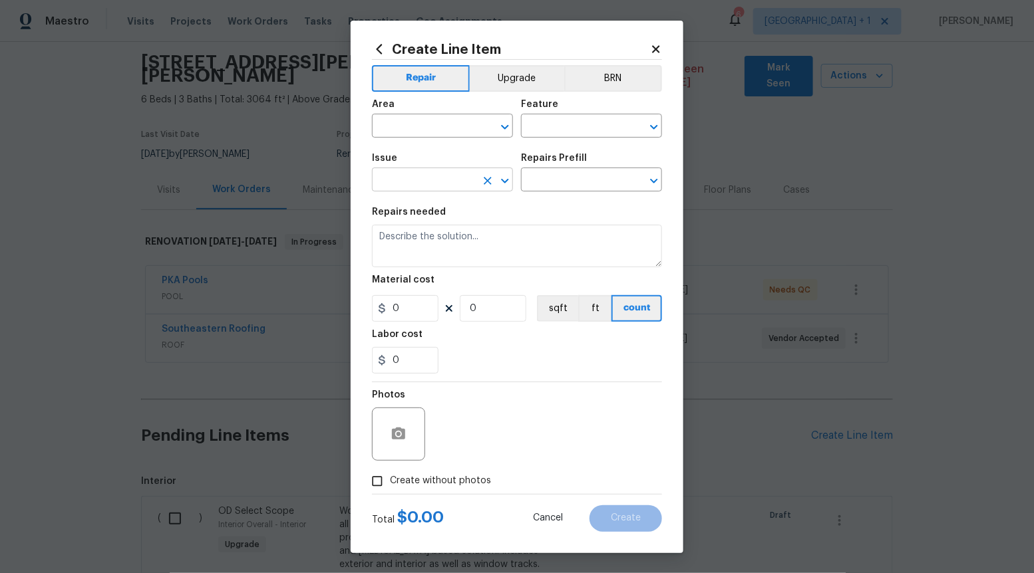
click at [504, 178] on icon "Open" at bounding box center [505, 181] width 16 height 16
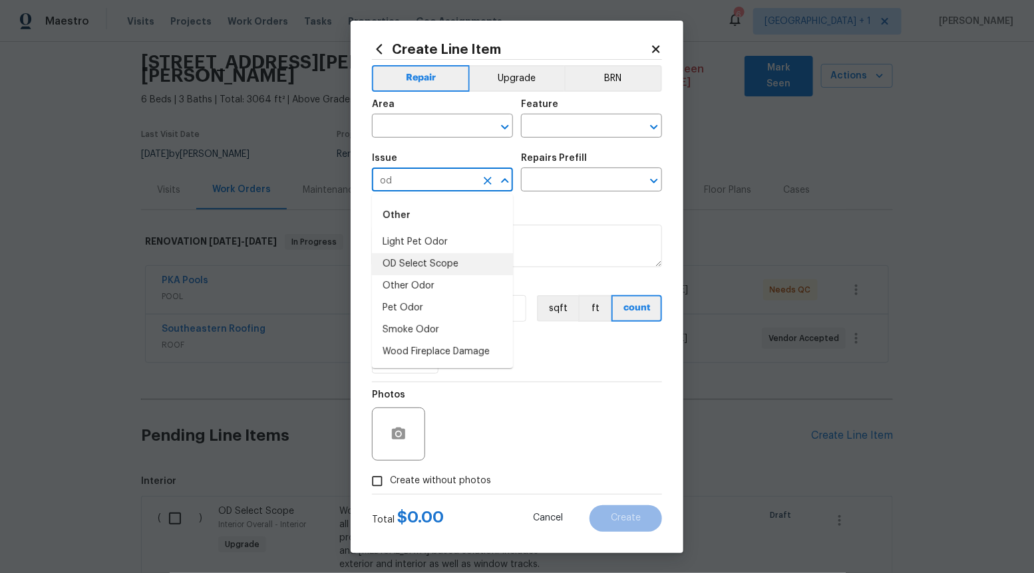
click at [454, 257] on li "OD Select Scope" at bounding box center [442, 264] width 141 height 22
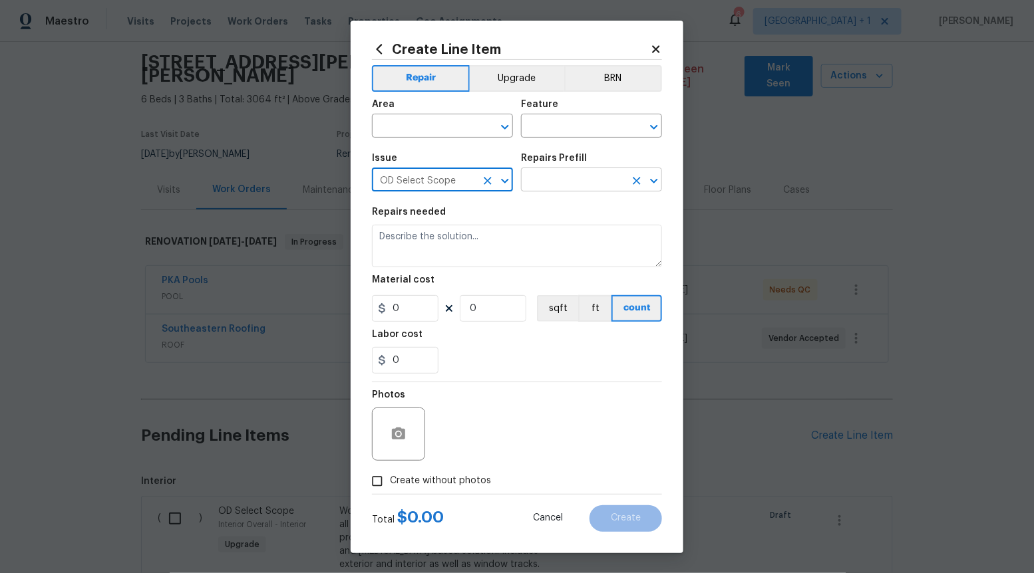
type input "OD Select Scope"
click at [602, 178] on input "text" at bounding box center [573, 181] width 104 height 21
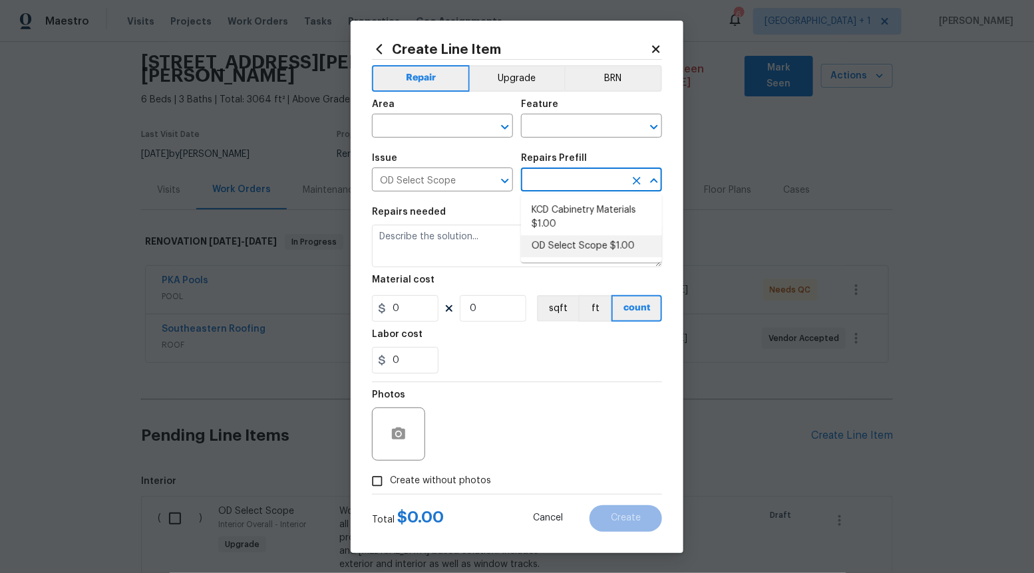
click at [583, 237] on li "OD Select Scope $1.00" at bounding box center [591, 246] width 141 height 22
type input "OD Select Scope $1.00"
type textarea "Refer to the agreed upon scope document for further details."
type input "1"
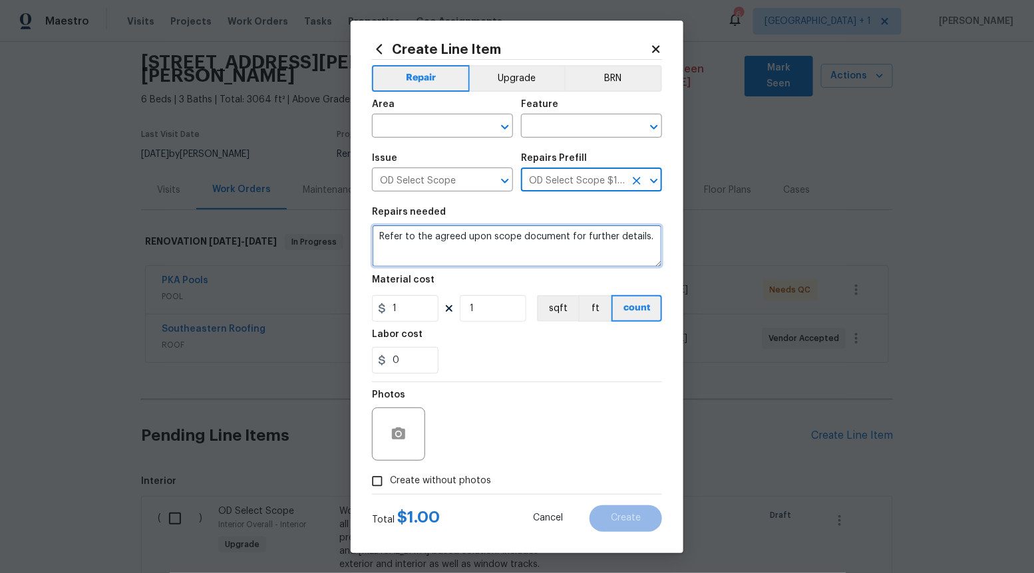
click at [582, 253] on textarea "Refer to the agreed upon scope document for further details." at bounding box center [517, 246] width 290 height 43
paste textarea "Work Order #3 -> Laundry Area -> -> Demo washer and dryer"
type textarea "Work Order #3 -> Laundry Area -> -> Demo washer and dryer"
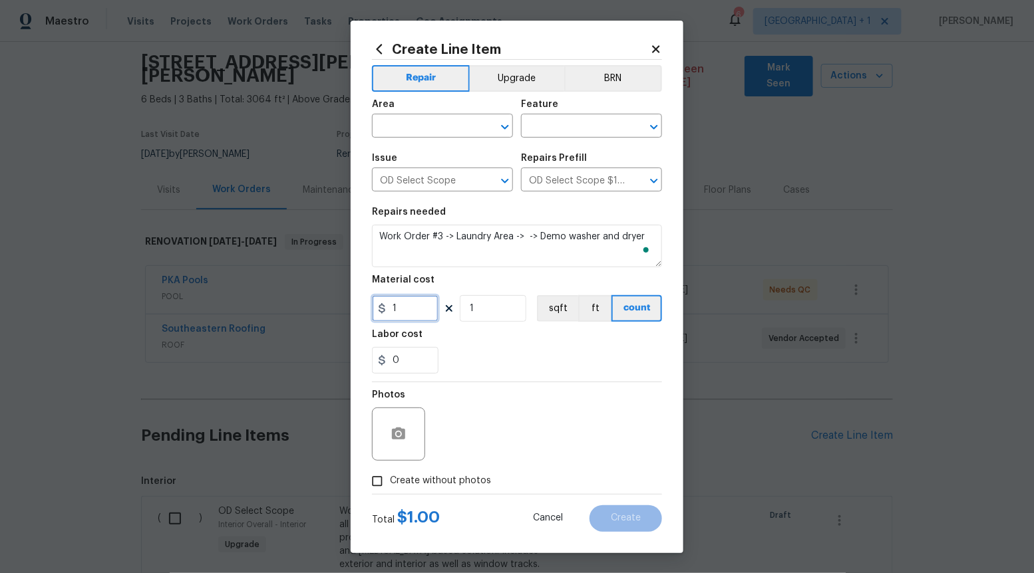
click at [412, 317] on input "1" at bounding box center [405, 308] width 67 height 27
type input "100"
click at [378, 486] on input "Create without photos" at bounding box center [377, 481] width 25 height 25
checkbox input "true"
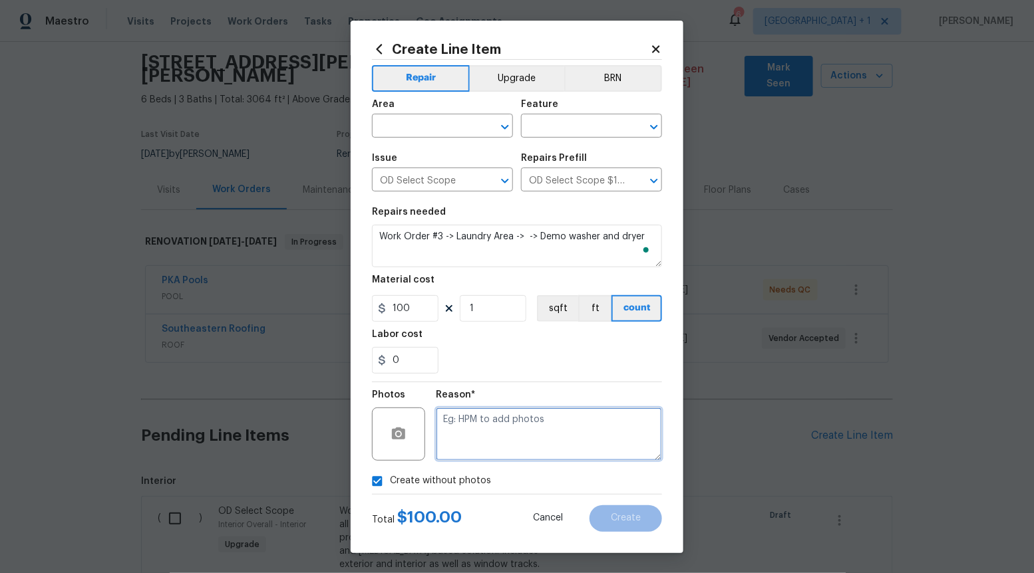
click at [473, 433] on textarea at bounding box center [549, 434] width 226 height 53
click at [507, 123] on icon "Open" at bounding box center [505, 127] width 16 height 16
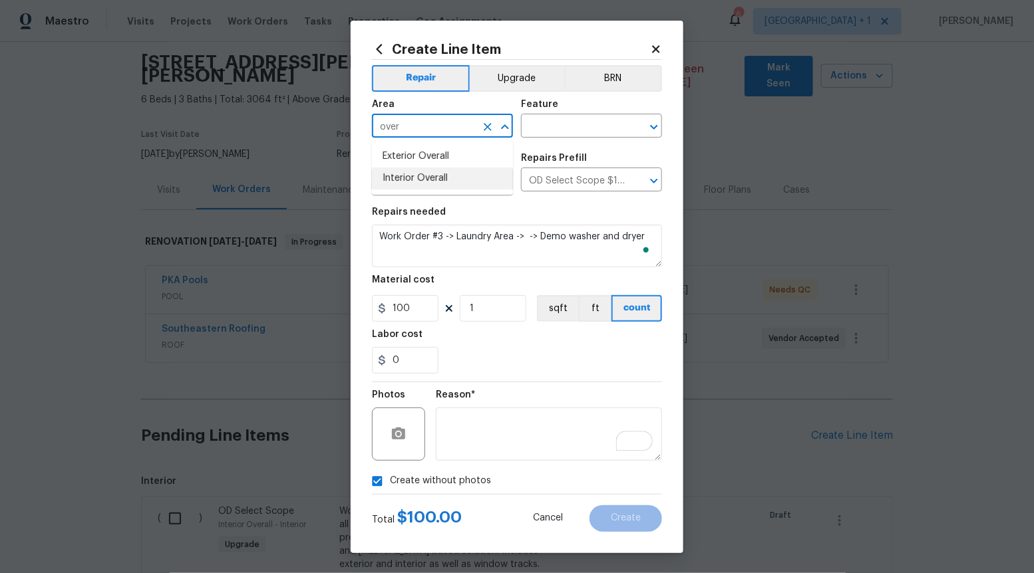
click at [494, 172] on li "Interior Overall" at bounding box center [442, 179] width 141 height 22
type input "Interior Overall"
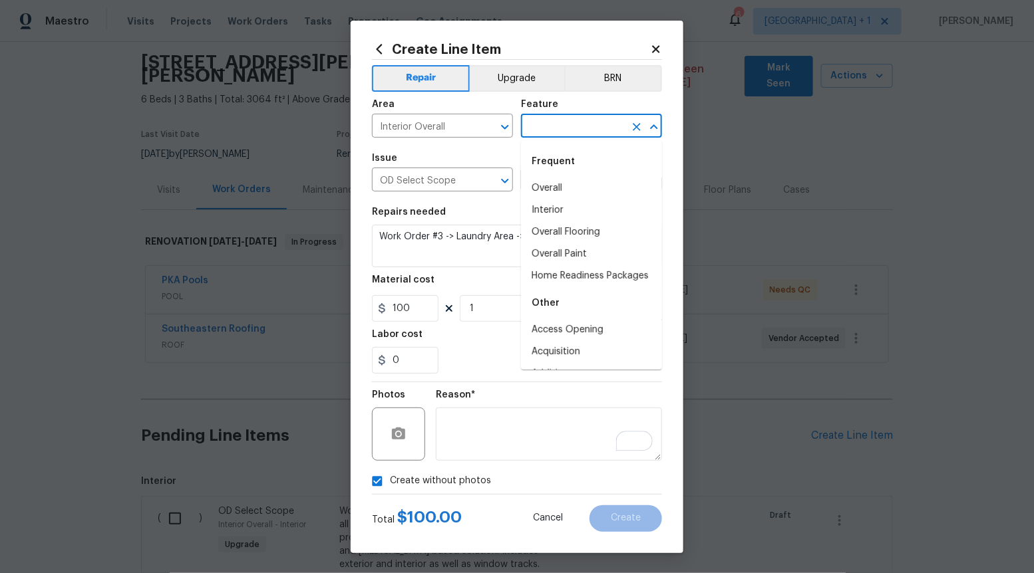
click at [573, 132] on input "text" at bounding box center [573, 127] width 104 height 21
click at [560, 198] on li "Overall" at bounding box center [591, 189] width 141 height 22
type input "Overall"
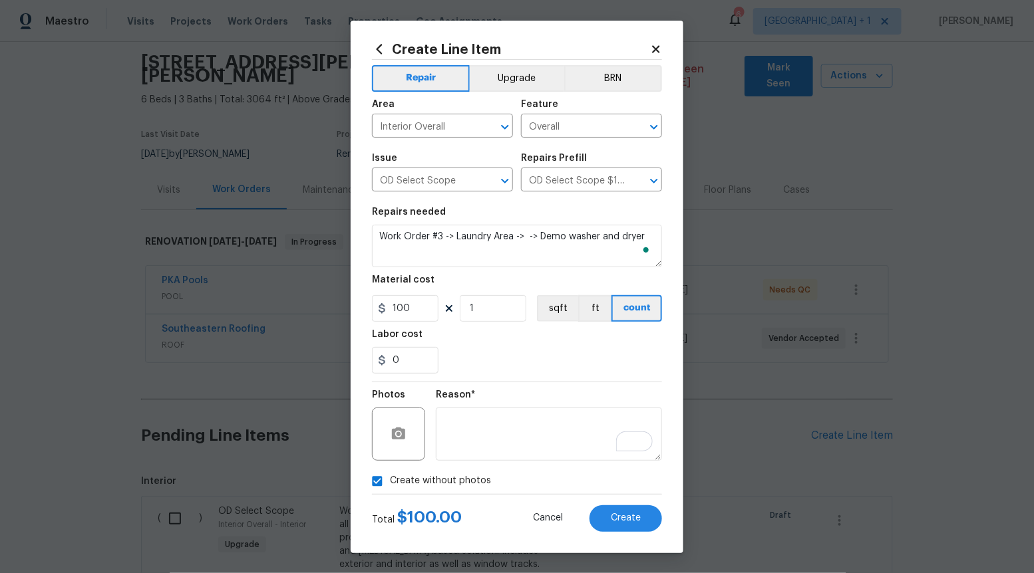
click at [631, 504] on div "Total $ 100.00 Cancel Create" at bounding box center [517, 513] width 290 height 37
click at [631, 518] on span "Create" at bounding box center [626, 519] width 30 height 10
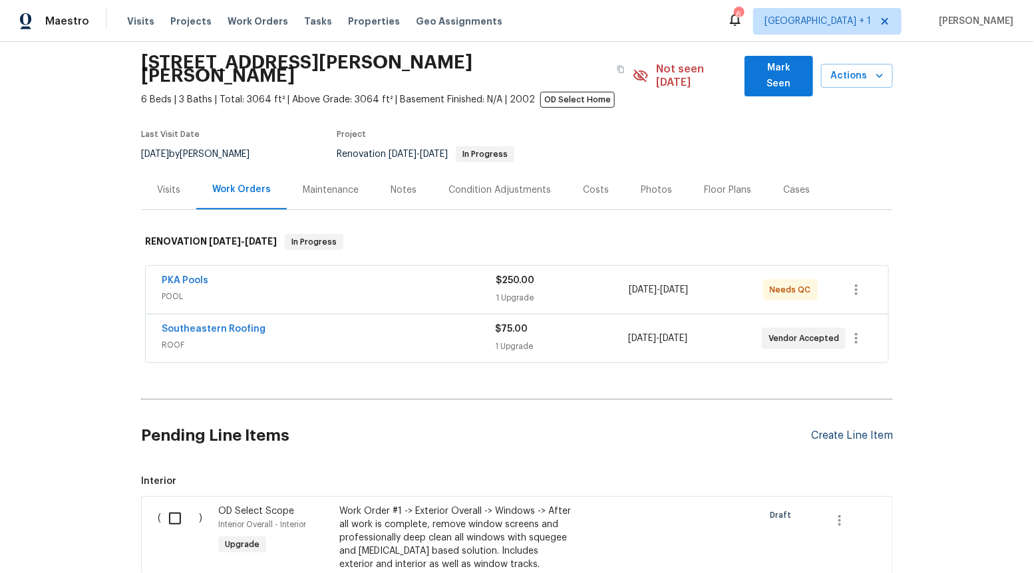
click at [854, 430] on div "Create Line Item" at bounding box center [852, 436] width 82 height 13
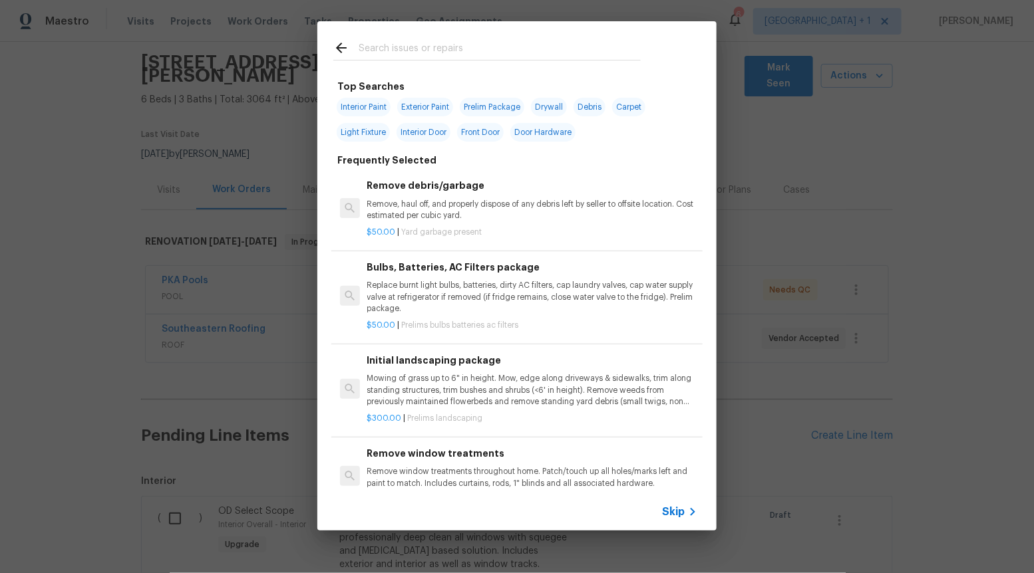
click at [680, 514] on span "Skip" at bounding box center [673, 512] width 23 height 13
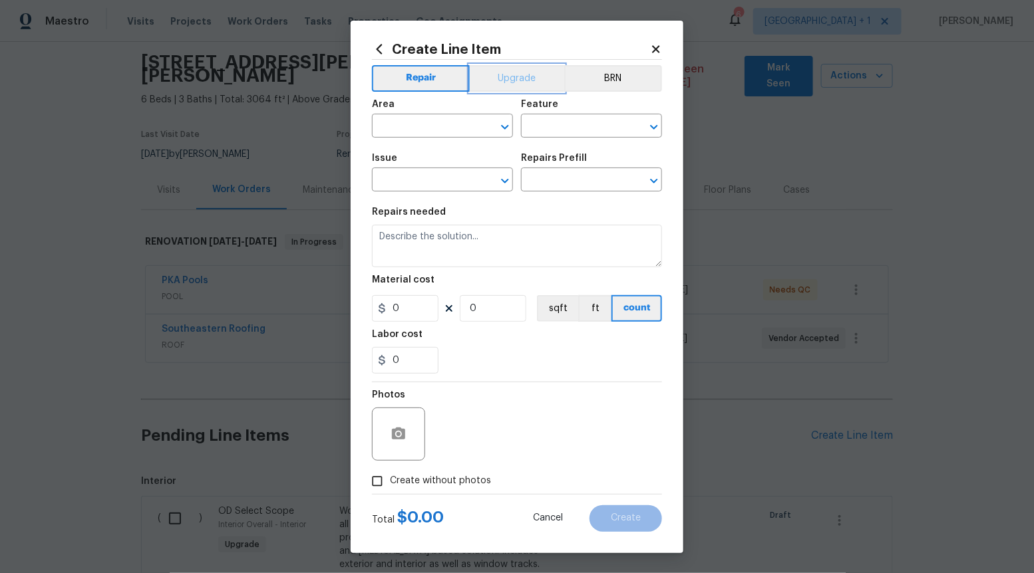
click at [483, 80] on button "Upgrade" at bounding box center [517, 78] width 95 height 27
click at [502, 173] on icon "Open" at bounding box center [505, 181] width 16 height 16
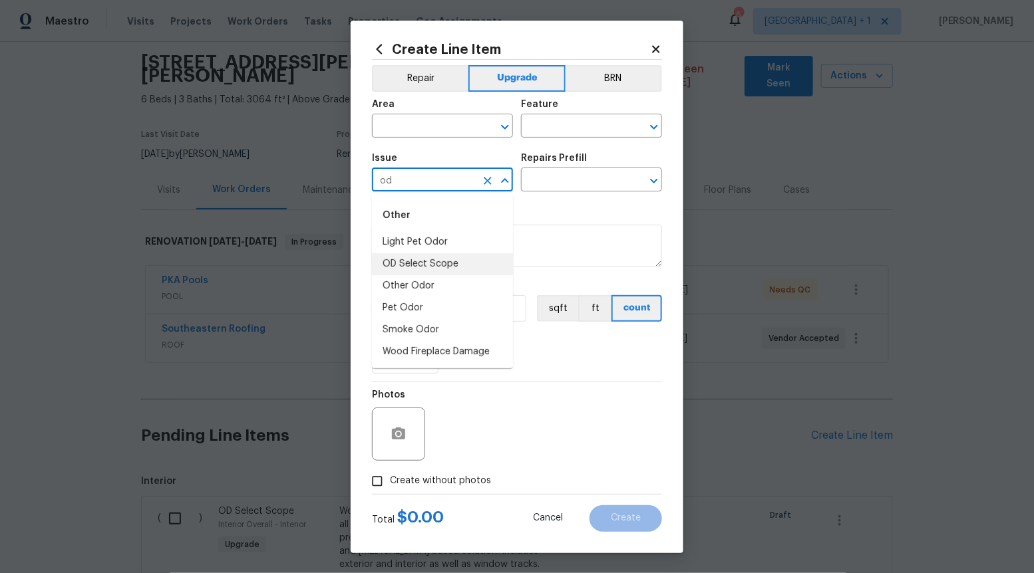
click at [422, 255] on li "OD Select Scope" at bounding box center [442, 264] width 141 height 22
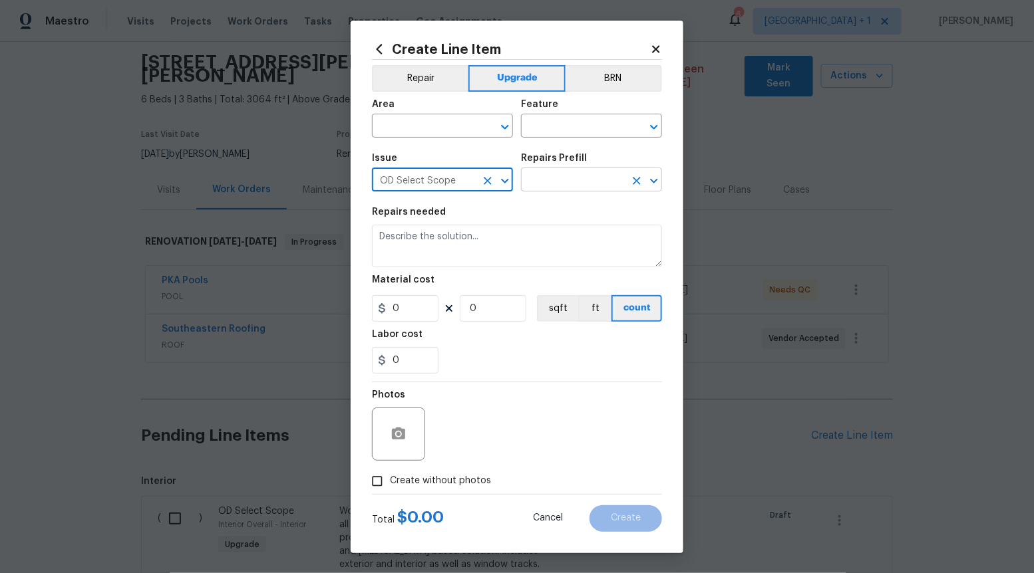
type input "OD Select Scope"
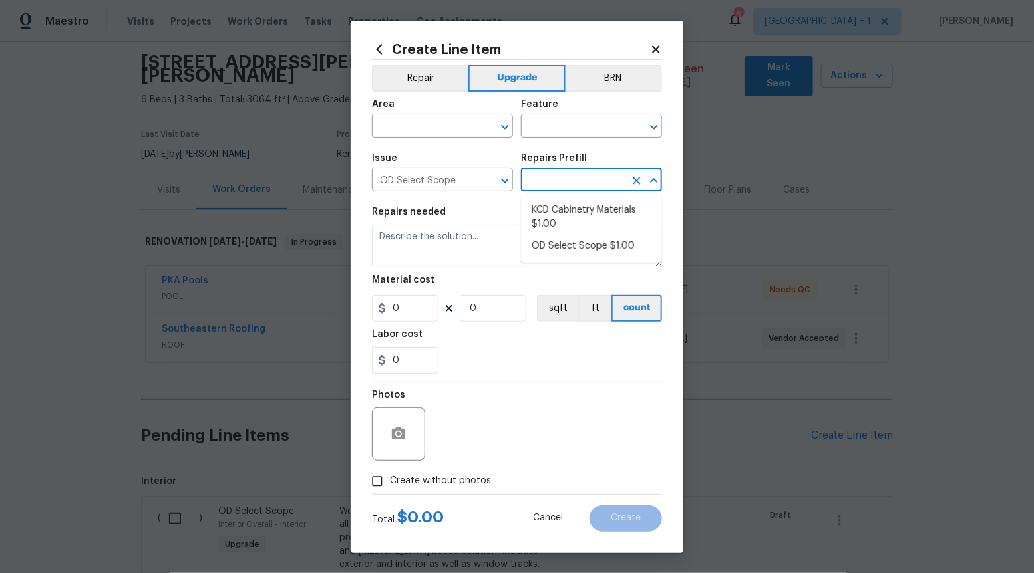
click at [575, 187] on input "text" at bounding box center [573, 181] width 104 height 21
click at [567, 242] on li "OD Select Scope $1.00" at bounding box center [591, 246] width 141 height 22
type input "OD Select Scope $1.00"
type textarea "Refer to the agreed upon scope document for further details."
type input "1"
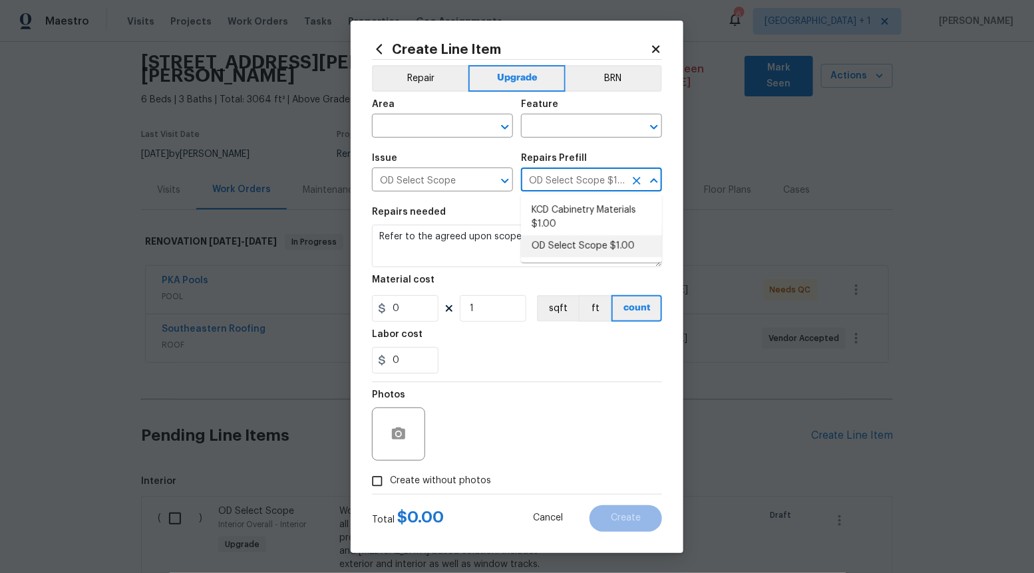
type input "1"
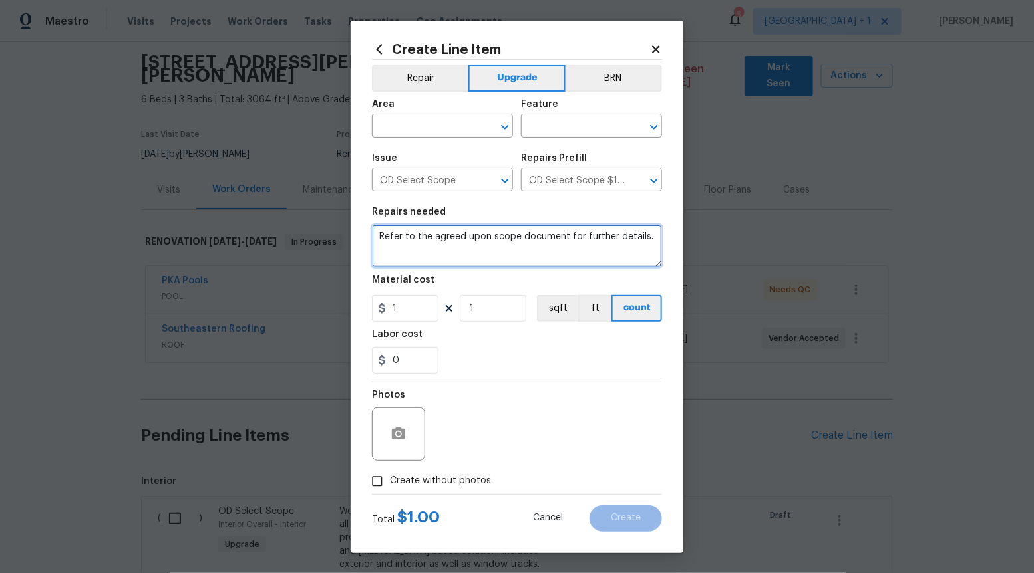
click at [567, 255] on textarea "Refer to the agreed upon scope document for further details." at bounding box center [517, 246] width 290 height 43
type textarea "Refer to the agreed upon scope document for further details. z"
paste textarea "Work Order #3 -> Laundry Area -> Lighting -> Install flush mount light"
type textarea "Work Order #3 -> Laundry Area -> Lighting -> Install flush mount light"
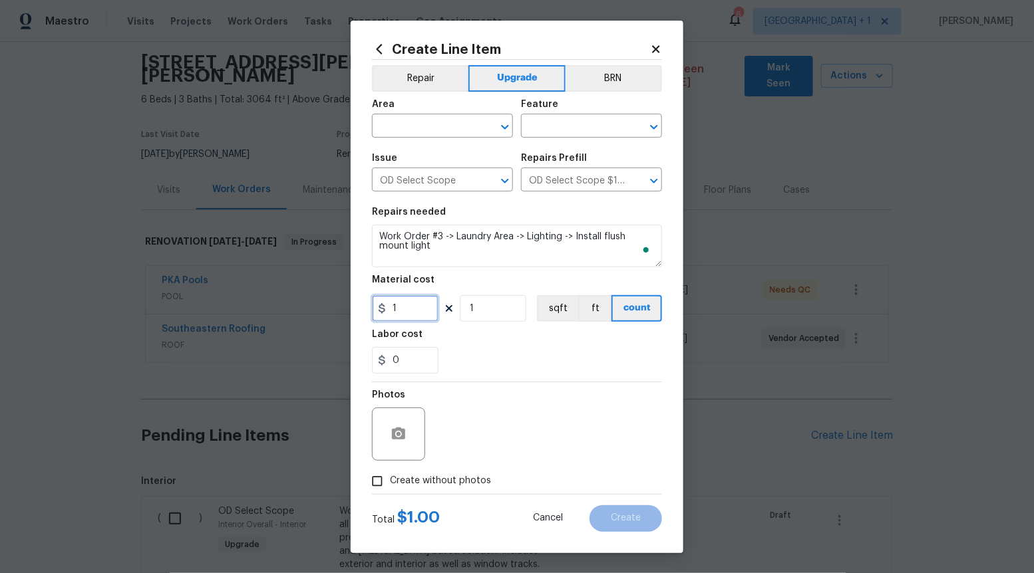
click at [416, 312] on input "1" at bounding box center [405, 308] width 67 height 27
type input "120"
click at [375, 476] on input "Create without photos" at bounding box center [377, 481] width 25 height 25
checkbox input "true"
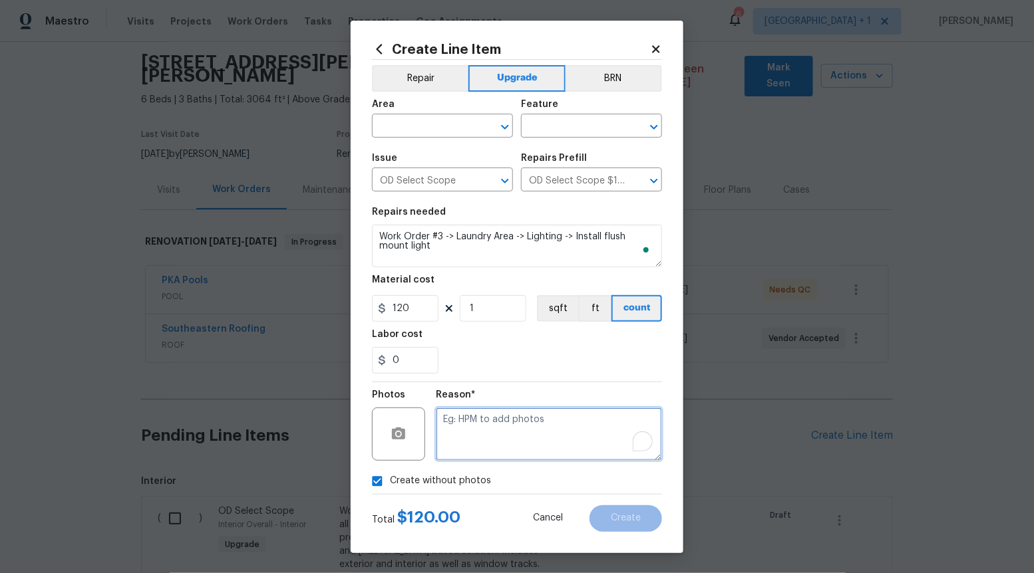
click at [446, 457] on textarea "To enrich screen reader interactions, please activate Accessibility in Grammarl…" at bounding box center [549, 434] width 226 height 53
click at [507, 124] on icon "Open" at bounding box center [505, 127] width 16 height 16
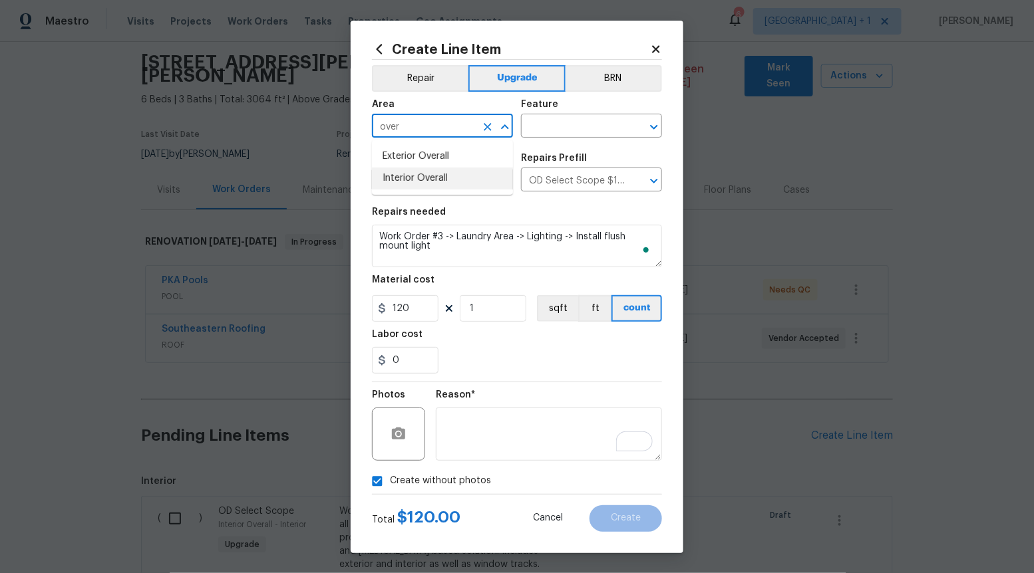
click at [462, 168] on li "Interior Overall" at bounding box center [442, 179] width 141 height 22
type input "Interior Overall"
click at [577, 117] on input "text" at bounding box center [573, 127] width 104 height 21
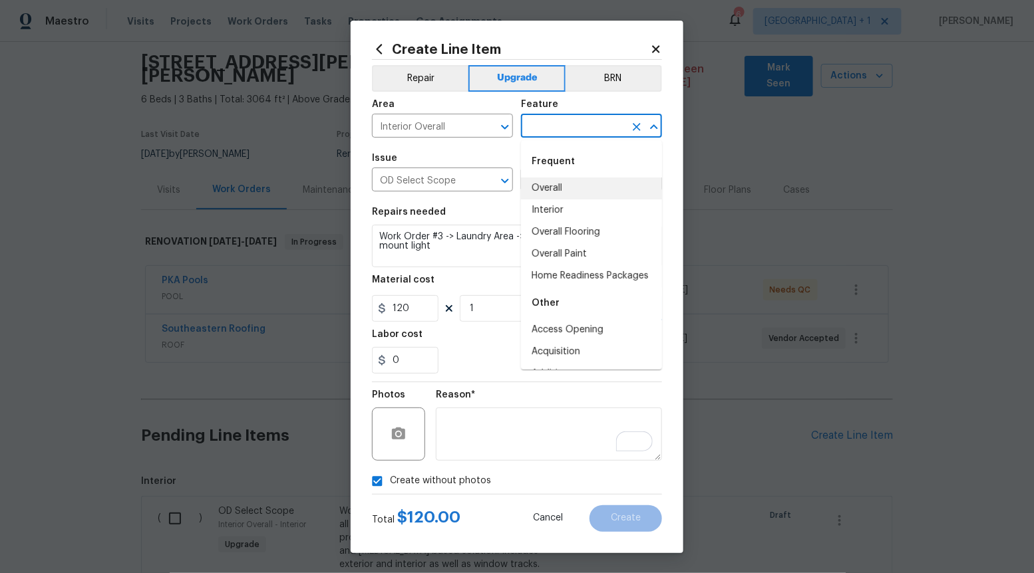
click at [558, 187] on li "Overall" at bounding box center [591, 189] width 141 height 22
type input "Overall"
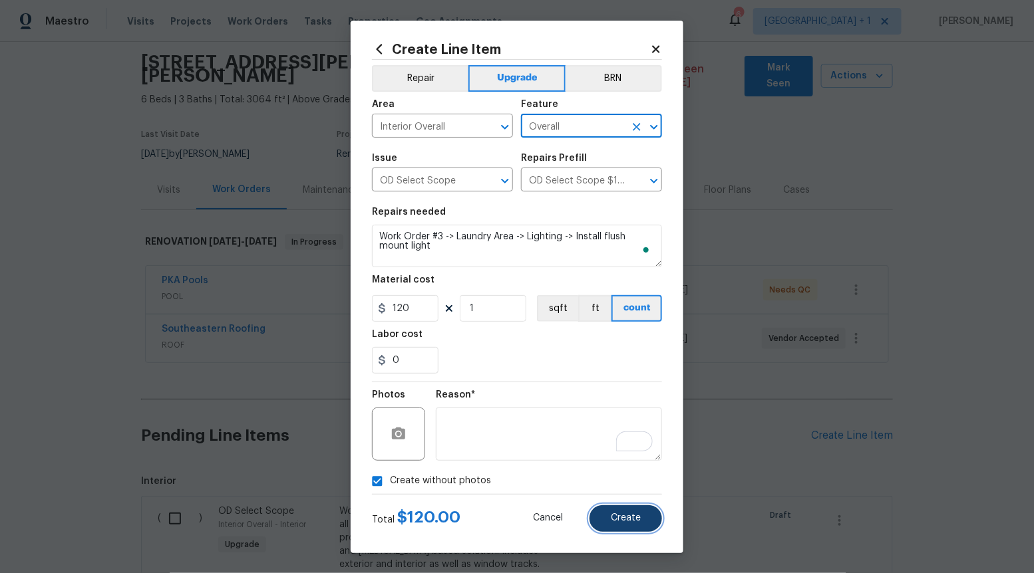
click at [622, 515] on span "Create" at bounding box center [626, 519] width 30 height 10
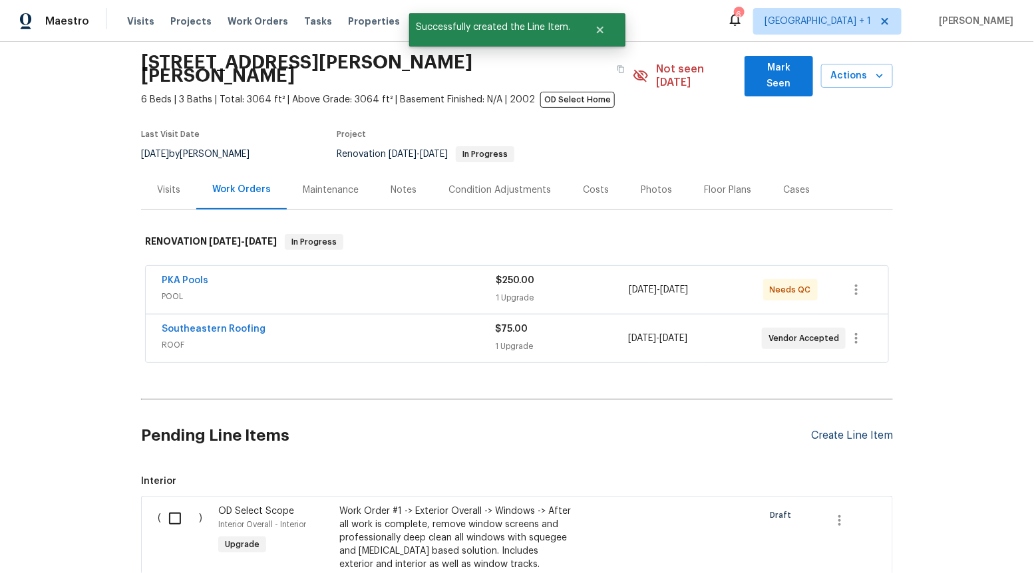
click at [824, 430] on div "Create Line Item" at bounding box center [852, 436] width 82 height 13
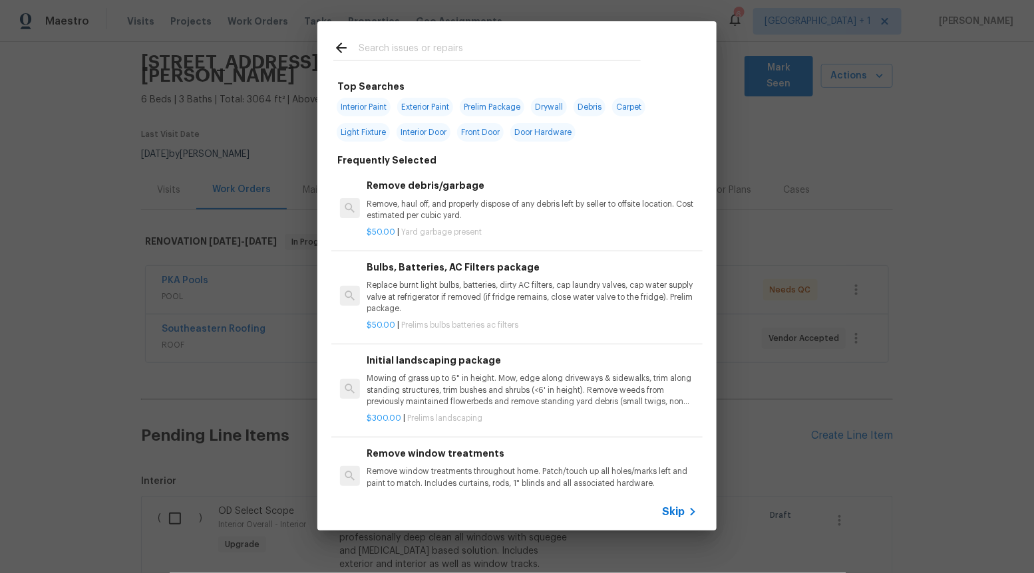
click at [680, 512] on span "Skip" at bounding box center [673, 512] width 23 height 13
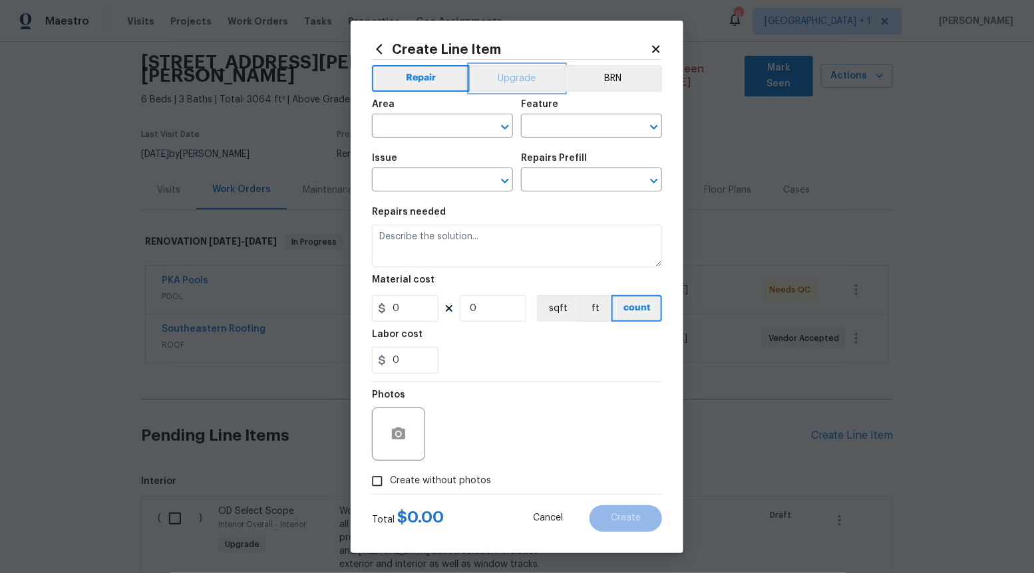
click at [515, 85] on button "Upgrade" at bounding box center [517, 78] width 95 height 27
click at [500, 186] on icon "Open" at bounding box center [505, 181] width 16 height 16
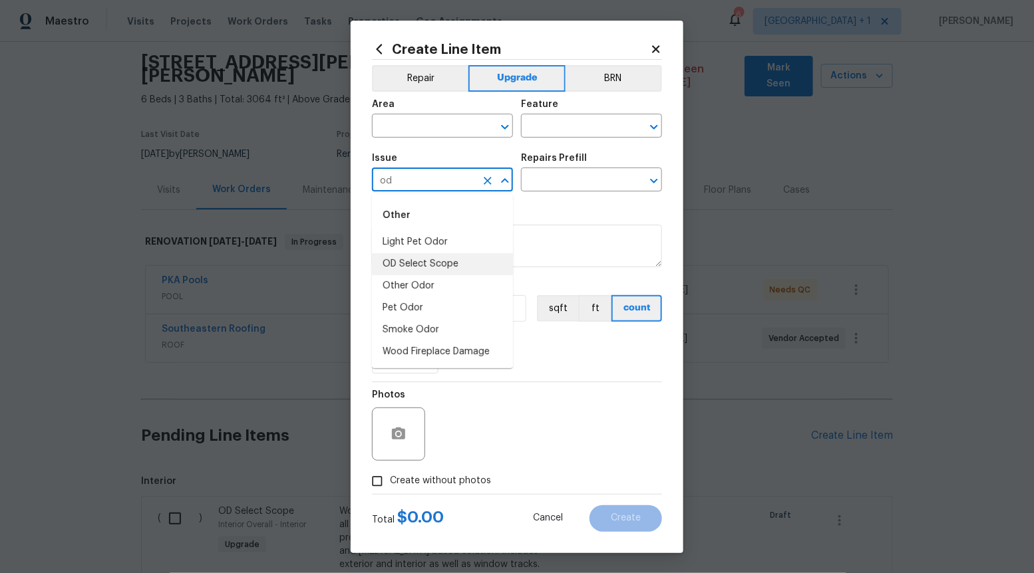
click at [482, 260] on li "OD Select Scope" at bounding box center [442, 264] width 141 height 22
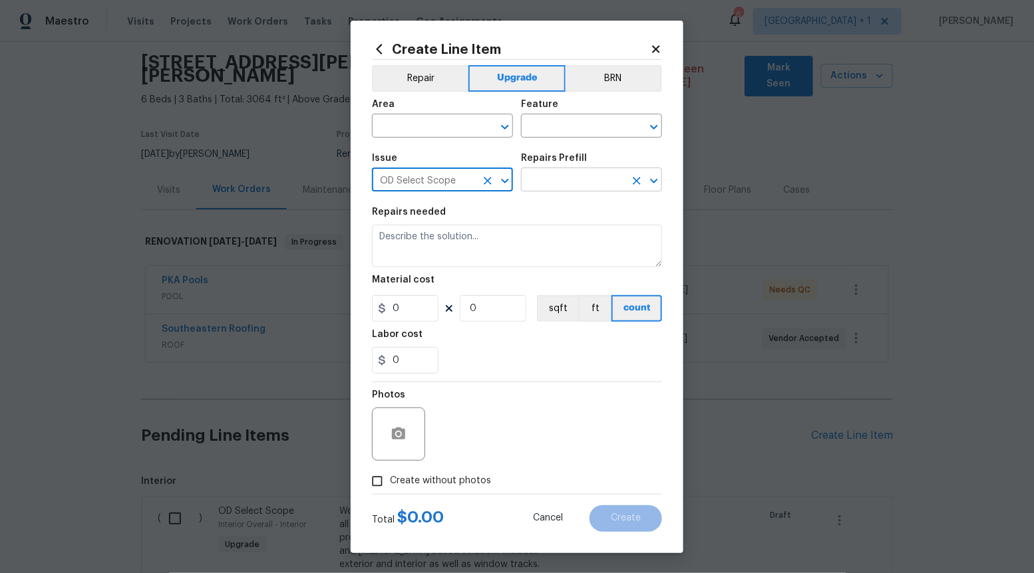
type input "OD Select Scope"
click at [590, 186] on input "text" at bounding box center [573, 181] width 104 height 21
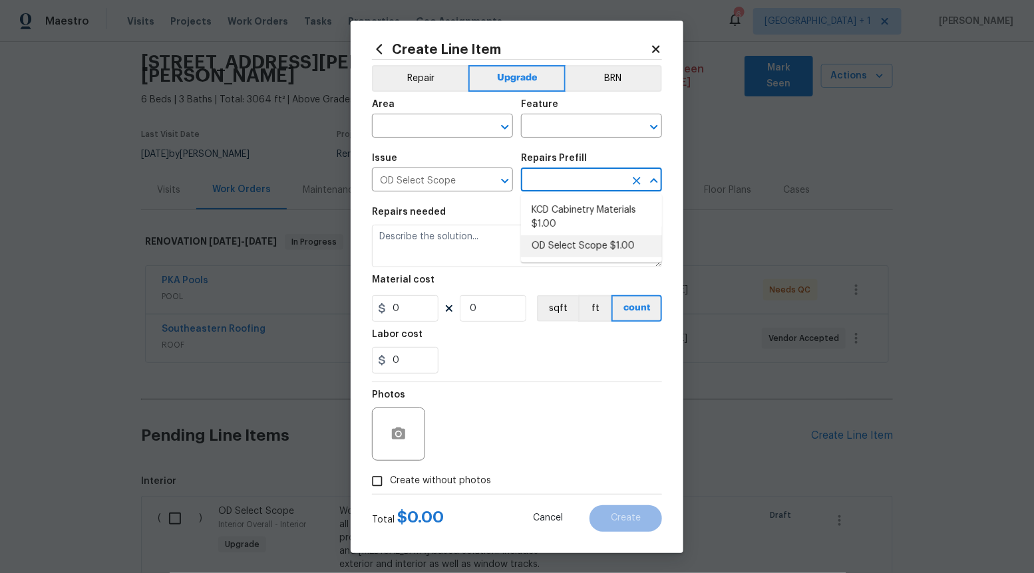
click at [583, 252] on li "OD Select Scope $1.00" at bounding box center [591, 246] width 141 height 22
type input "OD Select Scope $1.00"
type textarea "Refer to the agreed upon scope document for further details."
type input "1"
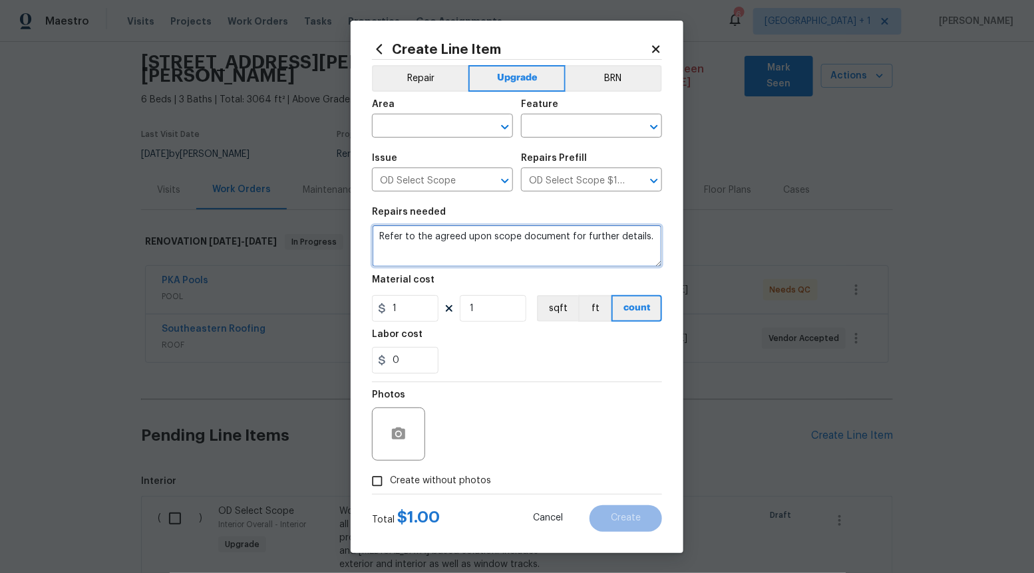
click at [583, 252] on textarea "Refer to the agreed upon scope document for further details." at bounding box center [517, 246] width 290 height 43
paste textarea "Work Order #3 -> Laundry Area -> Washer Box -> Clean and ensure full functional…"
type textarea "Work Order #3 -> Laundry Area -> Washer Box -> Clean and ensure full functional…"
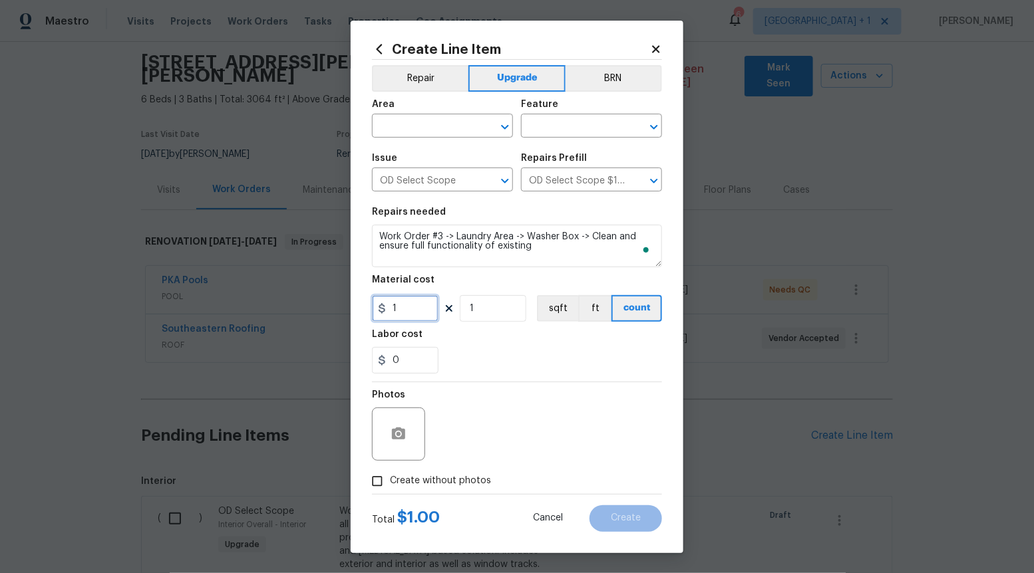
click at [432, 314] on input "1" at bounding box center [405, 308] width 67 height 27
type input "60"
click at [384, 472] on input "Create without photos" at bounding box center [377, 481] width 25 height 25
checkbox input "true"
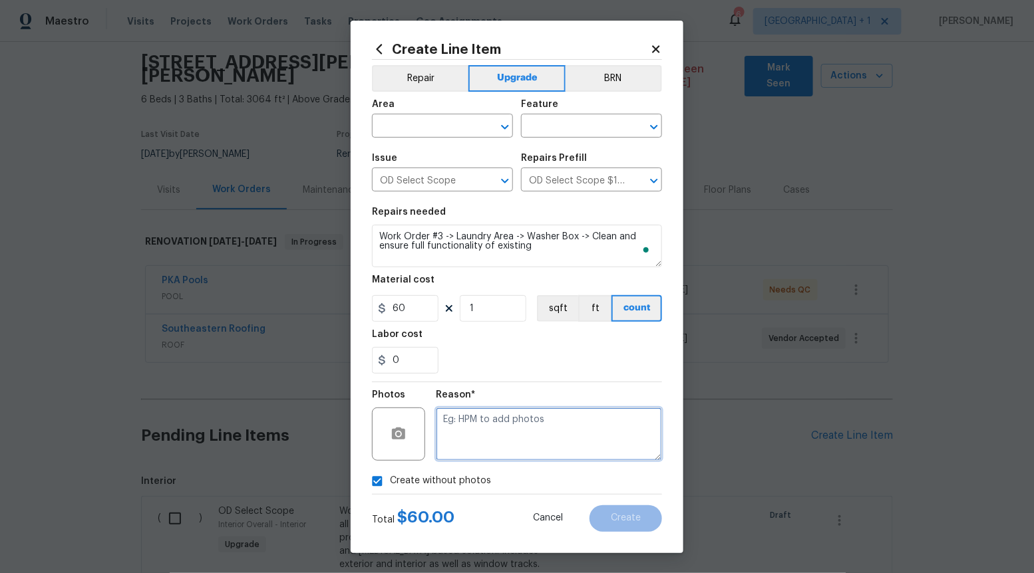
click at [478, 435] on textarea at bounding box center [549, 434] width 226 height 53
click at [499, 436] on textarea "To enrich screen reader interactions, please activate Accessibility in Grammarl…" at bounding box center [549, 434] width 226 height 53
click at [503, 130] on icon "Open" at bounding box center [505, 127] width 16 height 16
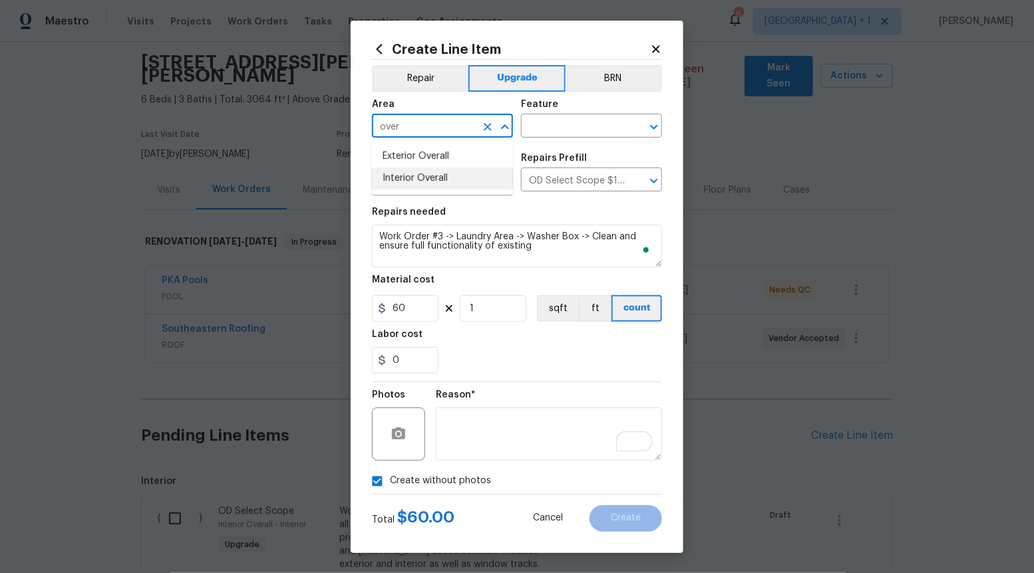
click at [449, 178] on li "Interior Overall" at bounding box center [442, 179] width 141 height 22
type input "Interior Overall"
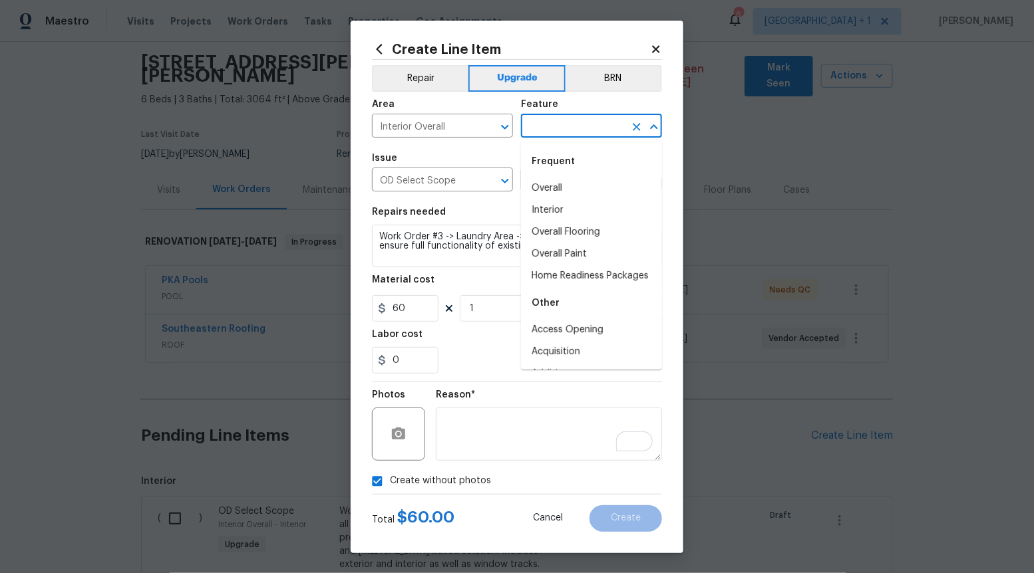
click at [588, 124] on input "text" at bounding box center [573, 127] width 104 height 21
click at [561, 192] on li "Overall" at bounding box center [591, 189] width 141 height 22
type input "Overall"
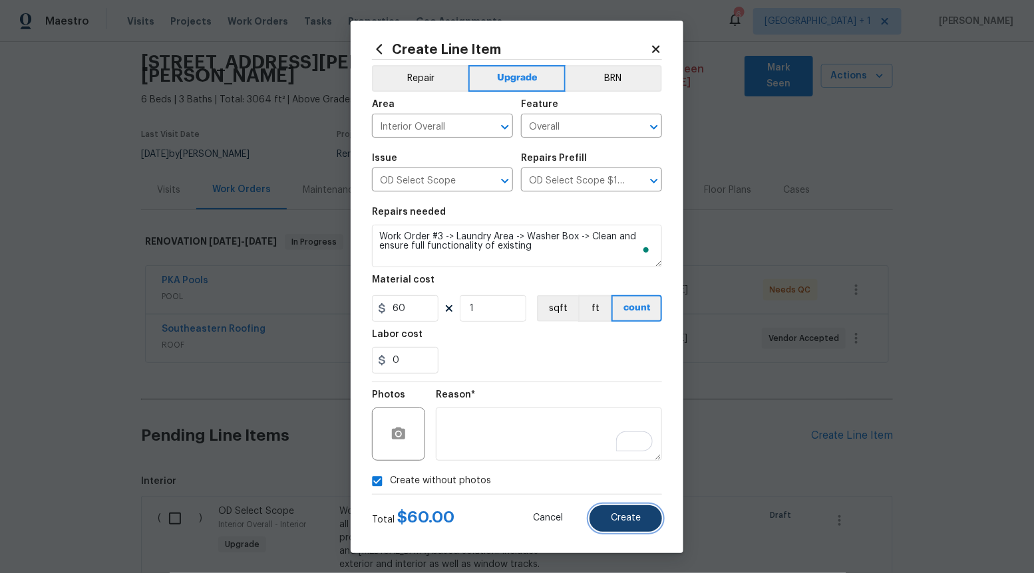
click at [619, 512] on button "Create" at bounding box center [625, 519] width 73 height 27
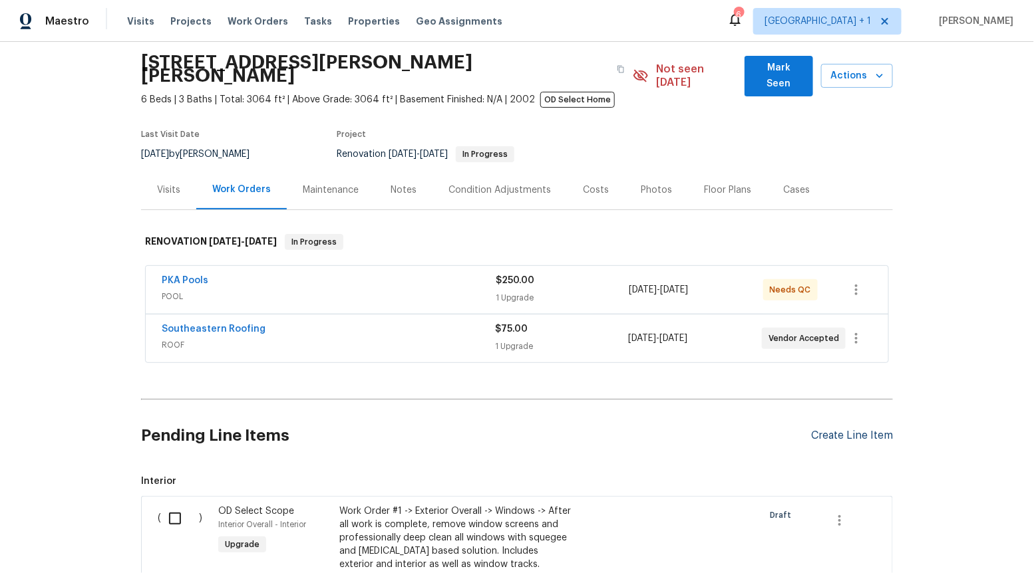
click at [822, 430] on div "Create Line Item" at bounding box center [852, 436] width 82 height 13
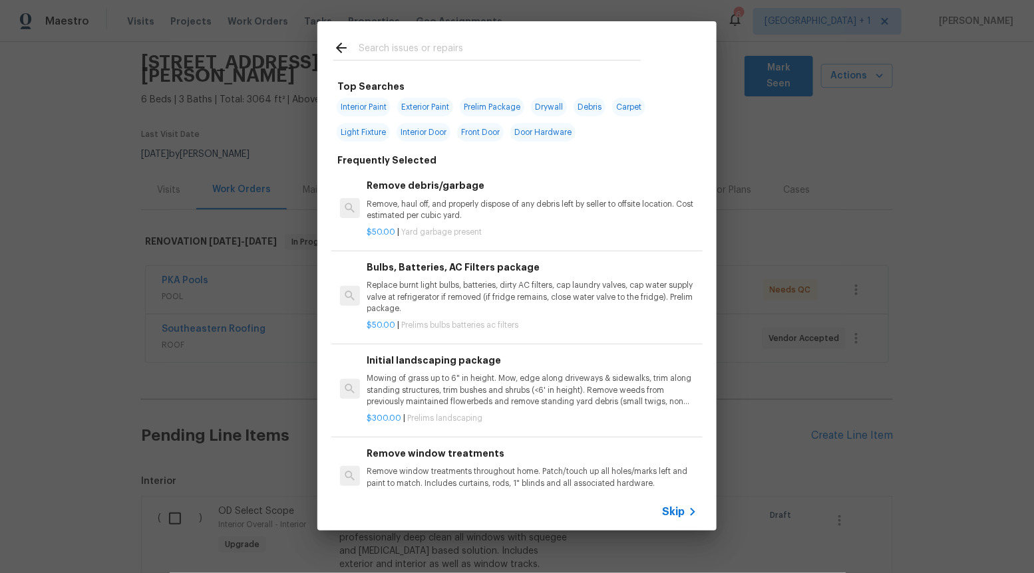
click at [681, 509] on span "Skip" at bounding box center [673, 512] width 23 height 13
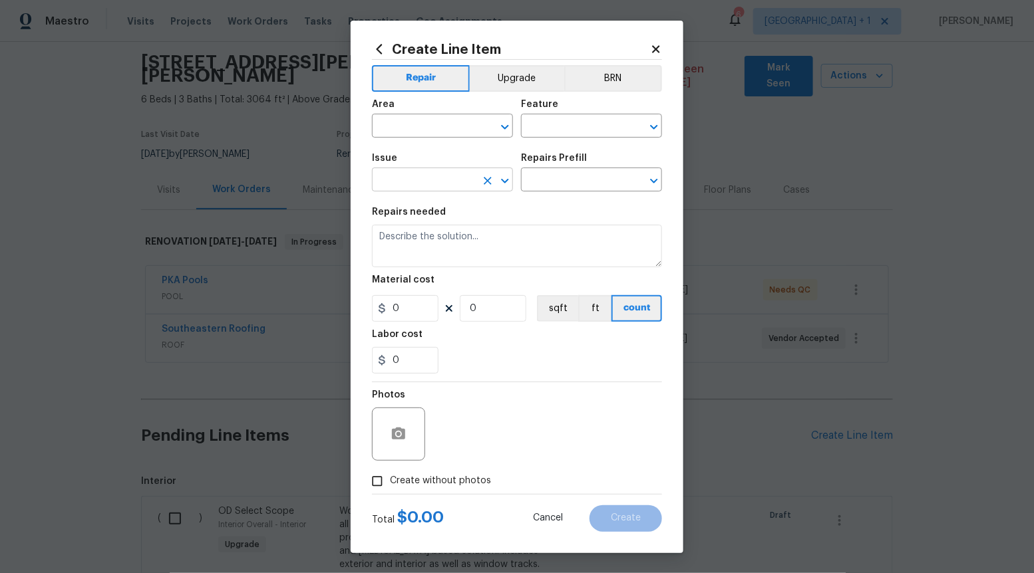
click at [502, 173] on icon "Open" at bounding box center [505, 181] width 16 height 16
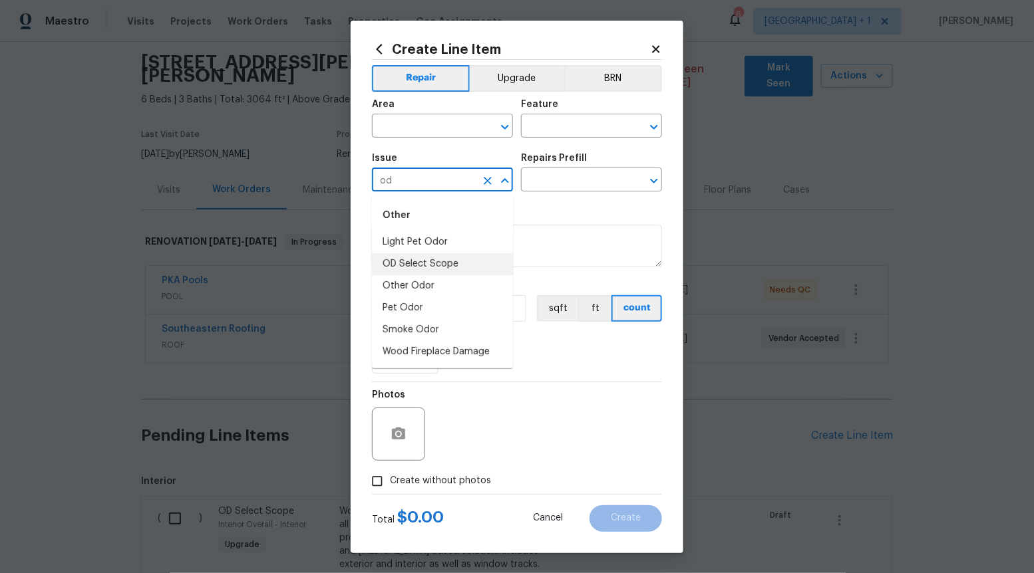
click at [460, 261] on li "OD Select Scope" at bounding box center [442, 264] width 141 height 22
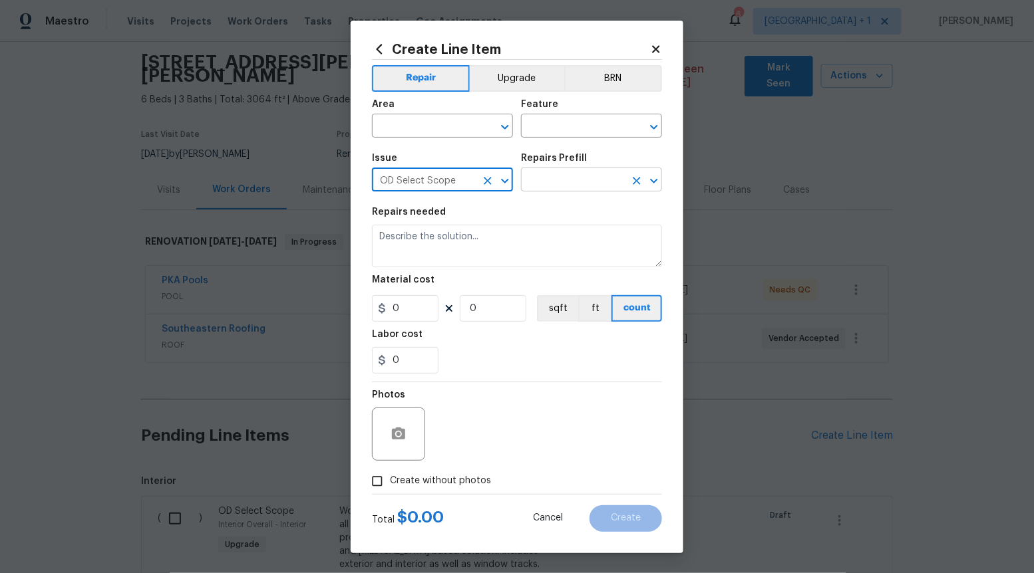
type input "OD Select Scope"
click at [590, 176] on input "text" at bounding box center [573, 181] width 104 height 21
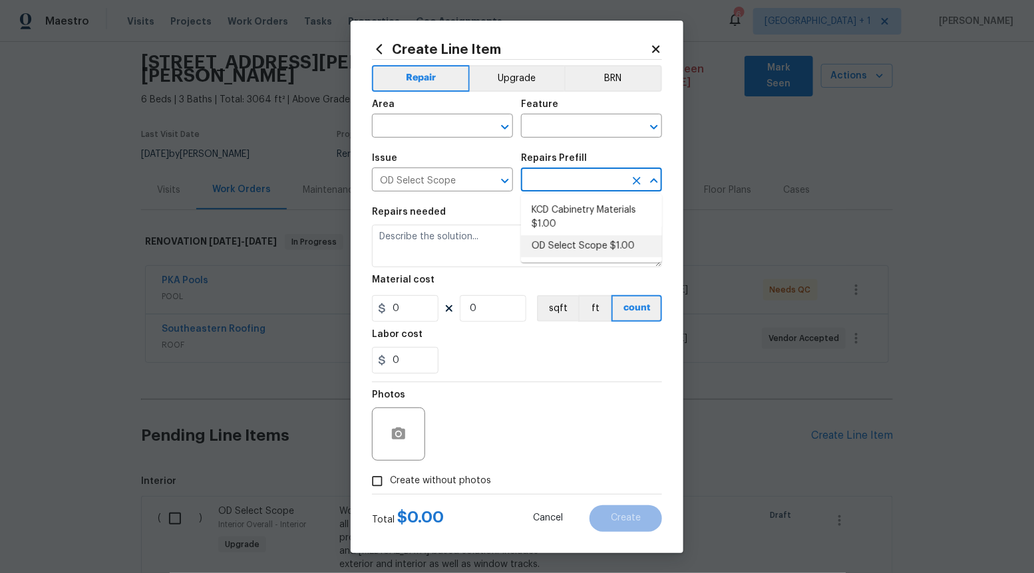
click at [571, 247] on li "OD Select Scope $1.00" at bounding box center [591, 246] width 141 height 22
type input "OD Select Scope $1.00"
type textarea "Refer to the agreed upon scope document for further details."
type input "1"
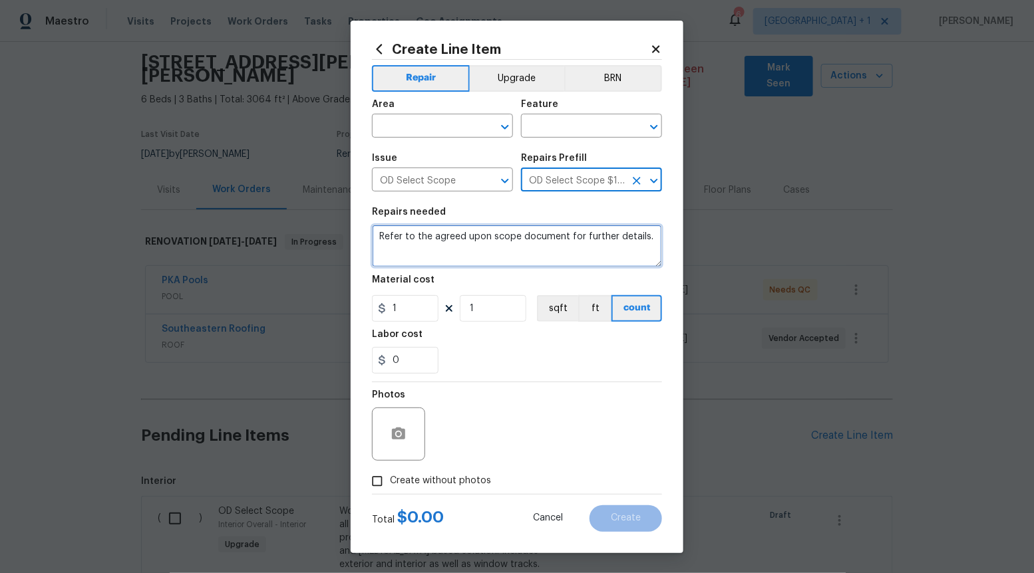
click at [571, 247] on textarea "Refer to the agreed upon scope document for further details." at bounding box center [517, 246] width 290 height 43
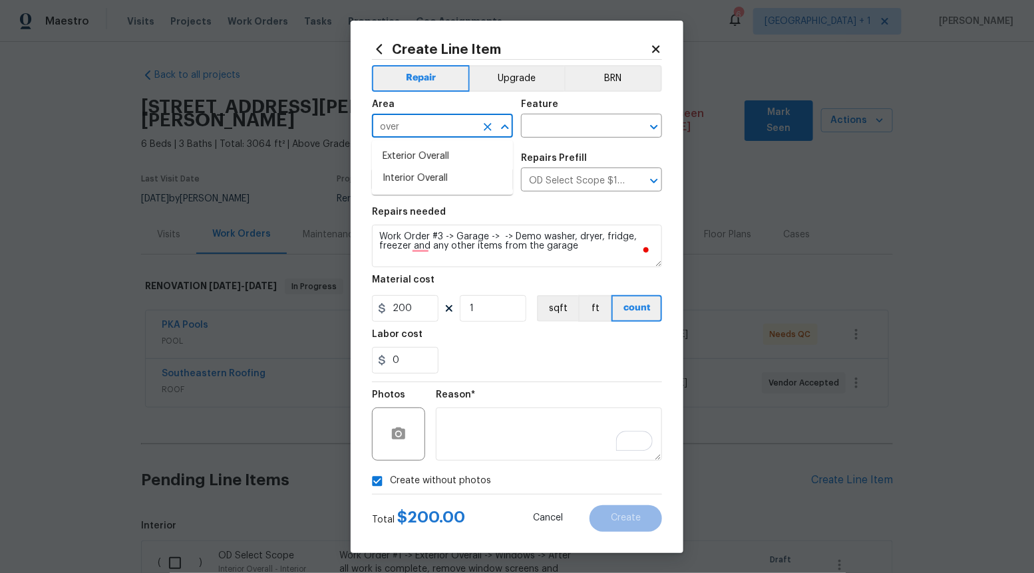
scroll to position [45, 0]
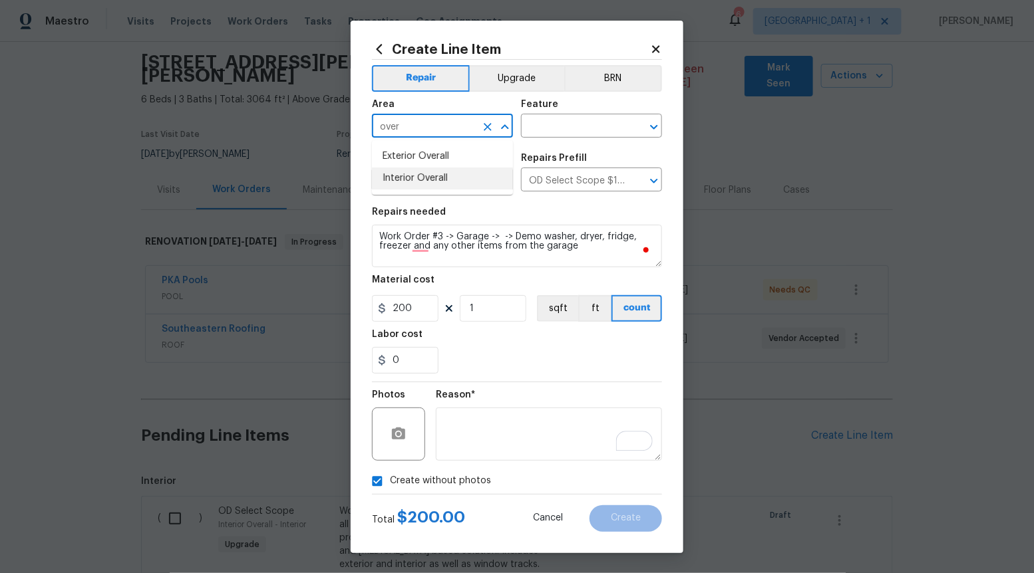
click at [460, 172] on li "Interior Overall" at bounding box center [442, 179] width 141 height 22
type input "Interior Overall"
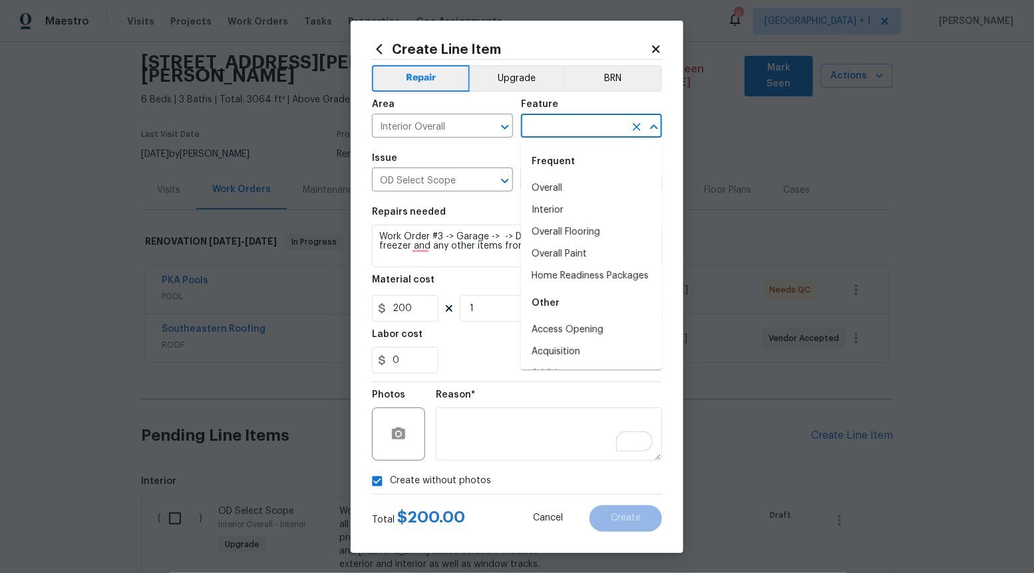
click at [573, 123] on input "text" at bounding box center [573, 127] width 104 height 21
click at [555, 187] on li "Overall" at bounding box center [591, 189] width 141 height 22
type input "Overall"
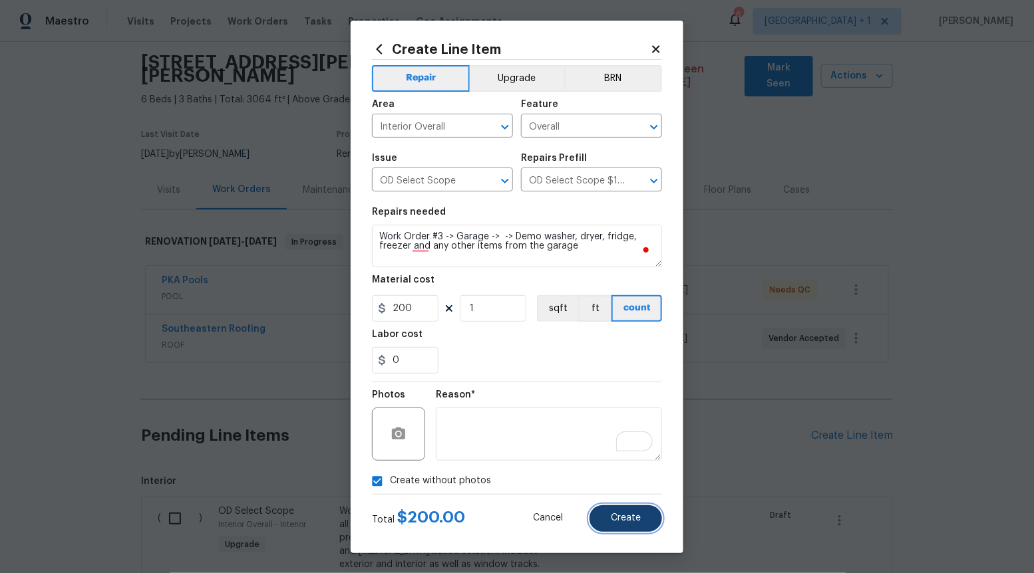
click at [607, 510] on button "Create" at bounding box center [625, 519] width 73 height 27
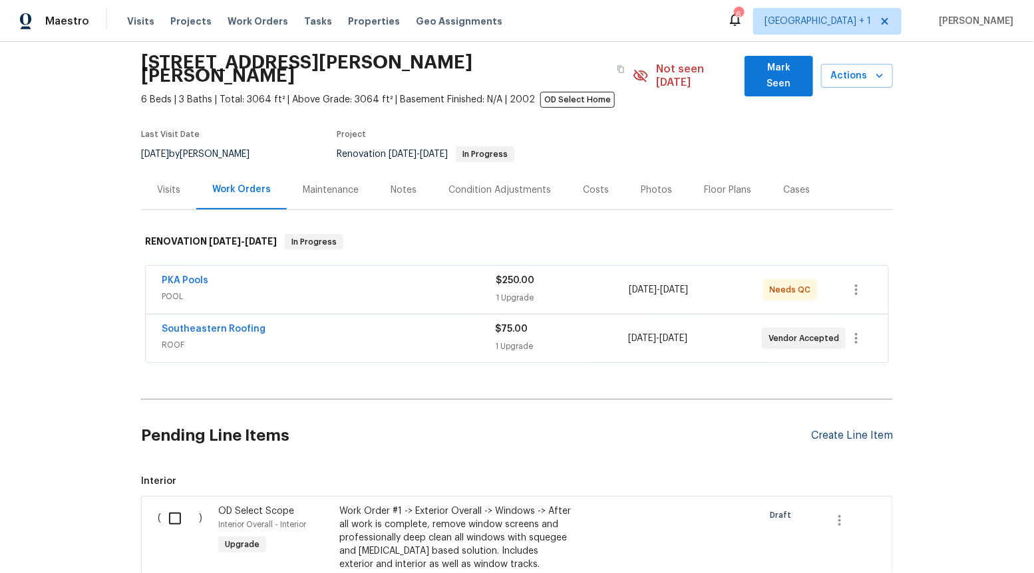
click at [854, 430] on div "Create Line Item" at bounding box center [852, 436] width 82 height 13
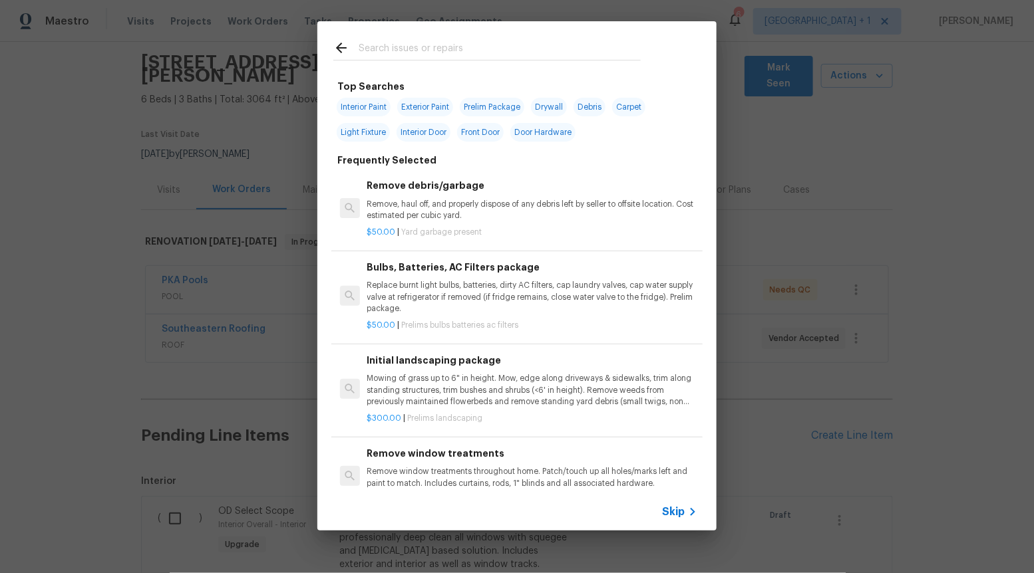
click at [685, 512] on icon at bounding box center [693, 512] width 16 height 16
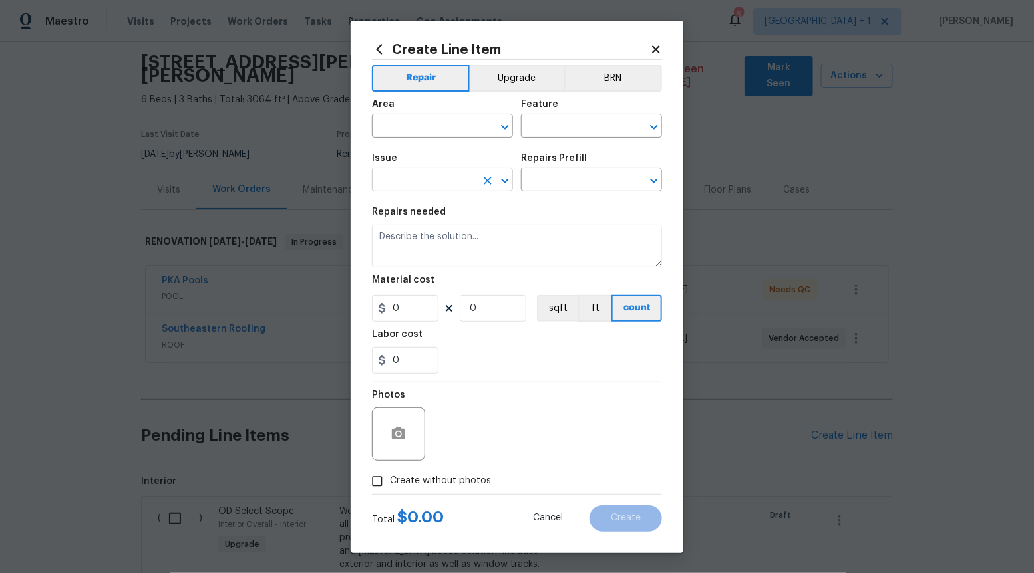
click at [508, 188] on icon "Open" at bounding box center [505, 181] width 16 height 16
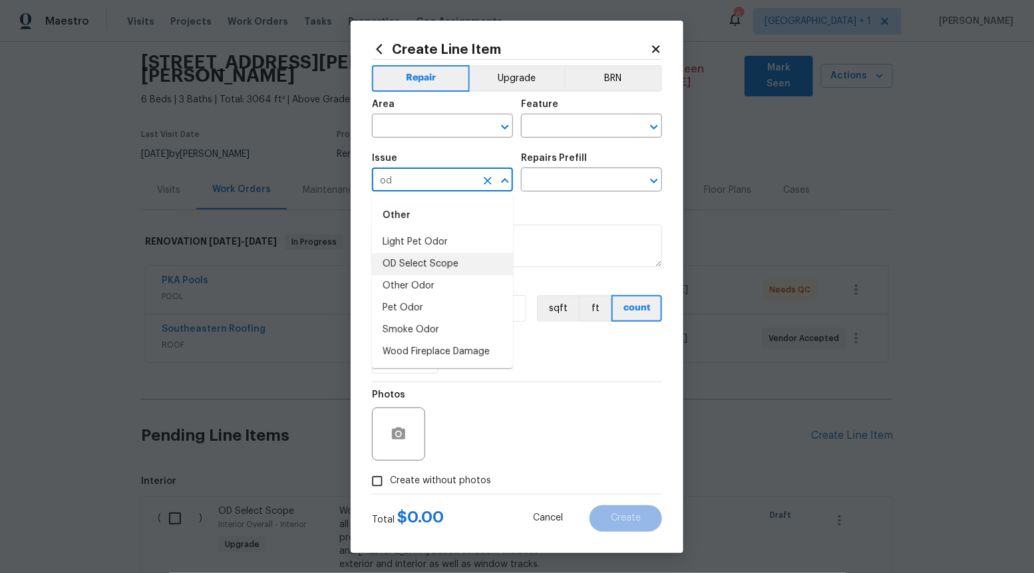
click at [458, 263] on li "OD Select Scope" at bounding box center [442, 264] width 141 height 22
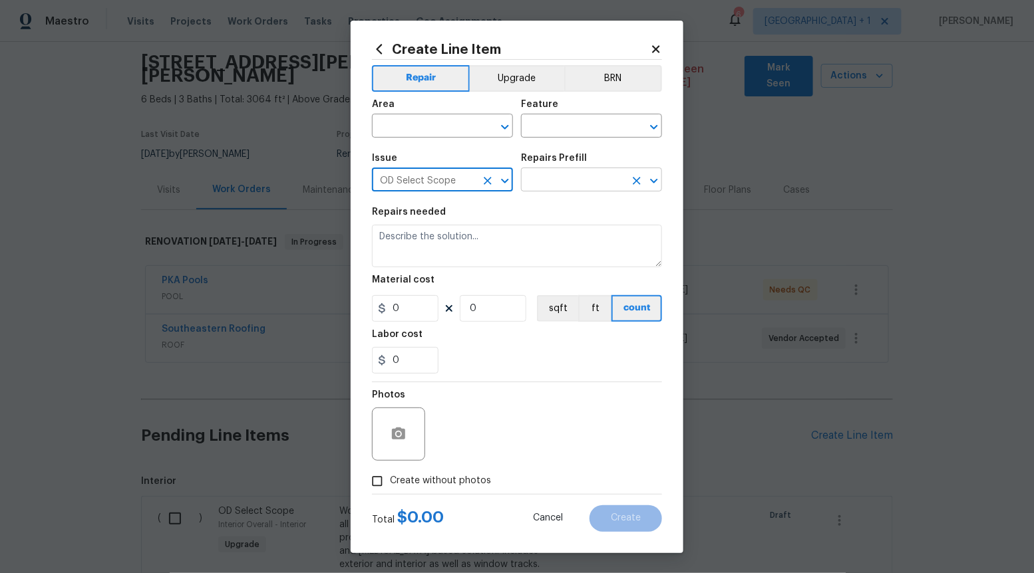
type input "OD Select Scope"
click at [556, 187] on input "text" at bounding box center [573, 181] width 104 height 21
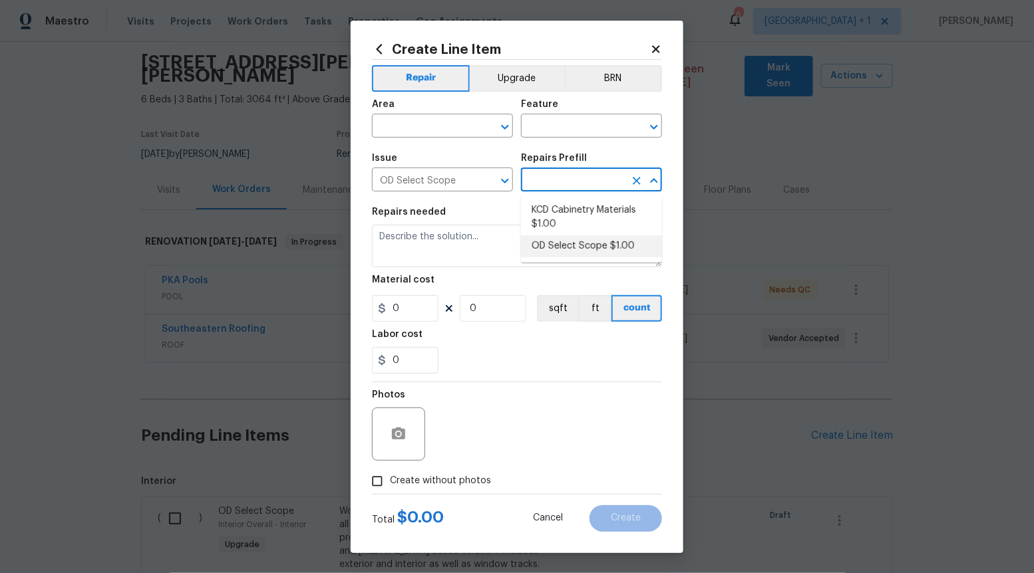
click at [552, 248] on li "OD Select Scope $1.00" at bounding box center [591, 246] width 141 height 22
type input "OD Select Scope $1.00"
type textarea "Refer to the agreed upon scope document for further details."
type input "1"
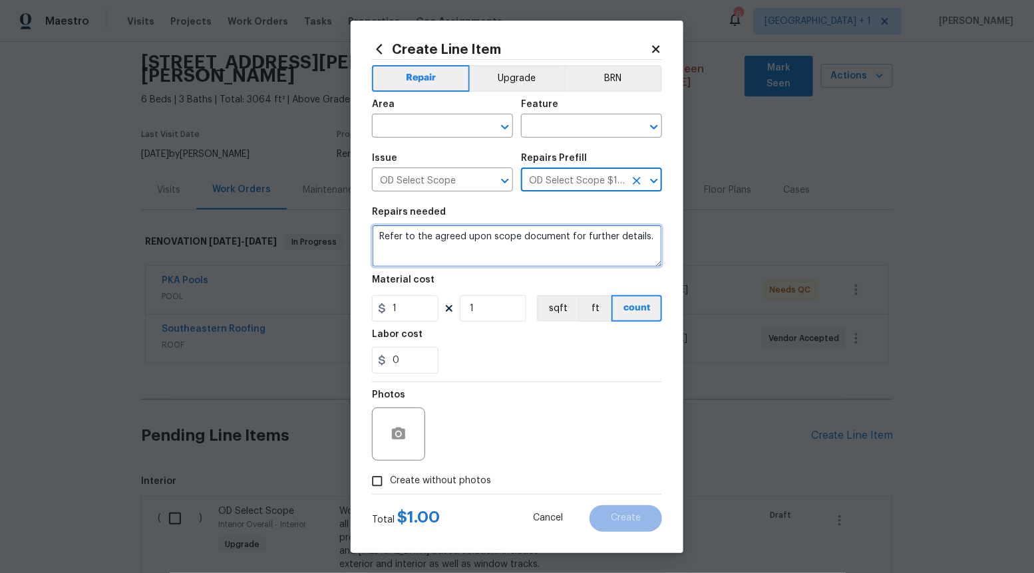
click at [552, 248] on textarea "Refer to the agreed upon scope document for further details." at bounding box center [517, 246] width 290 height 43
paste textarea "Work Order #3 -> Garage -> Interior Door -> Remove latch on existing and patch"
type textarea "Work Order #3 -> Garage -> Interior Door -> Remove latch on existing and patch"
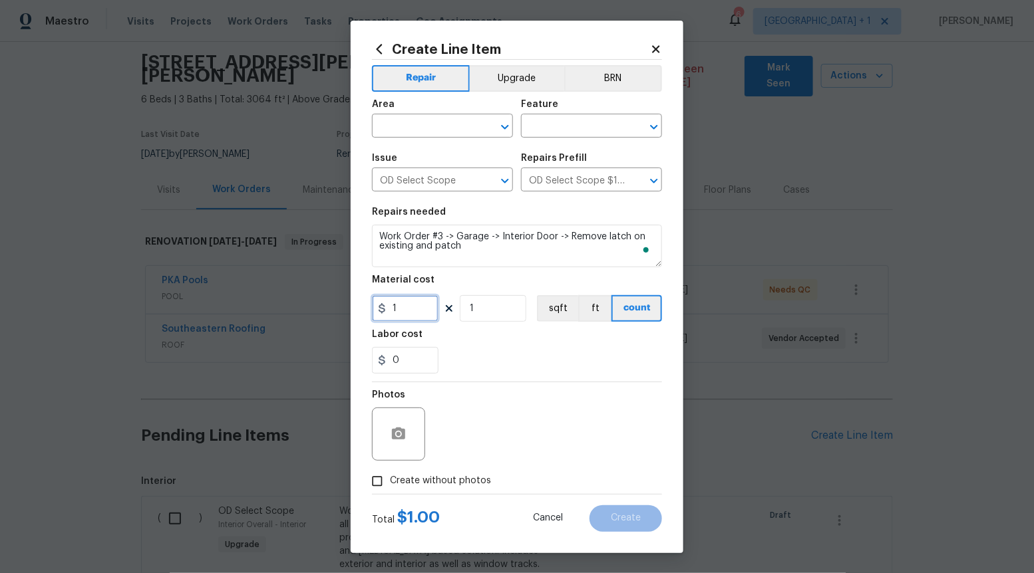
click at [416, 301] on input "1" at bounding box center [405, 308] width 67 height 27
type input "20"
click at [383, 485] on input "Create without photos" at bounding box center [377, 481] width 25 height 25
checkbox input "true"
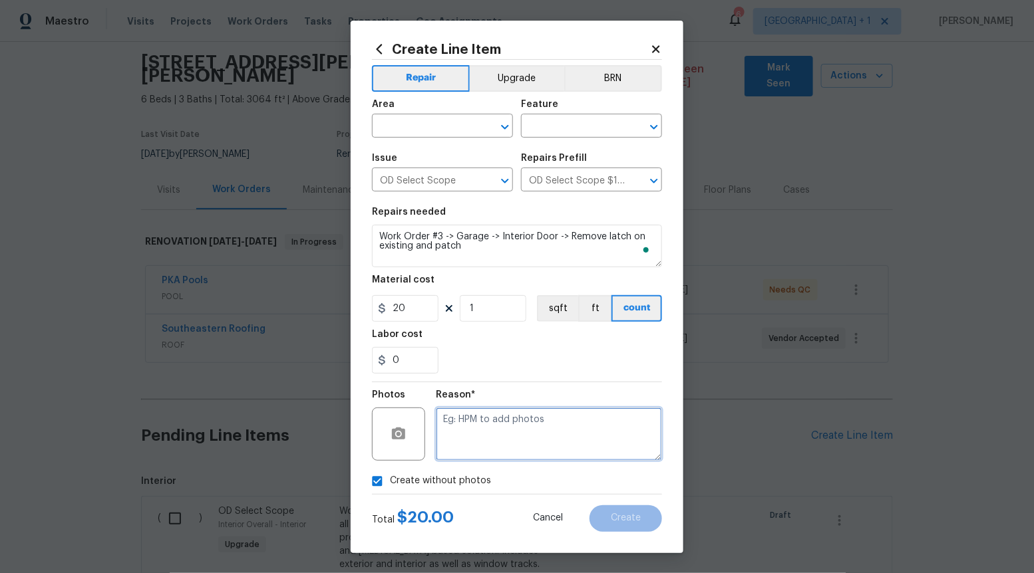
click at [476, 431] on textarea at bounding box center [549, 434] width 226 height 53
click at [504, 128] on icon "Open" at bounding box center [504, 127] width 7 height 5
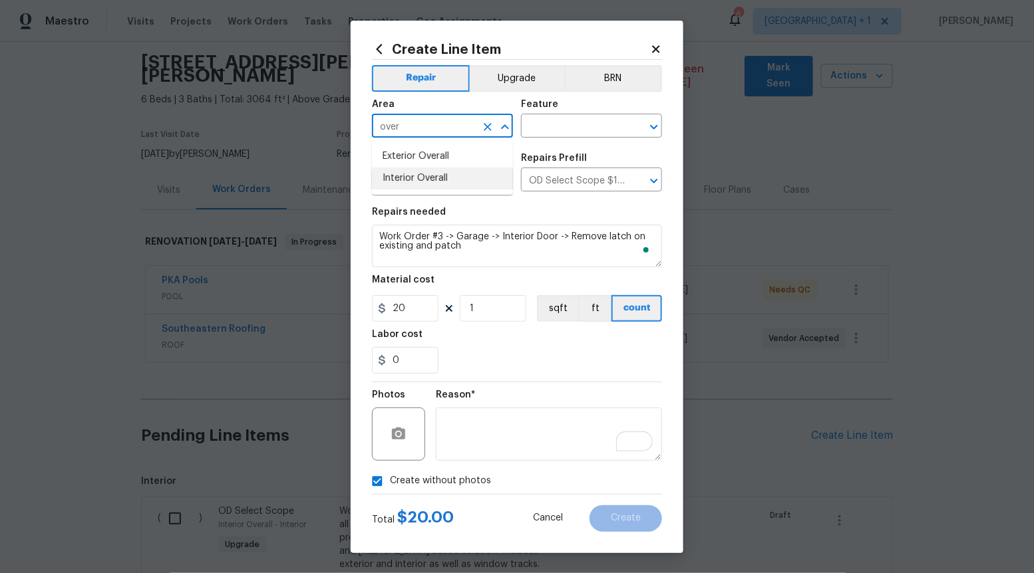
click at [475, 176] on li "Interior Overall" at bounding box center [442, 179] width 141 height 22
type input "Interior Overall"
click at [573, 126] on input "text" at bounding box center [573, 127] width 104 height 21
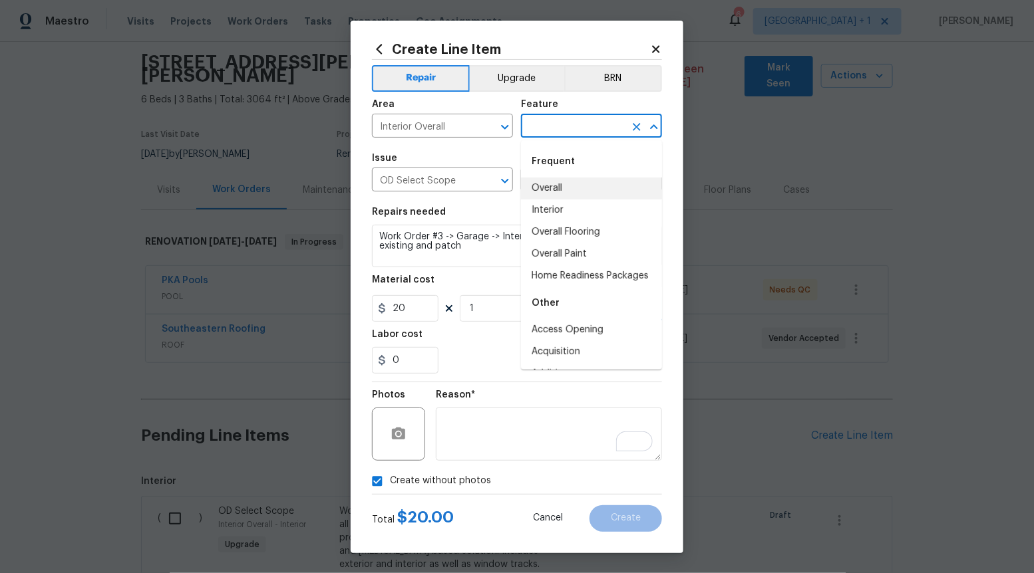
click at [555, 191] on li "Overall" at bounding box center [591, 189] width 141 height 22
type input "Overall"
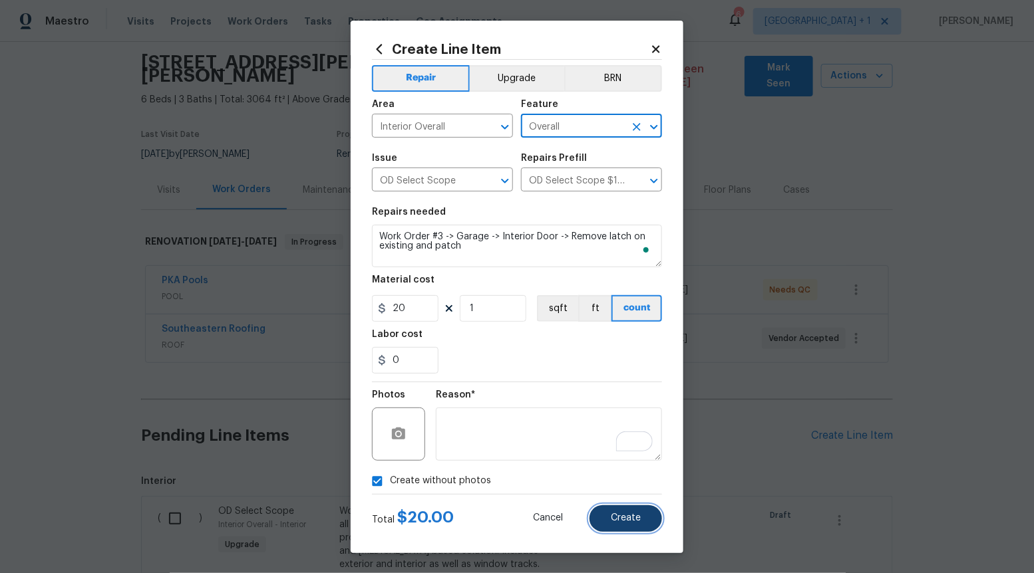
click at [619, 518] on span "Create" at bounding box center [626, 519] width 30 height 10
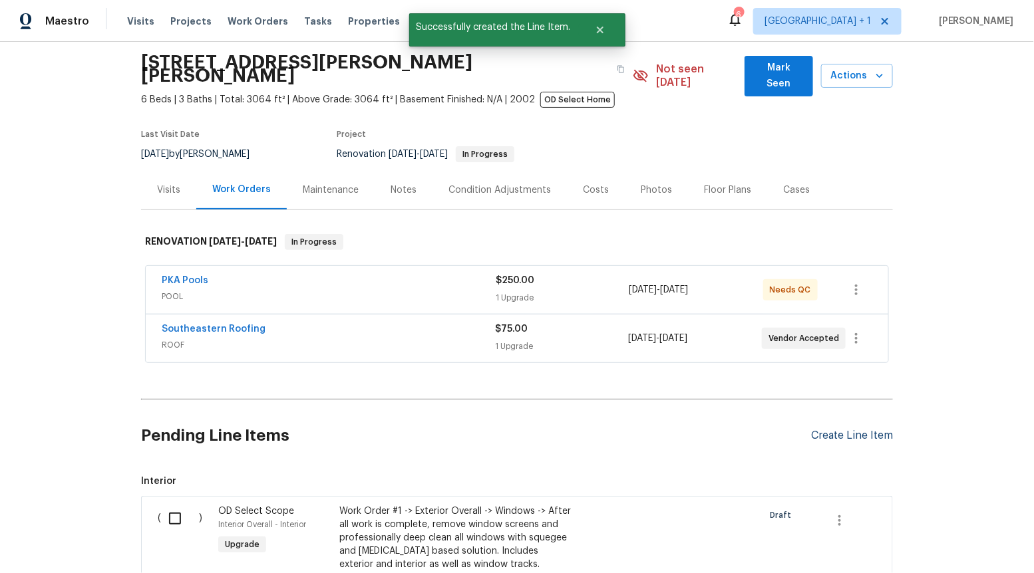
click at [841, 430] on div "Create Line Item" at bounding box center [852, 436] width 82 height 13
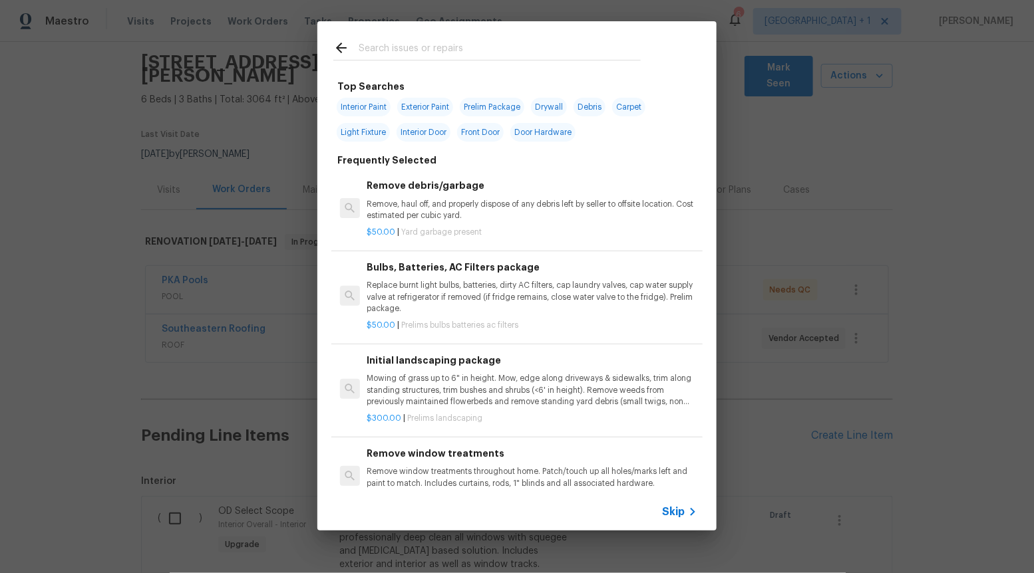
click at [673, 508] on span "Skip" at bounding box center [673, 512] width 23 height 13
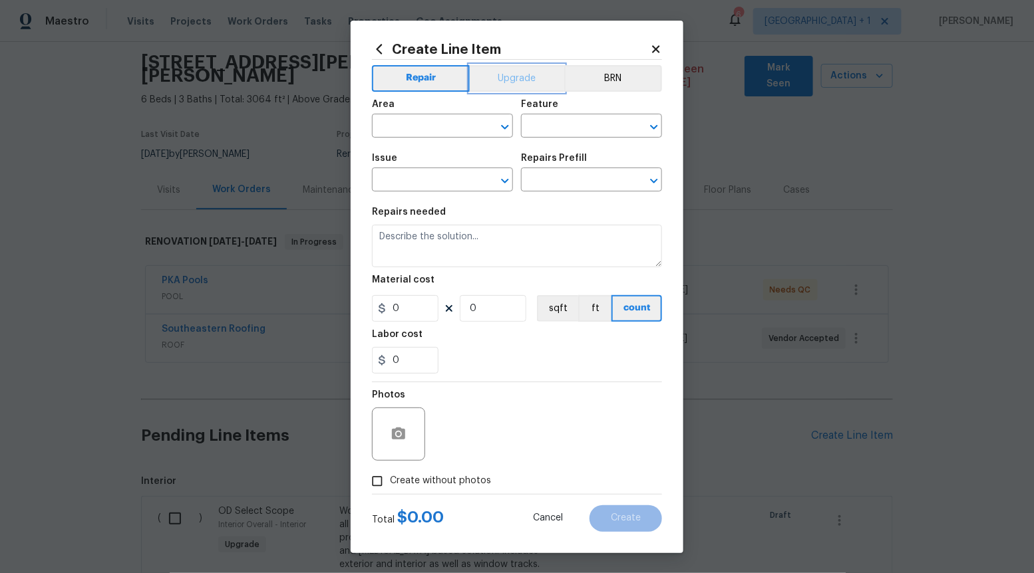
click at [487, 76] on button "Upgrade" at bounding box center [517, 78] width 95 height 27
click at [507, 176] on icon "Open" at bounding box center [505, 181] width 16 height 16
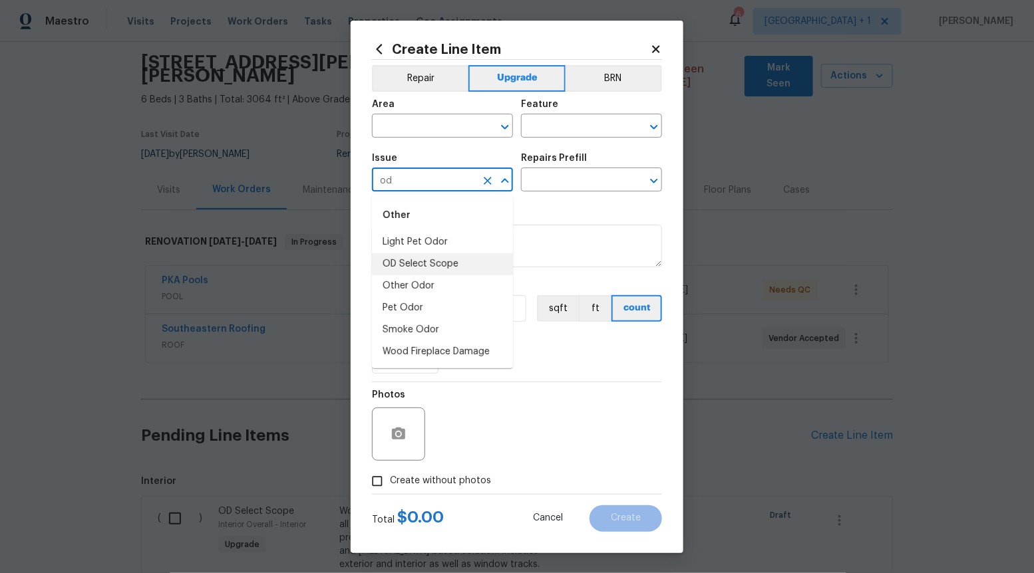
click at [438, 260] on li "OD Select Scope" at bounding box center [442, 264] width 141 height 22
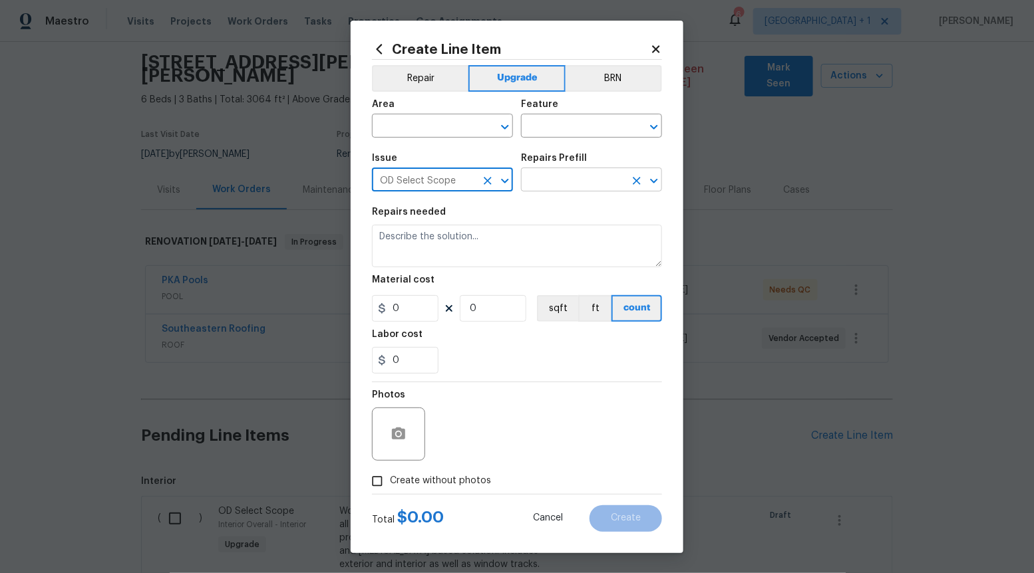
type input "OD Select Scope"
click at [581, 180] on input "text" at bounding box center [573, 181] width 104 height 21
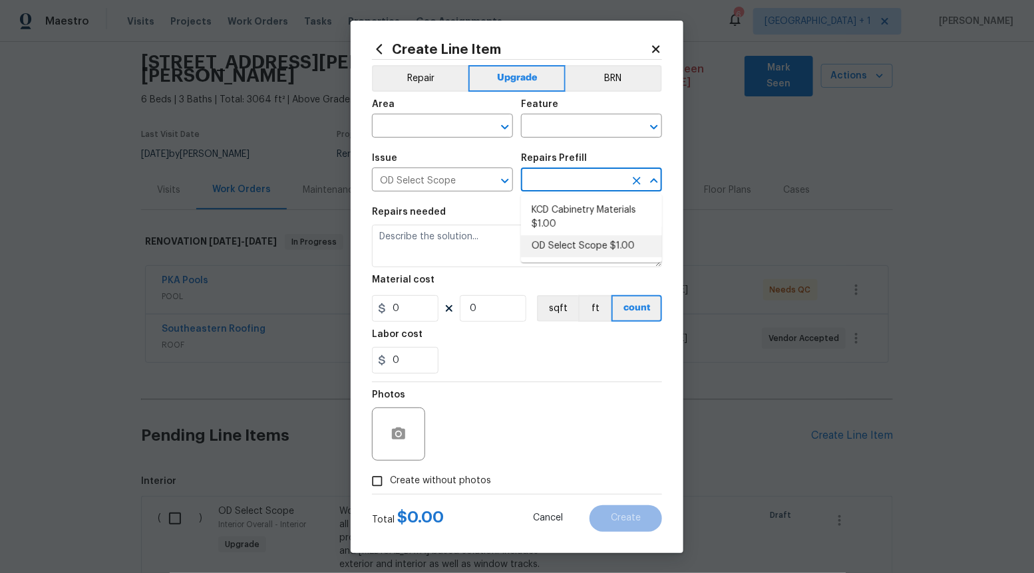
click at [569, 249] on li "OD Select Scope $1.00" at bounding box center [591, 246] width 141 height 22
type input "OD Select Scope $1.00"
type textarea "Refer to the agreed upon scope document for further details."
type input "1"
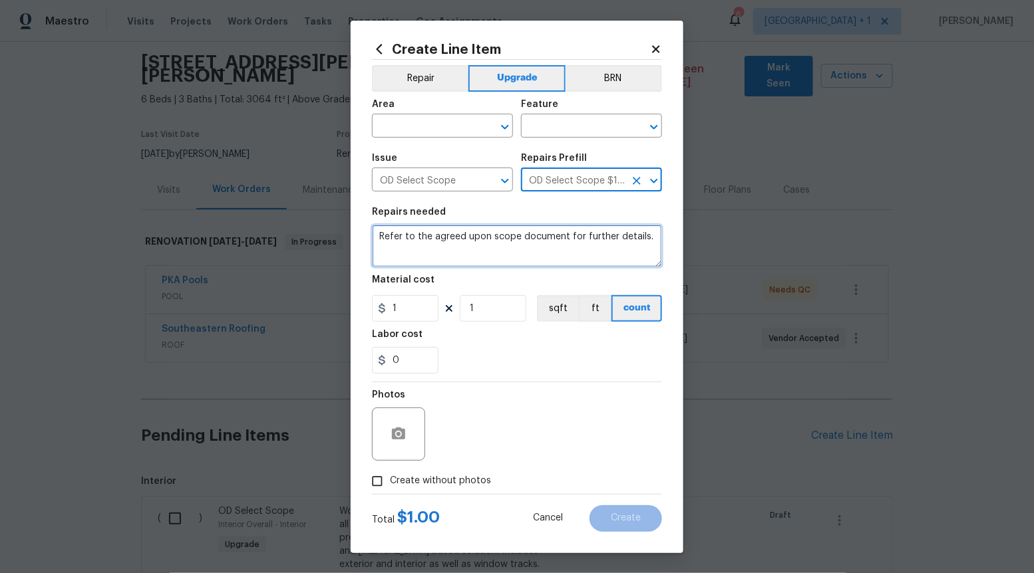
click at [569, 248] on textarea "Refer to the agreed upon scope document for further details." at bounding box center [517, 246] width 290 height 43
paste textarea "Work Order #3 -> Garage -> Floor -> Clean, prep and paint concrete garage floor…"
type textarea "Work Order #3 -> Garage -> Floor -> Clean, prep and paint concrete garage floor…"
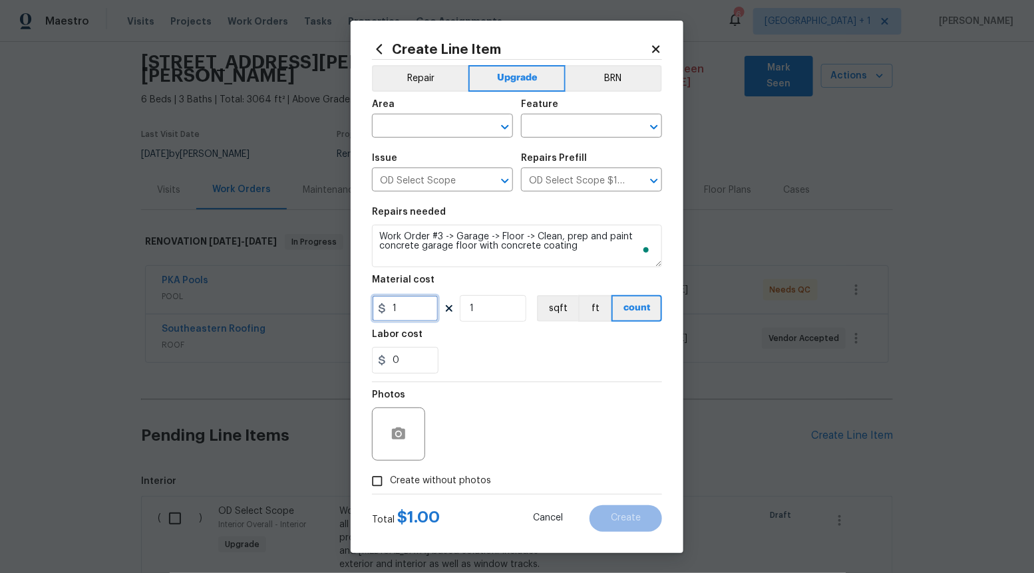
click at [428, 305] on input "1" at bounding box center [405, 308] width 67 height 27
type input "500"
click at [395, 469] on label "Create without photos" at bounding box center [428, 481] width 126 height 25
click at [390, 469] on input "Create without photos" at bounding box center [377, 481] width 25 height 25
checkbox input "true"
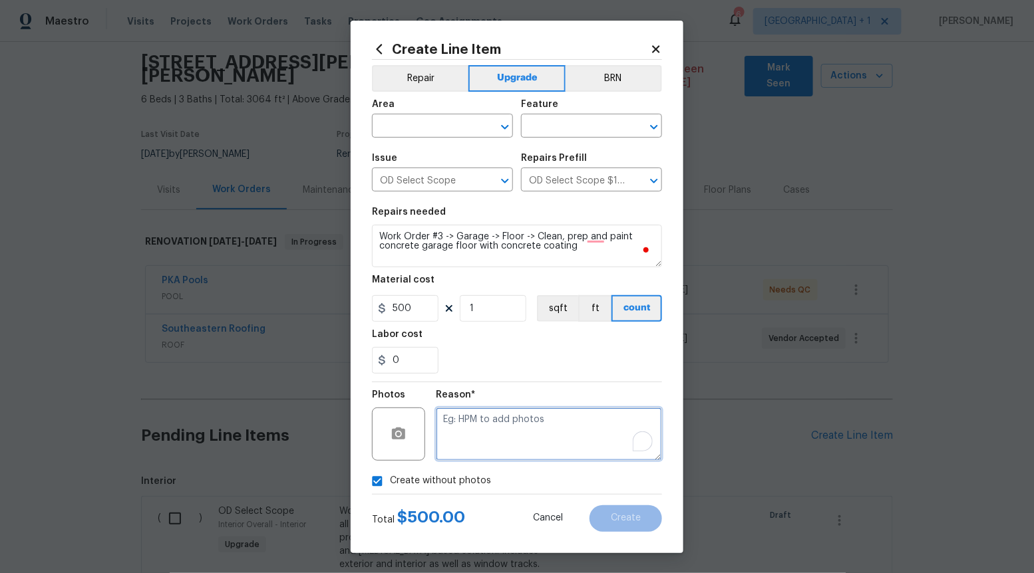
click at [458, 440] on textarea "To enrich screen reader interactions, please activate Accessibility in Grammarl…" at bounding box center [549, 434] width 226 height 53
click at [501, 132] on icon "Open" at bounding box center [505, 127] width 16 height 16
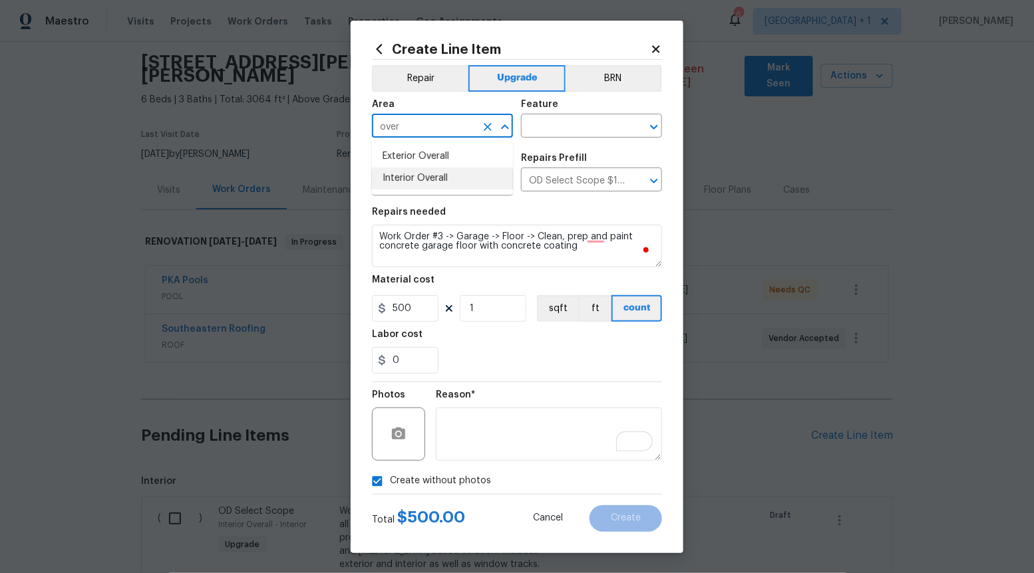
click at [451, 186] on li "Interior Overall" at bounding box center [442, 179] width 141 height 22
type input "Interior Overall"
click at [561, 118] on input "text" at bounding box center [573, 127] width 104 height 21
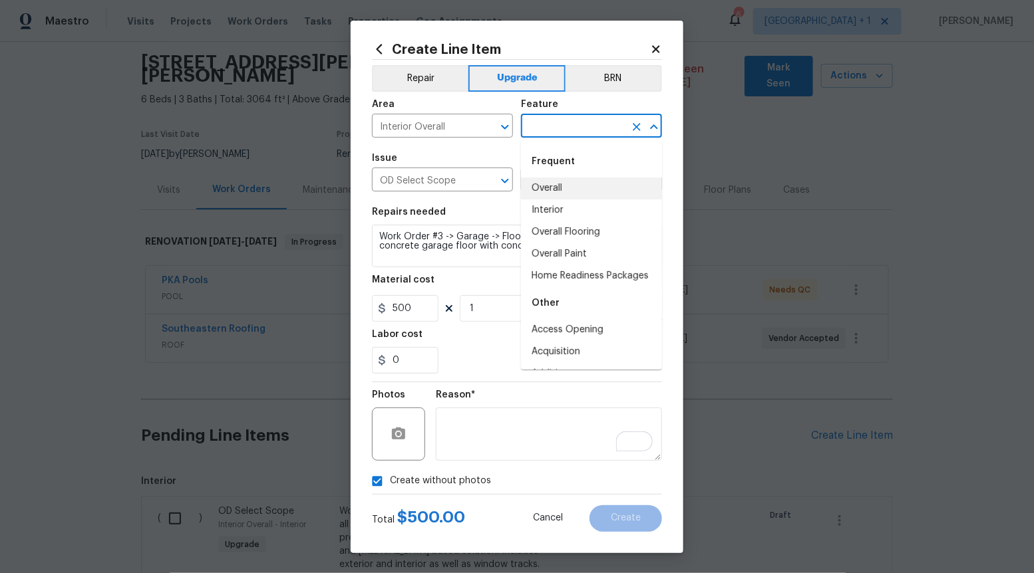
click at [555, 181] on li "Overall" at bounding box center [591, 189] width 141 height 22
type input "Overall"
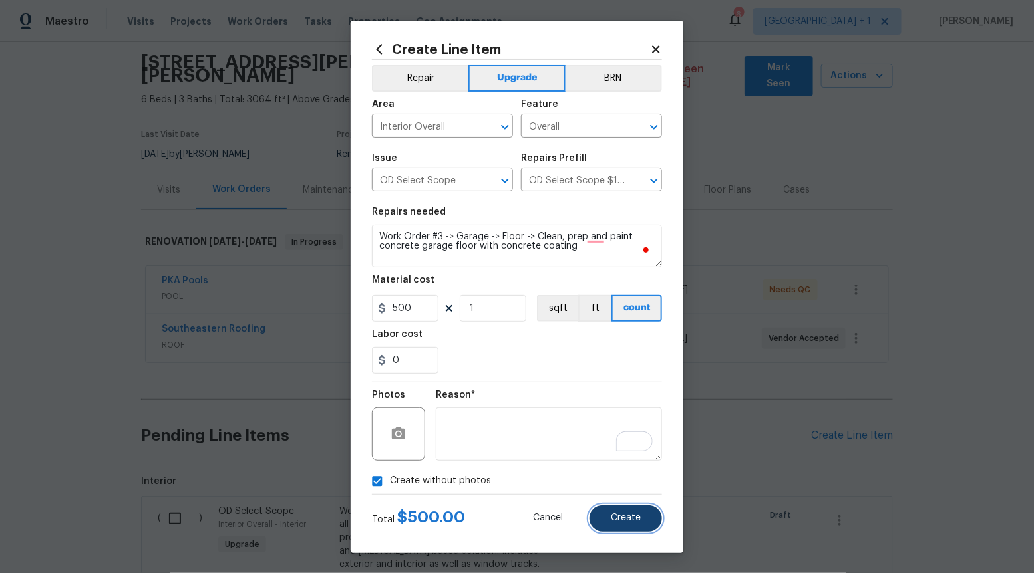
click at [634, 518] on span "Create" at bounding box center [626, 519] width 30 height 10
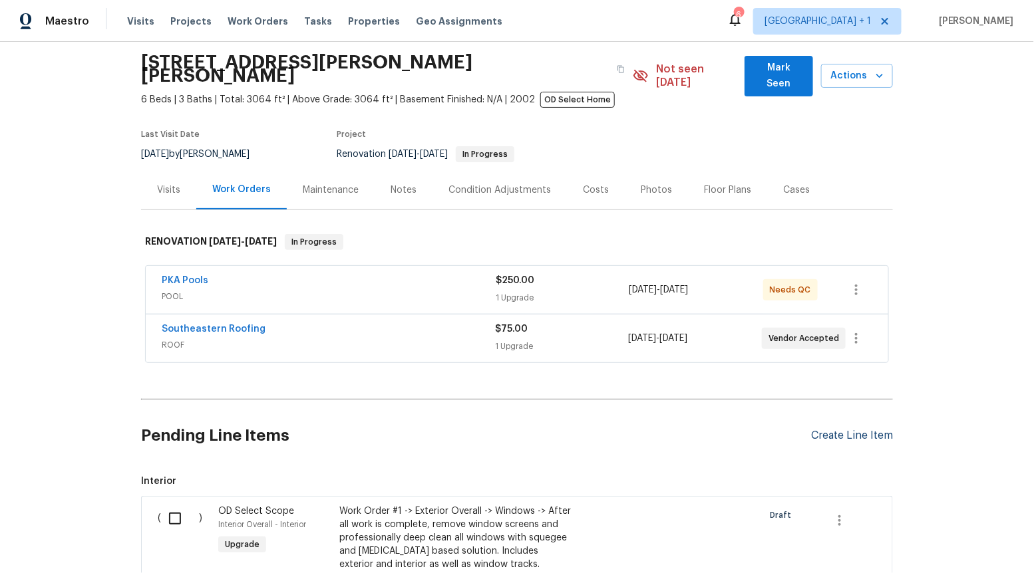
click at [834, 430] on div "Create Line Item" at bounding box center [852, 436] width 82 height 13
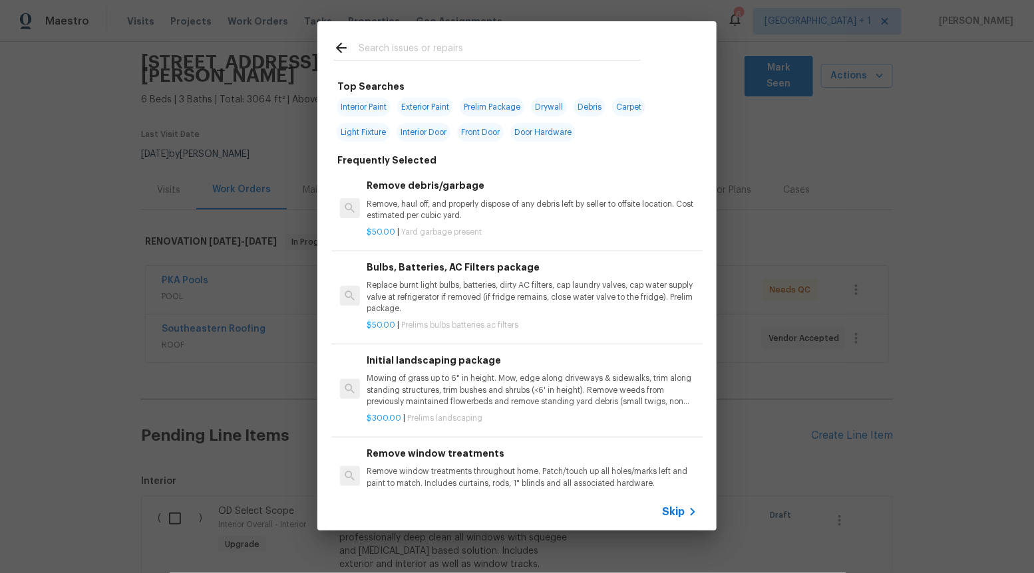
click at [677, 516] on span "Skip" at bounding box center [673, 512] width 23 height 13
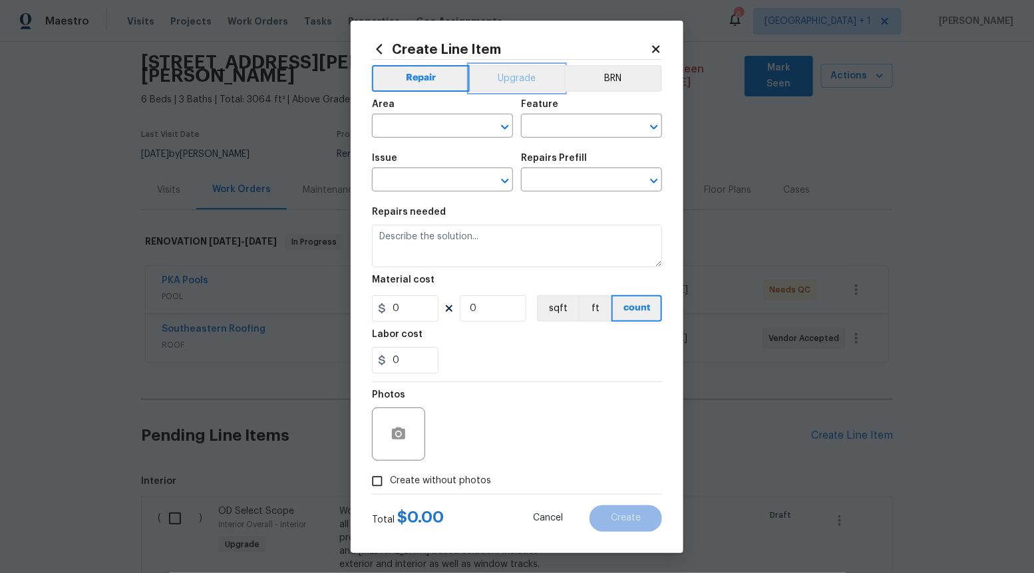
click at [518, 80] on button "Upgrade" at bounding box center [517, 78] width 95 height 27
click at [504, 176] on icon "Open" at bounding box center [505, 181] width 16 height 16
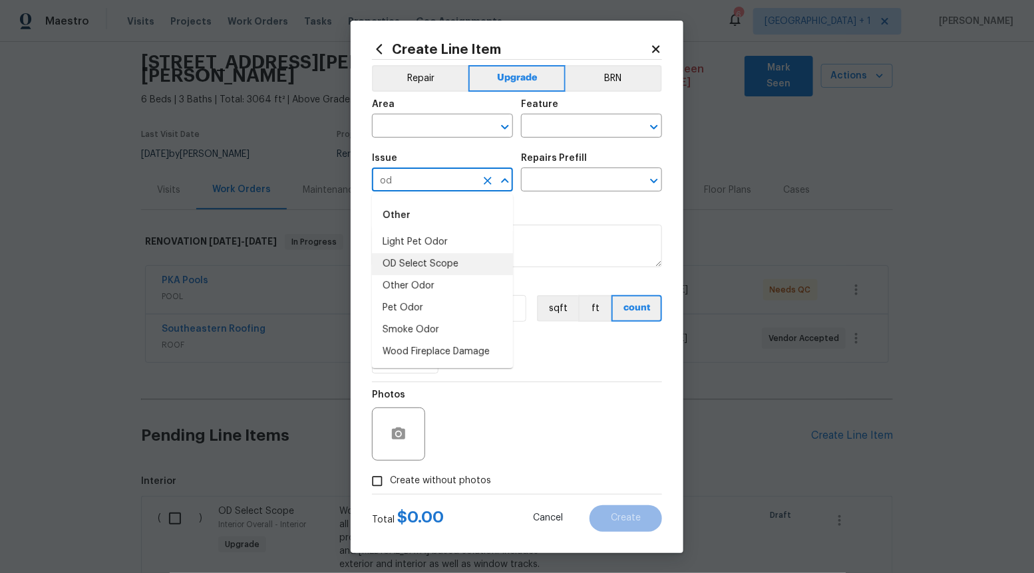
click at [456, 253] on li "OD Select Scope" at bounding box center [442, 264] width 141 height 22
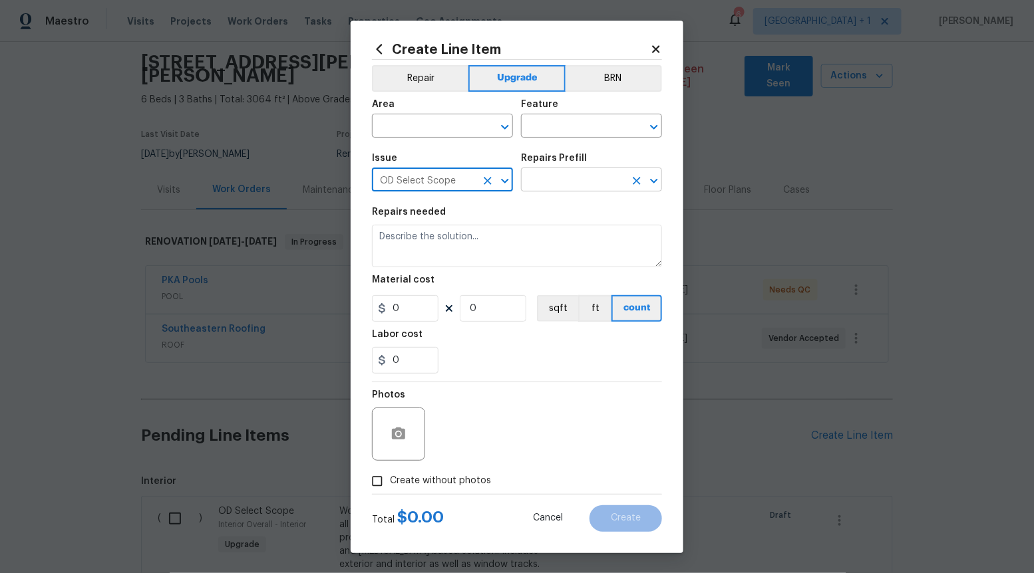
type input "OD Select Scope"
click at [578, 180] on input "text" at bounding box center [573, 181] width 104 height 21
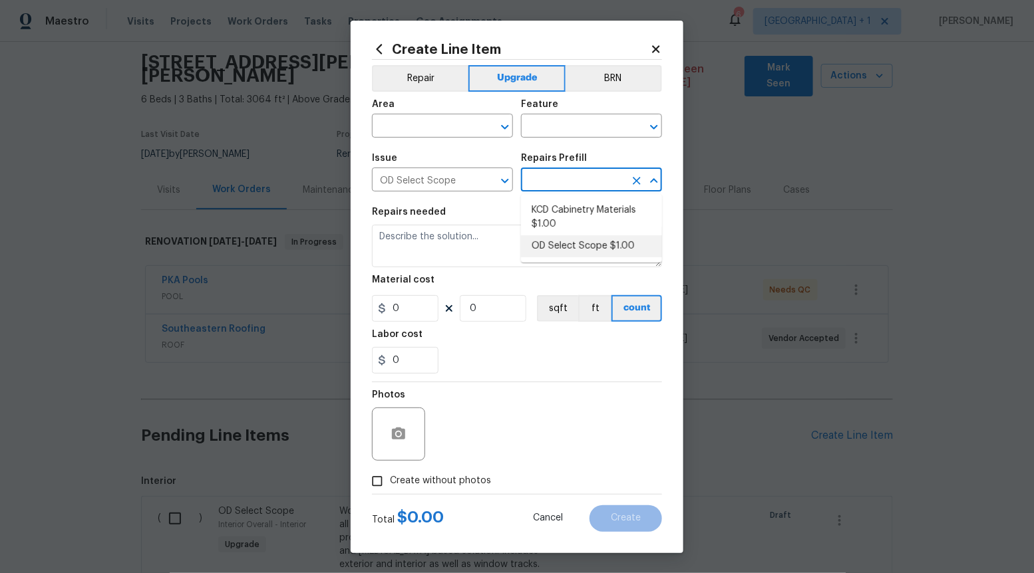
click at [572, 243] on li "OD Select Scope $1.00" at bounding box center [591, 246] width 141 height 22
type input "OD Select Scope $1.00"
type textarea "Refer to the agreed upon scope document for further details."
type input "1"
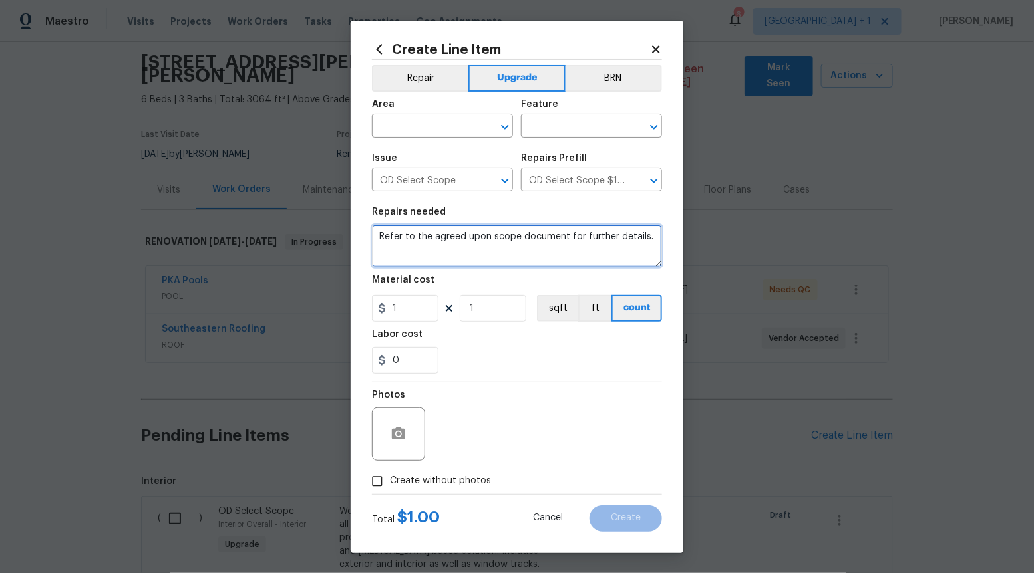
click at [572, 243] on textarea "Refer to the agreed upon scope document for further details." at bounding box center [517, 246] width 290 height 43
paste textarea "Work Order #3 -> Garage -> Lighting -> Replace bulbs at the end of renovation"
type textarea "Work Order #3 -> Garage -> Lighting -> Replace bulbs at the end of renovation"
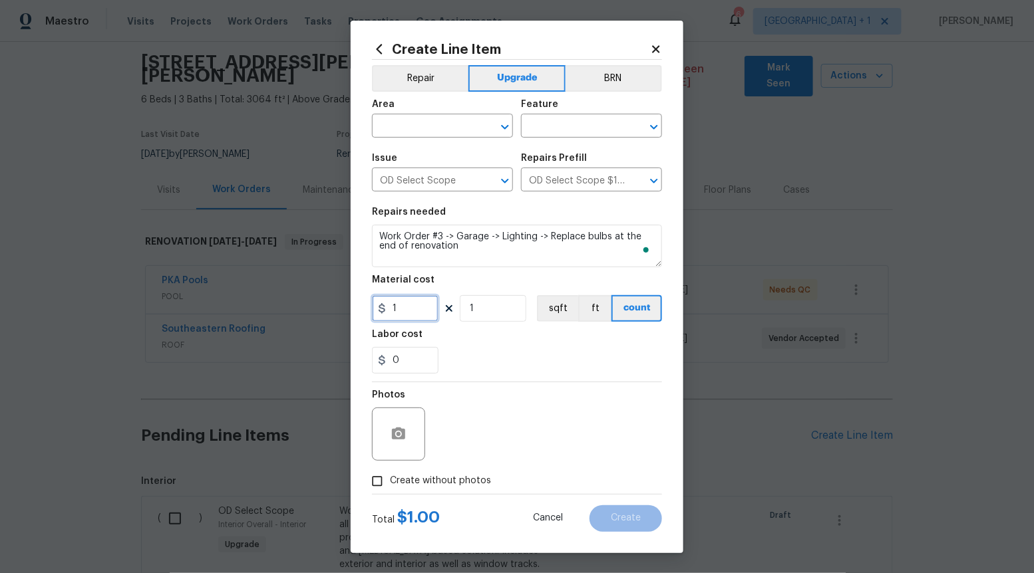
click at [397, 315] on input "1" at bounding box center [405, 308] width 67 height 27
type input "35"
click at [381, 482] on input "Create without photos" at bounding box center [377, 481] width 25 height 25
checkbox input "true"
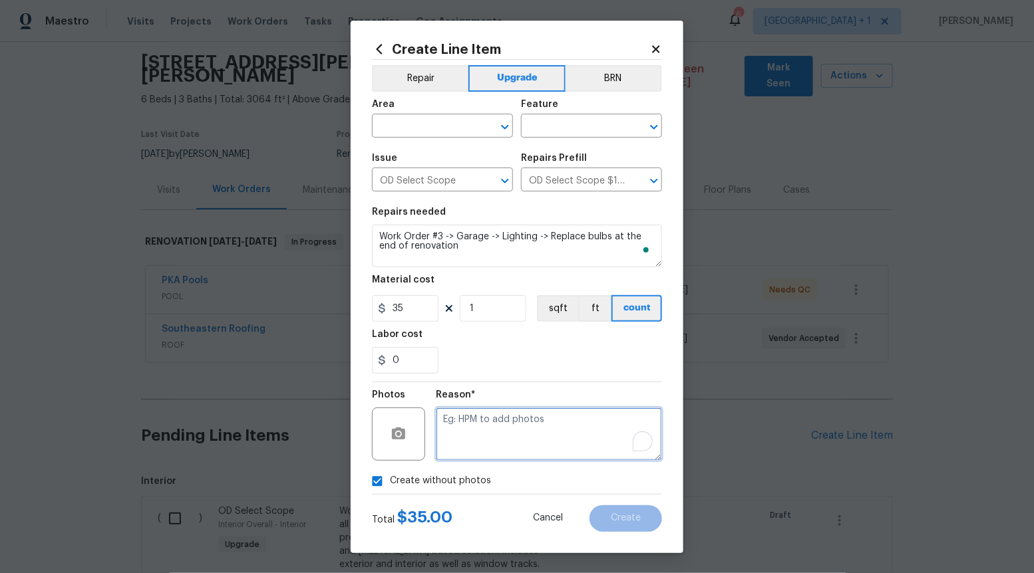
click at [443, 458] on textarea "To enrich screen reader interactions, please activate Accessibility in Grammarl…" at bounding box center [549, 434] width 226 height 53
click at [509, 118] on button "Open" at bounding box center [505, 127] width 19 height 19
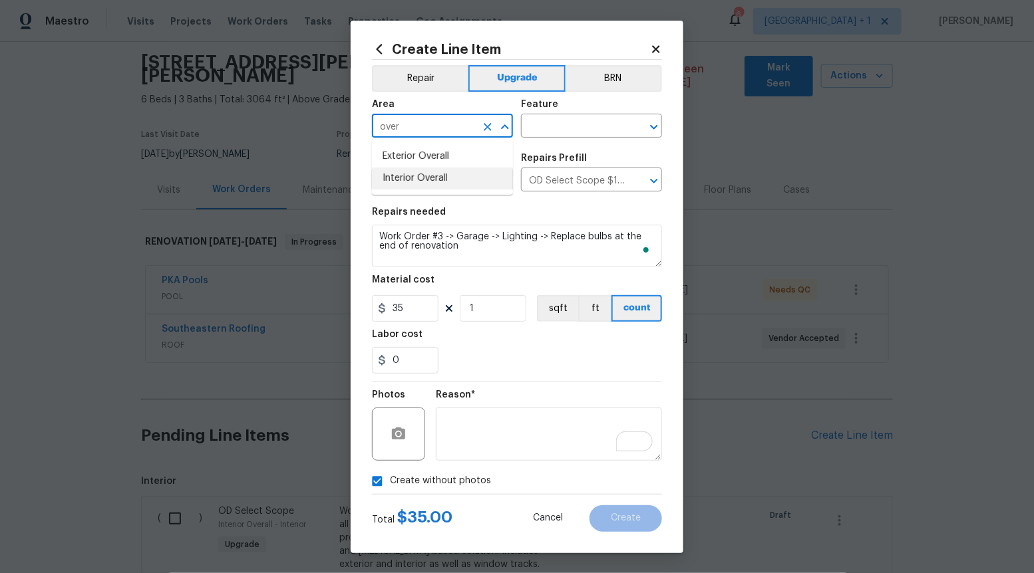
click at [434, 172] on li "Interior Overall" at bounding box center [442, 179] width 141 height 22
type input "Interior Overall"
click at [549, 133] on input "text" at bounding box center [573, 127] width 104 height 21
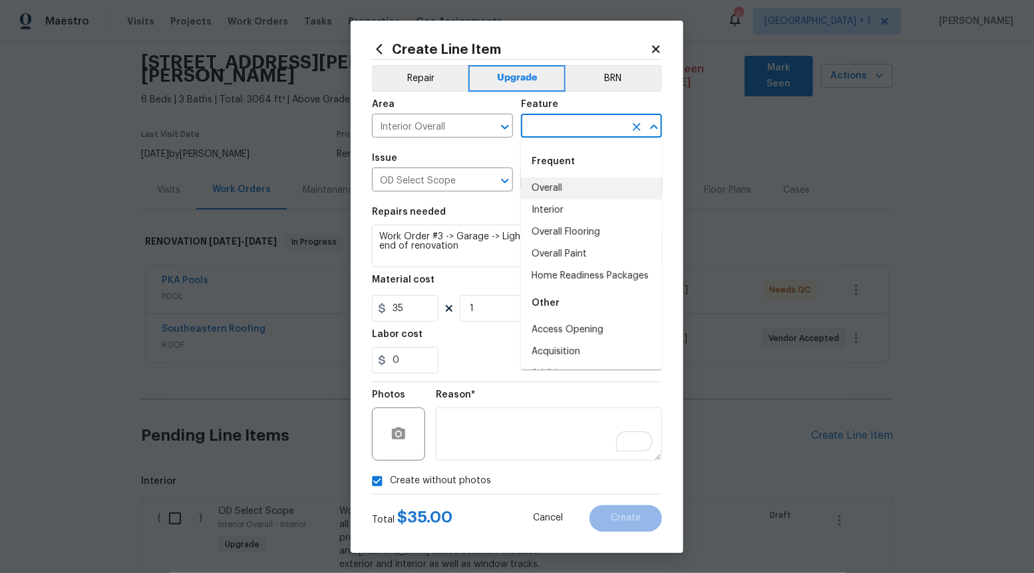
click at [551, 183] on li "Overall" at bounding box center [591, 189] width 141 height 22
type input "Overall"
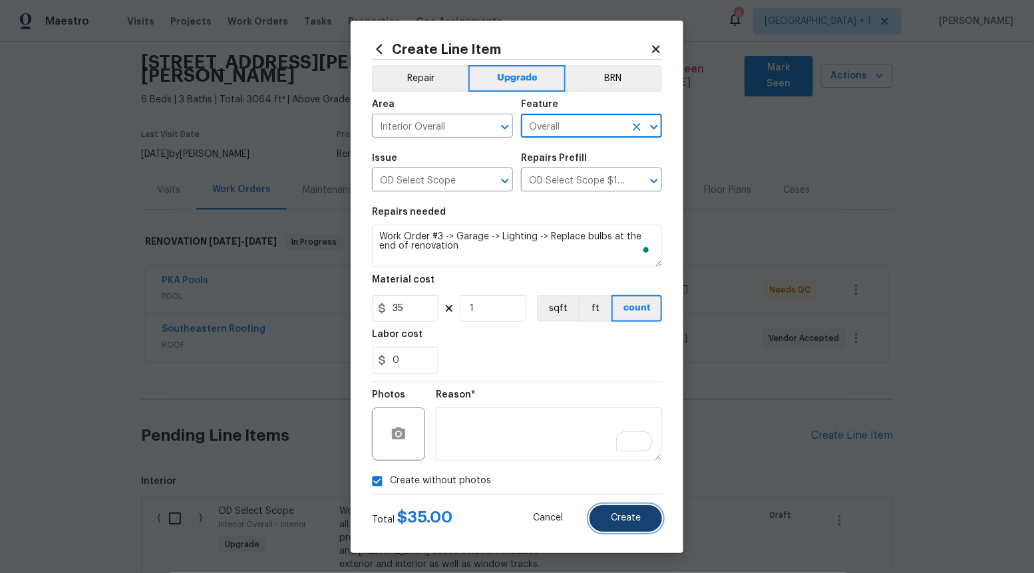
click at [624, 517] on span "Create" at bounding box center [626, 519] width 30 height 10
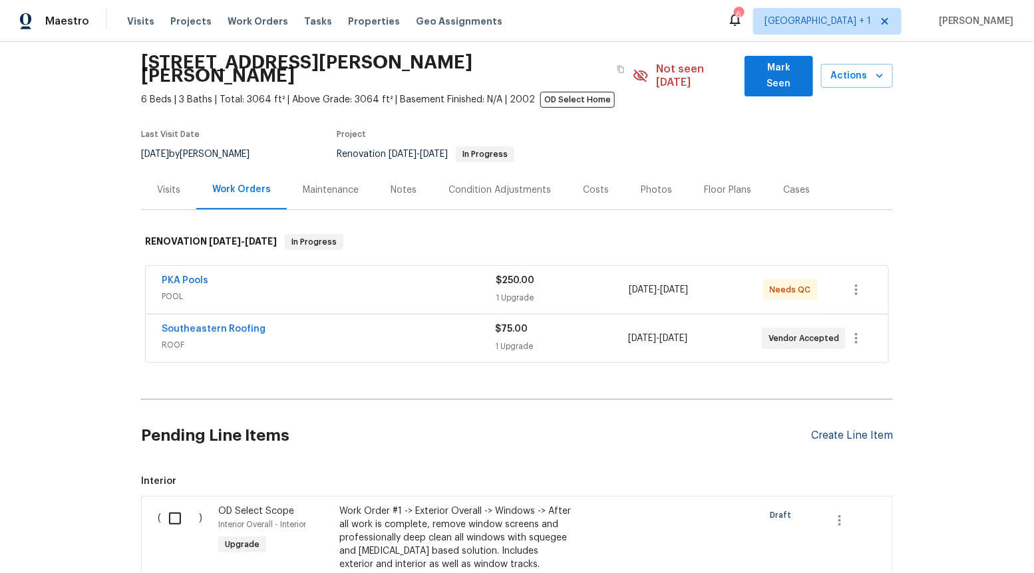
click at [833, 430] on div "Create Line Item" at bounding box center [852, 436] width 82 height 13
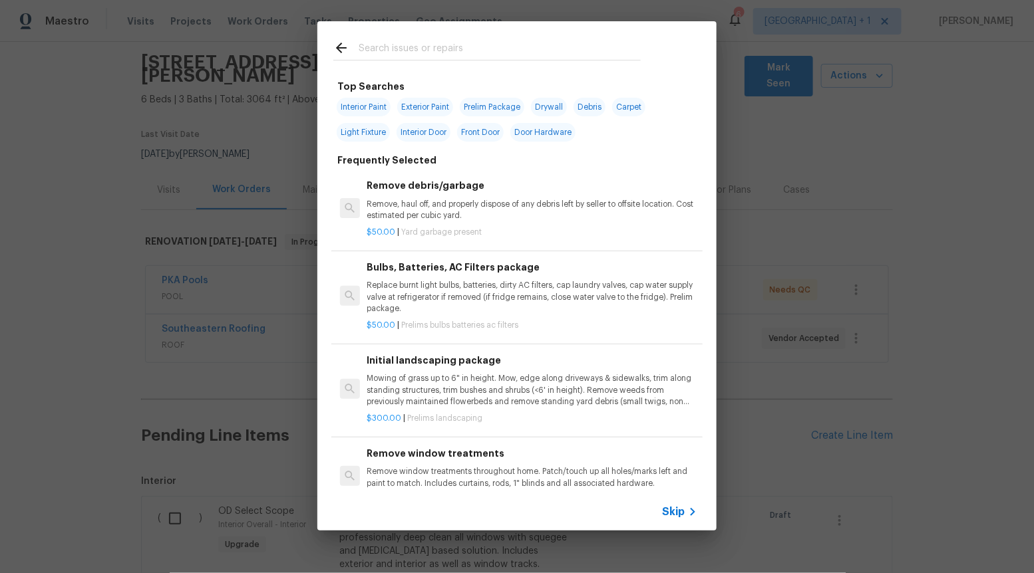
click at [669, 514] on span "Skip" at bounding box center [673, 512] width 23 height 13
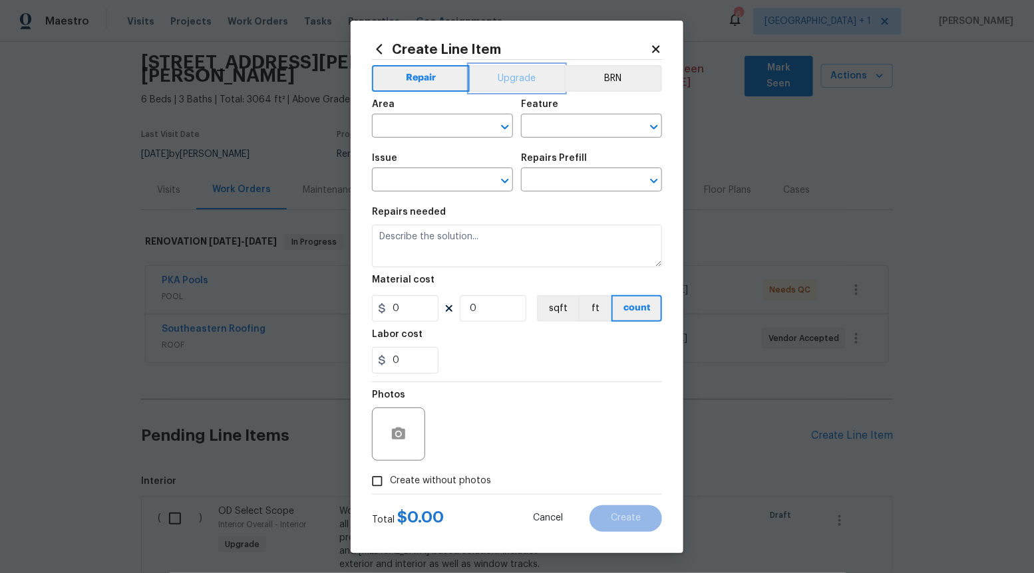
click at [497, 83] on button "Upgrade" at bounding box center [517, 78] width 95 height 27
click at [513, 192] on span "Issue ​" at bounding box center [442, 173] width 141 height 54
click at [503, 184] on icon "Open" at bounding box center [505, 181] width 16 height 16
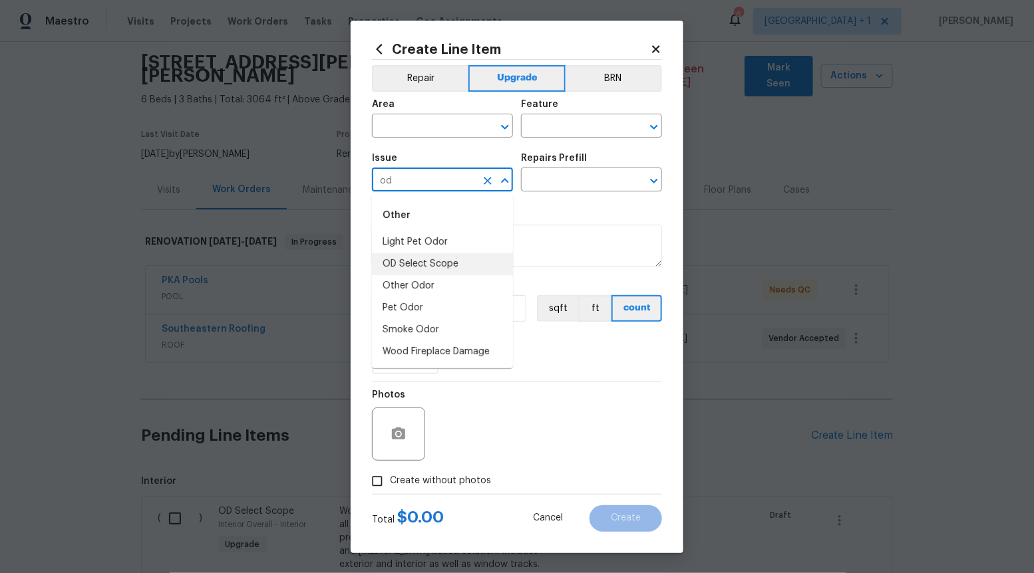
click at [452, 259] on li "OD Select Scope" at bounding box center [442, 264] width 141 height 22
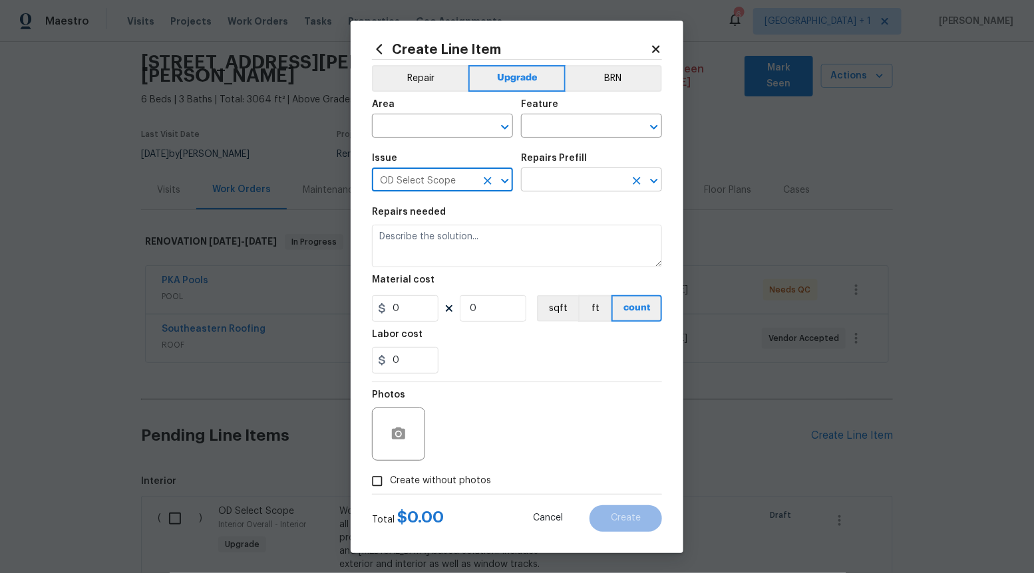
type input "OD Select Scope"
click at [571, 188] on input "text" at bounding box center [573, 181] width 104 height 21
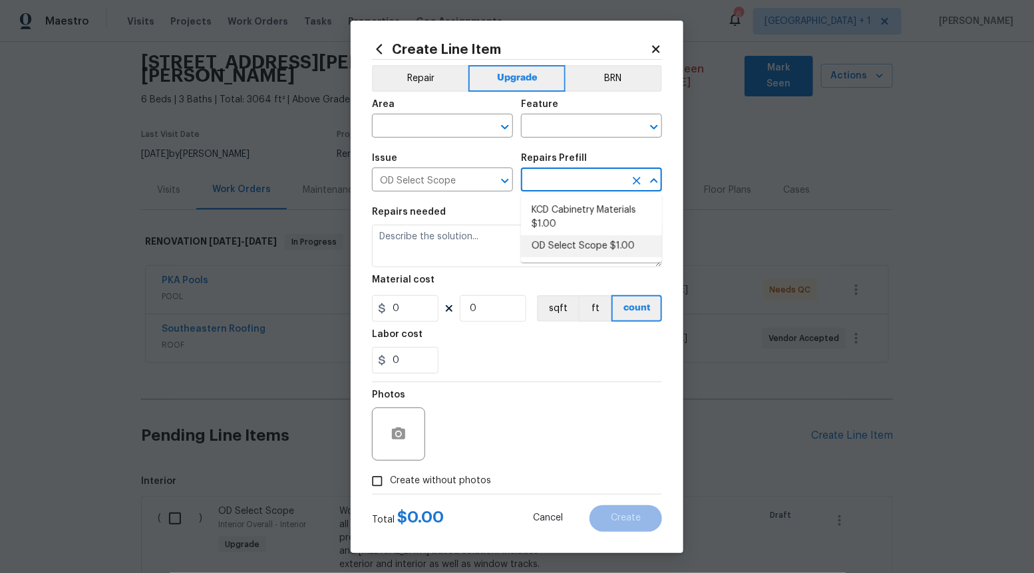
click at [566, 247] on li "OD Select Scope $1.00" at bounding box center [591, 246] width 141 height 22
type input "OD Select Scope $1.00"
type textarea "Refer to the agreed upon scope document for further details."
type input "1"
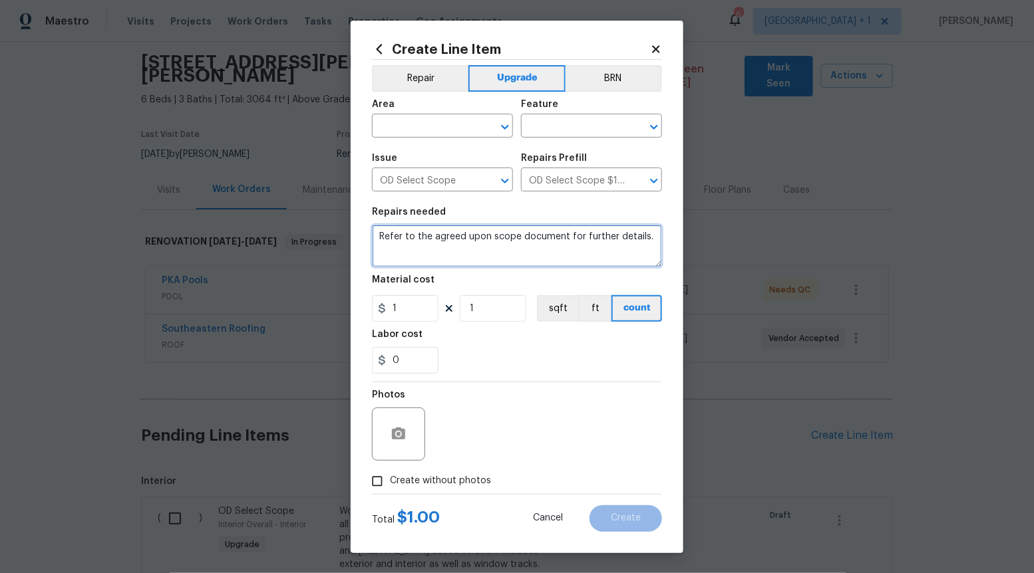
click at [566, 247] on textarea "Refer to the agreed upon scope document for further details." at bounding box center [517, 246] width 290 height 43
paste textarea "Work Order #3 -> Garage -> Shelving Demo -> Demo all shelving and attachments a…"
type textarea "Work Order #3 -> Garage -> Shelving Demo -> Demo all shelving and attachments a…"
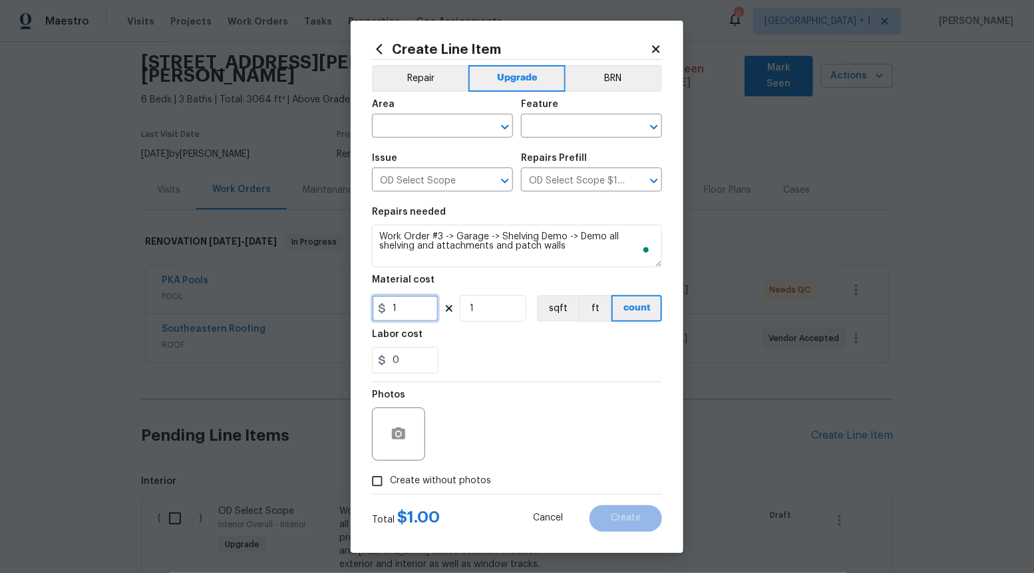
click at [415, 313] on input "1" at bounding box center [405, 308] width 67 height 27
type input "50"
click at [375, 476] on input "Create without photos" at bounding box center [377, 481] width 25 height 25
checkbox input "true"
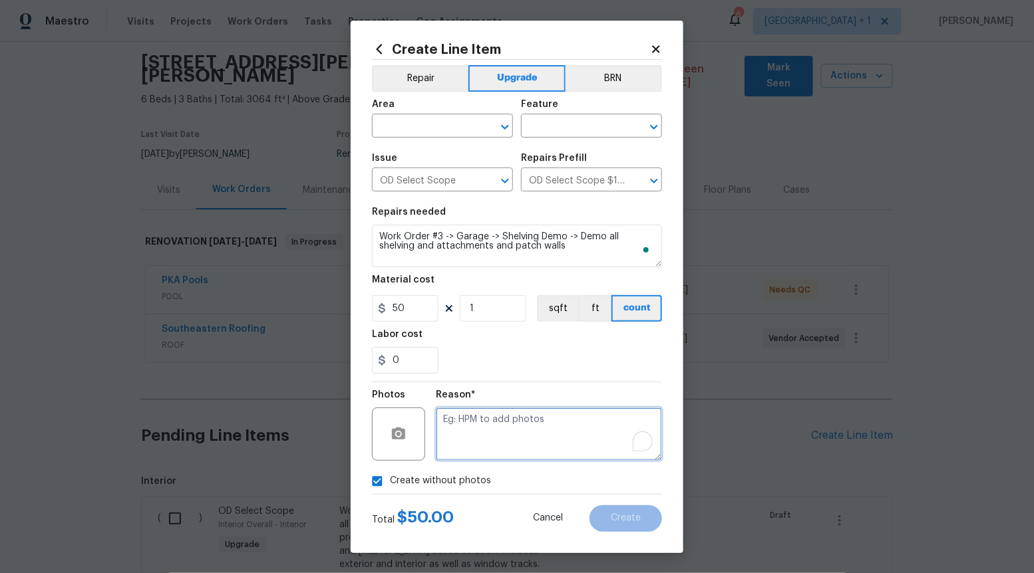
click at [442, 442] on textarea "To enrich screen reader interactions, please activate Accessibility in Grammarl…" at bounding box center [549, 434] width 226 height 53
click at [503, 139] on span "Area ​" at bounding box center [442, 119] width 141 height 54
click at [502, 127] on icon "Open" at bounding box center [505, 127] width 16 height 16
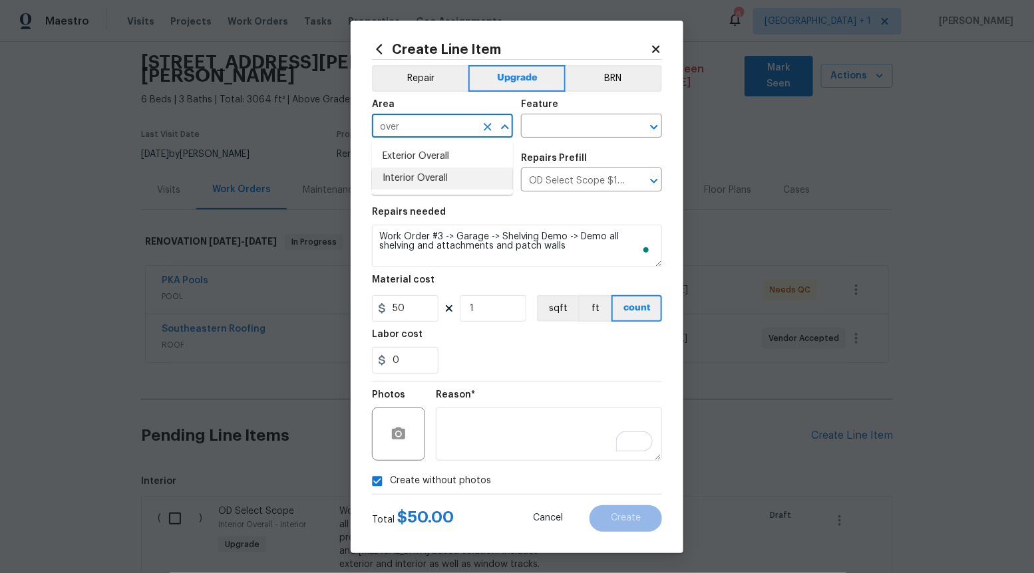
click at [469, 178] on li "Interior Overall" at bounding box center [442, 179] width 141 height 22
type input "Interior Overall"
click at [589, 124] on input "text" at bounding box center [573, 127] width 104 height 21
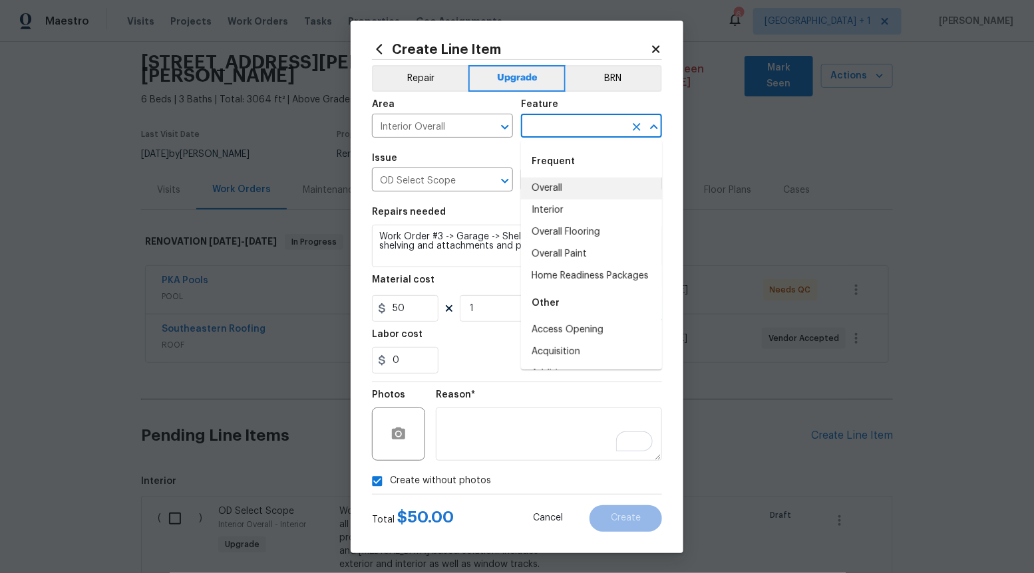
click at [568, 190] on li "Overall" at bounding box center [591, 189] width 141 height 22
type input "Overall"
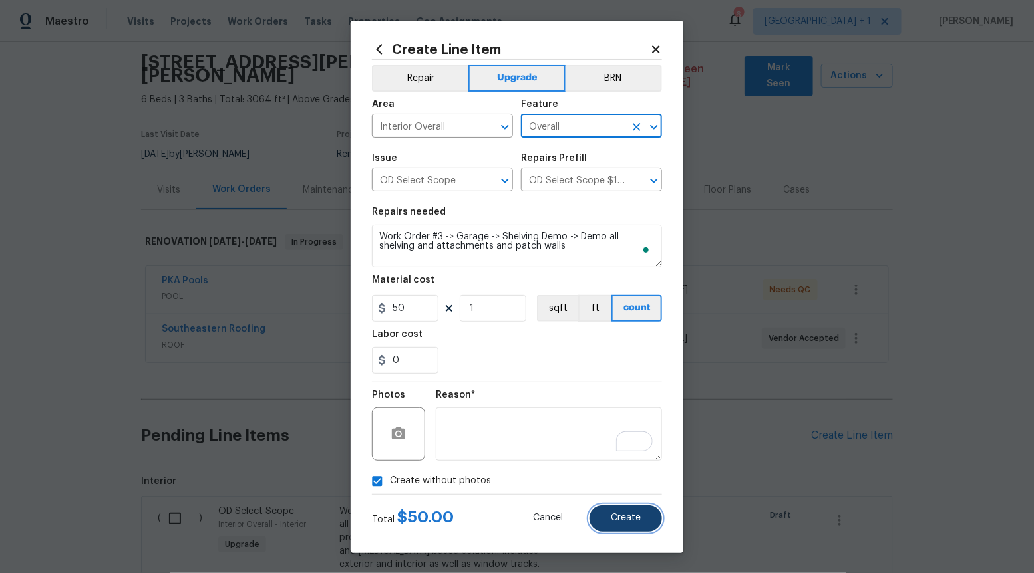
click at [627, 522] on span "Create" at bounding box center [626, 519] width 30 height 10
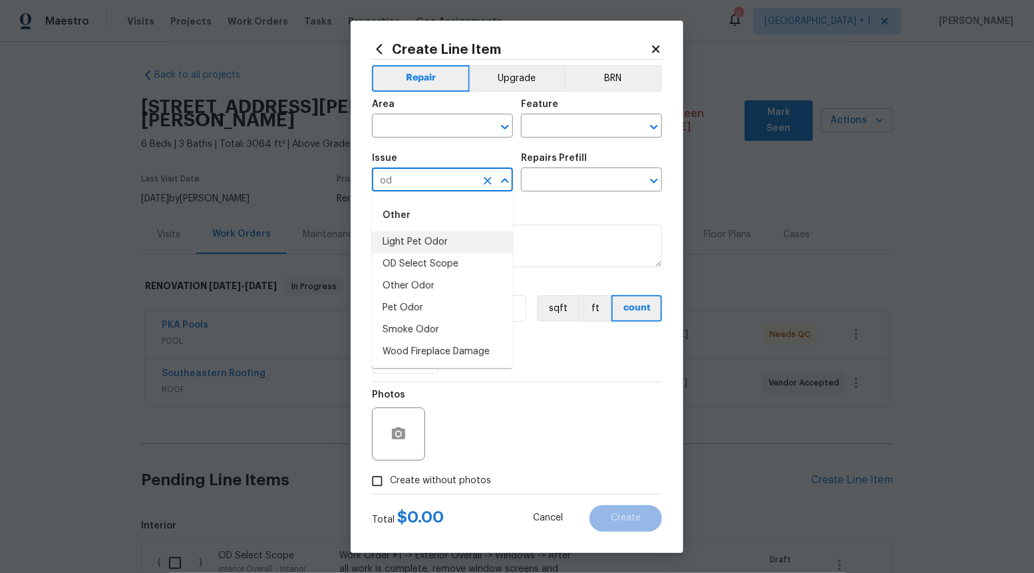
scroll to position [45, 0]
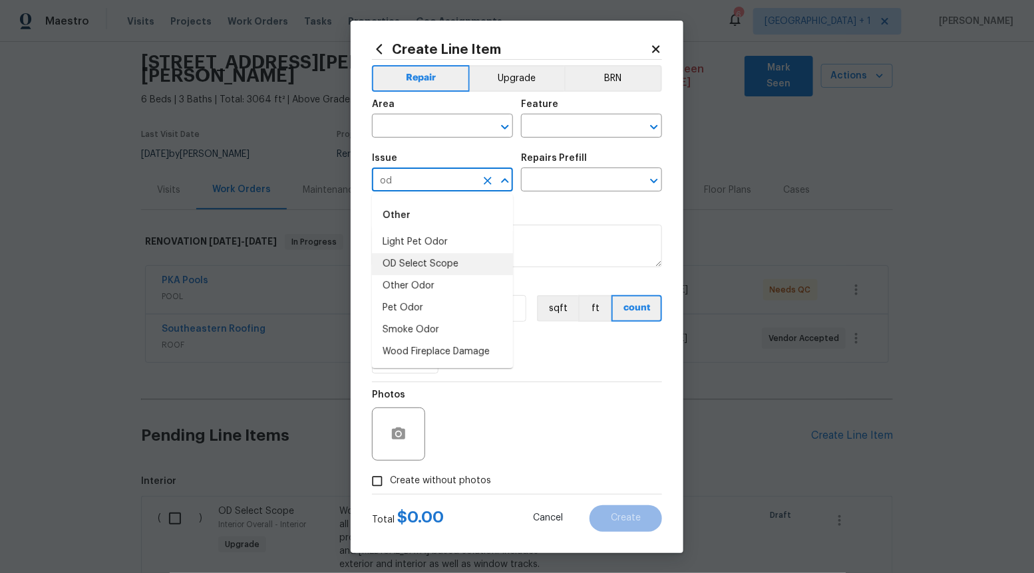
click at [459, 262] on li "OD Select Scope" at bounding box center [442, 264] width 141 height 22
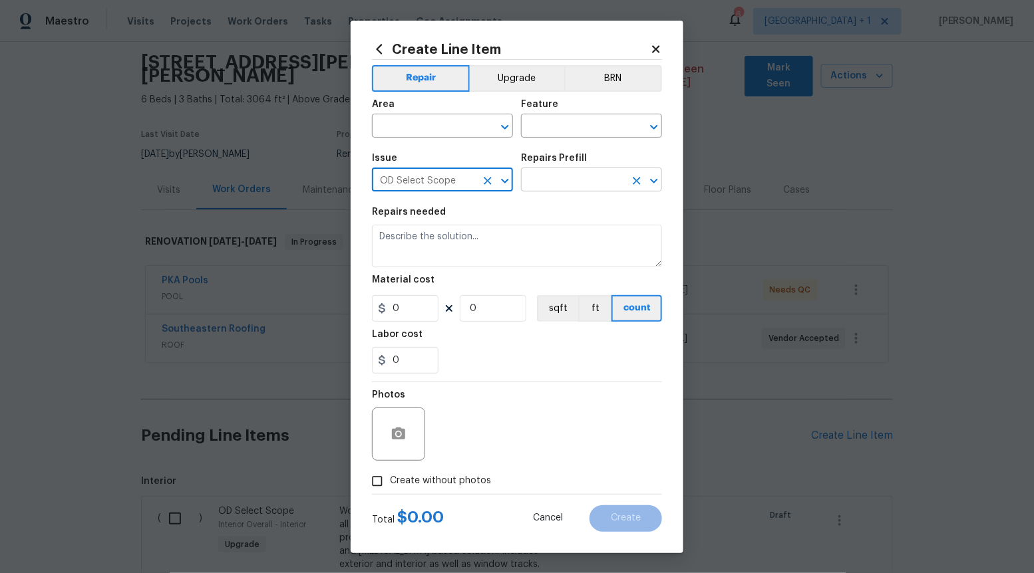
type input "OD Select Scope"
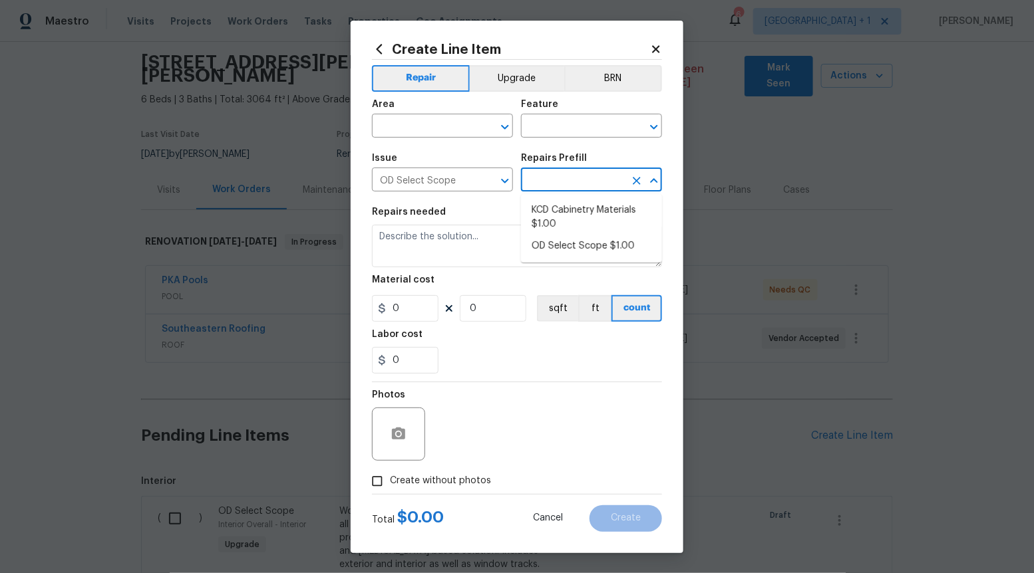
click at [607, 178] on input "text" at bounding box center [573, 181] width 104 height 21
click at [592, 235] on ul "KCD Cabinetry Materials $1.00 OD Select Scope $1.00" at bounding box center [591, 228] width 141 height 69
click at [590, 241] on li "OD Select Scope $1.00" at bounding box center [591, 246] width 141 height 22
type input "OD Select Scope $1.00"
type input "1"
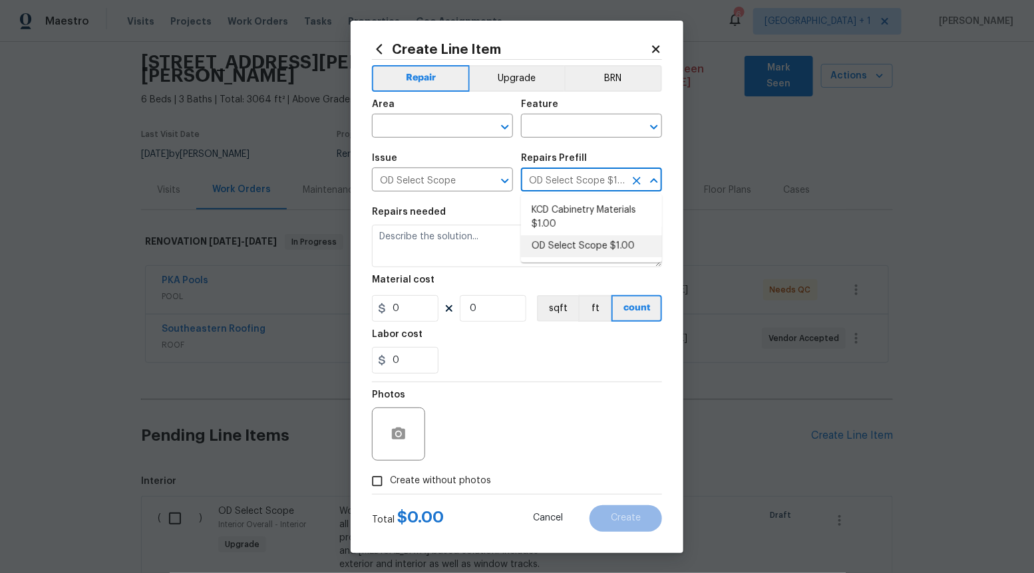
type input "1"
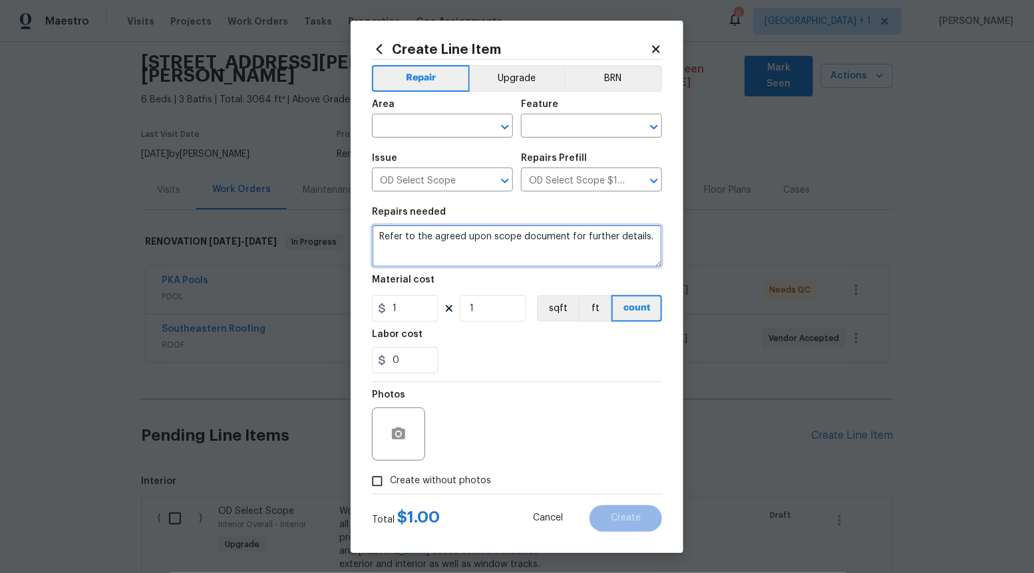
click at [590, 241] on textarea "Refer to the agreed upon scope document for further details." at bounding box center [517, 246] width 290 height 43
type textarea "Refer to the agreed upon scope document for further details."
paste textarea "Work Order #3 -> Garage -> Walls and Ceilings -> Inspect and ensure exposed plu…"
type textarea "Work Order #3 -> Garage -> Walls and Ceilings -> Inspect and ensure exposed plu…"
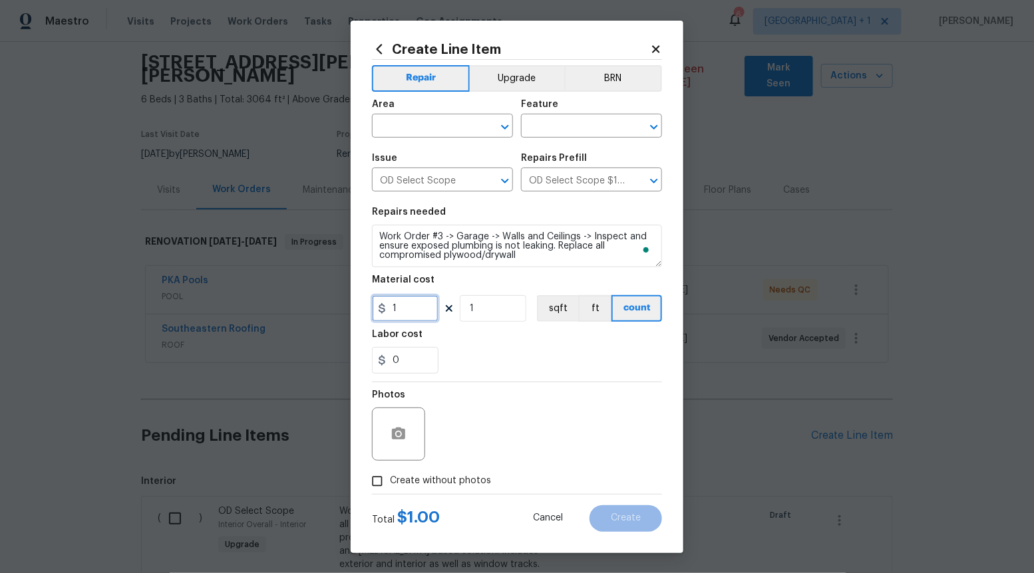
click at [424, 309] on input "1" at bounding box center [405, 308] width 67 height 27
type input "120"
click at [381, 486] on input "Create without photos" at bounding box center [377, 481] width 25 height 25
checkbox input "true"
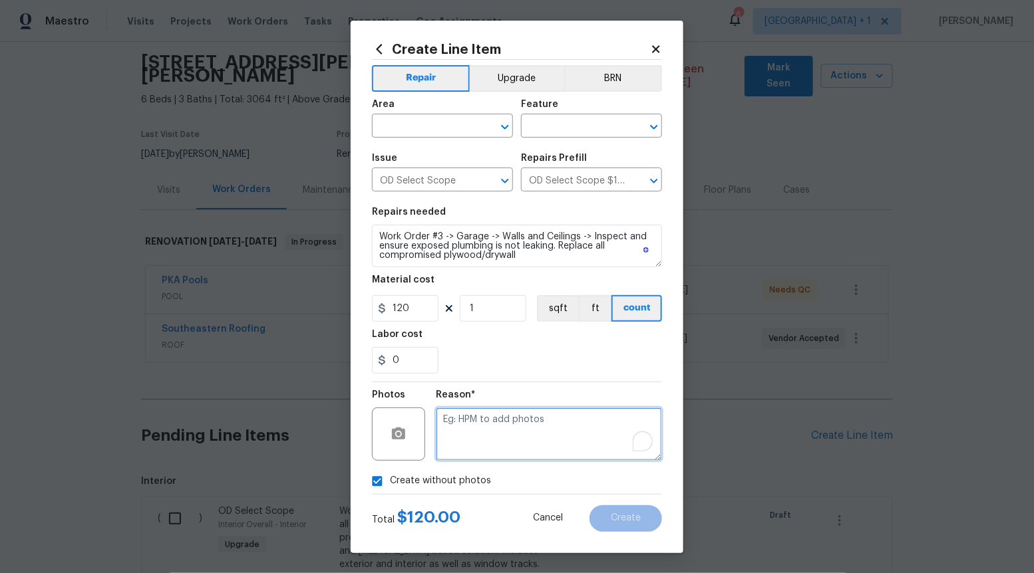
click at [493, 439] on textarea "To enrich screen reader interactions, please activate Accessibility in Grammarl…" at bounding box center [549, 434] width 226 height 53
click at [502, 129] on icon "Open" at bounding box center [505, 127] width 16 height 16
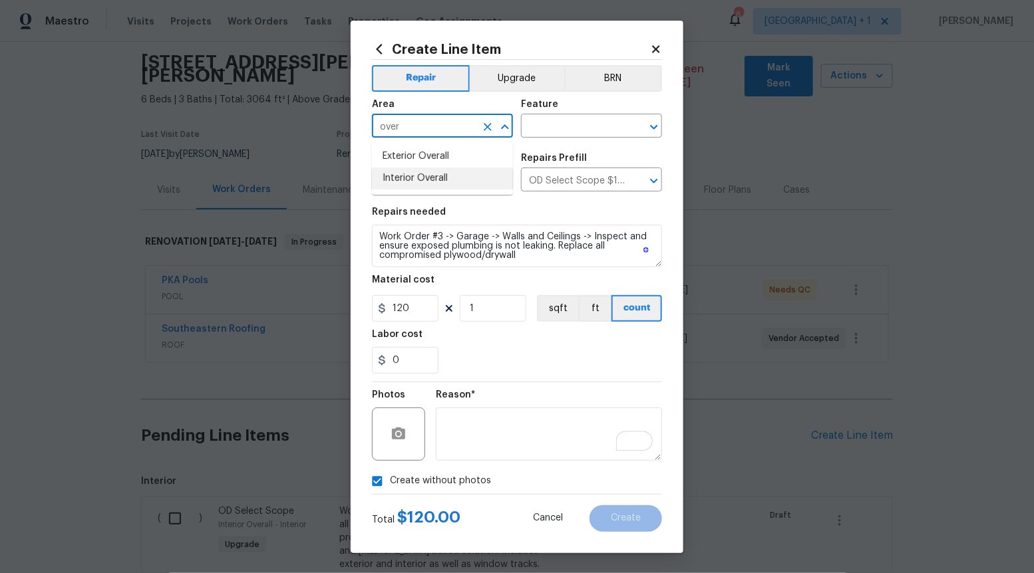
click at [432, 176] on li "Interior Overall" at bounding box center [442, 179] width 141 height 22
type input "Interior Overall"
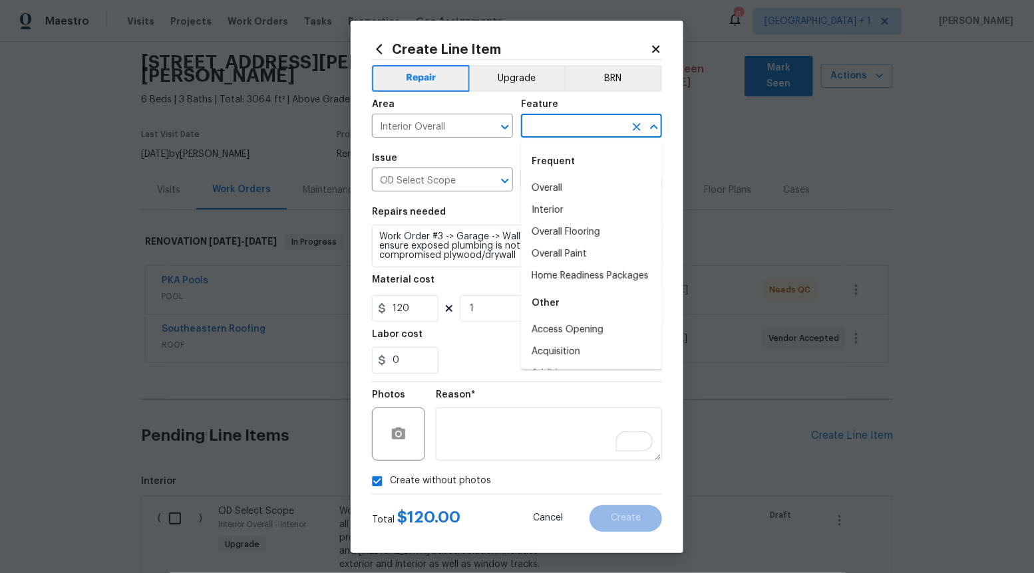
click at [556, 124] on input "text" at bounding box center [573, 127] width 104 height 21
click at [549, 194] on li "Overall" at bounding box center [591, 189] width 141 height 22
type input "Overall"
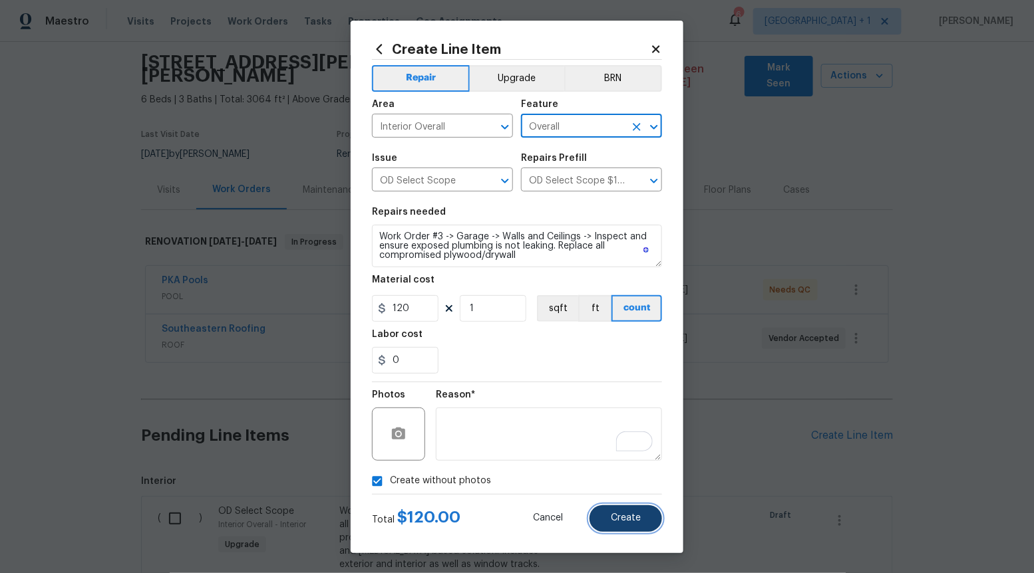
click at [631, 520] on span "Create" at bounding box center [626, 519] width 30 height 10
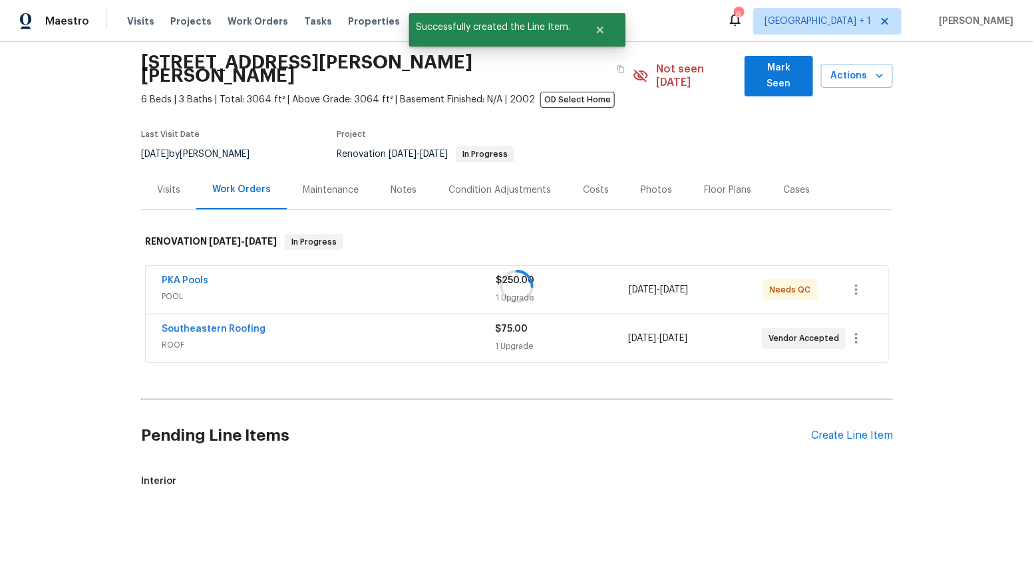
click at [844, 430] on div "Create Line Item" at bounding box center [852, 436] width 82 height 13
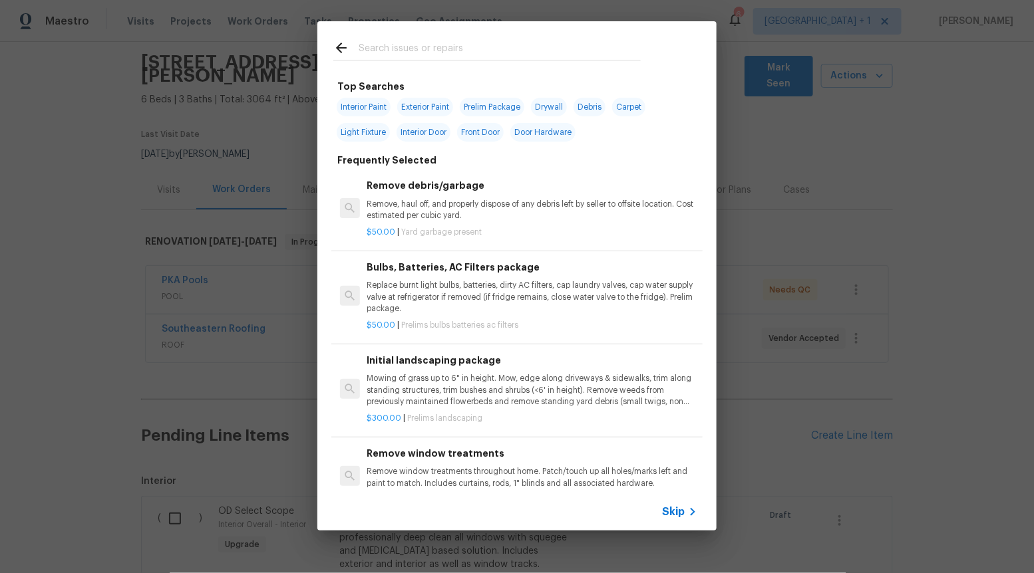
click at [678, 514] on span "Skip" at bounding box center [673, 512] width 23 height 13
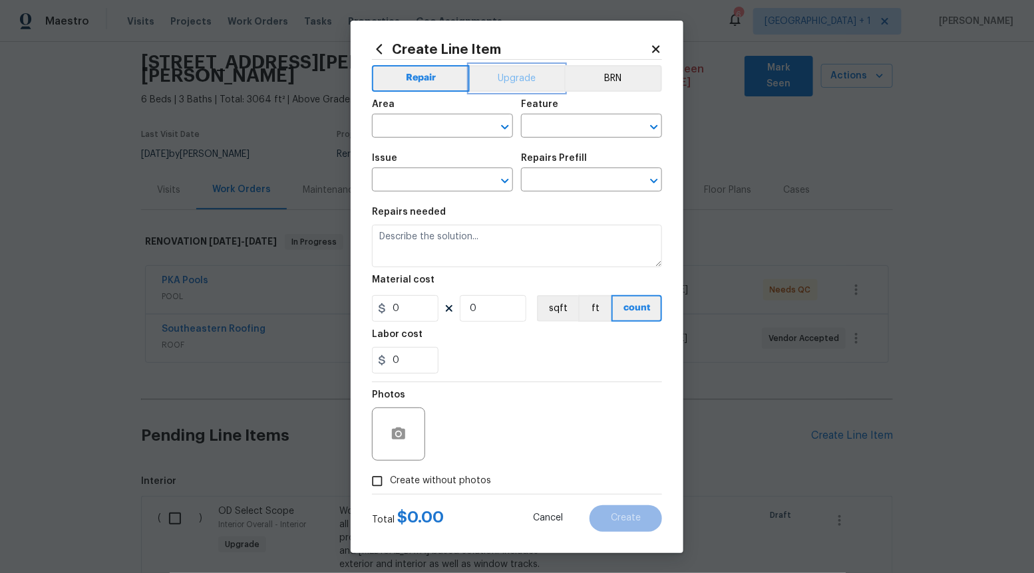
click at [508, 81] on button "Upgrade" at bounding box center [517, 78] width 95 height 27
click at [502, 187] on icon "Open" at bounding box center [505, 181] width 16 height 16
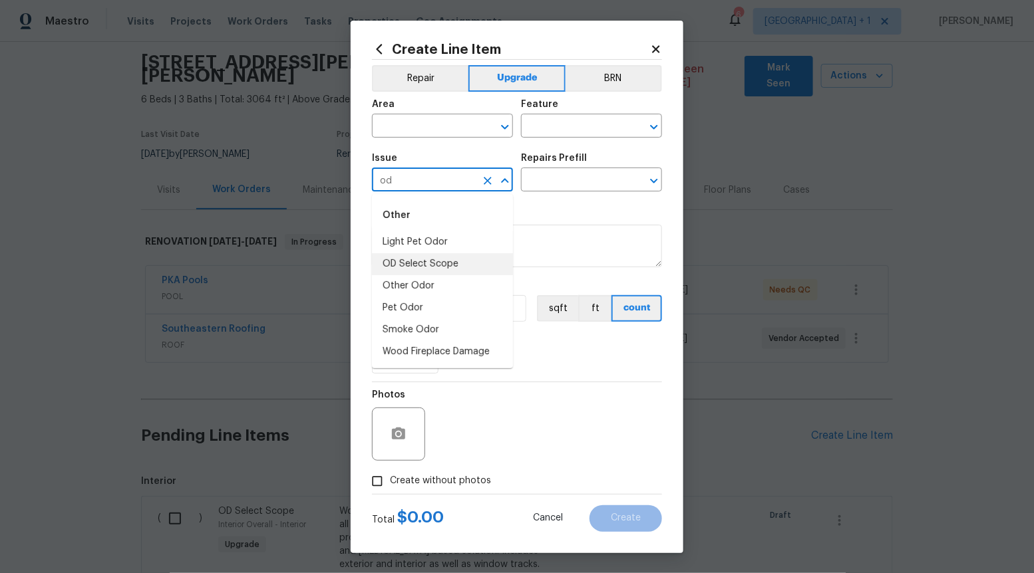
click at [450, 267] on li "OD Select Scope" at bounding box center [442, 264] width 141 height 22
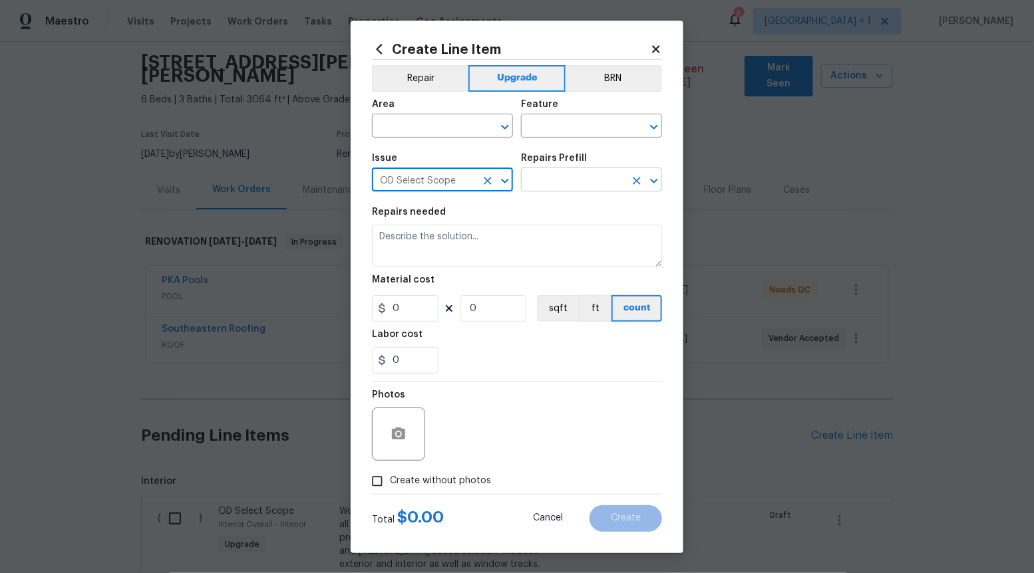
type input "OD Select Scope"
click at [562, 188] on input "text" at bounding box center [573, 181] width 104 height 21
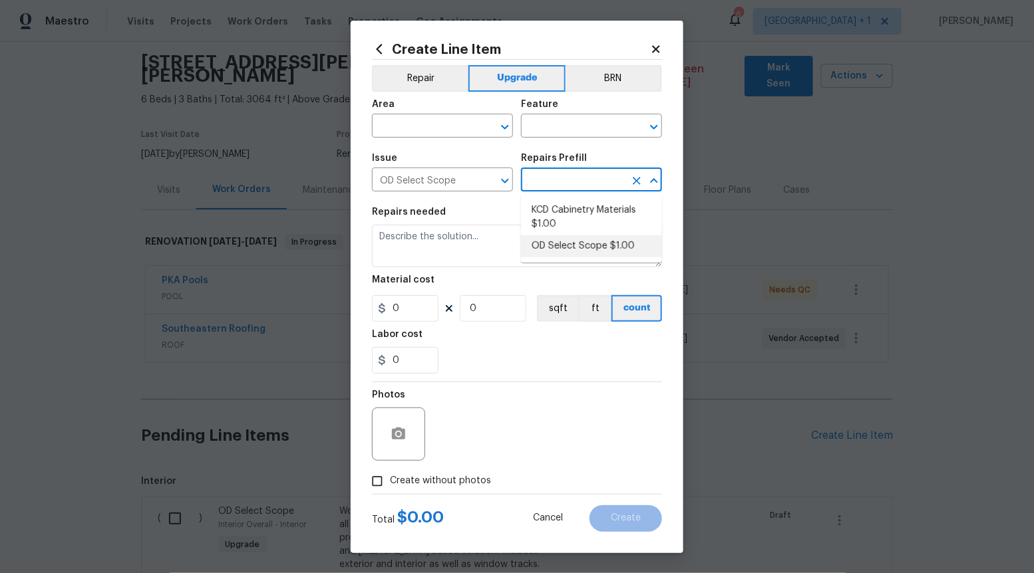
click at [562, 240] on li "OD Select Scope $1.00" at bounding box center [591, 246] width 141 height 22
type input "OD Select Scope $1.00"
type textarea "Refer to the agreed upon scope document for further details."
type input "1"
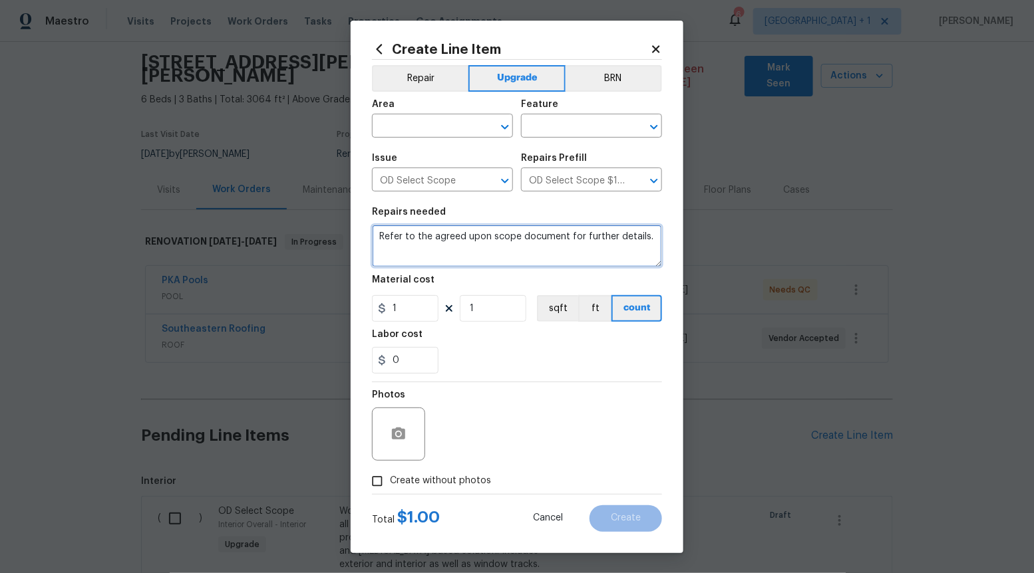
click at [562, 240] on textarea "Refer to the agreed upon scope document for further details." at bounding box center [517, 246] width 290 height 43
paste textarea "Work Order #3 -> Garage -> Walls and Ceilings -> Paint full garage interior. Pa…"
type textarea "Work Order #3 -> Garage -> Walls and Ceilings -> Paint full garage interior. Pa…"
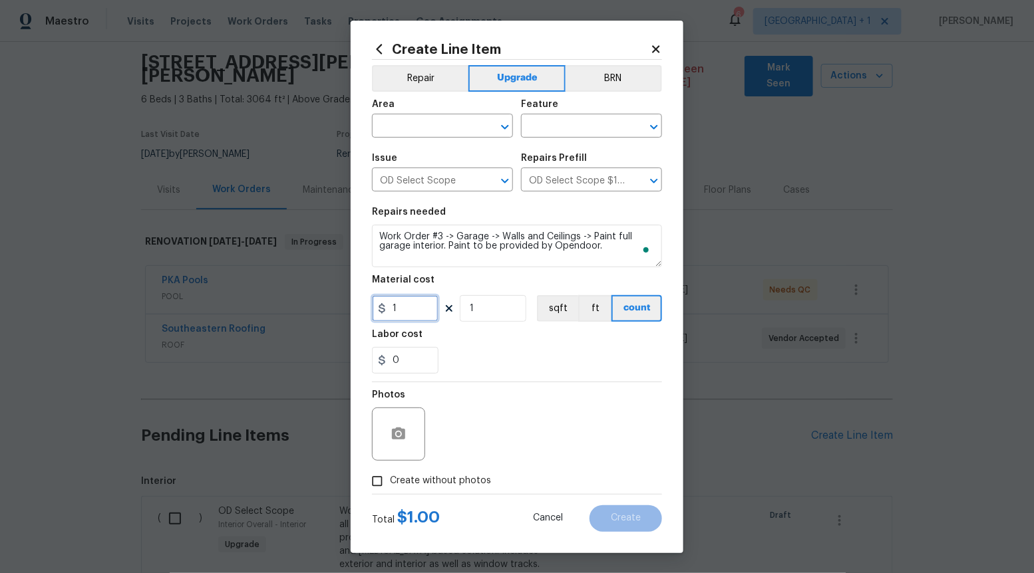
click at [416, 301] on input "1" at bounding box center [405, 308] width 67 height 27
type input "600"
click at [379, 481] on input "Create without photos" at bounding box center [377, 481] width 25 height 25
checkbox input "true"
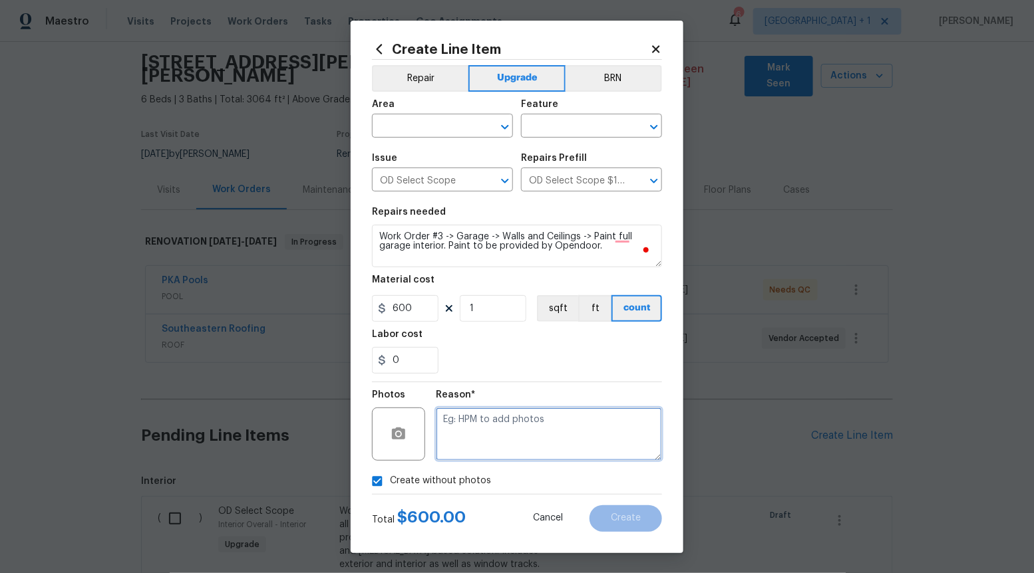
click at [493, 432] on textarea at bounding box center [549, 434] width 226 height 53
click at [497, 122] on icon "Open" at bounding box center [505, 127] width 16 height 16
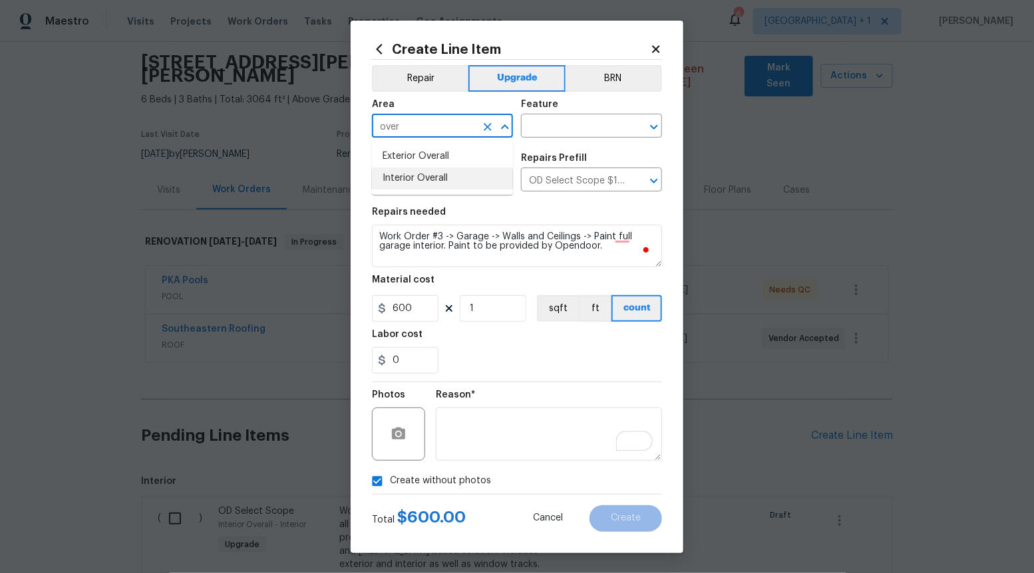
click at [452, 168] on li "Interior Overall" at bounding box center [442, 179] width 141 height 22
type input "Interior Overall"
click at [560, 130] on input "text" at bounding box center [573, 127] width 104 height 21
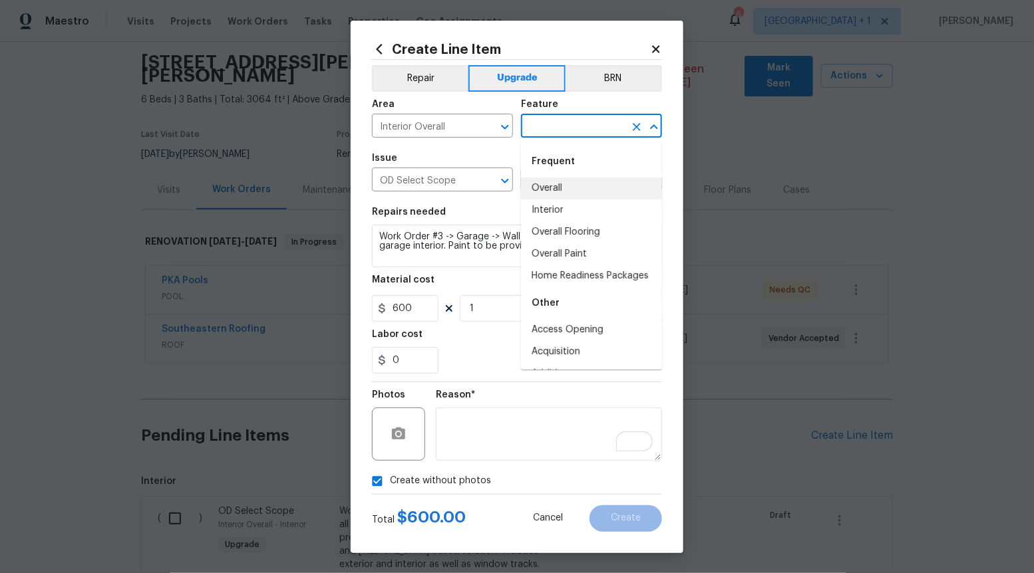
click at [554, 197] on li "Overall" at bounding box center [591, 189] width 141 height 22
type input "Overall"
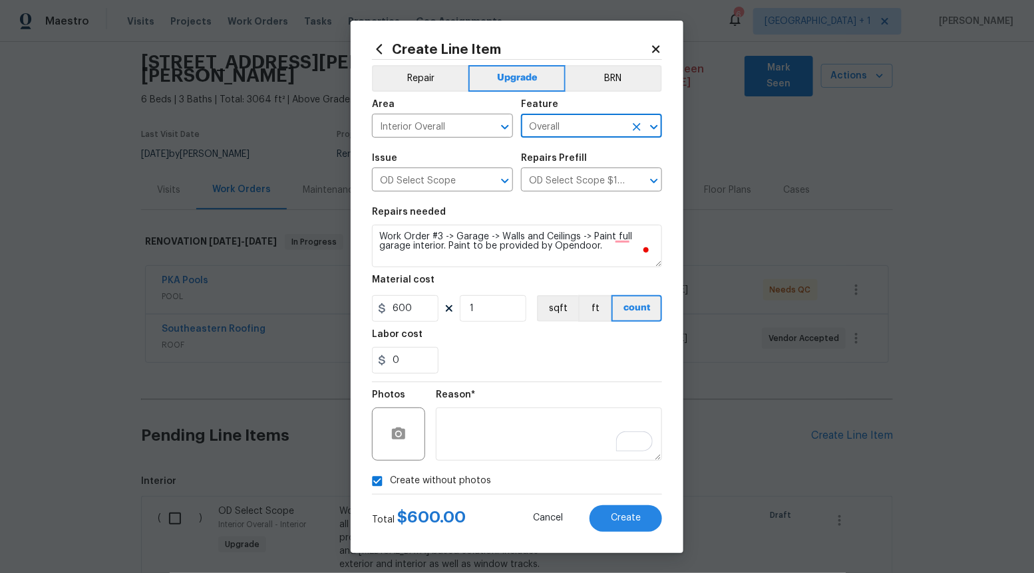
click at [623, 504] on div "Total $ 600.00 Cancel Create" at bounding box center [517, 513] width 290 height 37
click at [634, 516] on span "Create" at bounding box center [626, 519] width 30 height 10
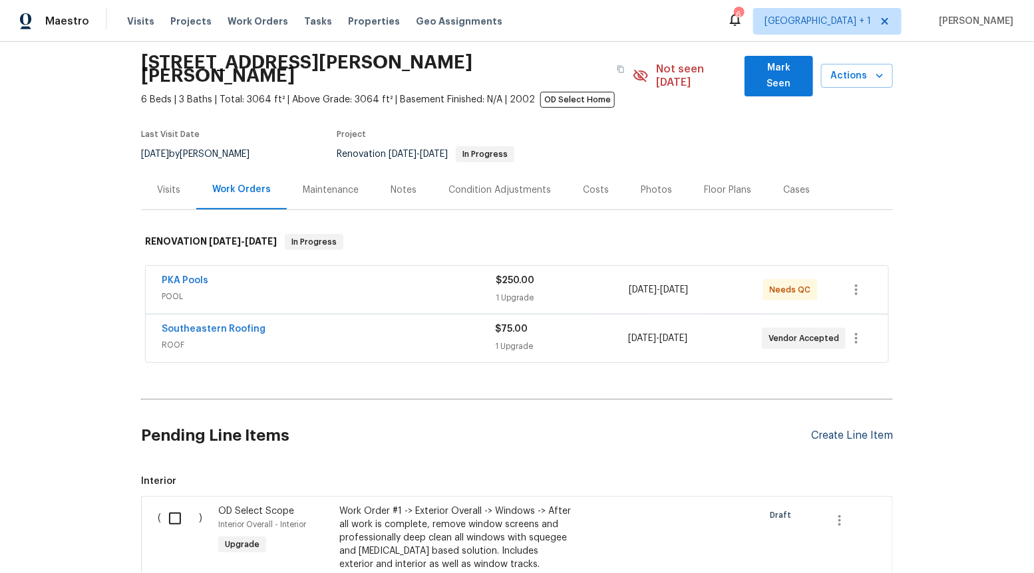
click at [827, 430] on div "Create Line Item" at bounding box center [852, 436] width 82 height 13
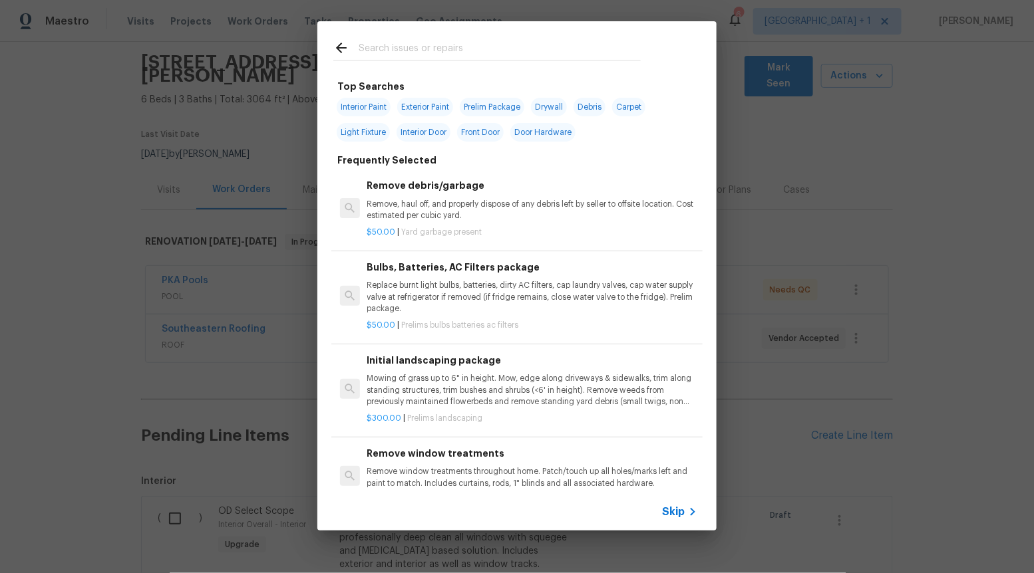
click at [671, 510] on span "Skip" at bounding box center [673, 512] width 23 height 13
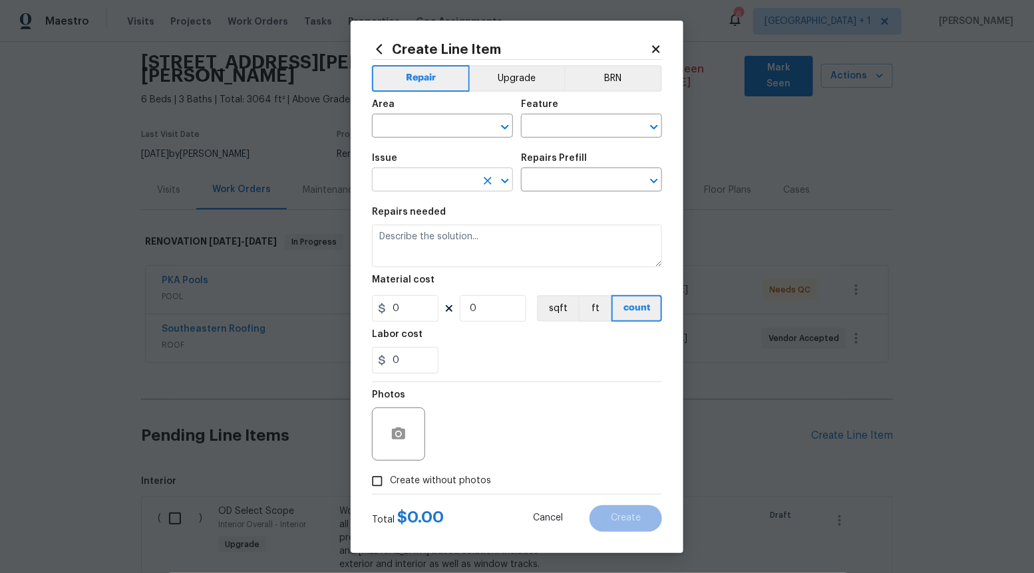
click at [504, 178] on icon "Open" at bounding box center [505, 181] width 16 height 16
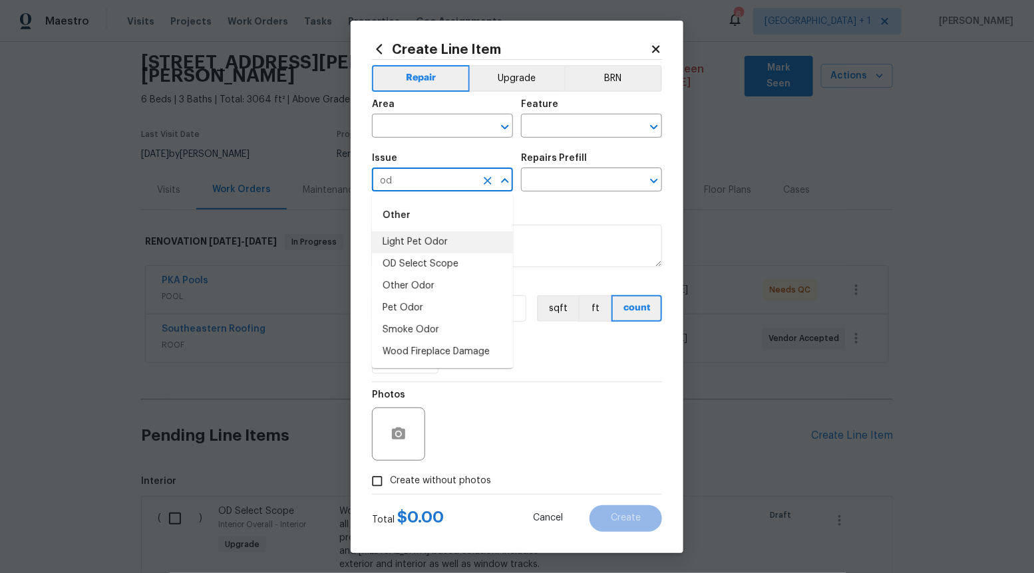
click at [436, 256] on li "OD Select Scope" at bounding box center [442, 264] width 141 height 22
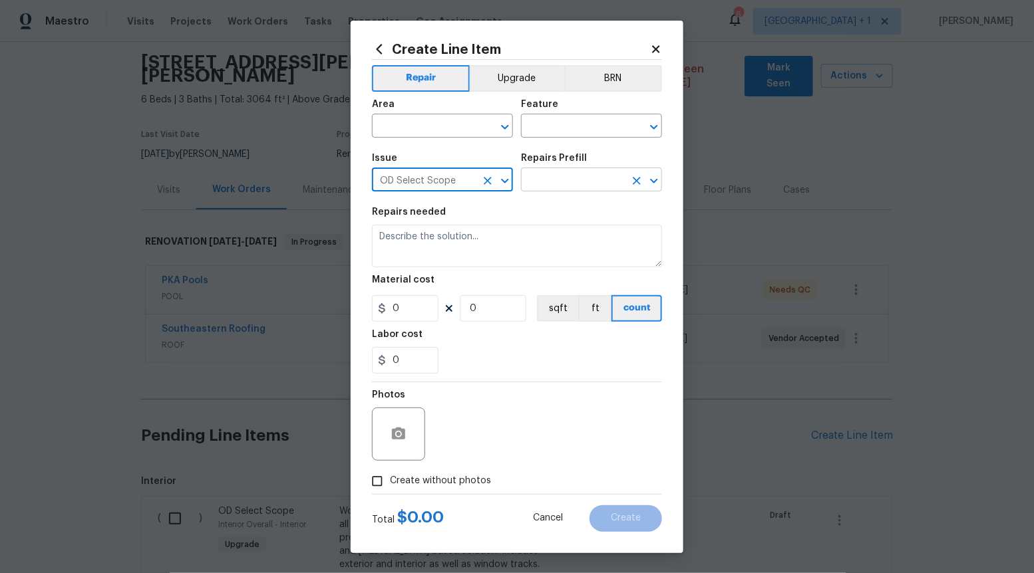
type input "OD Select Scope"
click at [564, 177] on input "text" at bounding box center [573, 181] width 104 height 21
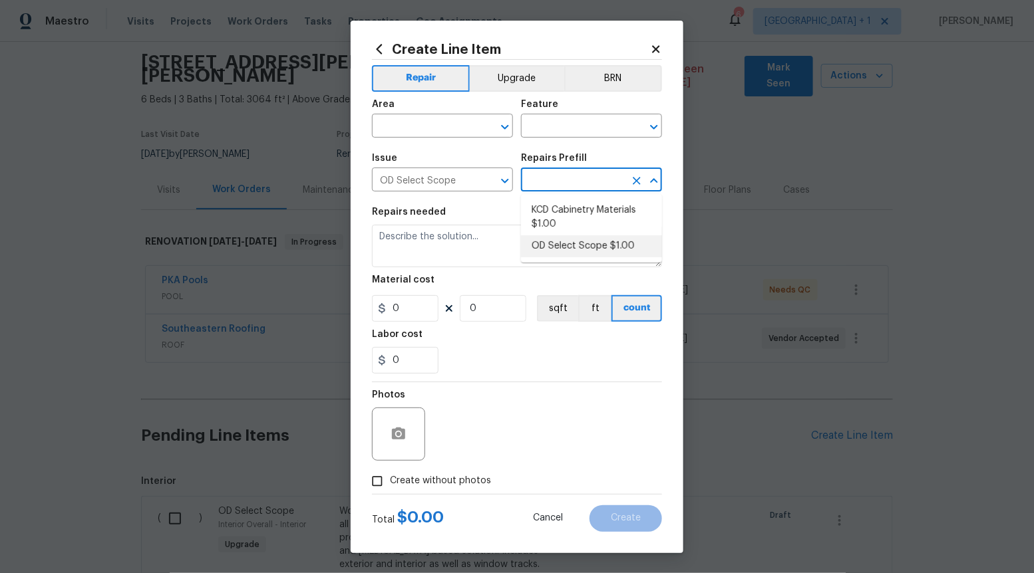
click at [559, 245] on li "OD Select Scope $1.00" at bounding box center [591, 246] width 141 height 22
type input "OD Select Scope $1.00"
type textarea "Refer to the agreed upon scope document for further details."
type input "1"
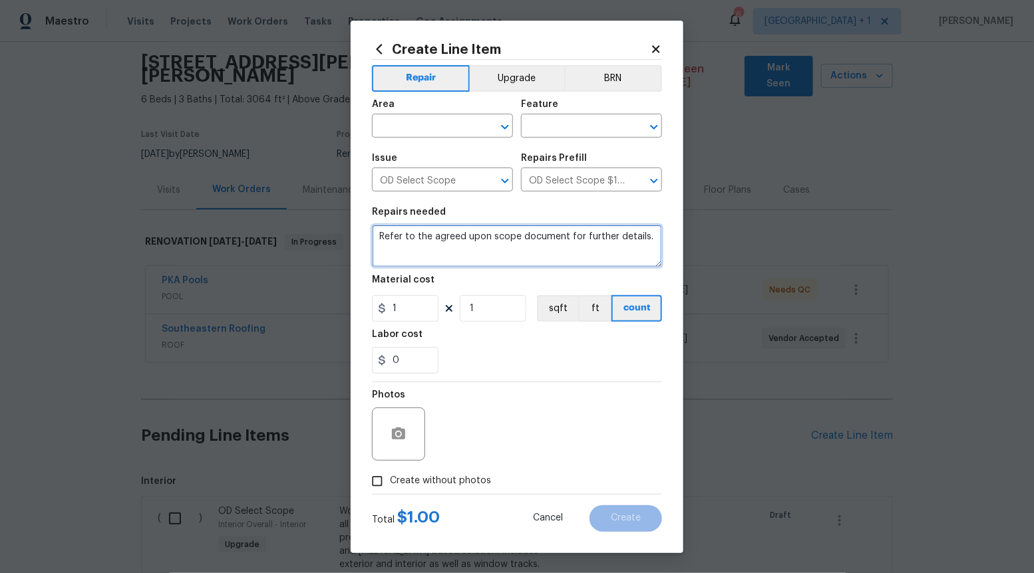
click at [559, 245] on textarea "Refer to the agreed upon scope document for further details." at bounding box center [517, 246] width 290 height 43
paste textarea "Work Order #3 -> HVAC -> Clean and Service -> Clean and service entire HVAC sys…"
type textarea "Work Order #3 -> HVAC -> Clean and Service -> Clean and service entire HVAC sys…"
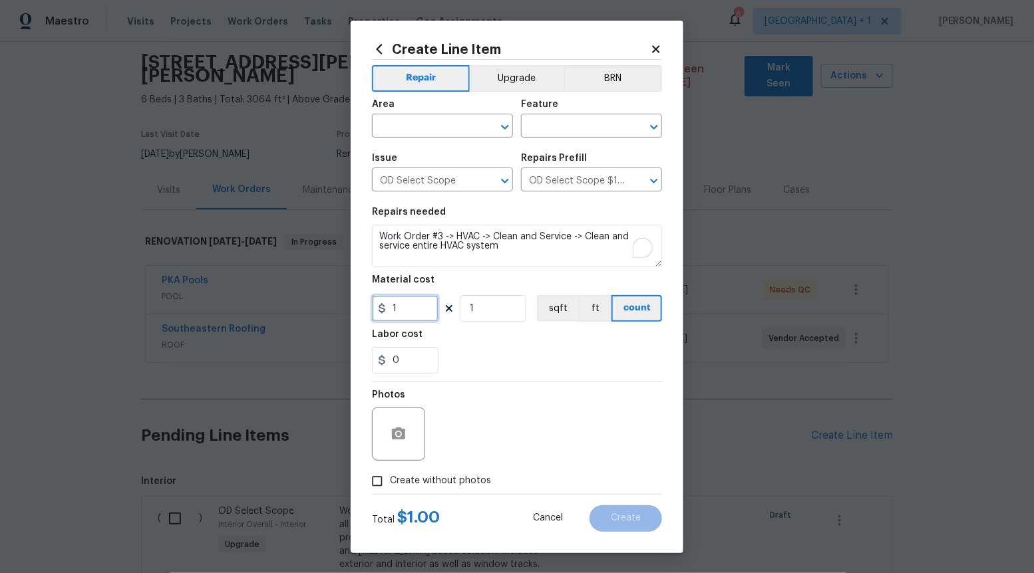
click at [416, 295] on input "1" at bounding box center [405, 308] width 67 height 27
type input "350"
click at [387, 478] on input "Create without photos" at bounding box center [377, 481] width 25 height 25
checkbox input "true"
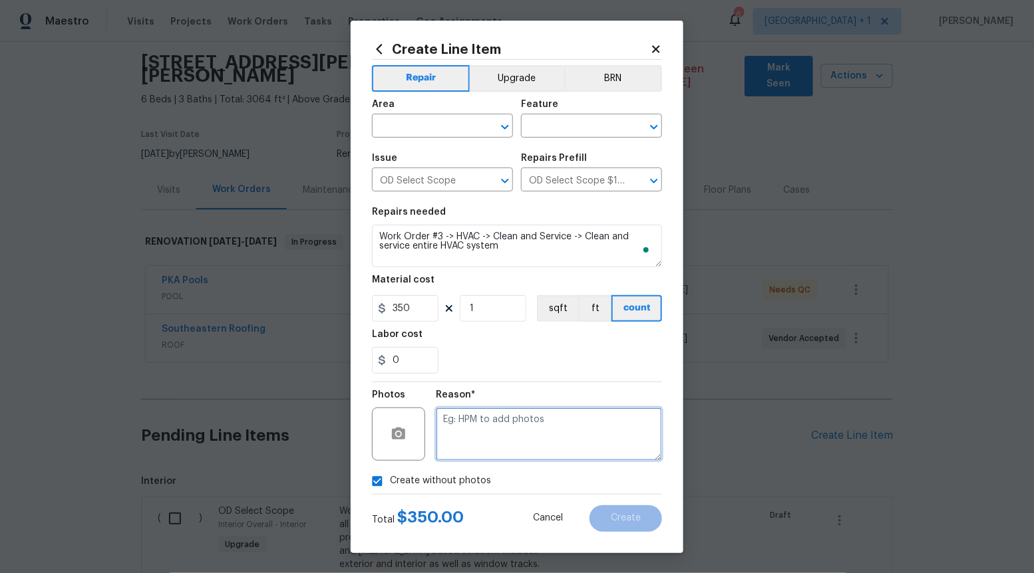
click at [516, 444] on textarea at bounding box center [549, 434] width 226 height 53
click at [502, 122] on icon "Open" at bounding box center [505, 127] width 16 height 16
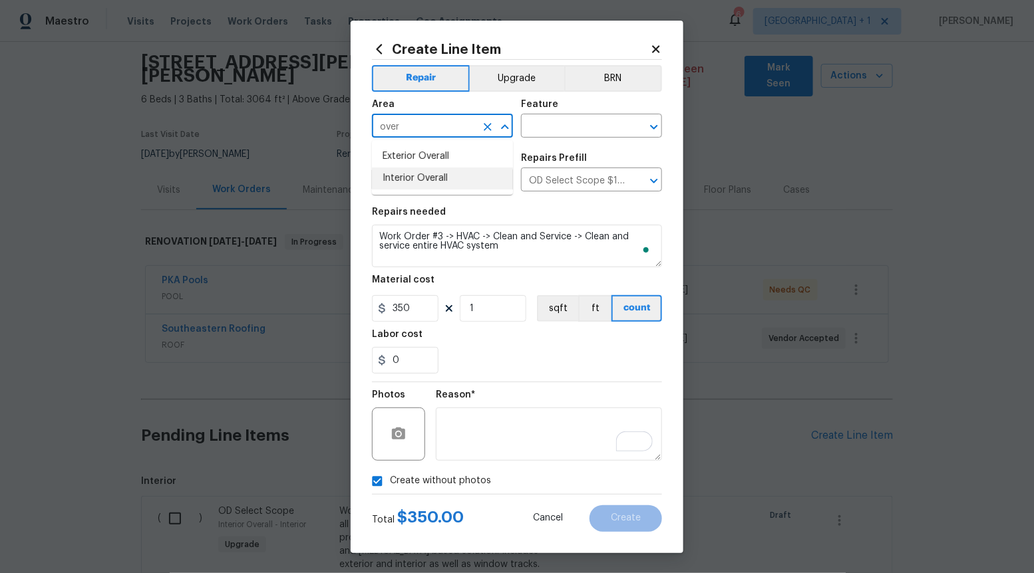
click at [456, 178] on li "Interior Overall" at bounding box center [442, 179] width 141 height 22
type input "Interior Overall"
click at [586, 131] on input "text" at bounding box center [573, 127] width 104 height 21
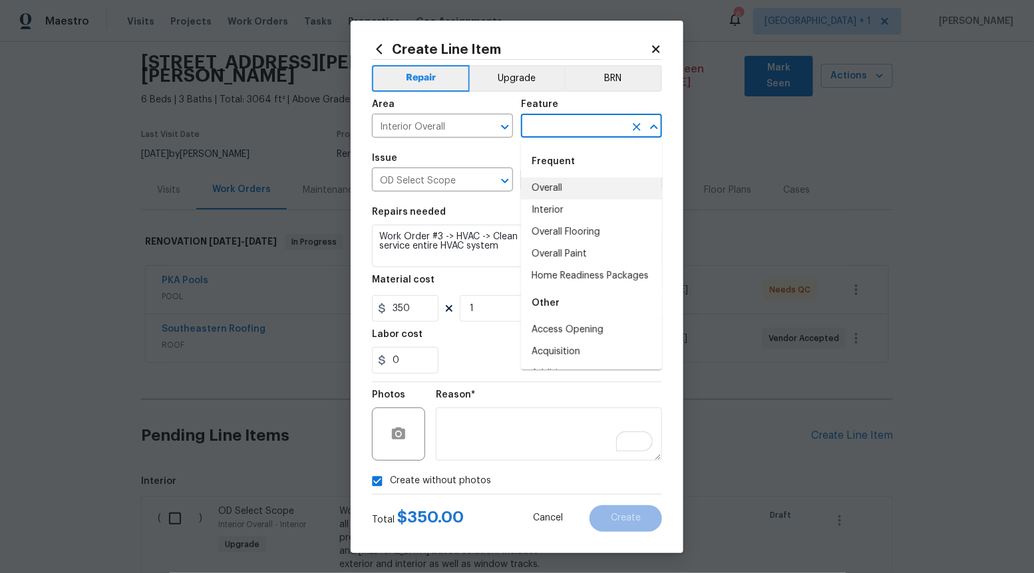
click at [579, 182] on li "Overall" at bounding box center [591, 189] width 141 height 22
type input "Overall"
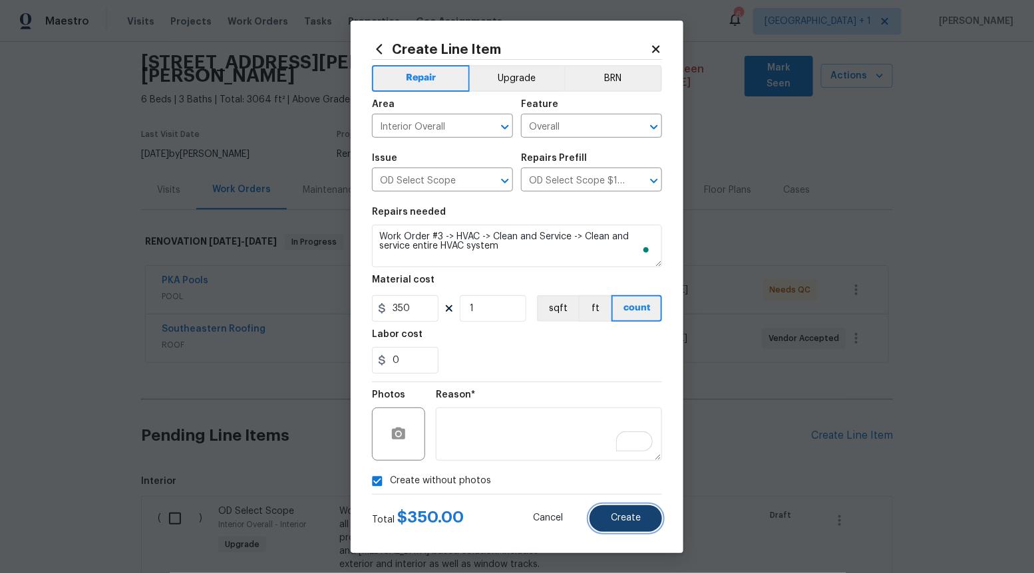
click at [639, 514] on span "Create" at bounding box center [626, 519] width 30 height 10
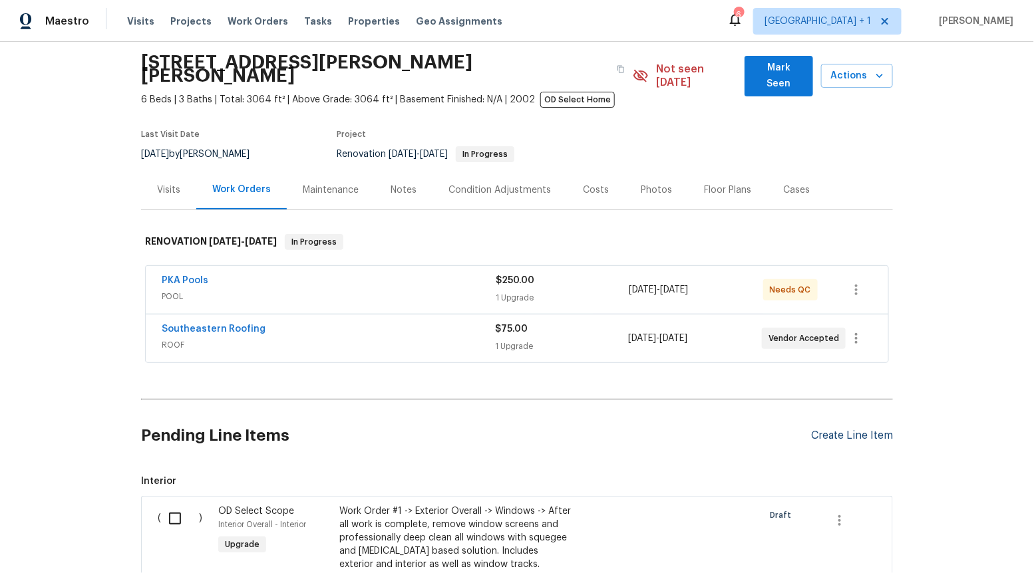
click at [831, 430] on div "Create Line Item" at bounding box center [852, 436] width 82 height 13
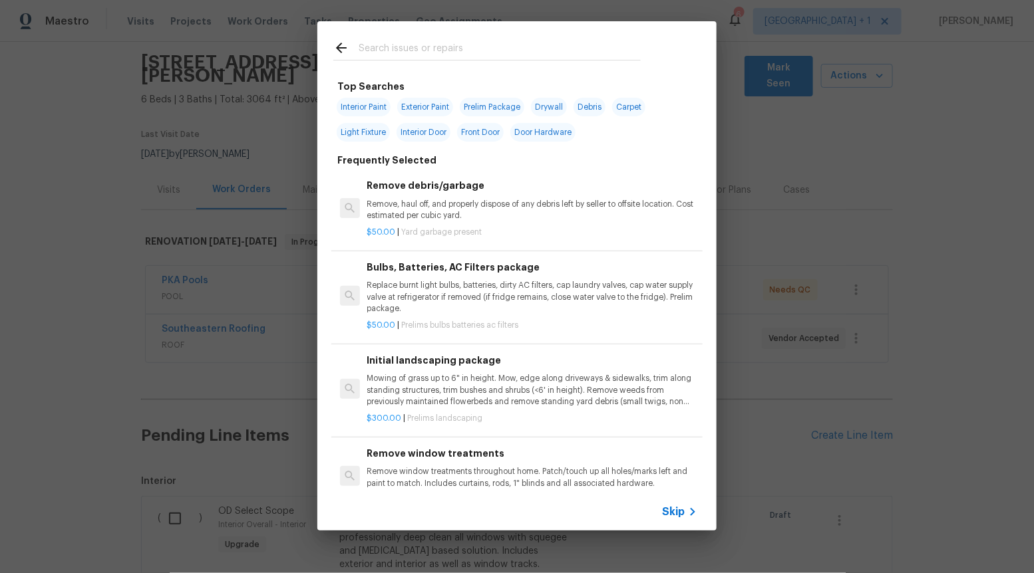
click at [677, 516] on span "Skip" at bounding box center [673, 512] width 23 height 13
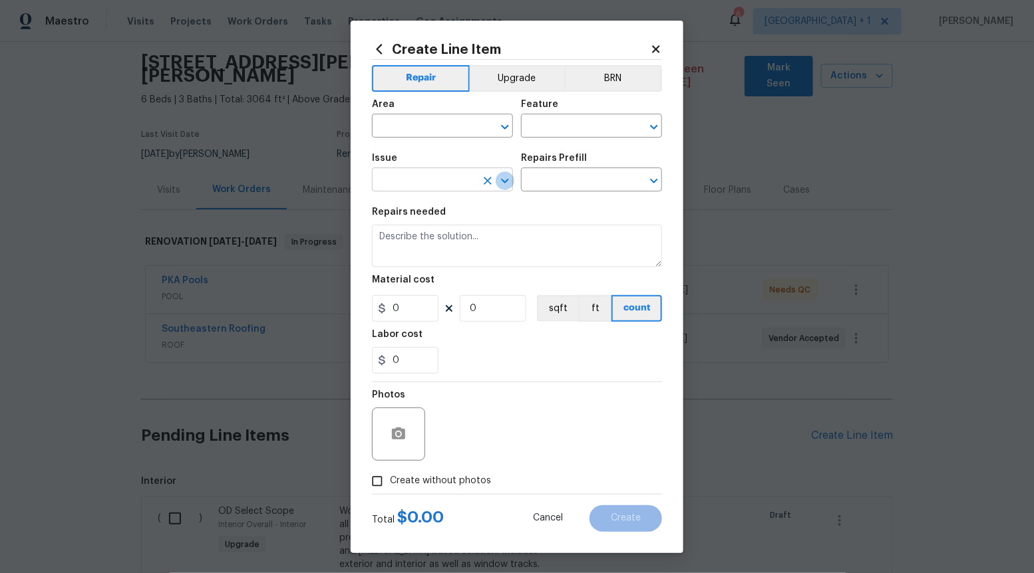
click at [510, 176] on icon "Open" at bounding box center [505, 181] width 16 height 16
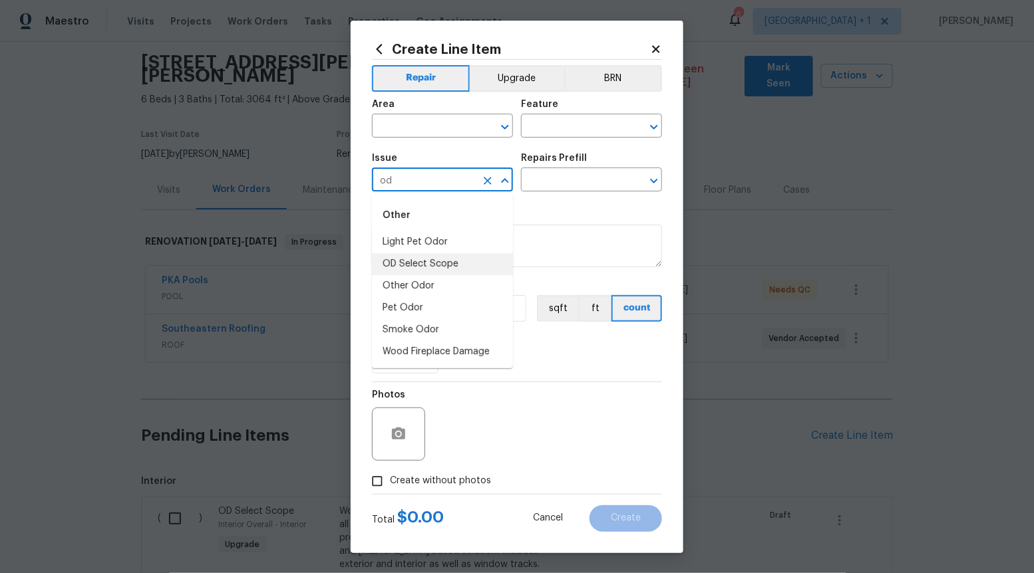
click at [477, 262] on li "OD Select Scope" at bounding box center [442, 264] width 141 height 22
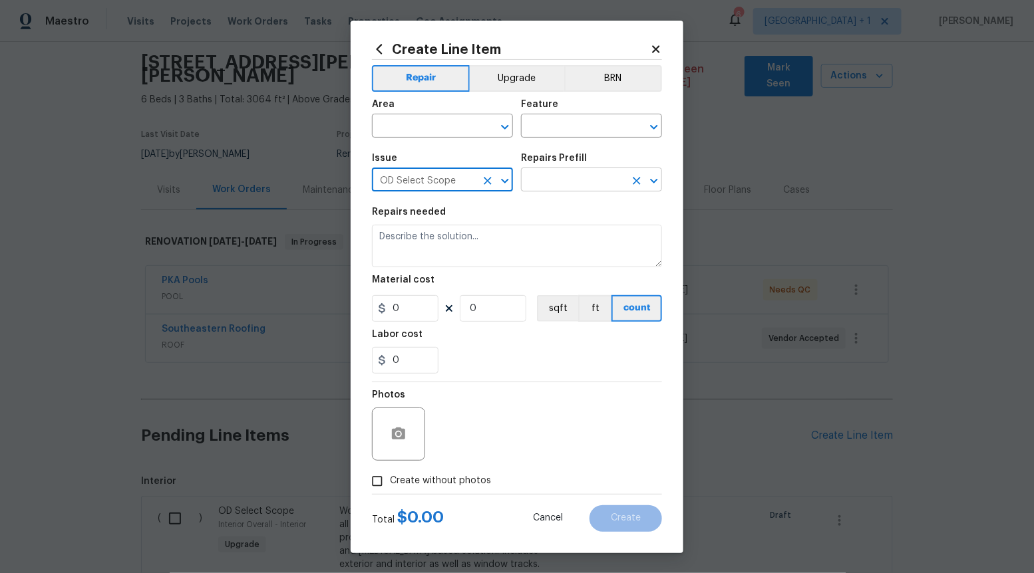
type input "OD Select Scope"
click at [569, 180] on input "text" at bounding box center [573, 181] width 104 height 21
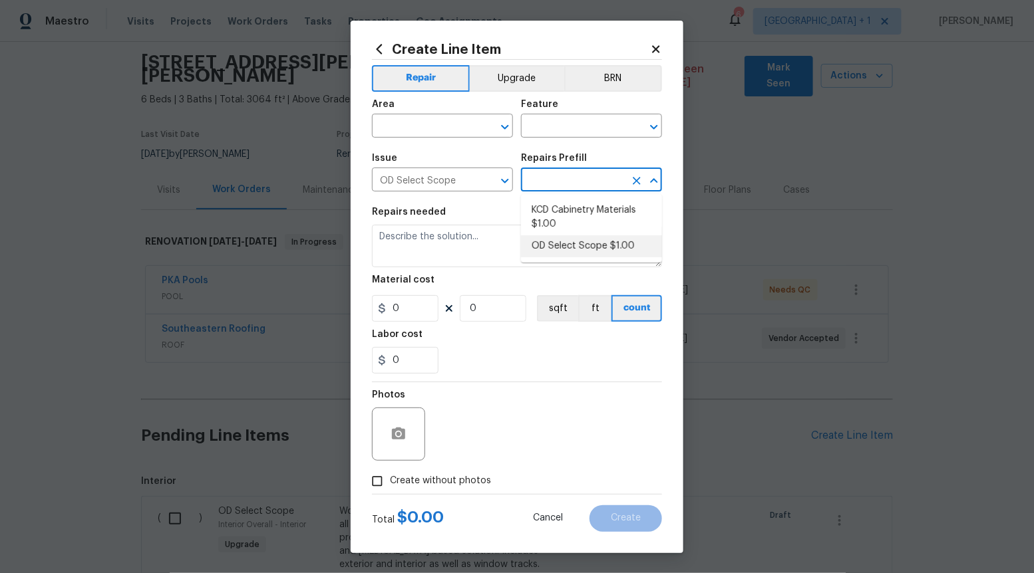
click at [568, 246] on li "OD Select Scope $1.00" at bounding box center [591, 246] width 141 height 22
type input "OD Select Scope $1.00"
type textarea "Refer to the agreed upon scope document for further details."
type input "1"
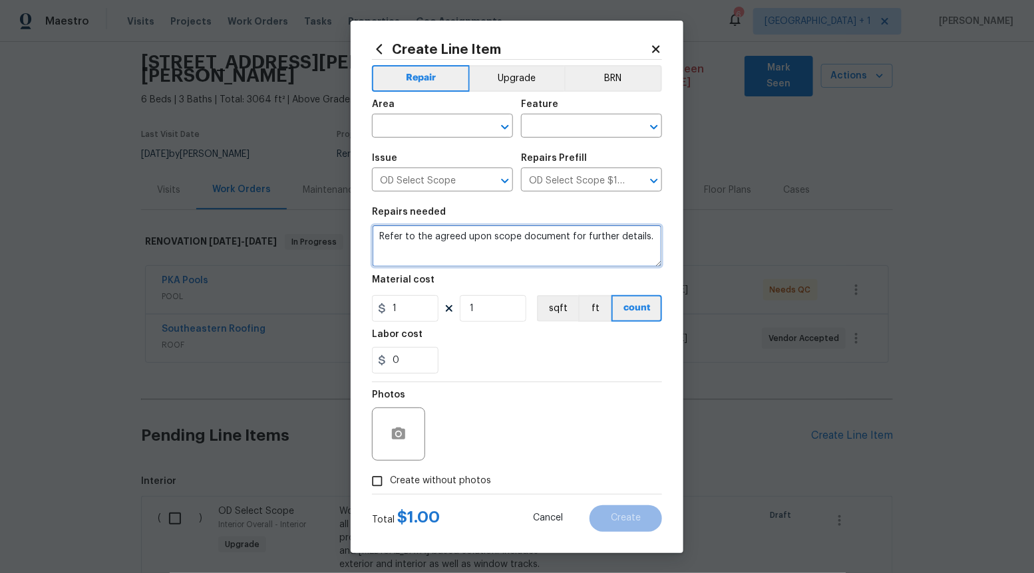
click at [568, 246] on textarea "Refer to the agreed upon scope document for further details." at bounding box center [517, 246] width 290 height 43
paste textarea "Work Order #3 -> HVAC -> Filter -> Replace dirty AC filters at the end of renov…"
type textarea "Work Order #3 -> HVAC -> Filter -> Replace dirty AC filters at the end of renov…"
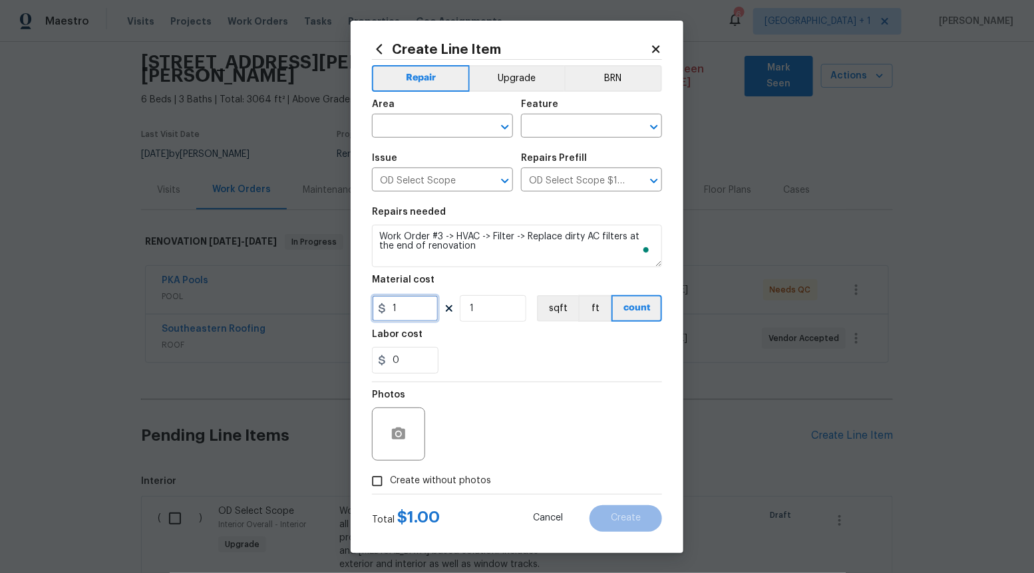
click at [422, 310] on input "1" at bounding box center [405, 308] width 67 height 27
type input "45"
click at [375, 479] on input "Create without photos" at bounding box center [377, 481] width 25 height 25
checkbox input "true"
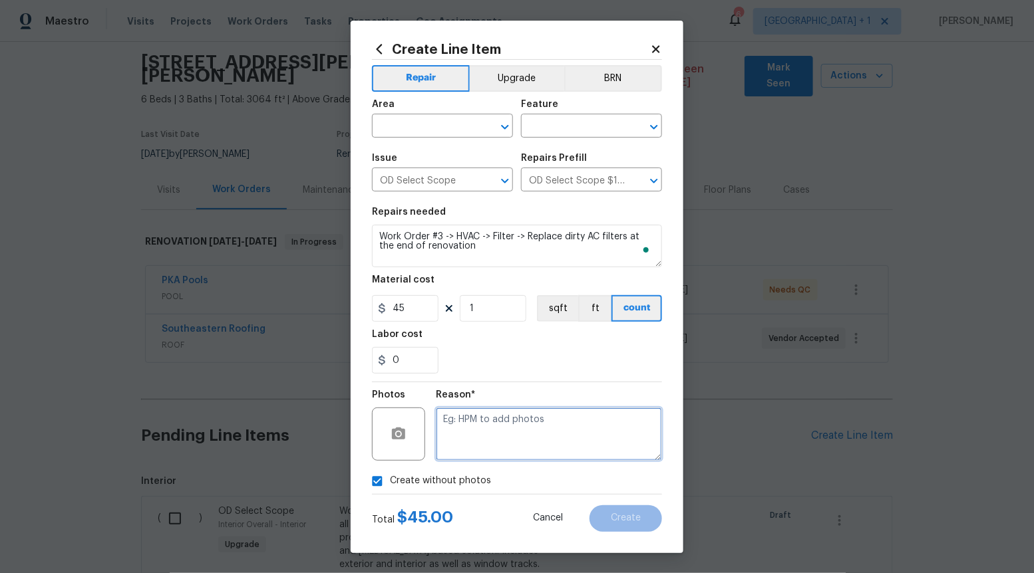
click at [506, 436] on textarea at bounding box center [549, 434] width 226 height 53
click at [509, 130] on icon "Open" at bounding box center [505, 127] width 16 height 16
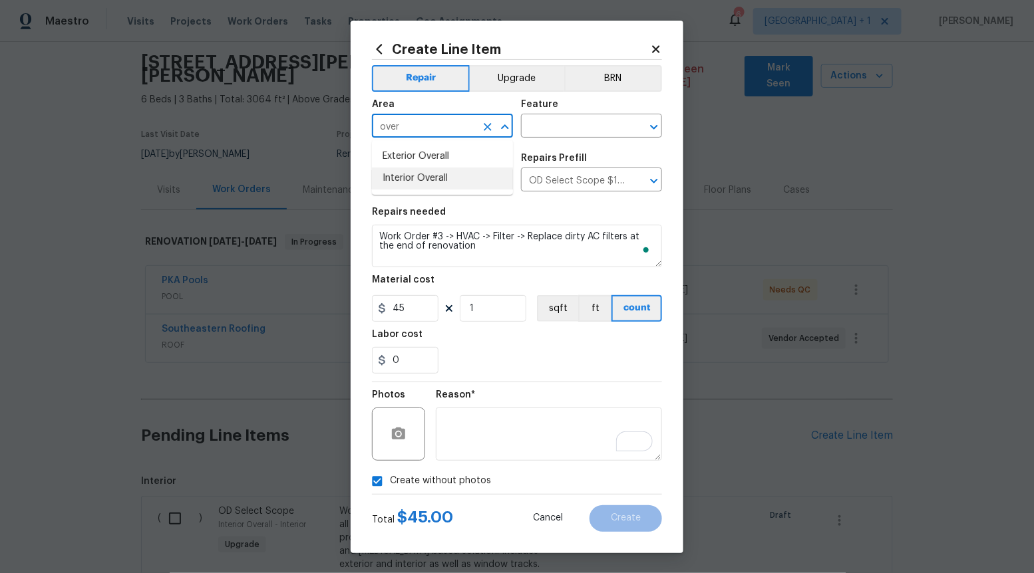
click at [452, 178] on li "Interior Overall" at bounding box center [442, 179] width 141 height 22
type input "Interior Overall"
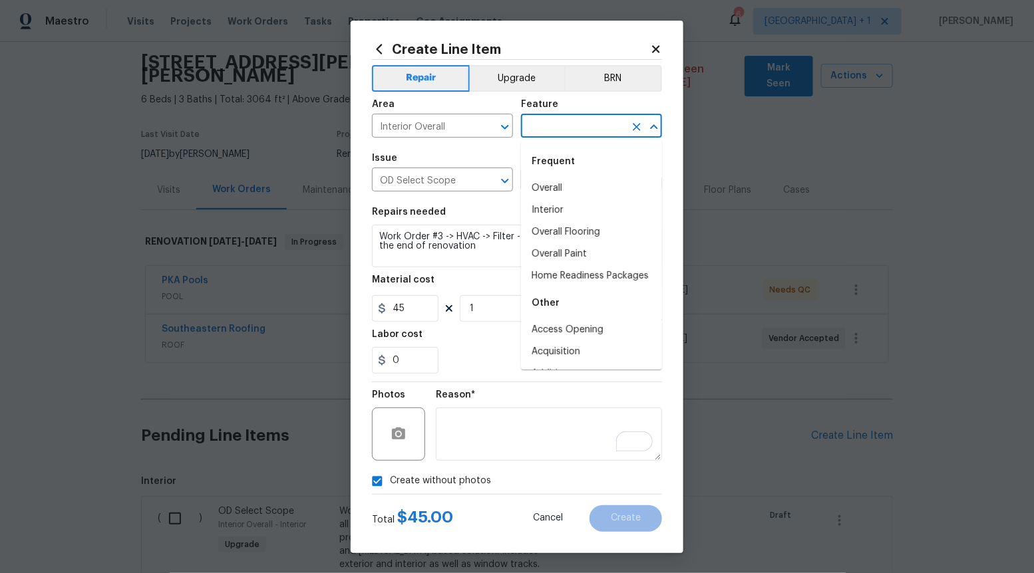
click at [578, 130] on input "text" at bounding box center [573, 127] width 104 height 21
click at [565, 180] on li "Overall" at bounding box center [591, 189] width 141 height 22
type input "Overall"
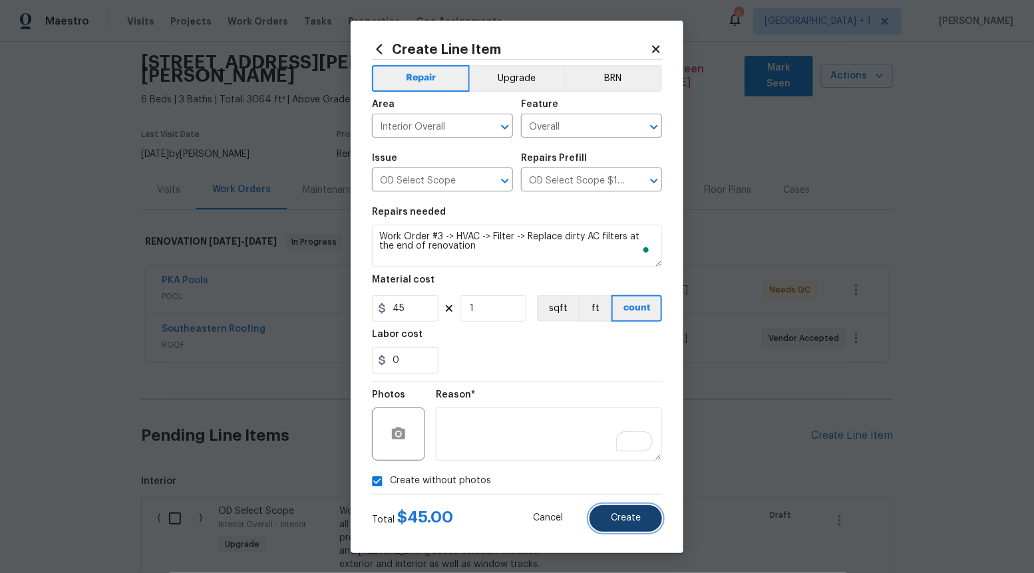
click at [629, 522] on span "Create" at bounding box center [626, 519] width 30 height 10
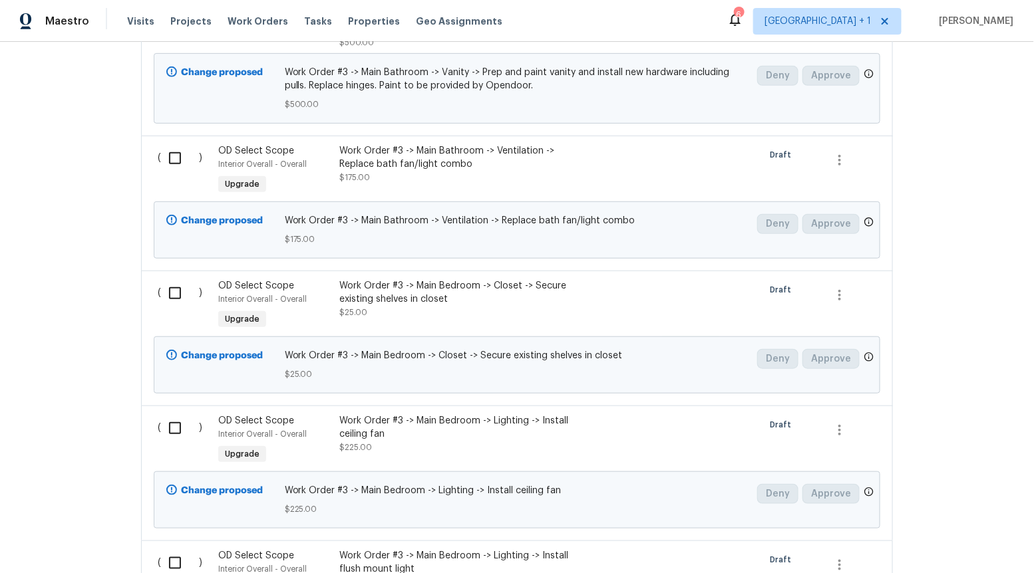
scroll to position [19309, 0]
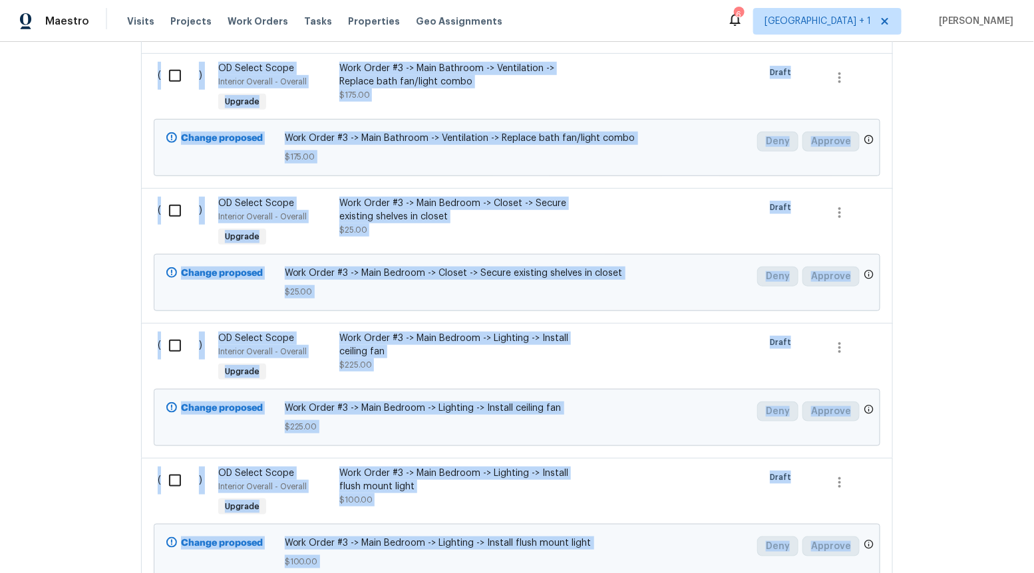
drag, startPoint x: 206, startPoint y: 373, endPoint x: 893, endPoint y: 461, distance: 692.1
click at [893, 461] on div "Back to all projects 19331 Sandy Springs Cir, Lutz, FL 33558 6 Beds | 3 Baths |…" at bounding box center [517, 308] width 1034 height 532
copy span "( ) OD Select Scope Interior Overall - Interior Upgrade Work Order #1 -> Exteri…"
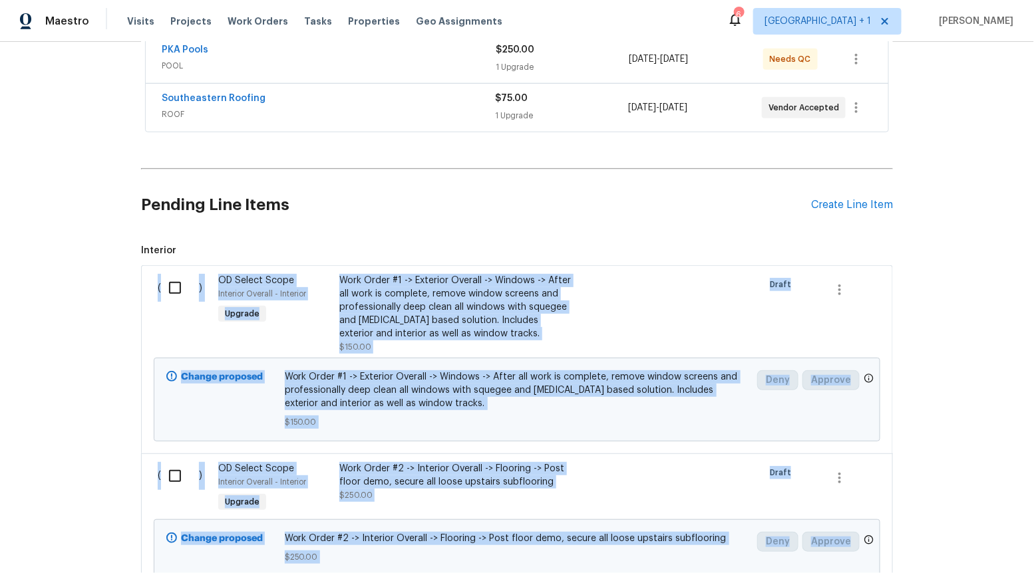
scroll to position [309, 0]
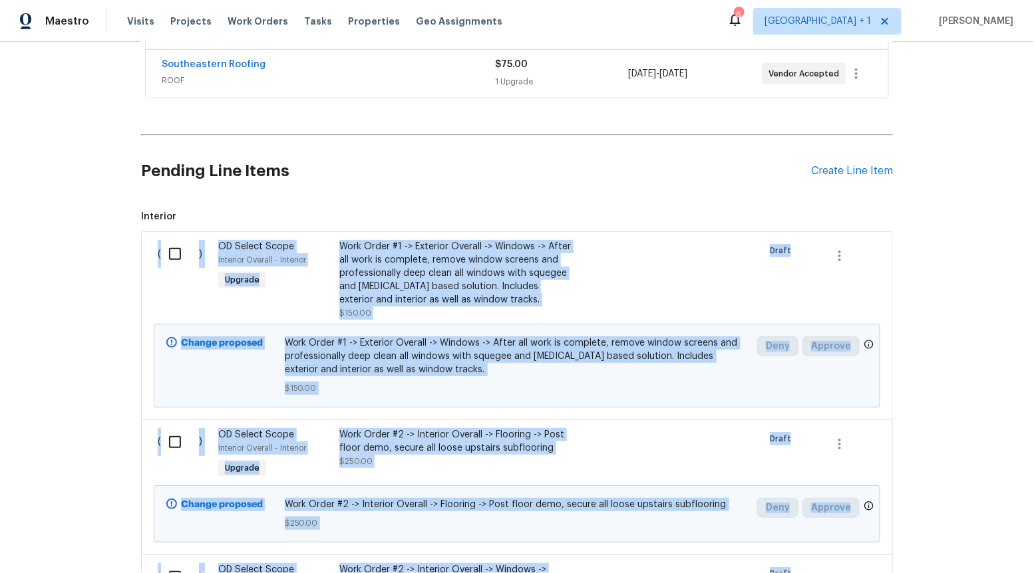
copy span "( ) OD Select Scope Interior Overall - Interior Upgrade Work Order #1 -> Exteri…"
click at [637, 184] on h2 "Pending Line Items" at bounding box center [476, 171] width 670 height 62
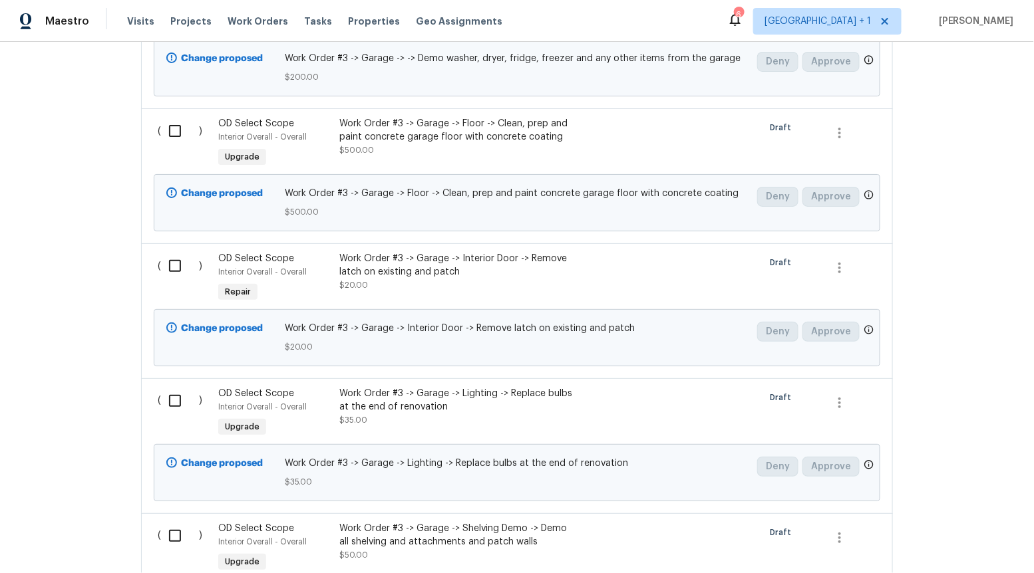
scroll to position [14604, 0]
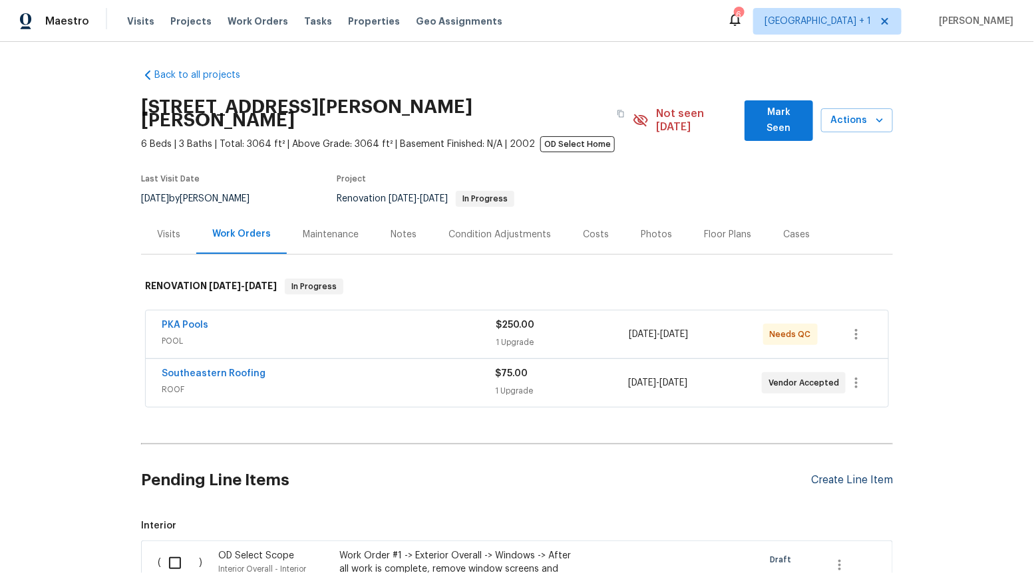
click at [848, 474] on div "Create Line Item" at bounding box center [852, 480] width 82 height 13
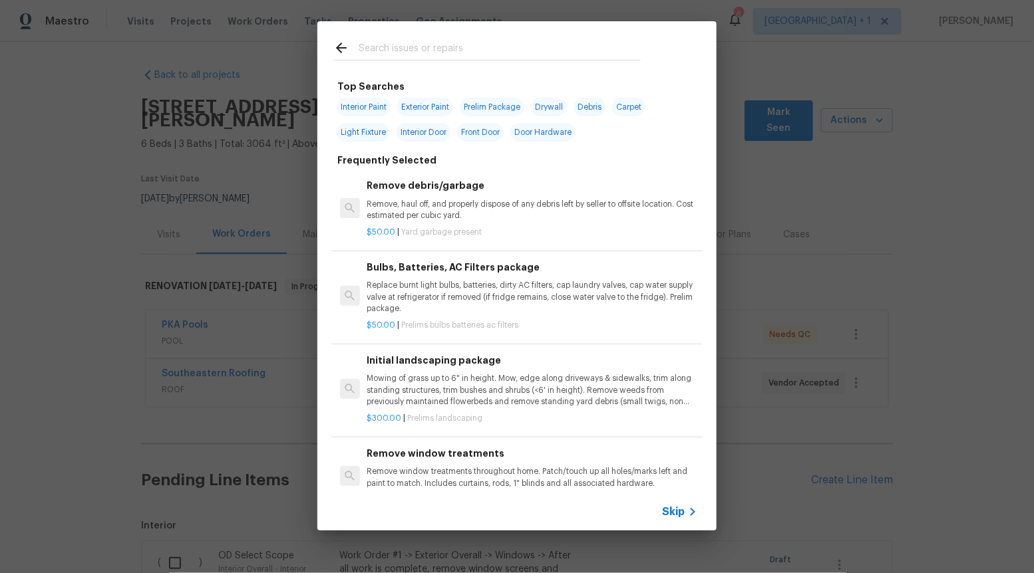
click at [667, 506] on span "Skip" at bounding box center [673, 512] width 23 height 13
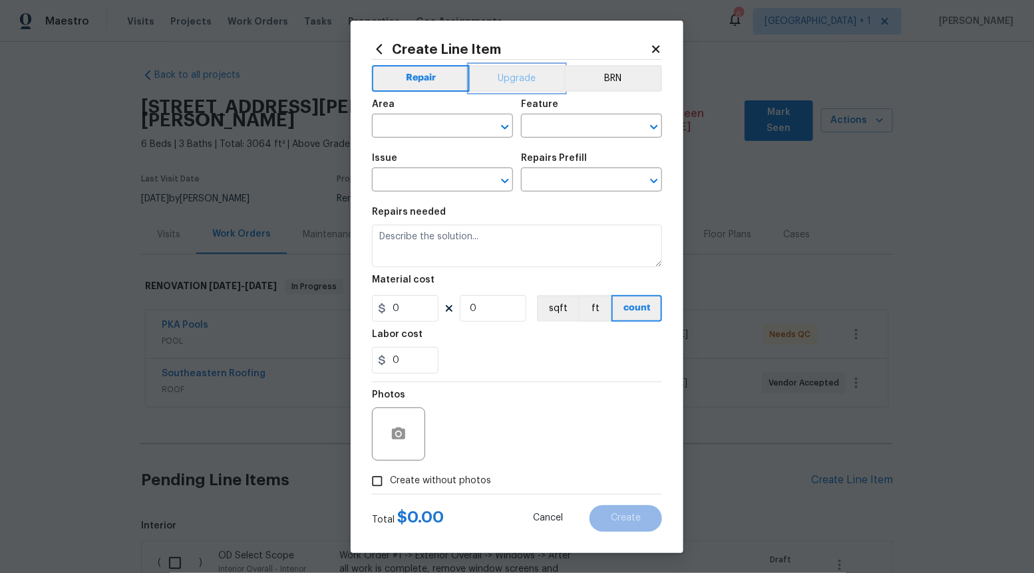
click at [505, 69] on button "Upgrade" at bounding box center [517, 78] width 95 height 27
click at [508, 178] on icon "Open" at bounding box center [505, 181] width 16 height 16
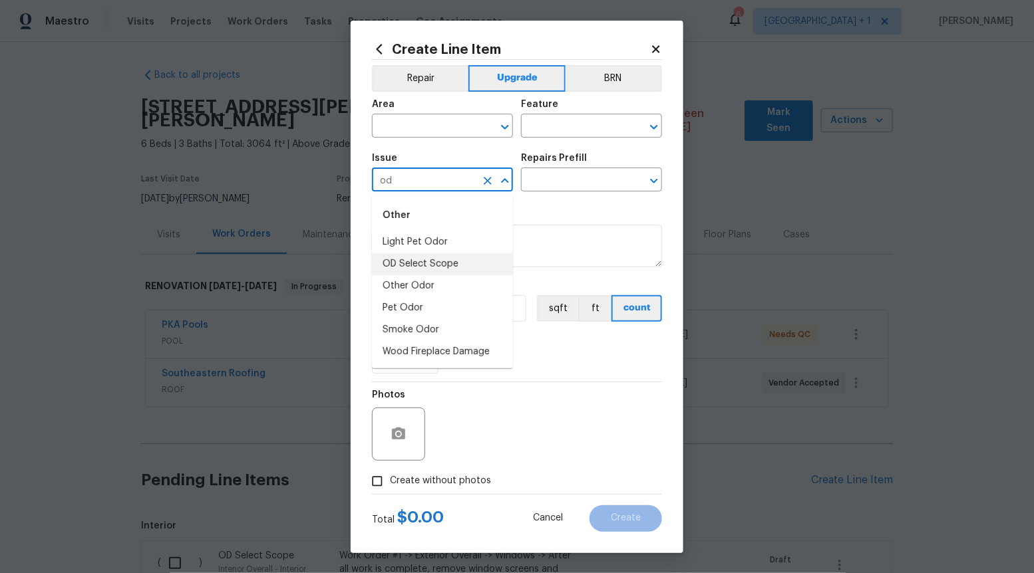
click at [443, 265] on li "OD Select Scope" at bounding box center [442, 264] width 141 height 22
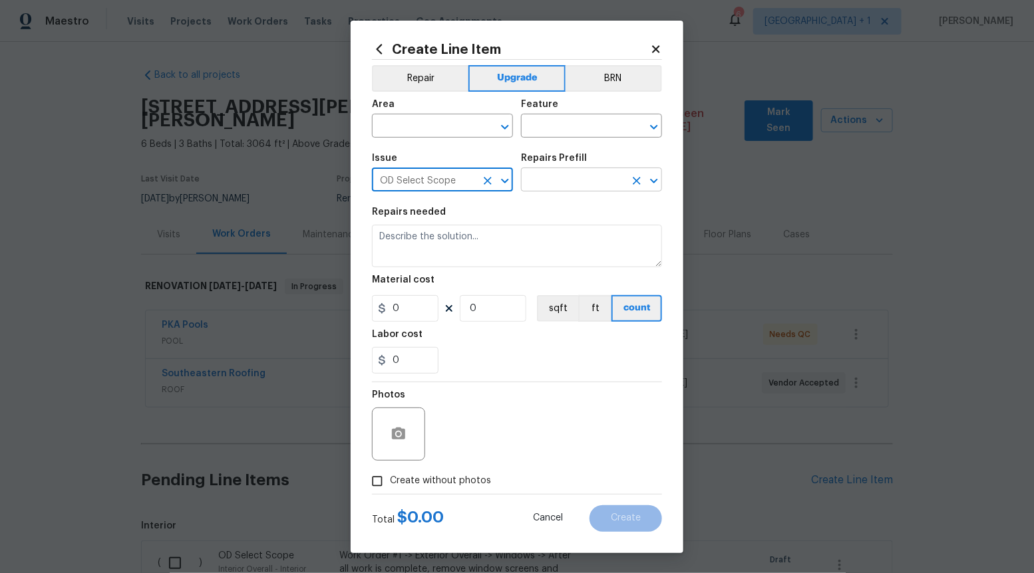
type input "OD Select Scope"
click at [583, 175] on input "text" at bounding box center [573, 181] width 104 height 21
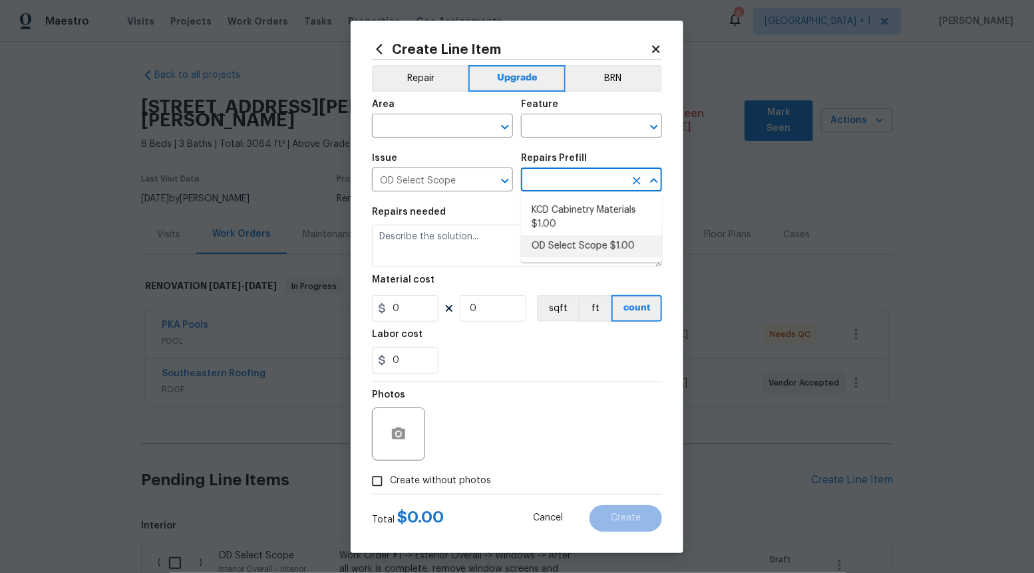
click at [575, 240] on li "OD Select Scope $1.00" at bounding box center [591, 246] width 141 height 22
type input "OD Select Scope $1.00"
type textarea "Refer to the agreed upon scope document for further details."
type input "1"
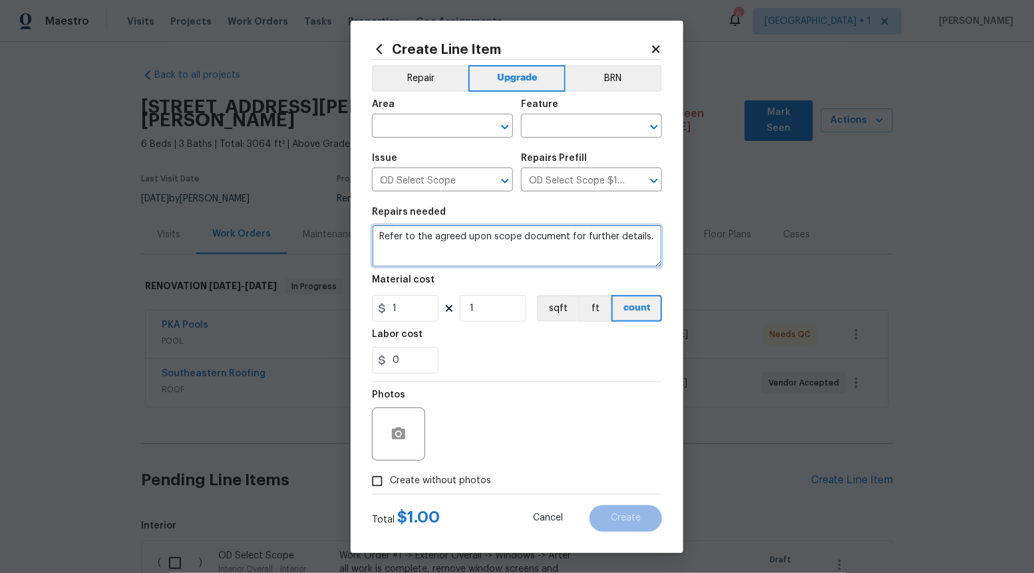
click at [575, 240] on textarea "Refer to the agreed upon scope document for further details." at bounding box center [517, 246] width 290 height 43
paste textarea "Work Order #3 -> Main Bathroom -> Medicine Cabinet -> Demo medicine cabinet and…"
type textarea "Work Order #3 -> Main Bathroom -> Medicine Cabinet -> Demo medicine cabinet and…"
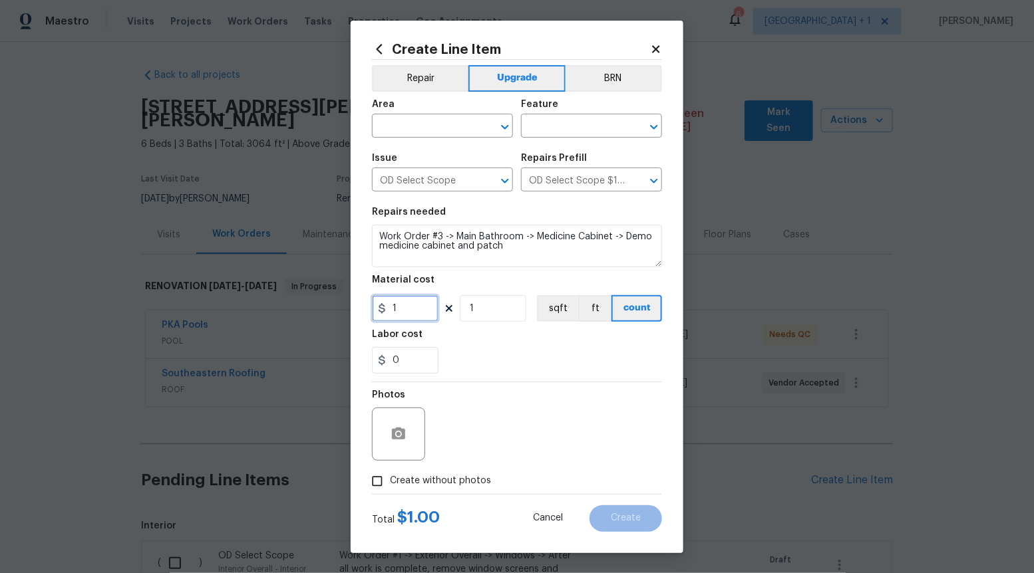
click at [428, 309] on input "1" at bounding box center [405, 308] width 67 height 27
type input "80"
click at [374, 476] on input "Create without photos" at bounding box center [377, 481] width 25 height 25
checkbox input "true"
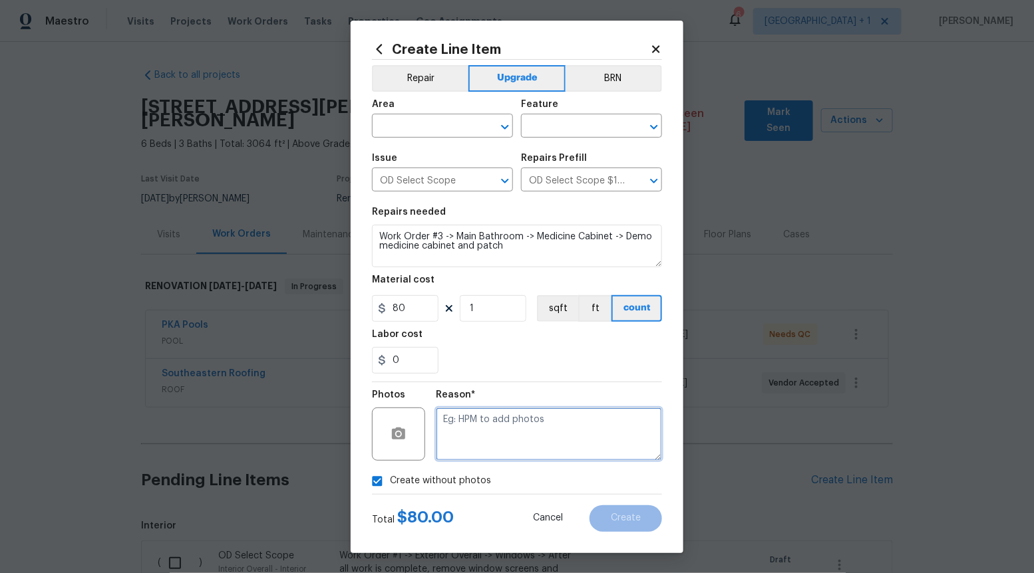
click at [491, 430] on textarea at bounding box center [549, 434] width 226 height 53
click at [505, 126] on icon "Open" at bounding box center [505, 127] width 16 height 16
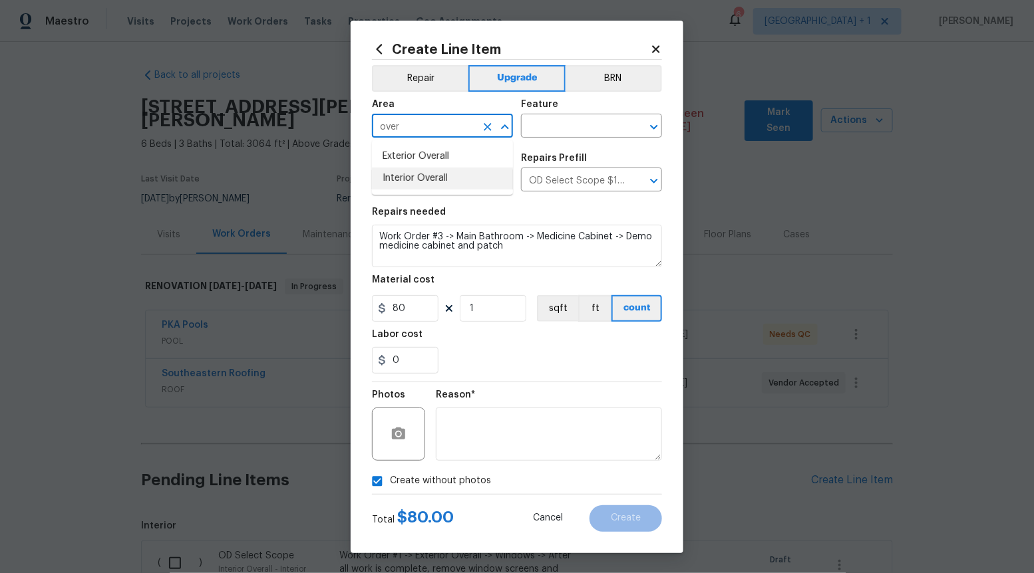
click at [463, 172] on li "Interior Overall" at bounding box center [442, 179] width 141 height 22
type input "Interior Overall"
click at [599, 117] on input "text" at bounding box center [573, 127] width 104 height 21
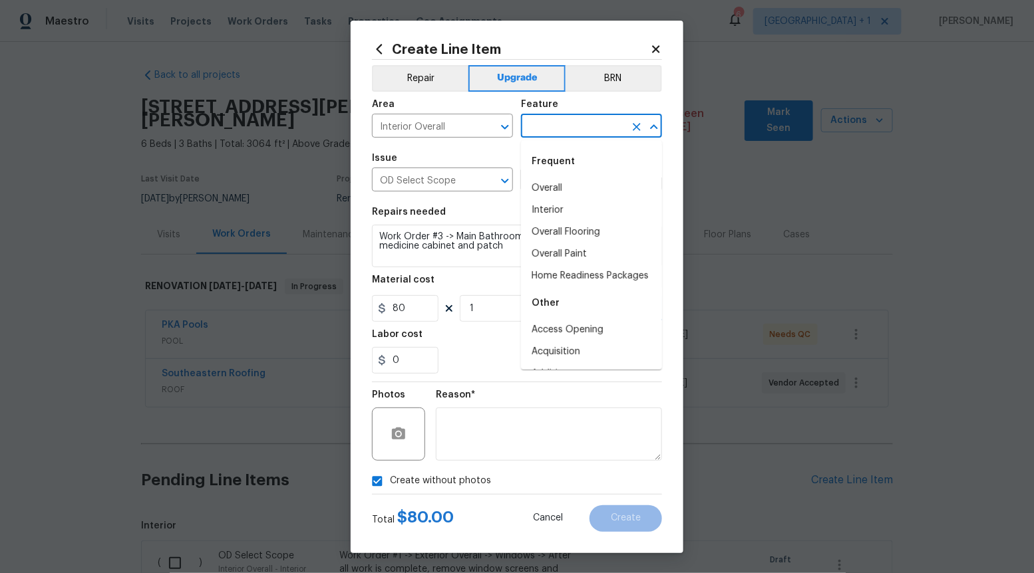
click at [562, 174] on div "Frequent" at bounding box center [591, 162] width 141 height 32
click at [562, 180] on li "Overall" at bounding box center [591, 189] width 141 height 22
type input "Overall"
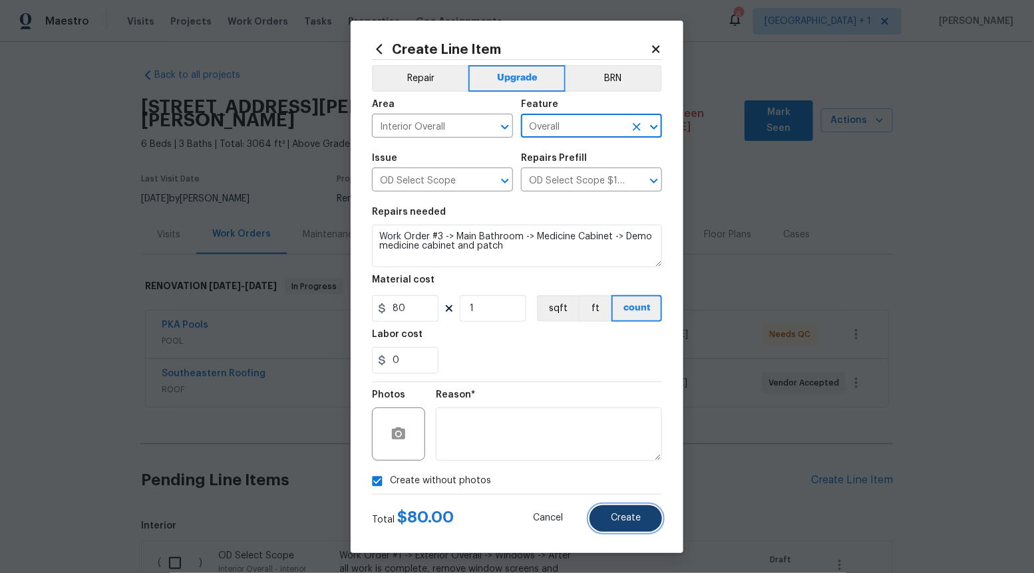
click at [634, 506] on button "Create" at bounding box center [625, 519] width 73 height 27
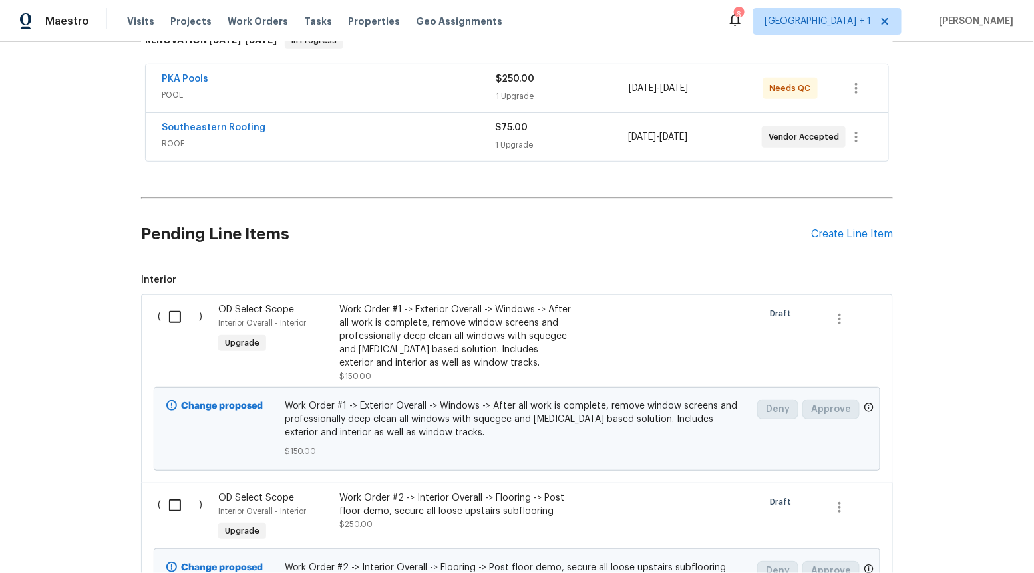
scroll to position [259, 0]
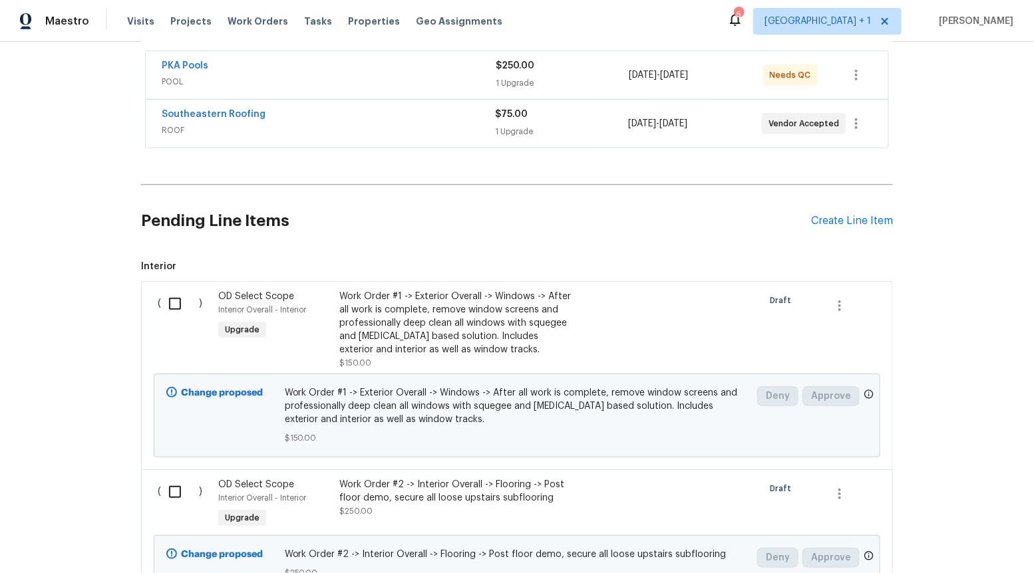
click at [712, 213] on h2 "Pending Line Items" at bounding box center [476, 221] width 670 height 62
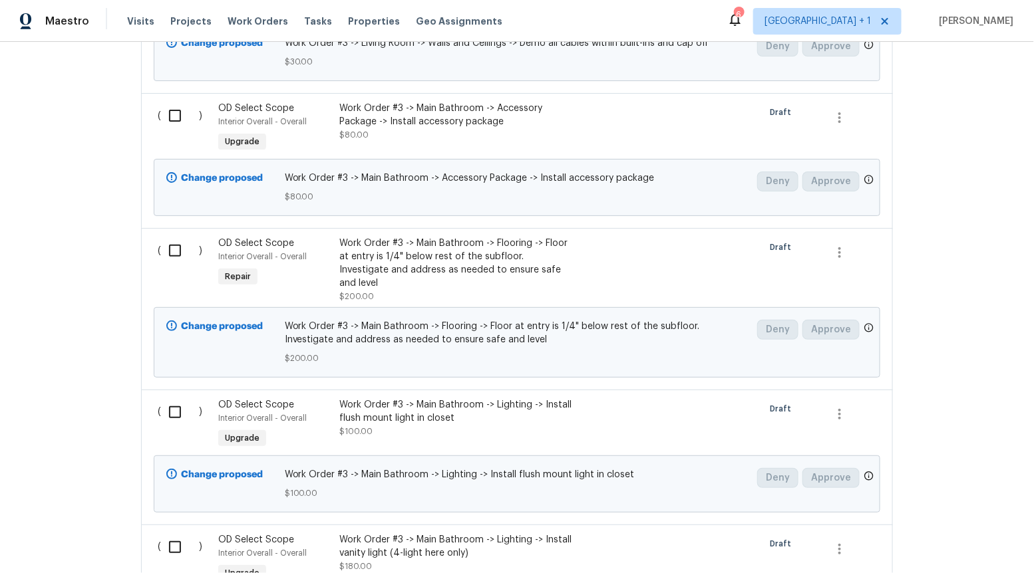
scroll to position [8034, 0]
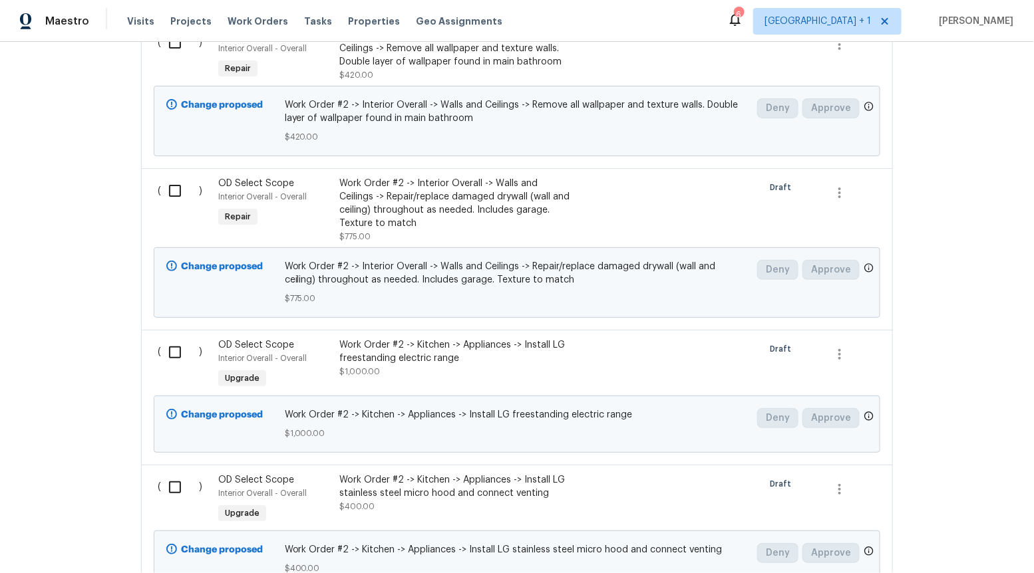
click at [365, 339] on div "Work Order #2 -> Kitchen -> Appliances -> Install LG freestanding electric range" at bounding box center [456, 352] width 234 height 27
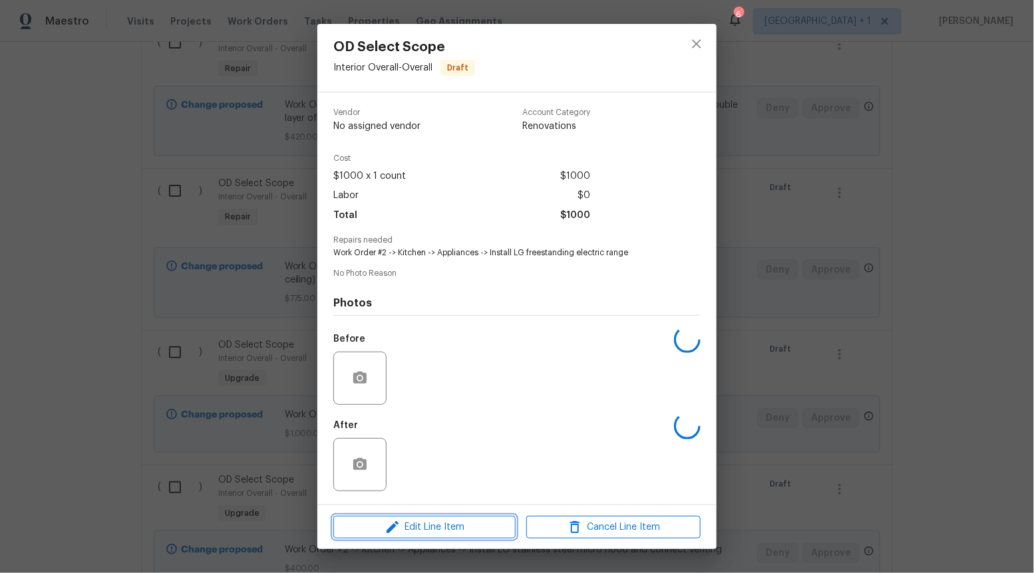
click at [421, 535] on span "Edit Line Item" at bounding box center [424, 528] width 174 height 17
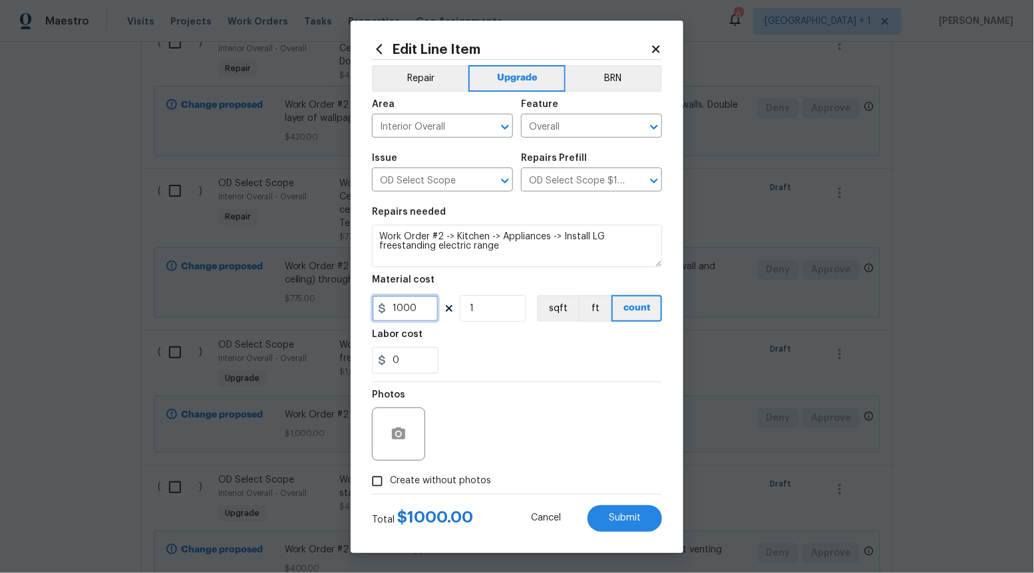
click at [402, 311] on input "1000" at bounding box center [405, 308] width 67 height 27
type input "1100"
click at [612, 518] on span "Submit" at bounding box center [625, 519] width 32 height 10
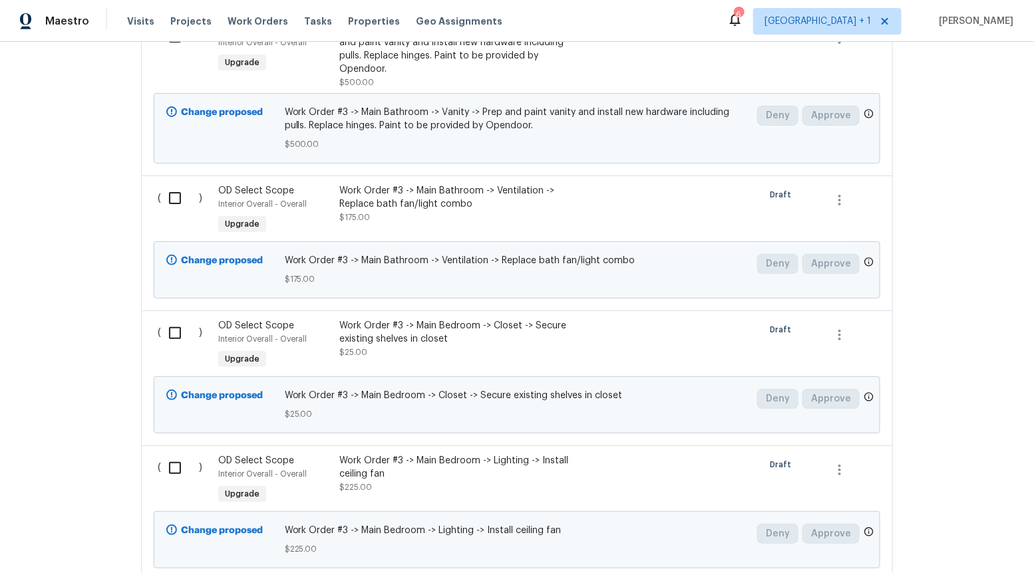
scroll to position [19445, 0]
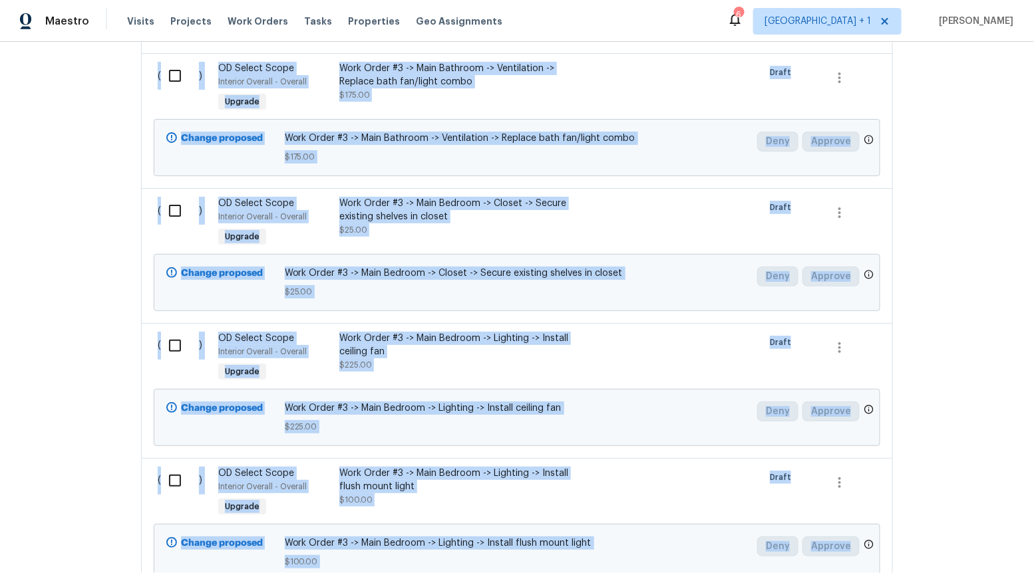
drag, startPoint x: 189, startPoint y: 260, endPoint x: 864, endPoint y: 456, distance: 703.2
copy span "Interior ( ) OD Select Scope Interior Overall - Interior Upgrade Work Order #1 …"
